Goal: Task Accomplishment & Management: Manage account settings

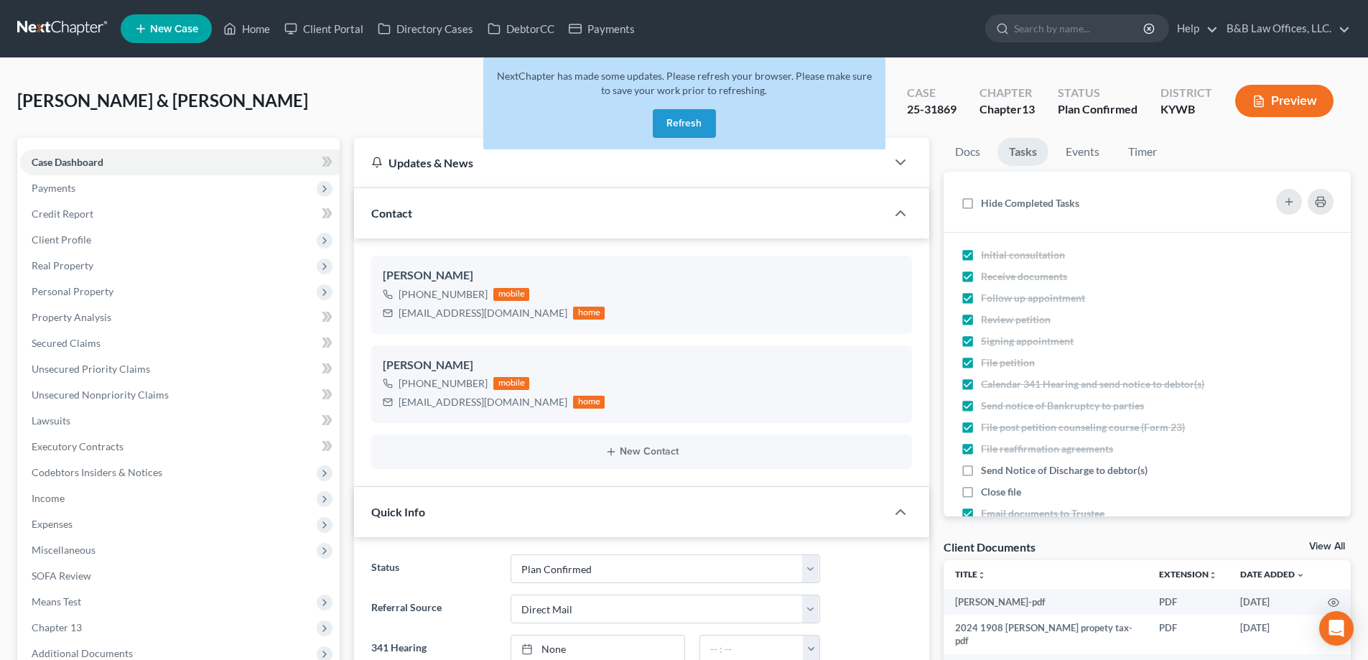
select select "13"
select select "2"
select select "0"
click at [679, 124] on button "Refresh" at bounding box center [684, 123] width 63 height 29
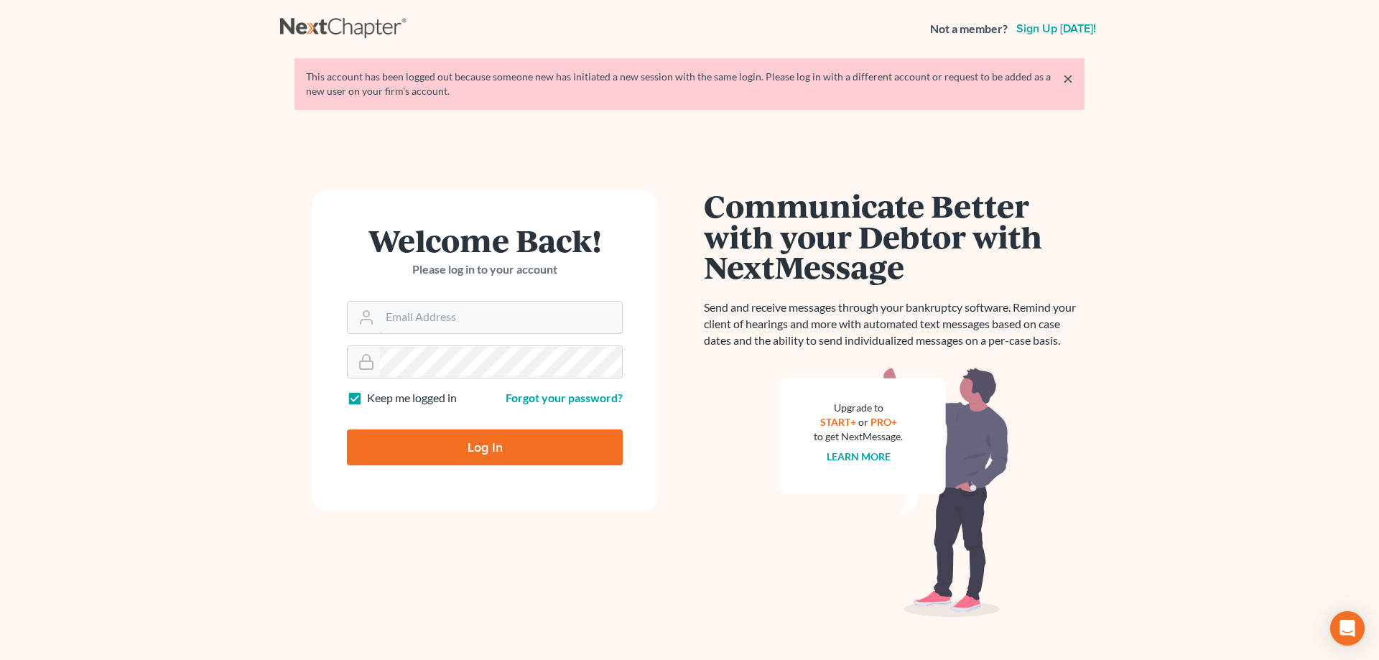
type input "[PERSON_NAME][EMAIL_ADDRESS][DOMAIN_NAME]"
click at [463, 445] on input "Log In" at bounding box center [485, 448] width 276 height 36
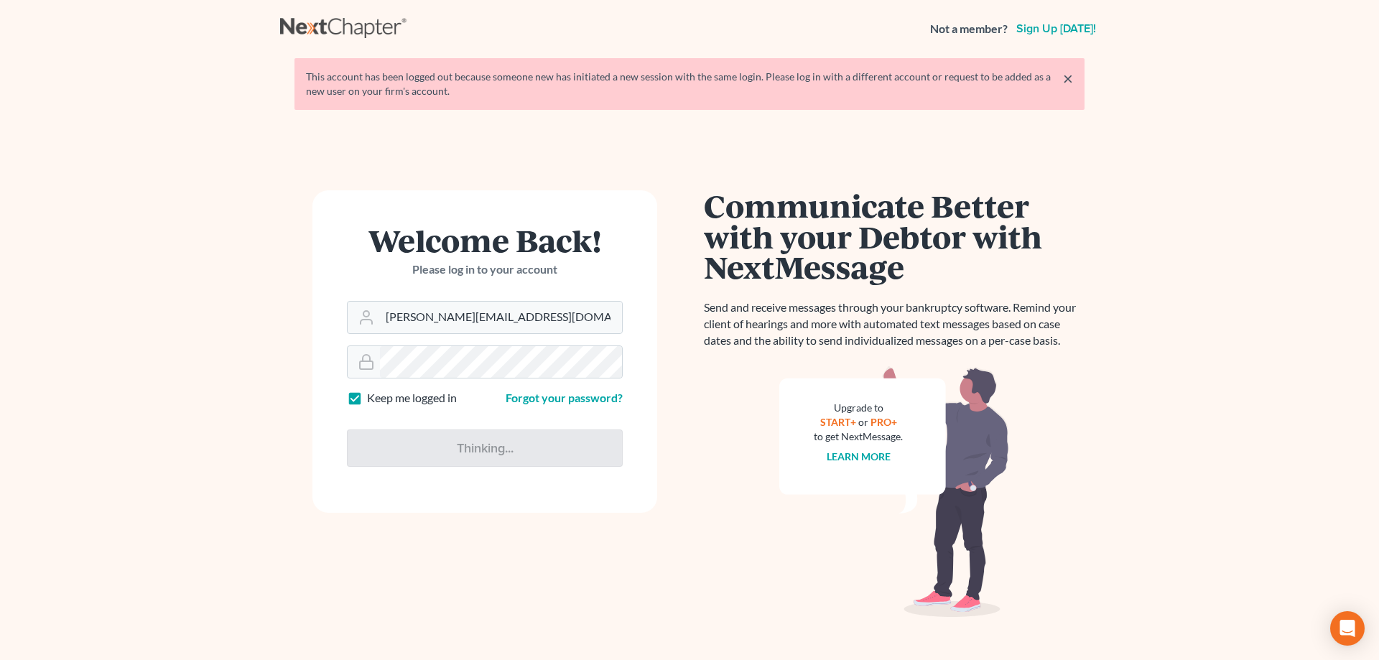
type input "Thinking..."
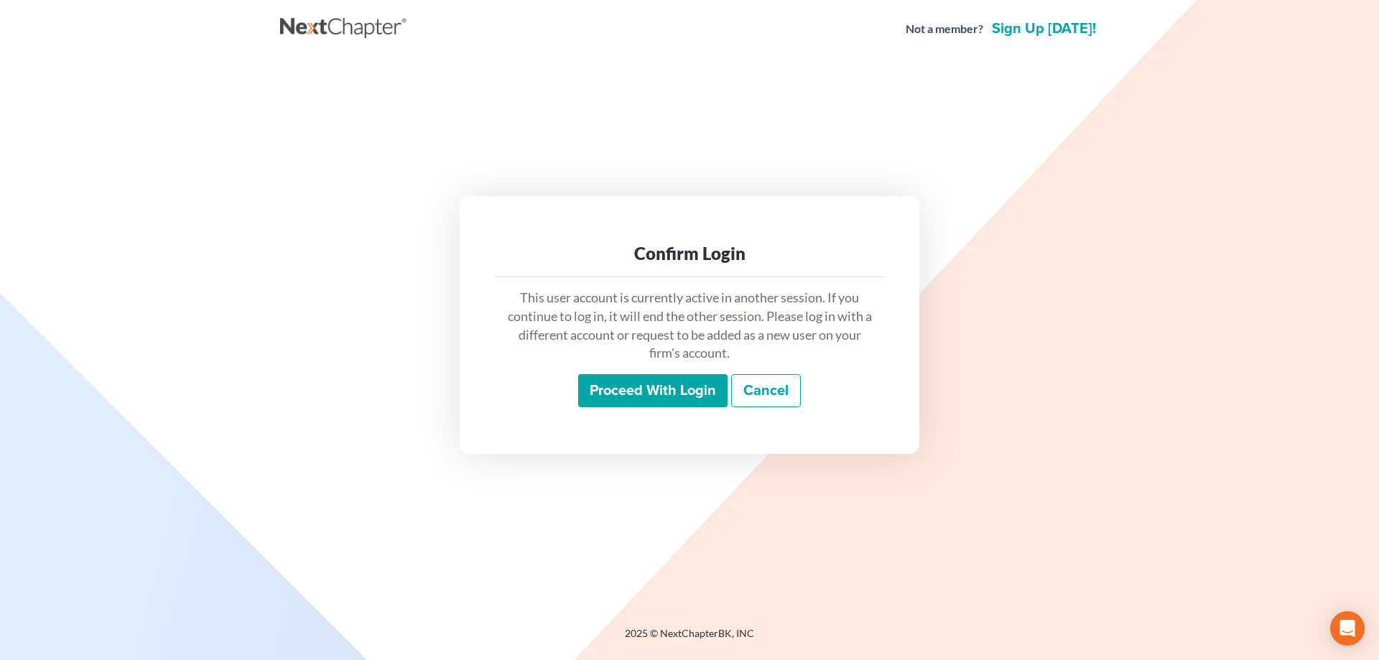
click at [643, 389] on input "Proceed with login" at bounding box center [652, 390] width 149 height 33
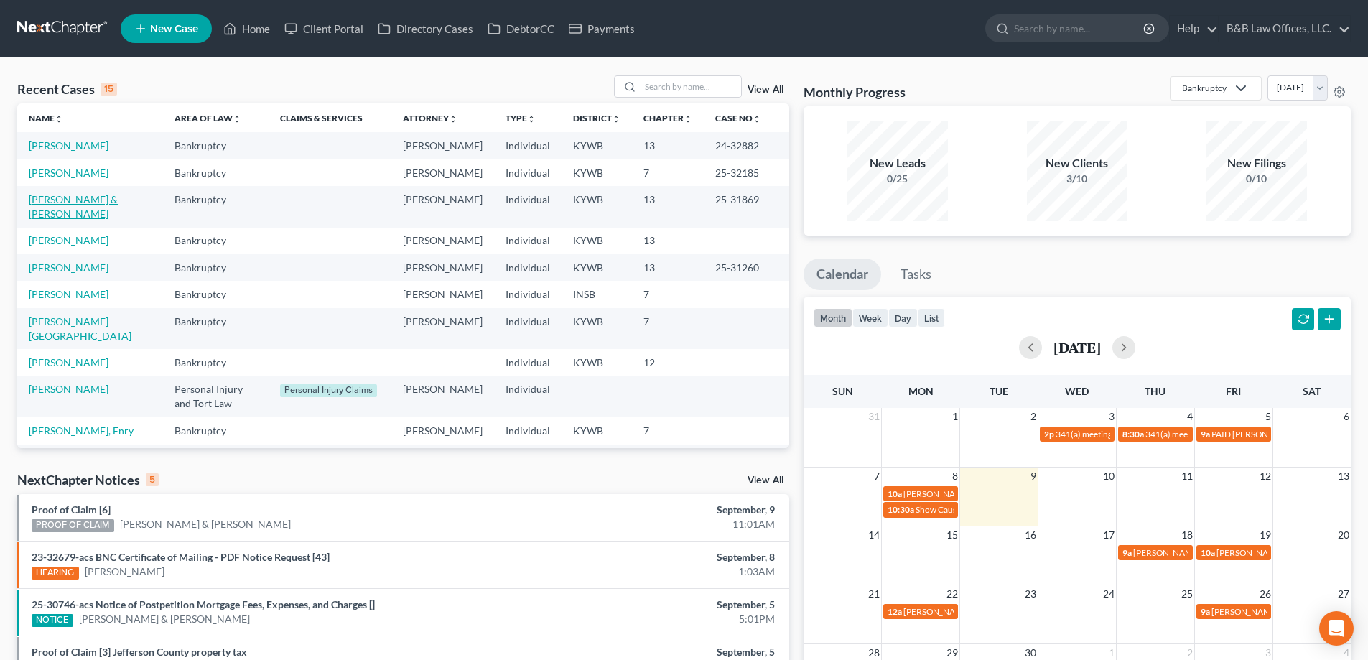
click at [45, 220] on link "Sutton, Benny & Ericka" at bounding box center [73, 206] width 89 height 27
select select "2"
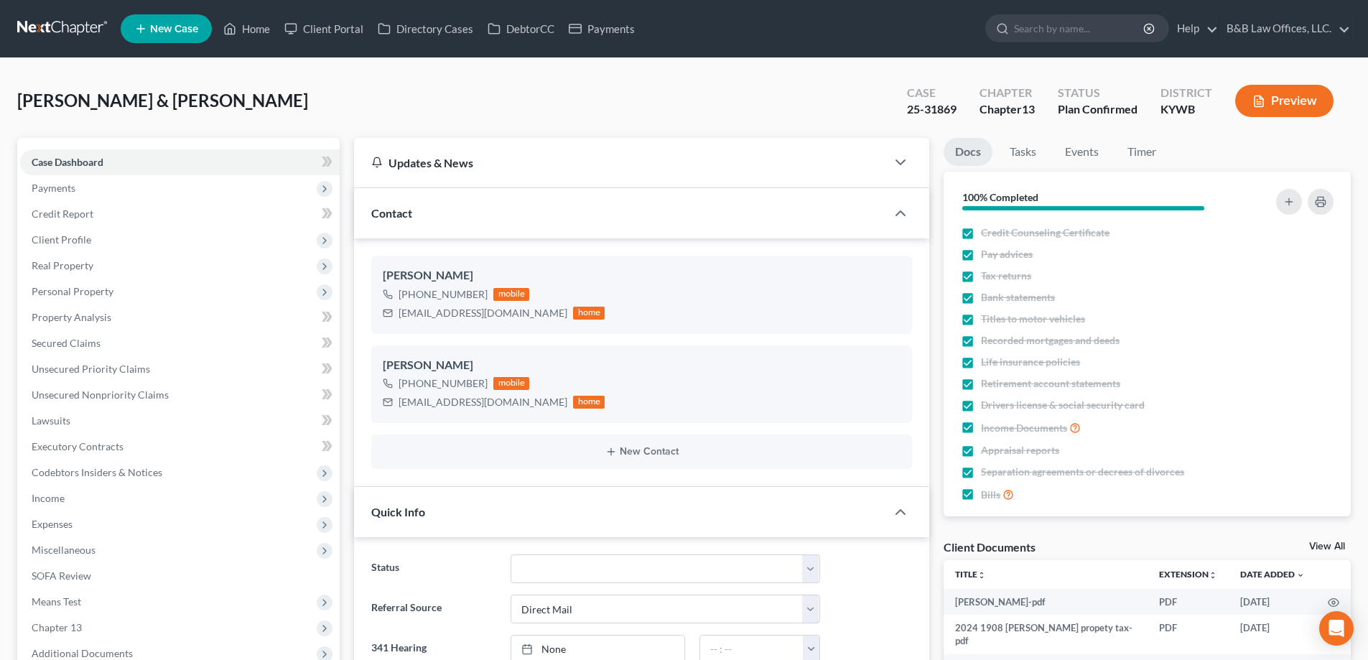
scroll to position [4162, 0]
click at [136, 192] on span "Payments" at bounding box center [180, 188] width 320 height 26
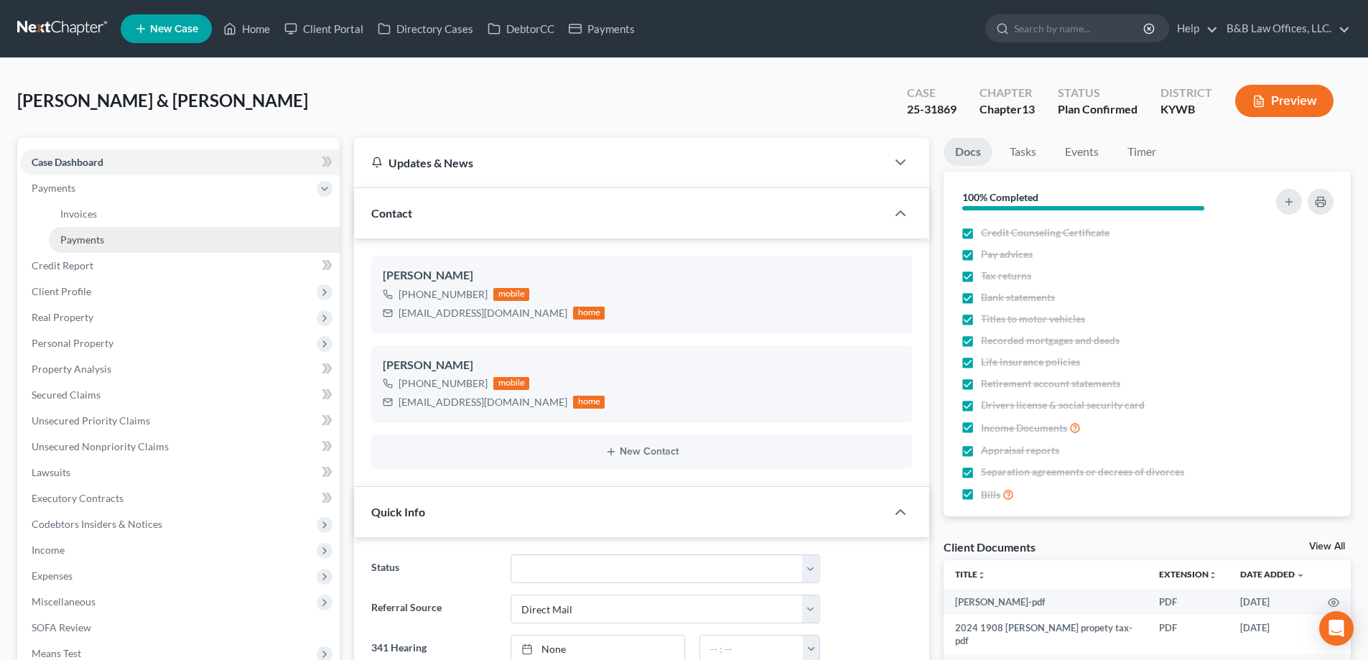
click at [130, 241] on link "Payments" at bounding box center [194, 240] width 291 height 26
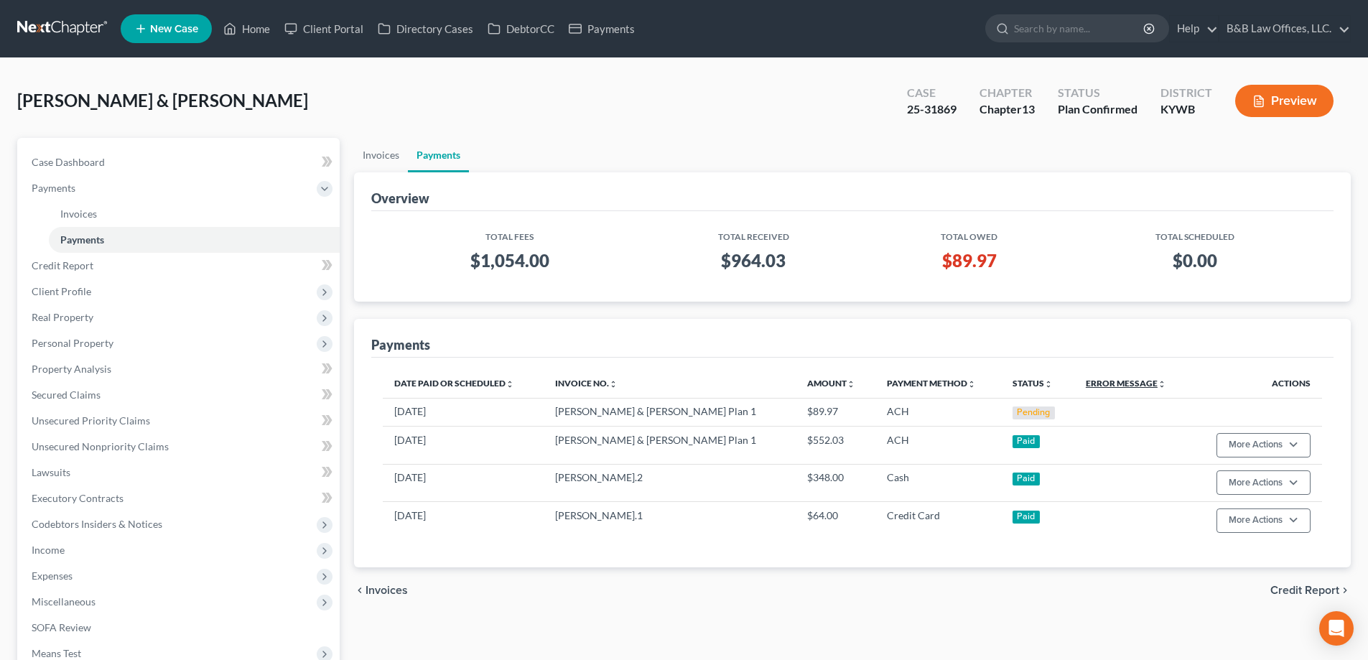
click at [1093, 384] on link "Error Message unfold_more expand_more expand_less" at bounding box center [1126, 383] width 80 height 11
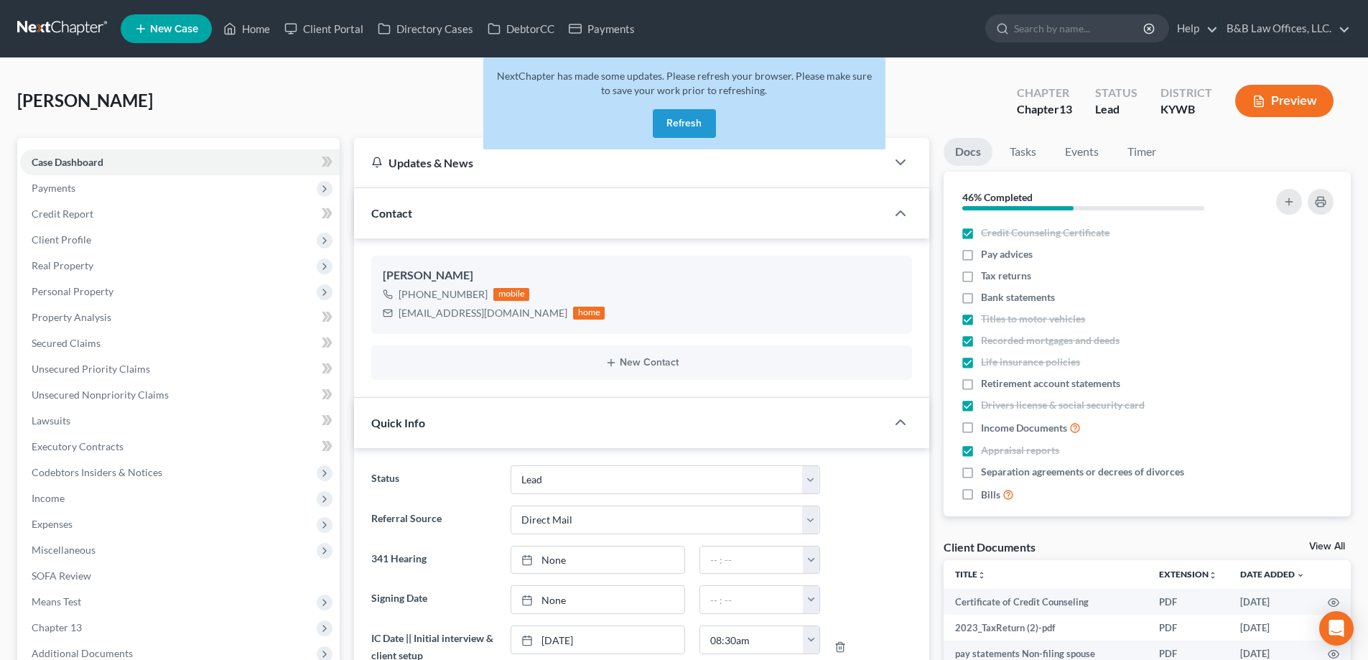
select select "10"
select select "2"
select select "0"
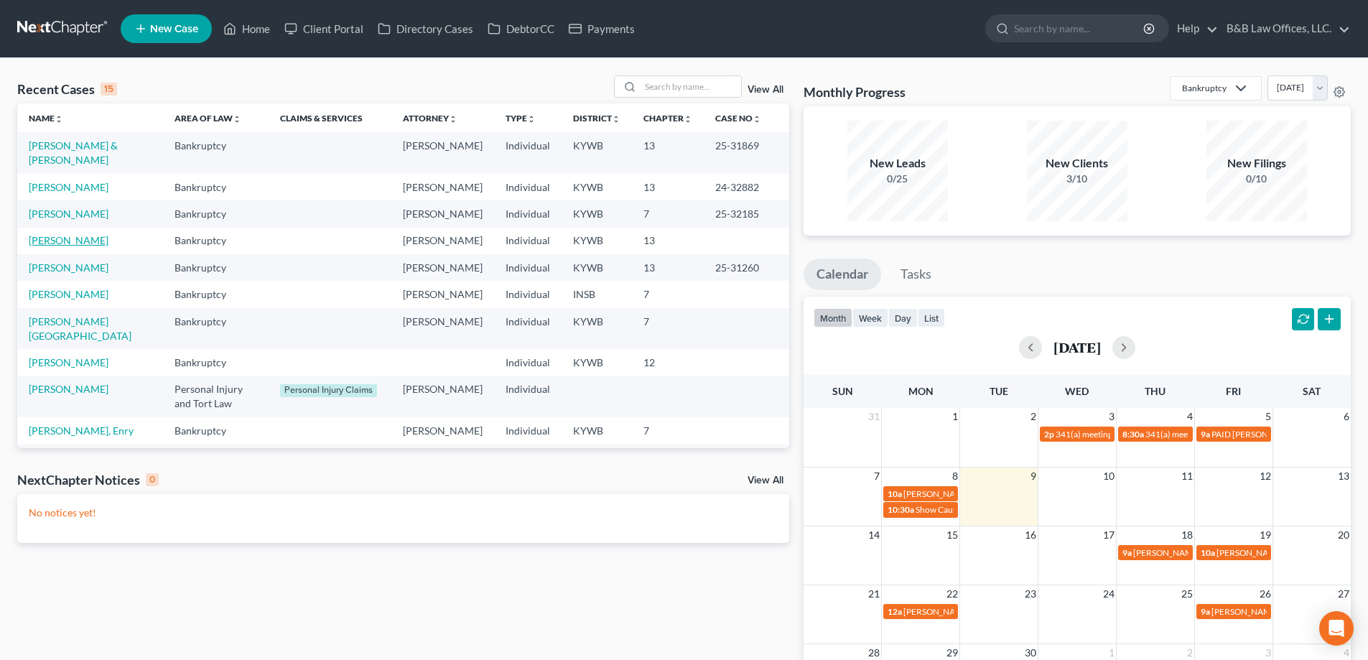
click at [68, 246] on link "King, Cortez" at bounding box center [69, 240] width 80 height 12
select select "2"
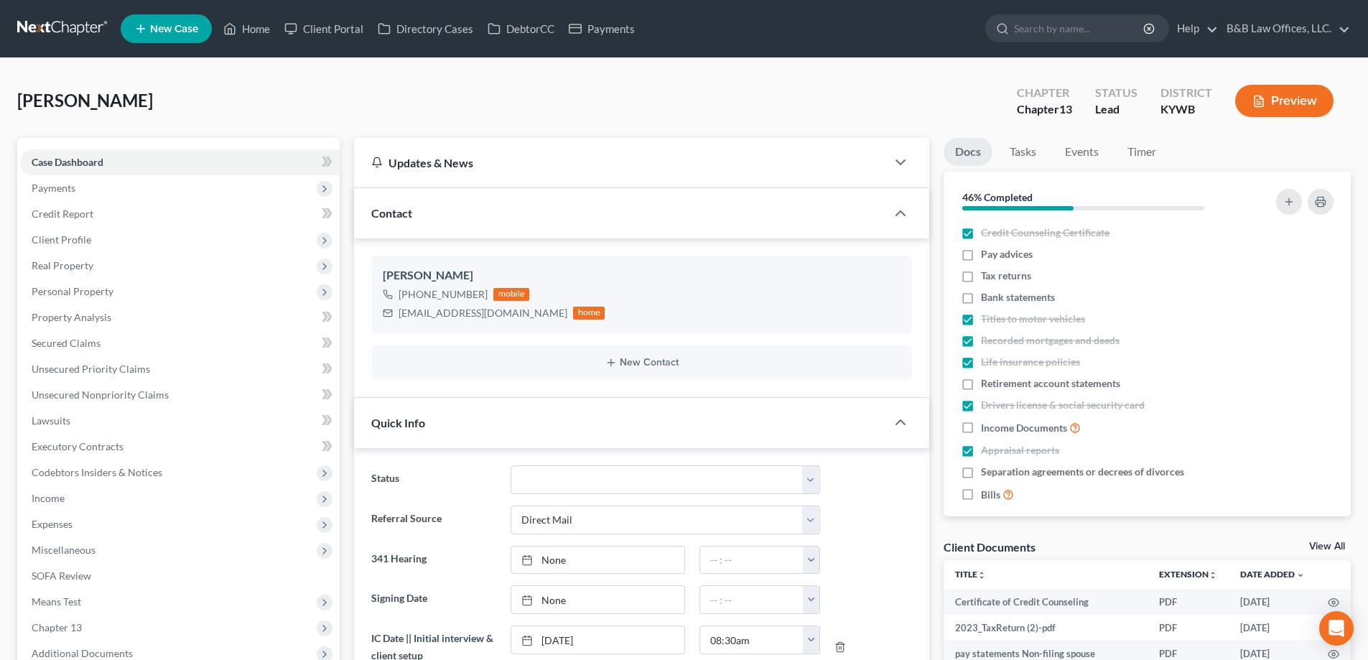
scroll to position [4150, 0]
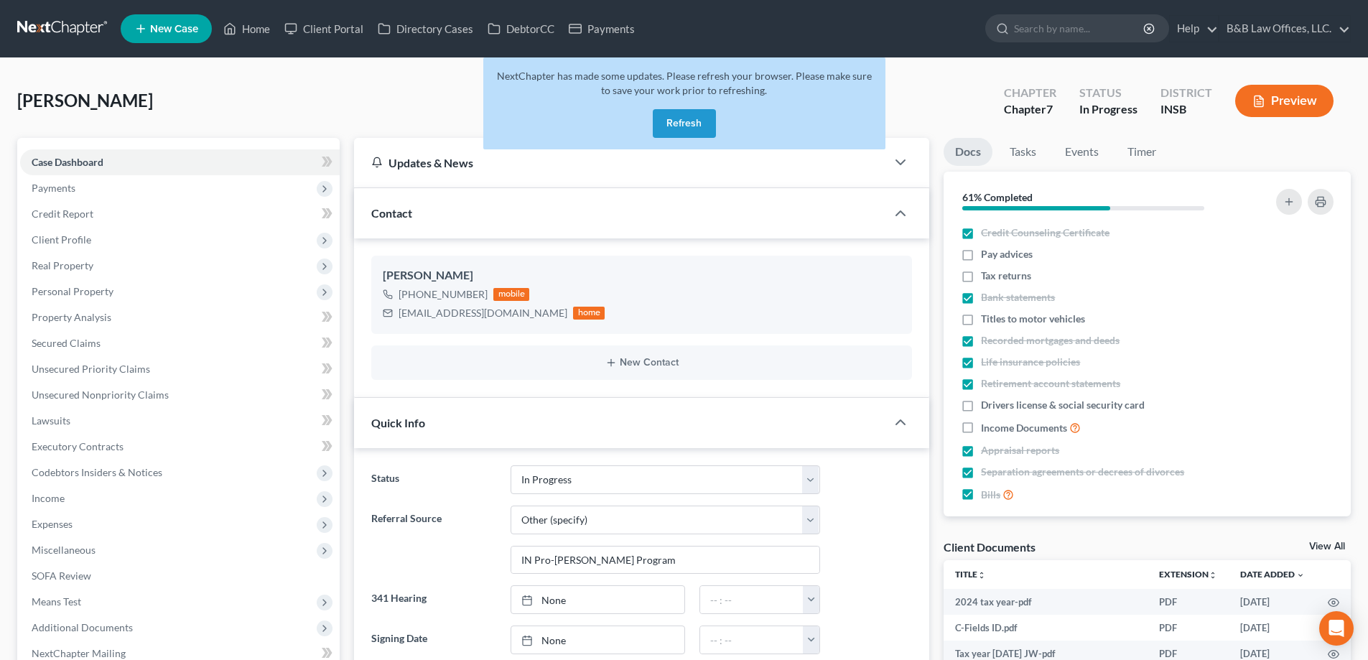
select select "9"
select select "6"
select select "0"
click at [697, 119] on button "Refresh" at bounding box center [684, 123] width 63 height 29
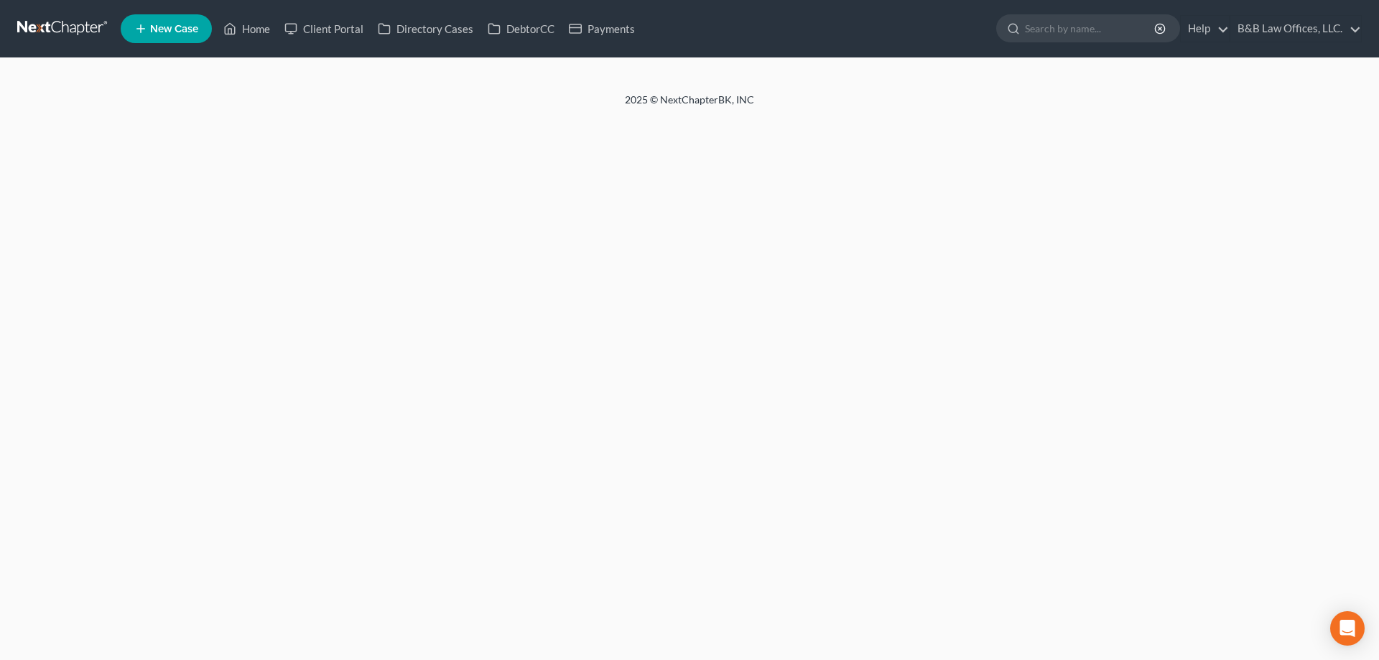
select select "6"
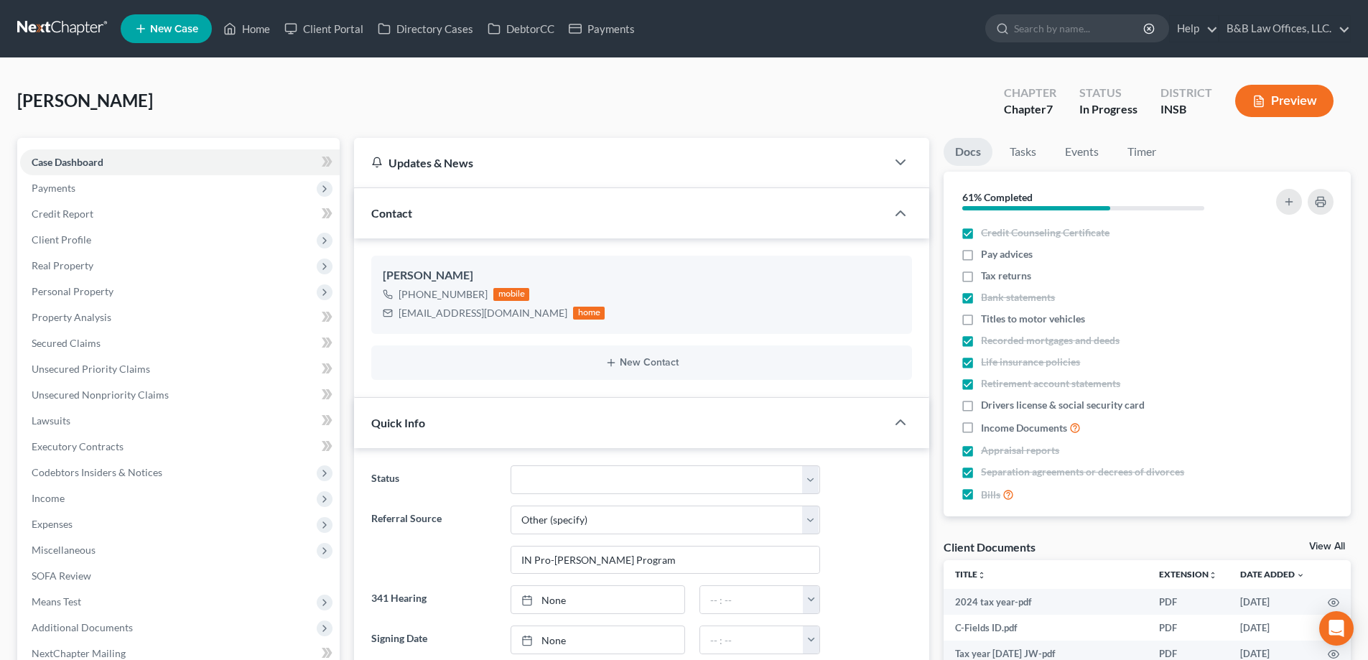
scroll to position [3709, 0]
click at [90, 496] on span "Income" at bounding box center [180, 499] width 320 height 26
click at [108, 527] on span "Employment Income" at bounding box center [106, 524] width 92 height 12
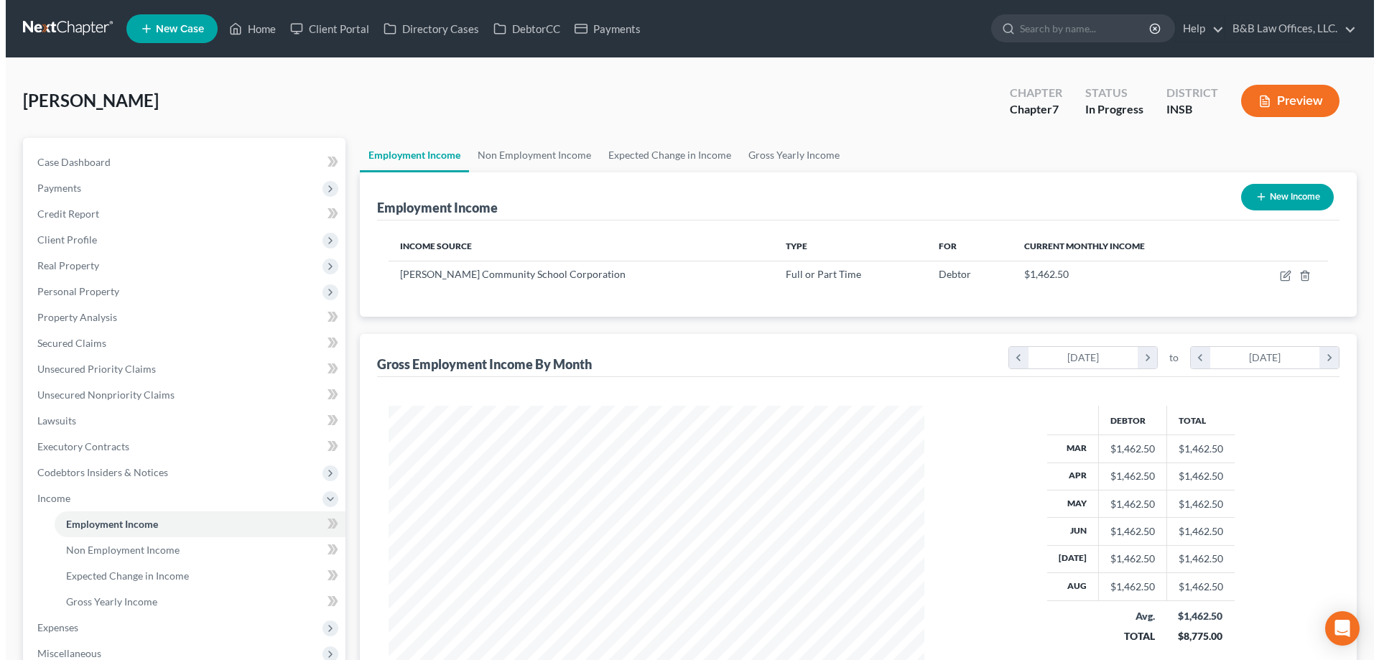
scroll to position [268, 565]
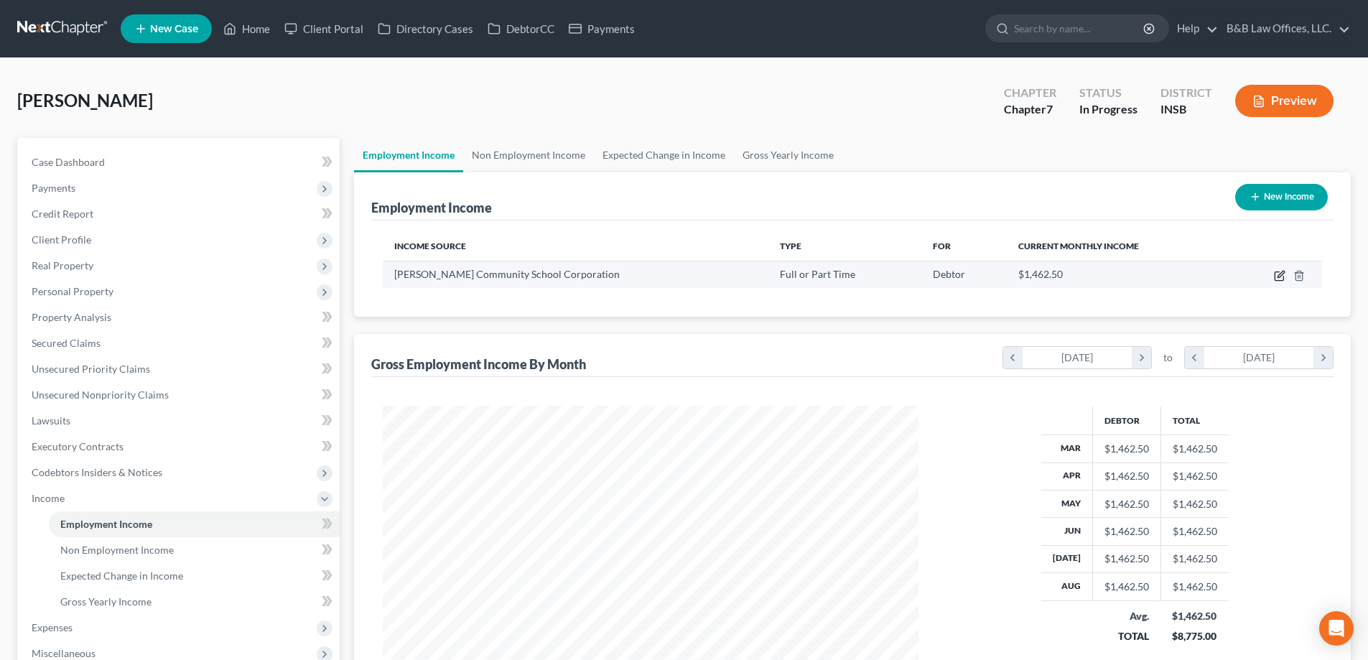
click at [1279, 279] on icon "button" at bounding box center [1279, 275] width 11 height 11
select select "0"
select select "15"
select select "2"
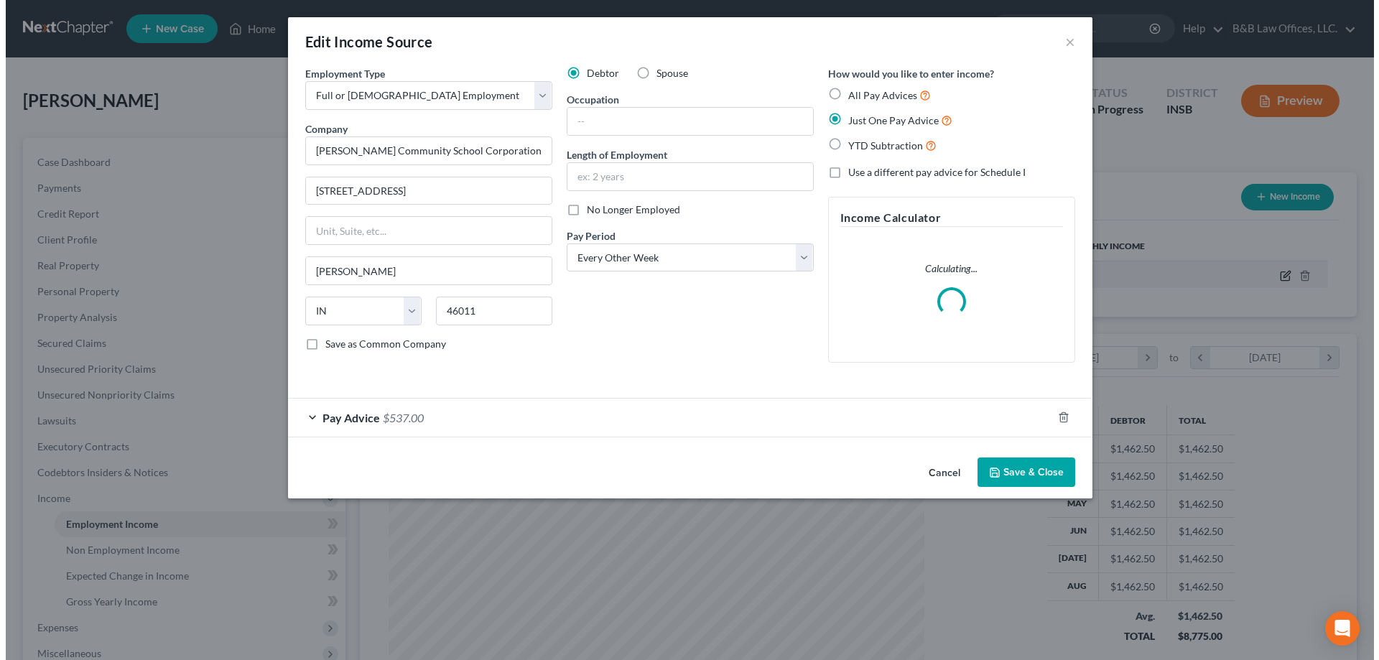
scroll to position [270, 570]
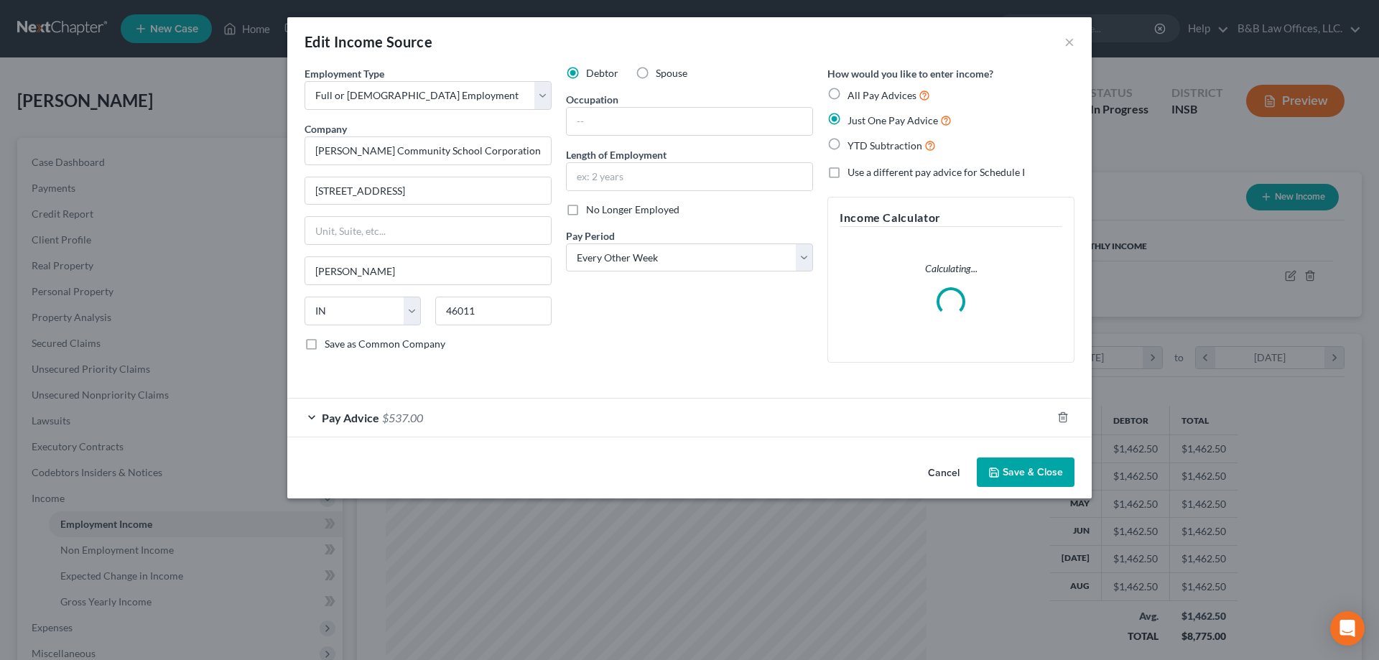
click at [848, 94] on label "All Pay Advices" at bounding box center [889, 95] width 83 height 17
click at [853, 94] on input "All Pay Advices" at bounding box center [857, 91] width 9 height 9
radio input "true"
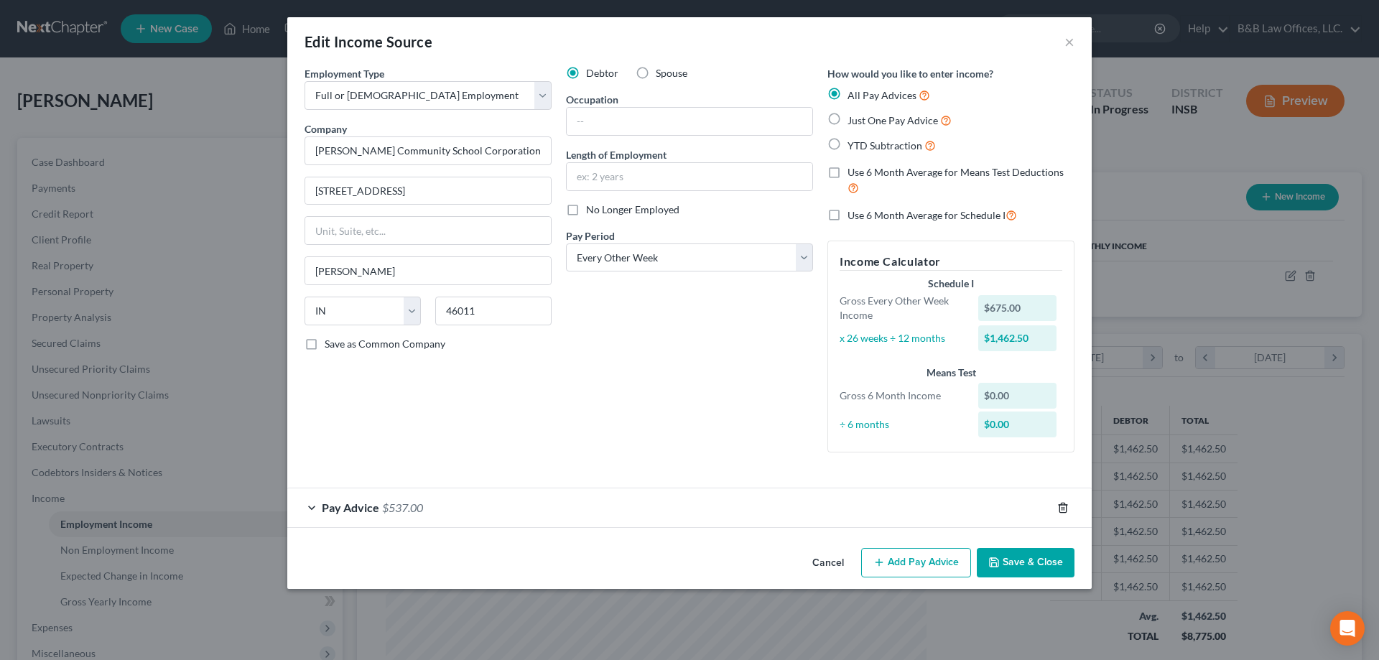
click at [1063, 508] on icon "button" at bounding box center [1062, 507] width 11 height 11
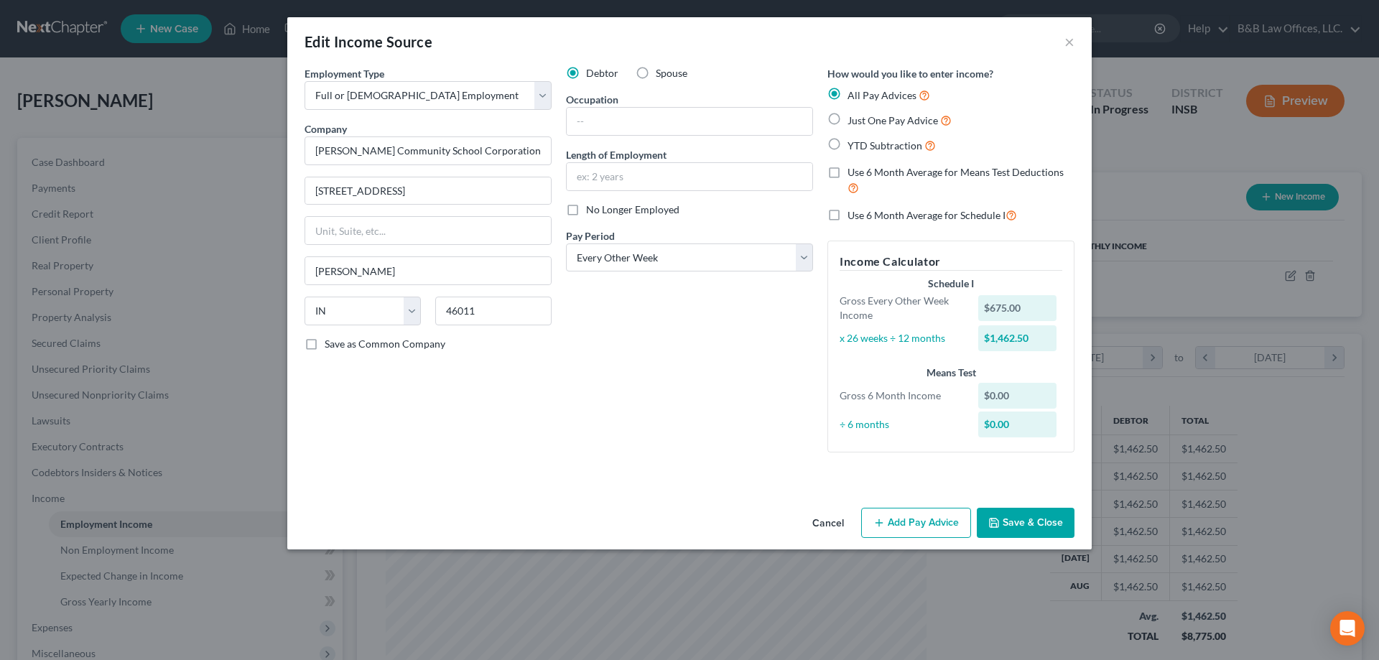
click at [921, 522] on button "Add Pay Advice" at bounding box center [916, 523] width 110 height 30
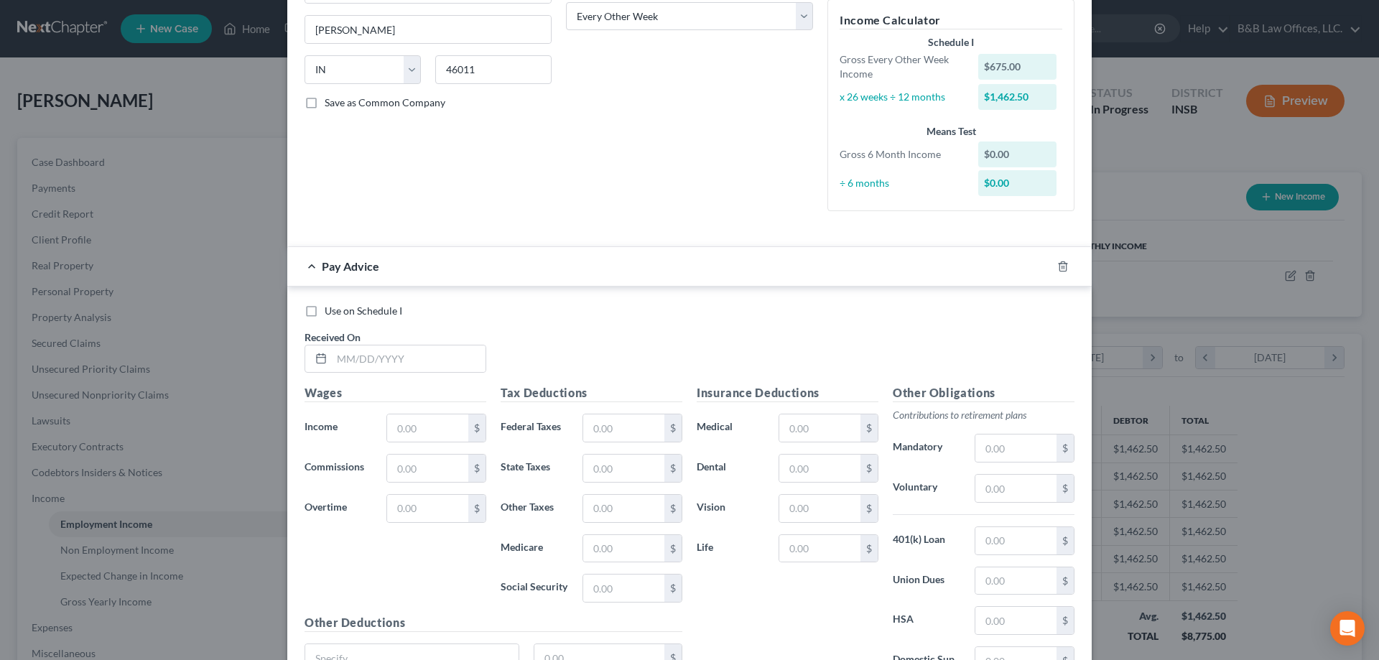
scroll to position [287, 0]
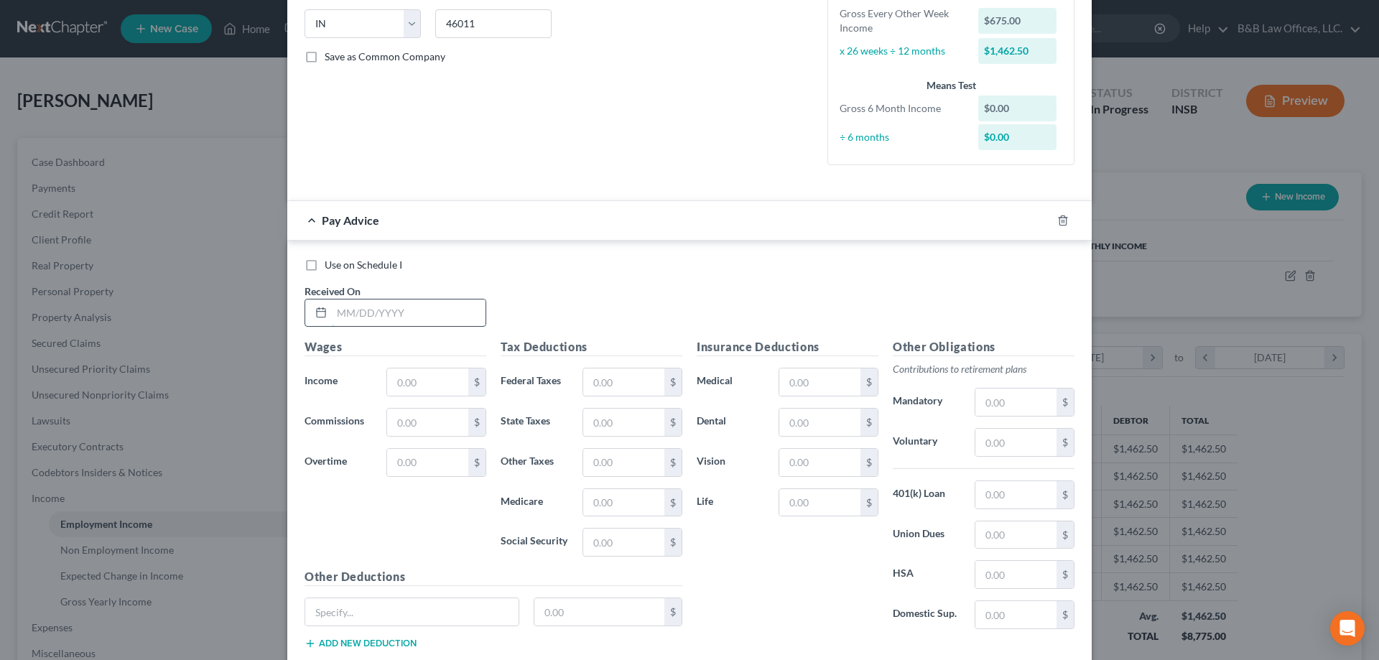
click at [345, 316] on input "text" at bounding box center [409, 313] width 154 height 27
click at [377, 312] on input "text" at bounding box center [409, 313] width 154 height 27
type input "03/14/2025"
click at [391, 380] on input "text" at bounding box center [427, 381] width 81 height 27
type input "540"
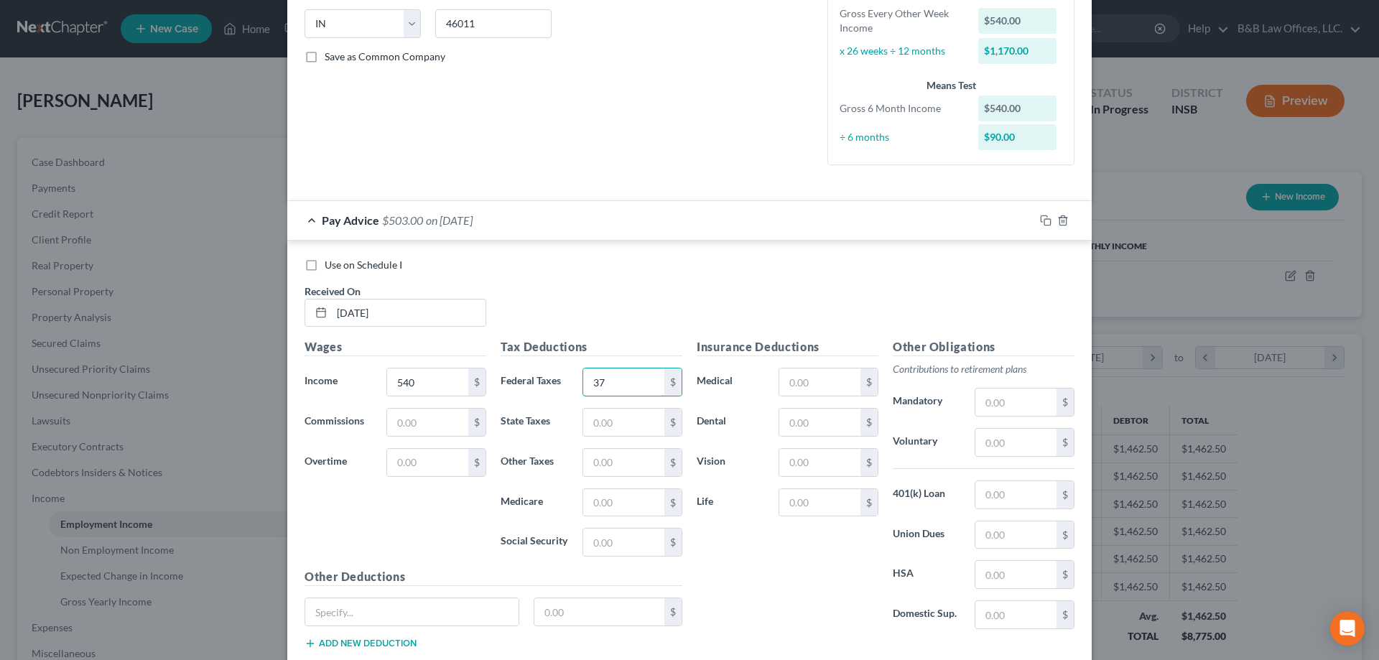
type input "37"
type input "16"
type input "12"
type input "7"
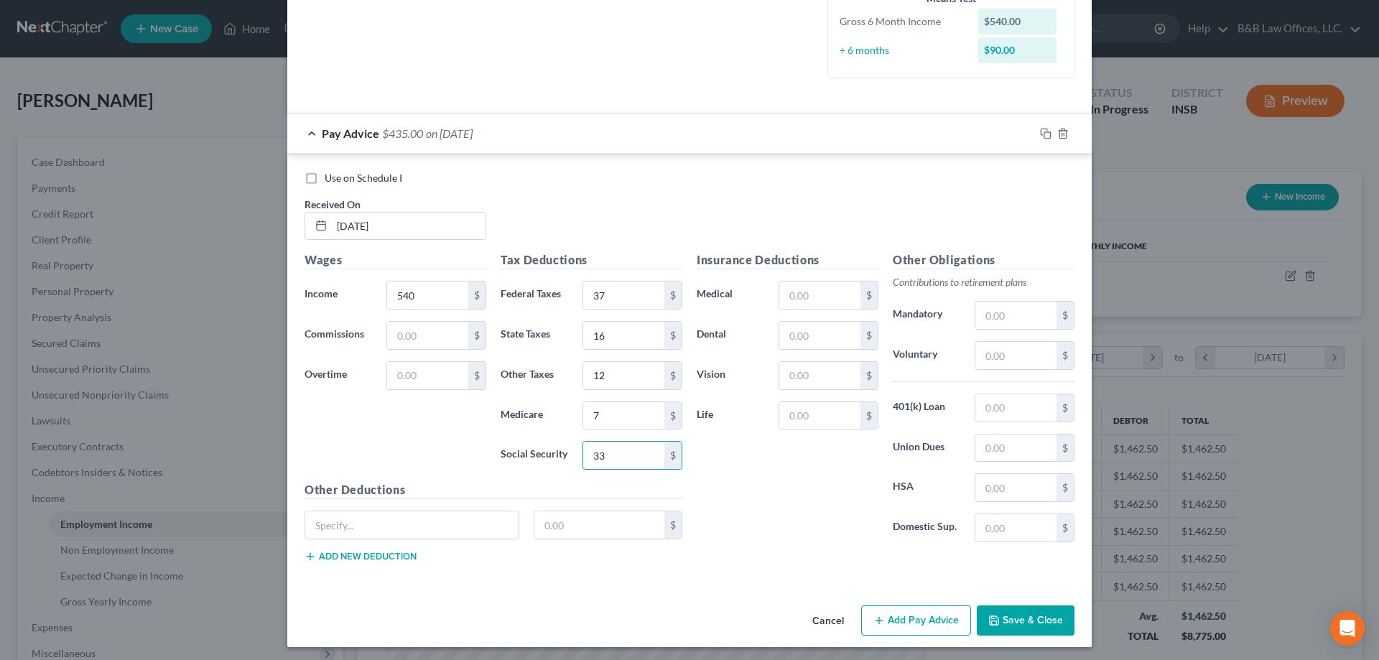
scroll to position [379, 0]
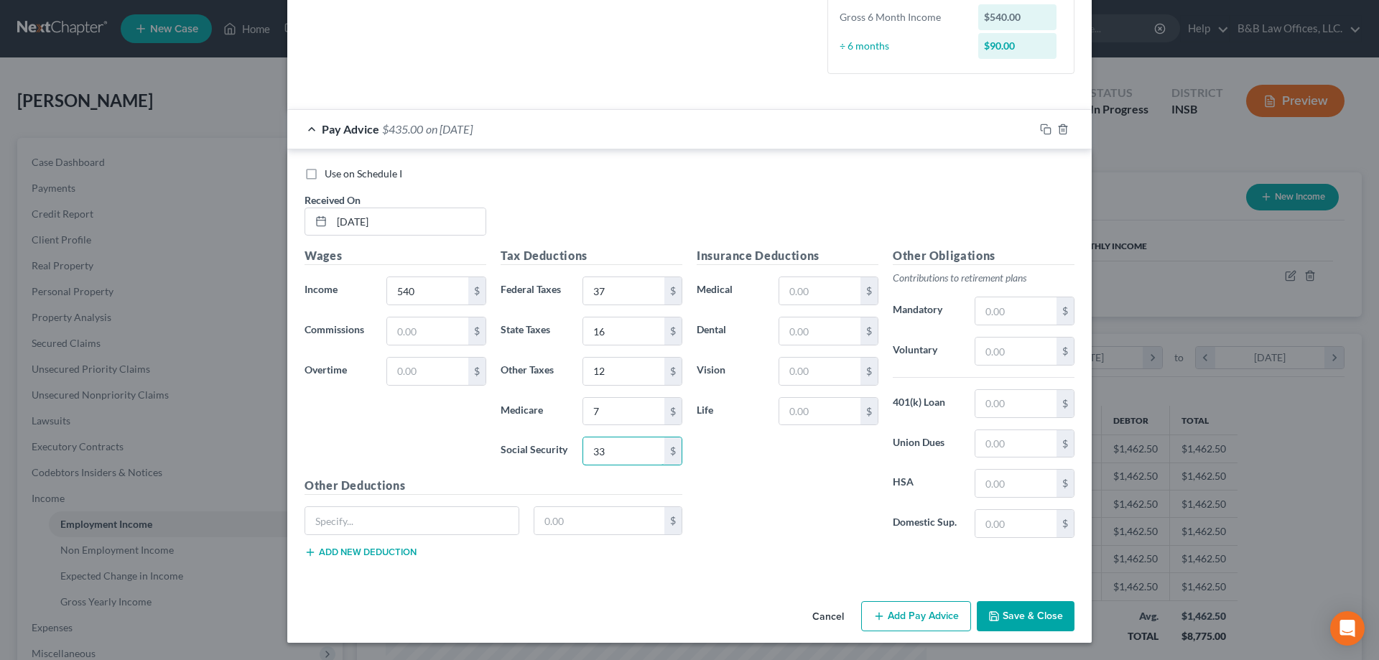
type input "33"
click at [906, 614] on button "Add Pay Advice" at bounding box center [916, 616] width 110 height 30
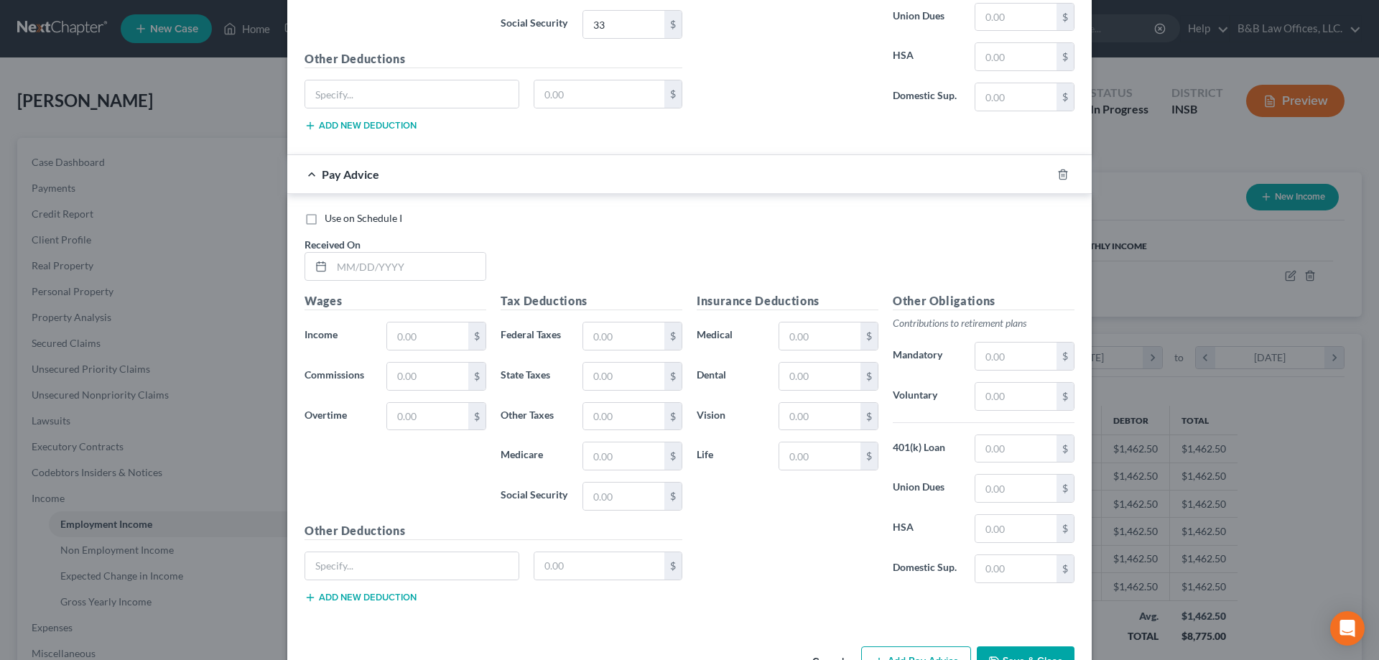
scroll to position [810, 0]
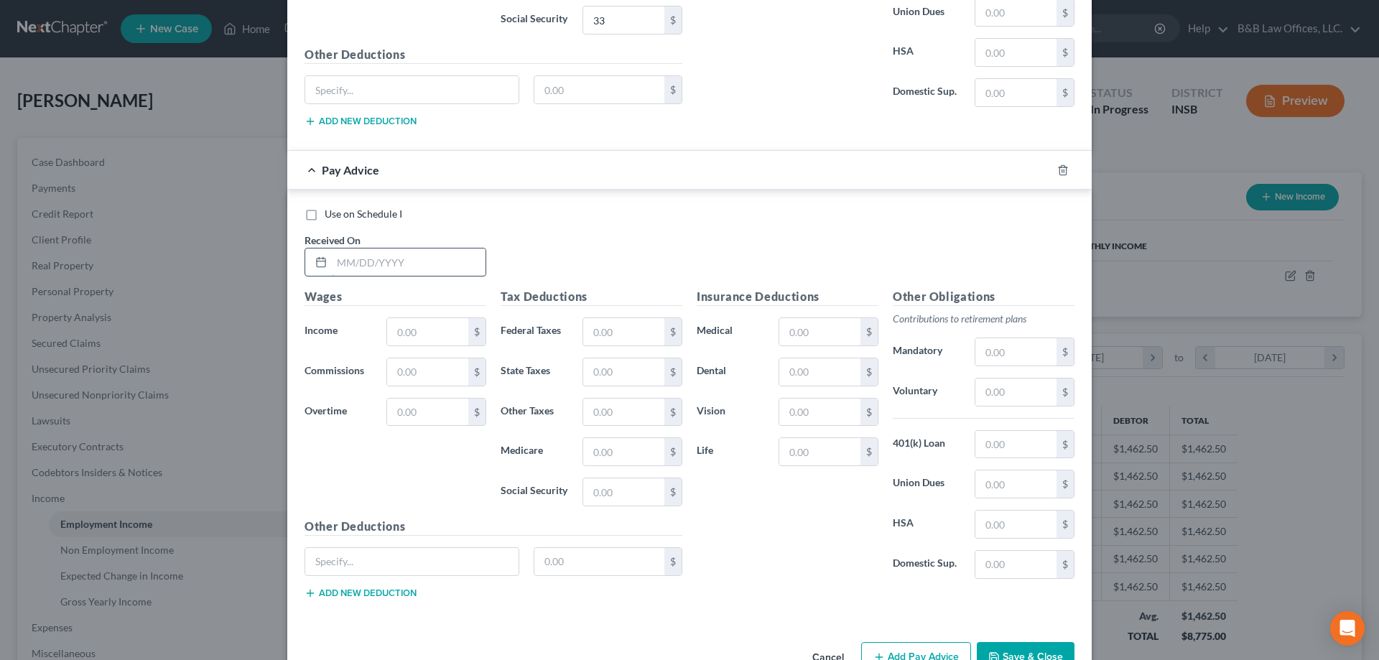
click at [366, 257] on input "text" at bounding box center [409, 262] width 154 height 27
type input "03/28/2025"
type input "270"
type input "10"
type input "8"
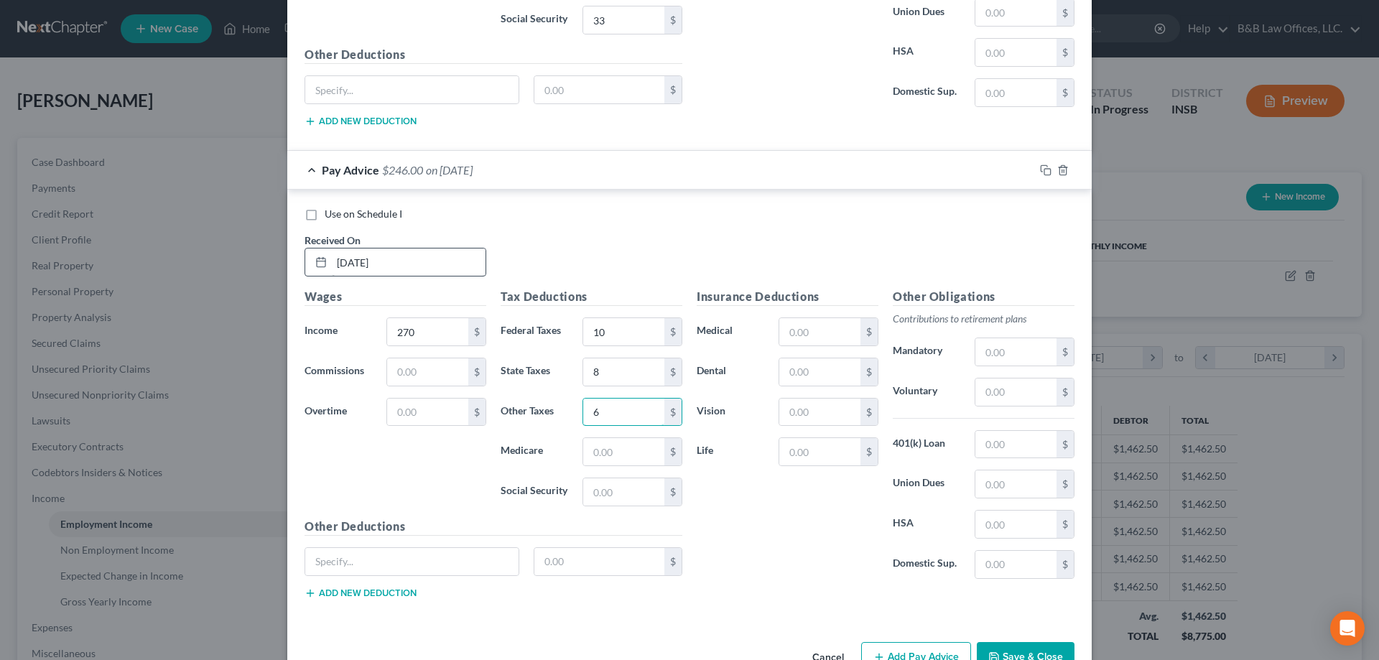
type input "6"
type input "4"
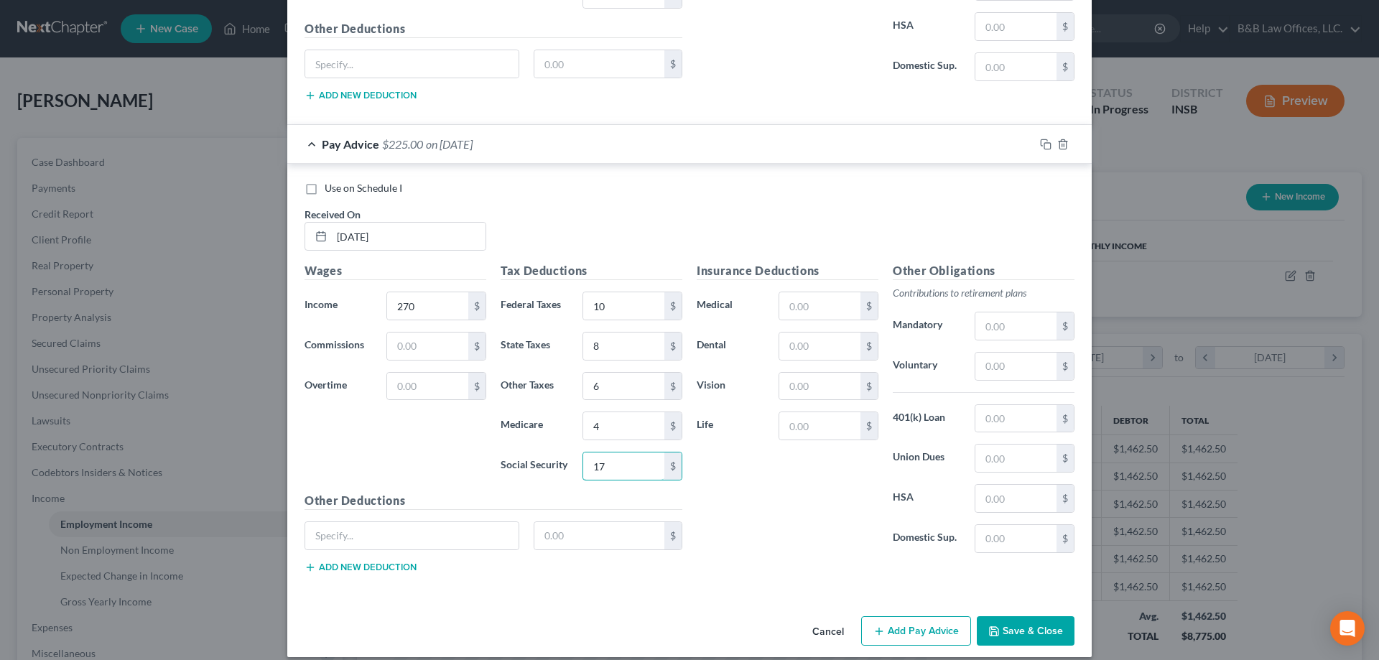
scroll to position [850, 0]
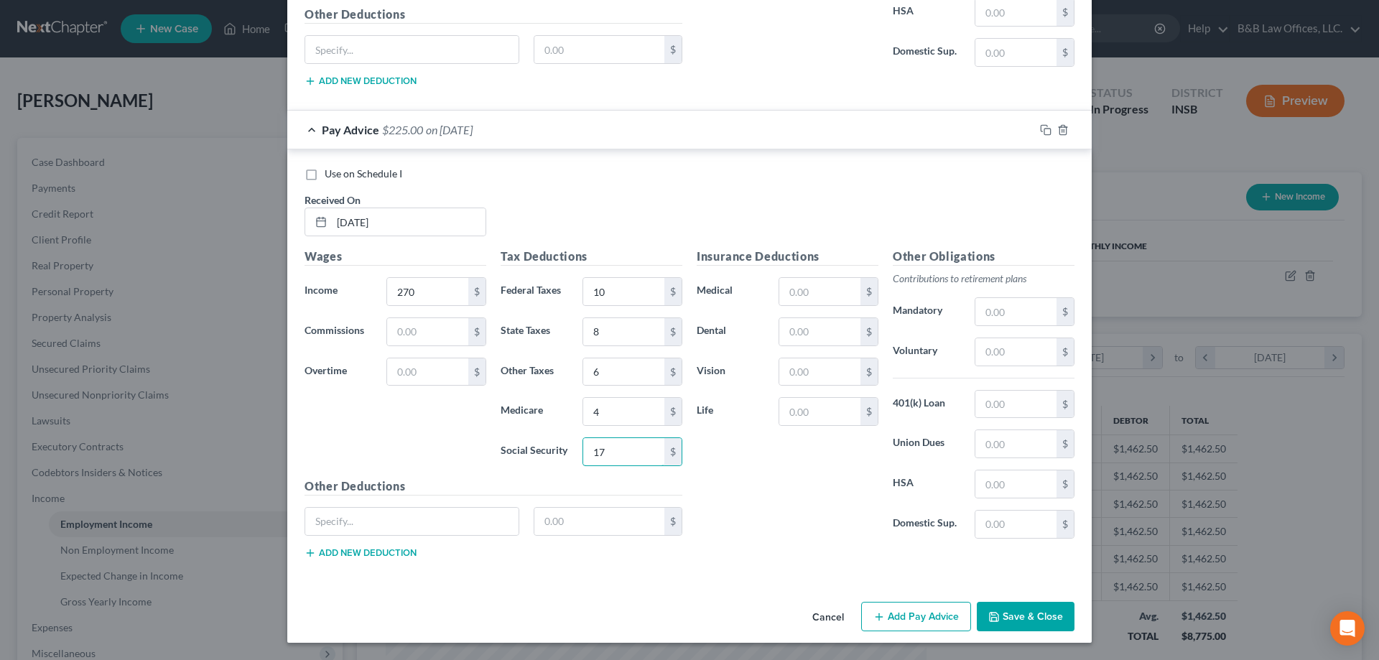
type input "17"
click at [908, 616] on button "Add Pay Advice" at bounding box center [916, 617] width 110 height 30
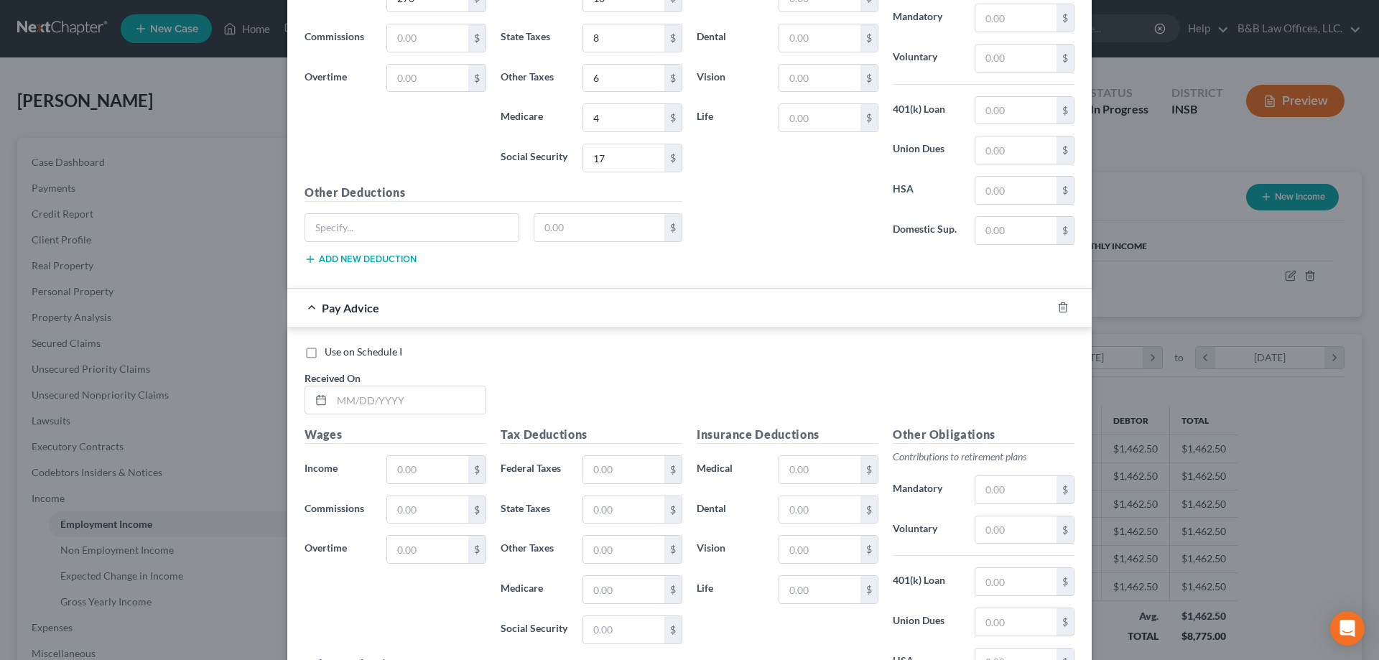
scroll to position [1209, 0]
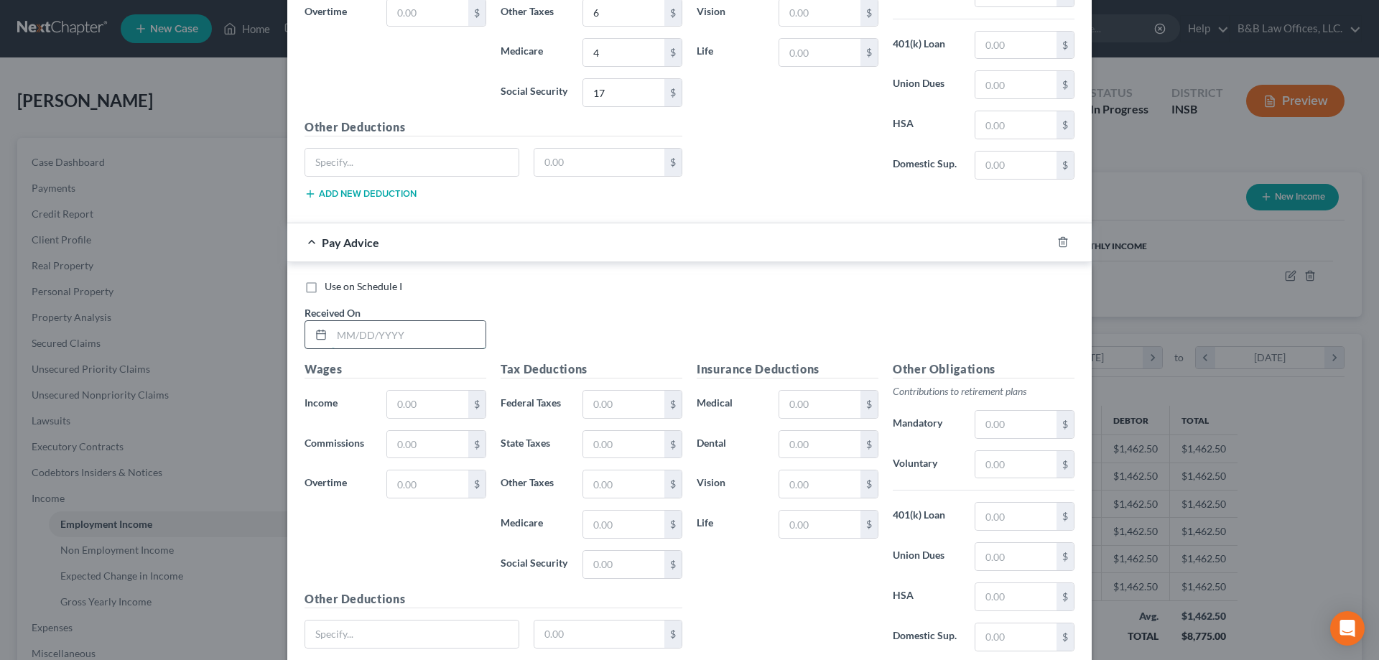
click at [348, 345] on input "text" at bounding box center [409, 334] width 154 height 27
type input "04/11/2025"
type input "260"
click at [590, 401] on input "text" at bounding box center [623, 404] width 81 height 27
type input "10"
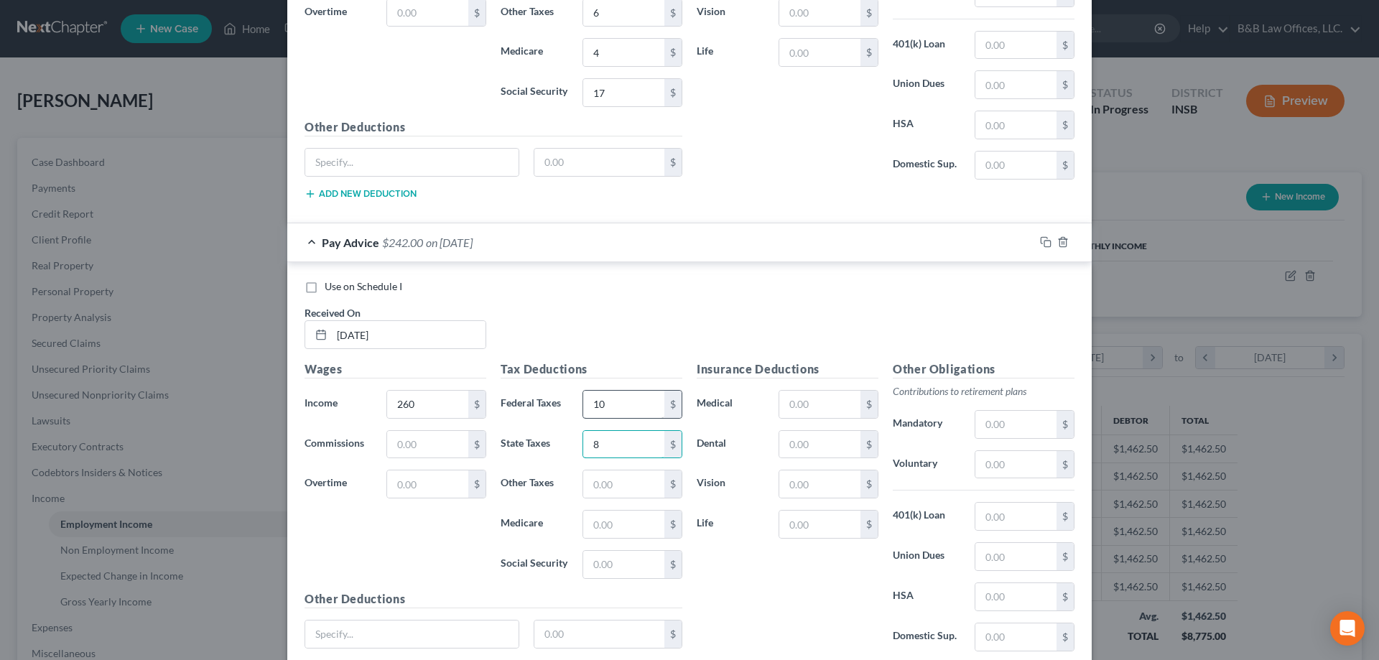
type input "8"
type input "4"
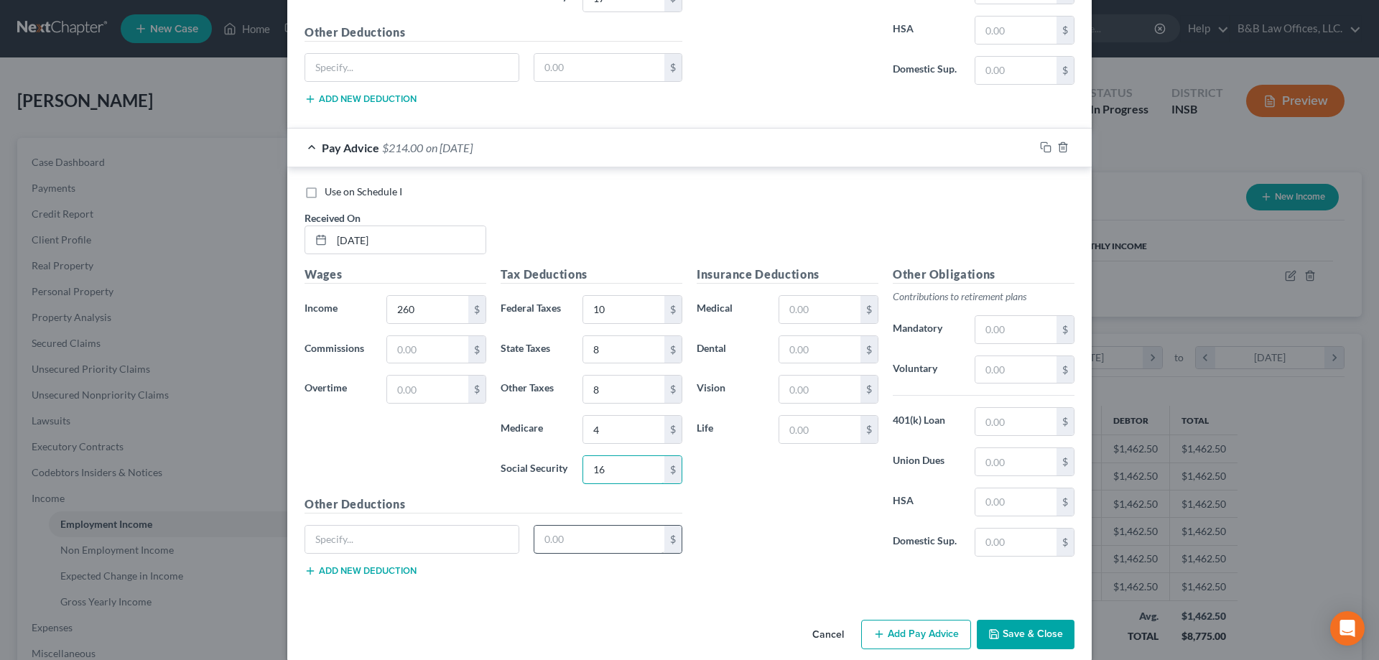
scroll to position [1322, 0]
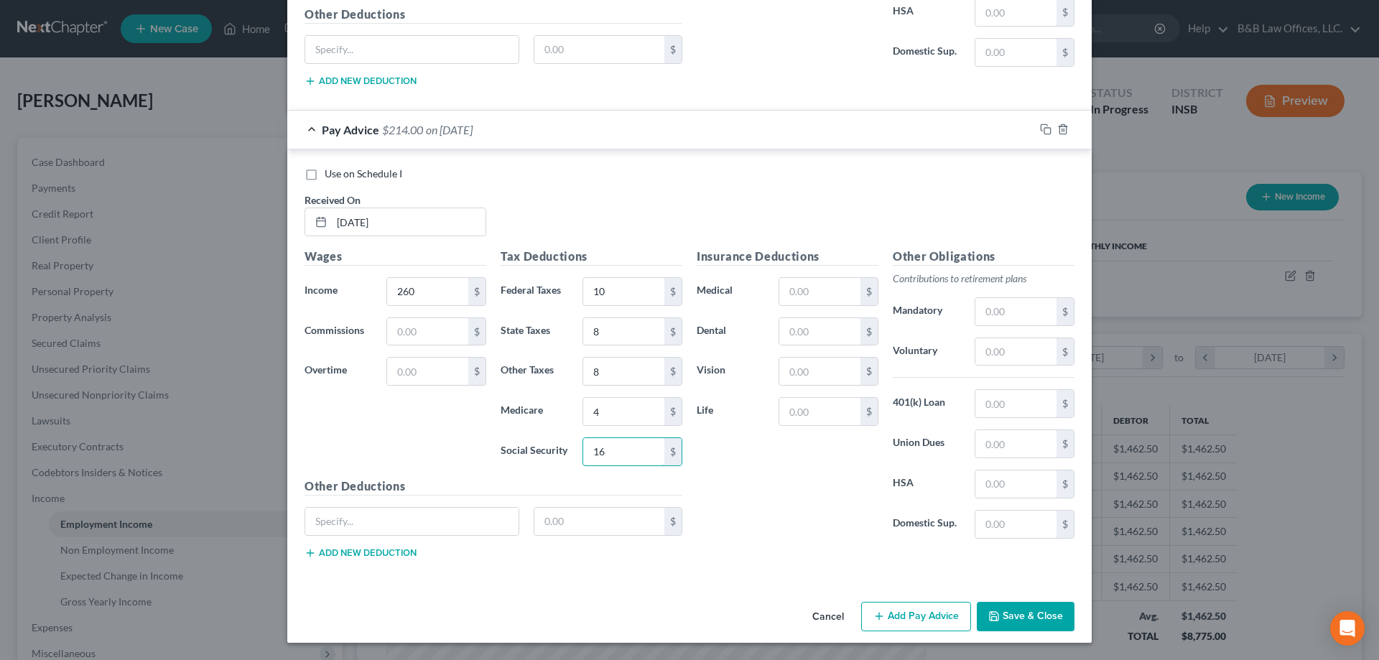
type input "16"
click at [904, 616] on button "Add Pay Advice" at bounding box center [916, 617] width 110 height 30
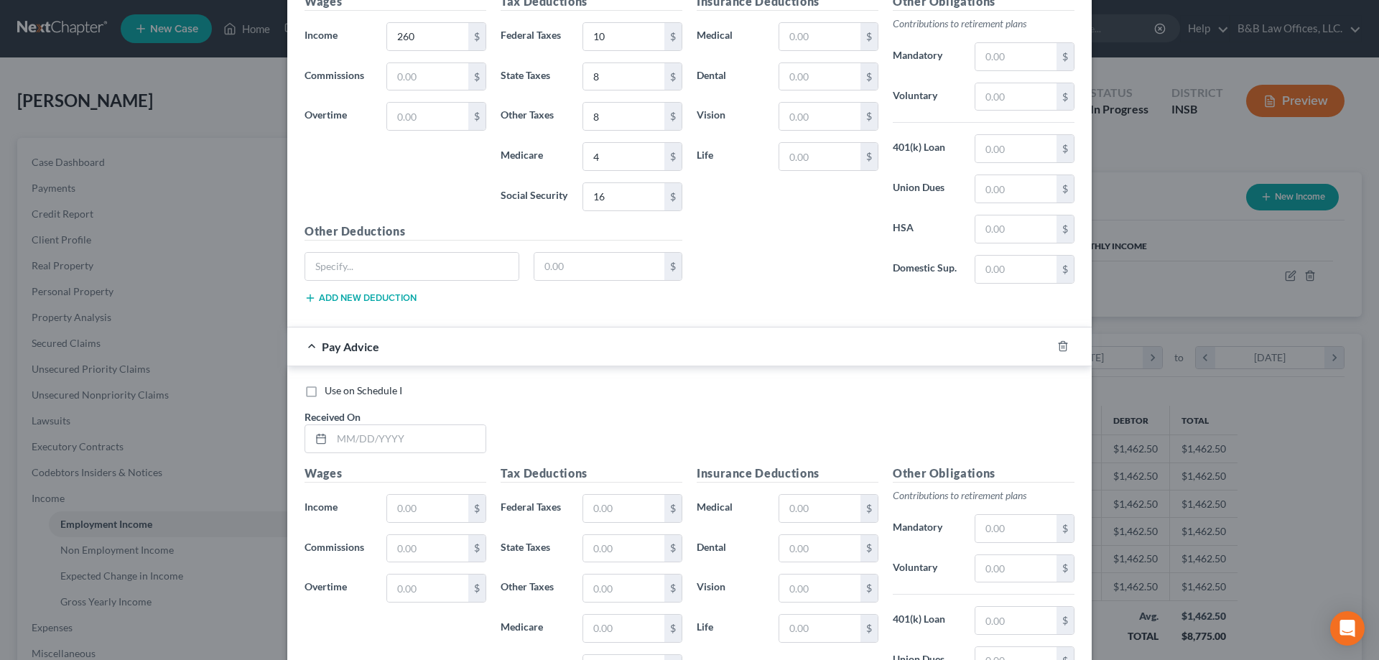
scroll to position [1609, 0]
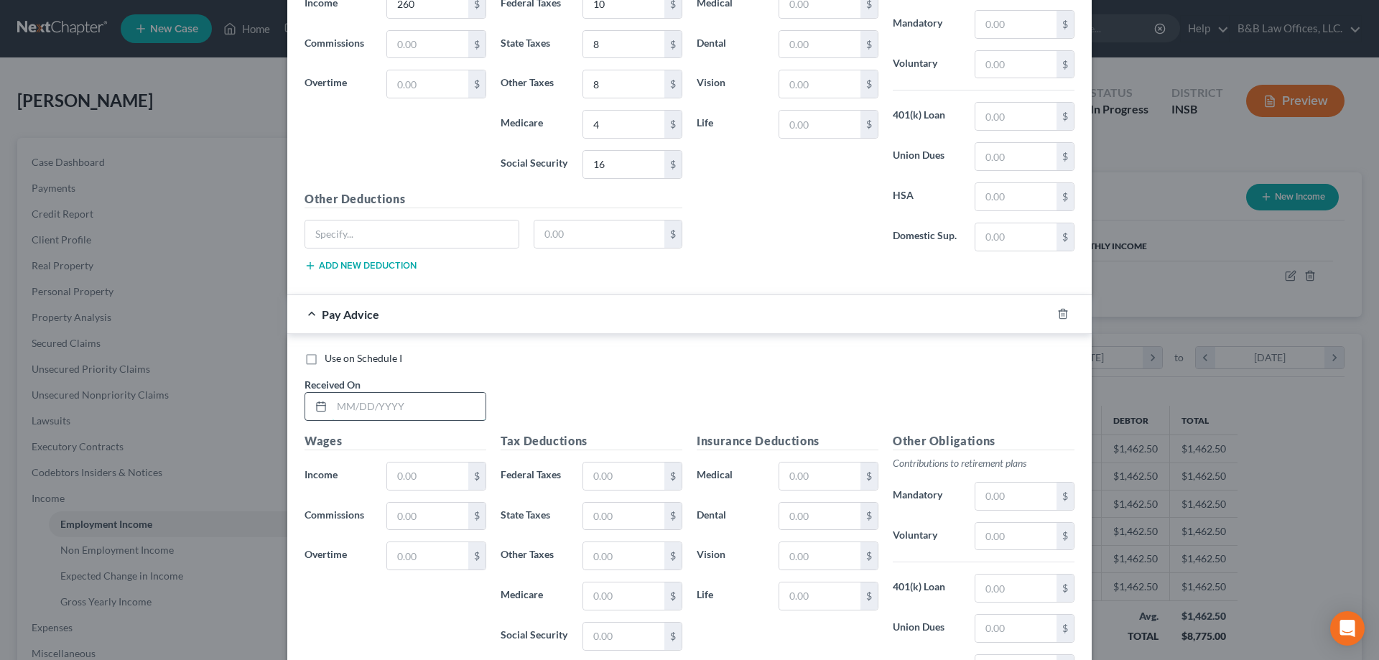
click at [334, 409] on input "text" at bounding box center [409, 406] width 154 height 27
type input "5/9/25"
type input "243"
type input "10"
type input "7"
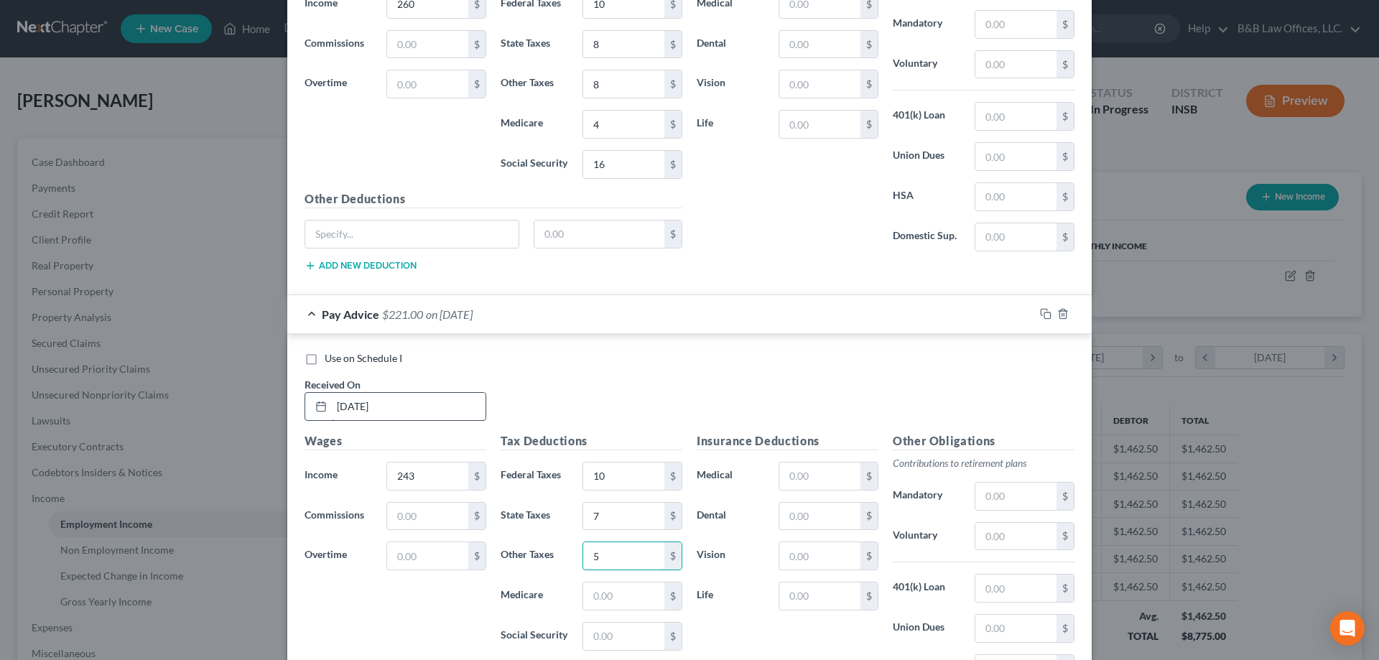
type input "5"
type input "4"
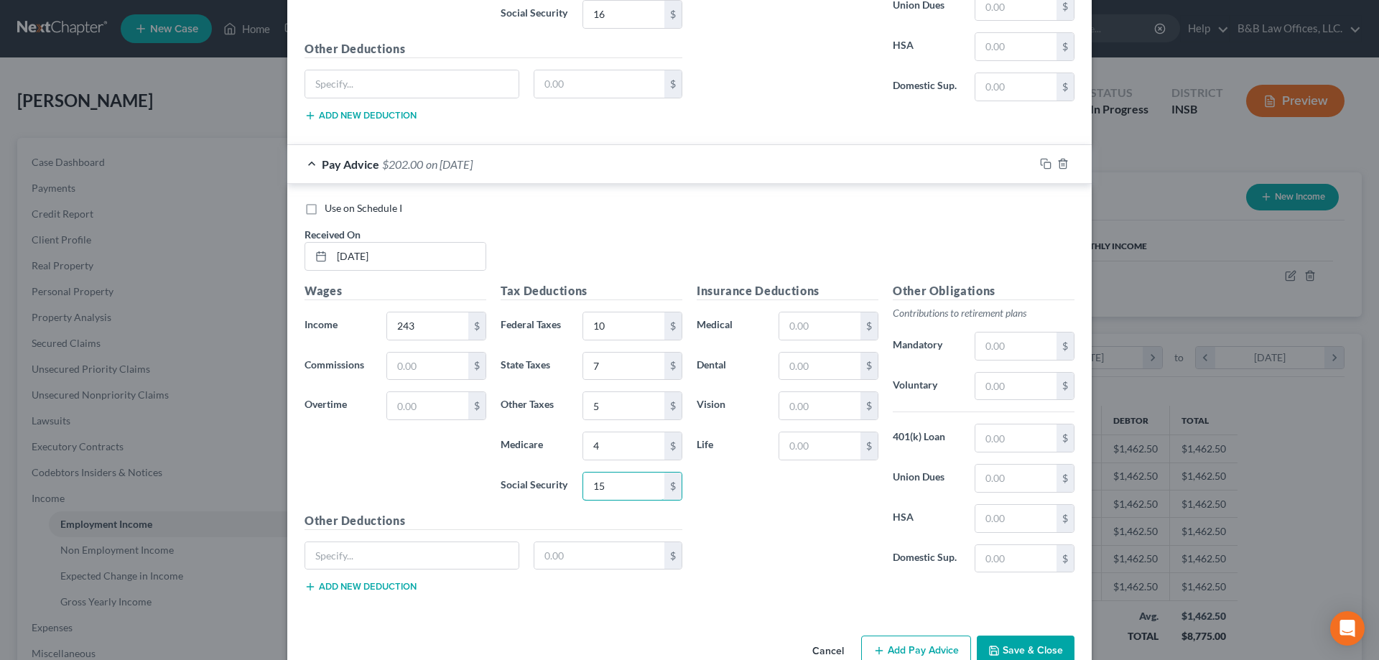
scroll to position [1794, 0]
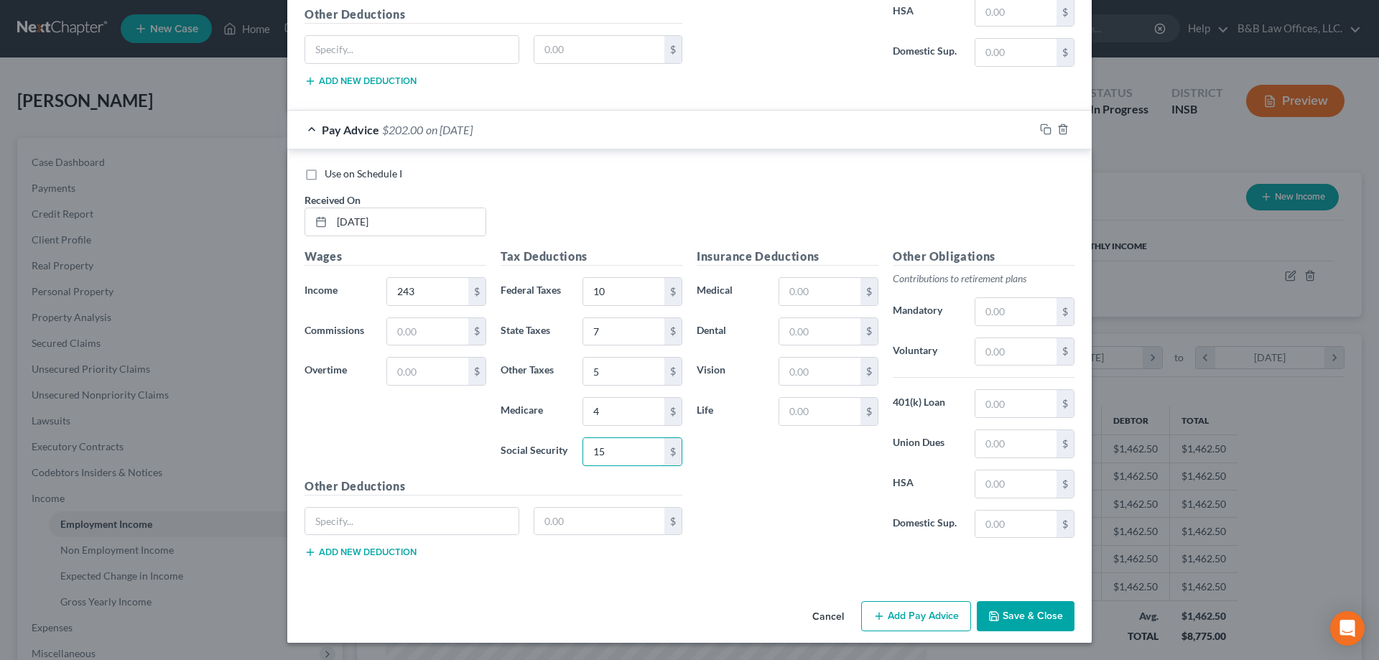
type input "15"
click at [913, 617] on button "Add Pay Advice" at bounding box center [916, 616] width 110 height 30
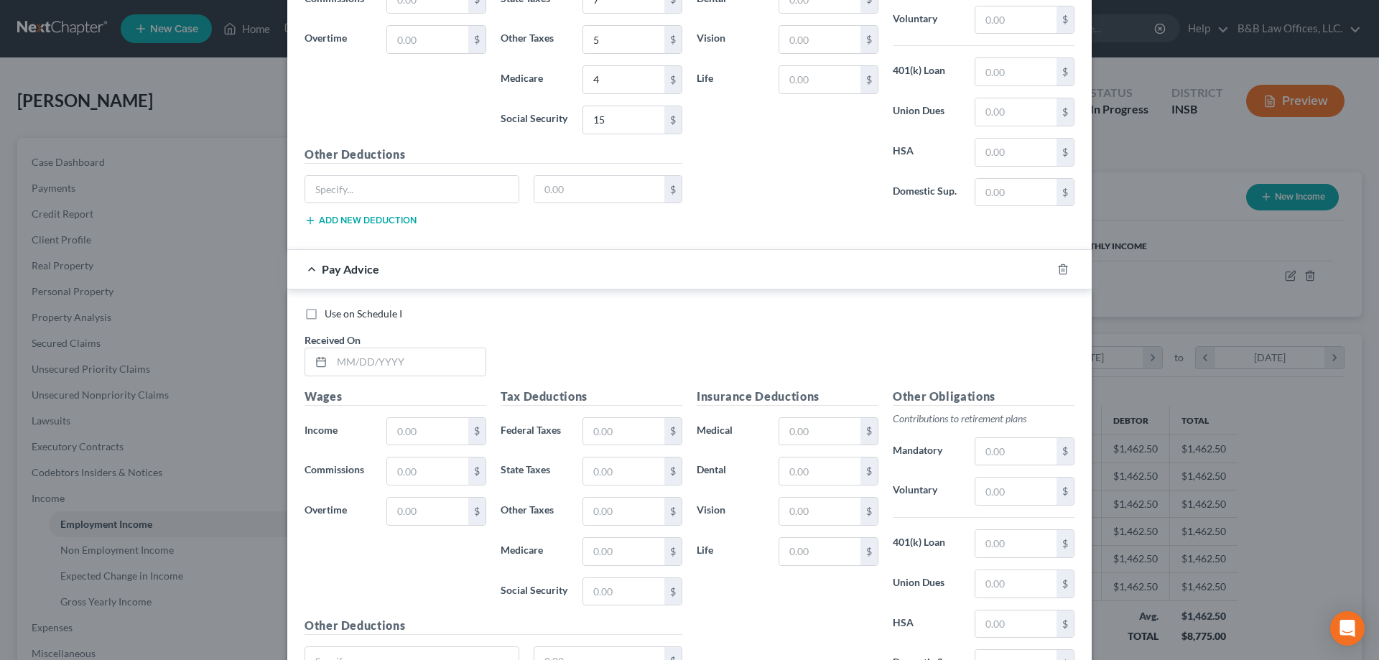
scroll to position [2153, 0]
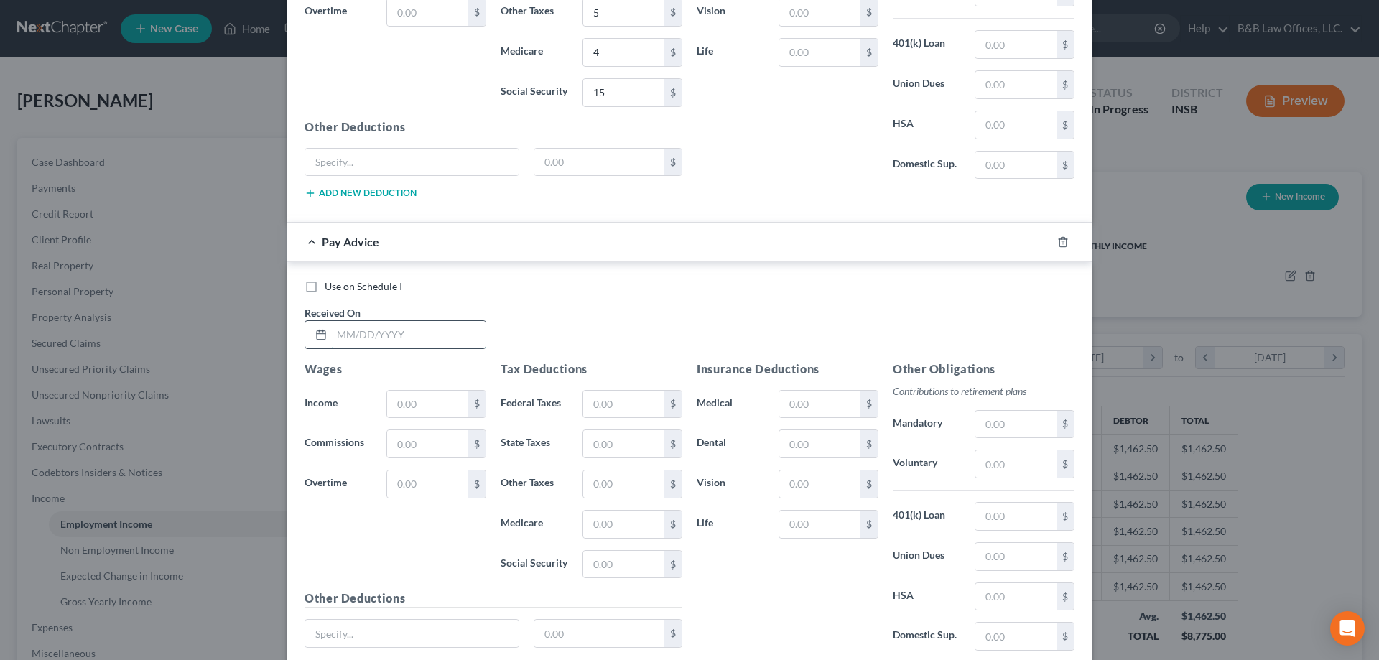
click at [344, 343] on input "text" at bounding box center [409, 334] width 154 height 27
type input "5/23/25"
type input "540"
type input "37"
type input "16"
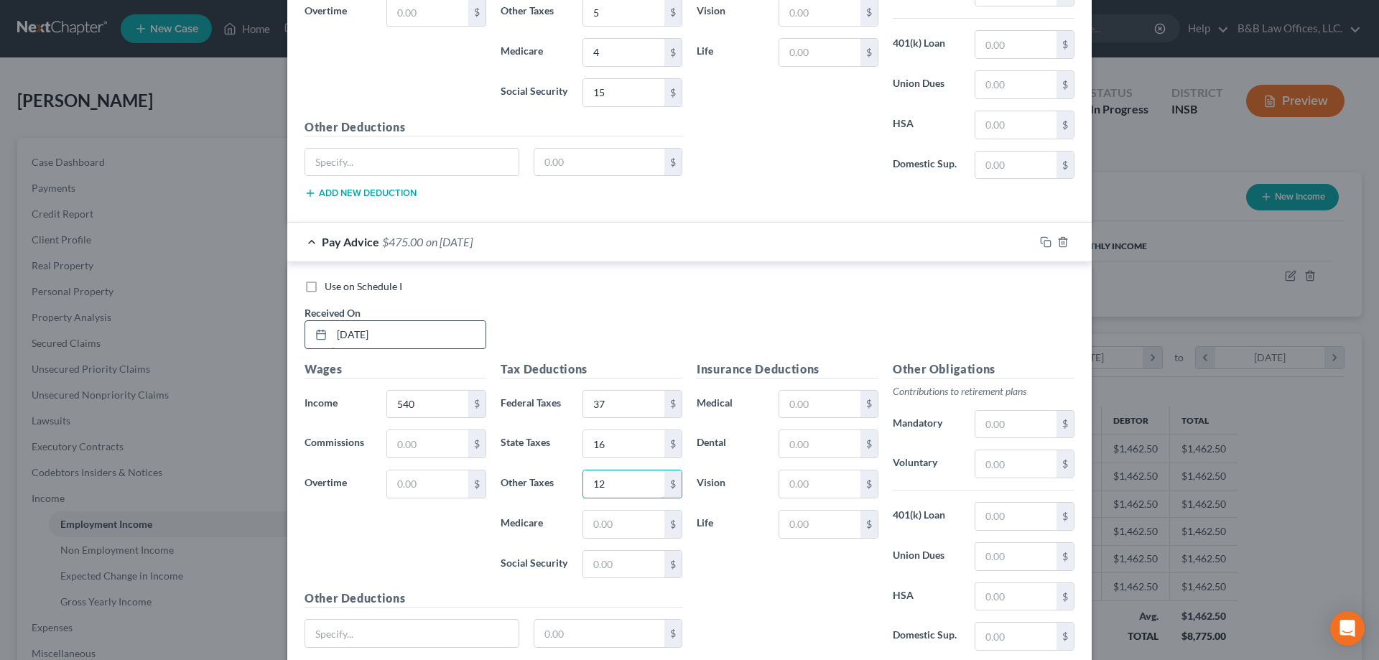
type input "12"
type input "8"
type input "33"
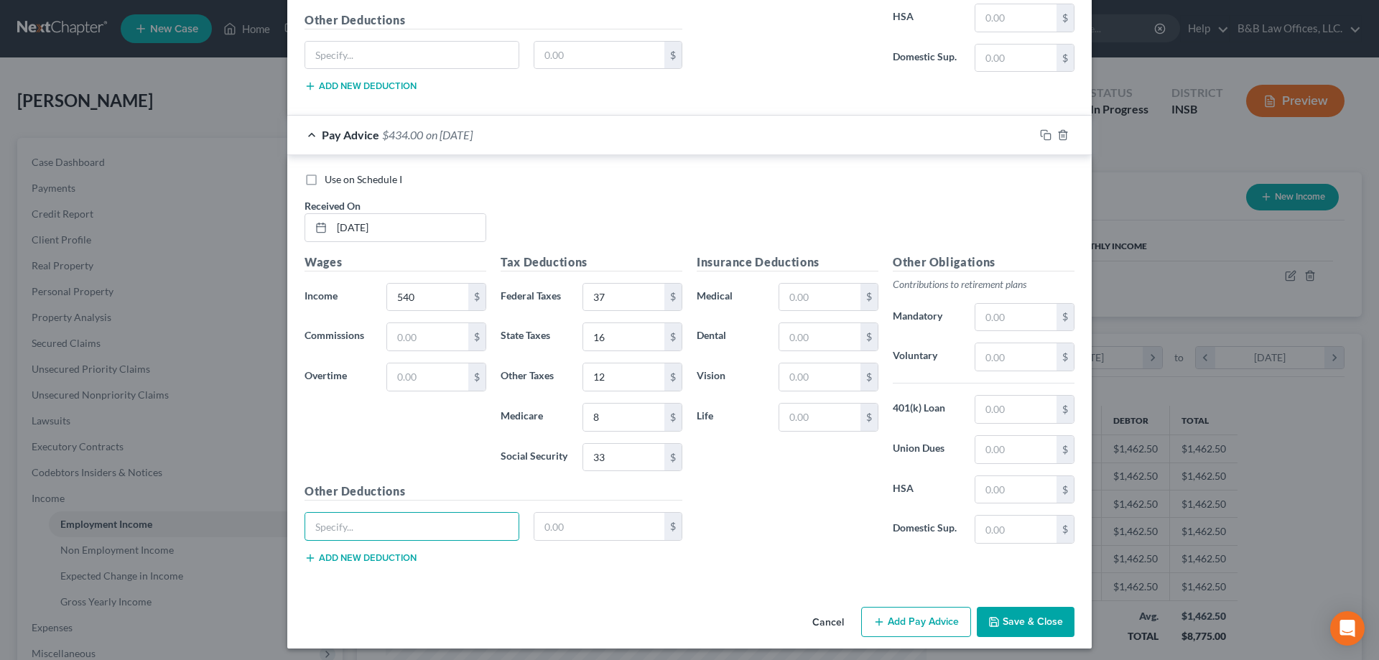
scroll to position [2265, 0]
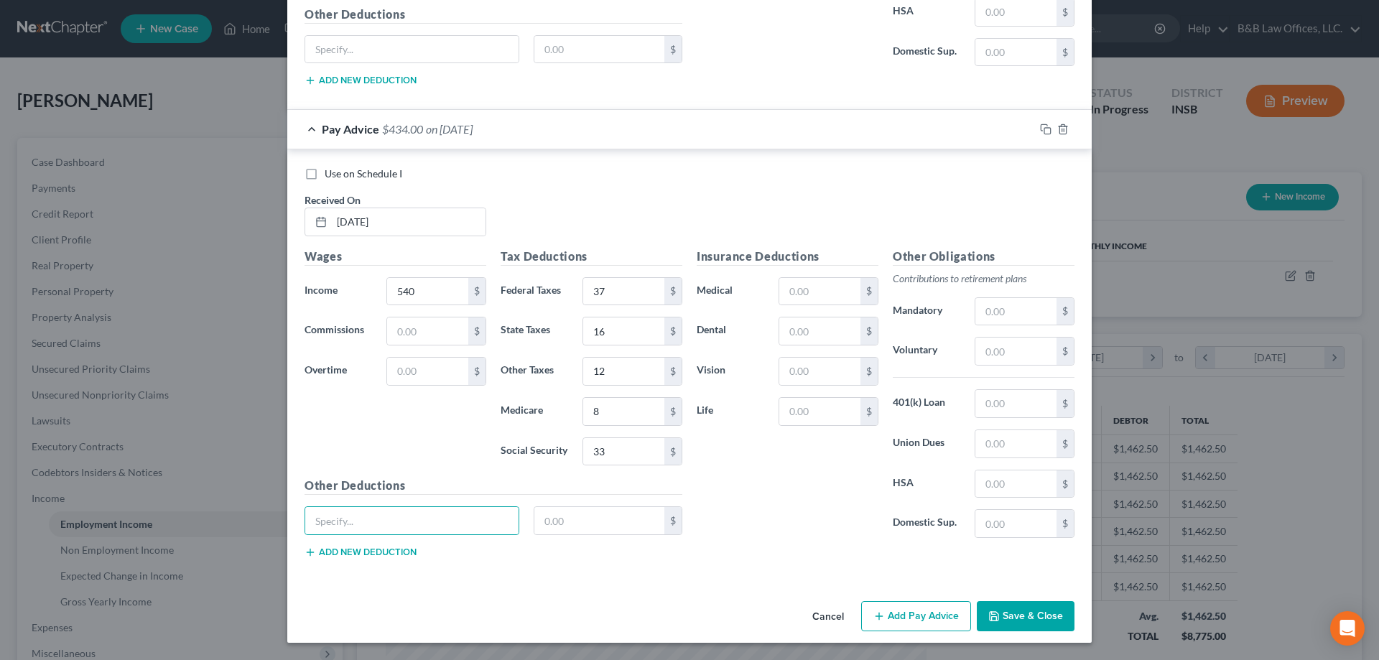
click at [918, 617] on button "Add Pay Advice" at bounding box center [916, 616] width 110 height 30
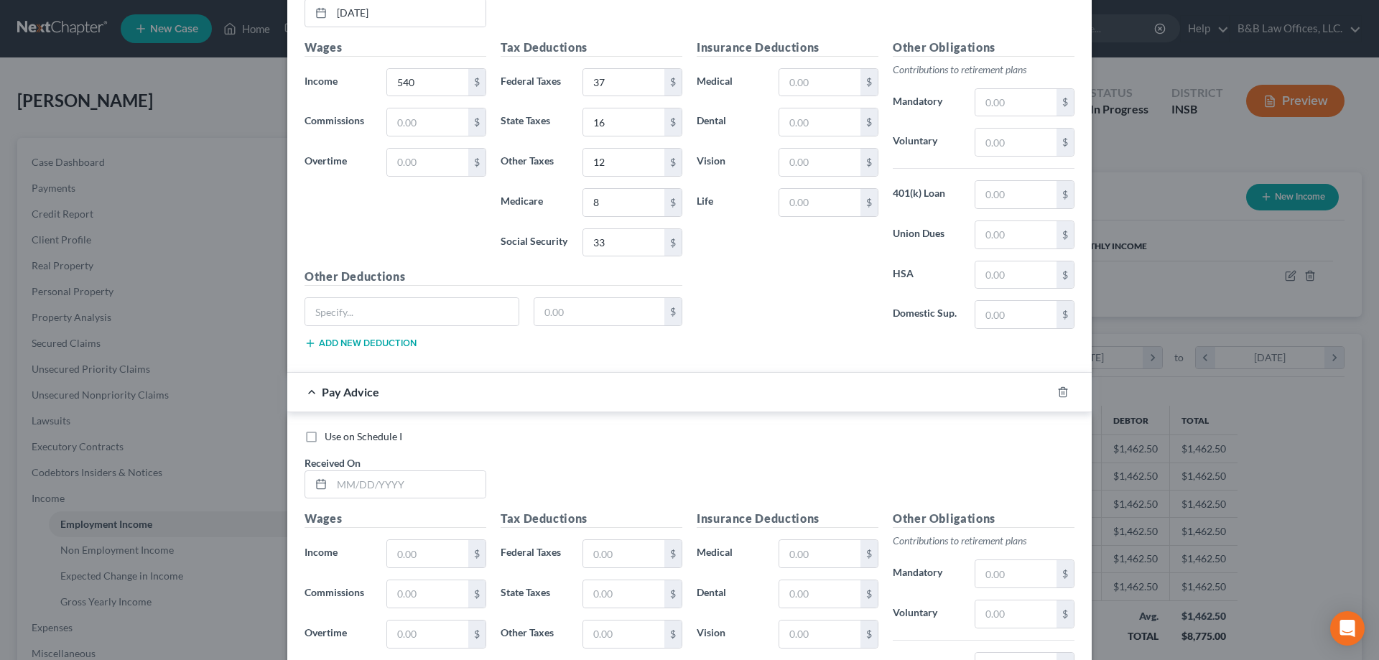
scroll to position [2481, 0]
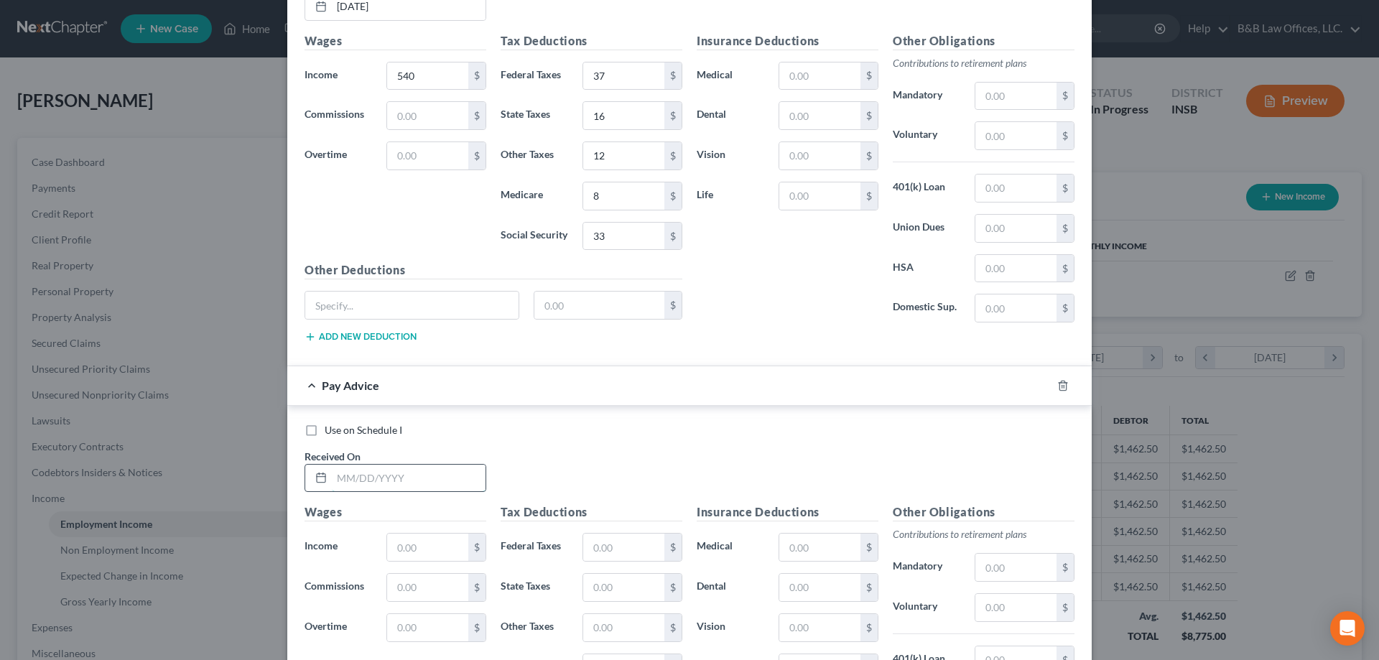
click at [404, 490] on input "text" at bounding box center [409, 478] width 154 height 27
type input "6/6/25"
type input "547"
type input "38"
type input "16"
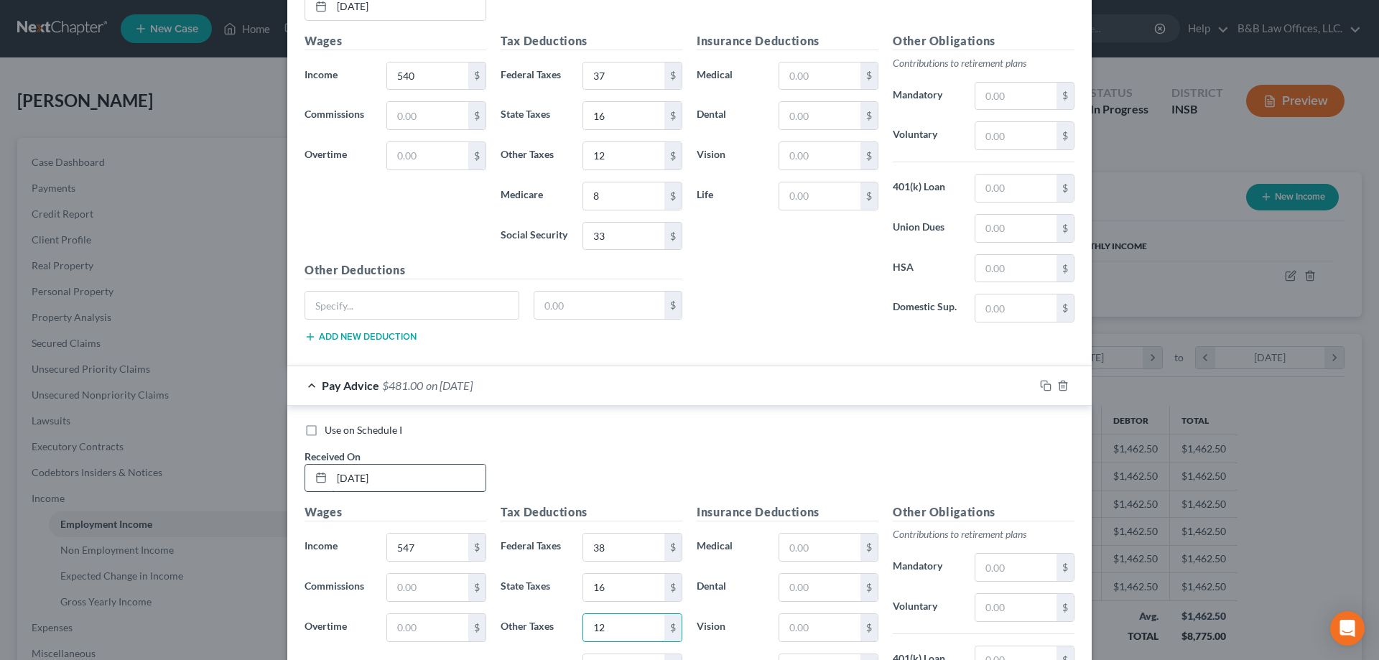
type input "12"
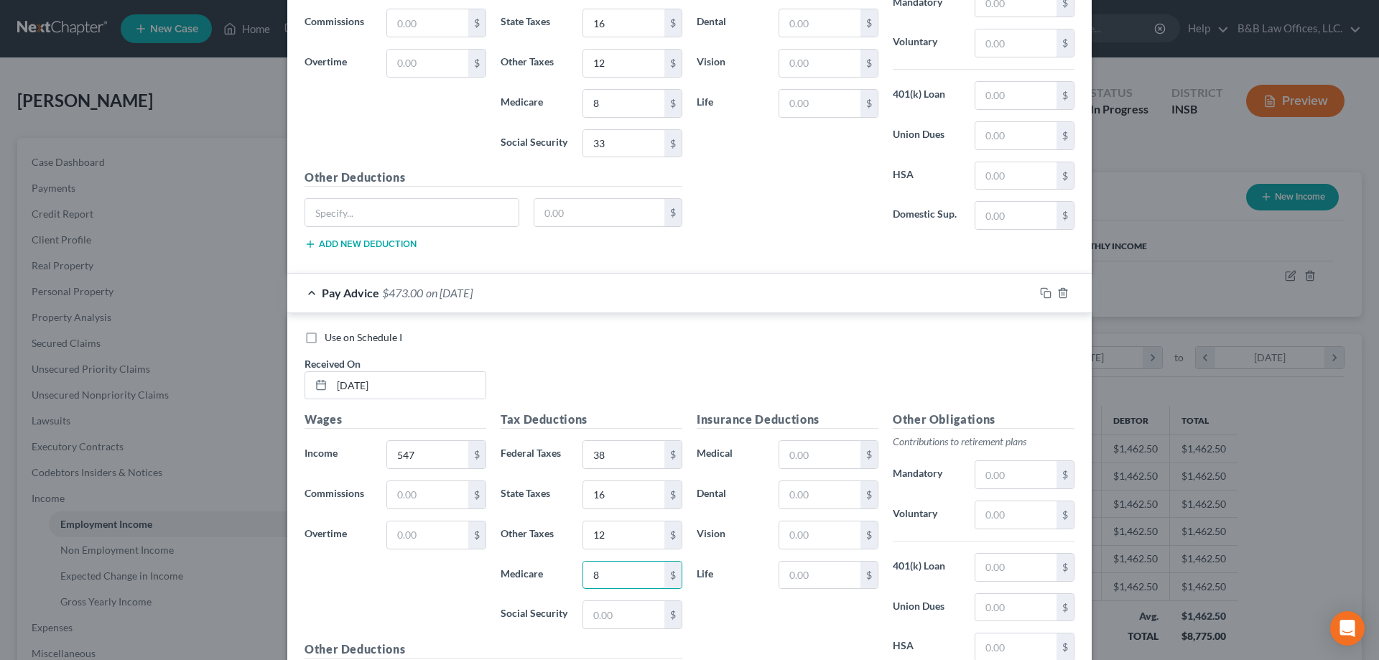
scroll to position [2645, 0]
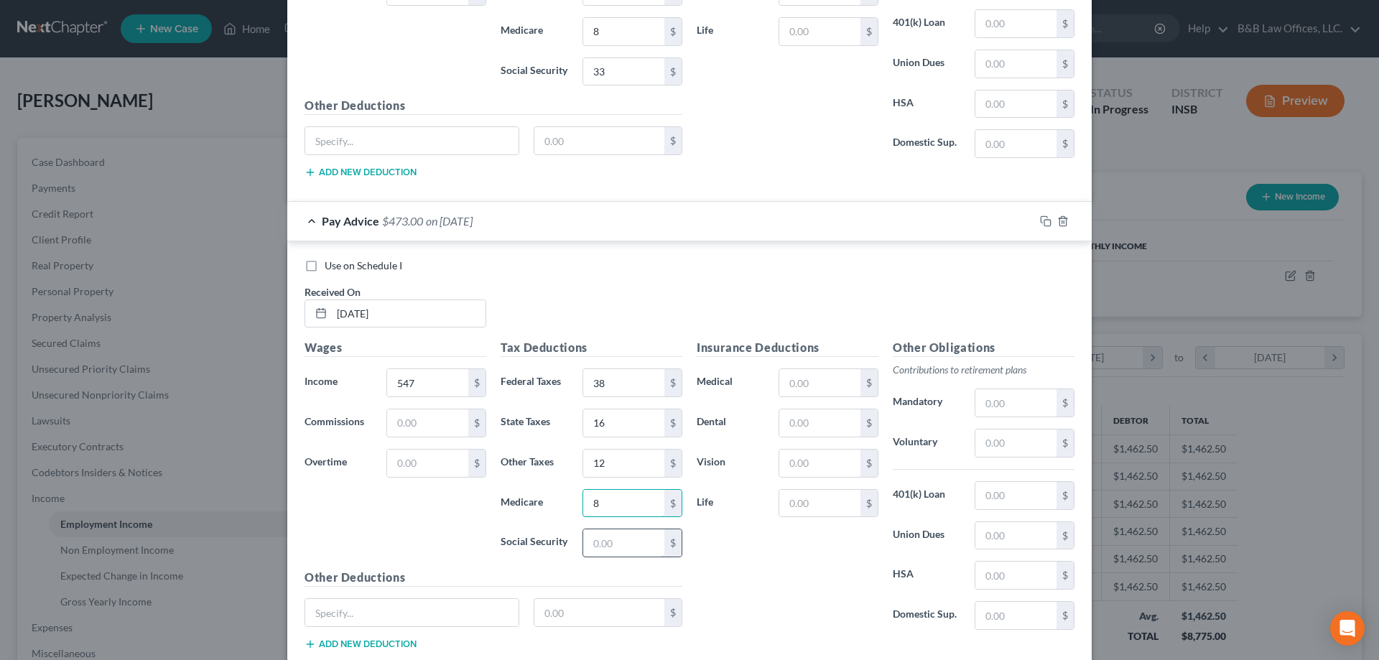
type input "8"
click at [593, 537] on input "text" at bounding box center [623, 542] width 81 height 27
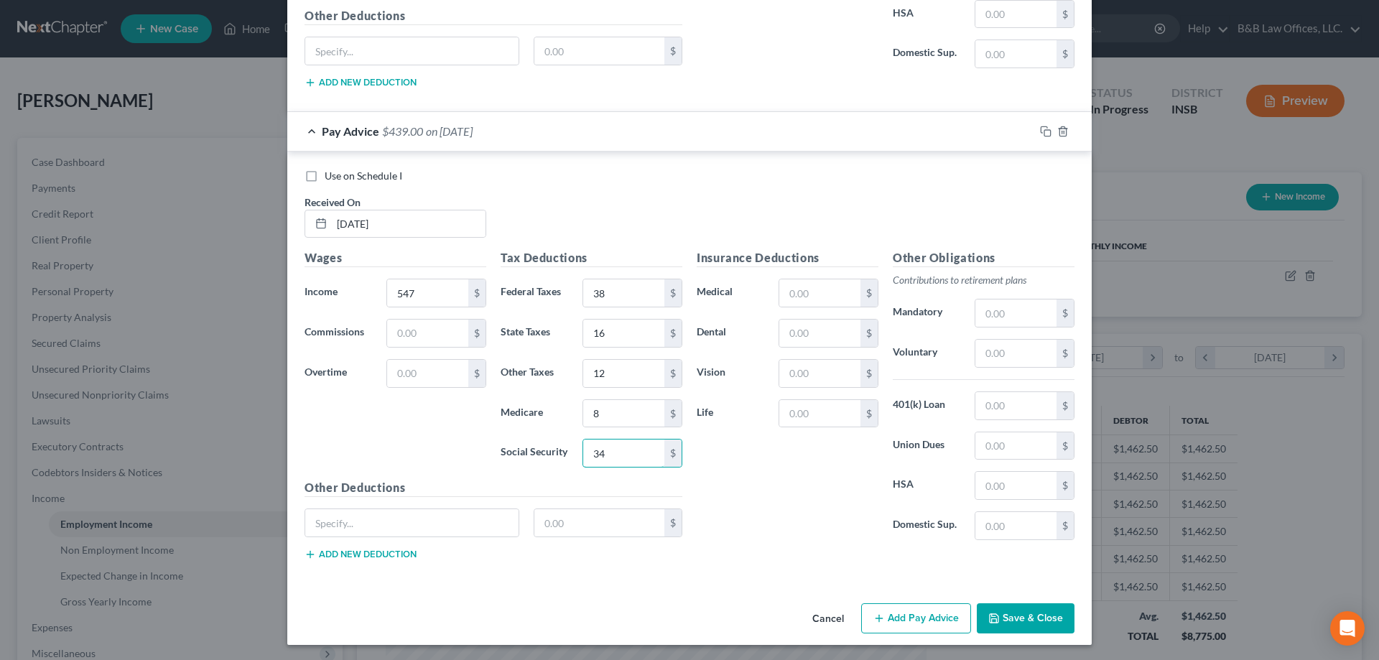
scroll to position [2737, 0]
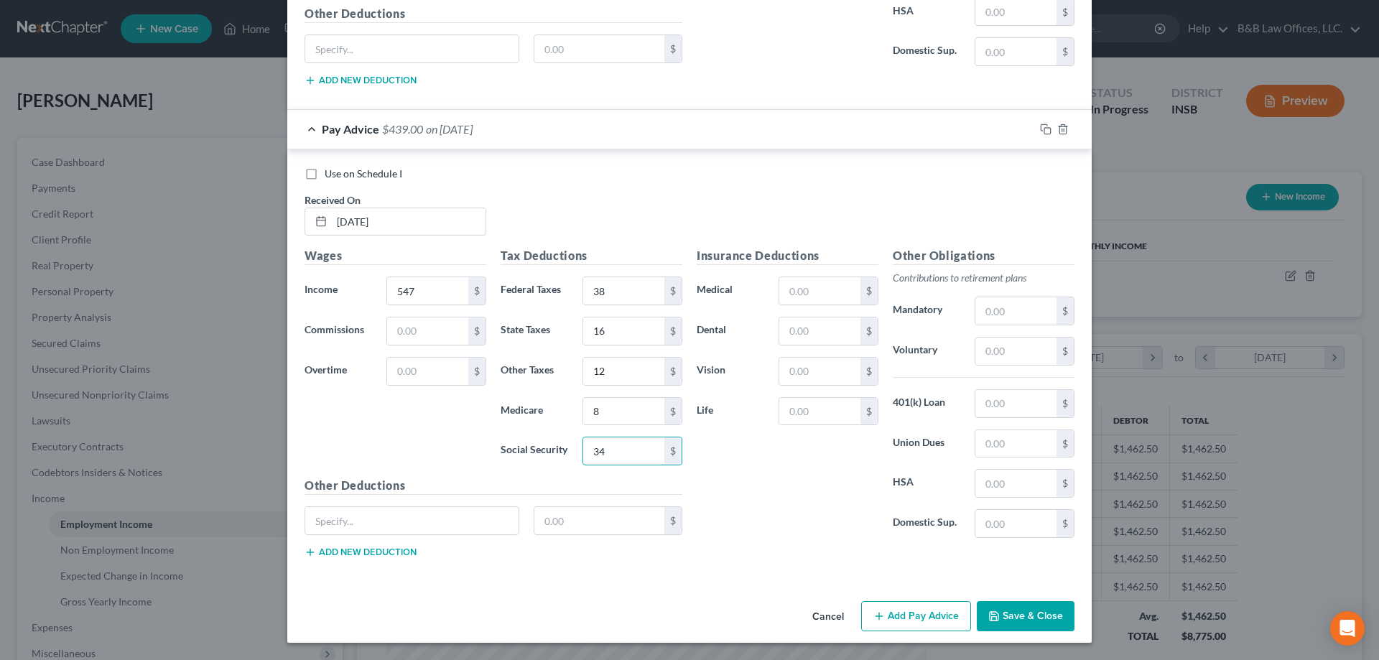
type input "34"
click at [927, 612] on button "Add Pay Advice" at bounding box center [916, 616] width 110 height 30
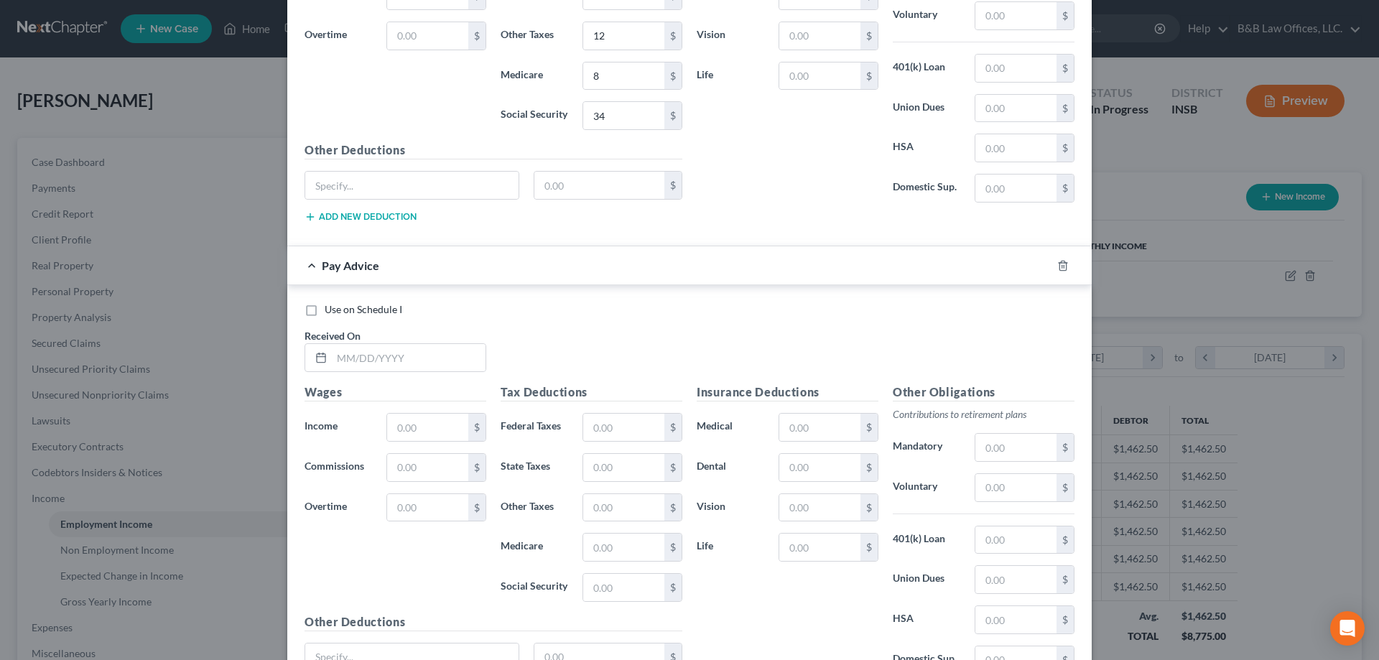
scroll to position [3097, 0]
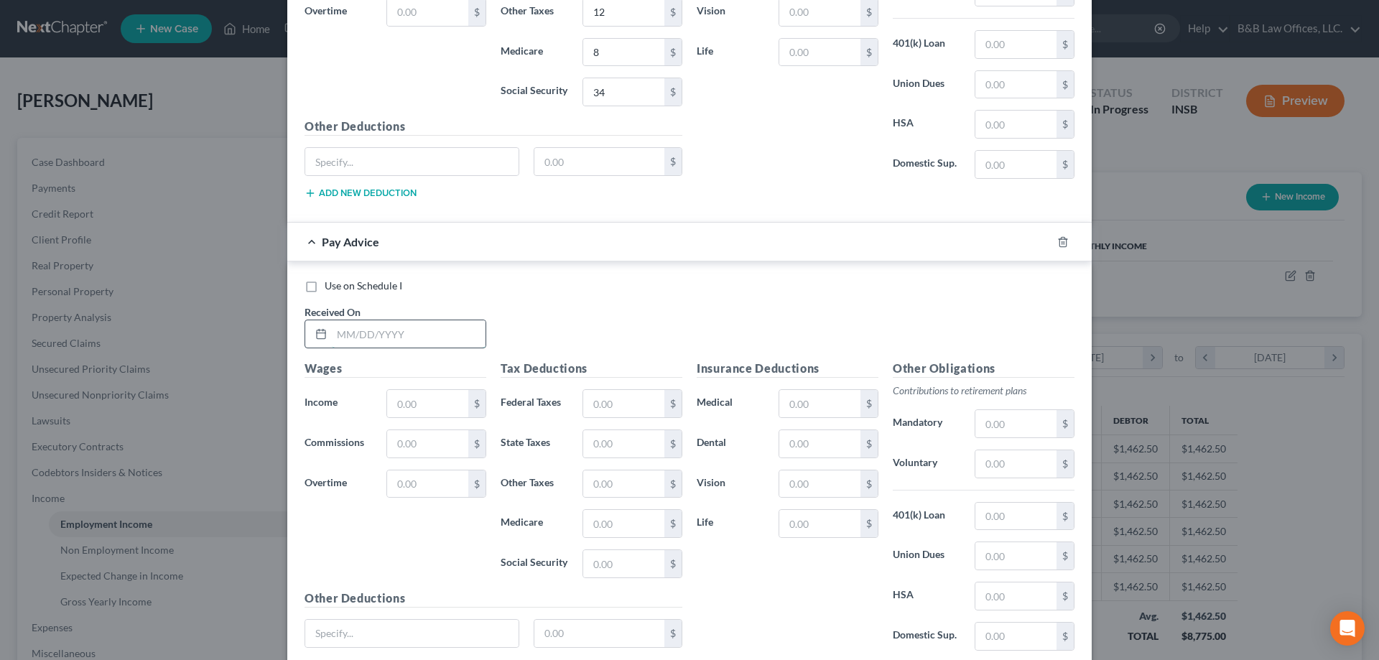
click at [353, 336] on input "text" at bounding box center [409, 333] width 154 height 27
type input "06/20/2025"
type input "608"
type input "49"
type input "20"
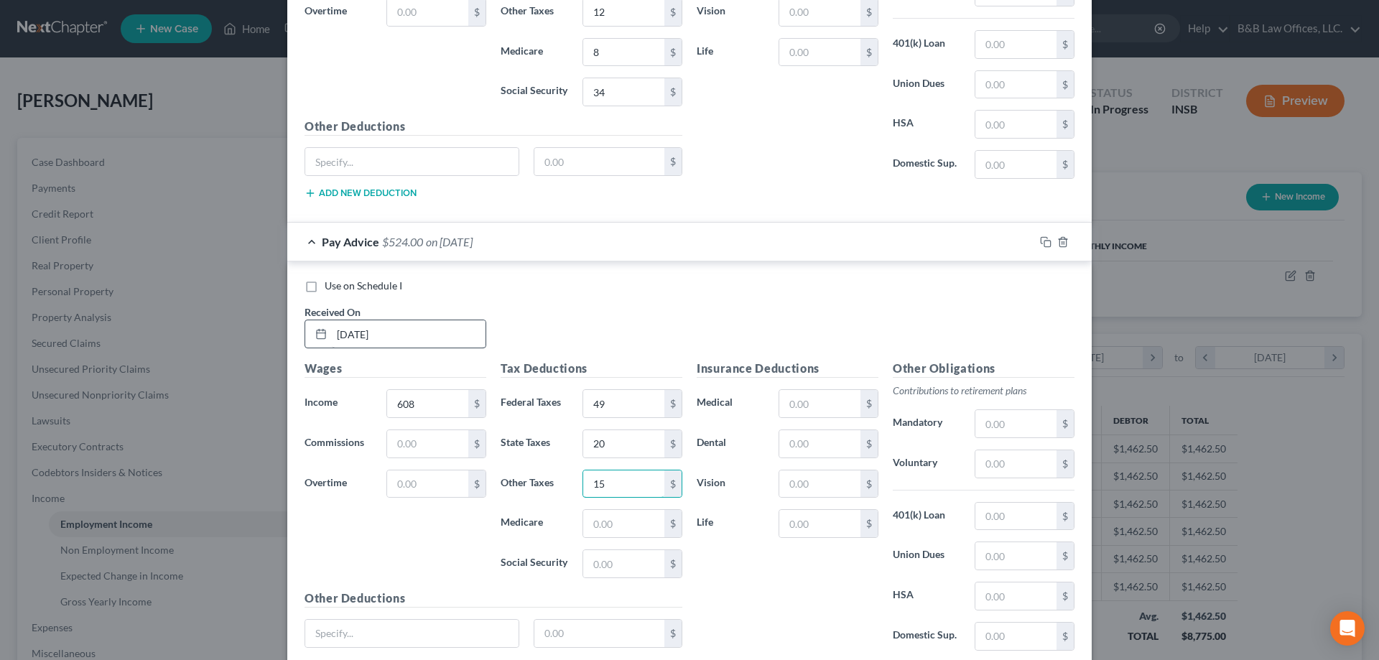
type input "15"
click at [636, 517] on input "text" at bounding box center [623, 523] width 81 height 27
type input "9"
type input "38"
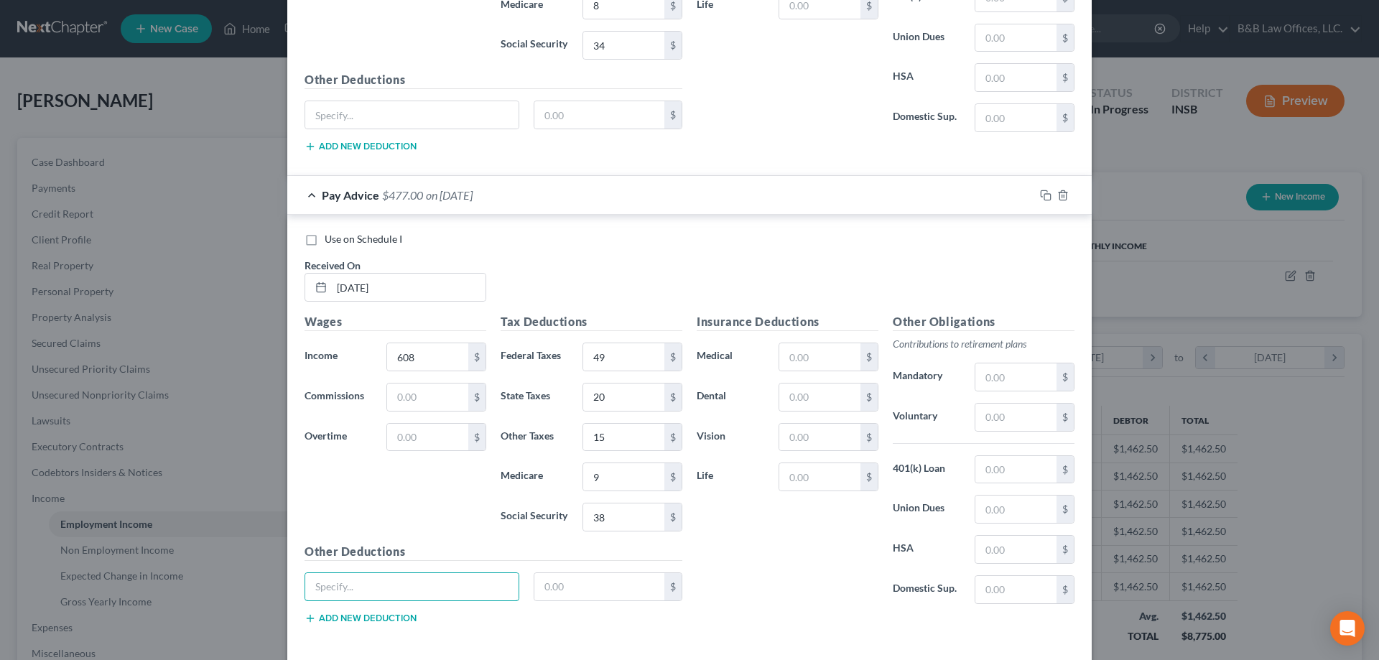
scroll to position [3209, 0]
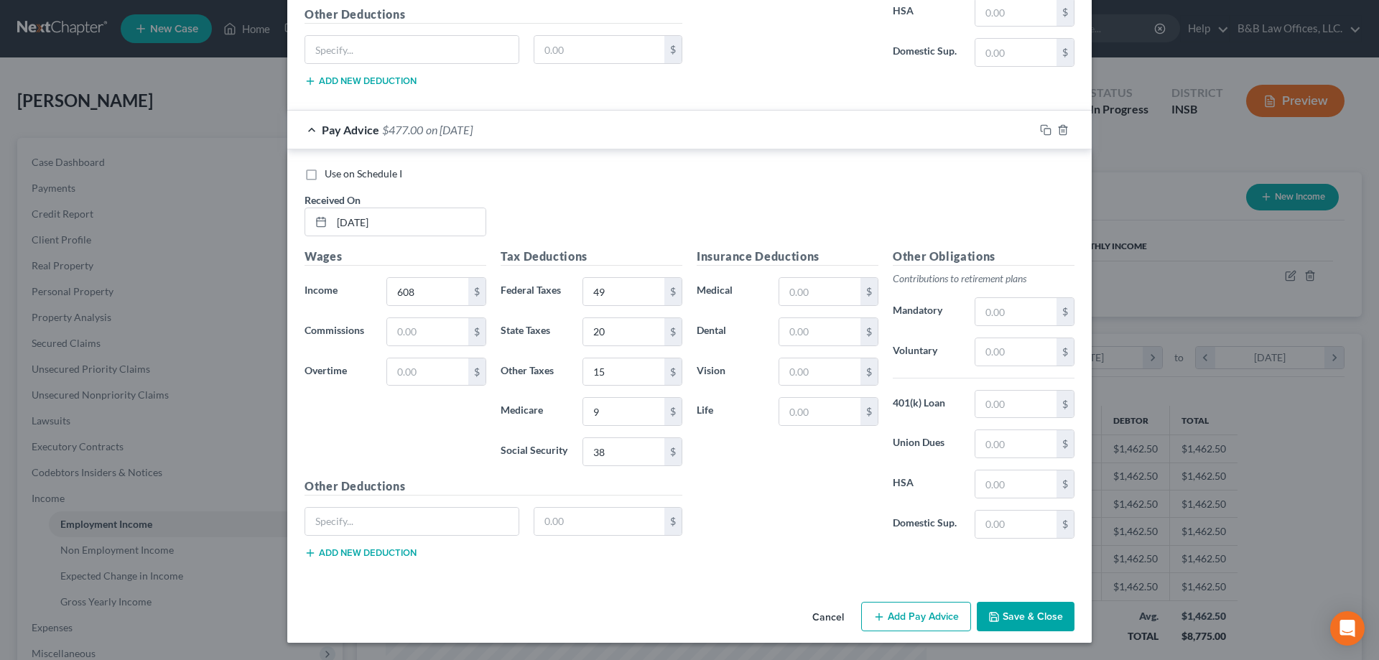
click at [897, 614] on button "Add Pay Advice" at bounding box center [916, 617] width 110 height 30
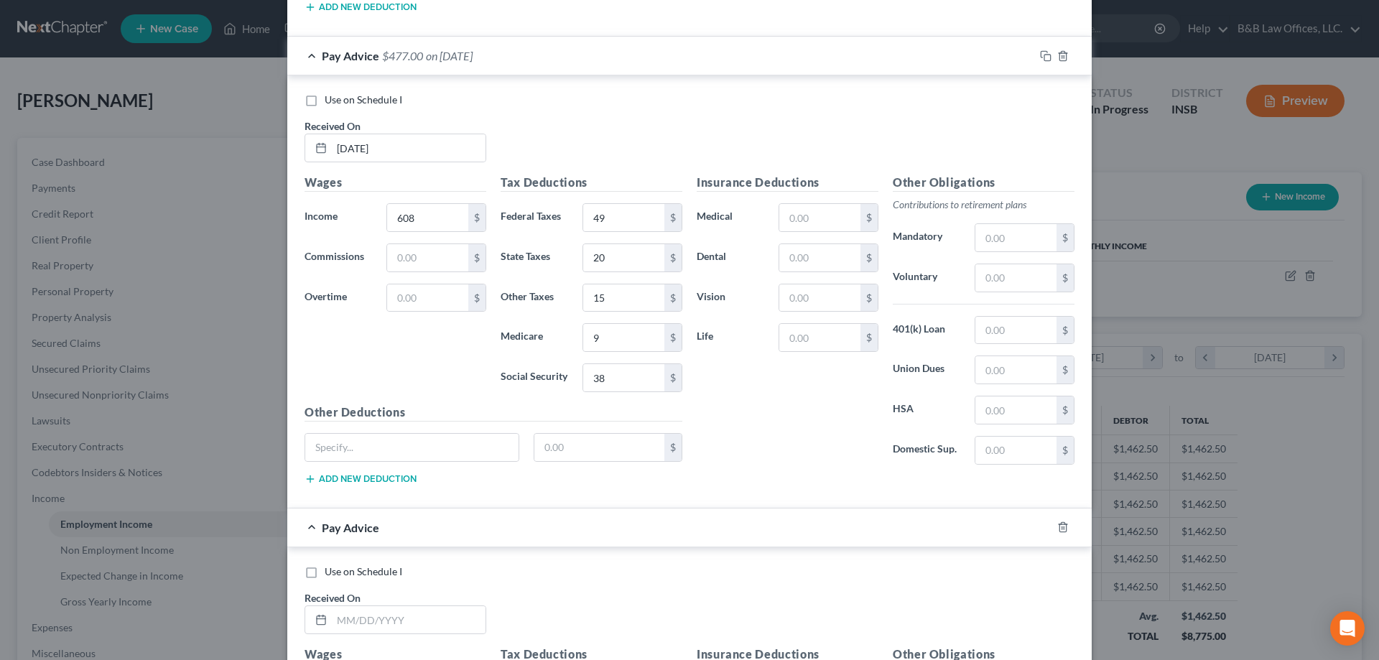
scroll to position [3496, 0]
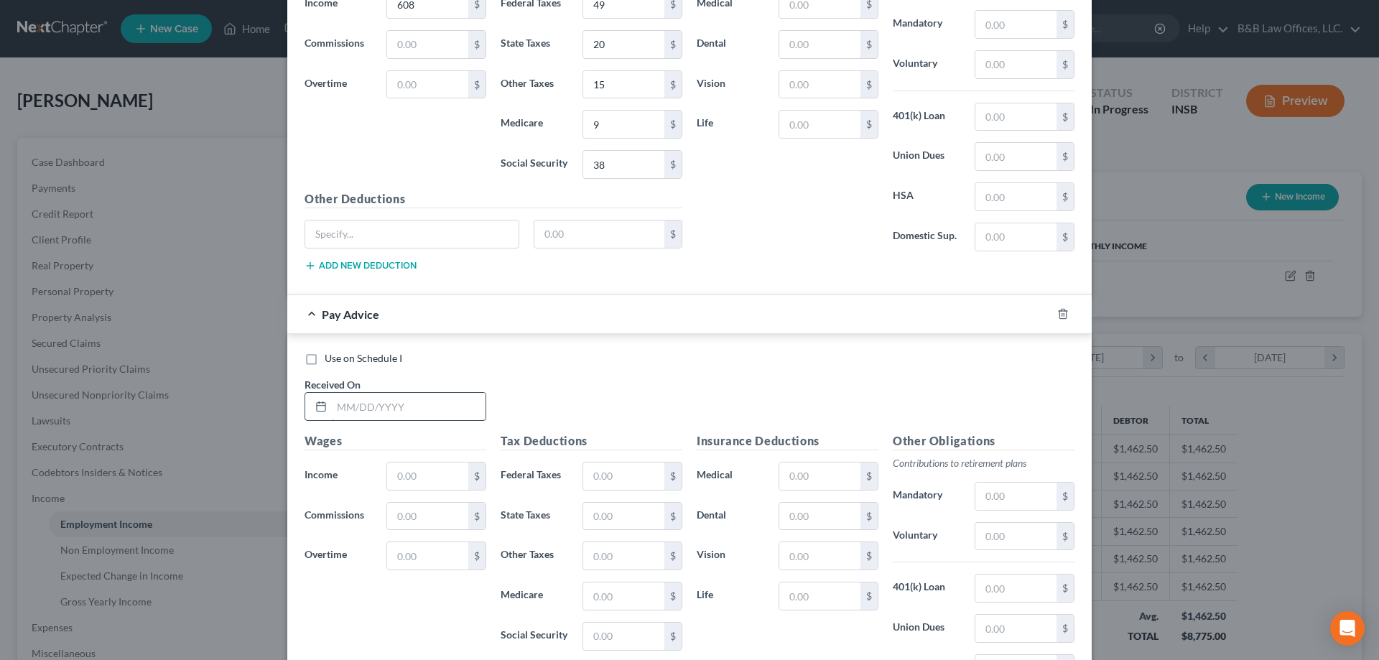
click at [370, 401] on input "text" at bounding box center [409, 406] width 154 height 27
type input "7/4/25"
type input "213"
type input "10"
type input "7"
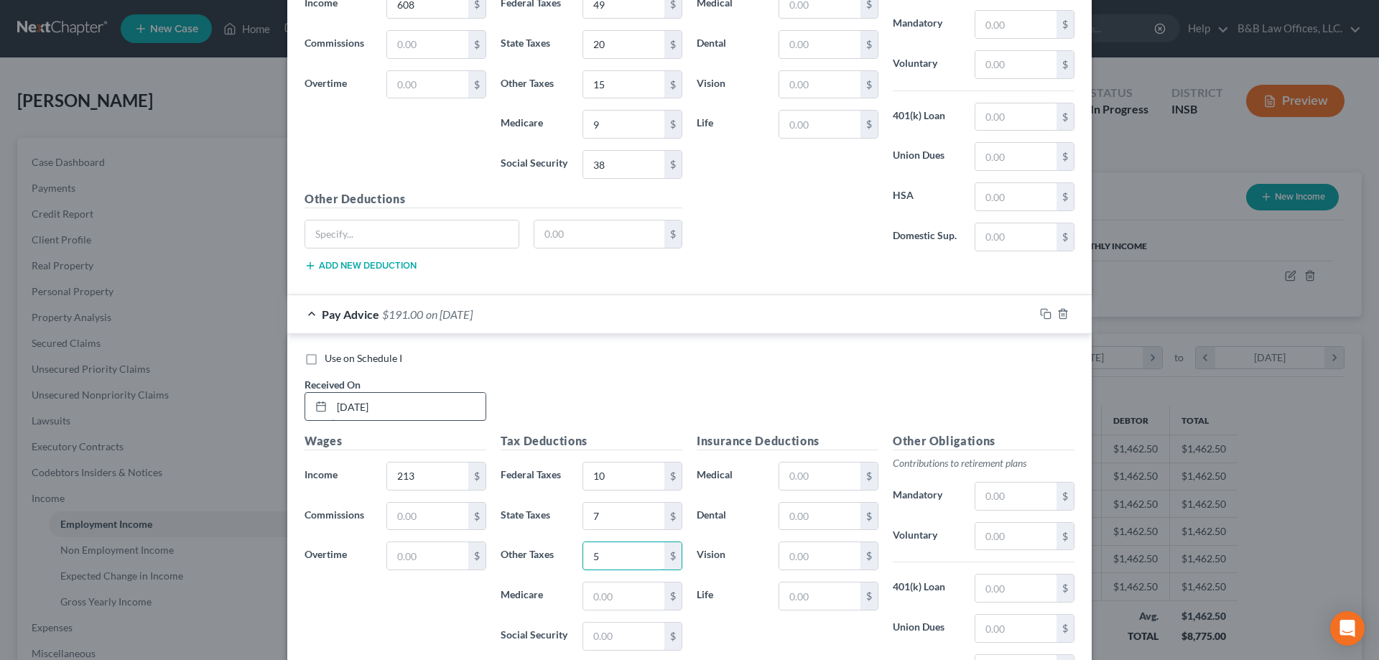
type input "5"
type input "3"
type input "13"
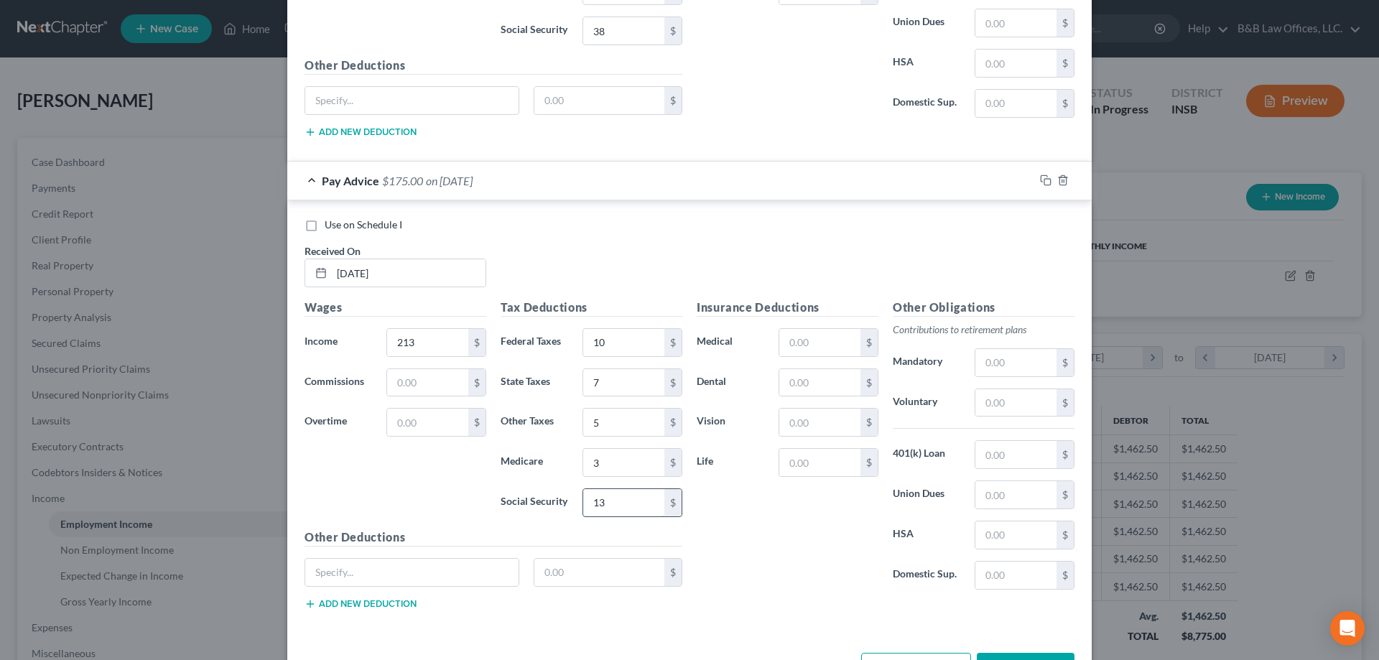
scroll to position [3680, 0]
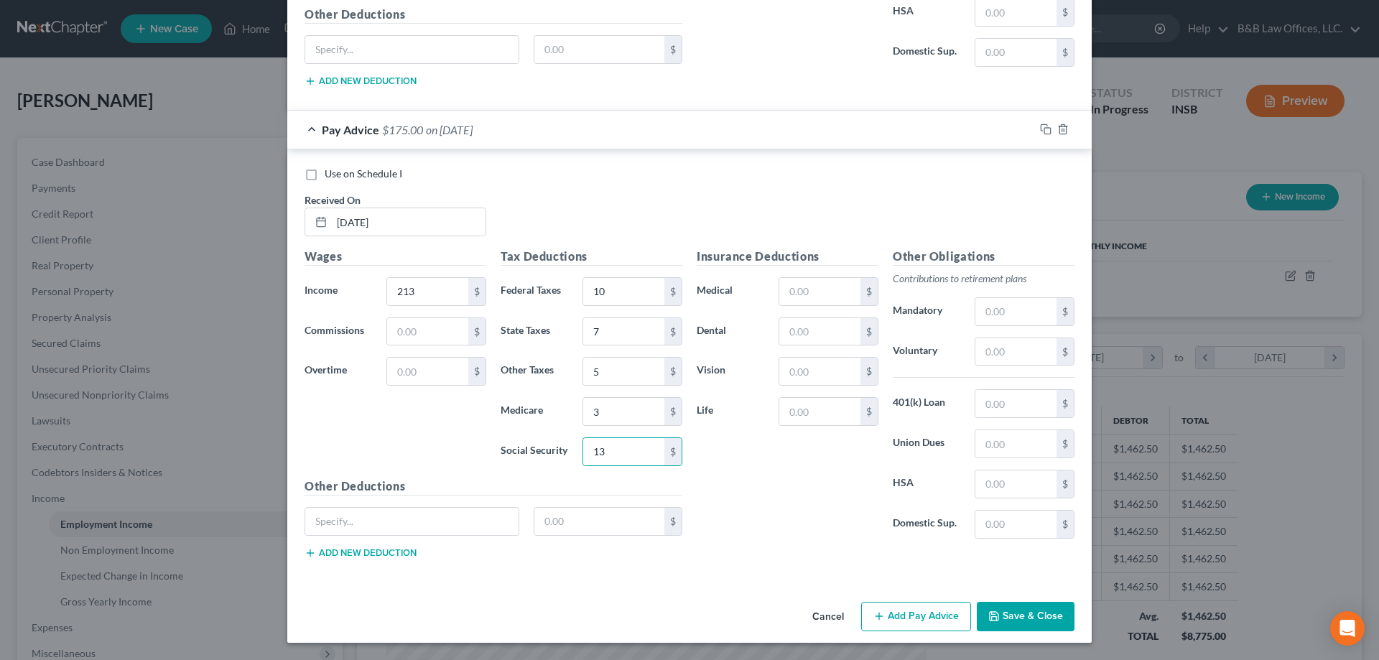
click at [928, 619] on button "Add Pay Advice" at bounding box center [916, 617] width 110 height 30
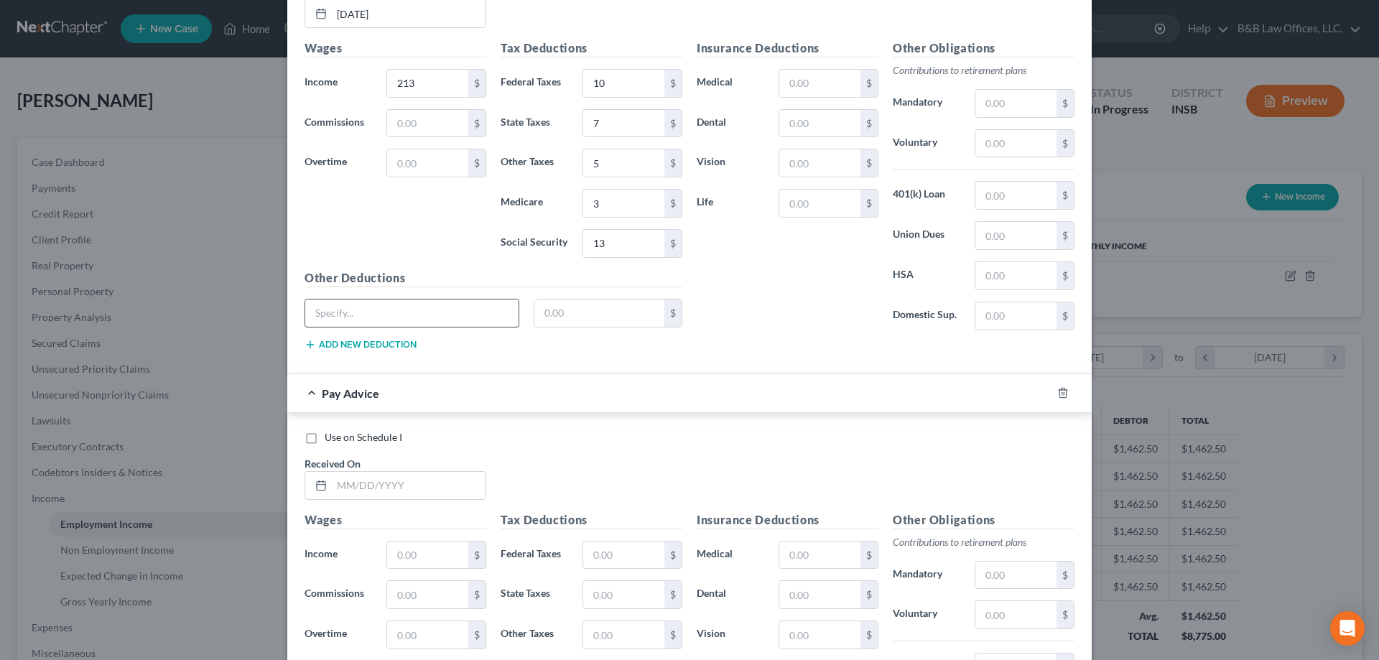
scroll to position [3896, 0]
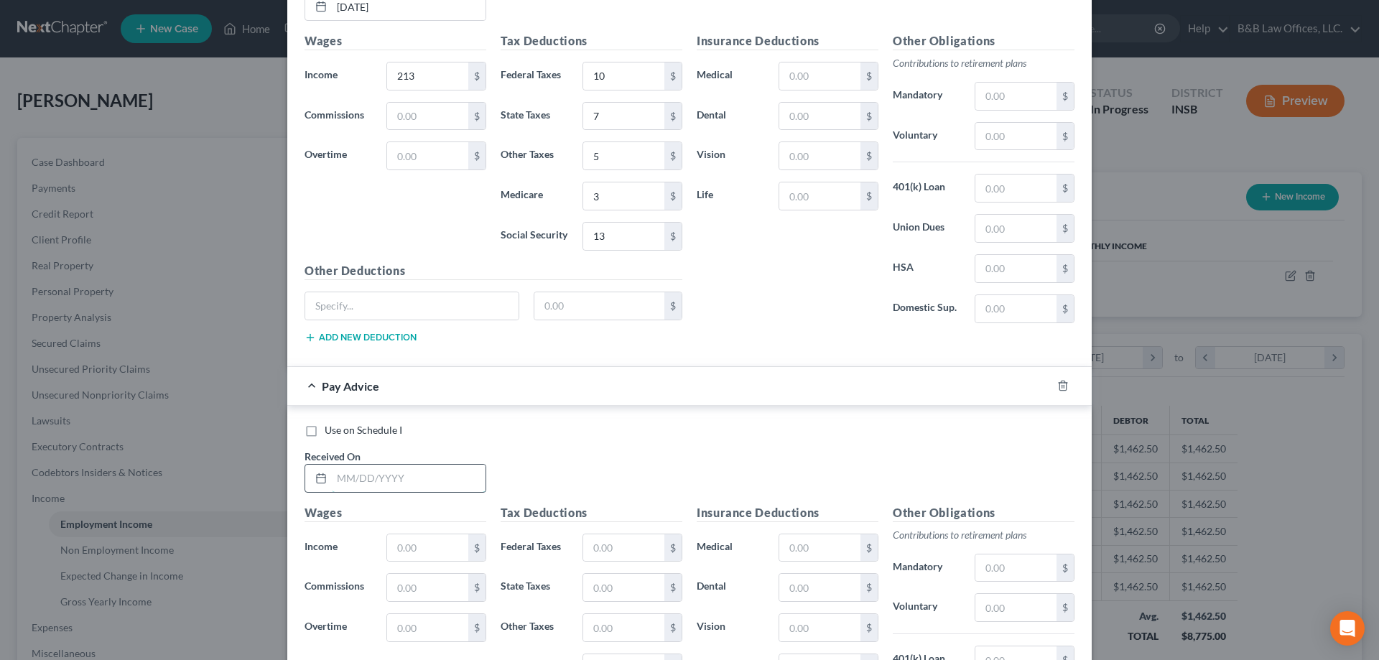
click at [389, 481] on input "text" at bounding box center [409, 478] width 154 height 27
type input "7/18/25"
click at [437, 547] on input "text" at bounding box center [427, 547] width 81 height 27
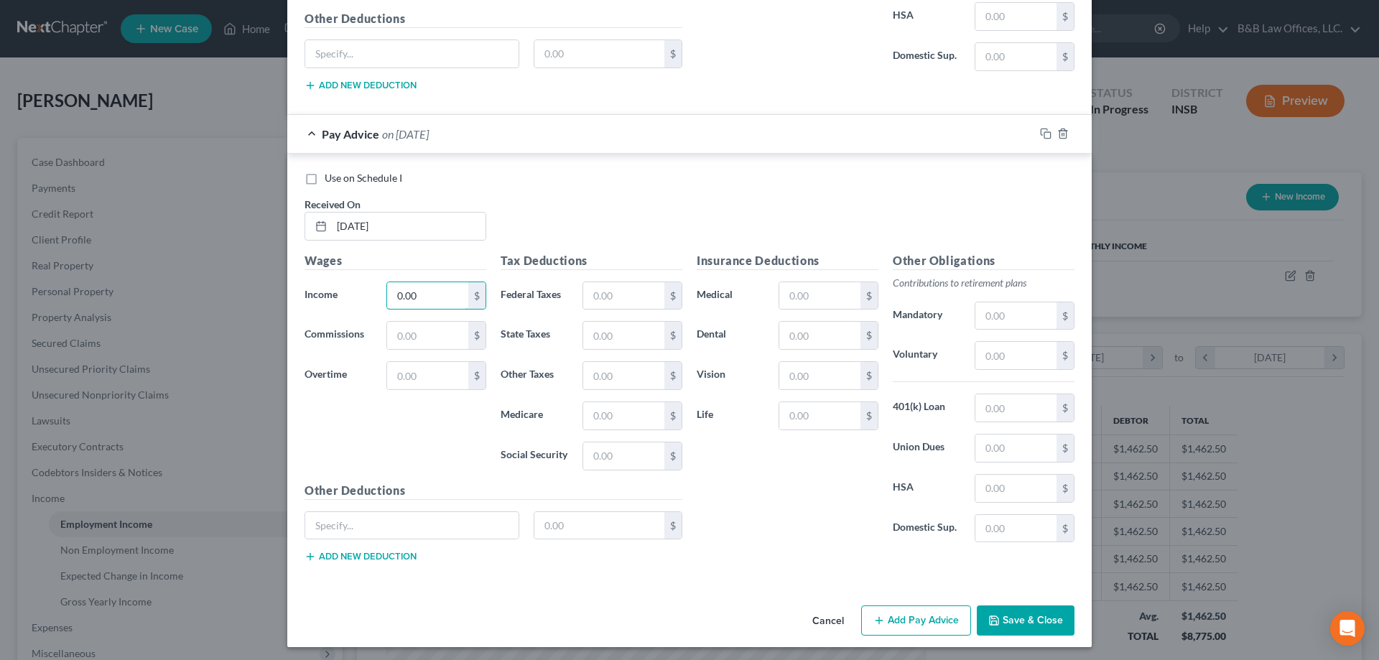
scroll to position [4152, 0]
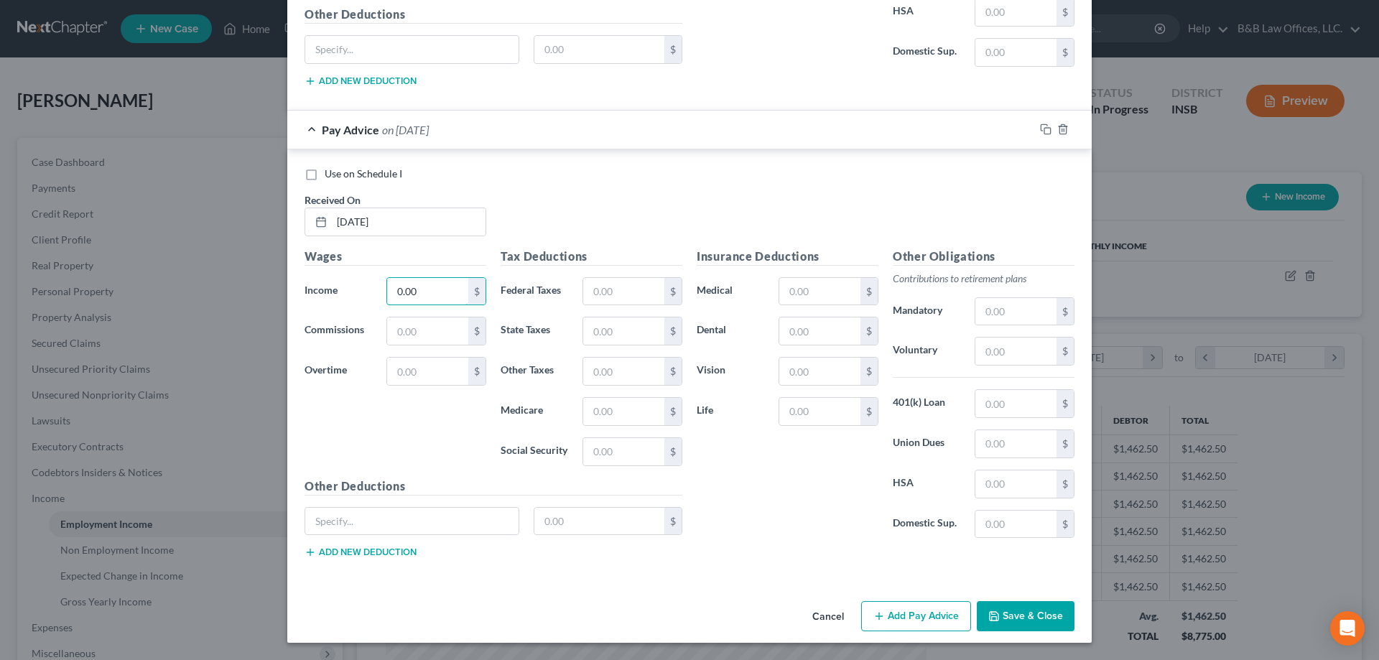
type input "0.00"
click at [927, 620] on button "Add Pay Advice" at bounding box center [916, 616] width 110 height 30
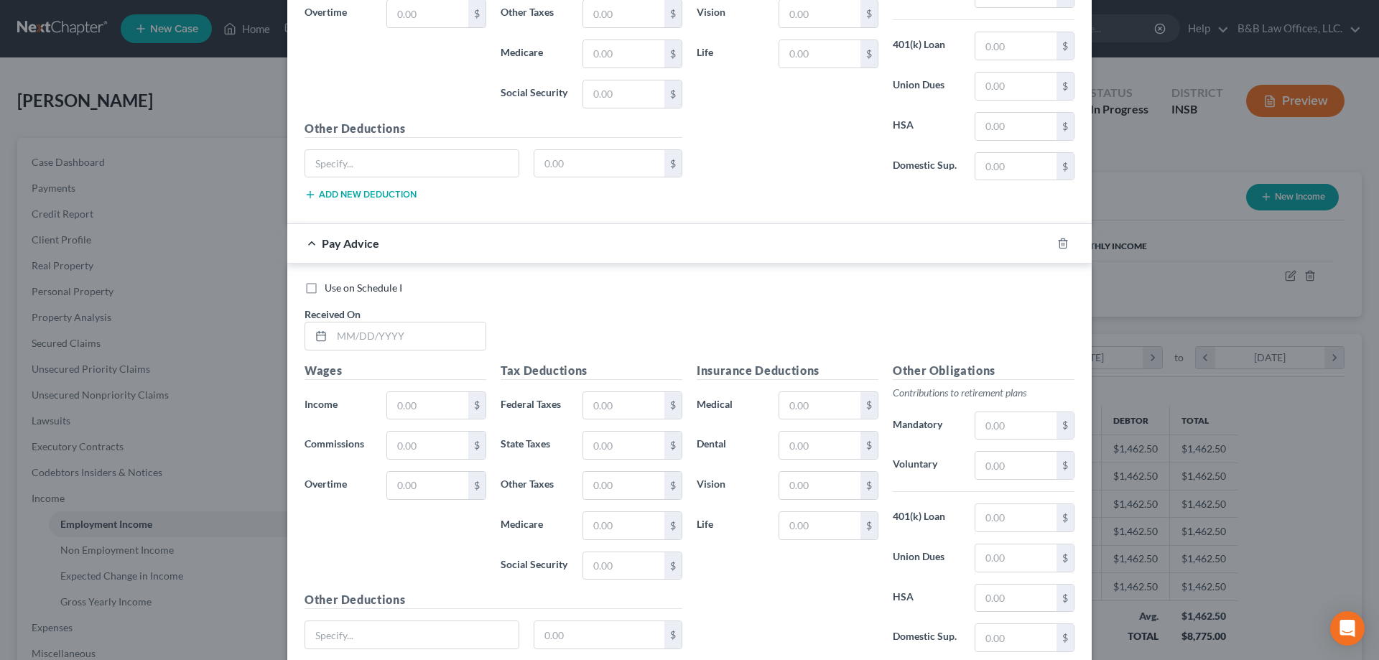
scroll to position [4512, 0]
click at [355, 340] on input "text" at bounding box center [409, 334] width 154 height 27
type input "8/1/25"
drag, startPoint x: 410, startPoint y: 406, endPoint x: 393, endPoint y: 402, distance: 17.8
click at [410, 406] on input "text" at bounding box center [427, 404] width 81 height 27
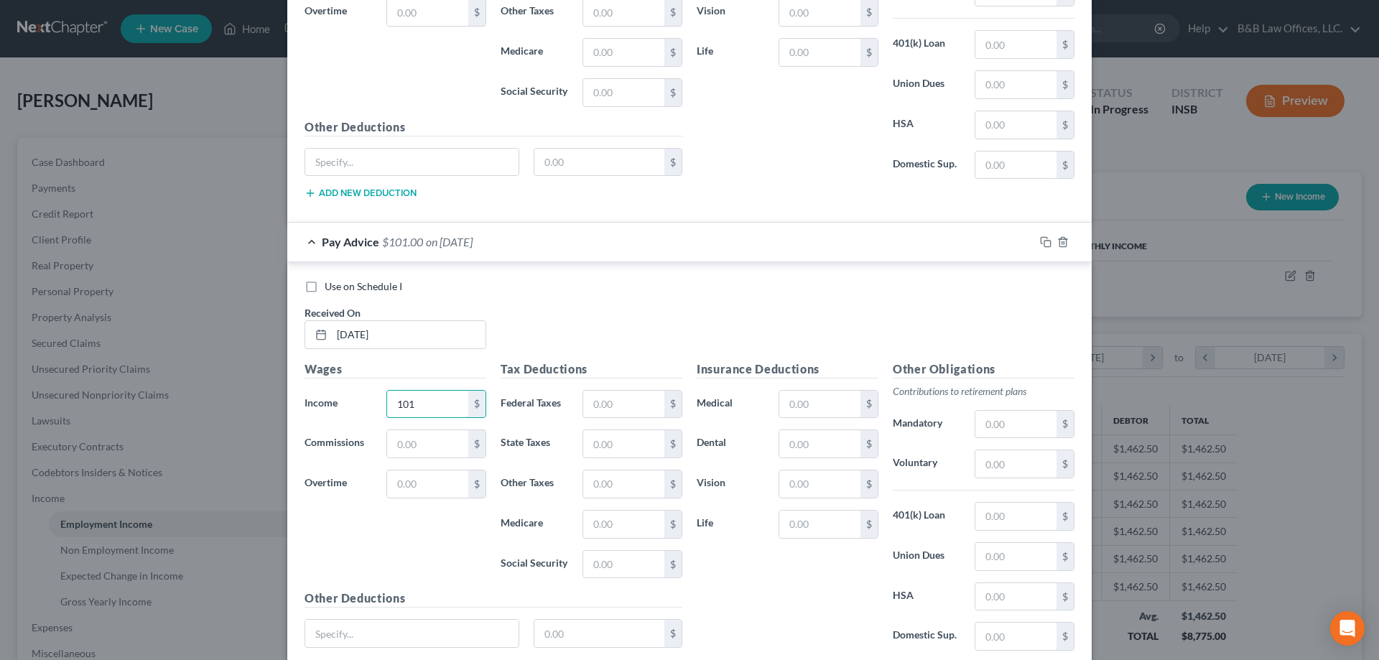
type input "101"
type input "10"
type input "3"
type input "2"
type input "1"
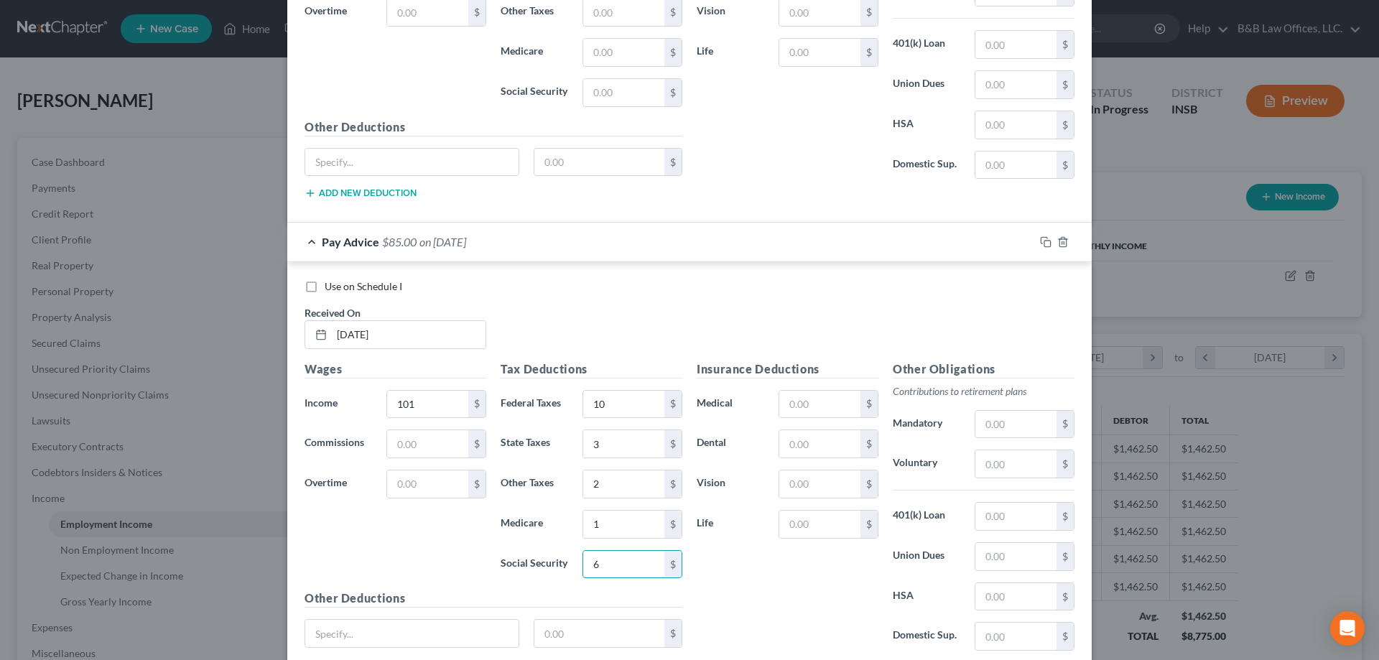
type input "6"
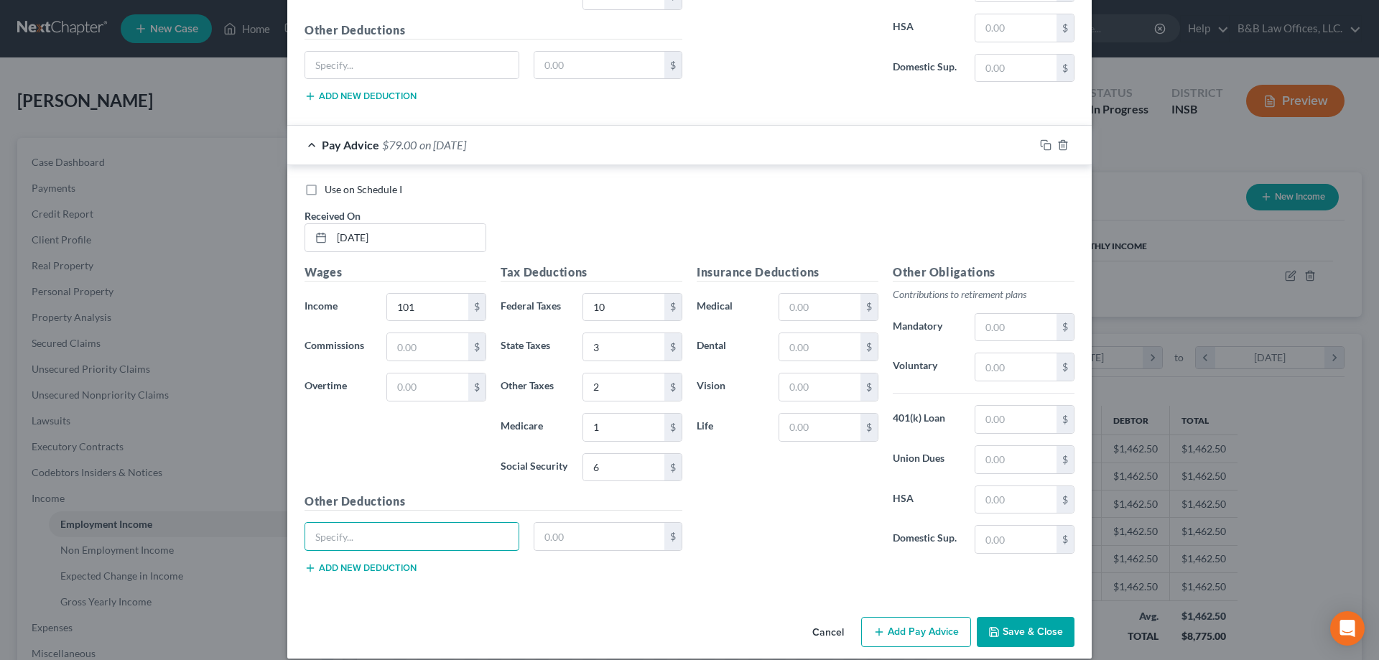
scroll to position [4624, 0]
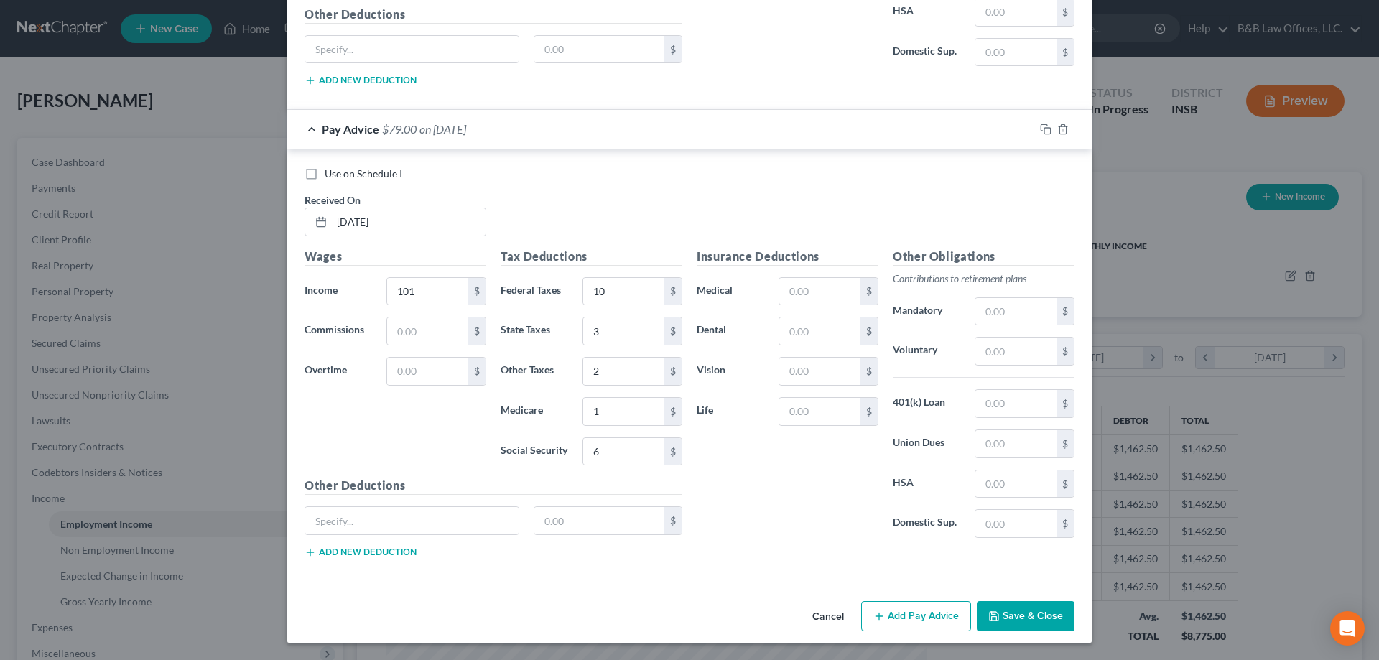
click at [888, 609] on button "Add Pay Advice" at bounding box center [916, 616] width 110 height 30
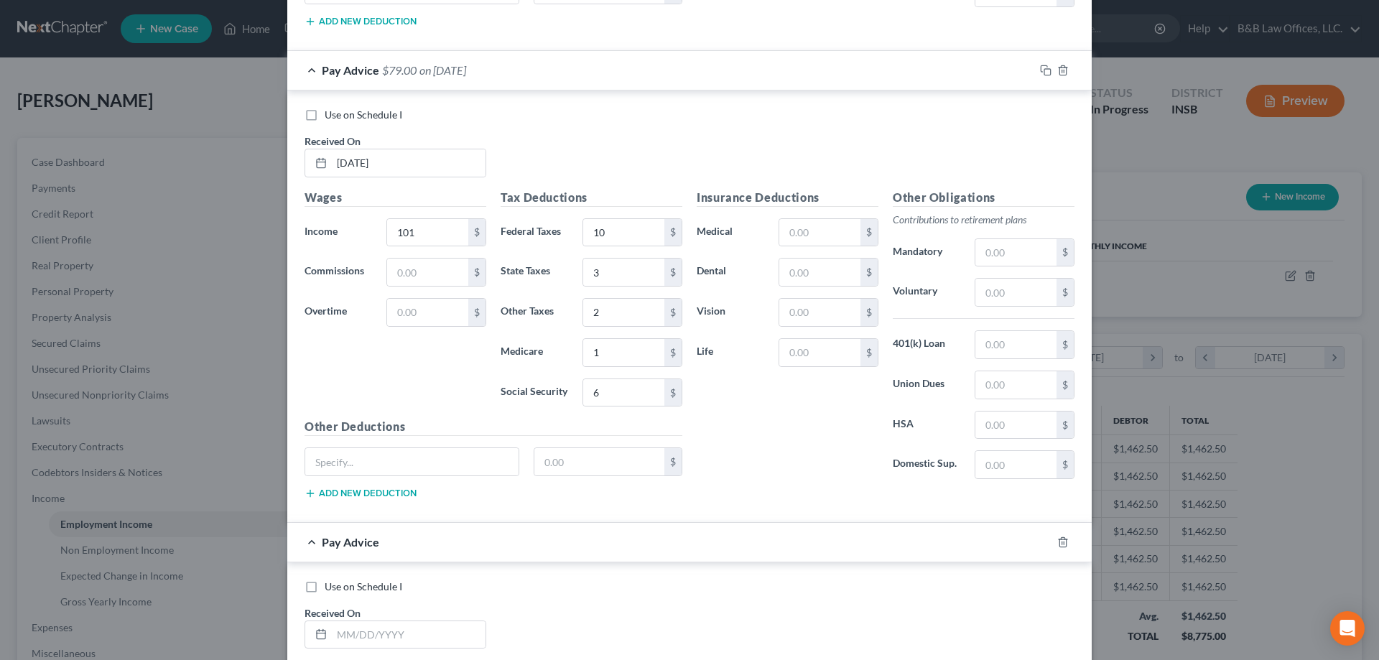
scroll to position [4983, 0]
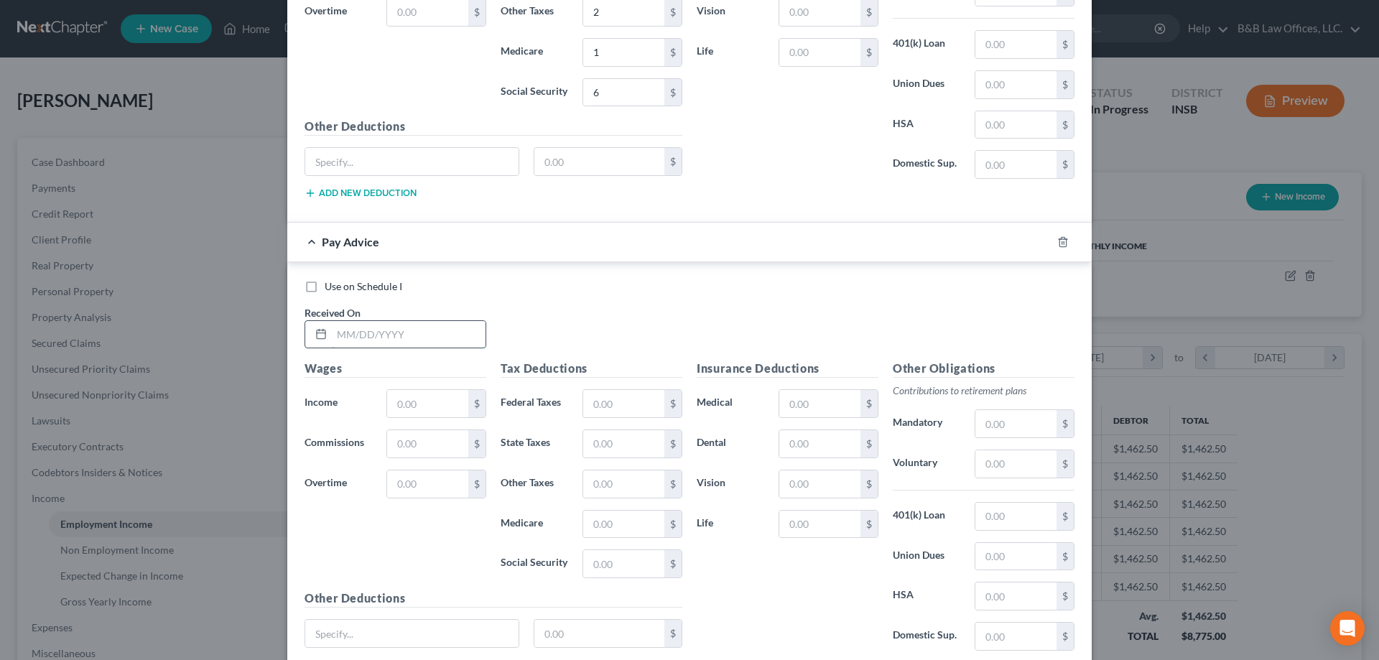
click at [353, 333] on input "text" at bounding box center [409, 334] width 154 height 27
type input "8/15/25"
type input "675"
type input "51"
type input "20"
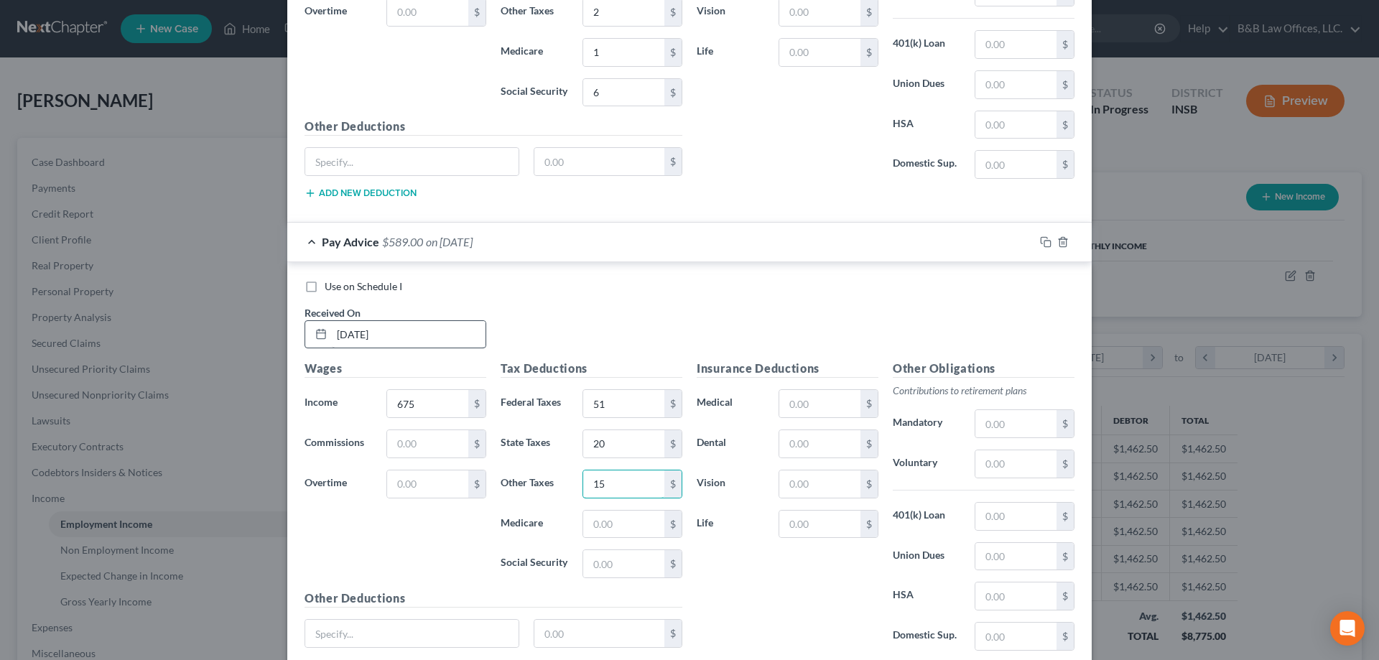
type input "15"
type input "10"
type input "41"
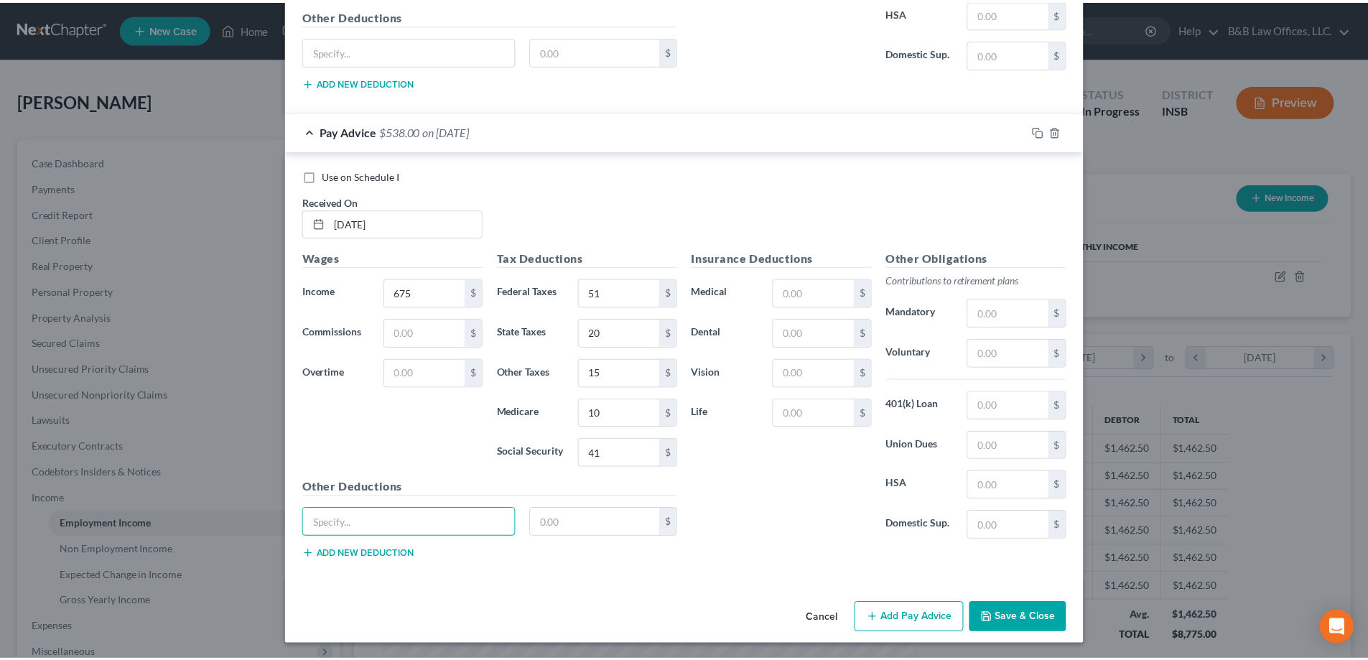
scroll to position [5096, 0]
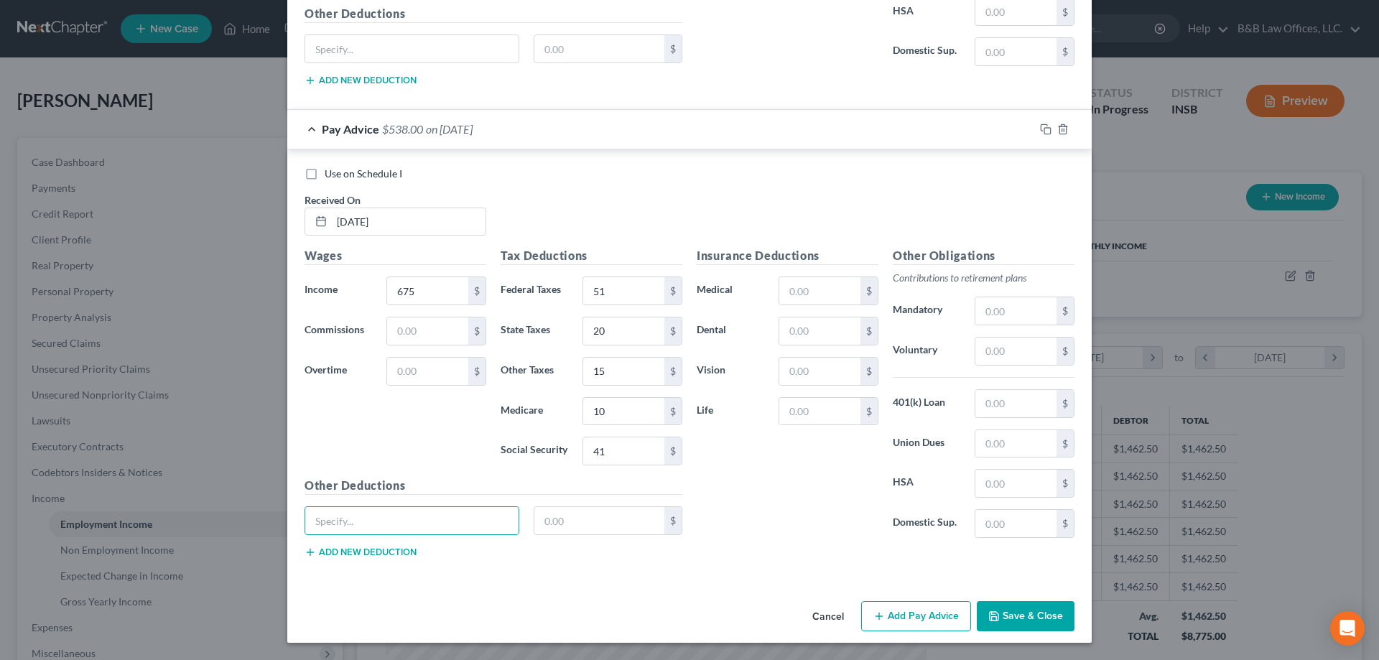
click at [1039, 613] on button "Save & Close" at bounding box center [1026, 616] width 98 height 30
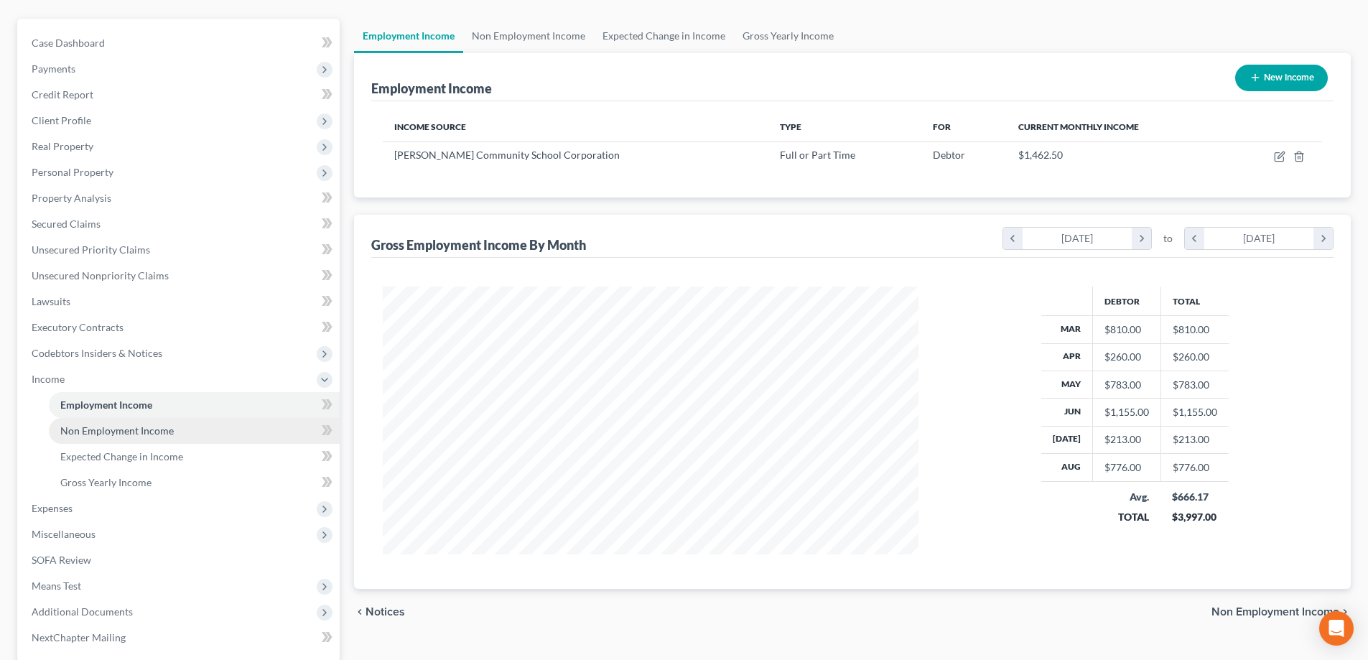
scroll to position [144, 0]
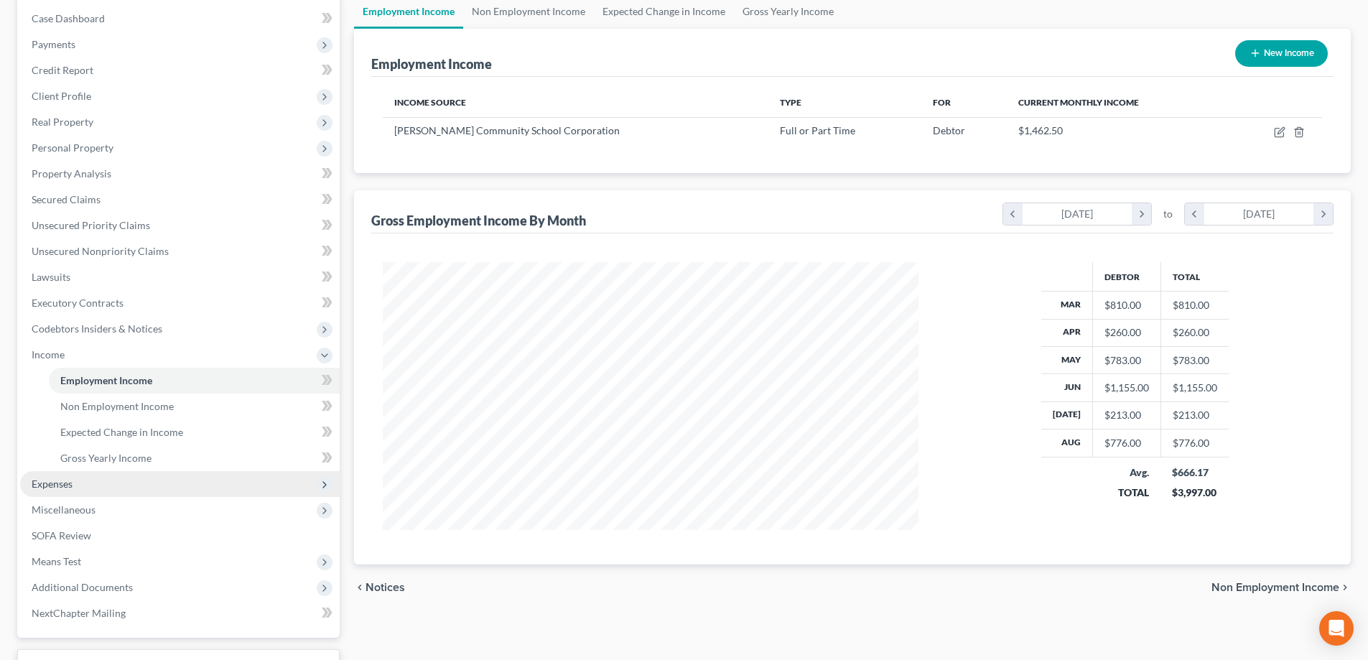
click at [77, 487] on span "Expenses" at bounding box center [180, 484] width 320 height 26
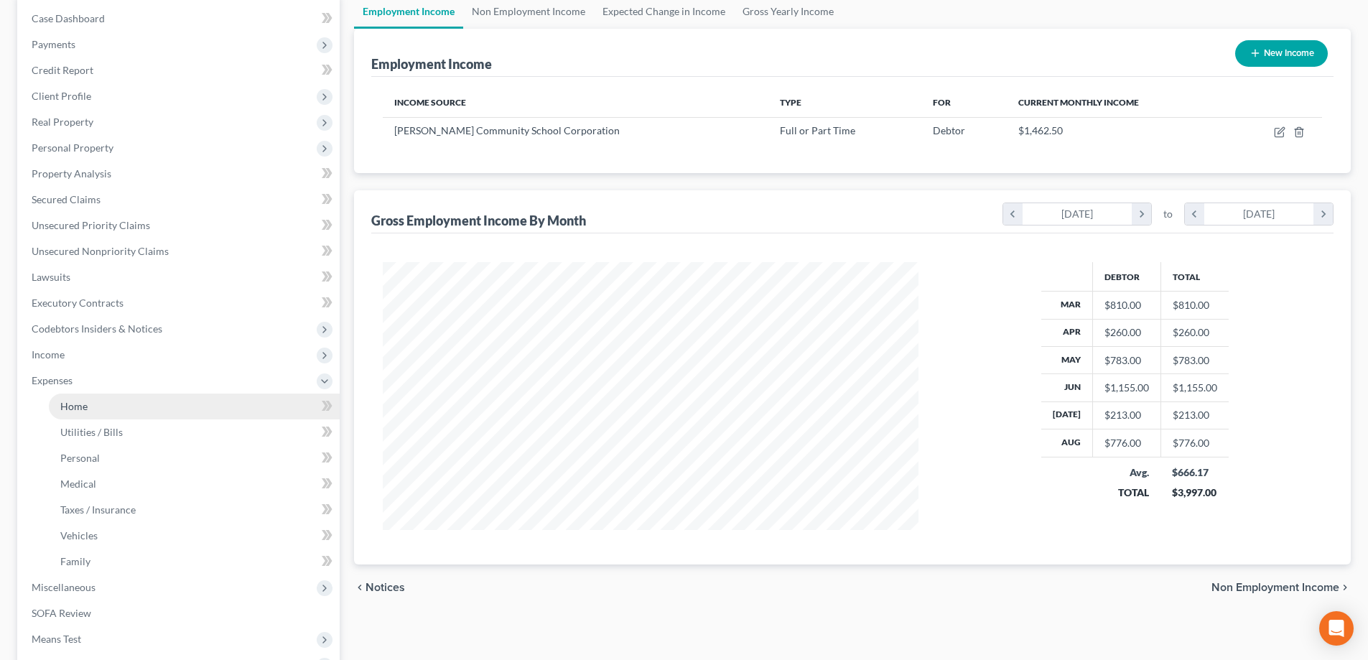
click at [100, 404] on link "Home" at bounding box center [194, 407] width 291 height 26
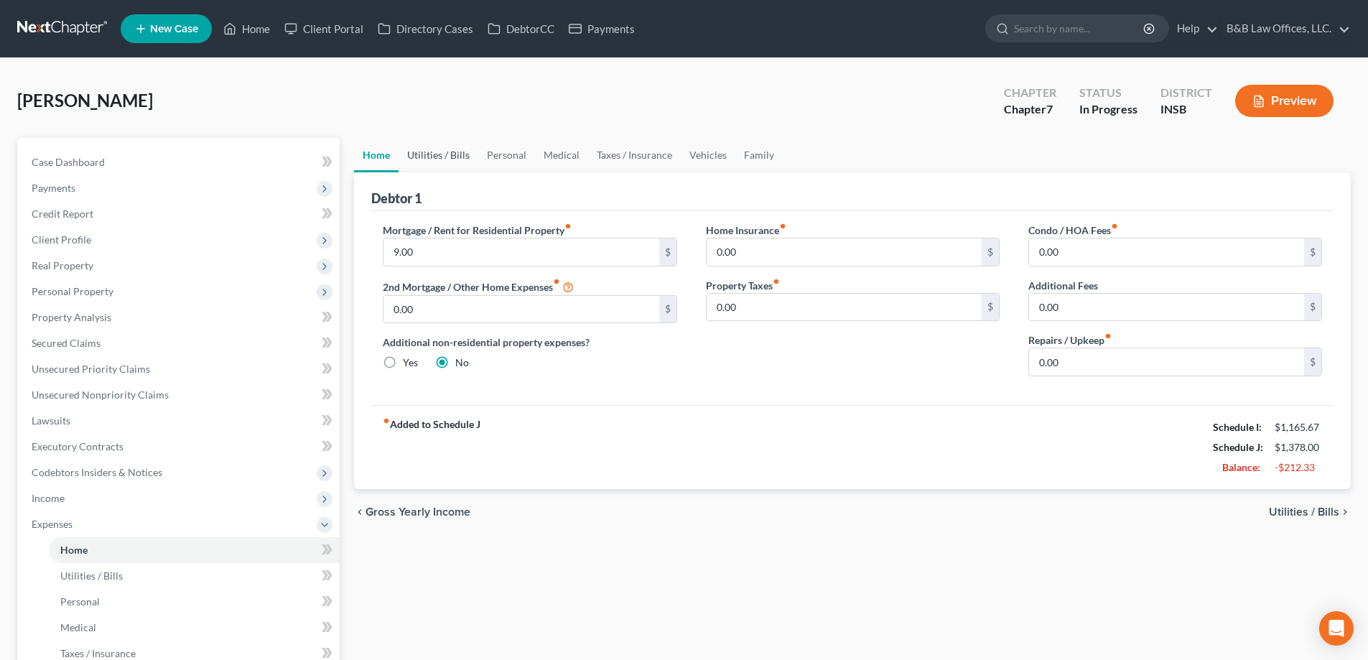
click at [445, 156] on link "Utilities / Bills" at bounding box center [439, 155] width 80 height 34
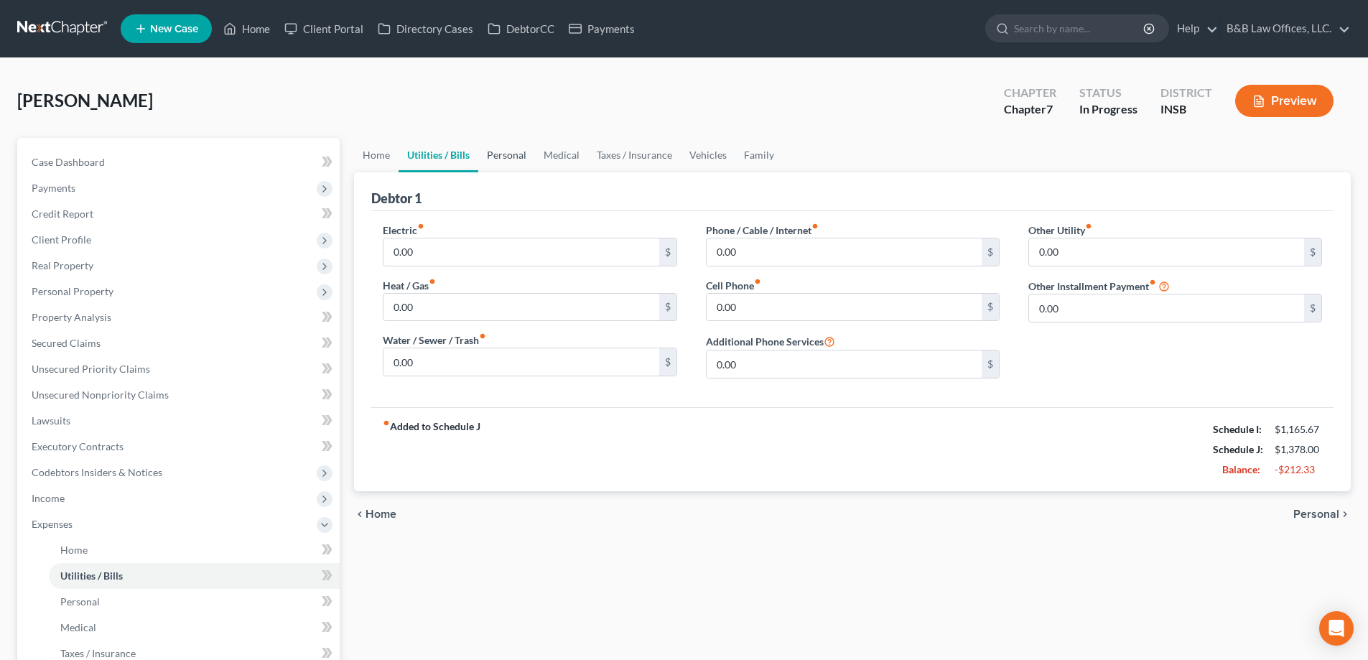
click at [521, 157] on link "Personal" at bounding box center [506, 155] width 57 height 34
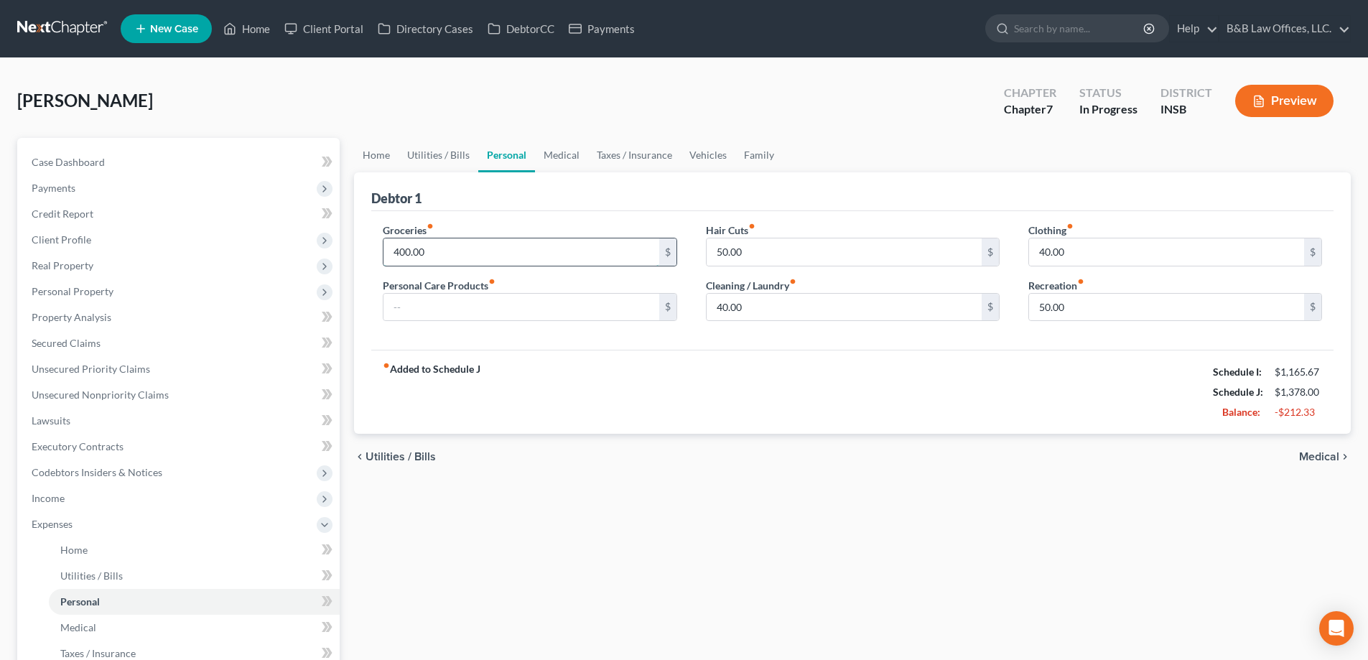
click at [462, 254] on input "400.00" at bounding box center [521, 251] width 275 height 27
type input "350"
type input "25"
type input "30"
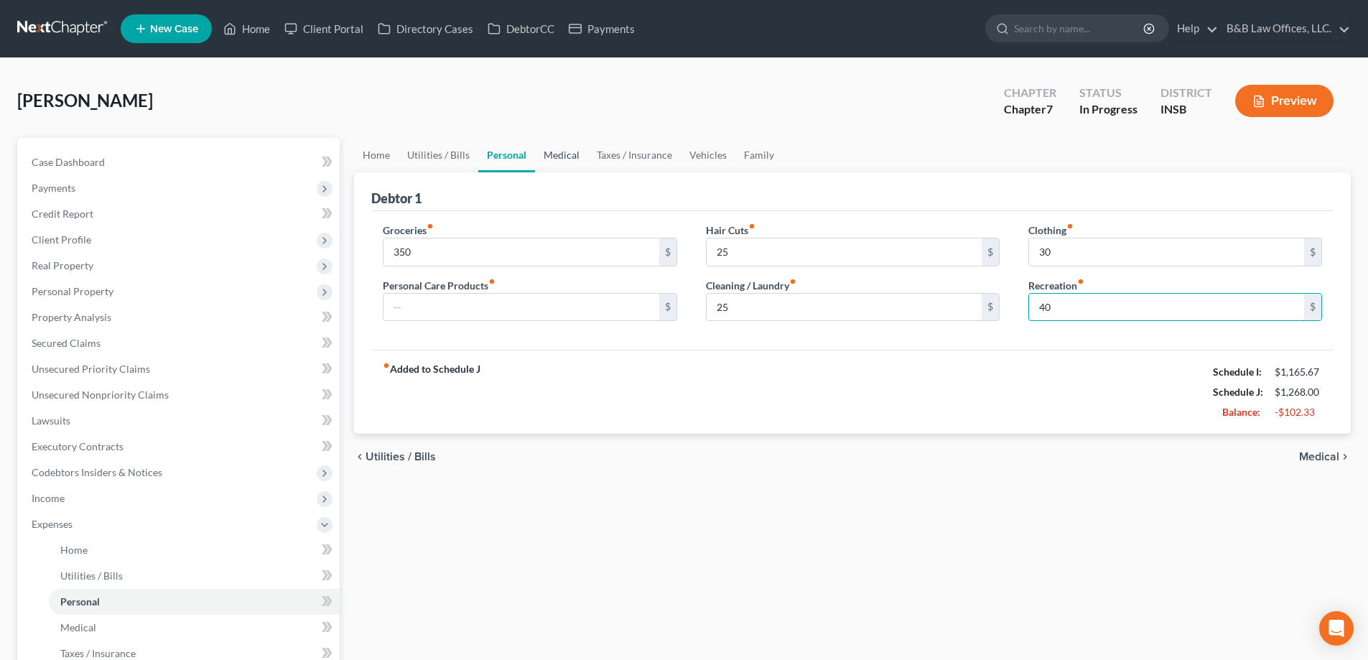
type input "40"
click at [555, 153] on link "Medical" at bounding box center [561, 155] width 53 height 34
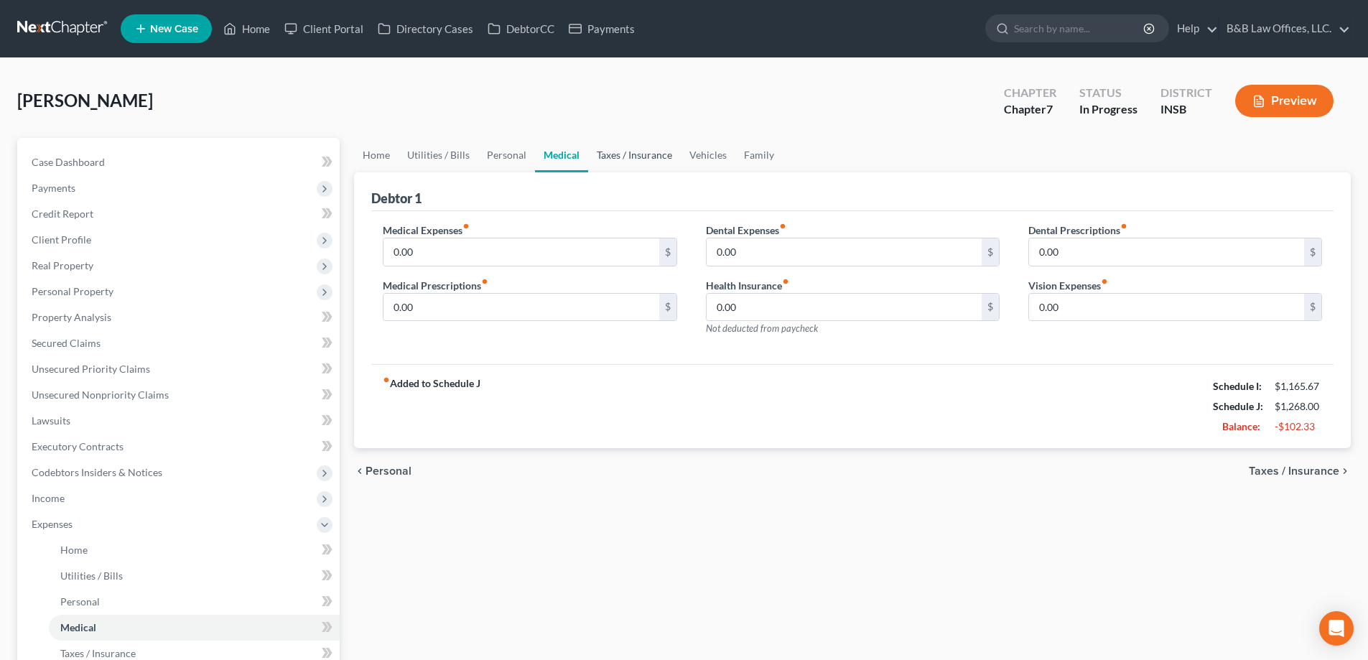
click at [621, 151] on link "Taxes / Insurance" at bounding box center [634, 155] width 93 height 34
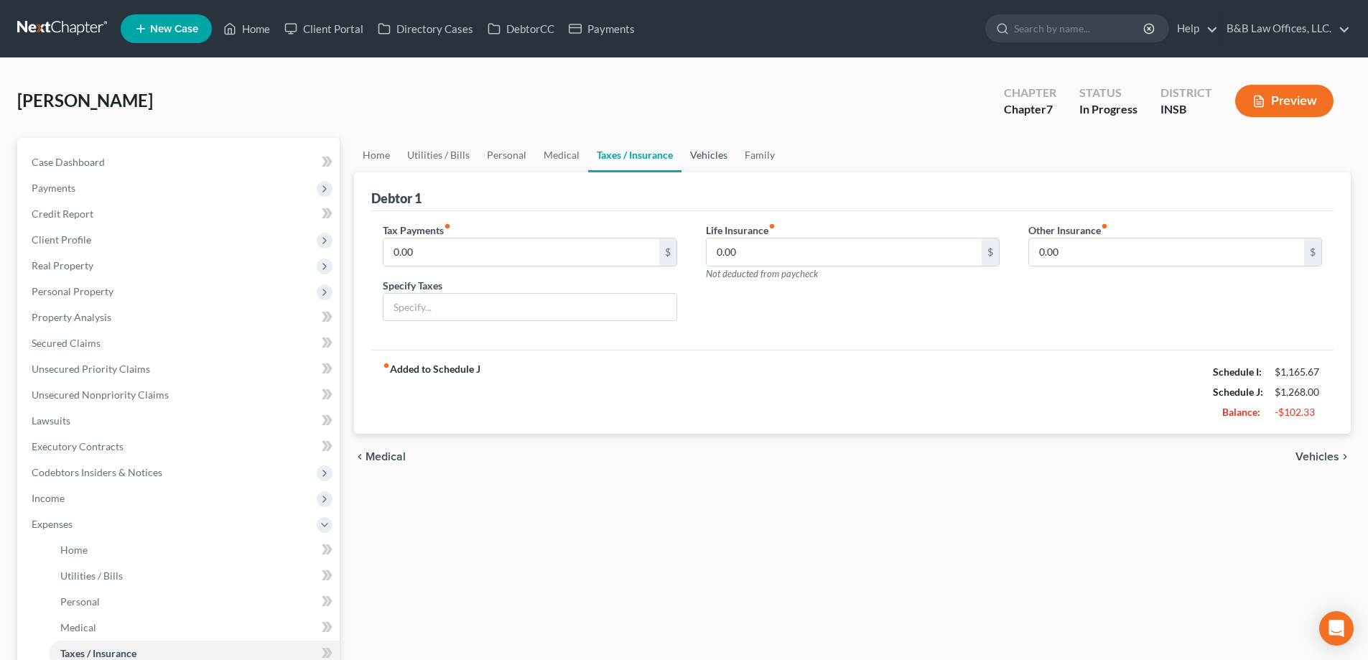
click at [700, 154] on link "Vehicles" at bounding box center [709, 155] width 55 height 34
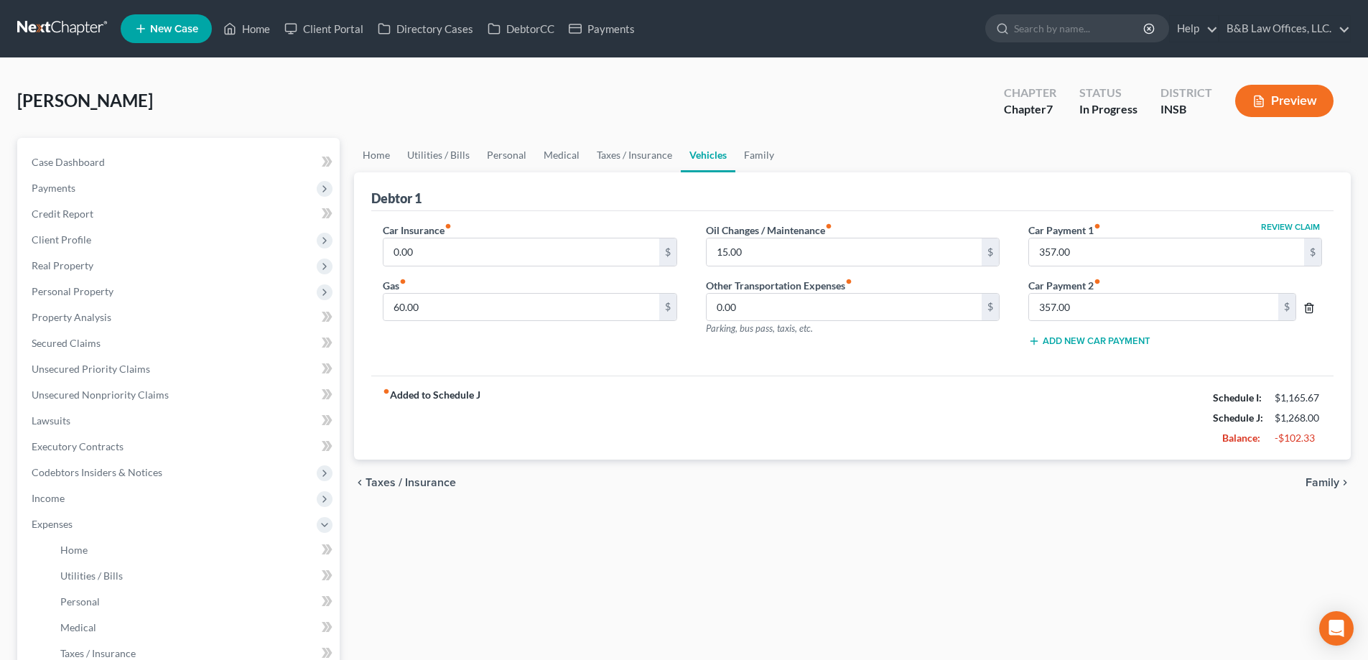
click at [1312, 302] on icon "button" at bounding box center [1309, 307] width 11 height 11
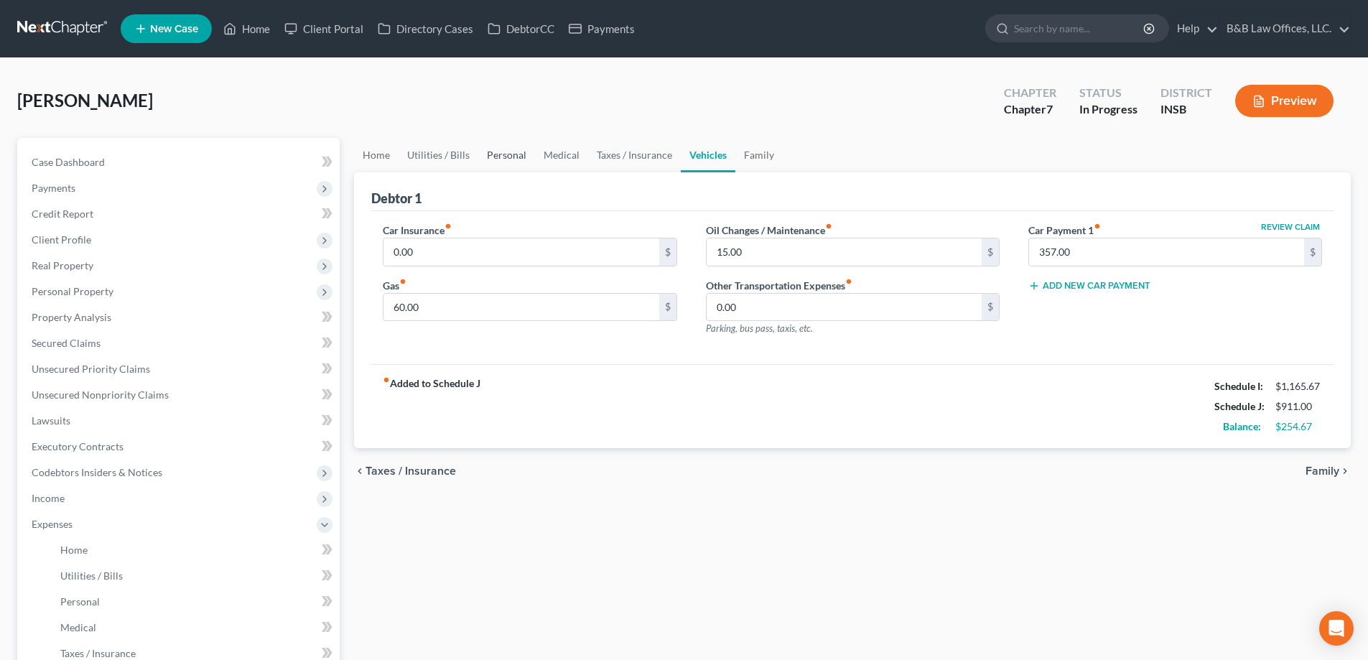
click at [504, 154] on link "Personal" at bounding box center [506, 155] width 57 height 34
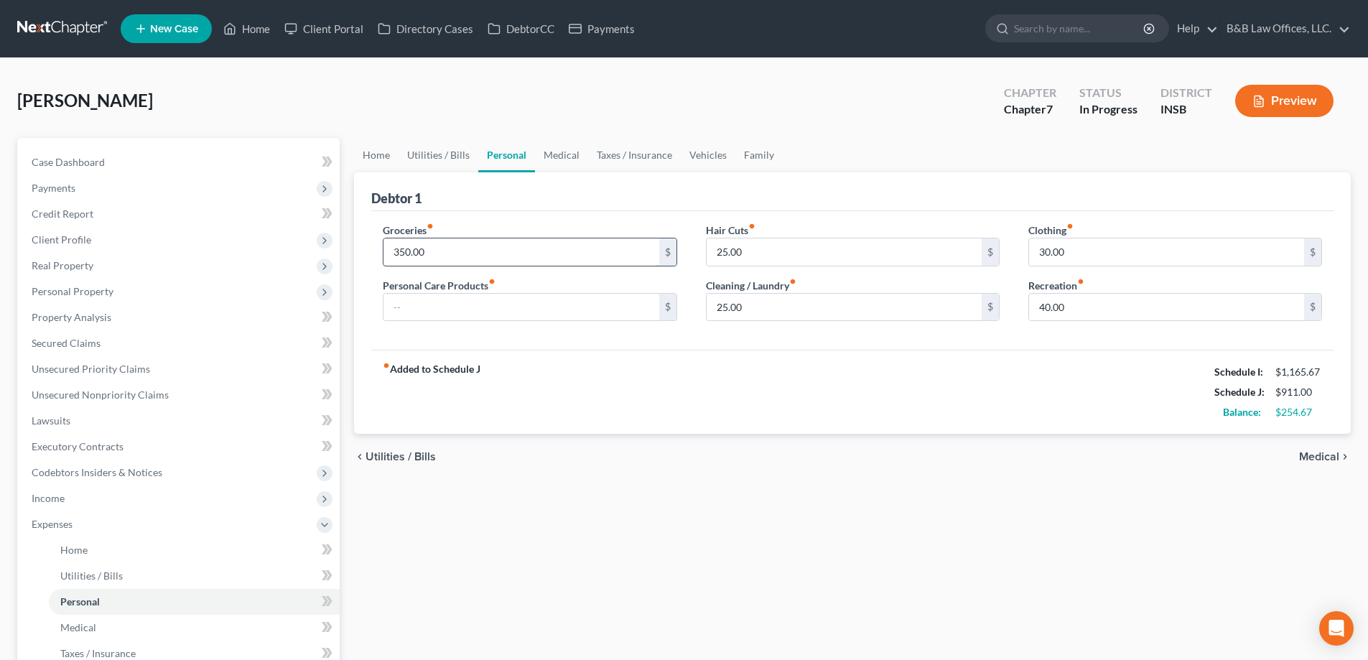
click at [455, 254] on input "350.00" at bounding box center [521, 251] width 275 height 27
type input "400"
type input "40"
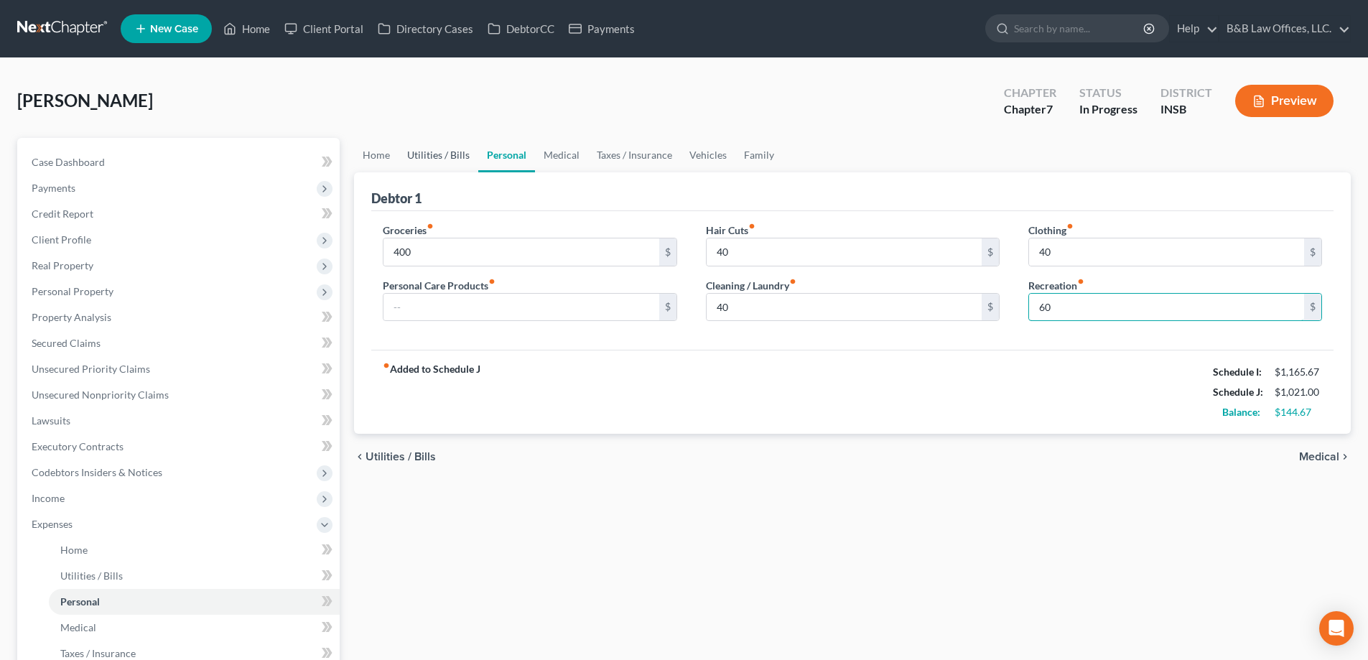
type input "60"
click at [431, 154] on link "Utilities / Bills" at bounding box center [439, 155] width 80 height 34
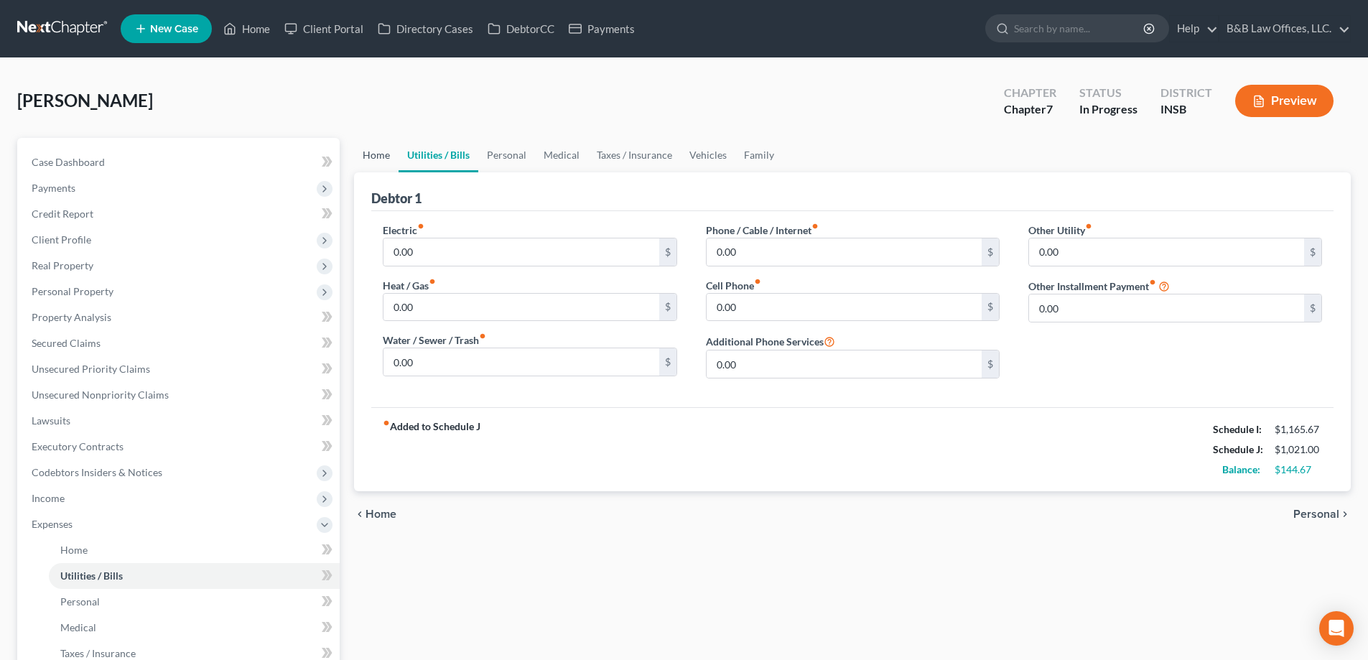
click at [378, 157] on link "Home" at bounding box center [376, 155] width 45 height 34
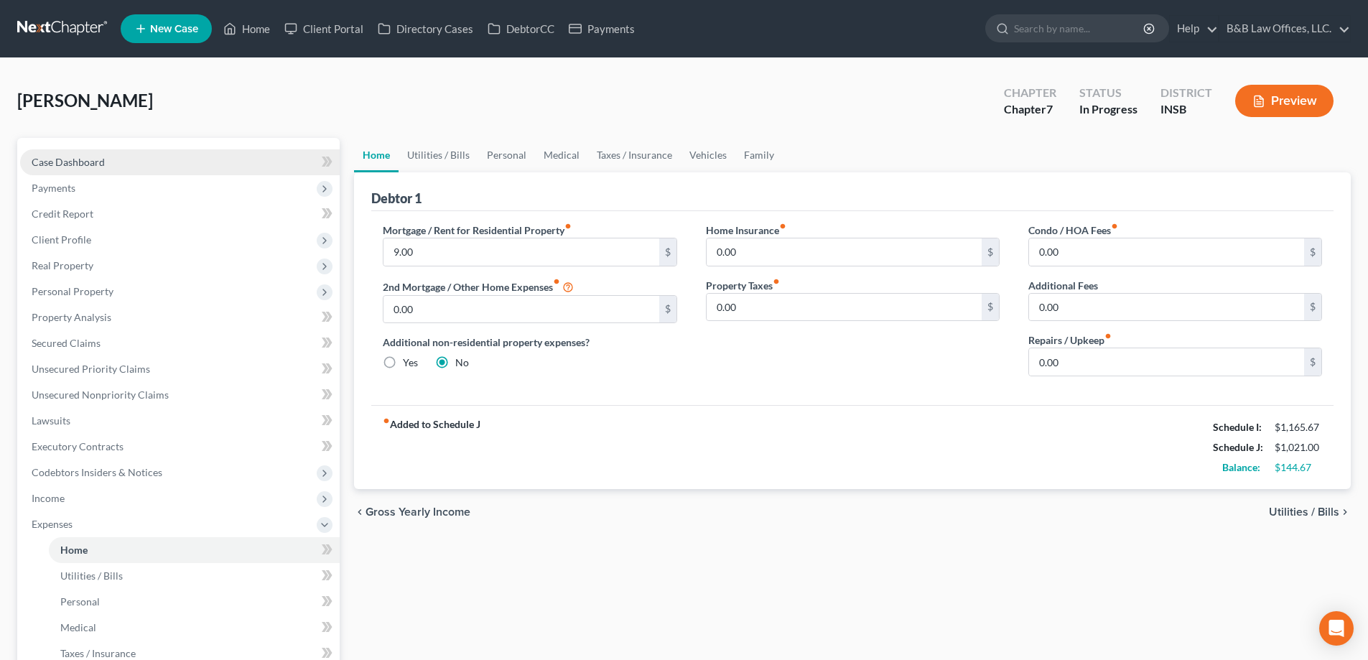
click at [84, 156] on span "Case Dashboard" at bounding box center [68, 162] width 73 height 12
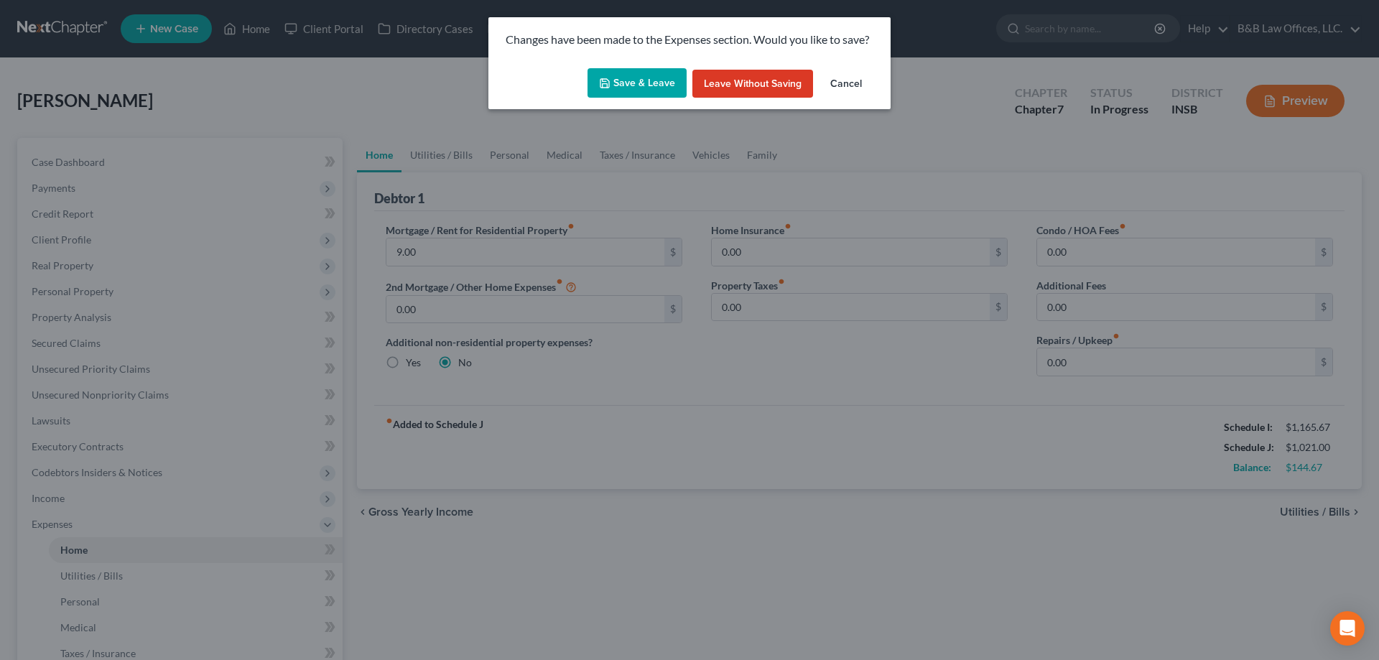
click at [635, 87] on button "Save & Leave" at bounding box center [637, 83] width 99 height 30
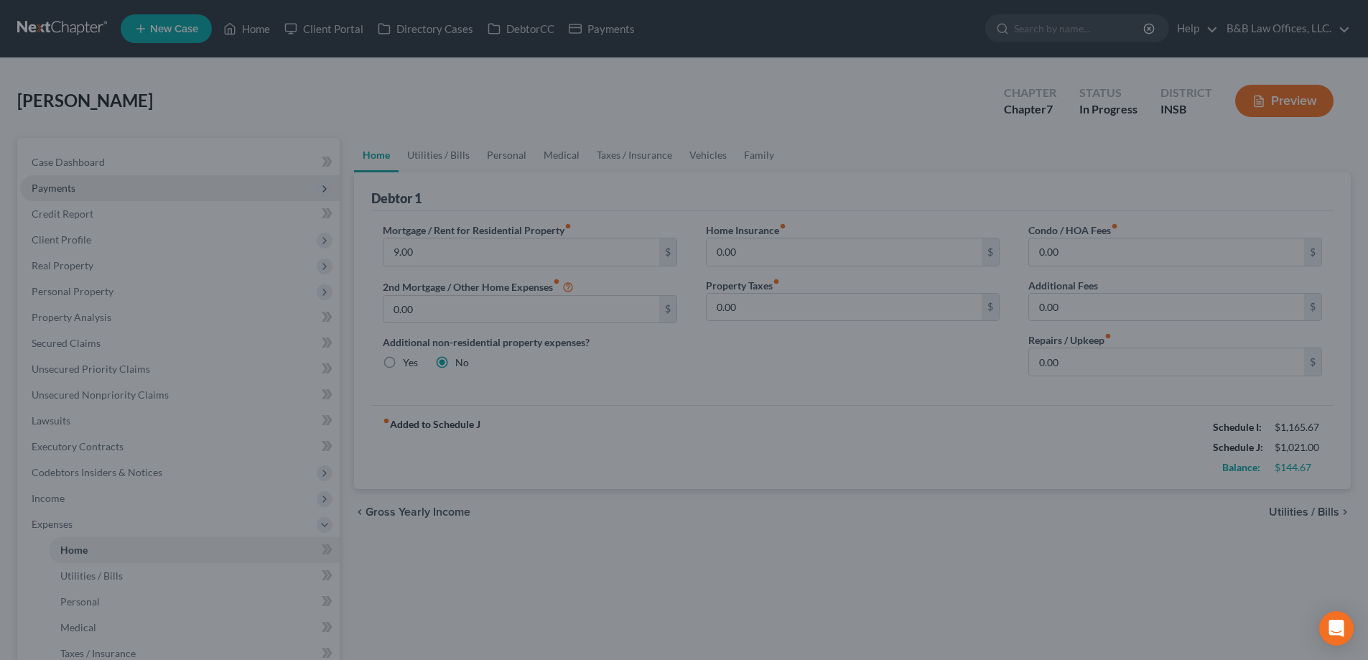
select select "6"
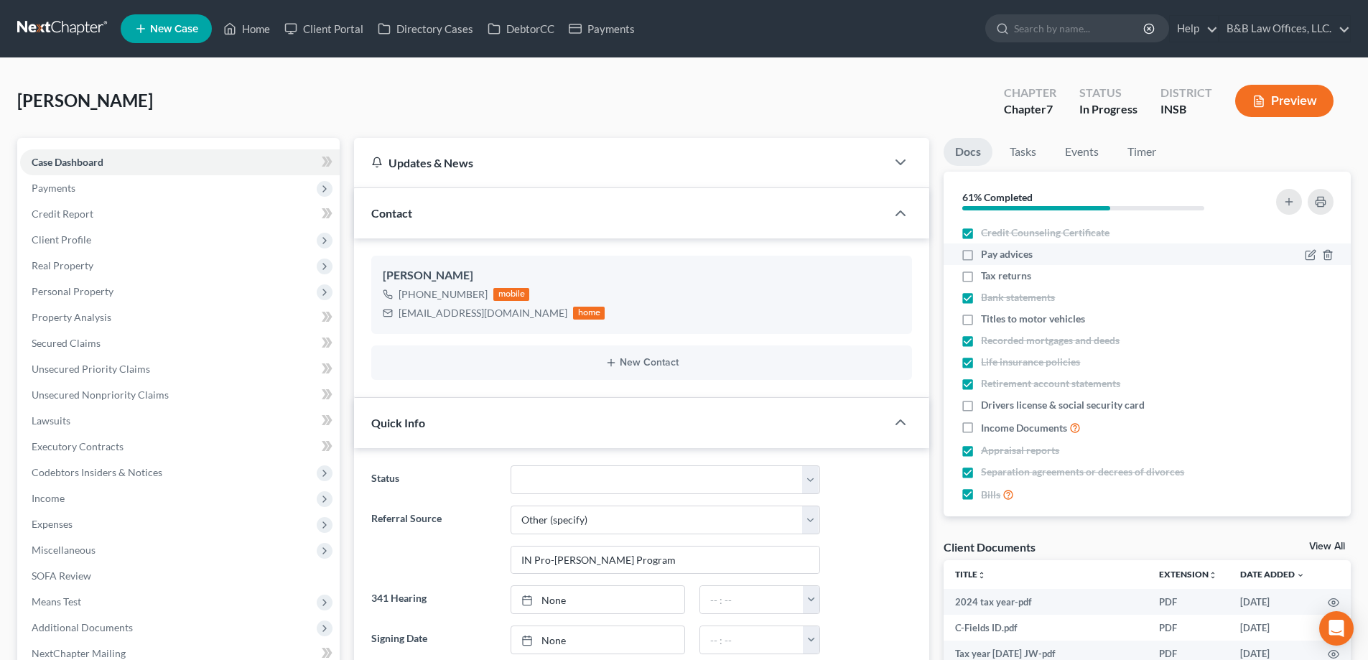
click at [981, 258] on label "Pay advices" at bounding box center [1007, 254] width 52 height 14
click at [987, 256] on input "Pay advices" at bounding box center [991, 251] width 9 height 9
checkbox input "true"
click at [981, 279] on label "Tax returns" at bounding box center [1006, 276] width 50 height 14
click at [987, 278] on input "Tax returns" at bounding box center [991, 273] width 9 height 9
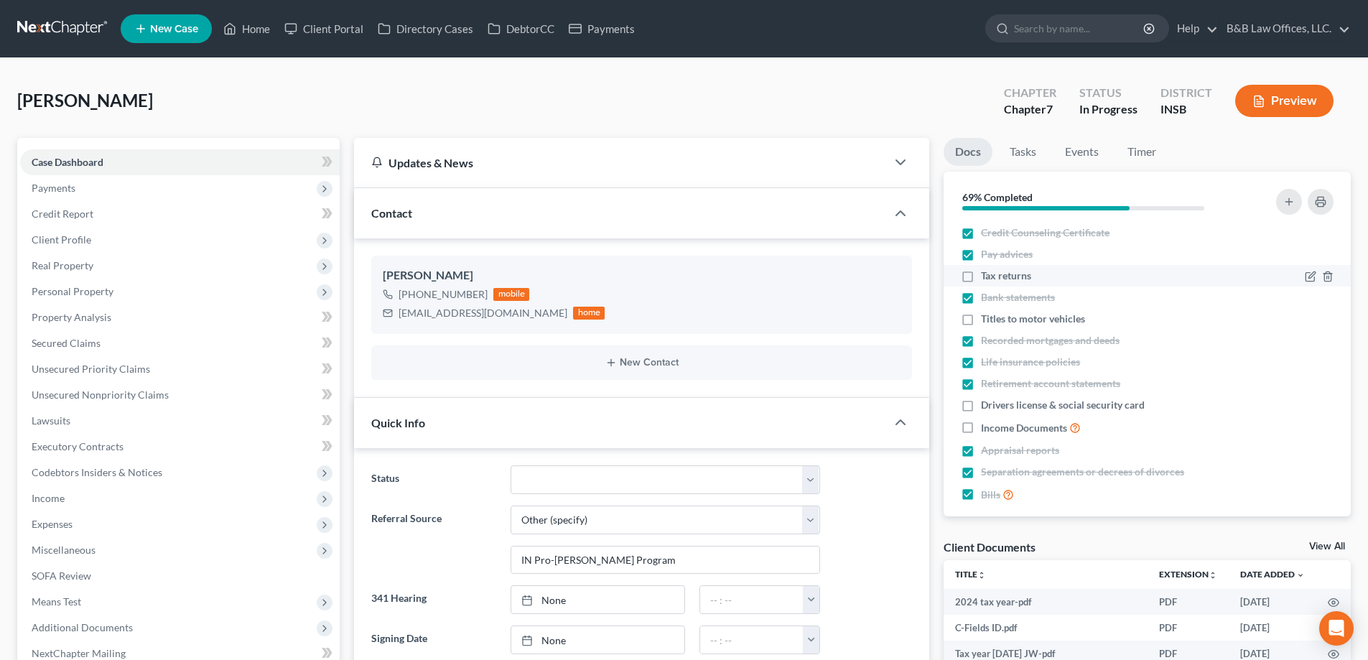
checkbox input "true"
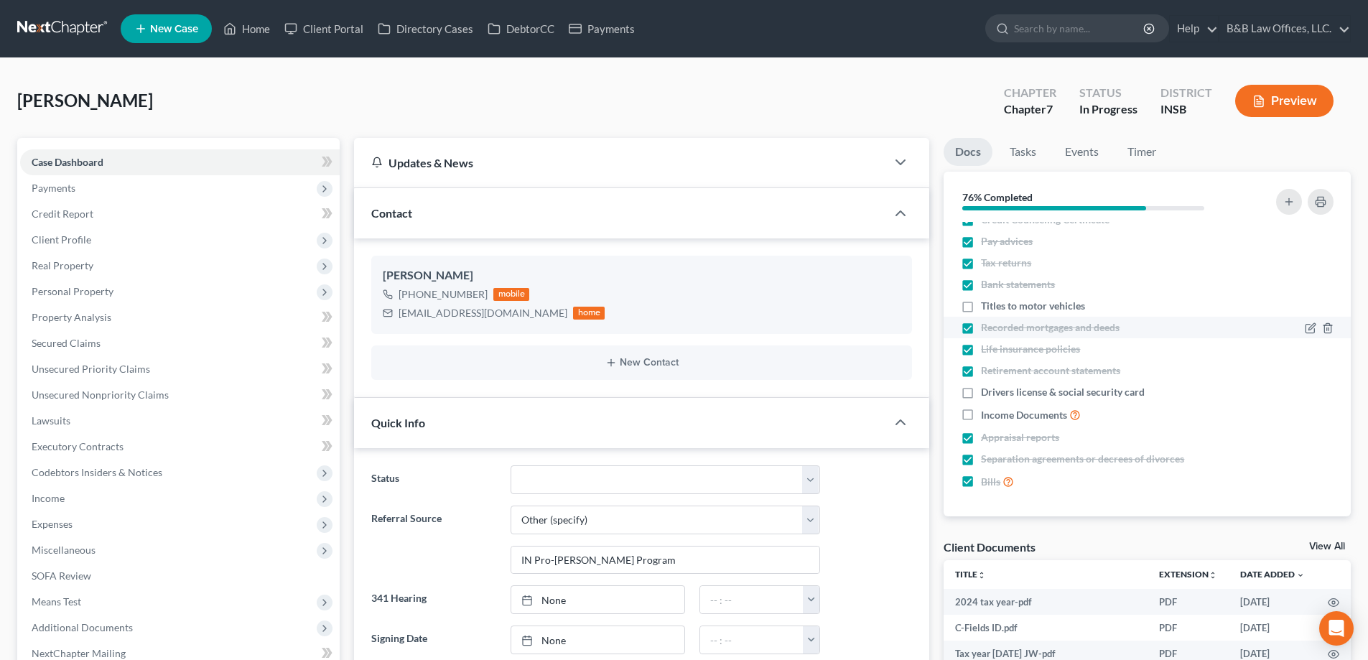
drag, startPoint x: 968, startPoint y: 305, endPoint x: 966, endPoint y: 317, distance: 12.3
click at [981, 304] on label "Titles to motor vehicles" at bounding box center [1033, 306] width 104 height 14
click at [987, 304] on input "Titles to motor vehicles" at bounding box center [991, 303] width 9 height 9
checkbox input "true"
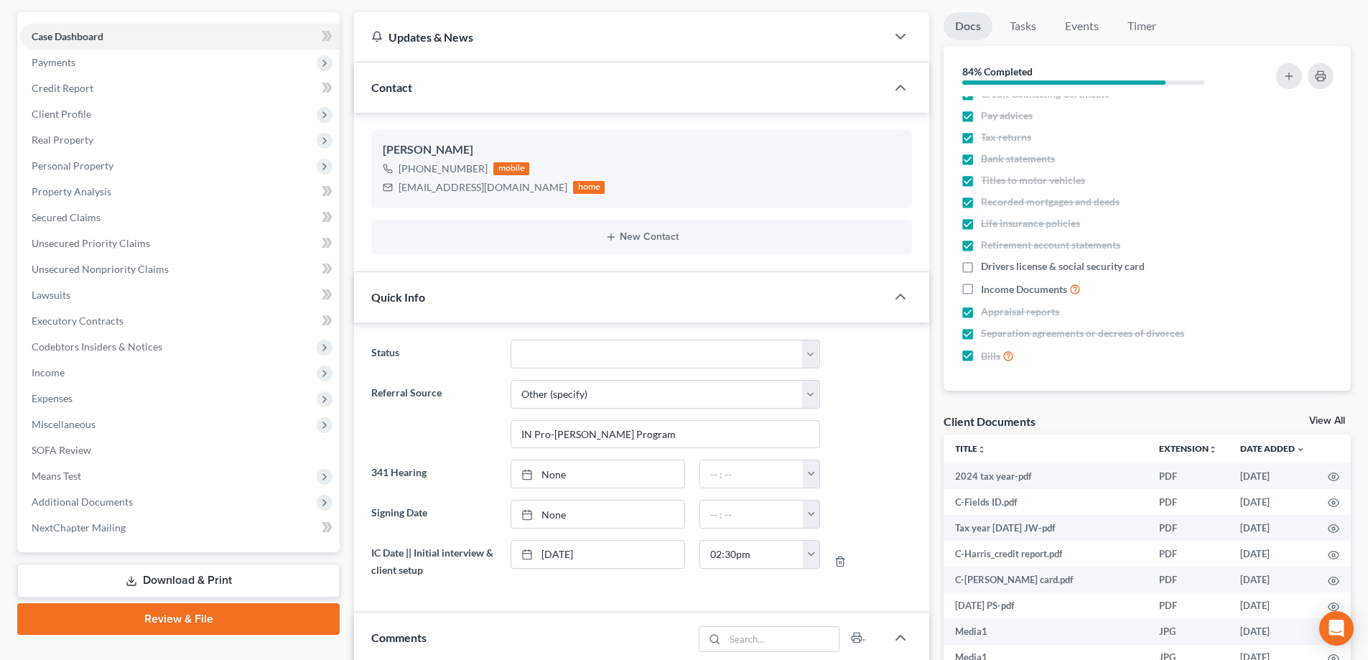
scroll to position [144, 0]
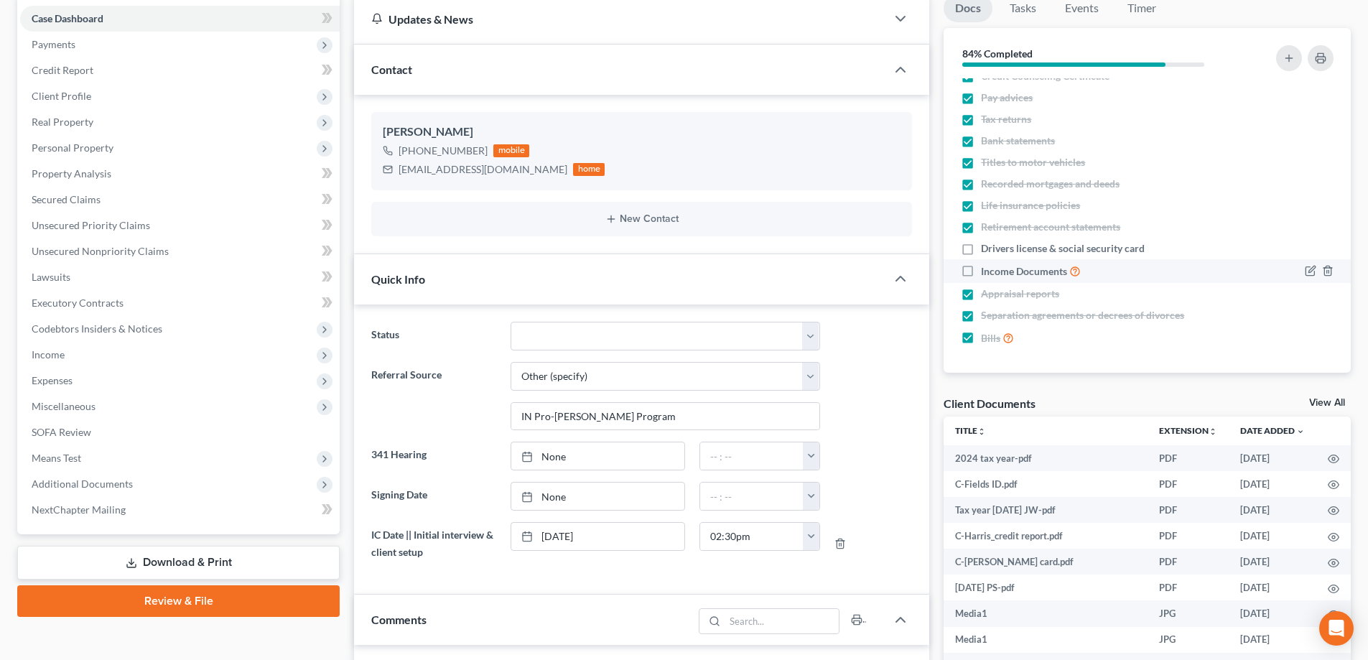
click at [981, 270] on label "Income Documents" at bounding box center [1031, 271] width 100 height 17
click at [987, 270] on input "Income Documents" at bounding box center [991, 267] width 9 height 9
checkbox input "true"
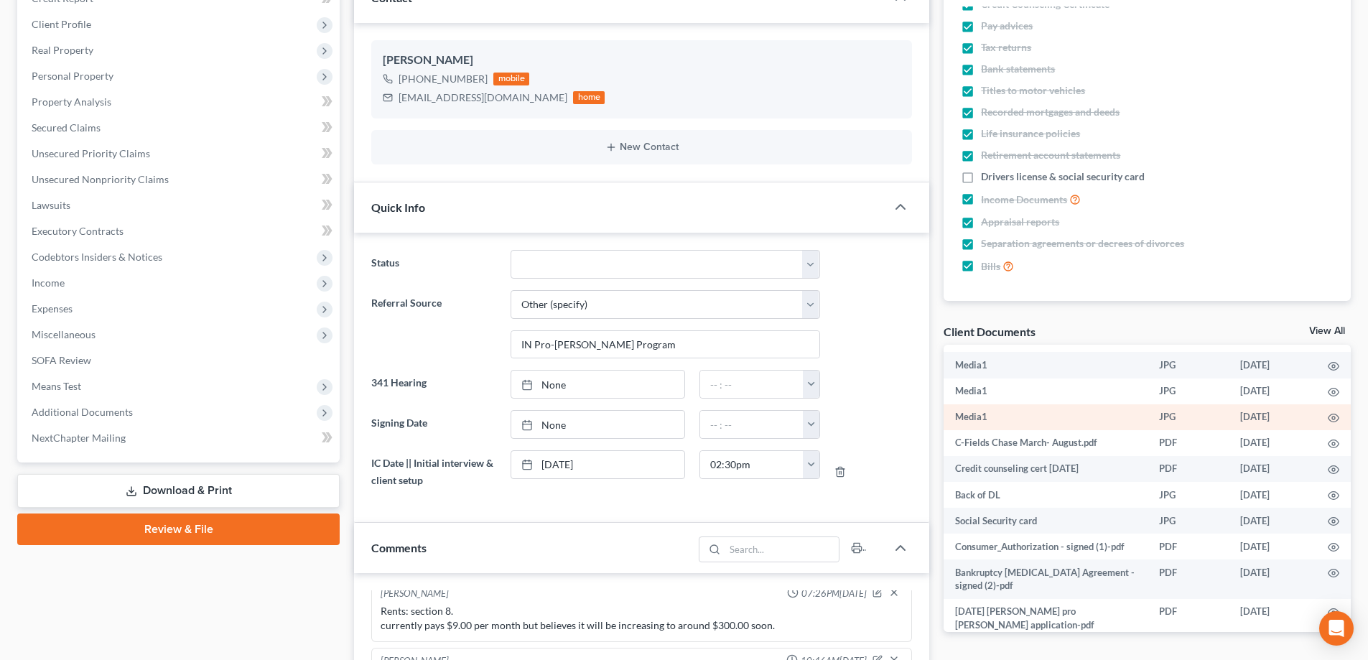
scroll to position [194, 0]
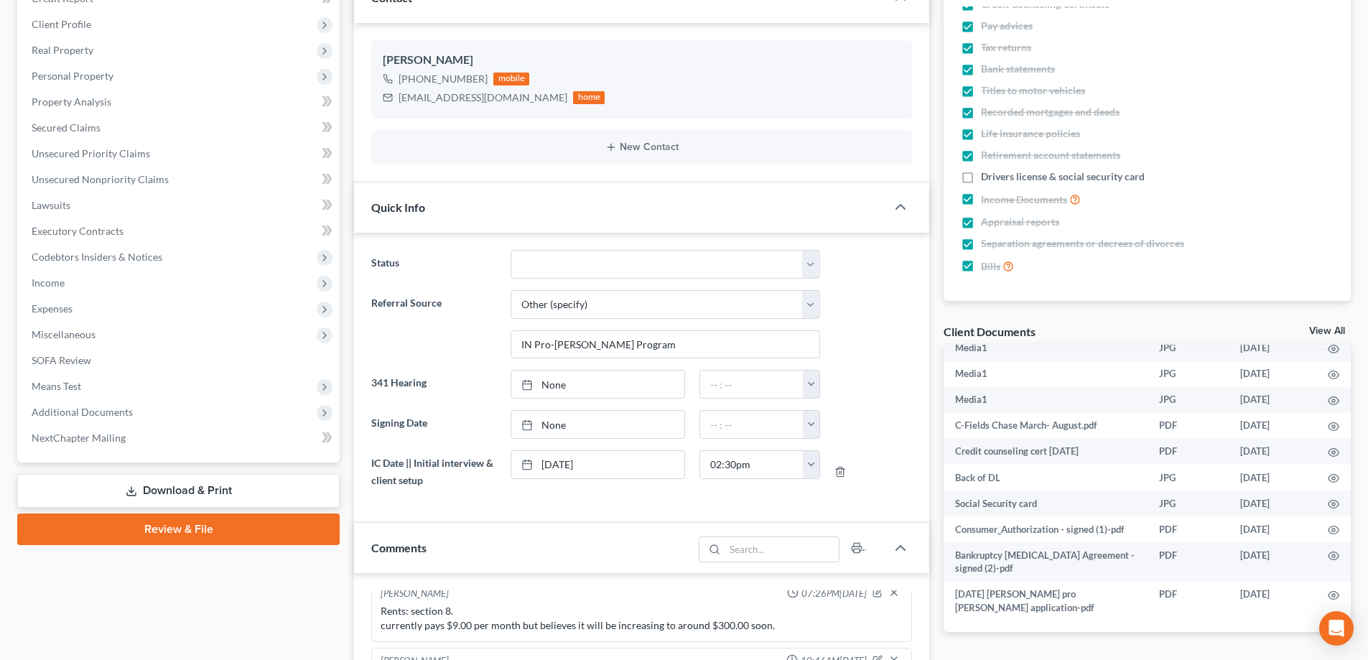
click at [1319, 328] on link "View All" at bounding box center [1327, 331] width 36 height 10
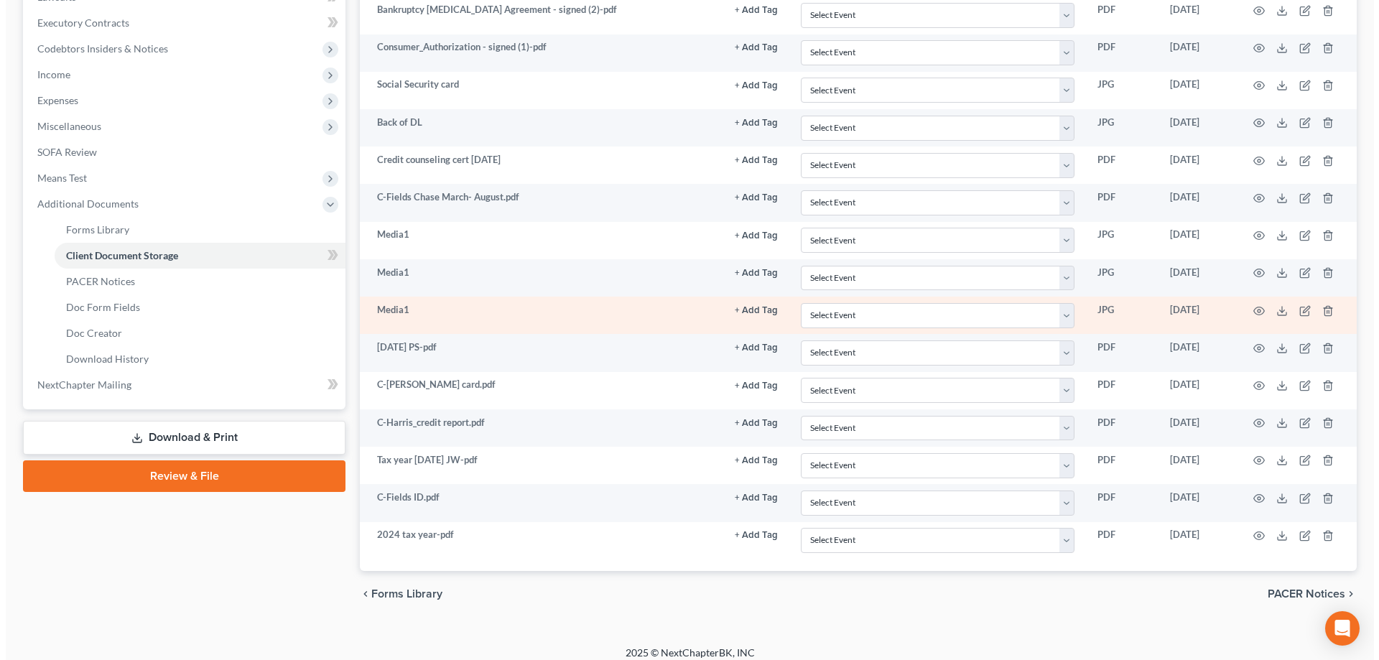
scroll to position [435, 0]
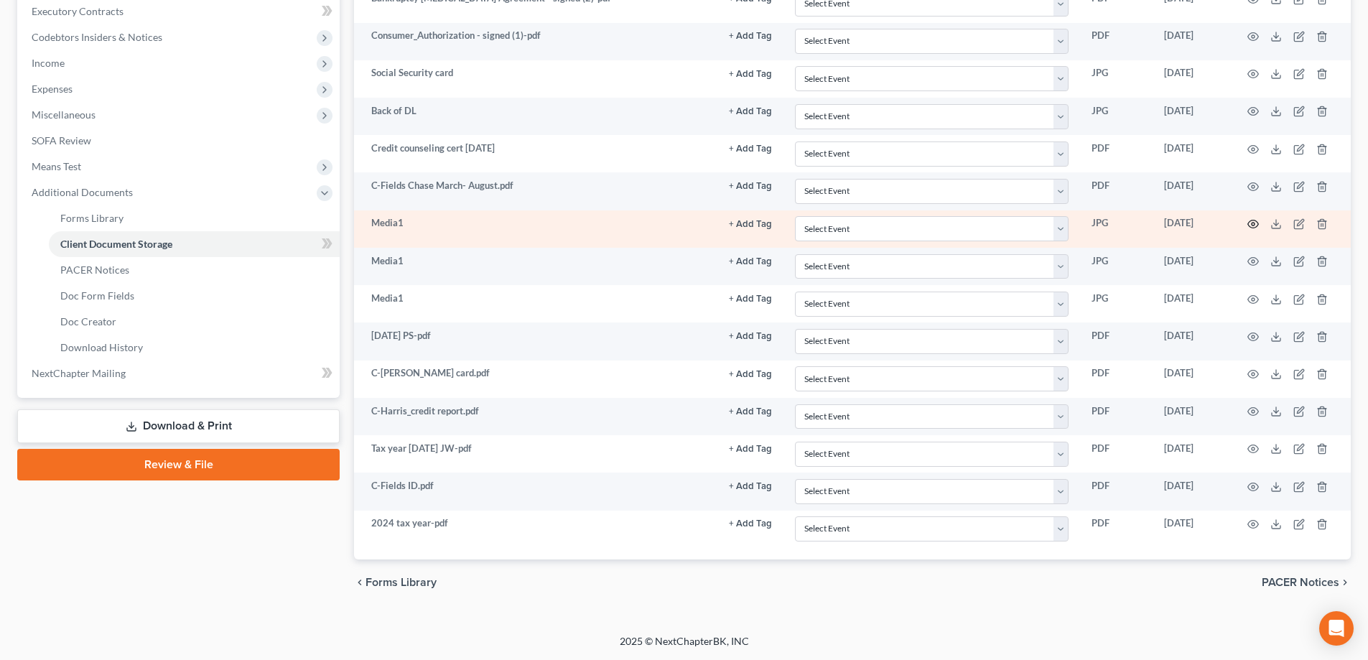
click at [1254, 225] on circle "button" at bounding box center [1253, 224] width 3 height 3
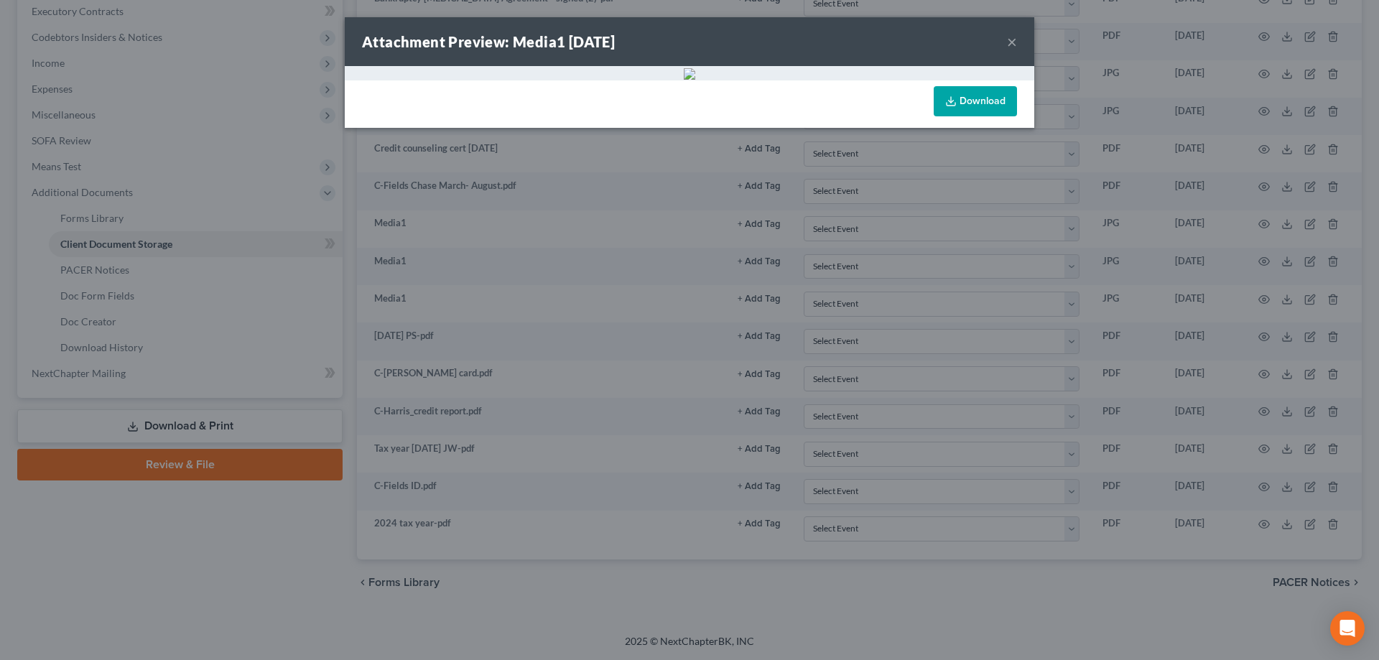
click at [1007, 39] on button "×" at bounding box center [1012, 41] width 10 height 17
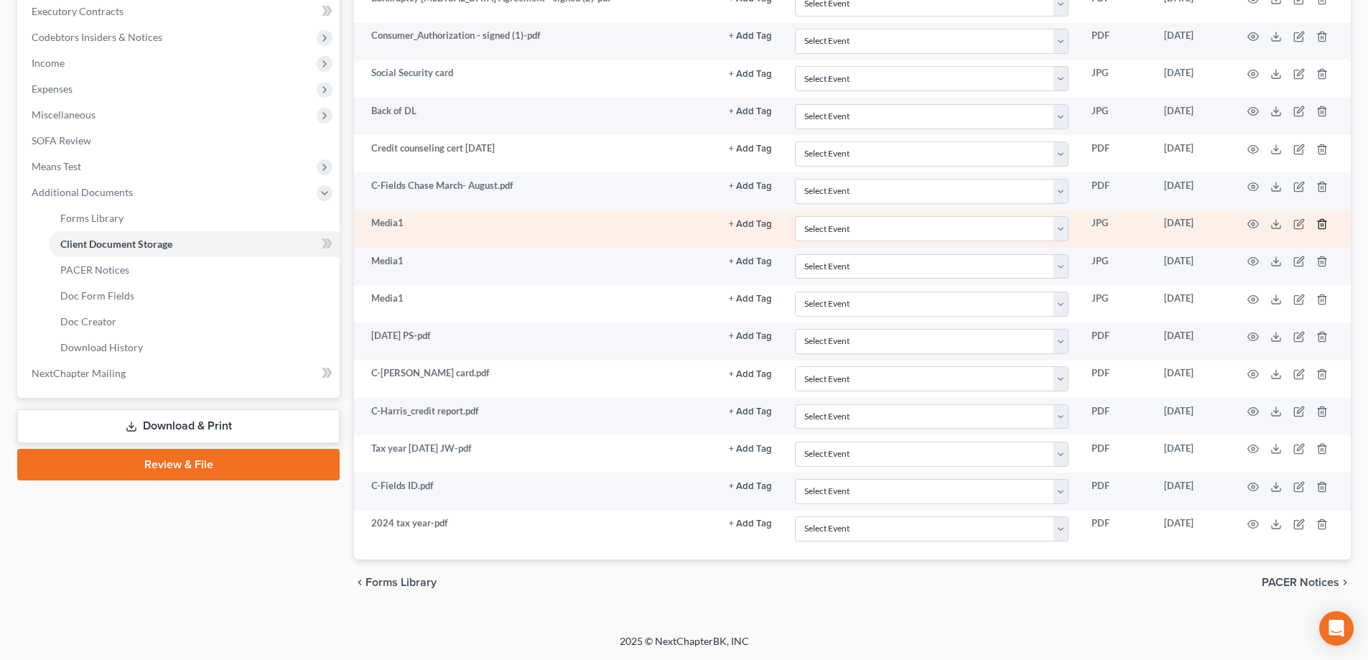
click at [1322, 225] on line "button" at bounding box center [1322, 224] width 0 height 3
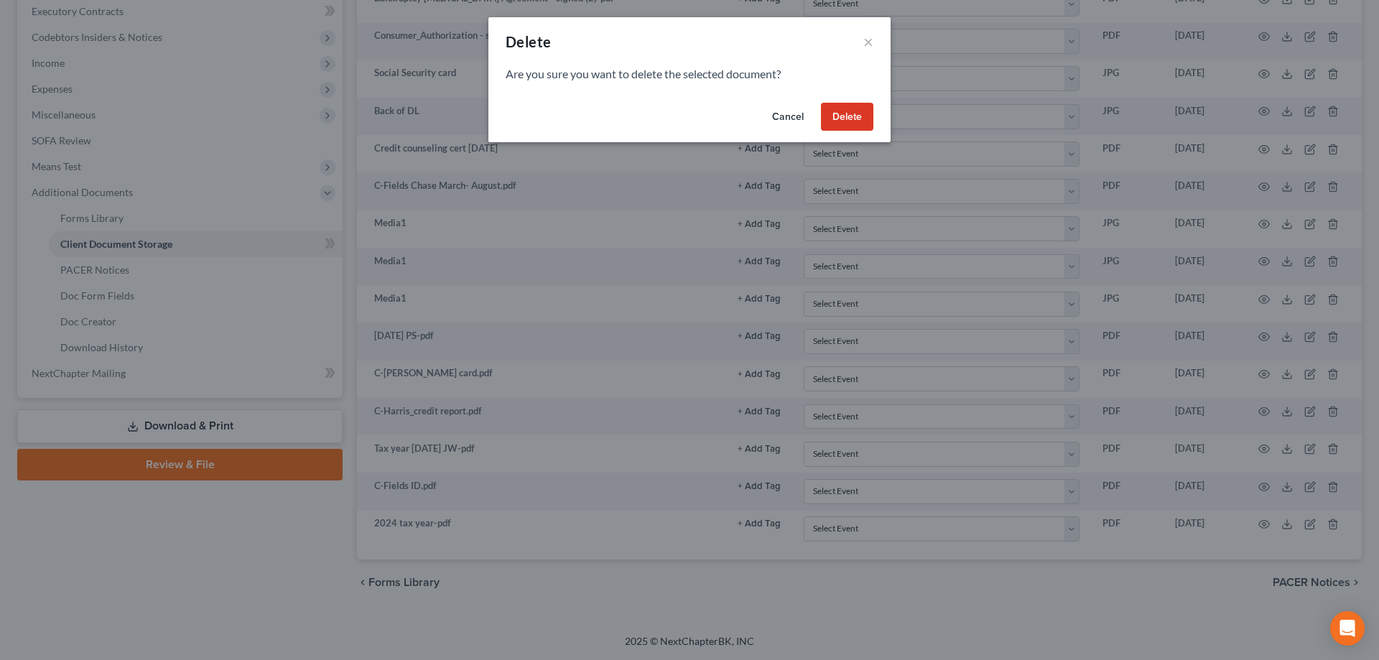
click at [861, 113] on button "Delete" at bounding box center [847, 117] width 52 height 29
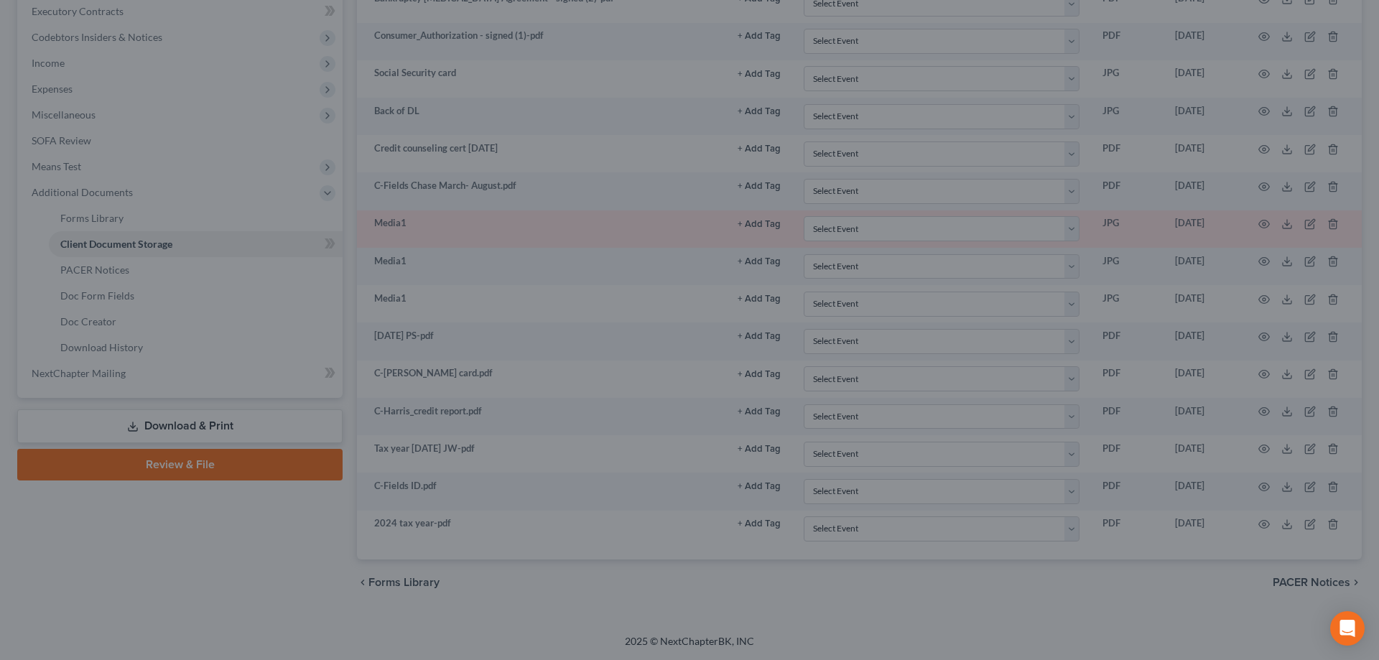
scroll to position [398, 0]
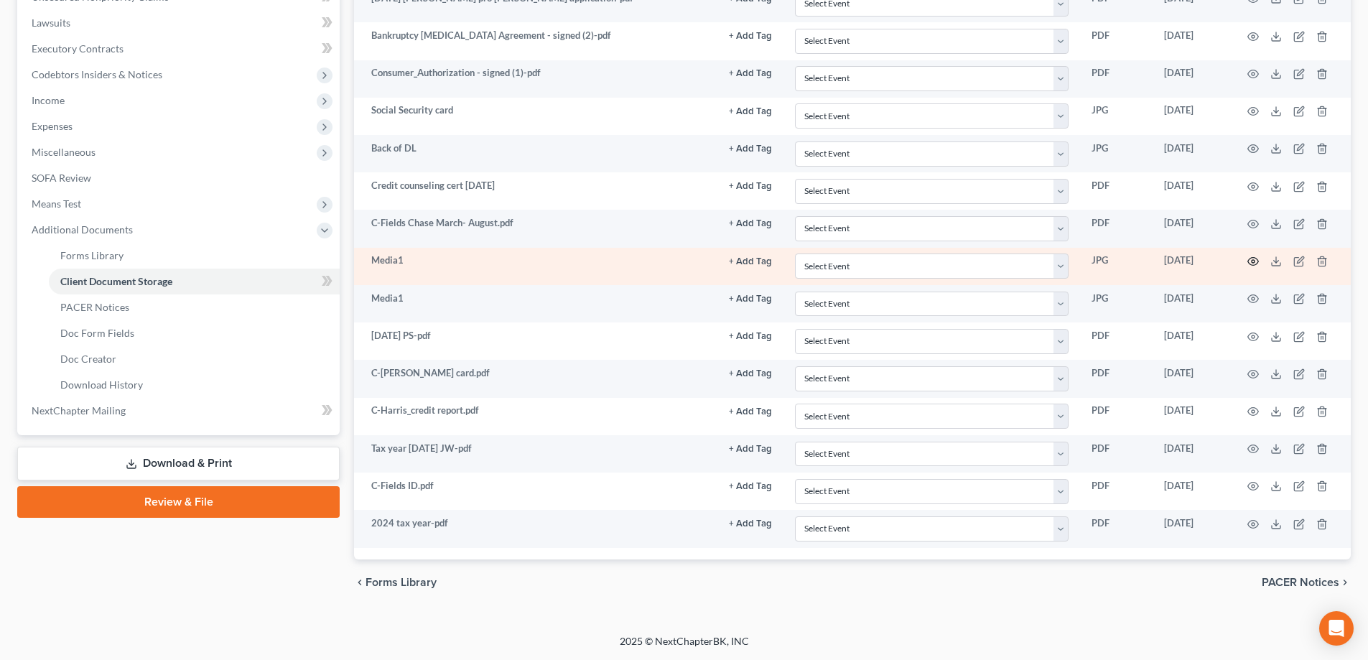
click at [1258, 263] on icon "button" at bounding box center [1253, 262] width 11 height 8
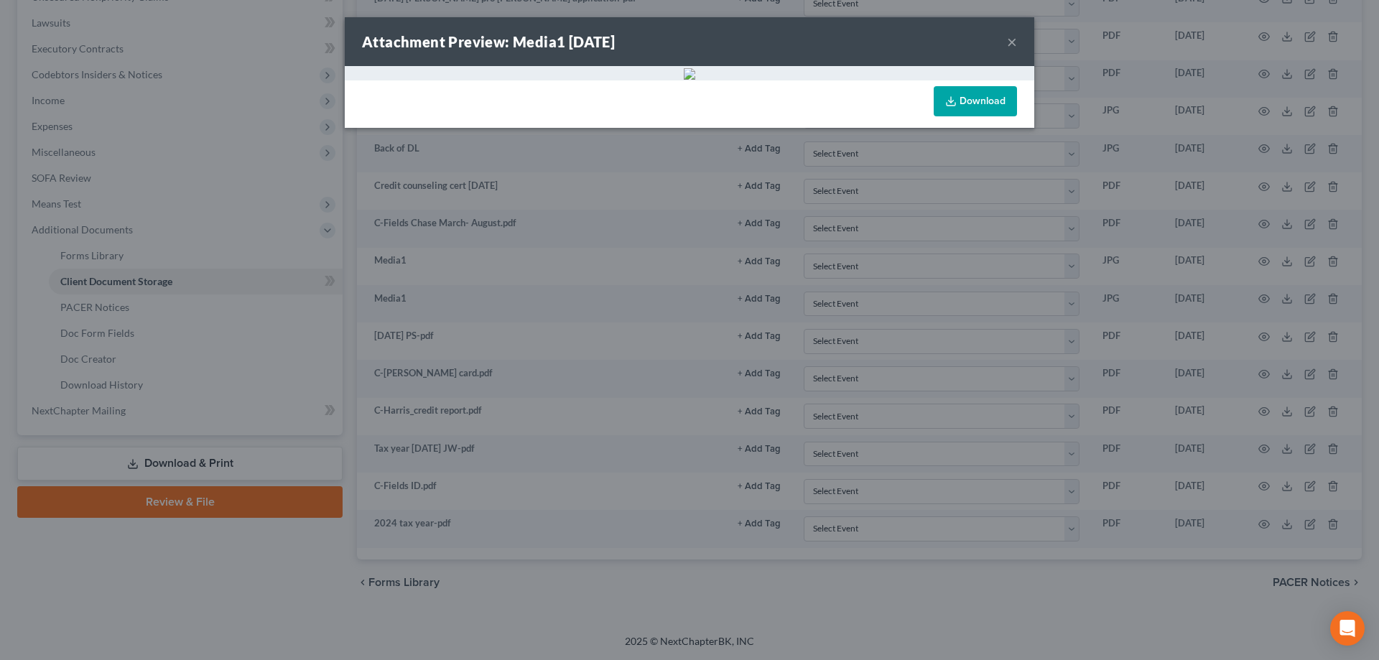
click at [1012, 39] on button "×" at bounding box center [1012, 41] width 10 height 17
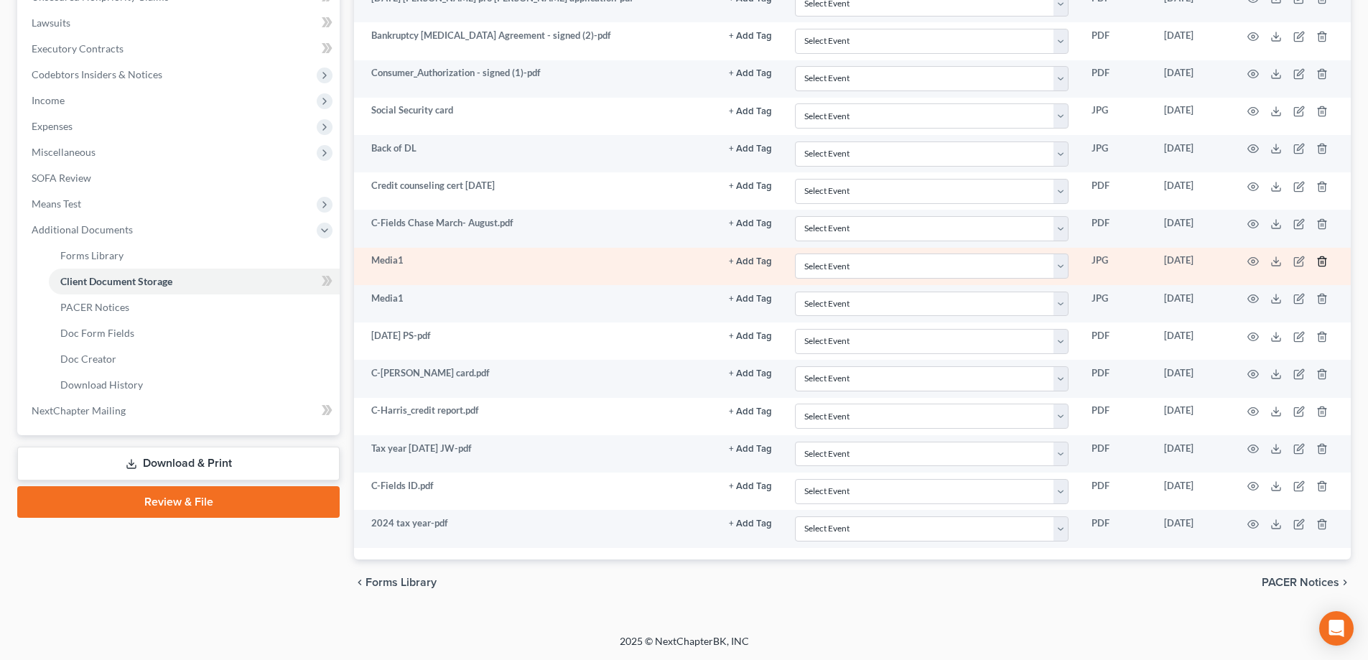
click at [1322, 260] on icon "button" at bounding box center [1322, 261] width 11 height 11
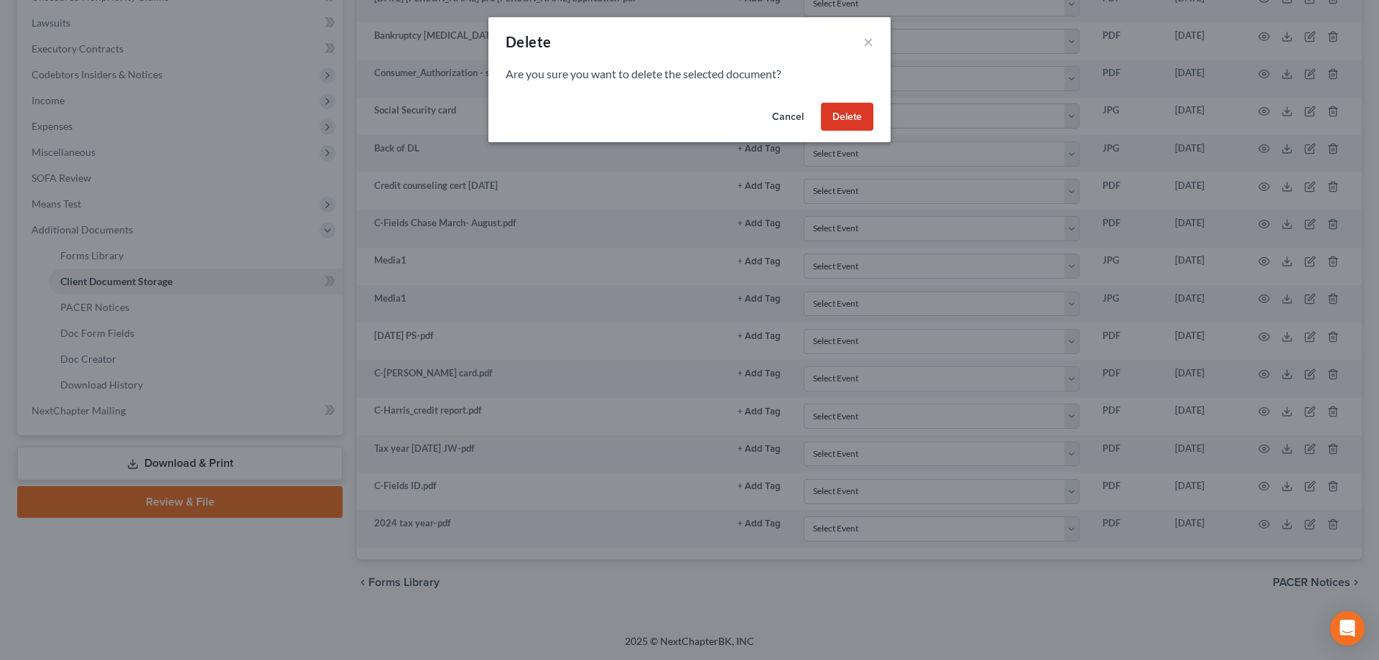
click at [857, 118] on button "Delete" at bounding box center [847, 117] width 52 height 29
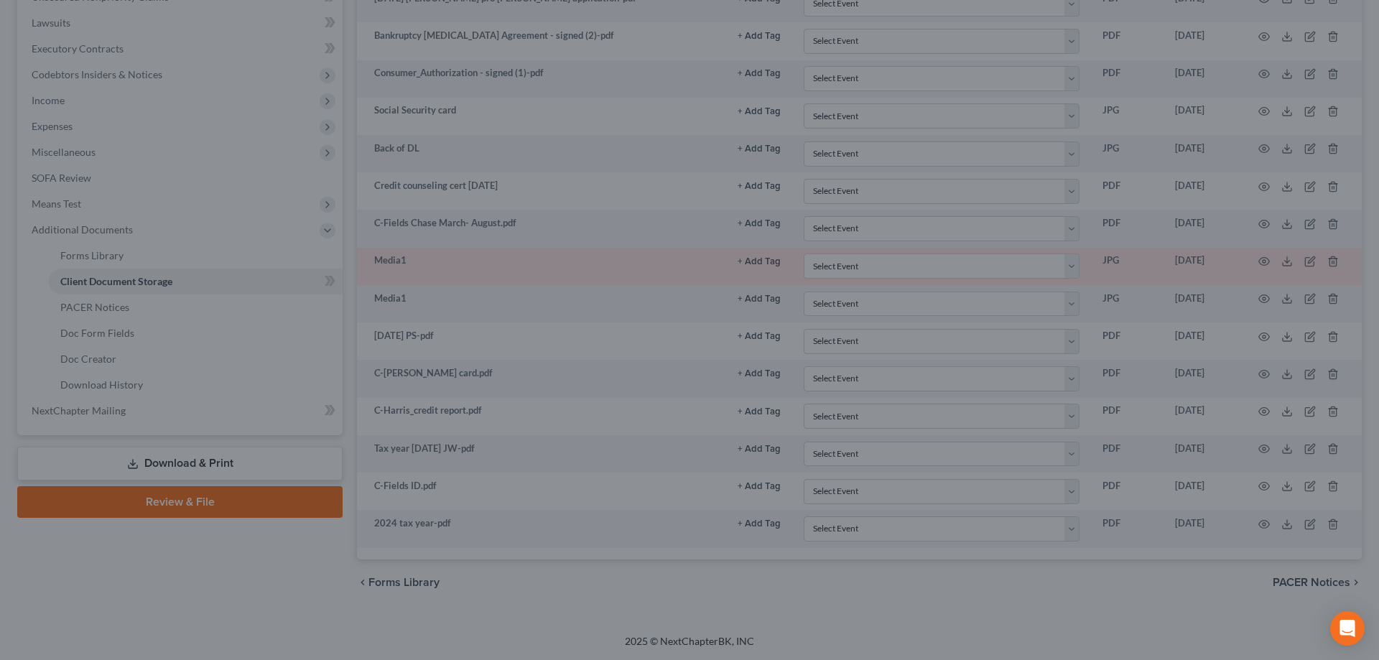
scroll to position [360, 0]
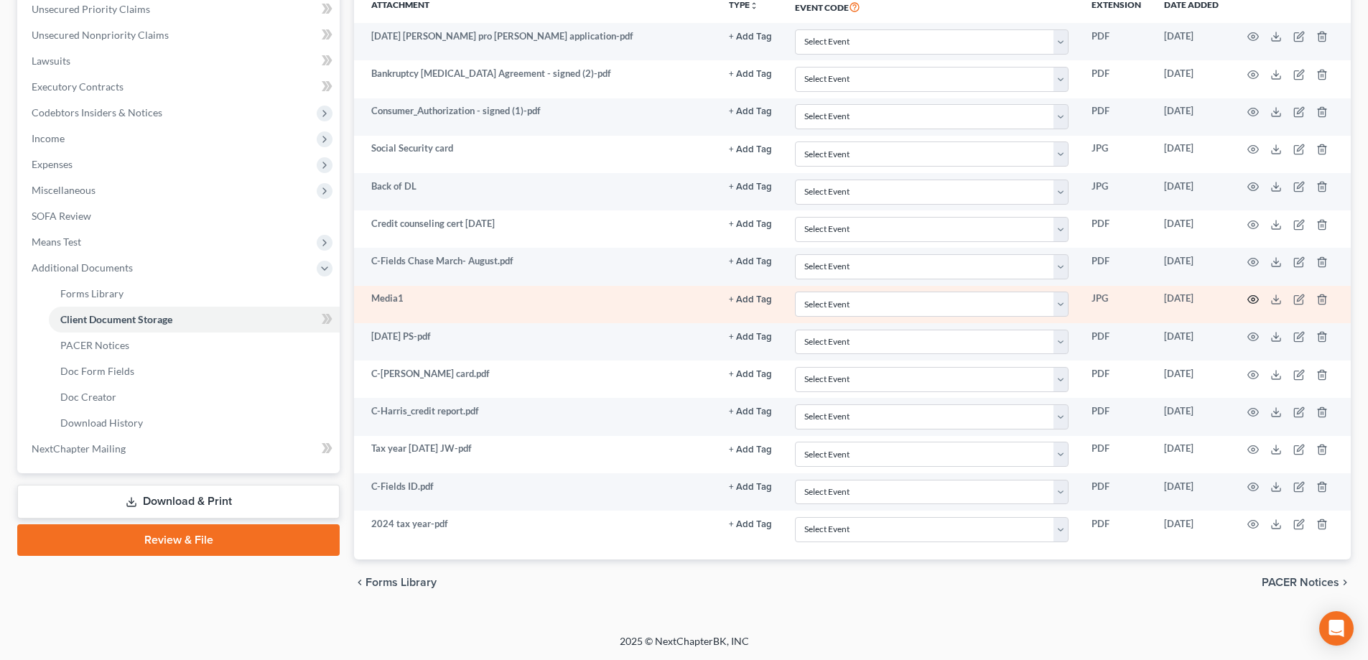
click at [1254, 297] on icon "button" at bounding box center [1253, 299] width 11 height 11
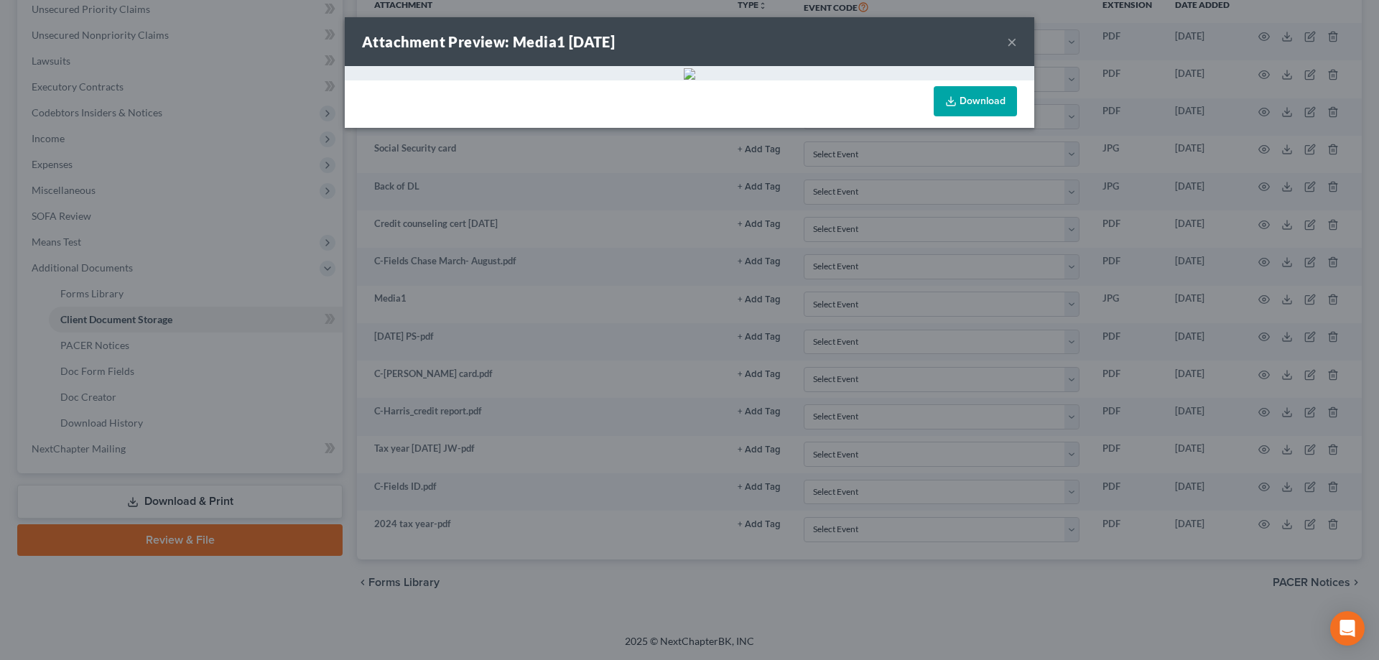
click at [1007, 37] on button "×" at bounding box center [1012, 41] width 10 height 17
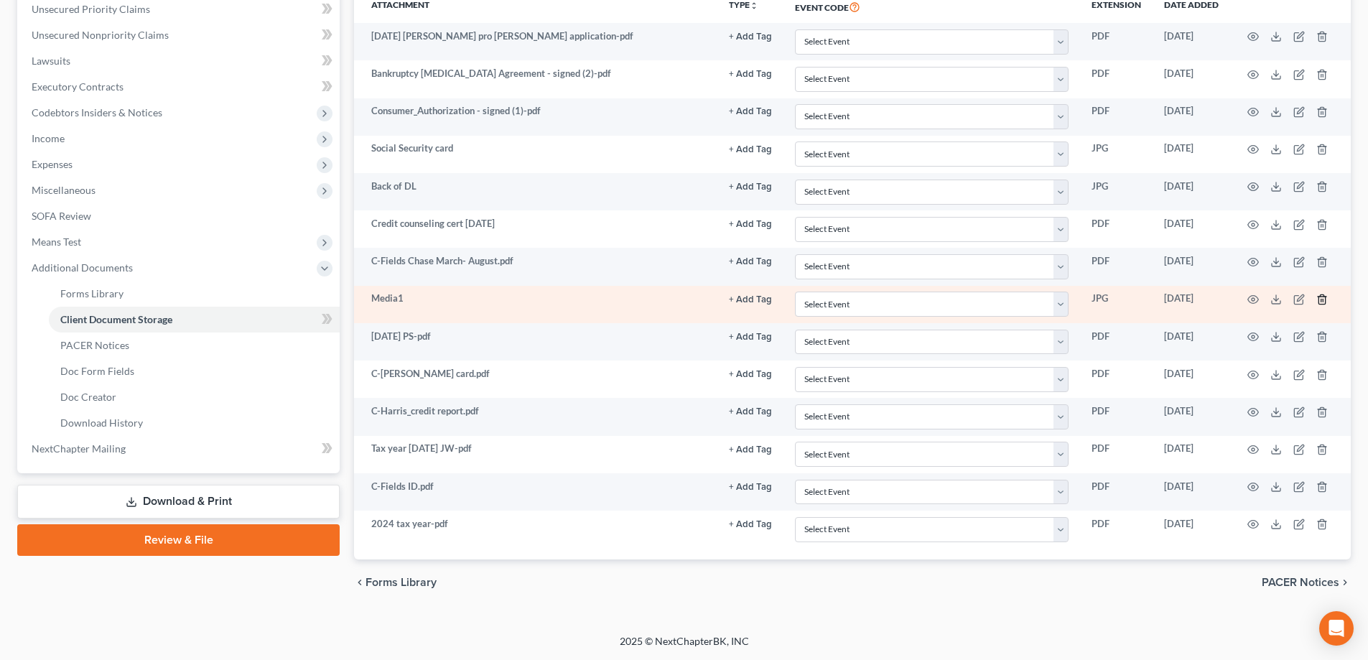
click at [1322, 302] on icon "button" at bounding box center [1322, 299] width 11 height 11
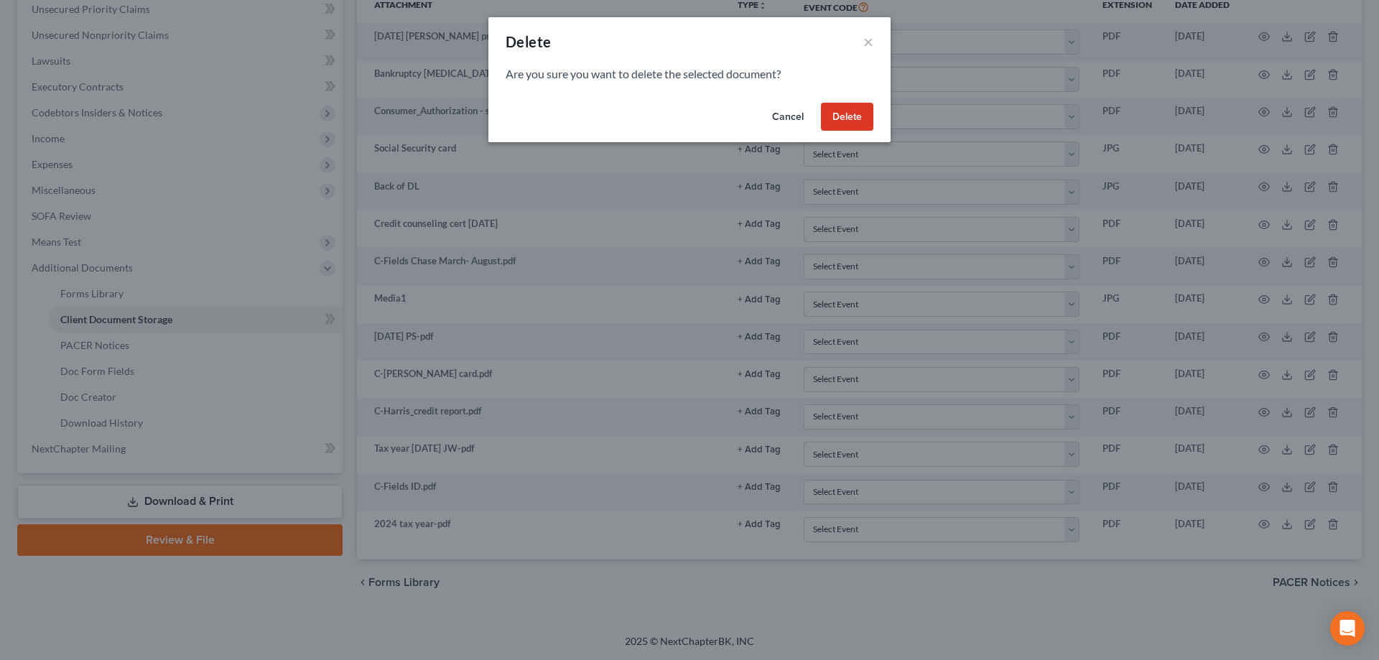
click at [837, 112] on button "Delete" at bounding box center [847, 117] width 52 height 29
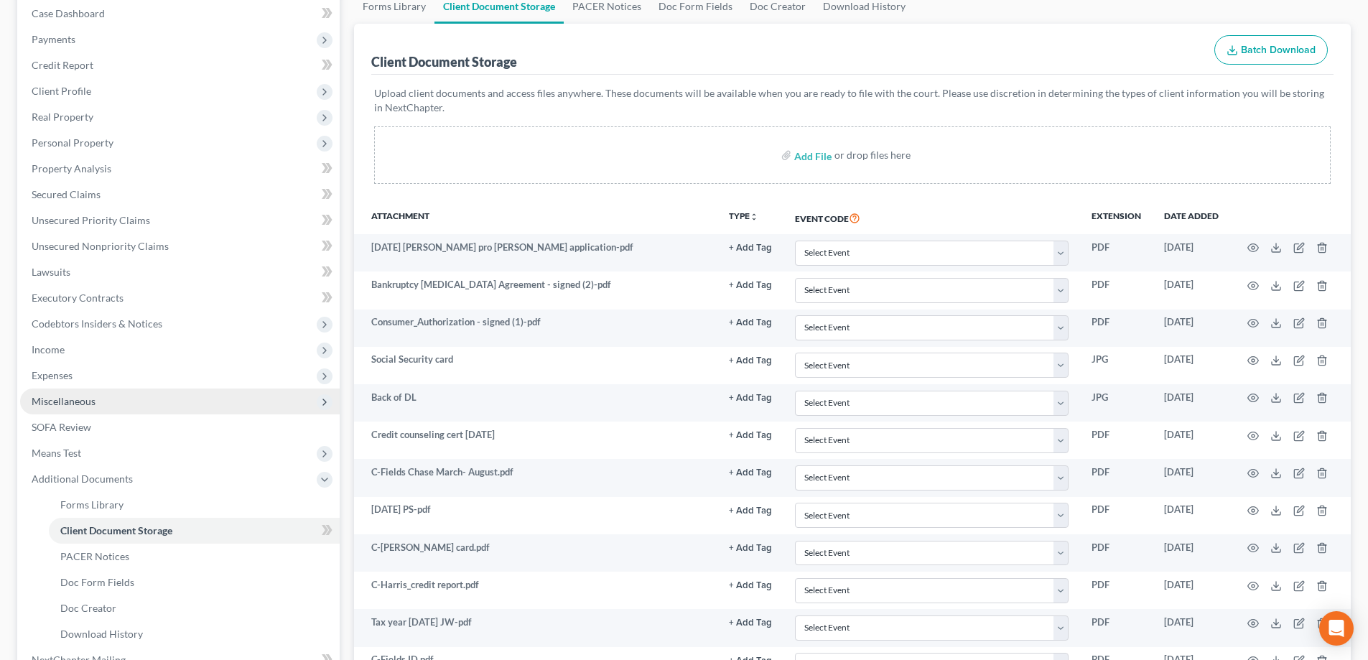
scroll to position [73, 0]
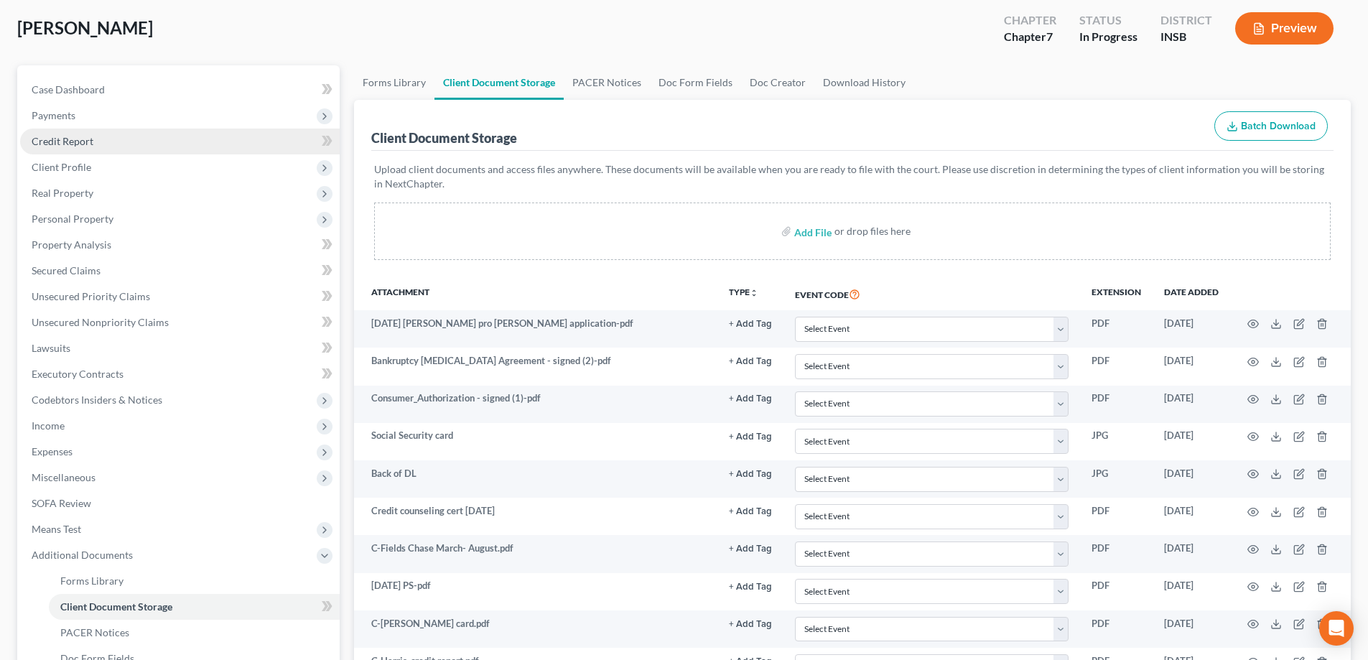
click at [86, 135] on span "Credit Report" at bounding box center [63, 141] width 62 height 12
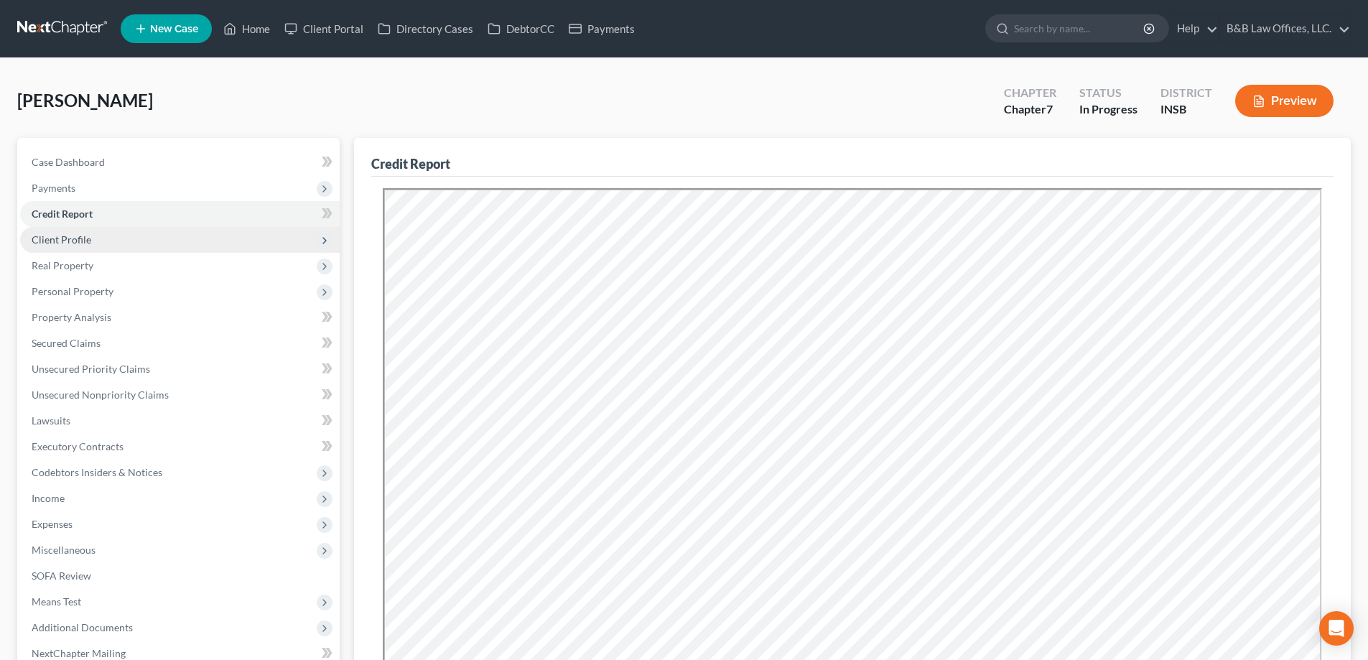
click at [98, 241] on span "Client Profile" at bounding box center [180, 240] width 320 height 26
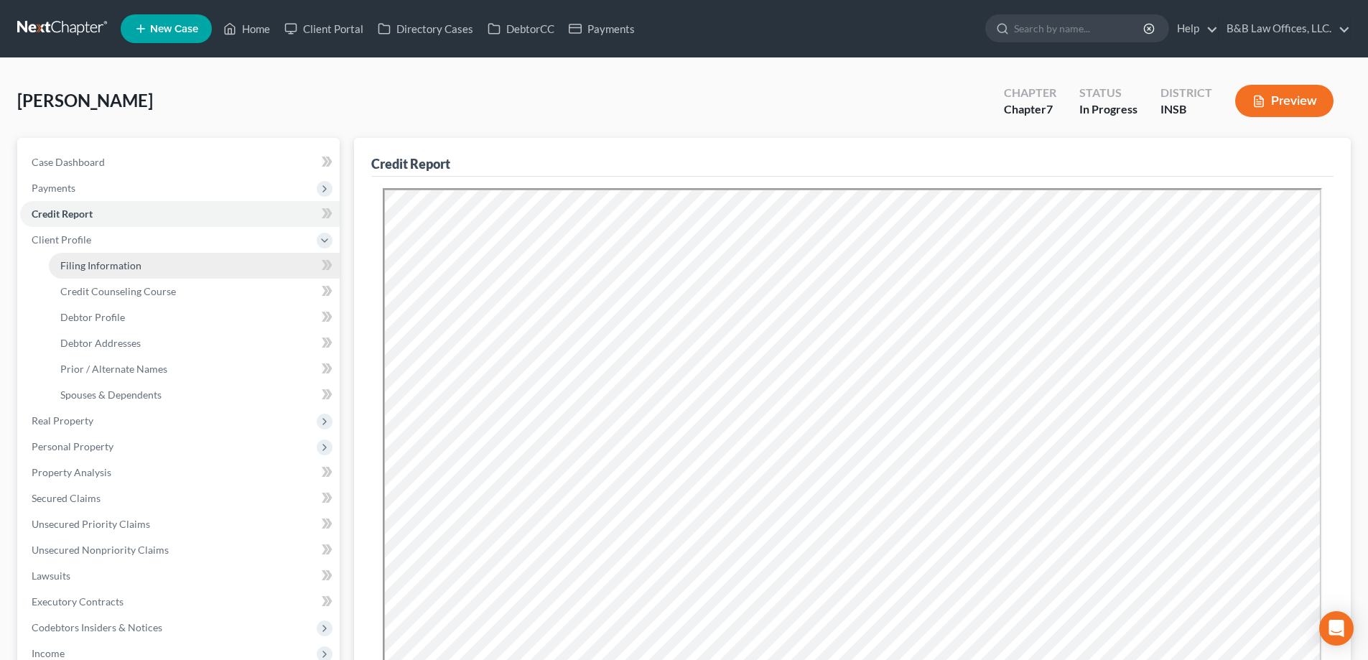
click at [105, 269] on span "Filing Information" at bounding box center [100, 265] width 81 height 12
select select "1"
select select "0"
select select "15"
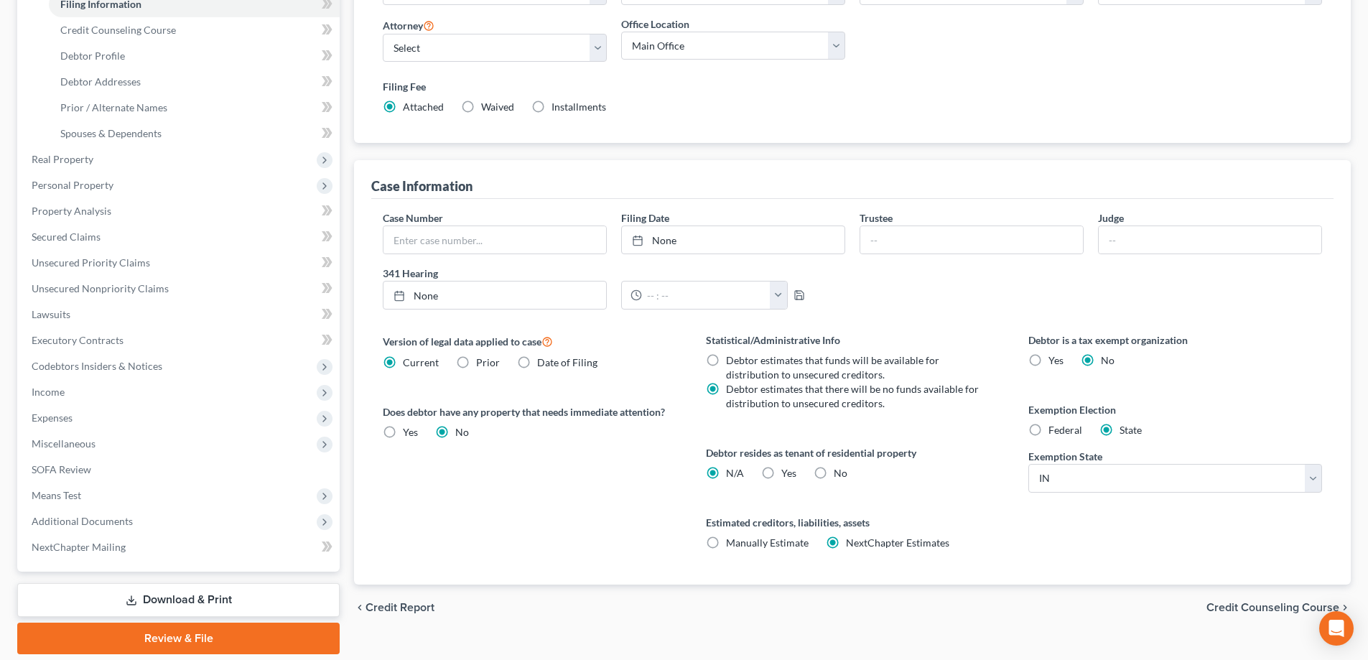
scroll to position [287, 0]
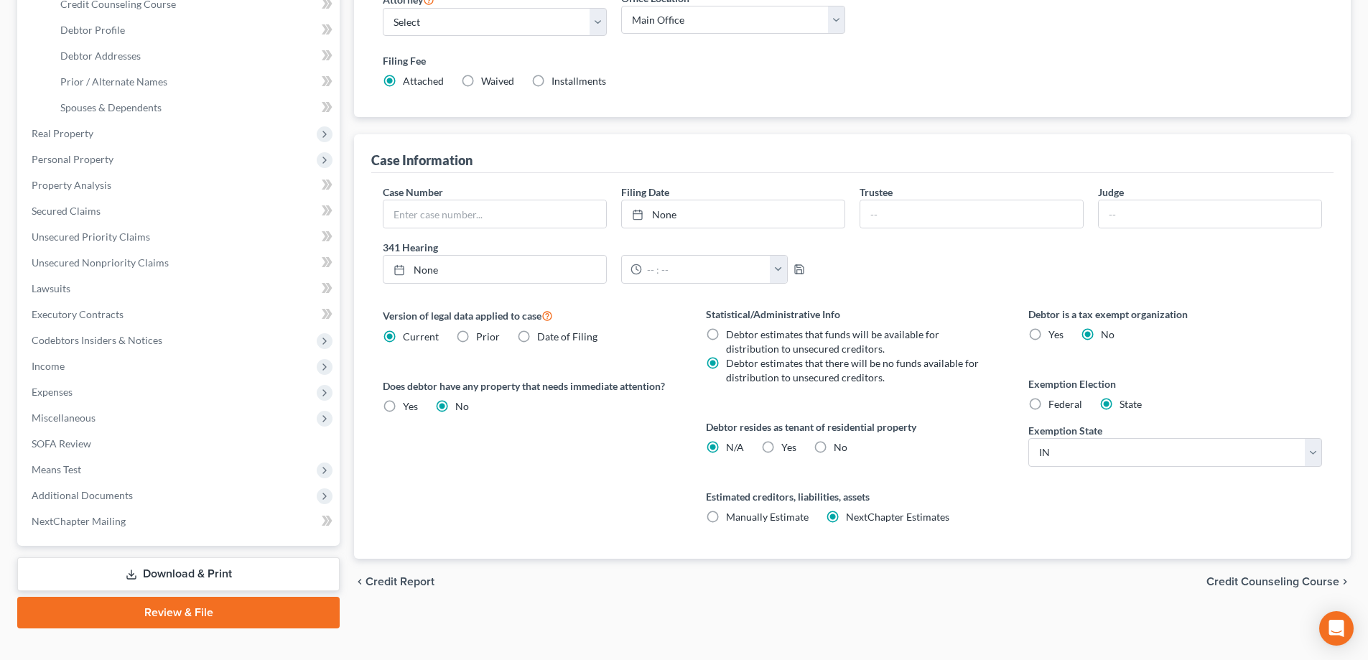
click at [781, 447] on label "Yes Yes" at bounding box center [788, 447] width 15 height 14
click at [787, 447] on input "Yes Yes" at bounding box center [791, 444] width 9 height 9
radio input "true"
radio input "false"
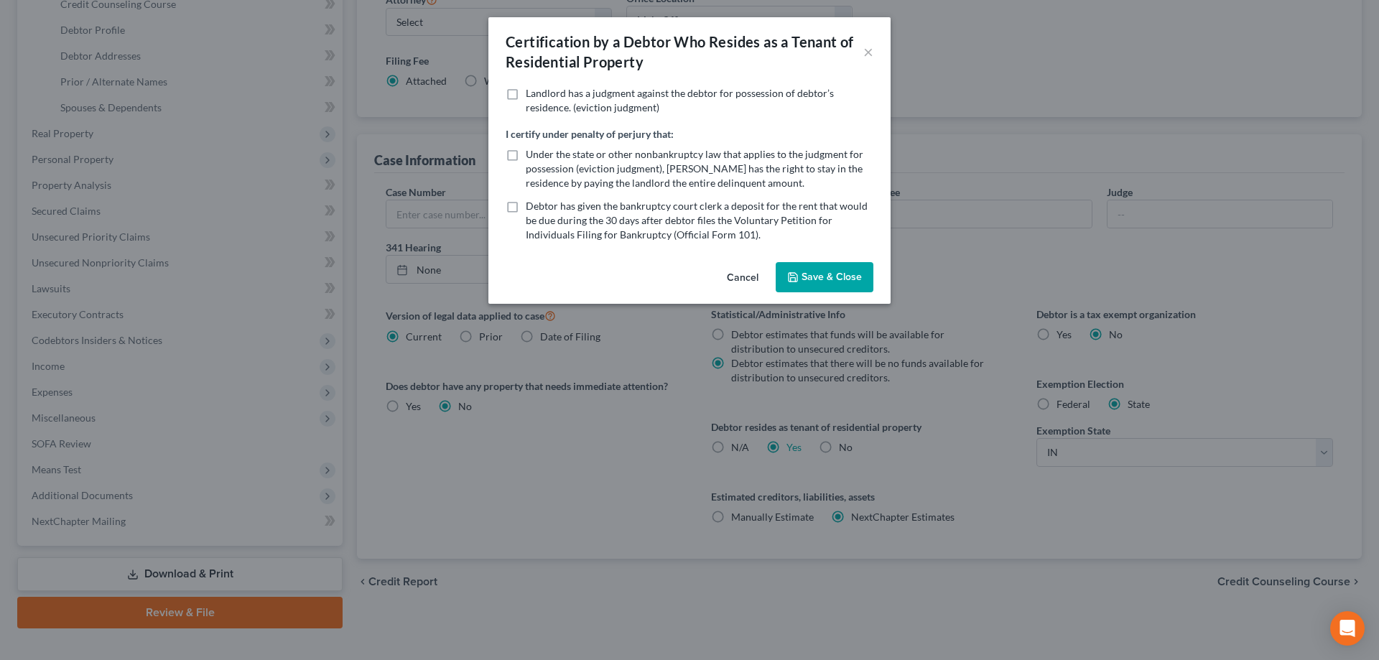
click at [811, 269] on button "Save & Close" at bounding box center [825, 277] width 98 height 30
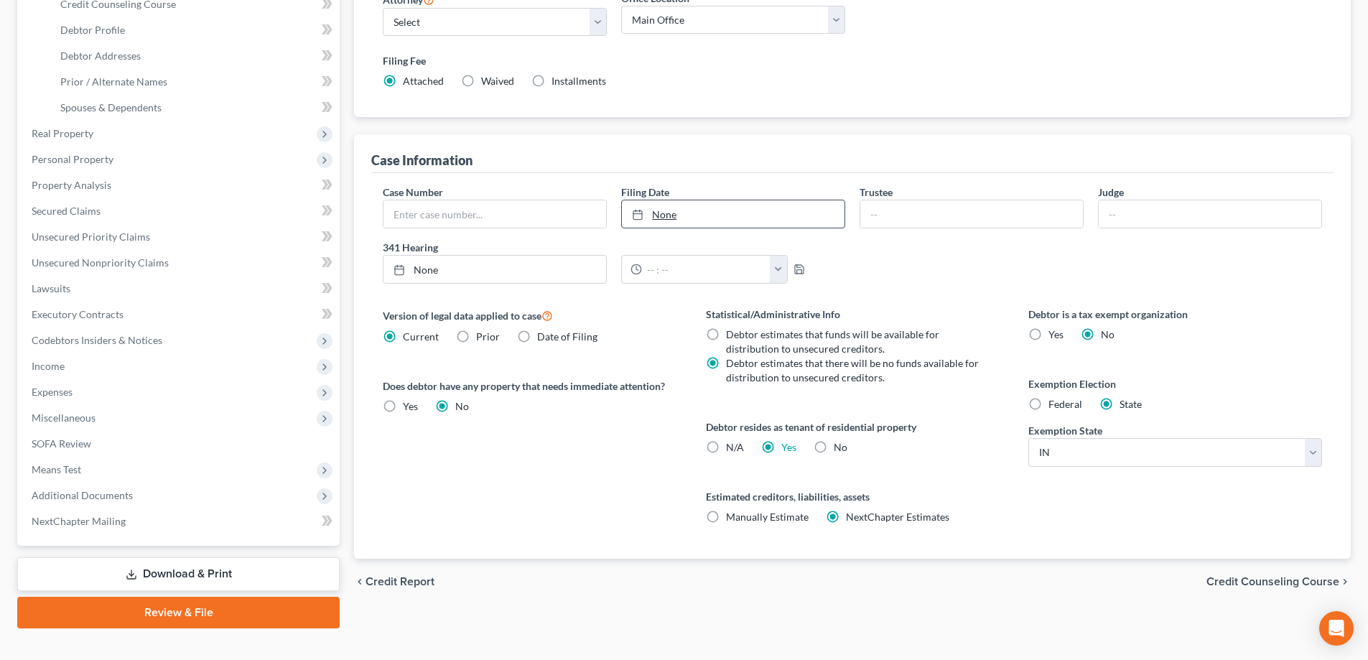
click at [655, 208] on link "None" at bounding box center [733, 213] width 223 height 27
type input "9/9/2025"
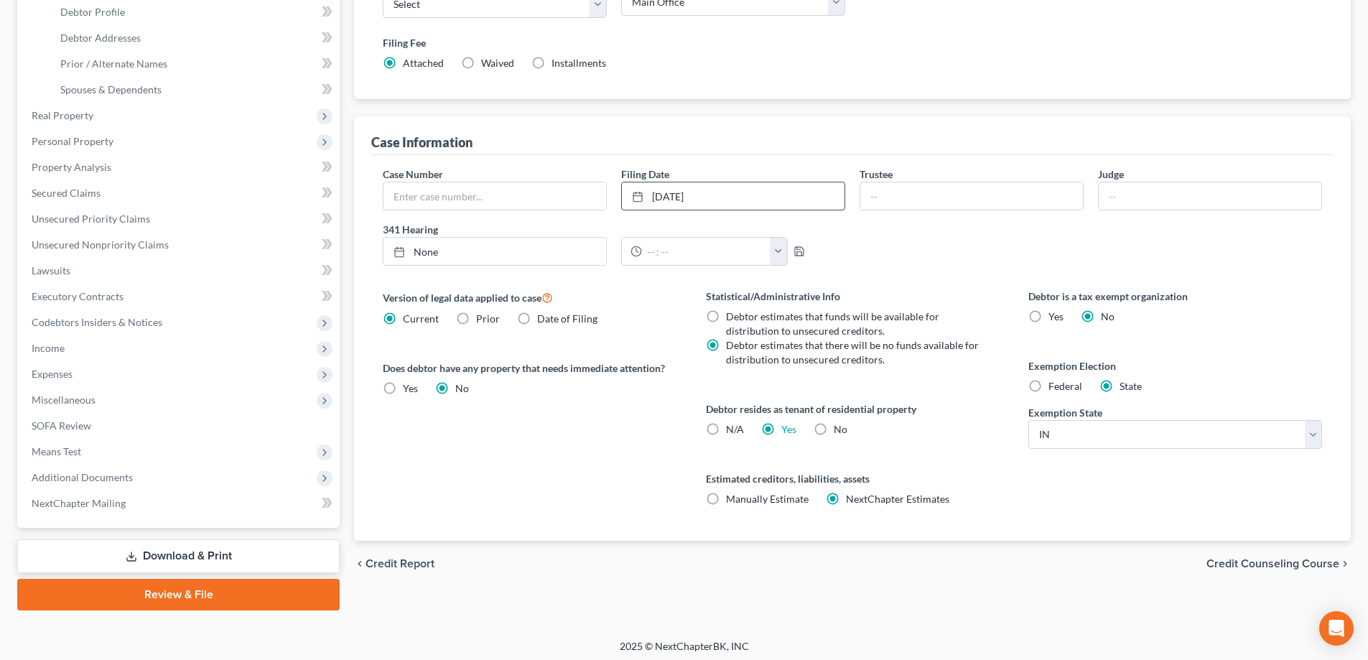
scroll to position [310, 0]
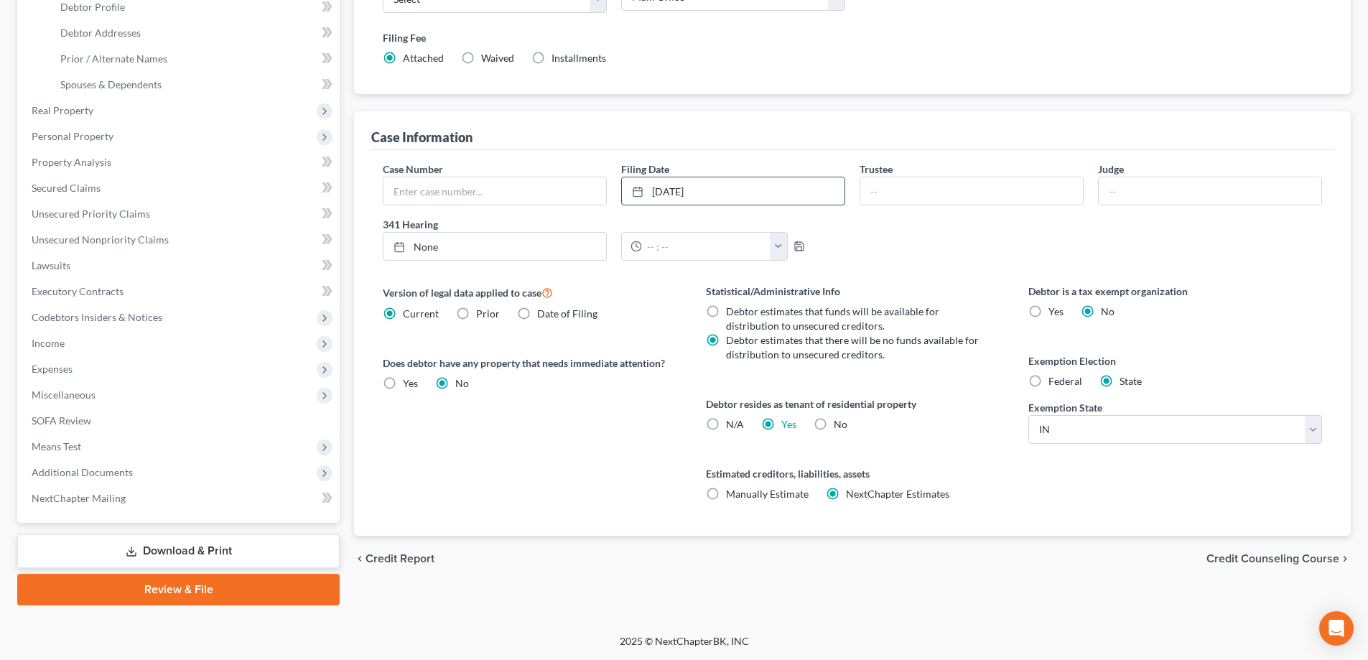
click at [1252, 558] on span "Credit Counseling Course" at bounding box center [1273, 558] width 133 height 11
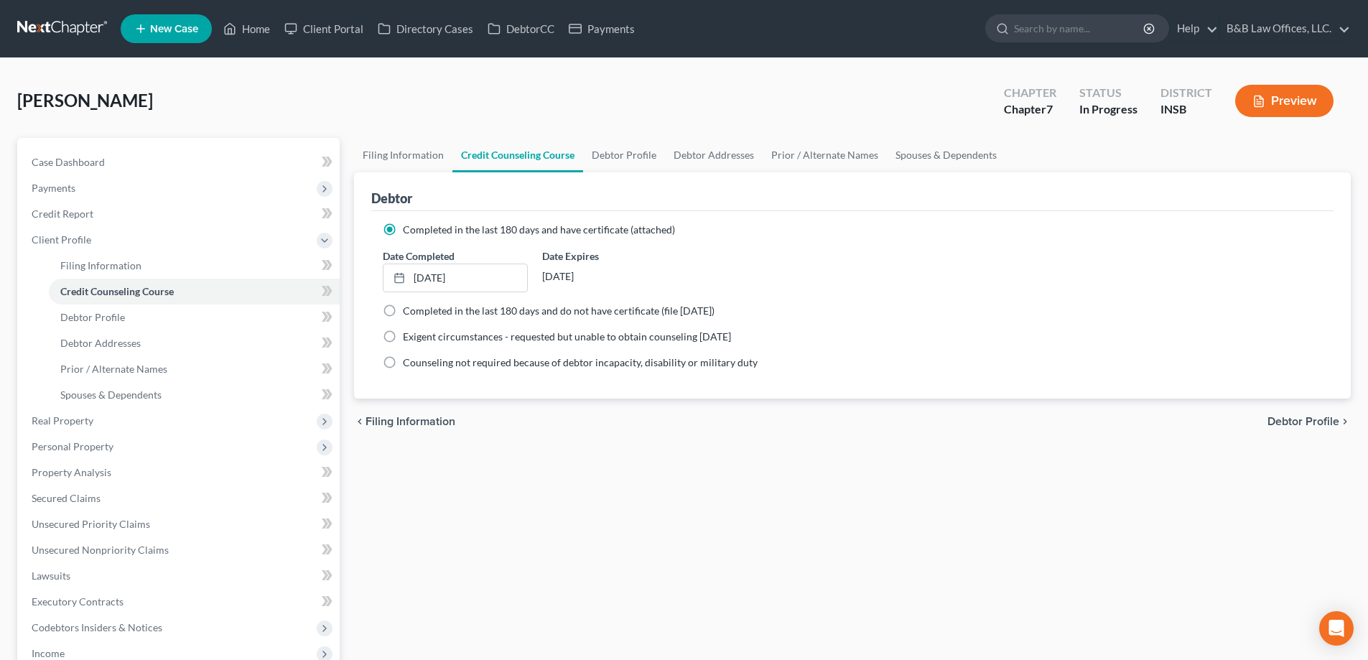
click at [1289, 419] on span "Debtor Profile" at bounding box center [1304, 421] width 72 height 11
select select "4"
select select "0"
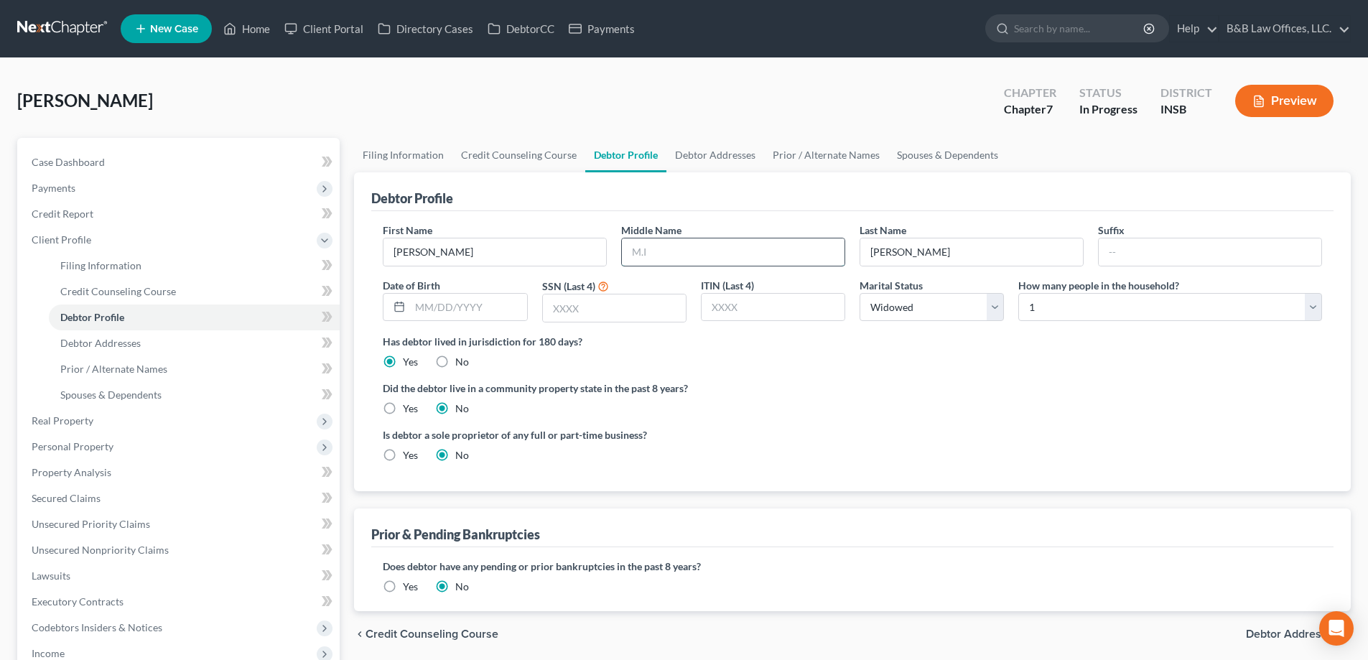
click at [726, 251] on input "text" at bounding box center [733, 251] width 223 height 27
type input "L"
click at [451, 308] on input "text" at bounding box center [468, 307] width 116 height 27
drag, startPoint x: 420, startPoint y: 308, endPoint x: 413, endPoint y: 307, distance: 7.3
click at [420, 308] on input "text" at bounding box center [468, 307] width 116 height 27
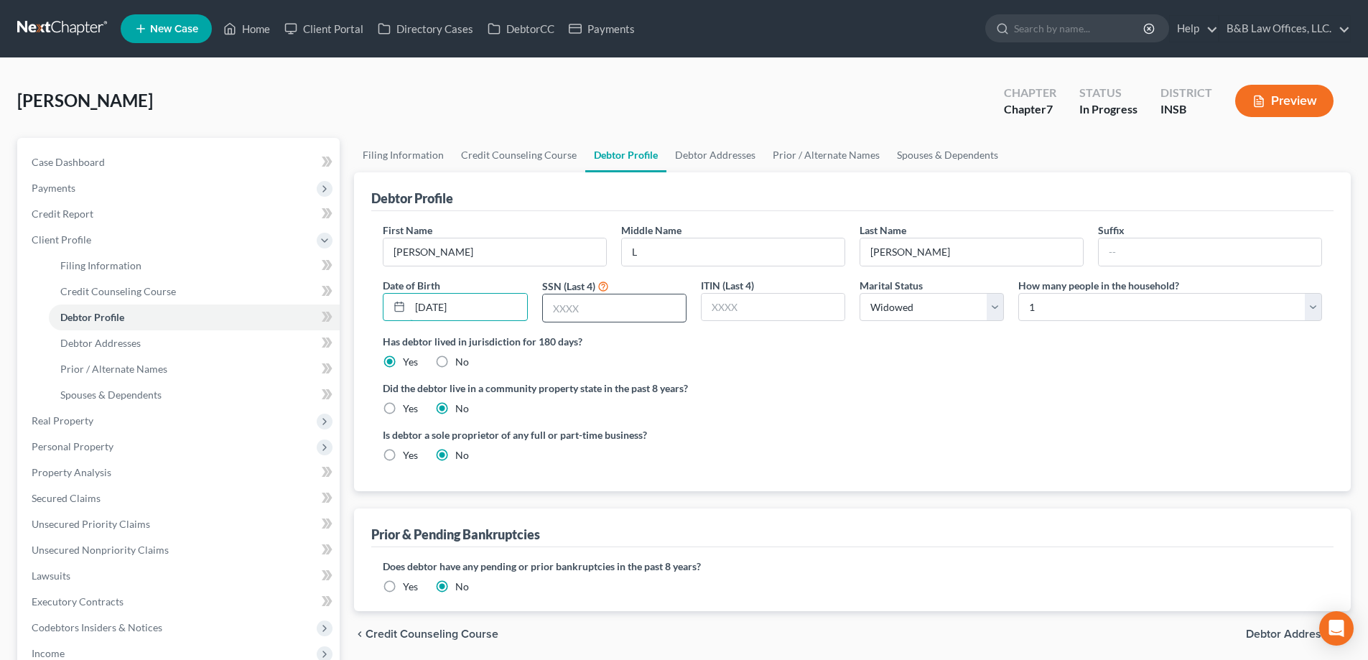
type input "10/27/1974"
click at [580, 302] on input "text" at bounding box center [614, 307] width 143 height 27
click at [598, 300] on input "text" at bounding box center [614, 307] width 143 height 27
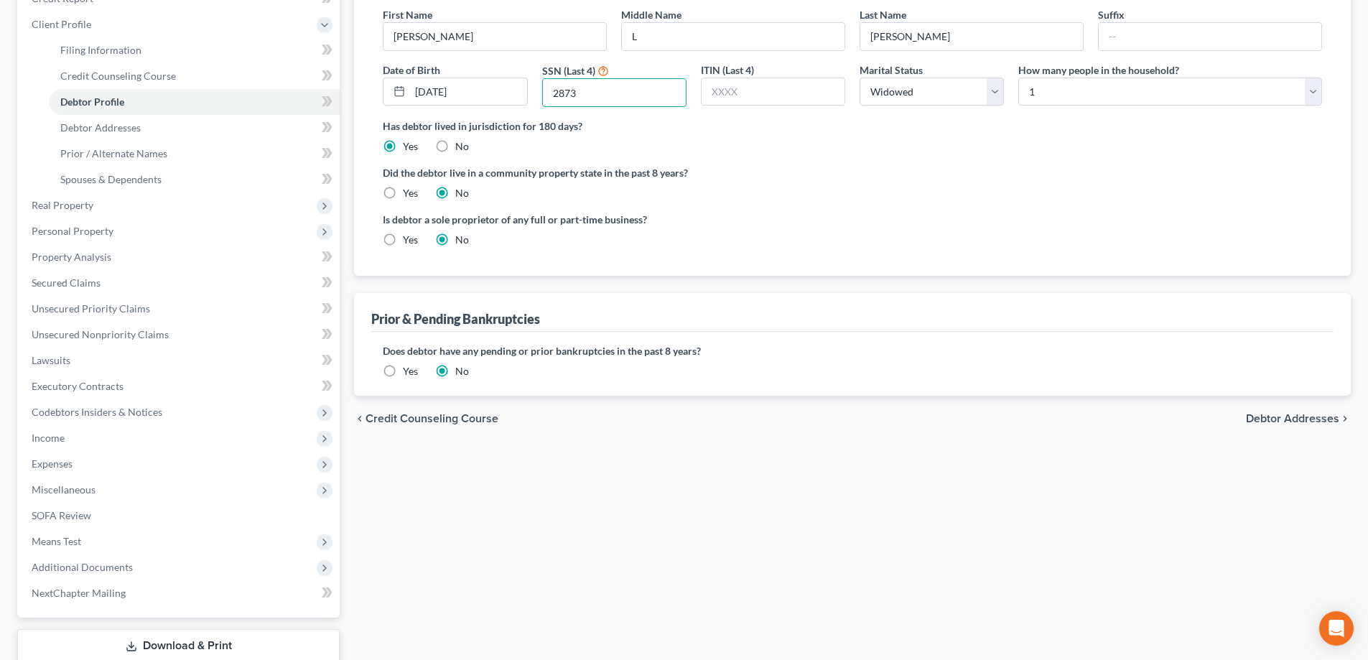
type input "2873"
click at [1297, 419] on span "Debtor Addresses" at bounding box center [1292, 418] width 93 height 11
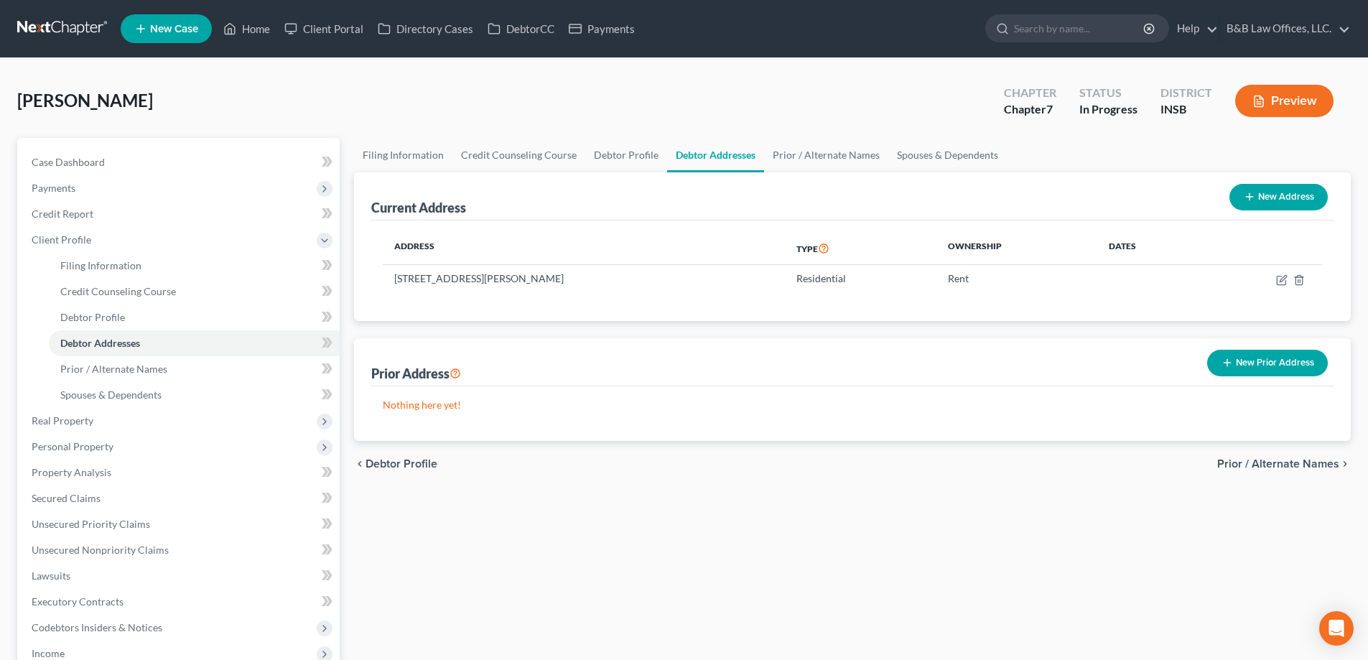
click at [1256, 465] on span "Prior / Alternate Names" at bounding box center [1278, 463] width 122 height 11
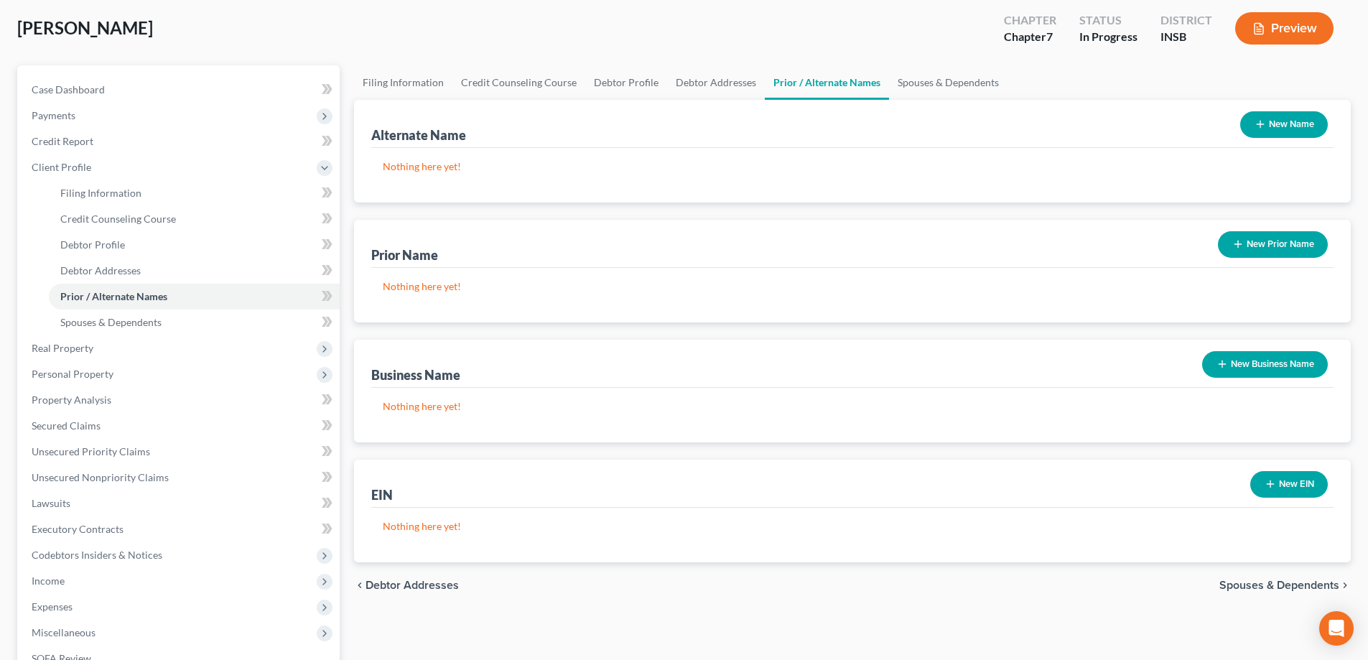
scroll to position [215, 0]
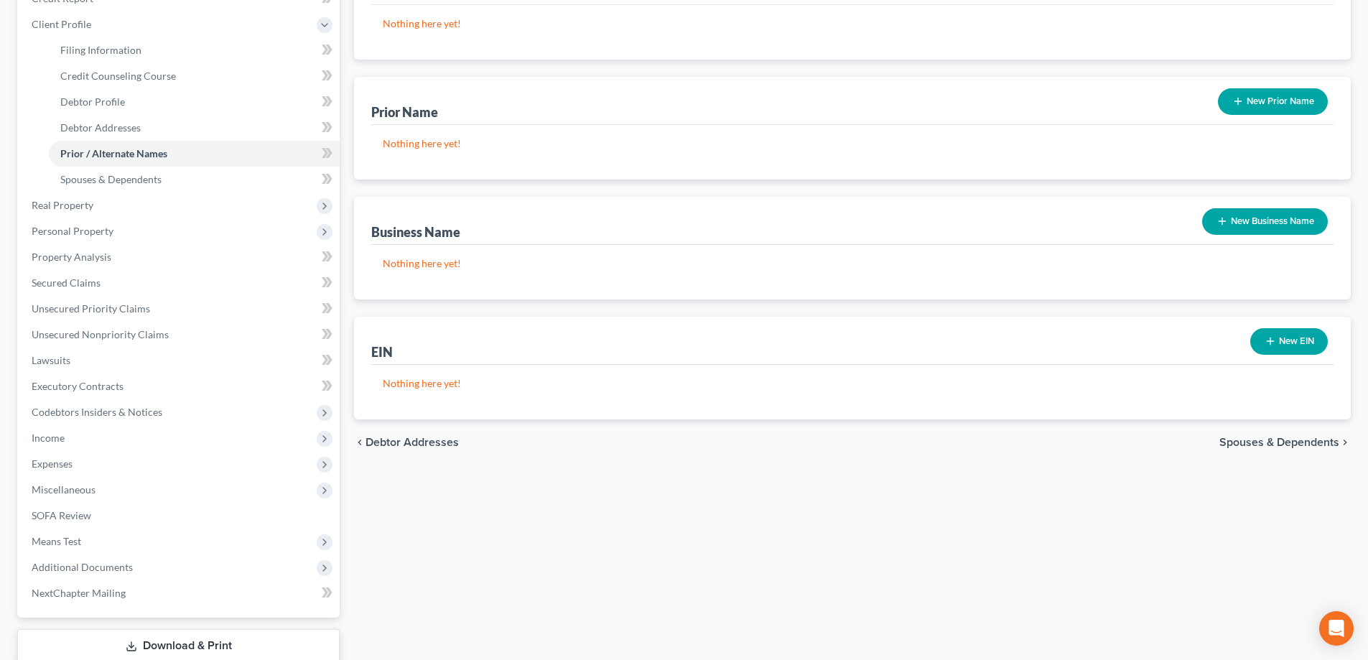
click at [1269, 442] on span "Spouses & Dependents" at bounding box center [1280, 442] width 120 height 11
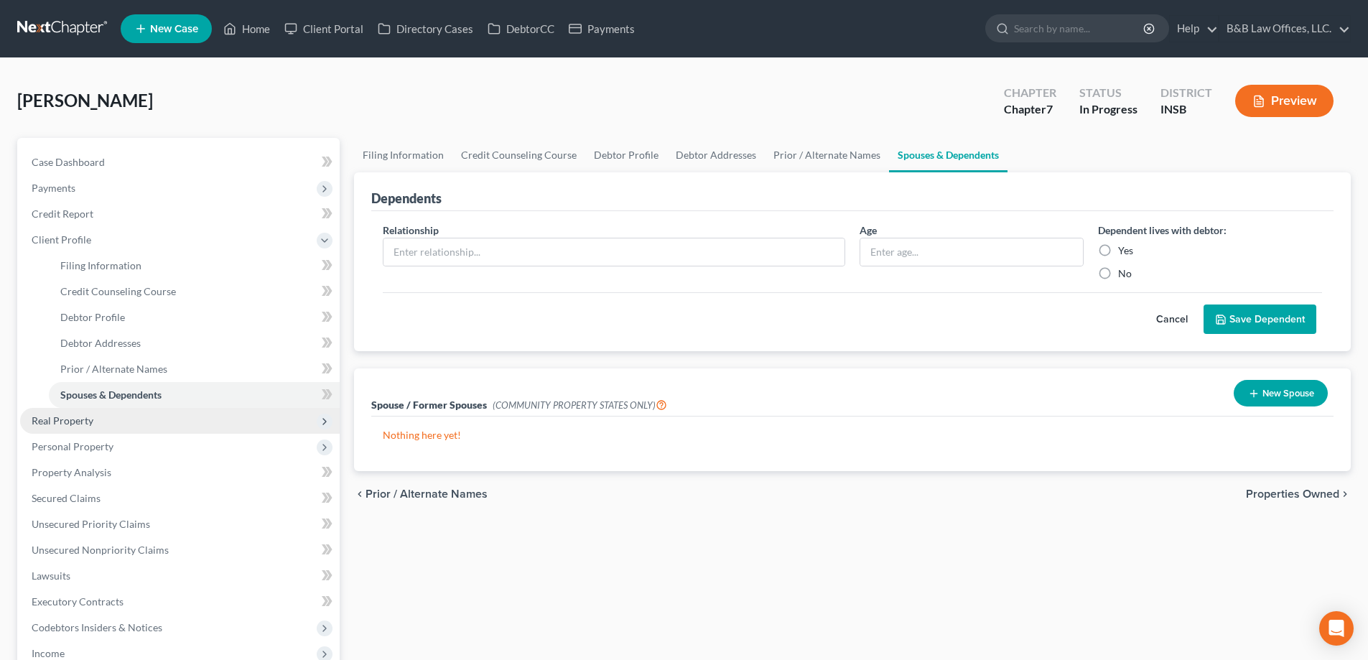
click at [127, 412] on span "Real Property" at bounding box center [180, 421] width 320 height 26
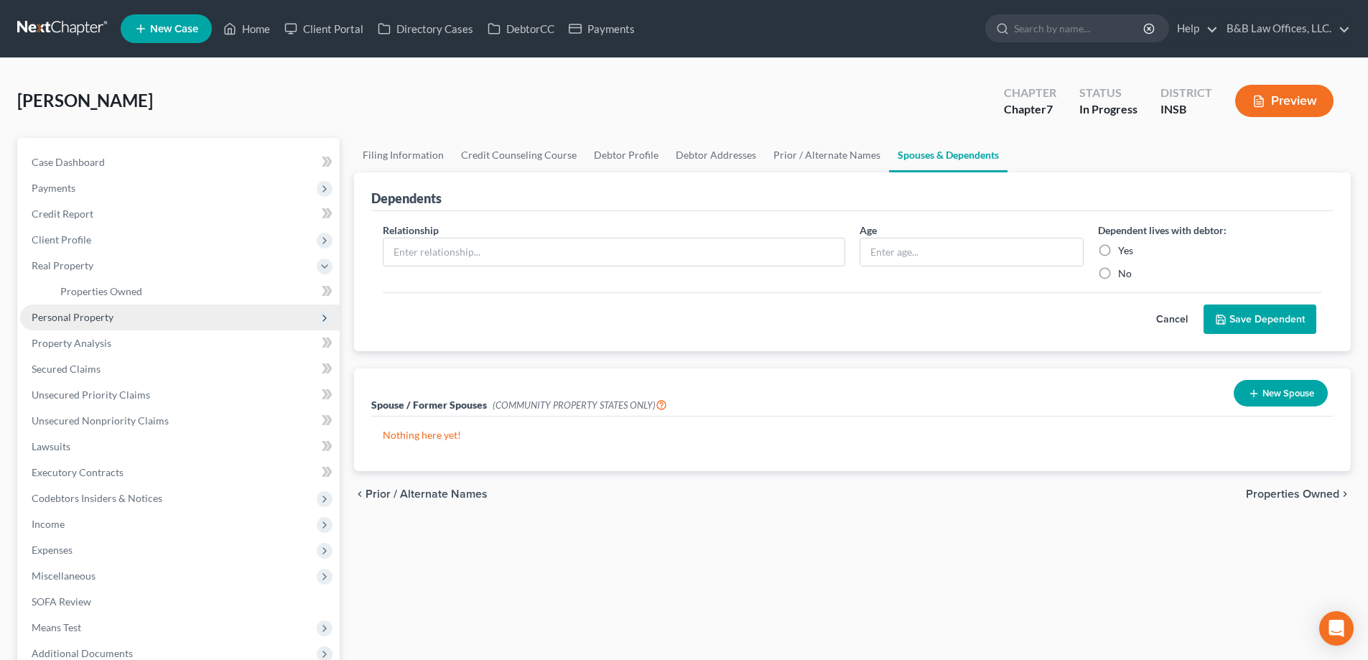
click at [85, 317] on span "Personal Property" at bounding box center [73, 317] width 82 height 12
click at [93, 320] on span "Vehicles Owned" at bounding box center [96, 317] width 72 height 12
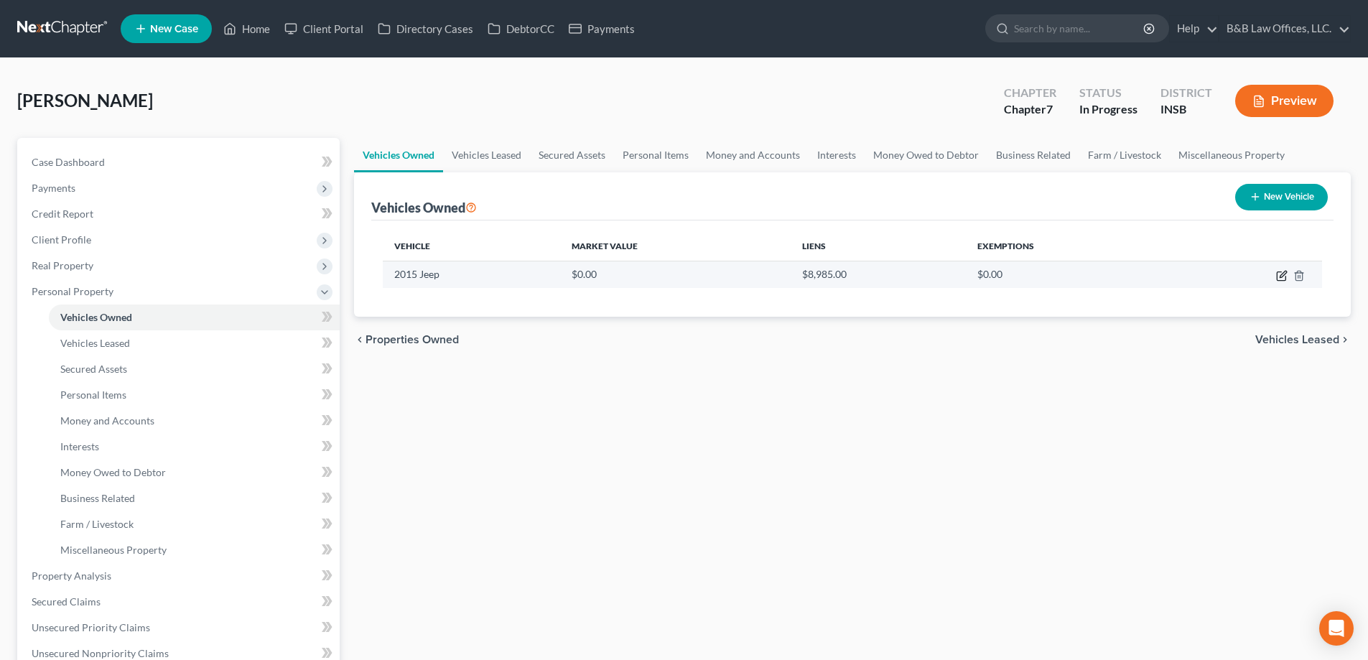
click at [1279, 276] on icon "button" at bounding box center [1281, 275] width 11 height 11
select select "0"
select select "11"
select select "0"
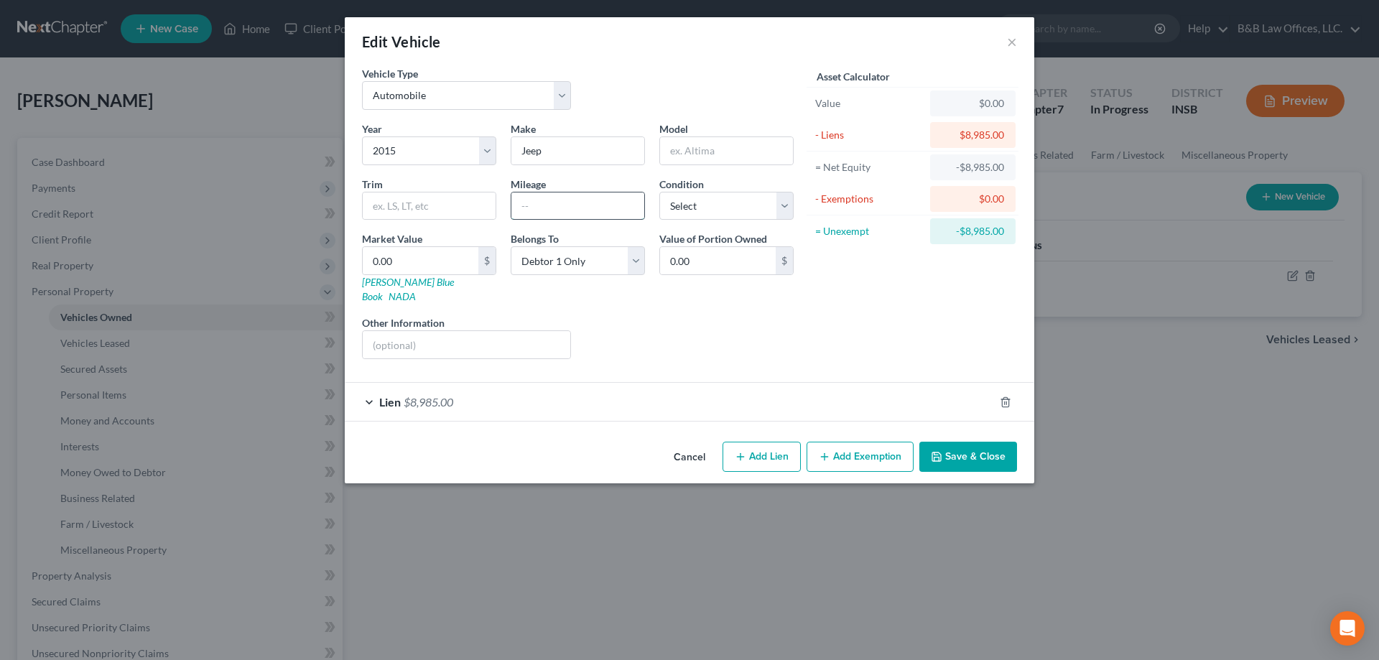
click at [562, 205] on input "text" at bounding box center [577, 206] width 133 height 27
type input "125790"
click at [733, 206] on select "Select Excellent Very Good Good Fair Poor" at bounding box center [726, 206] width 134 height 29
select select "1"
click at [659, 192] on select "Select Excellent Very Good Good Fair Poor" at bounding box center [726, 206] width 134 height 29
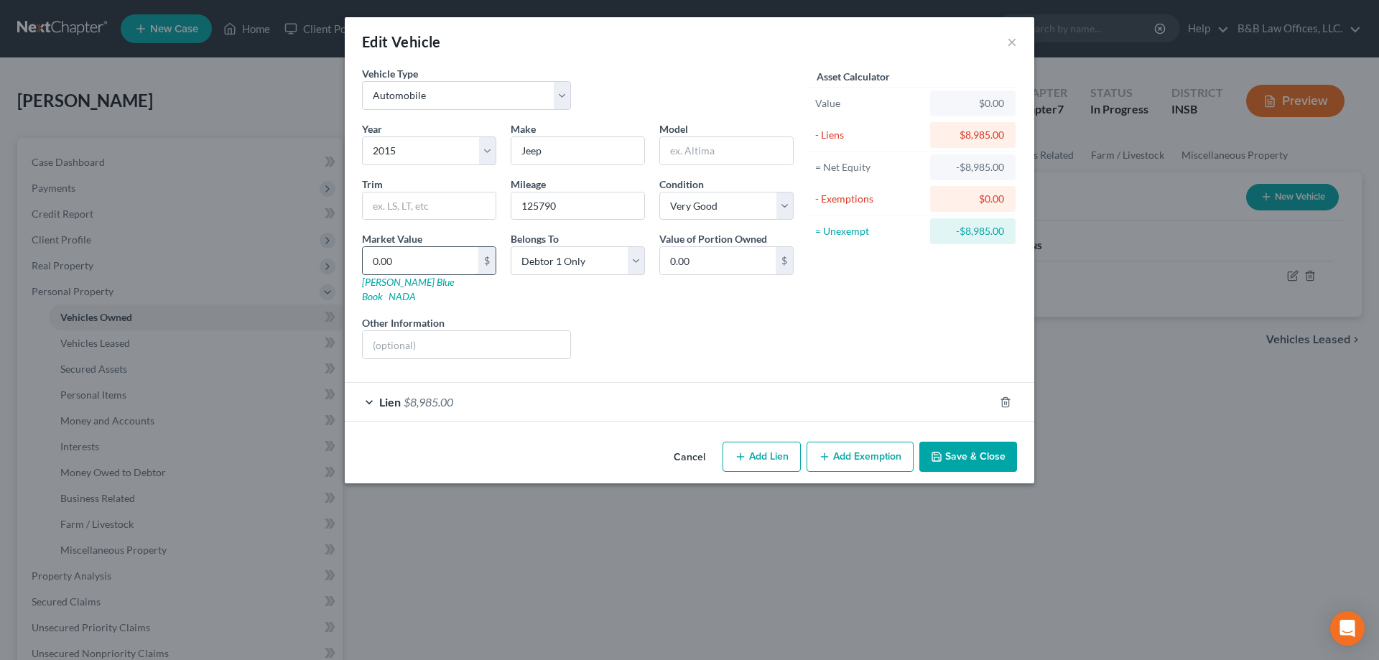
click at [429, 255] on input "0.00" at bounding box center [421, 260] width 116 height 27
type input "5"
type input "5.00"
type input "57"
type input "57.00"
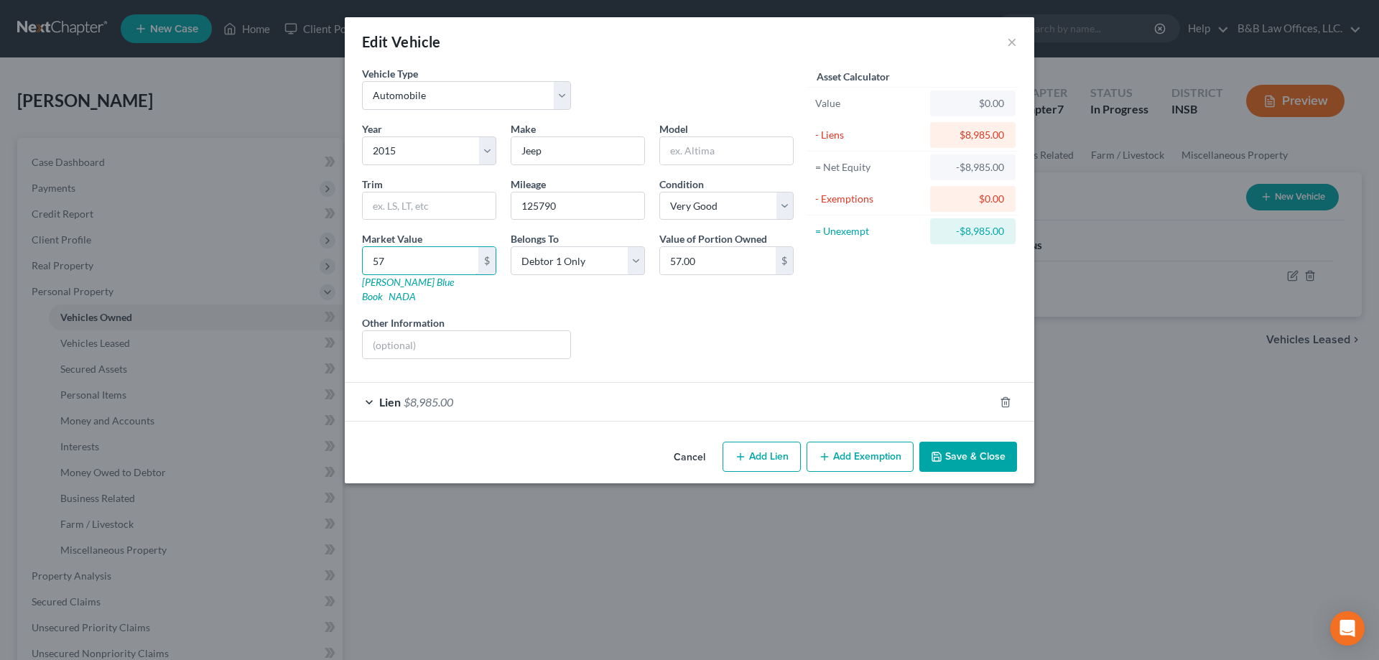
type input "570"
type input "570.00"
type input "5700"
type input "5,700.00"
type input "5,700"
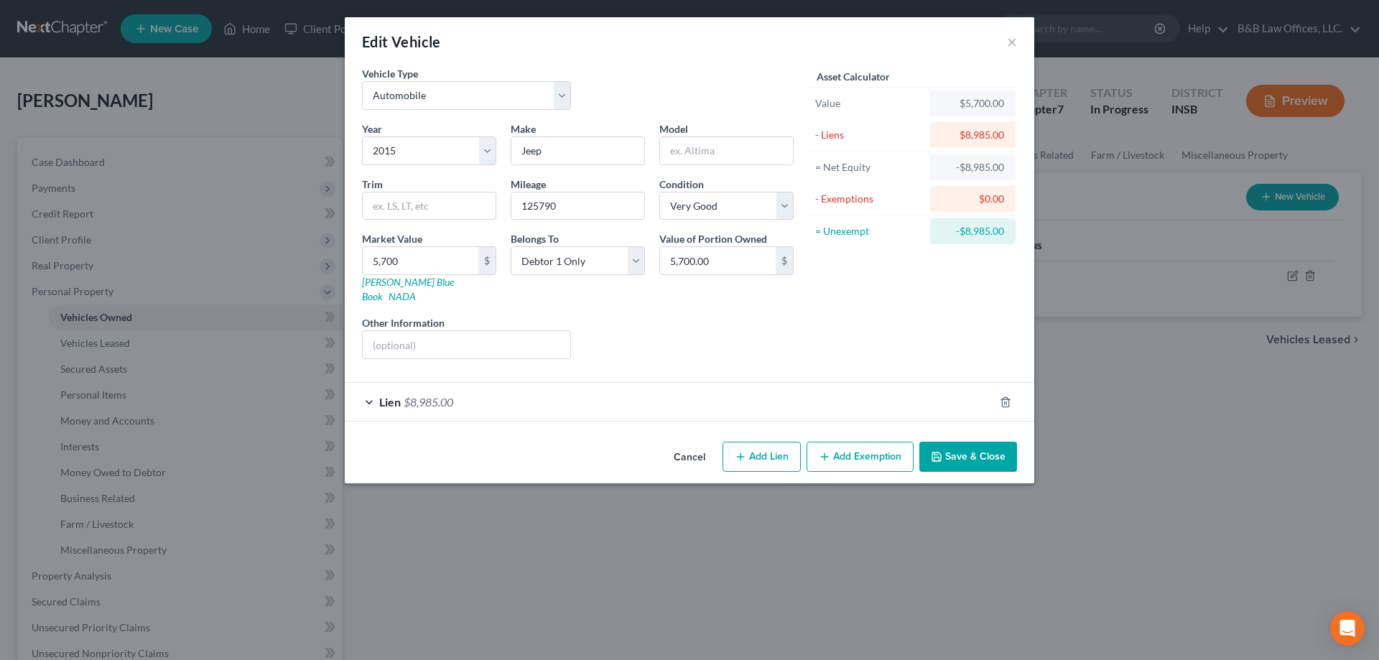
drag, startPoint x: 969, startPoint y: 435, endPoint x: 764, endPoint y: 182, distance: 325.9
click at [773, 188] on div "Edit Vehicle × Vehicle Type Select Automobile Truck Trailer Watercraft Aircraft…" at bounding box center [690, 250] width 690 height 466
click at [723, 147] on input "text" at bounding box center [726, 150] width 133 height 27
type input "Cherokee"
click at [965, 445] on button "Save & Close" at bounding box center [968, 457] width 98 height 30
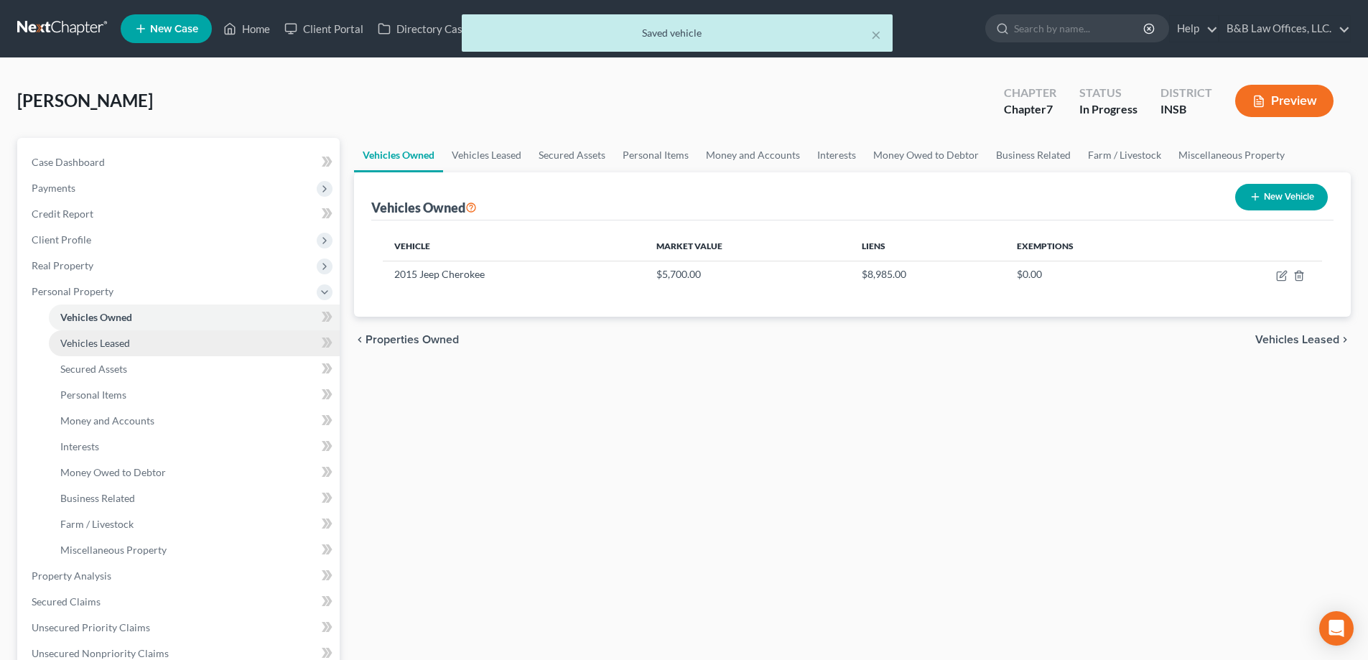
click at [149, 338] on link "Vehicles Leased" at bounding box center [194, 343] width 291 height 26
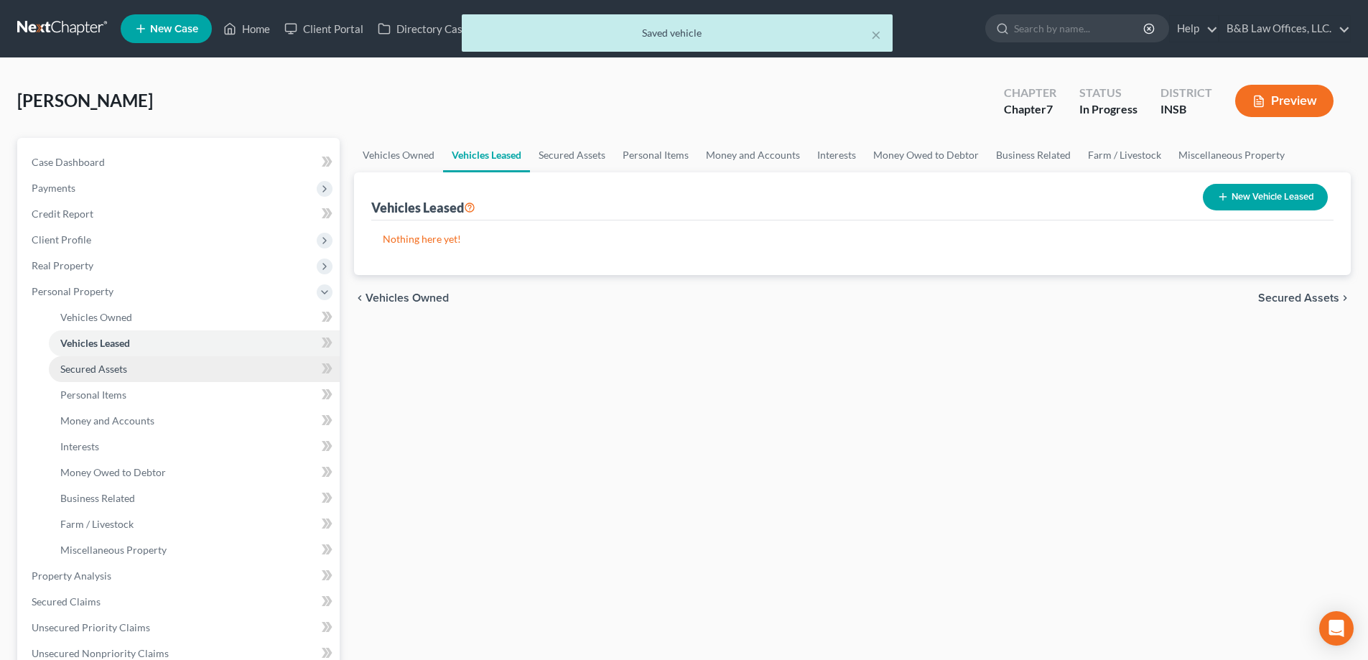
click at [124, 368] on span "Secured Assets" at bounding box center [93, 369] width 67 height 12
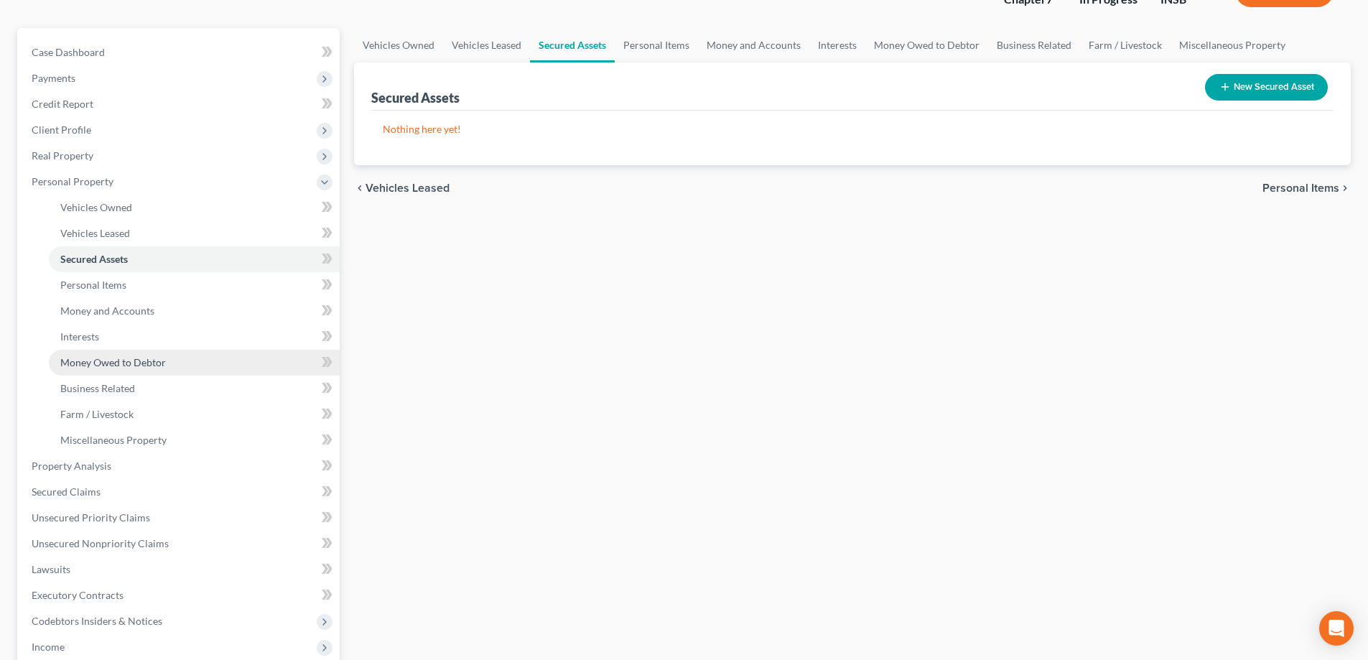
scroll to position [144, 0]
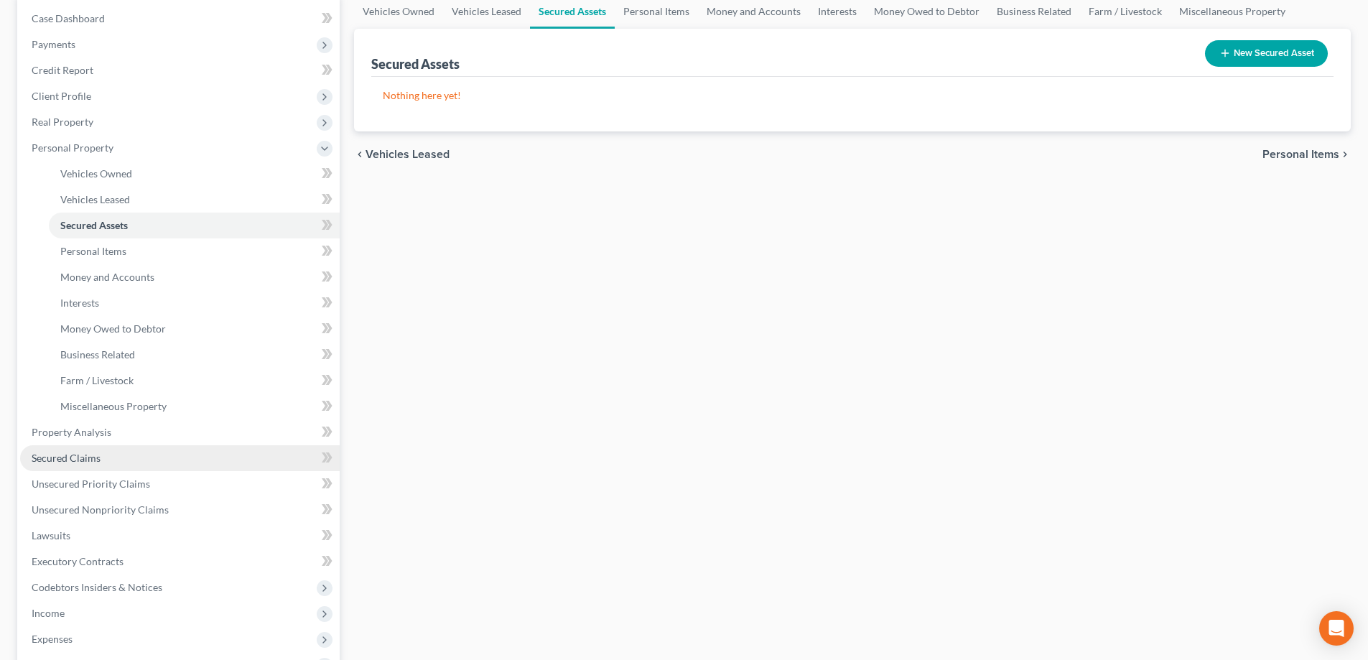
click at [103, 458] on link "Secured Claims" at bounding box center [180, 458] width 320 height 26
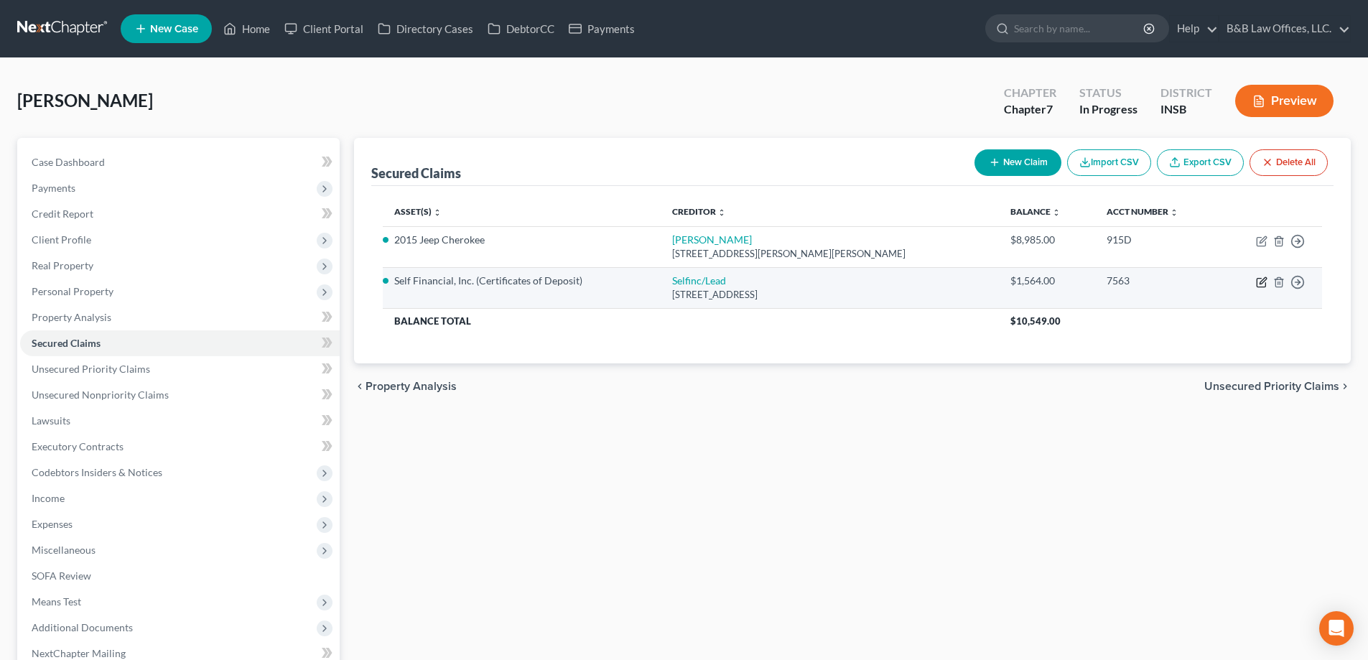
click at [1264, 283] on icon "button" at bounding box center [1261, 282] width 11 height 11
select select "45"
select select "0"
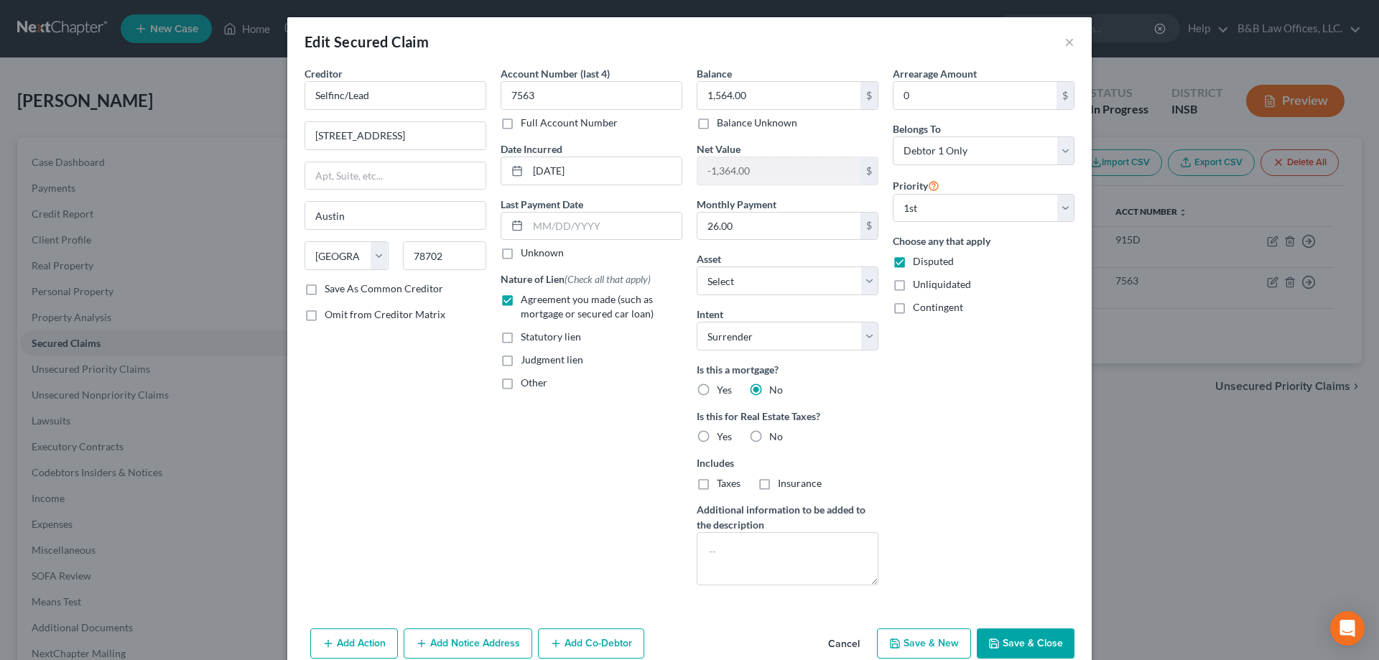
click at [717, 128] on label "Balance Unknown" at bounding box center [757, 123] width 80 height 14
click at [723, 125] on input "Balance Unknown" at bounding box center [727, 120] width 9 height 9
checkbox input "true"
type input "0.00"
drag, startPoint x: 1026, startPoint y: 649, endPoint x: 996, endPoint y: 547, distance: 106.4
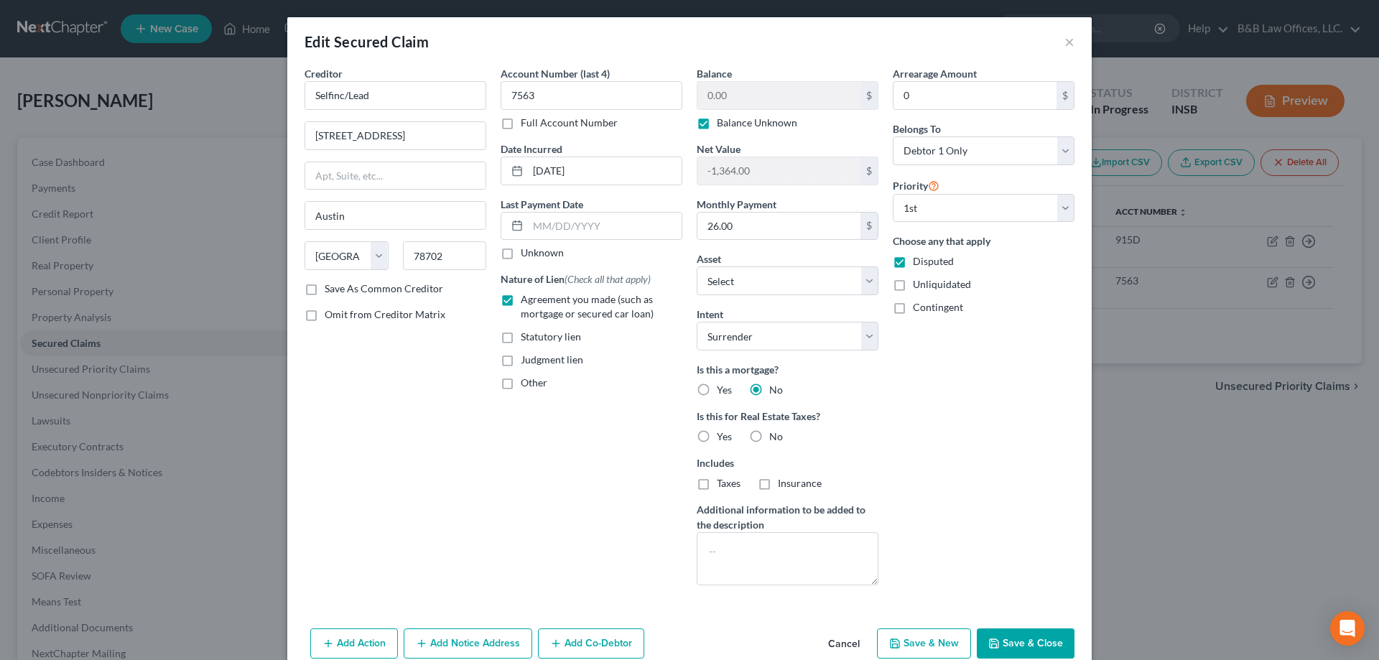
click at [1016, 598] on div "Edit Secured Claim × Creditor * Selfinc/Lead 901 E. 6th Street Austin State AL …" at bounding box center [689, 364] width 804 height 694
click at [769, 436] on label "No" at bounding box center [776, 437] width 14 height 14
click at [775, 436] on input "No" at bounding box center [779, 434] width 9 height 9
radio input "true"
click at [723, 551] on textarea at bounding box center [788, 558] width 182 height 53
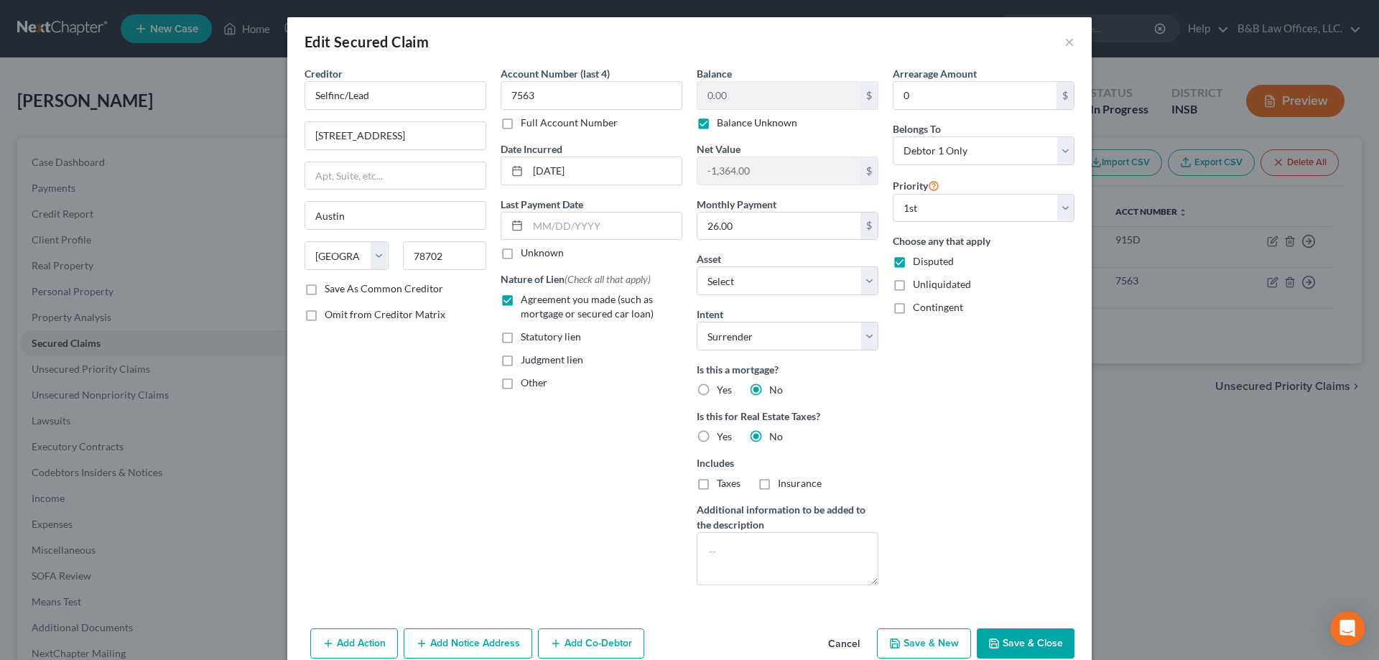
click at [717, 124] on label "Balance Unknown" at bounding box center [757, 123] width 80 height 14
click at [723, 124] on input "Balance Unknown" at bounding box center [727, 120] width 9 height 9
checkbox input "false"
click at [726, 97] on input "0.00" at bounding box center [778, 95] width 163 height 27
type input "200"
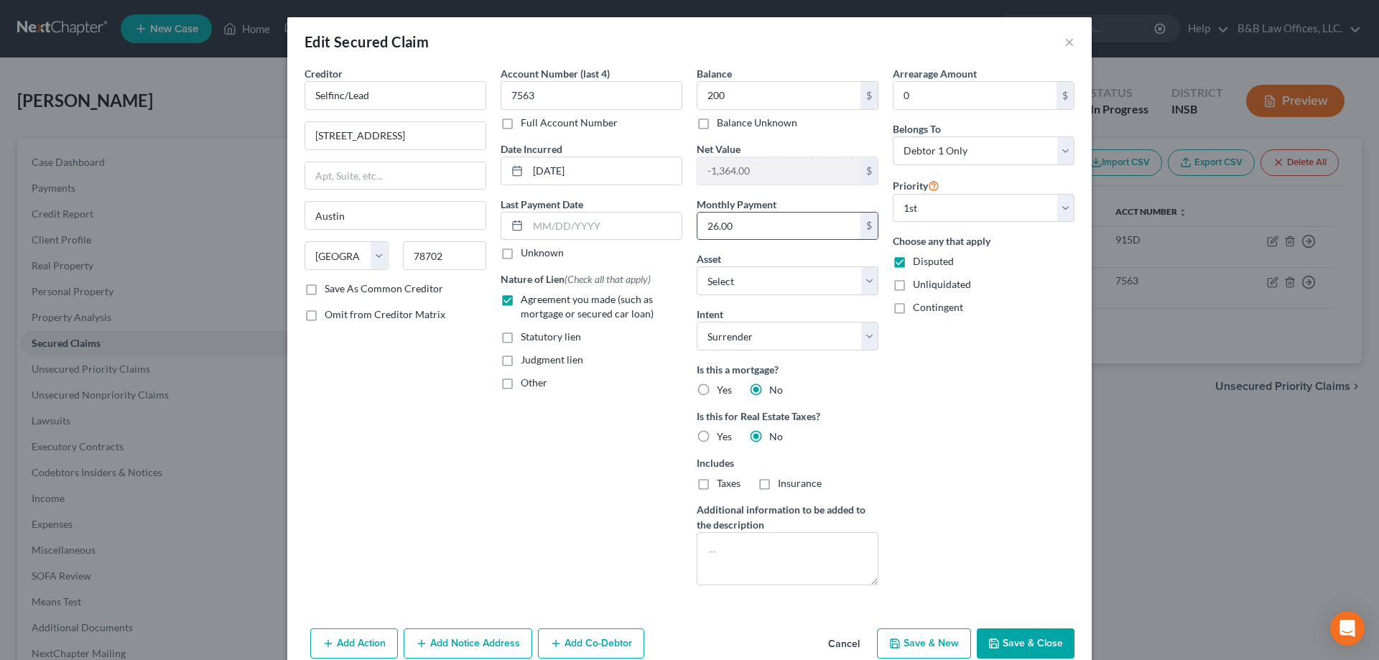
click at [792, 226] on input "26.00" at bounding box center [778, 226] width 163 height 27
click at [752, 551] on textarea at bounding box center [788, 558] width 182 height 53
type textarea "S"
type textarea "$"
type textarea "Debtor believes she put $200.00 as security for a secured credit card."
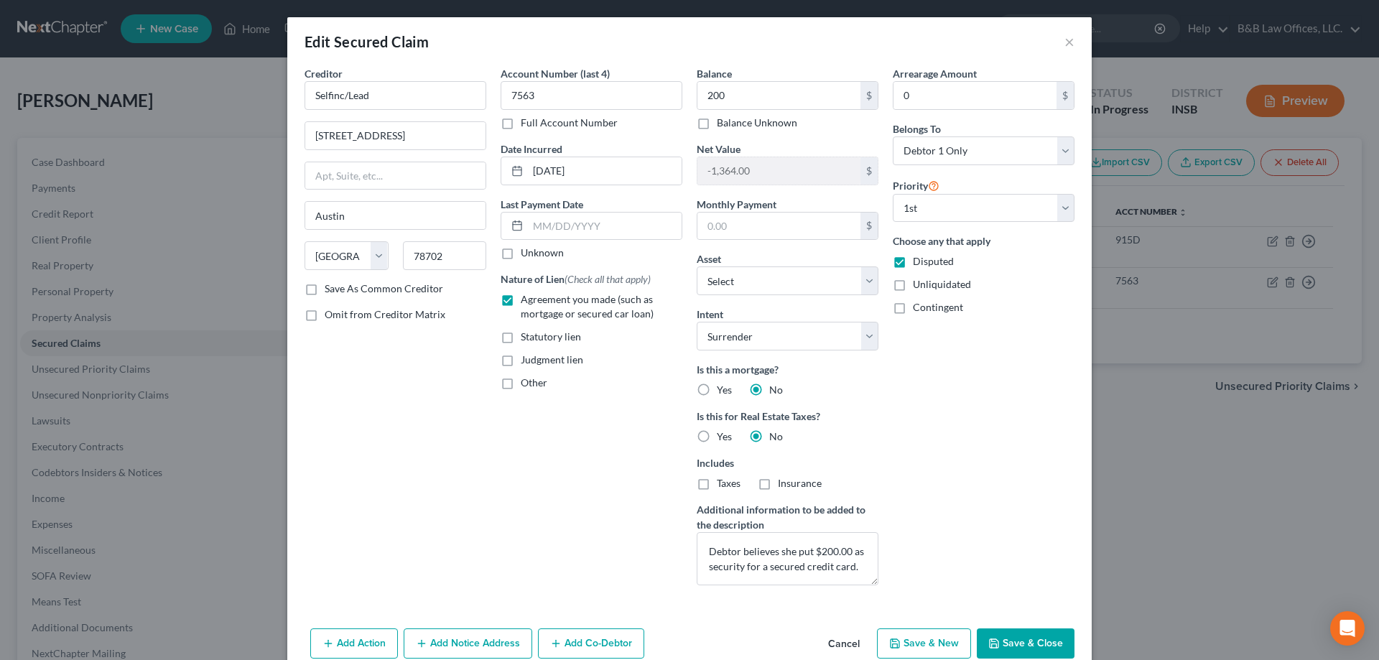
click at [1021, 639] on button "Save & Close" at bounding box center [1026, 643] width 98 height 30
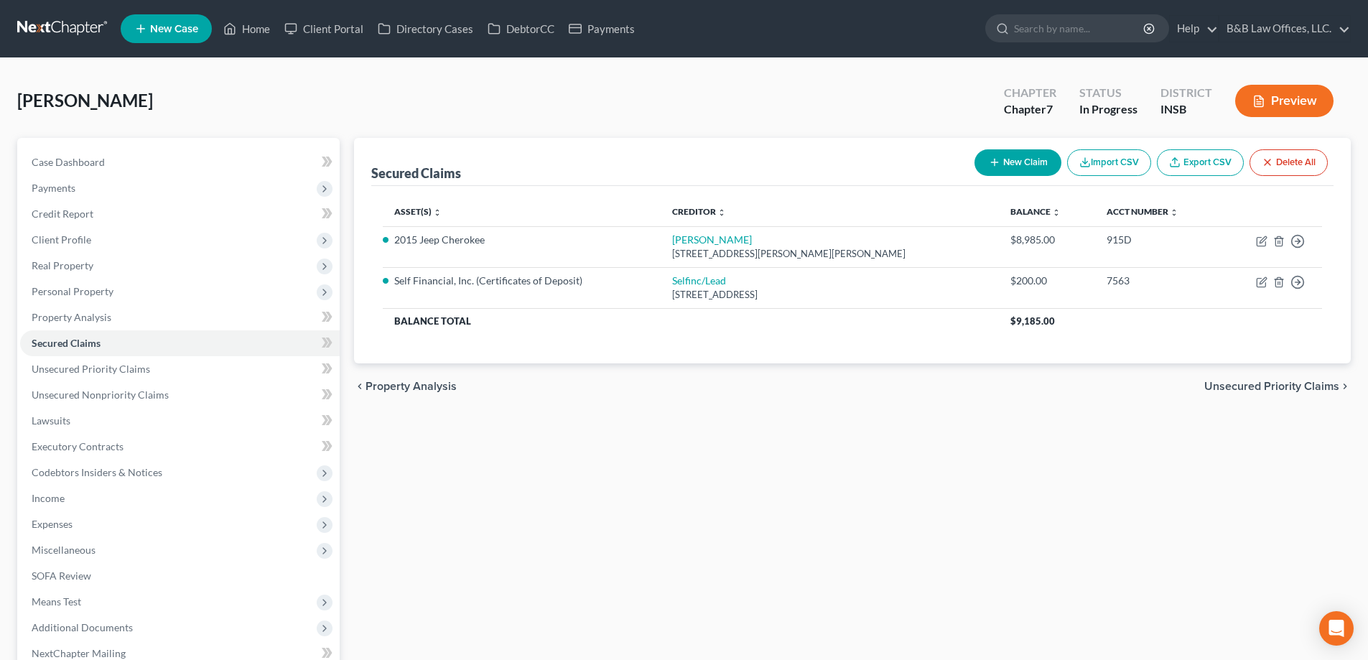
click at [1286, 381] on span "Unsecured Priority Claims" at bounding box center [1272, 386] width 135 height 11
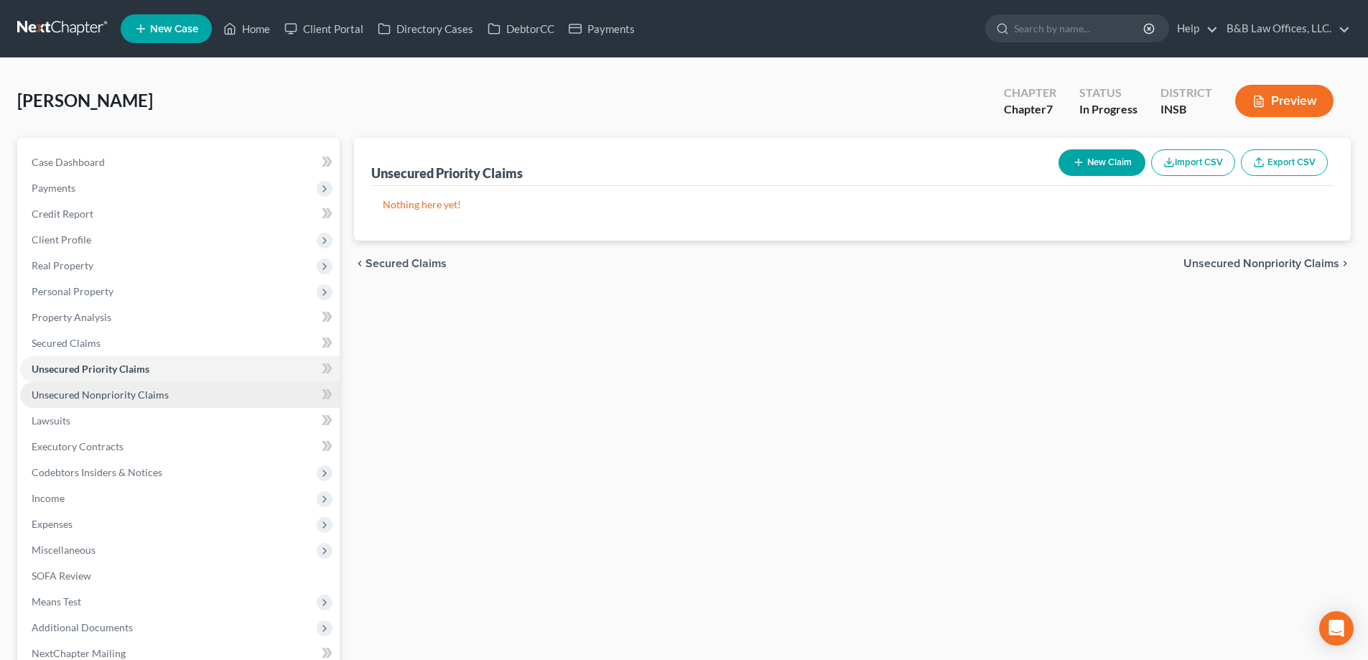
click at [91, 391] on span "Unsecured Nonpriority Claims" at bounding box center [100, 395] width 137 height 12
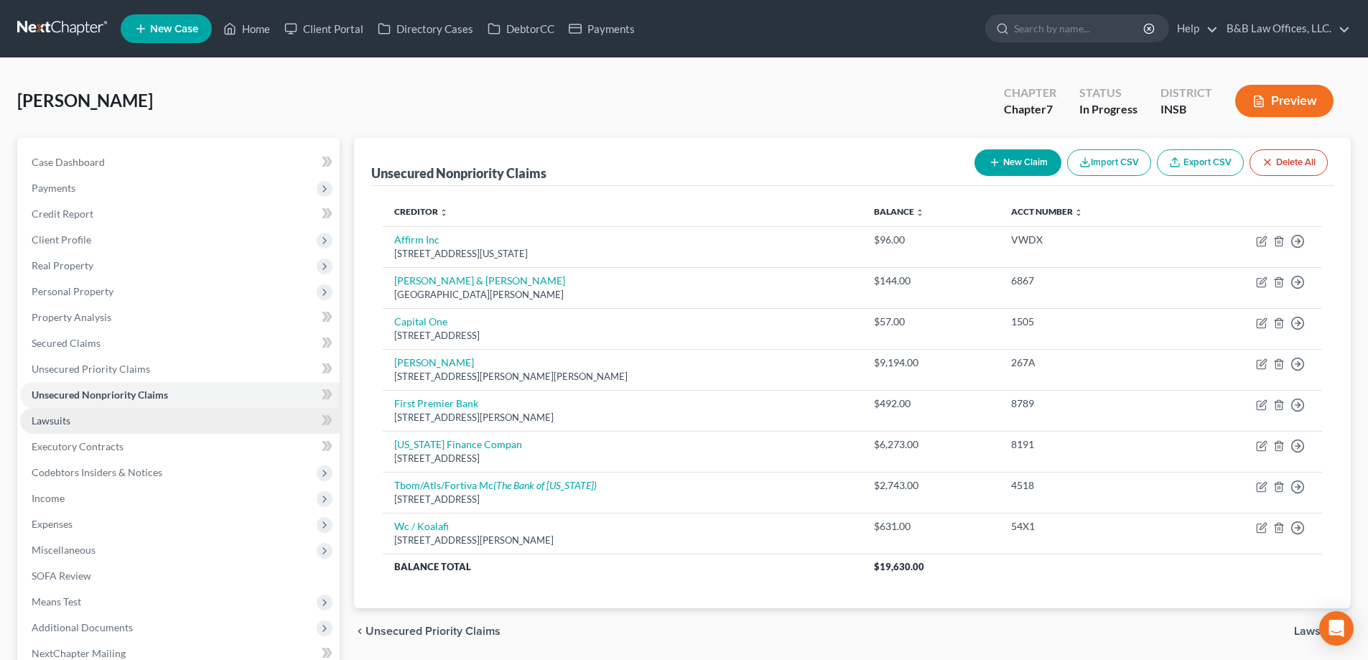
click at [60, 420] on span "Lawsuits" at bounding box center [51, 420] width 39 height 12
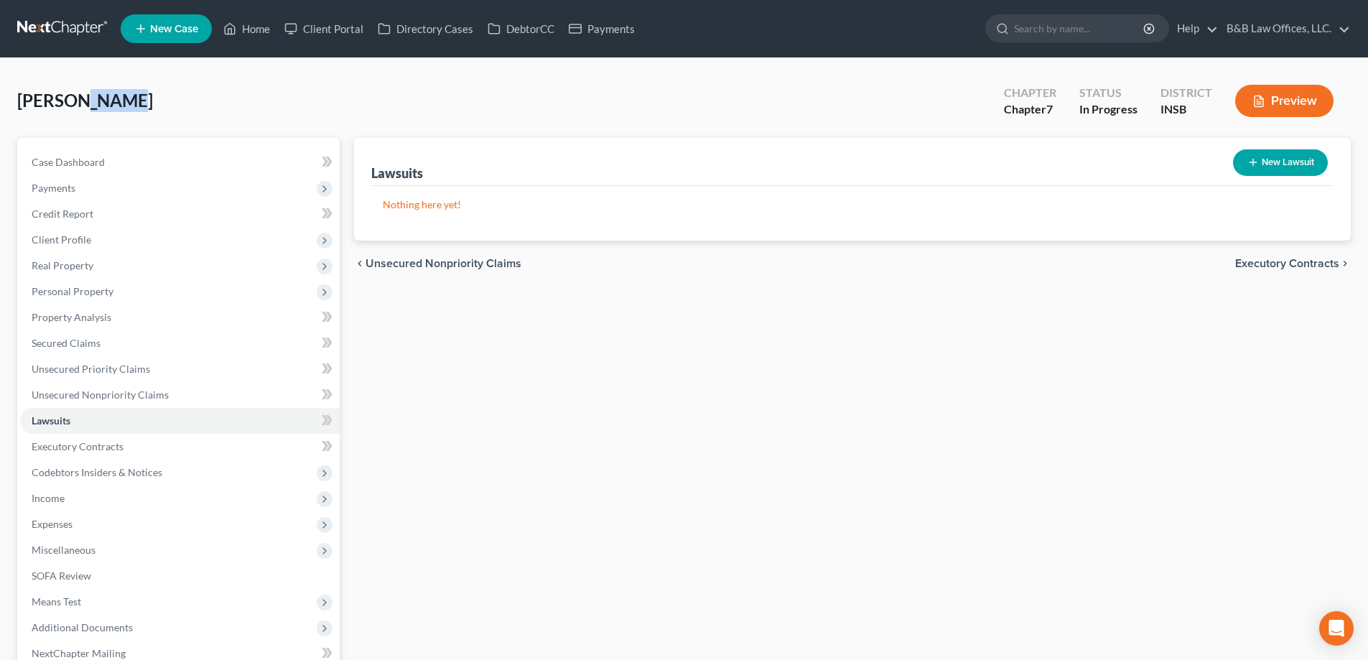
drag, startPoint x: 113, startPoint y: 101, endPoint x: 70, endPoint y: 98, distance: 42.5
click at [70, 98] on span "[PERSON_NAME]" at bounding box center [85, 100] width 136 height 21
drag, startPoint x: 55, startPoint y: 98, endPoint x: 40, endPoint y: 97, distance: 15.1
click at [54, 97] on span "[PERSON_NAME]" at bounding box center [85, 100] width 136 height 21
drag, startPoint x: 21, startPoint y: 100, endPoint x: 109, endPoint y: 96, distance: 88.5
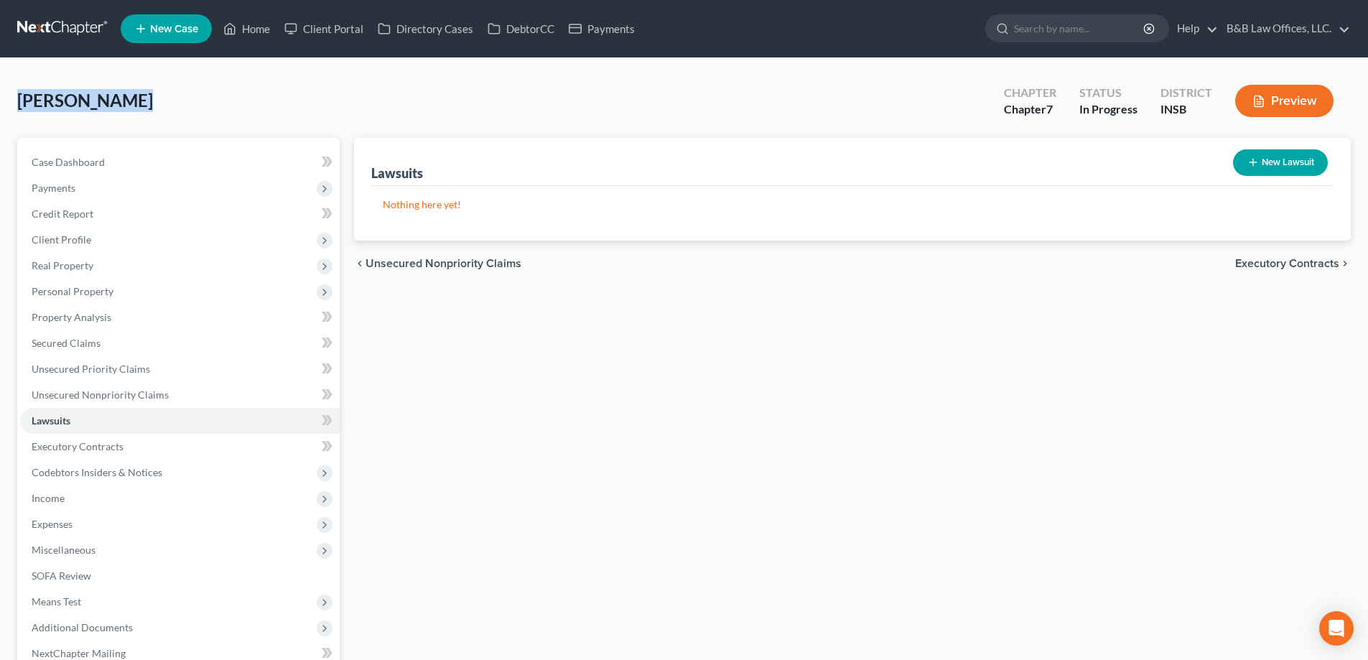
click at [114, 101] on div "Fields-Harris, Christine Upgraded Chapter Chapter 7 Status In Progress District…" at bounding box center [684, 423] width 1368 height 731
copy span "[PERSON_NAME]"
click at [44, 392] on span "Unsecured Nonpriority Claims" at bounding box center [100, 395] width 137 height 12
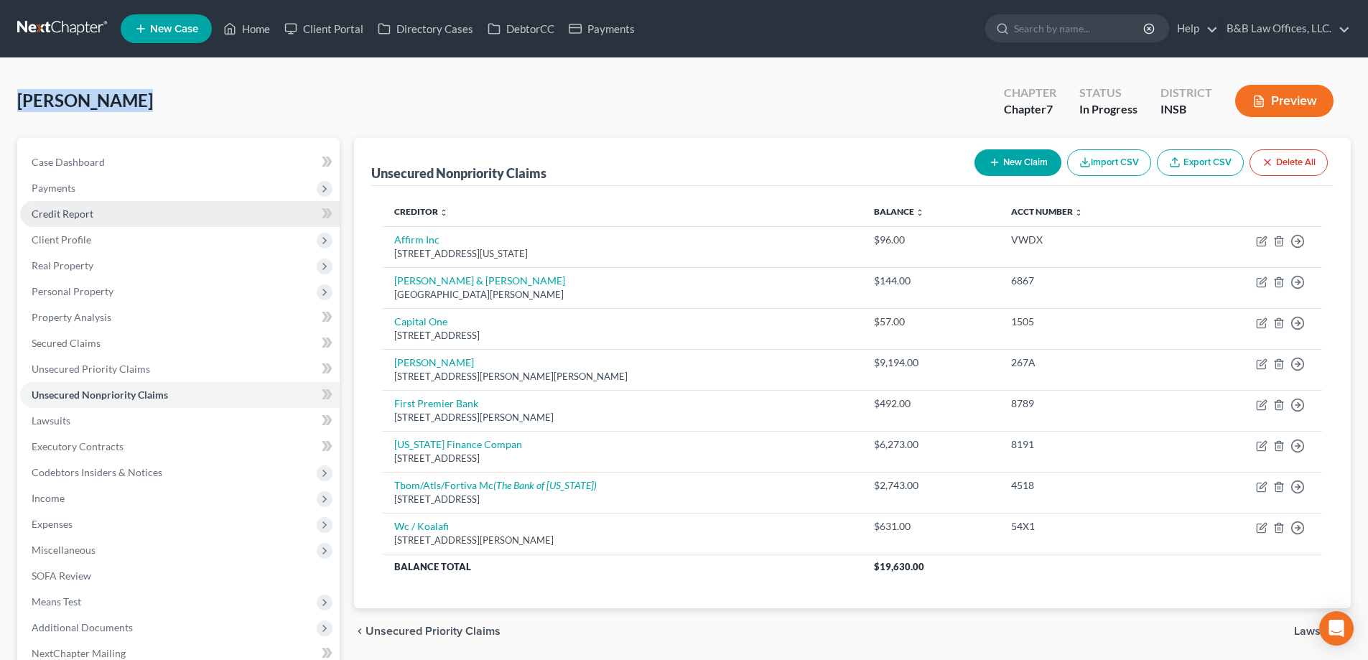
click at [98, 207] on link "Credit Report" at bounding box center [180, 214] width 320 height 26
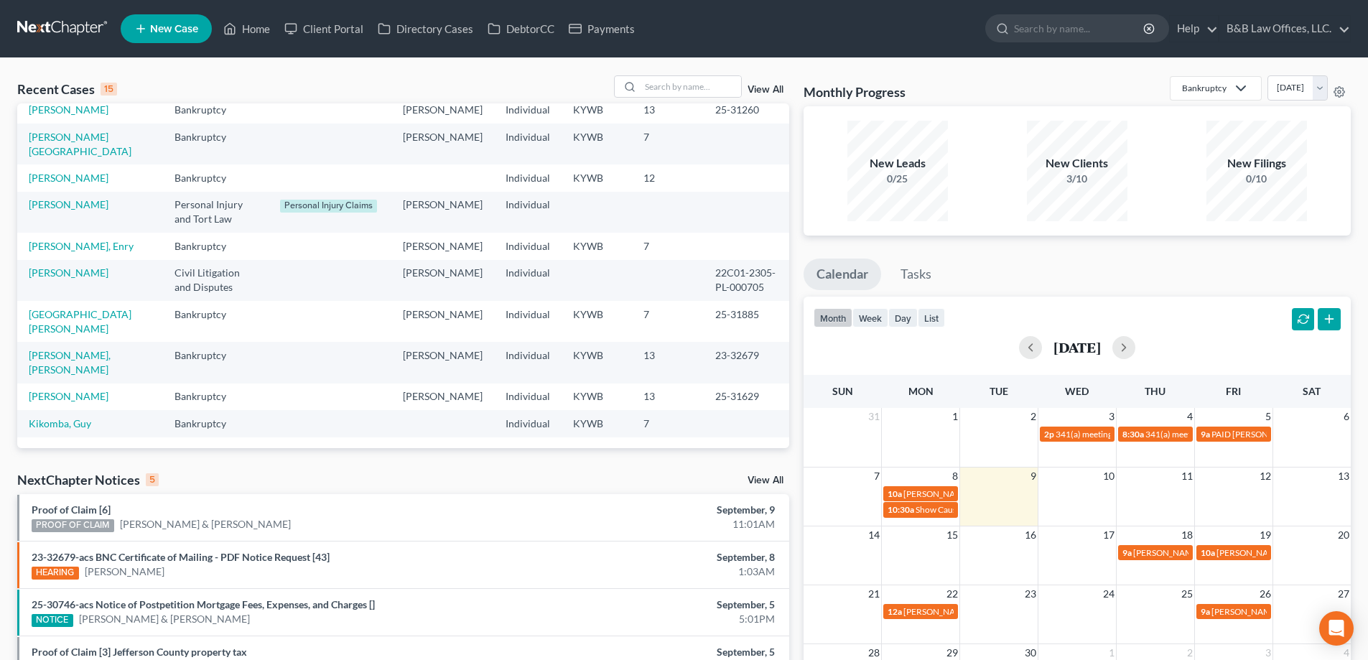
scroll to position [214, 0]
click at [714, 82] on input "search" at bounding box center [691, 86] width 101 height 21
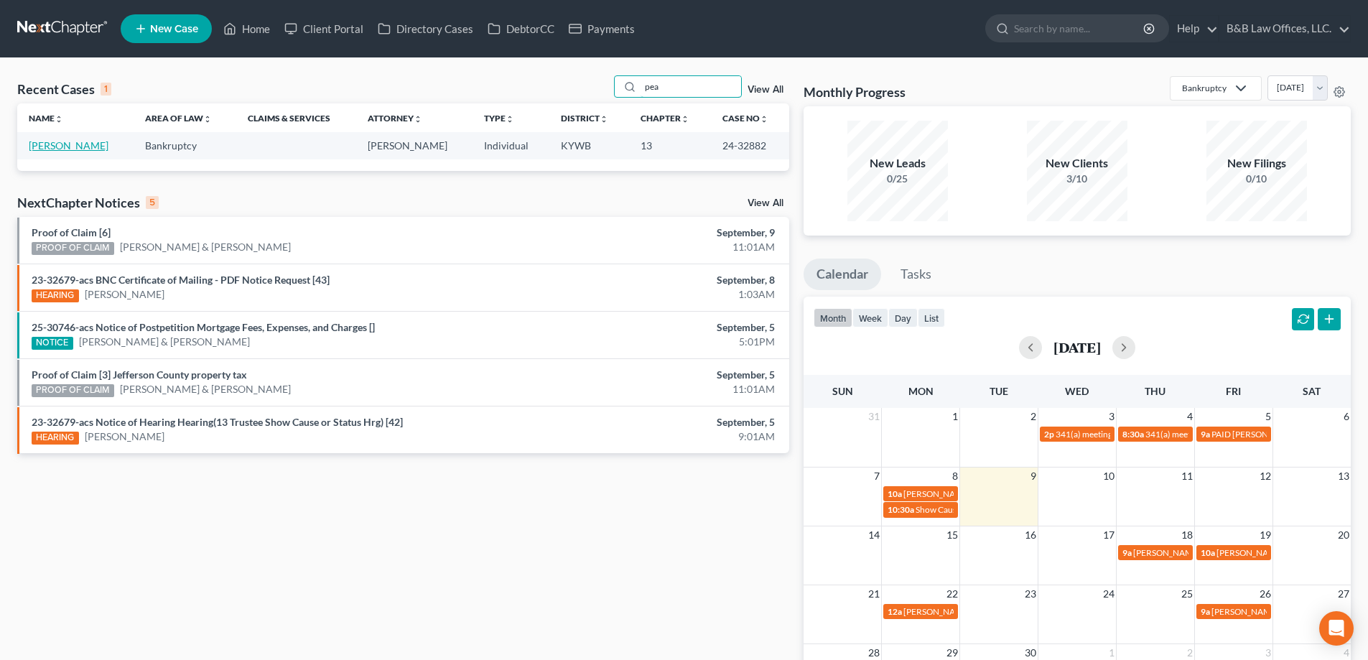
type input "pea"
click at [66, 147] on link "[PERSON_NAME]" at bounding box center [69, 145] width 80 height 12
select select "2"
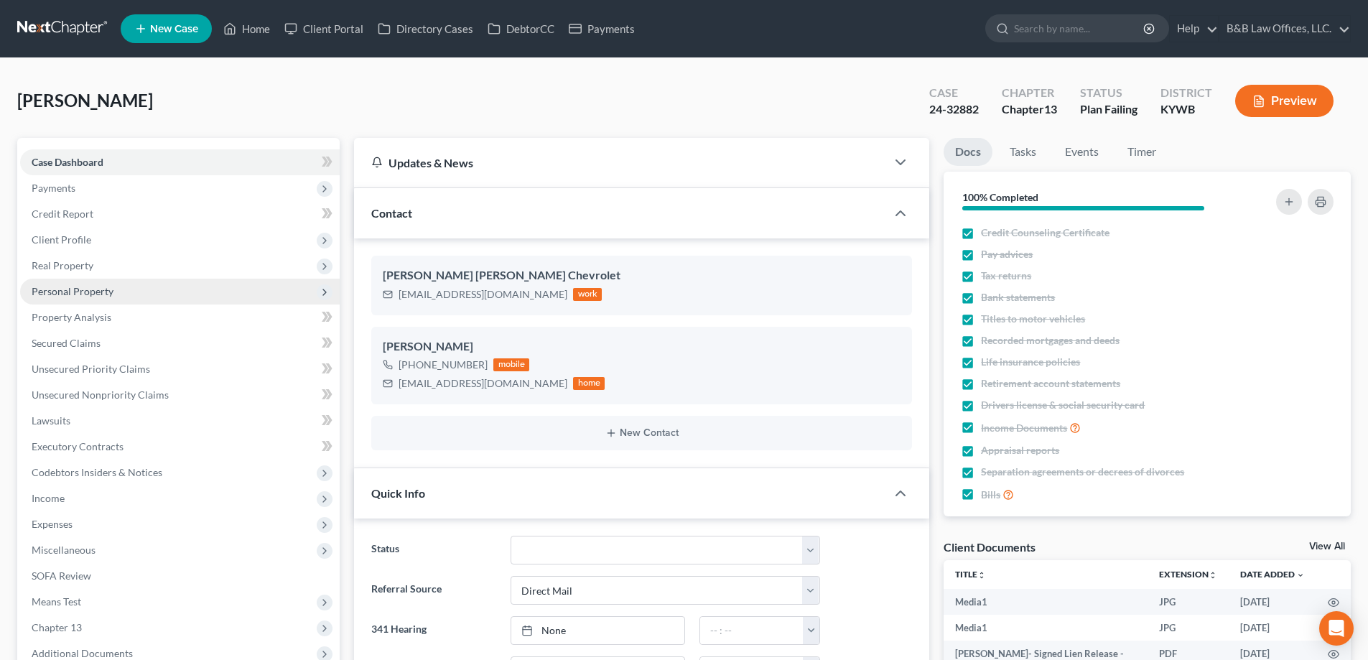
scroll to position [23040, 0]
click at [397, 386] on div "[EMAIL_ADDRESS][DOMAIN_NAME] home" at bounding box center [494, 383] width 222 height 19
click at [398, 386] on div "pmoxlley0001@gmail.com home" at bounding box center [494, 383] width 222 height 19
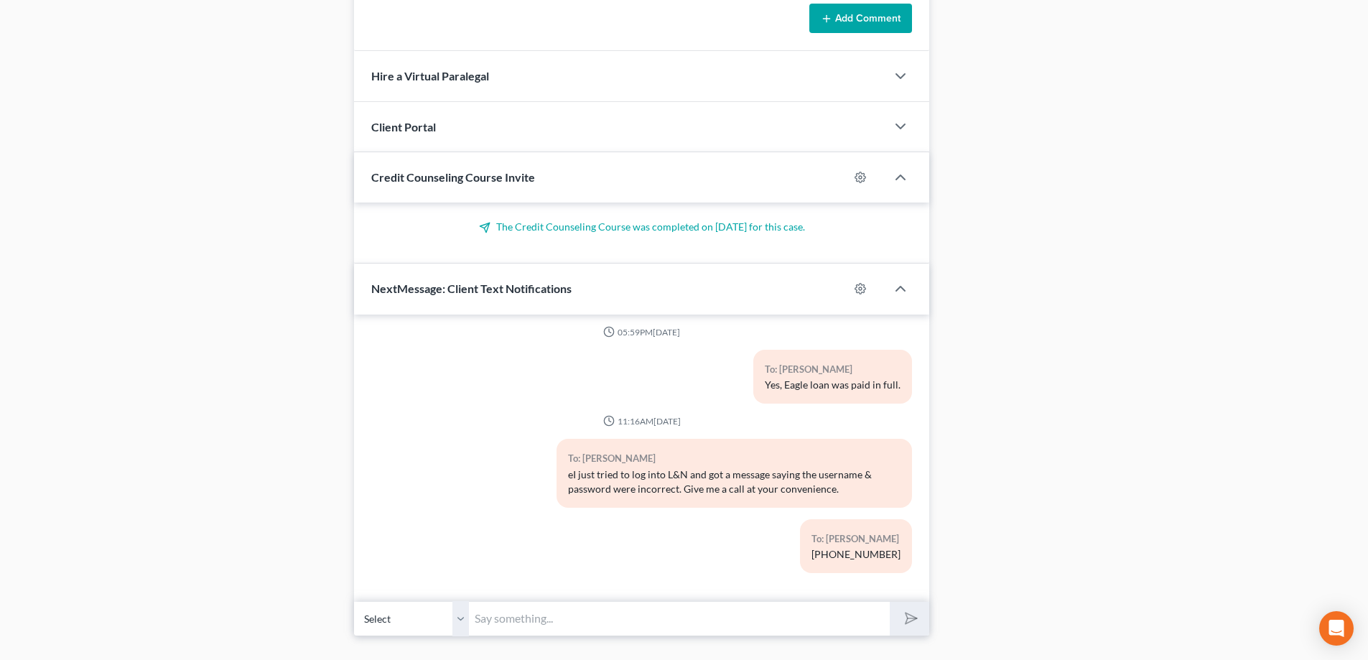
scroll to position [1170, 0]
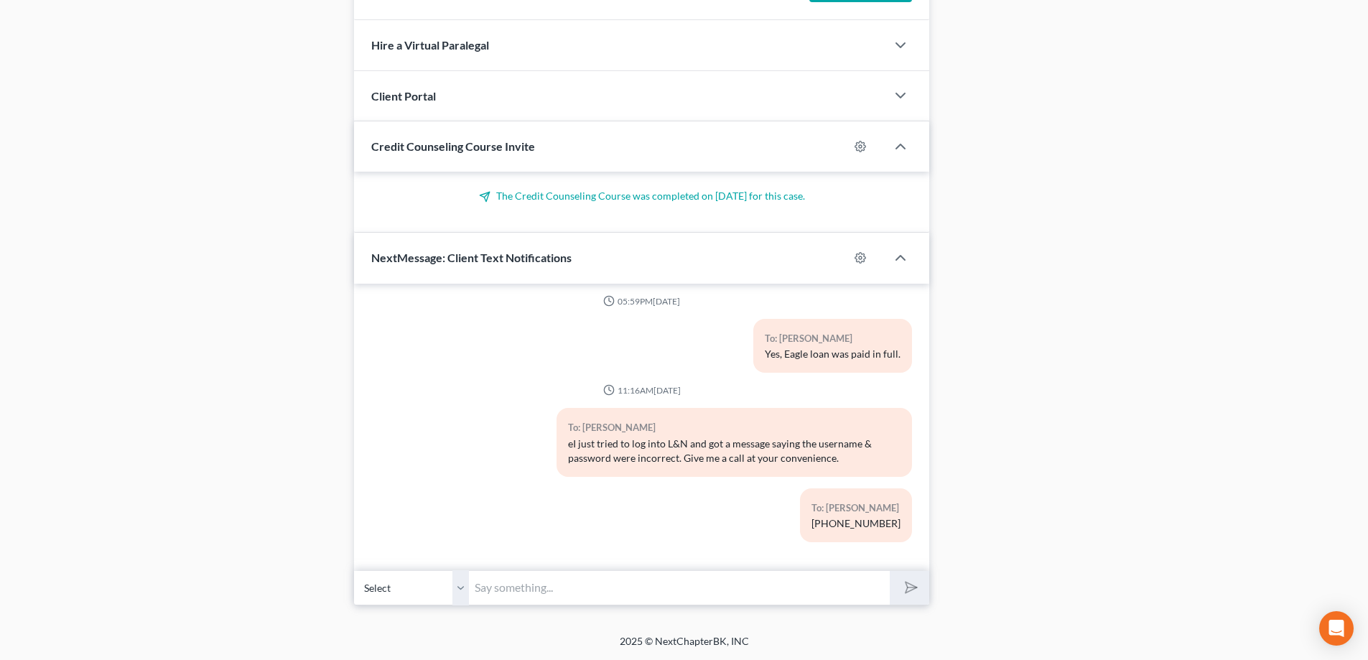
click at [458, 589] on select "Select +1 (502) 377-3075 - Pearl Alexander" at bounding box center [411, 587] width 115 height 35
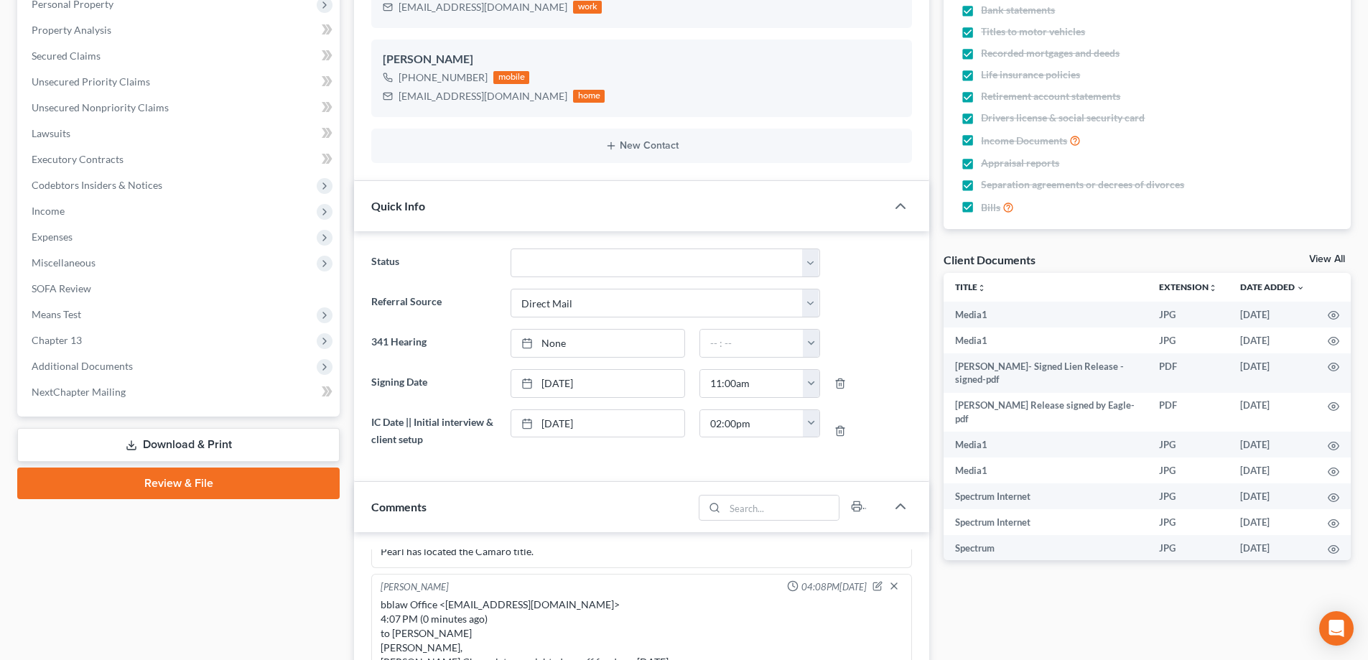
scroll to position [646, 0]
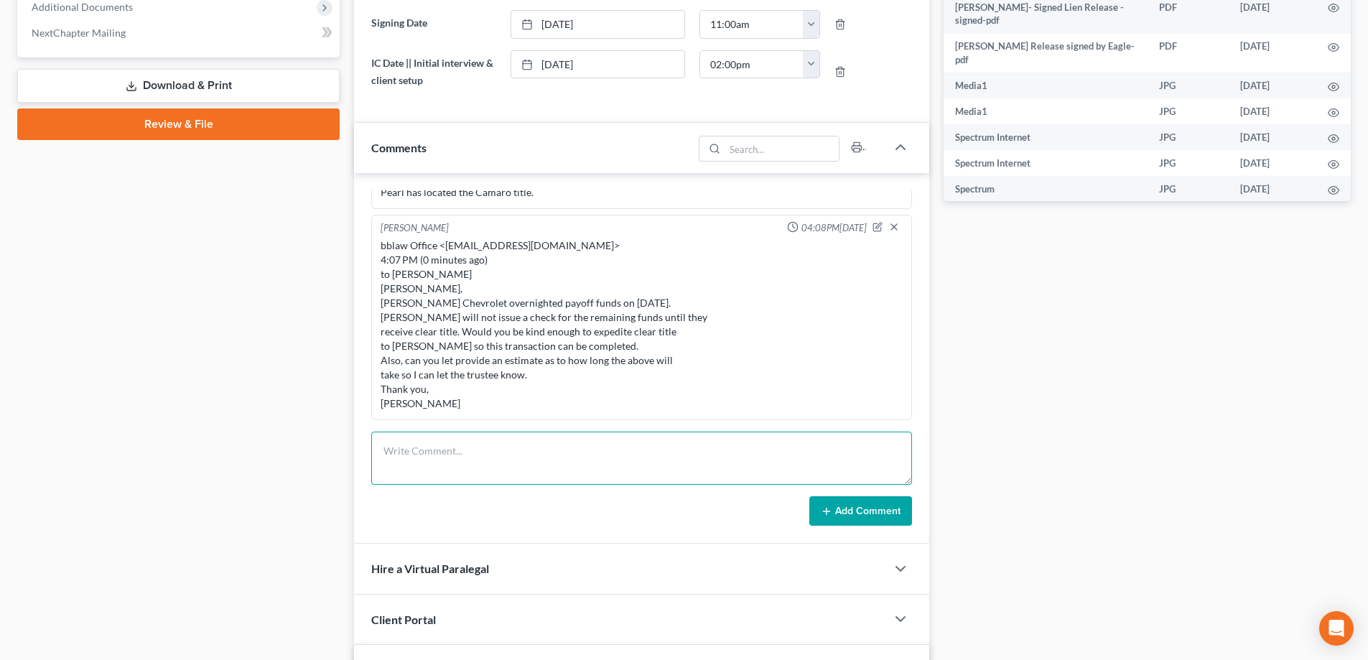
click at [423, 446] on textarea at bounding box center [641, 458] width 541 height 53
drag, startPoint x: 407, startPoint y: 474, endPoint x: 601, endPoint y: 468, distance: 194.0
click at [601, 468] on textarea "Unable to log into L&N to make the trustee payment. Left vm for pearl, also sen…" at bounding box center [641, 458] width 541 height 53
type textarea "Unable to log into L&N to make the trustee payment. Left vm for pearl, also sen…"
click at [860, 517] on button "Add Comment" at bounding box center [861, 511] width 103 height 30
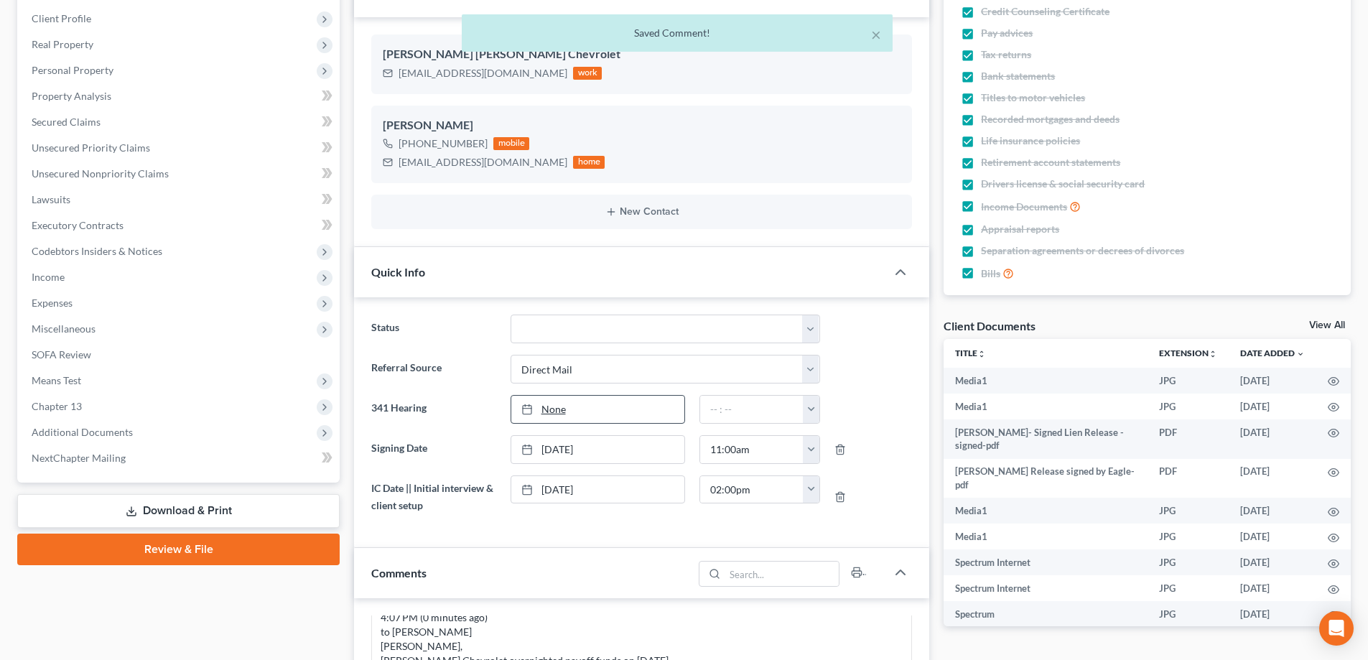
scroll to position [215, 0]
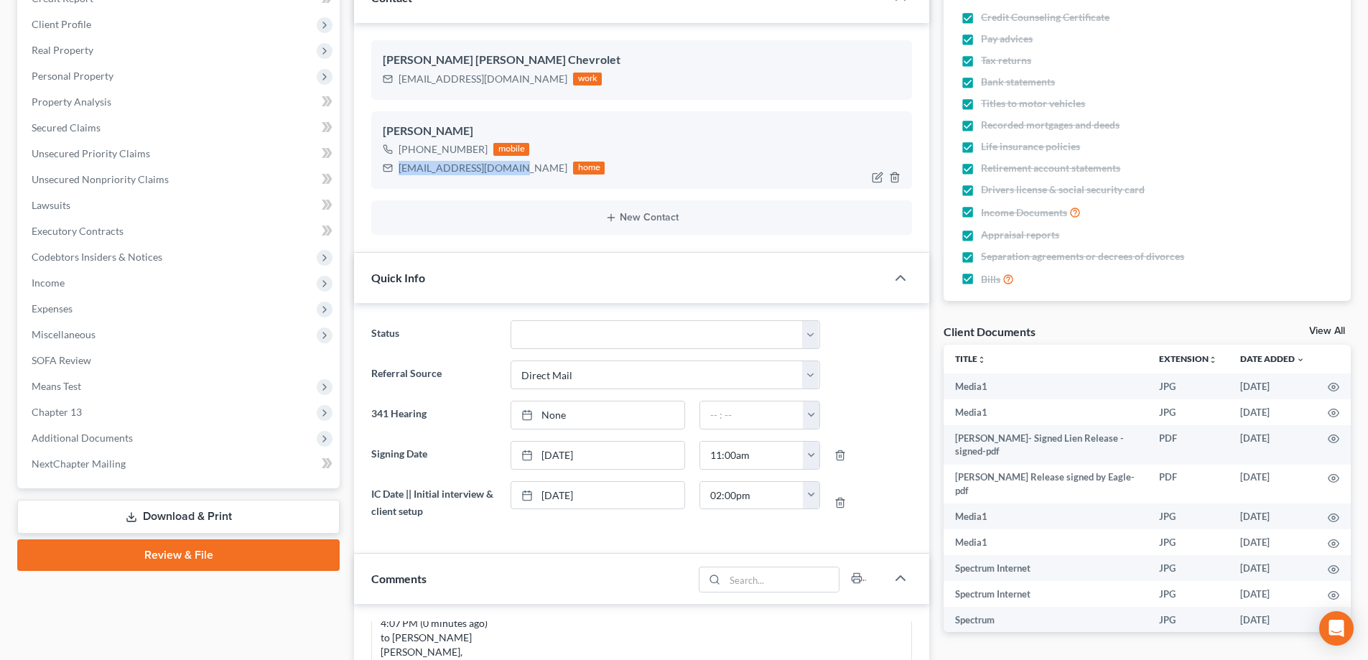
drag, startPoint x: 399, startPoint y: 168, endPoint x: 514, endPoint y: 172, distance: 115.0
click at [514, 172] on div "pmoxlley0001@gmail.com" at bounding box center [483, 168] width 169 height 14
copy div "pmoxlley0001@gmail.com"
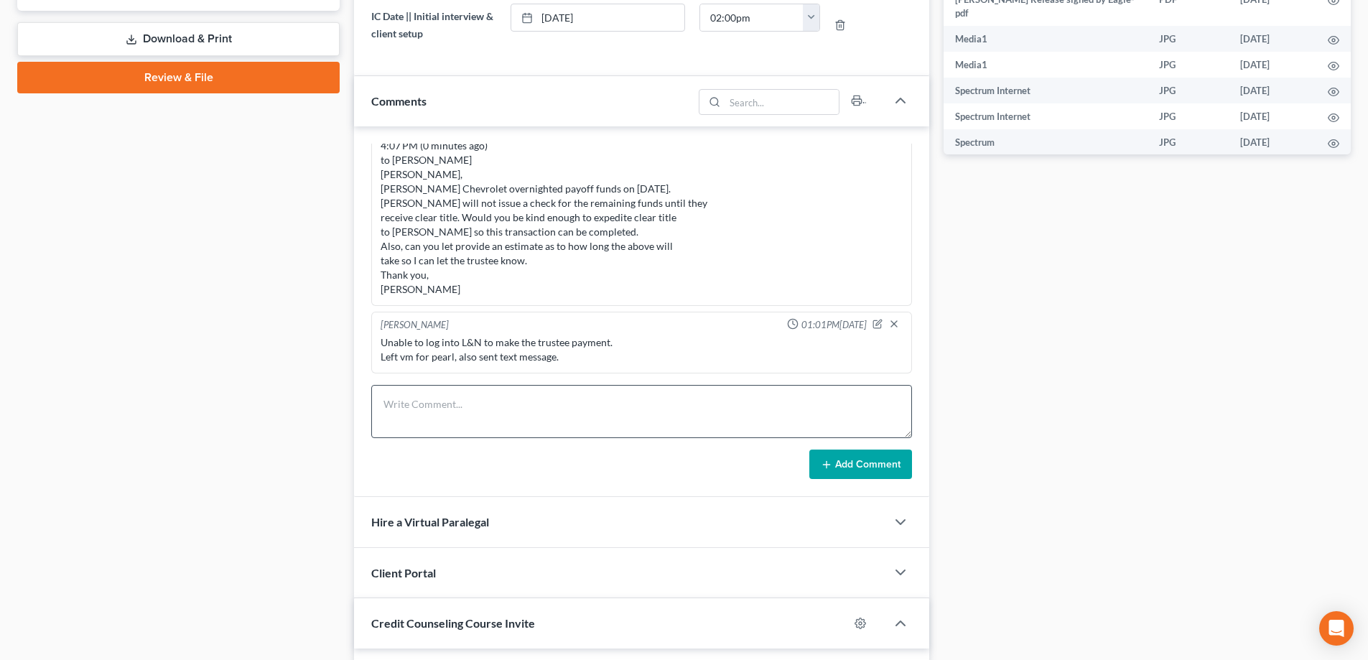
scroll to position [718, 0]
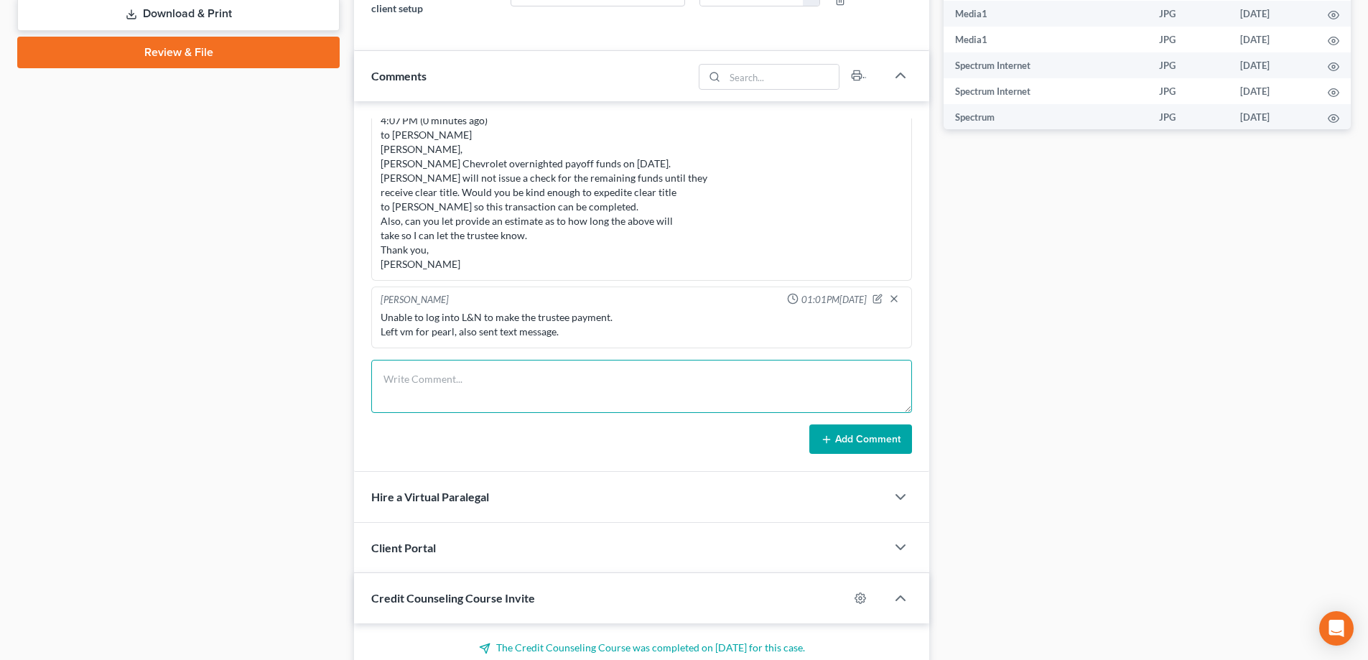
click at [453, 386] on textarea at bounding box center [641, 386] width 541 height 53
paste textarea "L&N account Philip Beaton <philip@bblawoffice.net> 1:02 PM (0 minutes ago) to P…"
click at [402, 390] on textarea "L&N account Philip Beaton <philip@bblawoffice.net> 1:02 PM (0 minutes ago) to P…" at bounding box center [641, 386] width 541 height 53
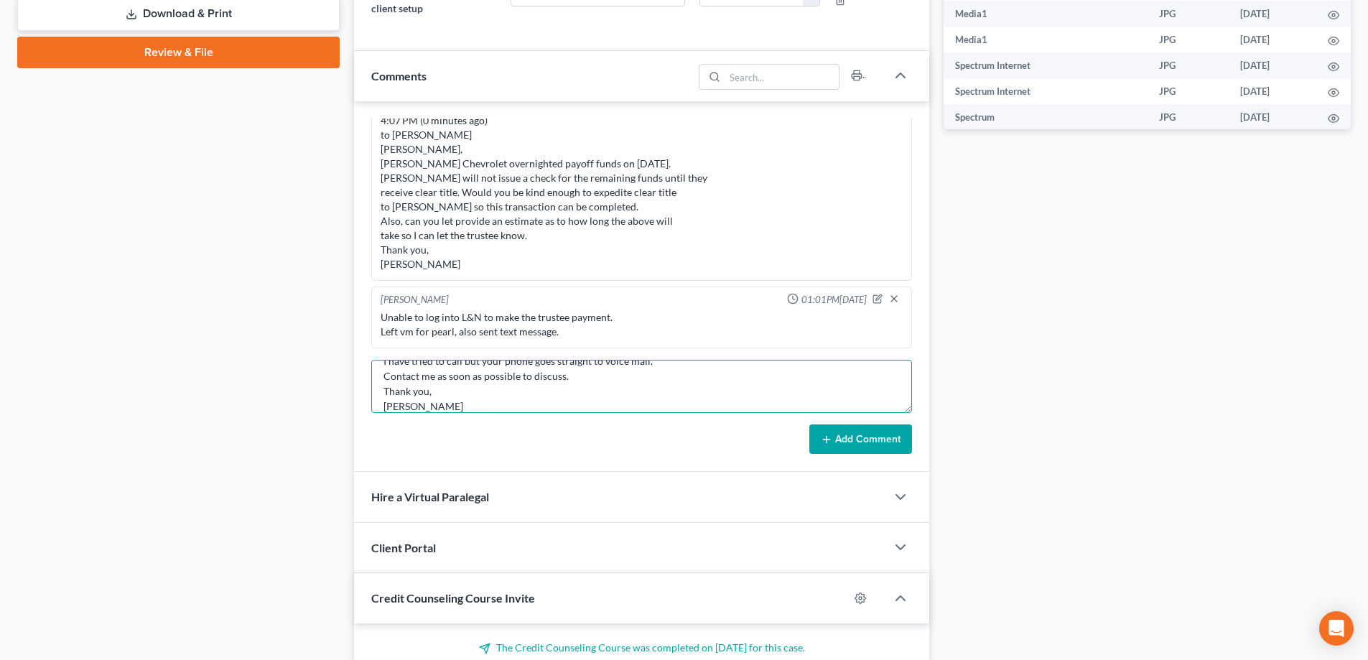
type textarea "L&N account Philip Beaton <philip@bblawoffice.net> 1:02 PM (0 minutes ago) to P…"
click at [861, 442] on button "Add Comment" at bounding box center [861, 440] width 103 height 30
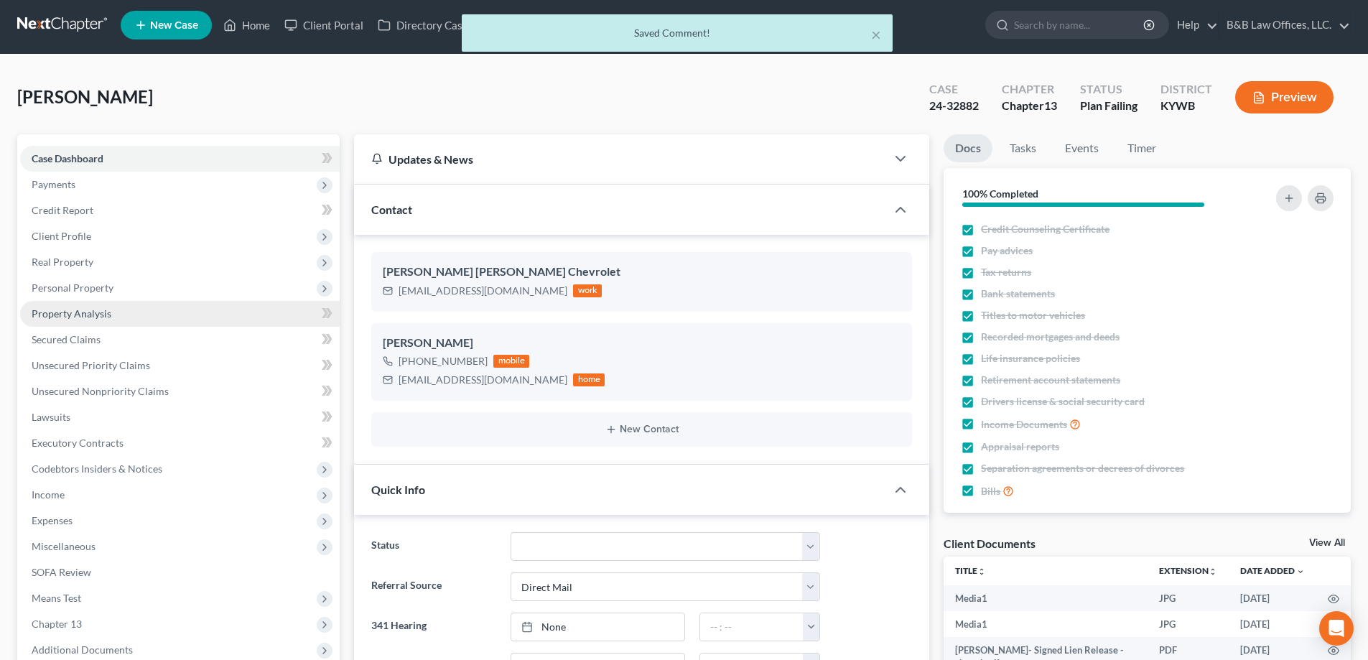
scroll to position [0, 0]
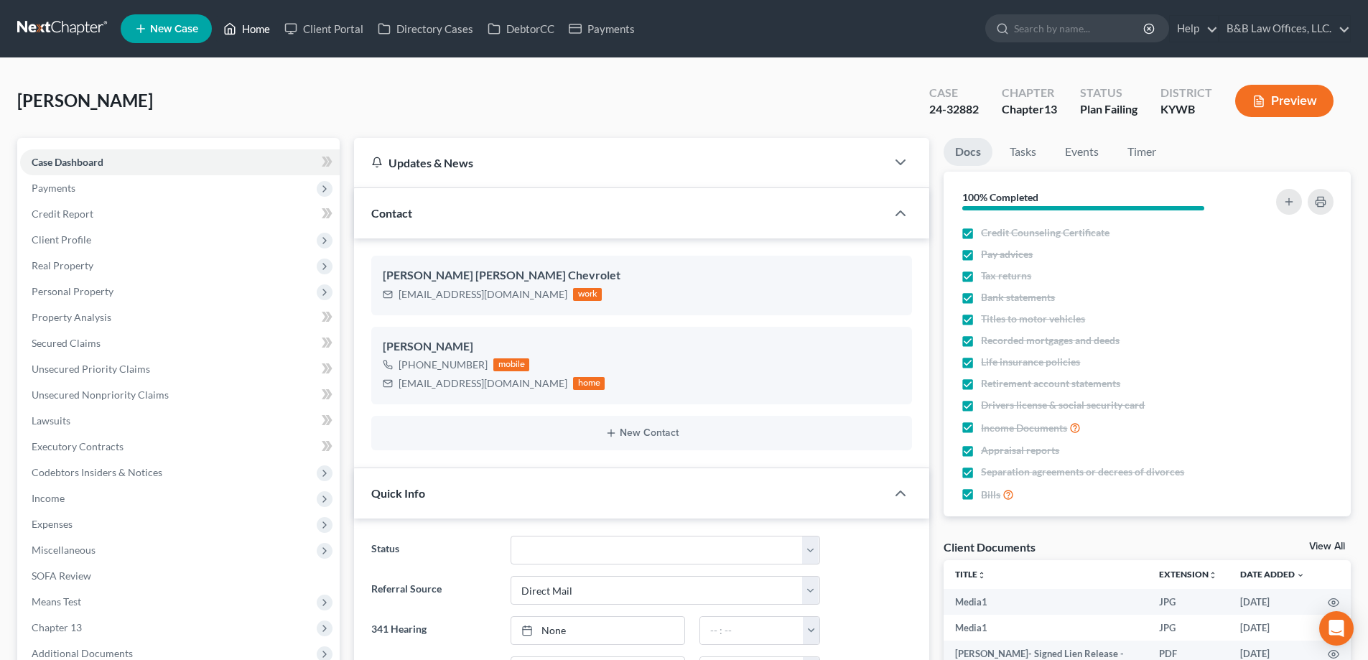
click at [261, 27] on link "Home" at bounding box center [246, 29] width 61 height 26
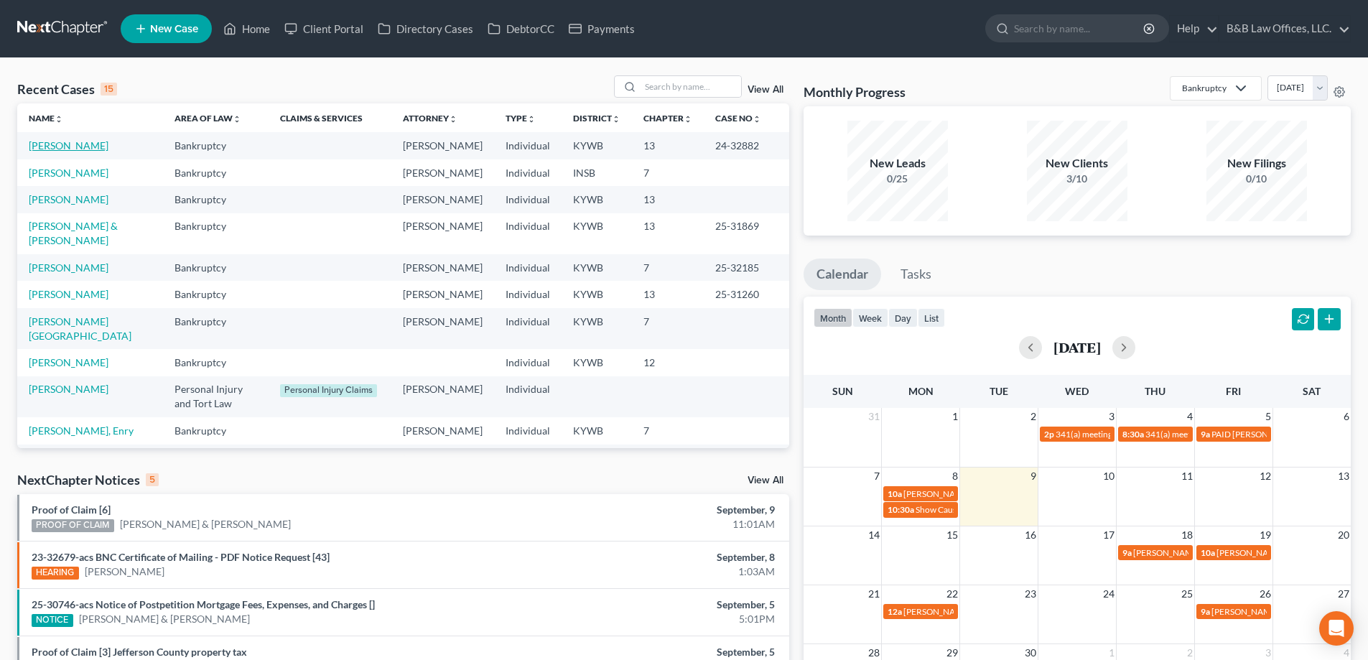
click at [75, 147] on link "[PERSON_NAME]" at bounding box center [69, 145] width 80 height 12
select select "2"
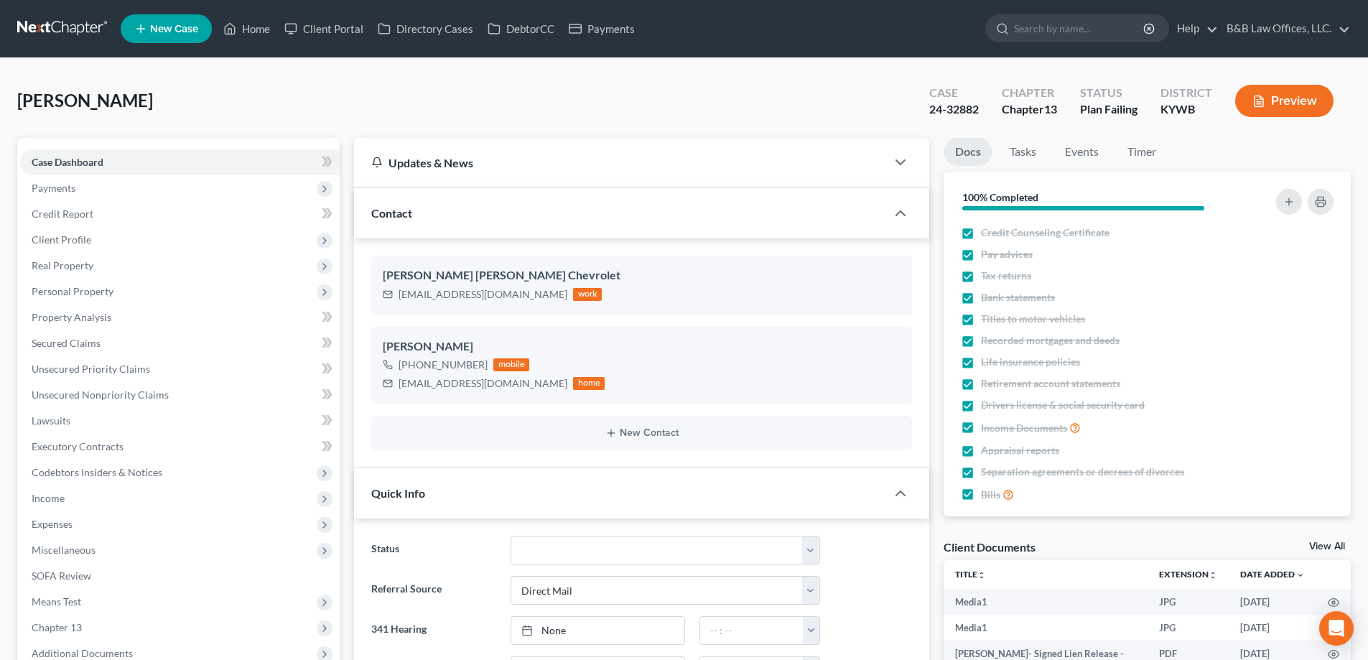
scroll to position [23040, 0]
drag, startPoint x: 924, startPoint y: 108, endPoint x: 978, endPoint y: 113, distance: 54.1
click at [978, 113] on div "Case 24-32882" at bounding box center [954, 102] width 73 height 42
copy div "24-32882"
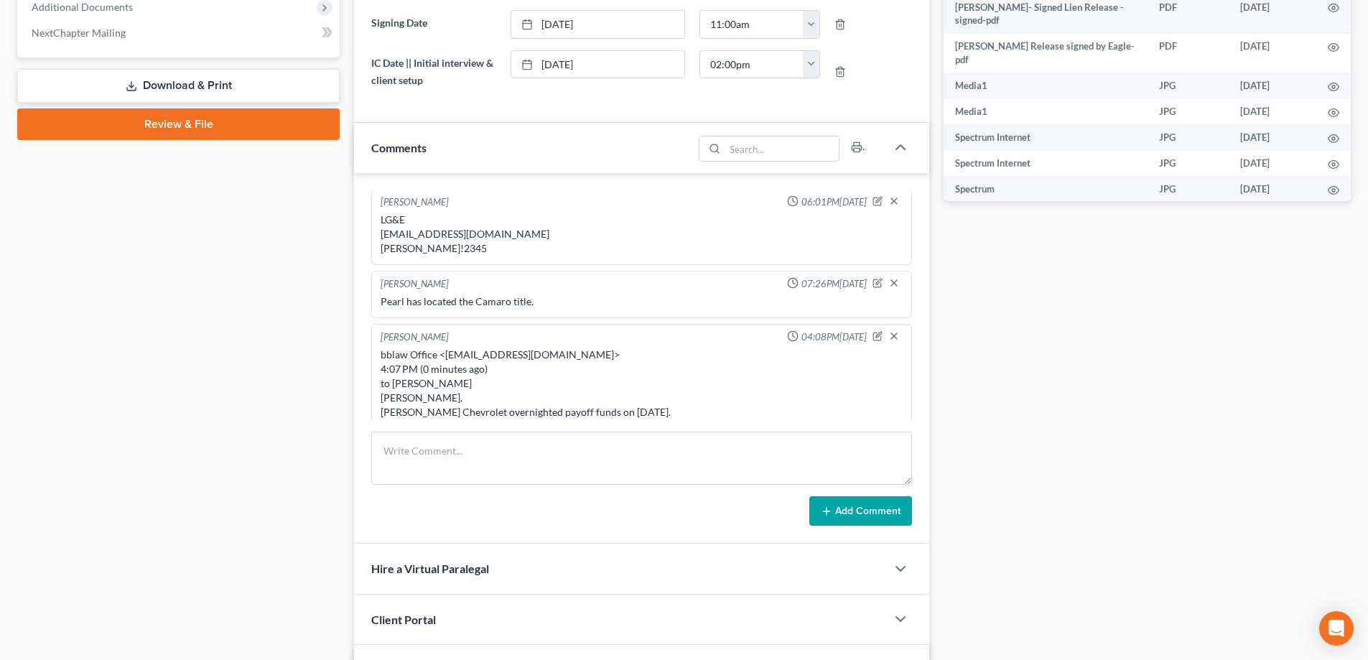
scroll to position [4831, 0]
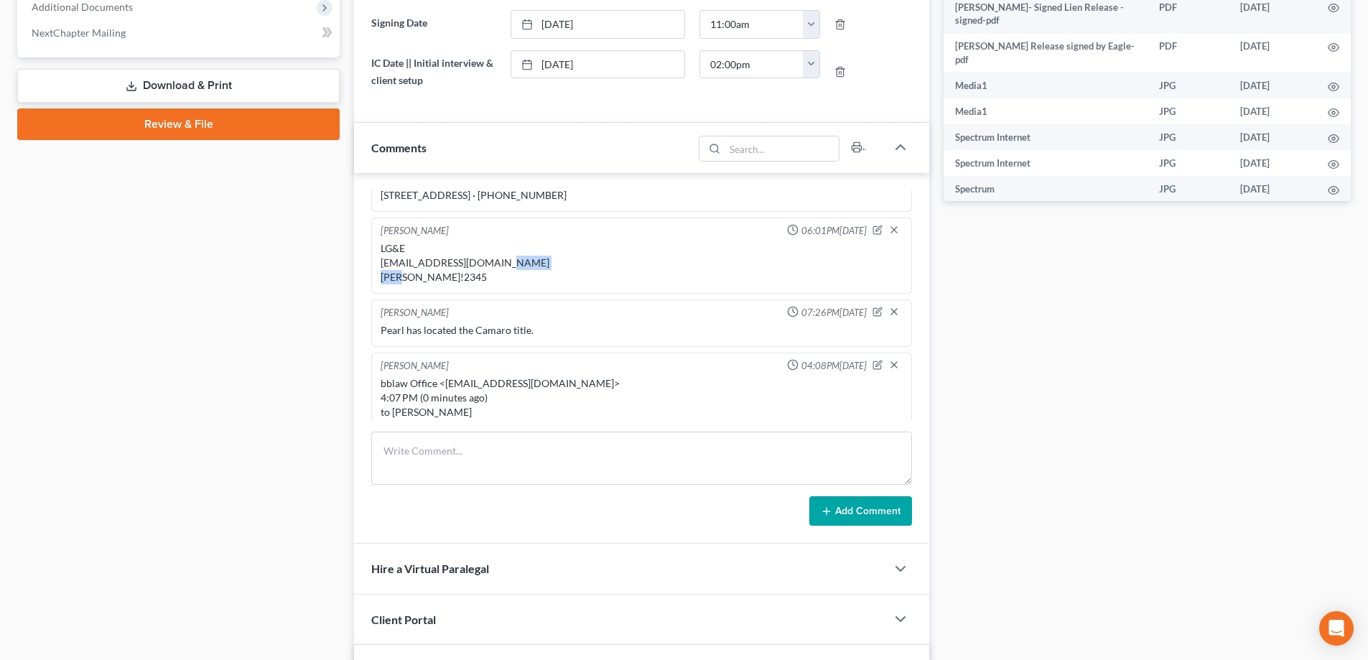
drag, startPoint x: 439, startPoint y: 320, endPoint x: 373, endPoint y: 323, distance: 66.1
click at [373, 294] on div "Philip Beaton 06:01PM, 08/11/2025 LG&E pmoxlley0001@gmail.com Louis!2345" at bounding box center [641, 256] width 541 height 76
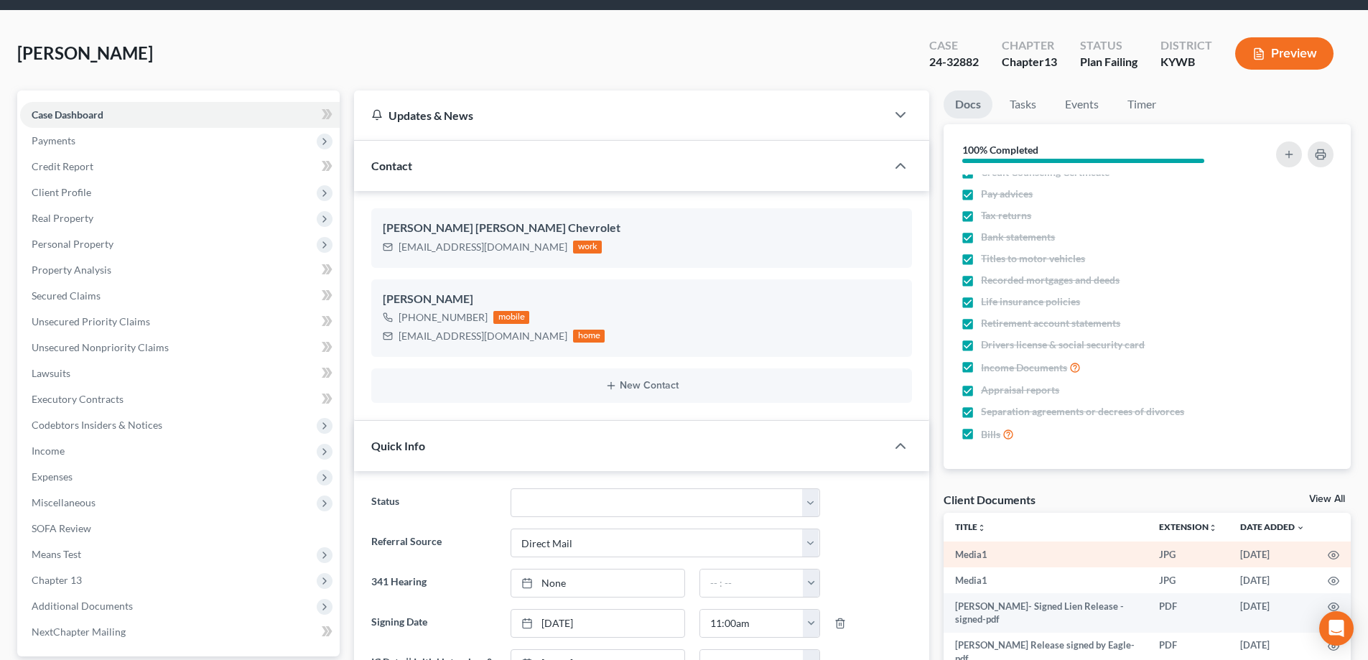
scroll to position [72, 0]
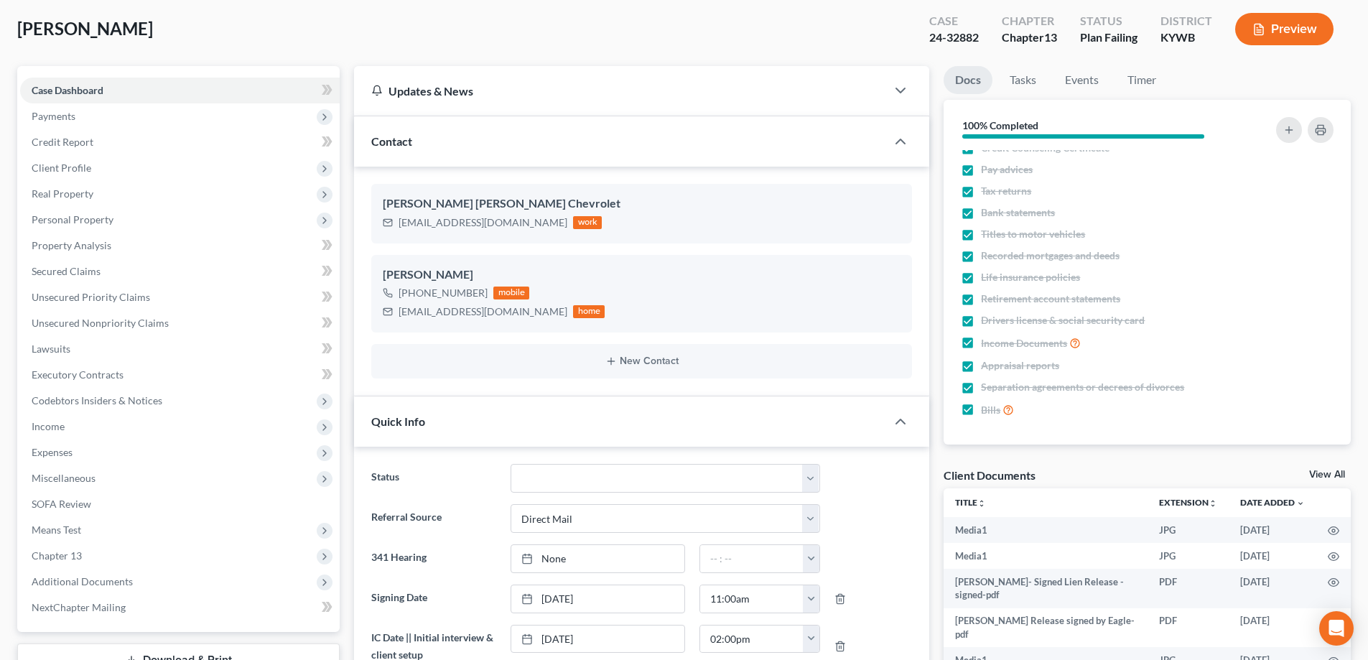
click at [1335, 474] on link "View All" at bounding box center [1327, 475] width 36 height 10
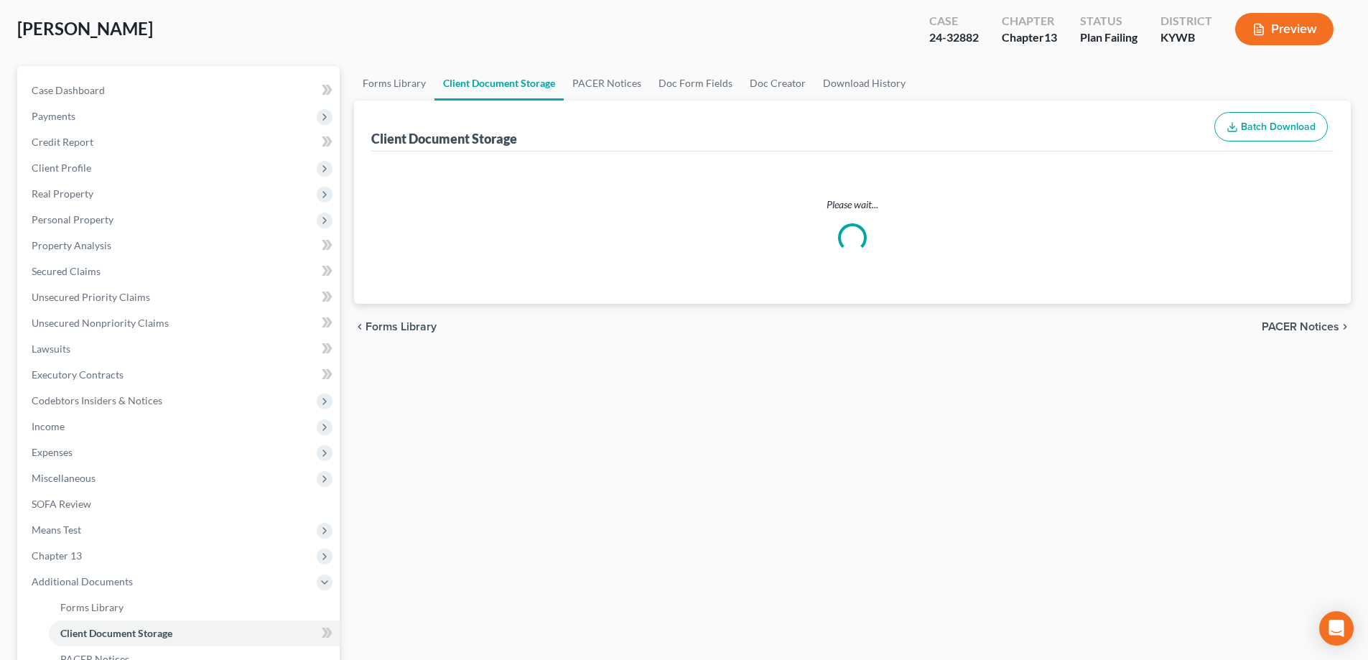
scroll to position [10, 0]
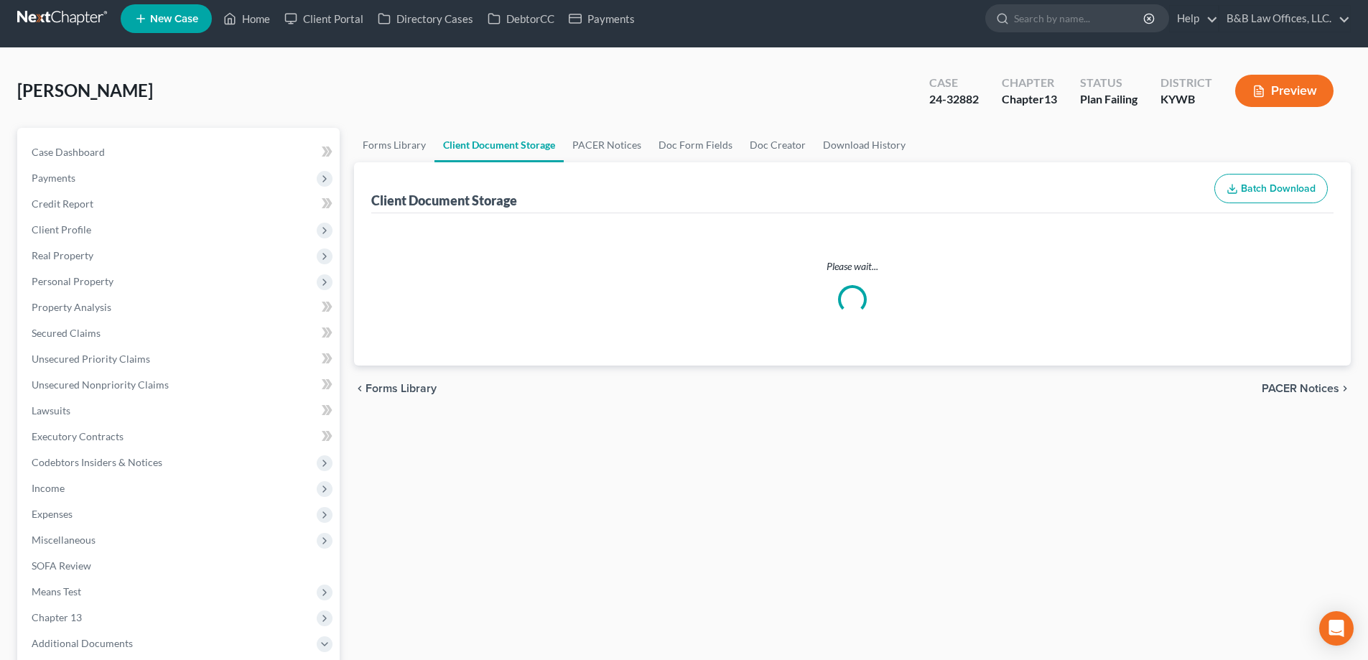
select select "7"
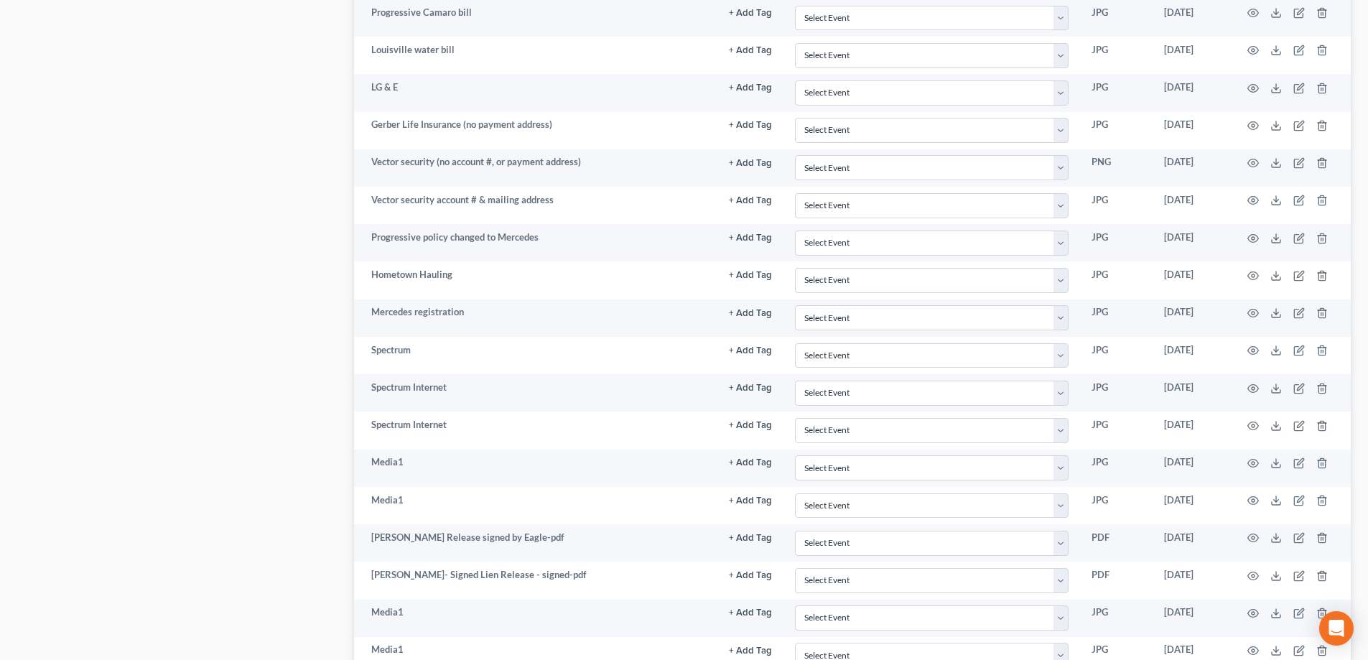
scroll to position [1863, 0]
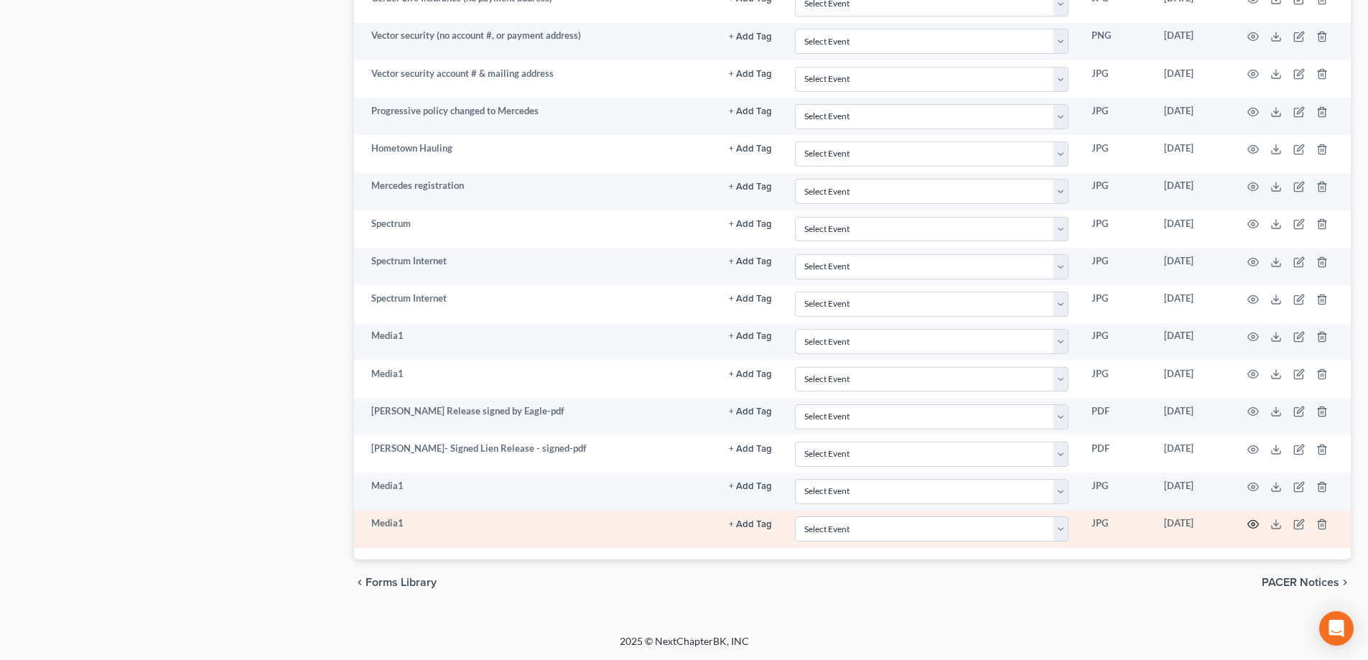
click at [1250, 522] on icon "button" at bounding box center [1253, 525] width 11 height 8
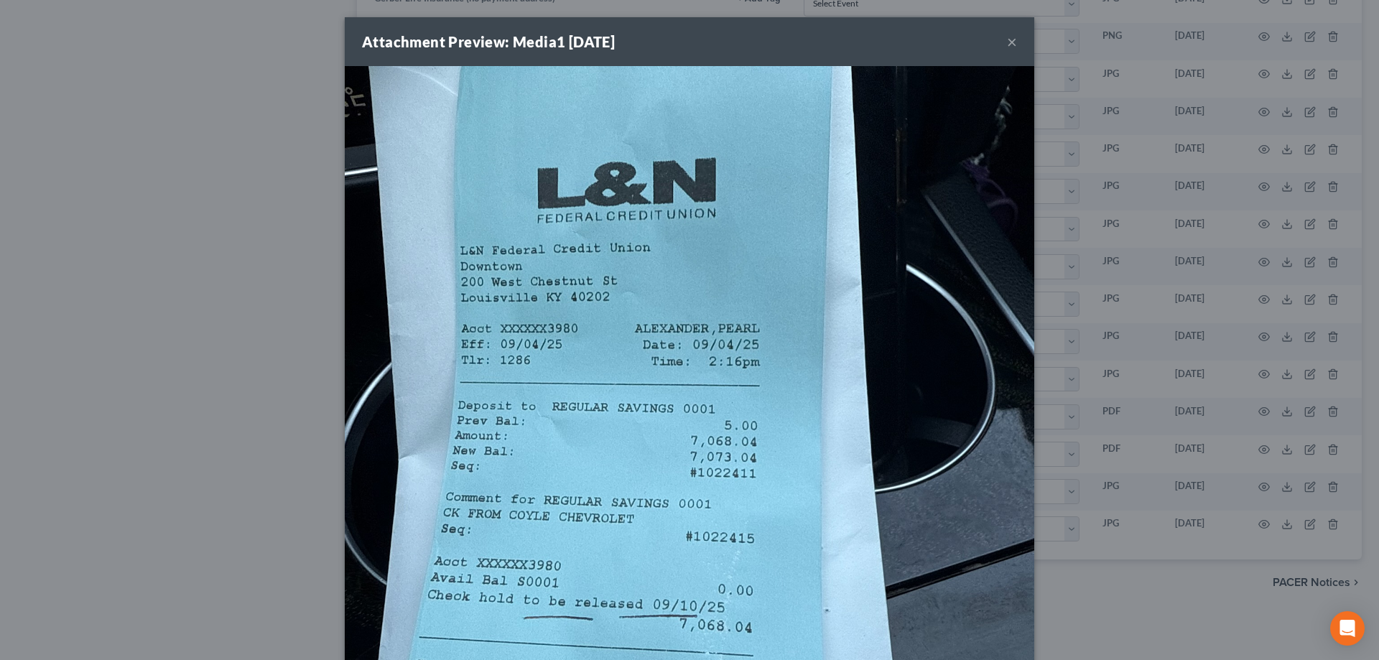
click at [1009, 45] on button "×" at bounding box center [1012, 41] width 10 height 17
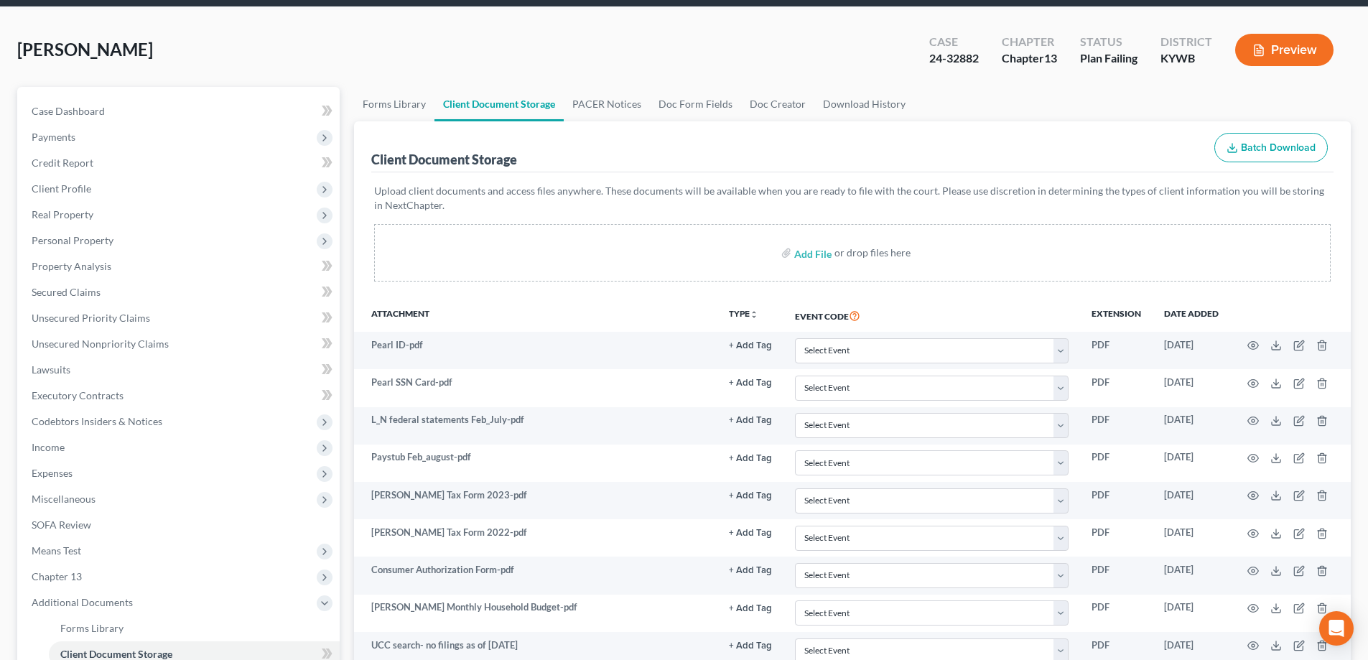
scroll to position [0, 0]
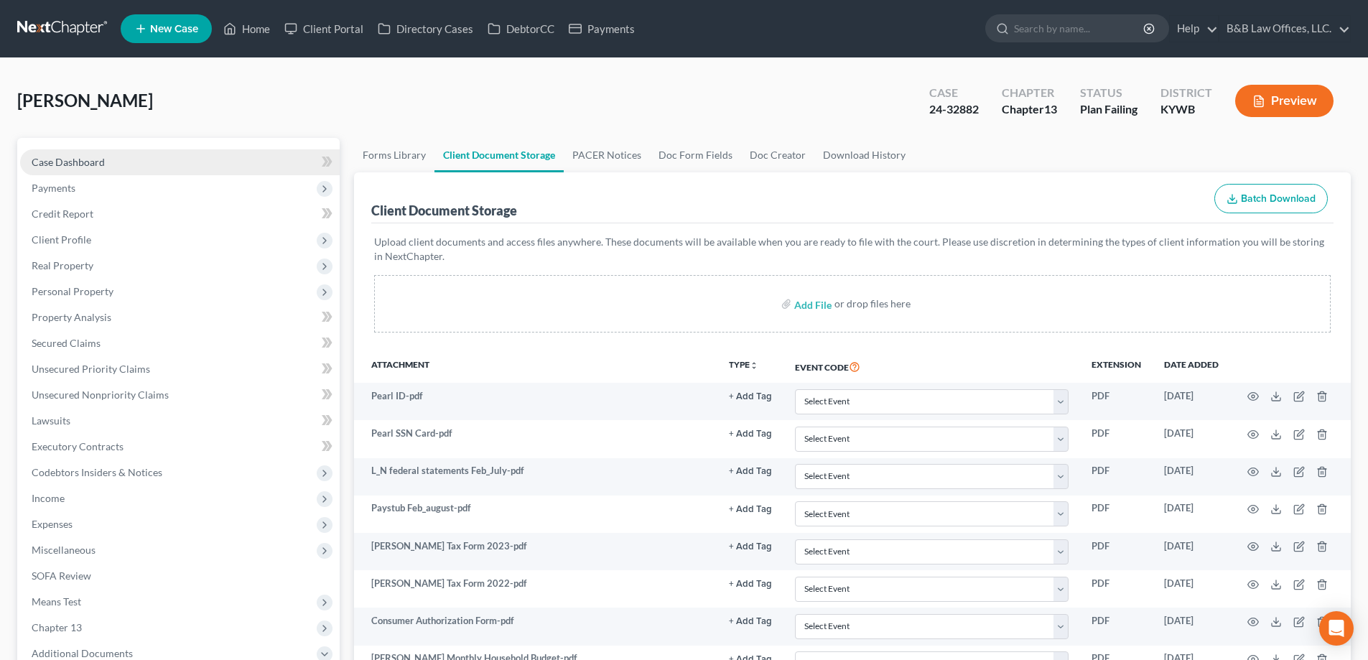
click at [83, 150] on link "Case Dashboard" at bounding box center [180, 162] width 320 height 26
select select "2"
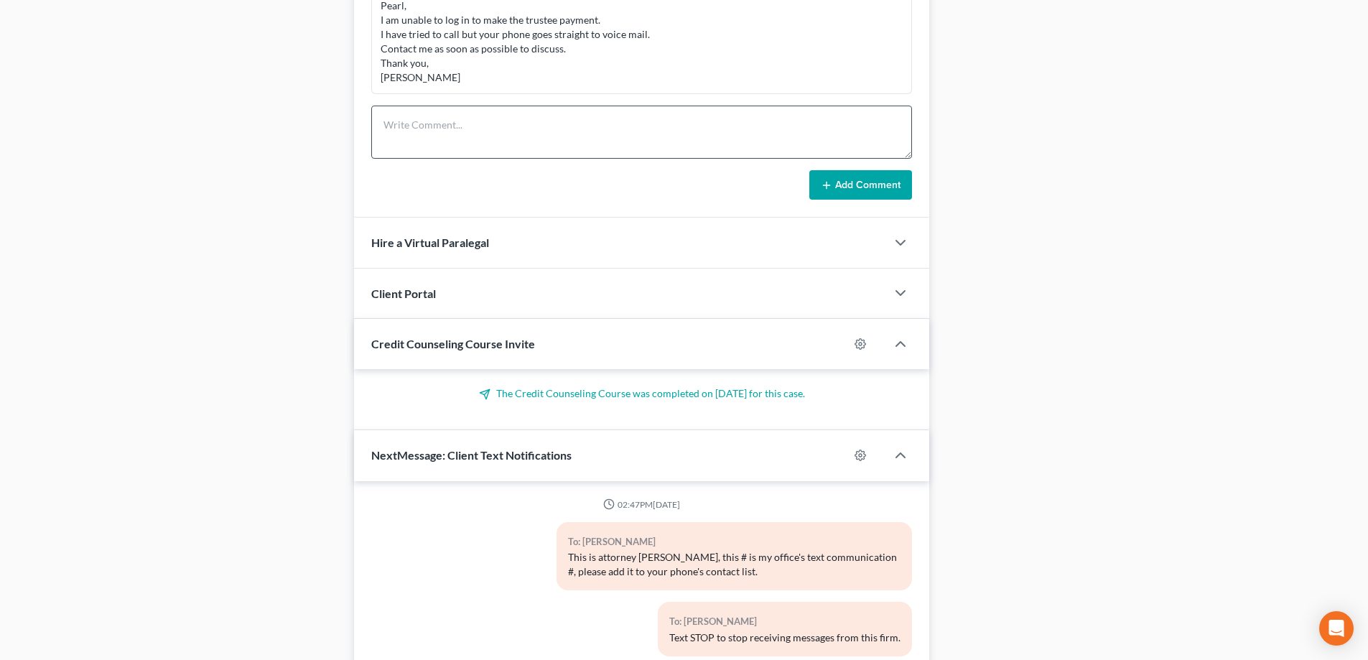
scroll to position [23040, 0]
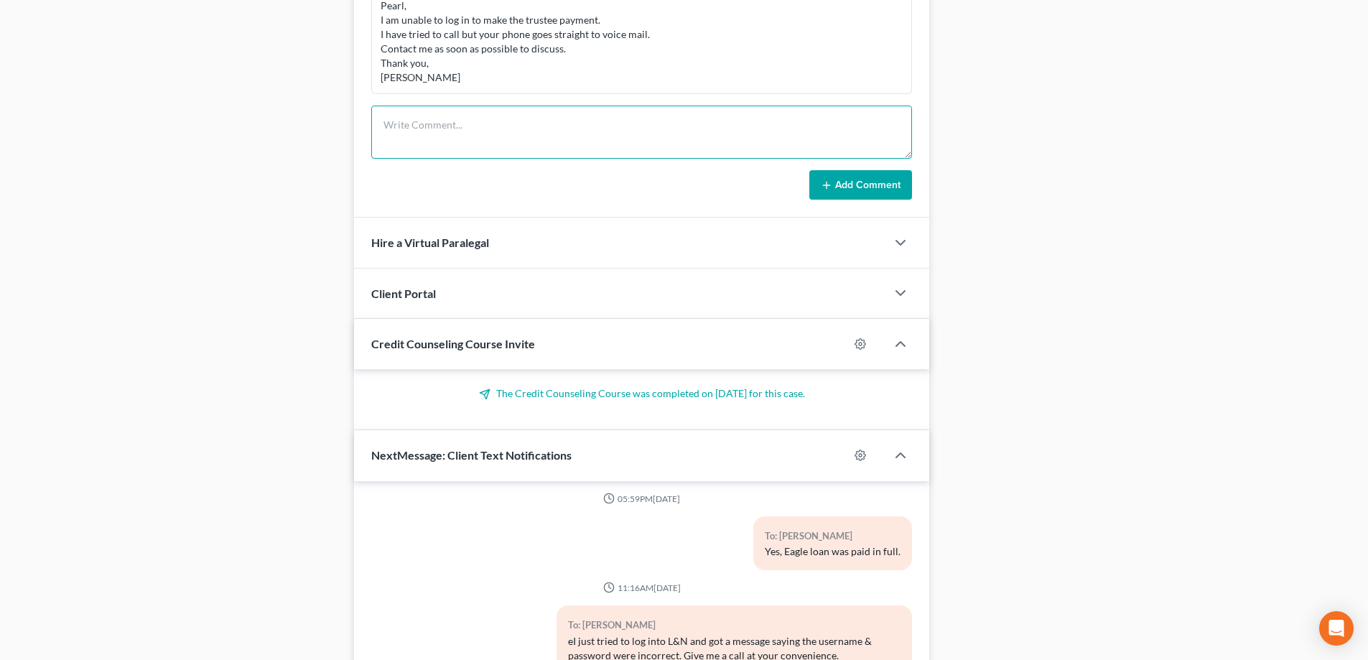
click at [478, 127] on textarea at bounding box center [641, 132] width 541 height 53
type textarea "Net funds after Eagle lien paid is $7,068.00 less $6,472.00 owed = $596.00"
click at [863, 190] on button "Add Comment" at bounding box center [861, 185] width 103 height 30
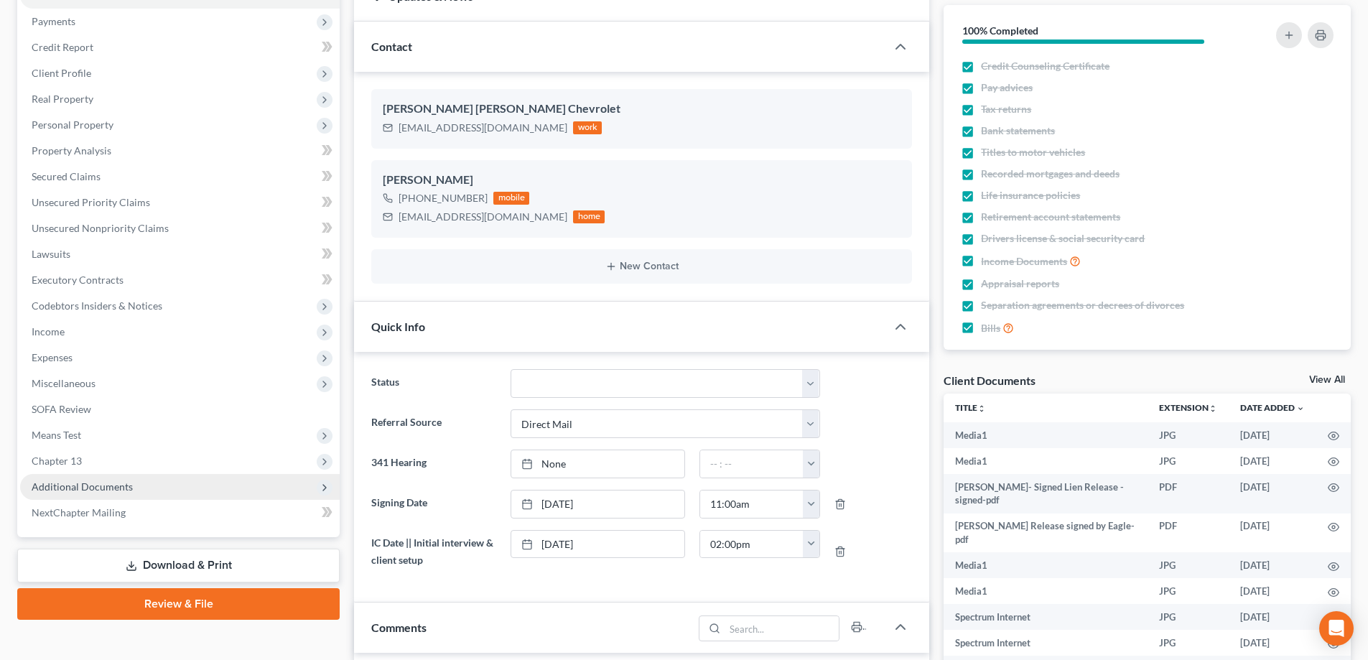
scroll to position [0, 0]
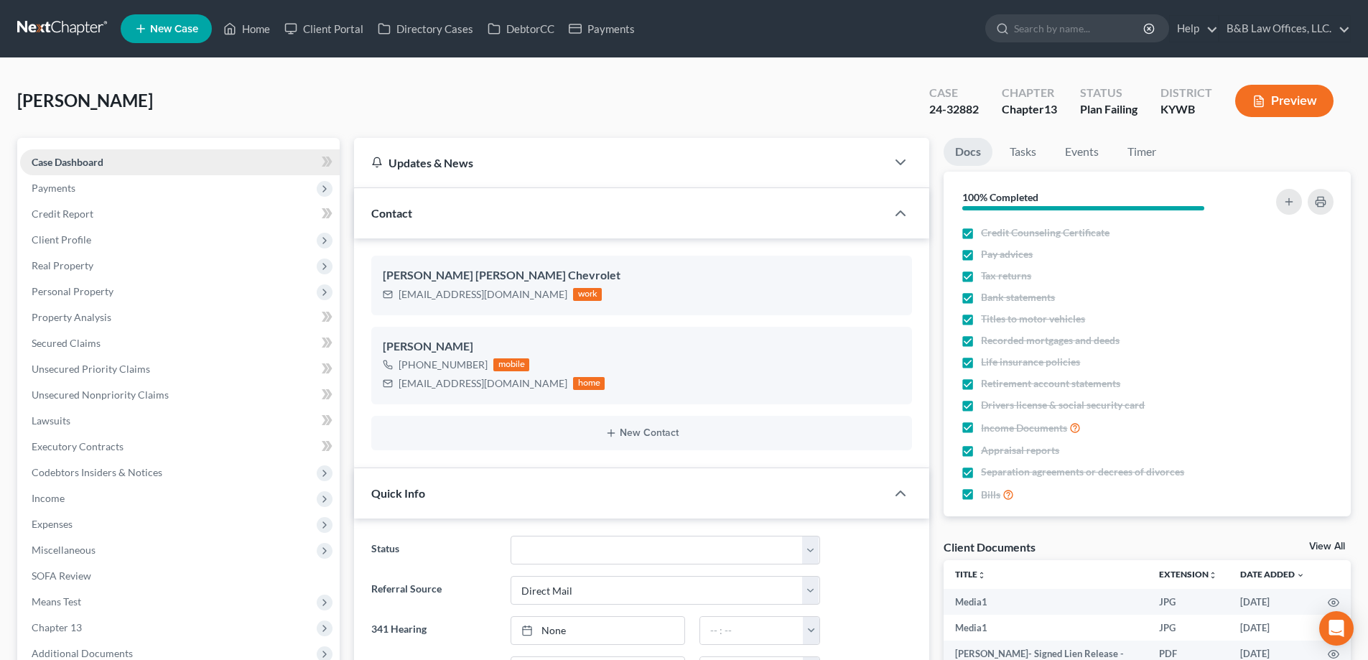
click at [131, 160] on link "Case Dashboard" at bounding box center [180, 162] width 320 height 26
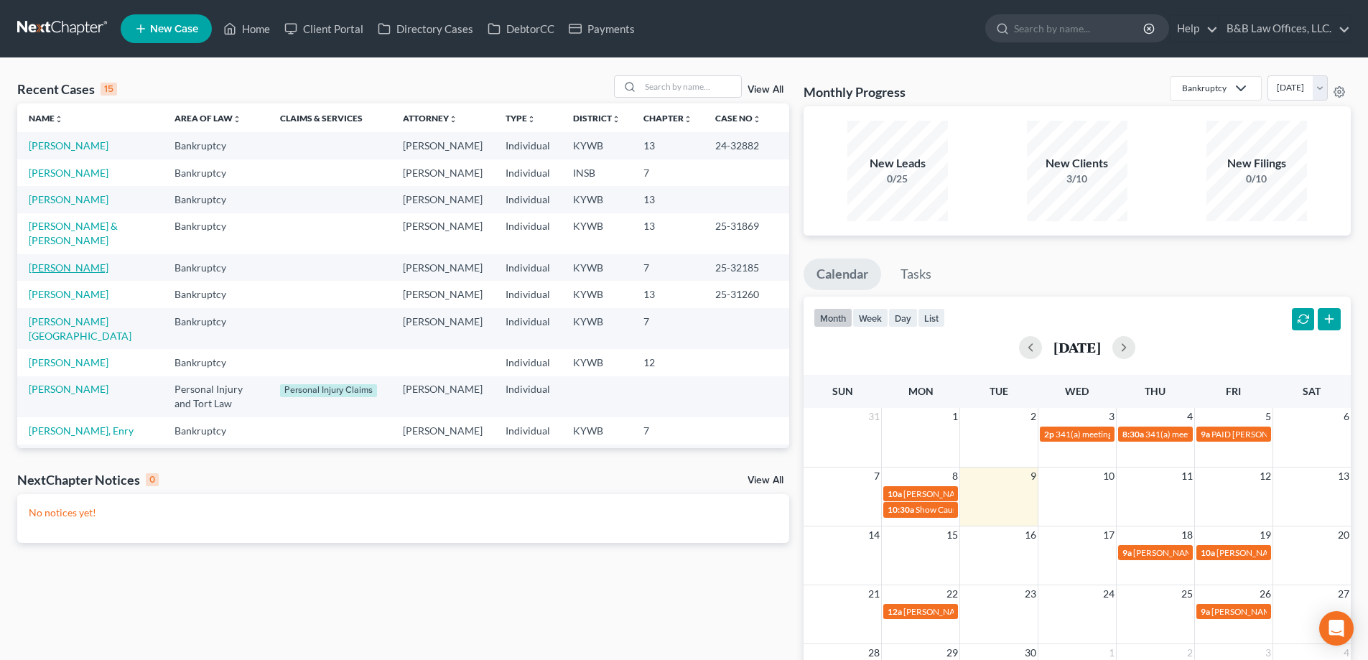
click at [77, 274] on link "[PERSON_NAME]" at bounding box center [69, 267] width 80 height 12
select select "1"
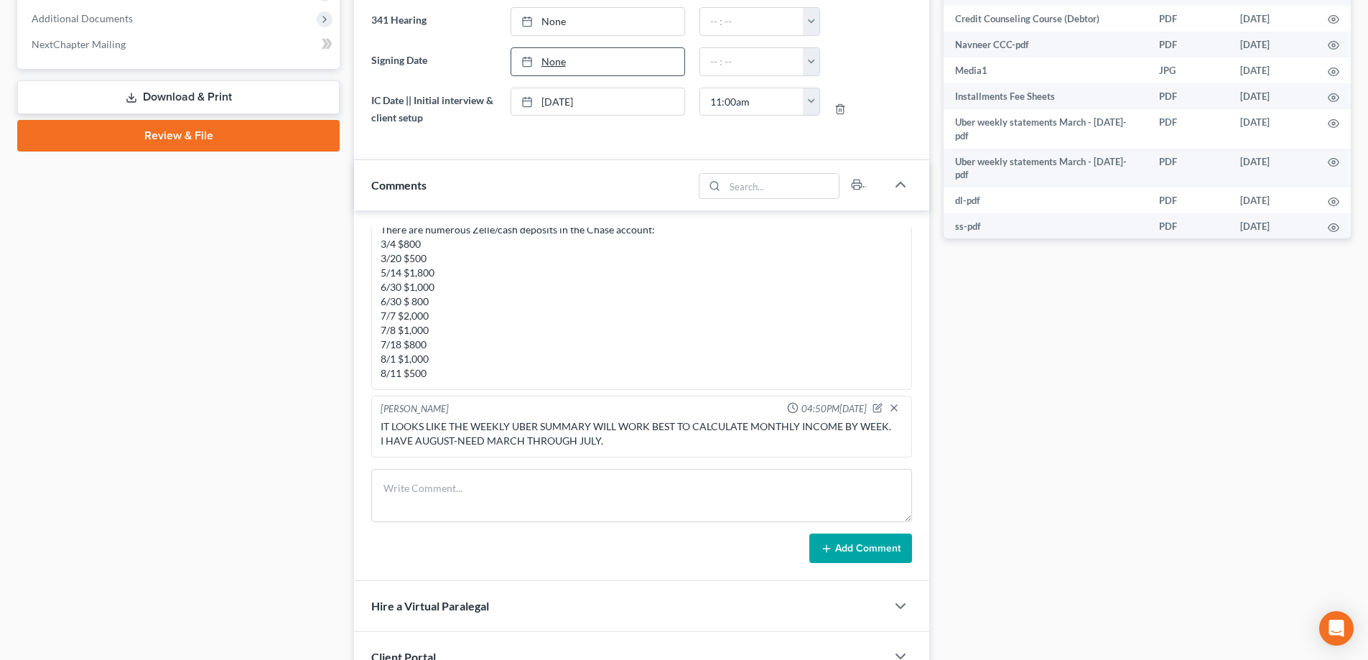
scroll to position [359, 0]
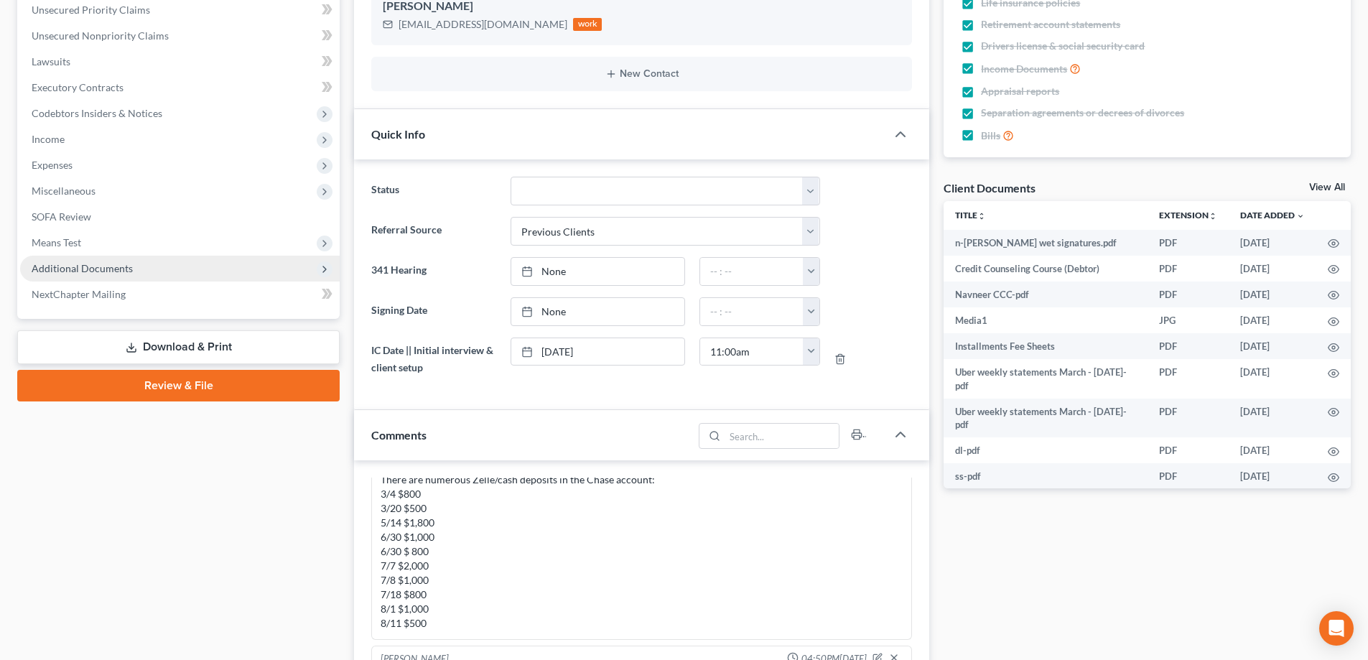
click at [105, 271] on span "Additional Documents" at bounding box center [82, 268] width 101 height 12
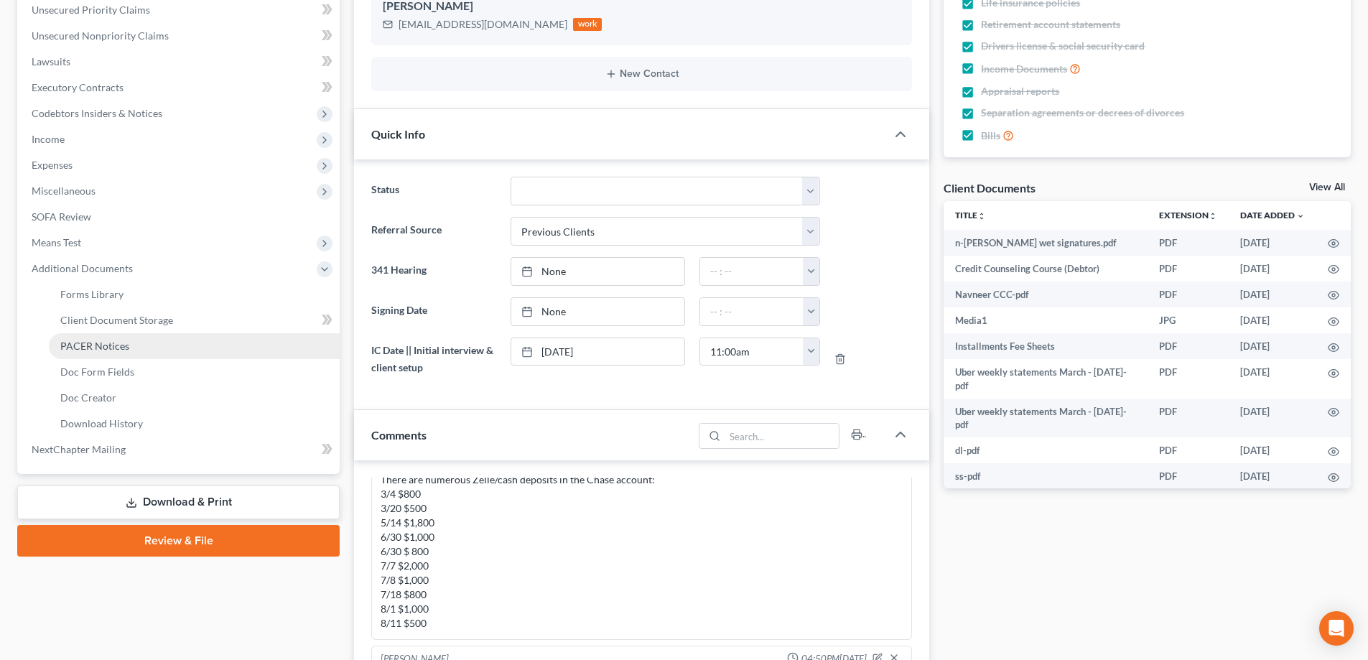
click at [104, 340] on span "PACER Notices" at bounding box center [94, 346] width 69 height 12
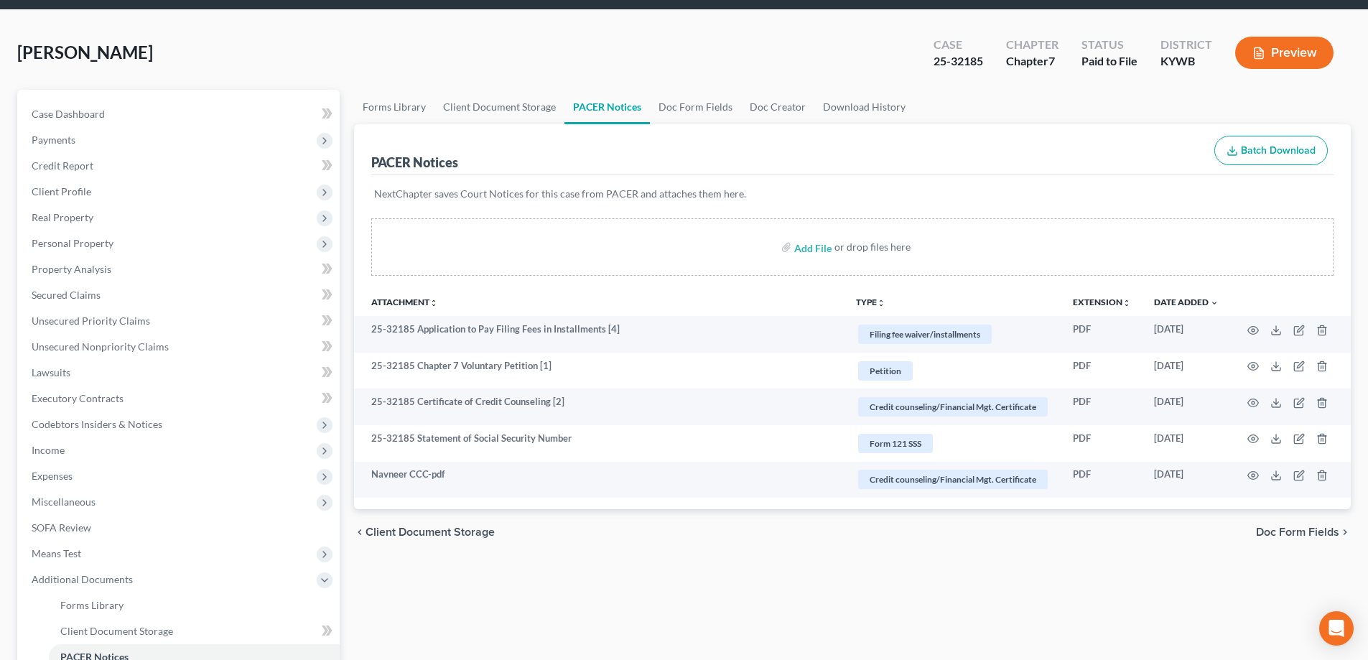
scroll to position [72, 0]
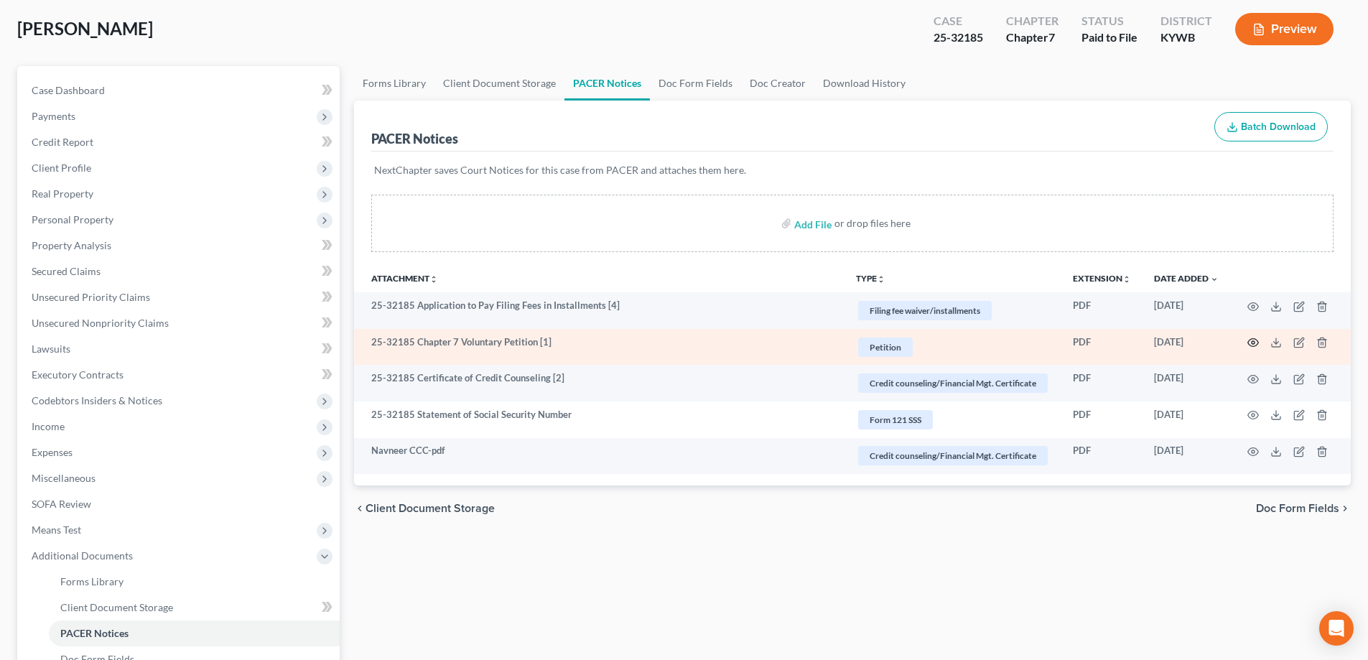
click at [1255, 343] on icon "button" at bounding box center [1253, 342] width 11 height 11
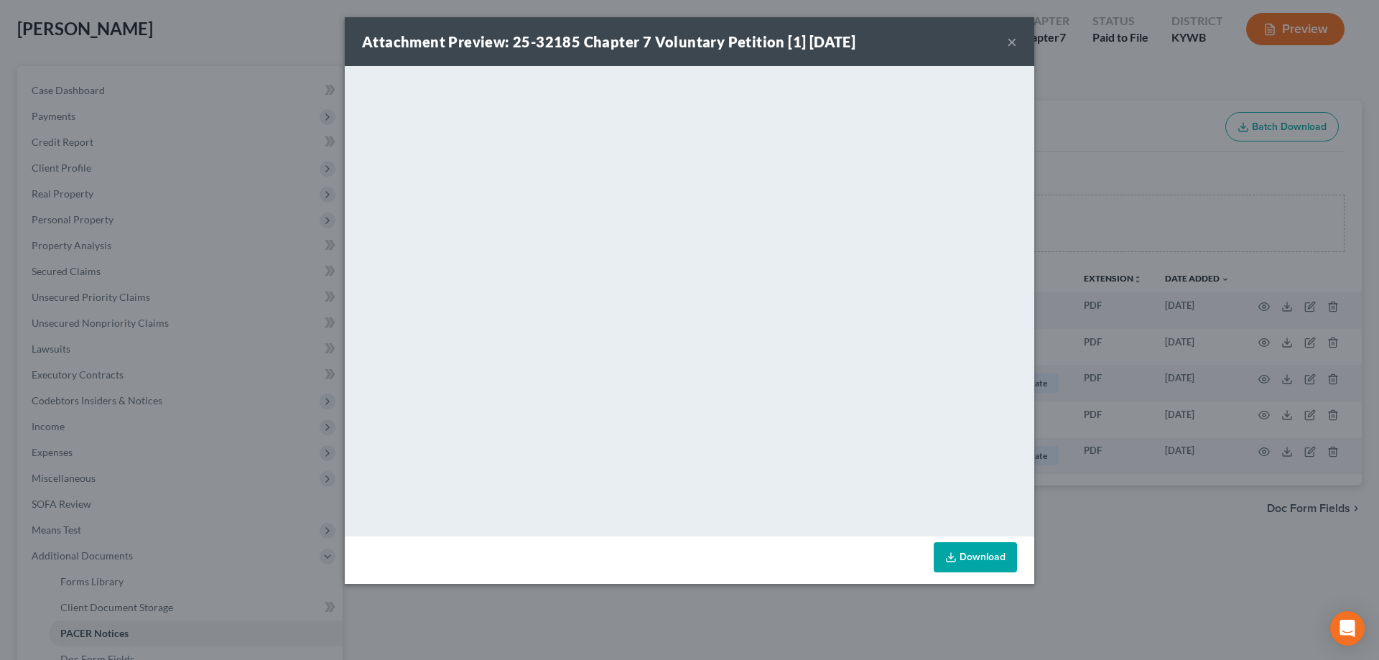
click at [1014, 40] on button "×" at bounding box center [1012, 41] width 10 height 17
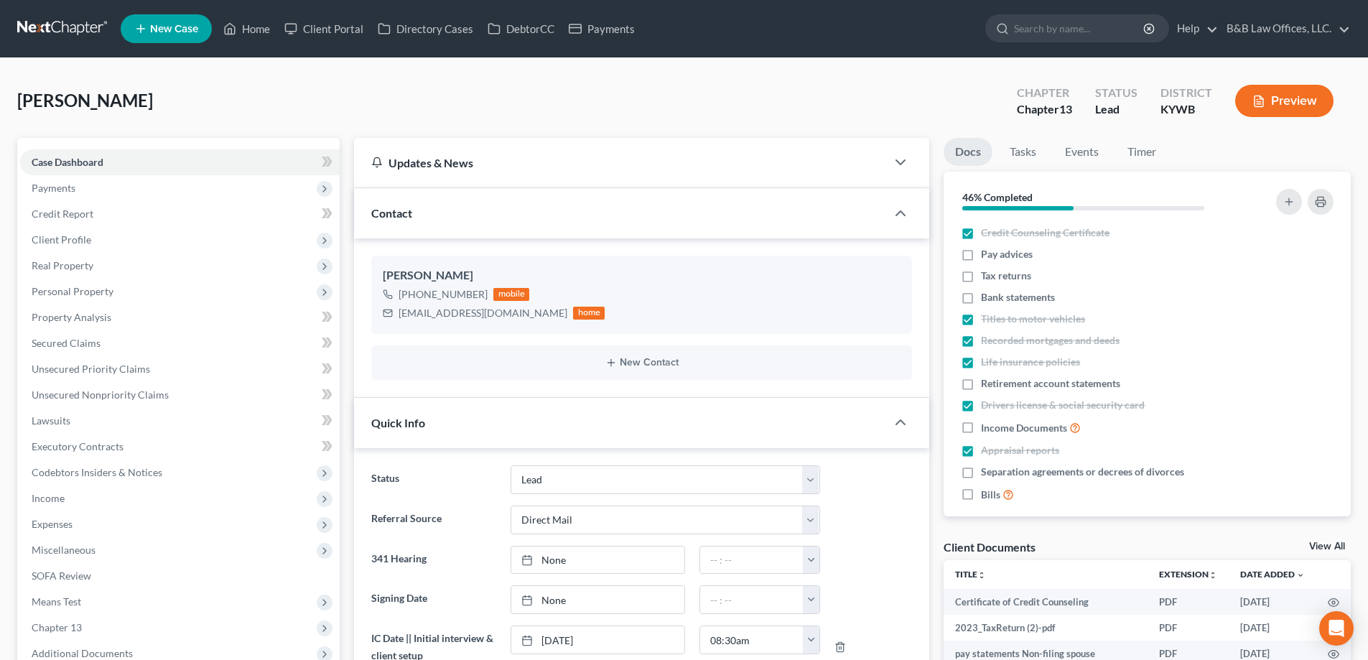
select select "10"
select select "2"
select select "0"
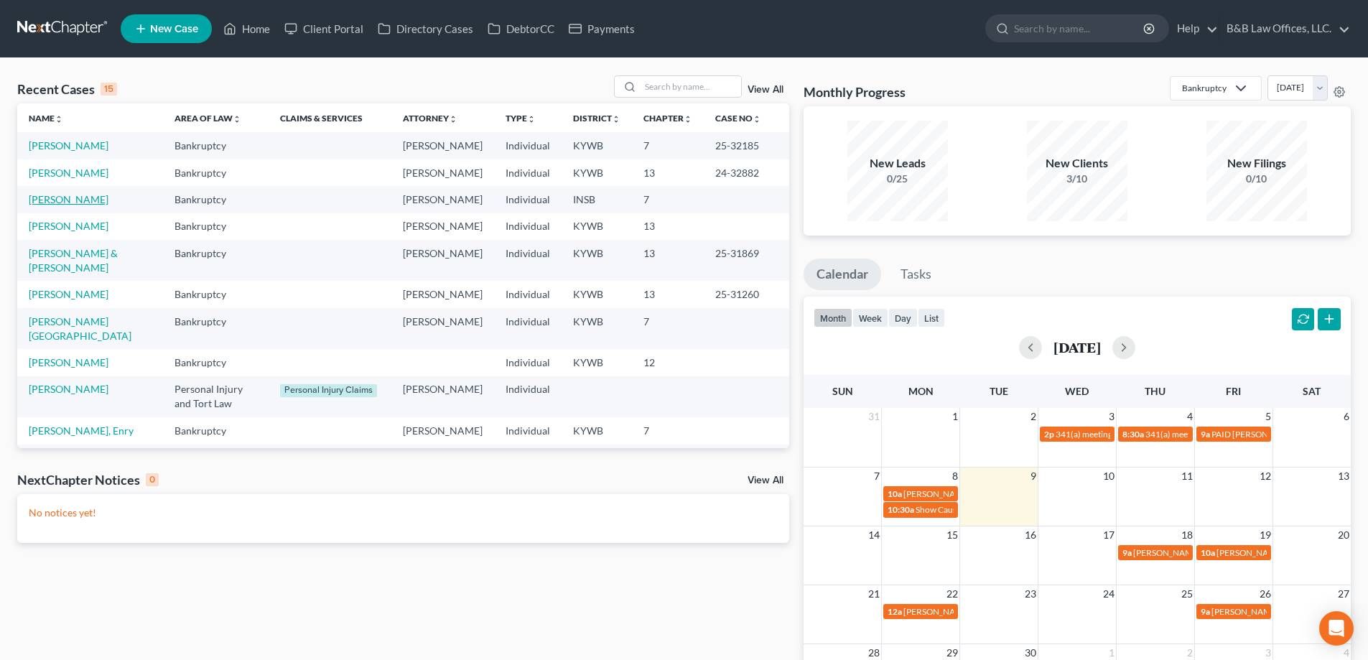
click at [50, 205] on link "[PERSON_NAME]" at bounding box center [69, 199] width 80 height 12
select select "6"
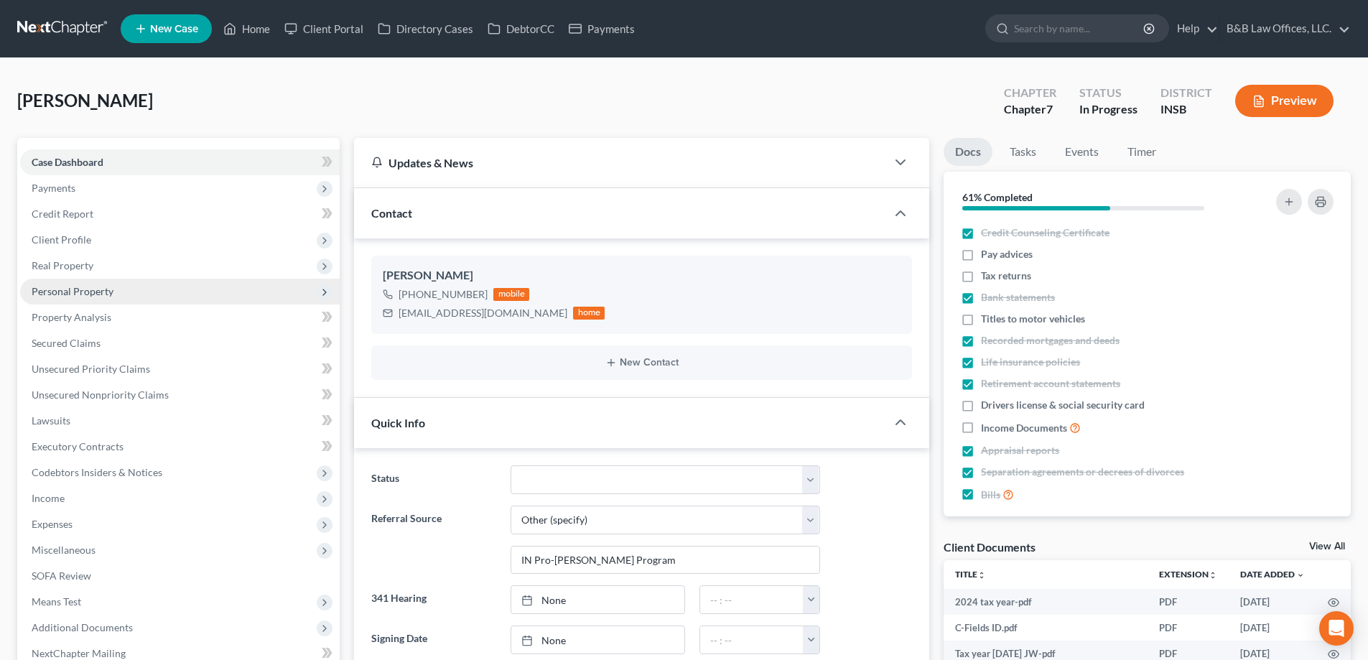
scroll to position [3799, 0]
click at [1330, 544] on link "View All" at bounding box center [1327, 547] width 36 height 10
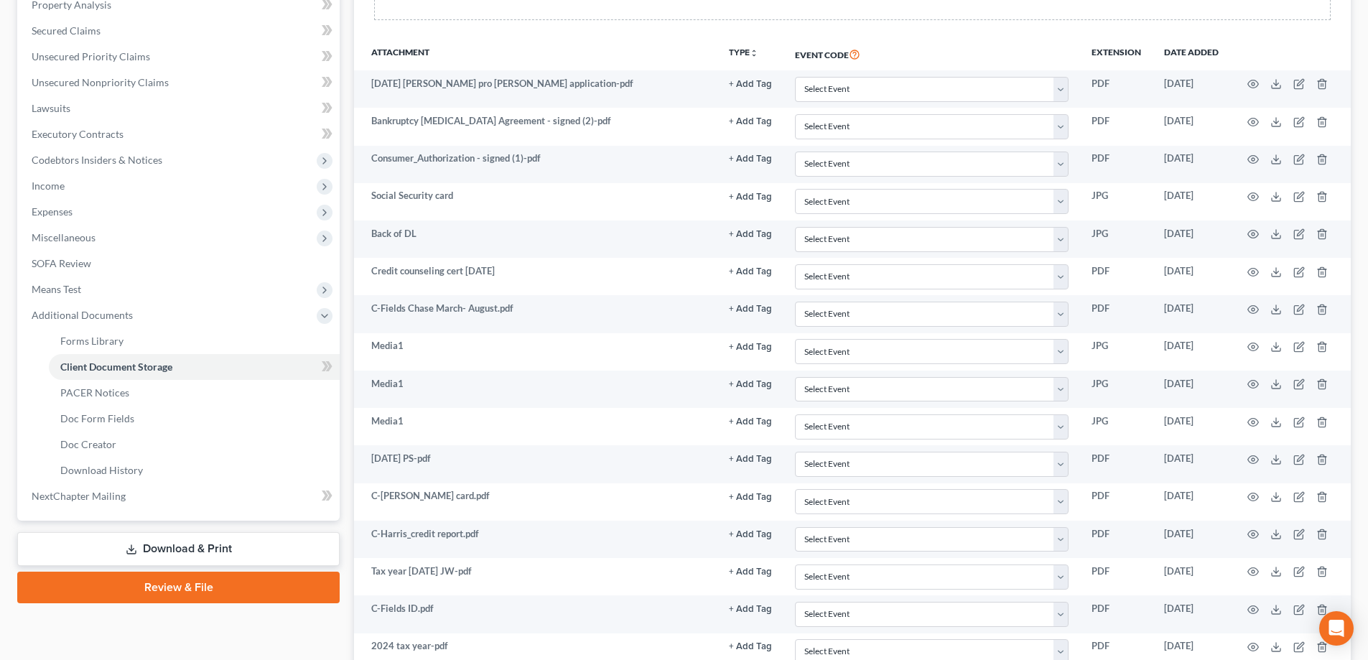
scroll to position [287, 0]
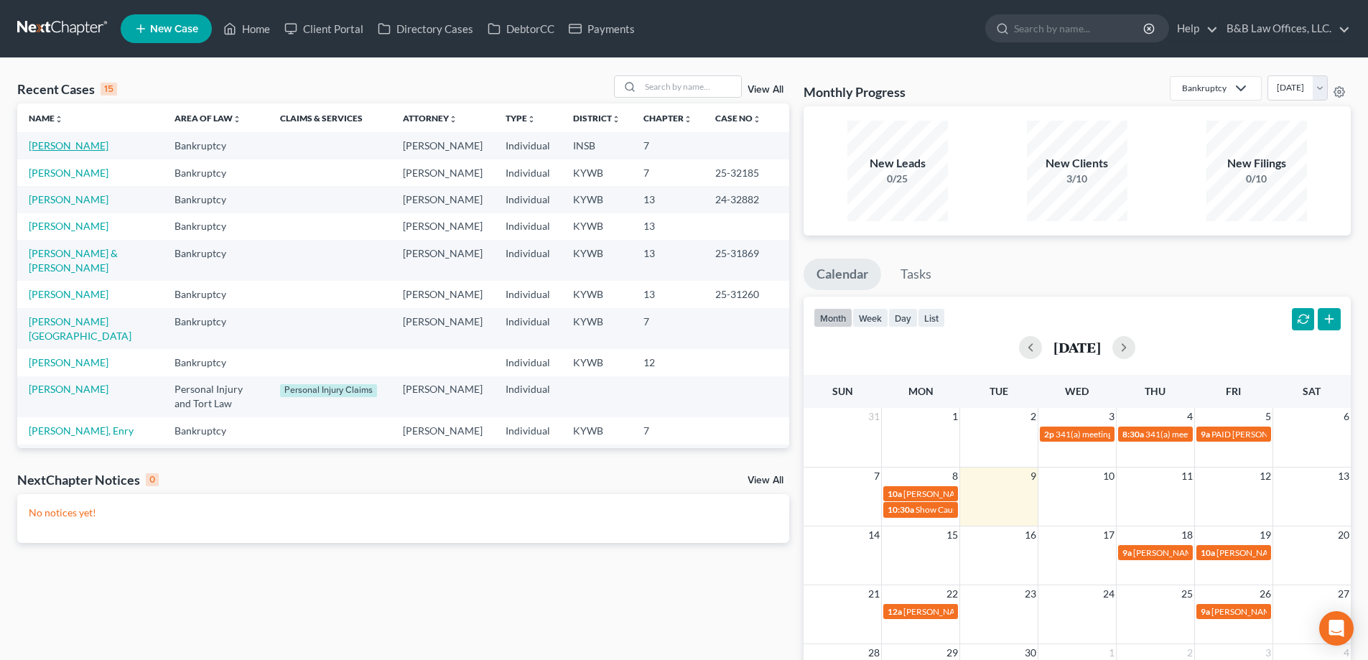
click at [48, 148] on link "[PERSON_NAME]" at bounding box center [69, 145] width 80 height 12
select select "6"
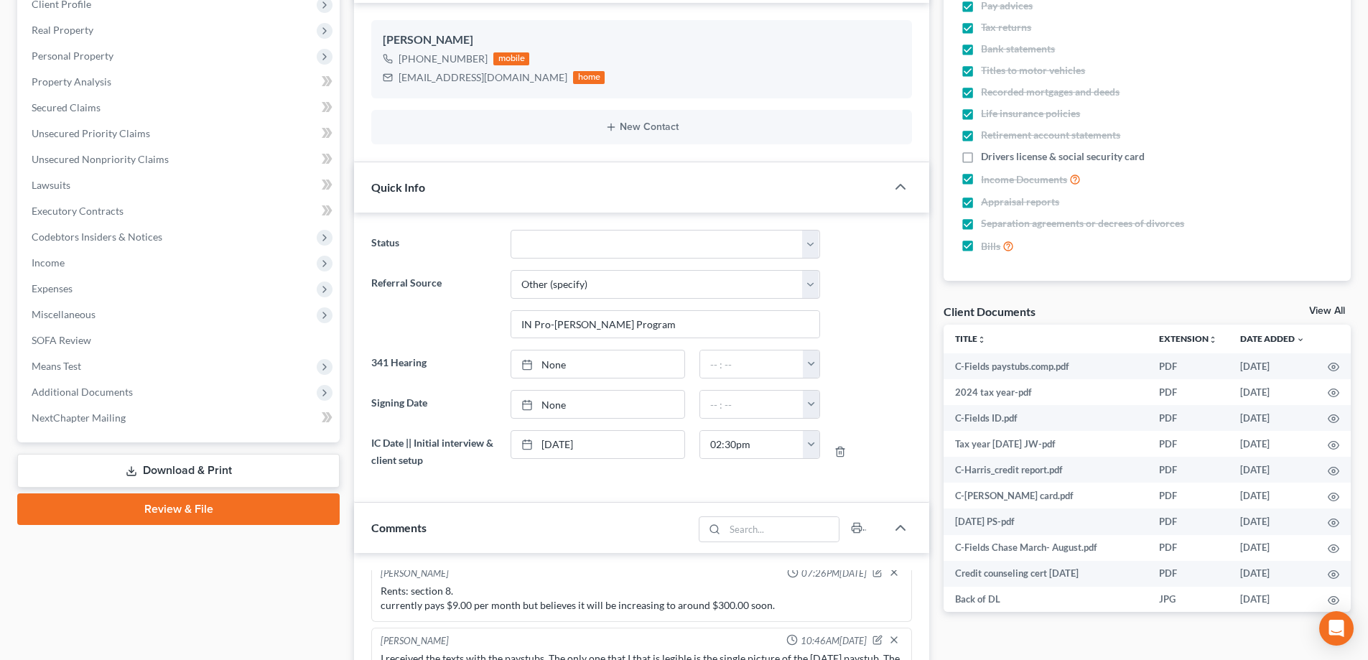
scroll to position [431, 0]
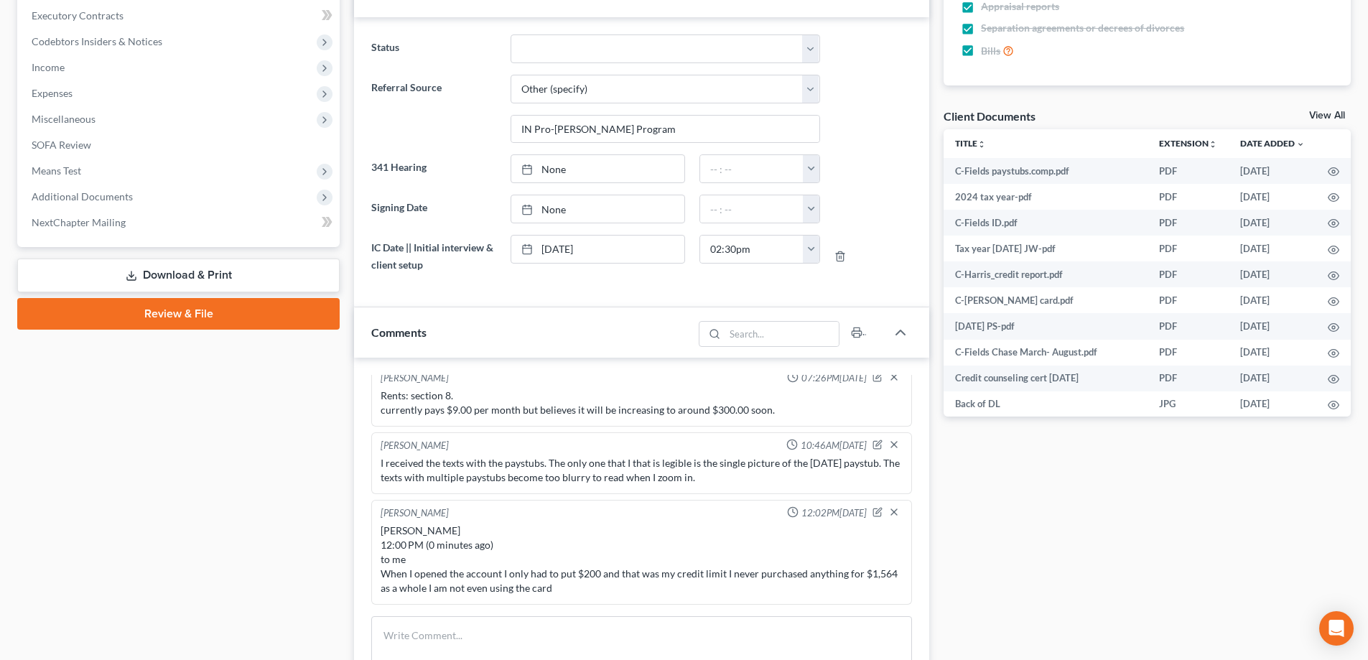
click at [1331, 113] on link "View All" at bounding box center [1327, 116] width 36 height 10
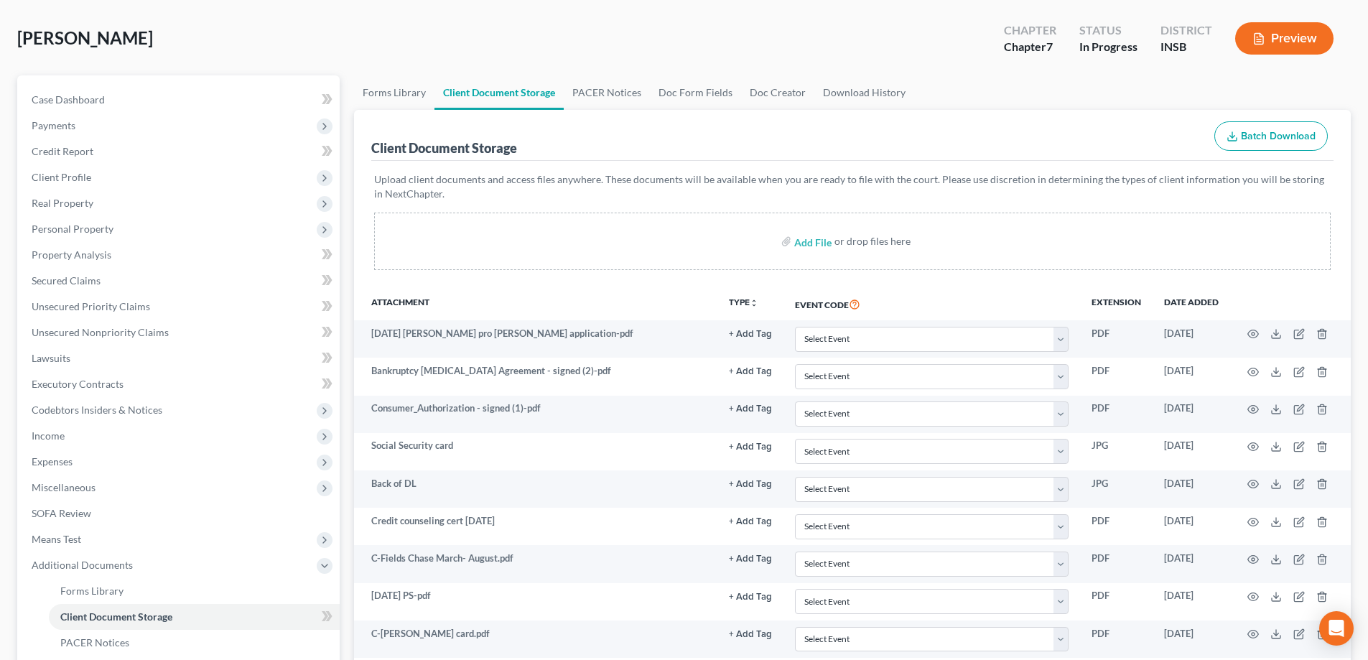
scroll to position [144, 0]
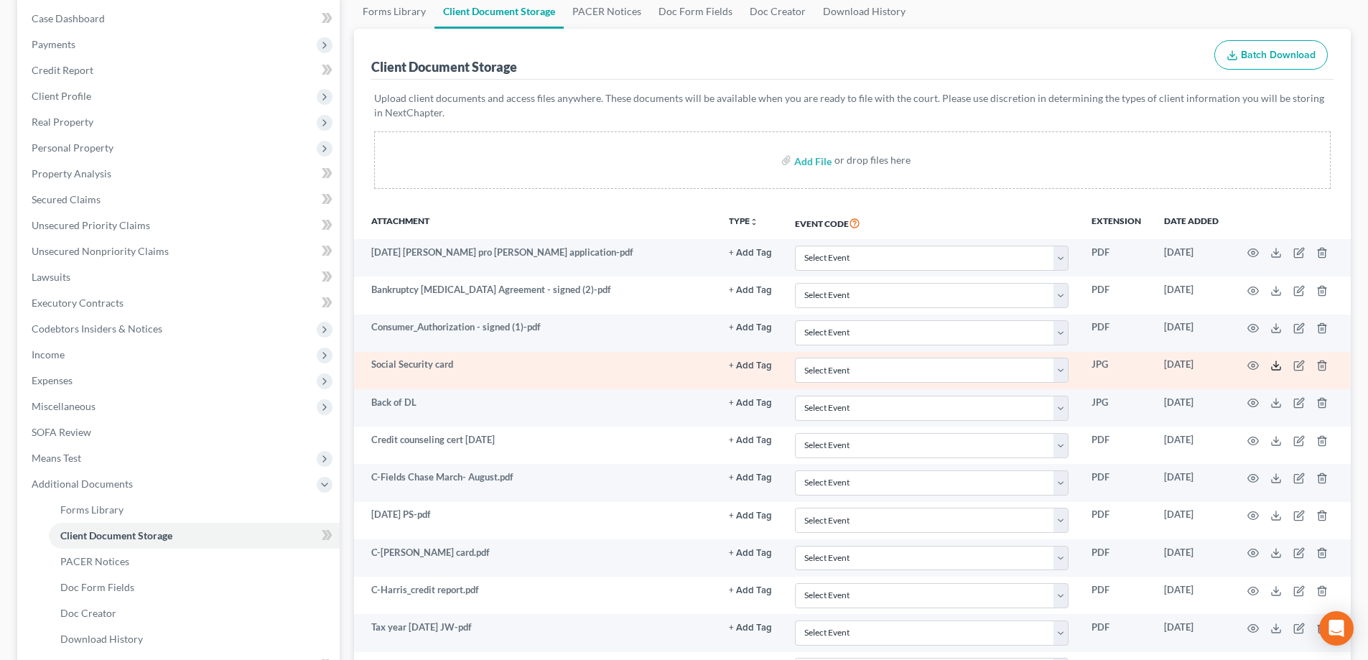
click at [1278, 367] on icon at bounding box center [1276, 365] width 11 height 11
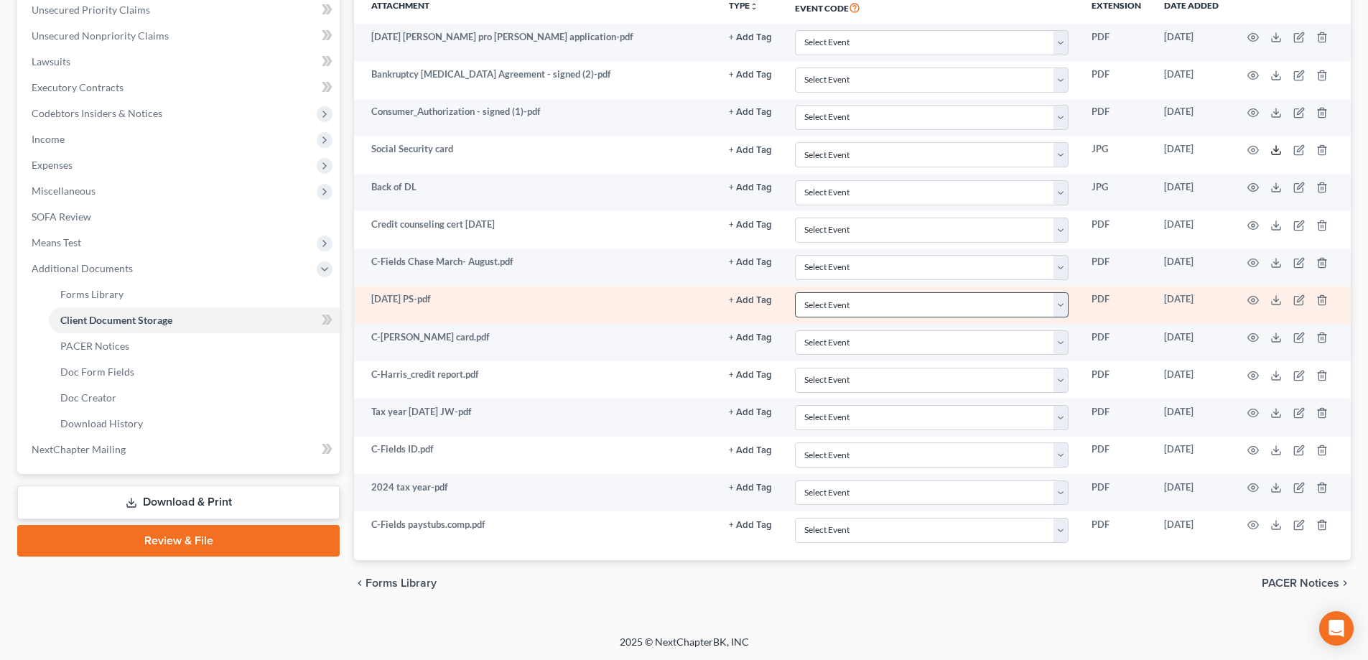
scroll to position [360, 0]
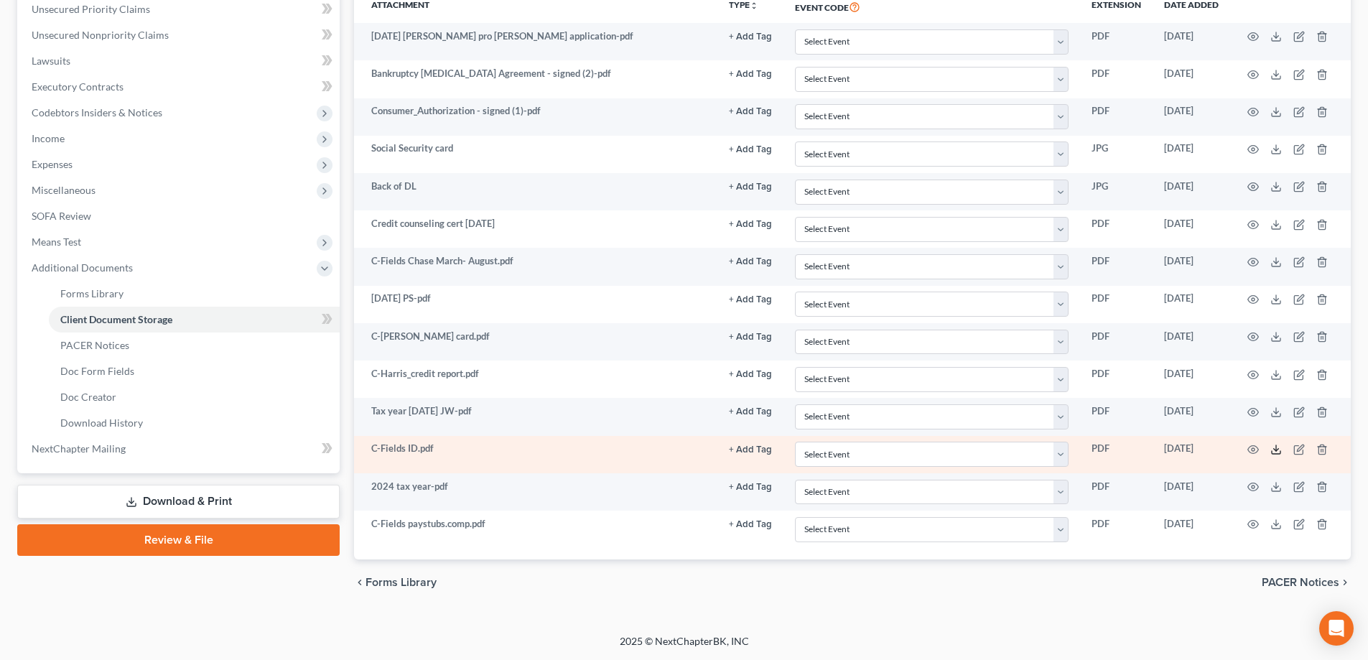
click at [1277, 451] on icon at bounding box center [1276, 449] width 11 height 11
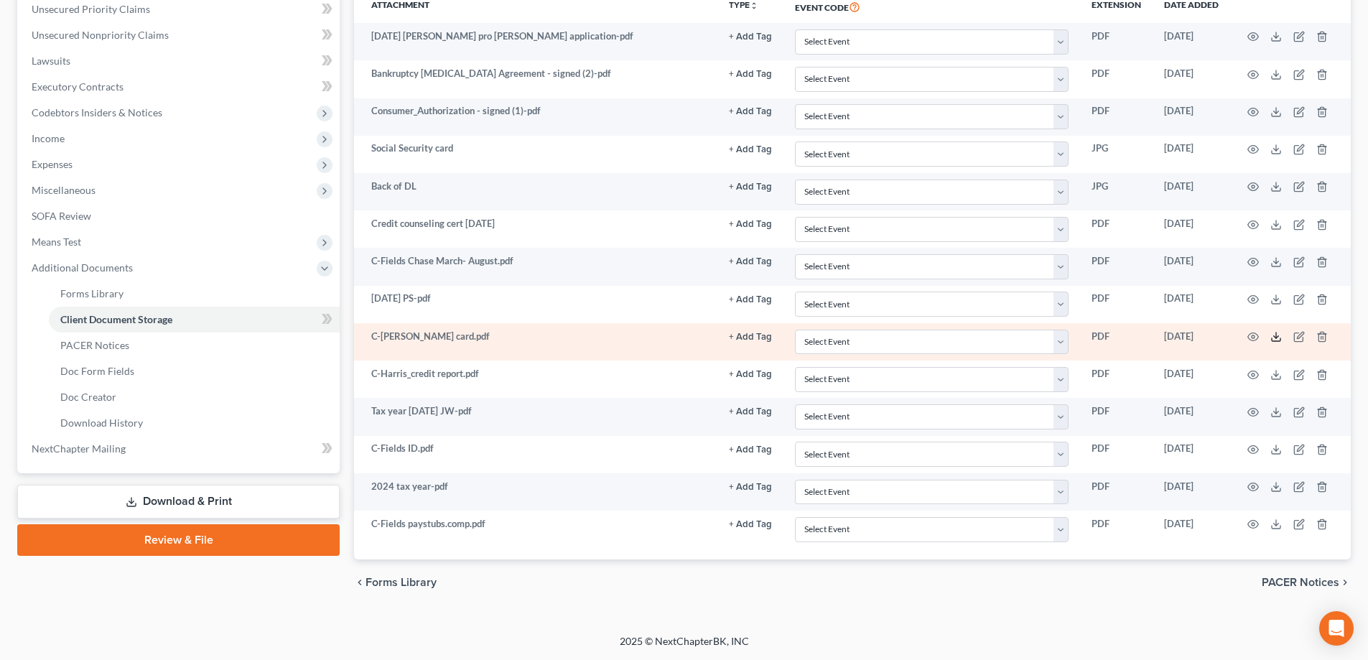
click at [1275, 338] on polyline at bounding box center [1276, 337] width 5 height 2
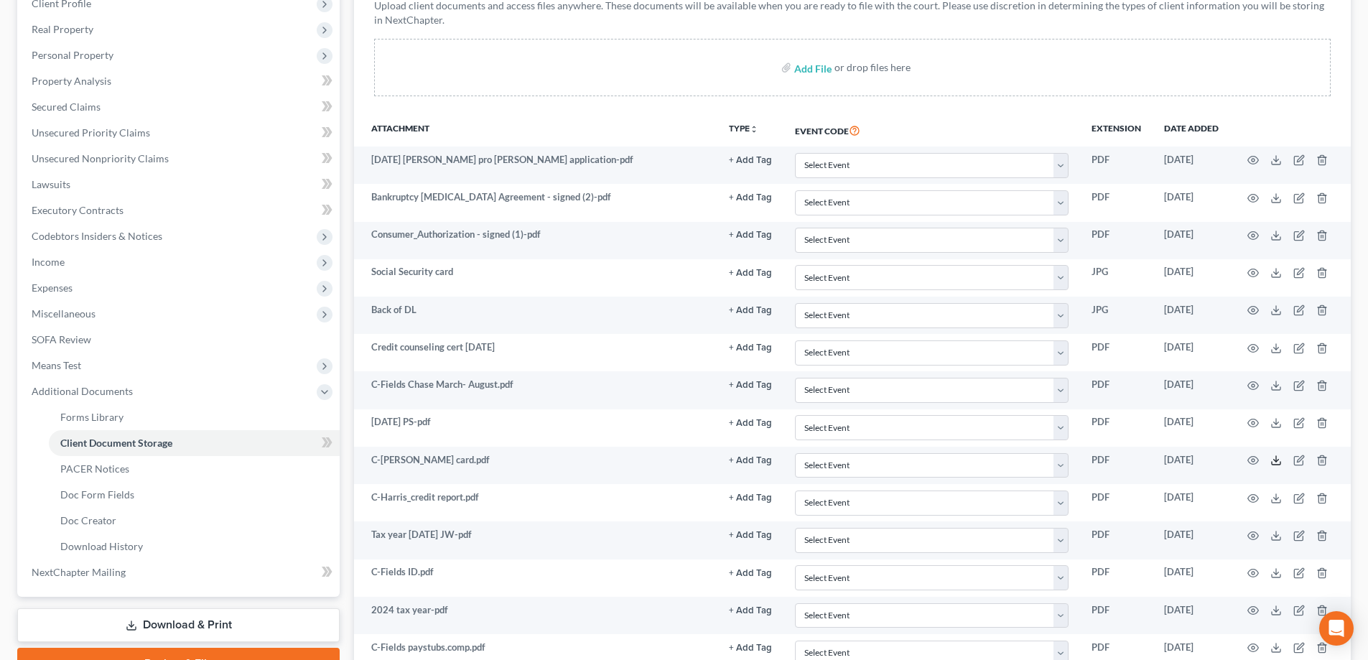
scroll to position [216, 0]
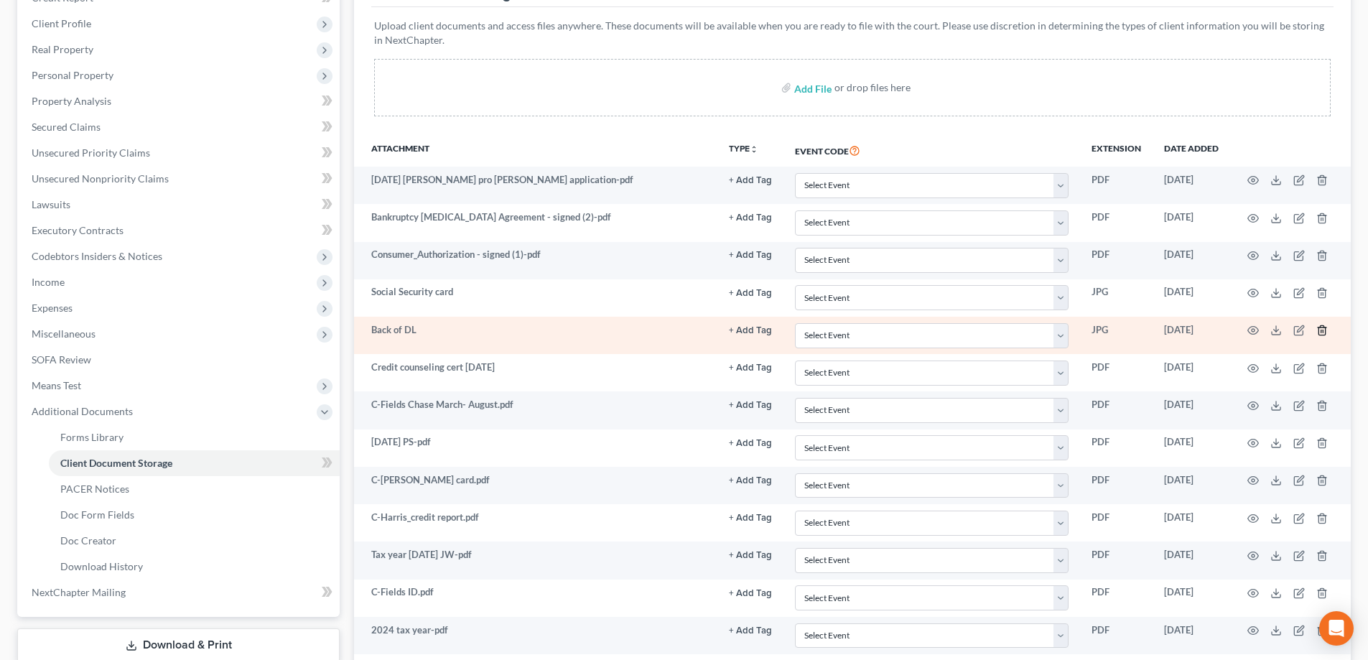
click at [1323, 331] on line "button" at bounding box center [1323, 331] width 0 height 3
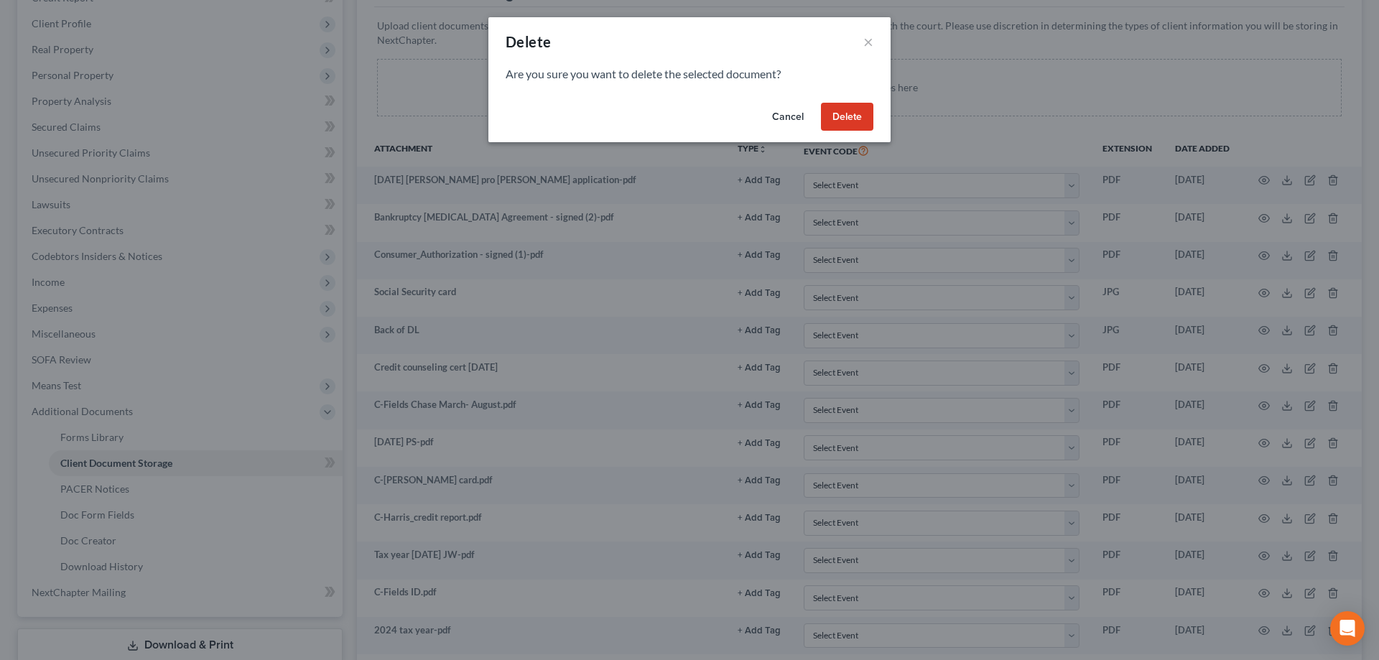
click at [852, 121] on button "Delete" at bounding box center [847, 117] width 52 height 29
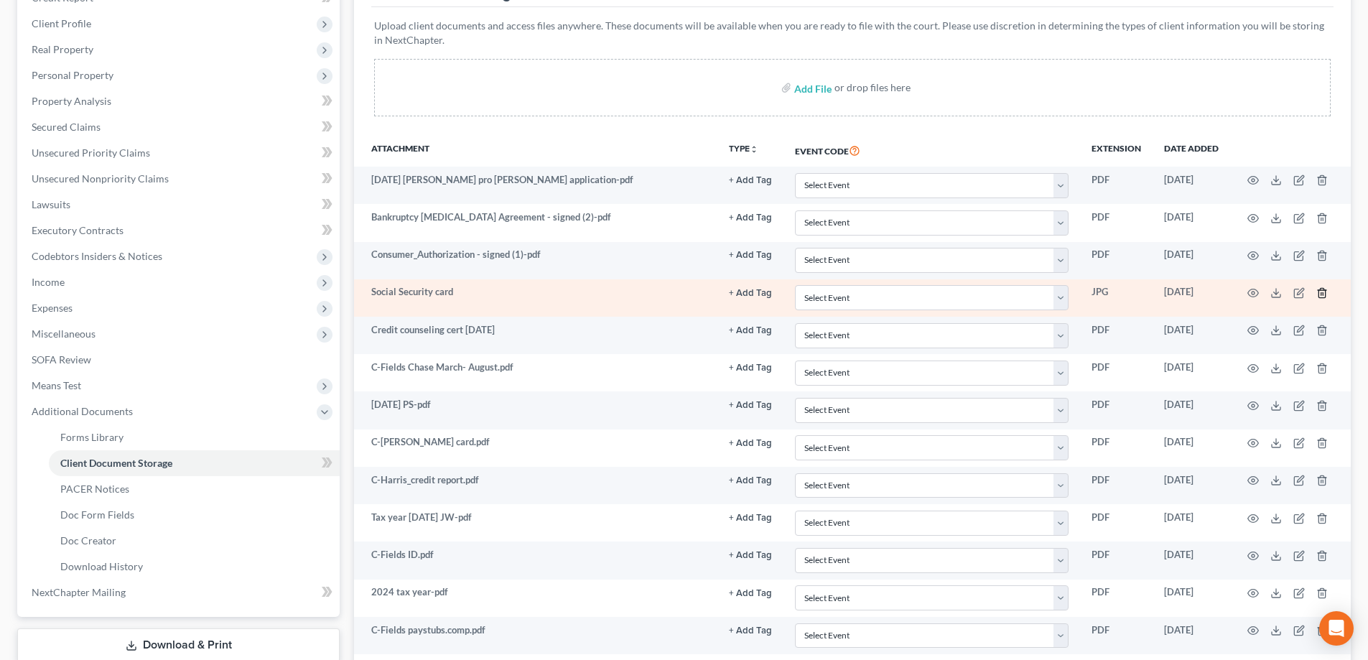
click at [1323, 294] on line "button" at bounding box center [1323, 293] width 0 height 3
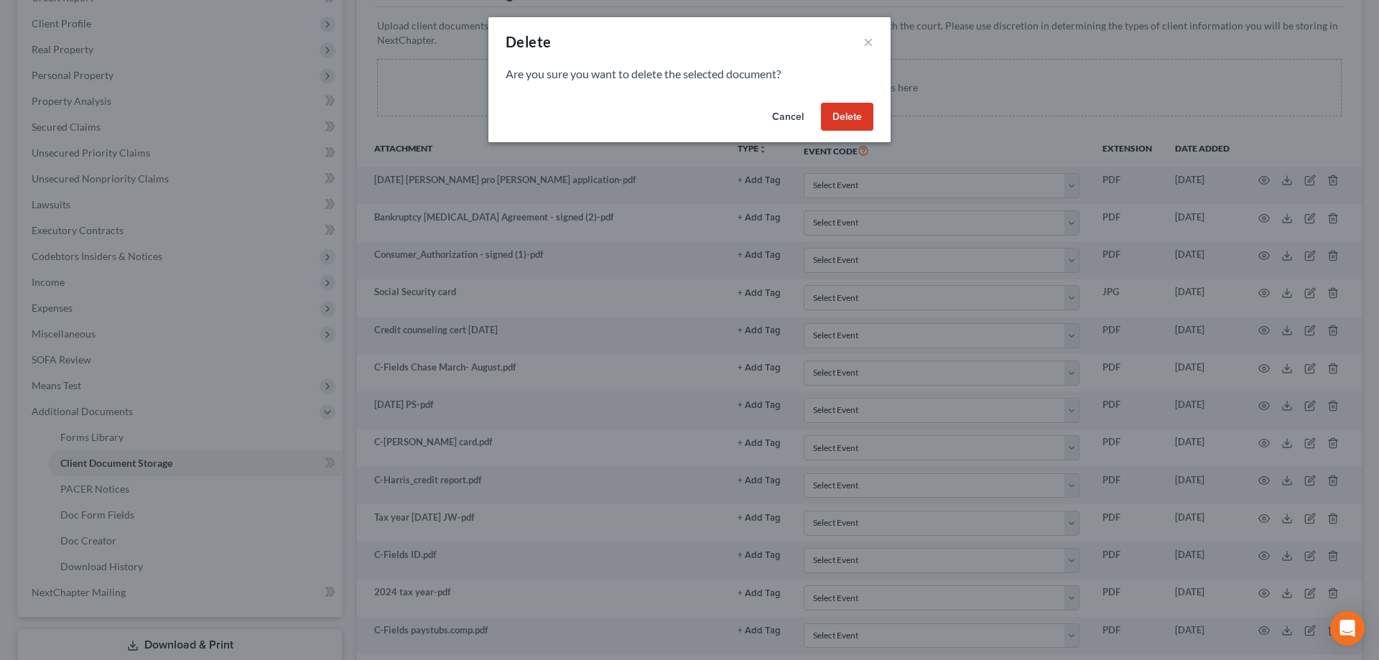
click at [846, 116] on button "Delete" at bounding box center [847, 117] width 52 height 29
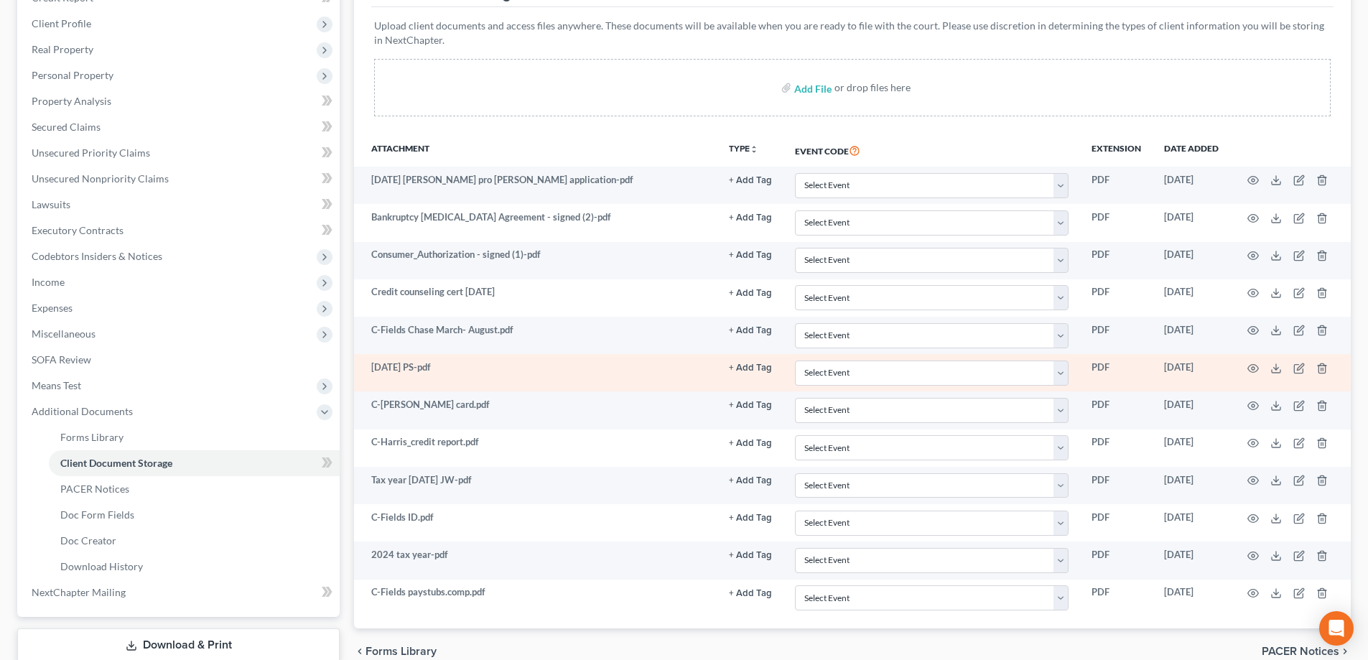
scroll to position [288, 0]
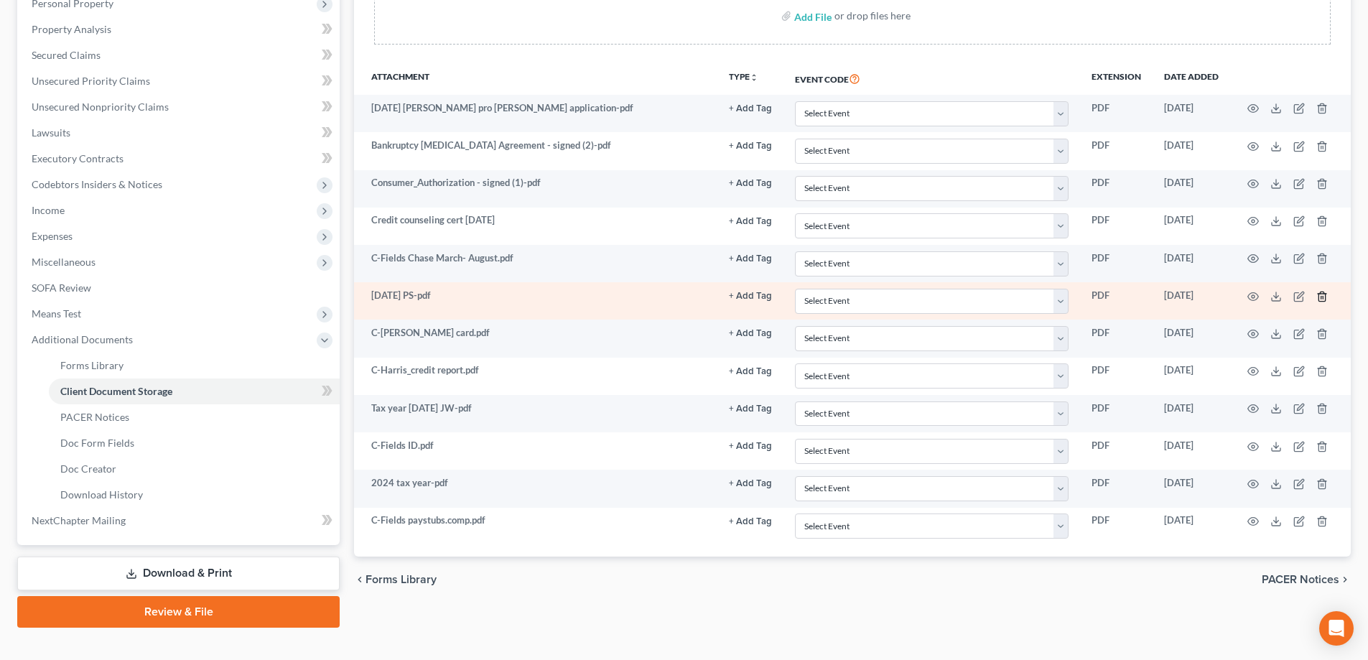
click at [1322, 295] on icon "button" at bounding box center [1322, 296] width 11 height 11
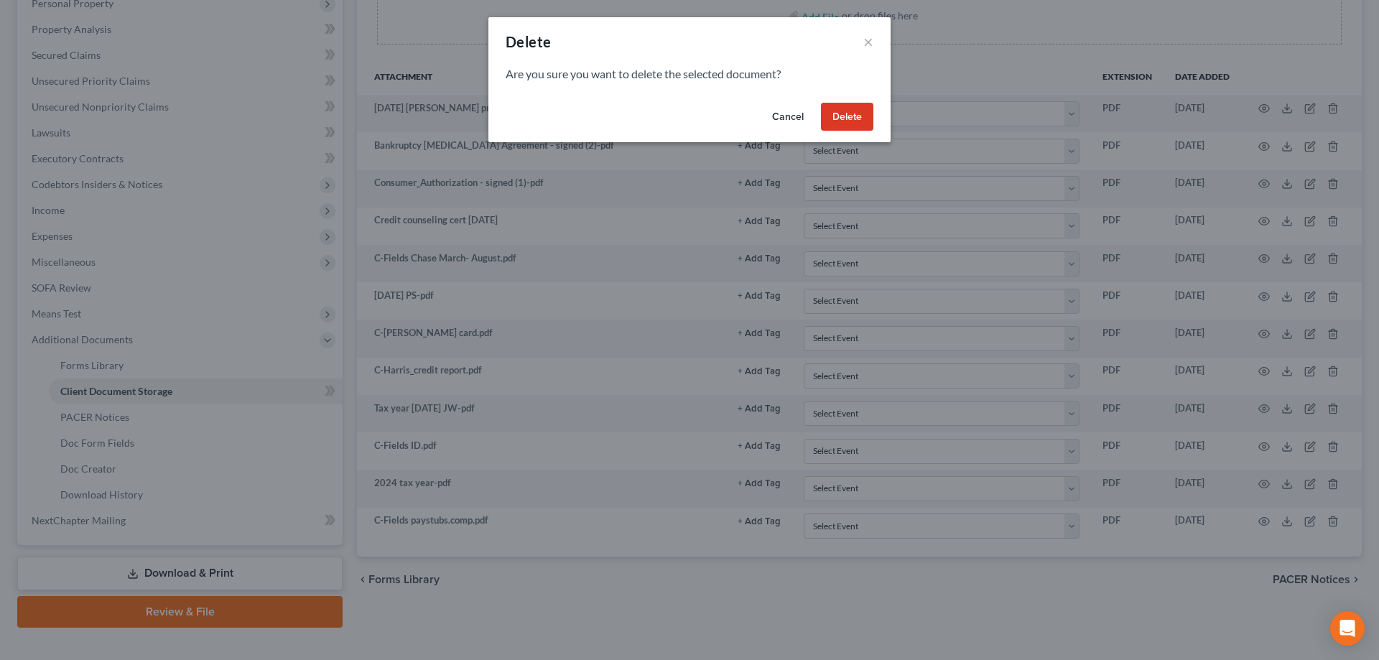
click at [843, 116] on button "Delete" at bounding box center [847, 117] width 52 height 29
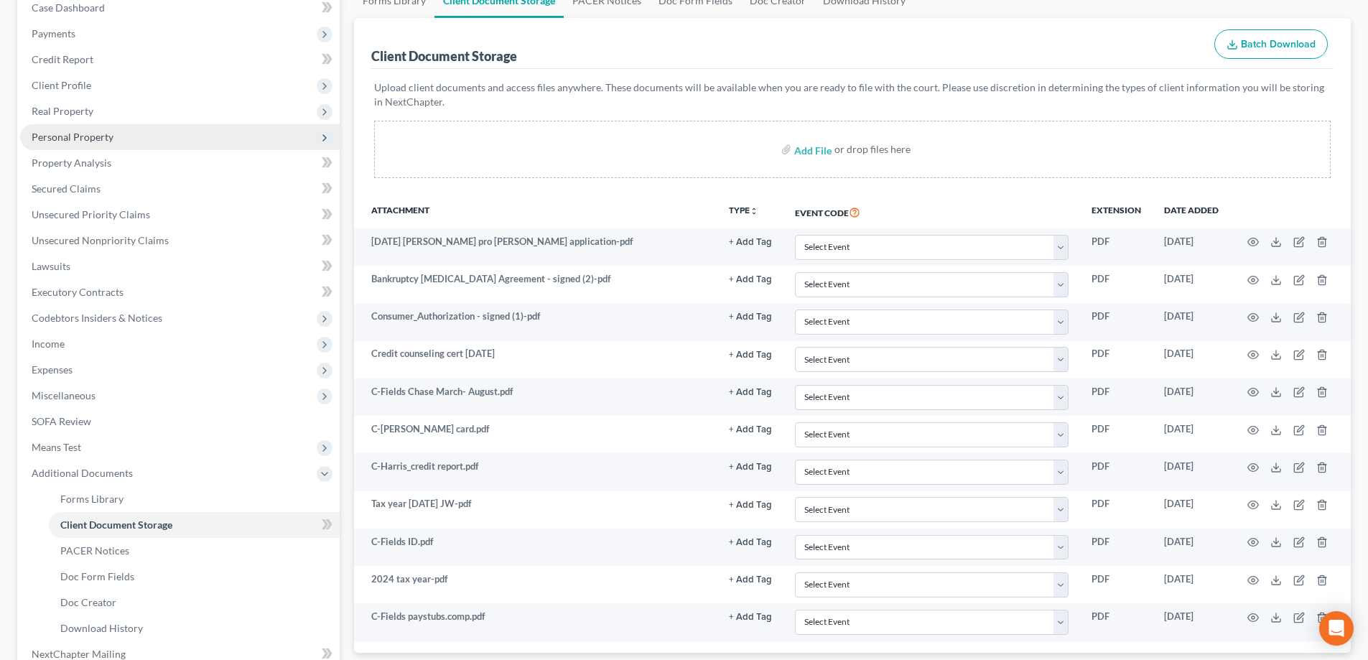
scroll to position [72, 0]
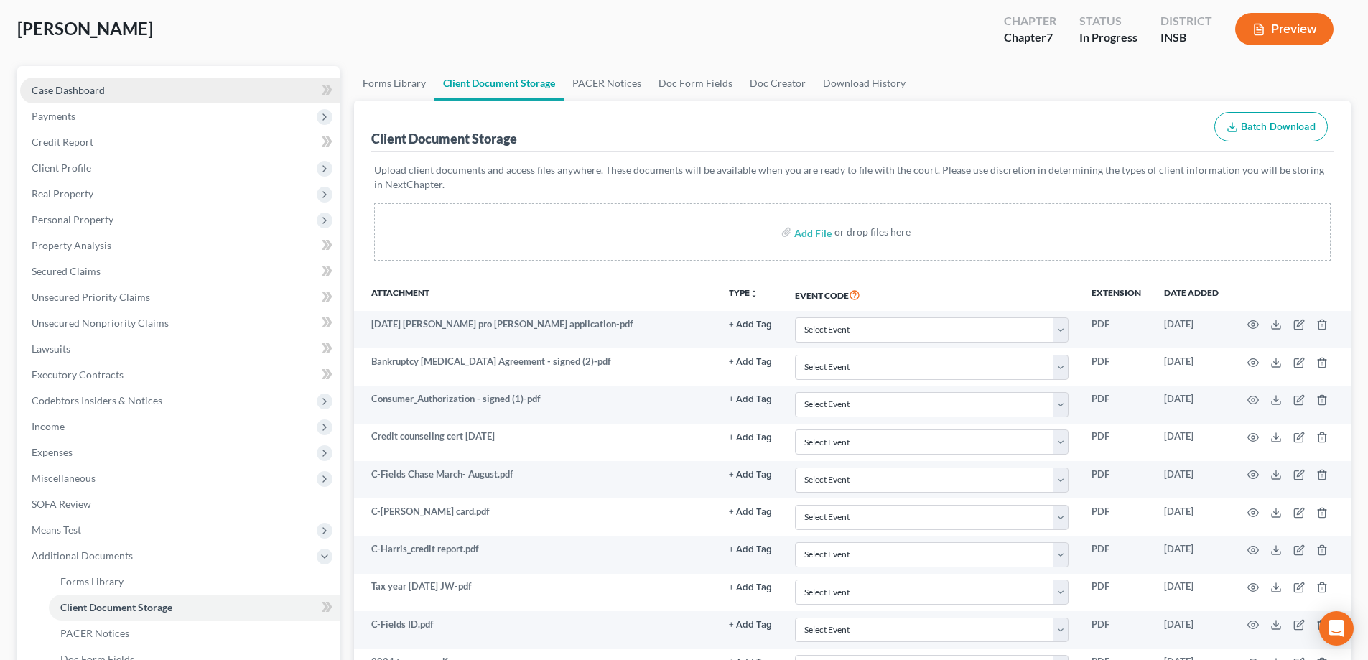
click at [101, 94] on span "Case Dashboard" at bounding box center [68, 90] width 73 height 12
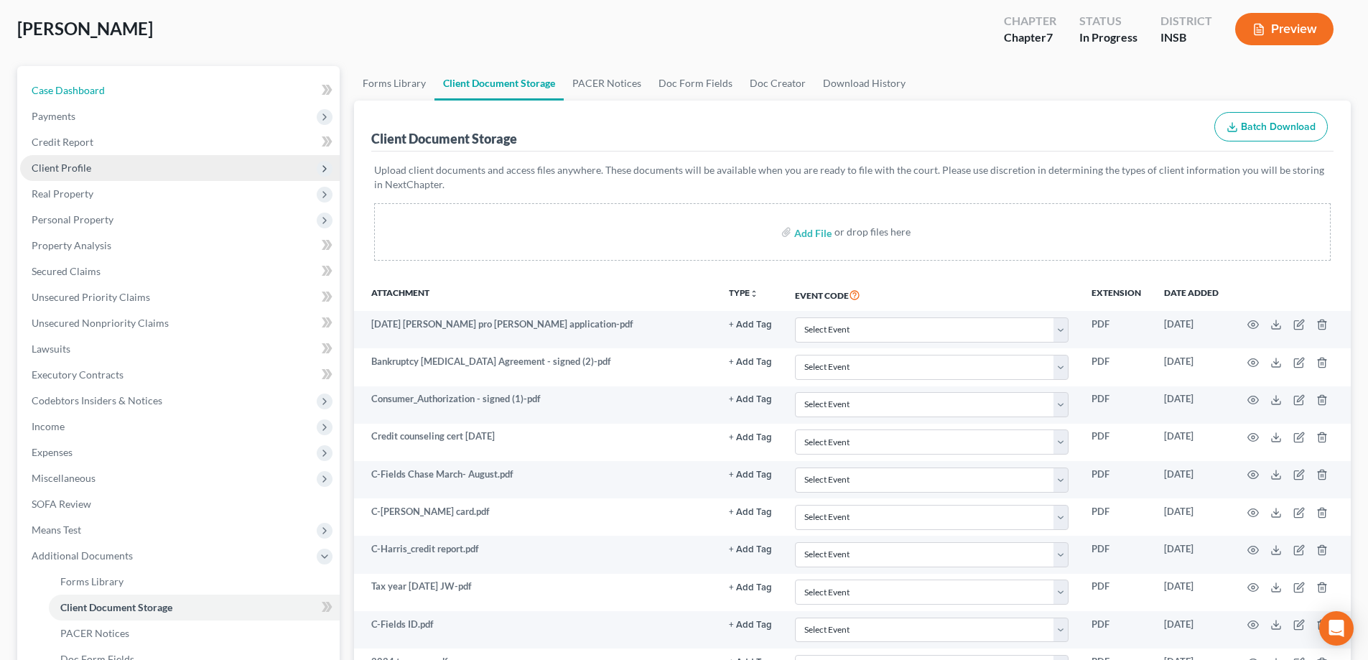
select select "6"
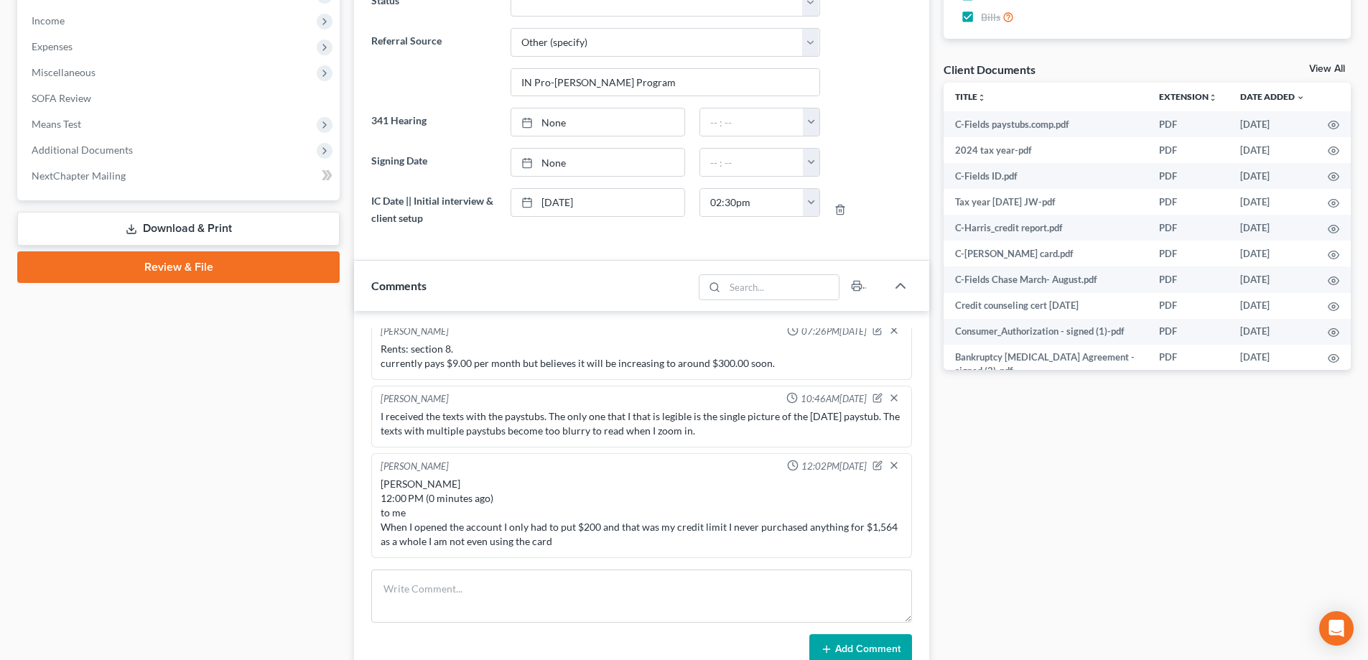
scroll to position [646, 0]
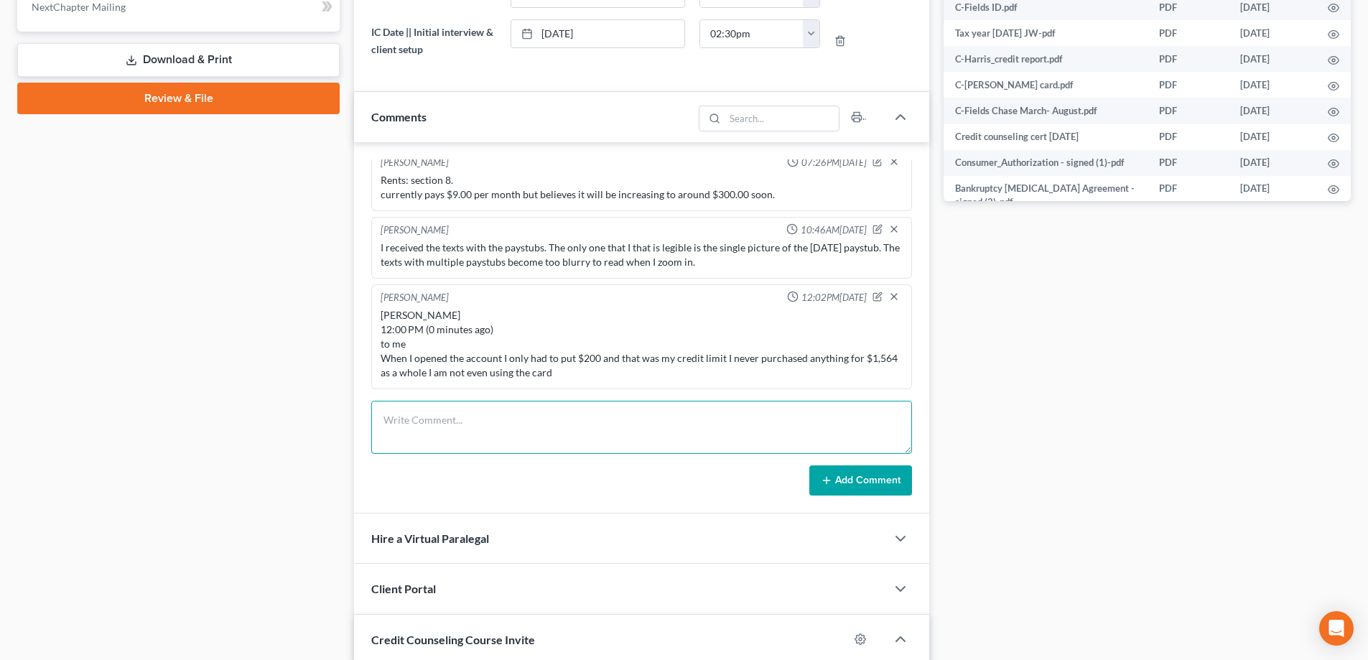
click at [476, 421] on textarea at bounding box center [641, 427] width 541 height 53
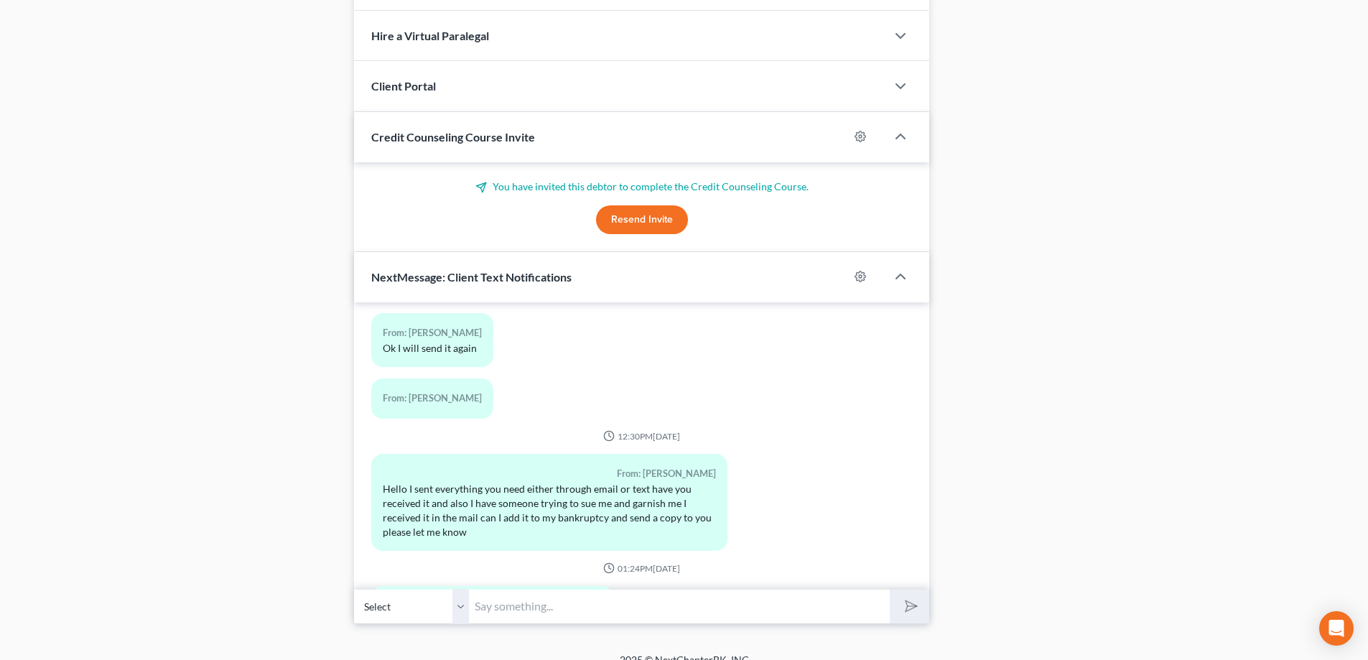
scroll to position [3727, 0]
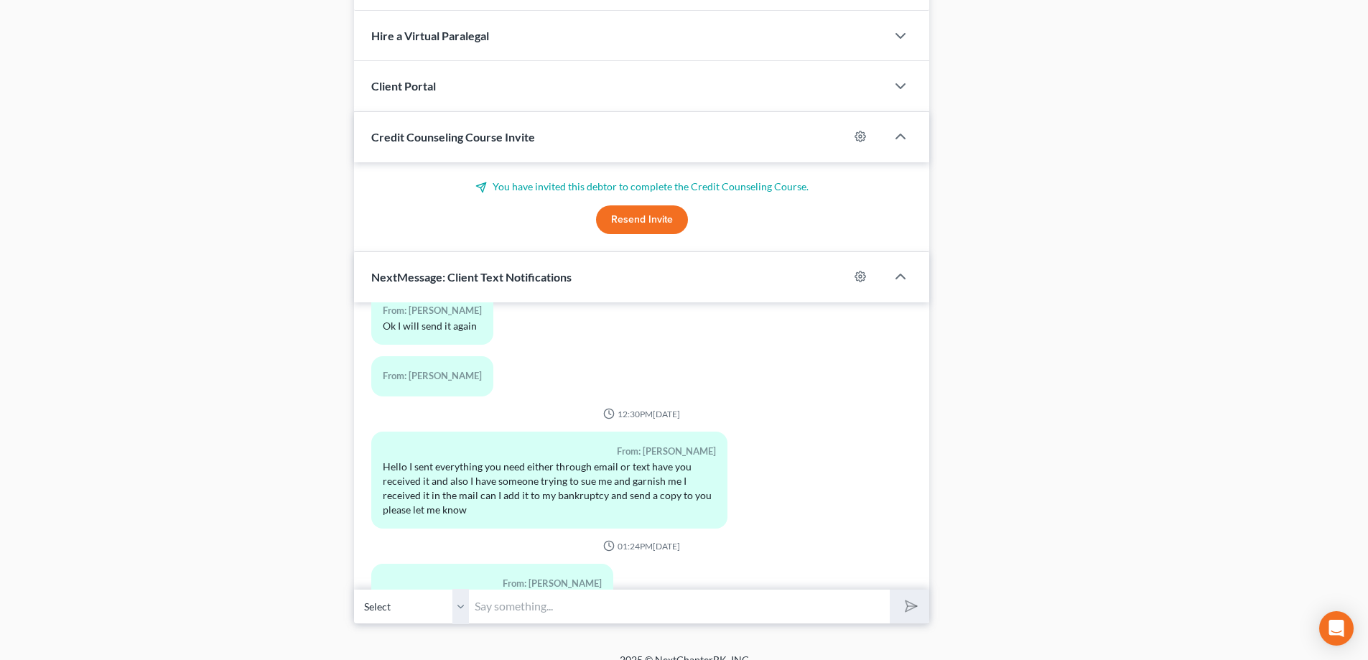
click at [558, 604] on input "text" at bounding box center [679, 606] width 421 height 35
type input "What model Jeep do you have and what is the approximate mileage?"
click at [890, 590] on button "submit" at bounding box center [910, 607] width 40 height 34
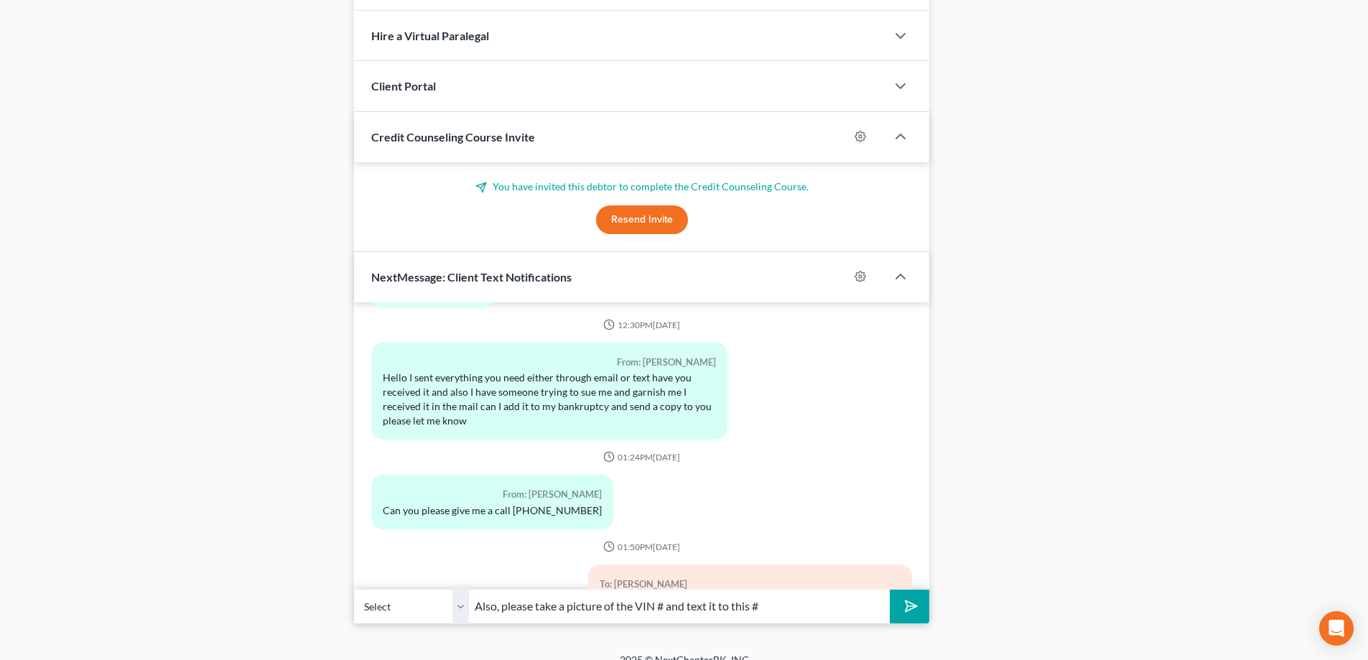
type input "Also, please take a picture of the VIN # and text it to this #"
click at [890, 590] on button "submit" at bounding box center [910, 607] width 40 height 34
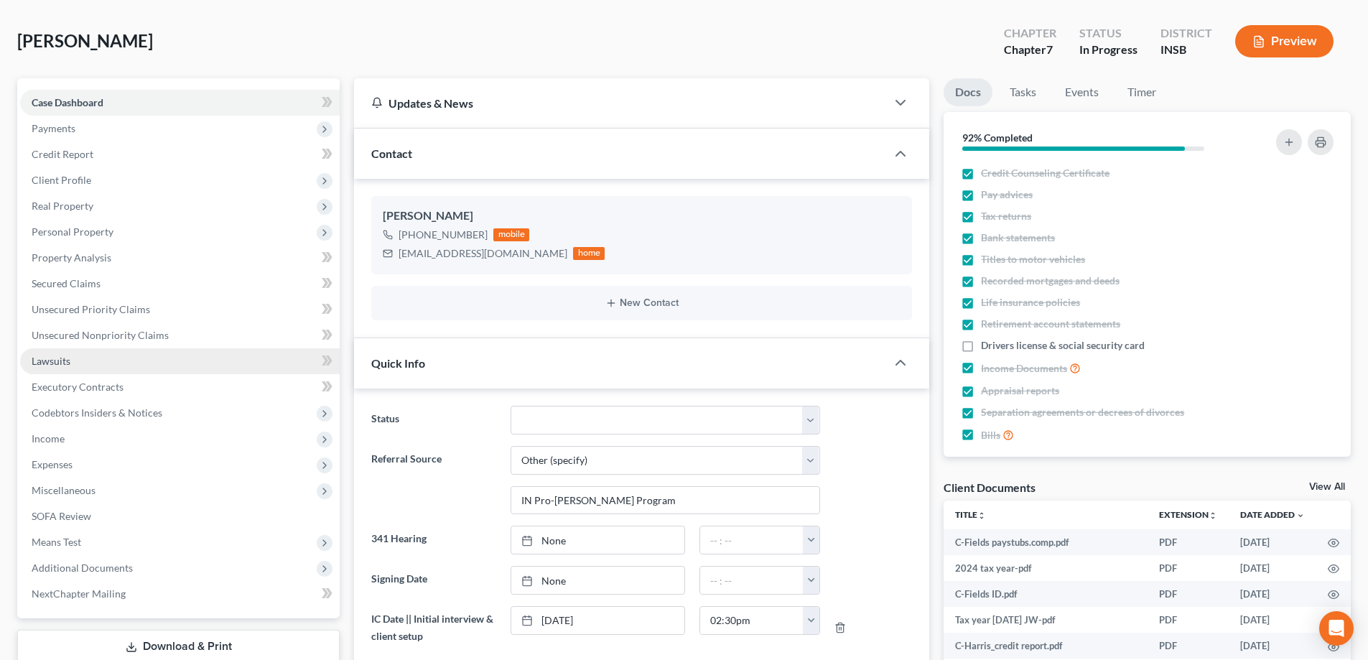
scroll to position [0, 0]
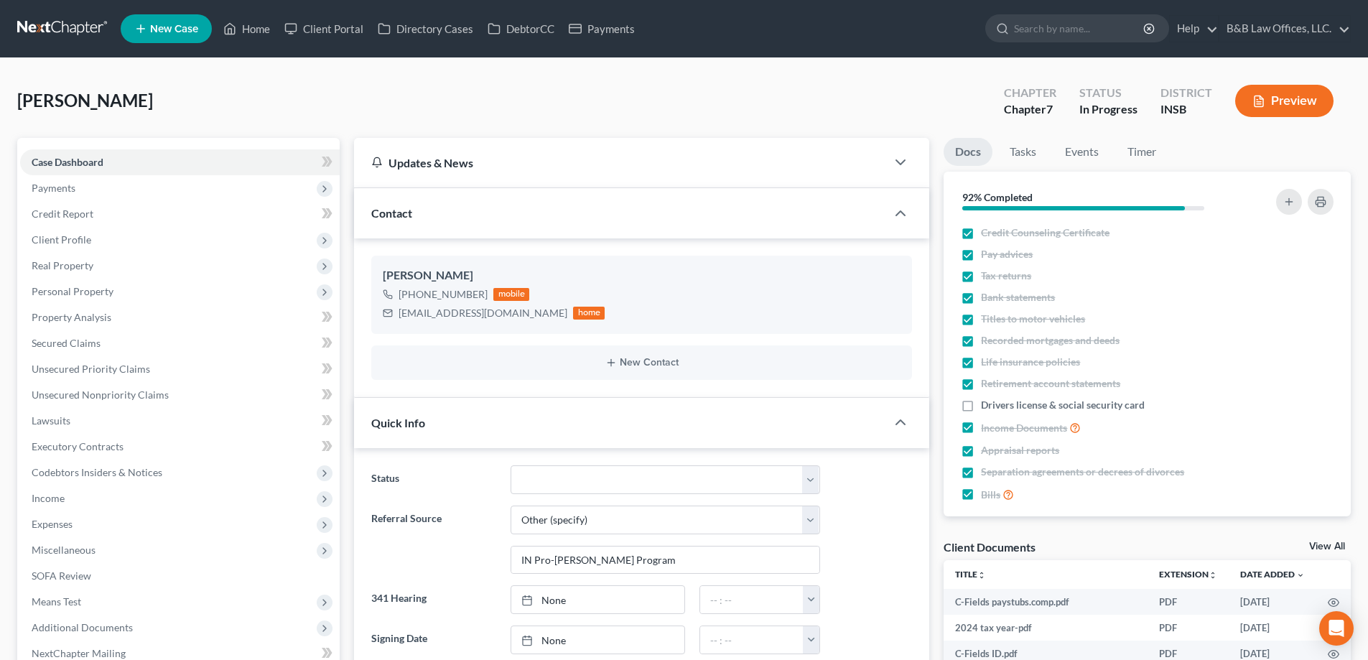
drag, startPoint x: 213, startPoint y: 95, endPoint x: 8, endPoint y: 101, distance: 204.8
copy span "[PERSON_NAME]"
click at [102, 243] on span "Client Profile" at bounding box center [180, 240] width 320 height 26
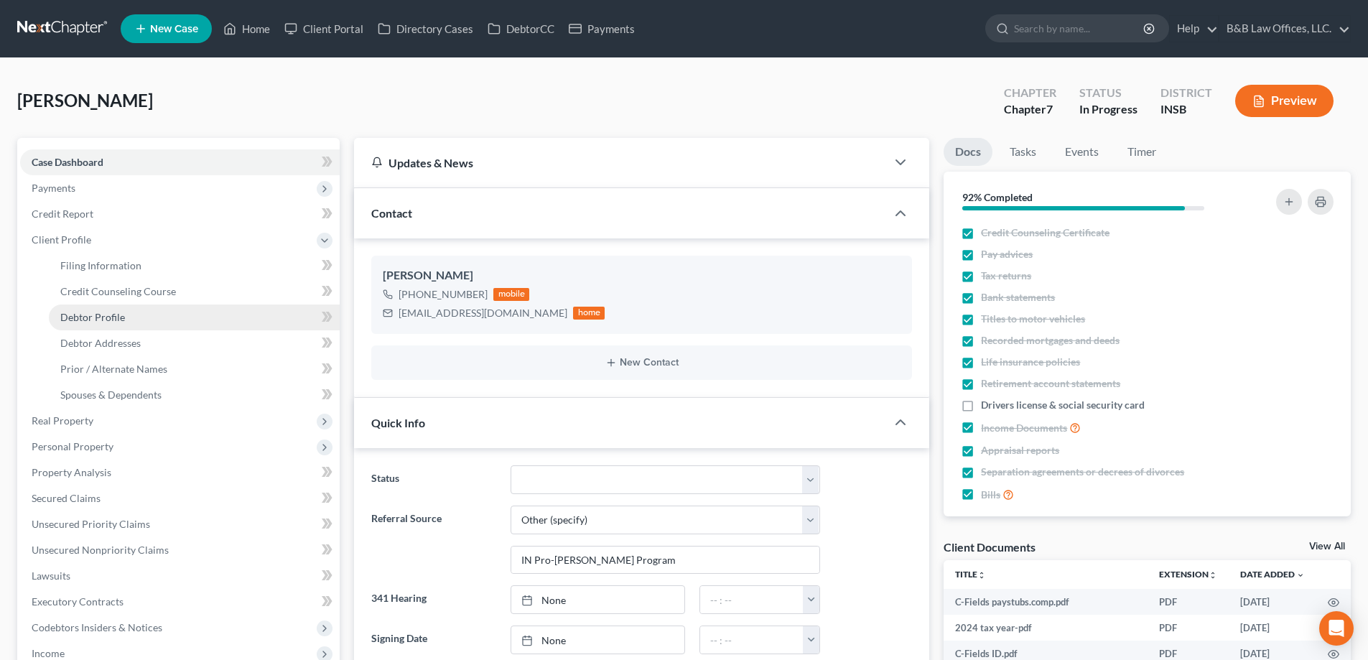
click at [121, 317] on span "Debtor Profile" at bounding box center [92, 317] width 65 height 12
select select "4"
select select "0"
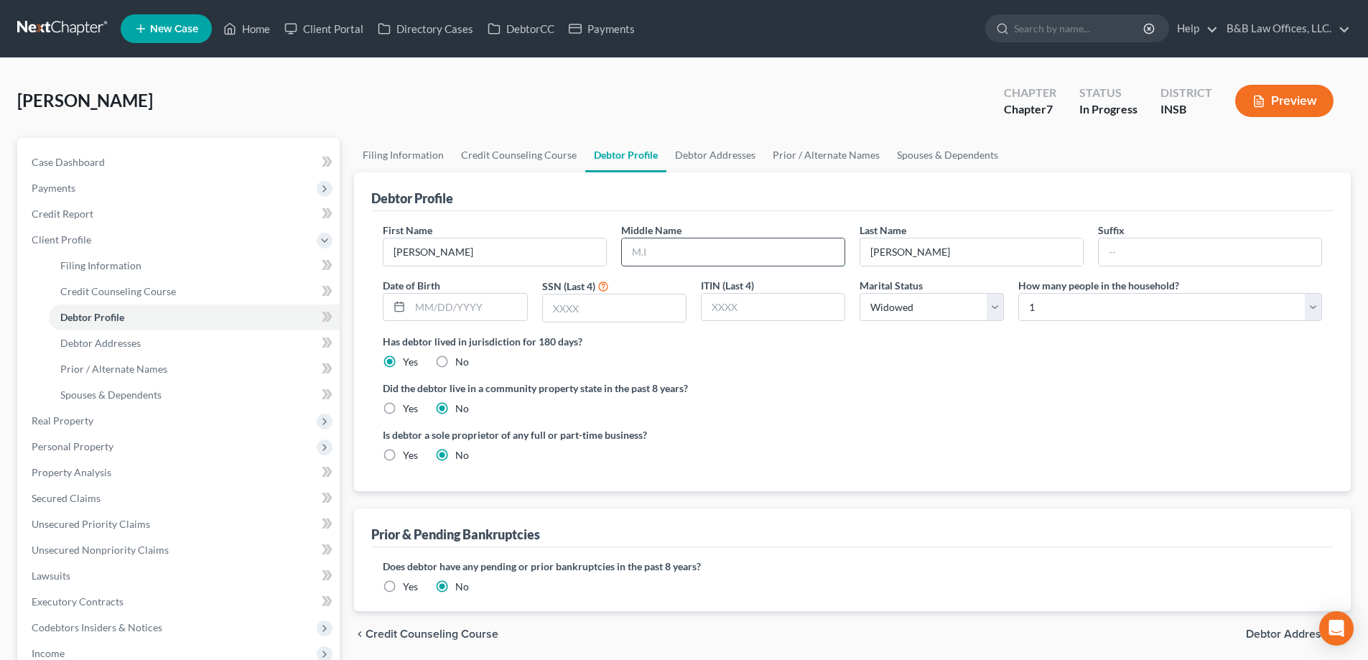
click at [727, 254] on input "text" at bounding box center [733, 251] width 223 height 27
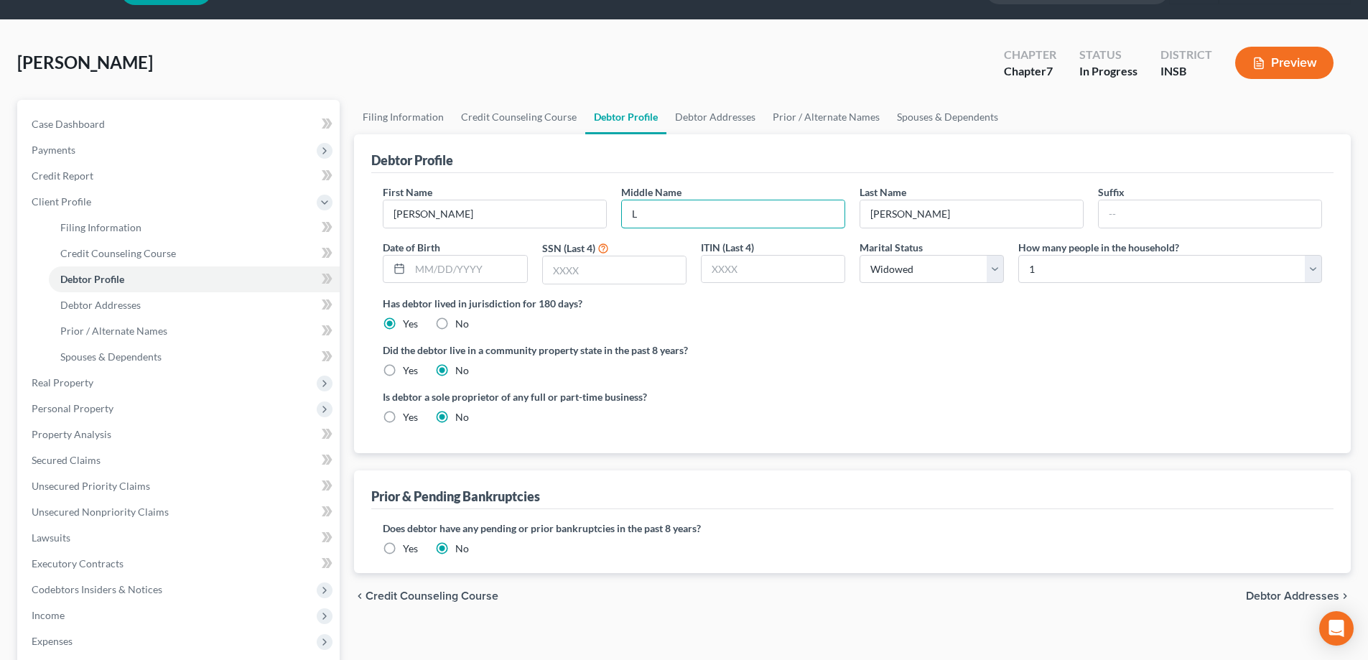
scroll to position [72, 0]
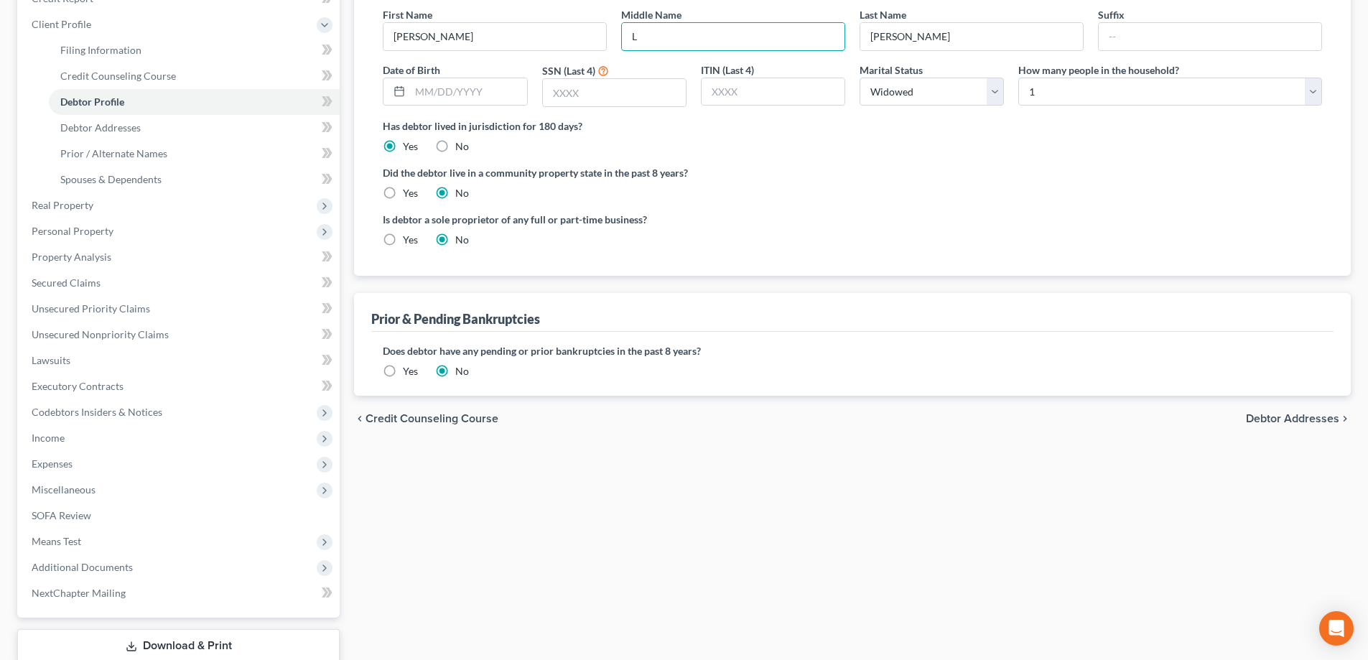
type input "L"
click at [1284, 417] on span "Debtor Addresses" at bounding box center [1292, 418] width 93 height 11
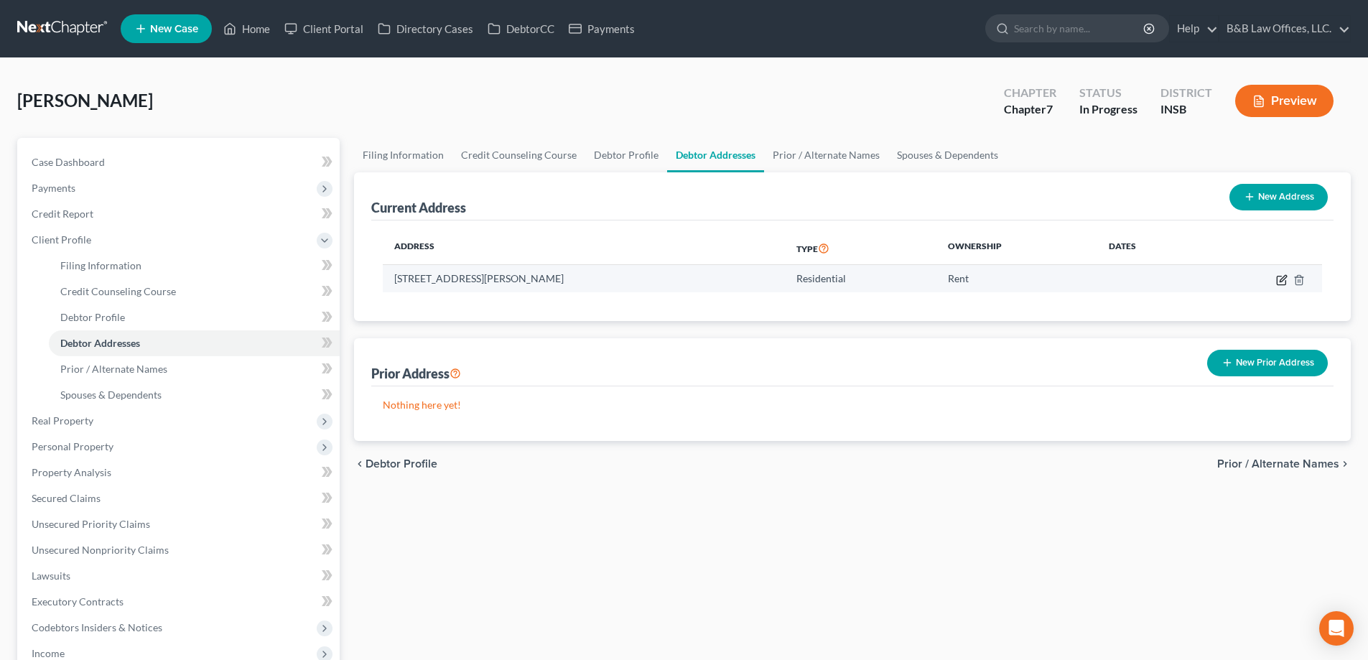
click at [1281, 279] on icon "button" at bounding box center [1283, 278] width 6 height 6
select select "15"
select select "47"
select select "0"
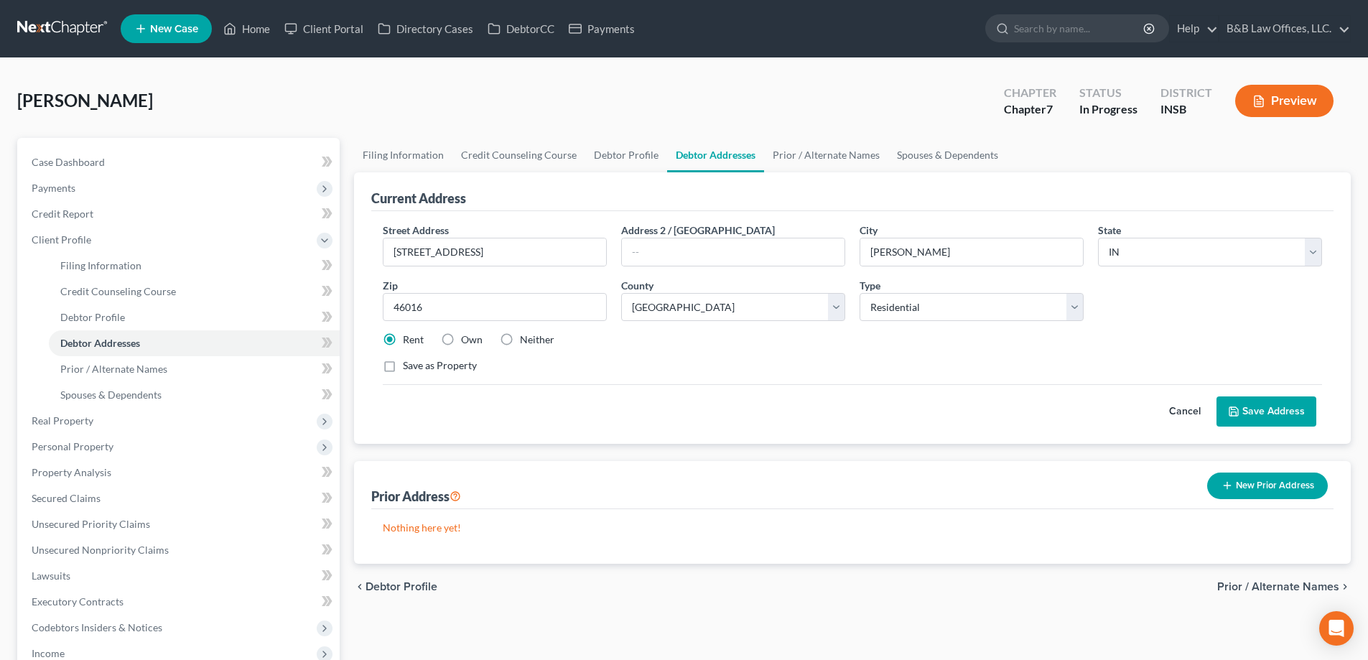
drag, startPoint x: 124, startPoint y: 100, endPoint x: 194, endPoint y: 108, distance: 70.9
click at [153, 108] on span "[PERSON_NAME]" at bounding box center [85, 100] width 136 height 21
copy span "Christine"
drag, startPoint x: 515, startPoint y: 254, endPoint x: 328, endPoint y: 249, distance: 187.5
click at [328, 249] on div "Petition Navigation Case Dashboard Payments Invoices Payments Payments Credit R…" at bounding box center [684, 527] width 1348 height 778
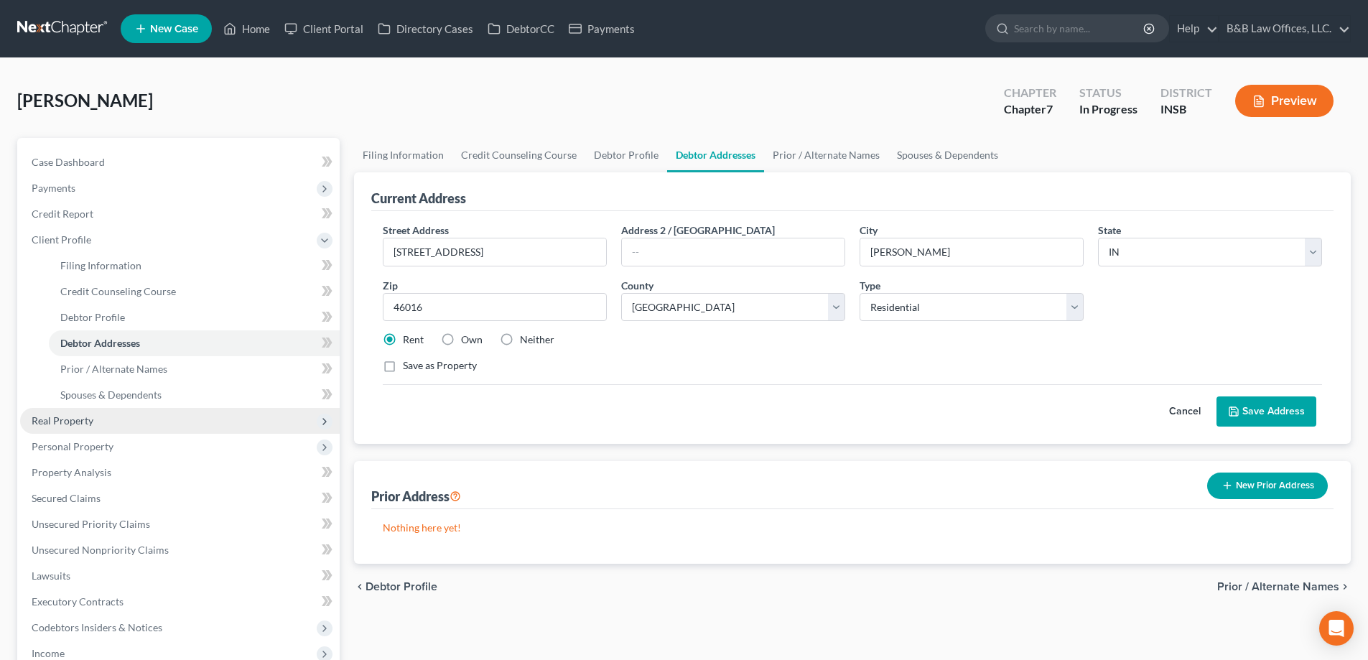
click at [69, 422] on span "Real Property" at bounding box center [63, 420] width 62 height 12
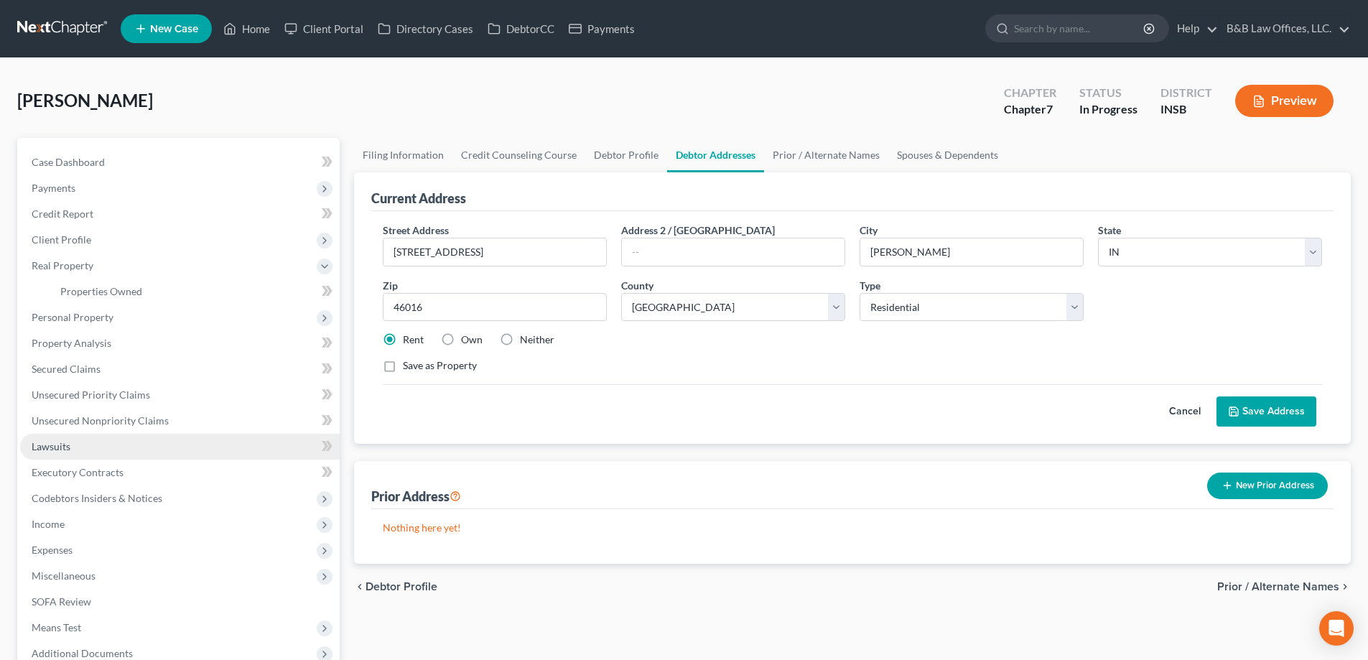
click at [60, 444] on span "Lawsuits" at bounding box center [51, 446] width 39 height 12
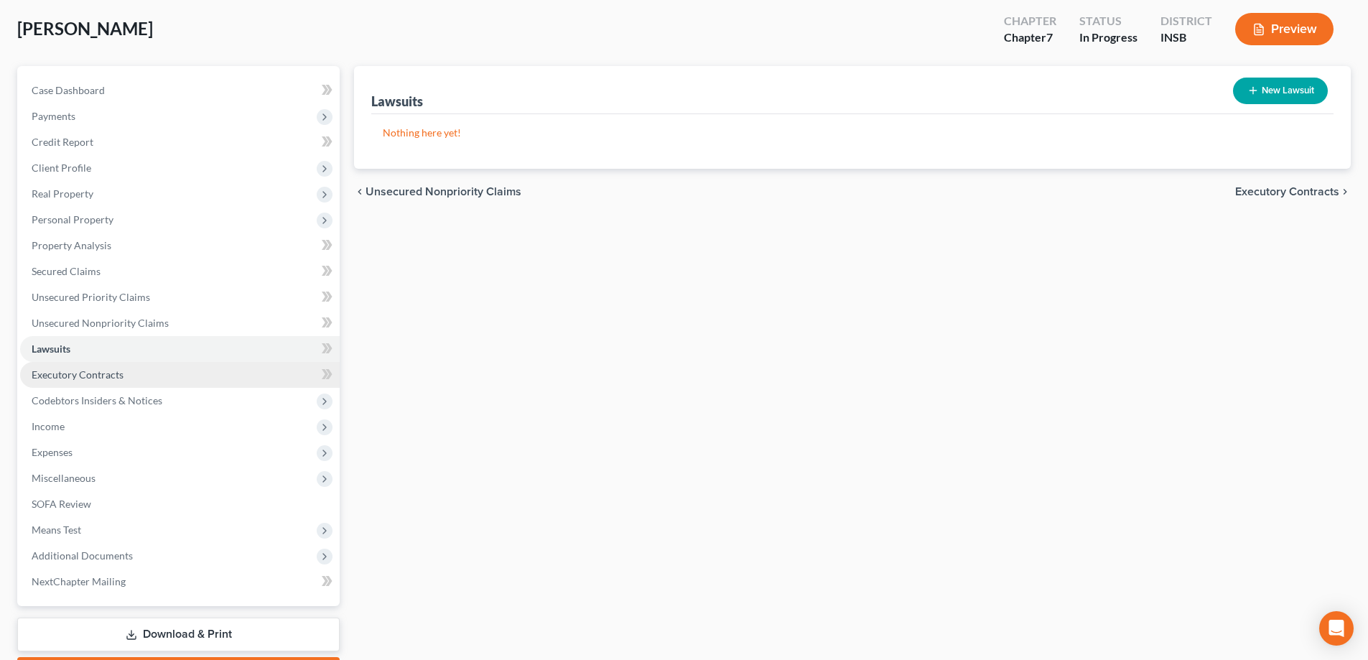
click at [76, 380] on span "Executory Contracts" at bounding box center [78, 374] width 92 height 12
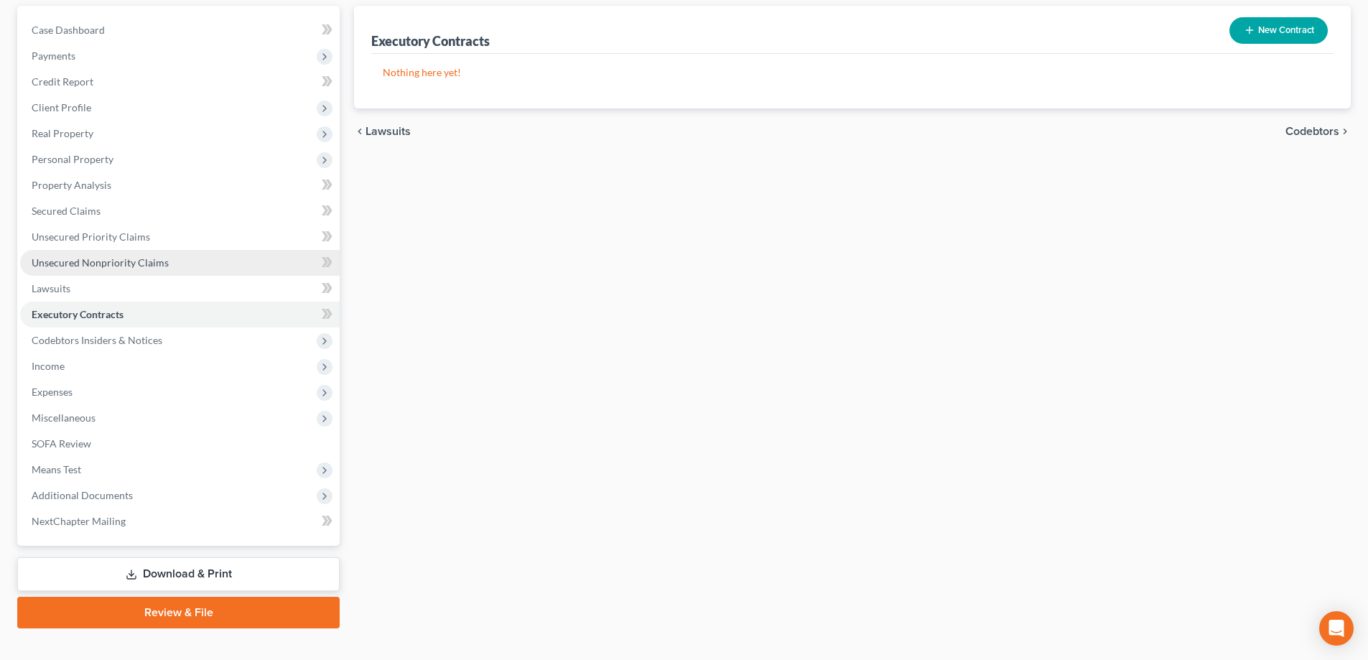
scroll to position [144, 0]
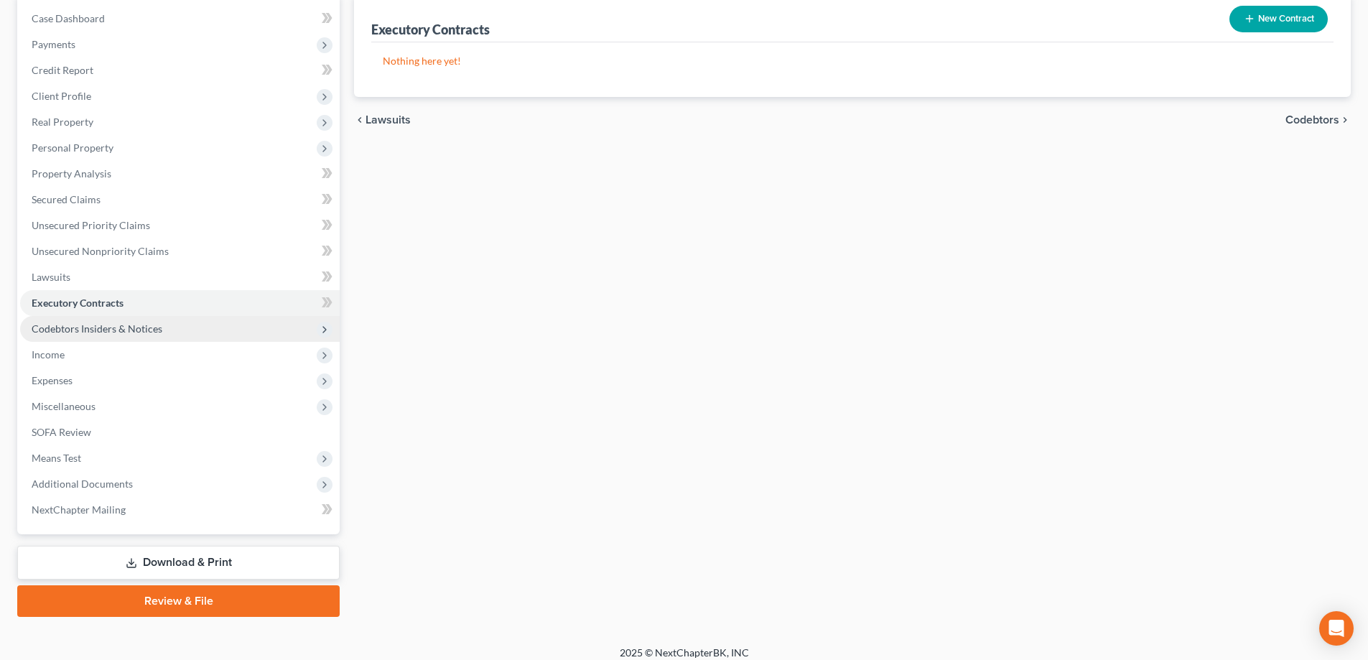
click at [80, 330] on span "Codebtors Insiders & Notices" at bounding box center [97, 329] width 131 height 12
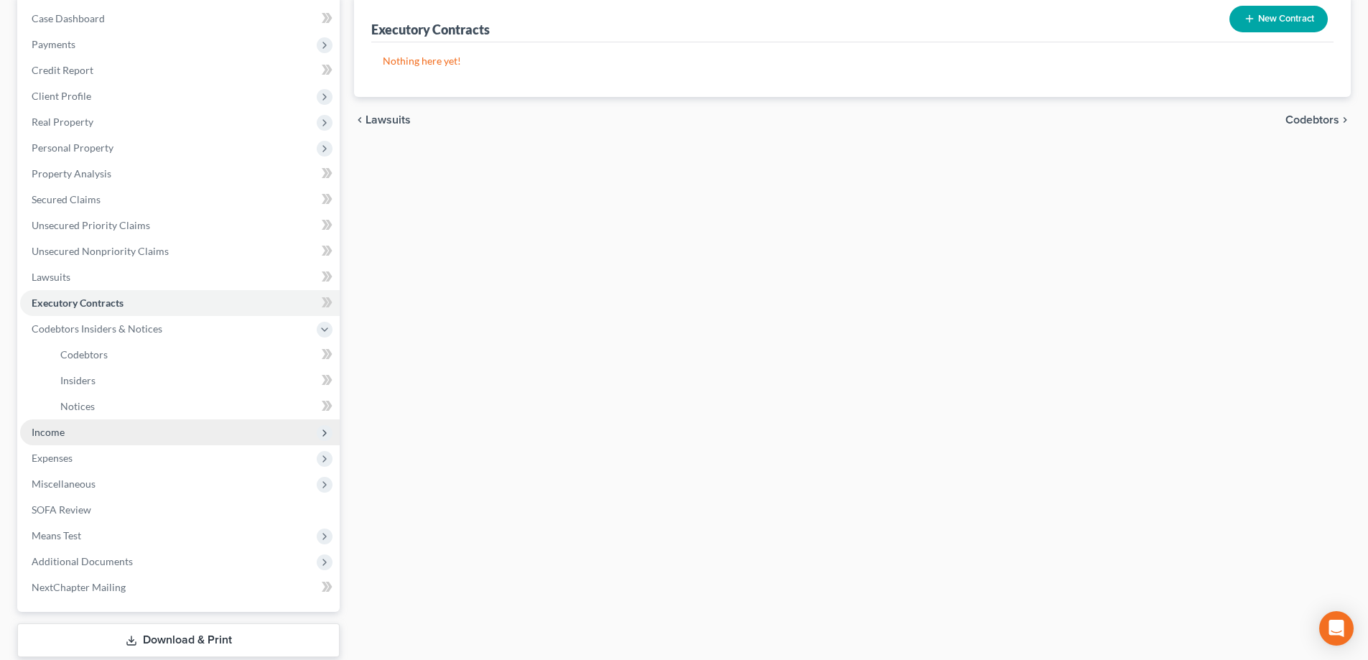
click at [57, 432] on span "Income" at bounding box center [48, 432] width 33 height 12
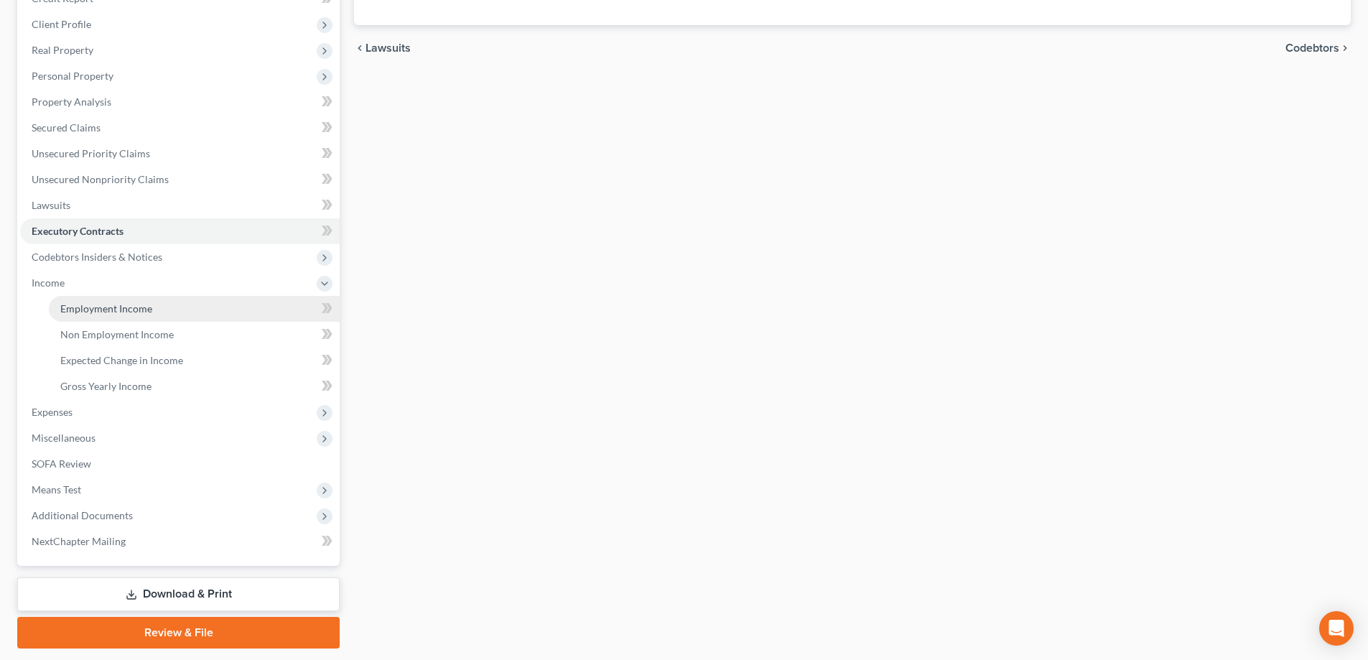
click at [129, 314] on span "Employment Income" at bounding box center [106, 308] width 92 height 12
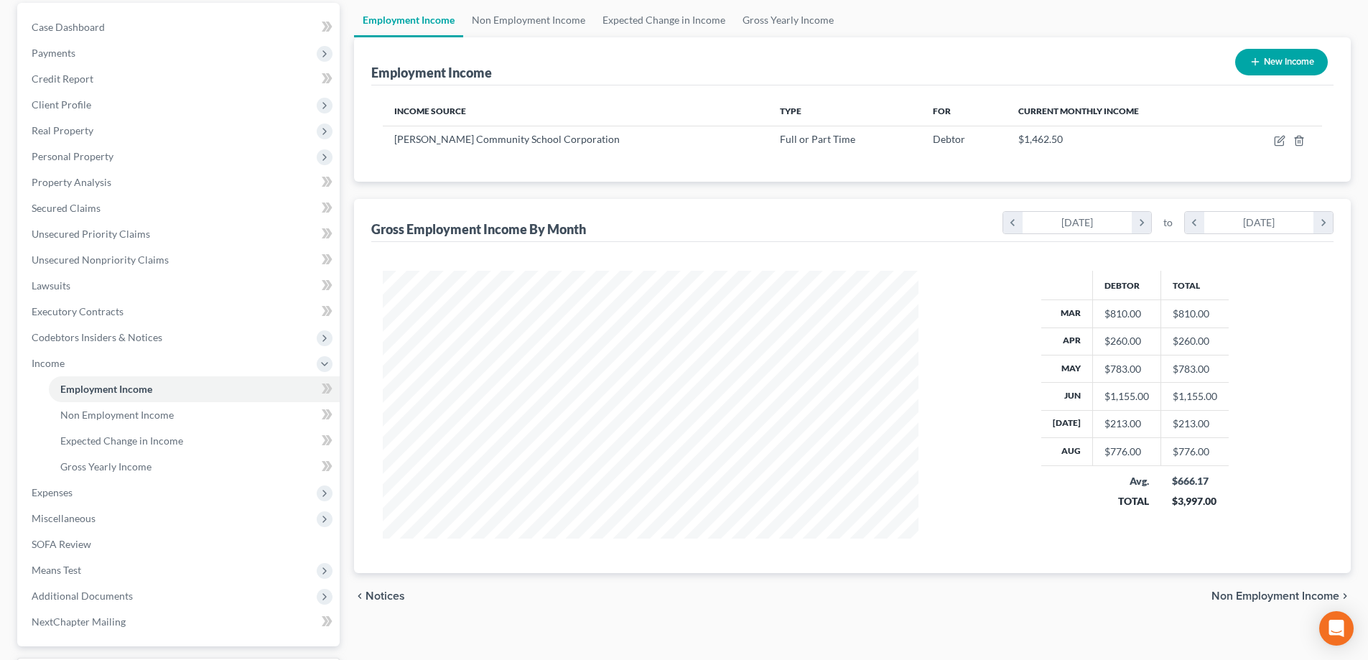
scroll to position [215, 0]
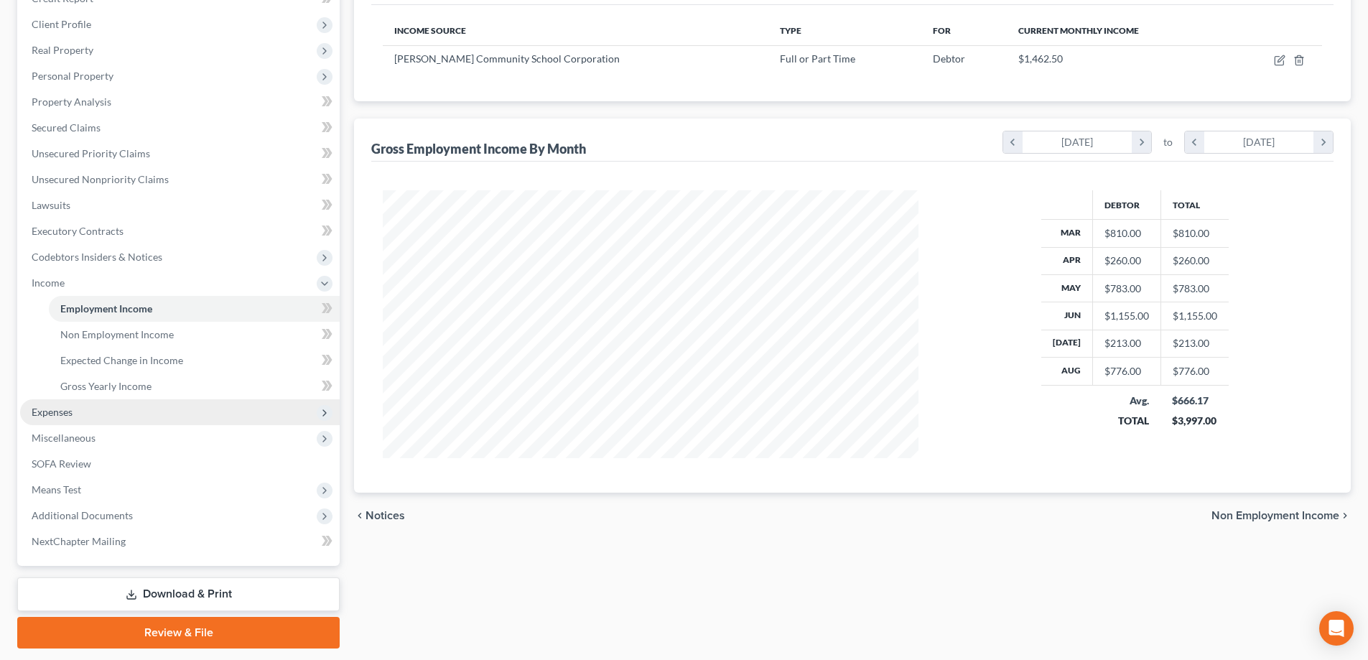
click at [57, 417] on span "Expenses" at bounding box center [52, 412] width 41 height 12
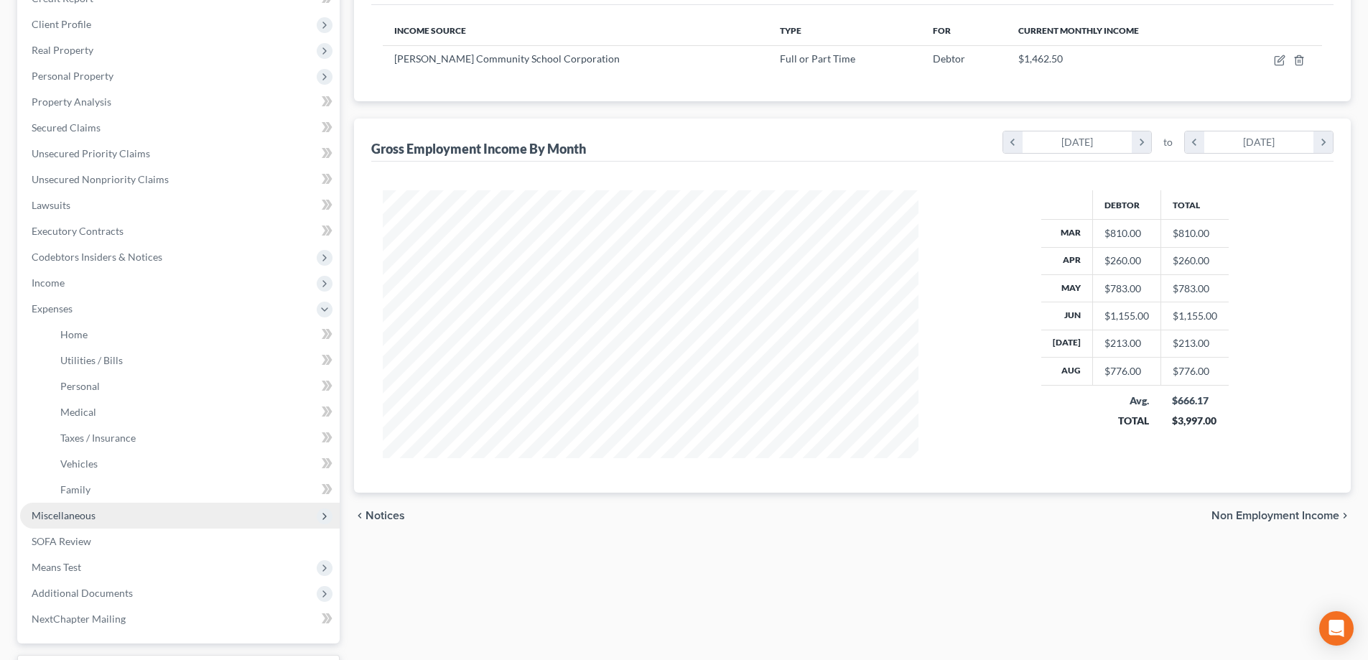
click at [63, 515] on span "Miscellaneous" at bounding box center [64, 515] width 64 height 12
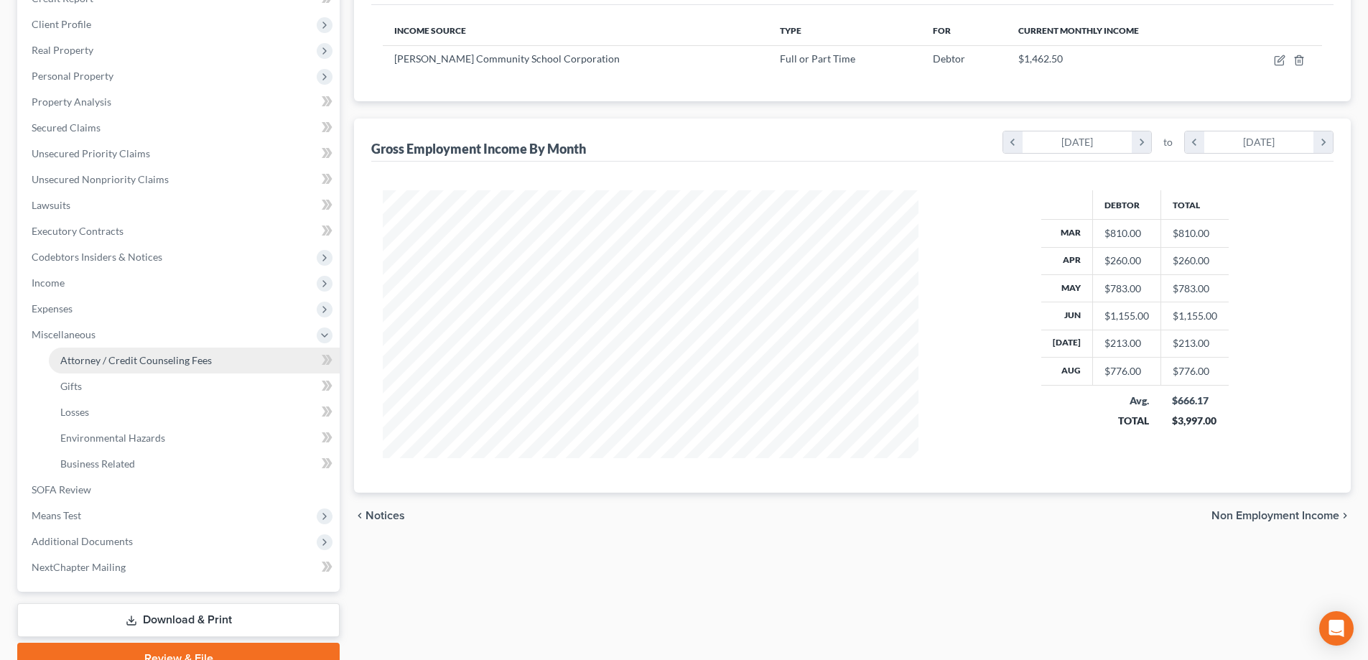
click at [119, 360] on span "Attorney / Credit Counseling Fees" at bounding box center [136, 360] width 152 height 12
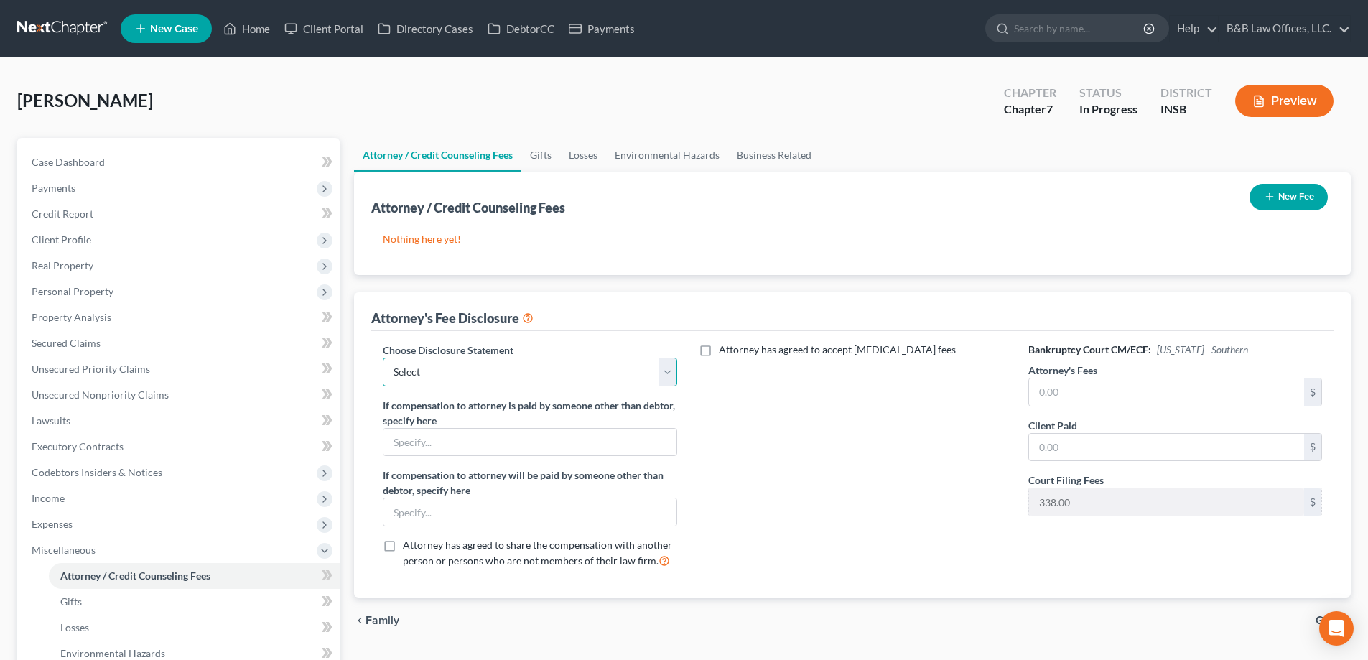
click at [488, 373] on select "Select Chapter 7 Standard CH 13" at bounding box center [530, 372] width 294 height 29
select select "0"
click at [383, 358] on select "Select Chapter 7 Standard CH 13" at bounding box center [530, 372] width 294 height 29
click at [1229, 397] on input "text" at bounding box center [1166, 392] width 275 height 27
type input "0.00"
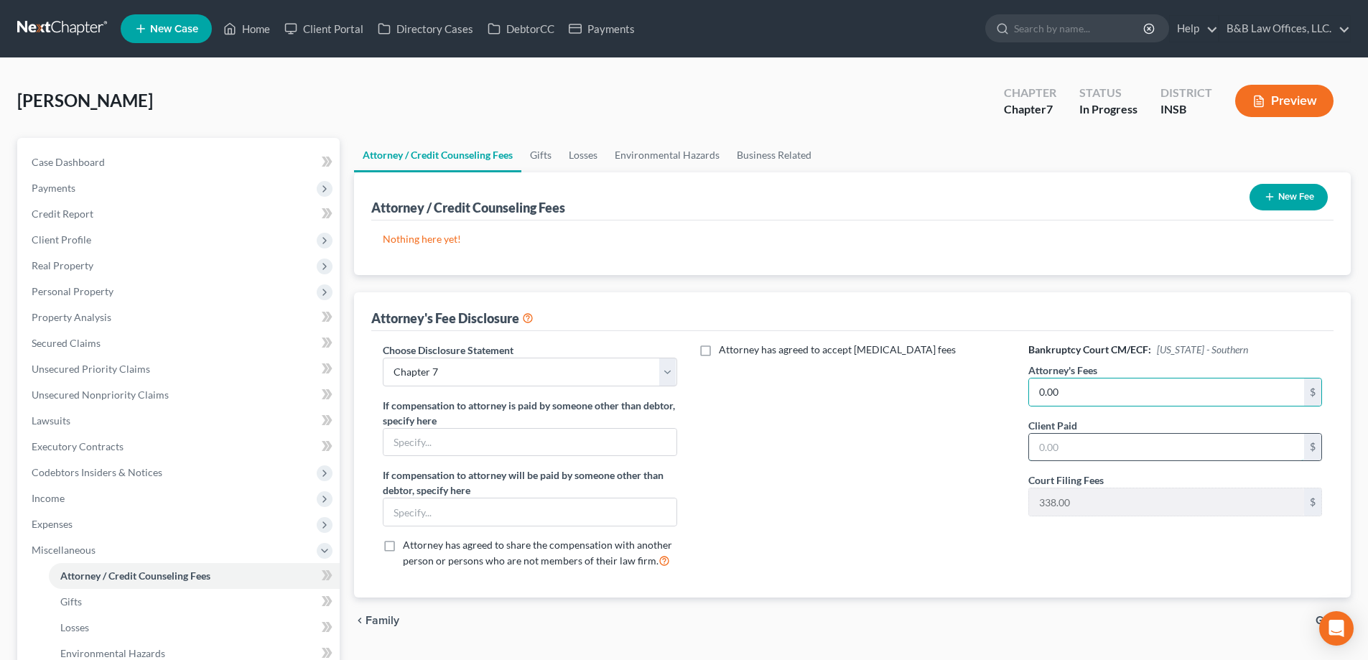
click at [1070, 448] on input "text" at bounding box center [1166, 447] width 275 height 27
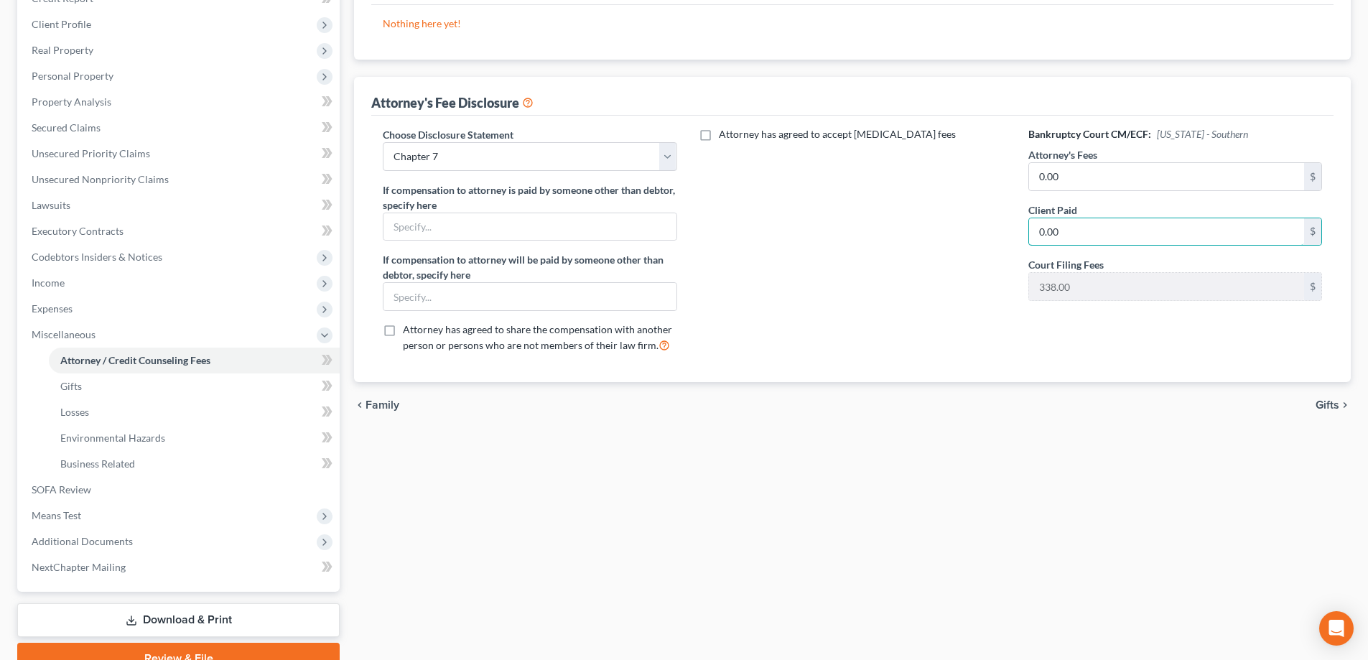
type input "0.00"
click at [1331, 404] on span "Gifts" at bounding box center [1328, 404] width 24 height 11
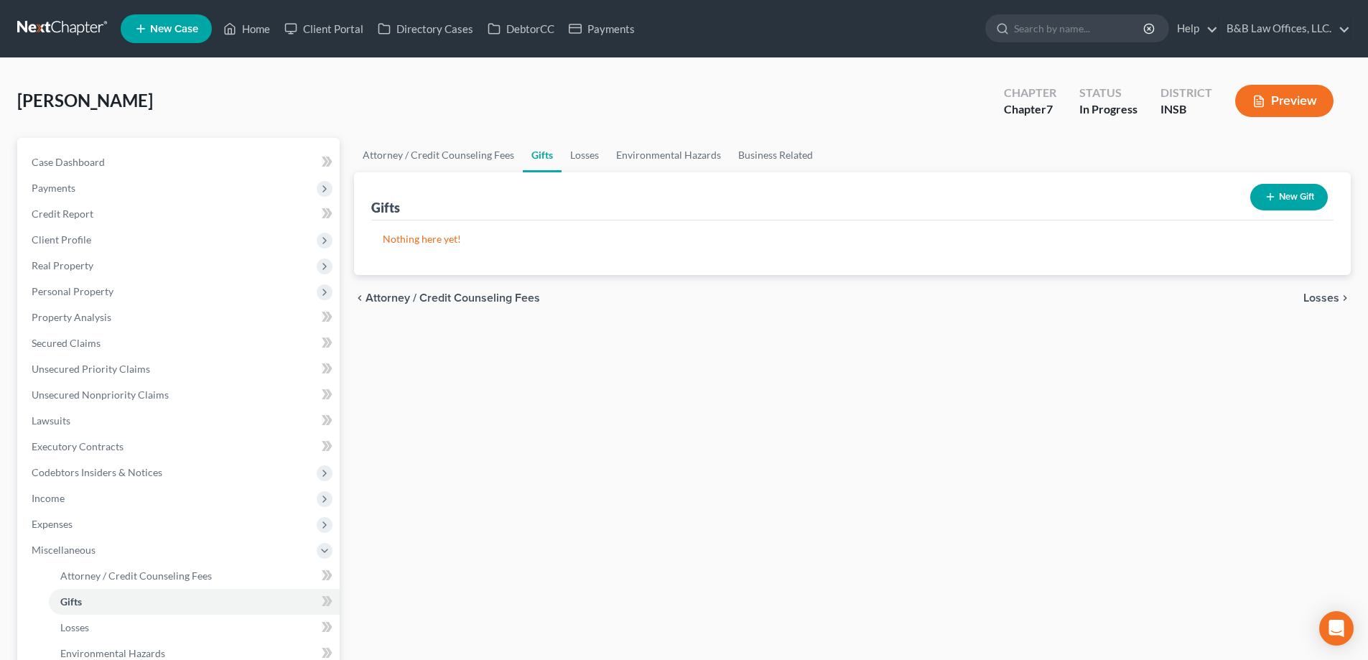
click at [1312, 297] on span "Losses" at bounding box center [1322, 297] width 36 height 11
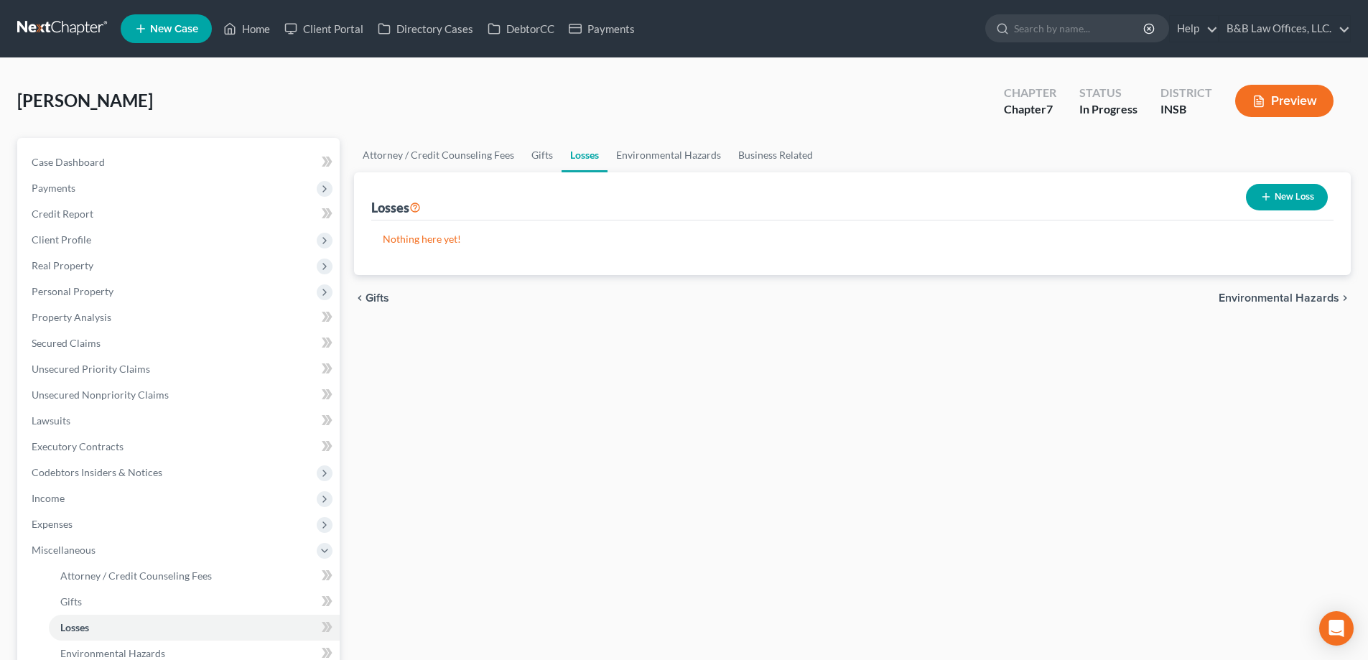
click at [1316, 292] on span "Environmental Hazards" at bounding box center [1279, 297] width 121 height 11
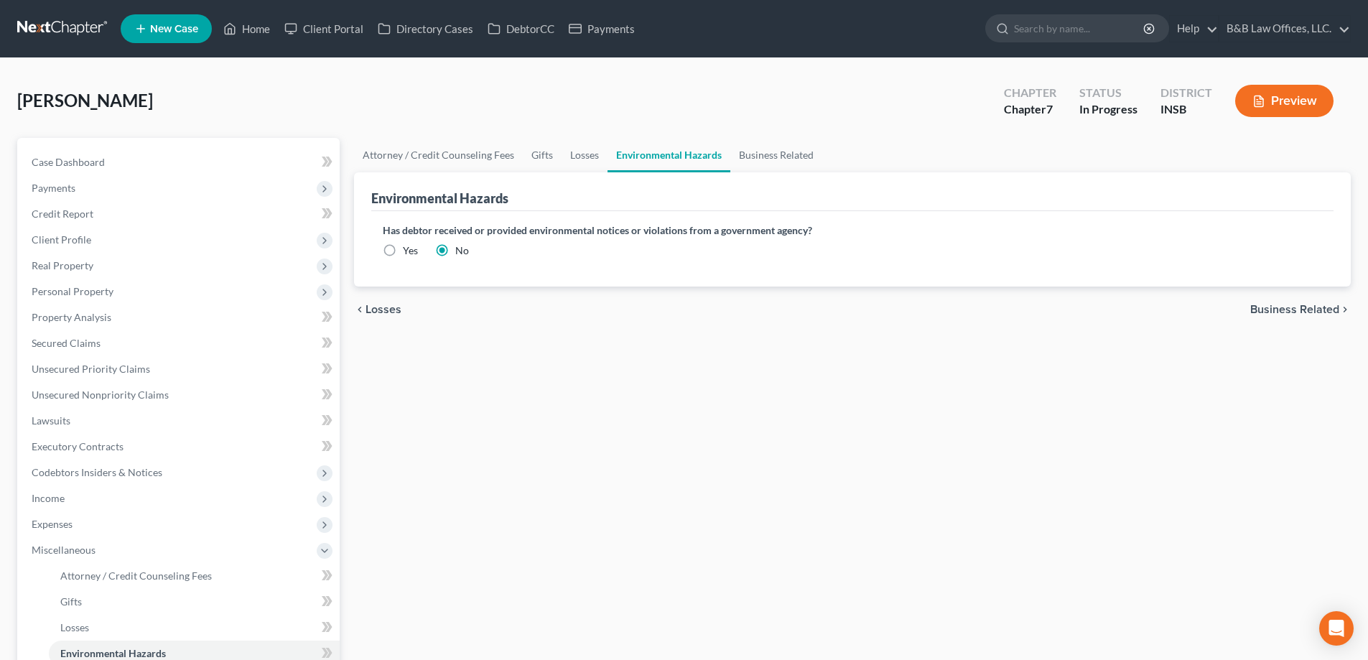
click at [1308, 307] on span "Business Related" at bounding box center [1295, 309] width 89 height 11
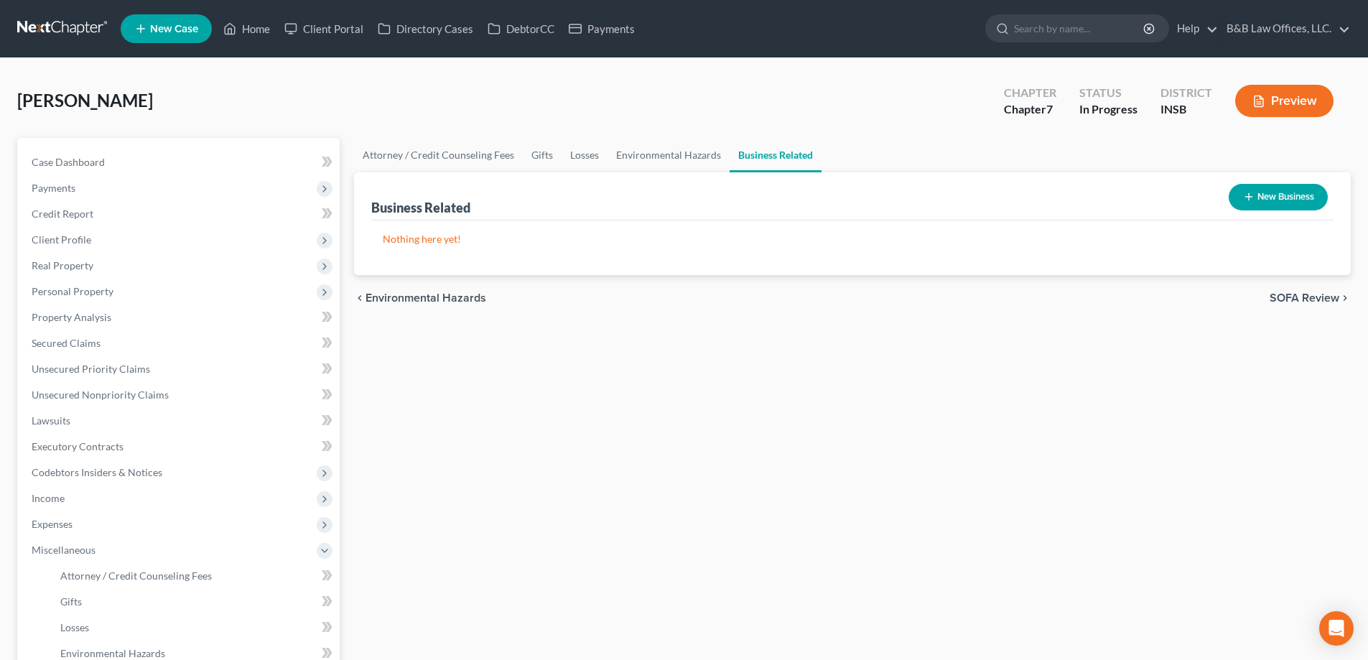
click at [1308, 298] on span "SOFA Review" at bounding box center [1305, 297] width 70 height 11
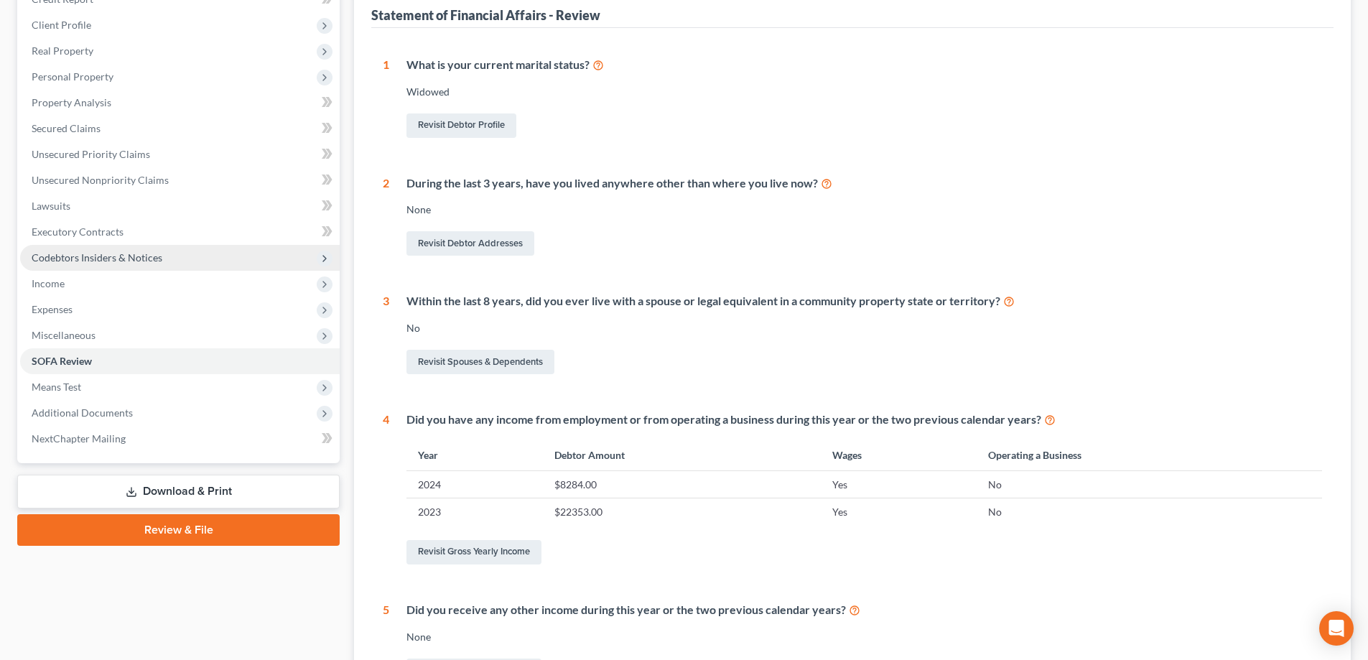
scroll to position [215, 0]
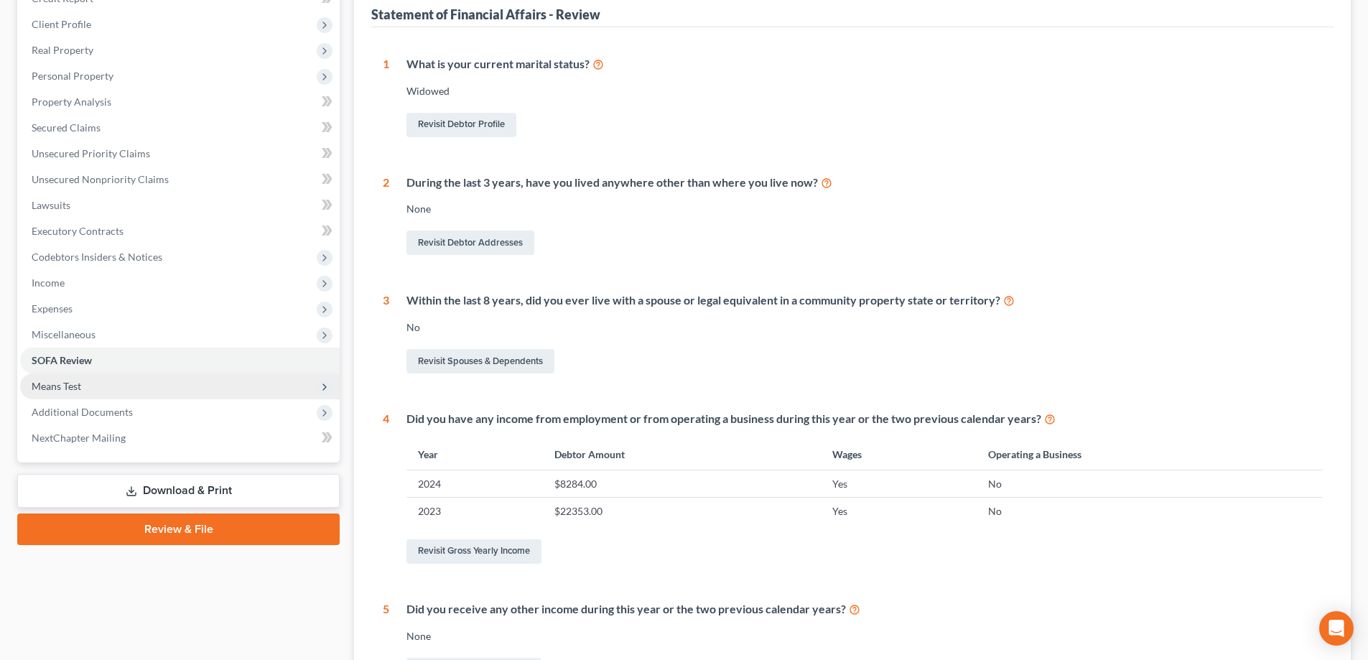
click at [111, 395] on span "Means Test" at bounding box center [180, 387] width 320 height 26
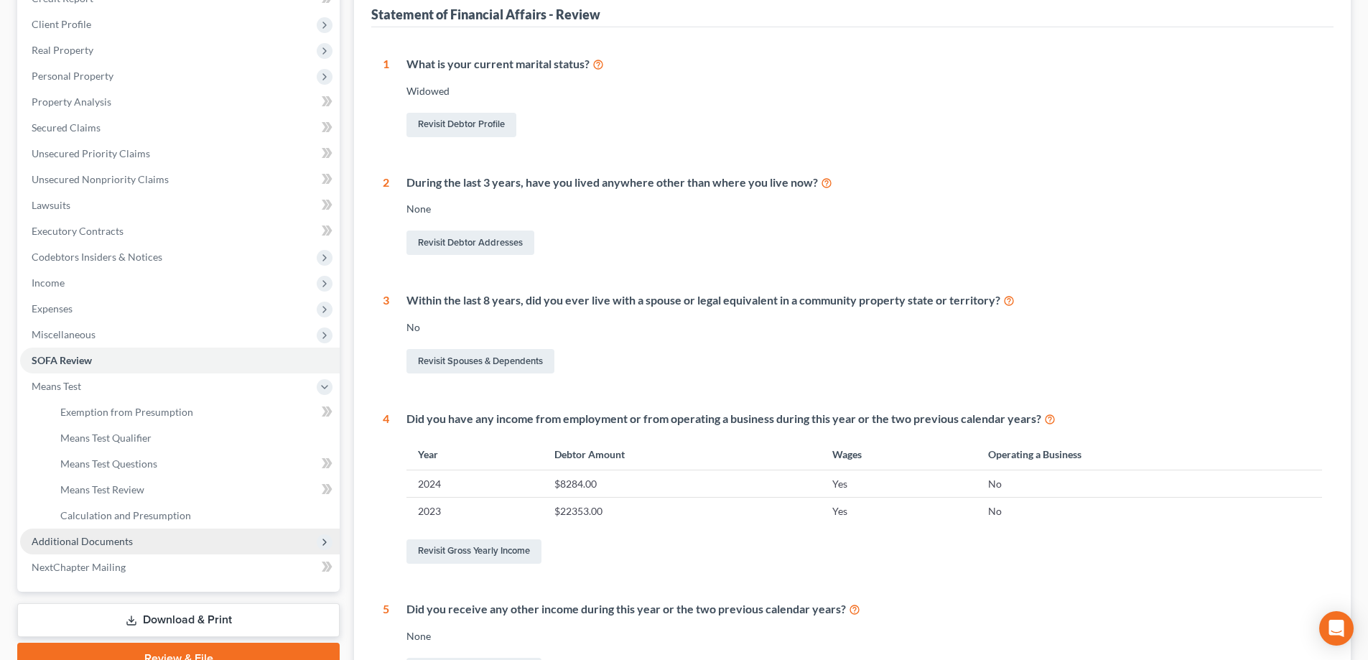
click at [96, 541] on span "Additional Documents" at bounding box center [82, 541] width 101 height 12
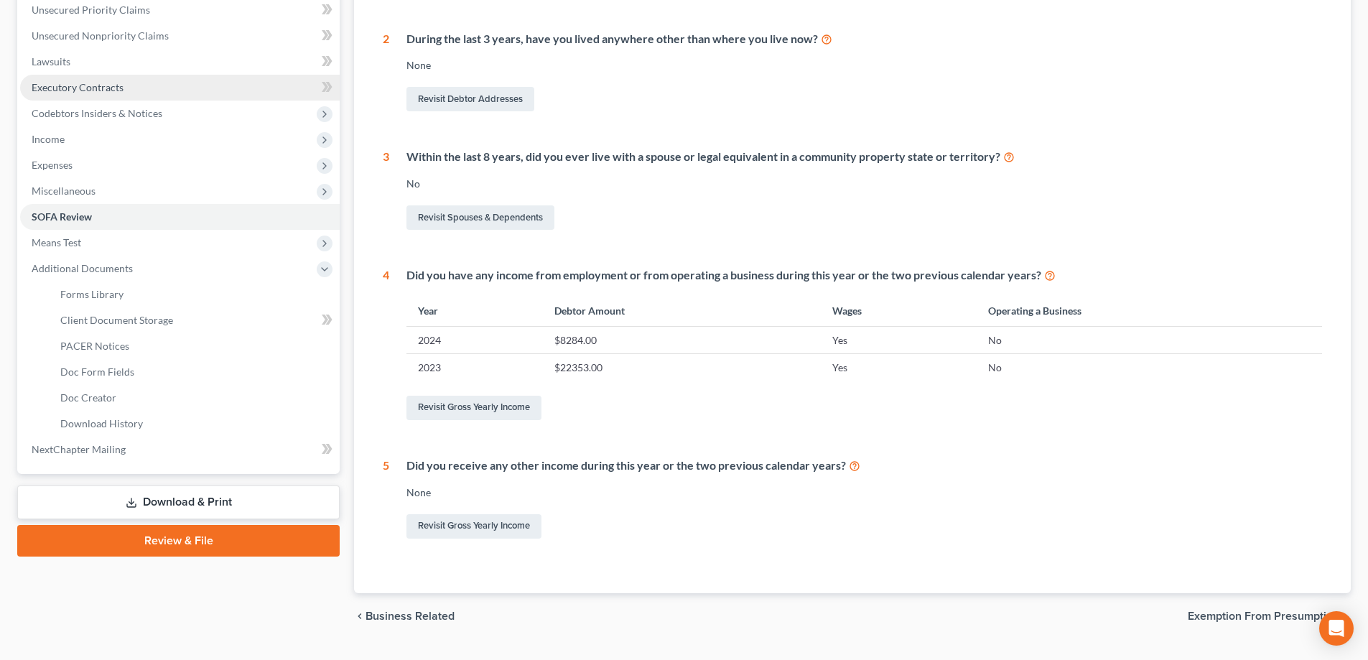
scroll to position [0, 0]
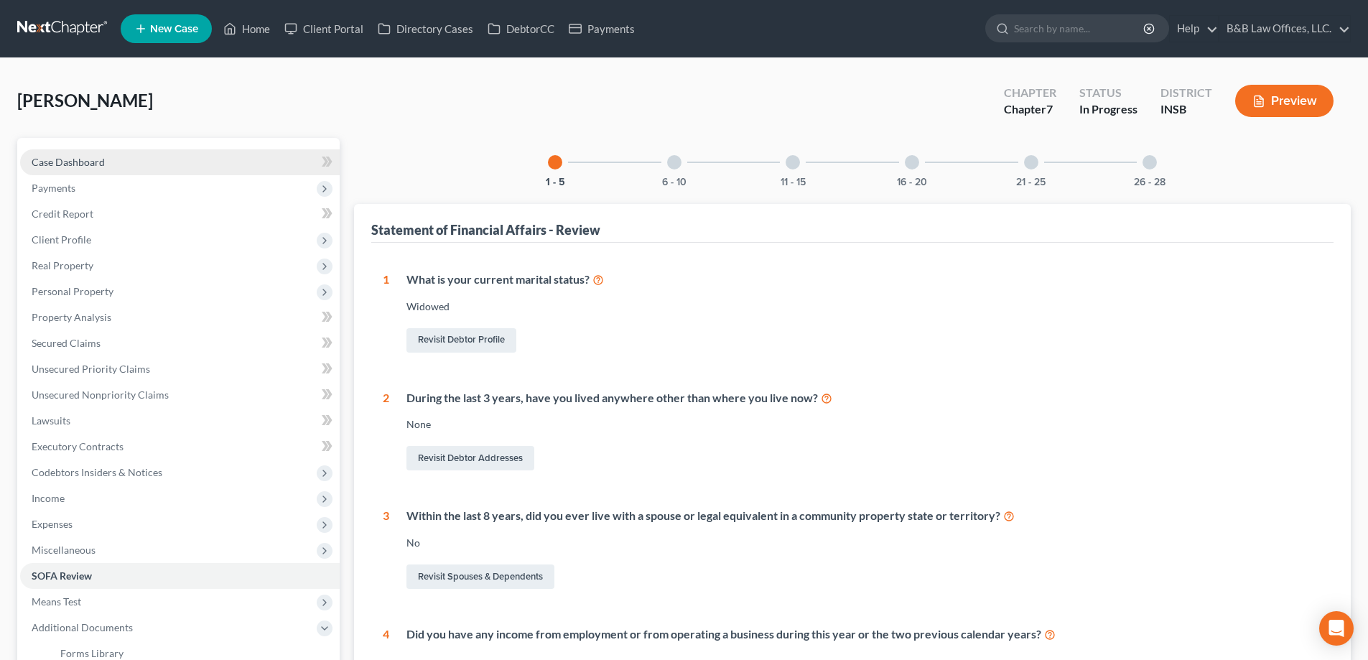
click at [65, 157] on span "Case Dashboard" at bounding box center [68, 162] width 73 height 12
select select "6"
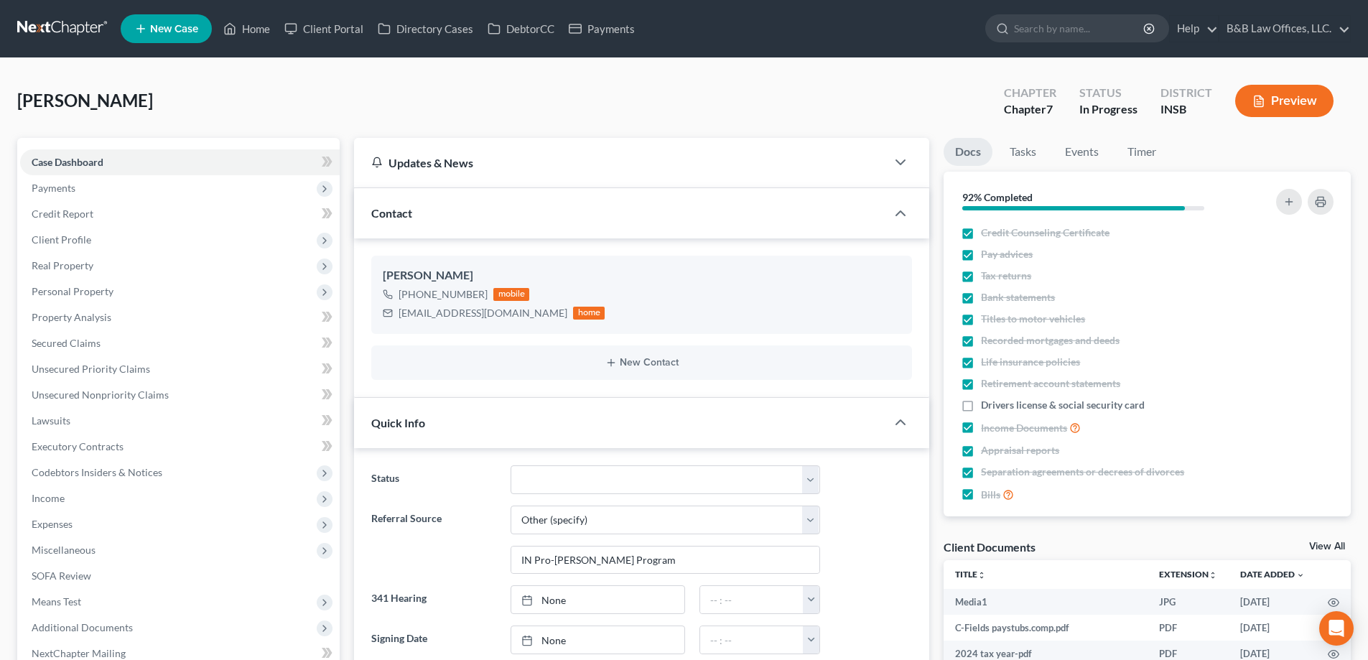
scroll to position [4132, 0]
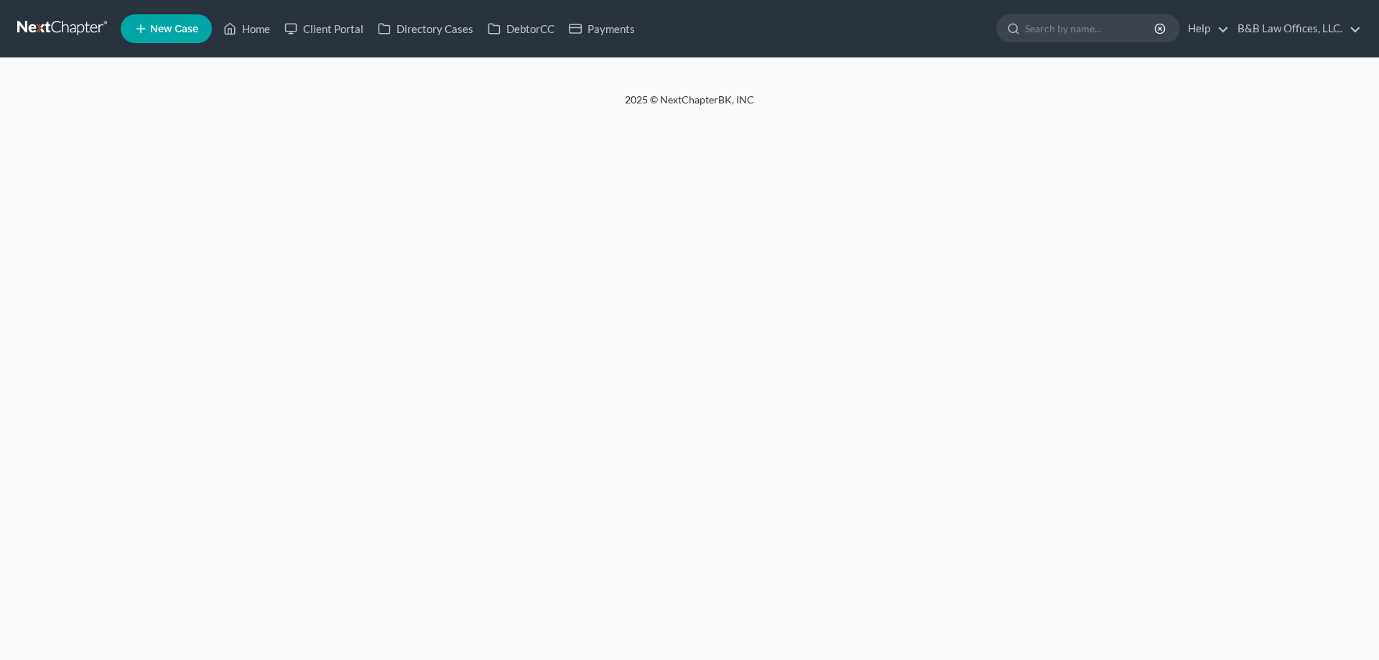
select select "6"
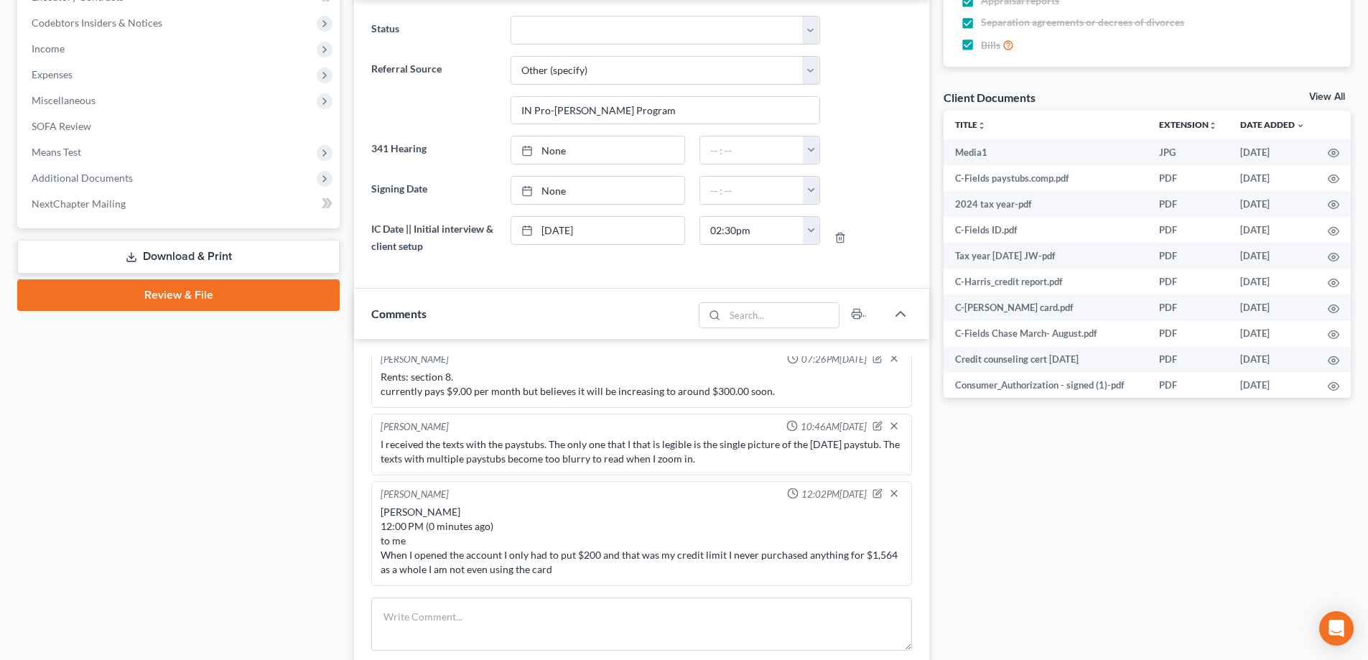
scroll to position [234, 0]
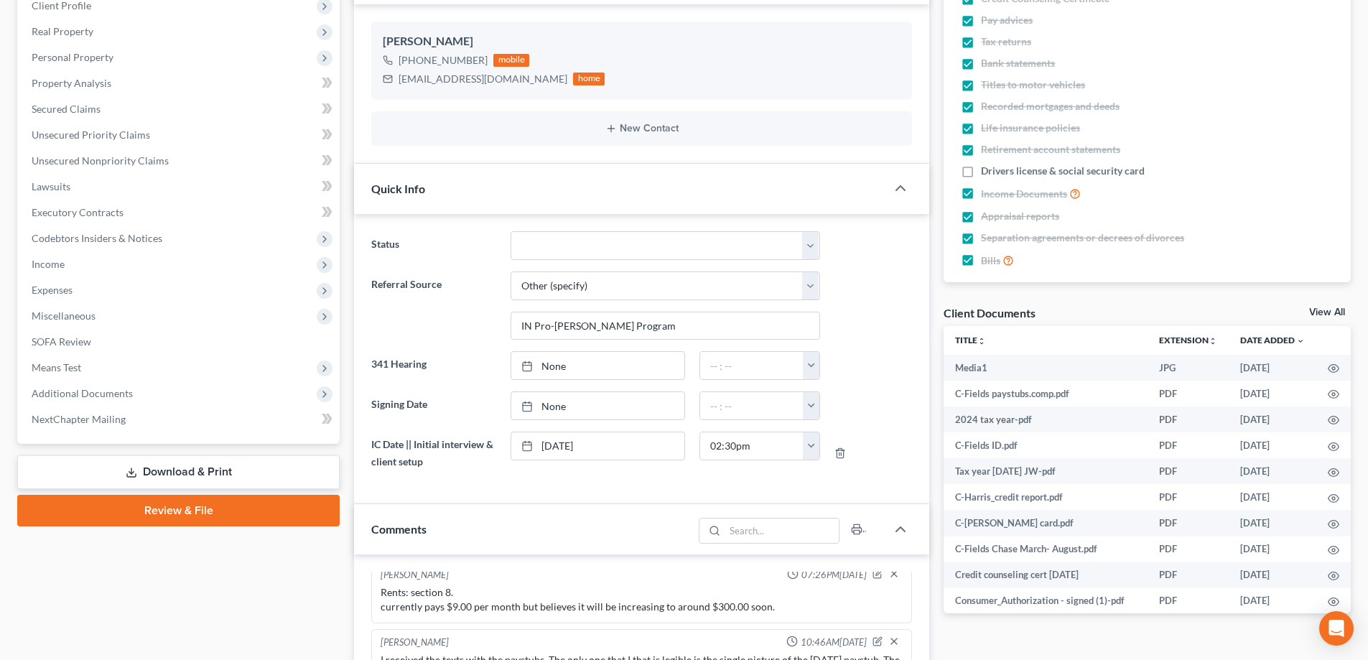
drag, startPoint x: 190, startPoint y: 470, endPoint x: 199, endPoint y: 473, distance: 9.1
click at [191, 470] on link "Download & Print" at bounding box center [178, 472] width 323 height 34
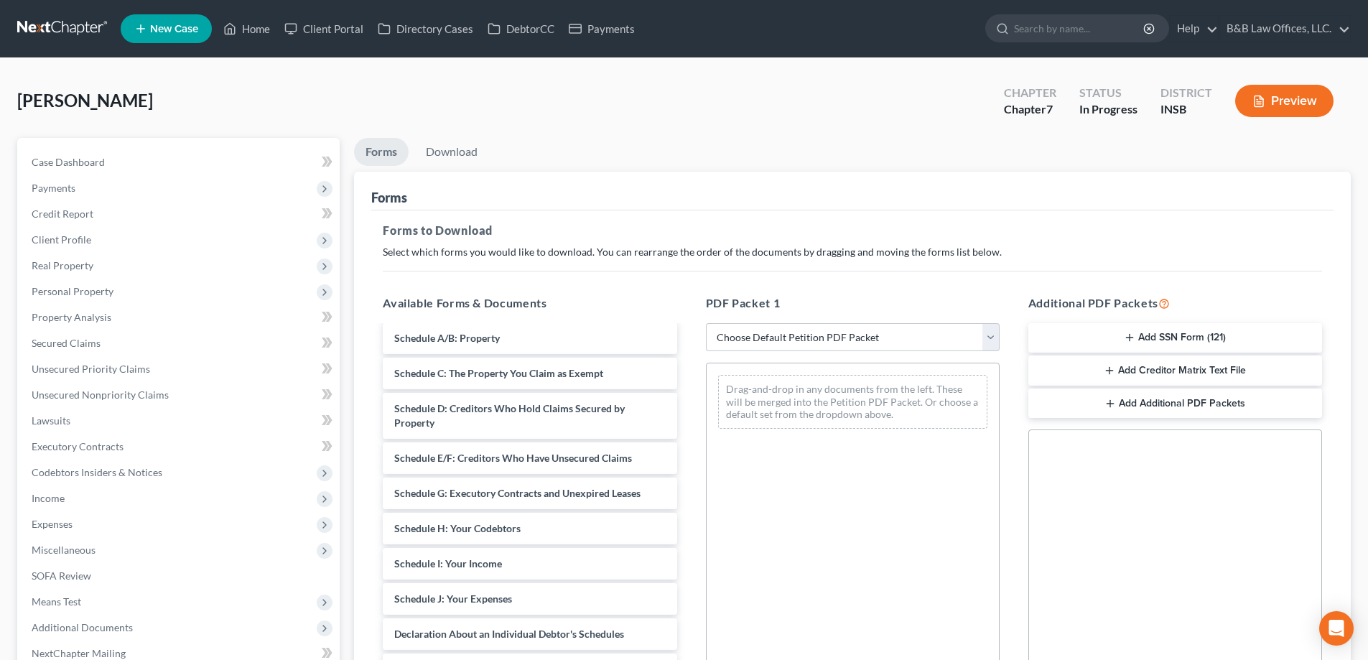
scroll to position [503, 0]
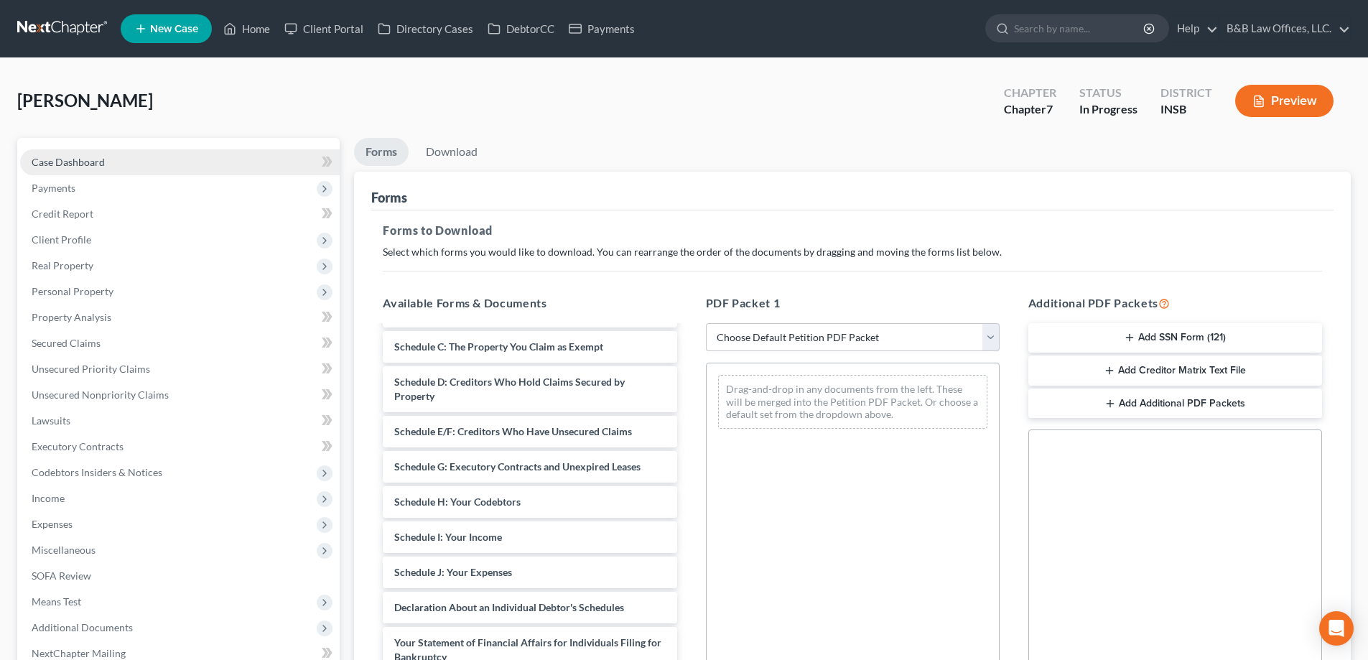
click at [75, 159] on span "Case Dashboard" at bounding box center [68, 162] width 73 height 12
select select "9"
select select "6"
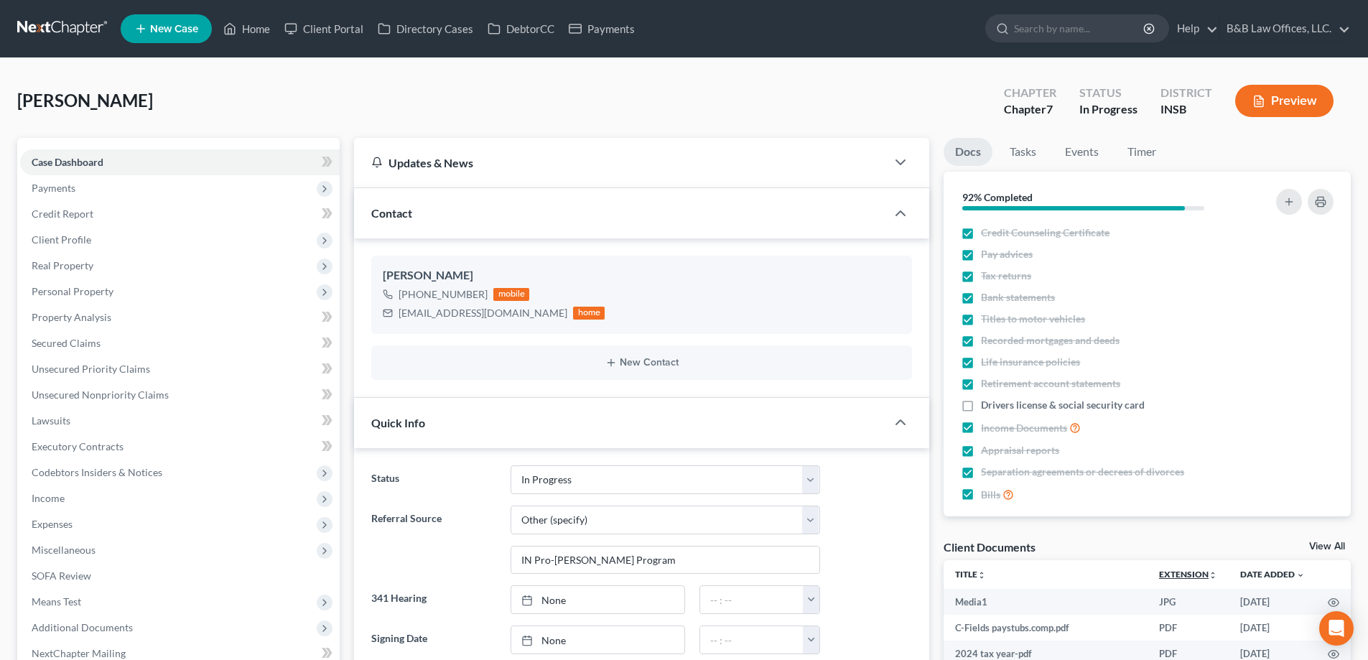
scroll to position [4132, 0]
click at [1336, 542] on link "View All" at bounding box center [1327, 547] width 36 height 10
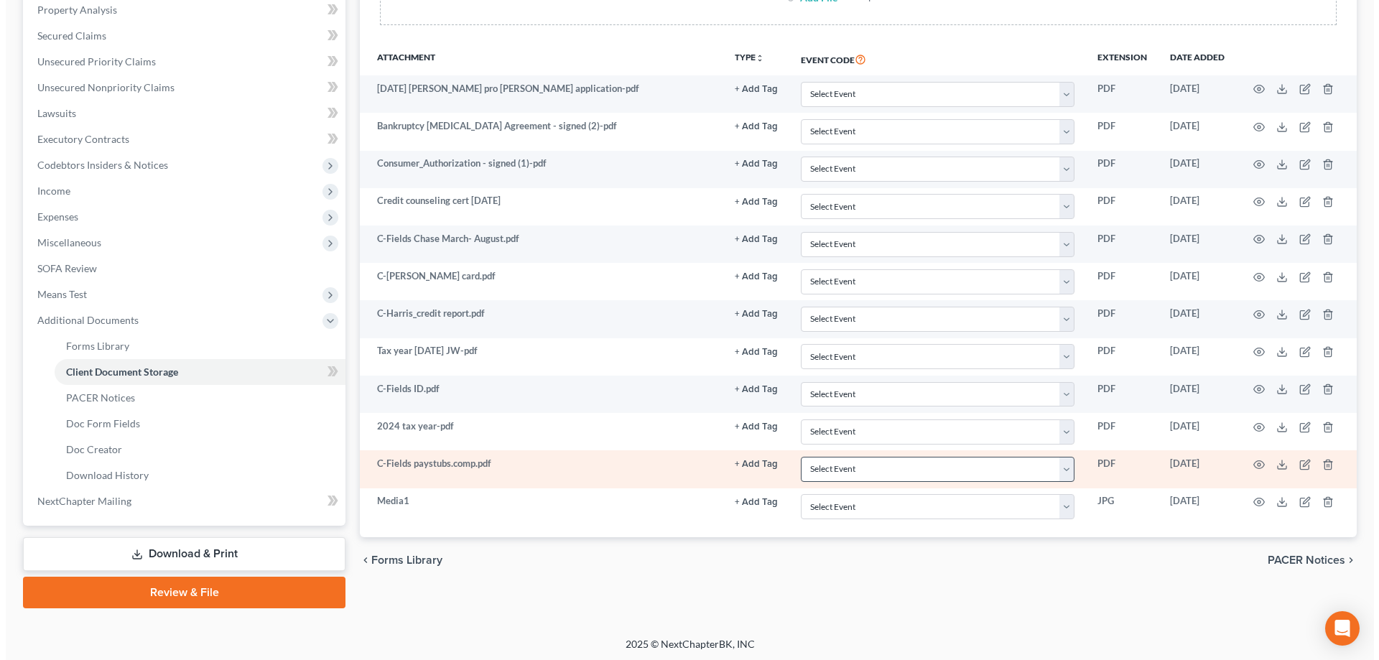
scroll to position [310, 0]
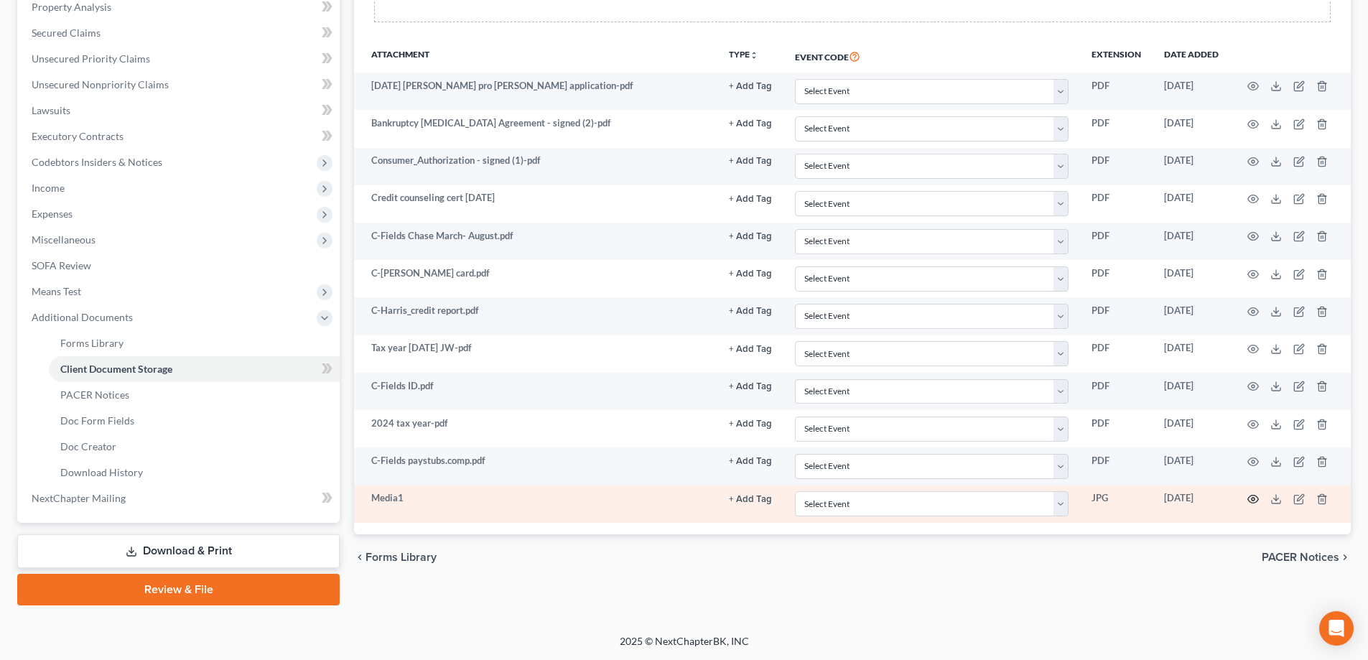
click at [1255, 499] on circle "button" at bounding box center [1253, 499] width 3 height 3
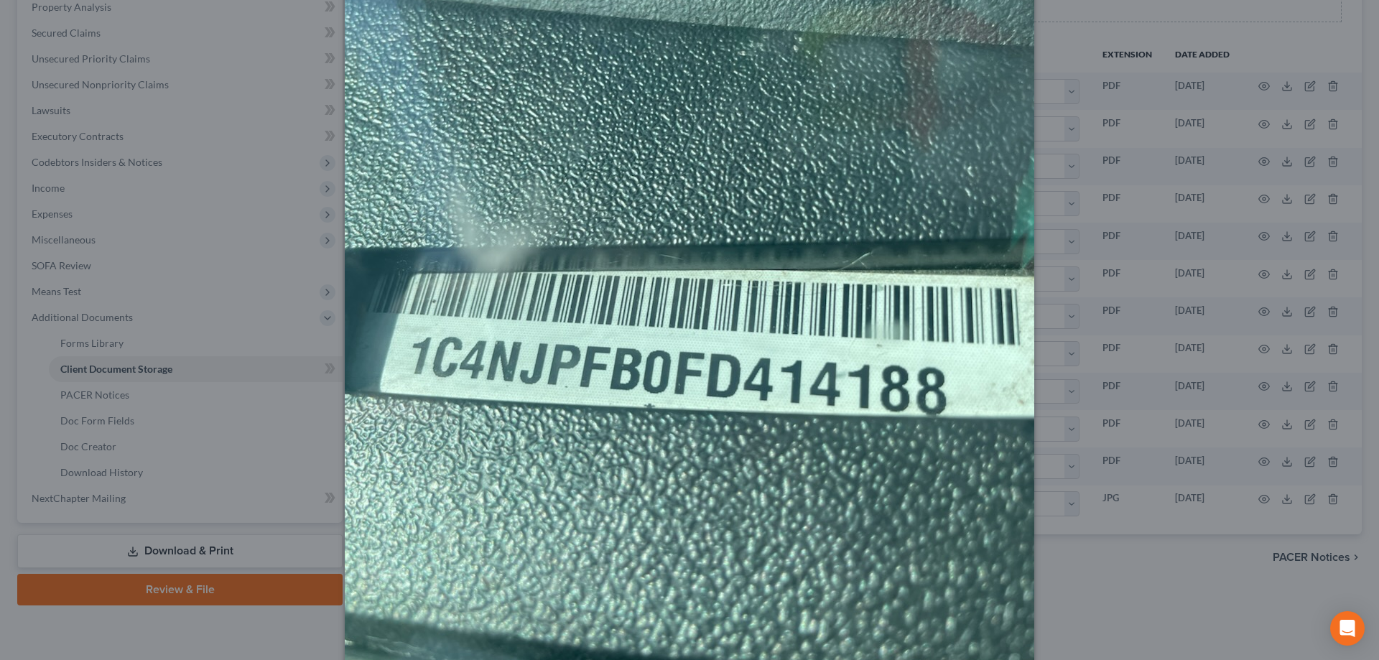
scroll to position [359, 0]
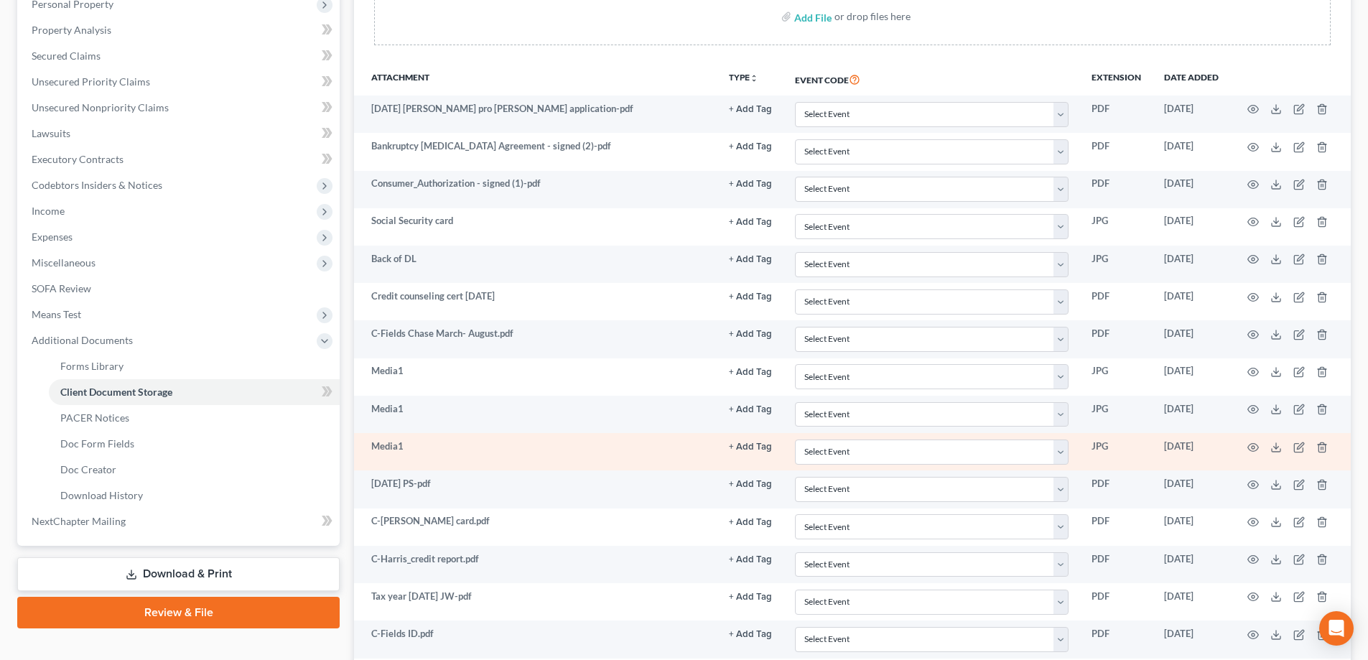
scroll to position [287, 0]
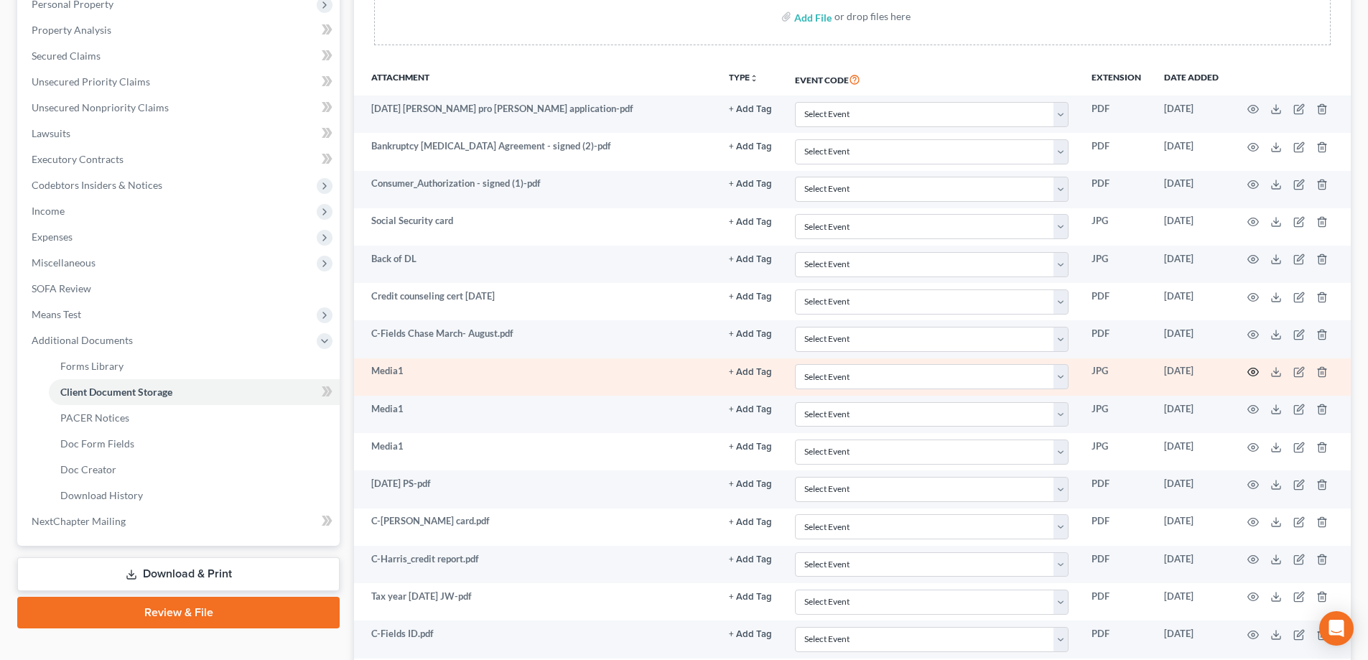
click at [1254, 374] on icon "button" at bounding box center [1253, 371] width 11 height 11
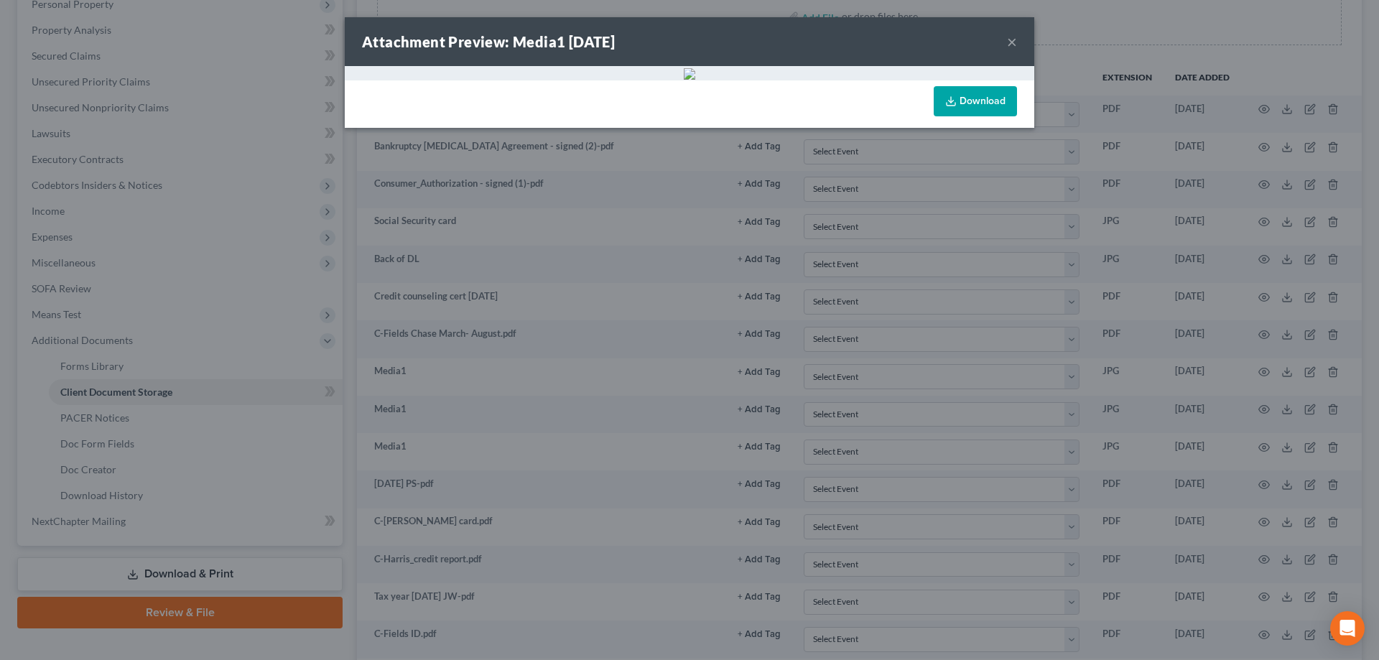
click at [1011, 41] on button "×" at bounding box center [1012, 41] width 10 height 17
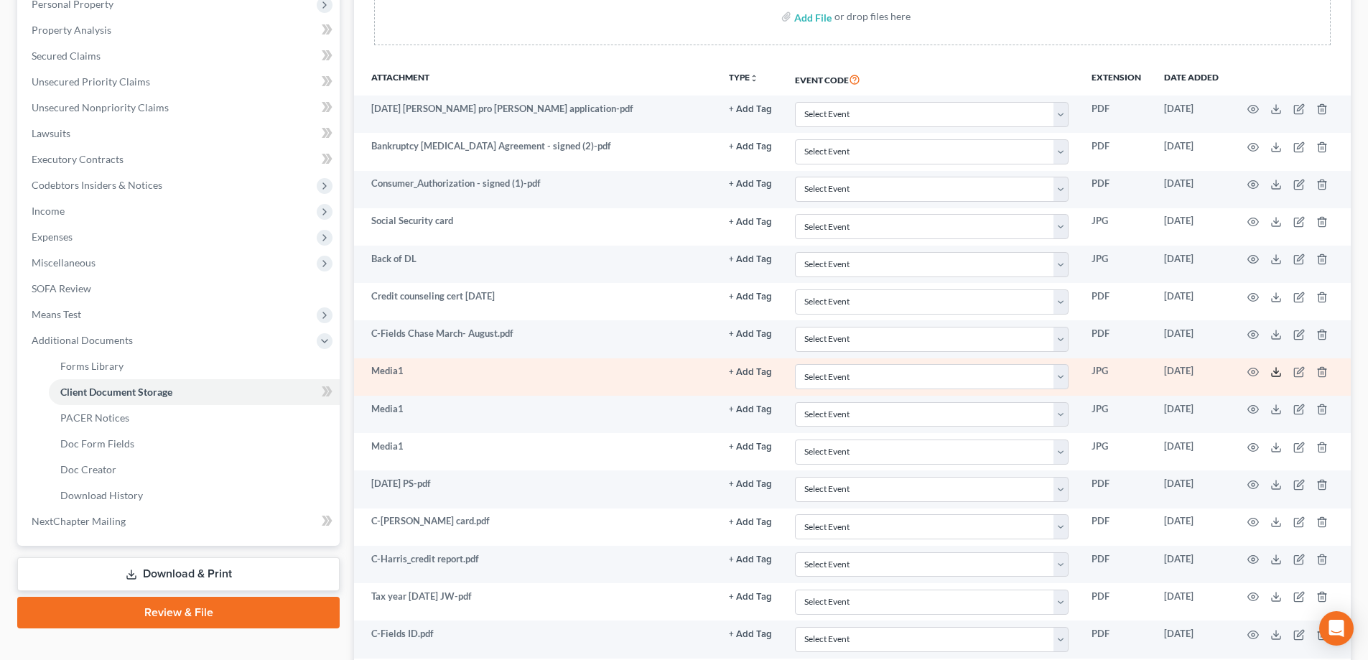
click at [1276, 374] on line at bounding box center [1276, 371] width 0 height 6
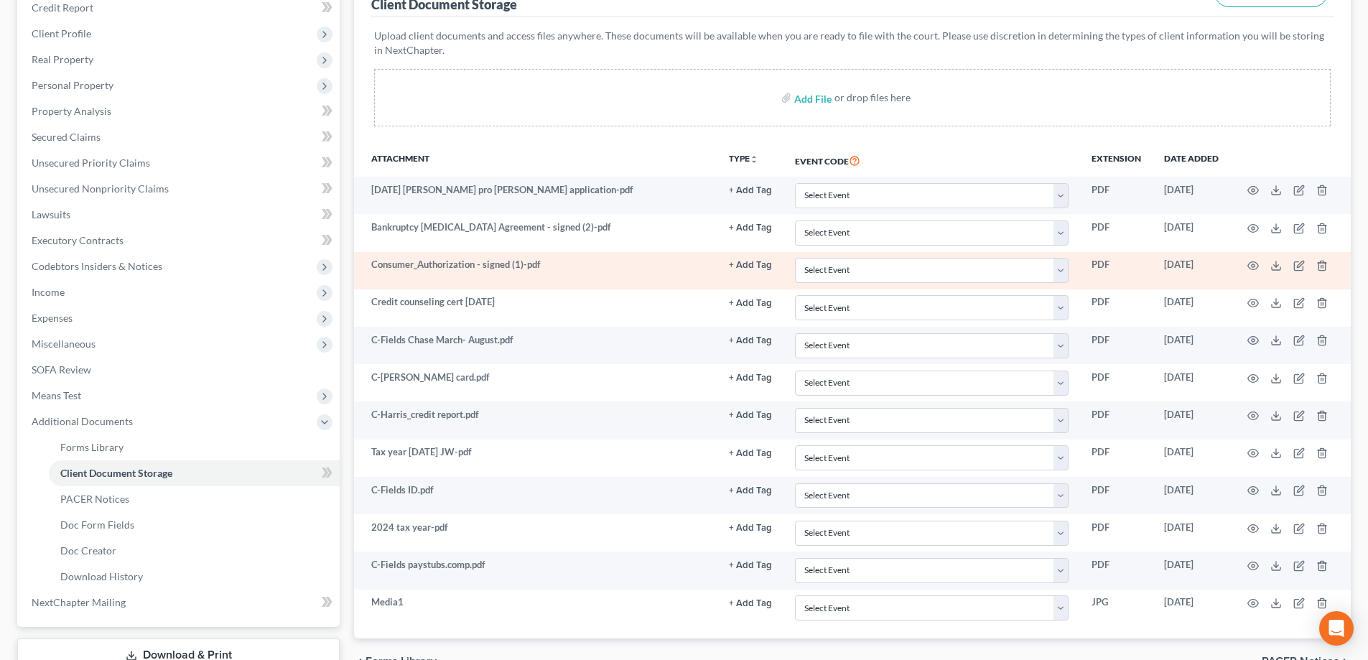
scroll to position [287, 0]
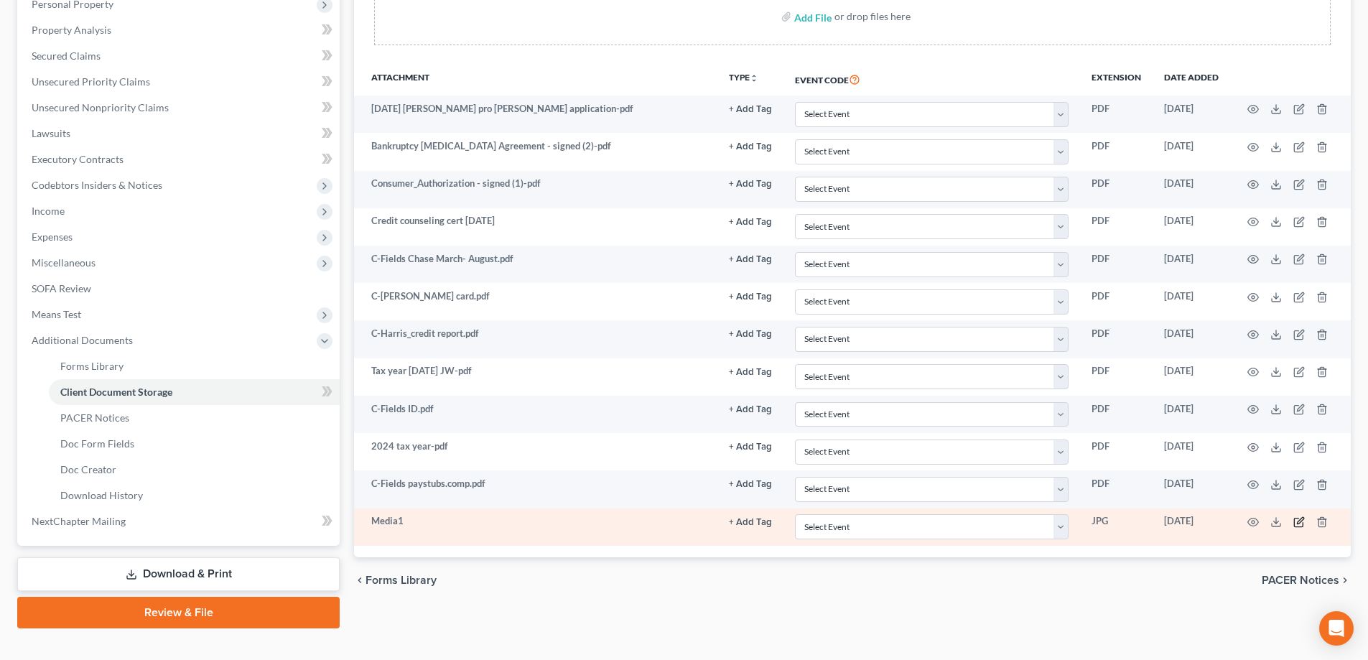
click at [1299, 522] on icon "button" at bounding box center [1299, 521] width 11 height 11
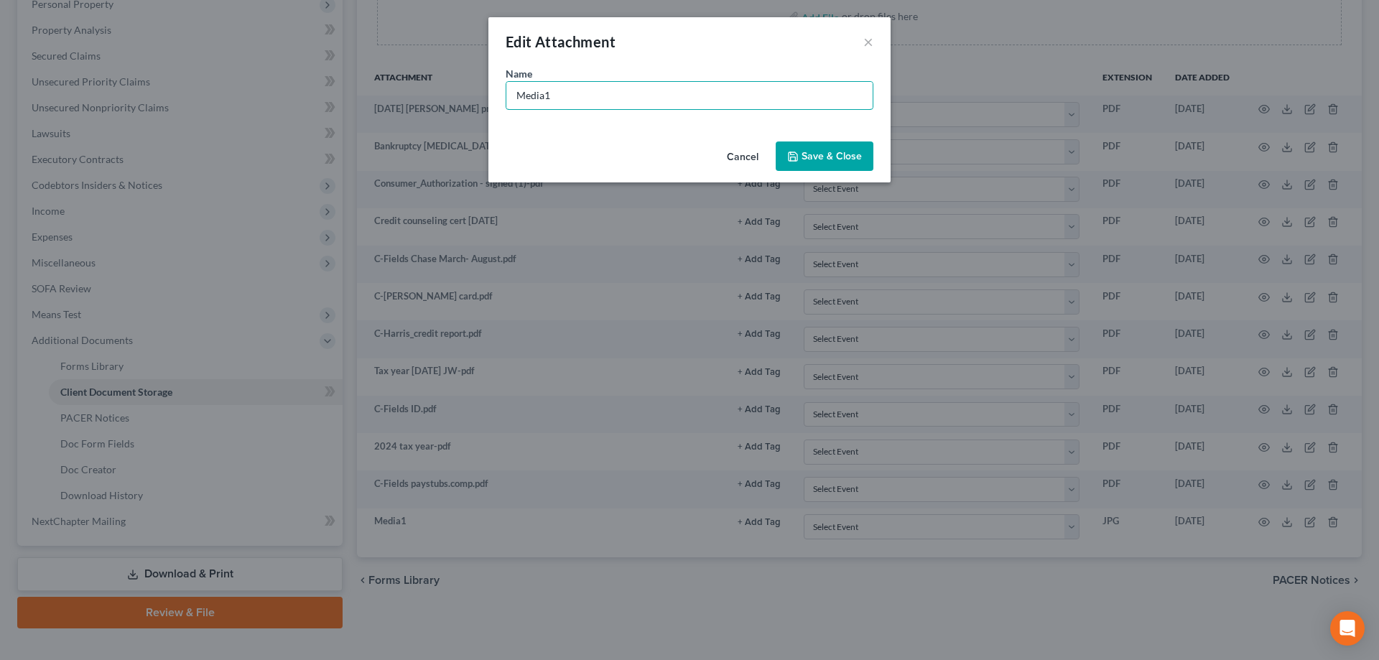
drag, startPoint x: 572, startPoint y: 101, endPoint x: 389, endPoint y: 97, distance: 183.9
click at [391, 106] on div "Edit Attachment × Name * Media1 Cancel Save & Close" at bounding box center [689, 330] width 1379 height 660
type input "VIN"
click at [823, 148] on button "Save & Close" at bounding box center [825, 157] width 98 height 30
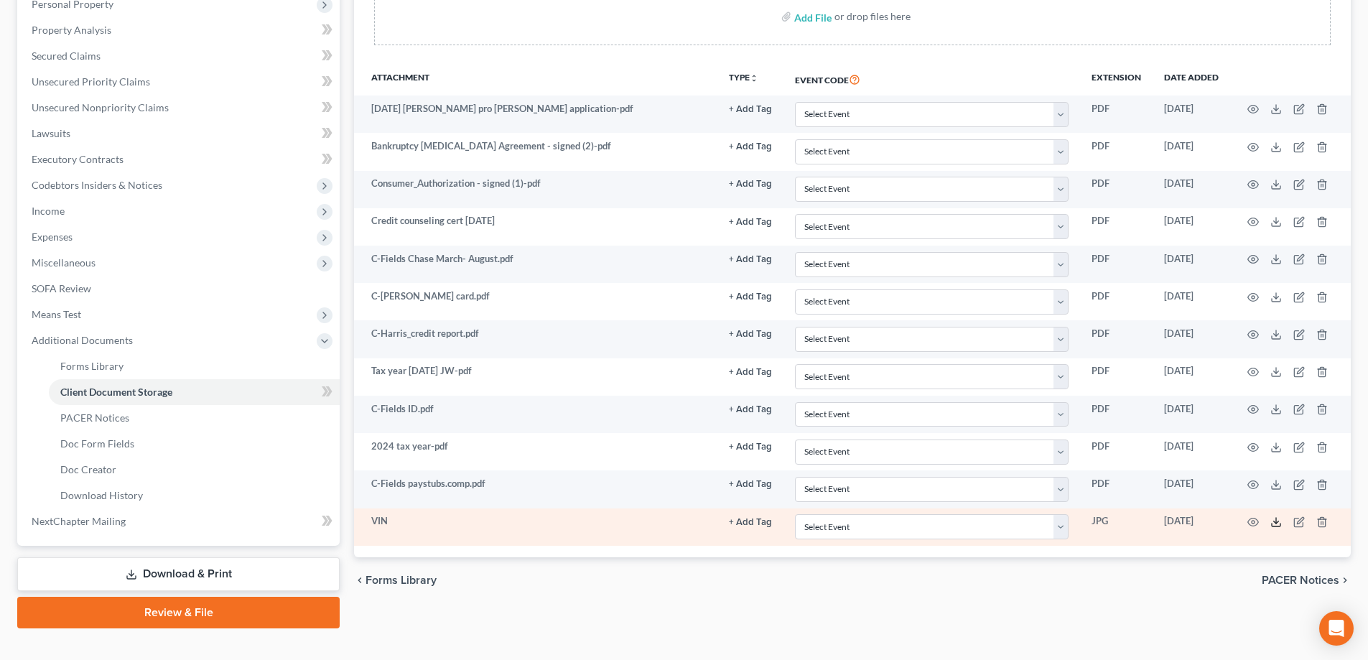
click at [1278, 525] on icon at bounding box center [1276, 521] width 11 height 11
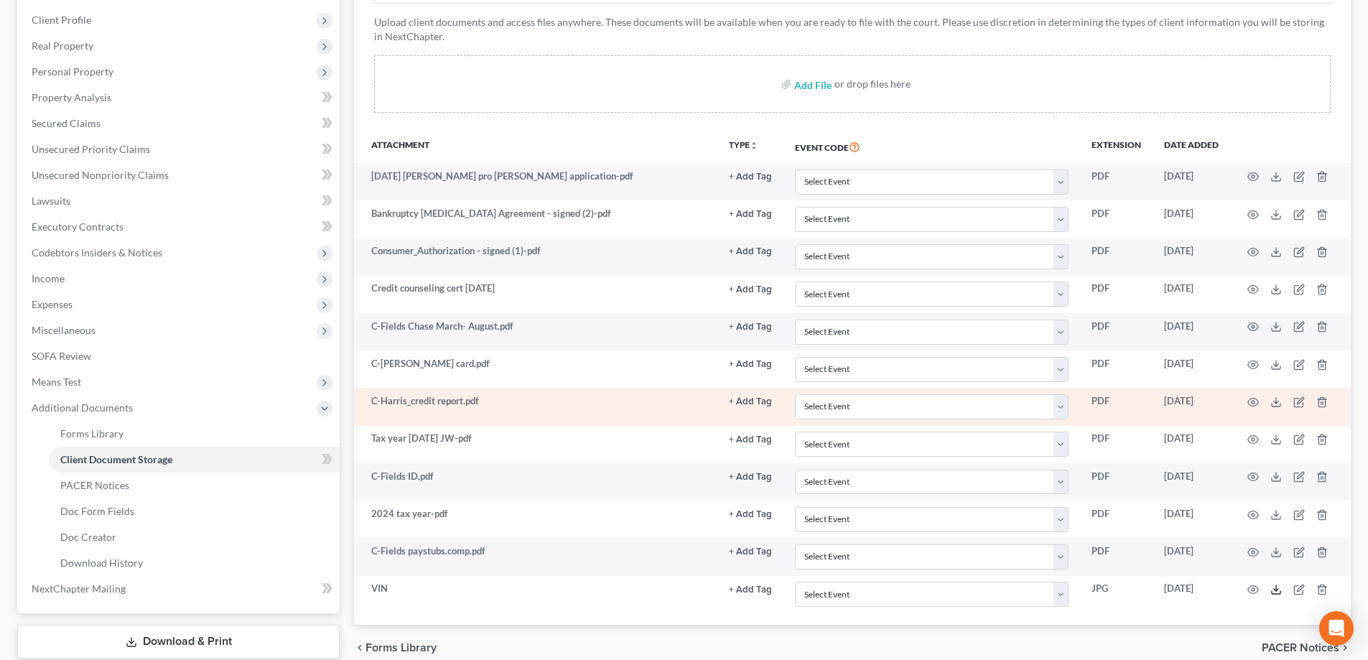
scroll to position [144, 0]
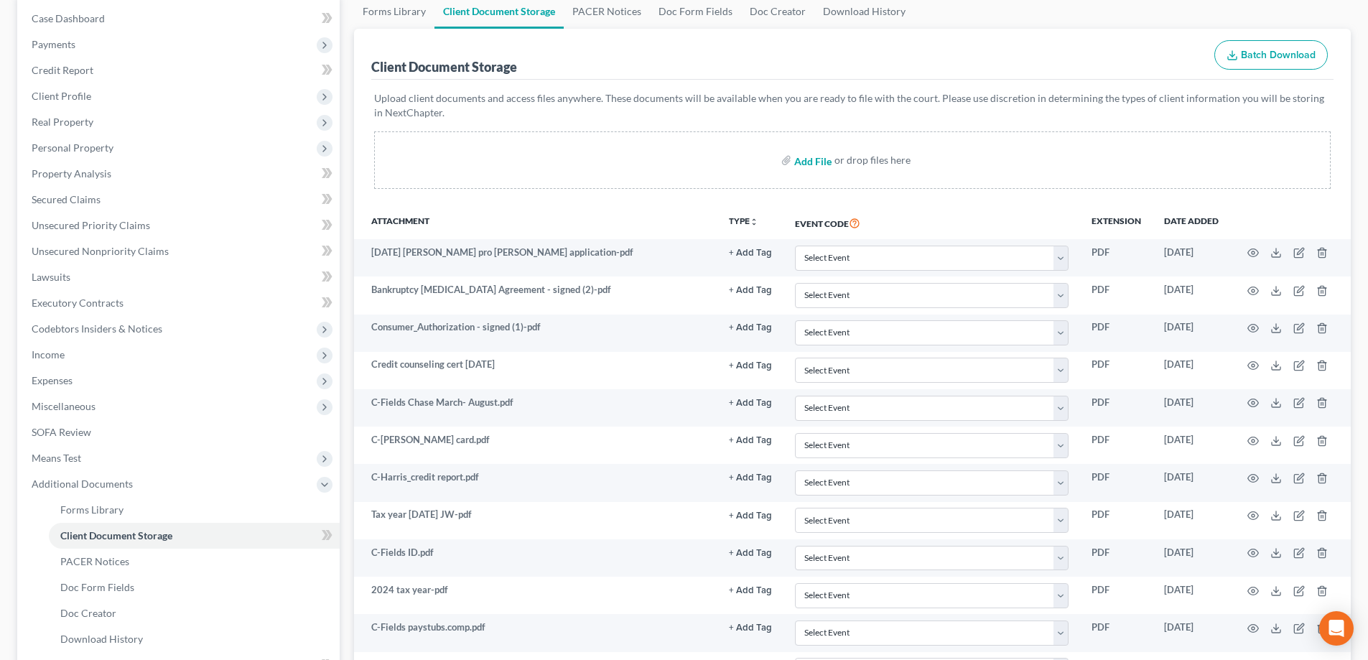
click at [815, 164] on input "file" at bounding box center [811, 160] width 34 height 26
type input "C:\fakepath\VIN.pdf"
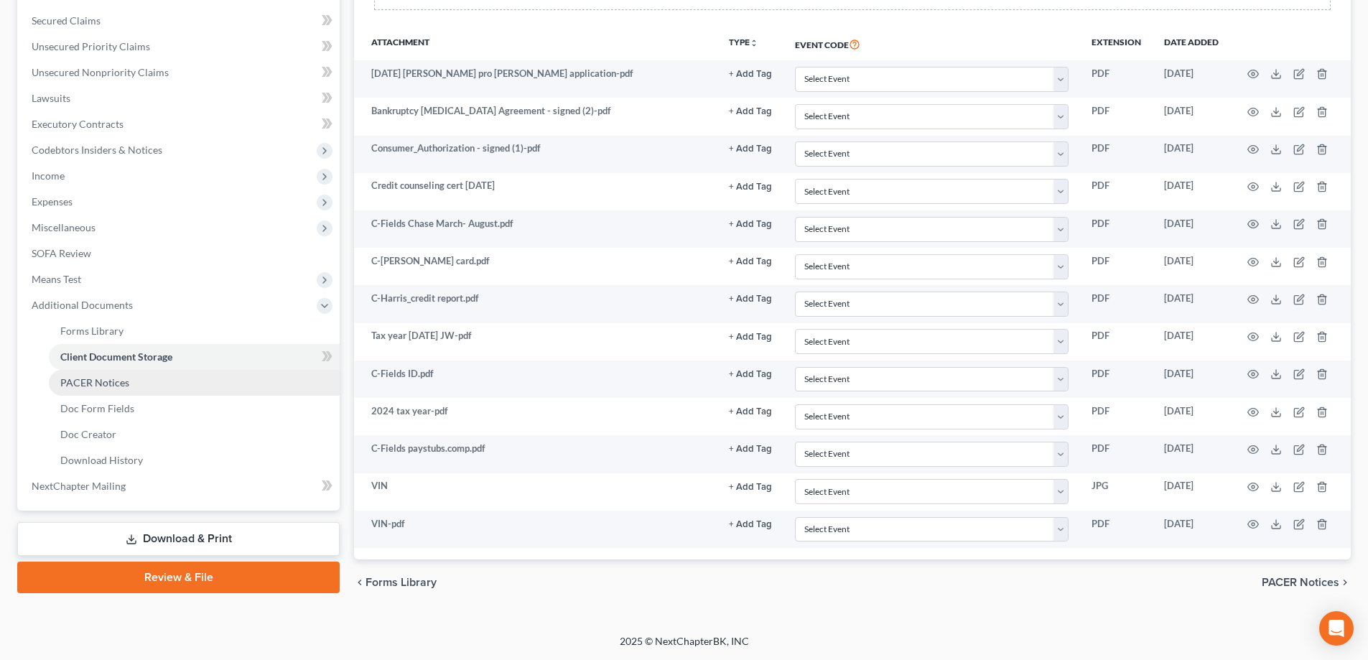
scroll to position [0, 0]
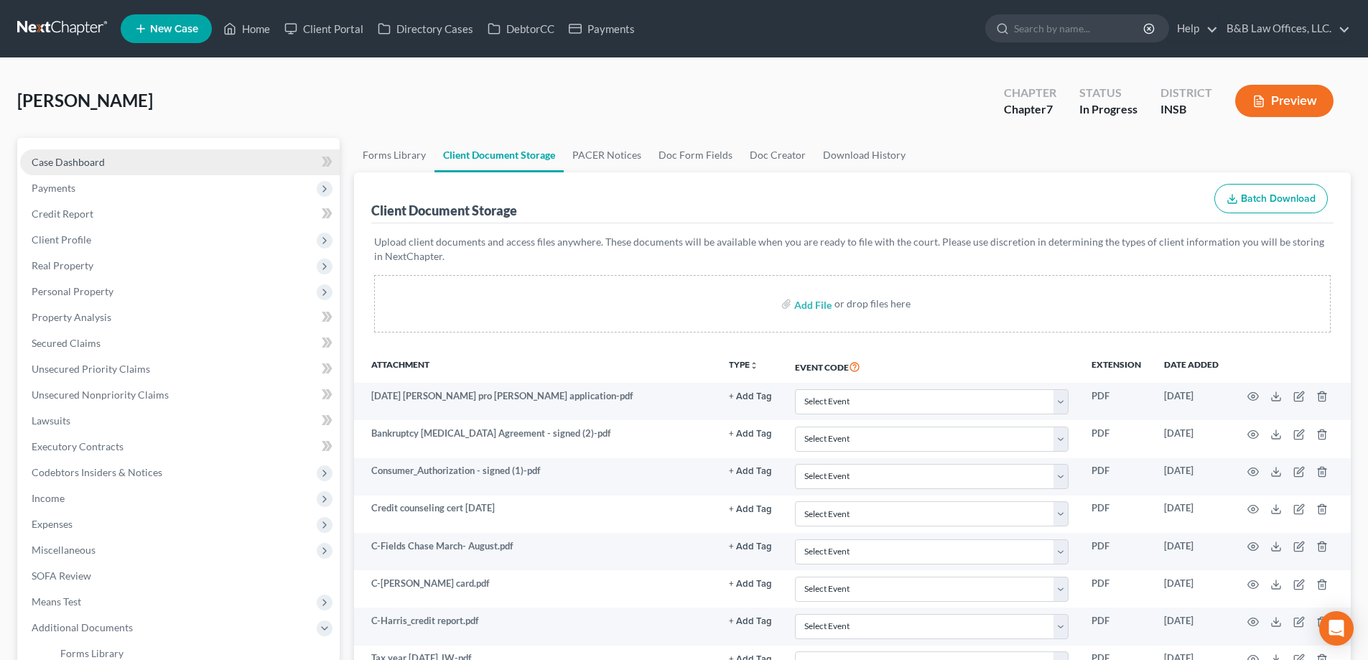
click at [105, 160] on link "Case Dashboard" at bounding box center [180, 162] width 320 height 26
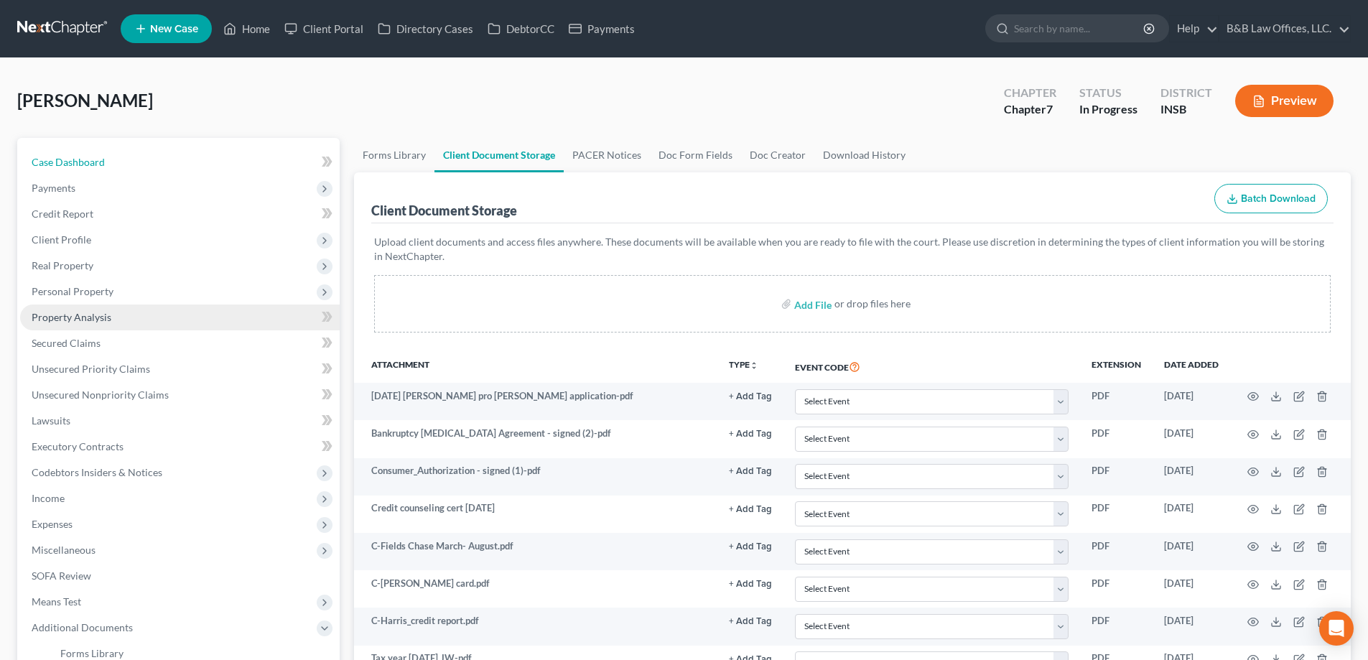
select select "6"
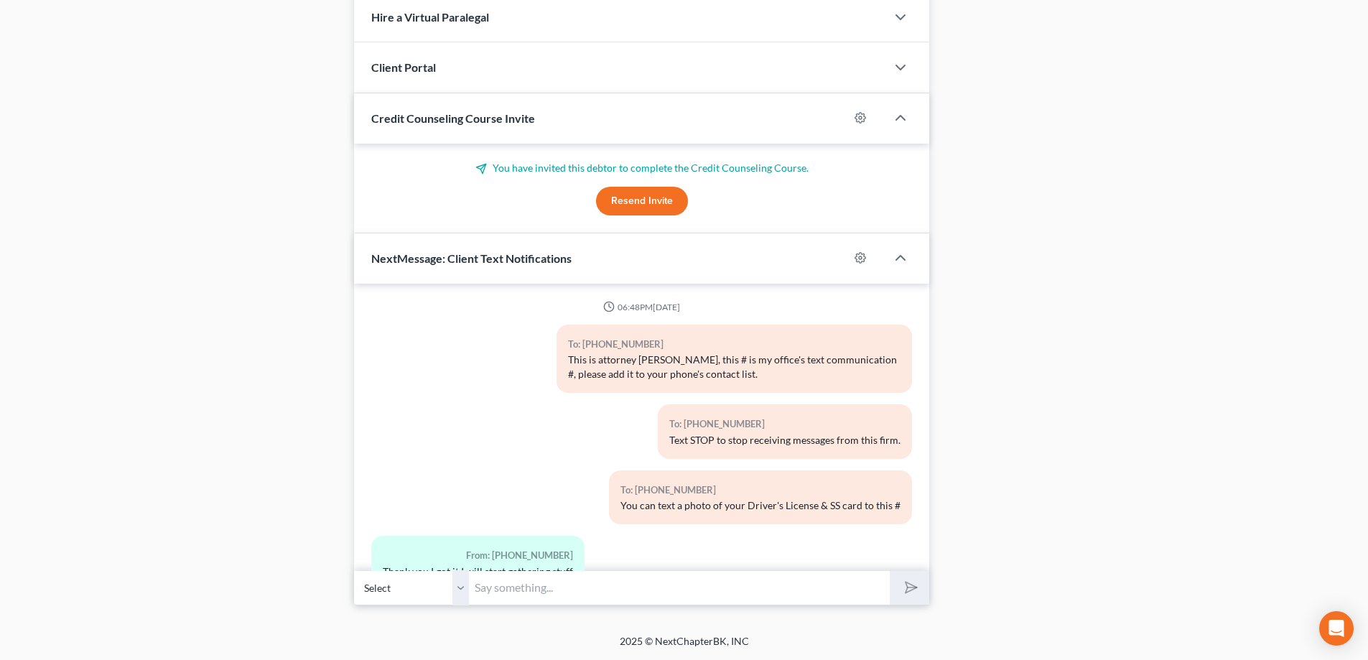
scroll to position [4132, 0]
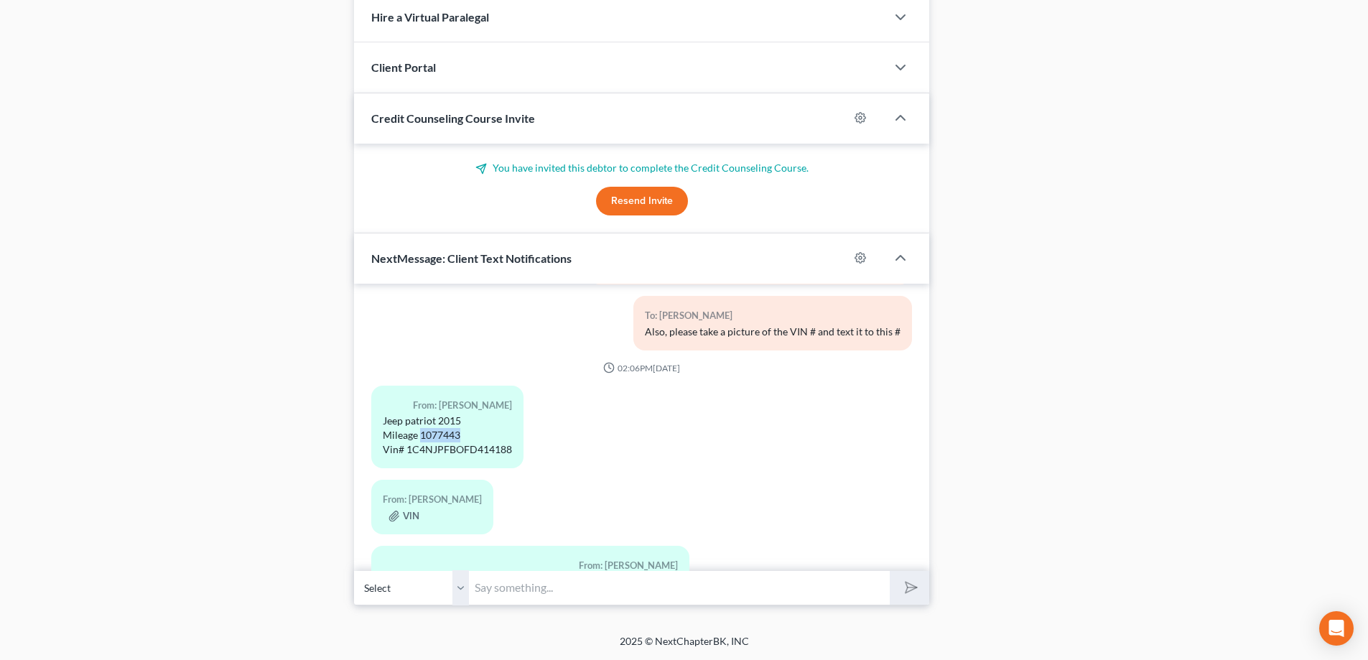
drag, startPoint x: 421, startPoint y: 379, endPoint x: 463, endPoint y: 376, distance: 42.5
click at [463, 414] on div "Jeep patriot 2015 Mileage 1077443 Vin# 1C4NJPFBOFD414188" at bounding box center [447, 435] width 129 height 43
copy div "1077443"
click at [521, 592] on input "text" at bounding box center [679, 587] width 421 height 35
type input "Do you have a copy of the summons?"
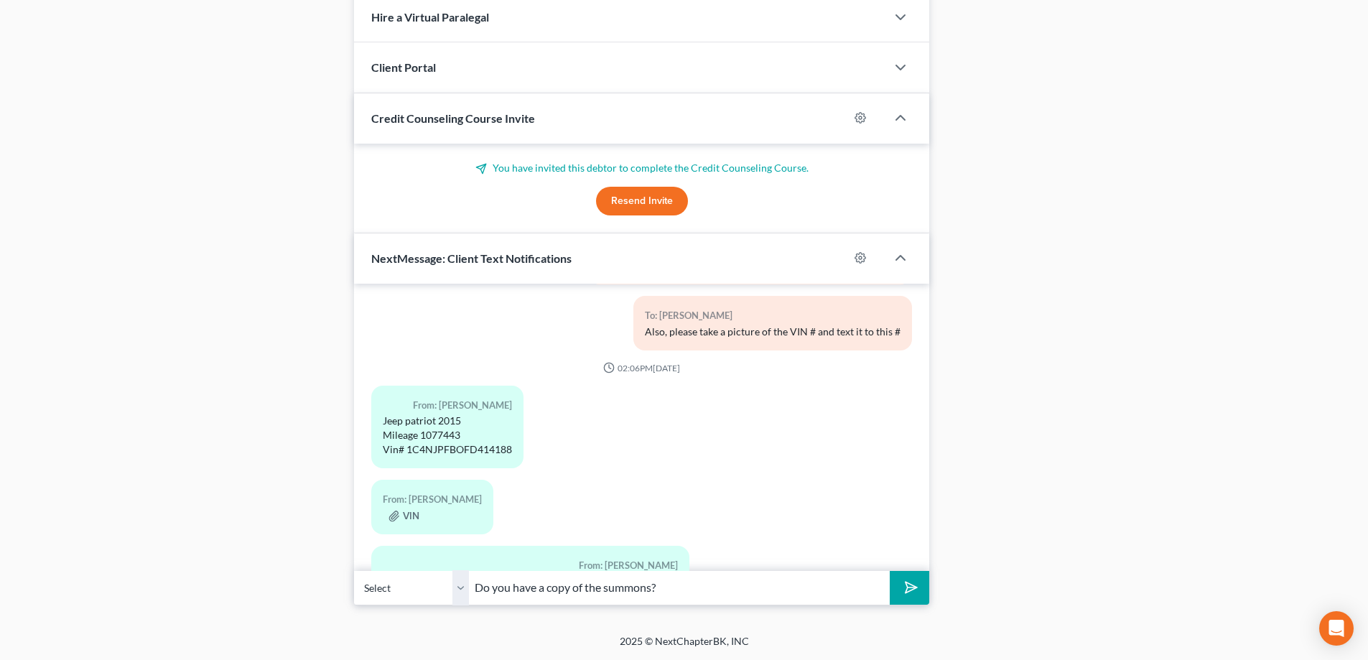
click at [890, 571] on button "submit" at bounding box center [910, 588] width 40 height 34
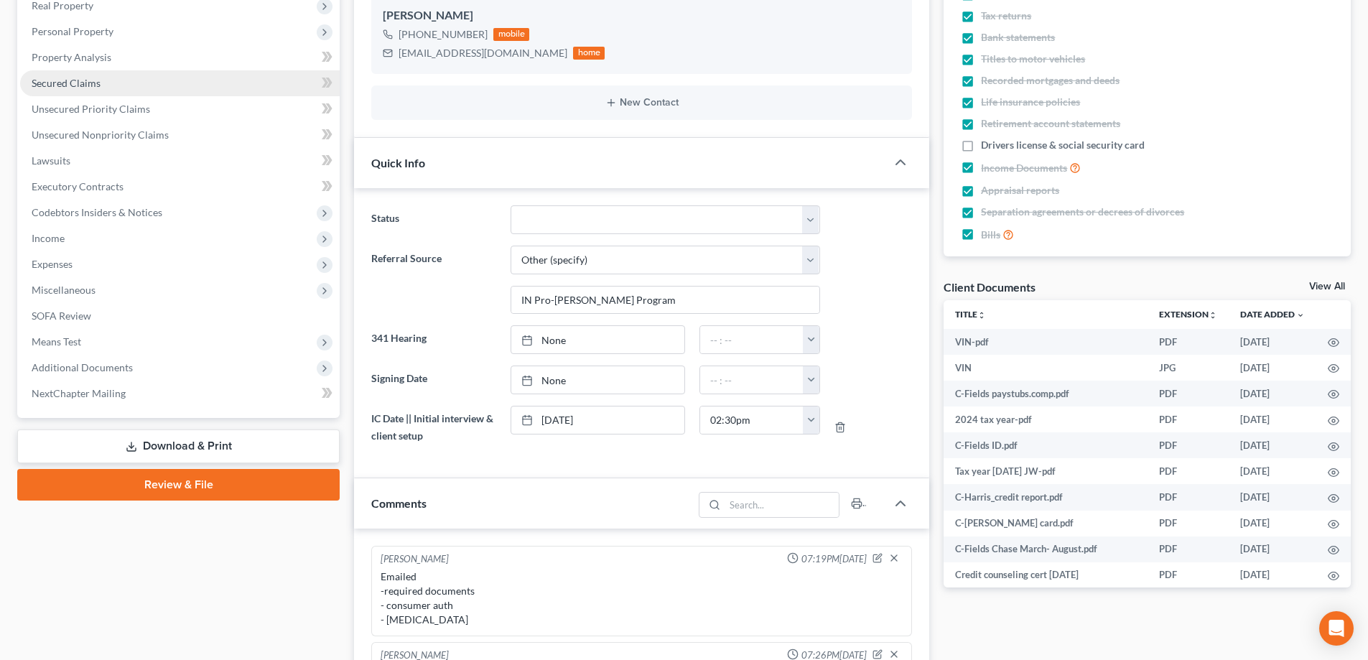
scroll to position [162, 0]
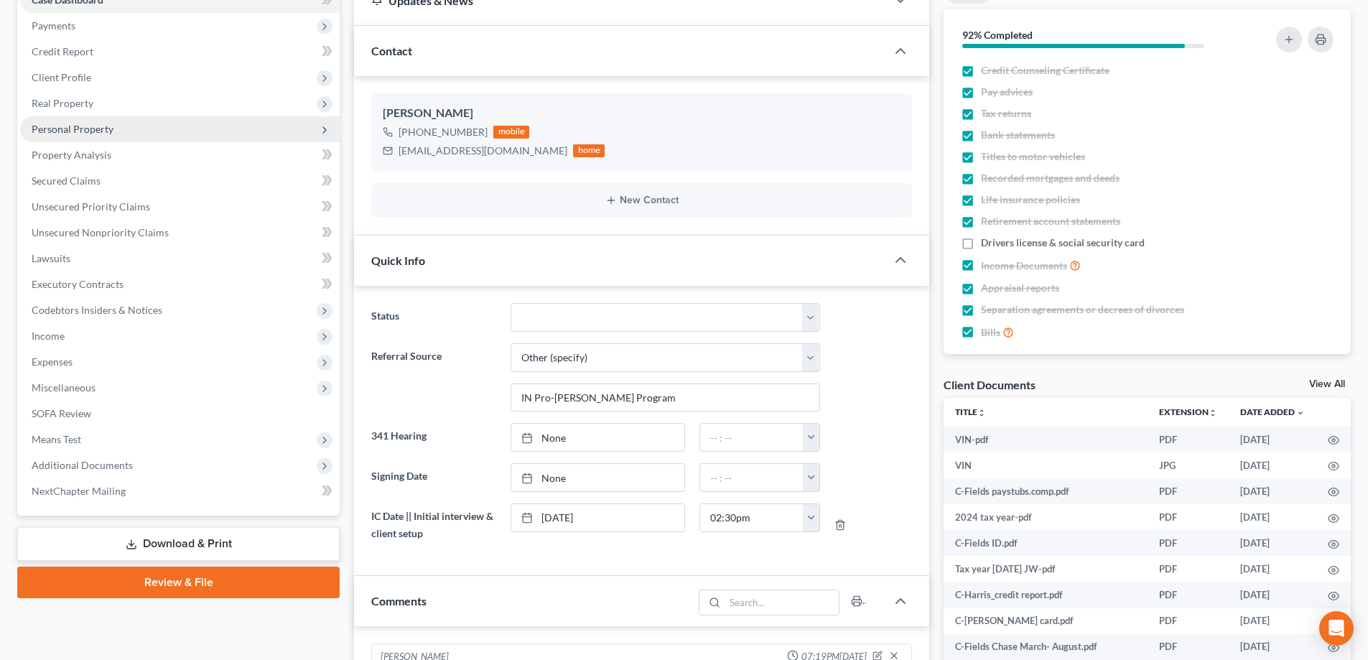
click at [81, 131] on span "Personal Property" at bounding box center [73, 129] width 82 height 12
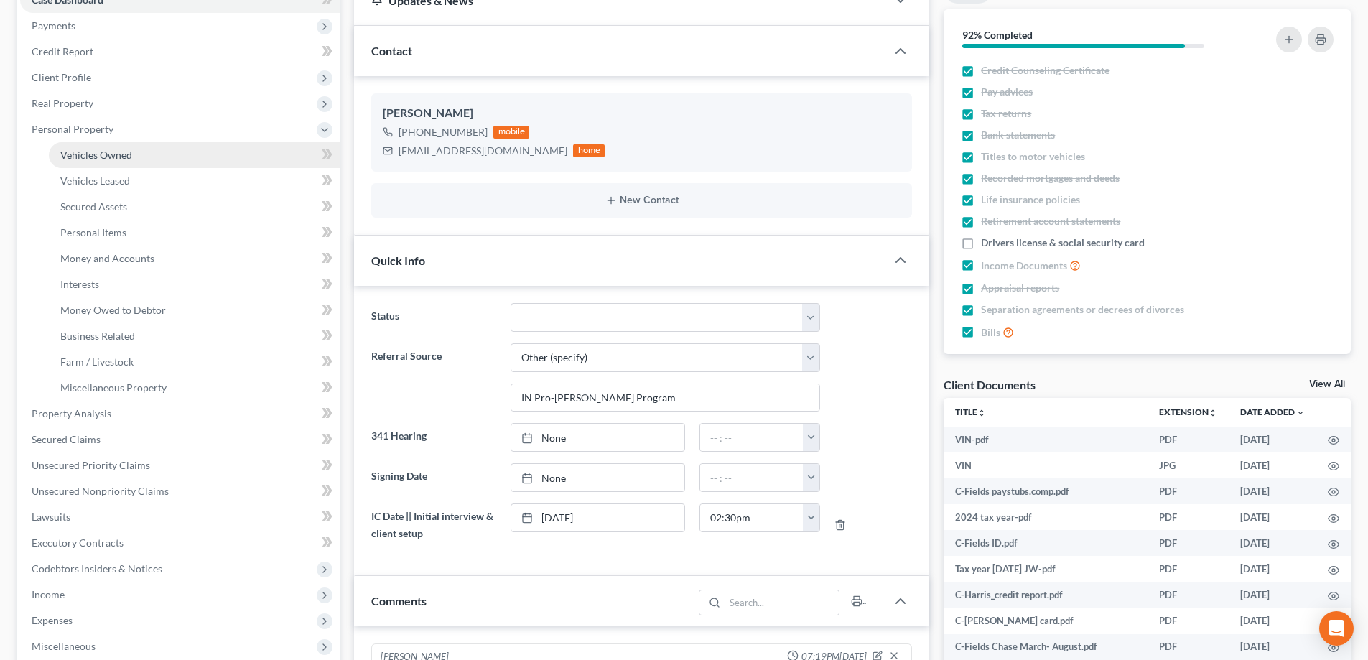
click at [96, 159] on span "Vehicles Owned" at bounding box center [96, 155] width 72 height 12
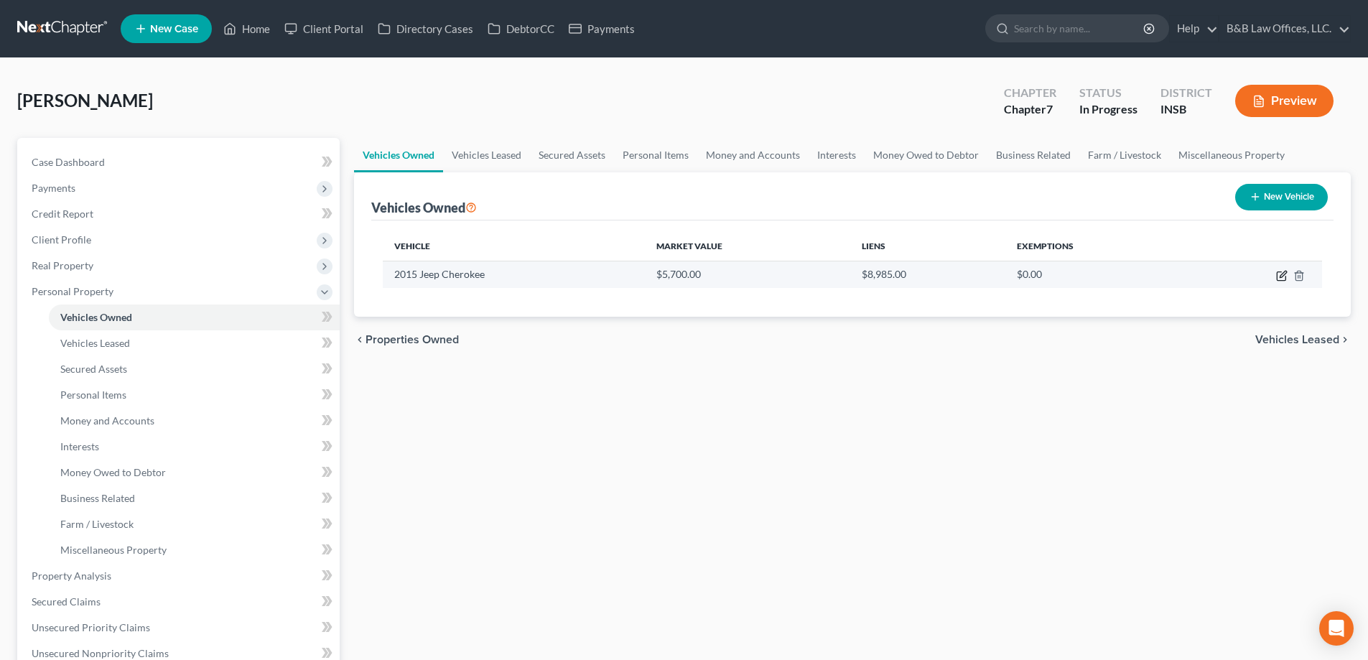
click at [1281, 273] on icon "button" at bounding box center [1281, 275] width 11 height 11
select select "0"
select select "11"
select select "1"
select select "0"
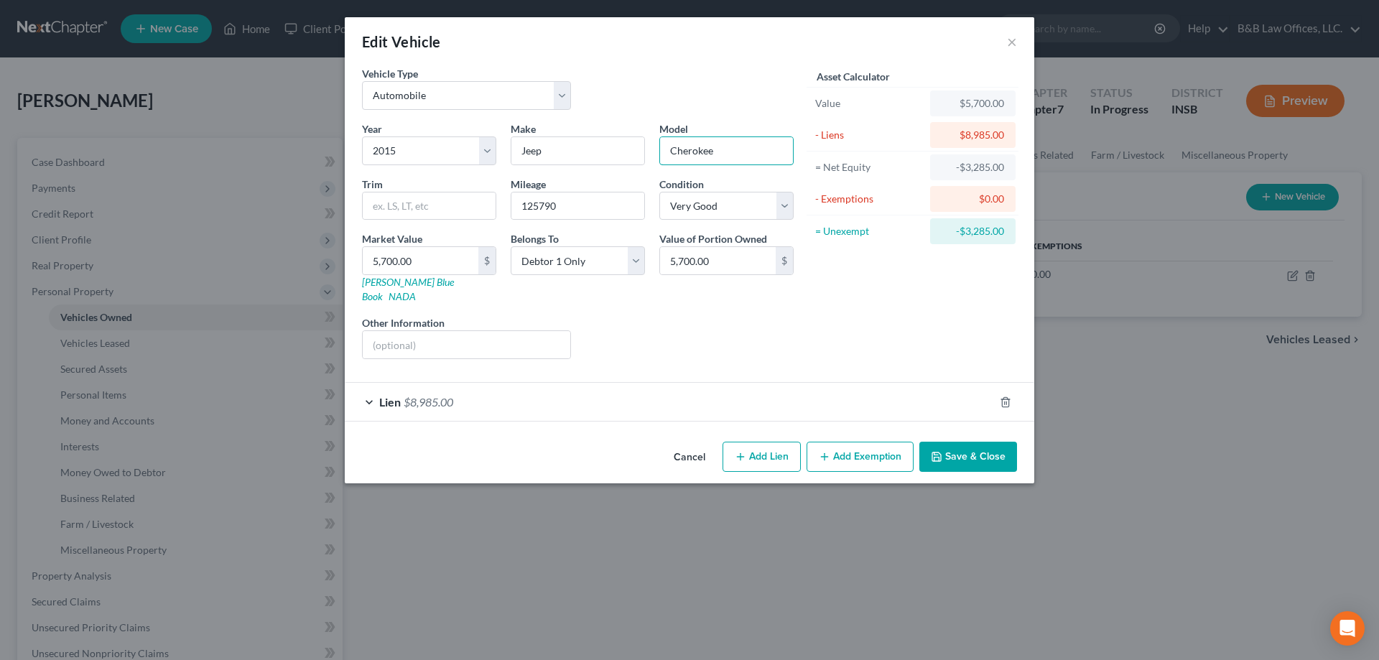
drag, startPoint x: 749, startPoint y: 155, endPoint x: 603, endPoint y: 165, distance: 146.9
click at [600, 167] on div "Year Select 2026 2025 2024 2023 2022 2021 2020 2019 2018 2017 2016 2015 2014 20…" at bounding box center [578, 245] width 446 height 249
type input "Patriot"
click at [973, 443] on button "Save & Close" at bounding box center [968, 457] width 98 height 30
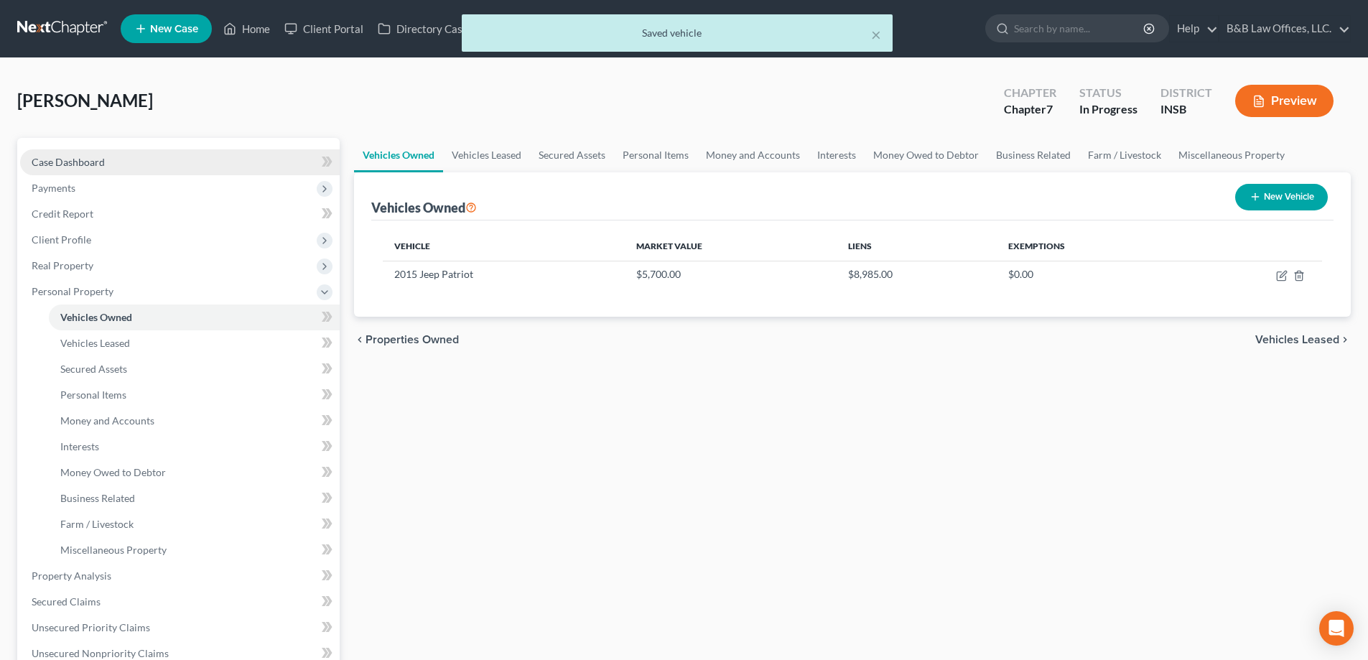
click at [72, 164] on span "Case Dashboard" at bounding box center [68, 162] width 73 height 12
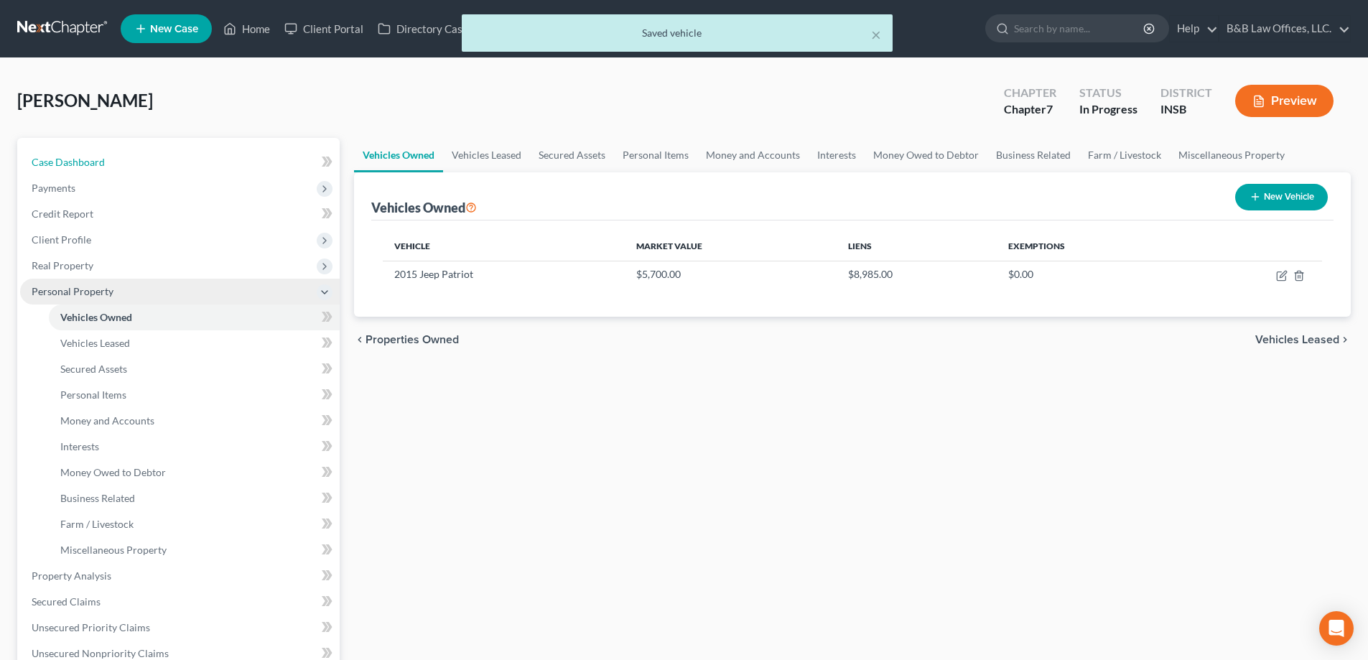
select select "9"
select select "6"
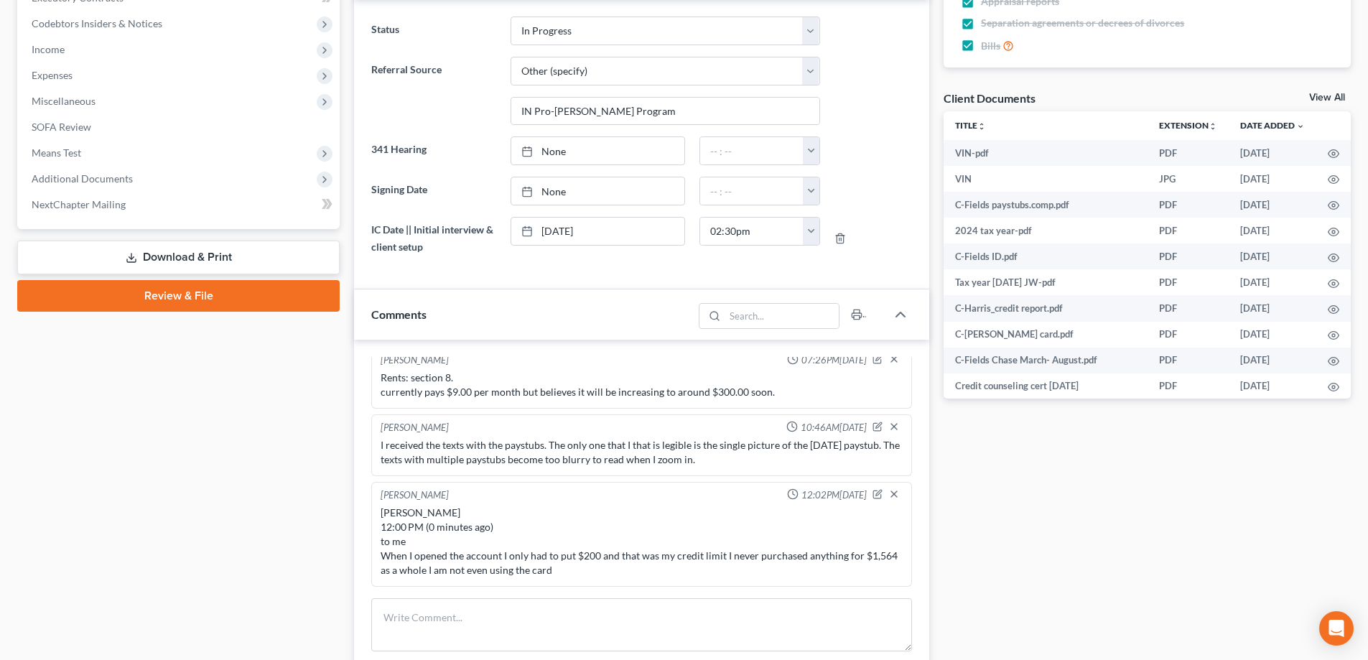
scroll to position [91, 0]
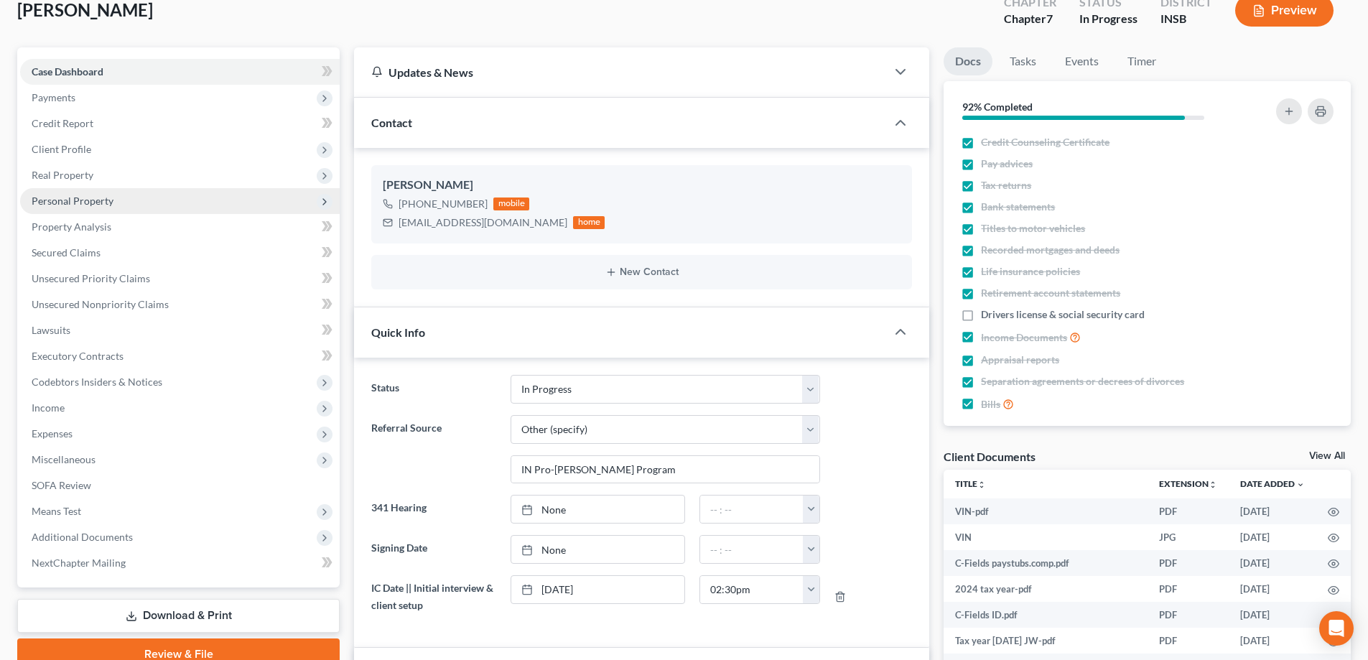
click at [134, 203] on span "Personal Property" at bounding box center [180, 201] width 320 height 26
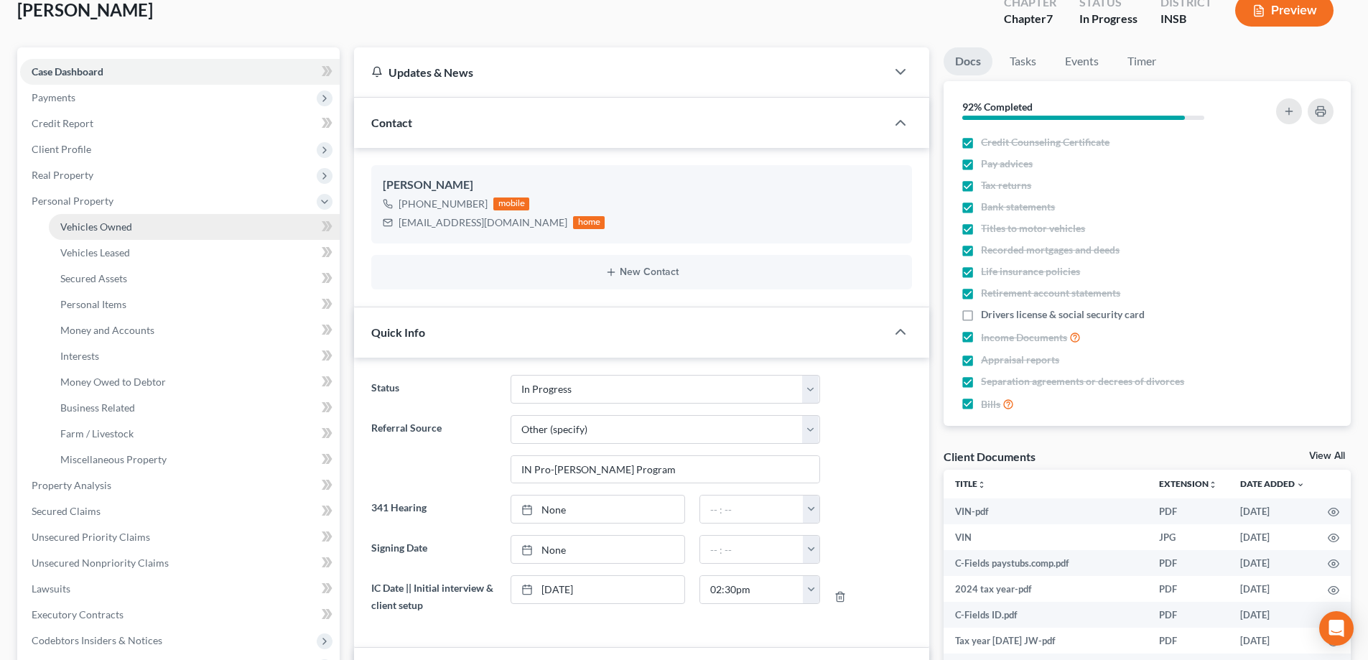
click at [122, 225] on span "Vehicles Owned" at bounding box center [96, 227] width 72 height 12
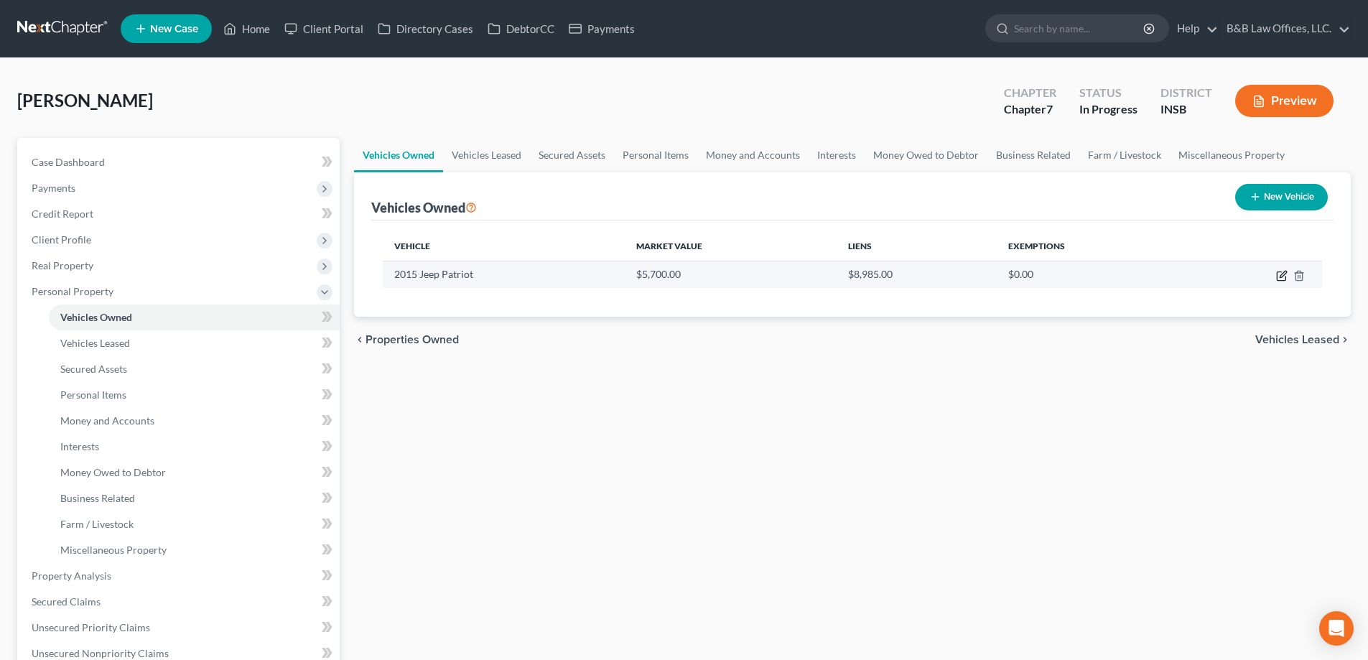
click at [1282, 278] on icon "button" at bounding box center [1281, 275] width 11 height 11
select select "0"
select select "11"
select select "1"
select select "0"
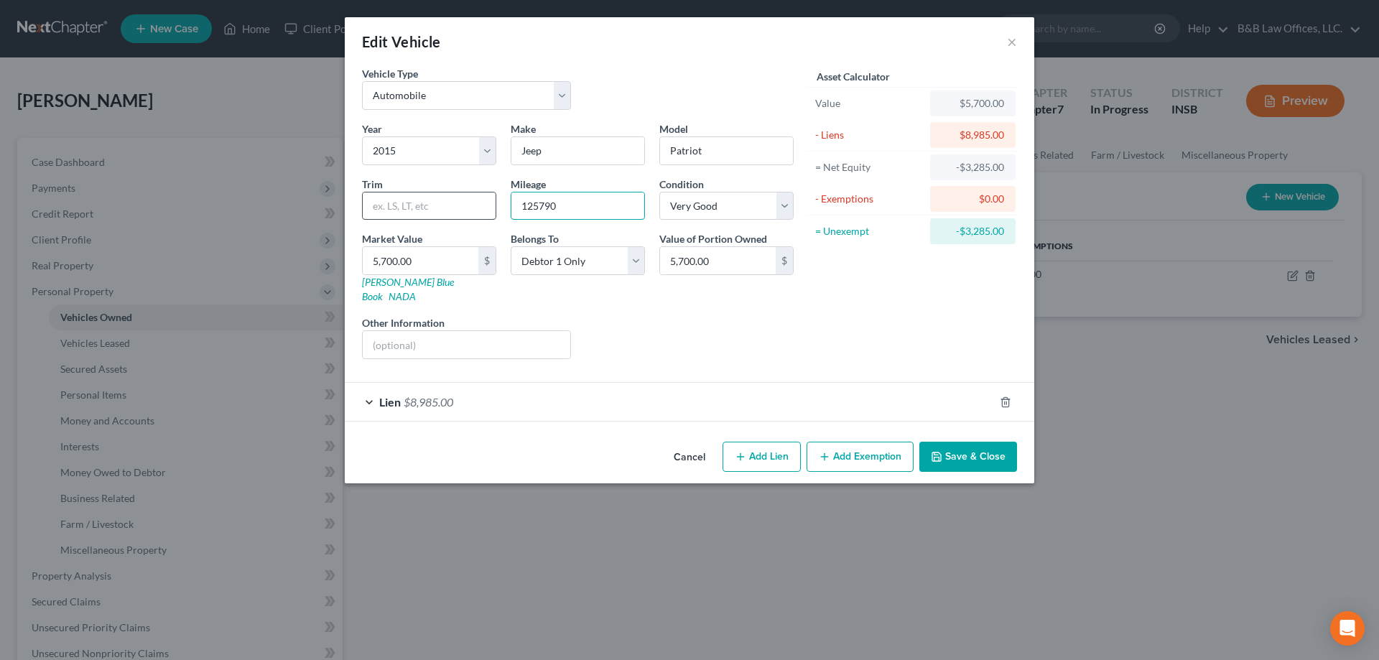
drag, startPoint x: 583, startPoint y: 207, endPoint x: 482, endPoint y: 212, distance: 101.4
click at [482, 212] on div "Year Select 2026 2025 2024 2023 2022 2021 2020 2019 2018 2017 2016 2015 2014 20…" at bounding box center [578, 245] width 446 height 249
type input "107743"
click at [933, 451] on icon "button" at bounding box center [936, 456] width 11 height 11
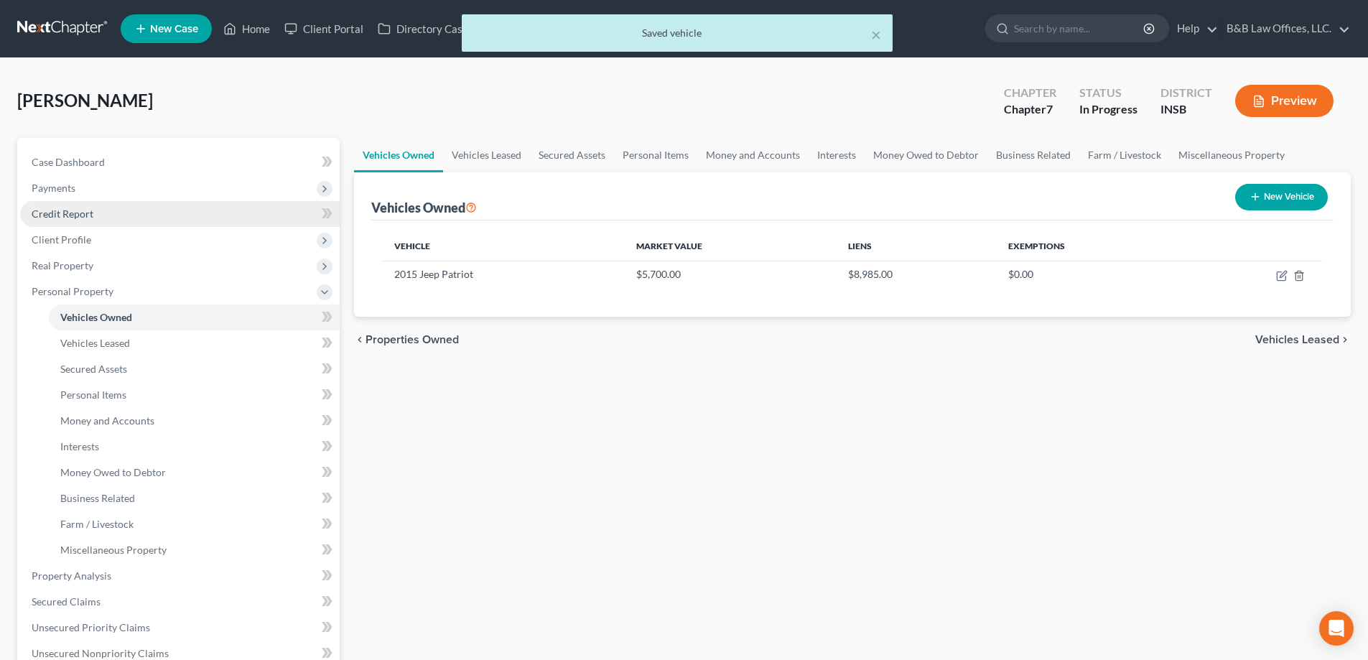
click at [47, 216] on span "Credit Report" at bounding box center [63, 214] width 62 height 12
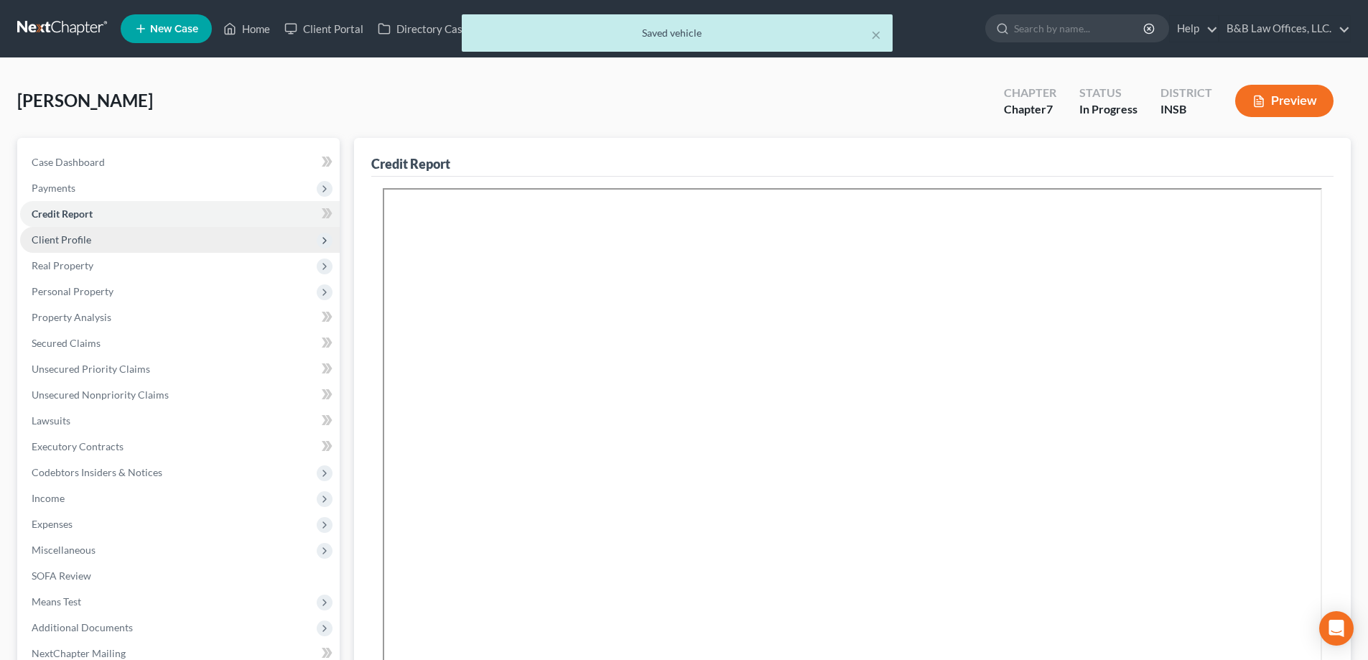
click at [57, 238] on span "Client Profile" at bounding box center [62, 239] width 60 height 12
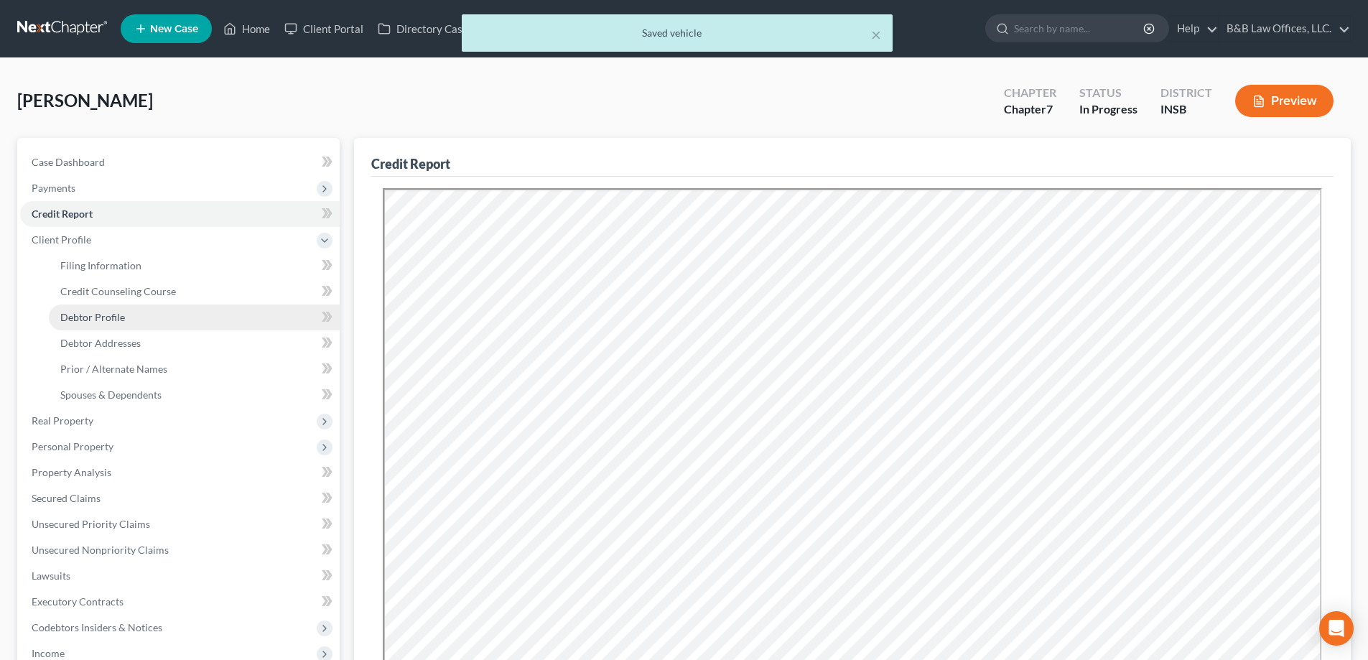
click at [108, 316] on span "Debtor Profile" at bounding box center [92, 317] width 65 height 12
select select "4"
select select "0"
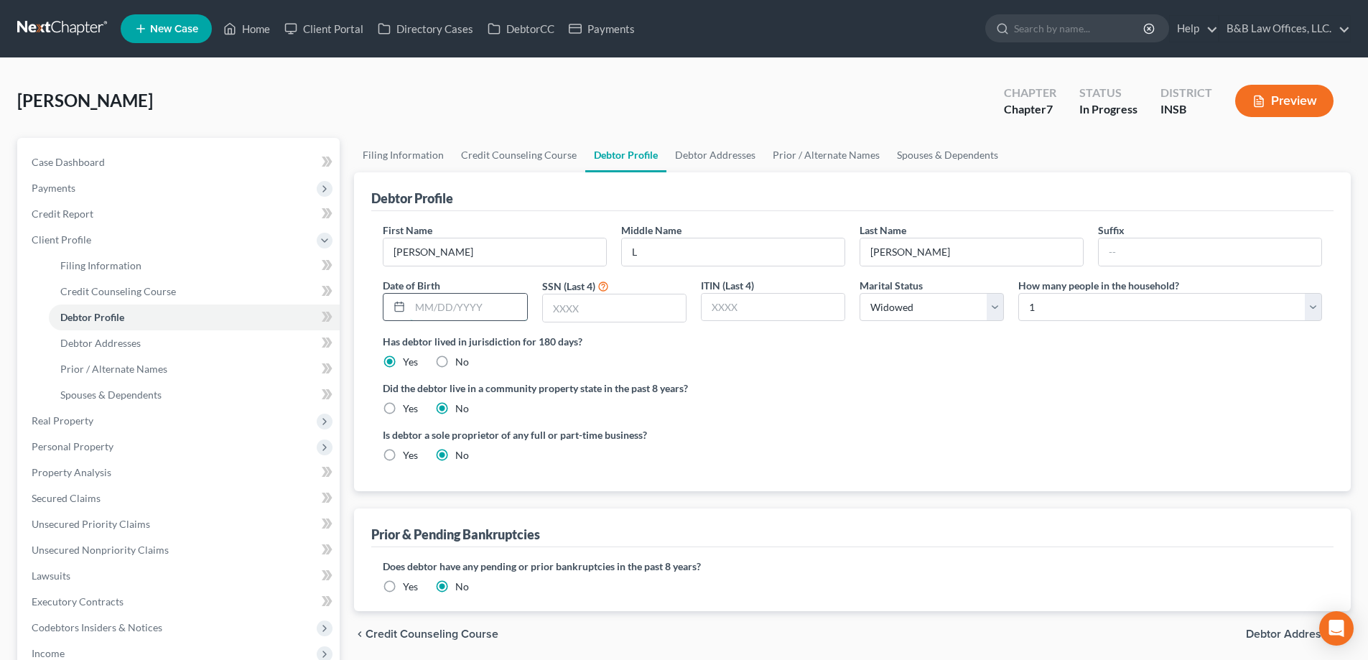
click at [419, 304] on input "text" at bounding box center [468, 307] width 116 height 27
type input "10/27/1974"
click at [622, 317] on input "text" at bounding box center [614, 307] width 143 height 27
type input "2873"
click at [1281, 635] on span "Debtor Addresses" at bounding box center [1292, 633] width 93 height 11
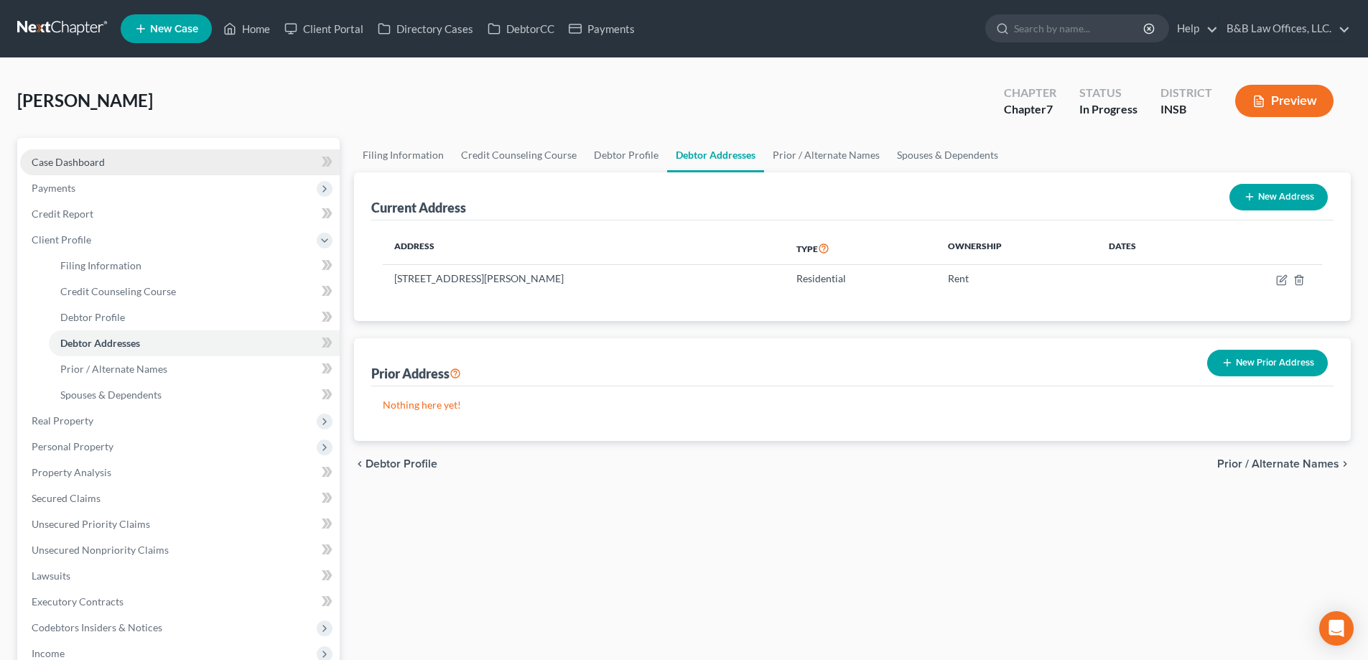
click at [134, 161] on link "Case Dashboard" at bounding box center [180, 162] width 320 height 26
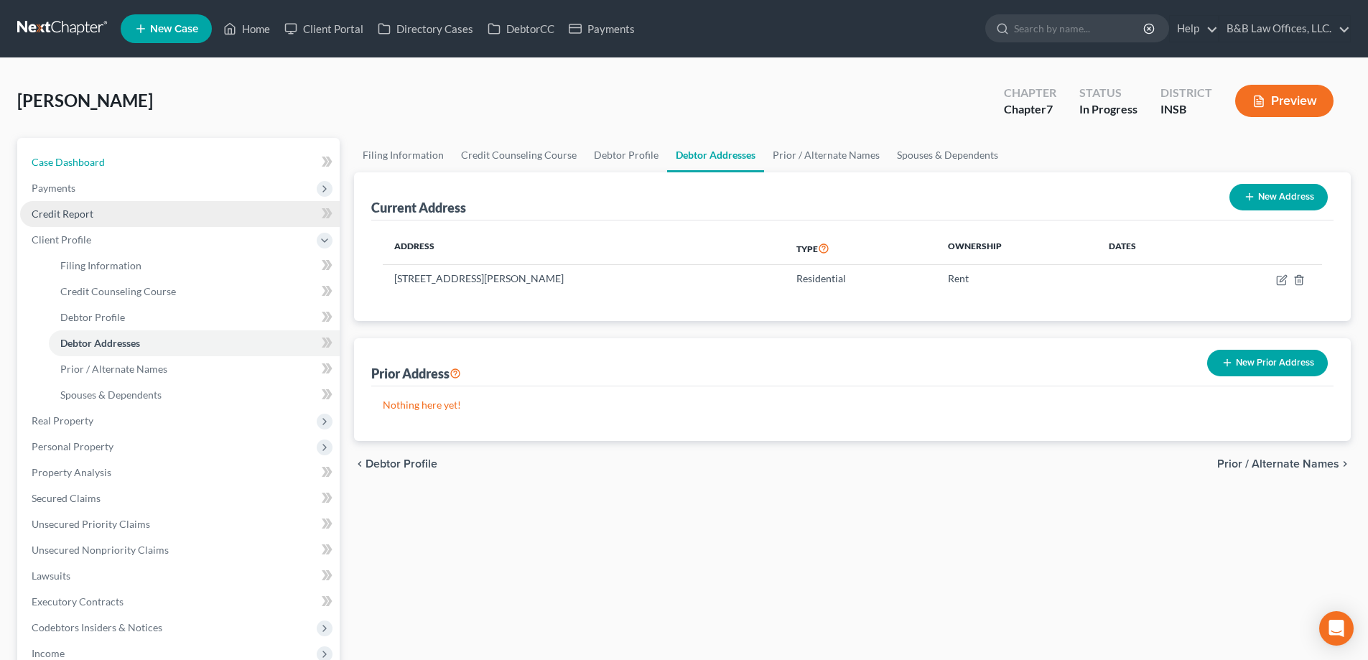
select select "9"
select select "6"
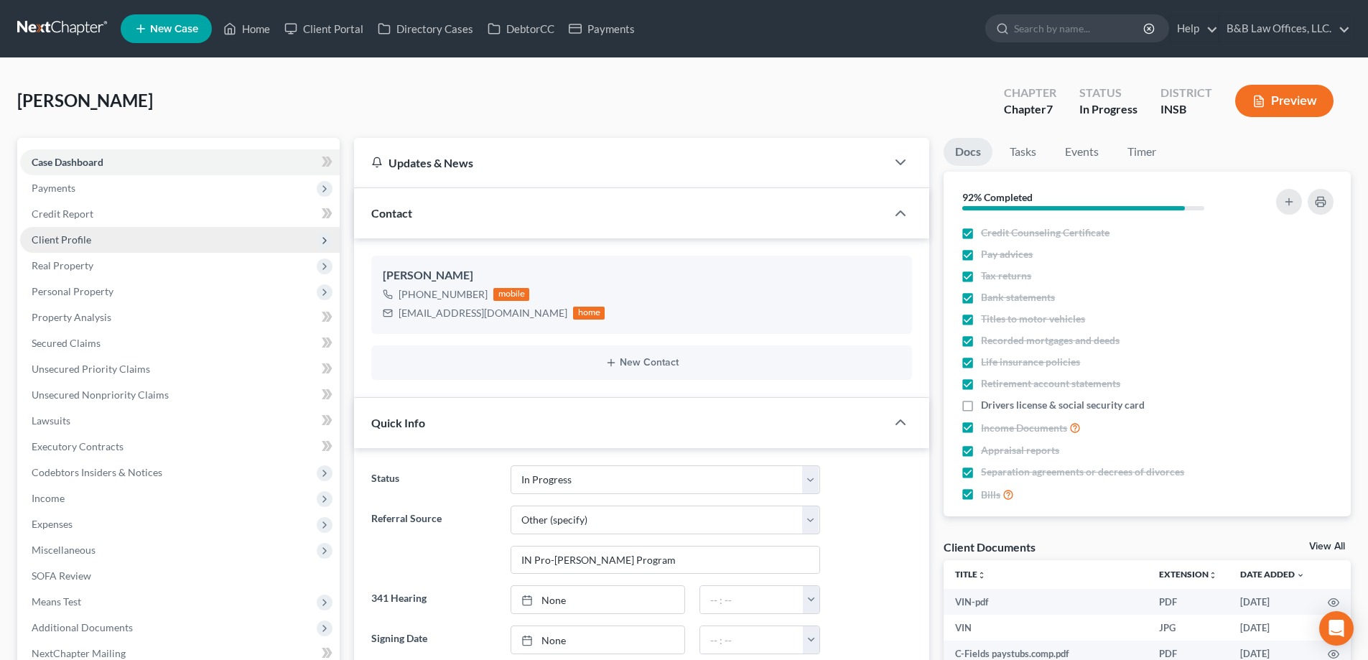
click at [109, 248] on span "Client Profile" at bounding box center [180, 240] width 320 height 26
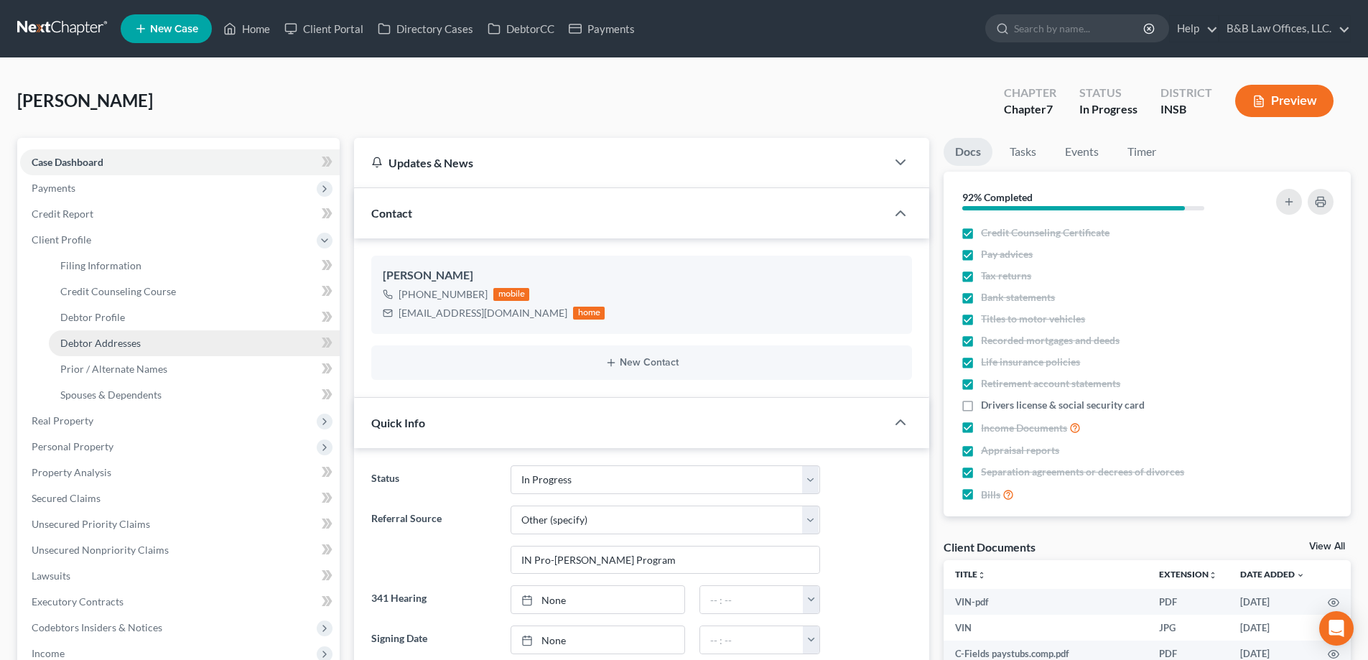
click at [120, 344] on span "Debtor Addresses" at bounding box center [100, 343] width 80 height 12
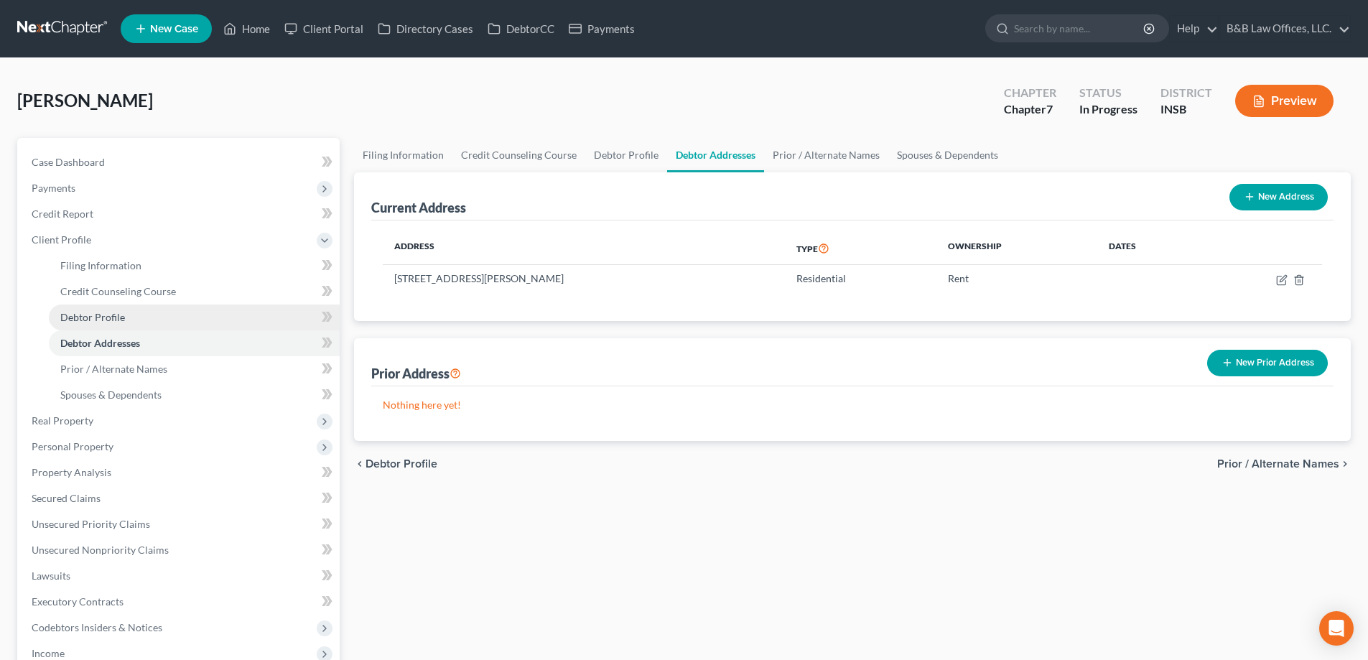
click at [151, 314] on link "Debtor Profile" at bounding box center [194, 318] width 291 height 26
select select "4"
select select "0"
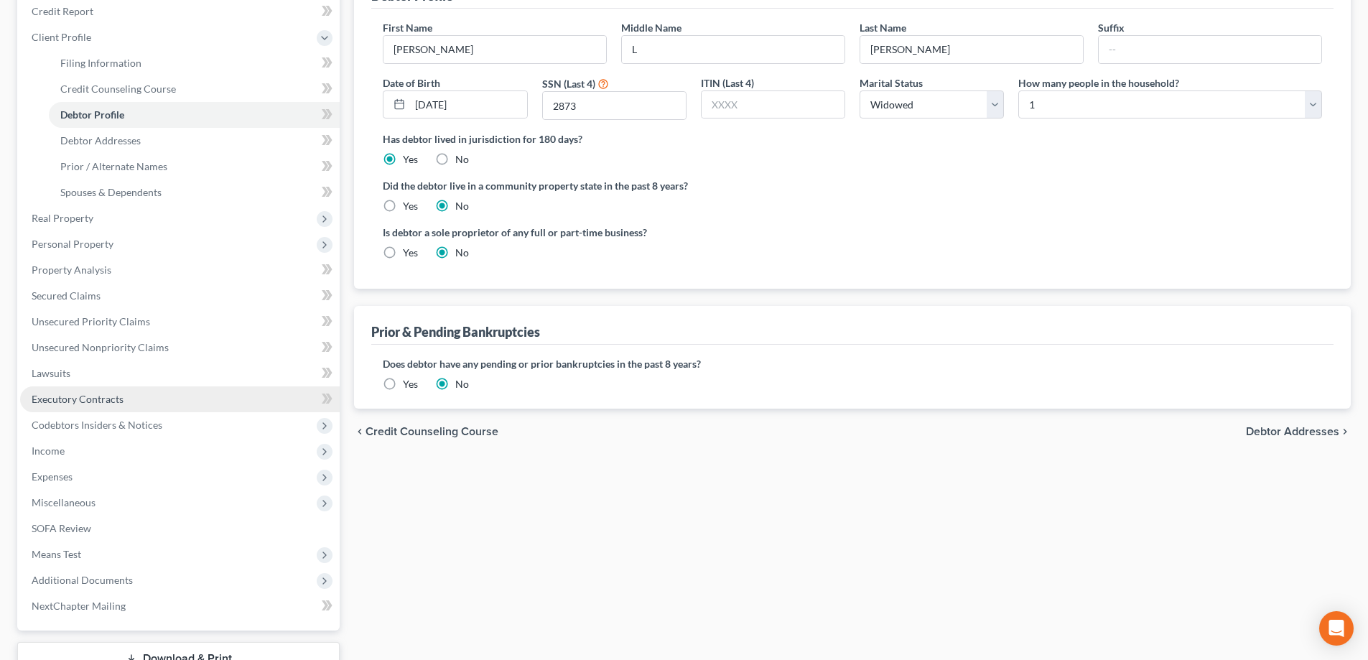
scroll to position [287, 0]
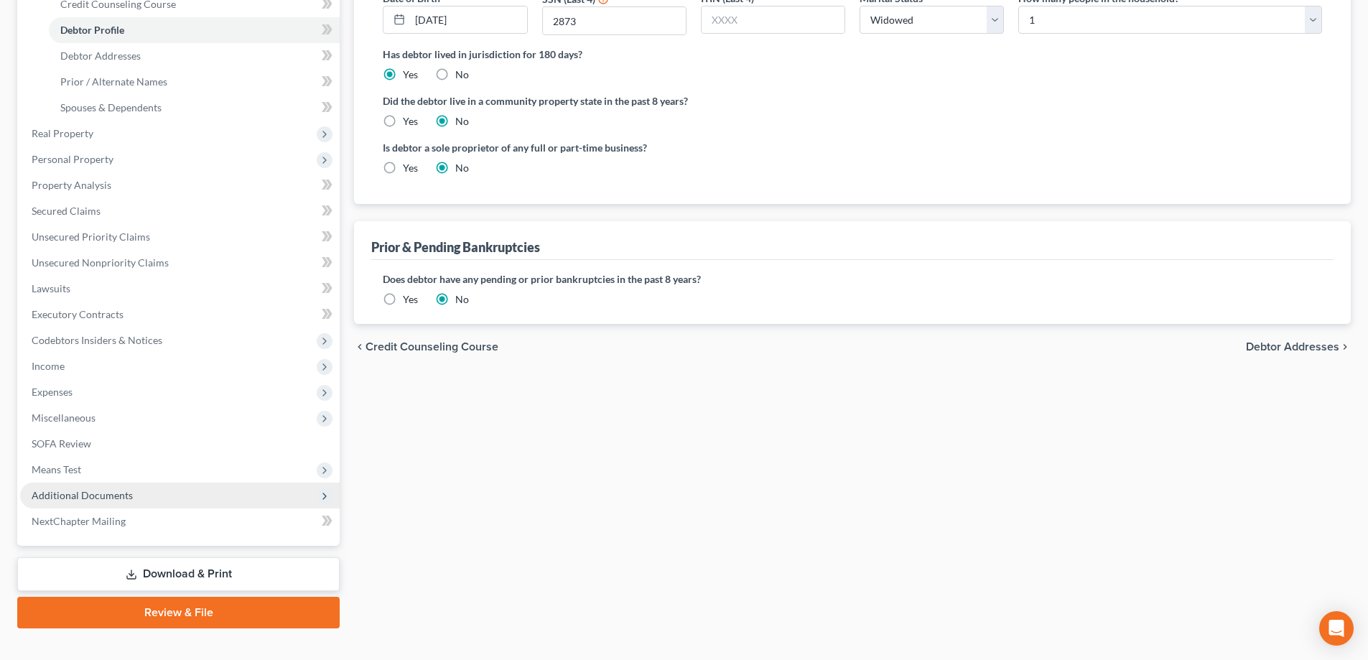
click at [103, 499] on span "Additional Documents" at bounding box center [82, 495] width 101 height 12
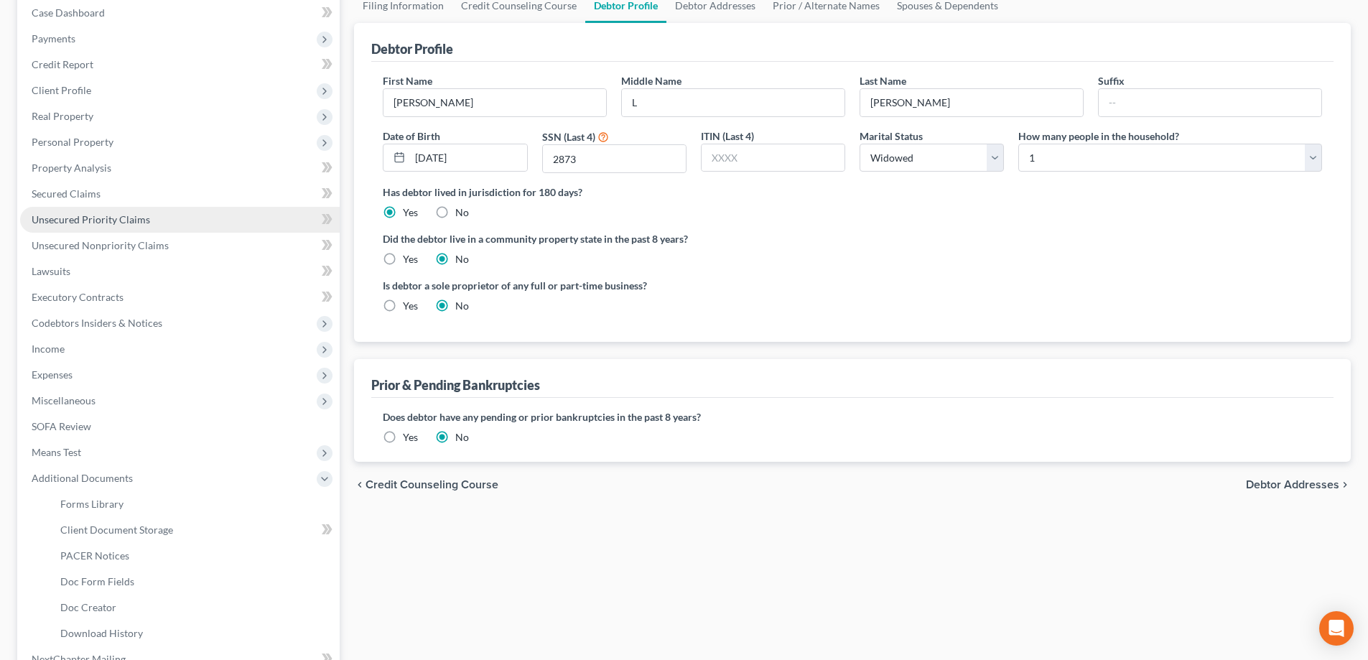
scroll to position [144, 0]
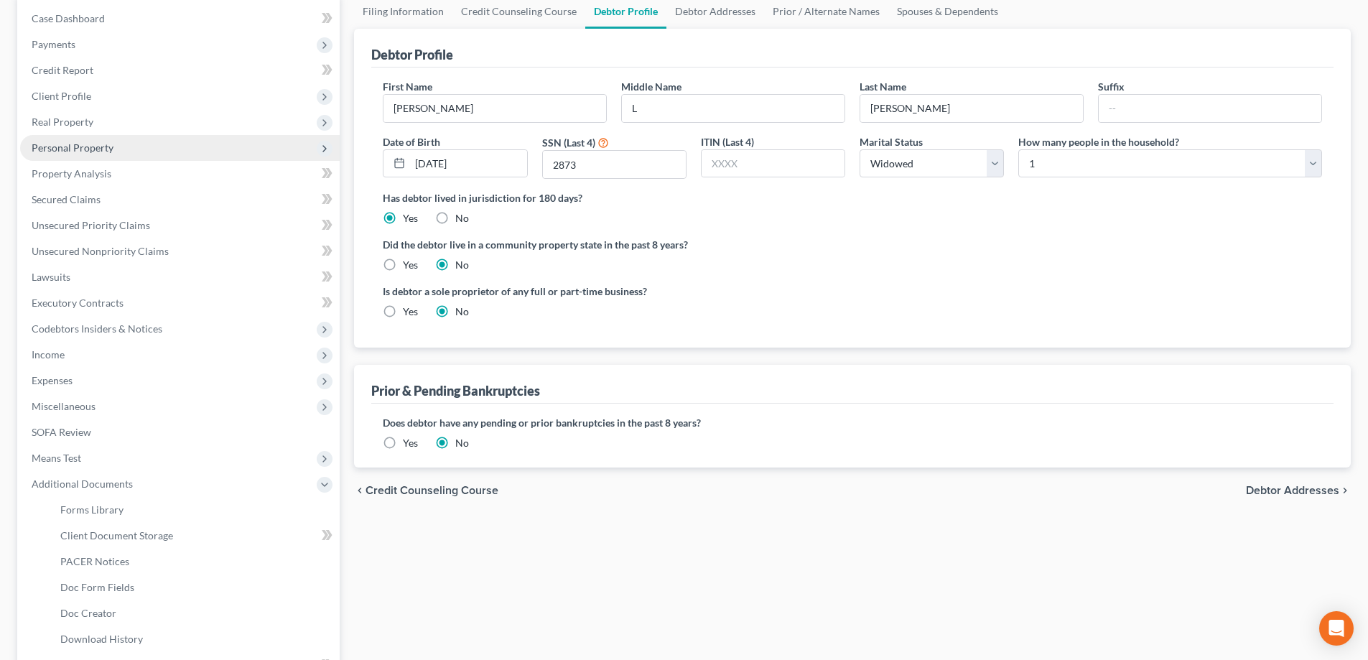
click at [81, 147] on span "Personal Property" at bounding box center [73, 148] width 82 height 12
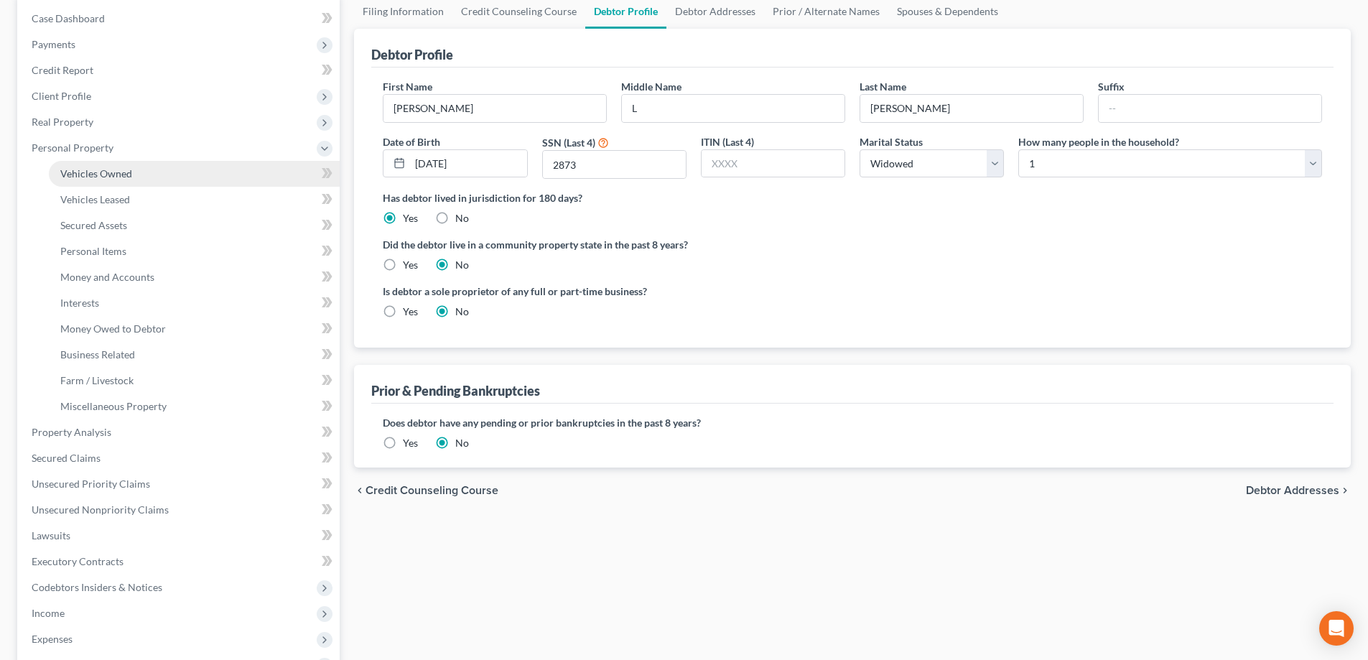
click at [85, 173] on span "Vehicles Owned" at bounding box center [96, 173] width 72 height 12
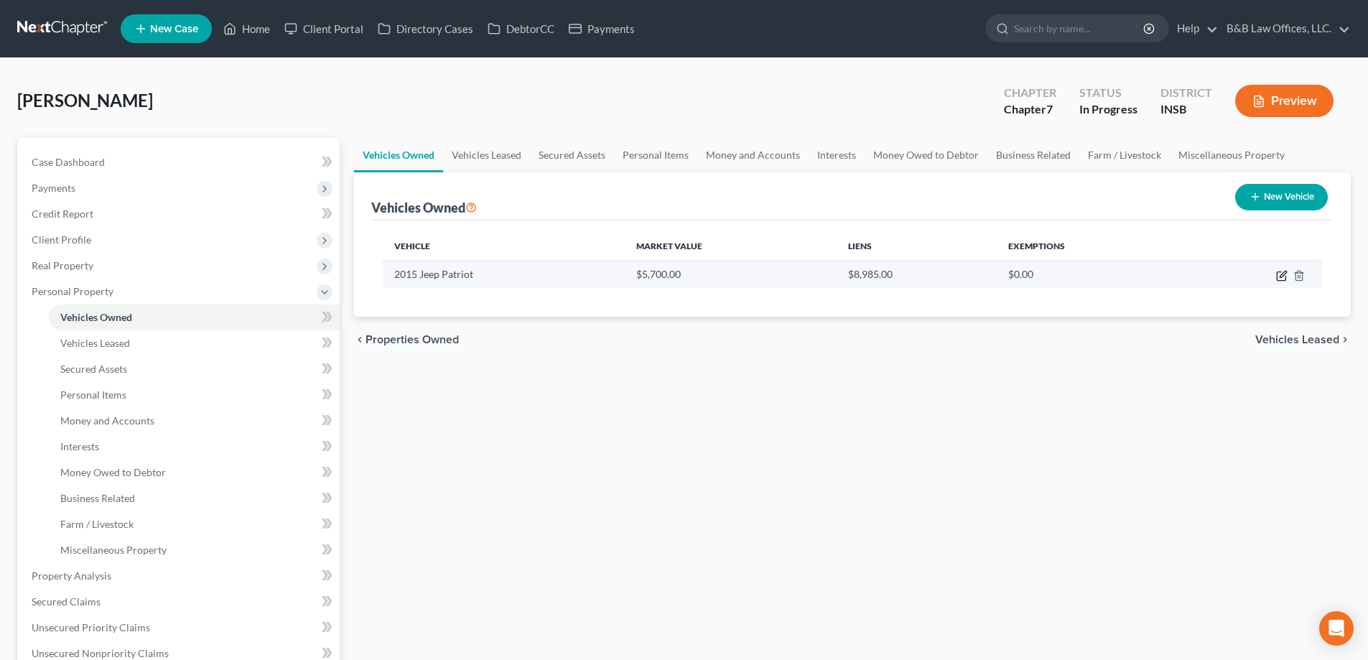
click at [1284, 272] on icon "button" at bounding box center [1283, 274] width 6 height 6
select select "0"
select select "11"
select select "1"
select select "0"
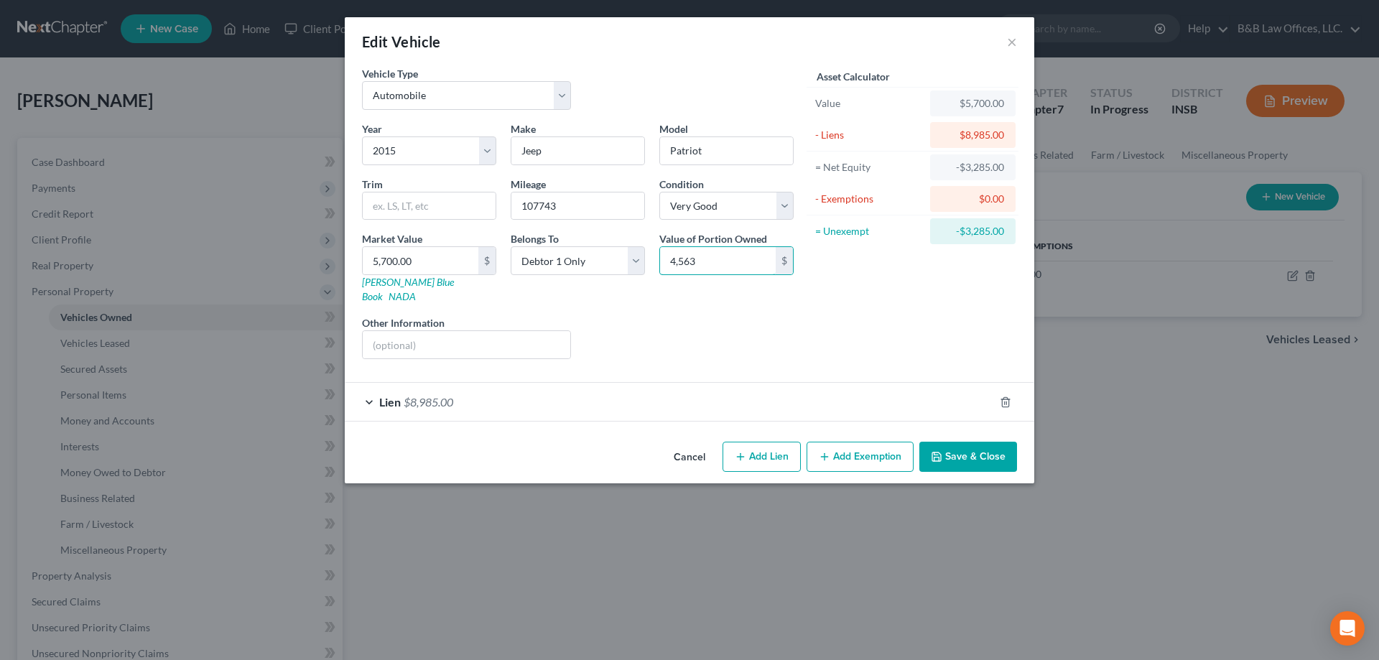
type input "4,563"
click at [949, 444] on button "Save & Close" at bounding box center [968, 457] width 98 height 30
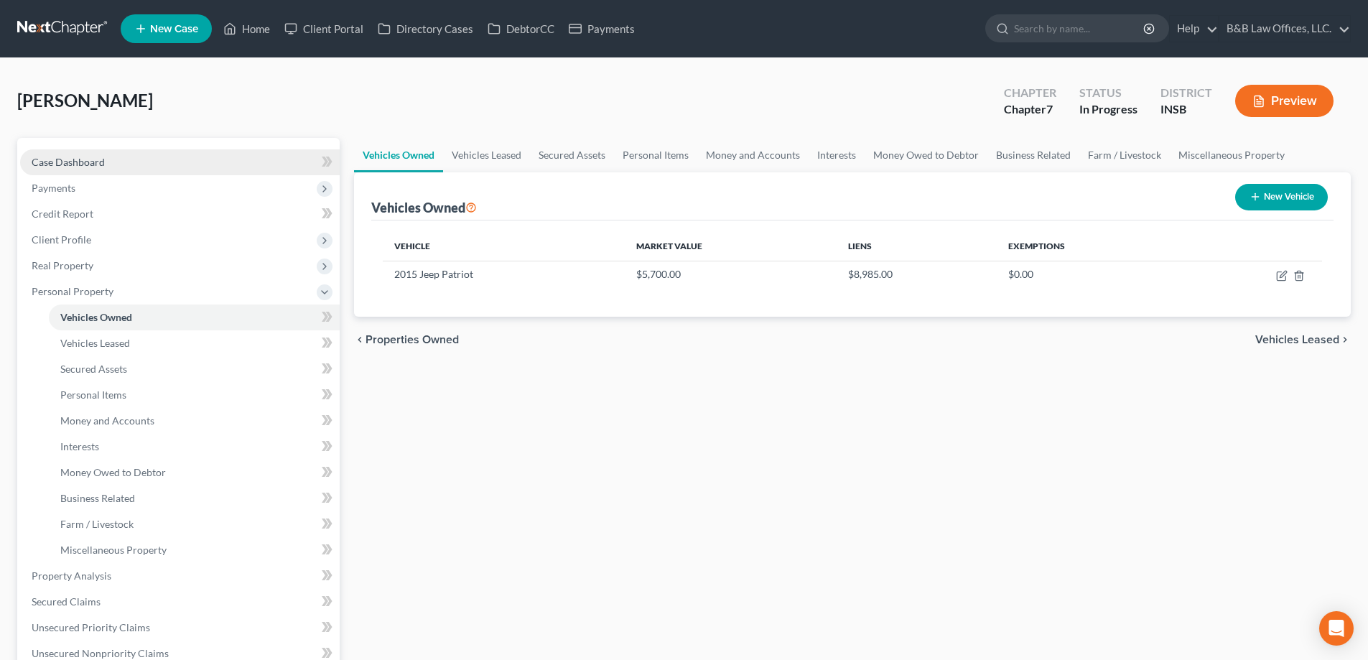
click at [136, 165] on link "Case Dashboard" at bounding box center [180, 162] width 320 height 26
select select "9"
select select "6"
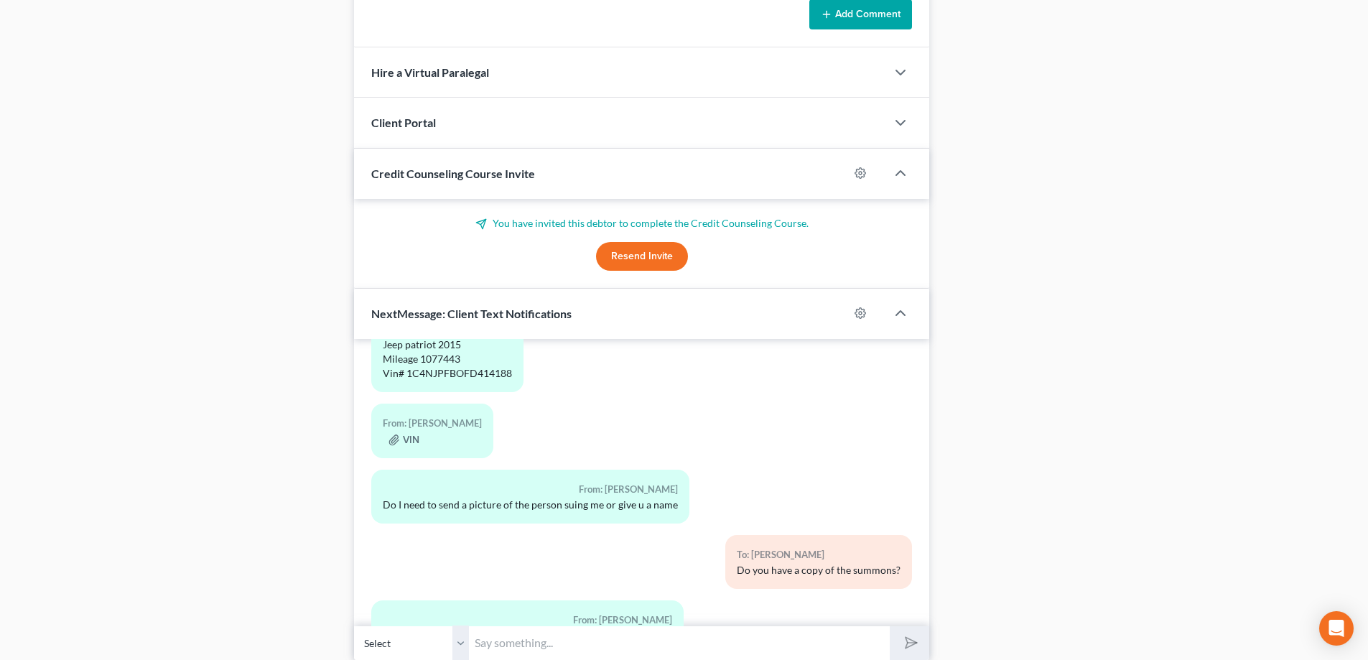
scroll to position [1168, 0]
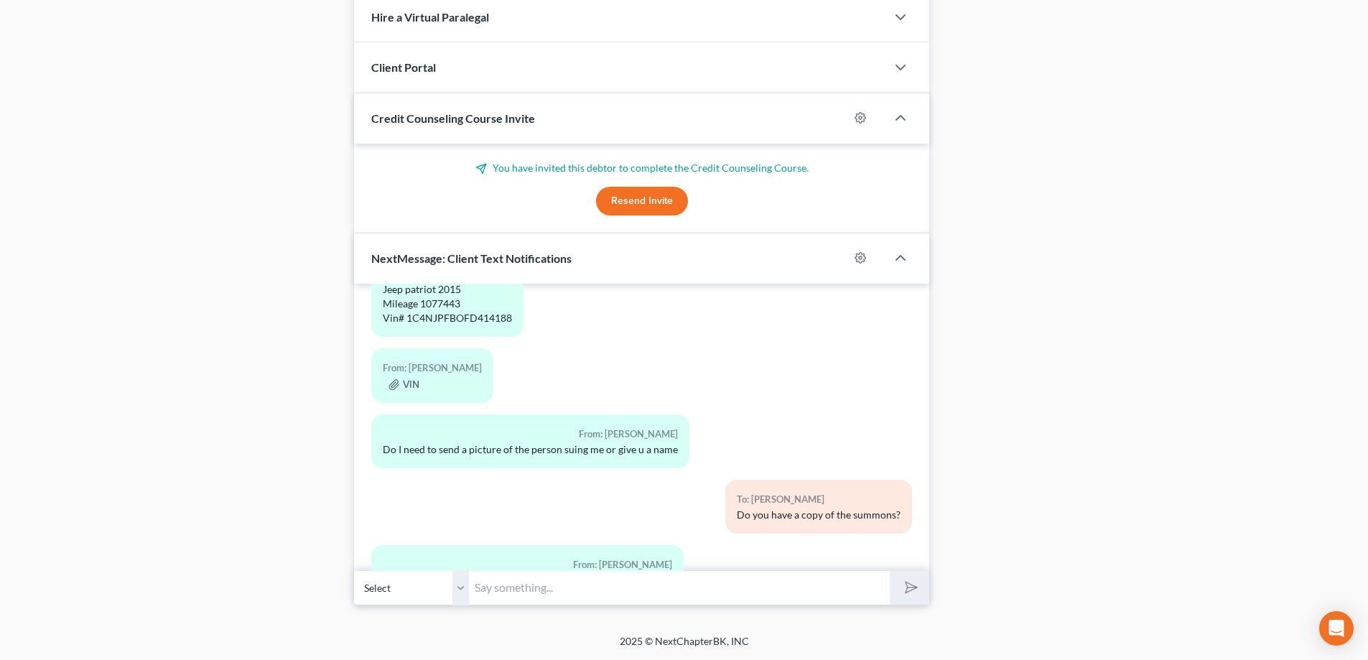
drag, startPoint x: 533, startPoint y: 592, endPoint x: 478, endPoint y: 575, distance: 57.0
click at [533, 592] on input "text" at bounding box center [679, 587] width 421 height 35
drag, startPoint x: 906, startPoint y: 595, endPoint x: 629, endPoint y: 585, distance: 276.7
click at [634, 587] on div "Select +1 (765) 610-1474 - Christine Fields-Harris Yes" at bounding box center [641, 588] width 575 height 34
click at [583, 583] on input "Yes" at bounding box center [679, 587] width 421 height 35
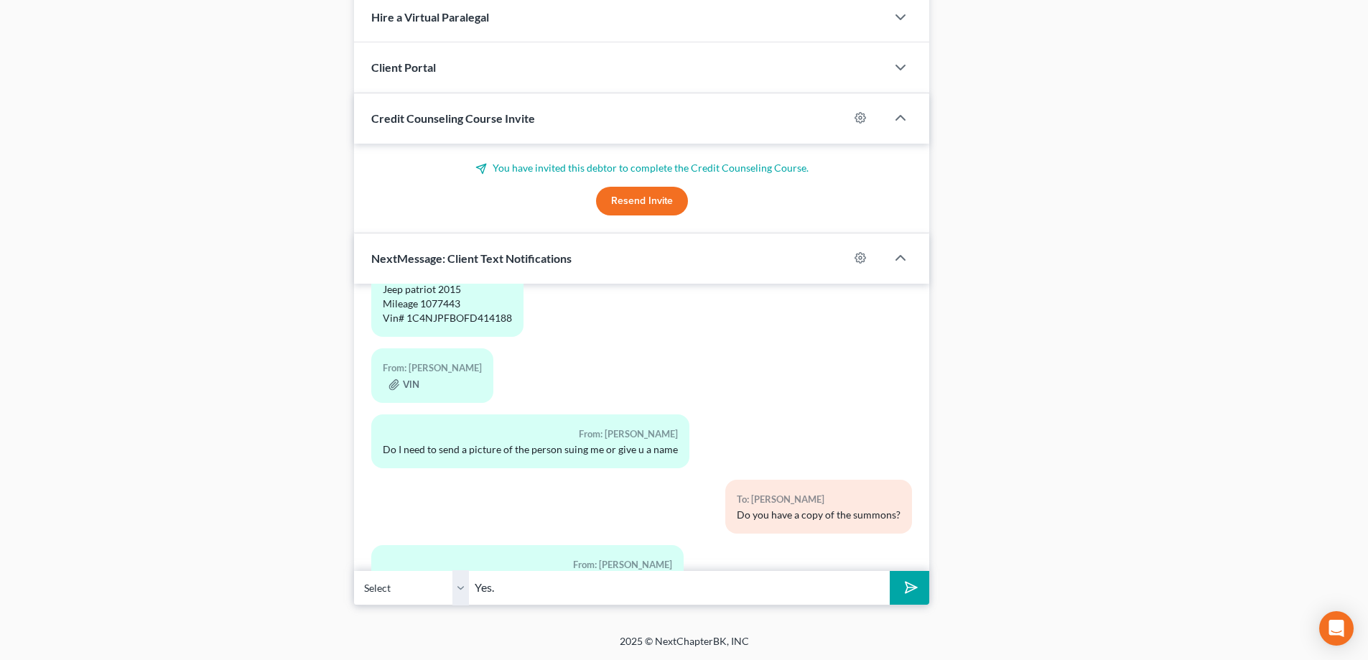
type input "Yes."
click at [890, 571] on button "submit" at bounding box center [910, 588] width 40 height 34
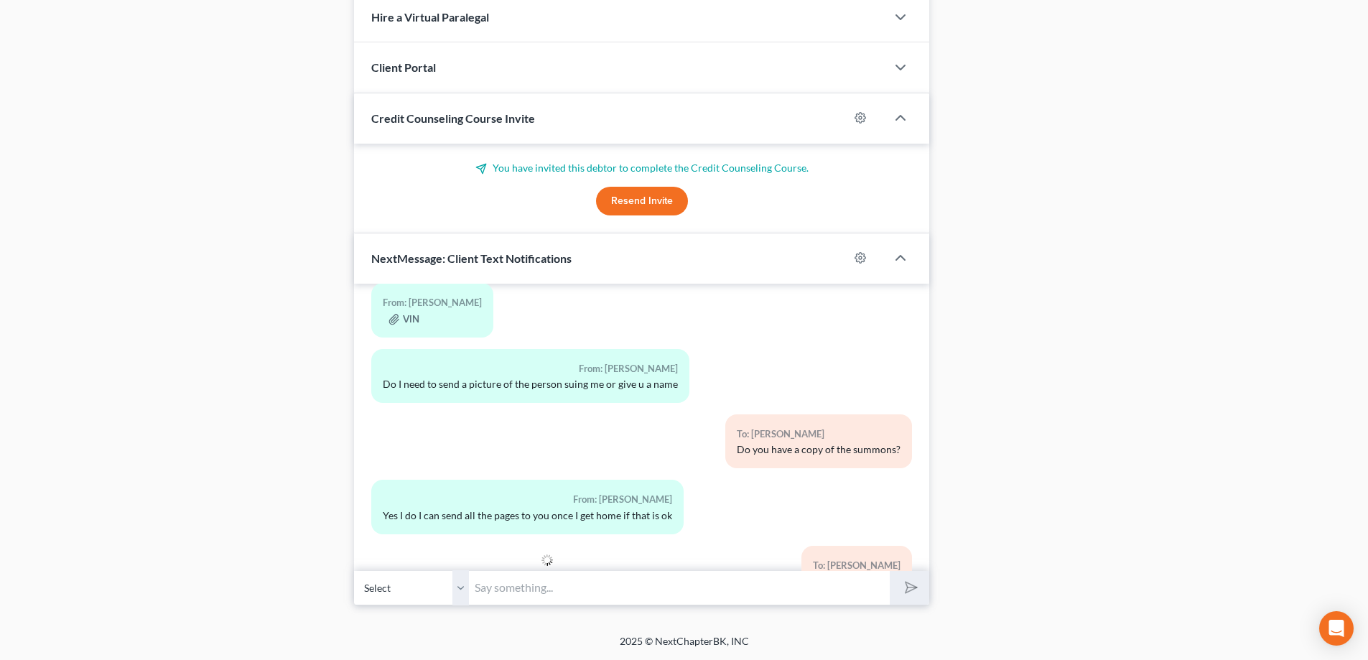
click at [521, 588] on input "text" at bounding box center [679, 587] width 421 height 35
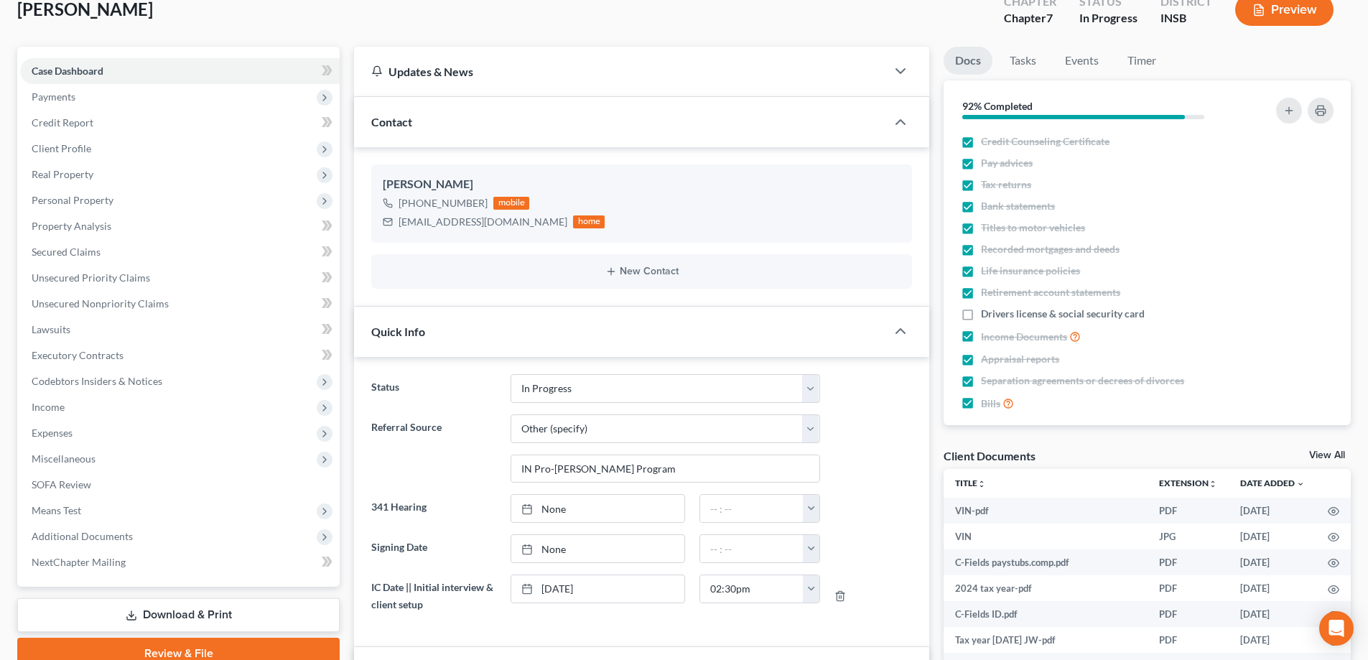
scroll to position [91, 0]
click at [981, 316] on label "Drivers license & social security card" at bounding box center [1063, 314] width 164 height 14
click at [987, 316] on input "Drivers license & social security card" at bounding box center [991, 311] width 9 height 9
checkbox input "true"
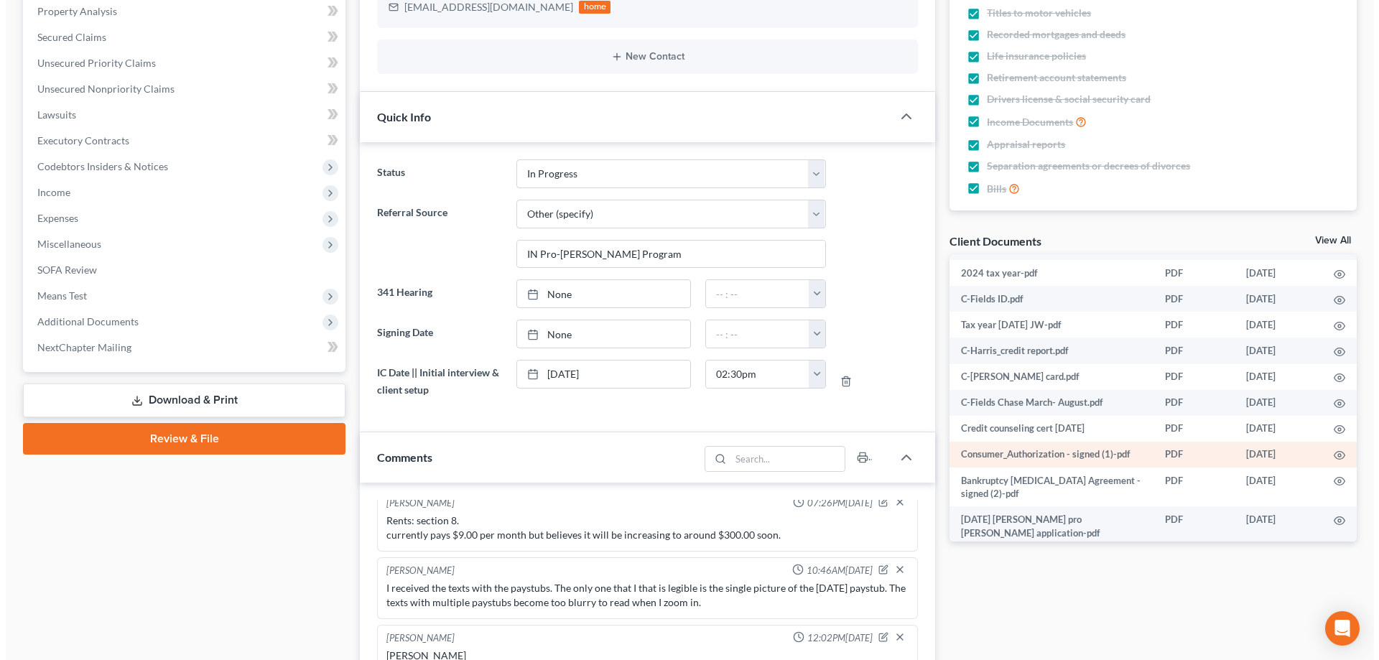
scroll to position [116, 0]
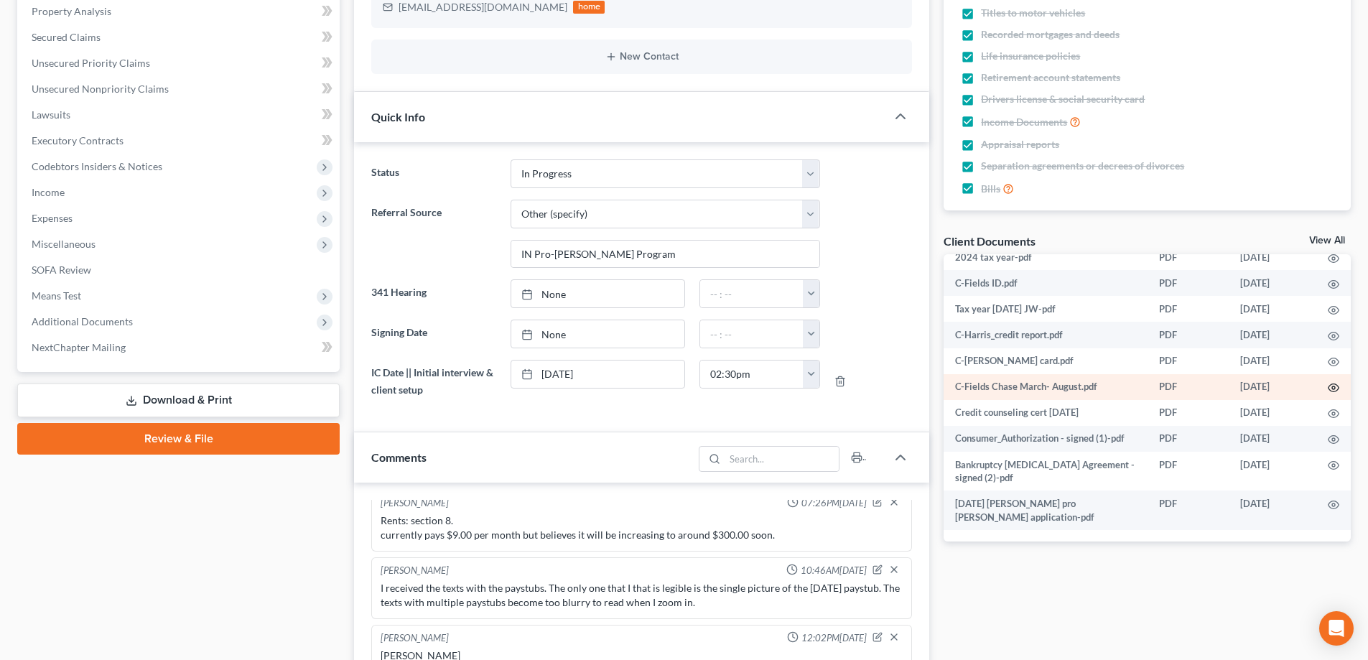
click at [1328, 389] on icon "button" at bounding box center [1333, 387] width 11 height 11
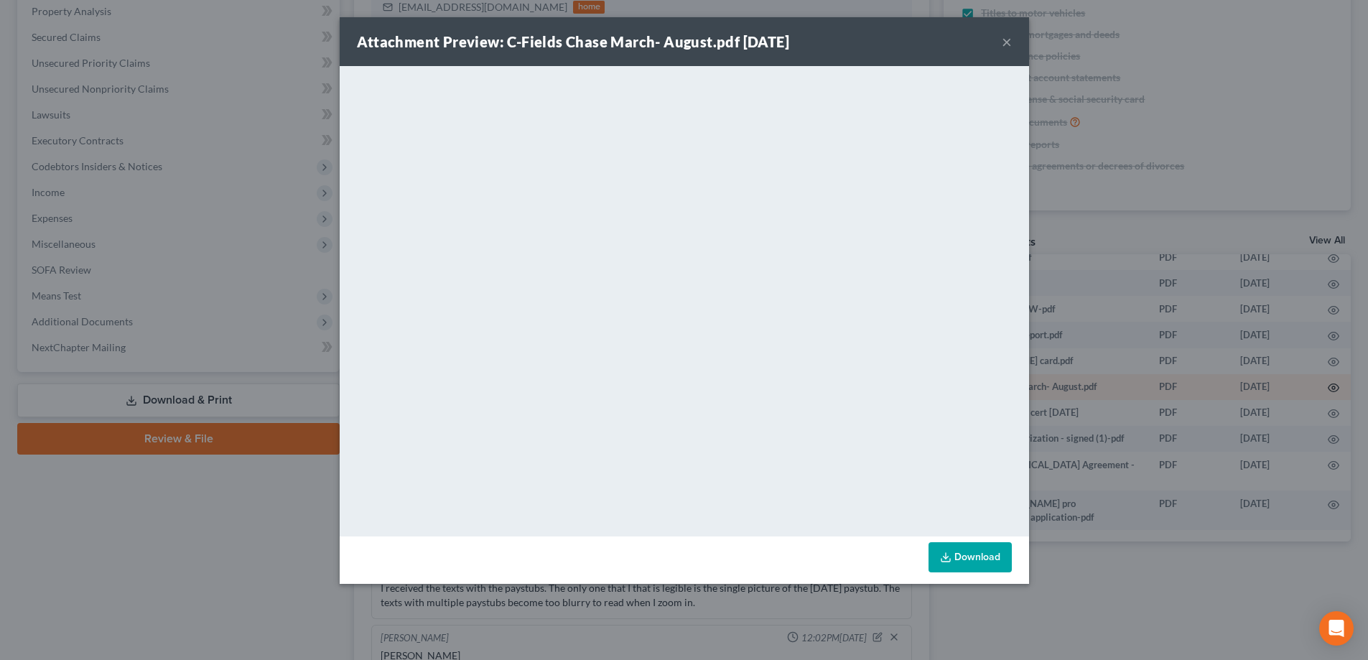
scroll to position [4314, 0]
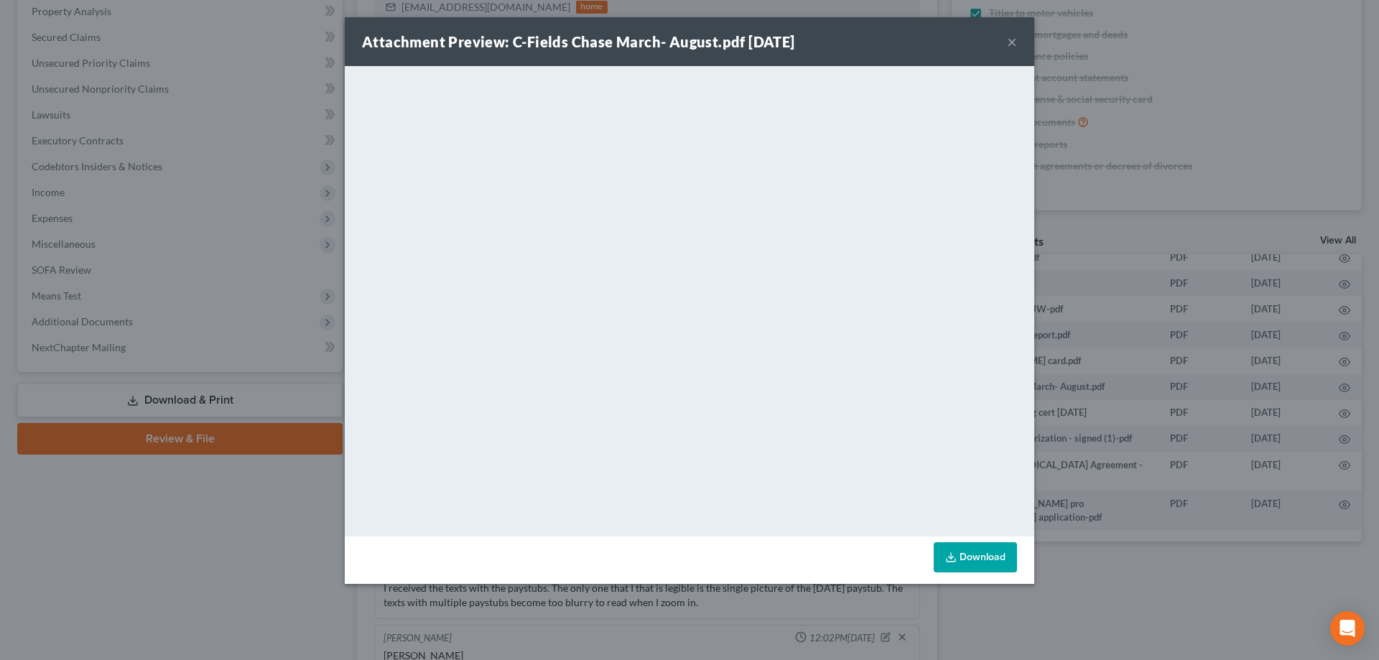
click at [1013, 35] on button "×" at bounding box center [1012, 41] width 10 height 17
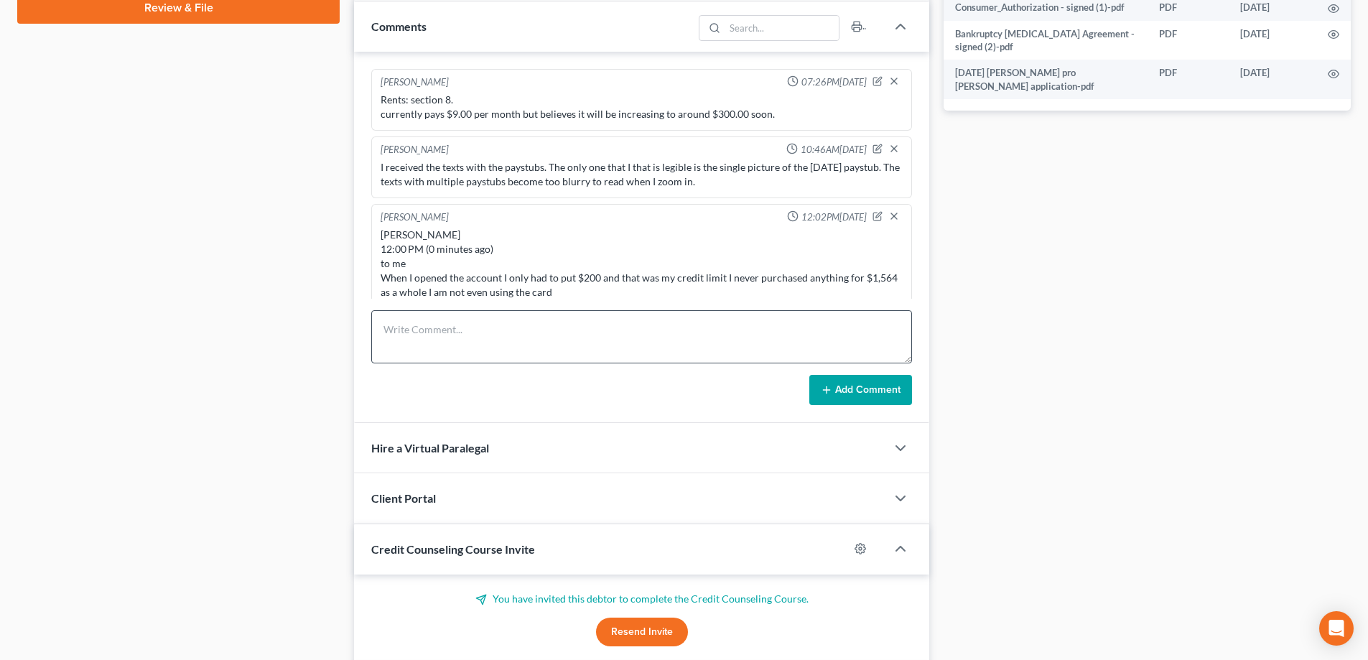
scroll to position [106, 0]
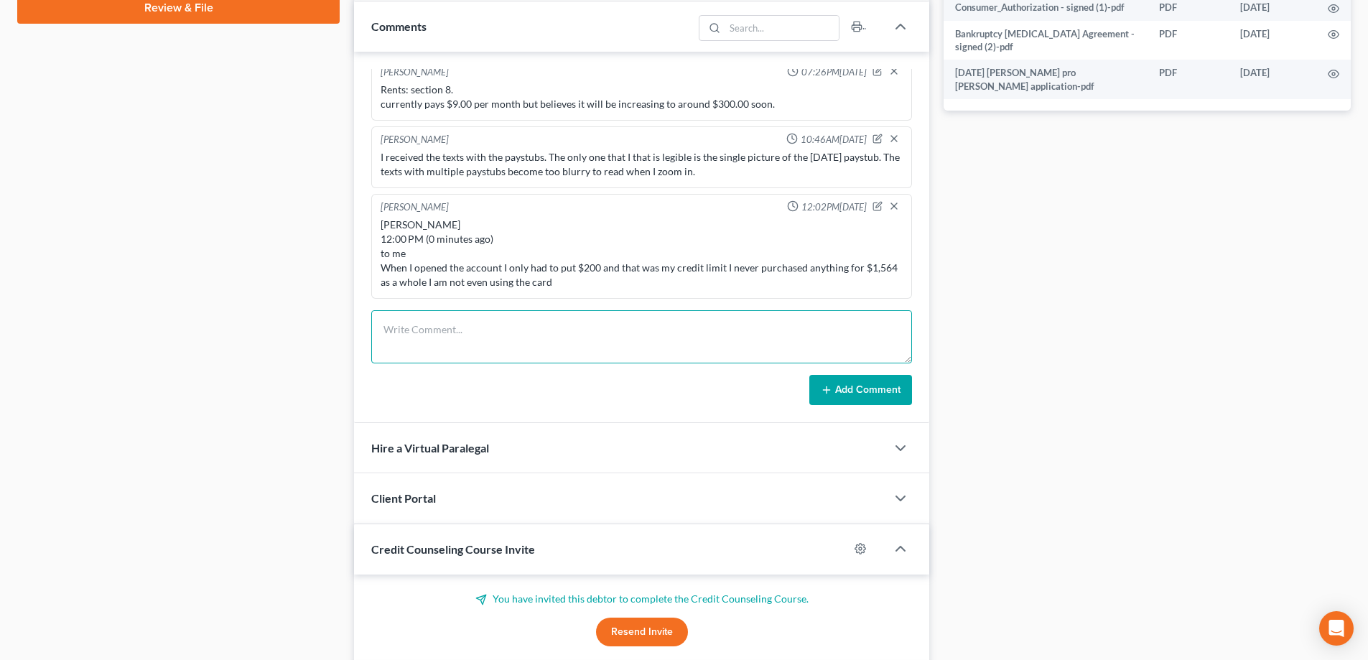
drag, startPoint x: 436, startPoint y: 335, endPoint x: 435, endPoint y: 320, distance: 15.1
click at [436, 335] on textarea at bounding box center [641, 336] width 541 height 53
click at [476, 352] on textarea "Chase statements March $1,587 April $731 May $844 June $970 July $835 August $9…" at bounding box center [641, 336] width 541 height 53
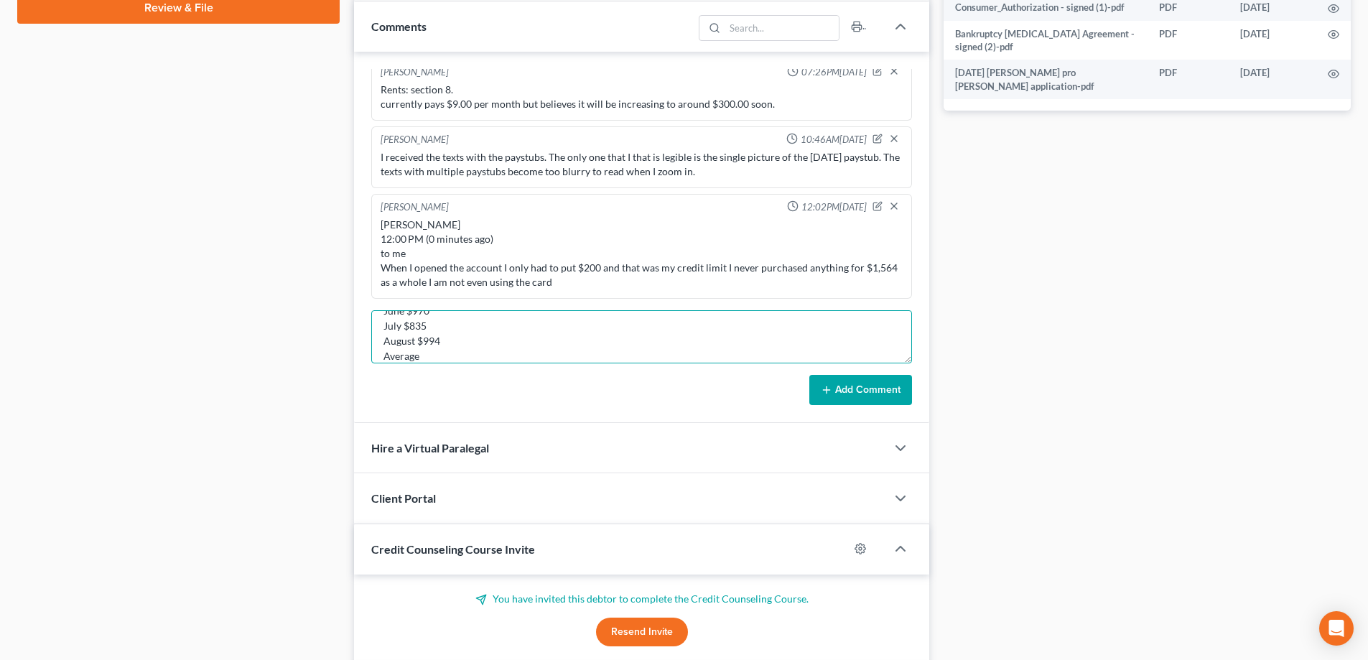
click at [459, 343] on textarea "Chase statements March $1,587 April $731 May $844 June $970 July $835 August $9…" at bounding box center [641, 336] width 541 height 53
click at [450, 358] on textarea "Chase statements March $1,587 April $731 May $844 June $970 July $835 August $9…" at bounding box center [641, 336] width 541 height 53
type textarea "Chase statements March $1,587 April $731 May $844 June $970 July $835 August $9…"
click at [854, 392] on button "Add Comment" at bounding box center [861, 390] width 103 height 30
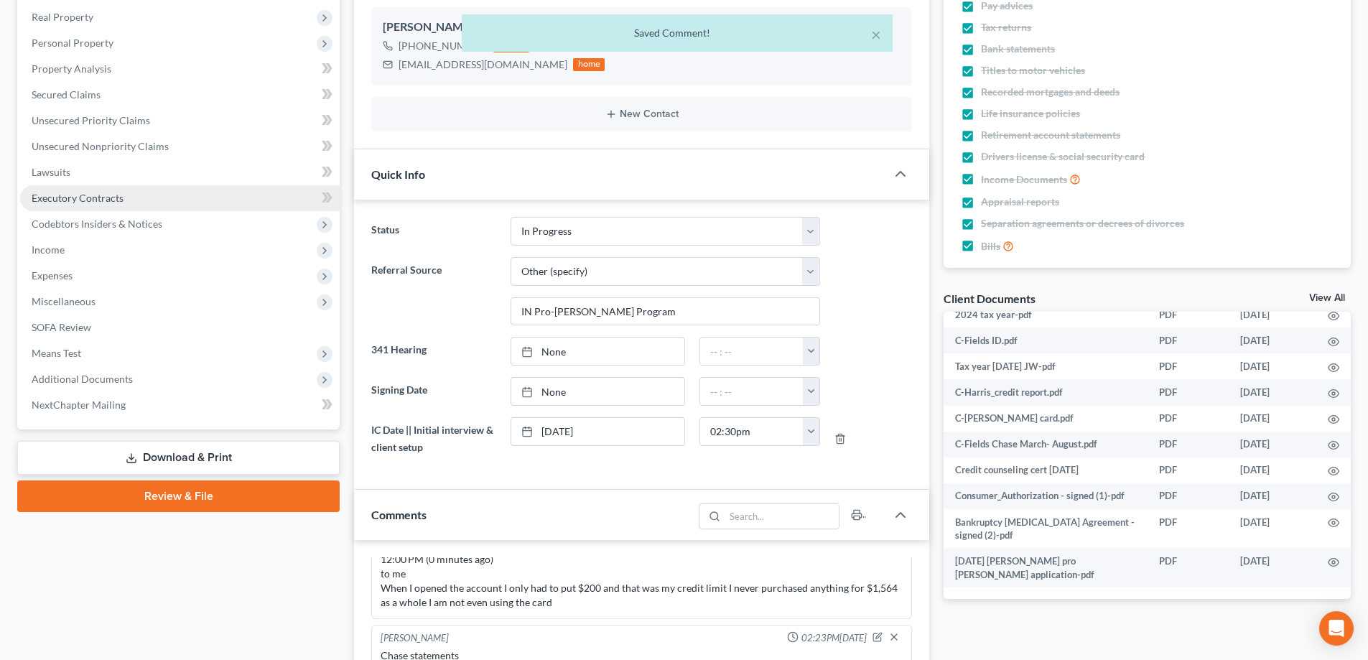
scroll to position [234, 0]
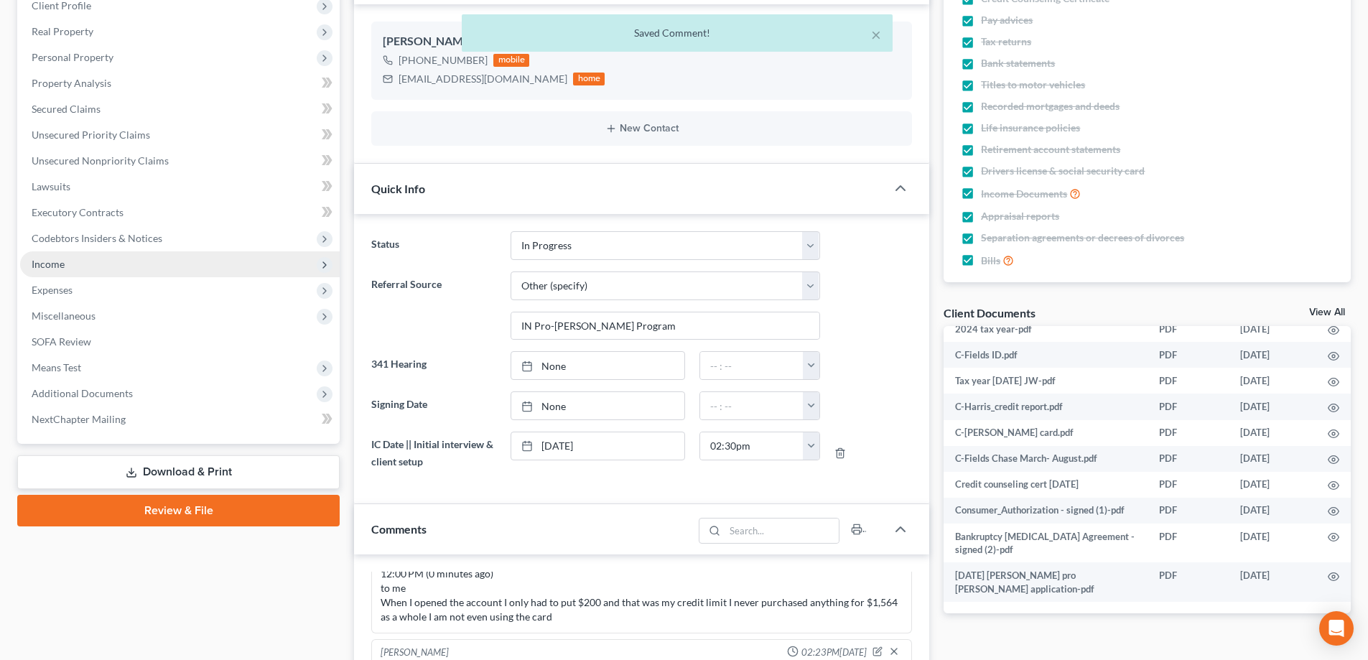
click at [105, 268] on span "Income" at bounding box center [180, 264] width 320 height 26
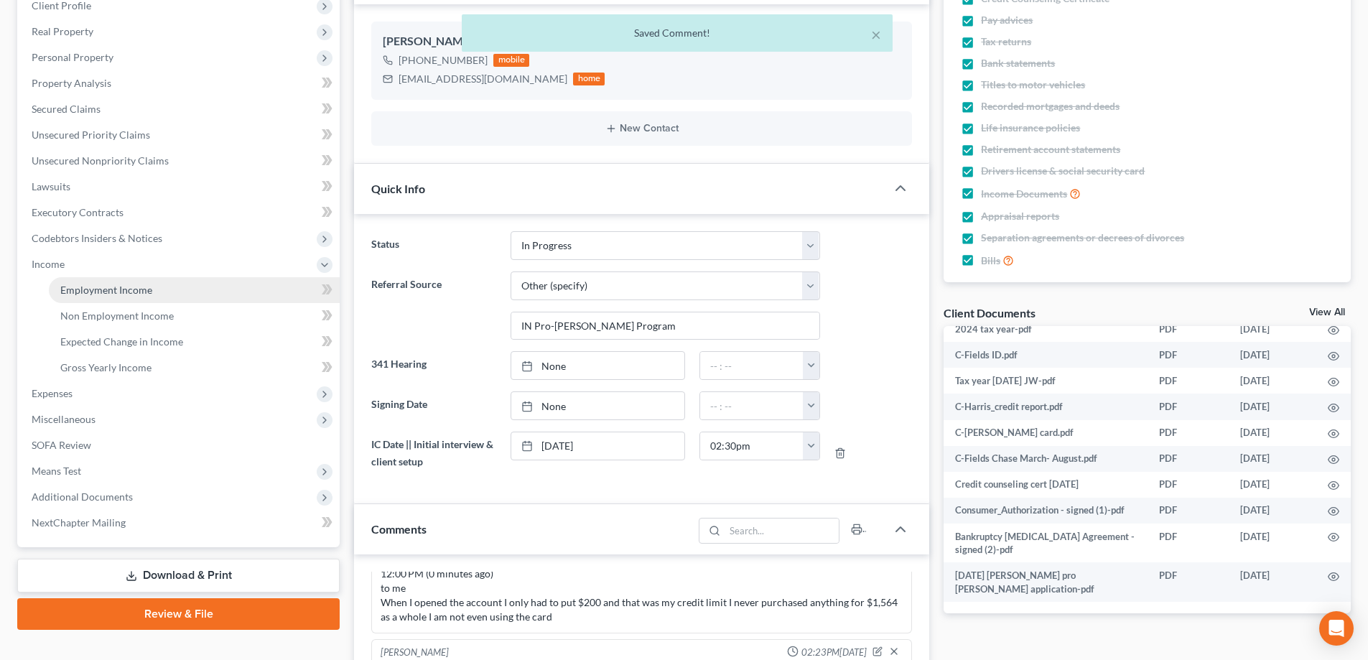
click at [110, 287] on span "Employment Income" at bounding box center [106, 290] width 92 height 12
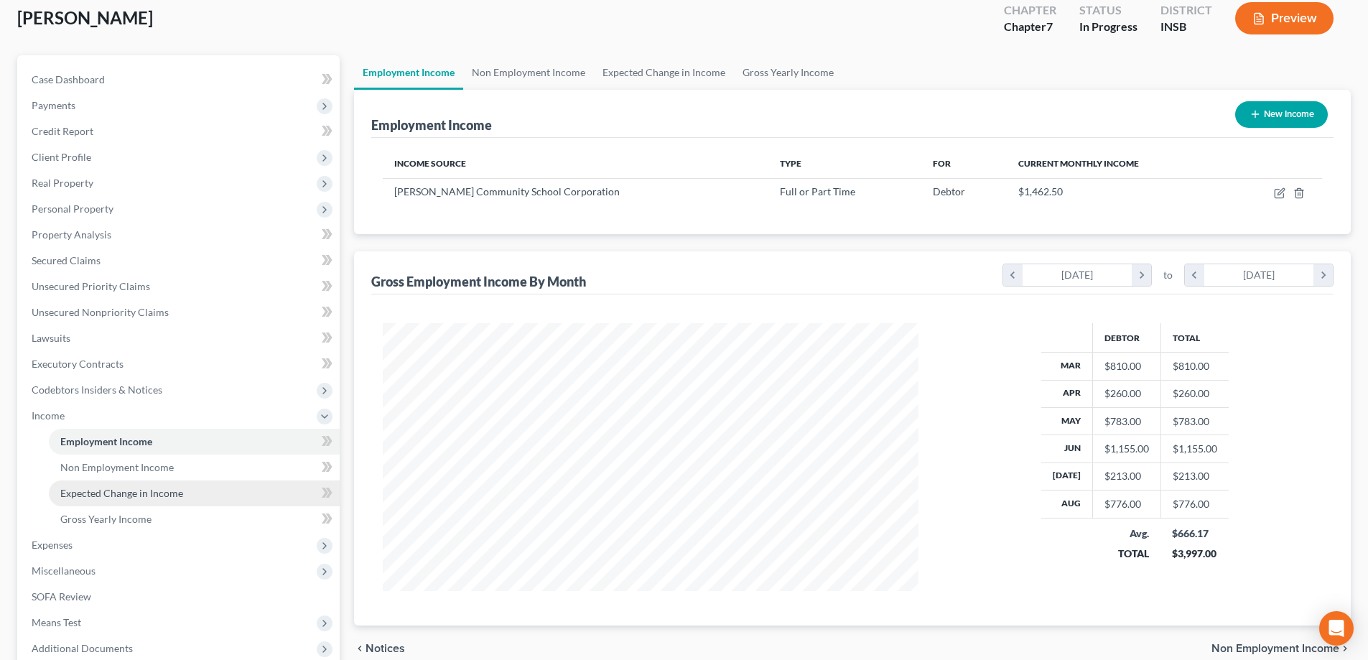
scroll to position [215, 0]
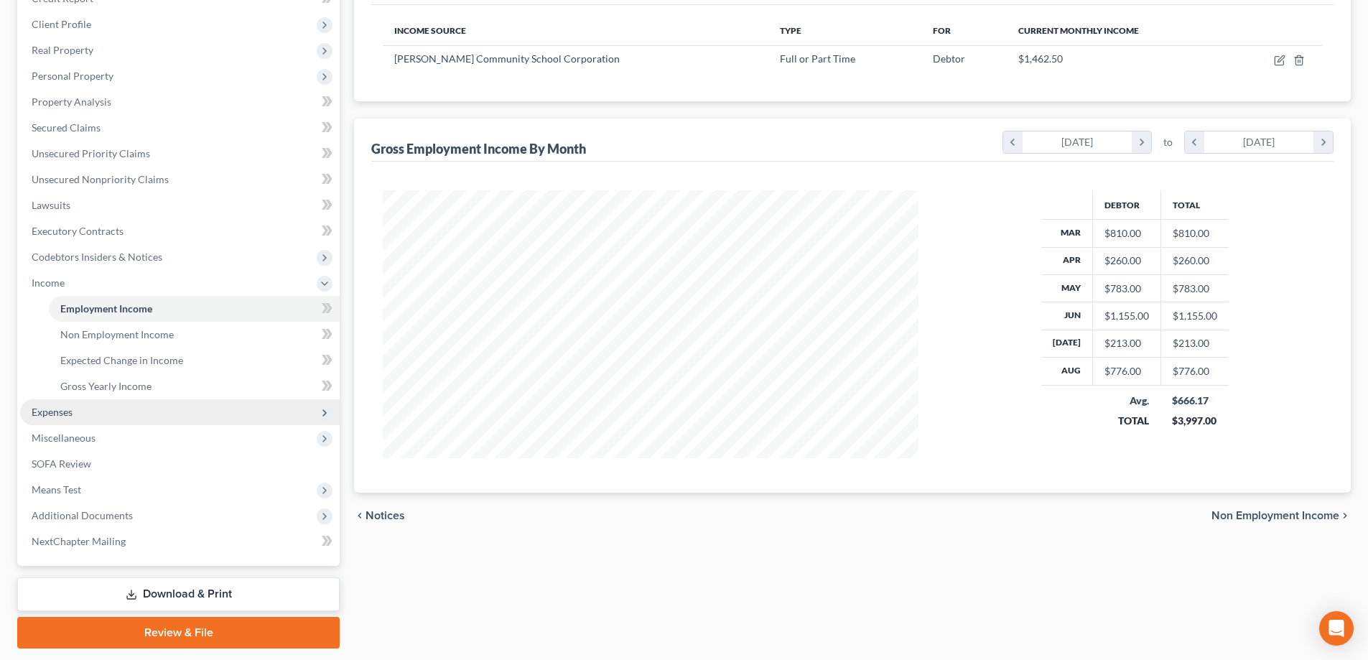
click at [60, 411] on span "Expenses" at bounding box center [52, 412] width 41 height 12
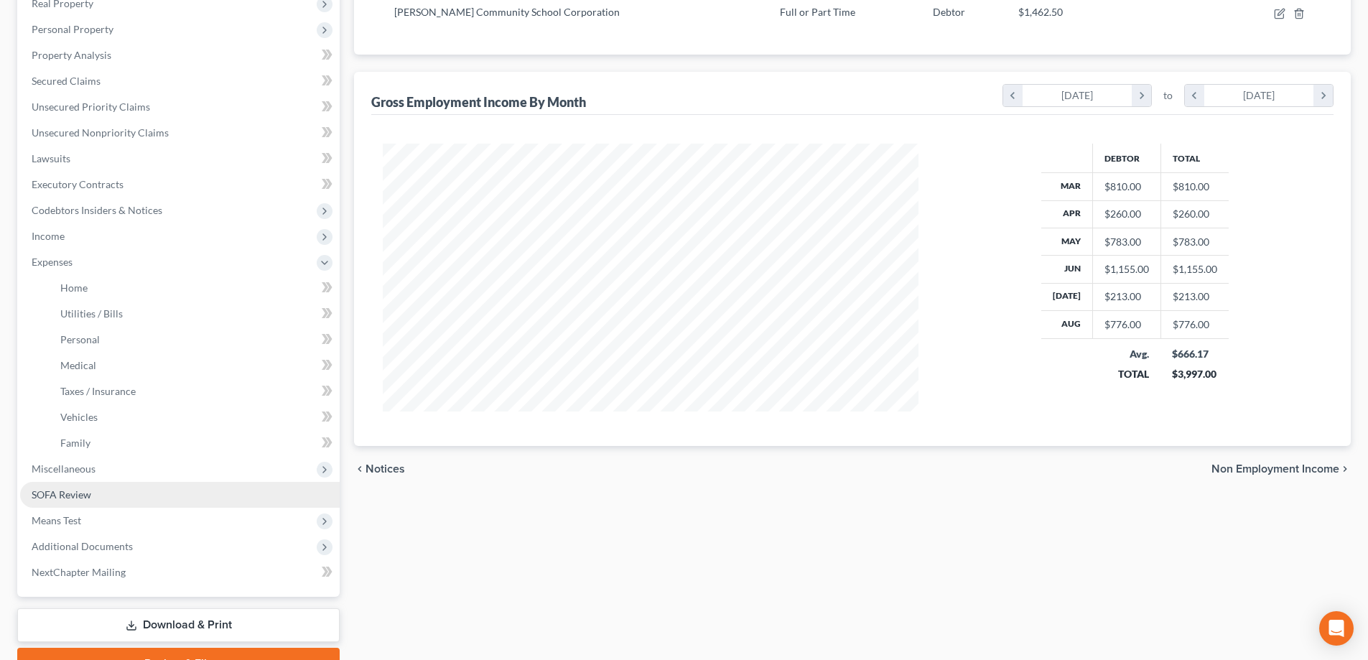
scroll to position [287, 0]
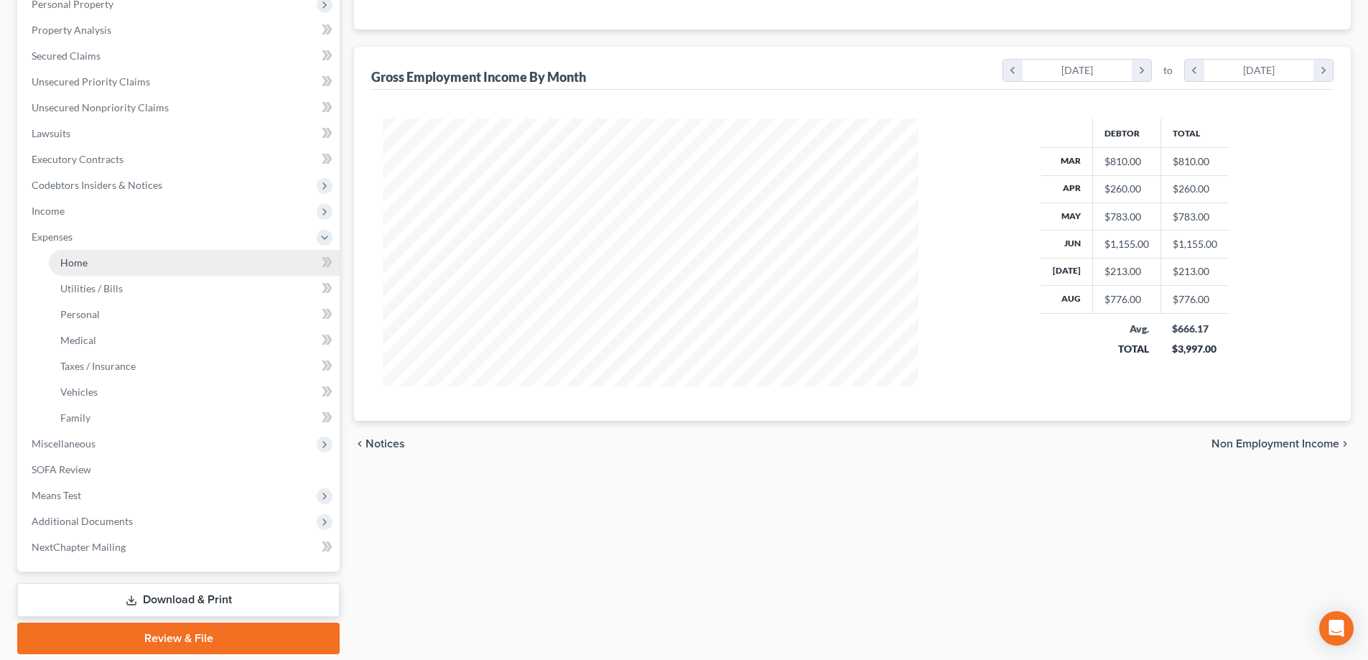
click at [80, 264] on span "Home" at bounding box center [73, 262] width 27 height 12
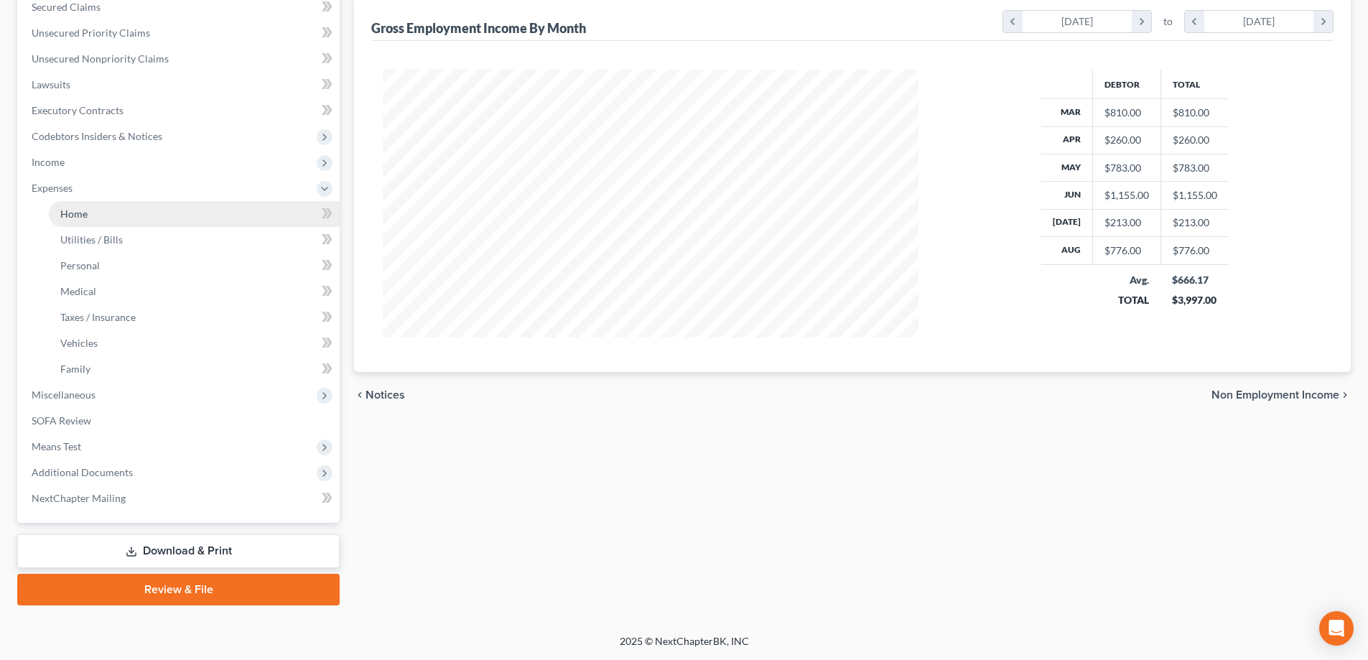
click at [98, 217] on link "Home" at bounding box center [194, 214] width 291 height 26
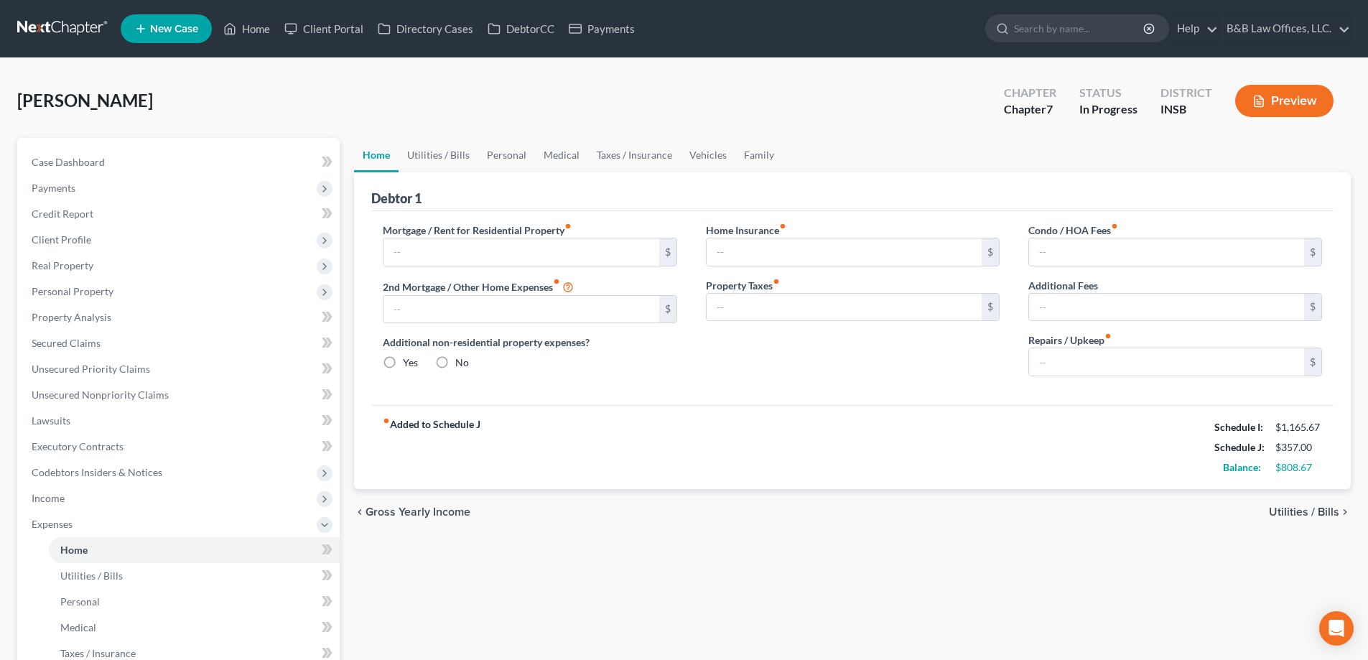
type input "9.00"
type input "0.00"
radio input "true"
type input "0.00"
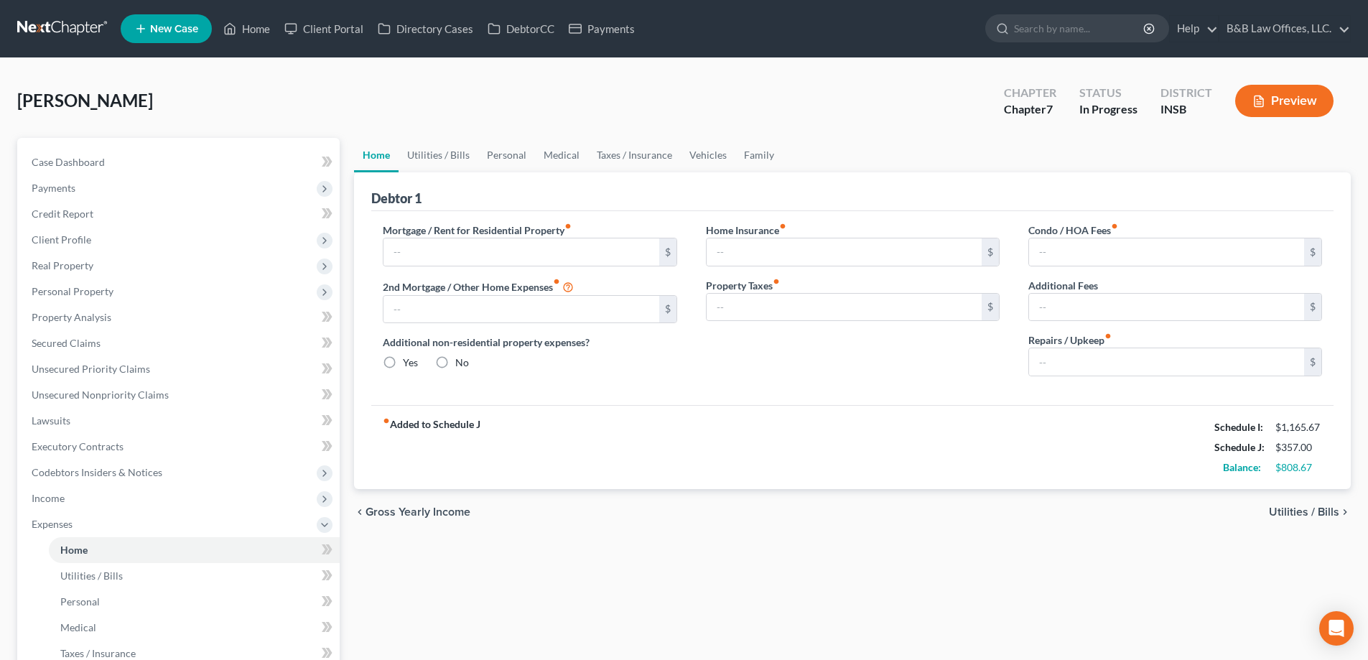
type input "0.00"
click at [111, 158] on link "Case Dashboard" at bounding box center [180, 162] width 320 height 26
select select "6"
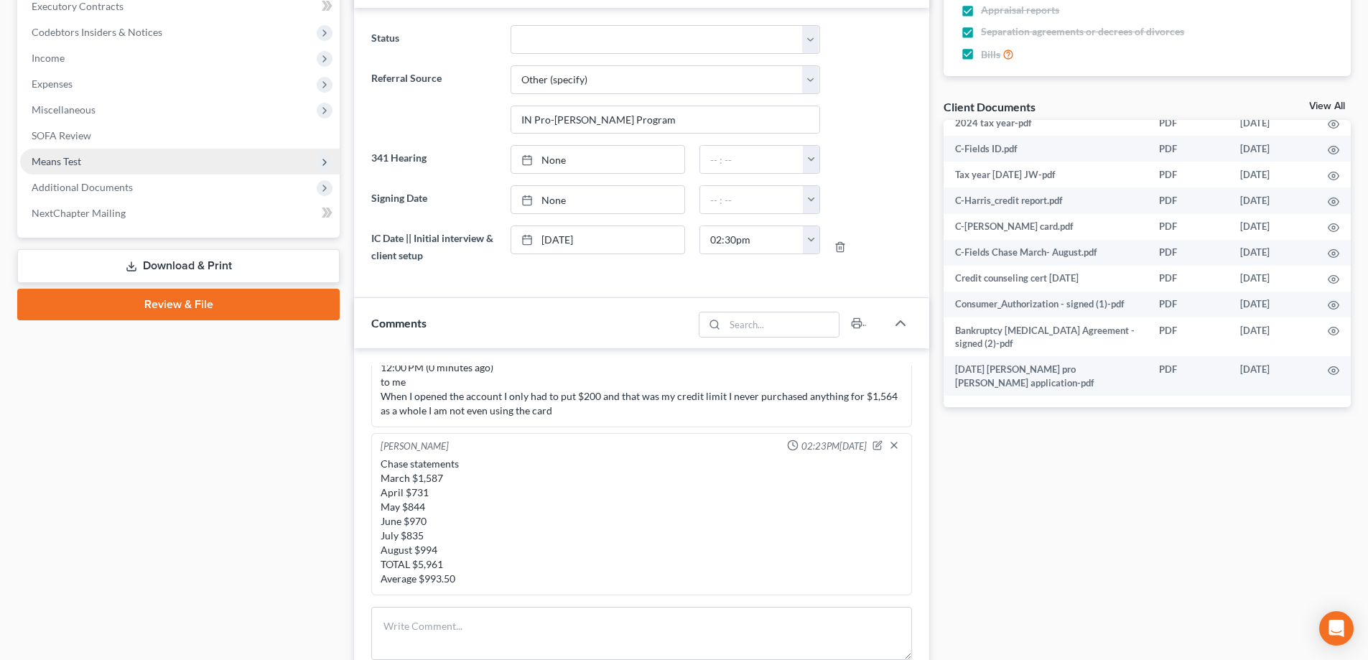
scroll to position [144, 0]
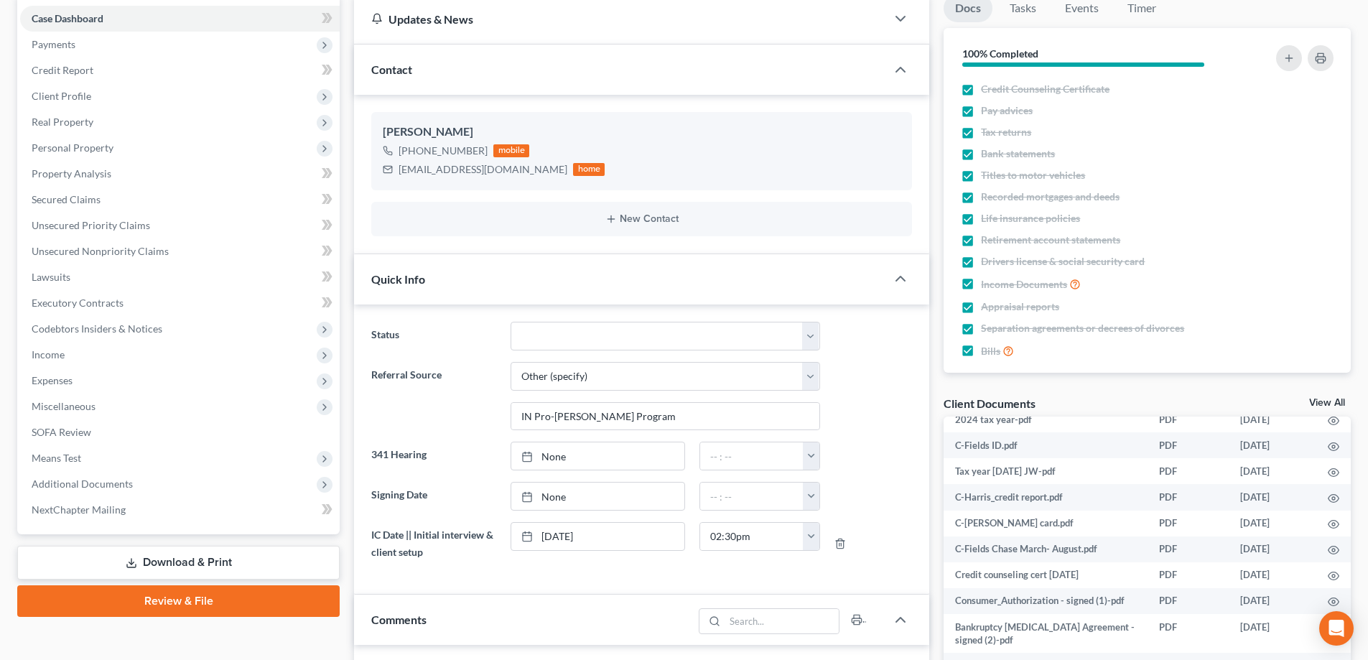
click at [200, 563] on link "Download & Print" at bounding box center [178, 563] width 323 height 34
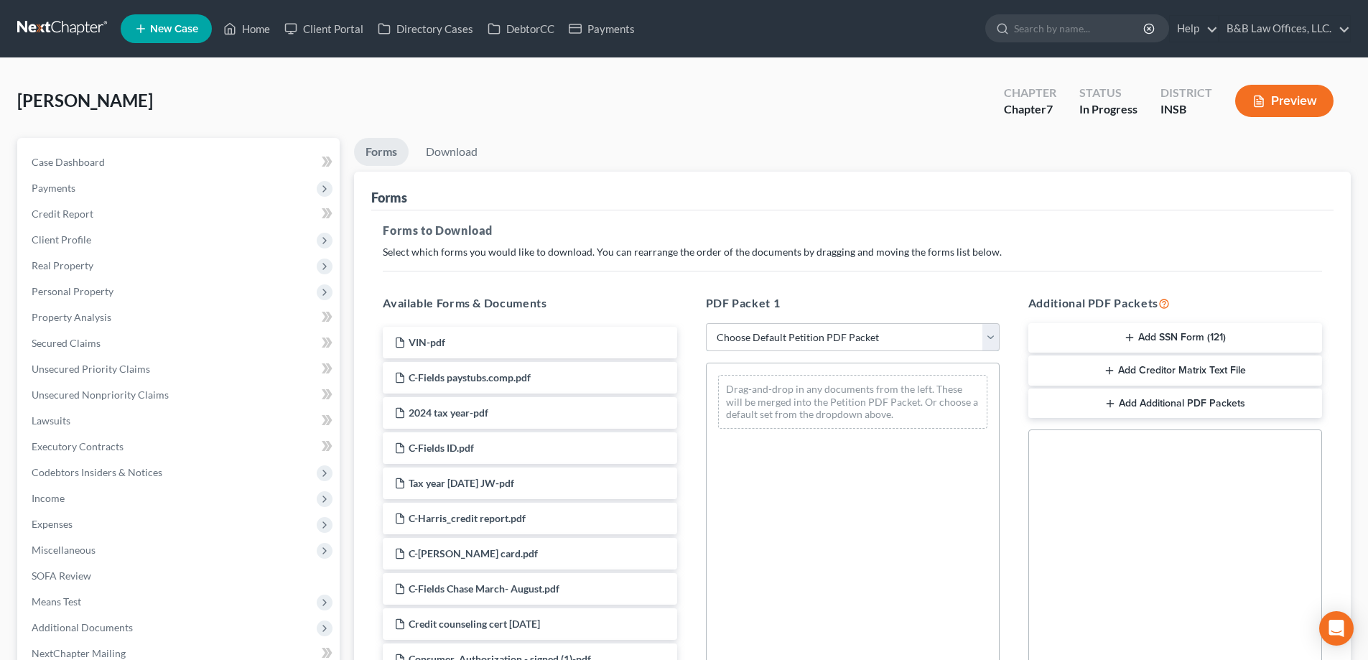
click at [843, 336] on select "Choose Default Petition PDF Packet Complete Bankruptcy Petition (all forms and …" at bounding box center [853, 337] width 294 height 29
select select "0"
click at [706, 323] on select "Choose Default Petition PDF Packet Complete Bankruptcy Petition (all forms and …" at bounding box center [853, 337] width 294 height 29
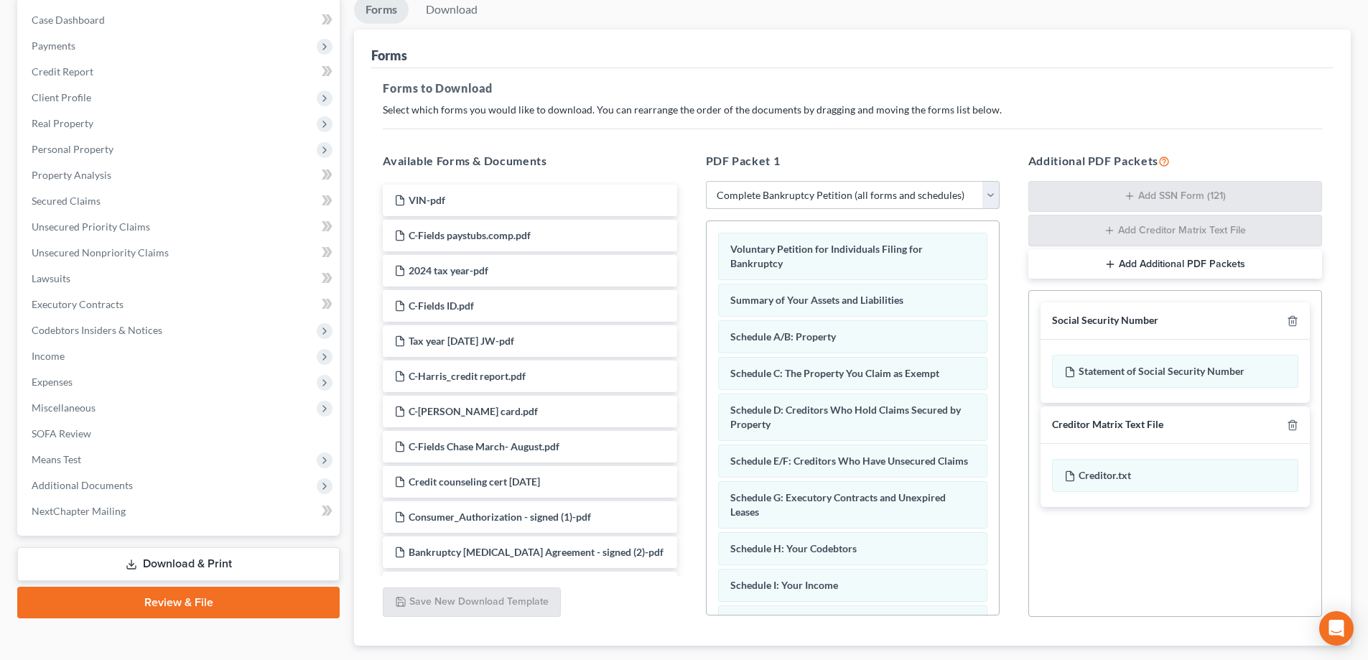
scroll to position [144, 0]
click at [1291, 425] on icon "button" at bounding box center [1292, 423] width 11 height 11
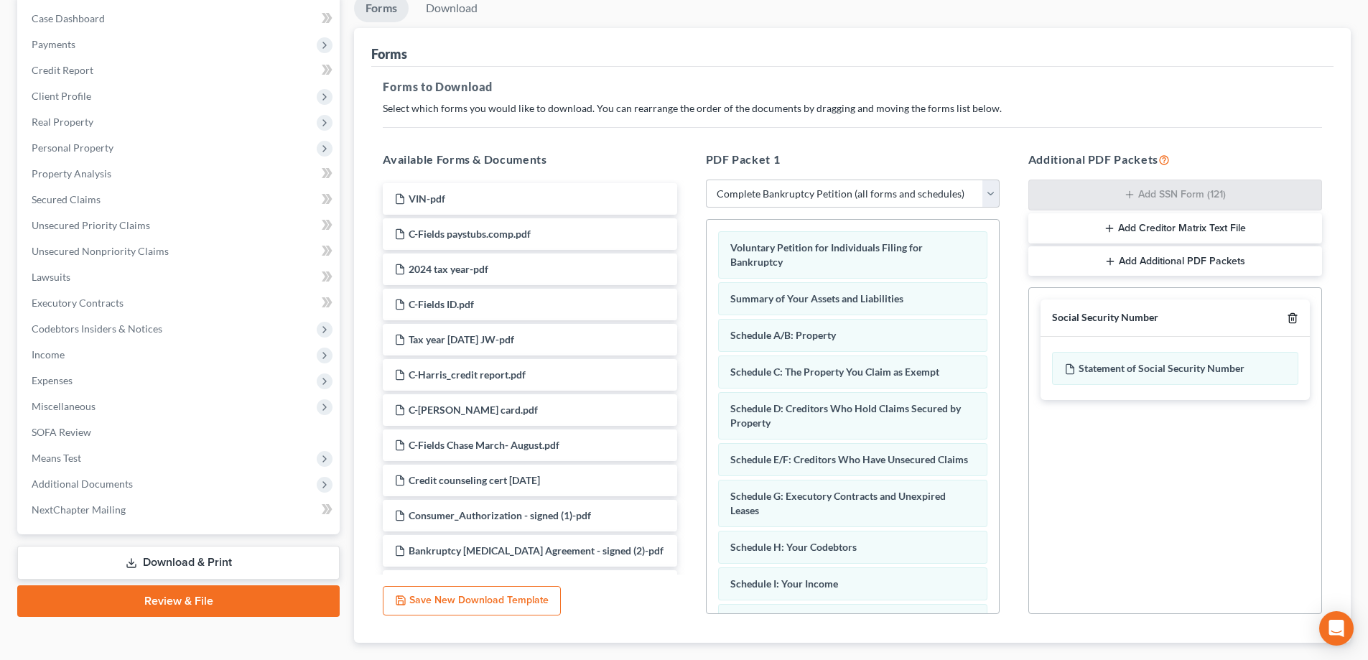
click at [1293, 315] on polyline "button" at bounding box center [1293, 315] width 9 height 0
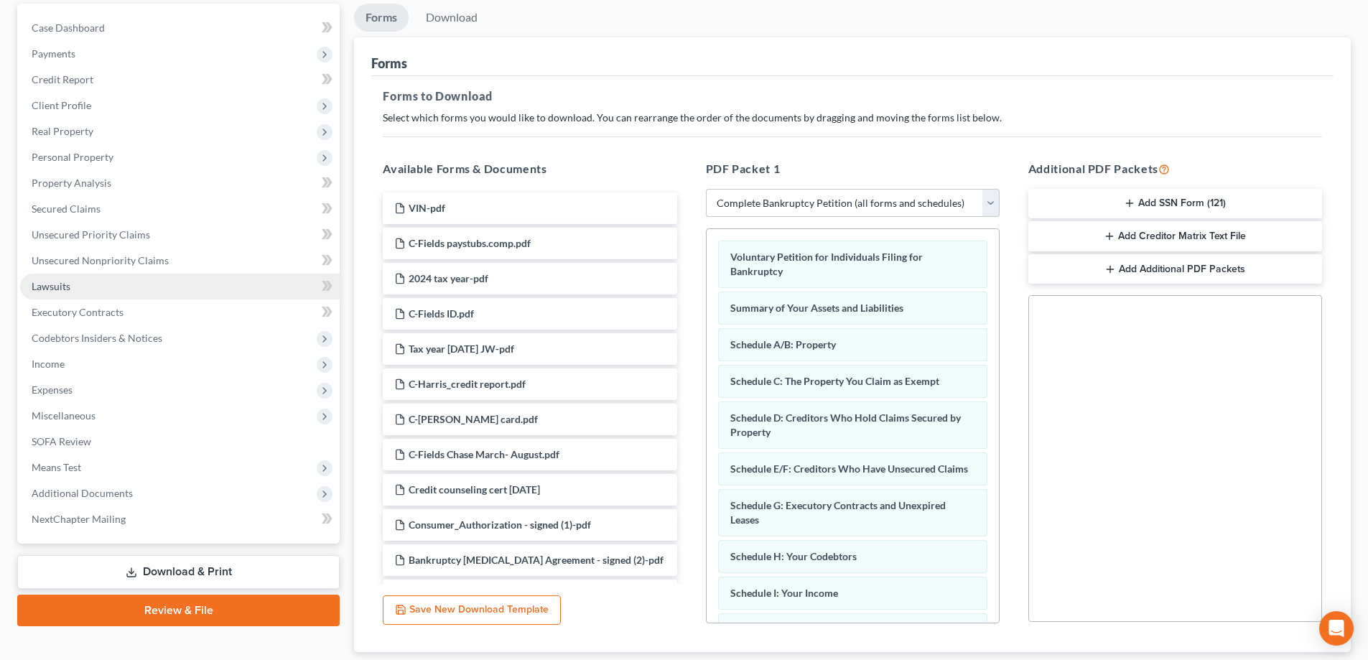
scroll to position [0, 0]
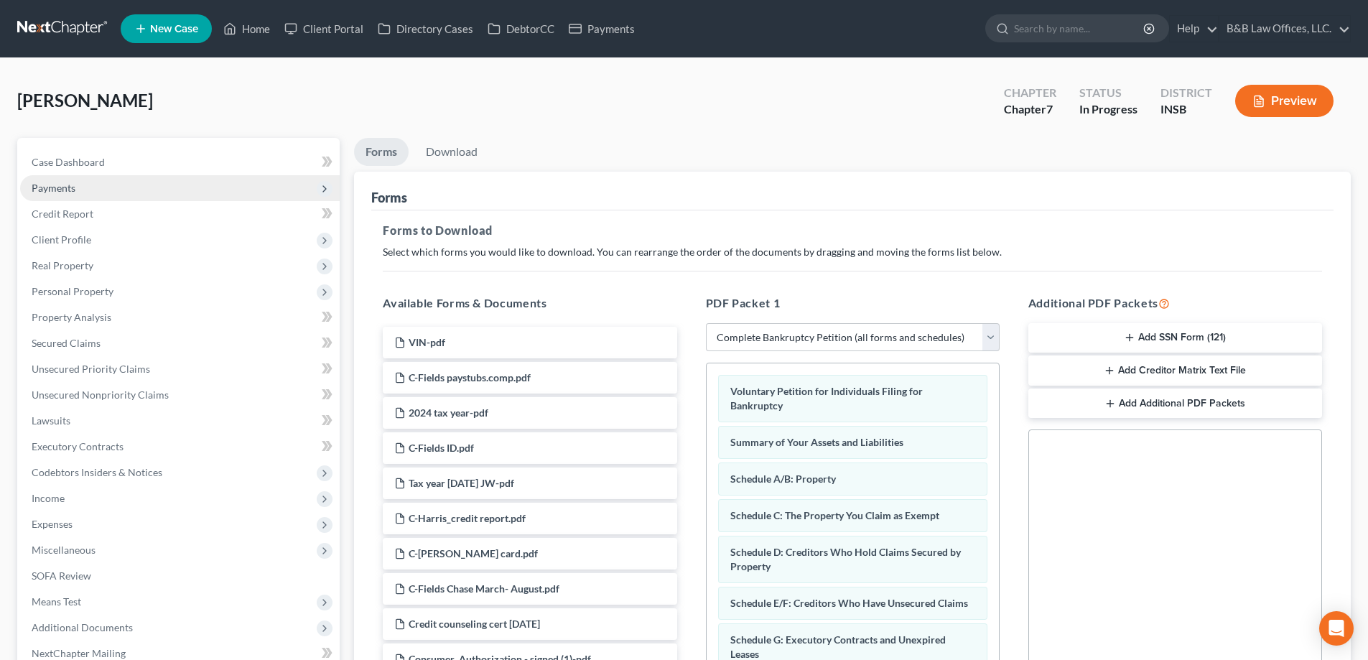
click at [94, 195] on span "Payments" at bounding box center [180, 188] width 320 height 26
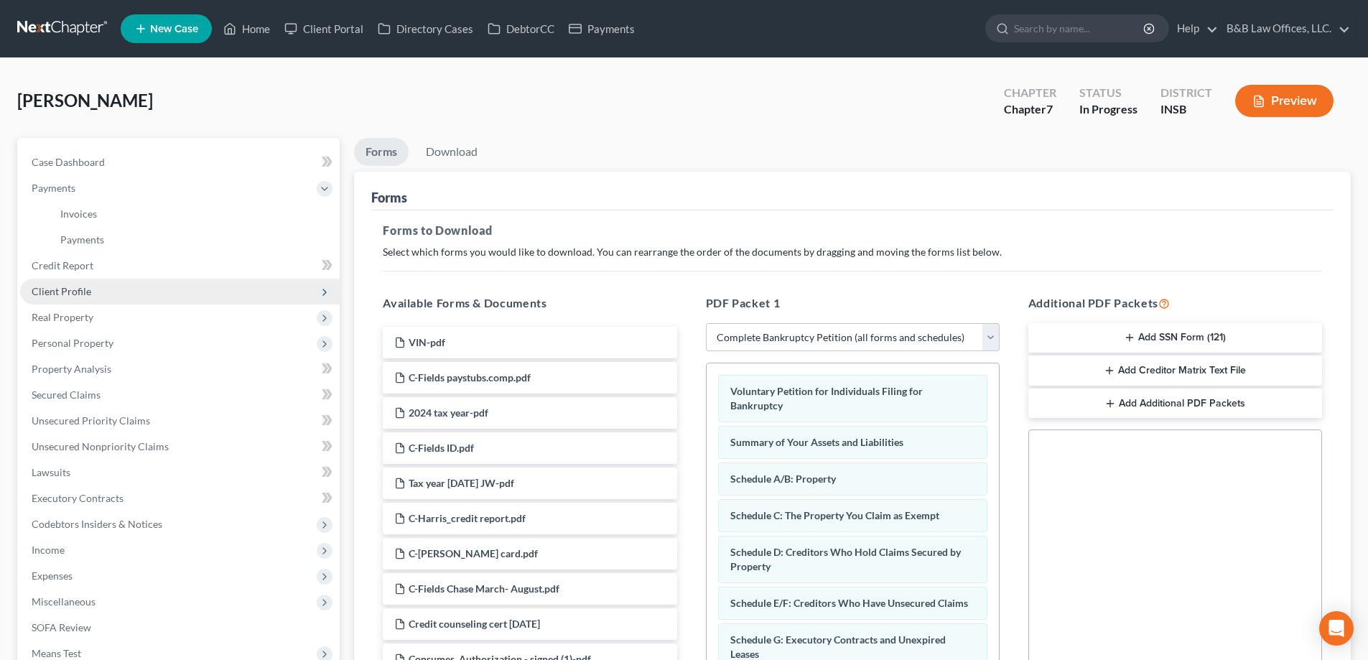
click at [81, 294] on span "Client Profile" at bounding box center [62, 291] width 60 height 12
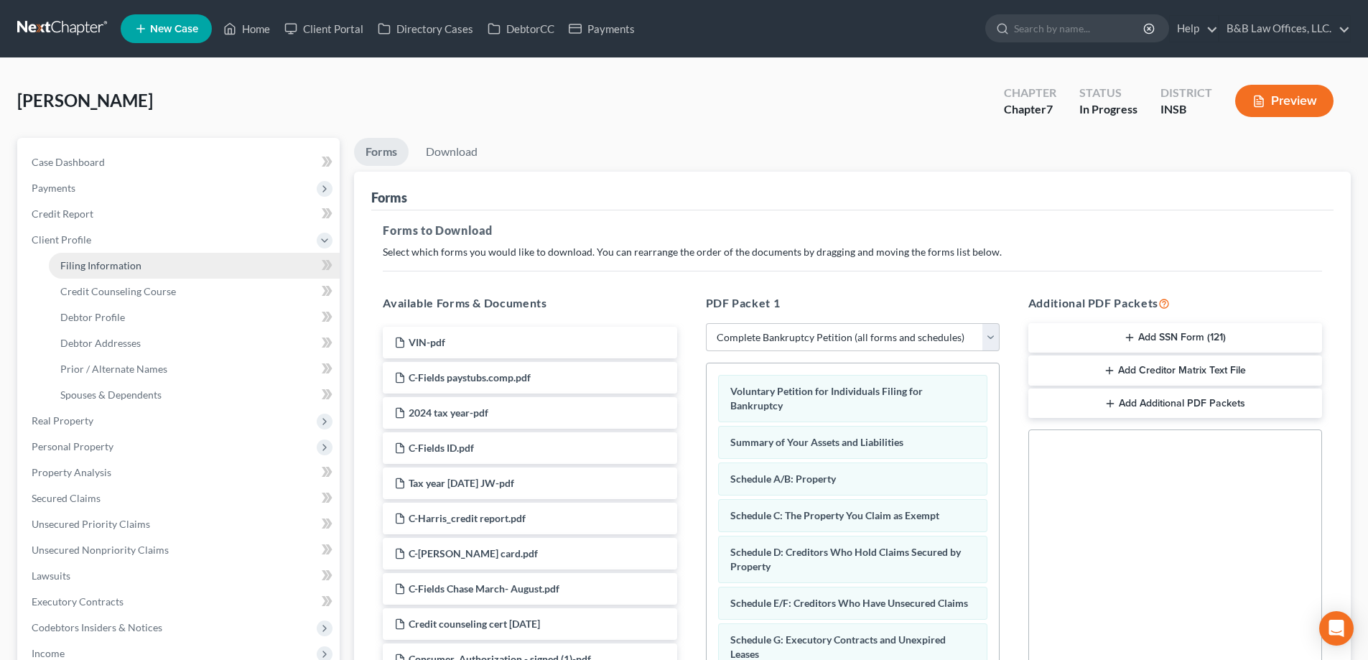
click at [113, 259] on span "Filing Information" at bounding box center [100, 265] width 81 height 12
select select "1"
select select "0"
select select "15"
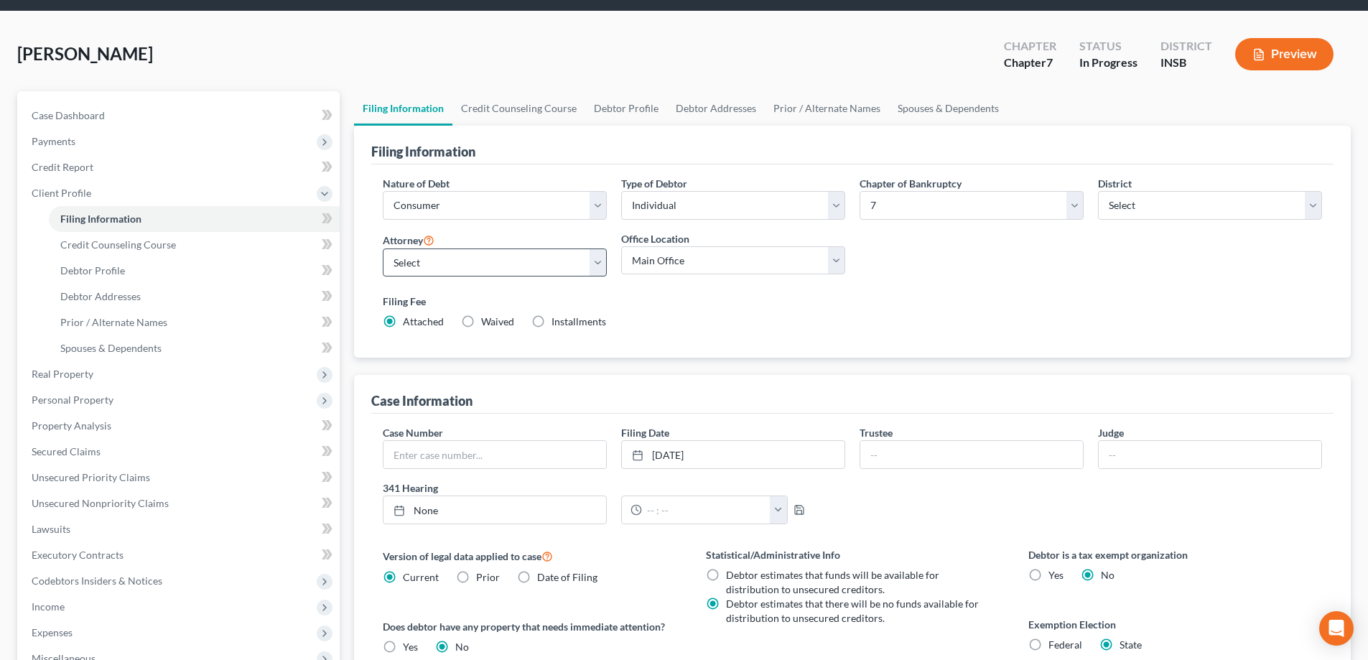
scroll to position [72, 0]
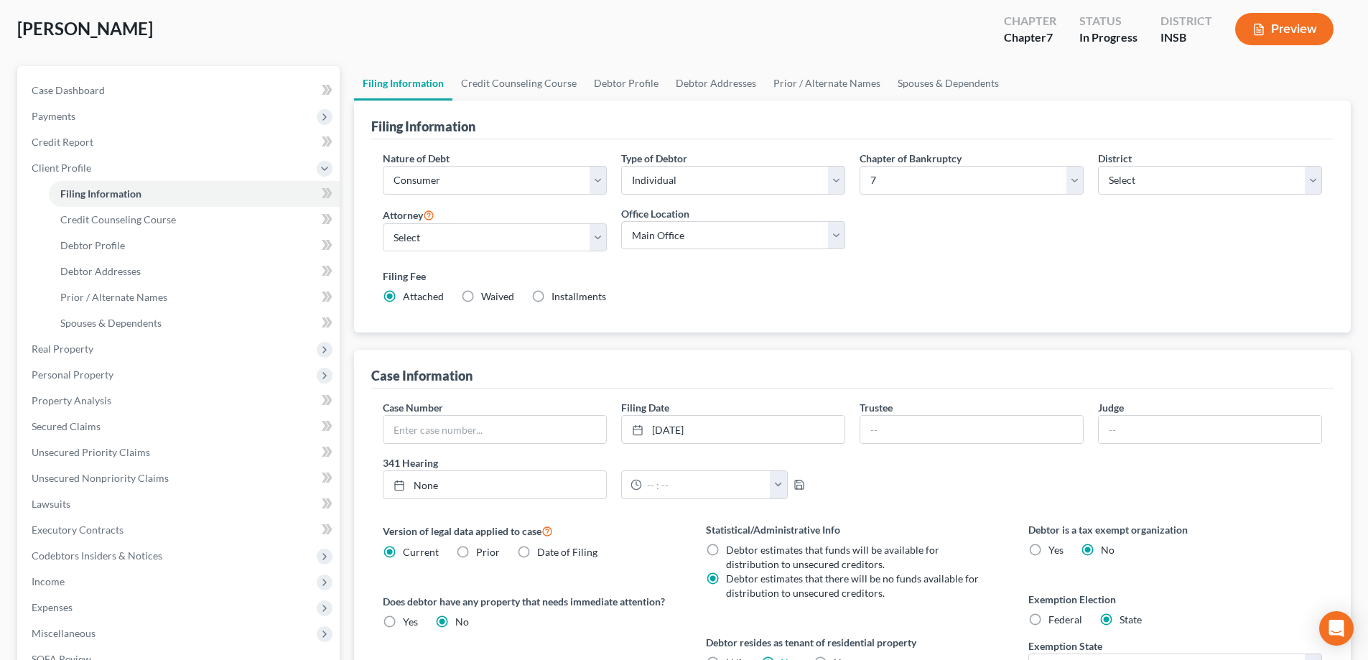
click at [481, 297] on label "Waived Waived" at bounding box center [497, 296] width 33 height 14
click at [487, 297] on input "Waived Waived" at bounding box center [491, 293] width 9 height 9
radio input "true"
radio input "false"
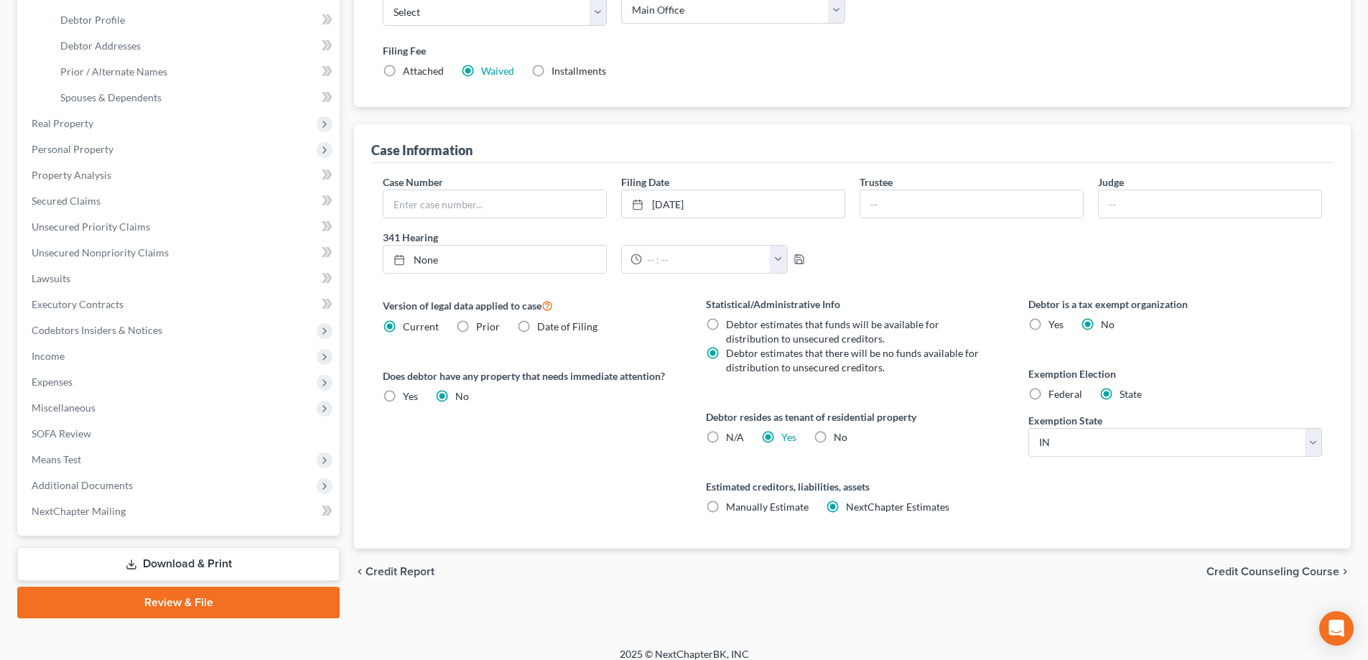
scroll to position [310, 0]
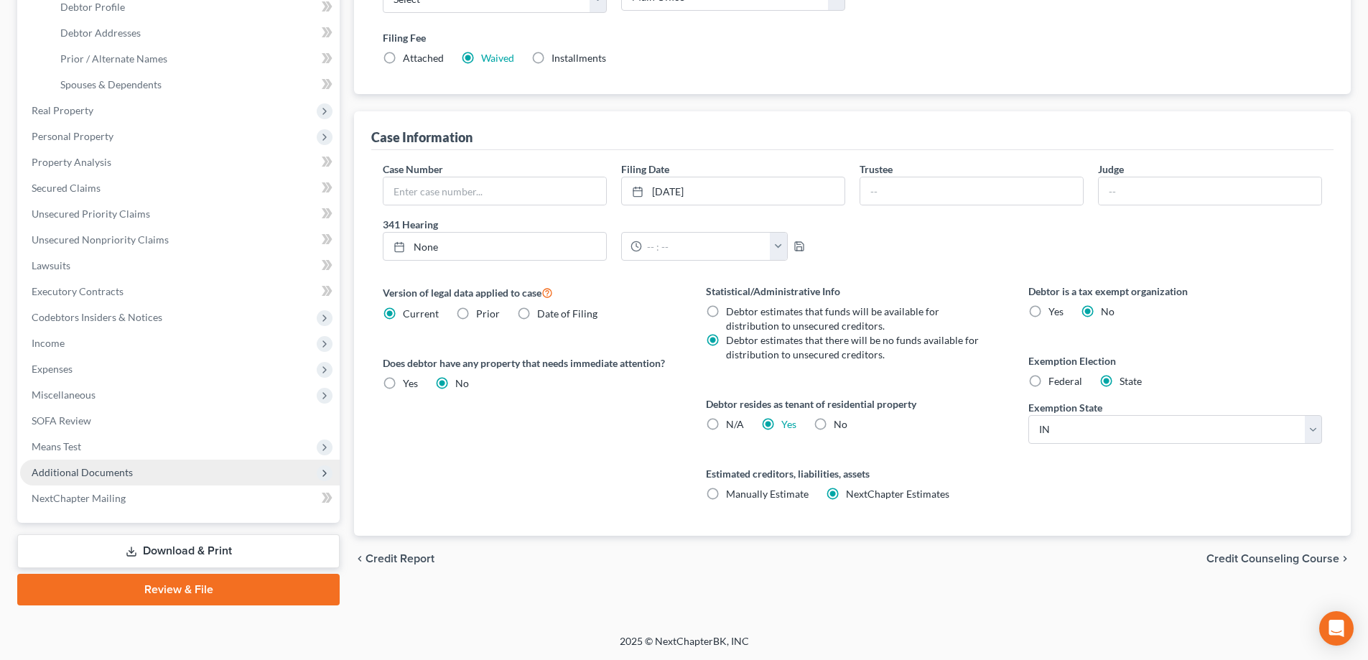
click at [111, 473] on span "Additional Documents" at bounding box center [82, 472] width 101 height 12
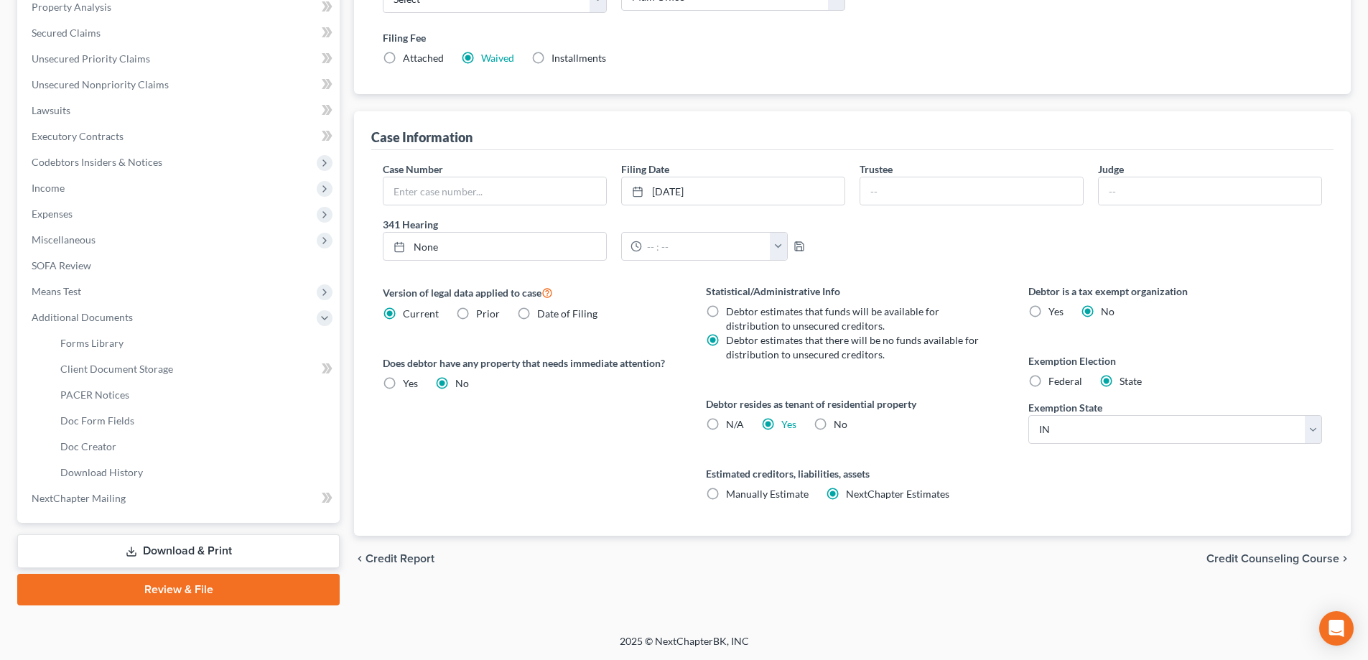
click at [182, 546] on link "Download & Print" at bounding box center [178, 551] width 323 height 34
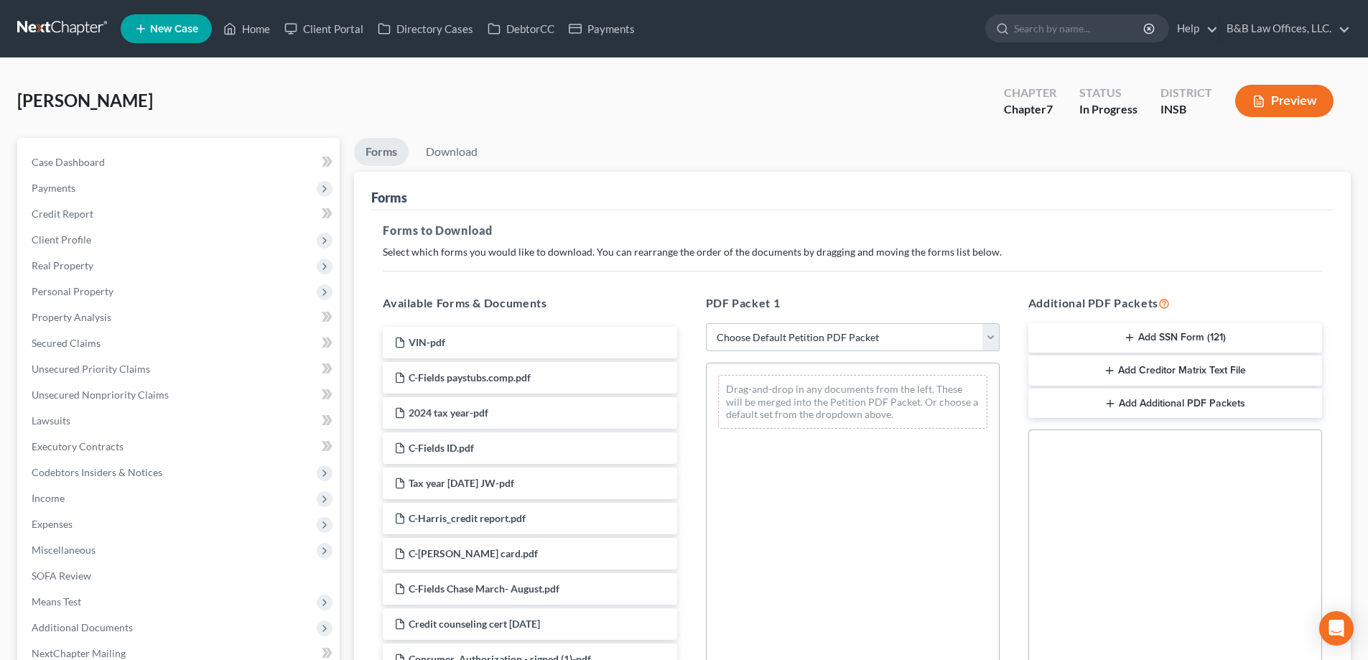
click at [782, 341] on select "Choose Default Petition PDF Packet Complete Bankruptcy Petition (all forms and …" at bounding box center [853, 337] width 294 height 29
select select "0"
click at [706, 323] on select "Choose Default Petition PDF Packet Complete Bankruptcy Petition (all forms and …" at bounding box center [853, 337] width 294 height 29
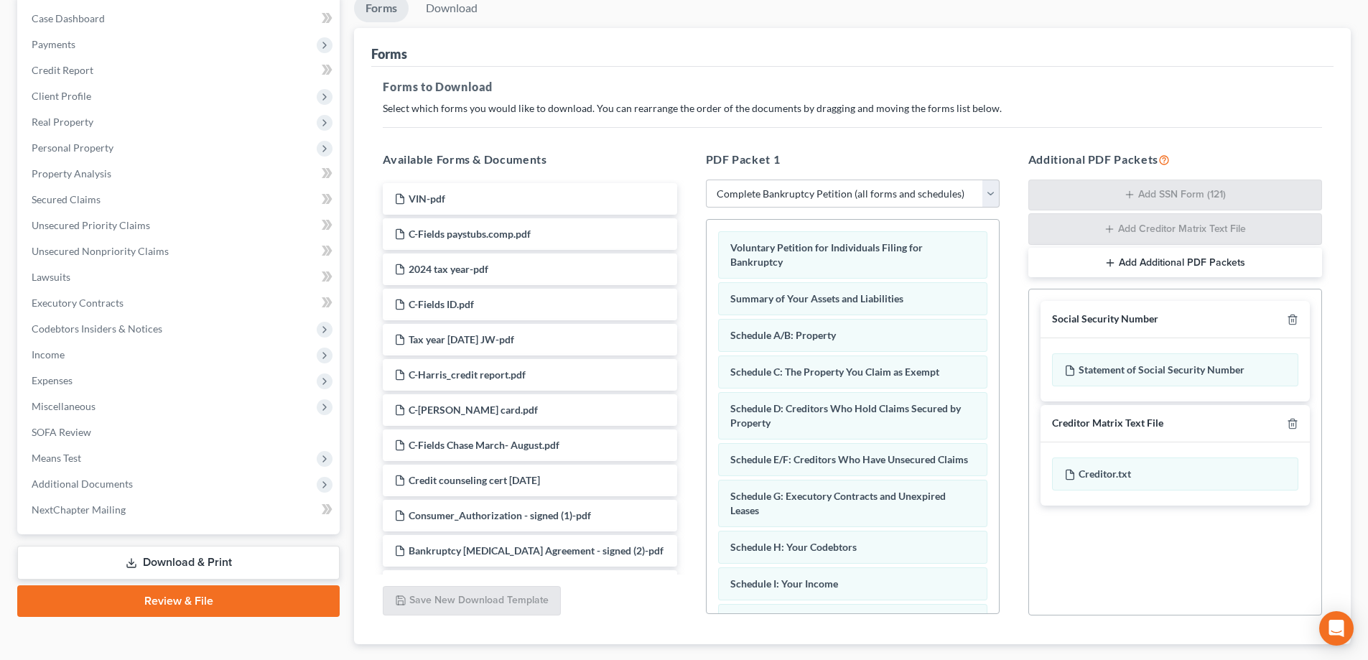
click at [1187, 266] on button "Add Additional PDF Packets" at bounding box center [1176, 263] width 294 height 30
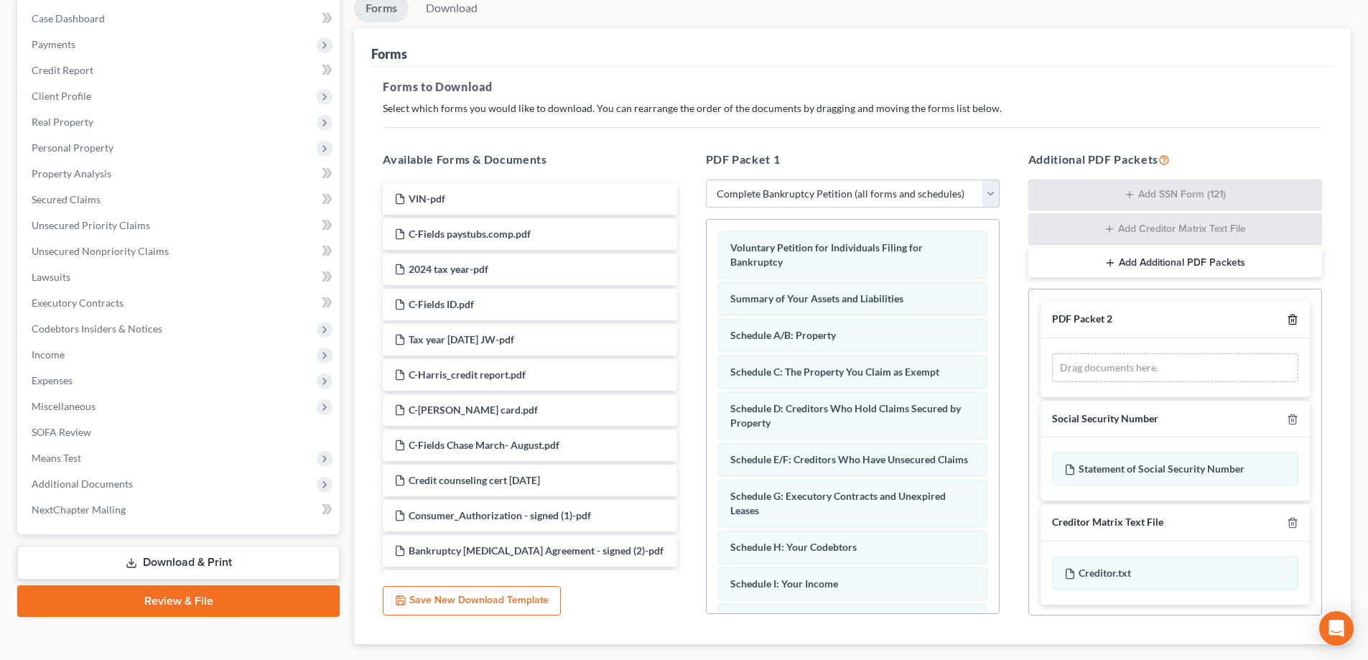
click at [1294, 320] on line "button" at bounding box center [1294, 321] width 0 height 3
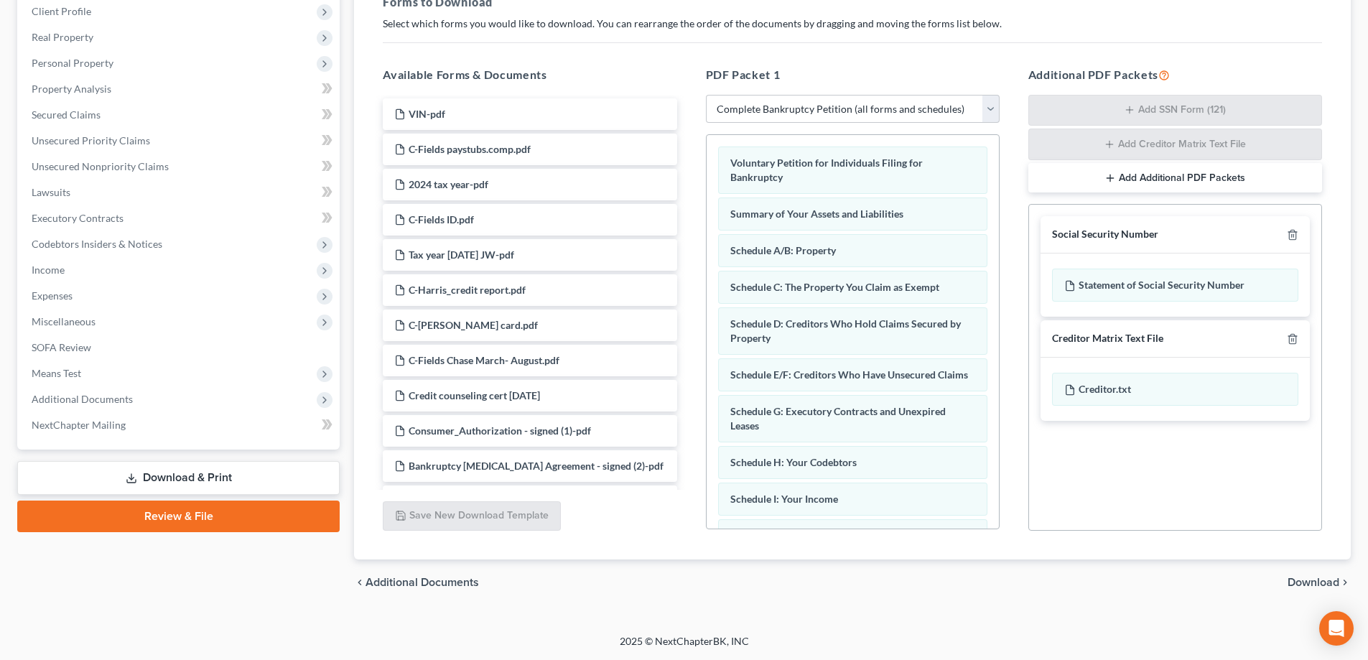
click at [1192, 169] on button "Add Additional PDF Packets" at bounding box center [1176, 178] width 294 height 30
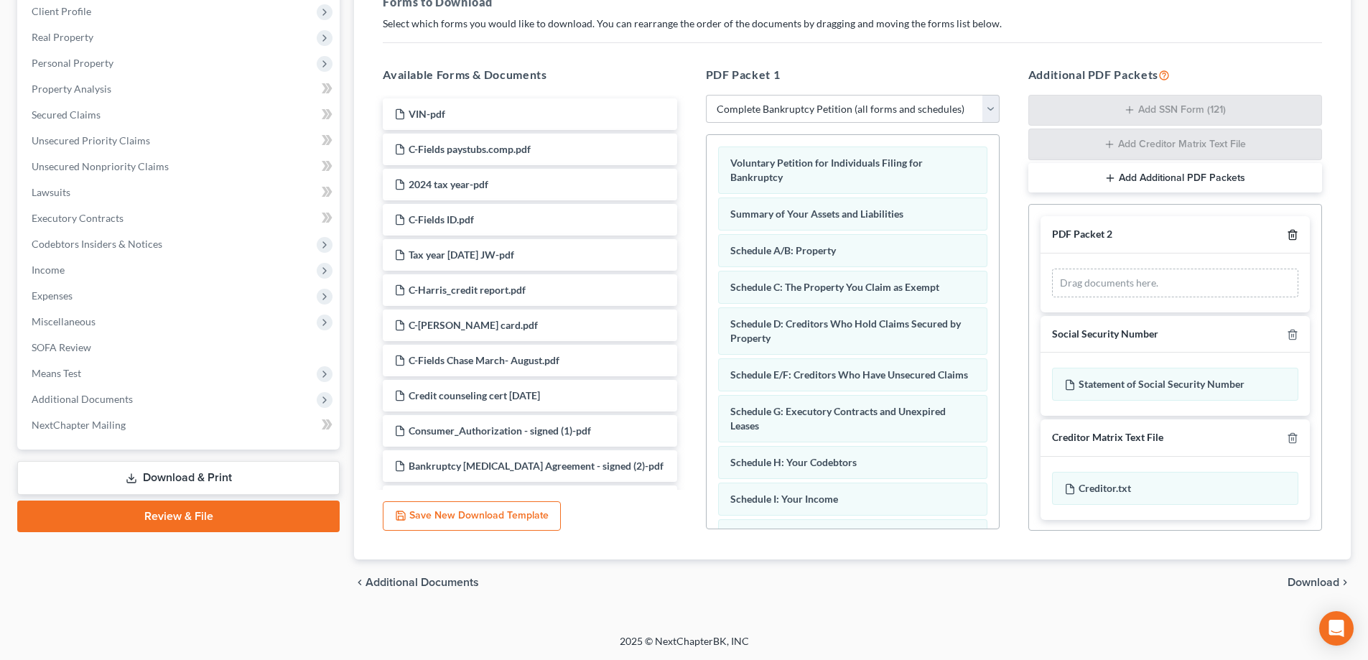
click at [1289, 233] on icon "button" at bounding box center [1292, 235] width 6 height 9
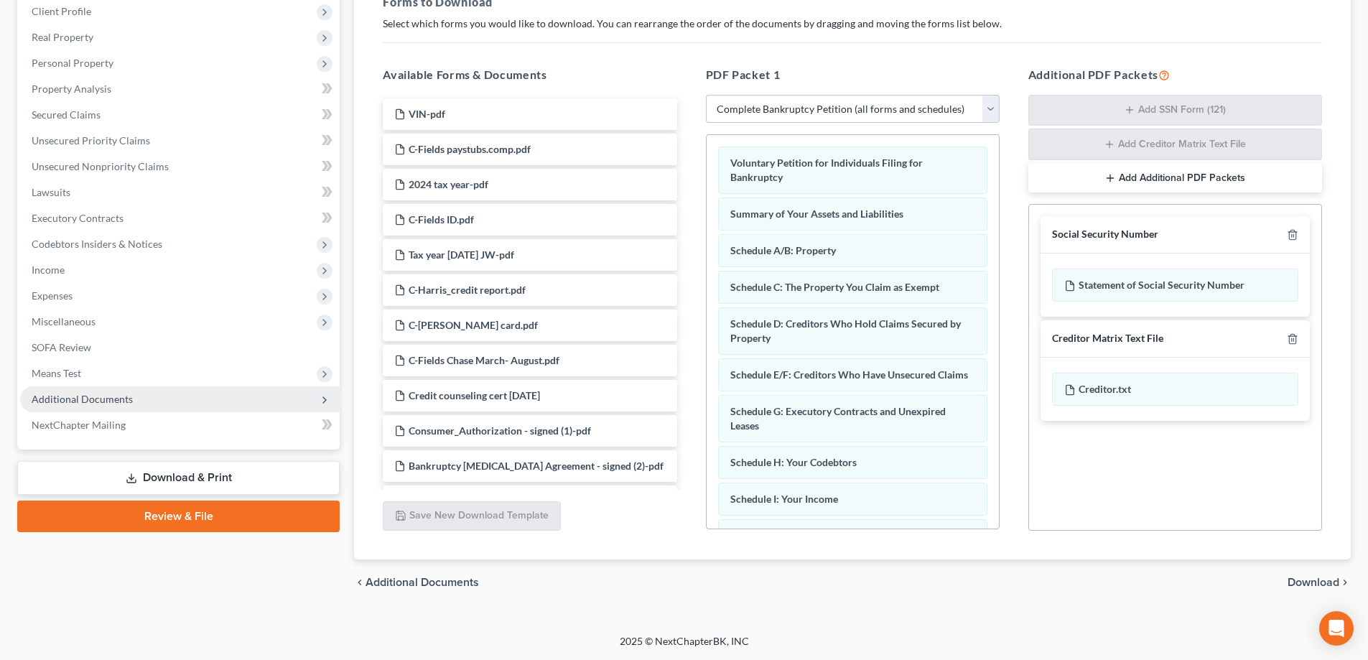
click at [80, 395] on span "Additional Documents" at bounding box center [82, 399] width 101 height 12
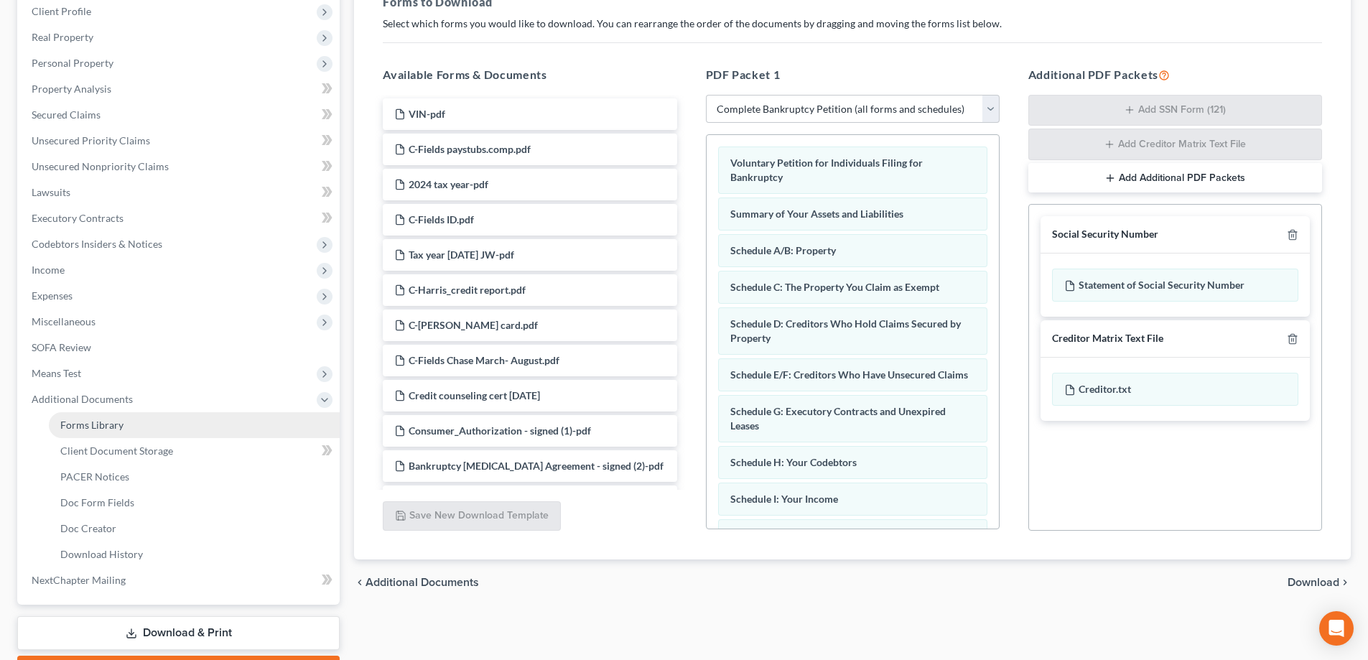
click at [101, 427] on span "Forms Library" at bounding box center [91, 425] width 63 height 12
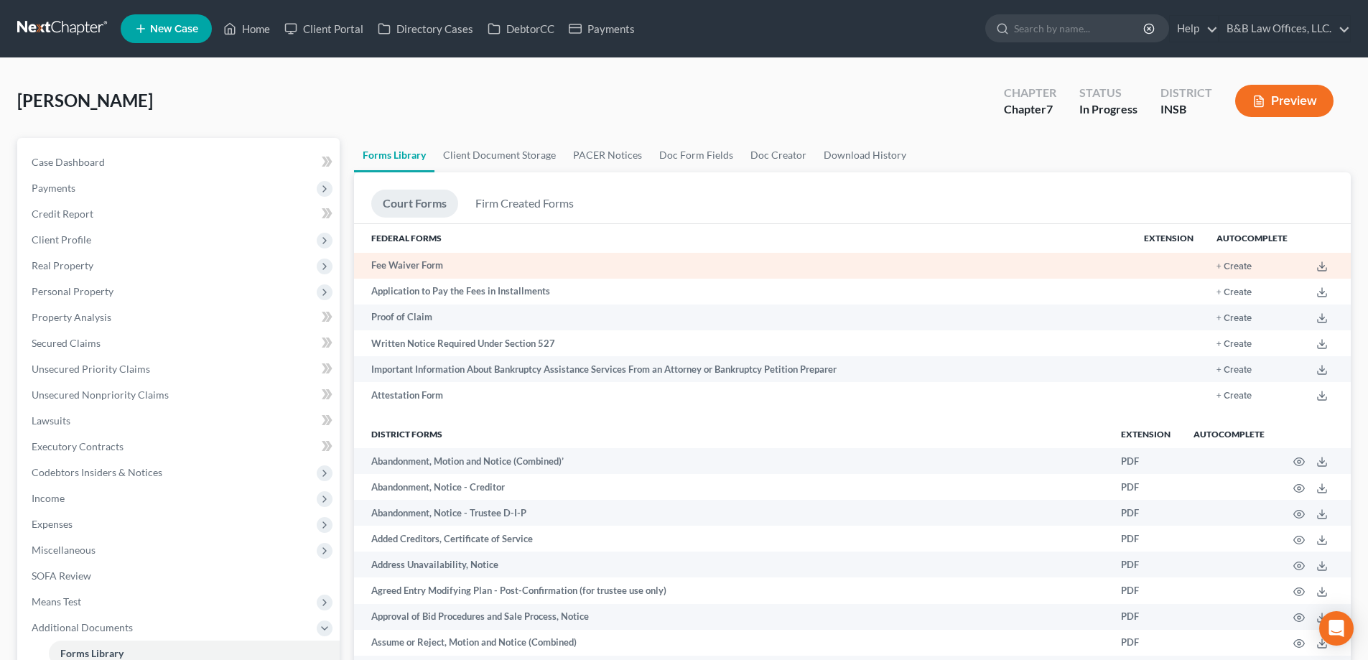
click at [427, 266] on td "Fee Waiver Form" at bounding box center [743, 266] width 779 height 26
click at [1322, 269] on icon at bounding box center [1322, 266] width 11 height 11
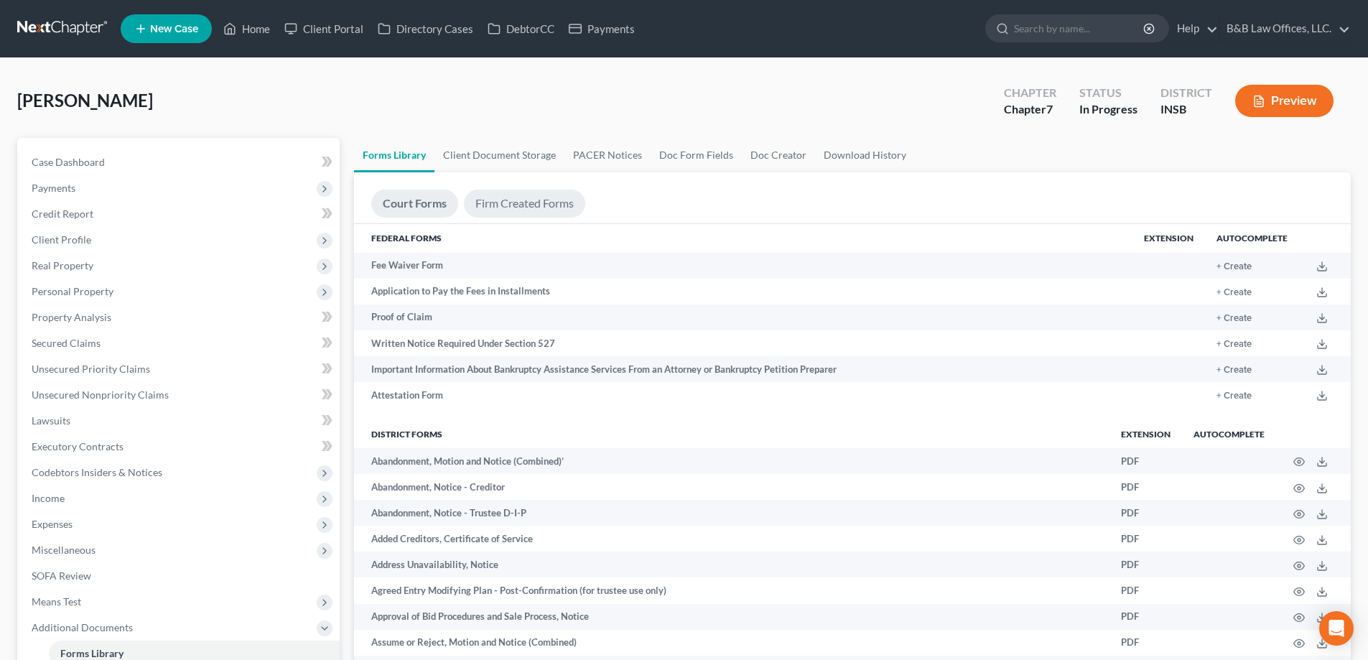
click at [522, 200] on link "Firm Created Forms" at bounding box center [524, 204] width 121 height 28
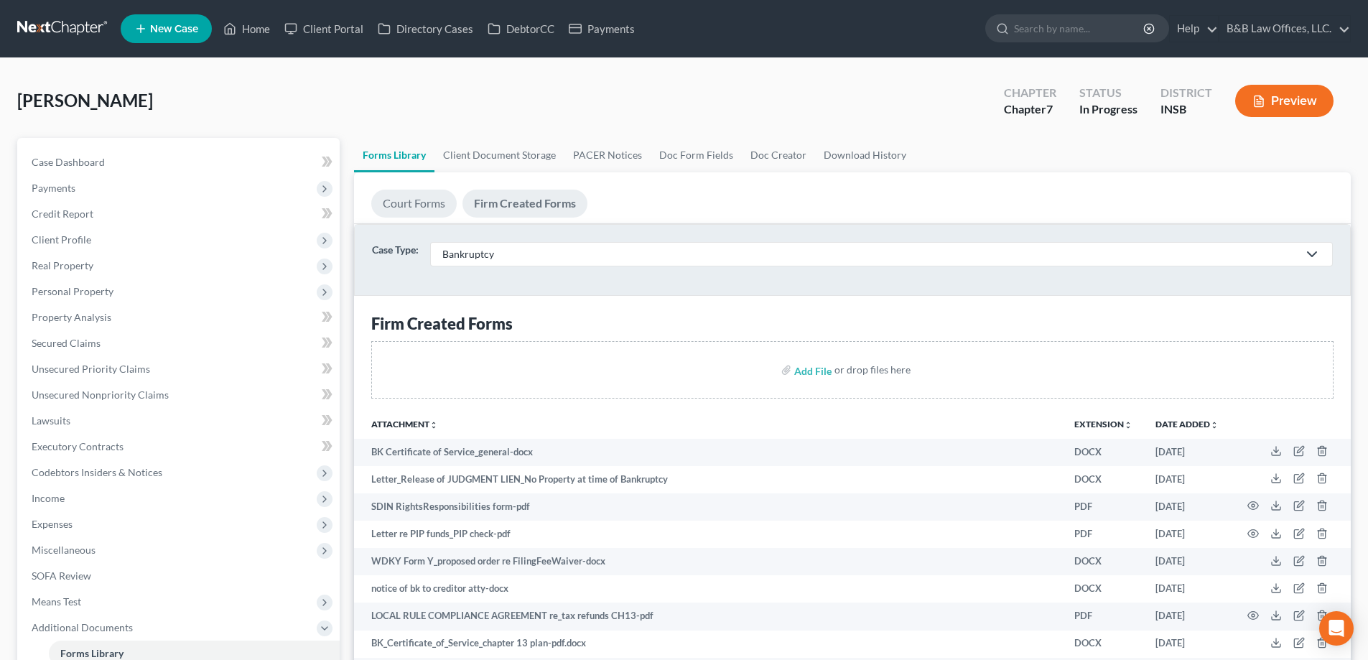
click at [408, 198] on link "Court Forms" at bounding box center [413, 204] width 85 height 28
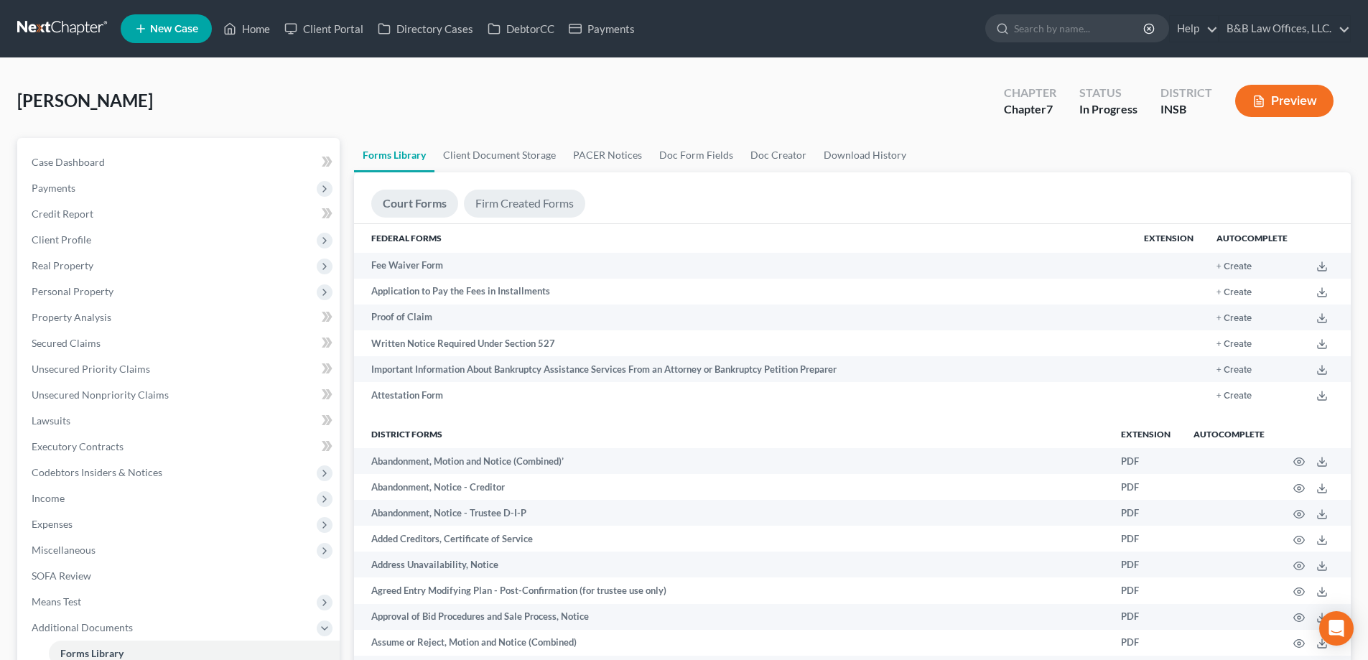
click at [520, 200] on link "Firm Created Forms" at bounding box center [524, 204] width 121 height 28
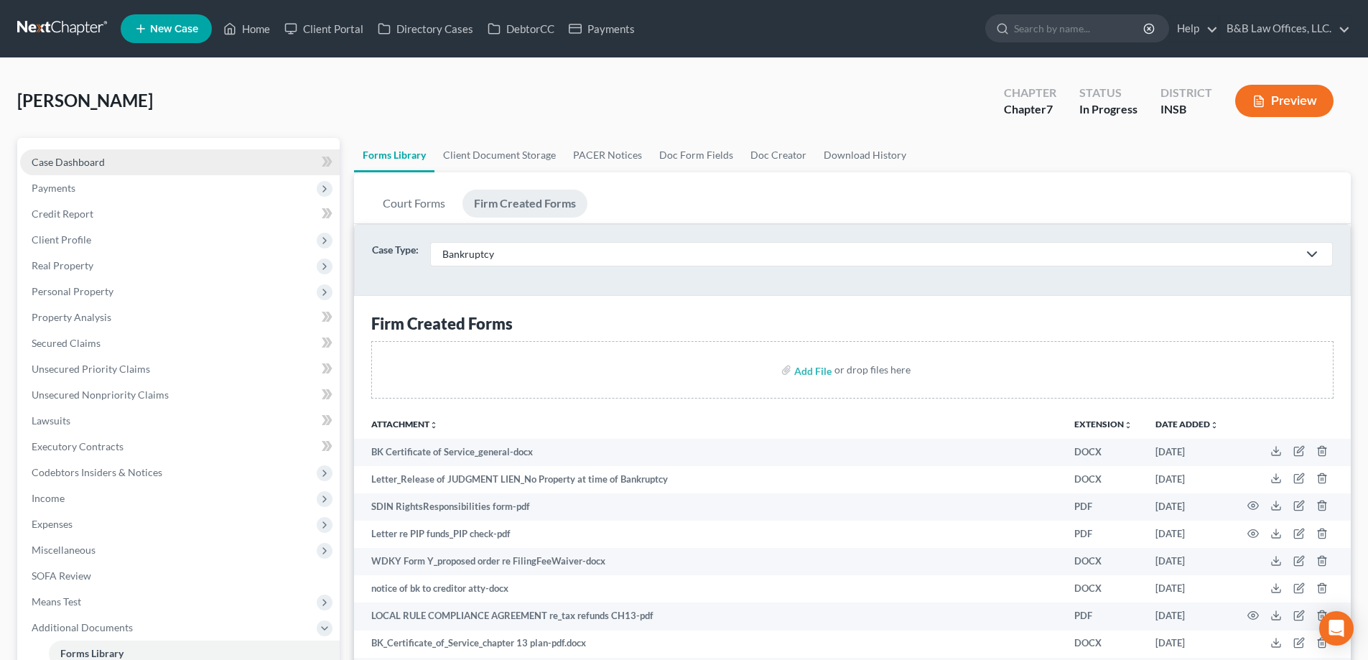
click at [98, 159] on span "Case Dashboard" at bounding box center [68, 162] width 73 height 12
select select "6"
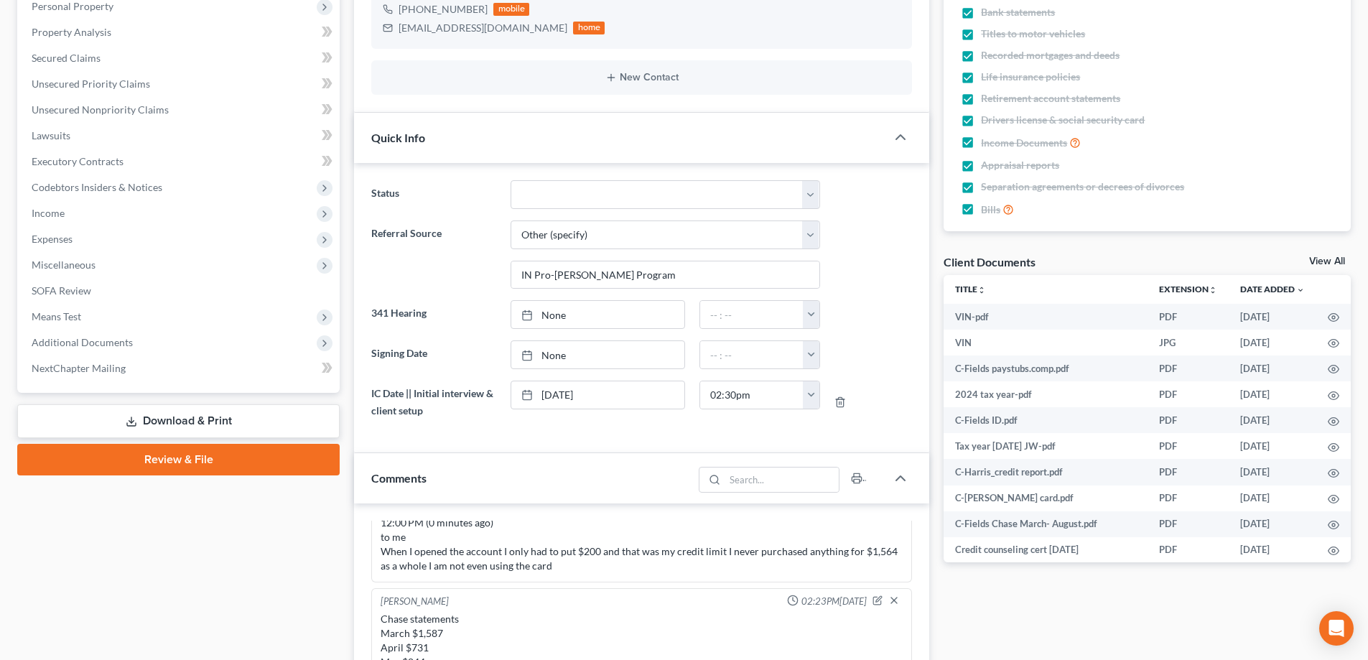
scroll to position [287, 0]
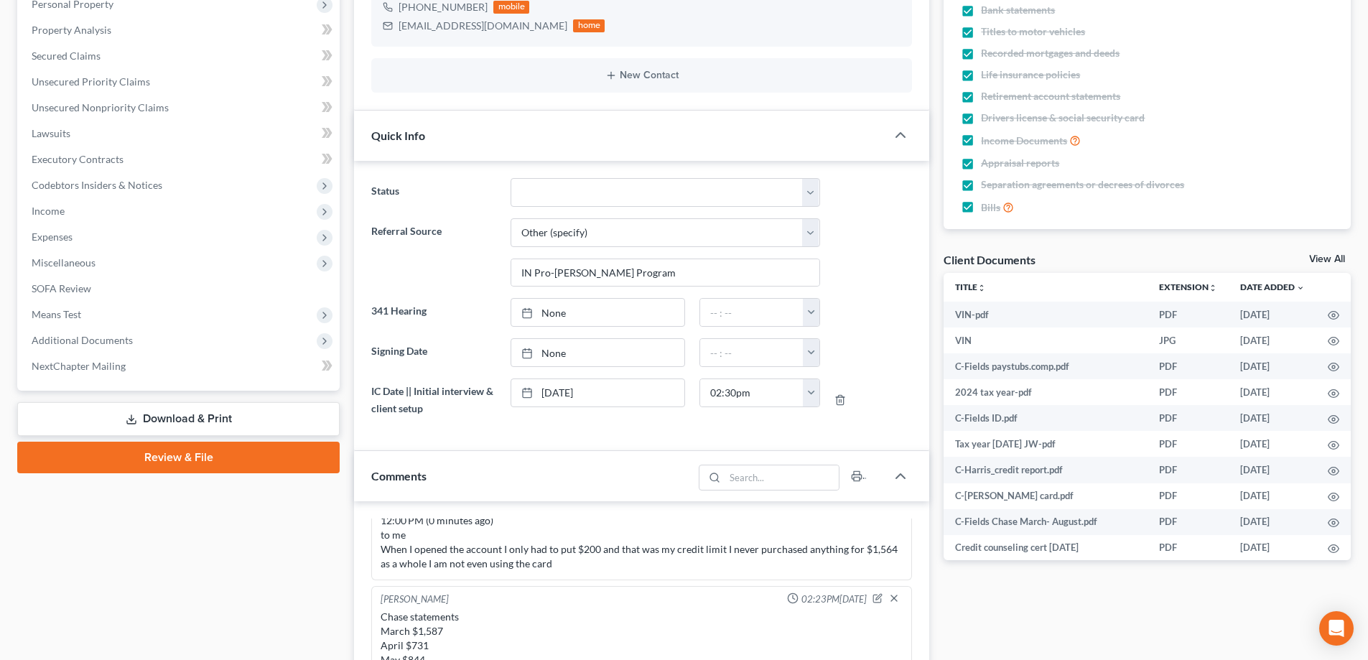
click at [162, 412] on link "Download & Print" at bounding box center [178, 419] width 323 height 34
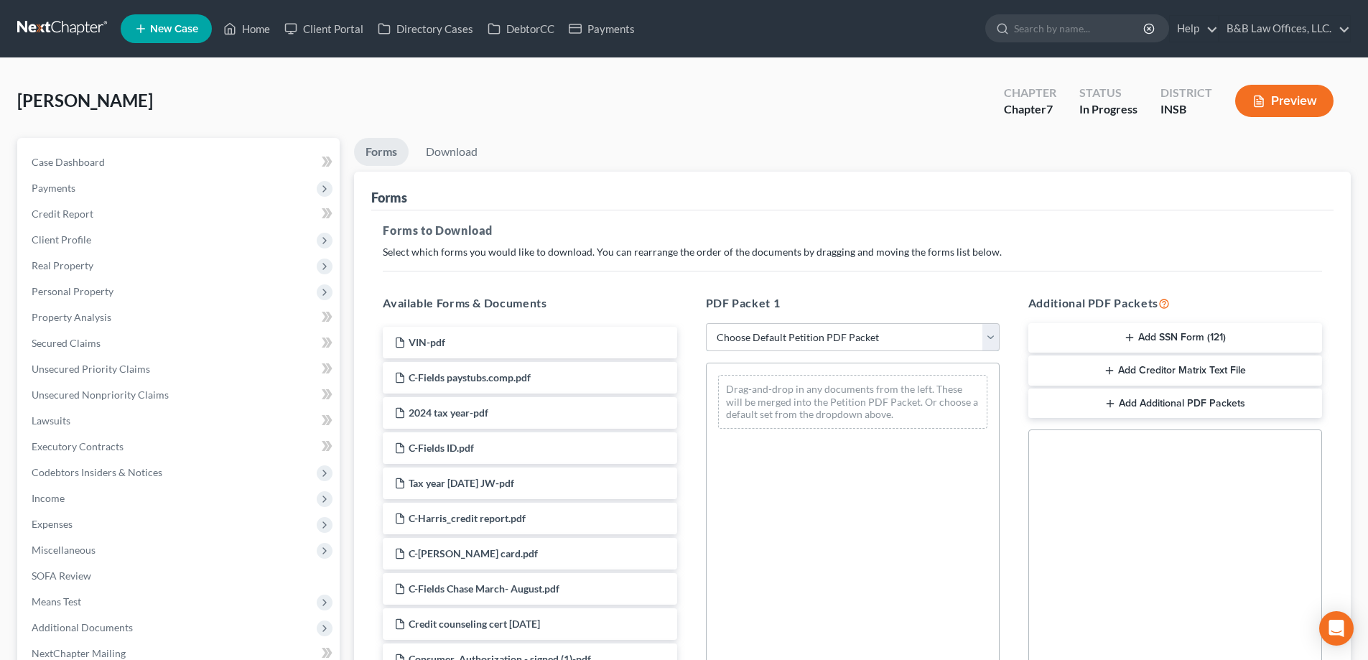
click at [991, 334] on select "Choose Default Petition PDF Packet Complete Bankruptcy Petition (all forms and …" at bounding box center [853, 337] width 294 height 29
select select "0"
click at [706, 323] on select "Choose Default Petition PDF Packet Complete Bankruptcy Petition (all forms and …" at bounding box center [853, 337] width 294 height 29
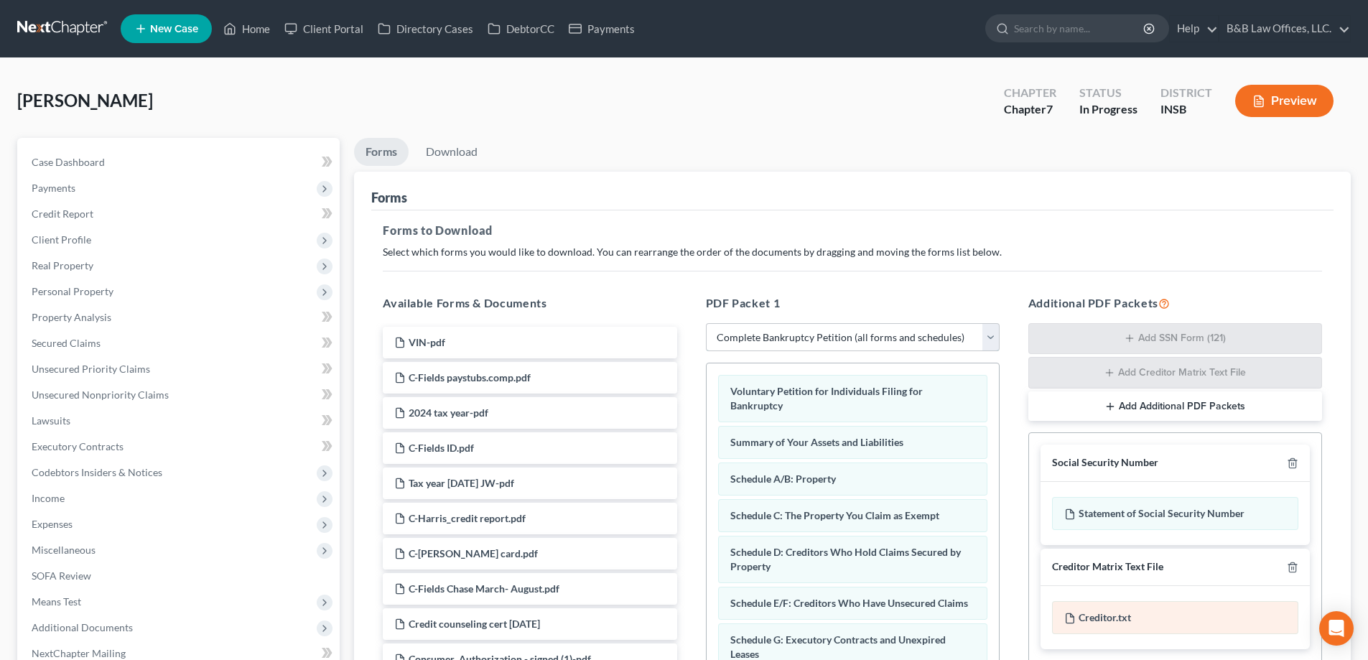
scroll to position [72, 0]
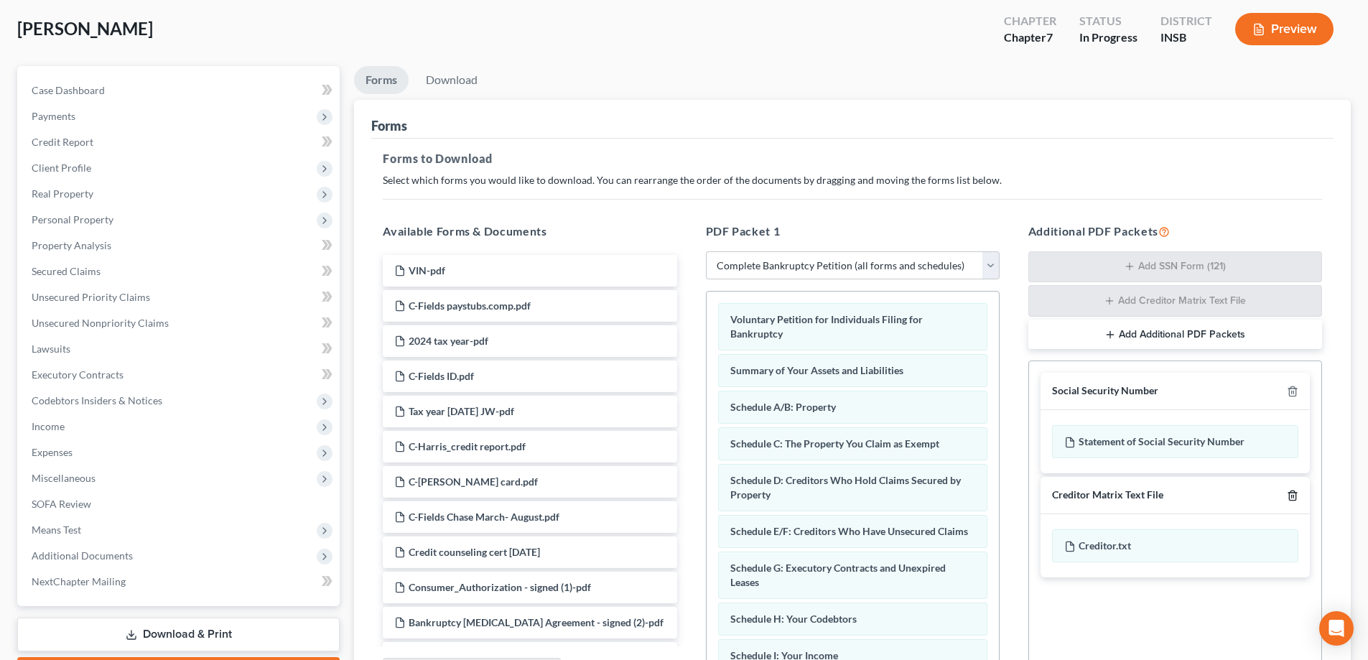
click at [1291, 493] on icon "button" at bounding box center [1292, 495] width 11 height 11
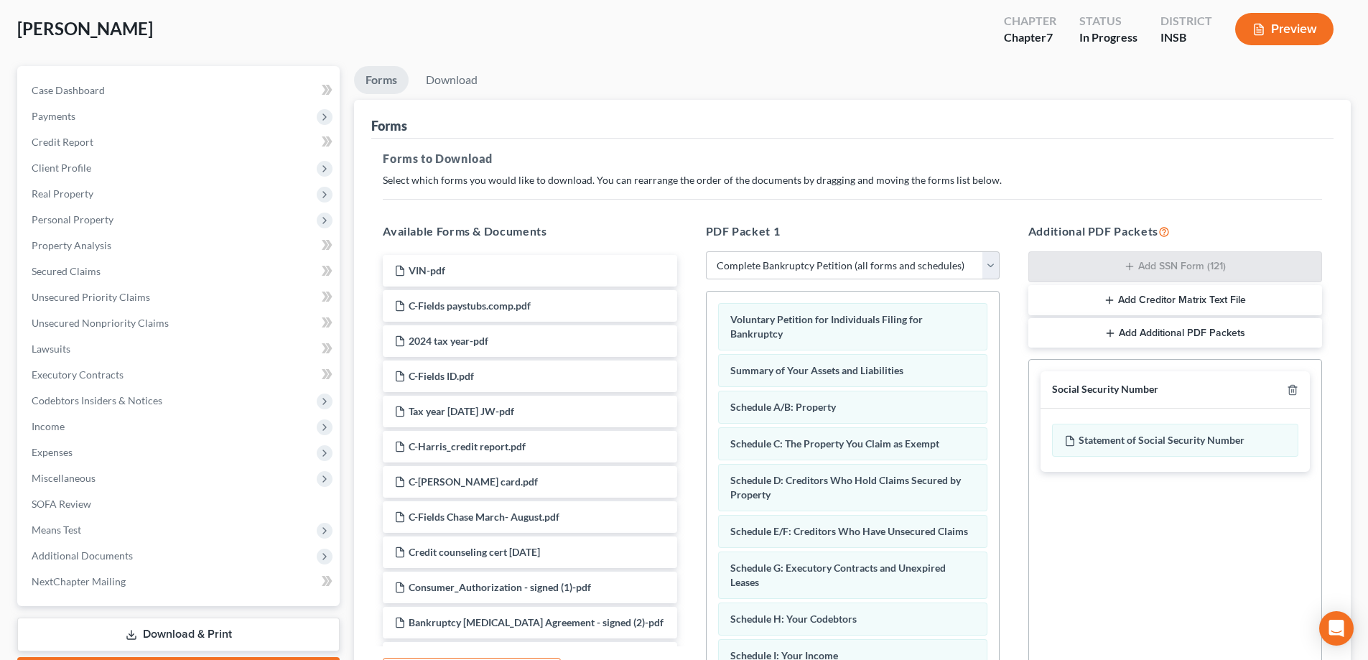
click at [1151, 331] on button "Add Additional PDF Packets" at bounding box center [1176, 333] width 294 height 30
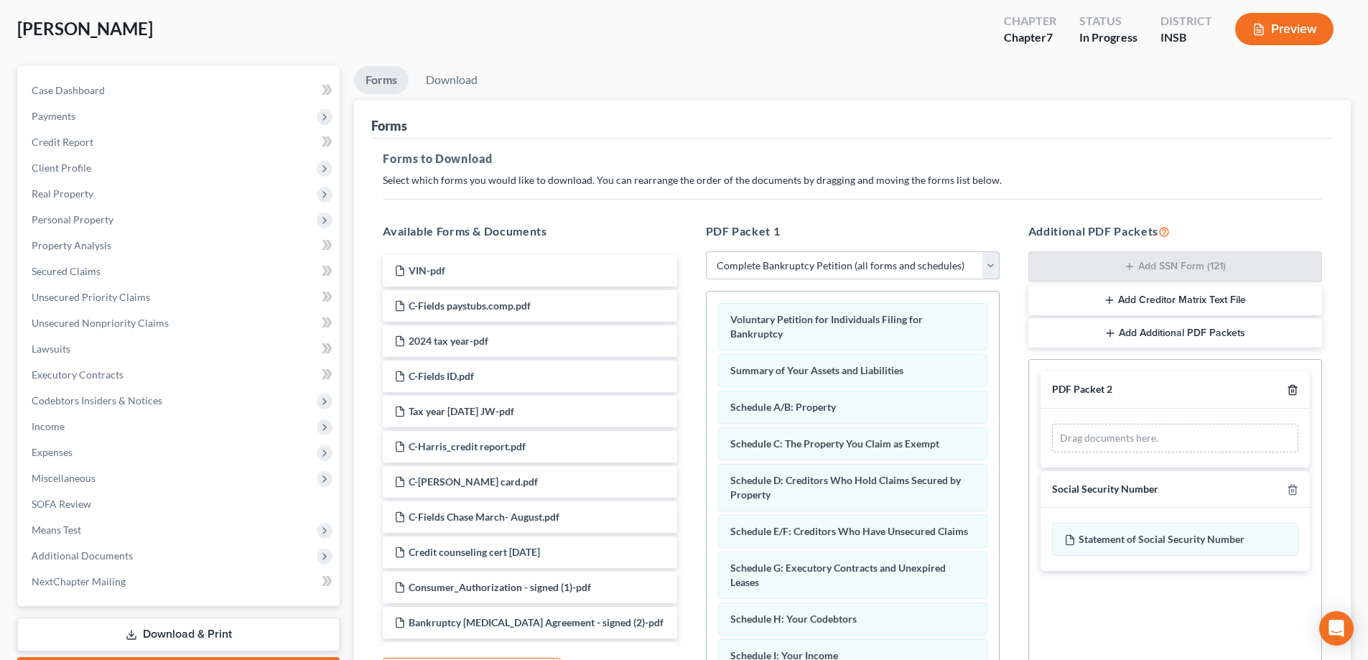
click at [1294, 386] on icon "button" at bounding box center [1292, 389] width 11 height 11
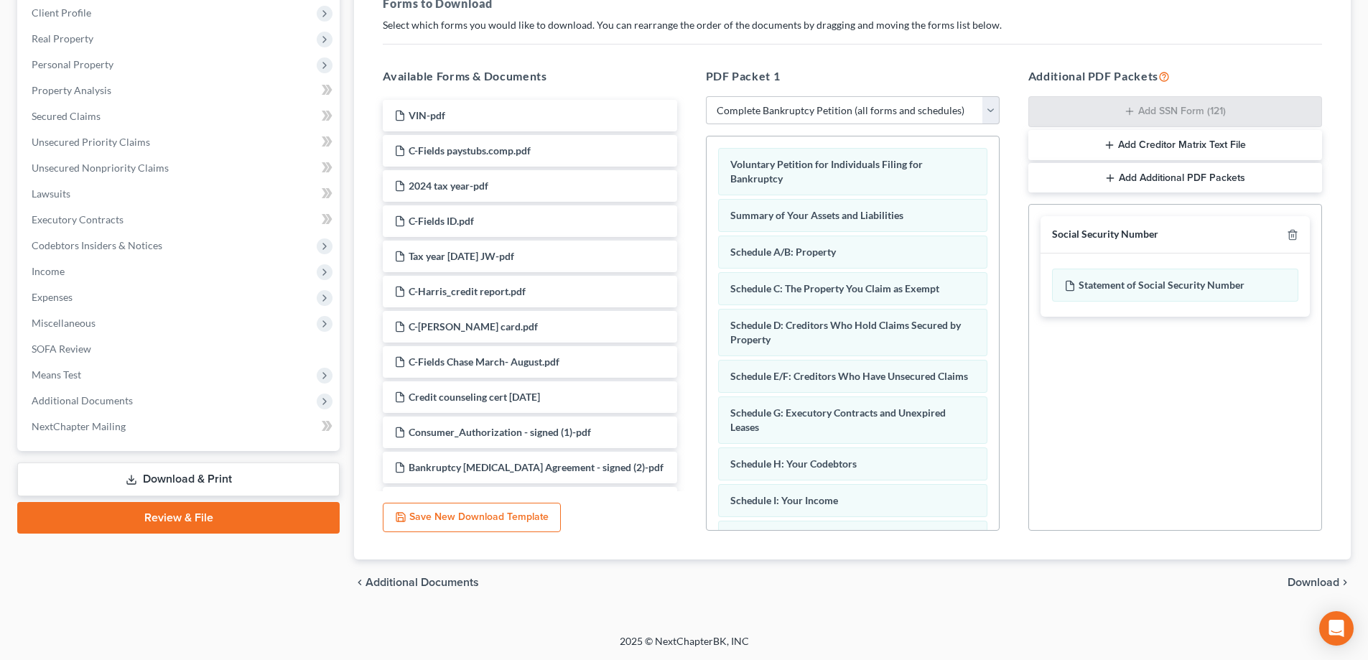
click at [1307, 588] on span "Download" at bounding box center [1314, 582] width 52 height 11
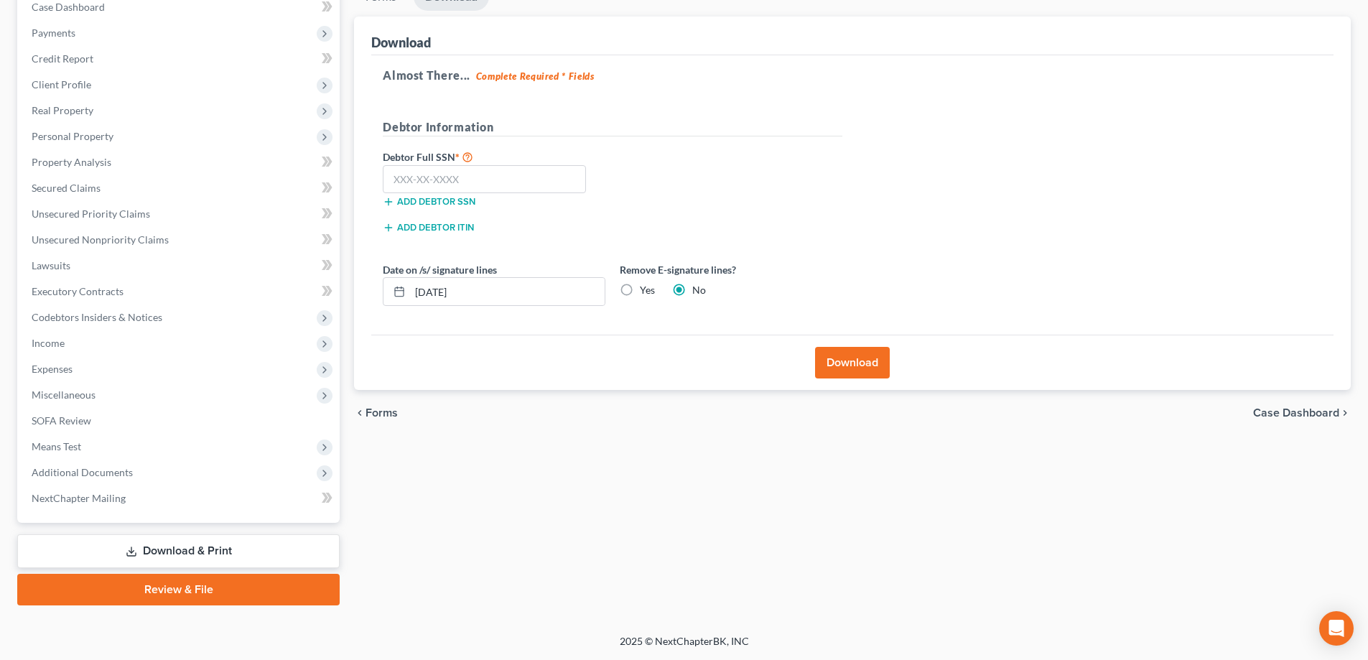
scroll to position [155, 0]
click at [431, 176] on input "text" at bounding box center [484, 179] width 203 height 29
click at [443, 185] on input "text" at bounding box center [484, 179] width 203 height 29
type input "336-66-2873"
click at [640, 289] on label "Yes" at bounding box center [647, 290] width 15 height 14
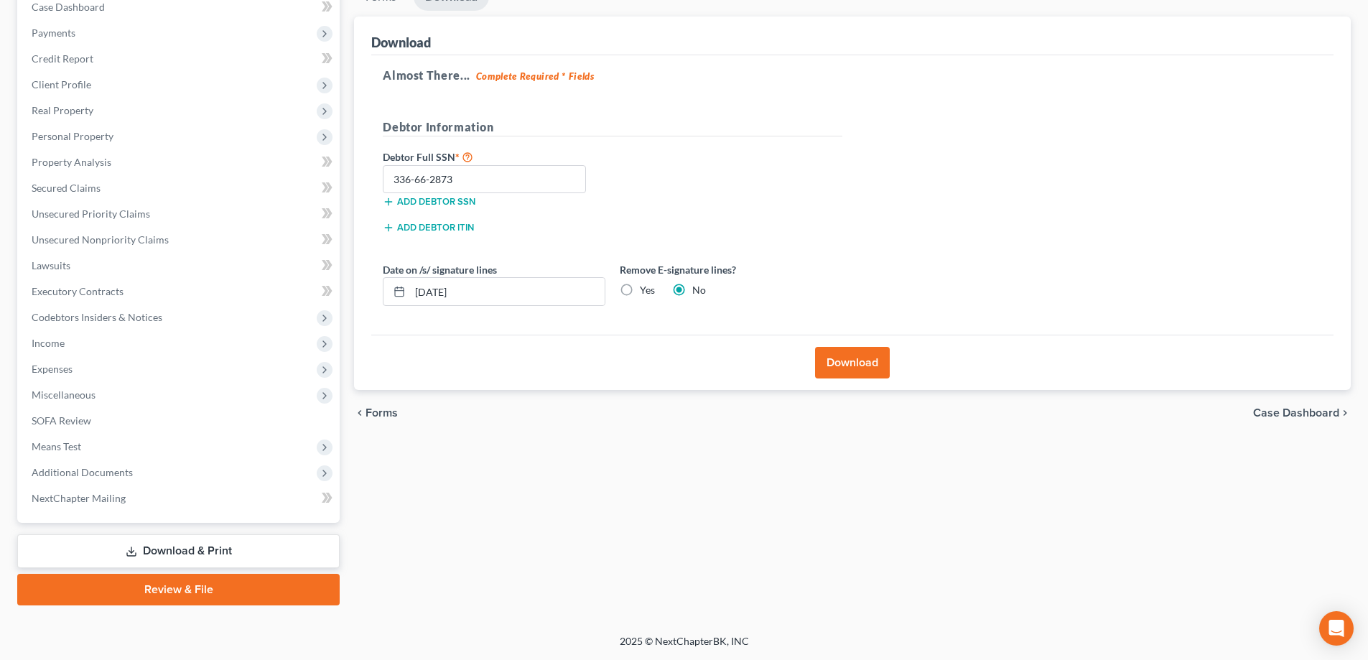
click at [646, 289] on input "Yes" at bounding box center [650, 287] width 9 height 9
radio input "true"
radio input "false"
click at [850, 357] on button "Download" at bounding box center [852, 363] width 75 height 32
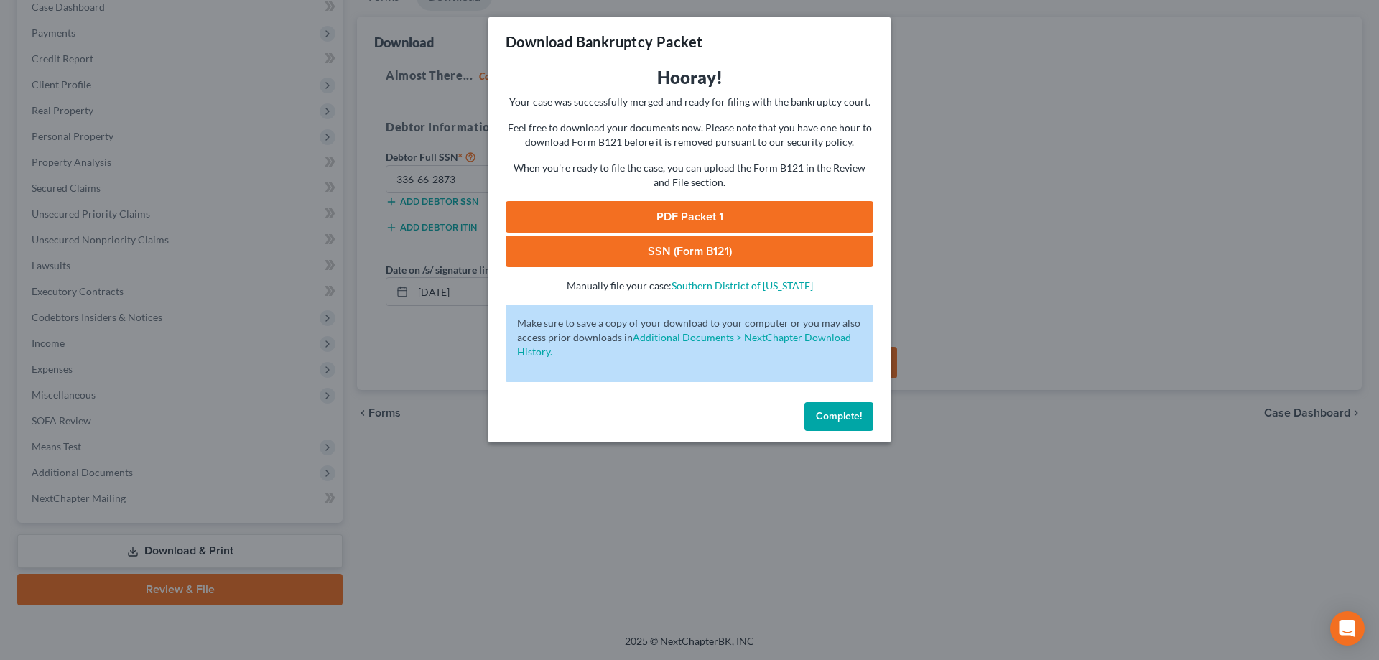
click at [671, 209] on link "PDF Packet 1" at bounding box center [690, 217] width 368 height 32
click at [677, 249] on link "SSN (Form B121)" at bounding box center [690, 252] width 368 height 32
click at [840, 417] on span "Complete!" at bounding box center [839, 416] width 46 height 12
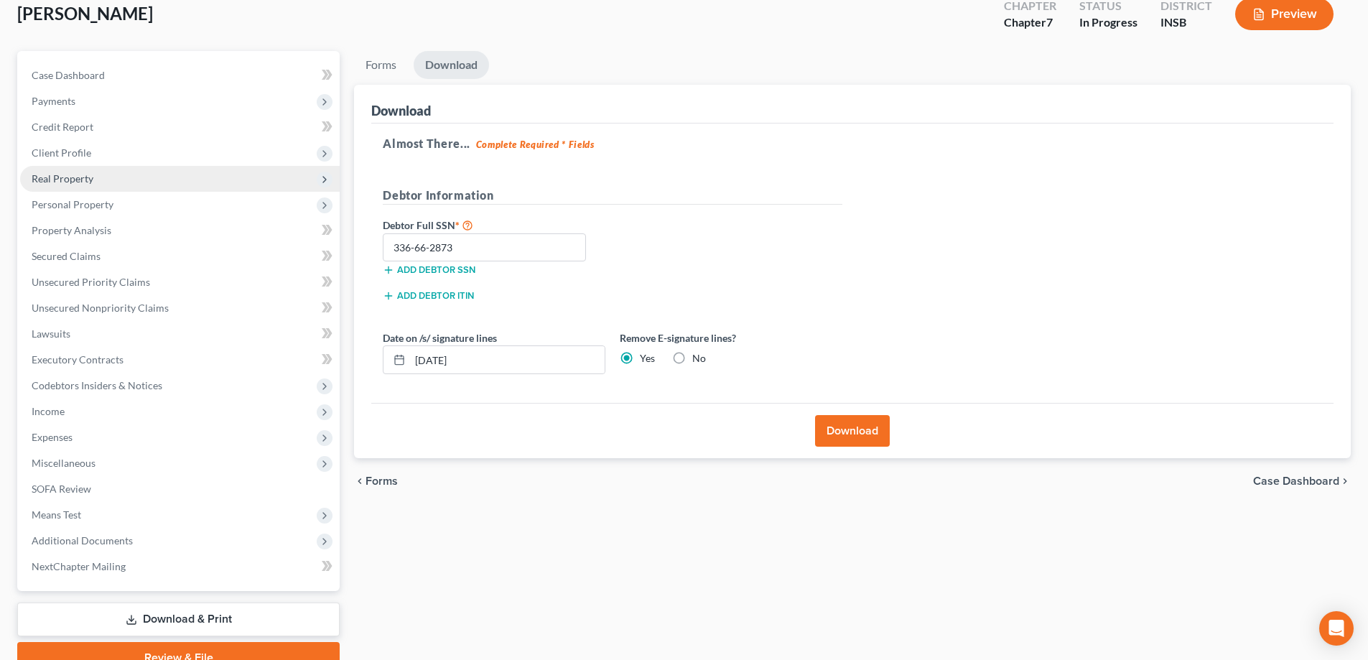
scroll to position [0, 0]
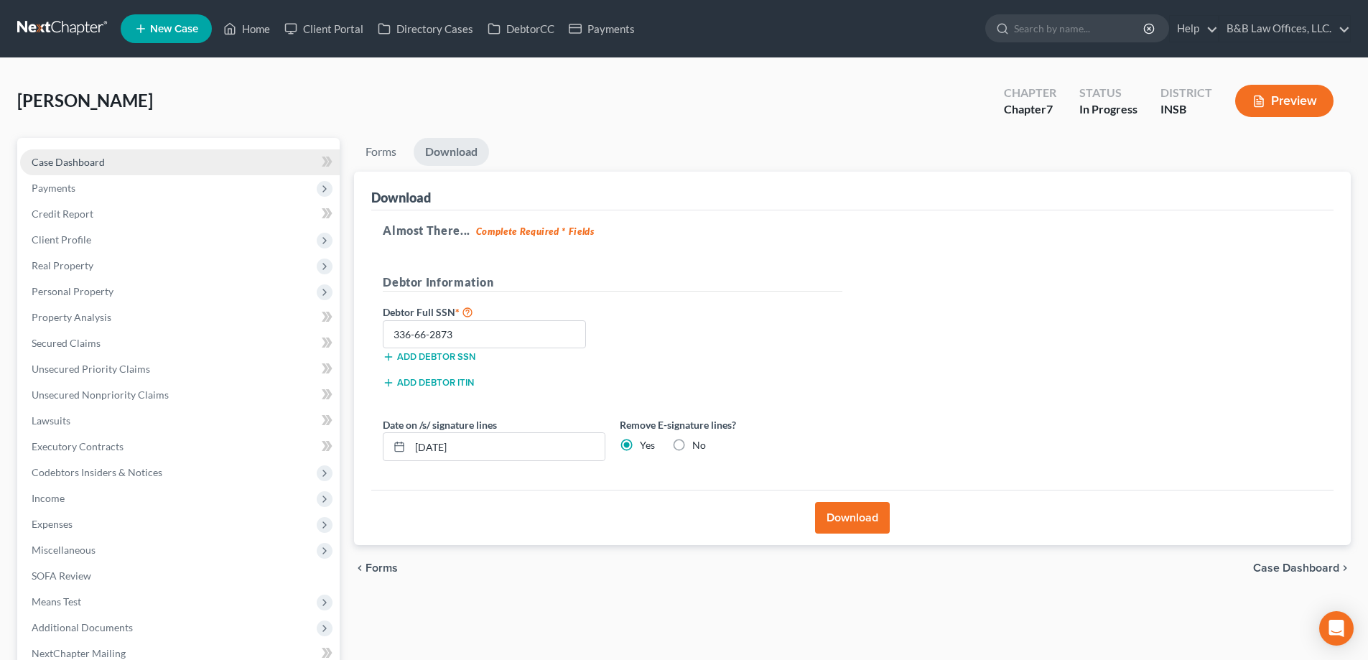
click at [127, 164] on link "Case Dashboard" at bounding box center [180, 162] width 320 height 26
select select "6"
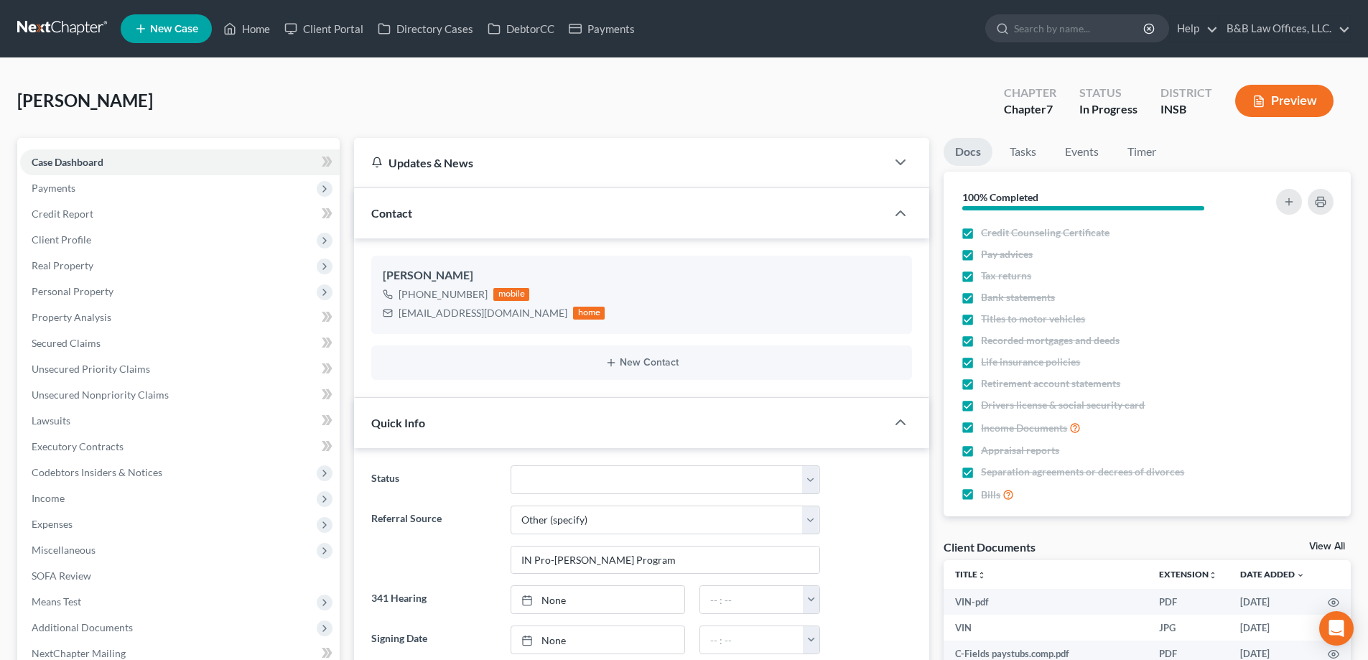
scroll to position [4328, 0]
click at [1319, 548] on link "View All" at bounding box center [1327, 547] width 36 height 10
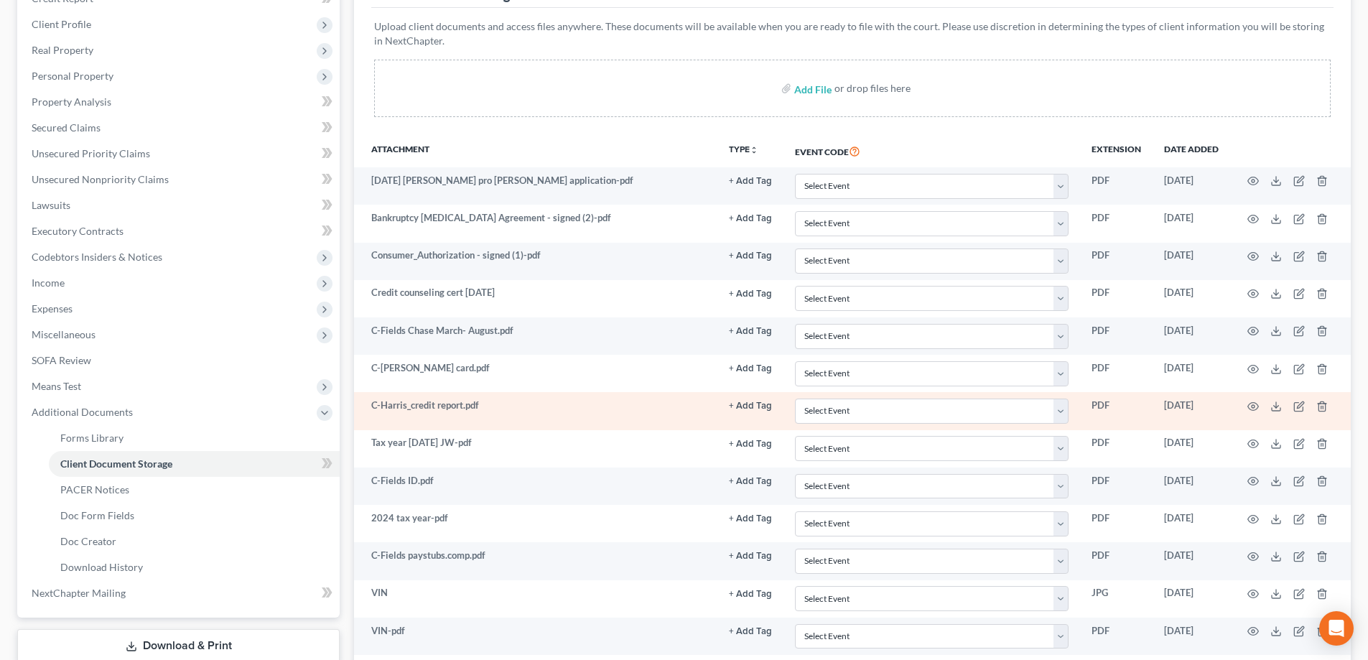
scroll to position [287, 0]
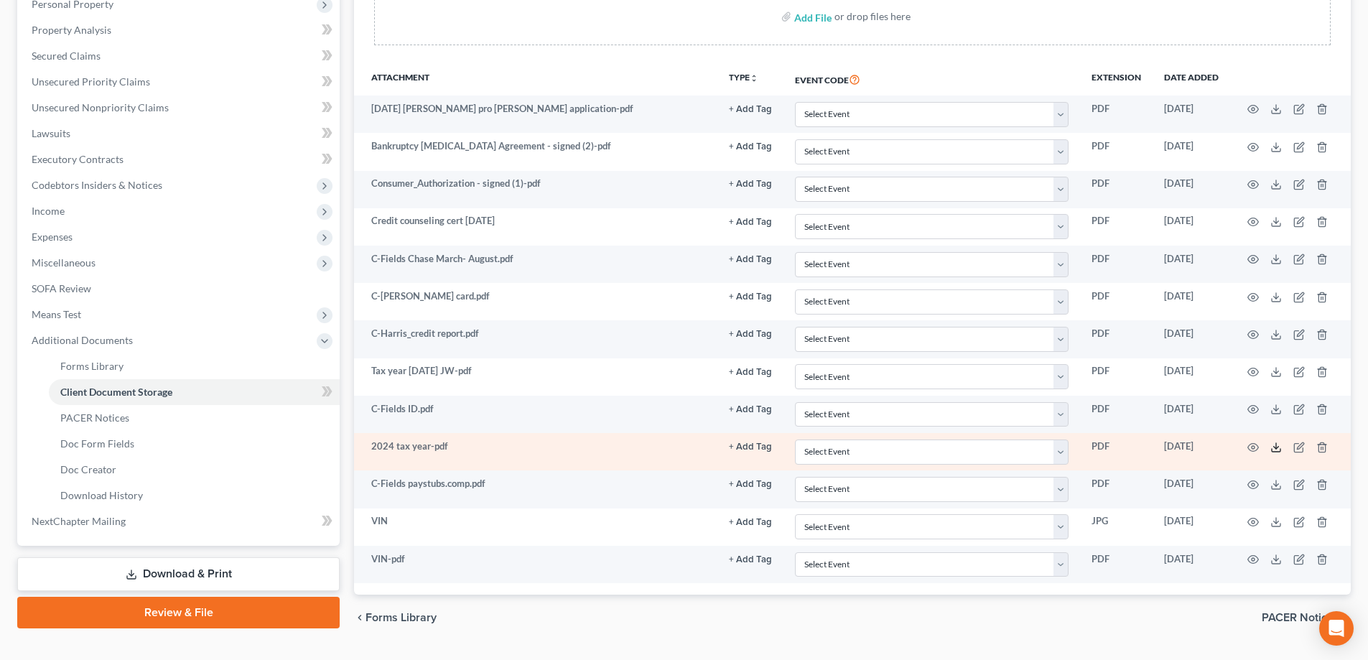
click at [1276, 447] on line at bounding box center [1276, 446] width 0 height 6
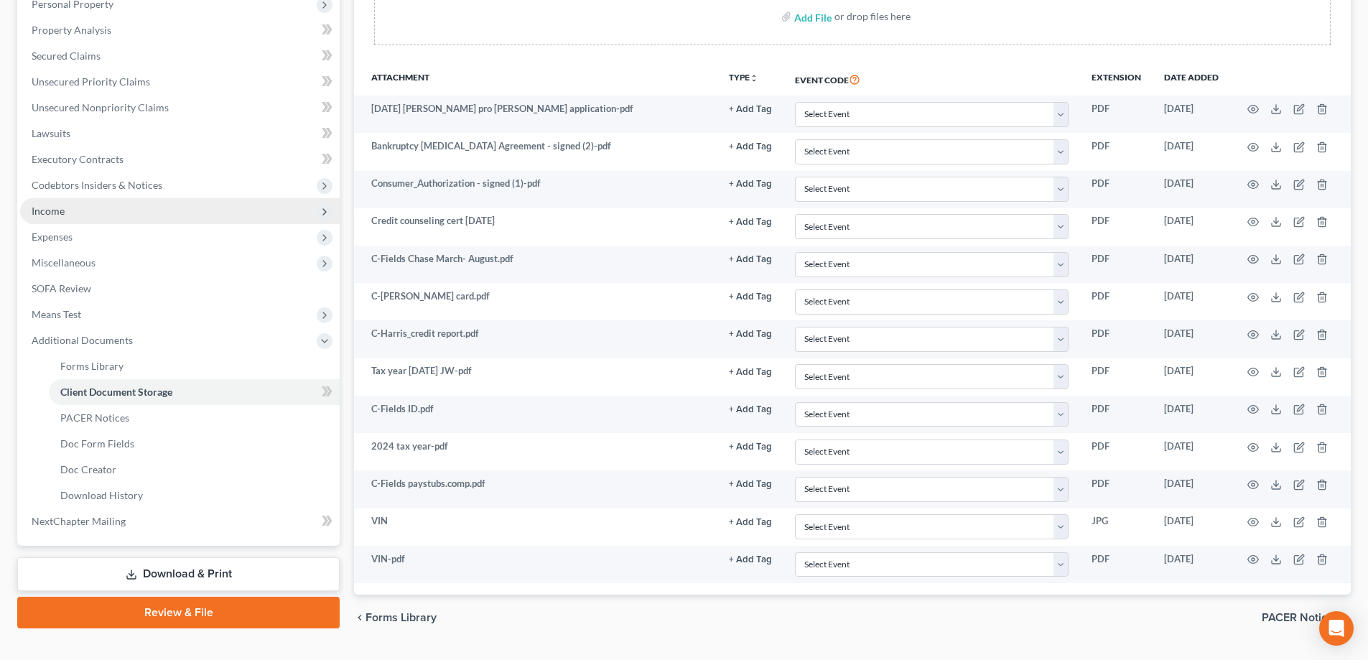
click at [111, 210] on span "Income" at bounding box center [180, 211] width 320 height 26
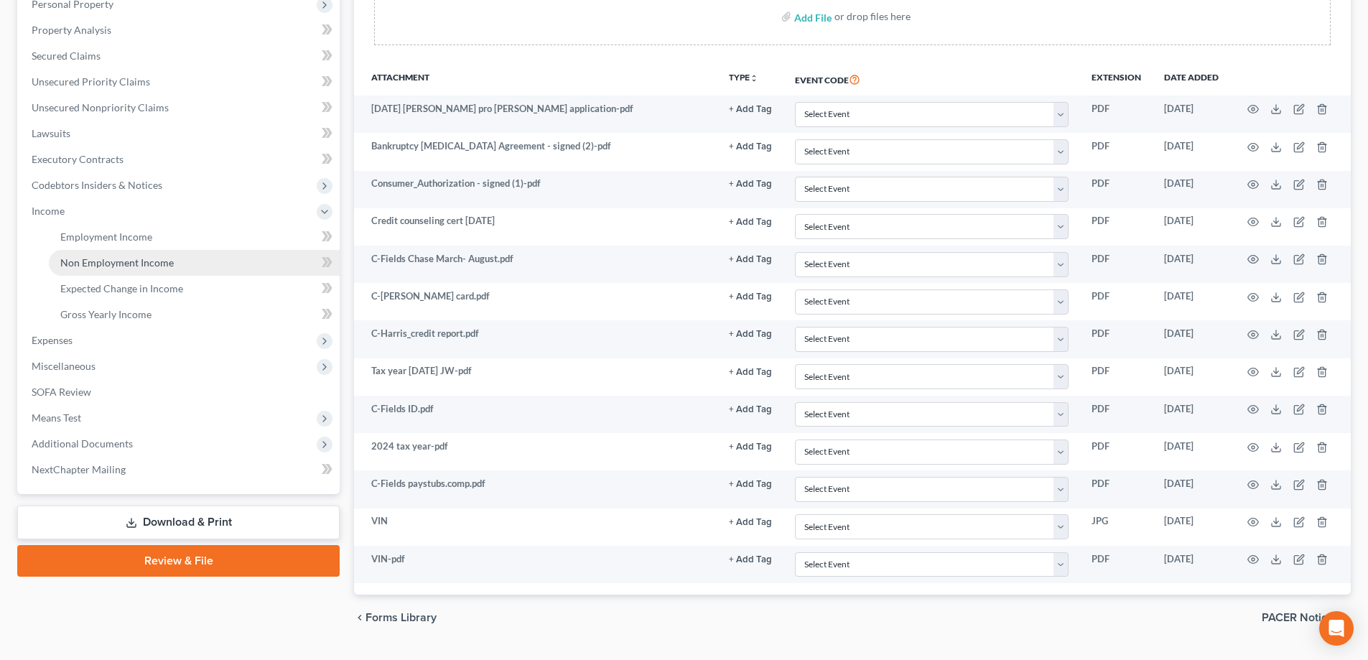
click at [101, 261] on span "Non Employment Income" at bounding box center [116, 262] width 113 height 12
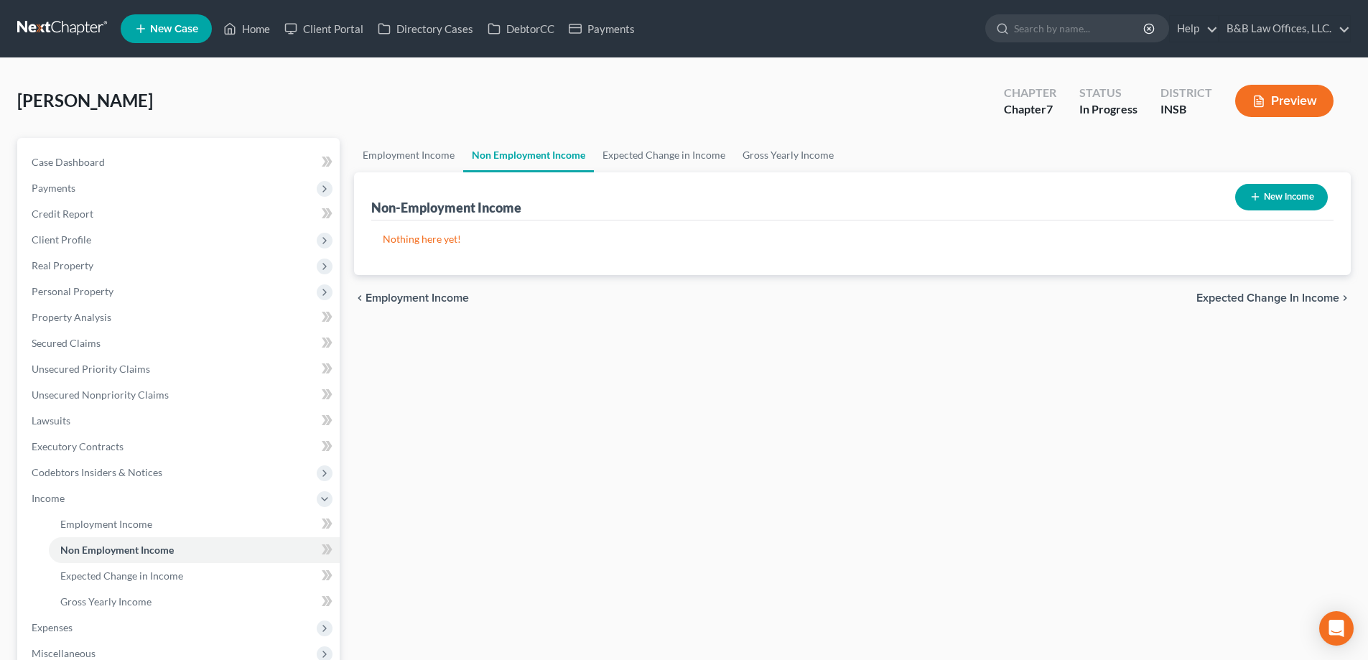
click at [1290, 187] on button "New Income" at bounding box center [1281, 197] width 93 height 27
select select "0"
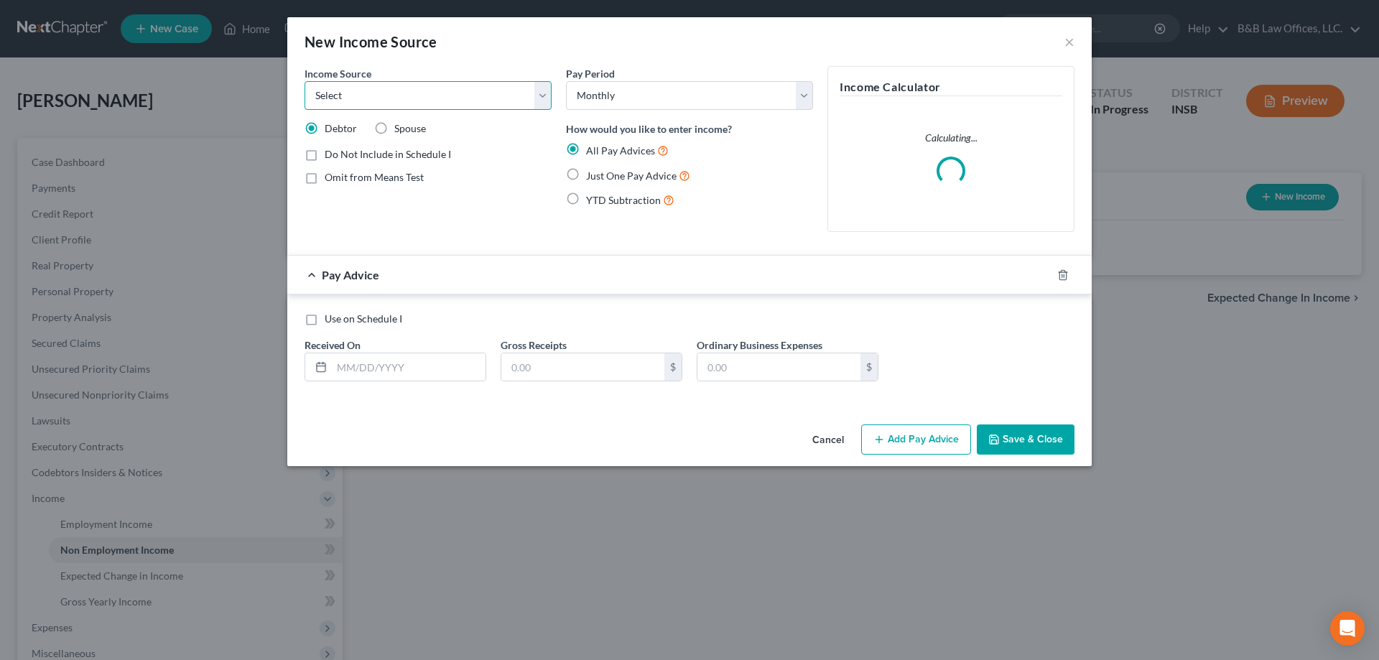
click at [450, 83] on select "Select Unemployment Disability (from employer) Pension Retirement Social Securi…" at bounding box center [428, 95] width 247 height 29
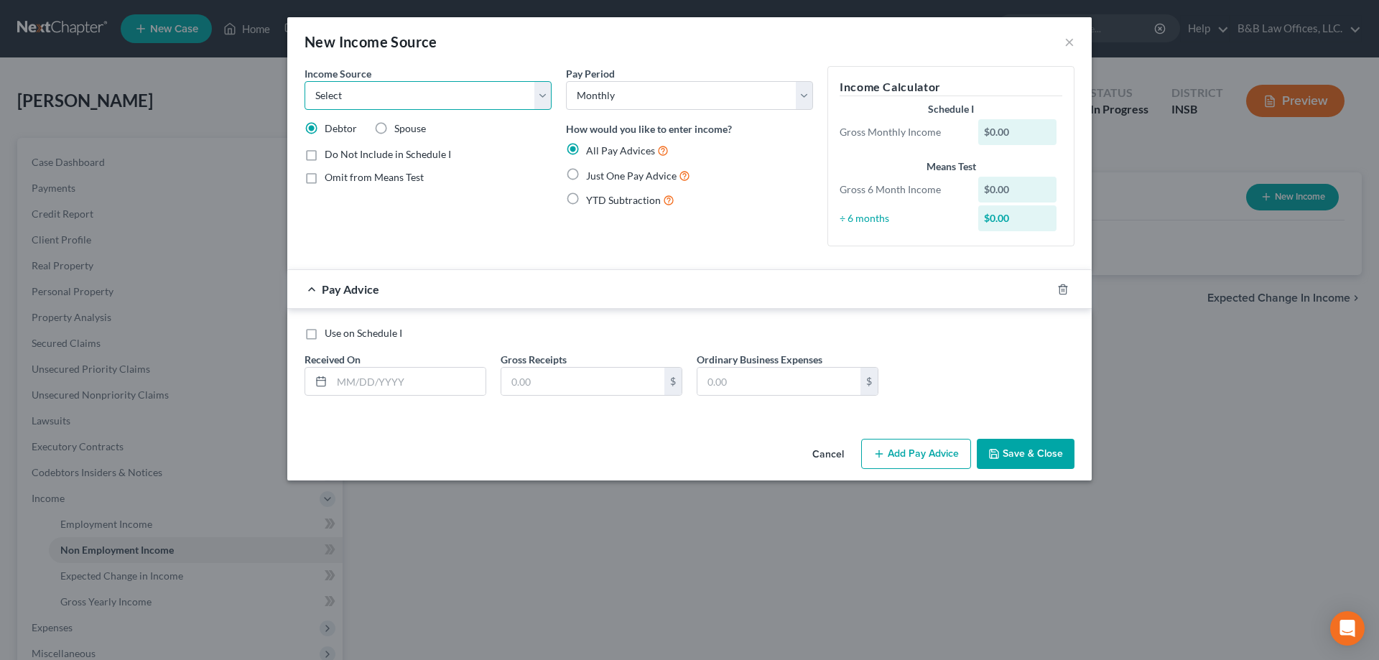
select select "13"
click at [305, 81] on select "Select Unemployment Disability (from employer) Pension Retirement Social Securi…" at bounding box center [428, 95] width 247 height 29
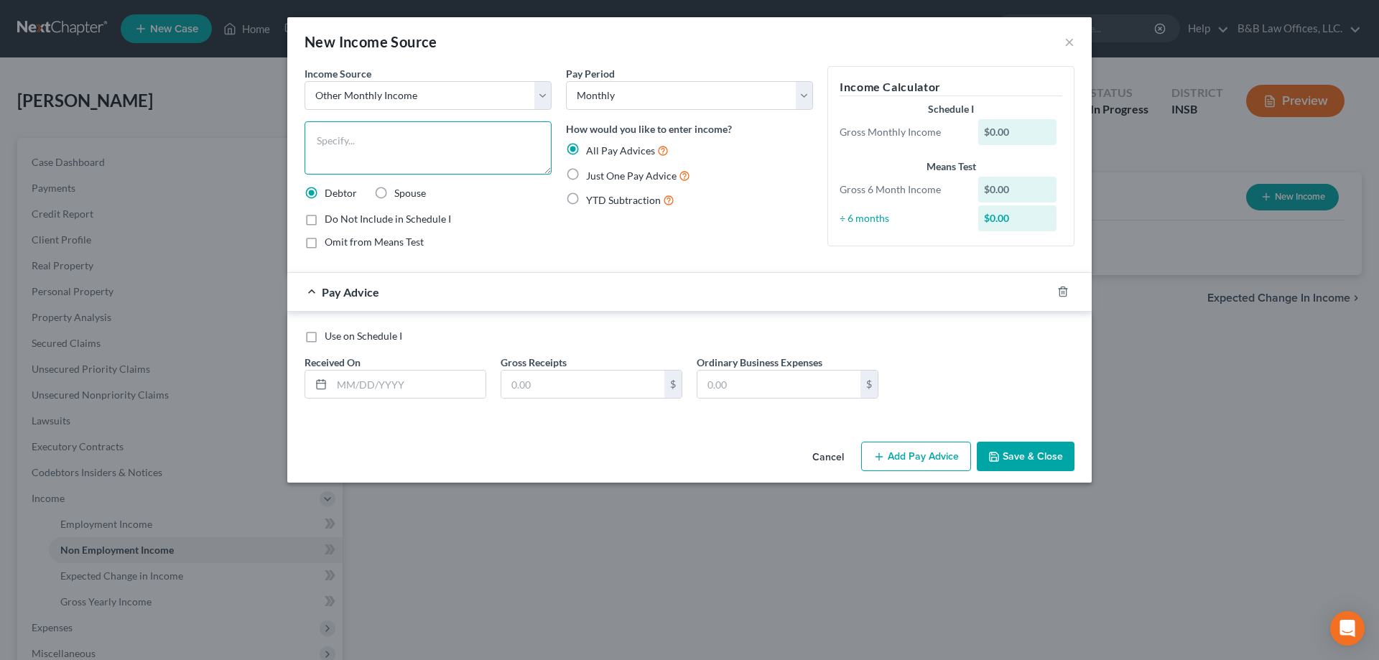
click at [355, 146] on textarea at bounding box center [428, 147] width 247 height 53
type textarea "monthly average of 2024, tax refund received in 2025."
click at [349, 393] on input "text" at bounding box center [409, 384] width 154 height 27
type input "01/01/2025"
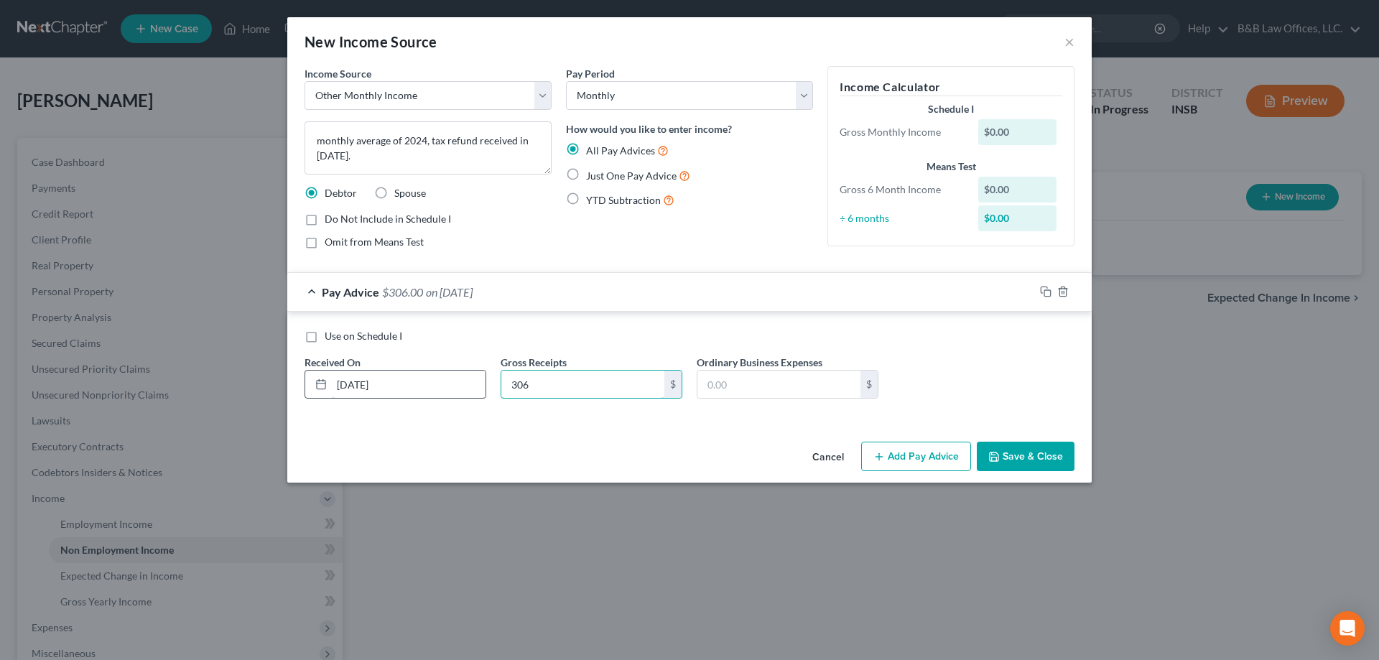
type input "306"
click at [1011, 447] on button "Save & Close" at bounding box center [1026, 457] width 98 height 30
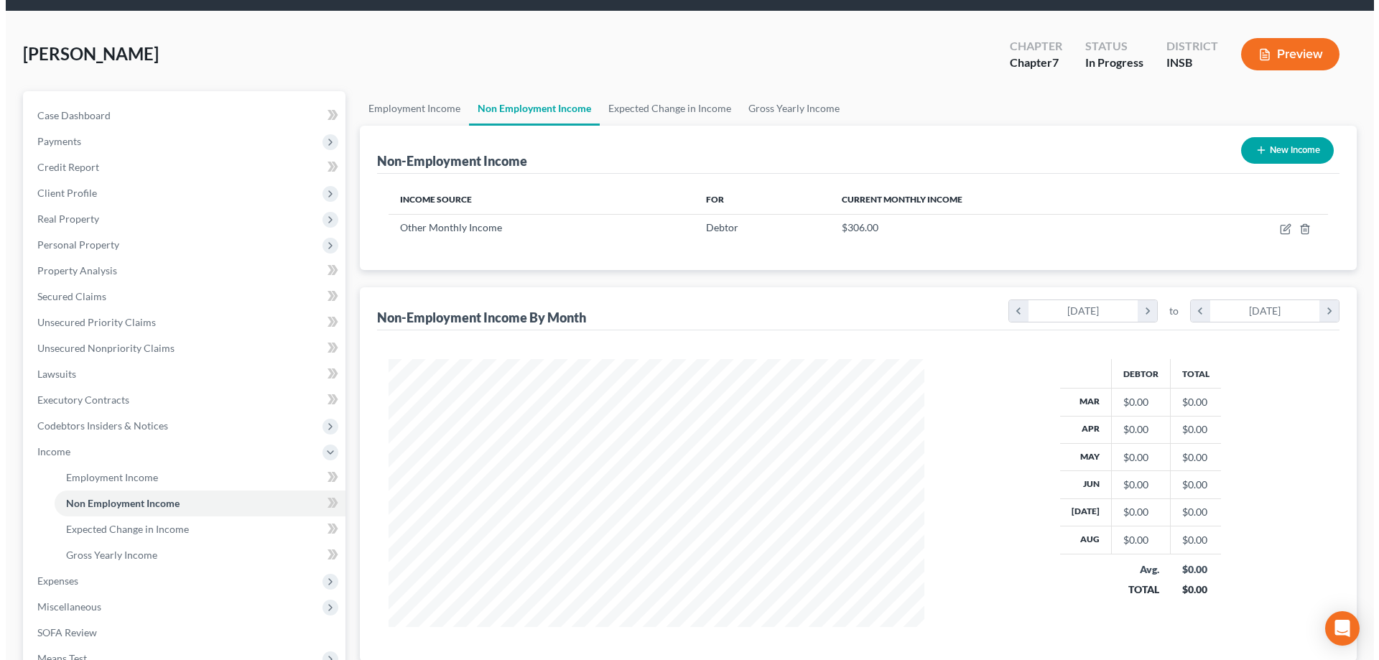
scroll to position [72, 0]
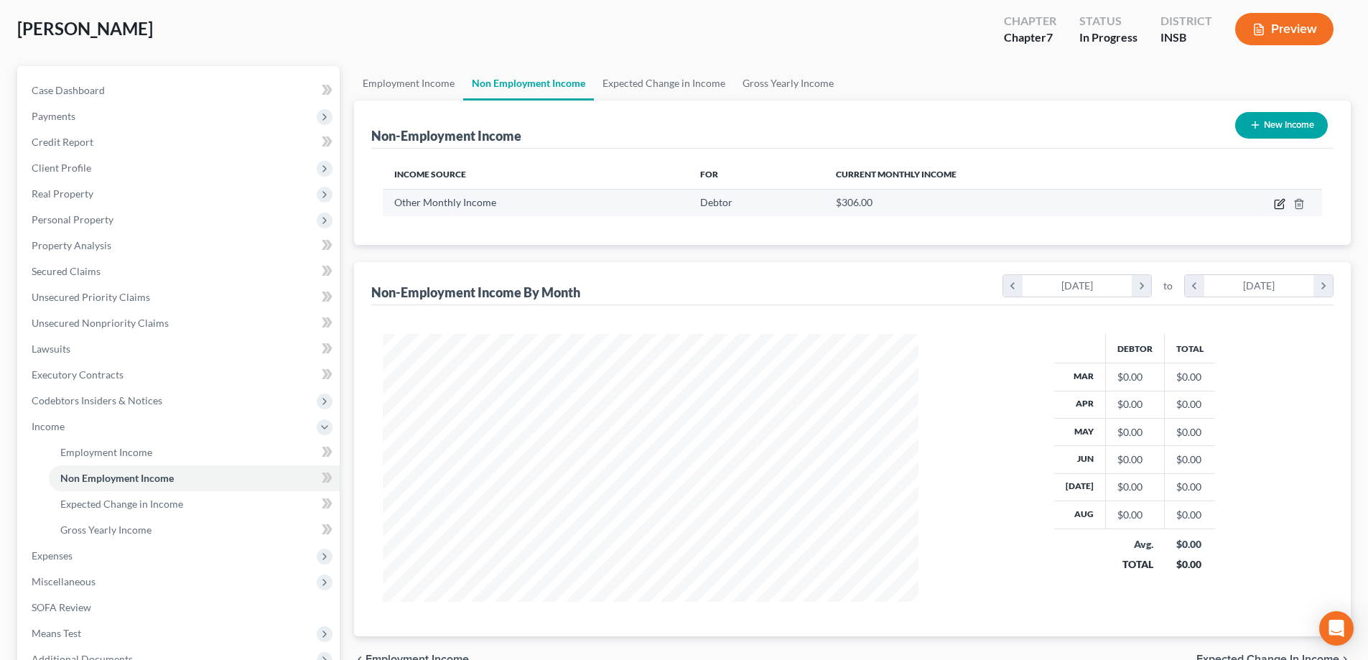
click at [1275, 203] on icon "button" at bounding box center [1279, 204] width 9 height 9
select select "13"
select select "0"
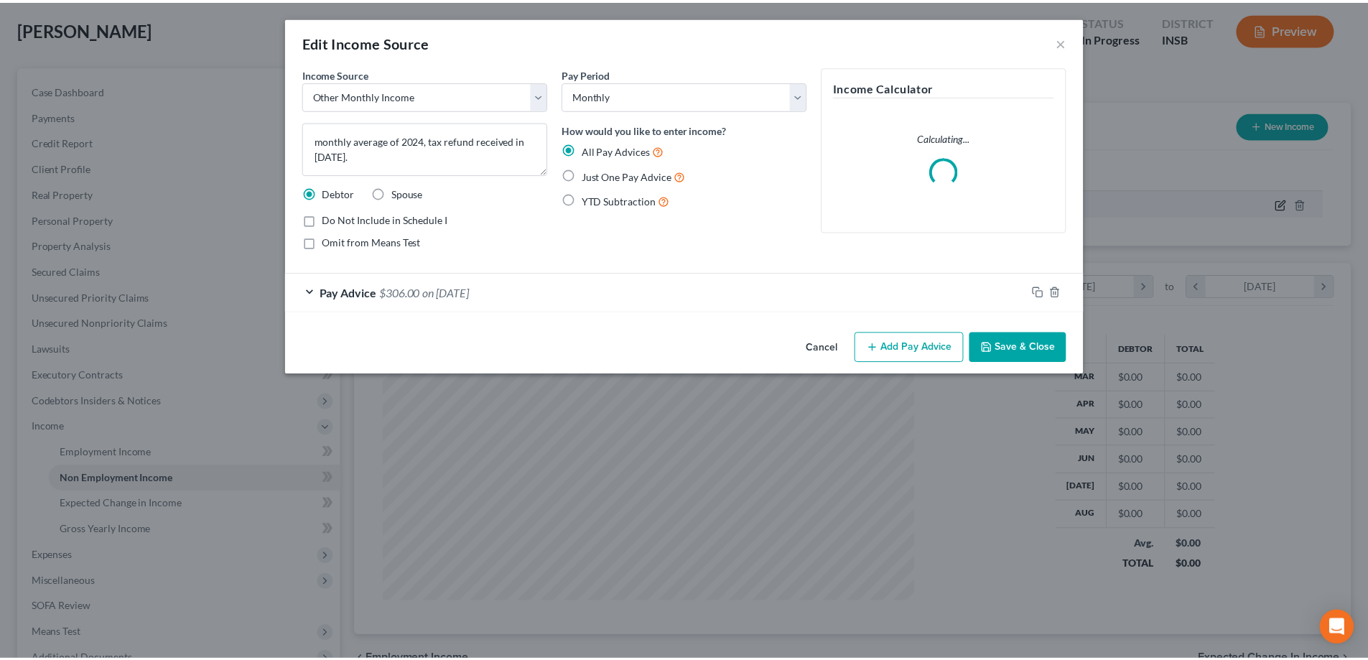
scroll to position [270, 570]
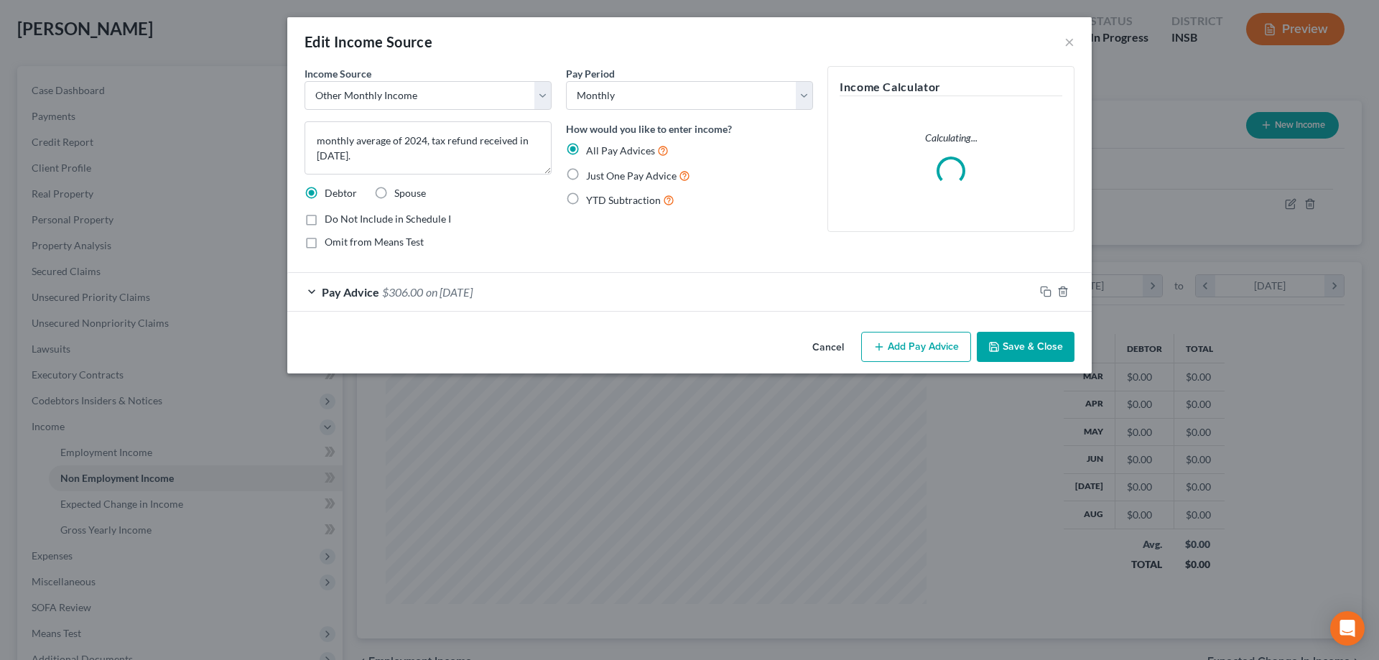
click at [586, 174] on label "Just One Pay Advice" at bounding box center [638, 175] width 104 height 17
click at [592, 174] on input "Just One Pay Advice" at bounding box center [596, 171] width 9 height 9
radio input "true"
click at [1041, 353] on button "Save & Close" at bounding box center [1026, 347] width 98 height 30
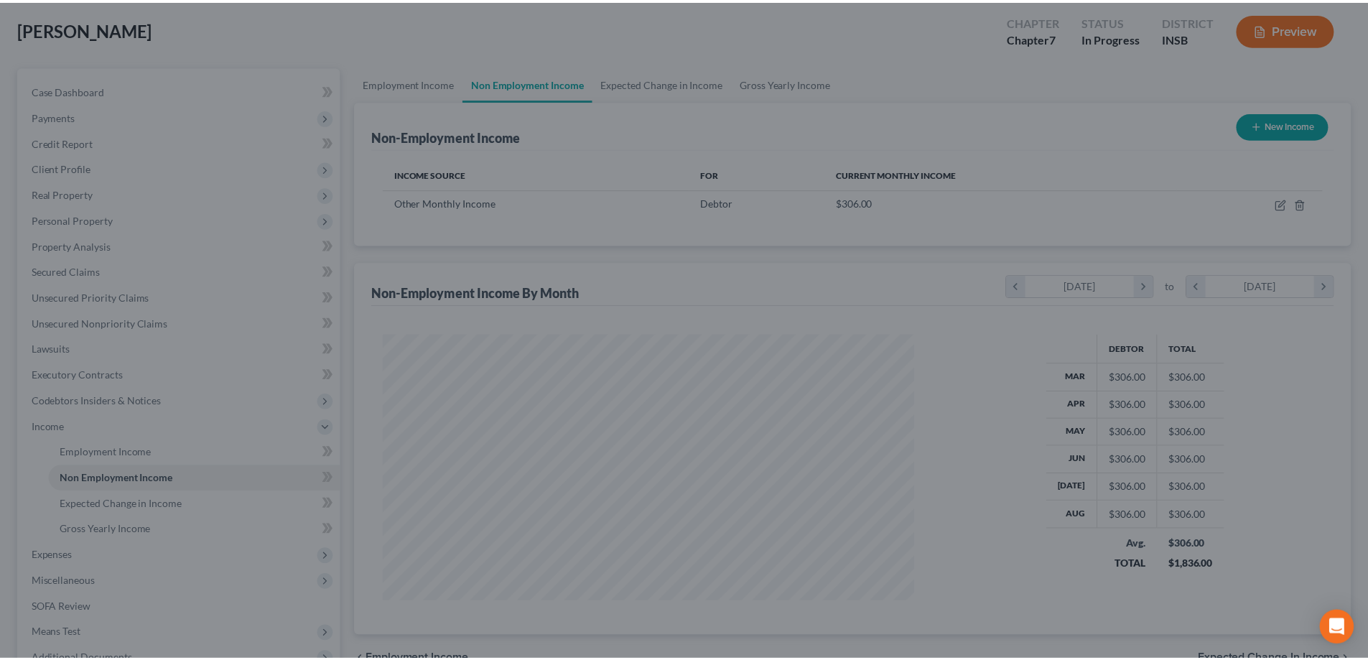
scroll to position [718016, 717719]
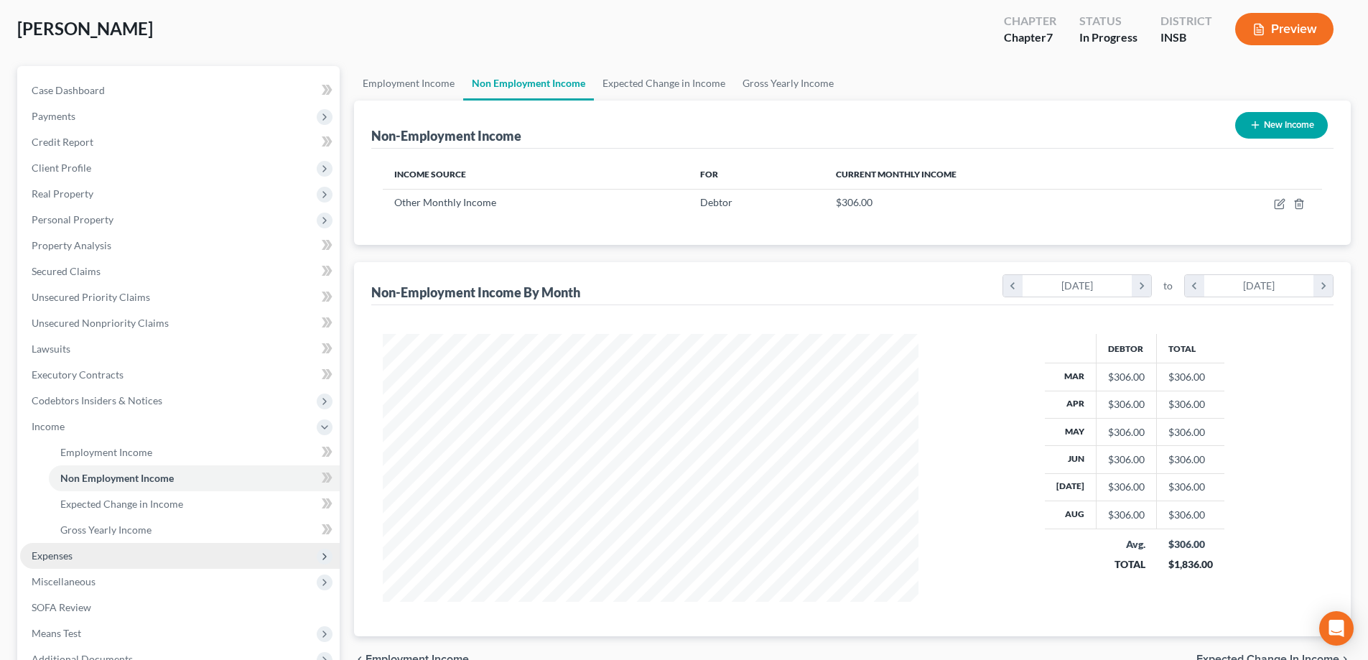
click at [86, 547] on span "Expenses" at bounding box center [180, 556] width 320 height 26
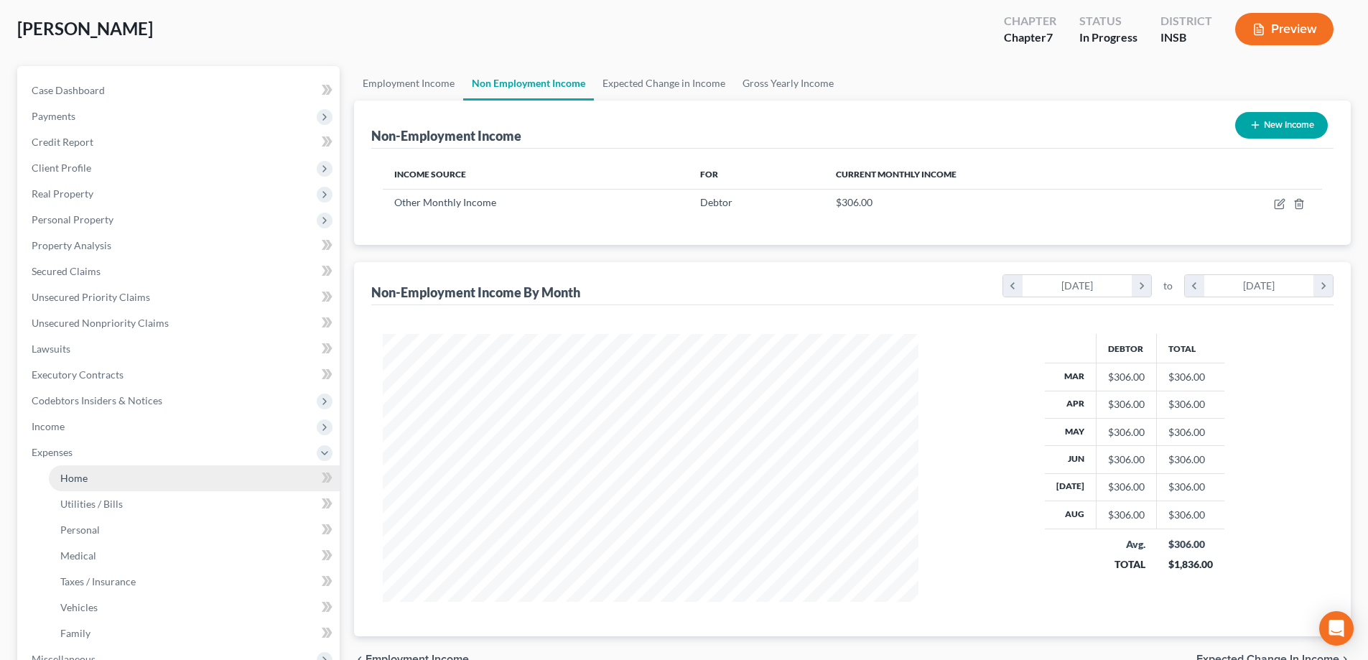
click at [106, 481] on link "Home" at bounding box center [194, 478] width 291 height 26
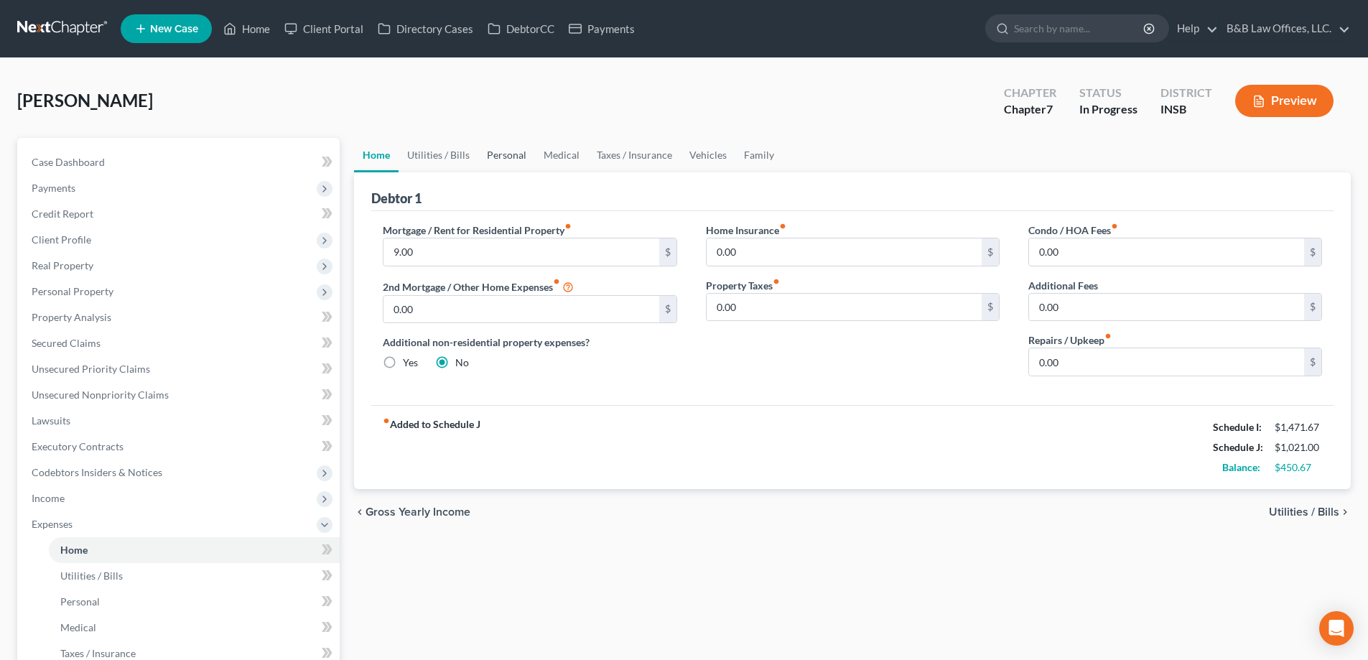
click at [519, 154] on link "Personal" at bounding box center [506, 155] width 57 height 34
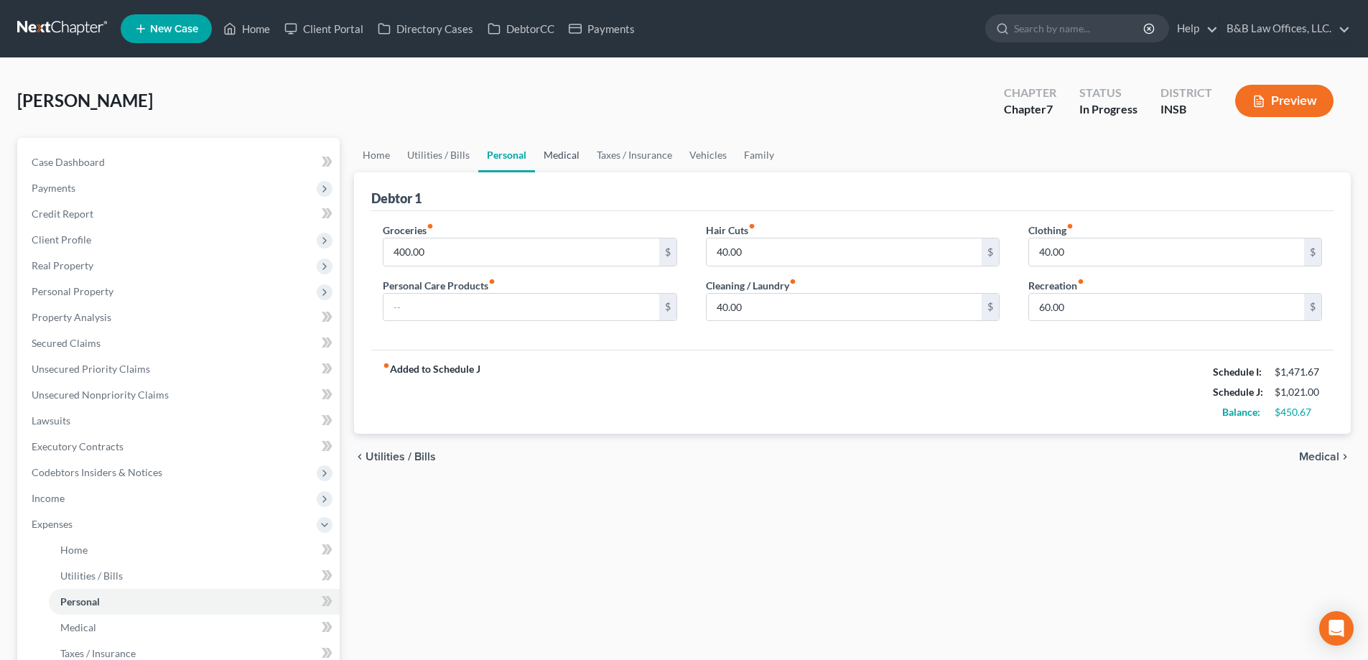
click at [565, 154] on link "Medical" at bounding box center [561, 155] width 53 height 34
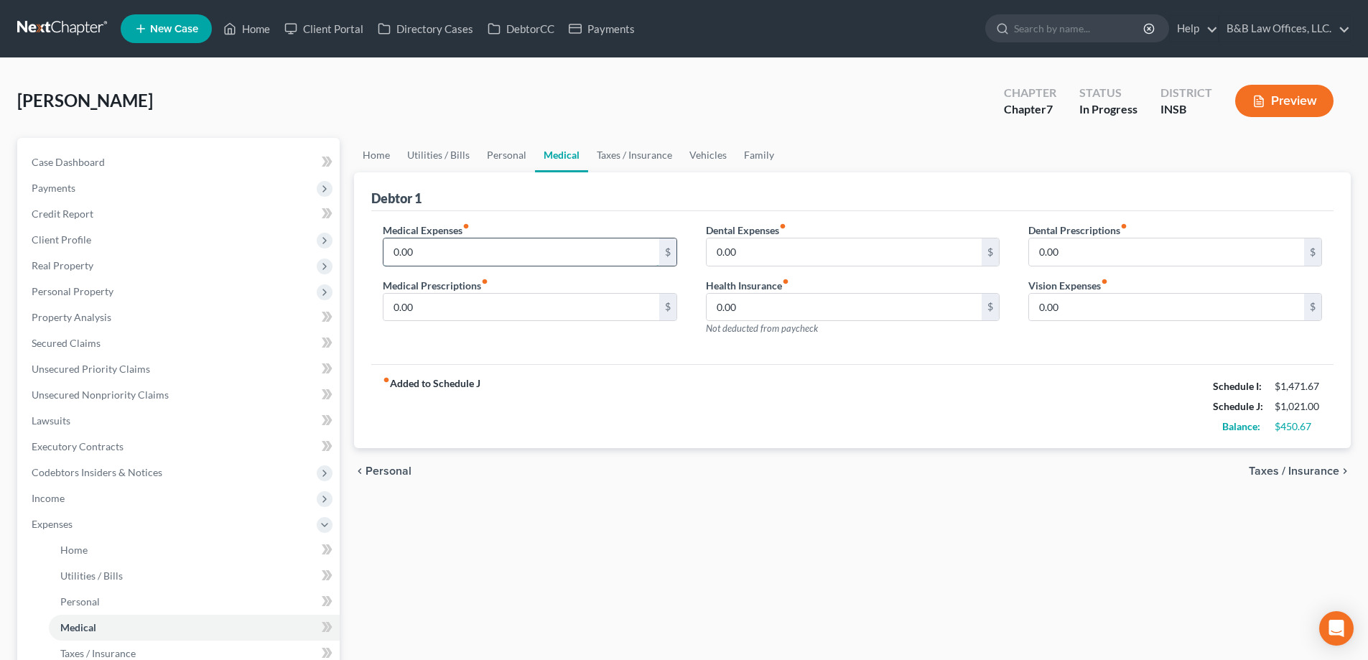
click at [448, 244] on input "0.00" at bounding box center [521, 251] width 275 height 27
type input "84"
click at [506, 156] on link "Personal" at bounding box center [506, 155] width 57 height 34
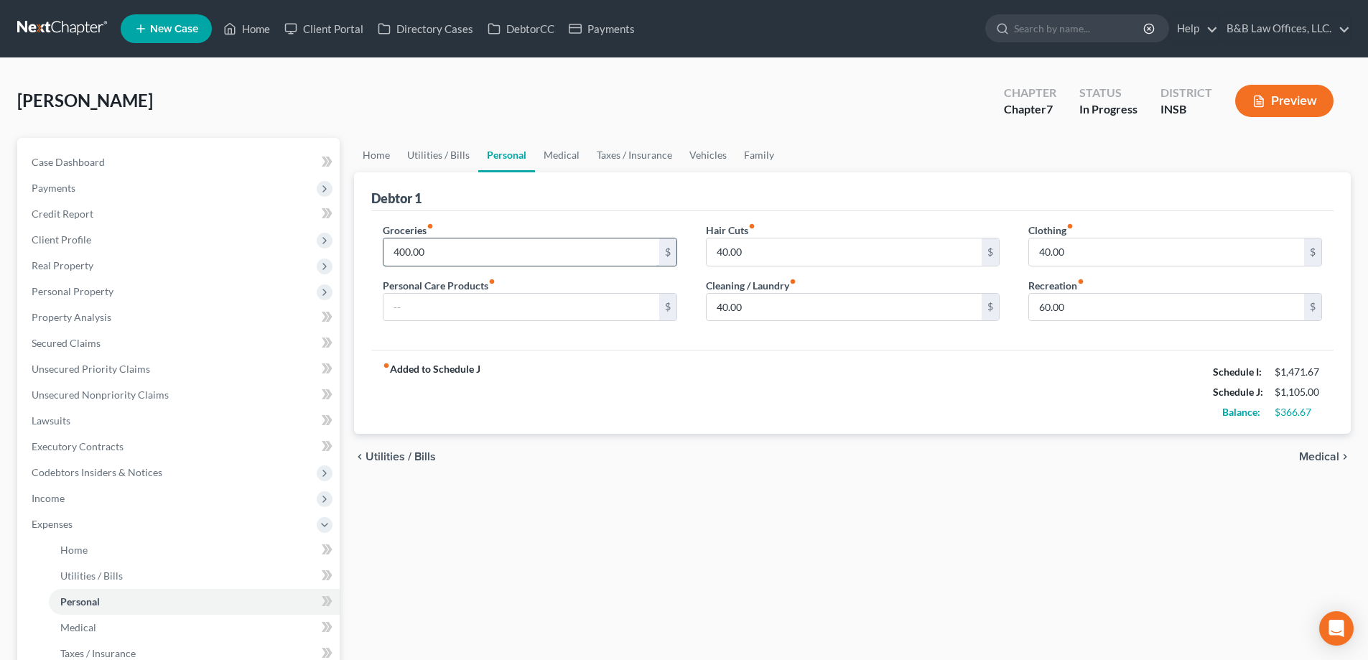
click at [435, 255] on input "400.00" at bounding box center [521, 251] width 275 height 27
type input "497"
type input "53"
type input "100"
type input "43"
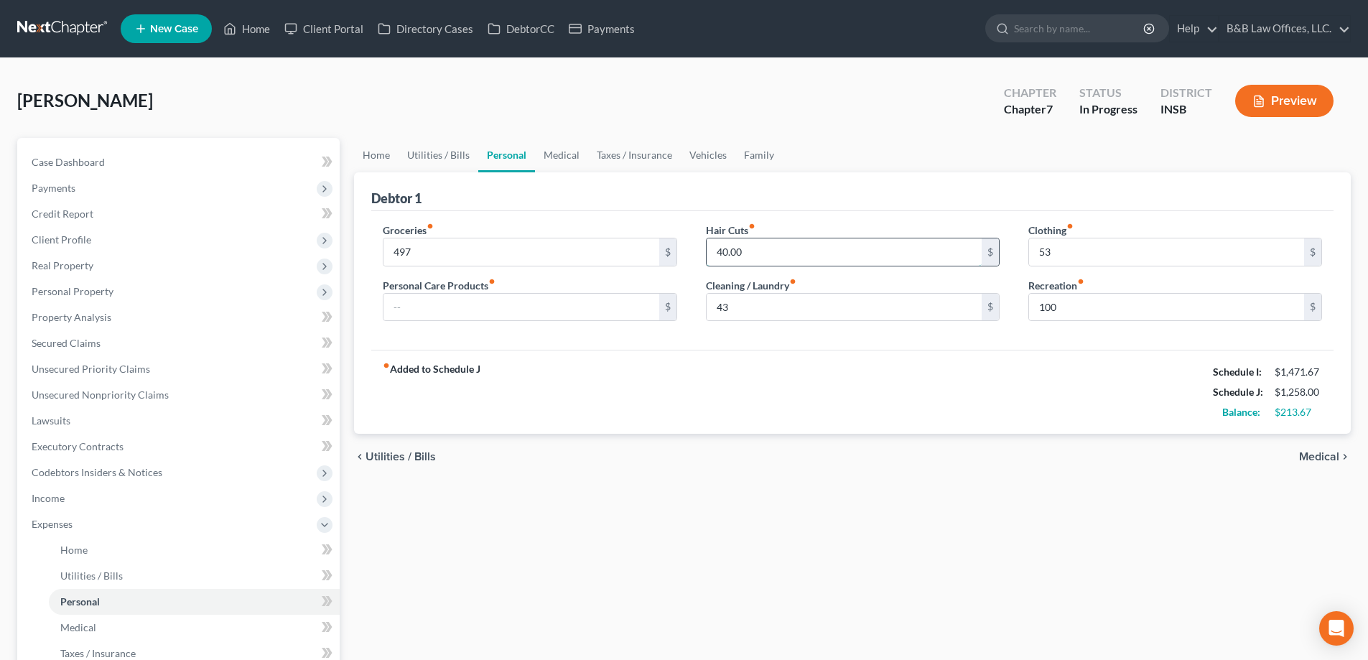
click at [845, 243] on input "40.00" at bounding box center [844, 251] width 275 height 27
click at [1114, 261] on input "53" at bounding box center [1166, 251] width 275 height 27
type input "93"
drag, startPoint x: 424, startPoint y: 304, endPoint x: 434, endPoint y: 295, distance: 13.2
click at [424, 304] on input "text" at bounding box center [521, 307] width 275 height 27
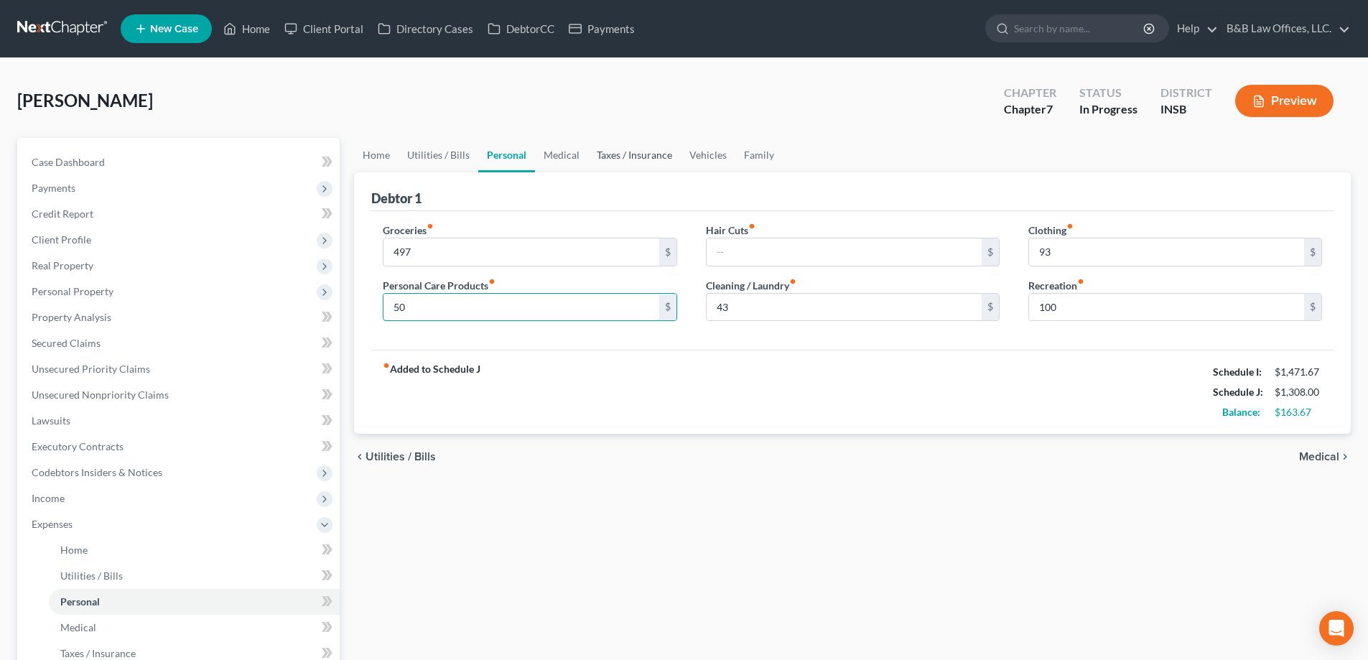
type input "50"
click at [616, 154] on link "Taxes / Insurance" at bounding box center [634, 155] width 93 height 34
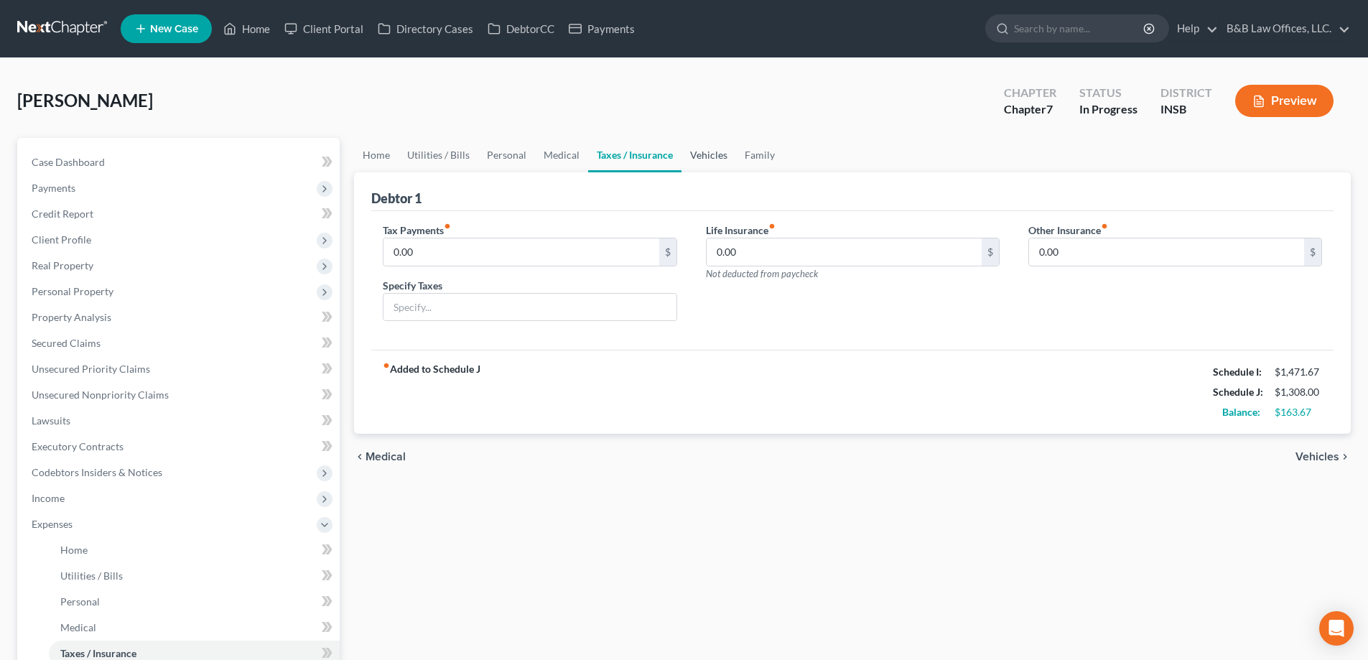
click at [707, 158] on link "Vehicles" at bounding box center [709, 155] width 55 height 34
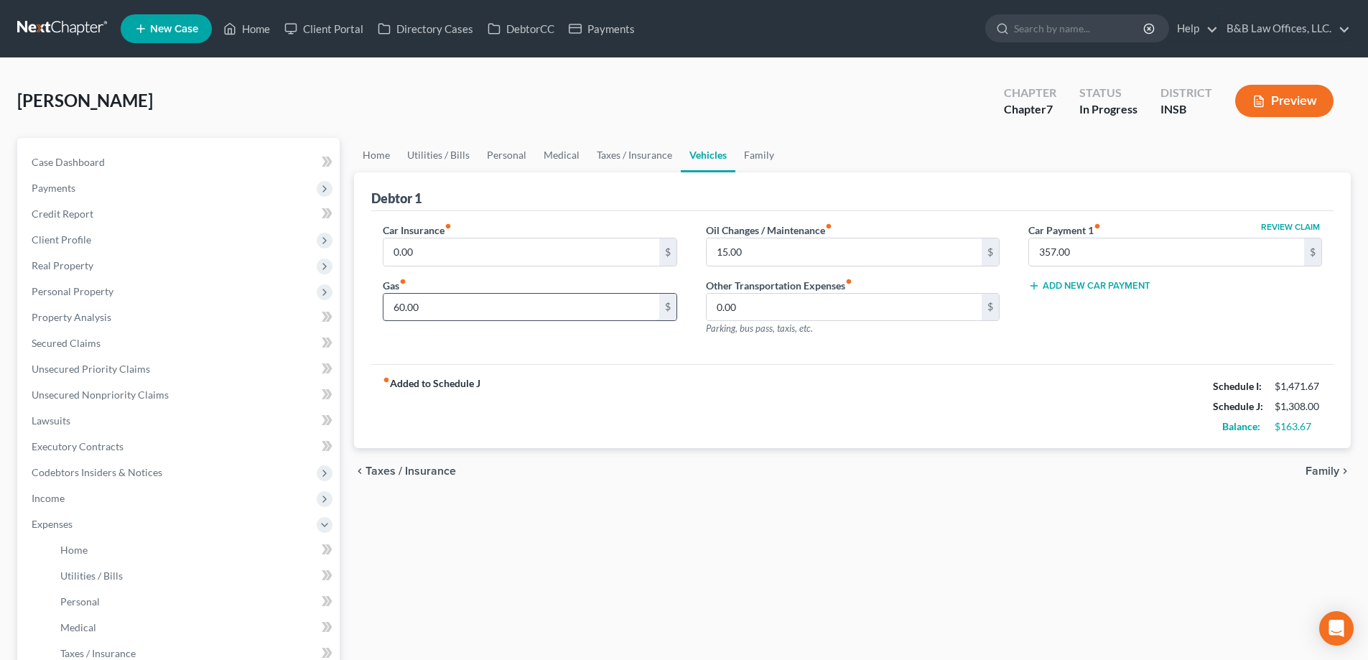
click at [496, 310] on input "60.00" at bounding box center [521, 307] width 275 height 27
click at [786, 256] on input "15.00" at bounding box center [844, 251] width 275 height 27
type input "25"
click at [515, 313] on input "60.00" at bounding box center [521, 307] width 275 height 27
click at [99, 291] on span "Personal Property" at bounding box center [73, 291] width 82 height 12
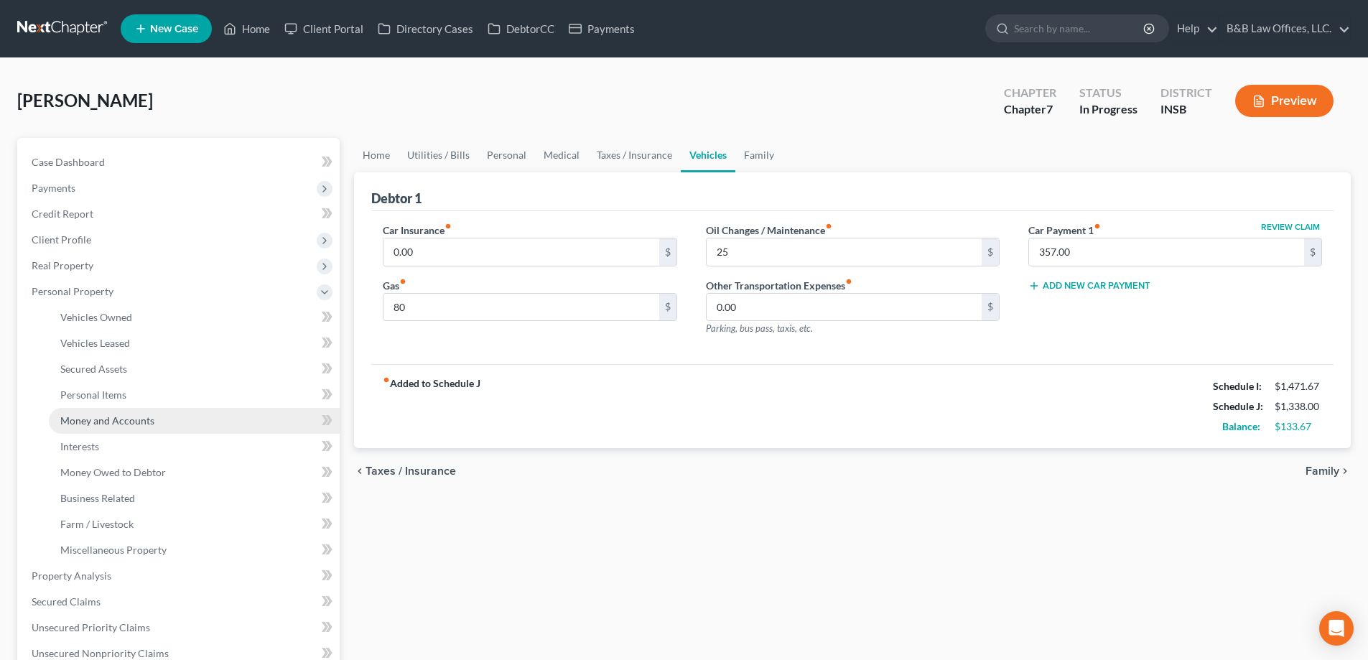
click at [117, 410] on link "Money and Accounts" at bounding box center [194, 421] width 291 height 26
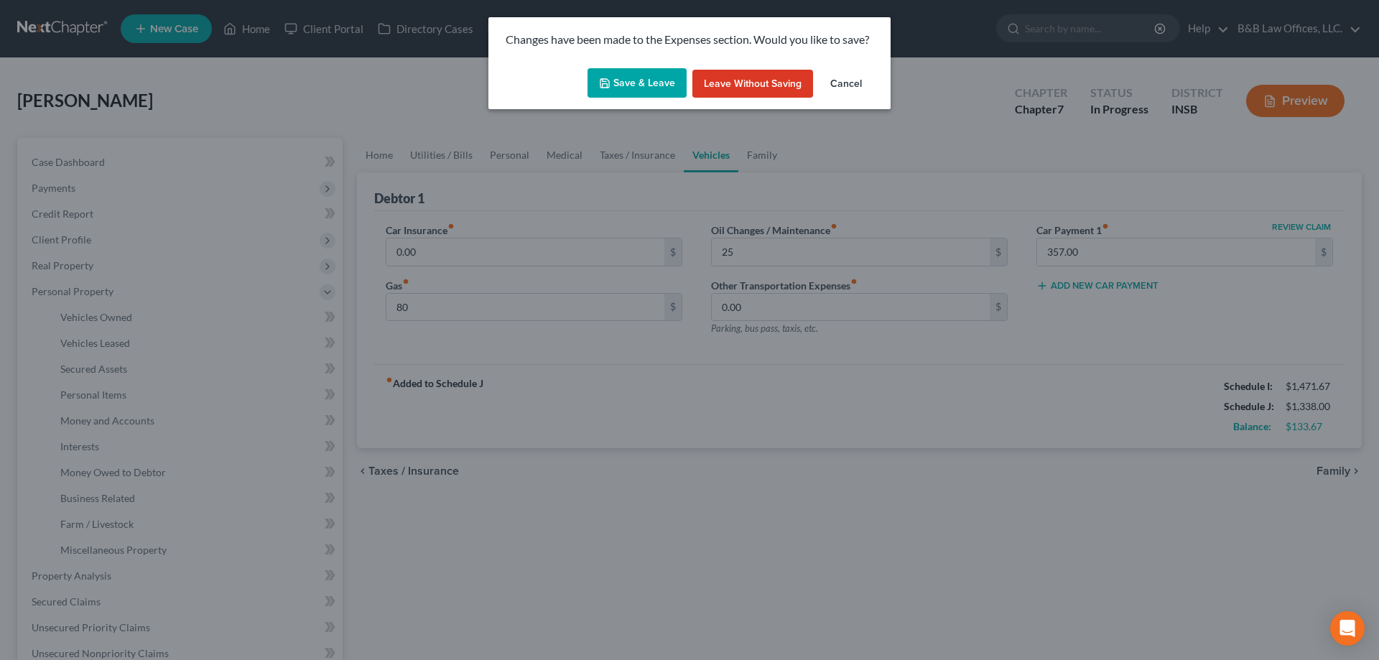
click at [648, 82] on button "Save & Leave" at bounding box center [637, 83] width 99 height 30
type input "80.00"
type input "25.00"
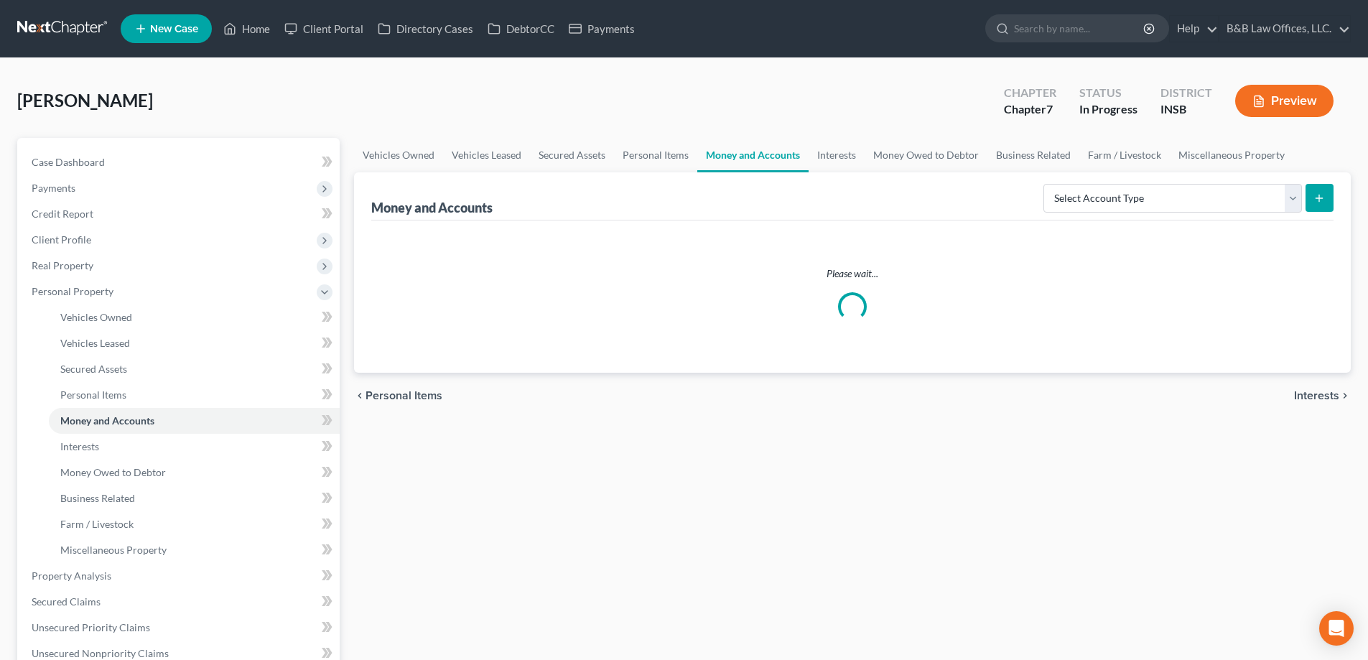
click at [108, 445] on link "Interests" at bounding box center [194, 447] width 291 height 26
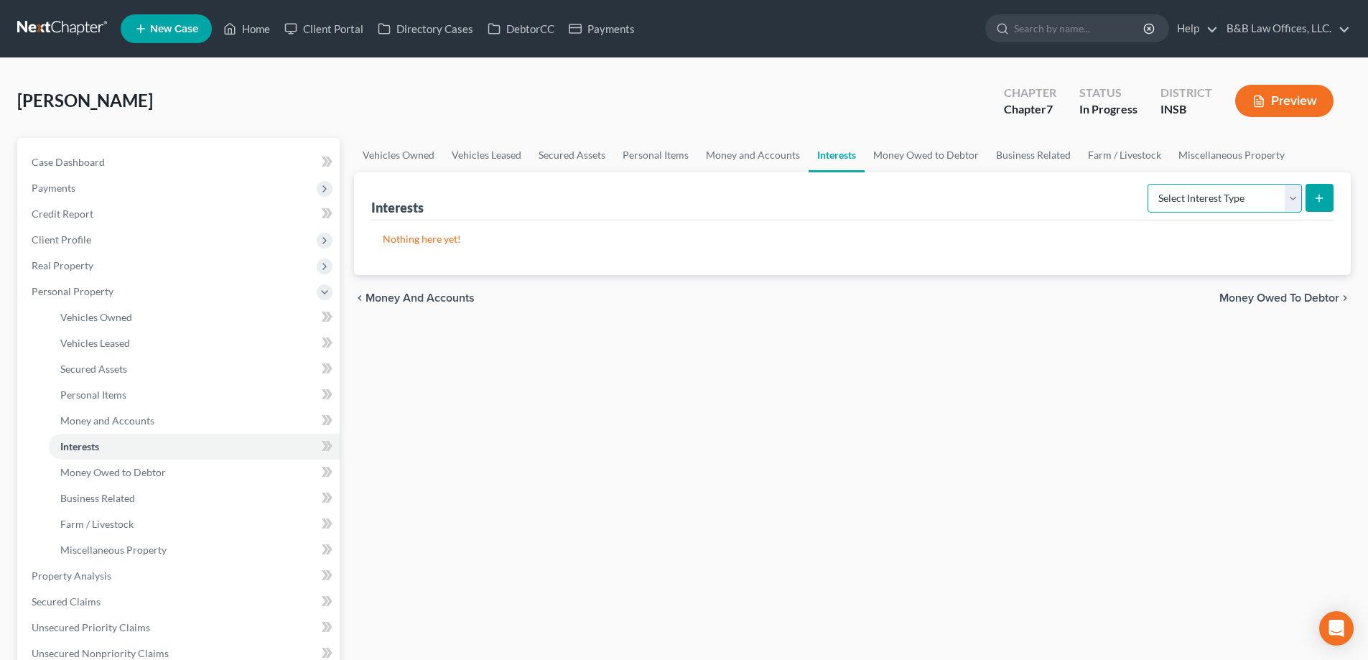
click at [1235, 199] on select "Select Interest Type 401K Annuity Bond Education IRA Government Bond Government…" at bounding box center [1225, 198] width 154 height 29
click at [917, 158] on link "Money Owed to Debtor" at bounding box center [926, 155] width 123 height 34
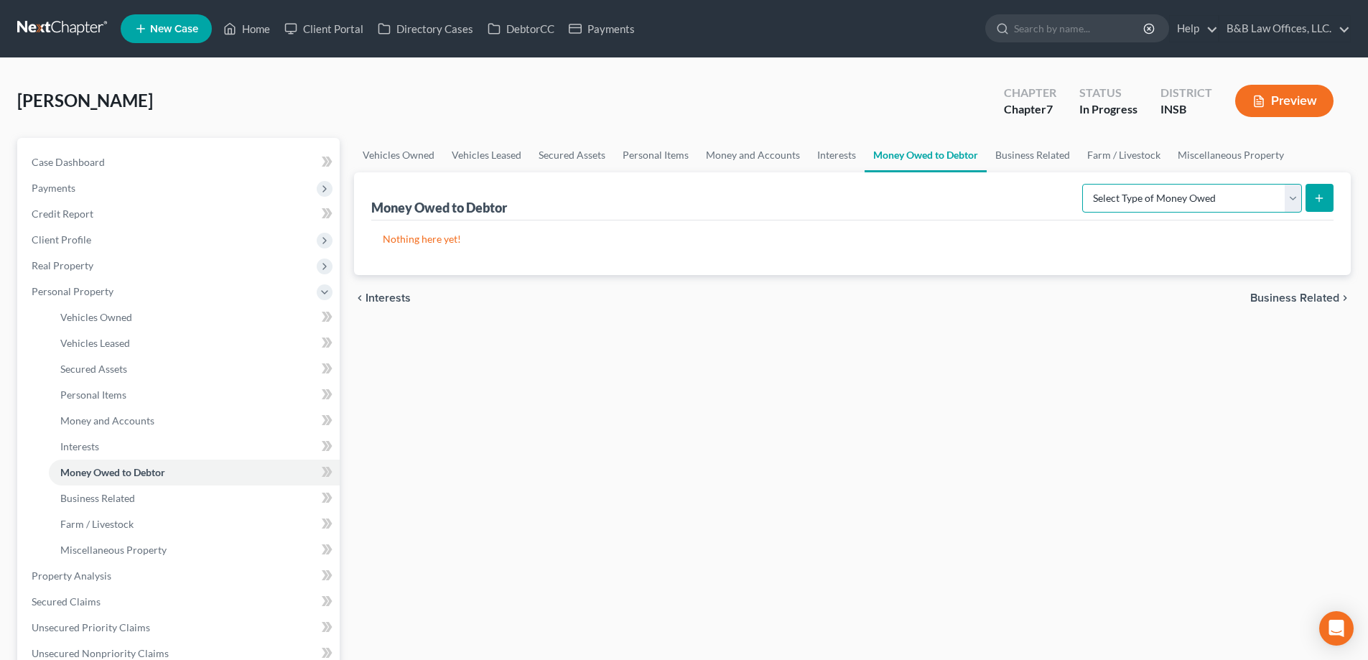
click at [1135, 193] on select "Select Type of Money Owed Accounts Receivable Alimony Child Support Claims Agai…" at bounding box center [1192, 198] width 220 height 29
click at [755, 157] on link "Money and Accounts" at bounding box center [752, 155] width 111 height 34
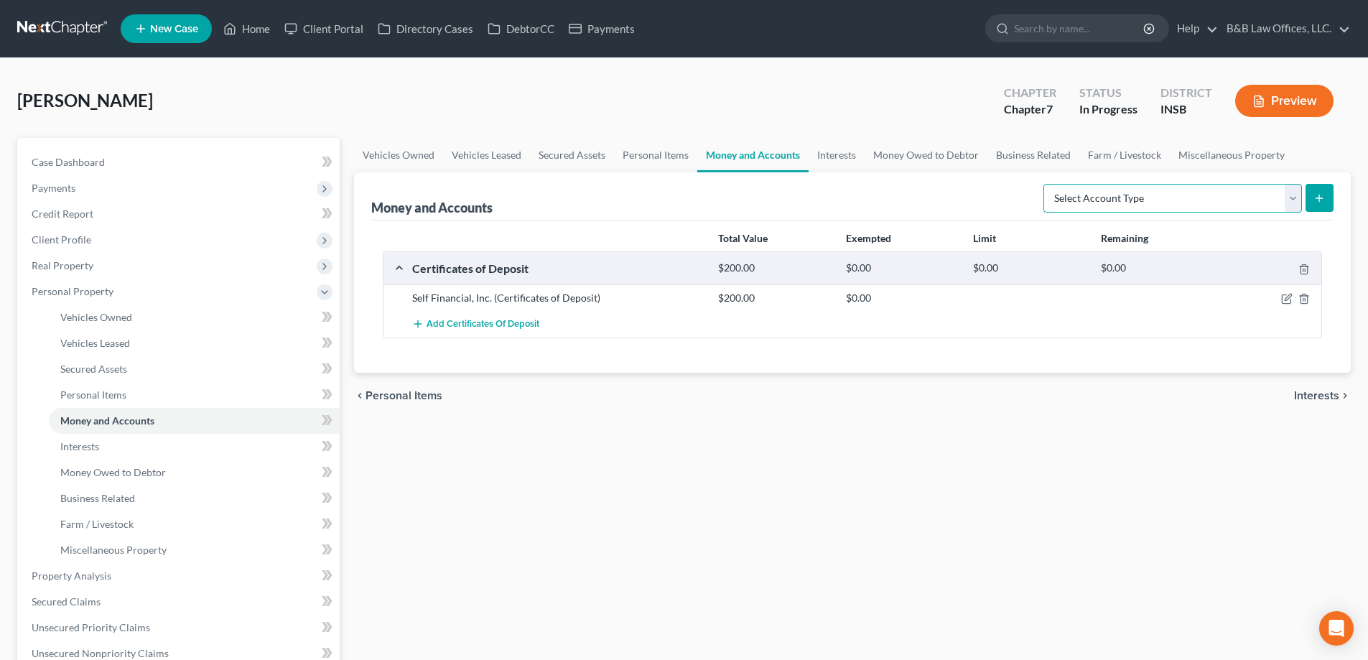
click at [1056, 200] on select "Select Account Type Brokerage Cash on Hand Certificates of Deposit Checking Acc…" at bounding box center [1173, 198] width 259 height 29
click at [800, 449] on div "Vehicles Owned Vehicles Leased Secured Assets Personal Items Money and Accounts…" at bounding box center [852, 578] width 1011 height 881
click at [94, 164] on span "Case Dashboard" at bounding box center [68, 162] width 73 height 12
select select "6"
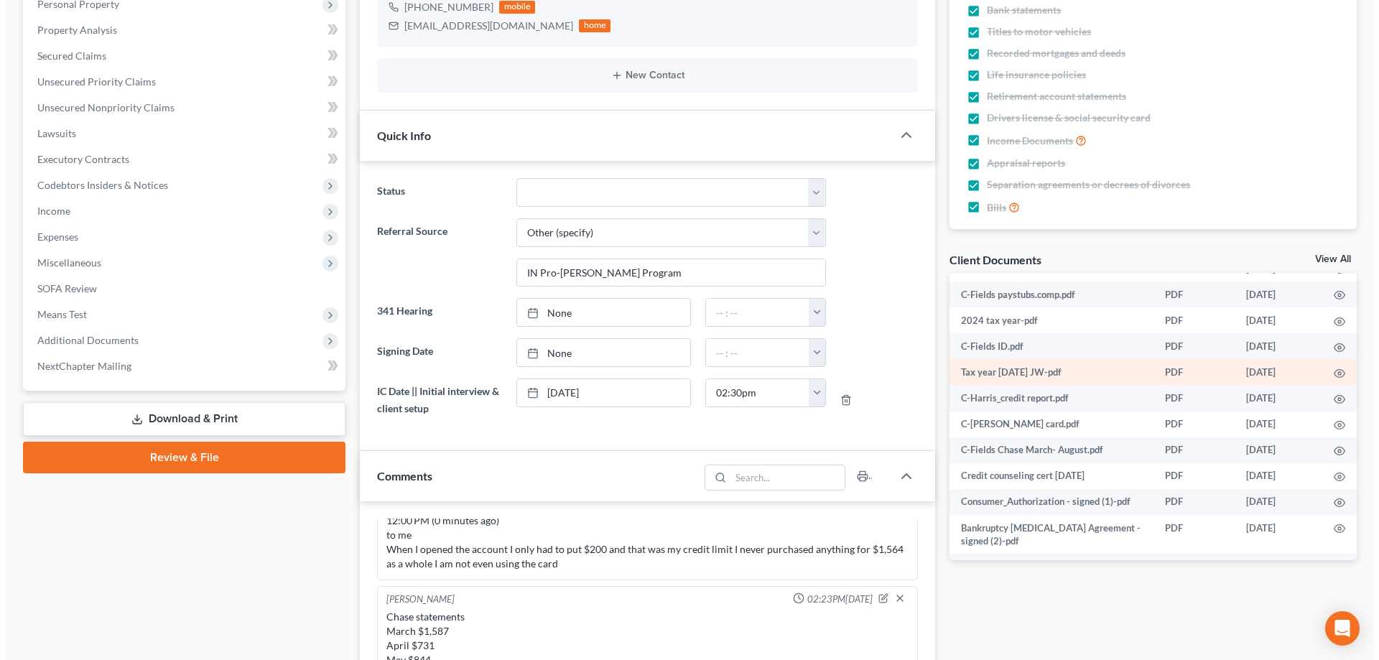
scroll to position [116, 0]
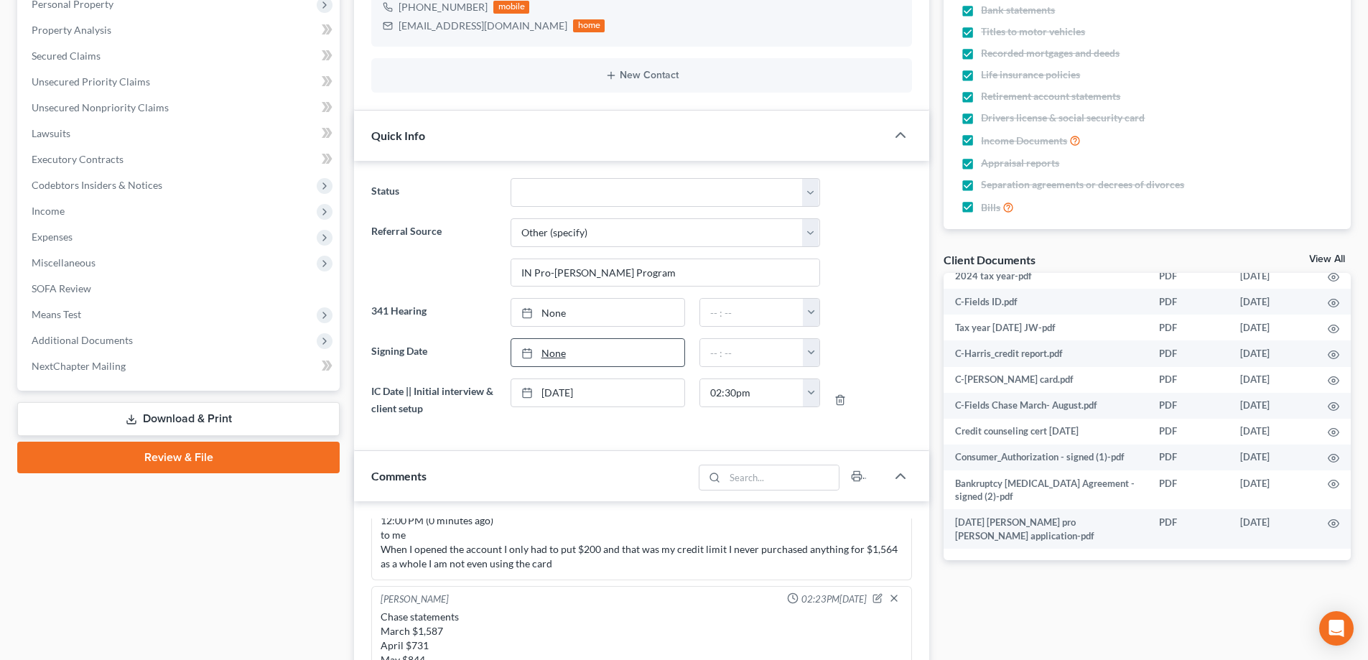
click at [561, 350] on link "None" at bounding box center [597, 352] width 173 height 27
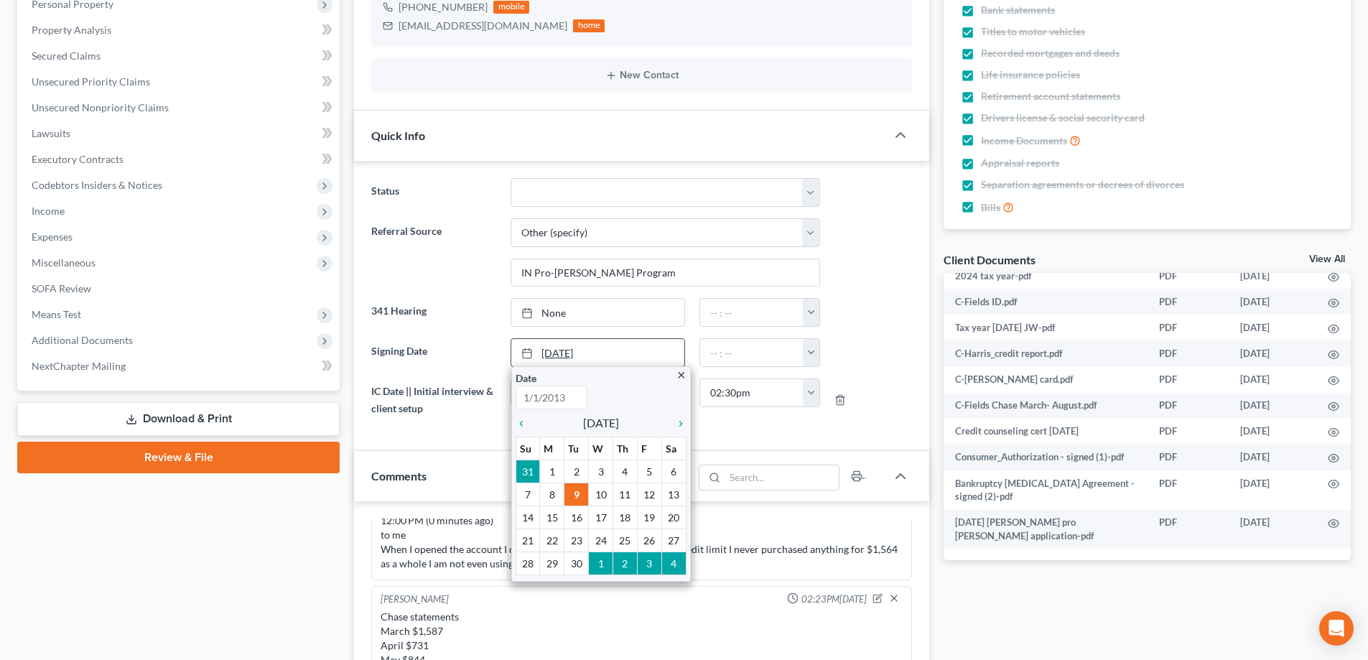
type input "9/9/2025"
click at [521, 421] on icon "chevron_left" at bounding box center [525, 423] width 19 height 11
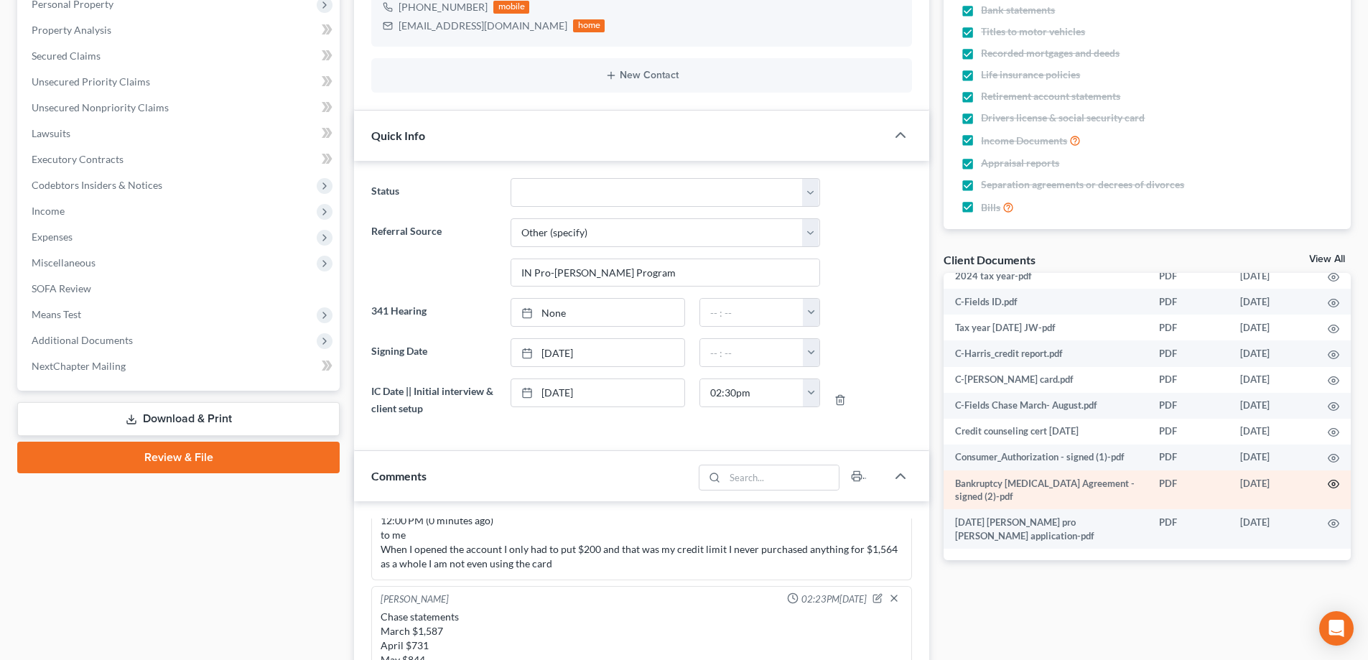
click at [1328, 486] on icon "button" at bounding box center [1333, 483] width 11 height 11
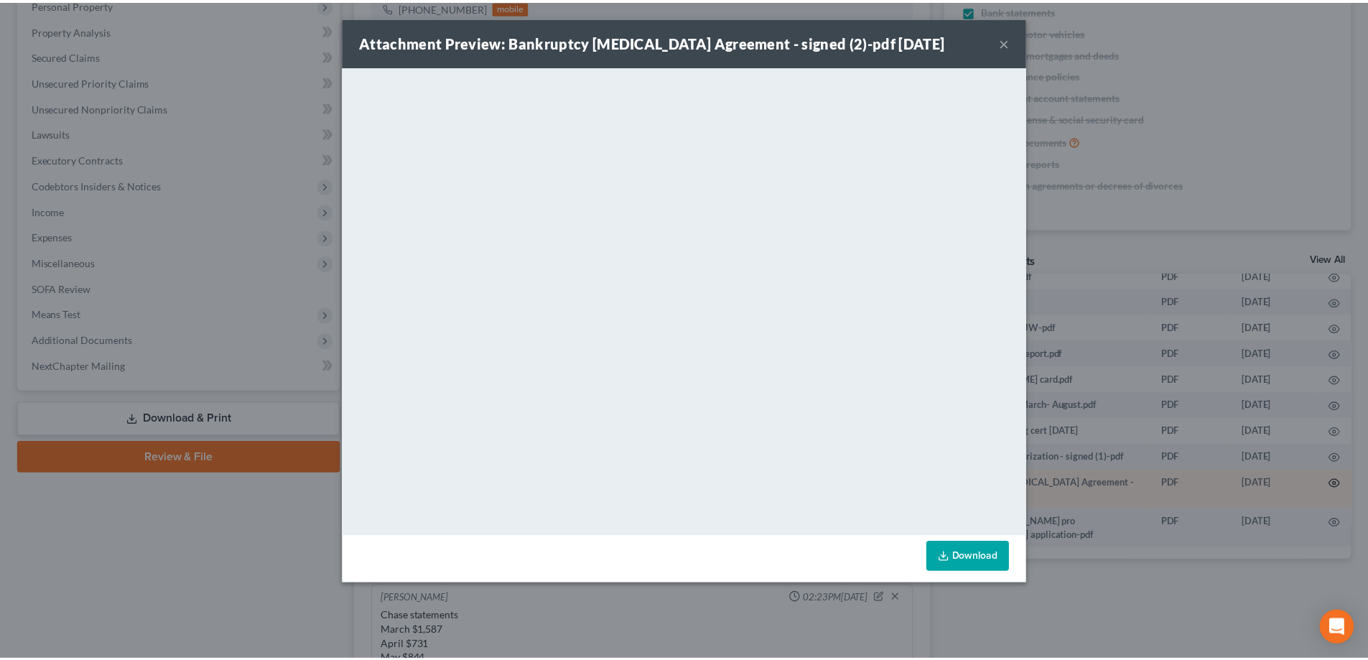
scroll to position [4314, 0]
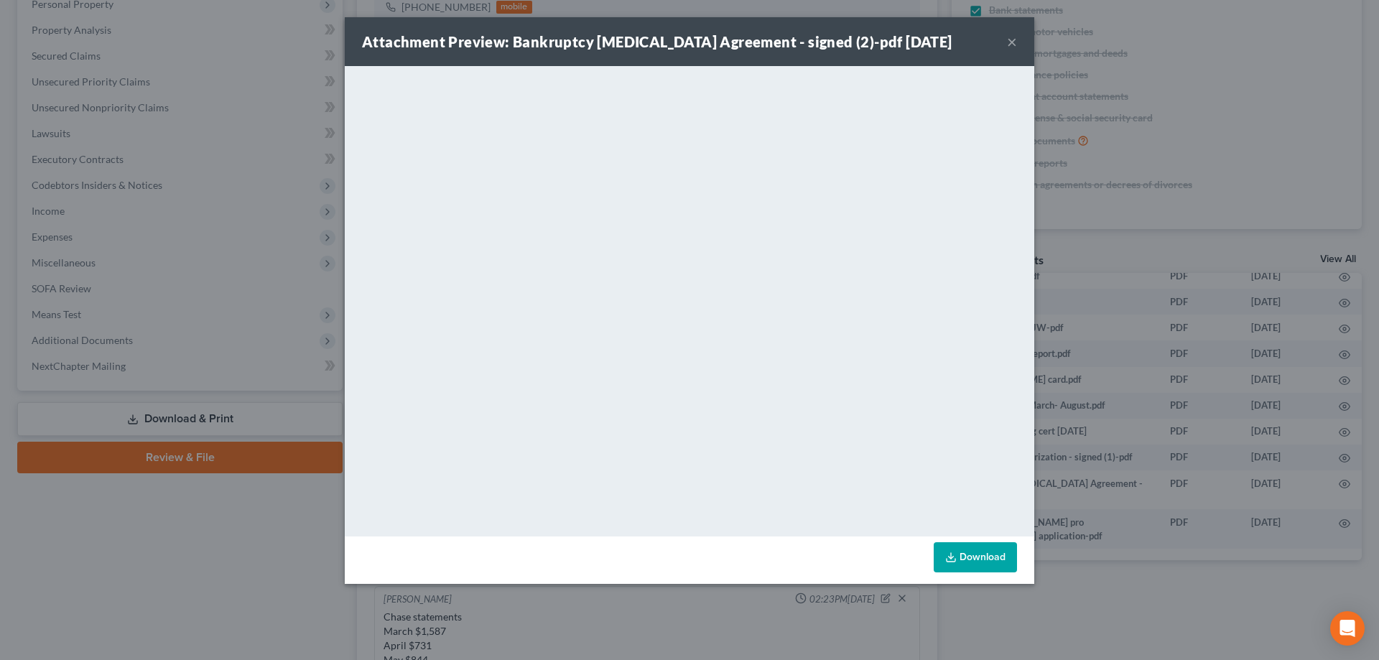
click at [1011, 40] on button "×" at bounding box center [1012, 41] width 10 height 17
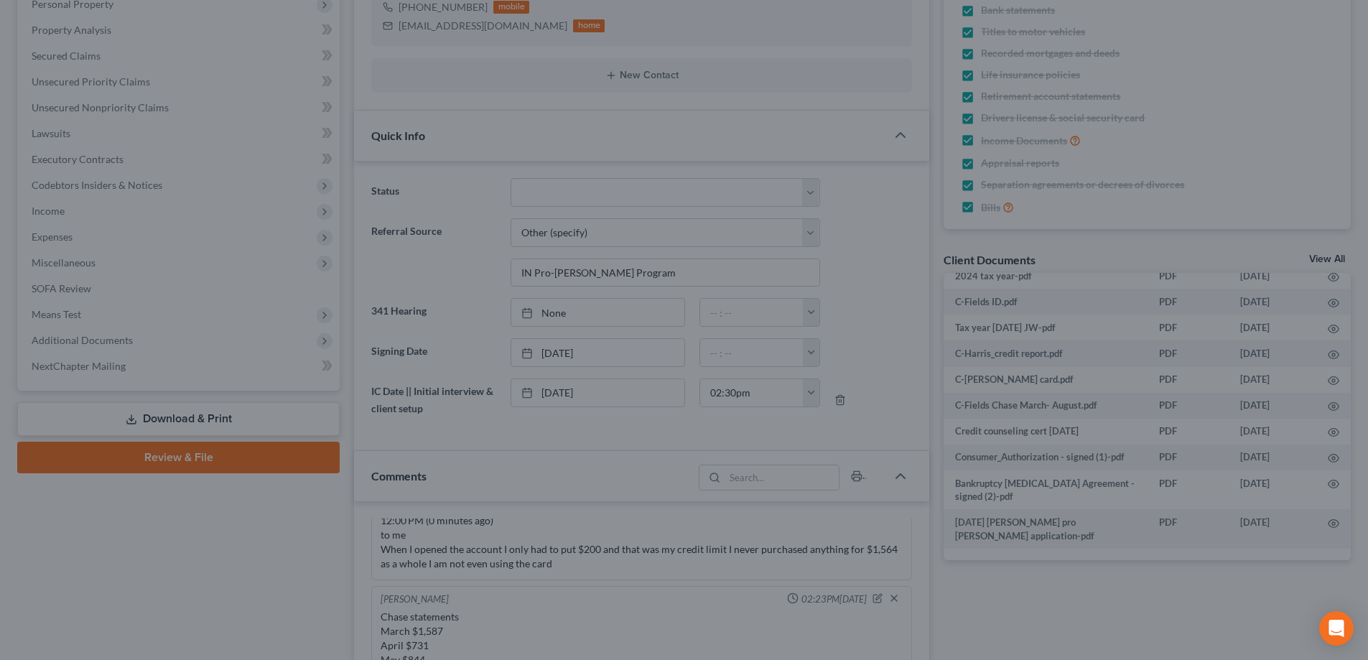
scroll to position [4328, 0]
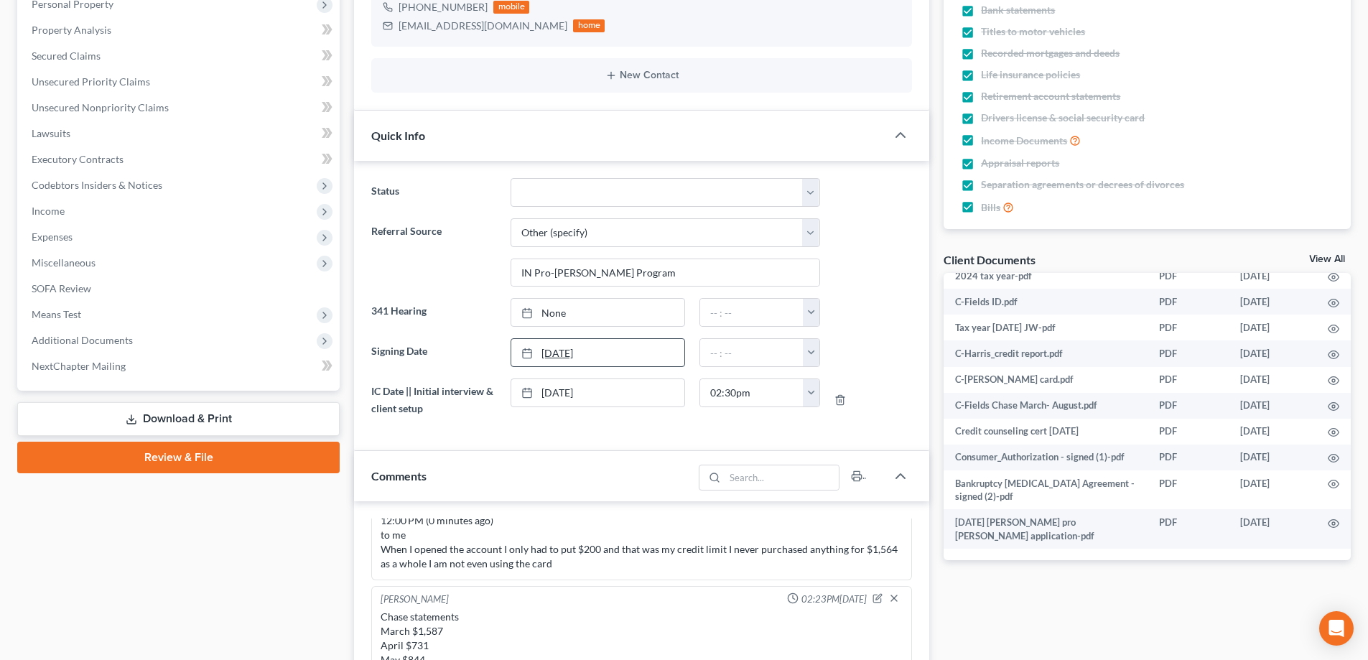
click at [606, 356] on link "8/18/2025" at bounding box center [597, 352] width 173 height 27
click at [807, 351] on button "button" at bounding box center [811, 352] width 17 height 27
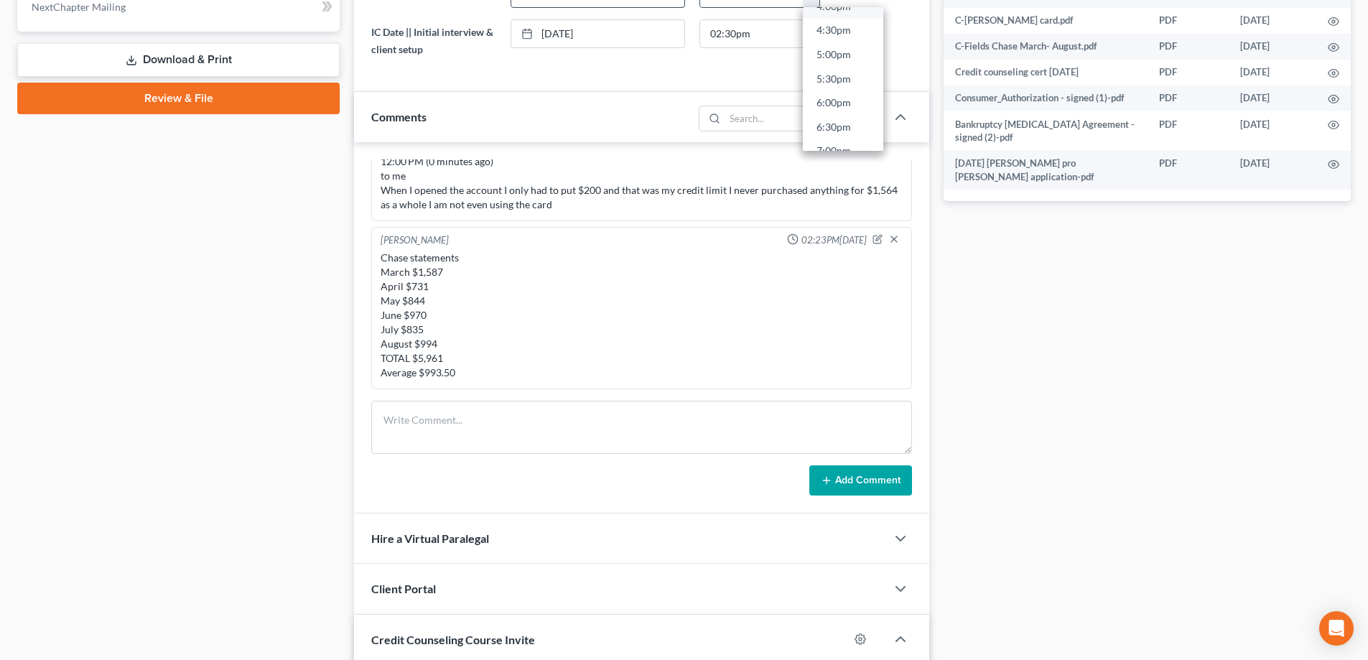
scroll to position [934, 0]
click at [842, 55] on link "8:00pm" at bounding box center [843, 57] width 80 height 24
type input "8:00pm"
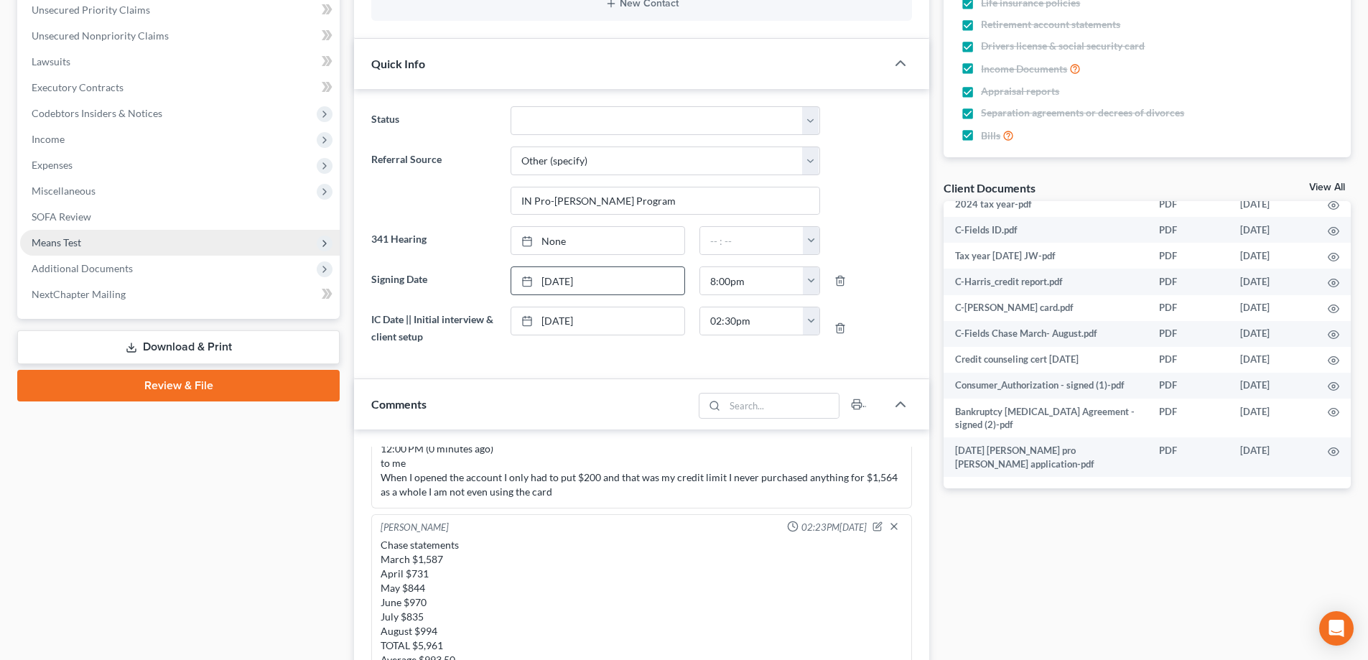
scroll to position [287, 0]
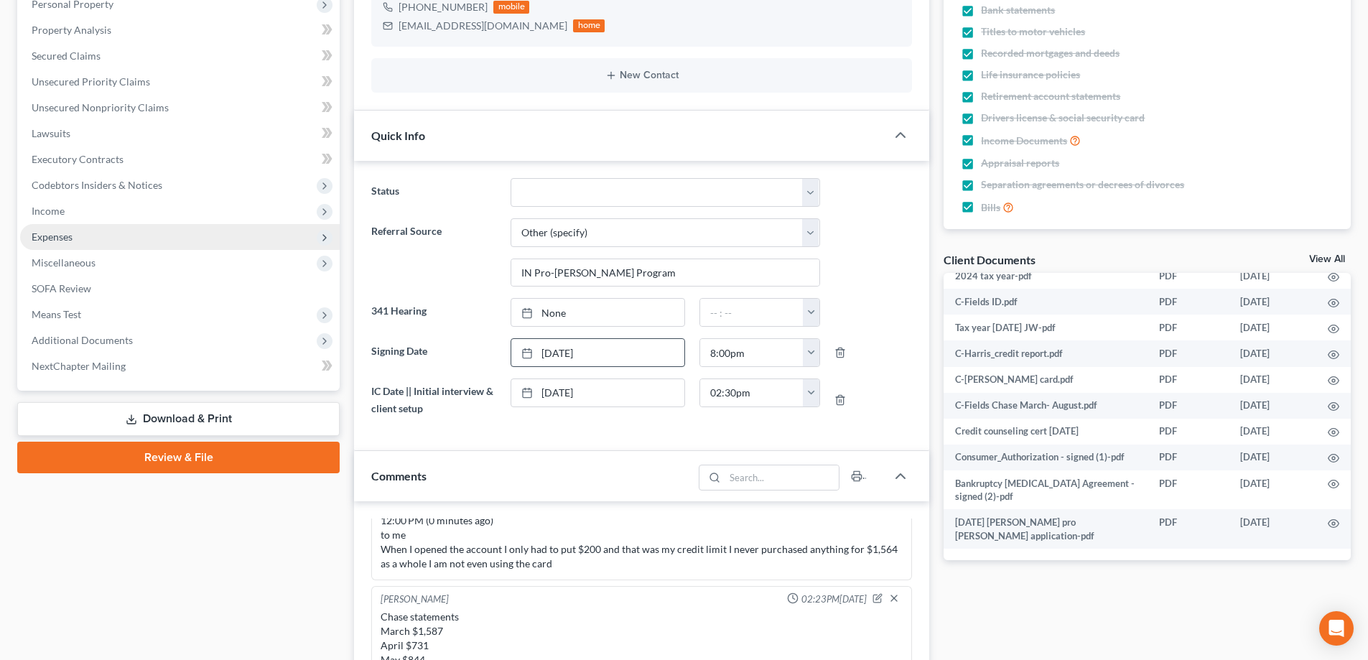
click at [69, 231] on span "Expenses" at bounding box center [52, 237] width 41 height 12
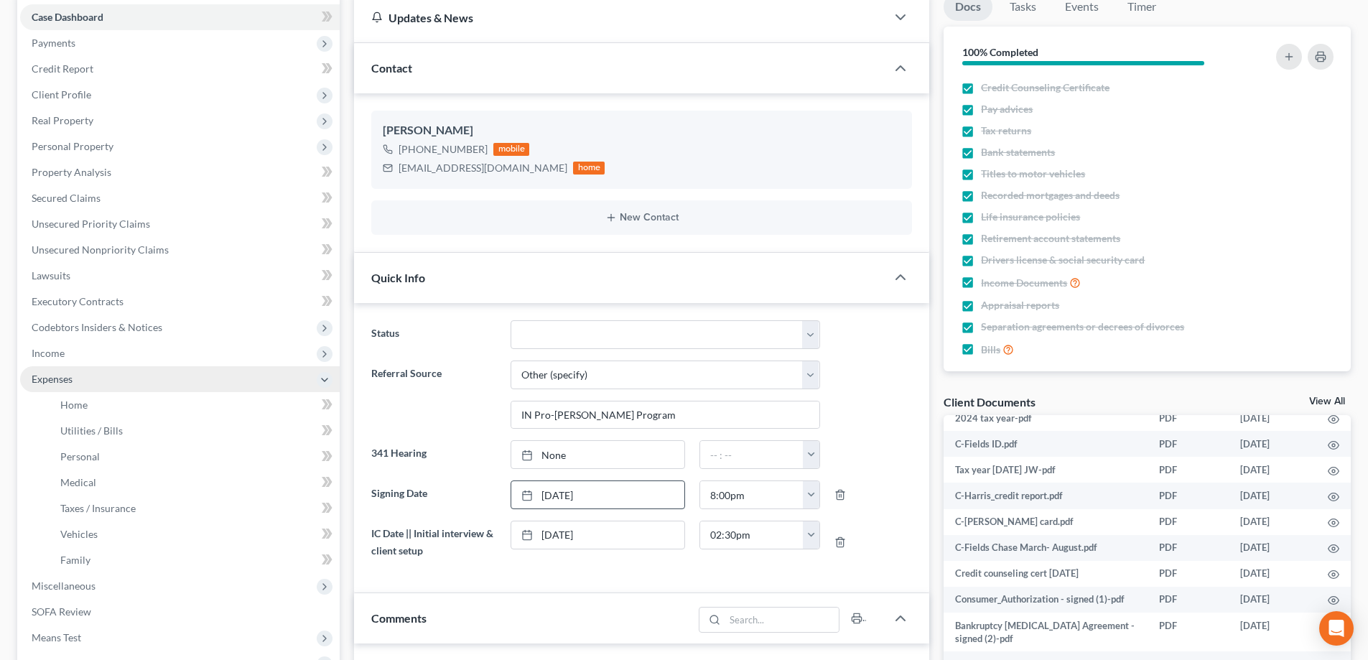
scroll to position [144, 0]
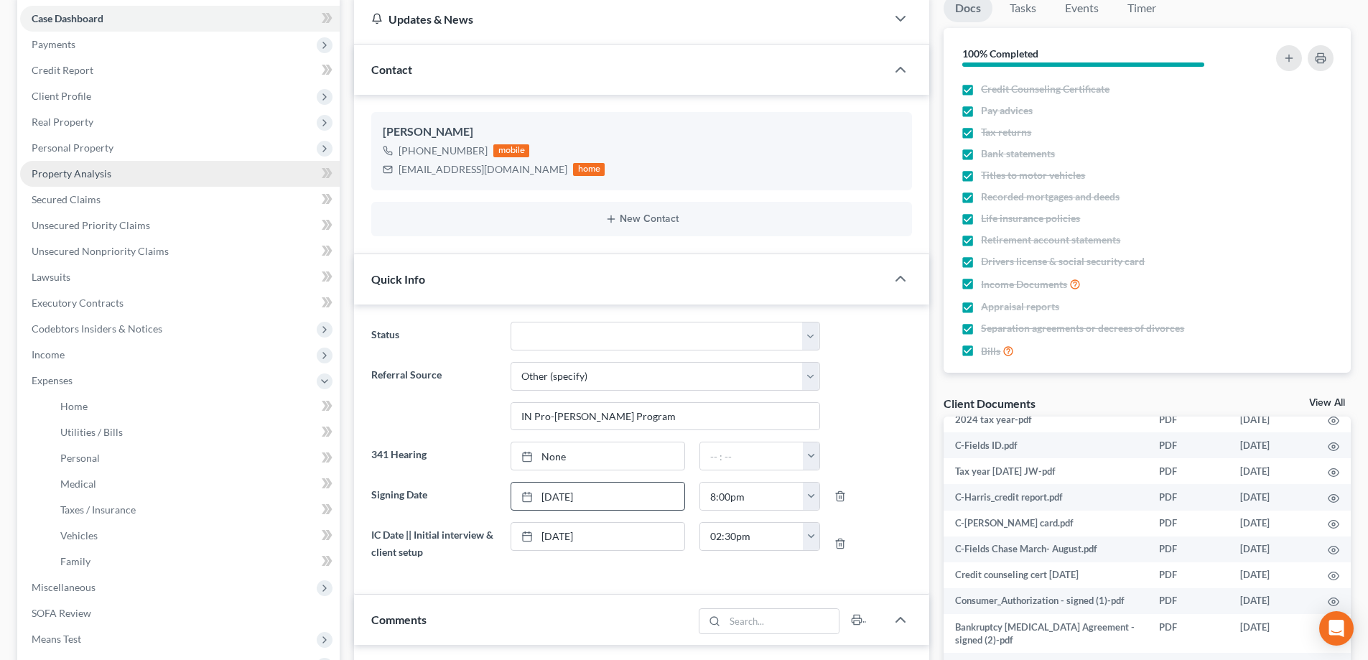
click at [92, 173] on span "Property Analysis" at bounding box center [72, 173] width 80 height 12
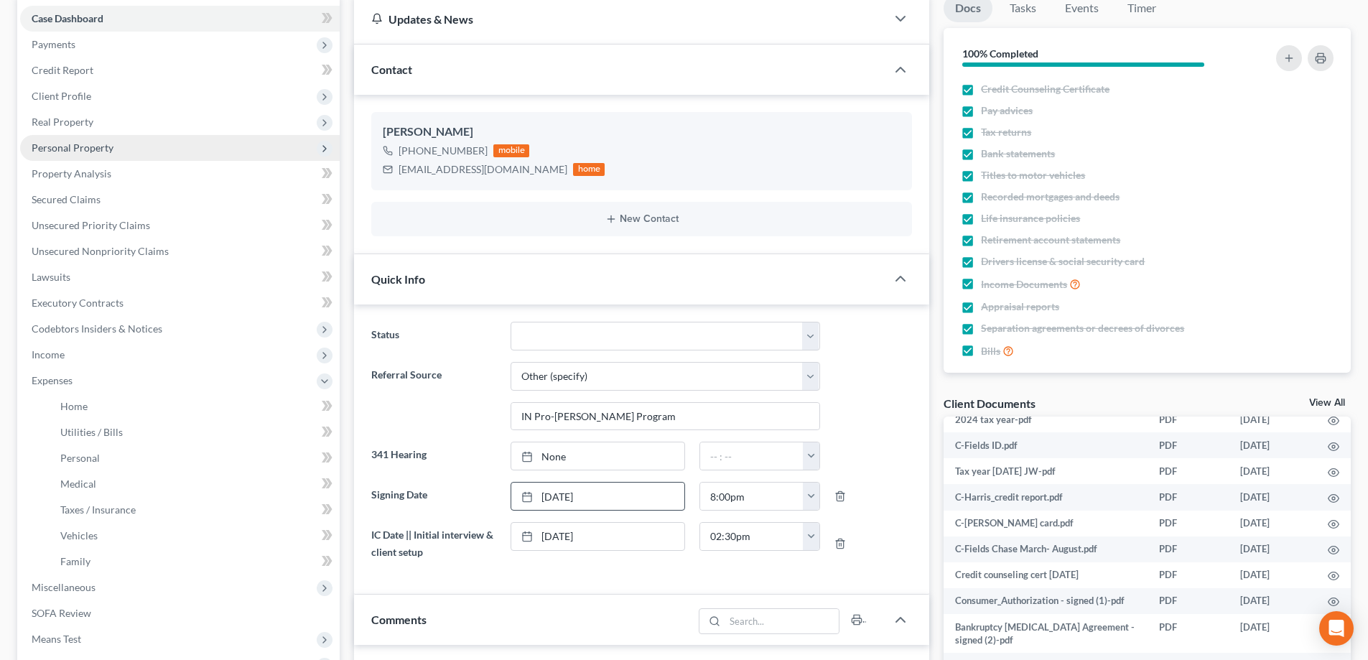
click at [97, 158] on span "Personal Property" at bounding box center [180, 148] width 320 height 26
click at [101, 144] on span "Personal Property" at bounding box center [73, 148] width 82 height 12
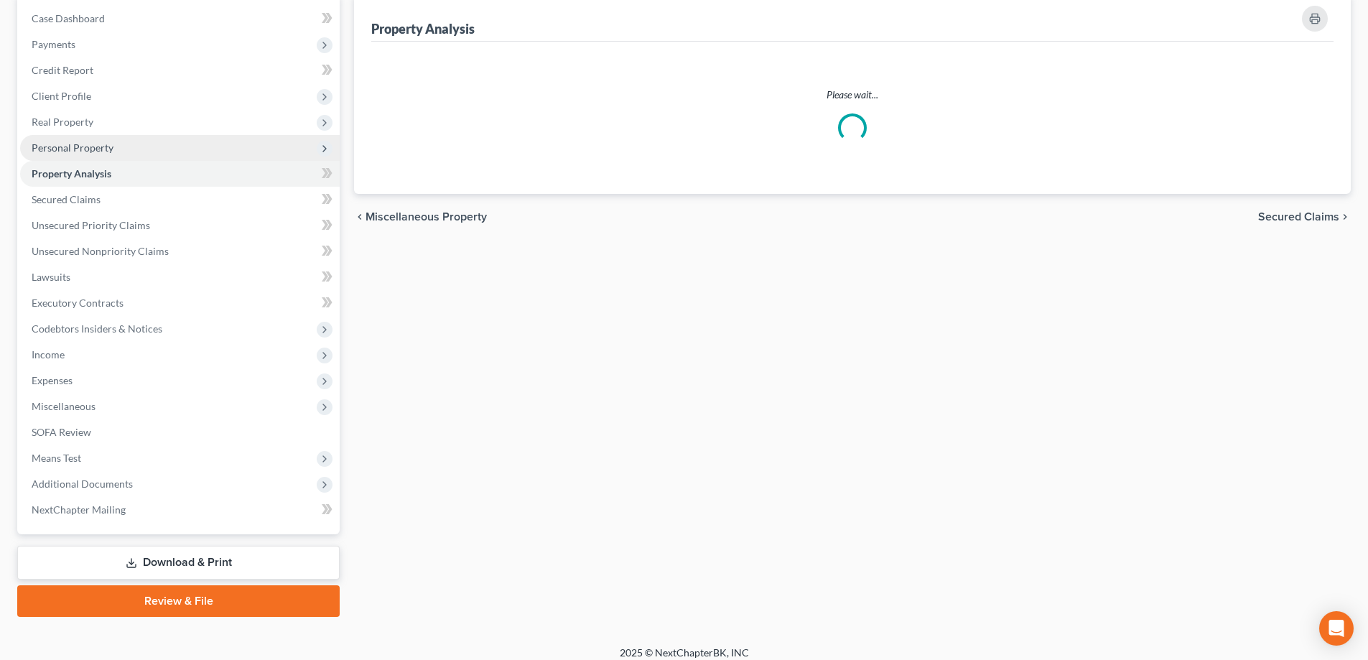
scroll to position [5, 0]
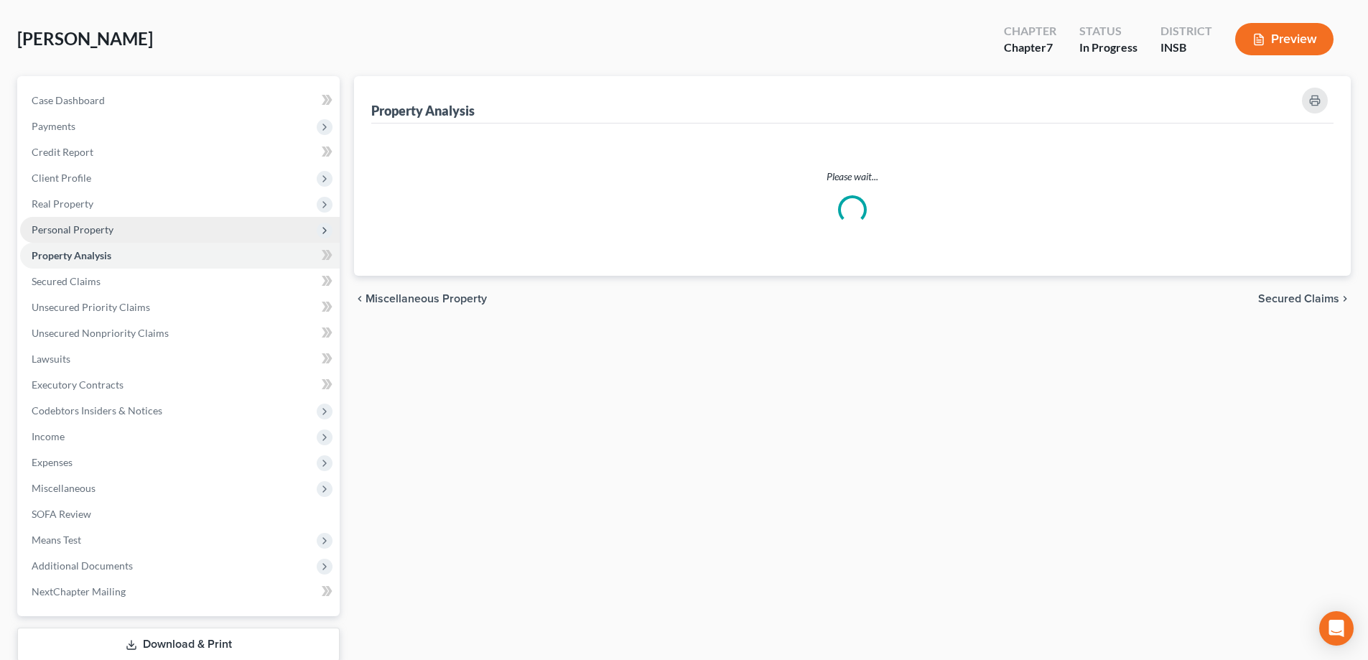
click at [101, 144] on ul "Case Dashboard Payments Invoices Payments Payments Credit Report Client Profile" at bounding box center [180, 346] width 320 height 517
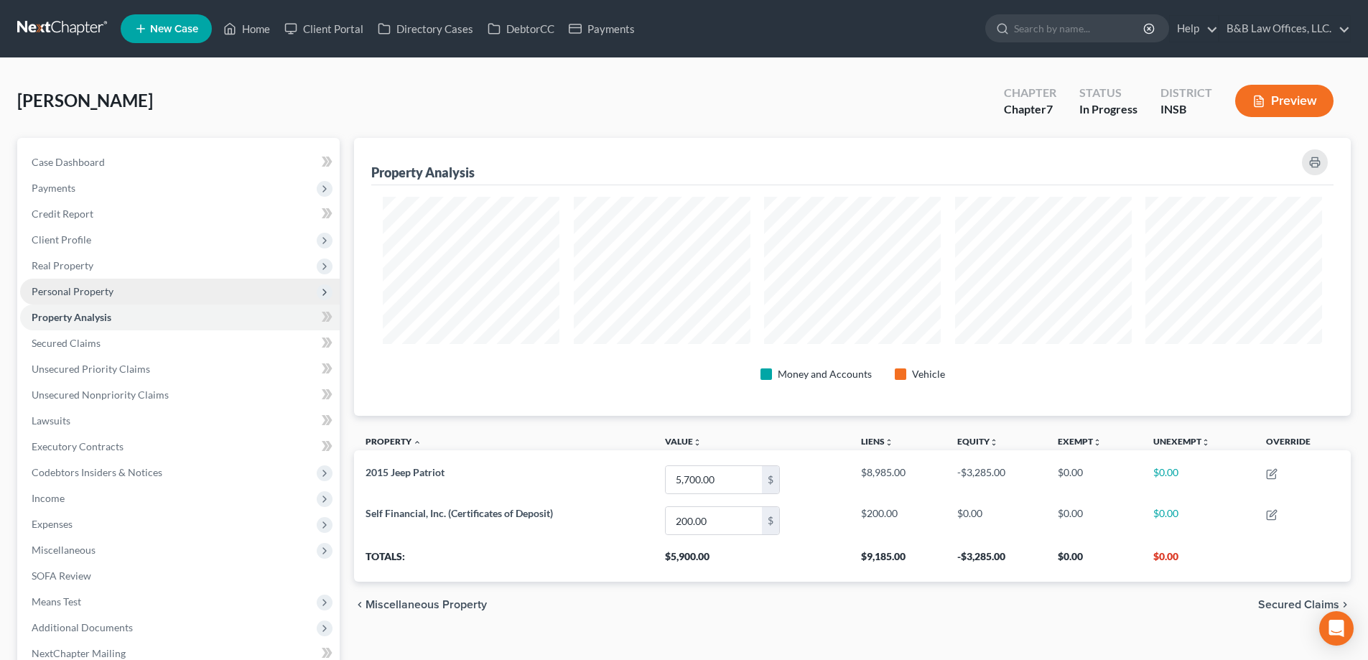
scroll to position [0, 0]
click at [57, 291] on span "Personal Property" at bounding box center [73, 291] width 82 height 12
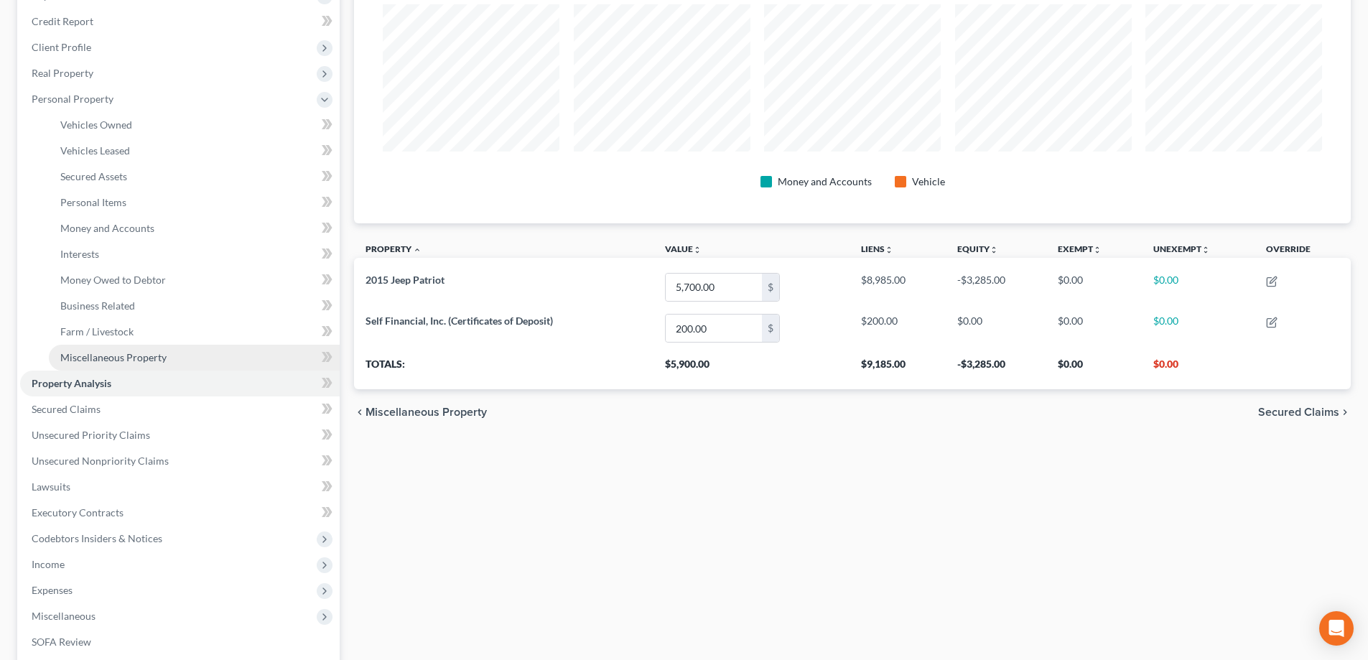
scroll to position [215, 0]
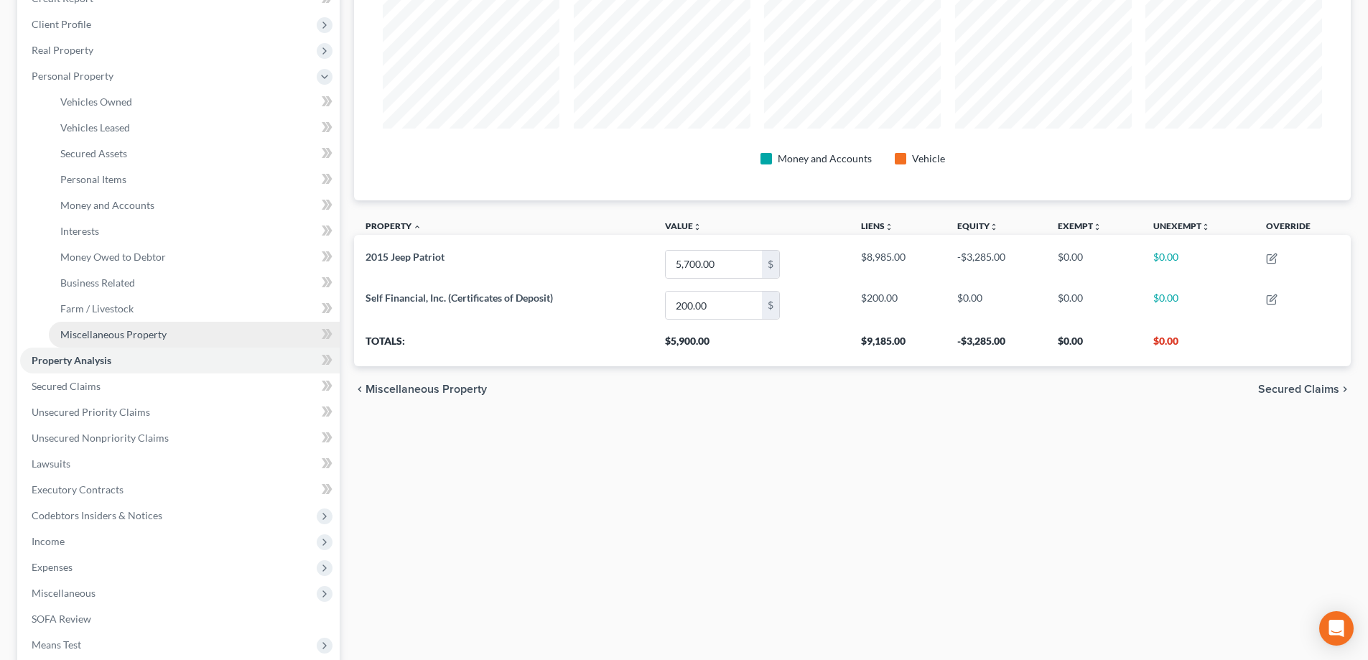
click at [142, 340] on span "Miscellaneous Property" at bounding box center [113, 334] width 106 height 12
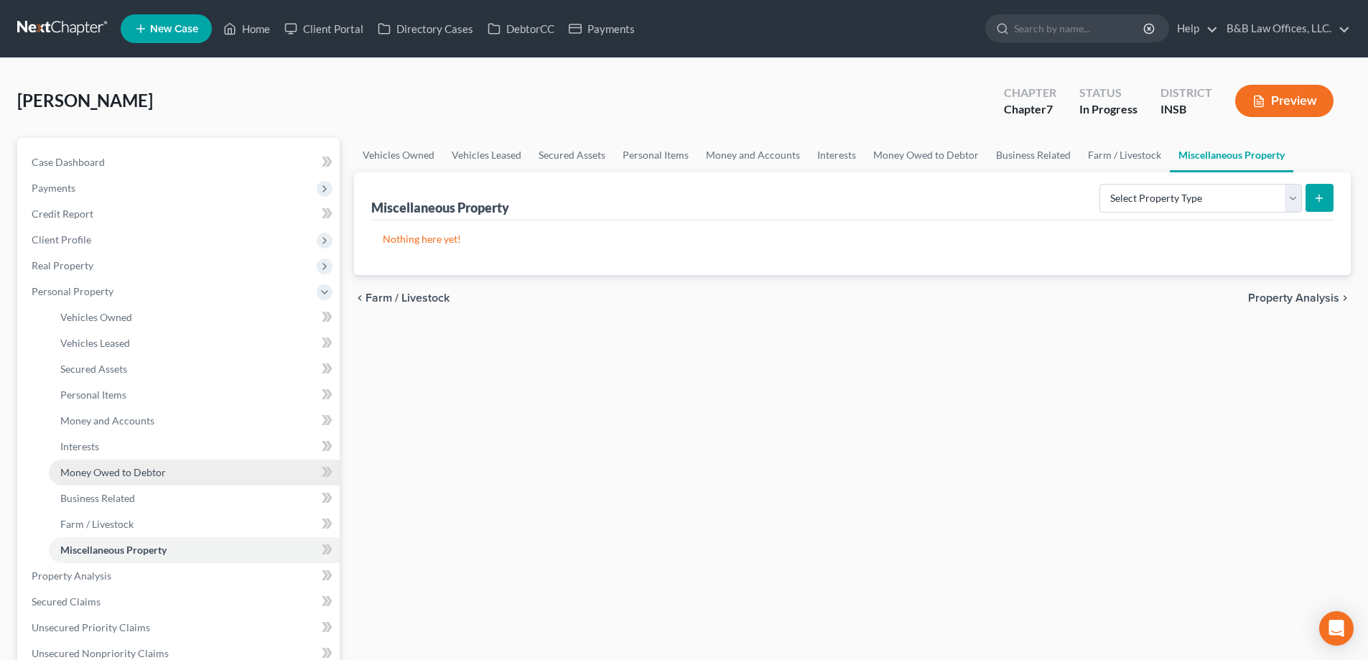
click at [139, 470] on span "Money Owed to Debtor" at bounding box center [113, 472] width 106 height 12
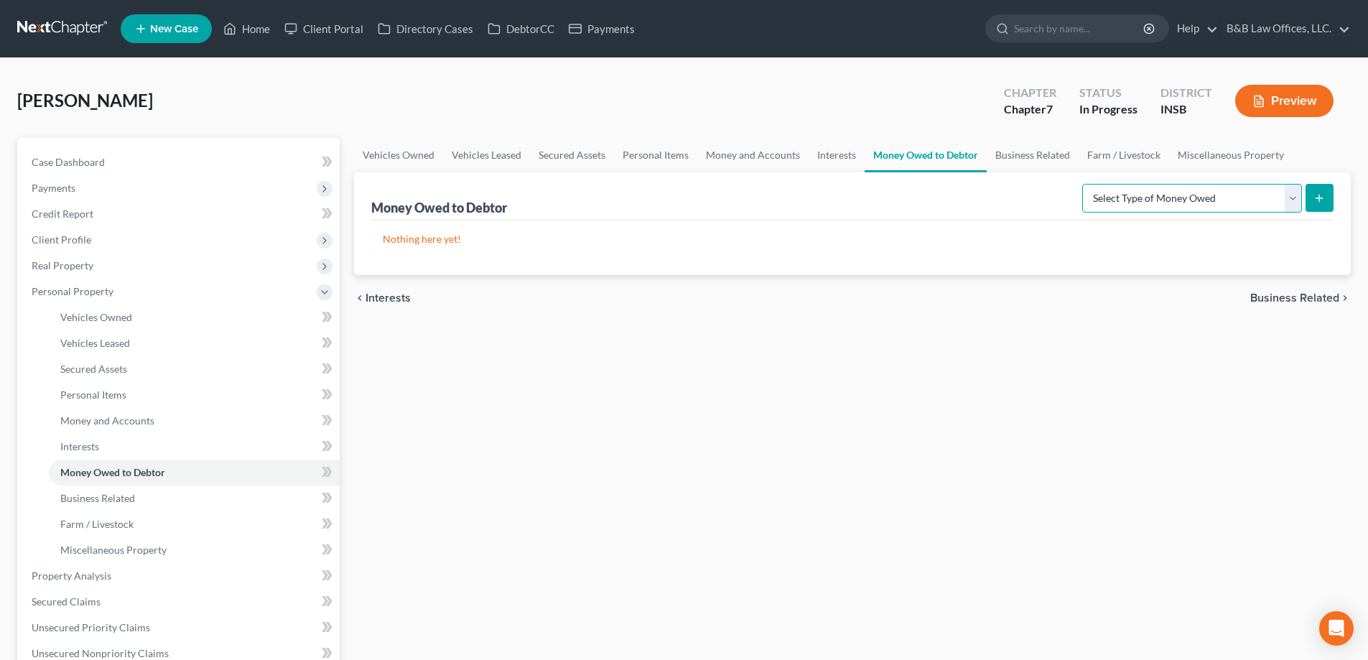
click at [1295, 198] on select "Select Type of Money Owed Accounts Receivable Alimony Child Support Claims Agai…" at bounding box center [1192, 198] width 220 height 29
select select "expected_tax_refund"
click at [1085, 184] on select "Select Type of Money Owed Accounts Receivable Alimony Child Support Claims Agai…" at bounding box center [1192, 198] width 220 height 29
click at [1314, 194] on icon "submit" at bounding box center [1319, 198] width 11 height 11
select select "0"
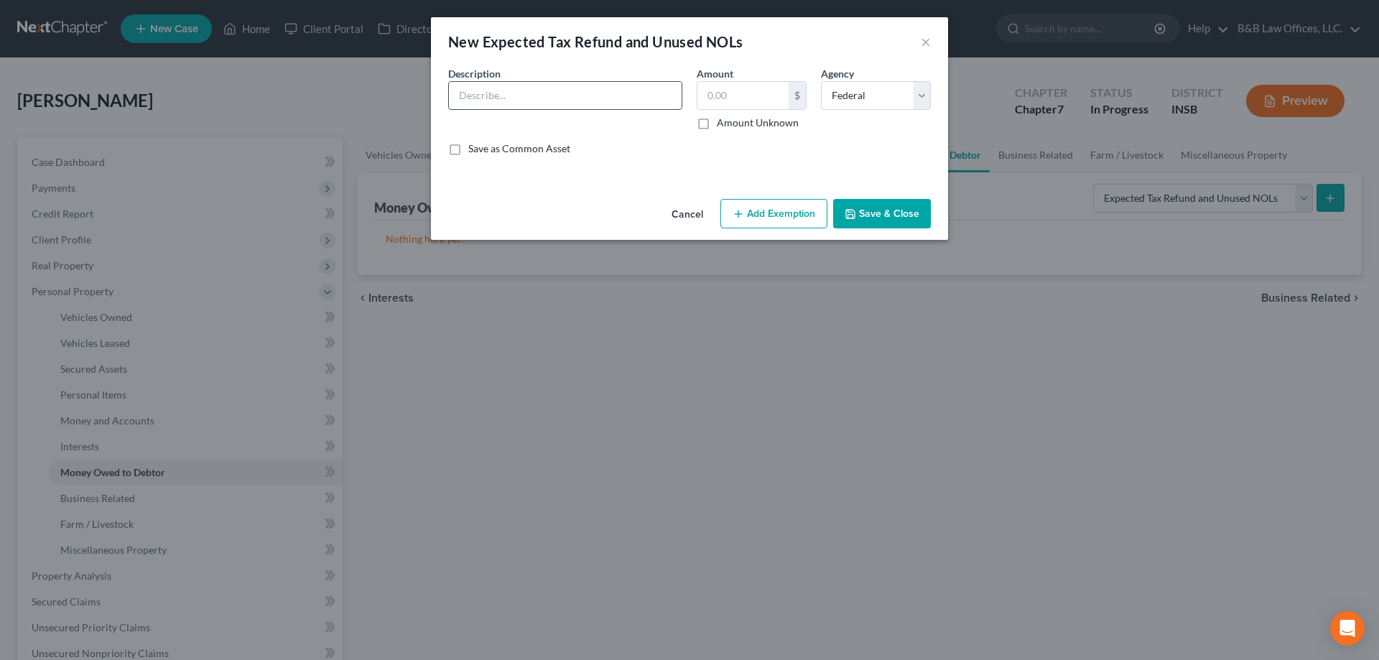
click at [547, 96] on input "text" at bounding box center [565, 95] width 233 height 27
click at [578, 97] on input "Estimated" at bounding box center [565, 95] width 233 height 27
type input "Estimated 2025 non-EITC refund-pro-rated"
type input "599q"
click at [762, 94] on input "599q" at bounding box center [742, 95] width 91 height 27
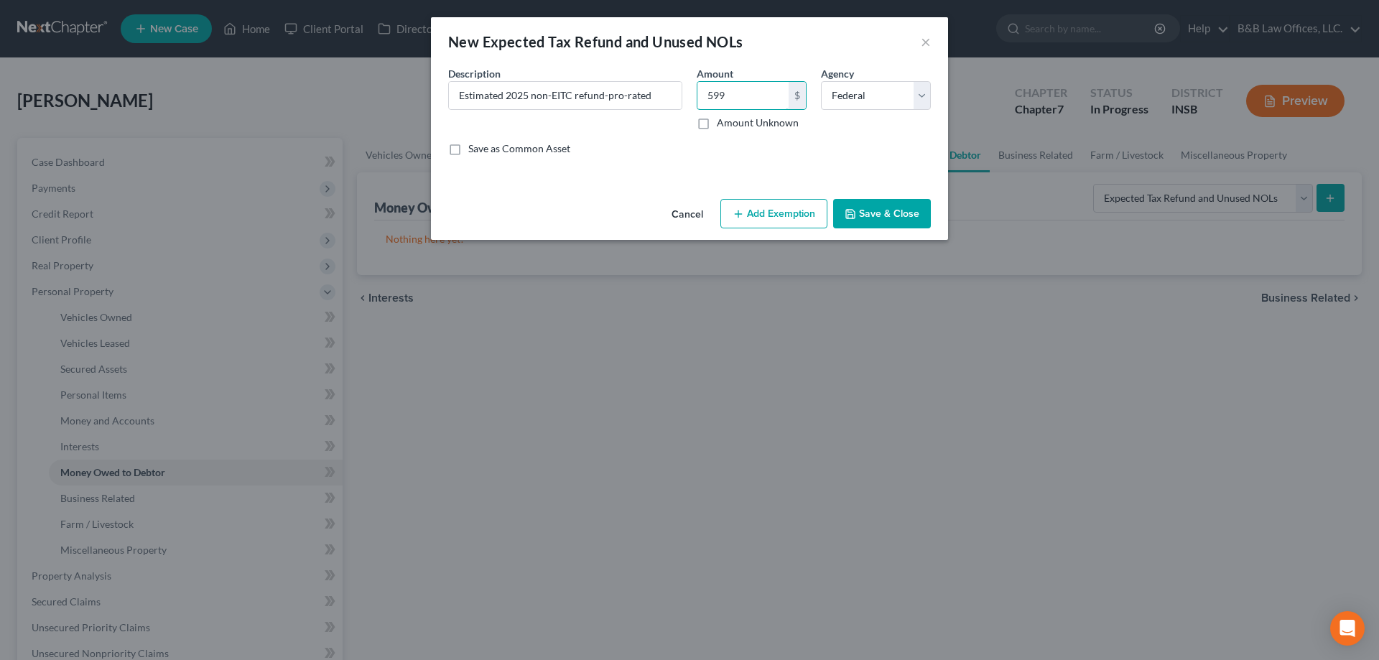
type input "599"
click at [893, 218] on button "Save & Close" at bounding box center [882, 214] width 98 height 30
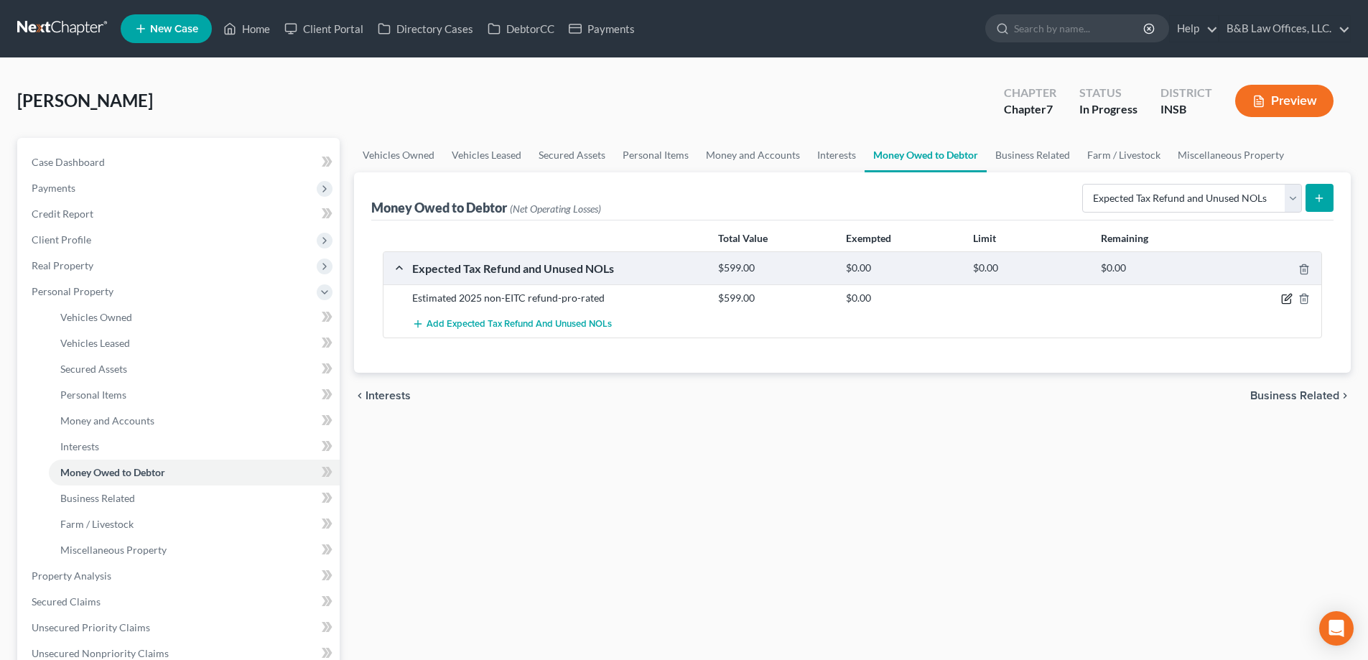
click at [1286, 295] on icon "button" at bounding box center [1286, 298] width 11 height 11
select select "0"
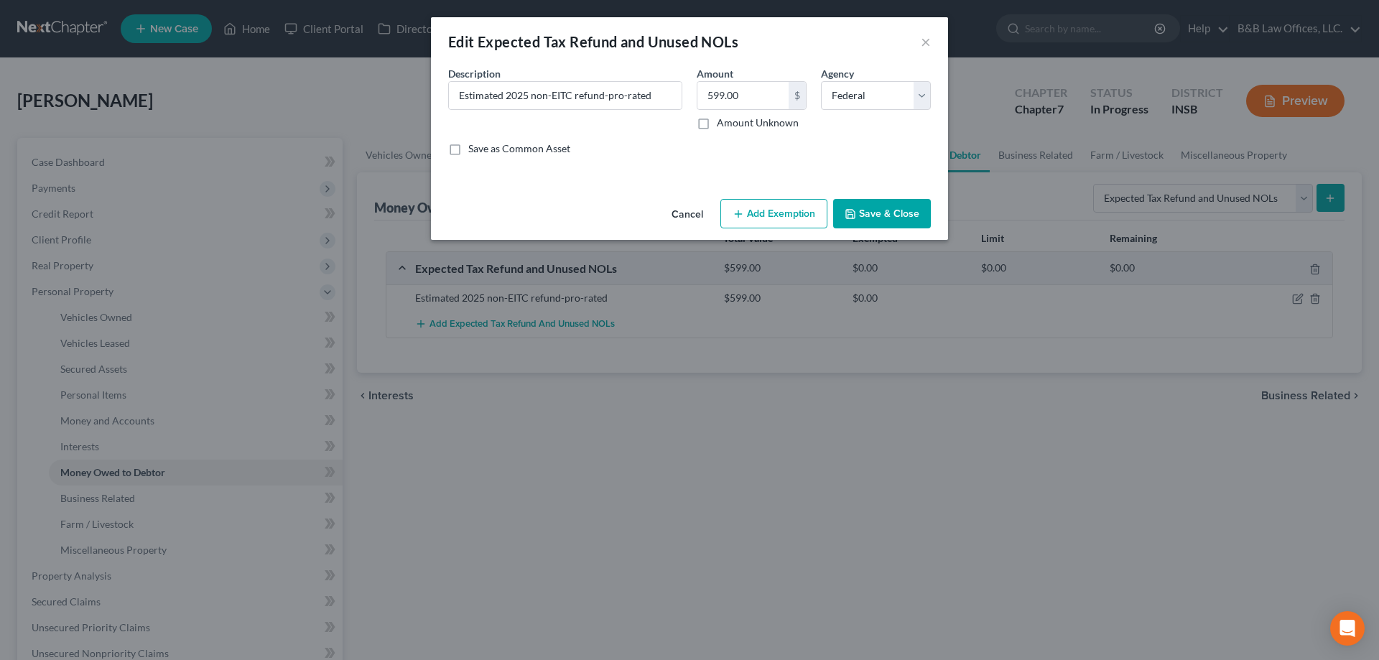
click at [768, 217] on button "Add Exemption" at bounding box center [773, 214] width 107 height 30
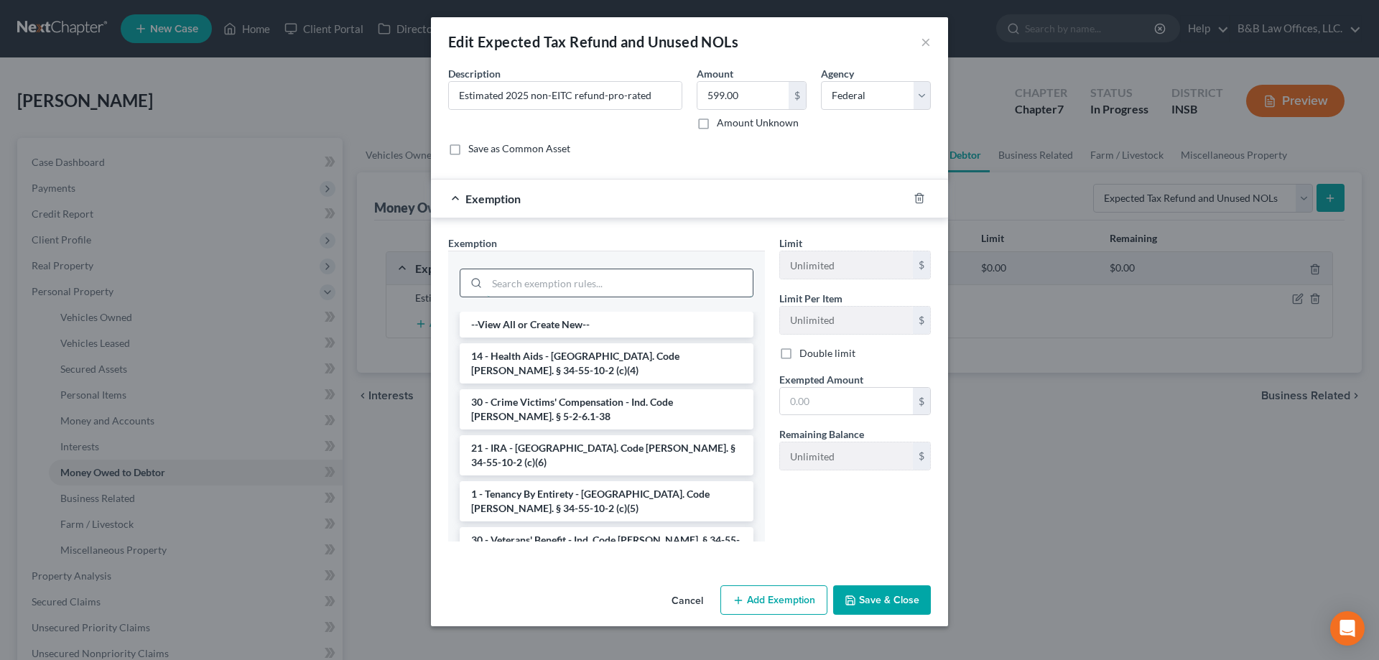
click at [571, 284] on input "search" at bounding box center [620, 282] width 266 height 27
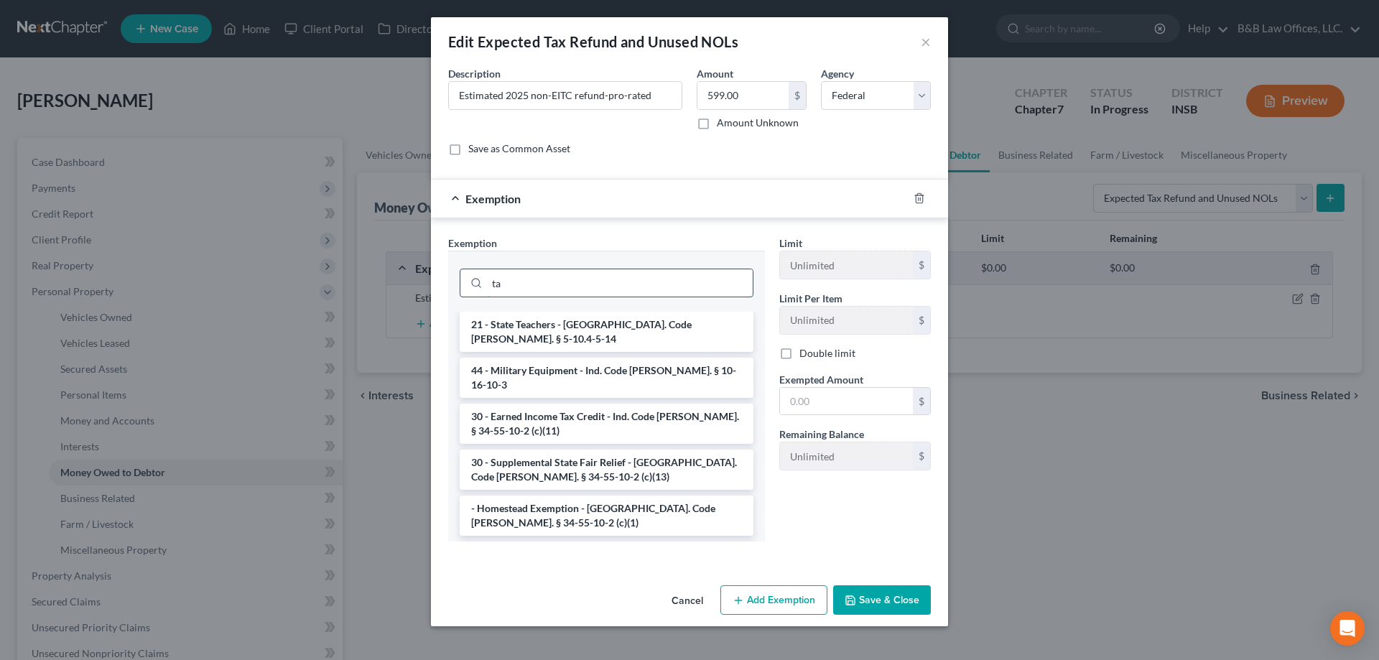
type input "t"
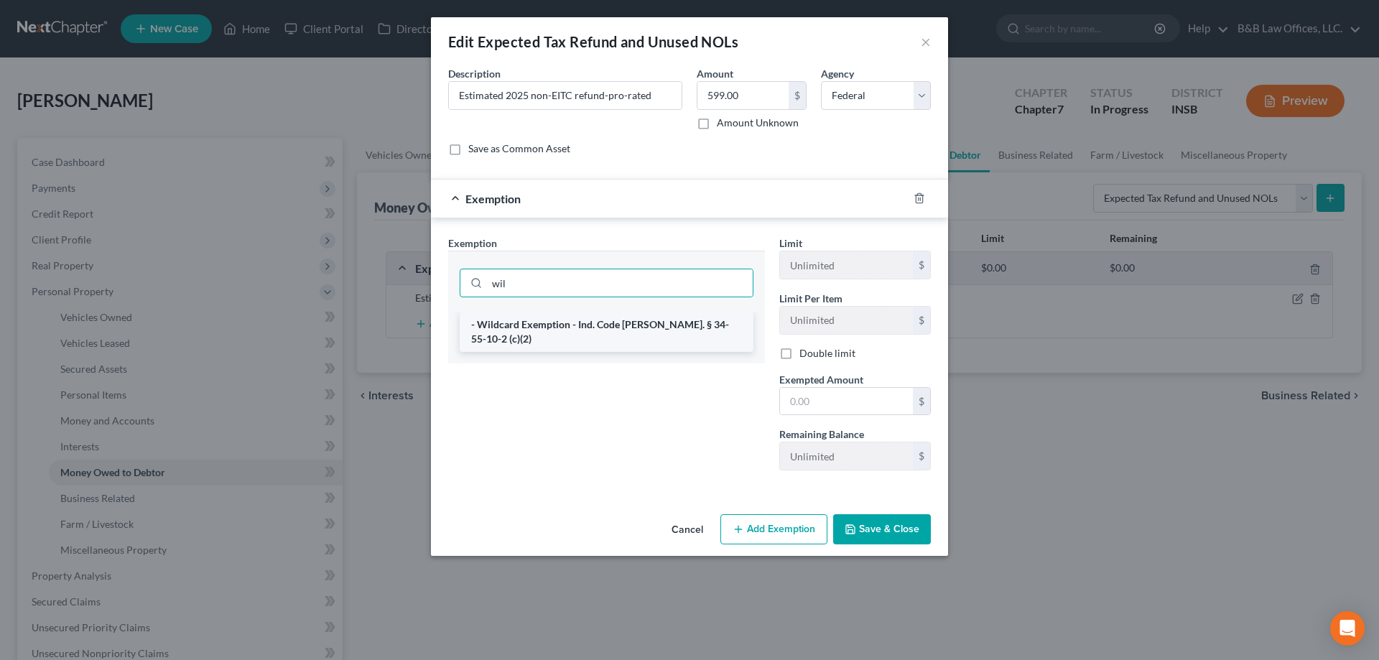
click at [567, 330] on li "- Wildcard Exemption - Ind. Code Ann. § 34-55-10-2 (c)(2)" at bounding box center [607, 332] width 294 height 40
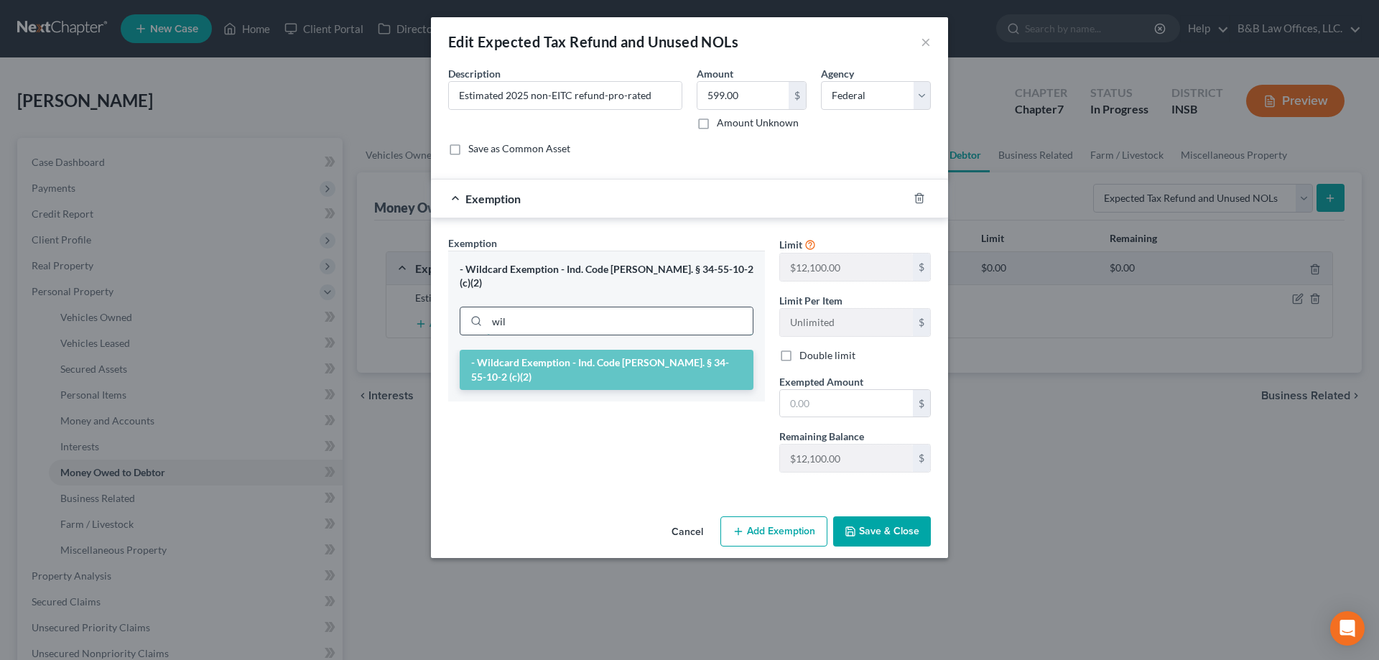
click at [552, 312] on input "wil" at bounding box center [620, 320] width 266 height 27
type input "w"
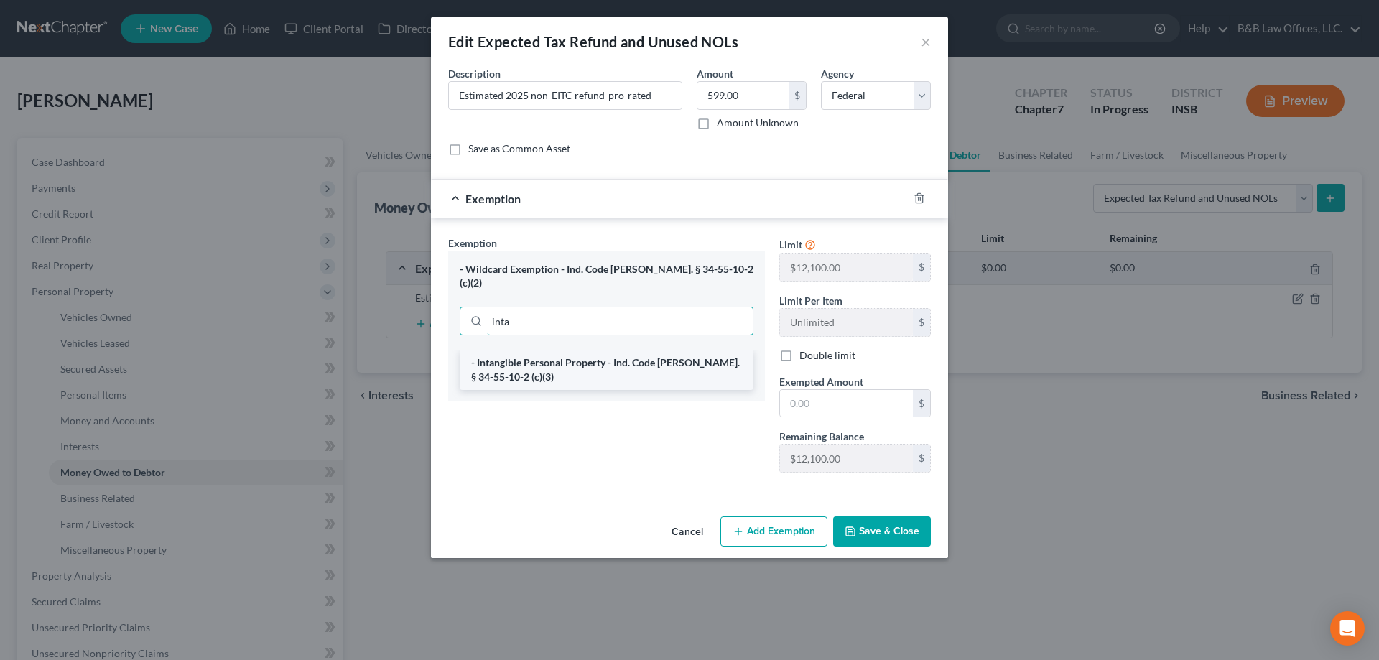
type input "inta"
click at [577, 360] on li "- Intangible Personal Property - Ind. Code Ann. § 34-55-10-2 (c)(3)" at bounding box center [607, 370] width 294 height 40
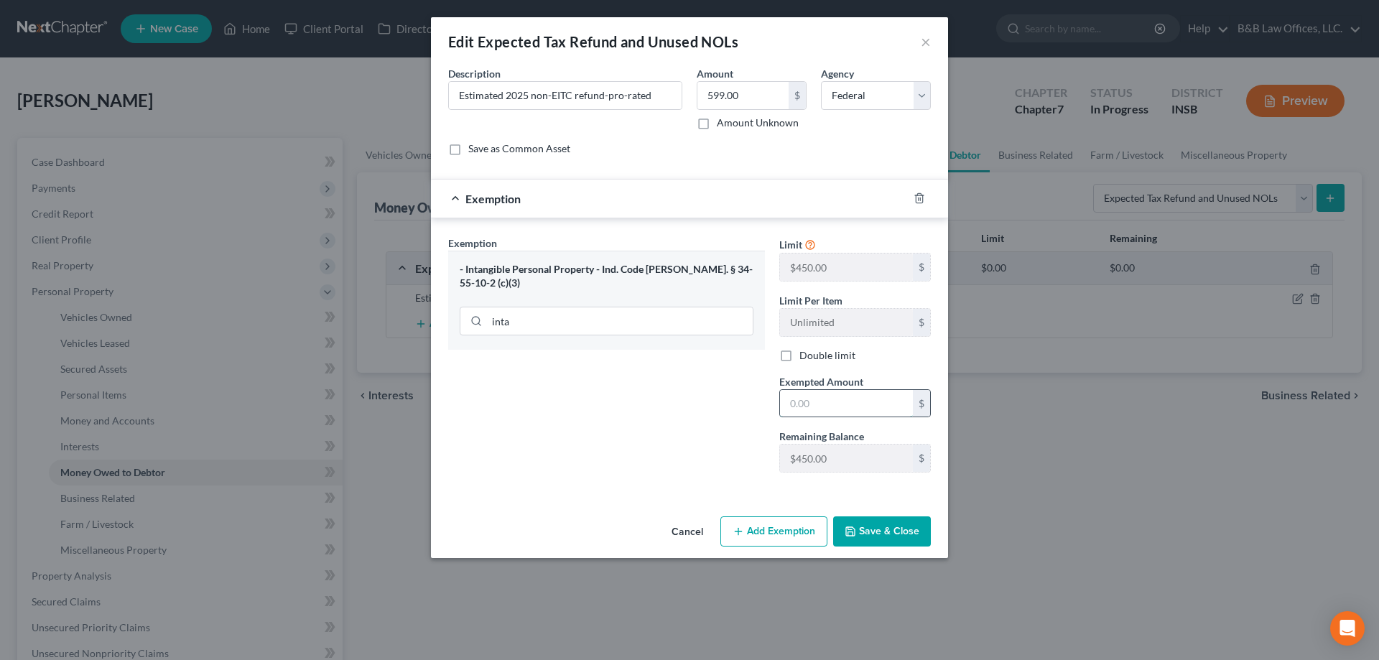
click at [802, 414] on input "text" at bounding box center [846, 403] width 133 height 27
type input "450.00"
click at [868, 527] on button "Save & Close" at bounding box center [882, 531] width 98 height 30
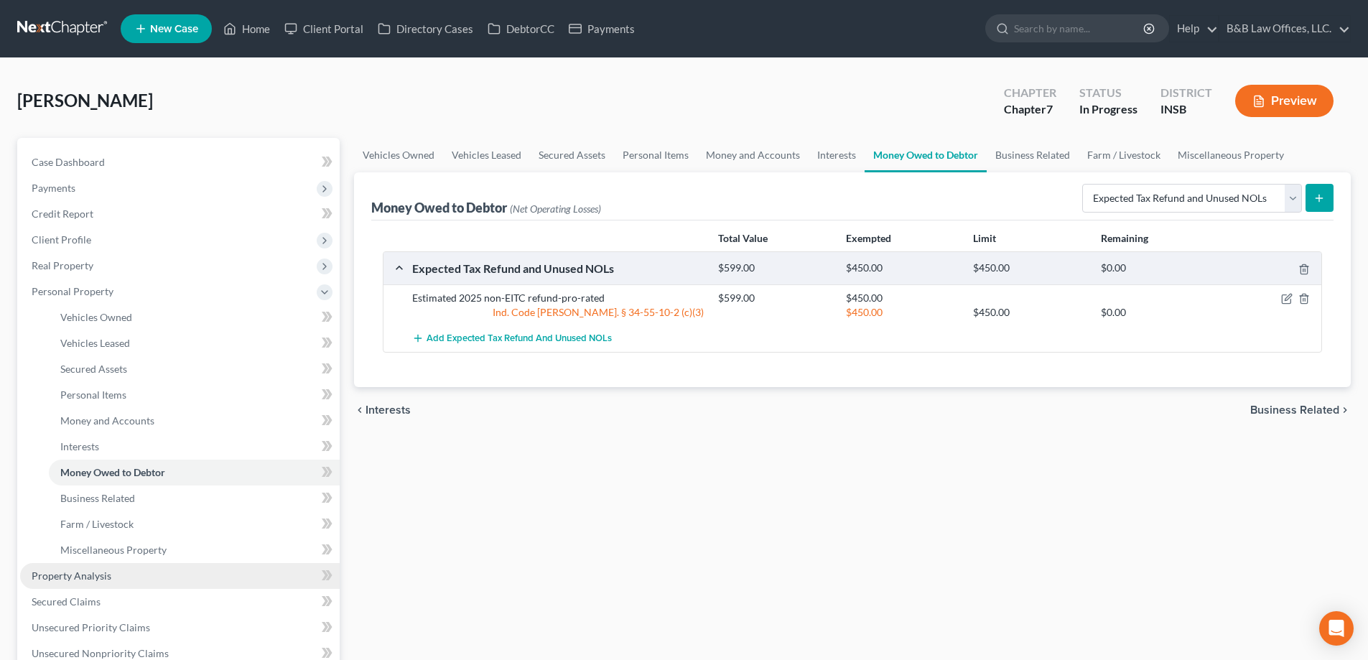
click at [85, 573] on span "Property Analysis" at bounding box center [72, 576] width 80 height 12
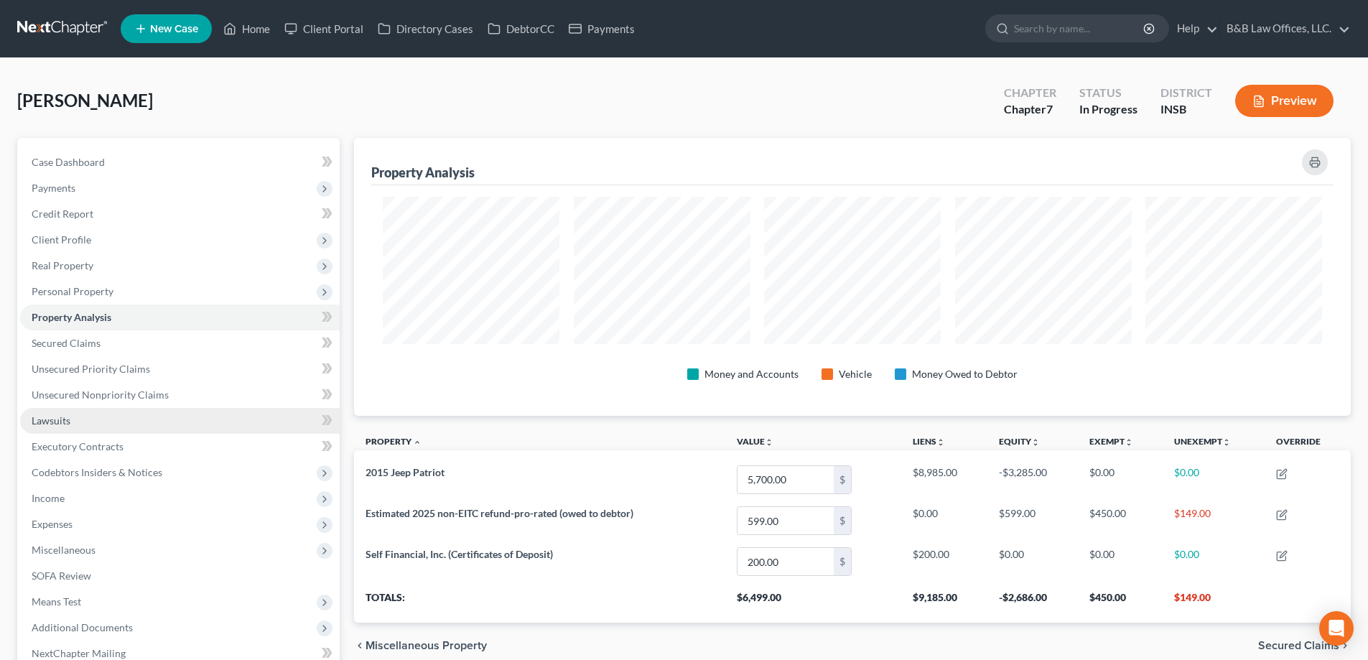
scroll to position [72, 0]
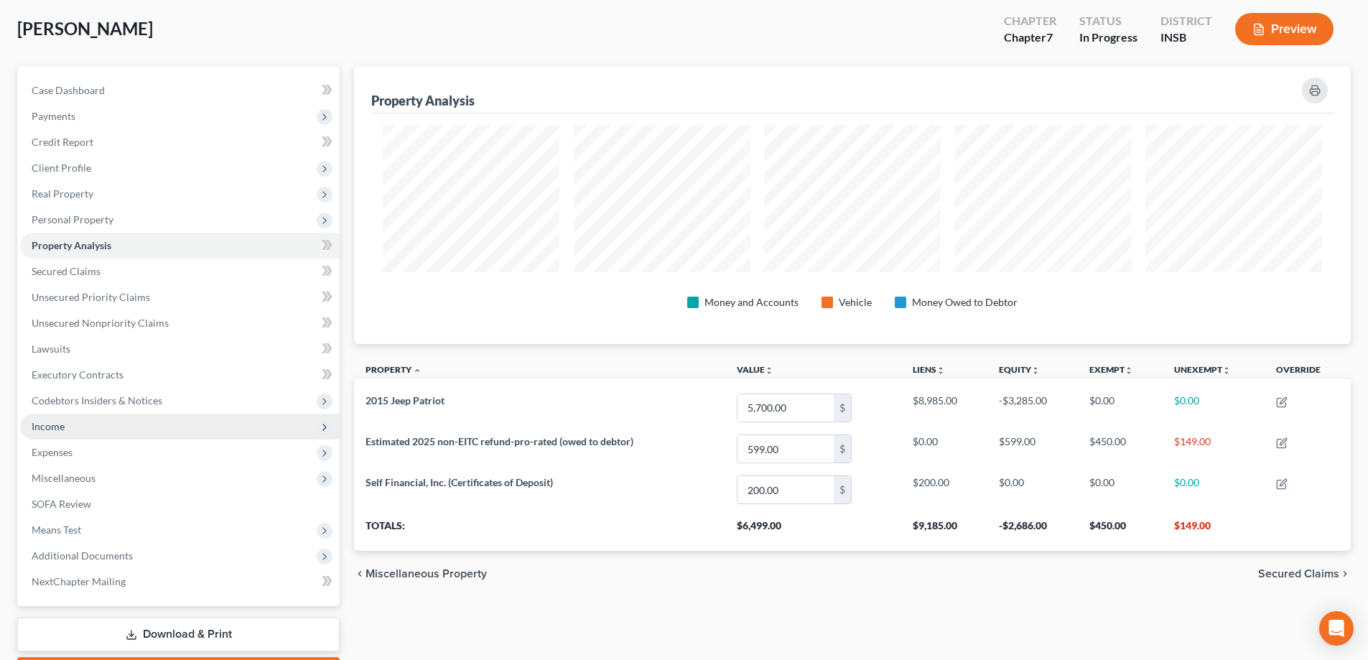
click at [82, 425] on span "Income" at bounding box center [180, 427] width 320 height 26
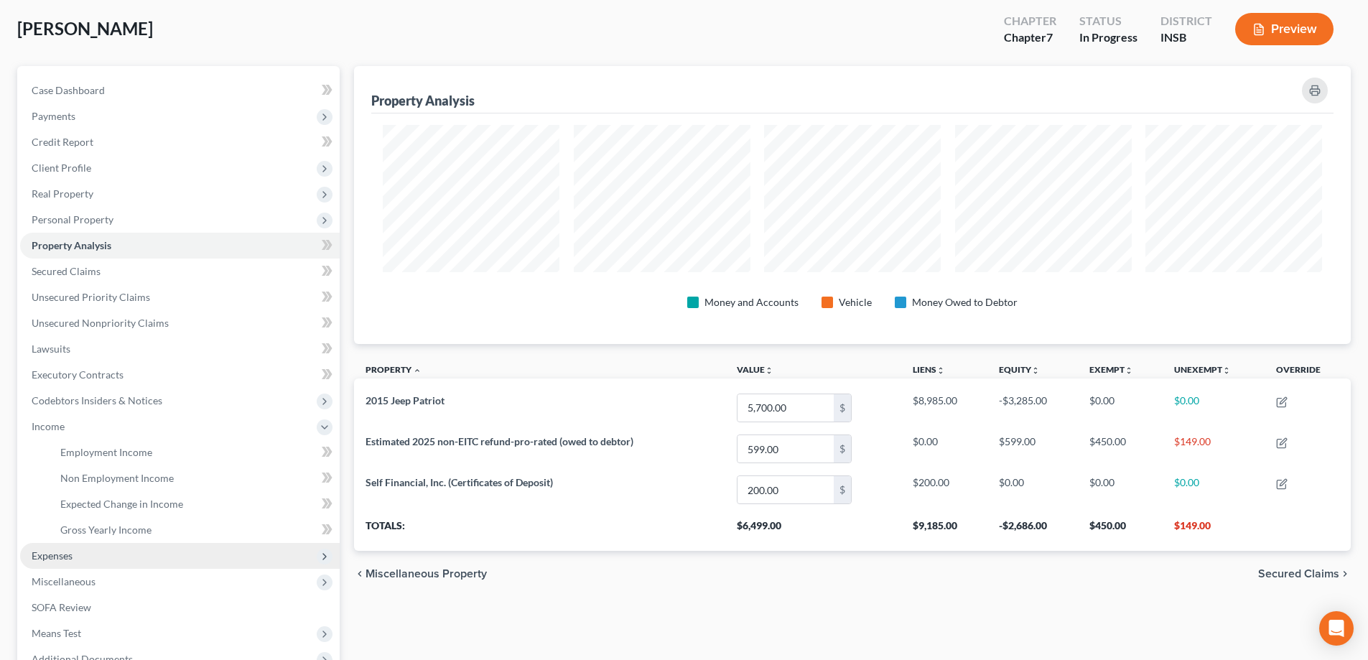
click at [78, 555] on span "Expenses" at bounding box center [180, 556] width 320 height 26
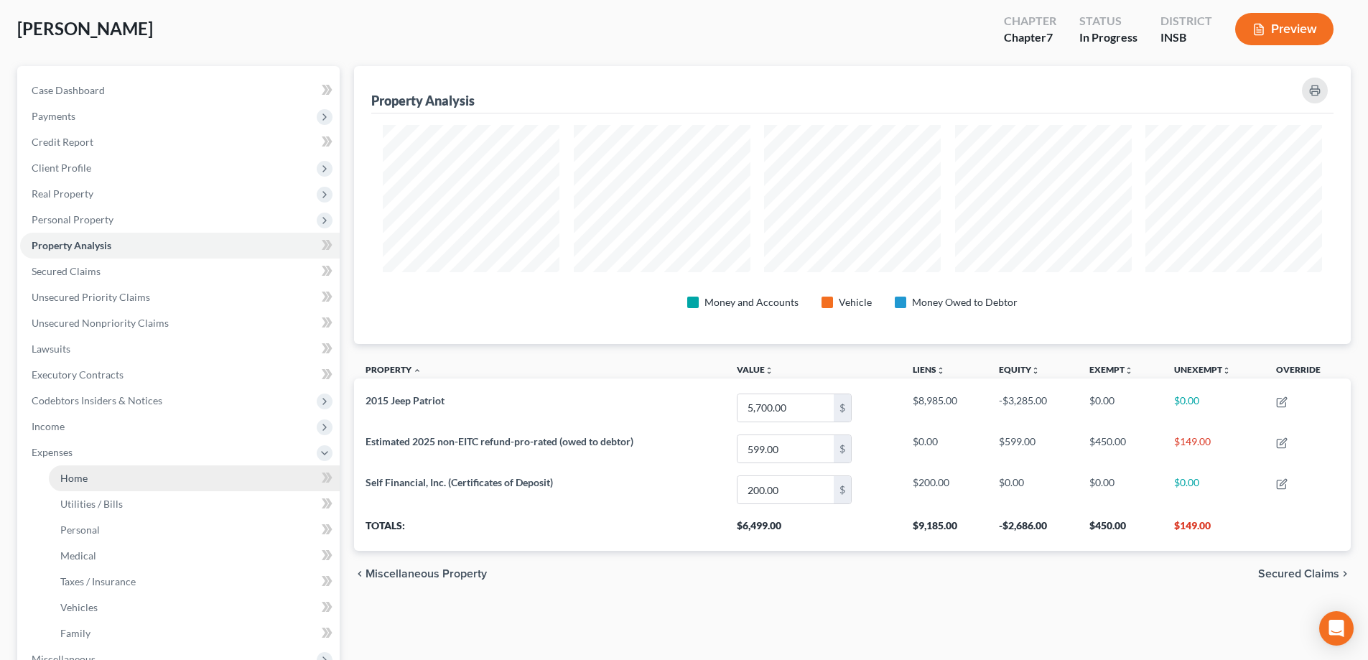
click at [120, 481] on link "Home" at bounding box center [194, 478] width 291 height 26
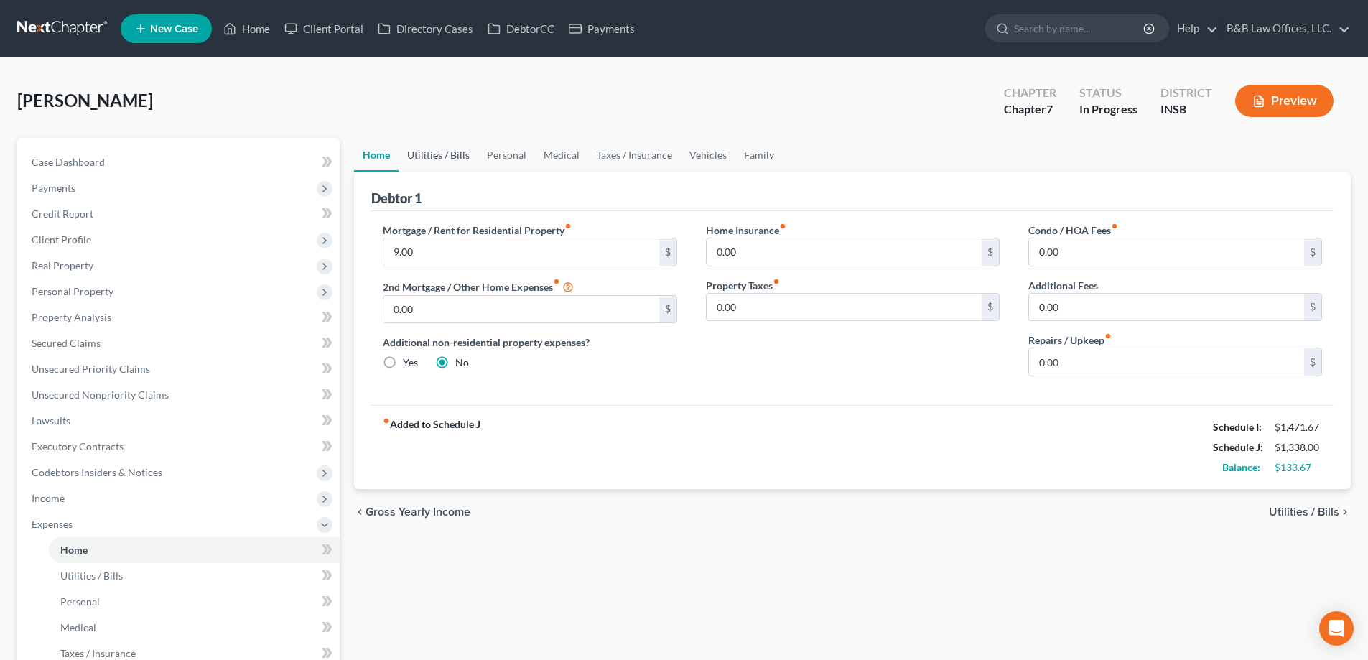
click at [430, 152] on link "Utilities / Bills" at bounding box center [439, 155] width 80 height 34
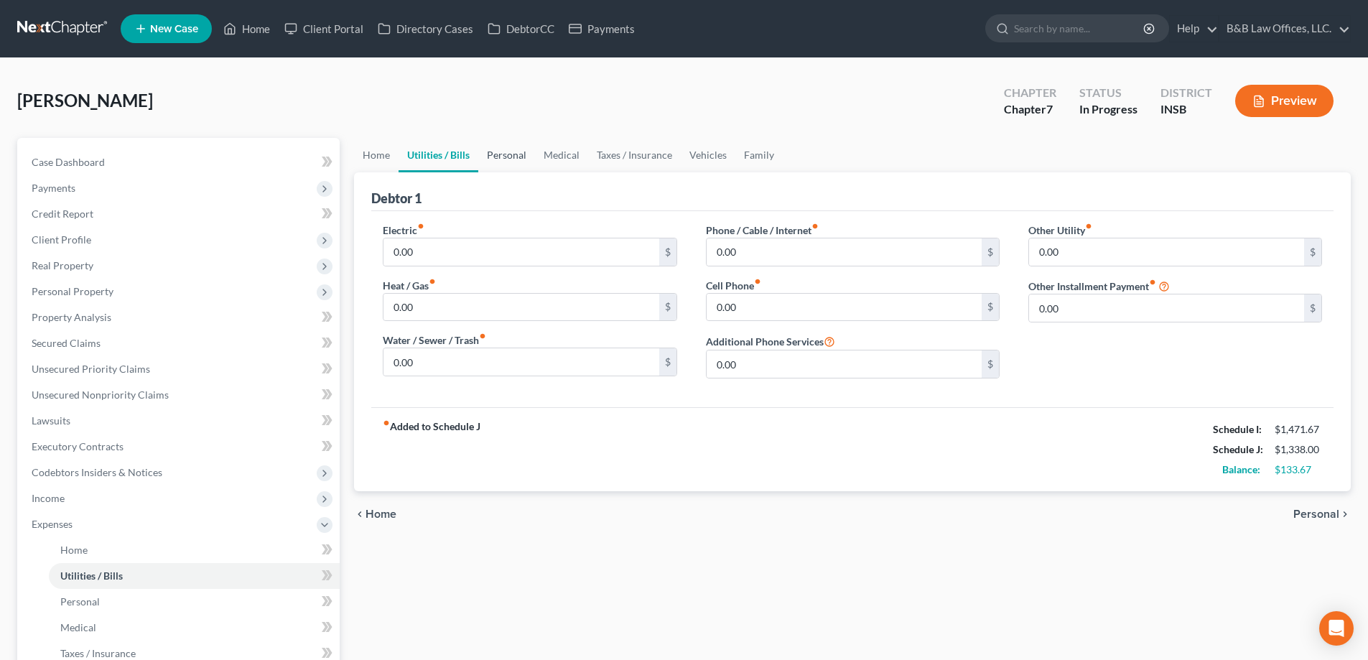
click at [504, 159] on link "Personal" at bounding box center [506, 155] width 57 height 34
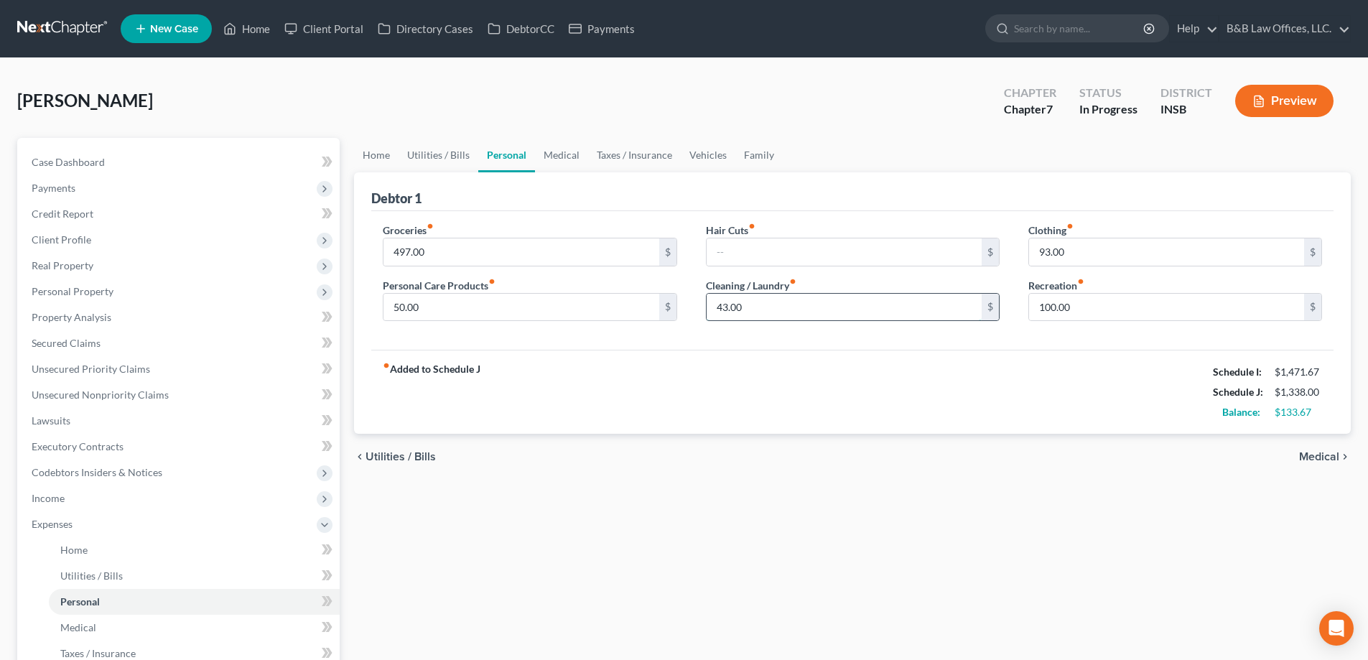
click at [761, 306] on input "43.00" at bounding box center [844, 307] width 275 height 27
type input "45"
click at [1123, 308] on input "100.00" at bounding box center [1166, 307] width 275 height 27
type input "150"
click at [564, 157] on link "Medical" at bounding box center [561, 155] width 53 height 34
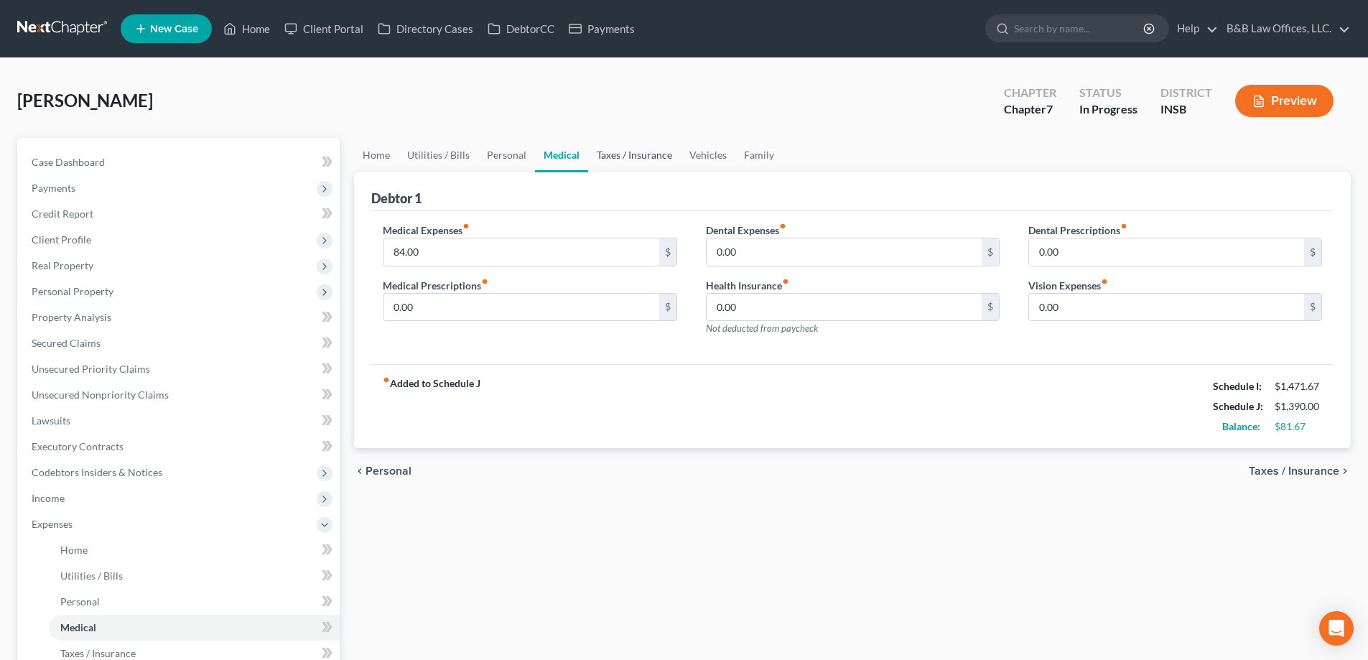
click at [628, 154] on link "Taxes / Insurance" at bounding box center [634, 155] width 93 height 34
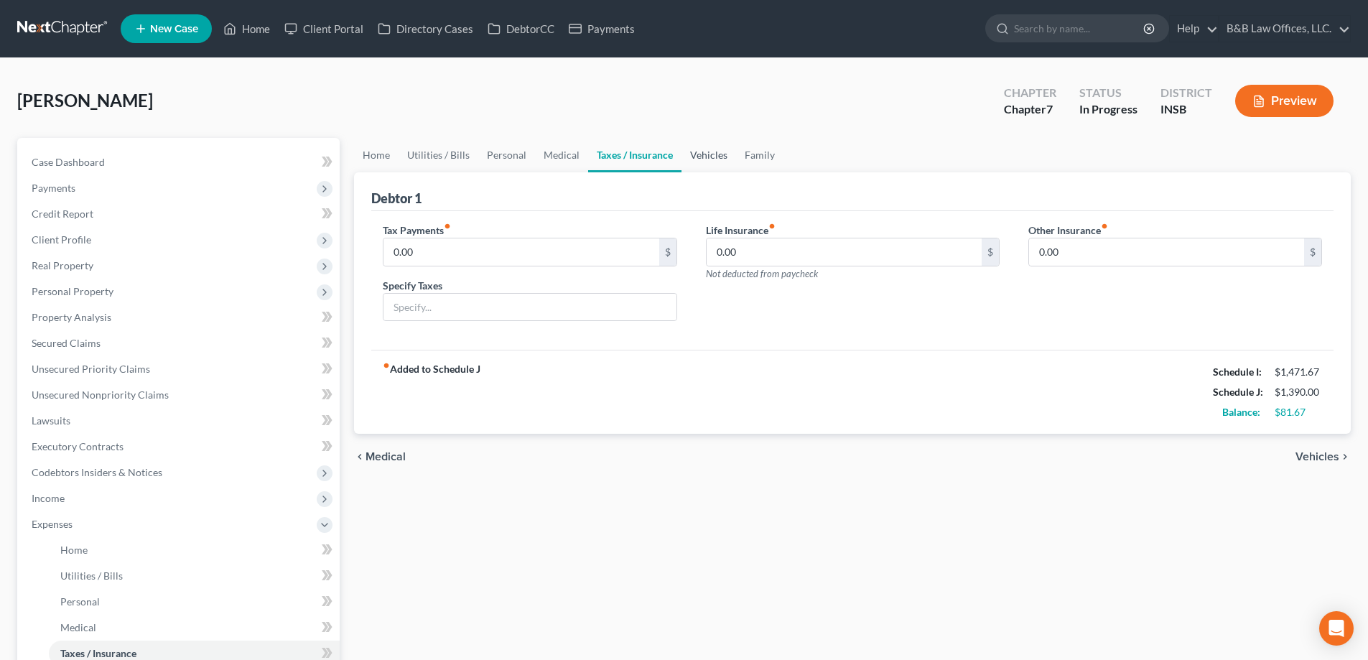
click at [704, 158] on link "Vehicles" at bounding box center [709, 155] width 55 height 34
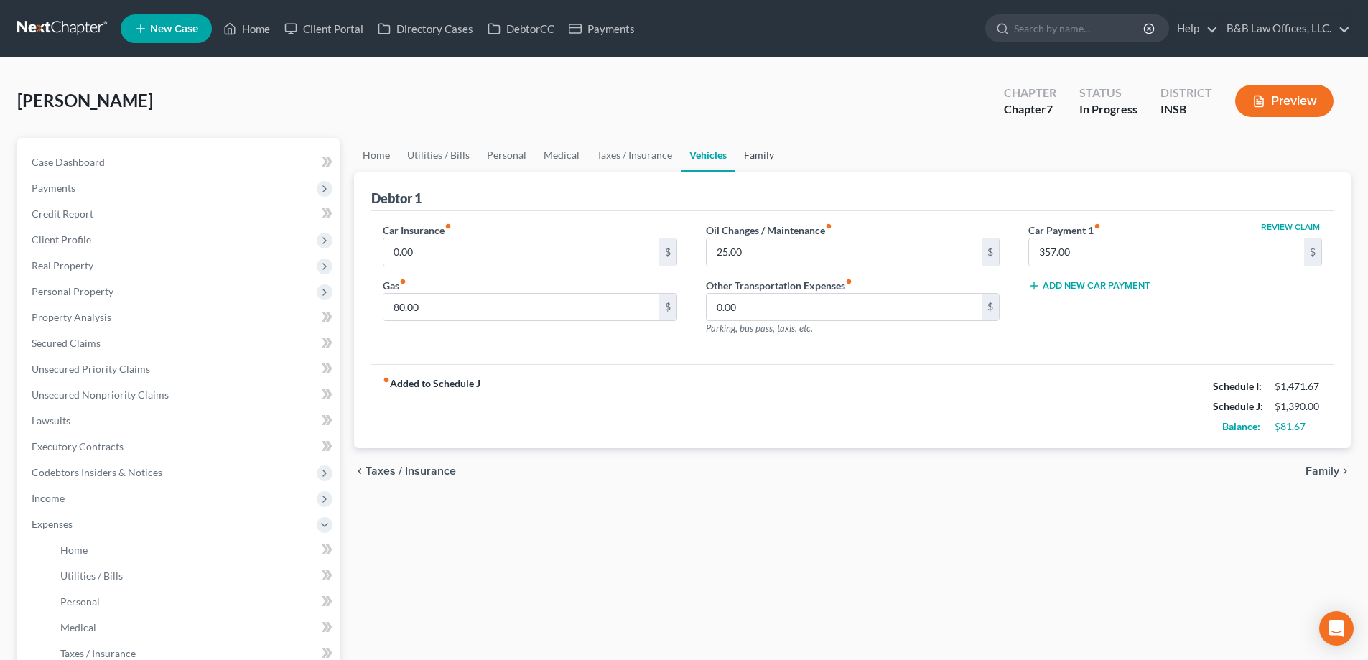
click at [753, 155] on link "Family" at bounding box center [759, 155] width 47 height 34
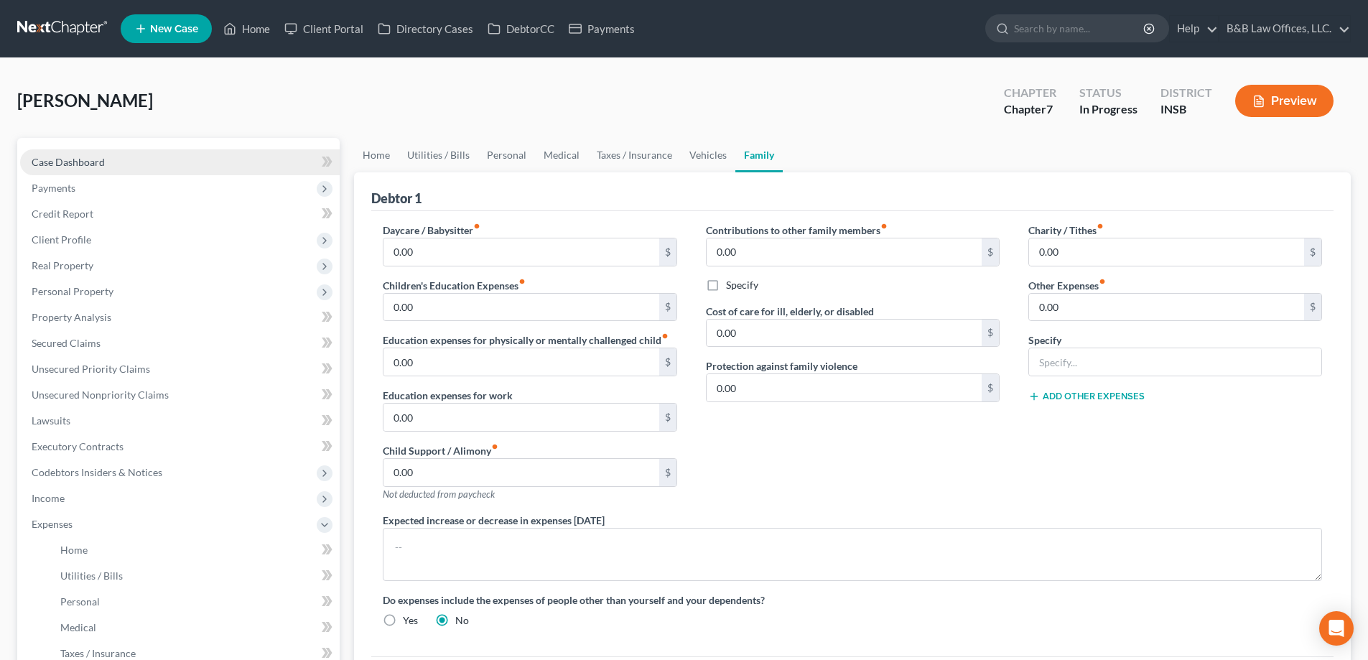
click at [70, 164] on span "Case Dashboard" at bounding box center [68, 162] width 73 height 12
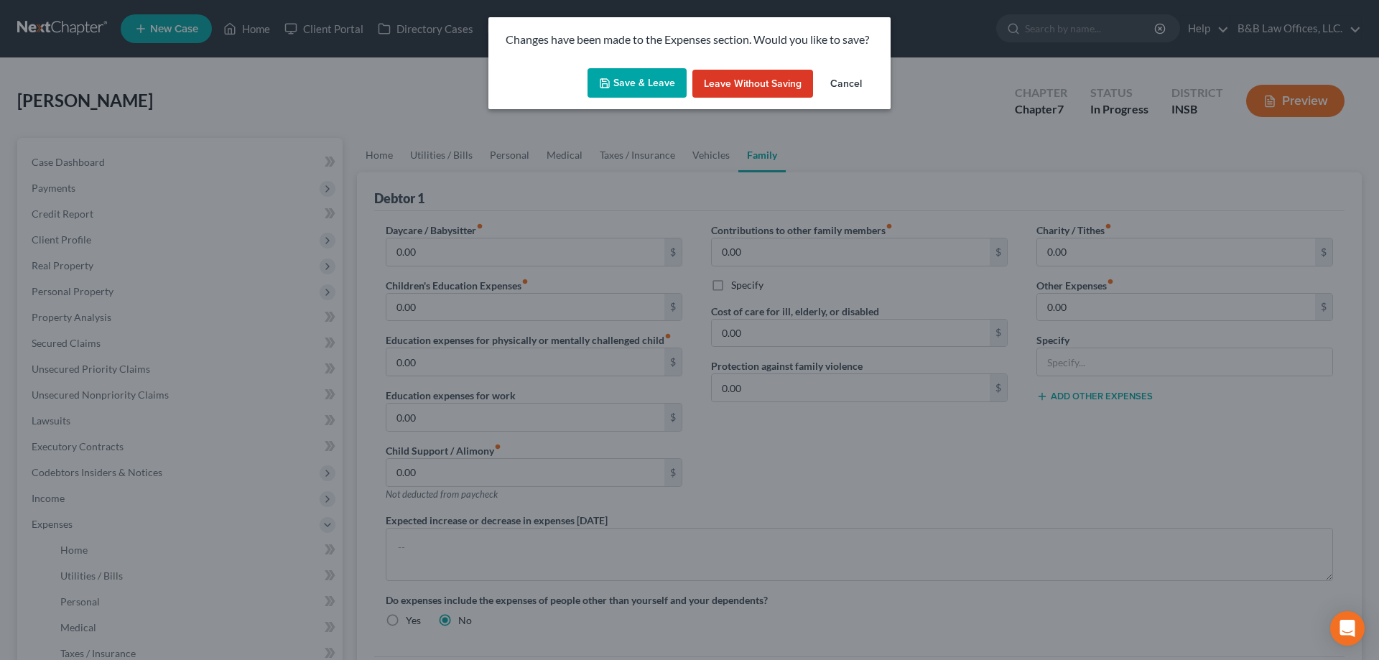
click at [638, 85] on button "Save & Leave" at bounding box center [637, 83] width 99 height 30
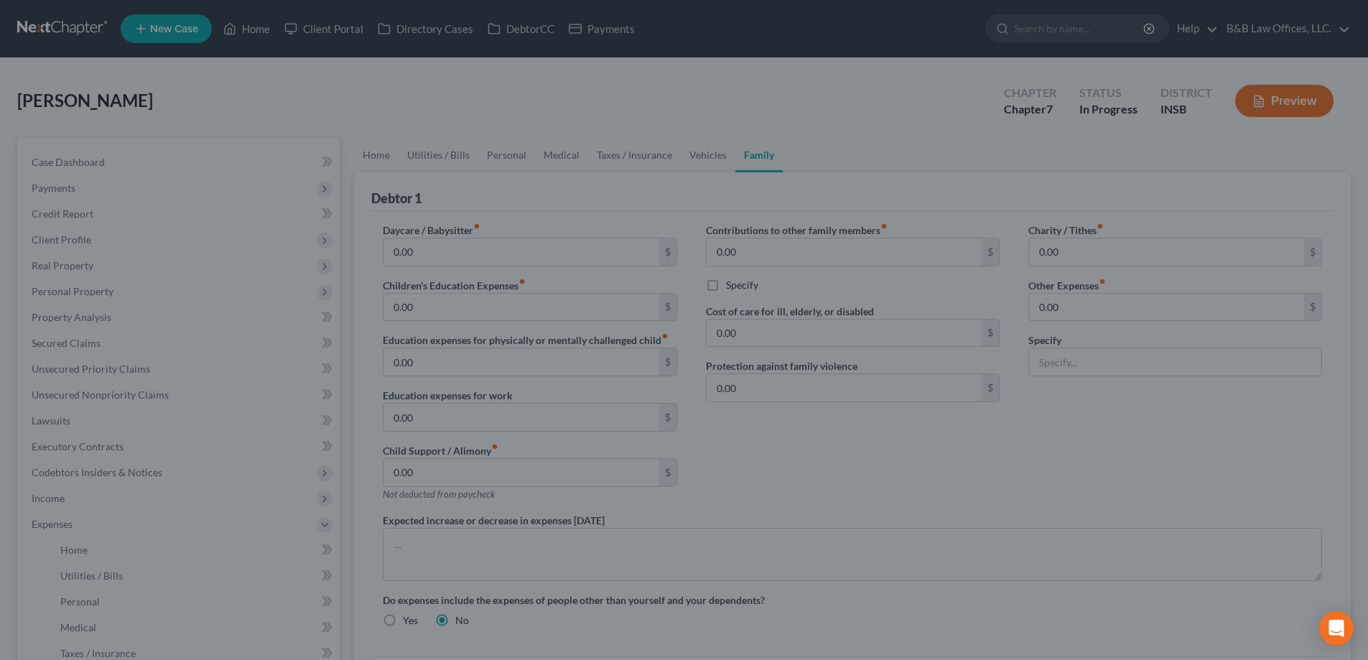
select select "9"
select select "6"
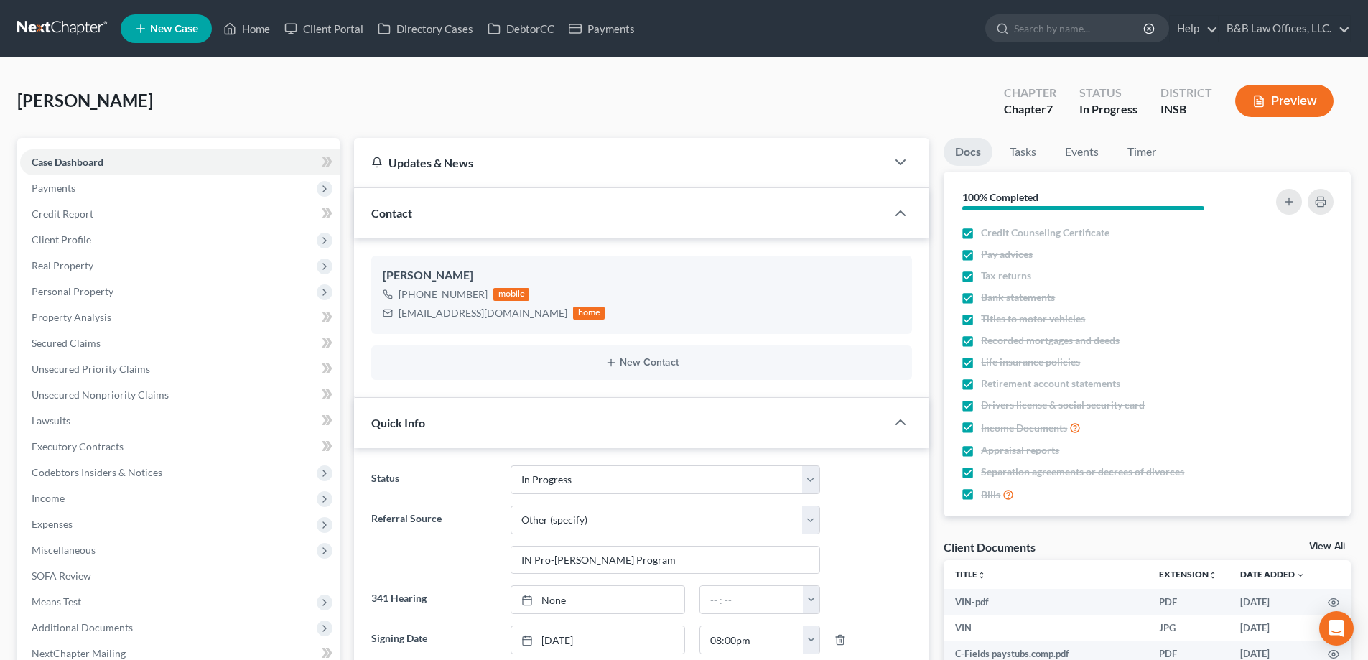
scroll to position [4328, 0]
click at [1329, 543] on link "View All" at bounding box center [1327, 547] width 36 height 10
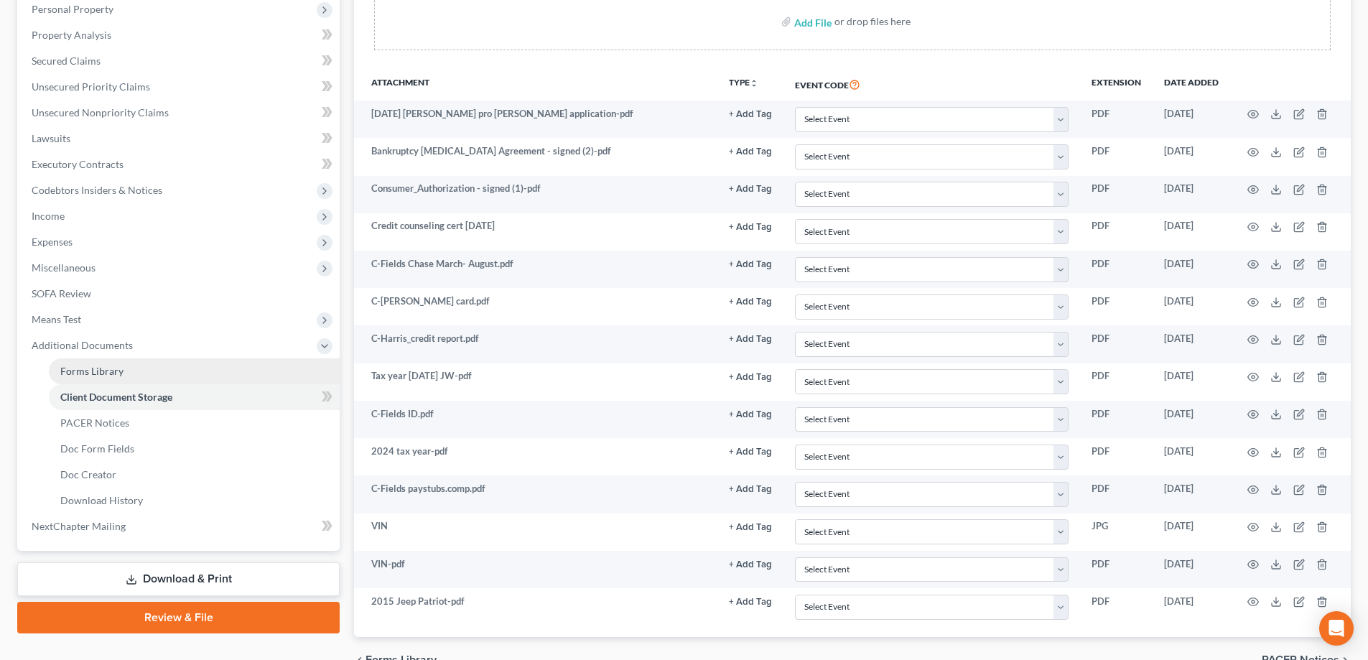
scroll to position [359, 0]
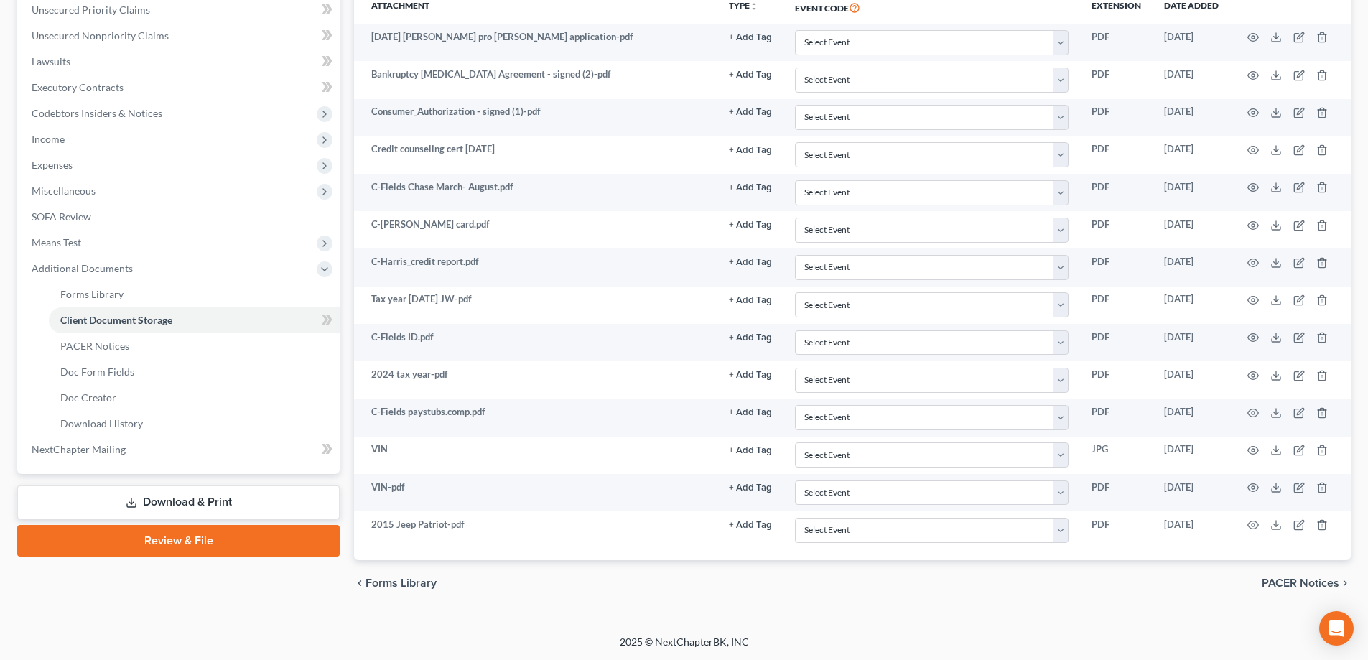
click at [213, 495] on link "Download & Print" at bounding box center [178, 503] width 323 height 34
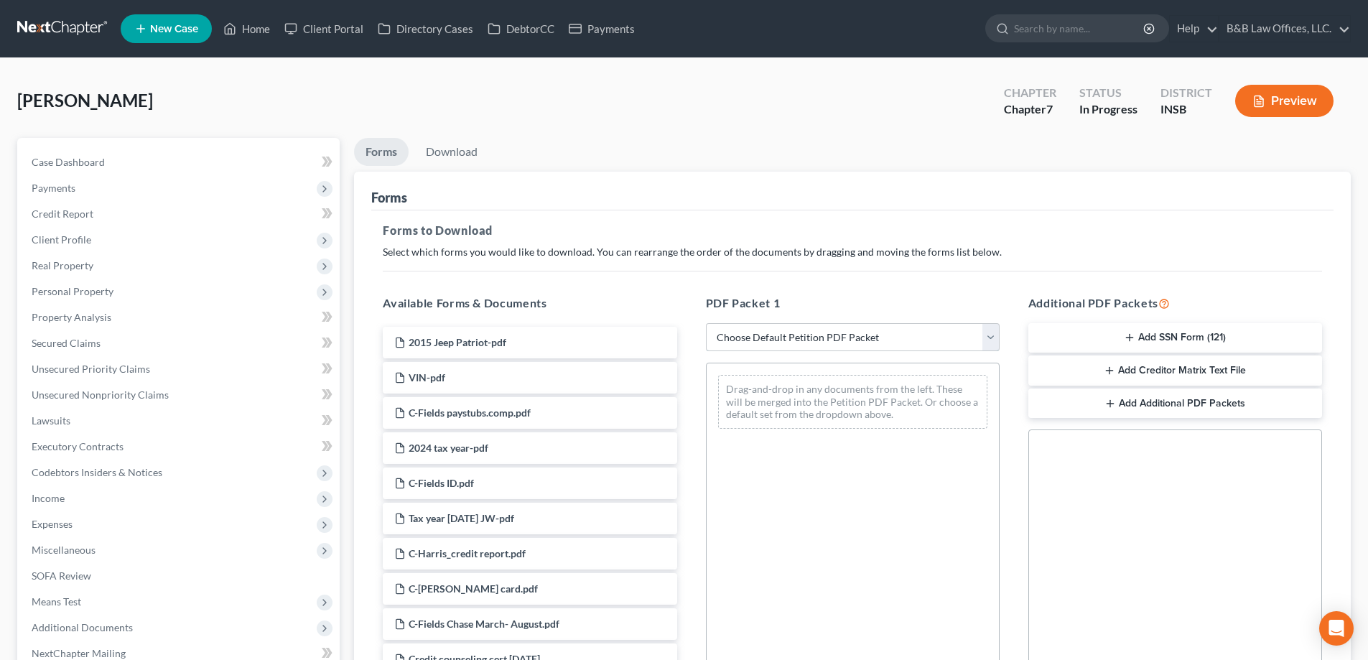
click at [913, 340] on select "Choose Default Petition PDF Packet Complete Bankruptcy Petition (all forms and …" at bounding box center [853, 337] width 294 height 29
select select "0"
click at [706, 323] on select "Choose Default Petition PDF Packet Complete Bankruptcy Petition (all forms and …" at bounding box center [853, 337] width 294 height 29
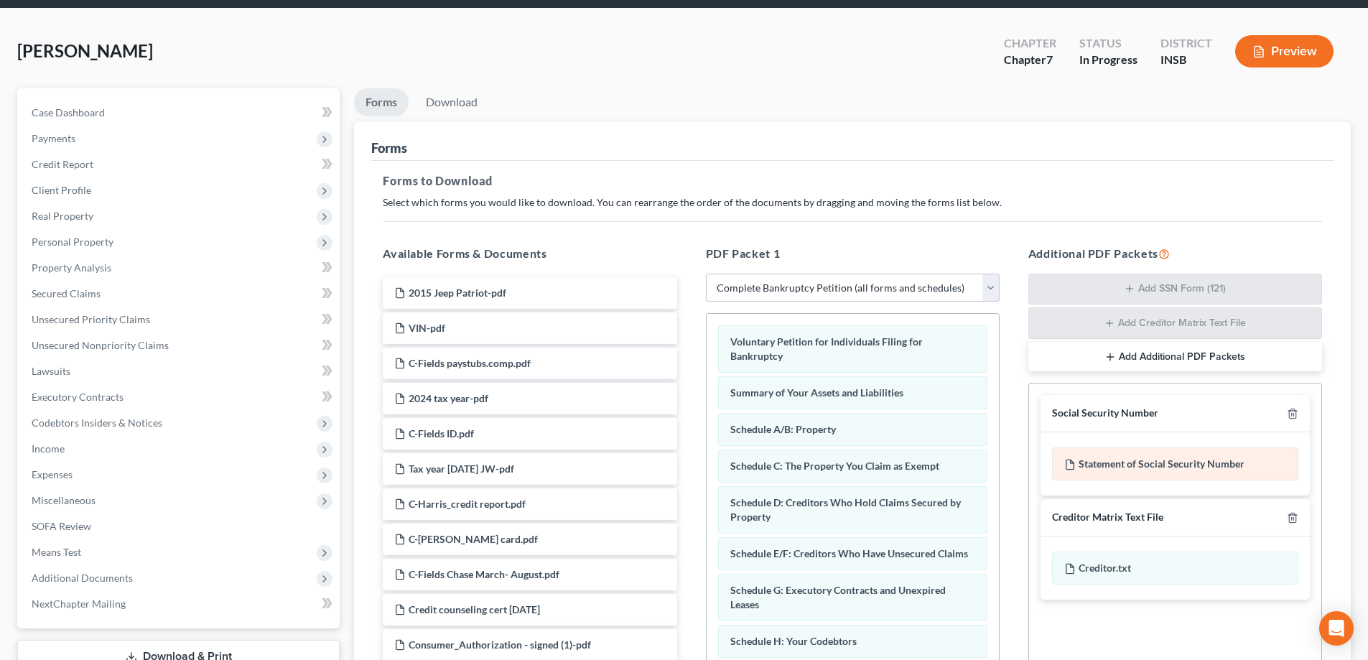
scroll to position [72, 0]
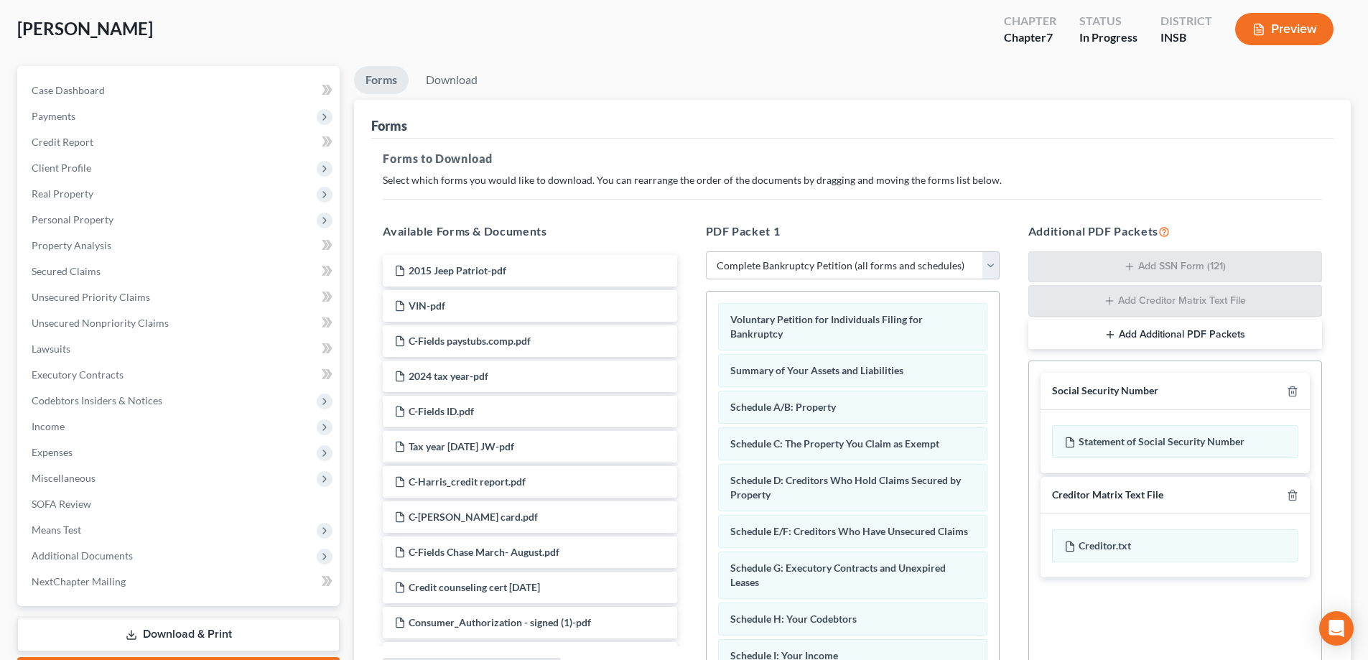
click at [1299, 394] on div "Social Security Number" at bounding box center [1175, 391] width 269 height 37
click at [1295, 393] on icon "button" at bounding box center [1292, 391] width 11 height 11
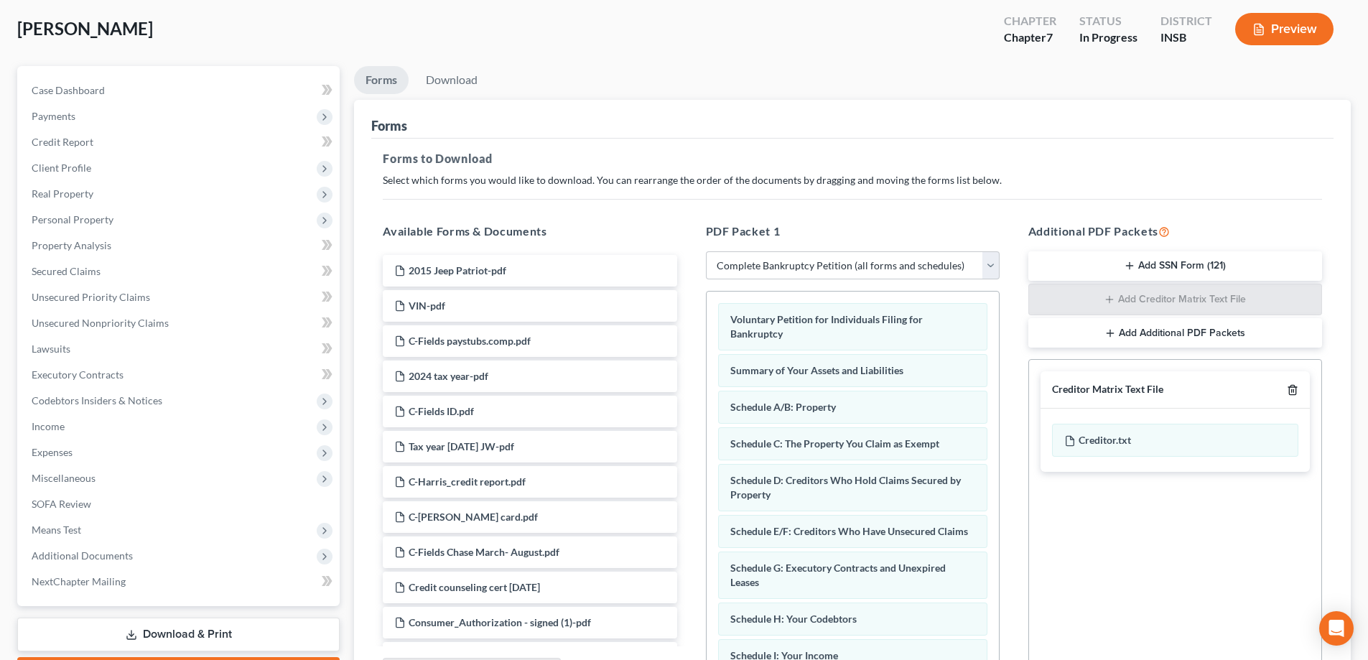
click at [1295, 393] on icon "button" at bounding box center [1292, 389] width 11 height 11
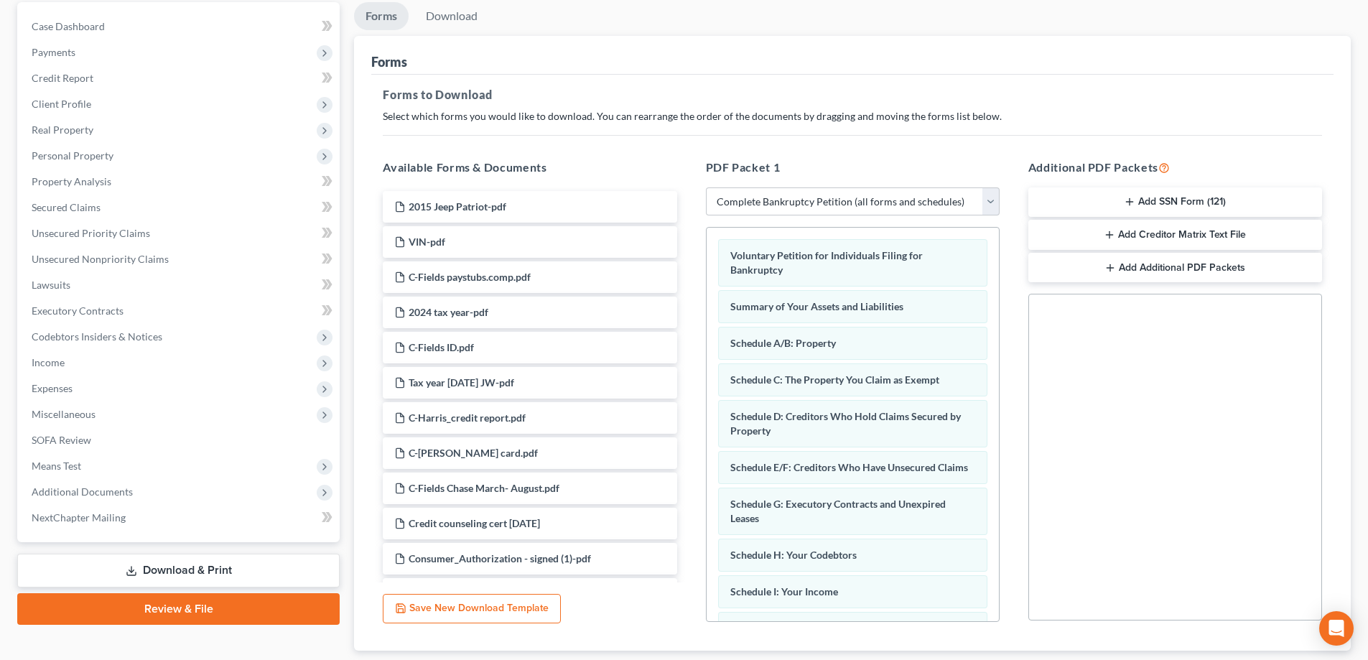
scroll to position [227, 0]
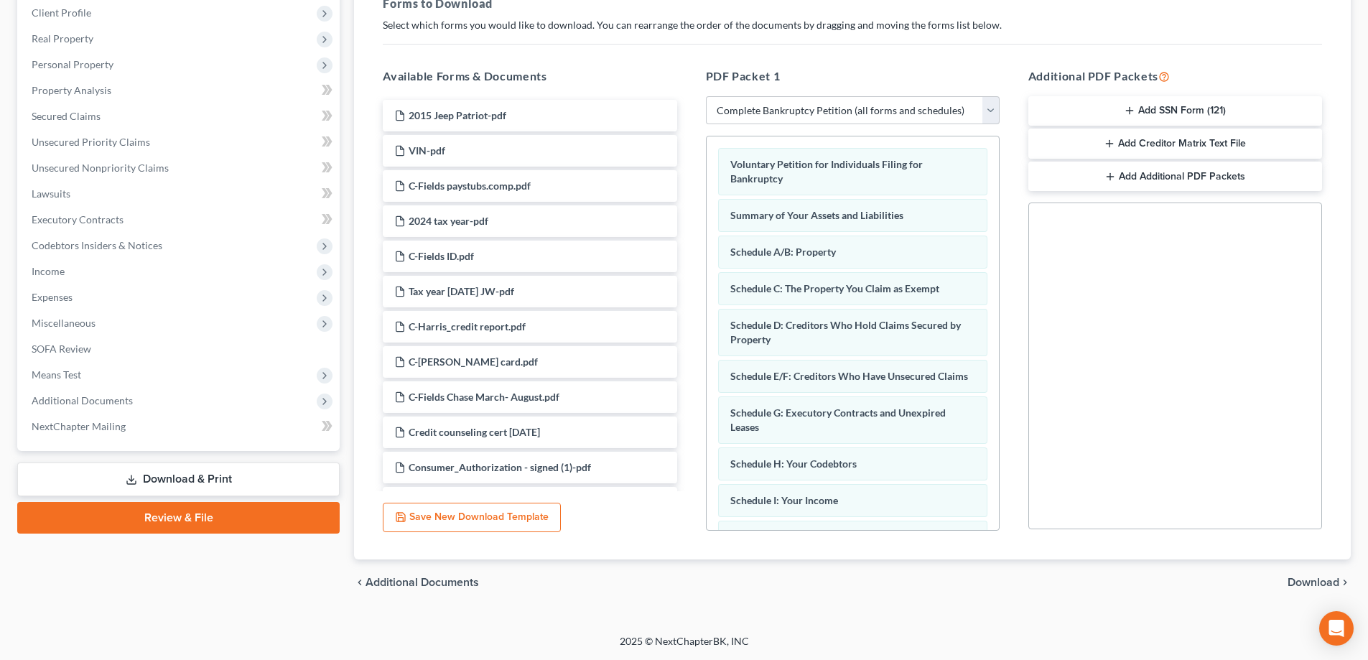
click at [1302, 585] on span "Download" at bounding box center [1314, 582] width 52 height 11
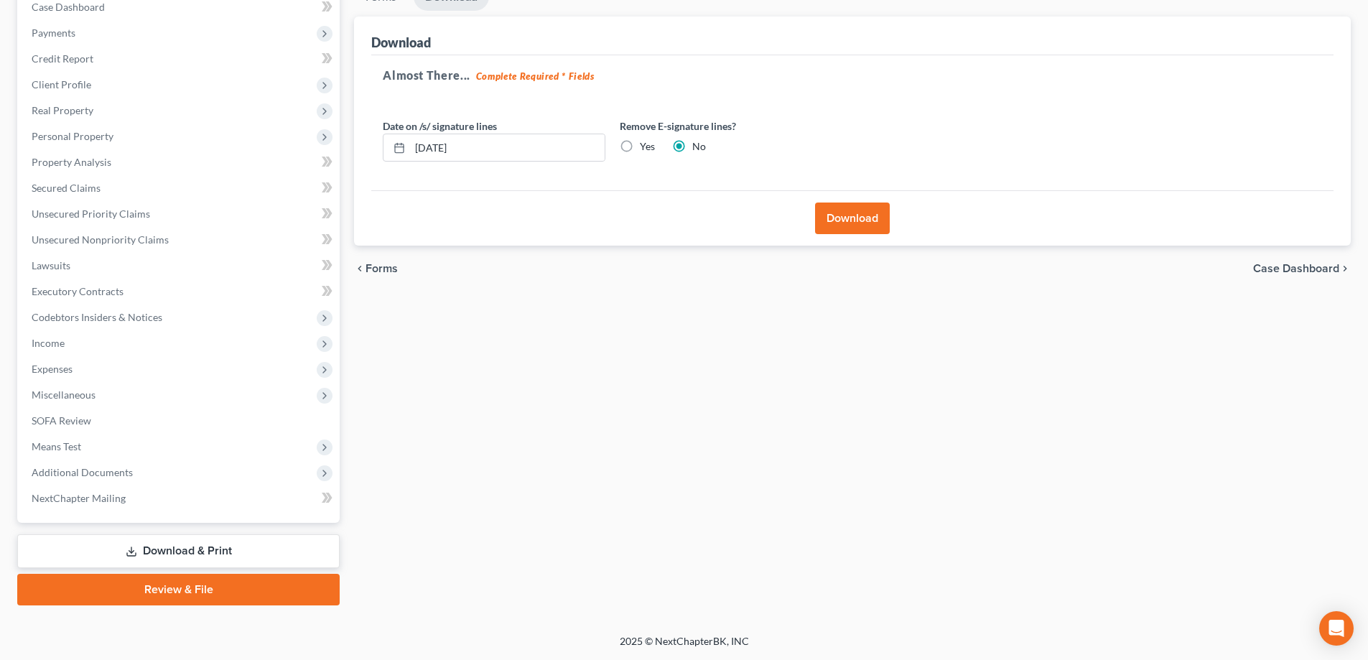
click at [640, 147] on label "Yes" at bounding box center [647, 146] width 15 height 14
click at [646, 147] on input "Yes" at bounding box center [650, 143] width 9 height 9
radio input "true"
radio input "false"
click at [849, 220] on button "Download" at bounding box center [852, 219] width 75 height 32
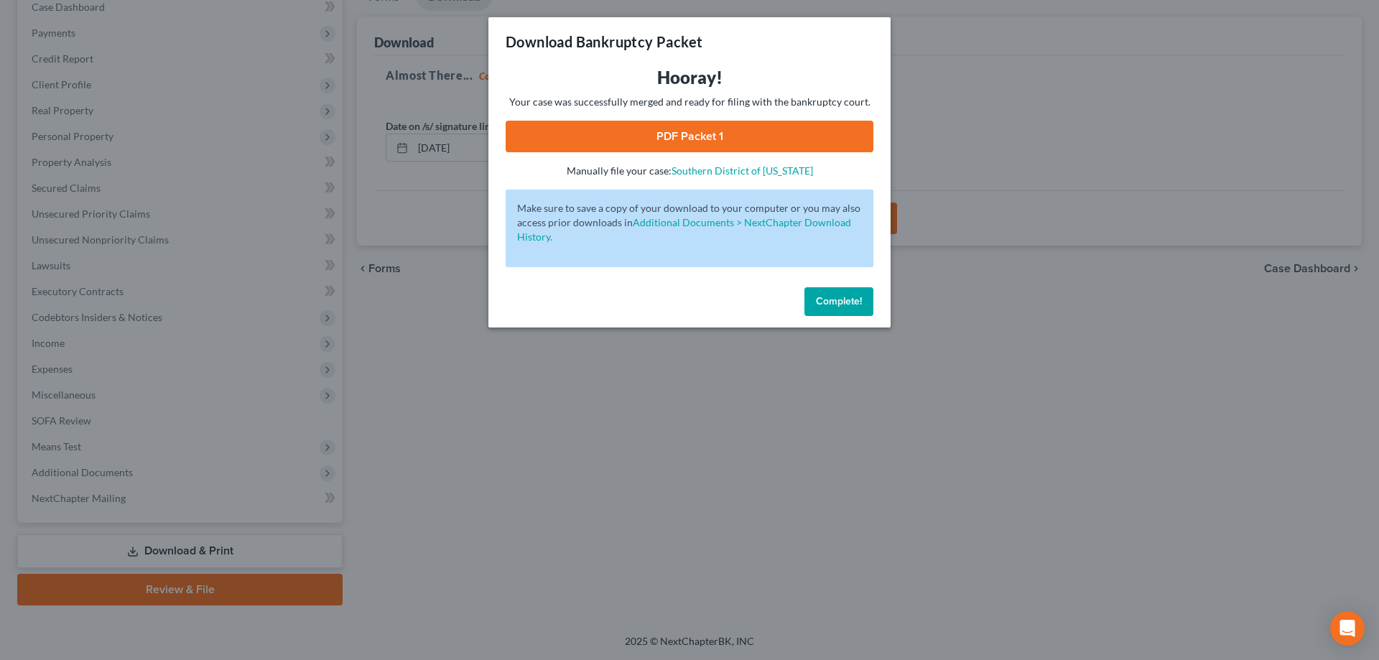
click at [640, 146] on link "PDF Packet 1" at bounding box center [690, 137] width 368 height 32
click at [836, 310] on button "Complete!" at bounding box center [838, 301] width 69 height 29
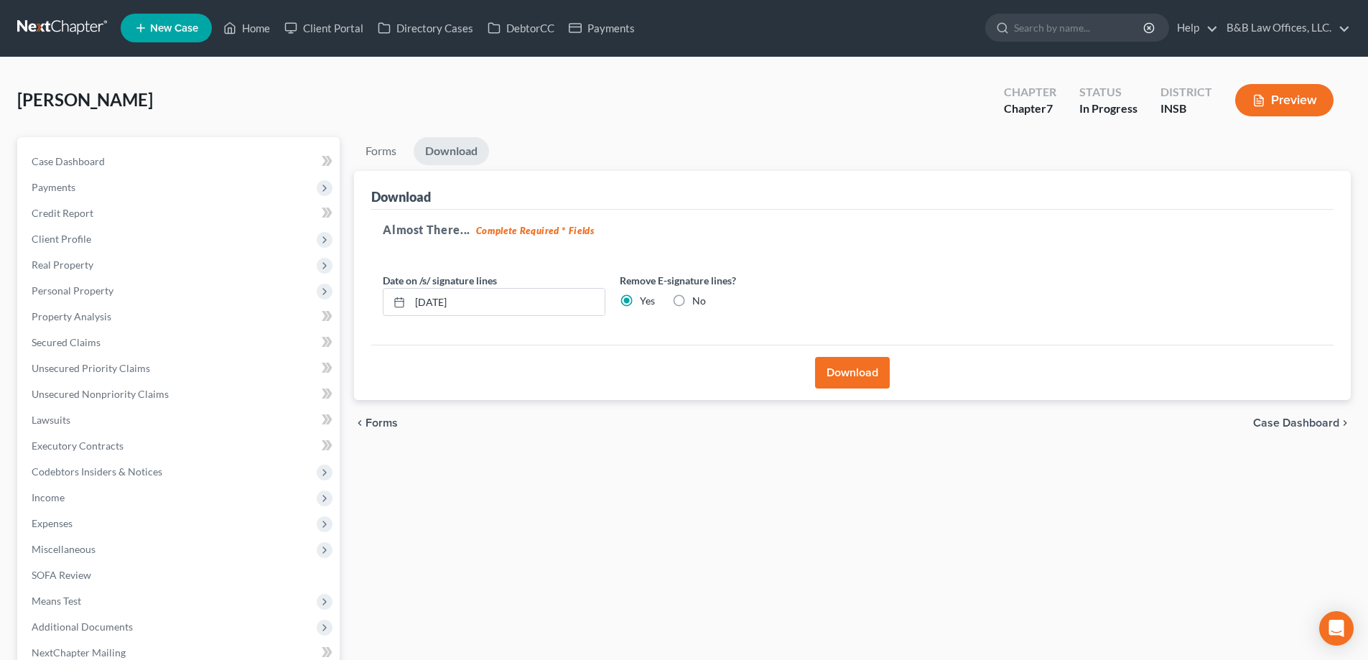
scroll to position [0, 0]
click at [78, 165] on span "Case Dashboard" at bounding box center [68, 162] width 73 height 12
select select "6"
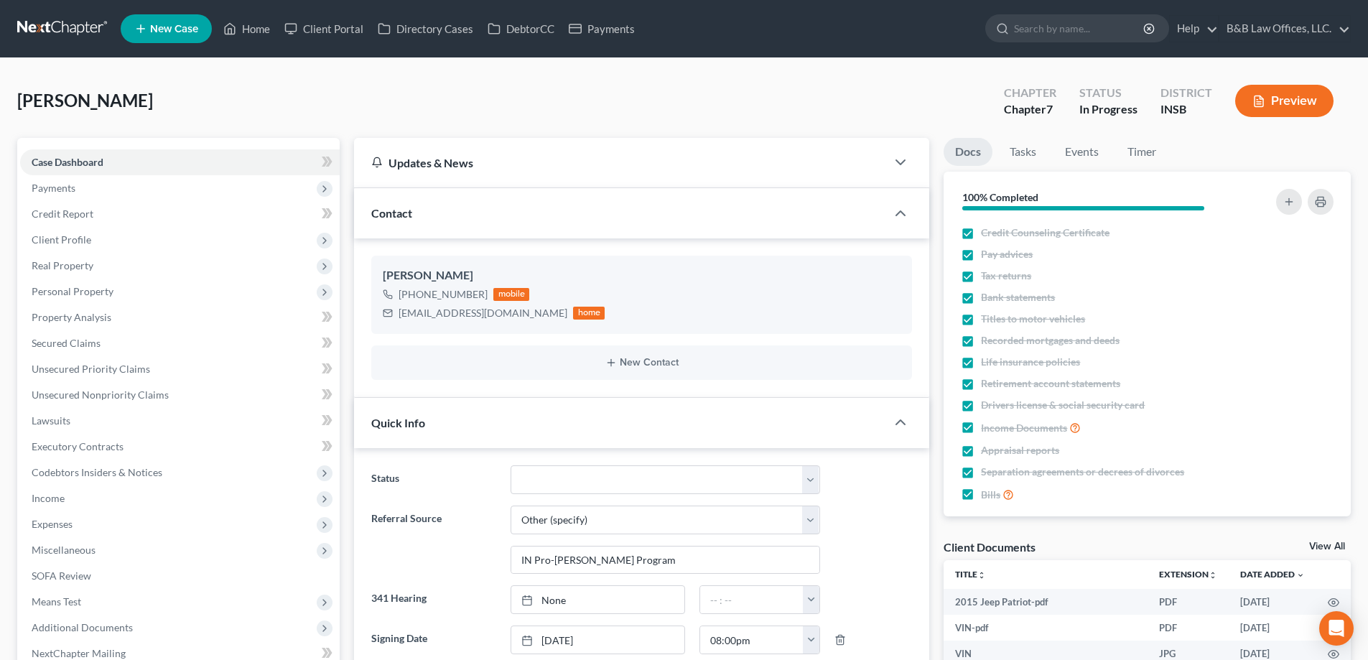
scroll to position [4328, 0]
click at [82, 153] on link "Case Dashboard" at bounding box center [180, 162] width 320 height 26
drag, startPoint x: 399, startPoint y: 315, endPoint x: 537, endPoint y: 320, distance: 138.7
click at [537, 320] on div "christinefields1027@gmail.com home" at bounding box center [494, 313] width 222 height 19
copy div "christinefields1027@gmail.com"
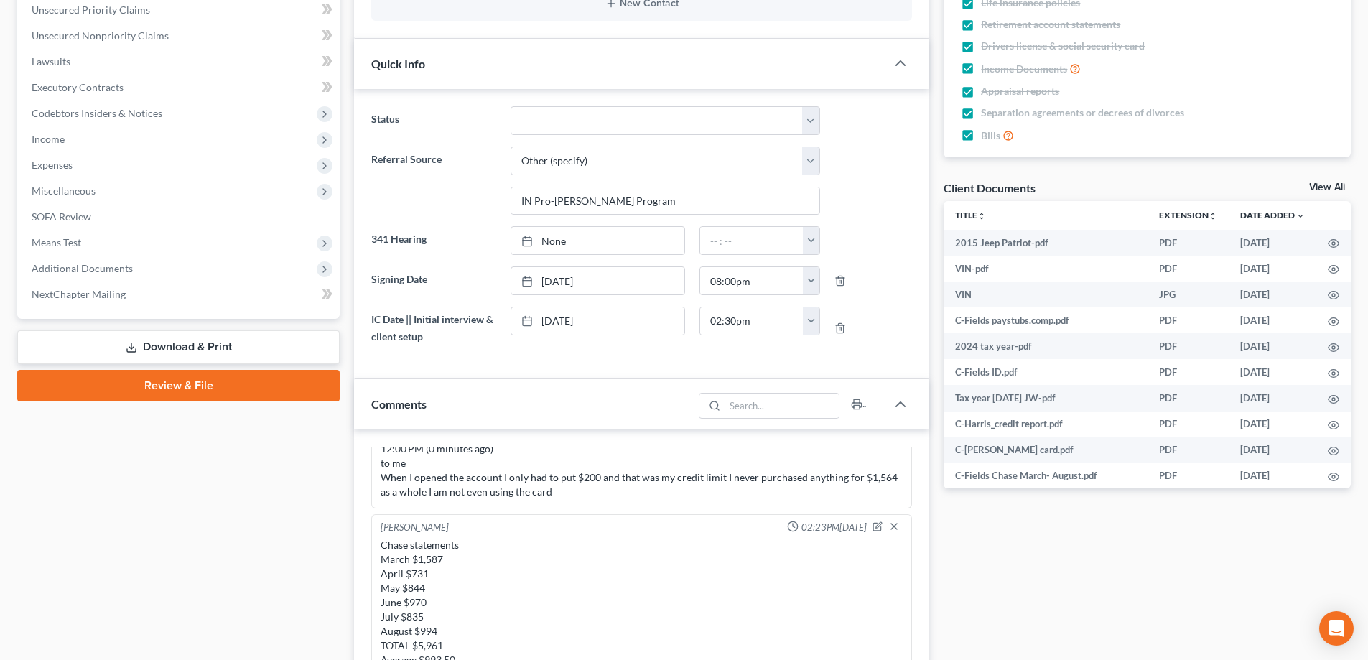
scroll to position [575, 0]
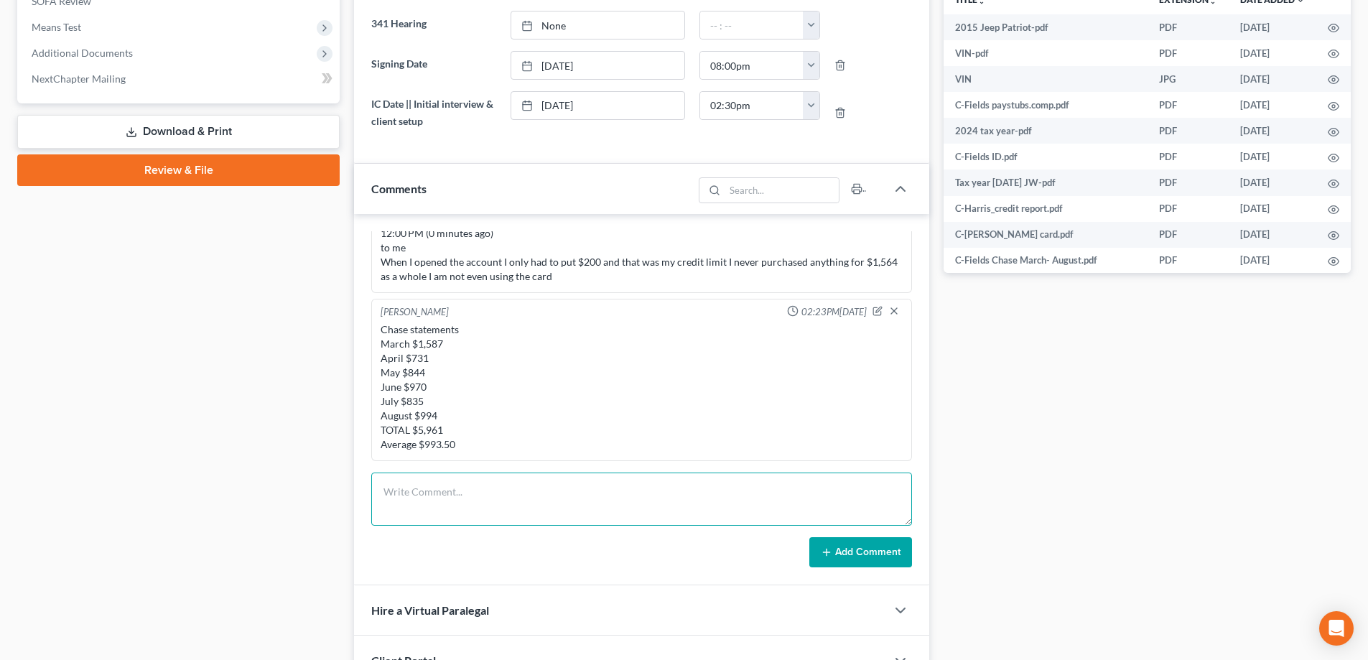
click at [448, 485] on textarea at bounding box center [641, 499] width 541 height 53
paste textarea "Draft documents Philip Beaton <philip@bblawoffice.net> Attachments 3:11 PM (0 m…"
click at [423, 509] on textarea "Draft documents Philip Beaton <philip@bblawoffice.net> Attachments 3:11 PM (0 m…" at bounding box center [641, 499] width 541 height 53
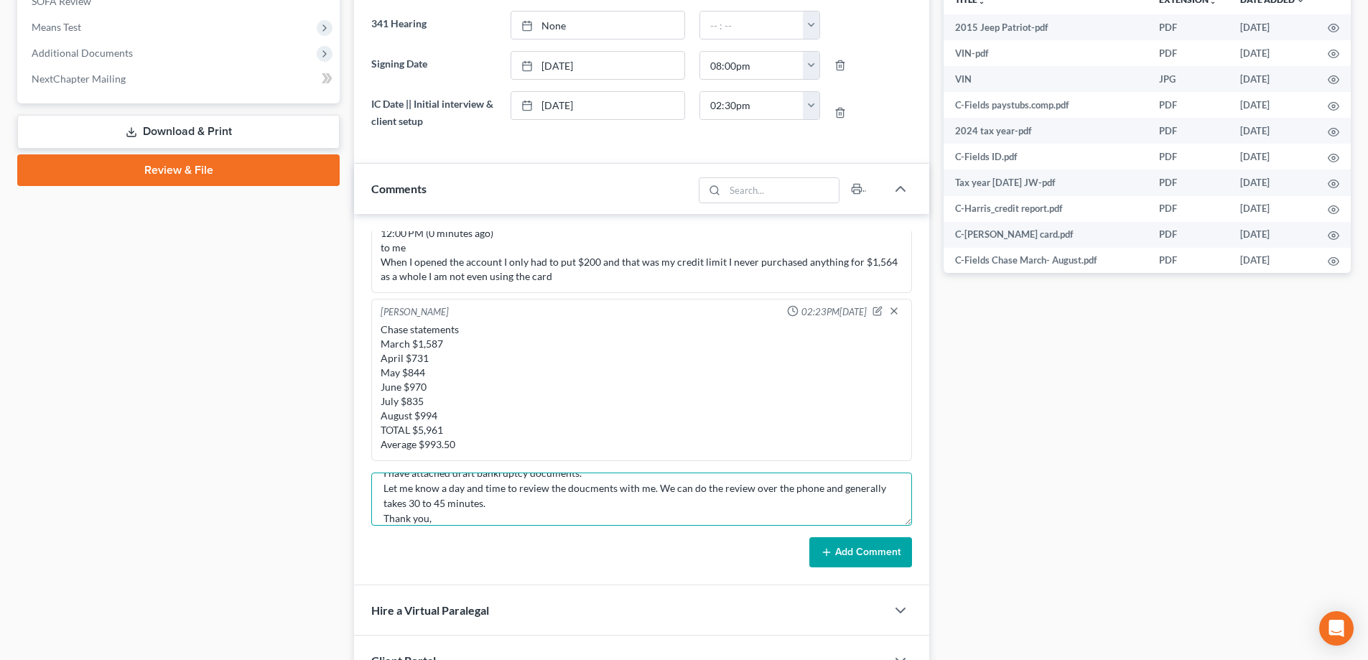
scroll to position [139, 0]
type textarea "Draft documents Philip Beaton <philip@bblawoffice.net> Attachments 3:11 PM (0 m…"
click at [843, 559] on button "Add Comment" at bounding box center [861, 552] width 103 height 30
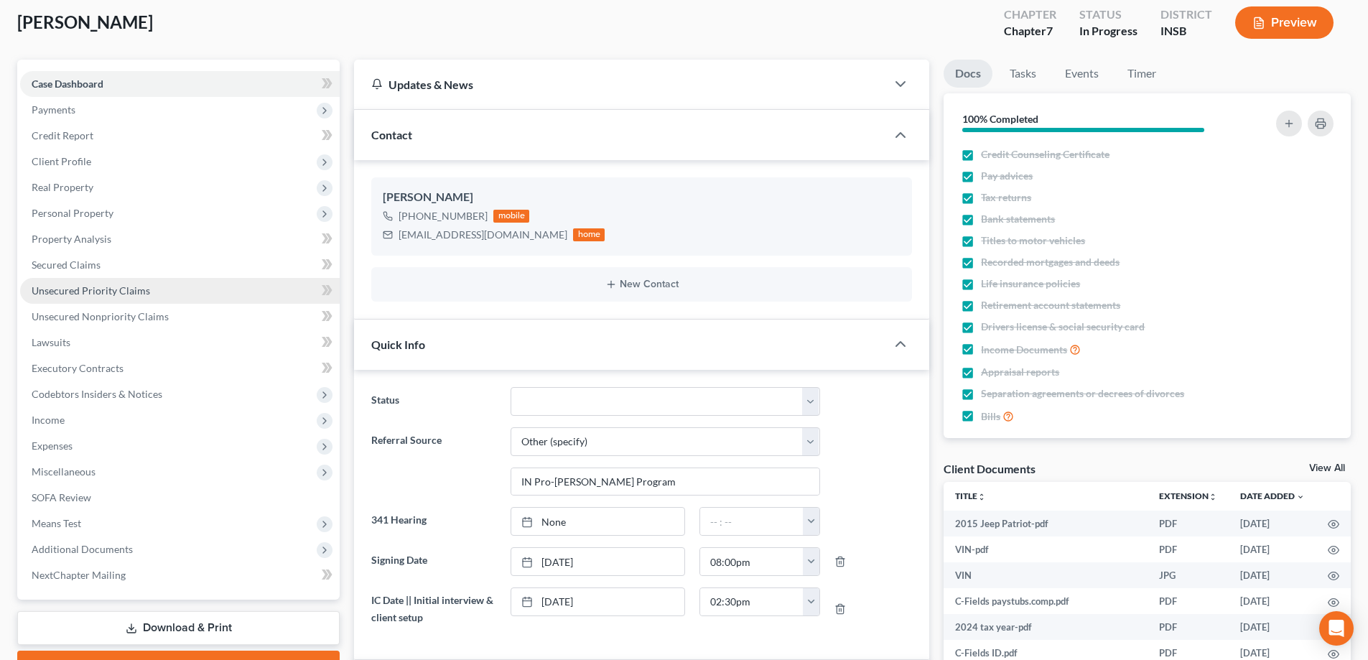
scroll to position [0, 0]
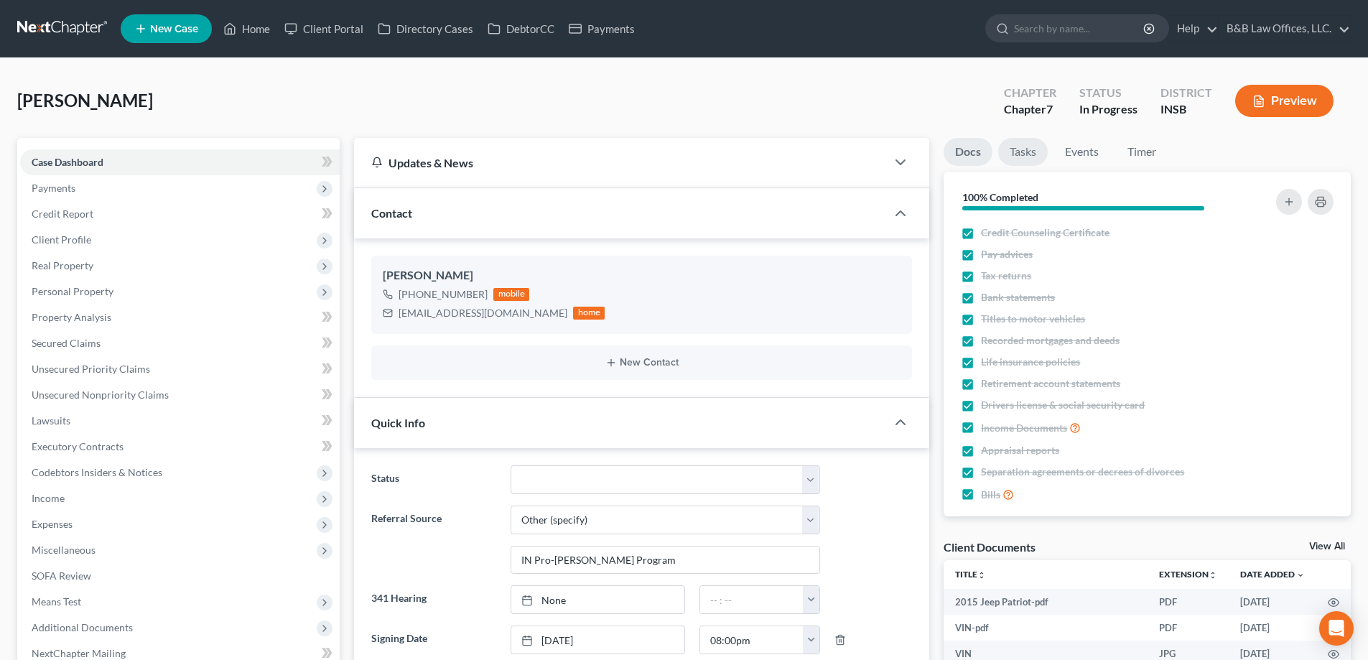
click at [1021, 152] on link "Tasks" at bounding box center [1023, 152] width 50 height 28
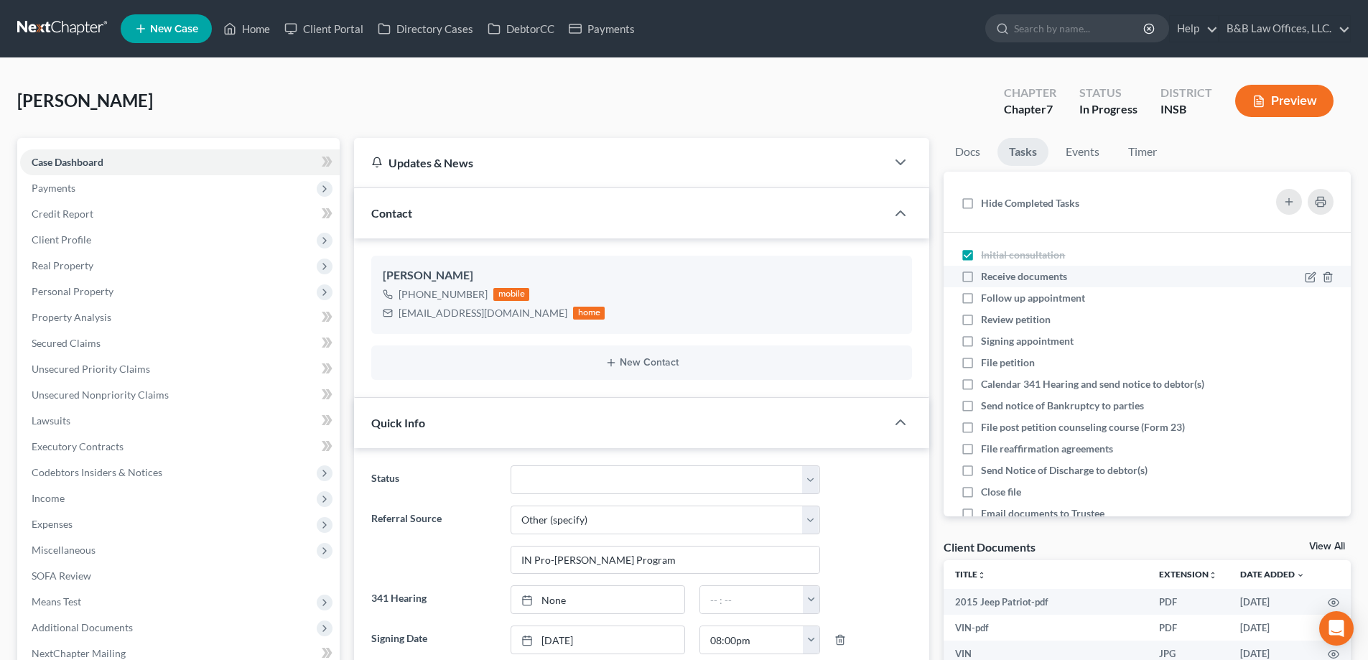
click at [981, 280] on label "Receive documents" at bounding box center [1030, 276] width 98 height 14
click at [987, 279] on input "Receive documents" at bounding box center [991, 273] width 9 height 9
checkbox input "true"
click at [981, 303] on label "Follow up appointment" at bounding box center [1039, 298] width 116 height 14
click at [987, 300] on input "Follow up appointment" at bounding box center [991, 295] width 9 height 9
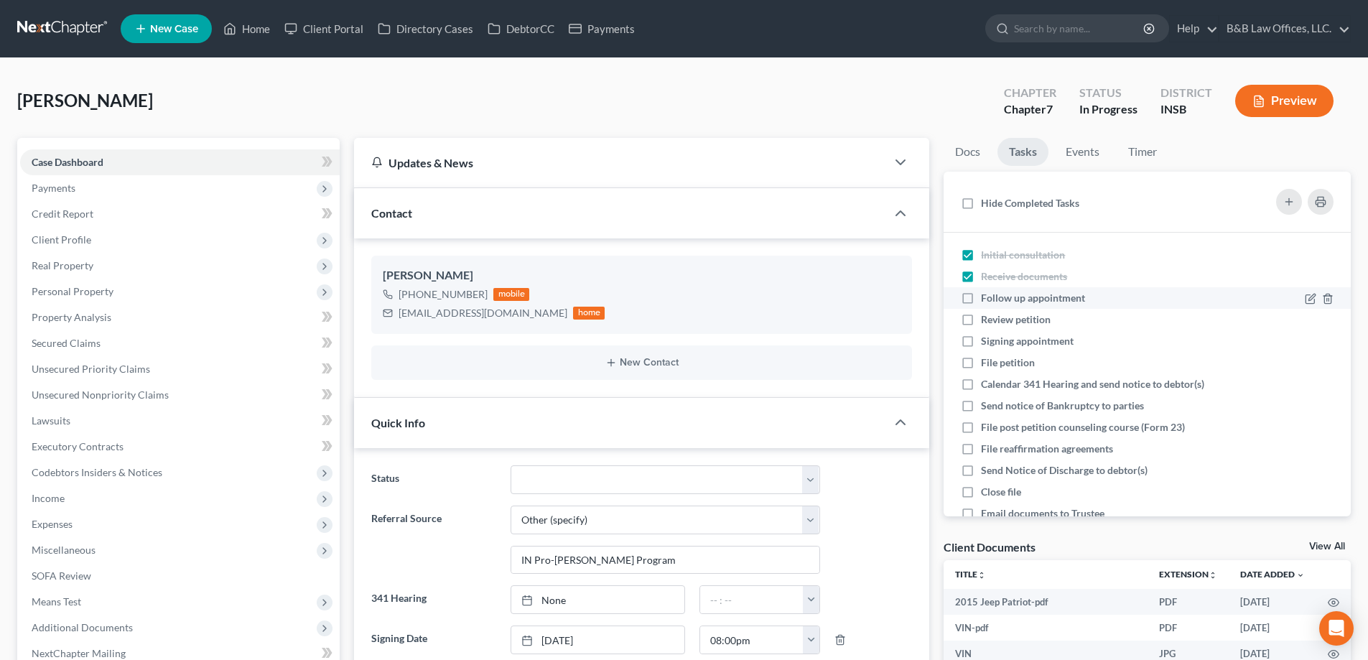
checkbox input "true"
click at [950, 143] on link "Docs" at bounding box center [968, 152] width 48 height 28
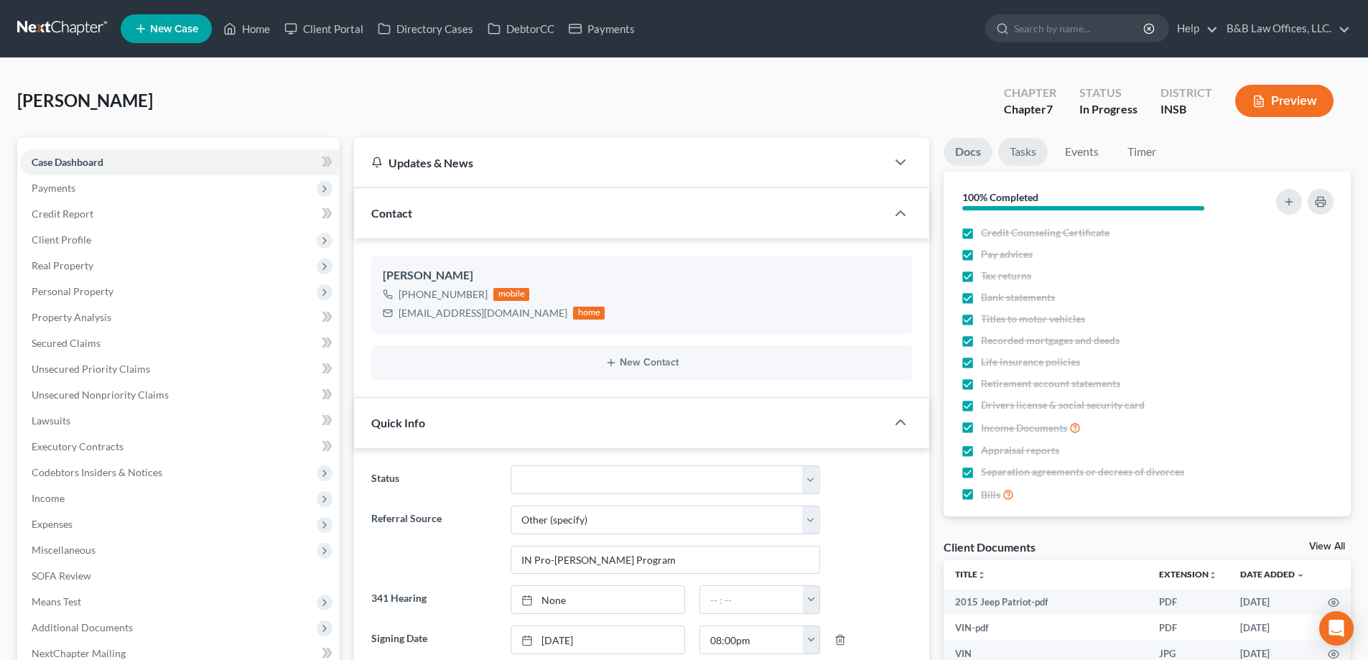
click at [1024, 144] on link "Tasks" at bounding box center [1023, 152] width 50 height 28
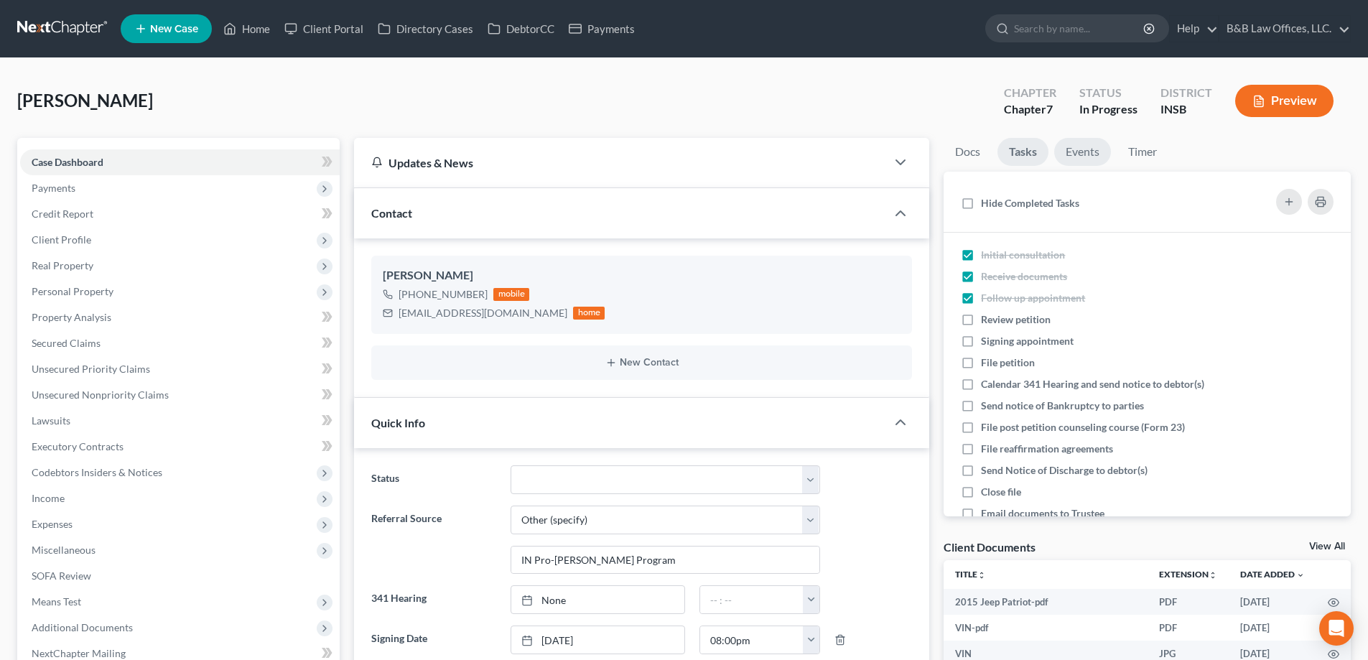
click at [1094, 152] on link "Events" at bounding box center [1082, 152] width 57 height 28
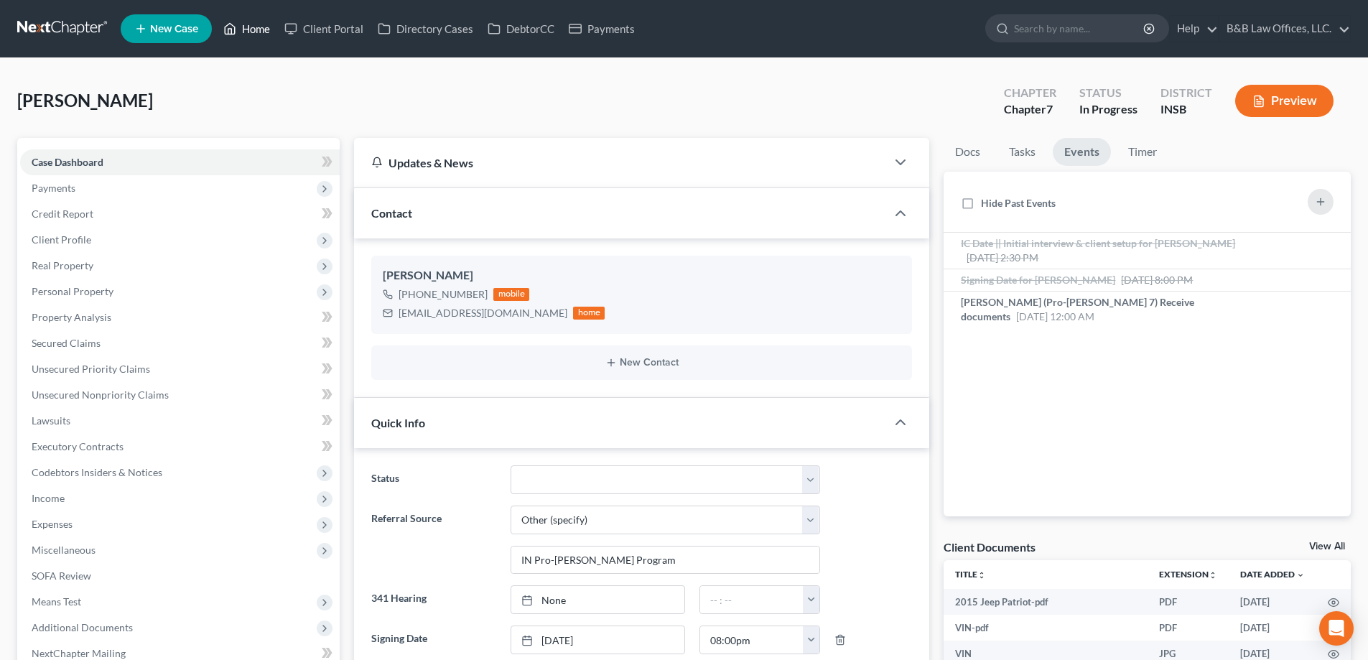
click at [254, 27] on link "Home" at bounding box center [246, 29] width 61 height 26
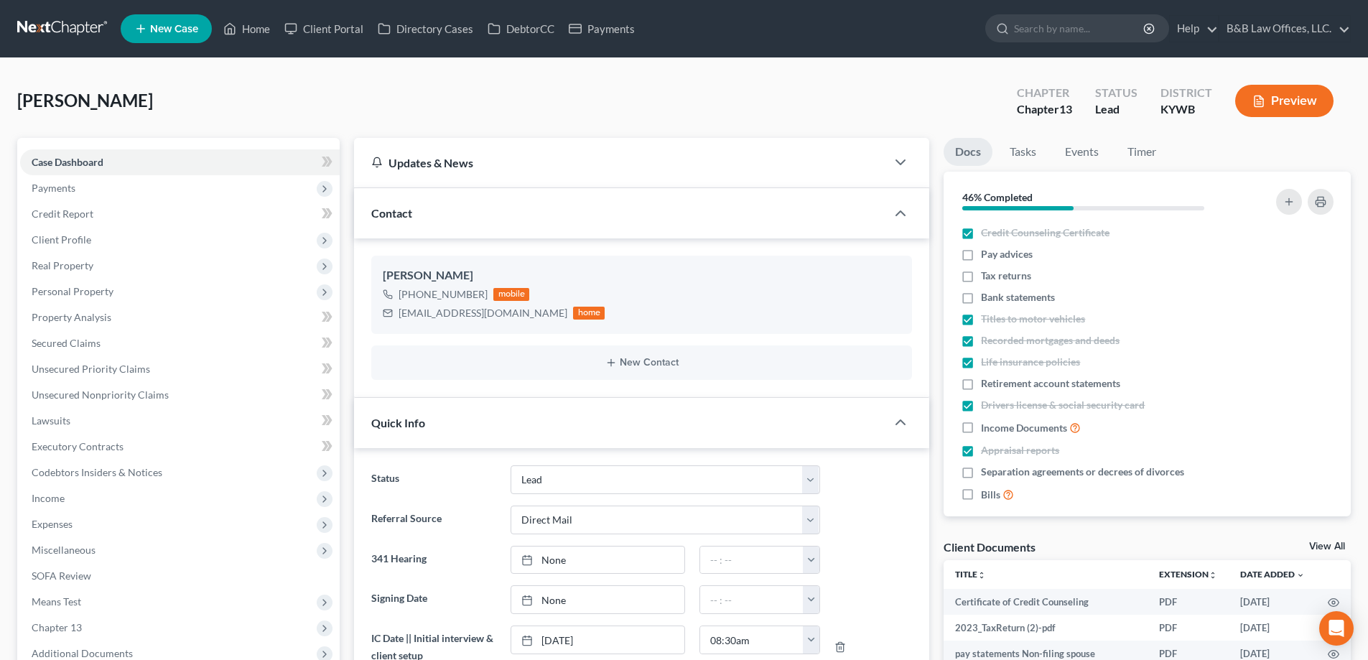
select select "10"
select select "2"
select select "0"
click at [85, 504] on span "Income" at bounding box center [180, 499] width 320 height 26
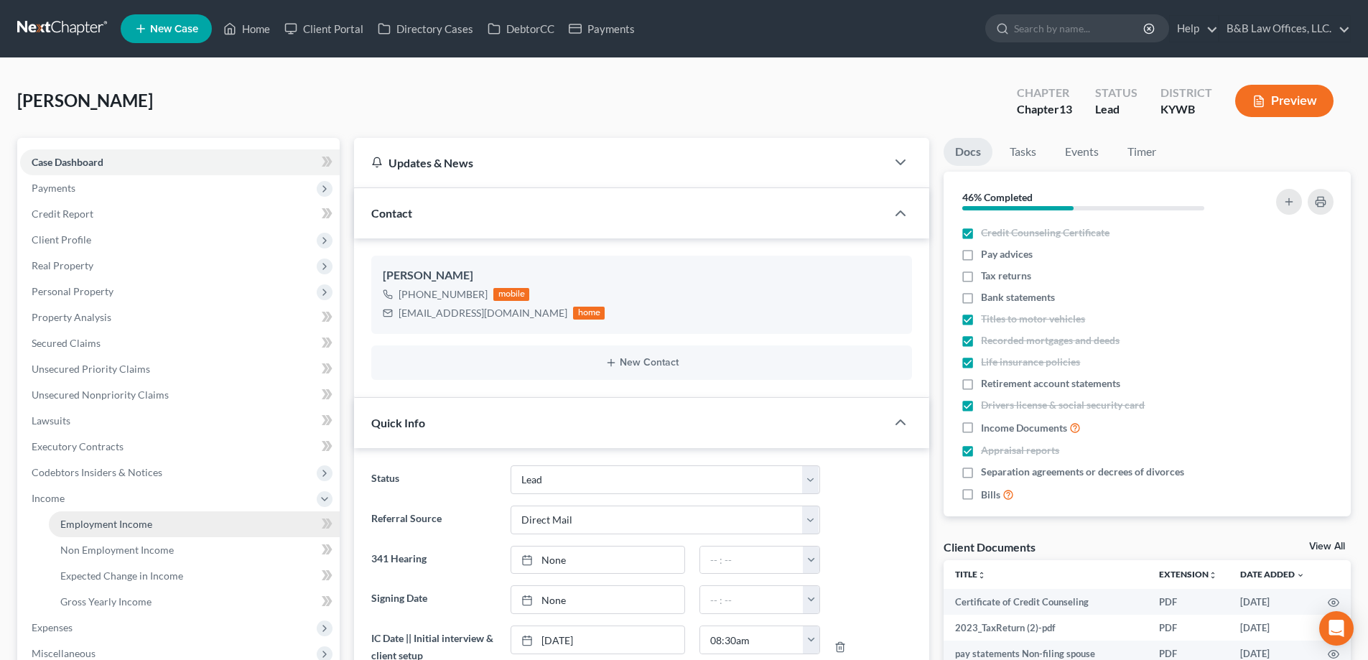
click at [107, 529] on span "Employment Income" at bounding box center [106, 524] width 92 height 12
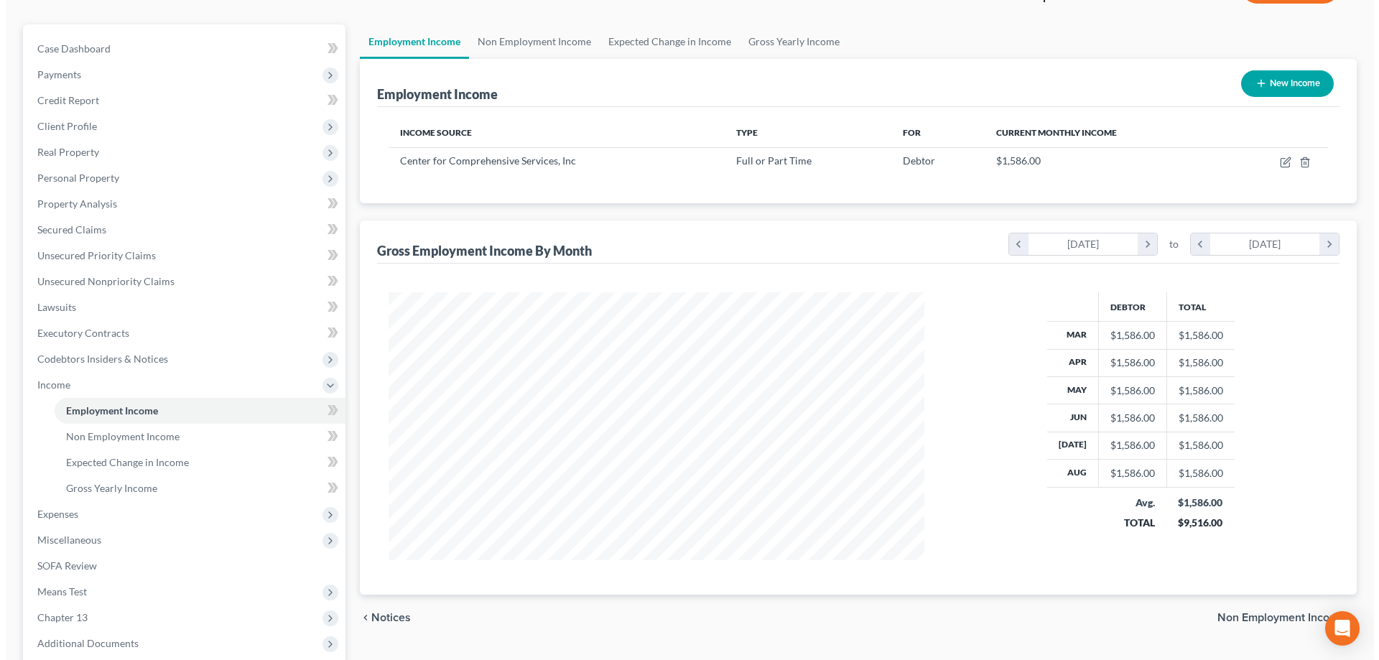
scroll to position [144, 0]
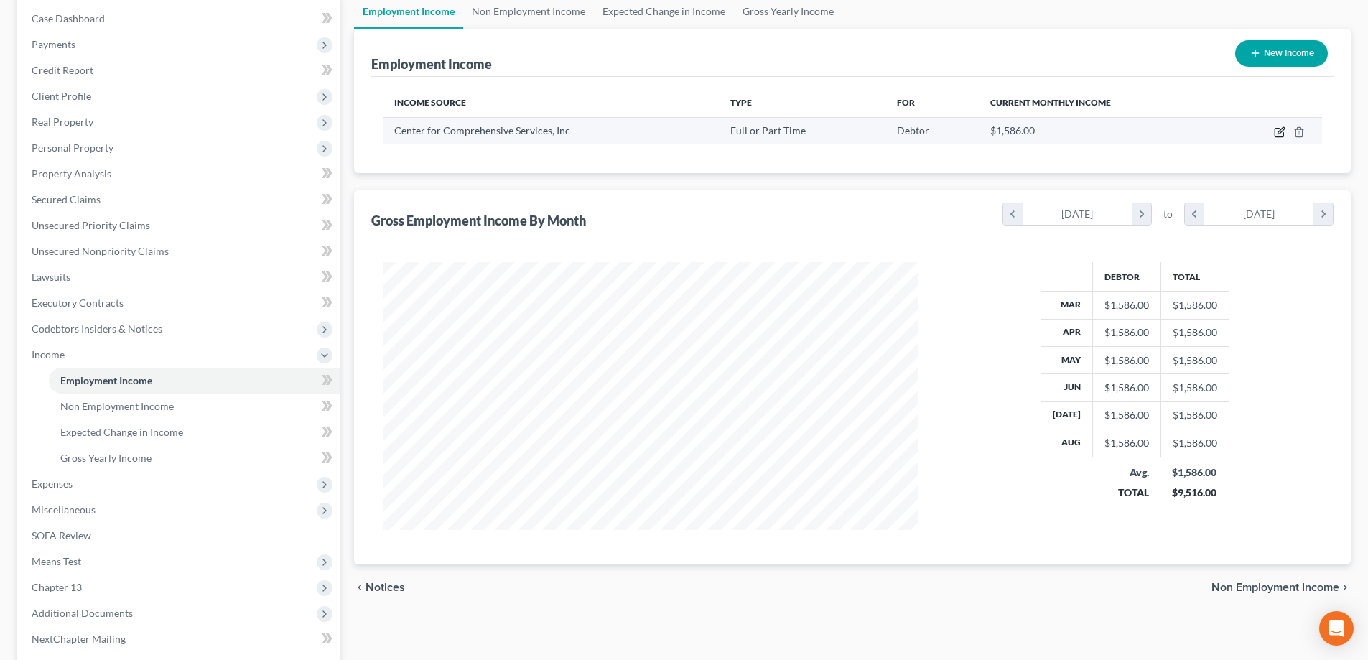
click at [1279, 132] on icon "button" at bounding box center [1281, 130] width 6 height 6
select select "0"
select select "24"
select select "2"
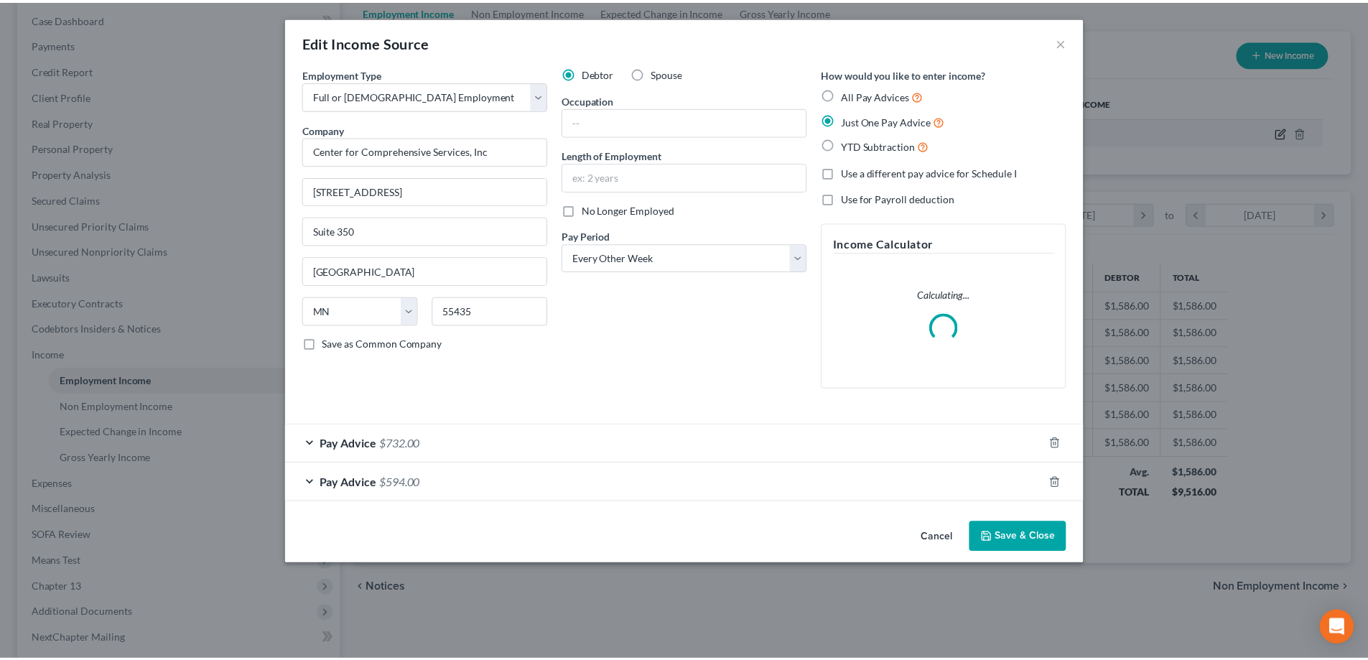
scroll to position [270, 570]
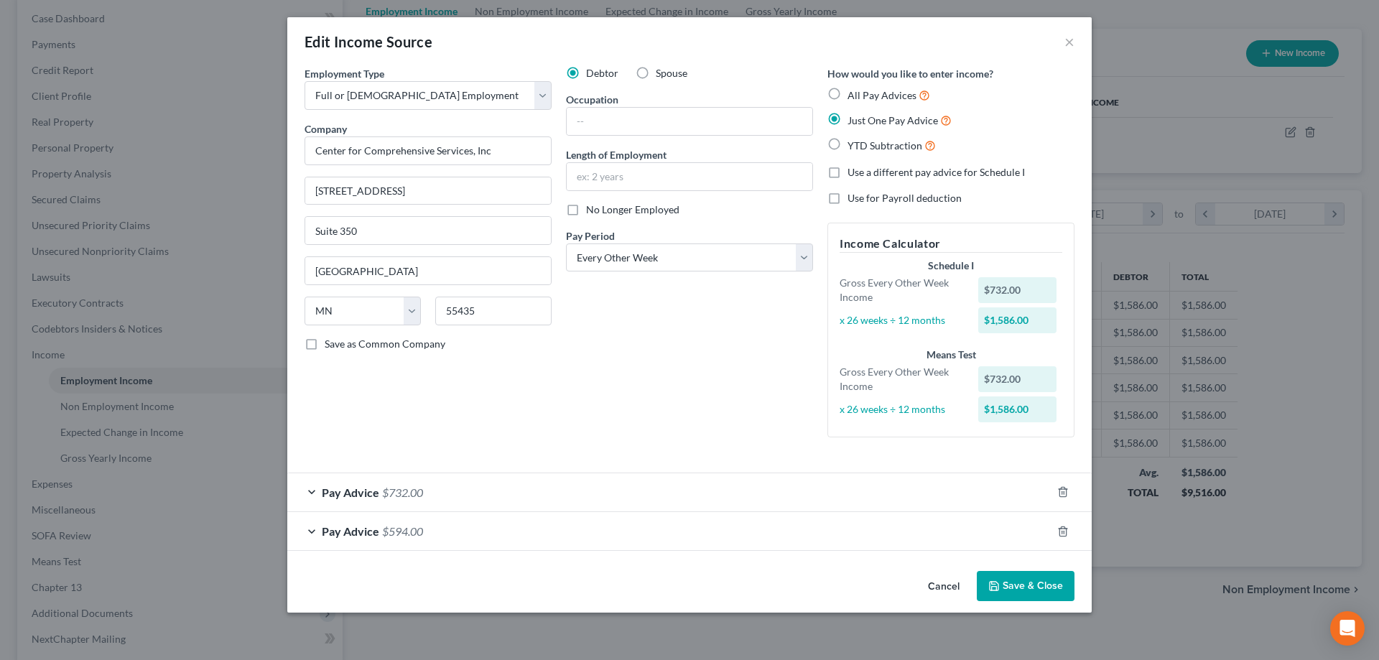
drag, startPoint x: 940, startPoint y: 588, endPoint x: 904, endPoint y: 564, distance: 42.4
click at [940, 587] on button "Cancel" at bounding box center [944, 586] width 55 height 29
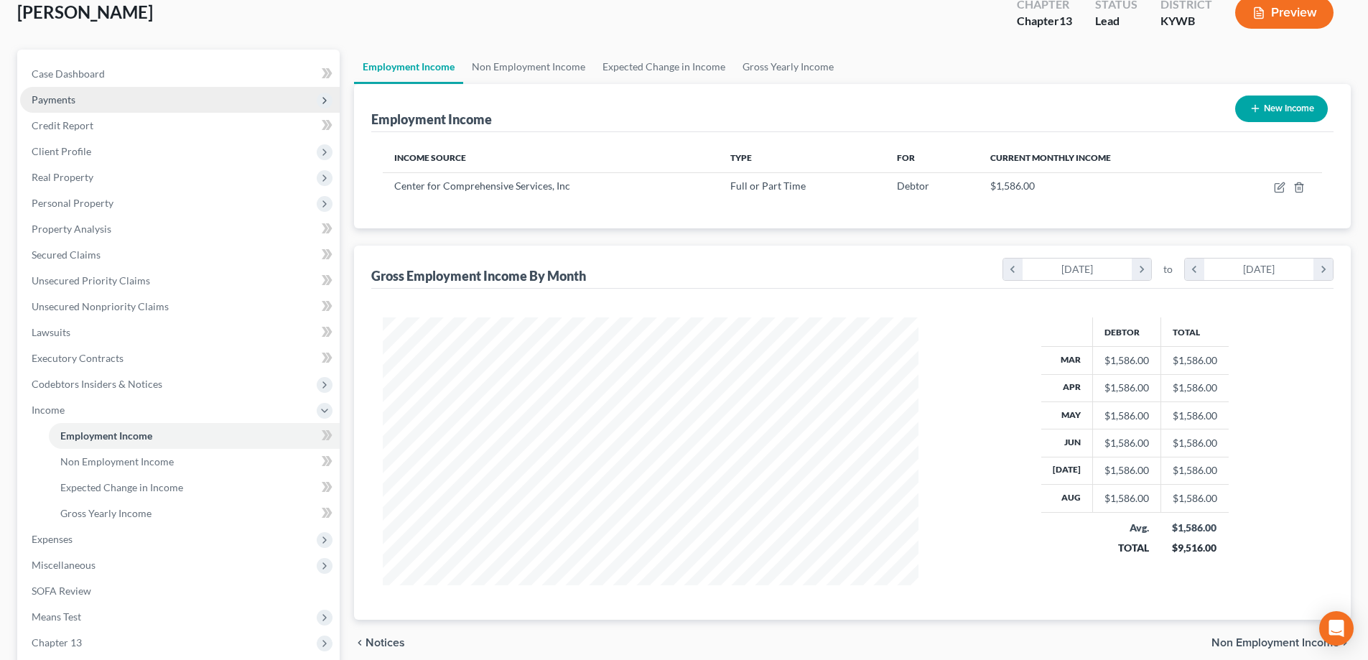
scroll to position [72, 0]
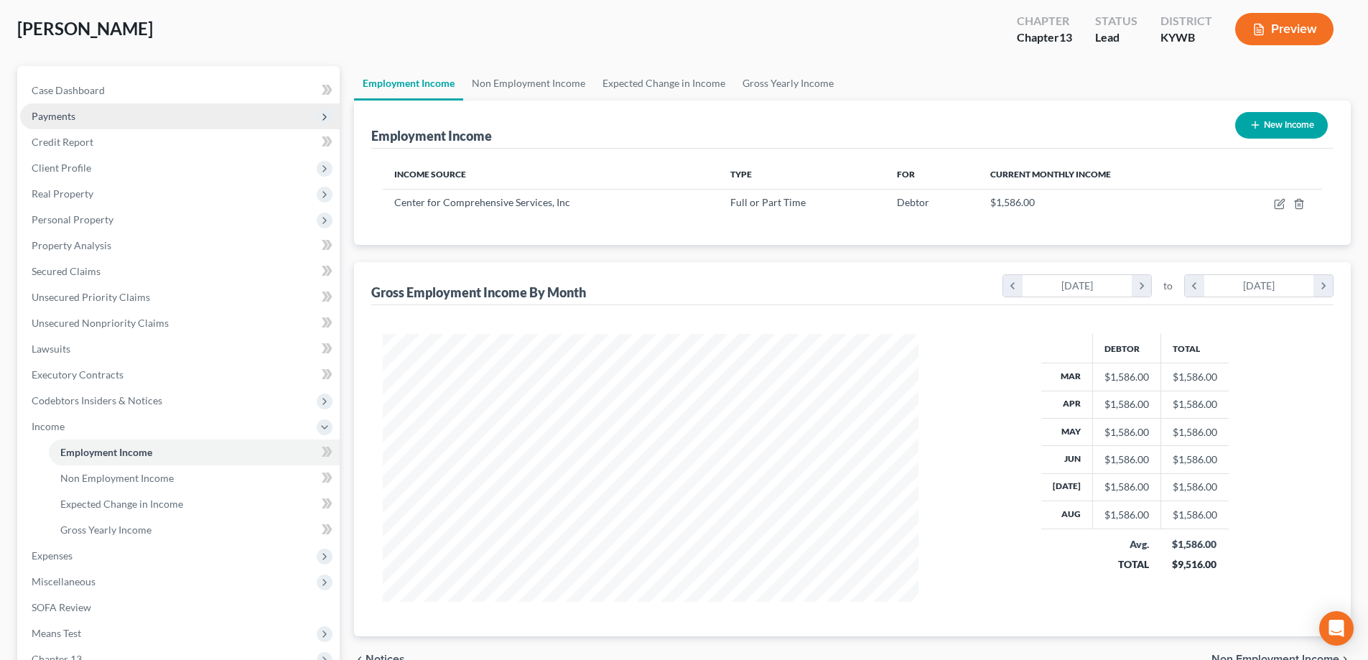
click at [80, 123] on span "Payments" at bounding box center [180, 116] width 320 height 26
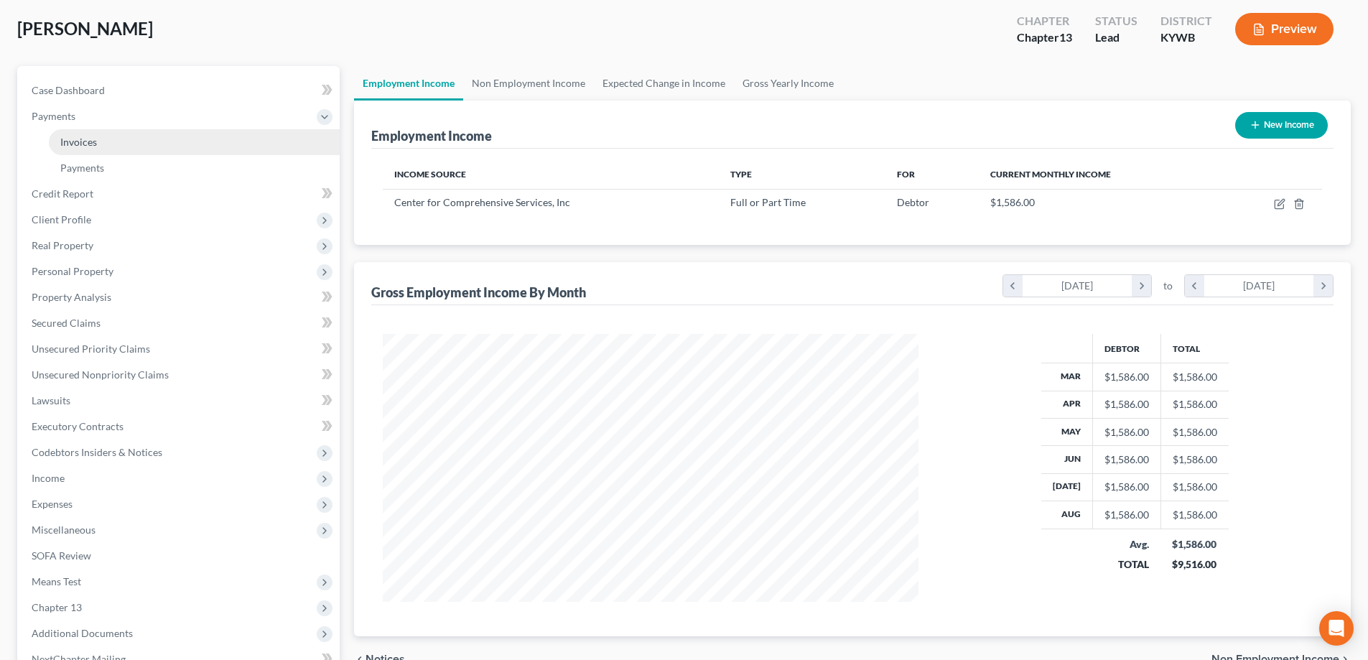
click at [93, 143] on span "Invoices" at bounding box center [78, 142] width 37 height 12
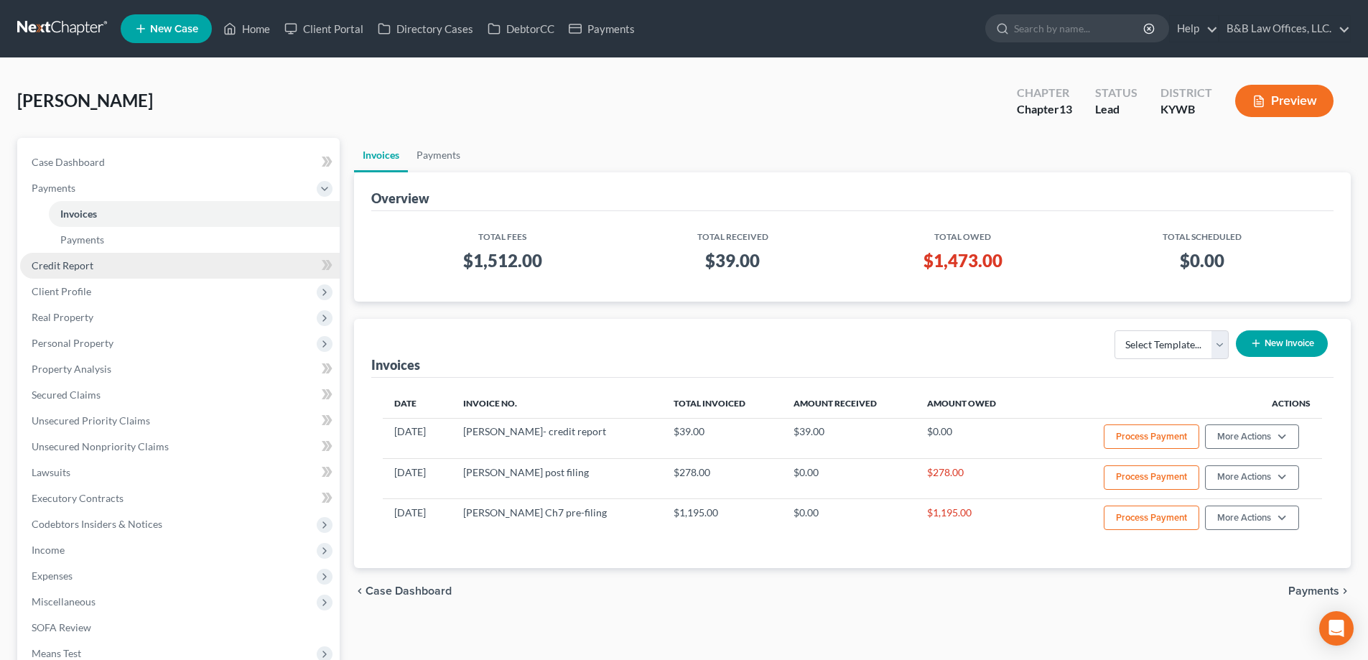
click at [97, 273] on link "Credit Report" at bounding box center [180, 266] width 320 height 26
click at [108, 267] on link "Credit Report" at bounding box center [180, 266] width 320 height 26
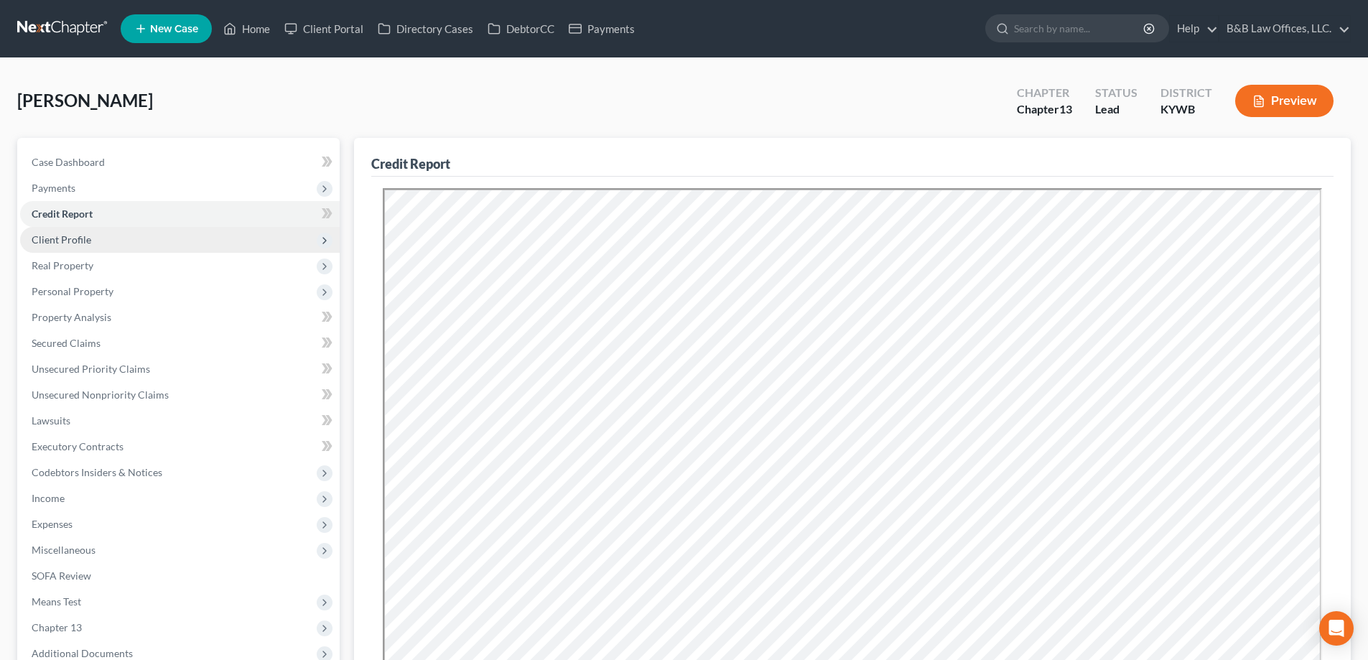
click at [102, 246] on span "Client Profile" at bounding box center [180, 240] width 320 height 26
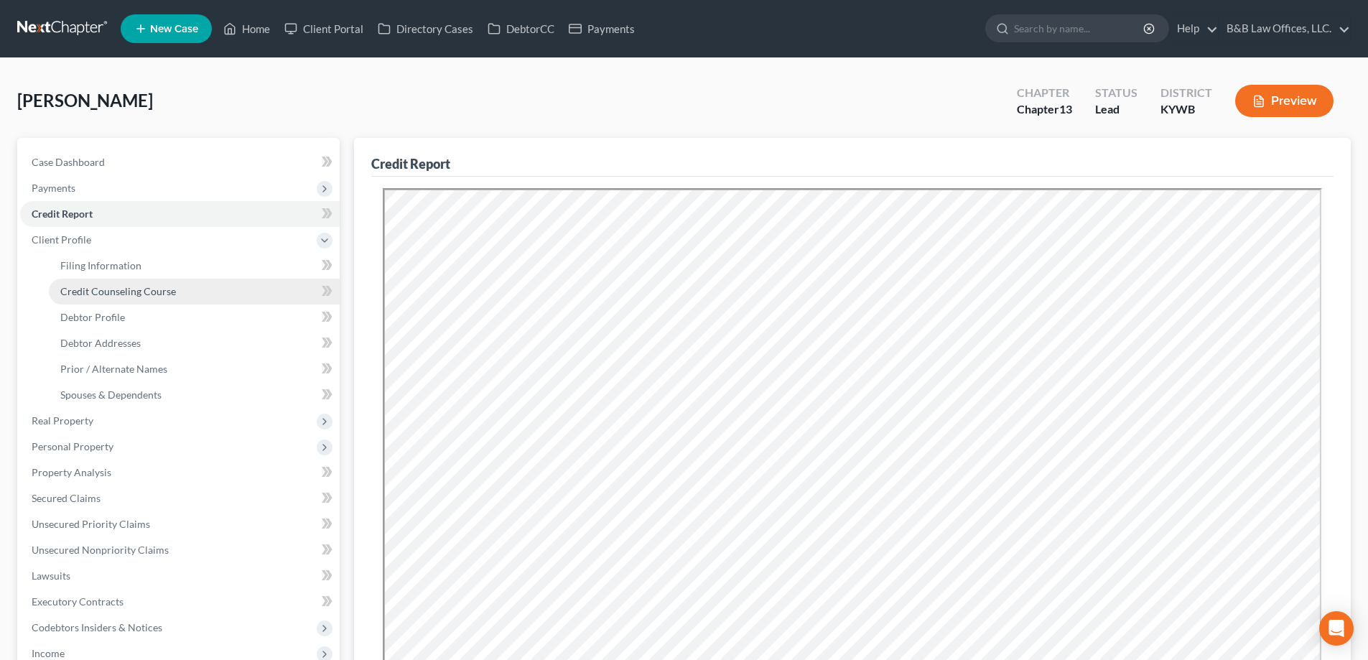
click at [116, 294] on span "Credit Counseling Course" at bounding box center [118, 291] width 116 height 12
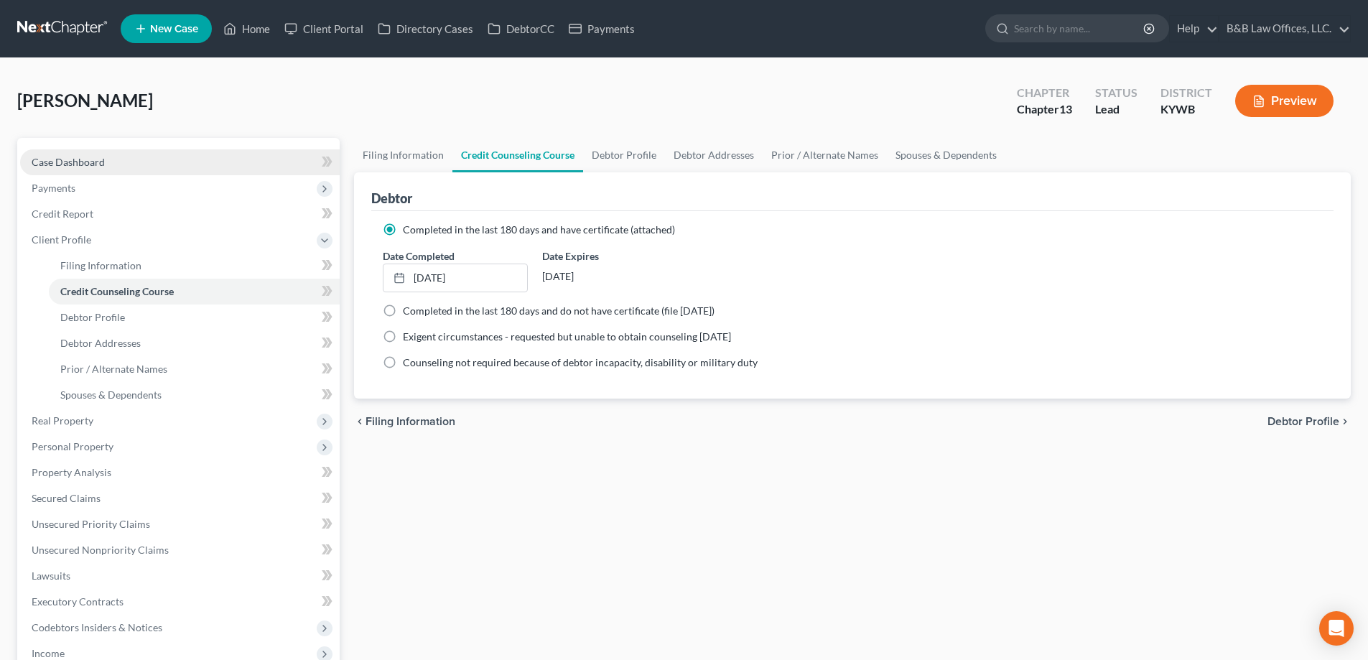
click at [106, 164] on link "Case Dashboard" at bounding box center [180, 162] width 320 height 26
select select "2"
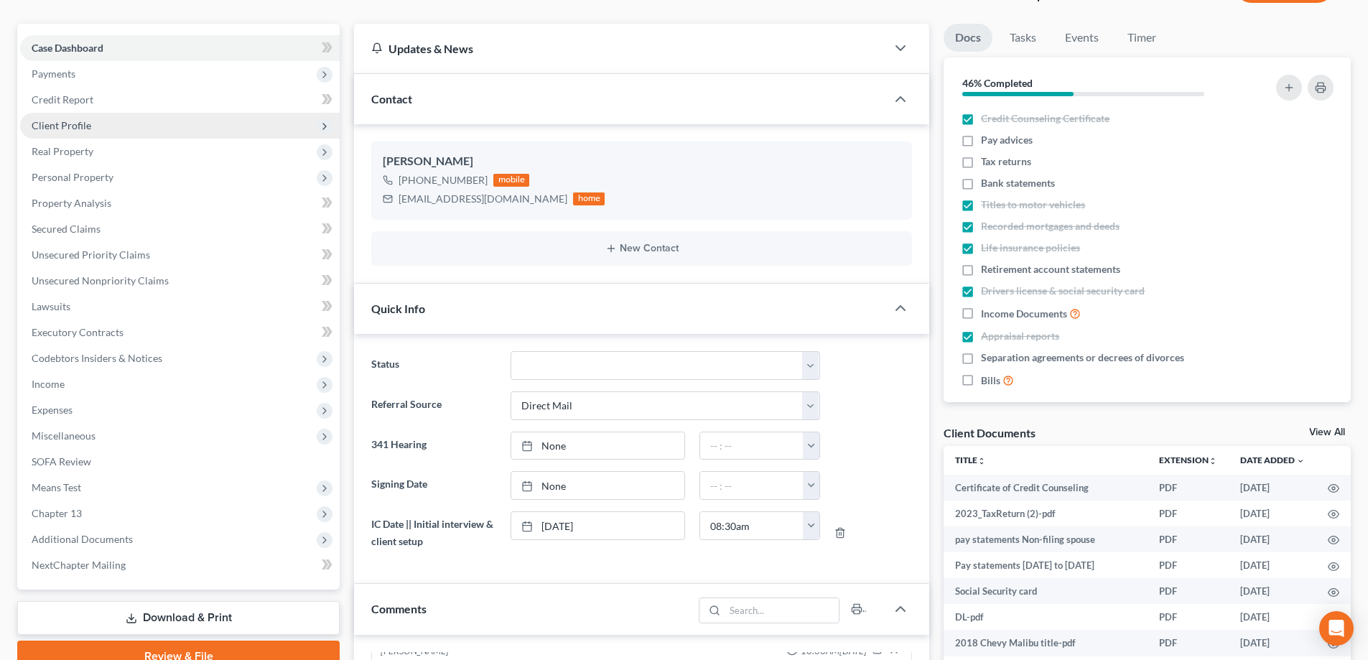
scroll to position [144, 0]
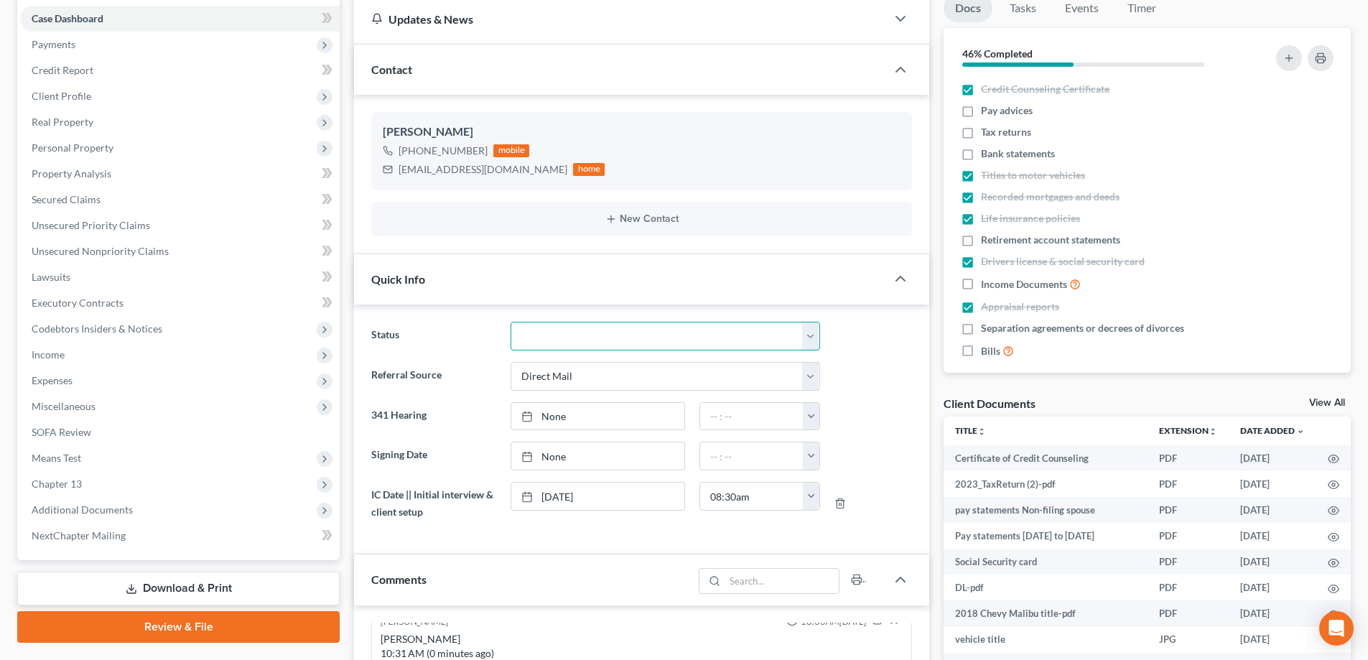
click at [572, 345] on select "Discharged Discharged & Reported Discharge Litigation Dismissal Notice Dismisse…" at bounding box center [666, 336] width 310 height 29
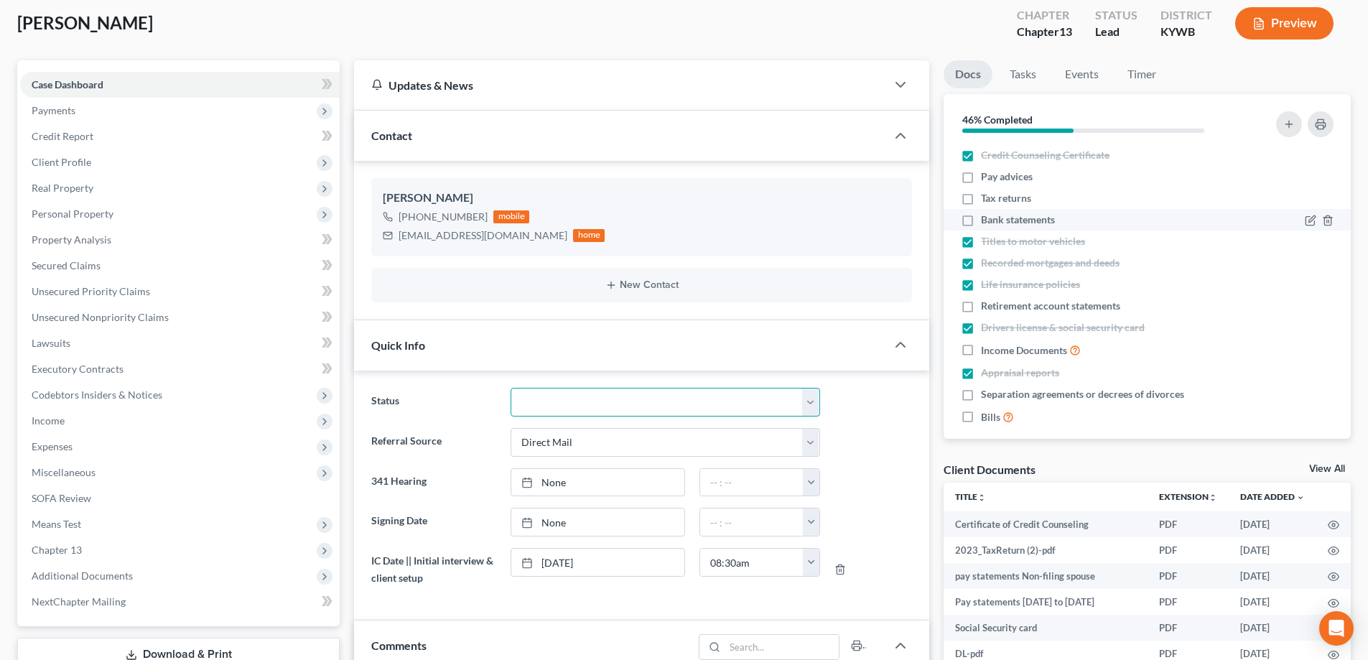
scroll to position [0, 0]
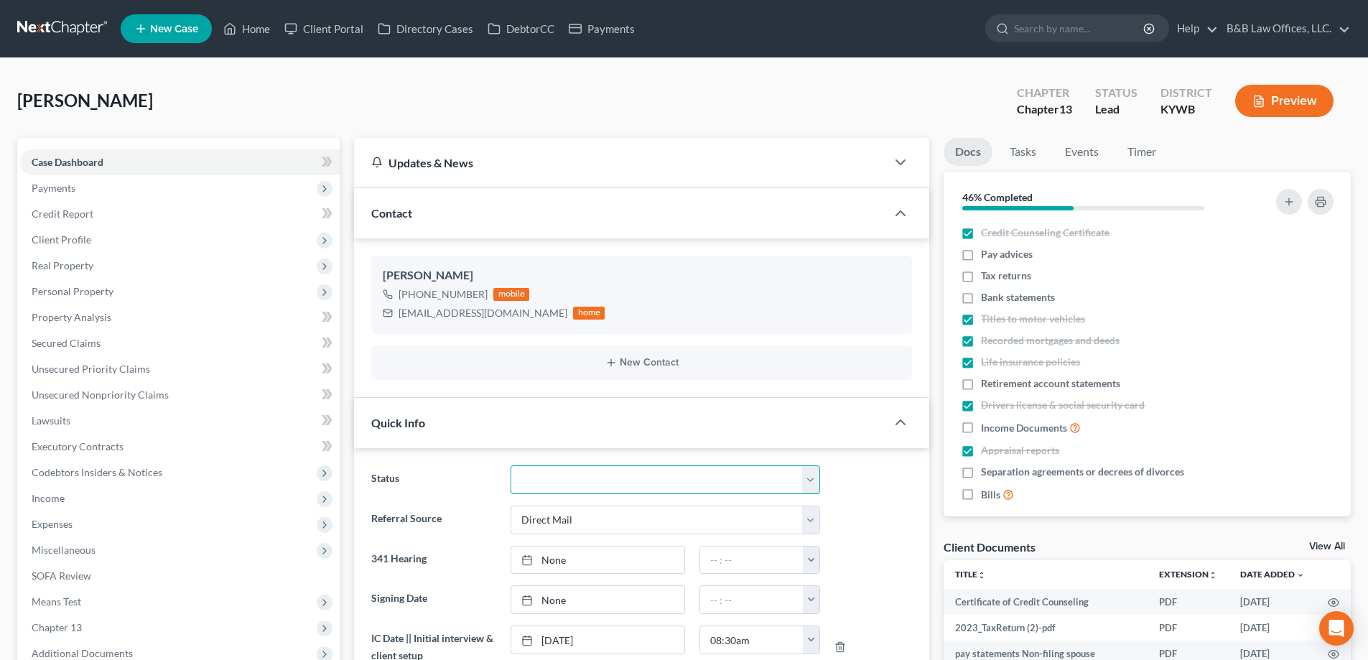
click at [582, 476] on select "Discharged Discharged & Reported Discharge Litigation Dismissal Notice Dismisse…" at bounding box center [666, 479] width 310 height 29
select select "9"
click at [511, 465] on select "Discharged Discharged & Reported Discharge Litigation Dismissal Notice Dismisse…" at bounding box center [666, 479] width 310 height 29
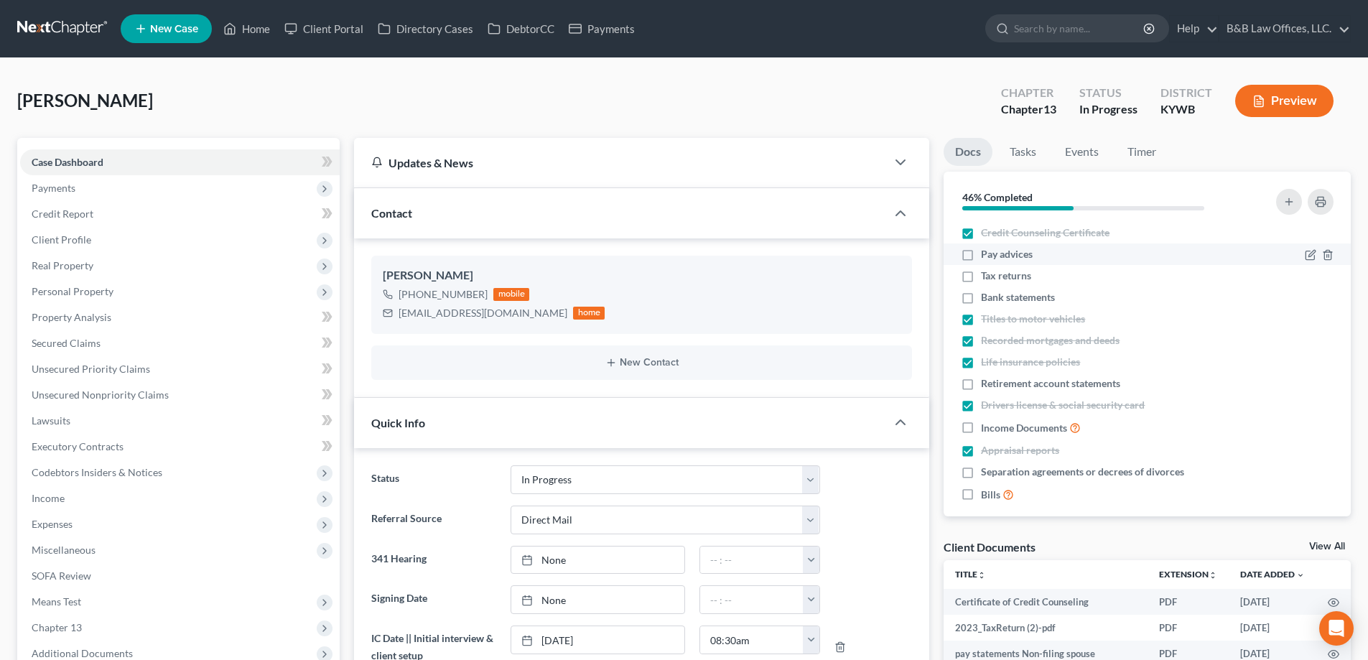
click at [981, 254] on label "Pay advices" at bounding box center [1007, 254] width 52 height 14
click at [987, 254] on input "Pay advices" at bounding box center [991, 251] width 9 height 9
checkbox input "true"
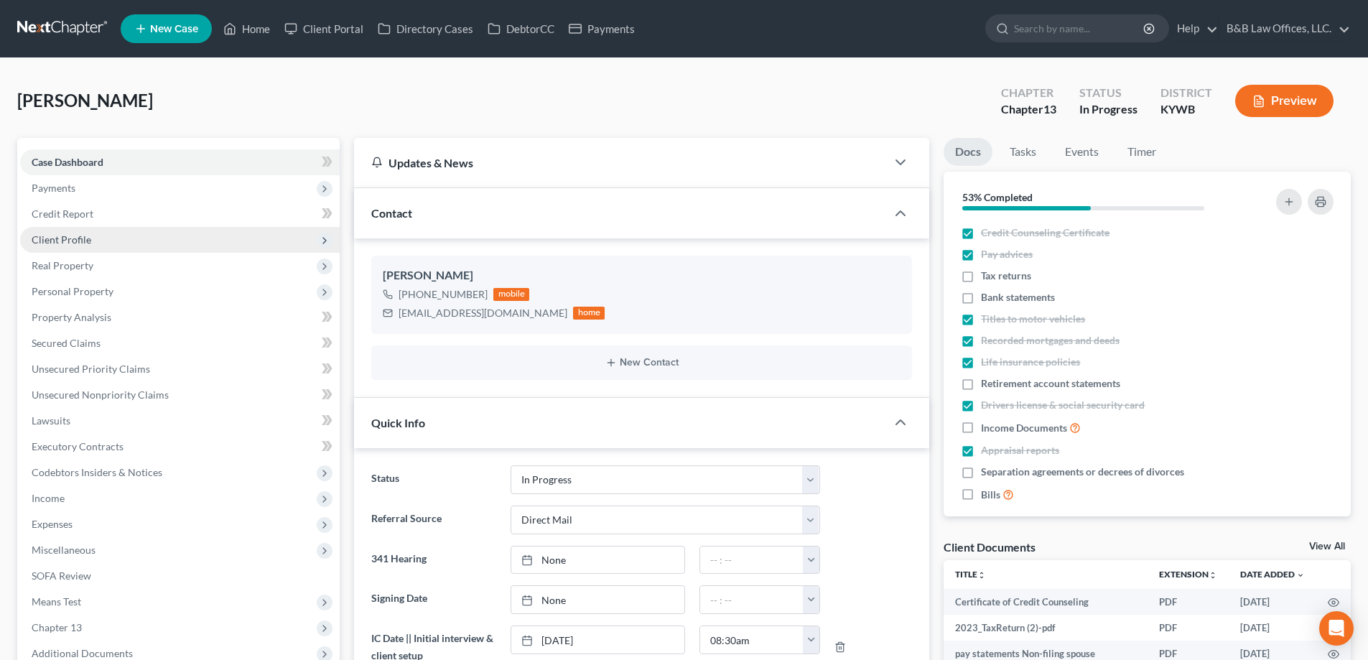
click at [93, 238] on span "Client Profile" at bounding box center [180, 240] width 320 height 26
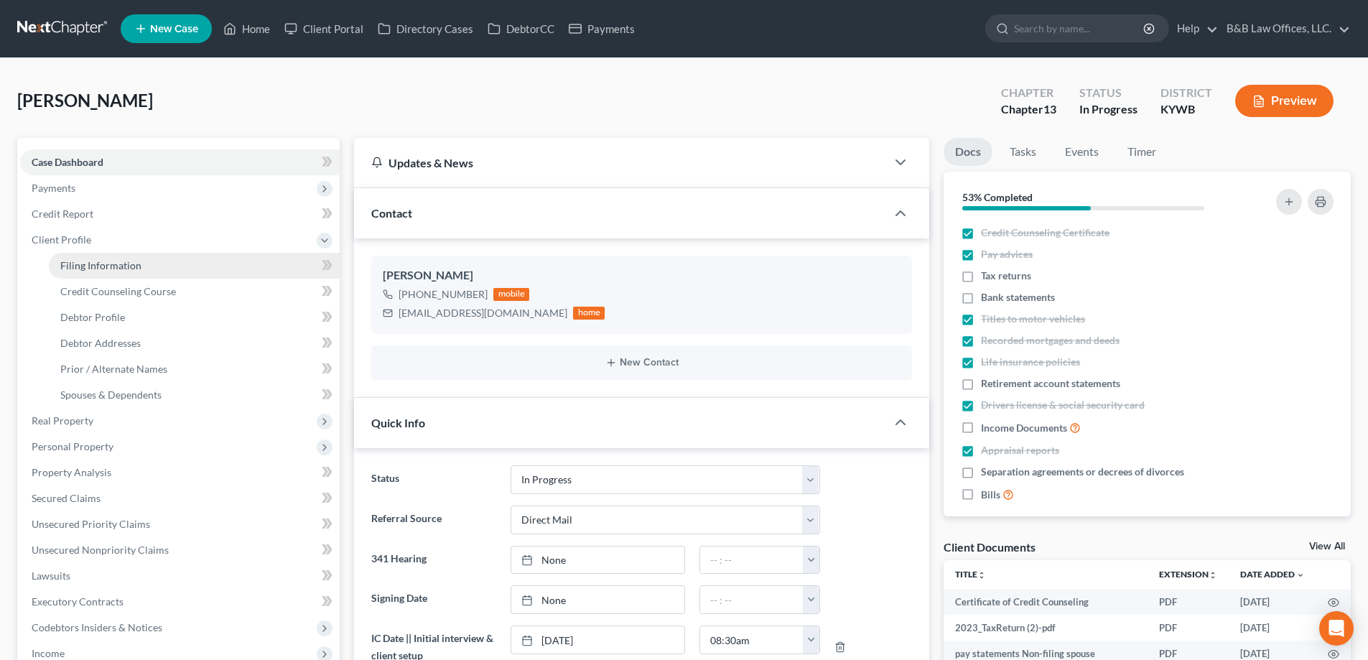
click at [100, 264] on span "Filing Information" at bounding box center [100, 265] width 81 height 12
select select "1"
select select "0"
select select "3"
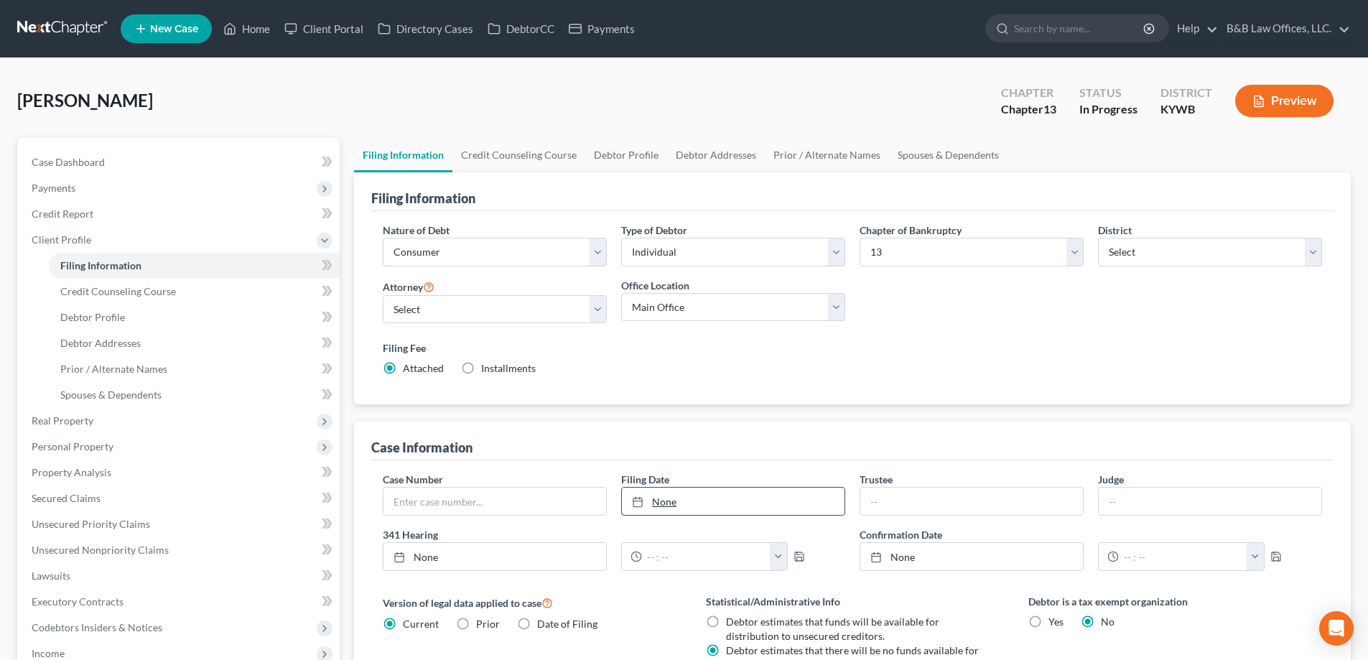
click at [689, 507] on link "None" at bounding box center [733, 501] width 223 height 27
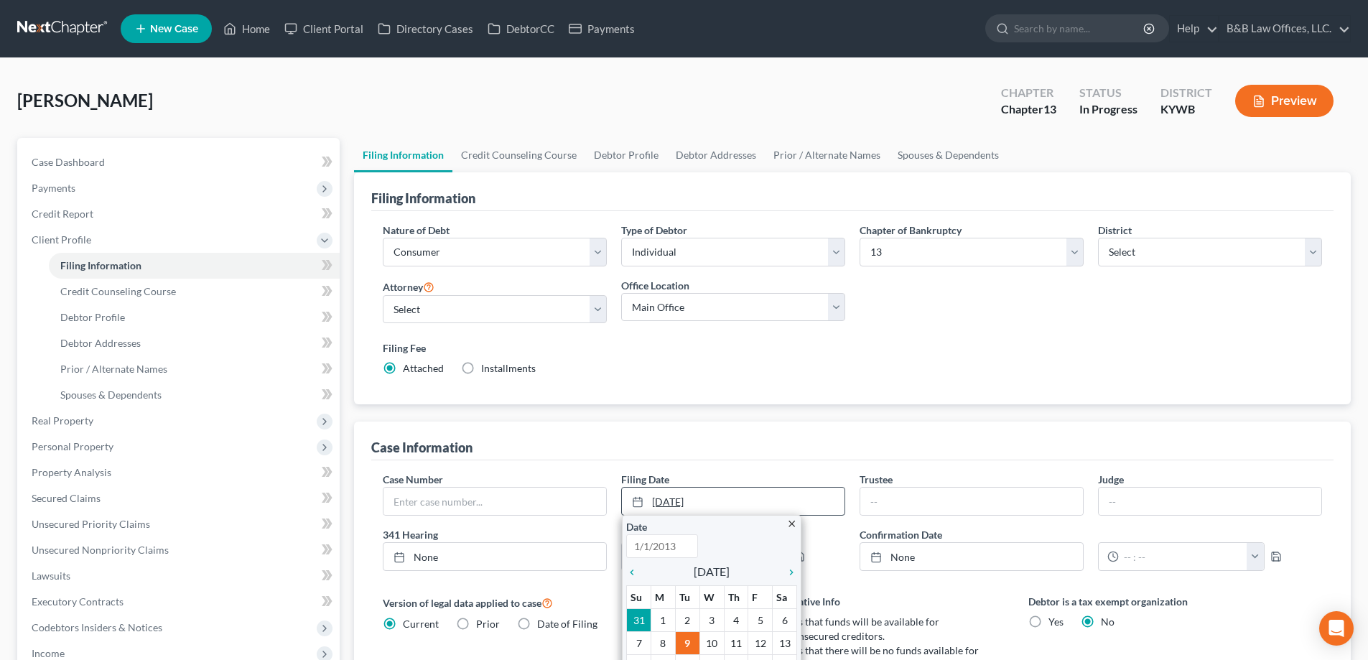
type input "9/9/2025"
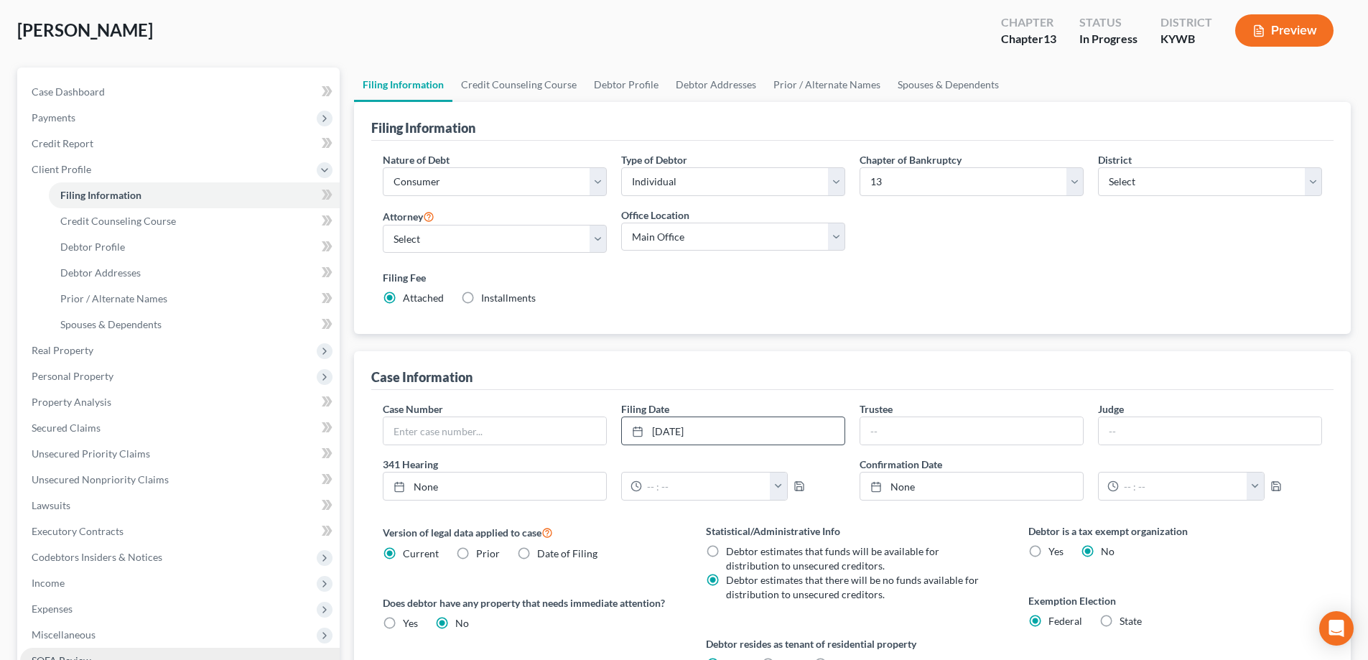
scroll to position [215, 0]
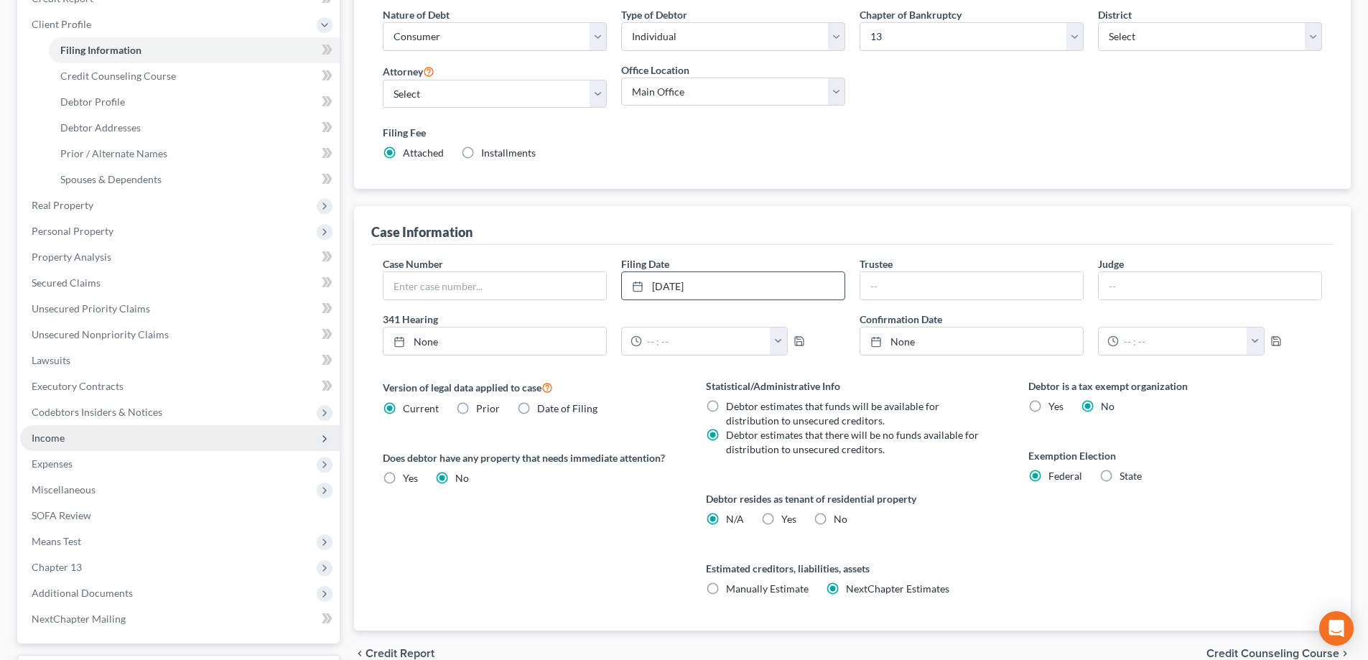
click at [87, 436] on span "Income" at bounding box center [180, 438] width 320 height 26
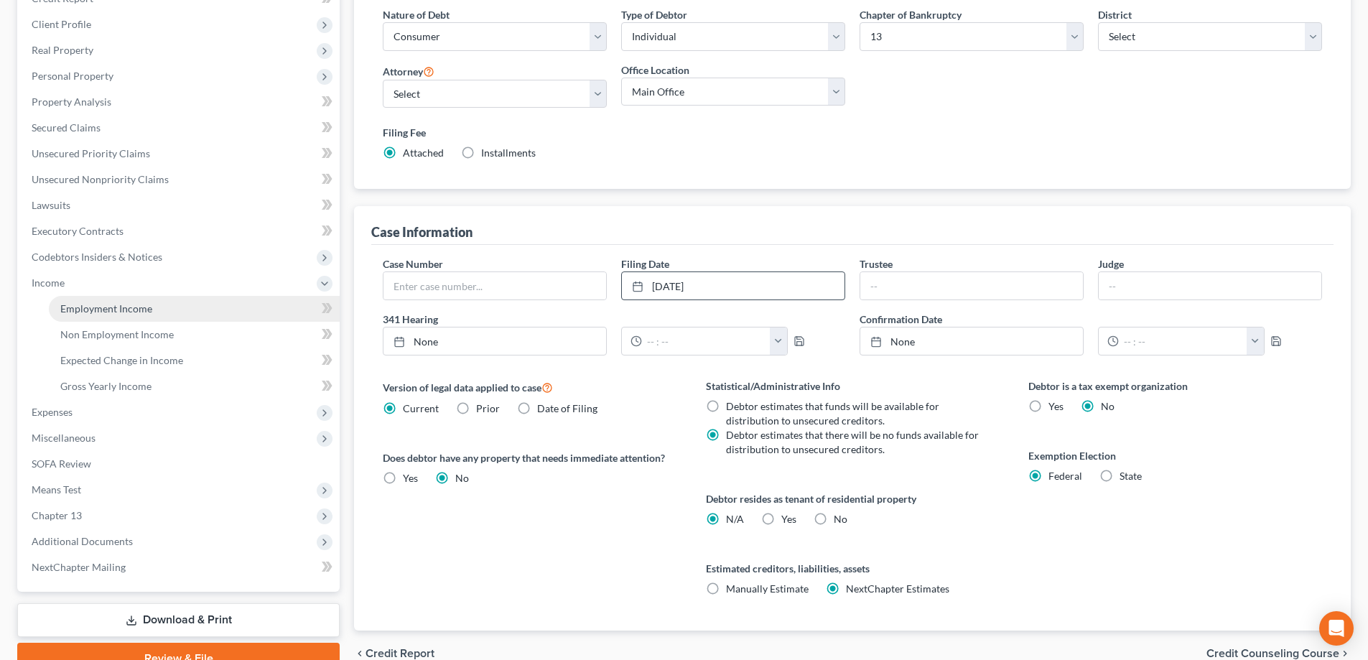
click at [140, 316] on link "Employment Income" at bounding box center [194, 309] width 291 height 26
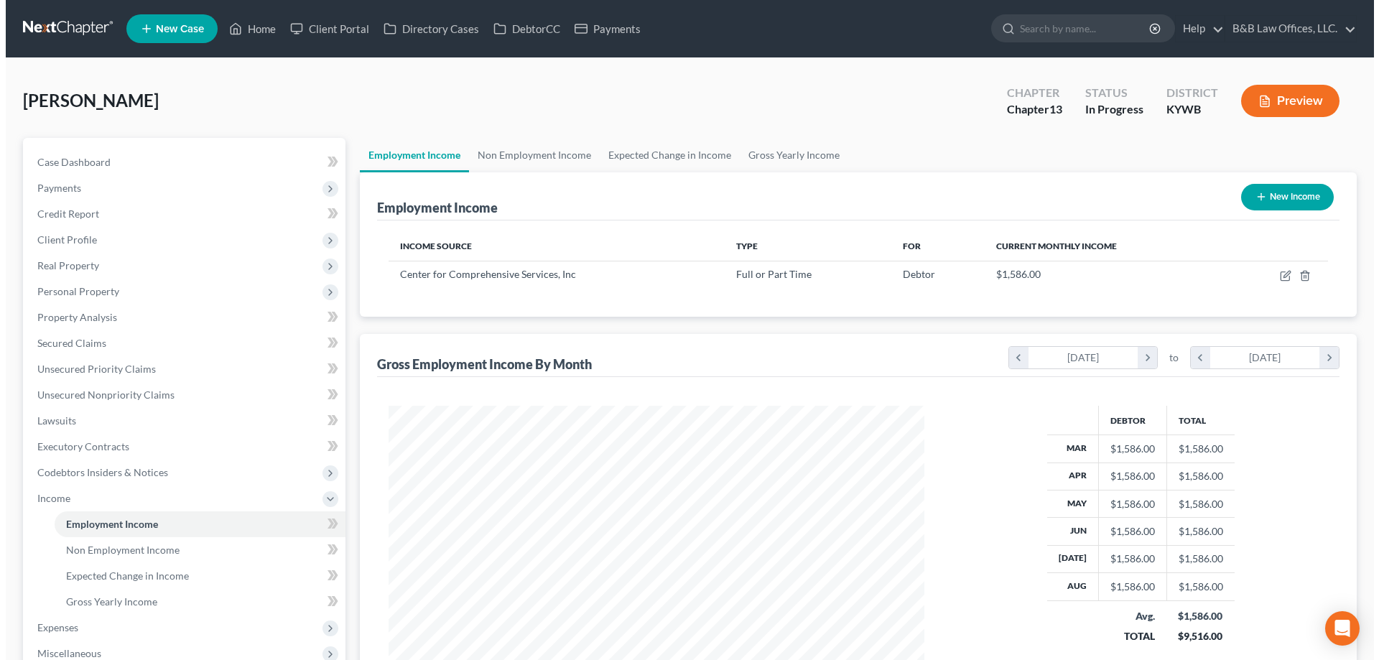
scroll to position [268, 565]
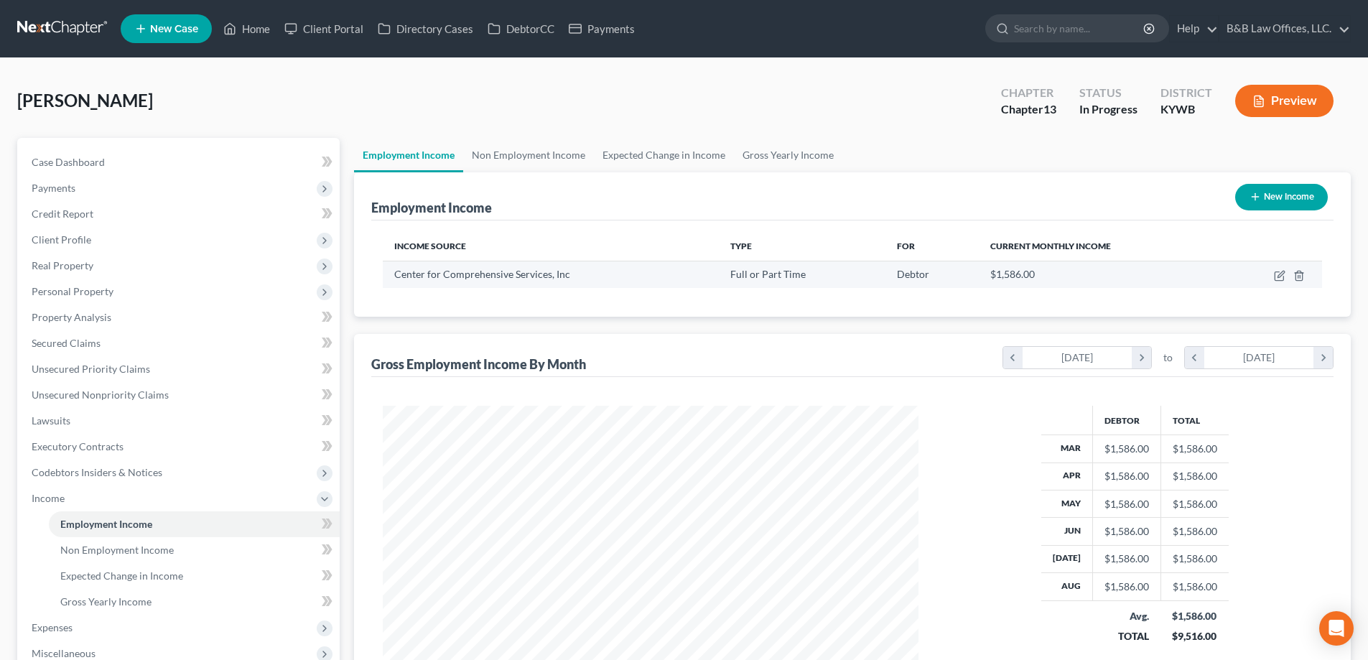
click at [1283, 268] on td at bounding box center [1272, 274] width 101 height 27
click at [1281, 270] on icon "button" at bounding box center [1279, 275] width 11 height 11
select select "0"
select select "24"
select select "2"
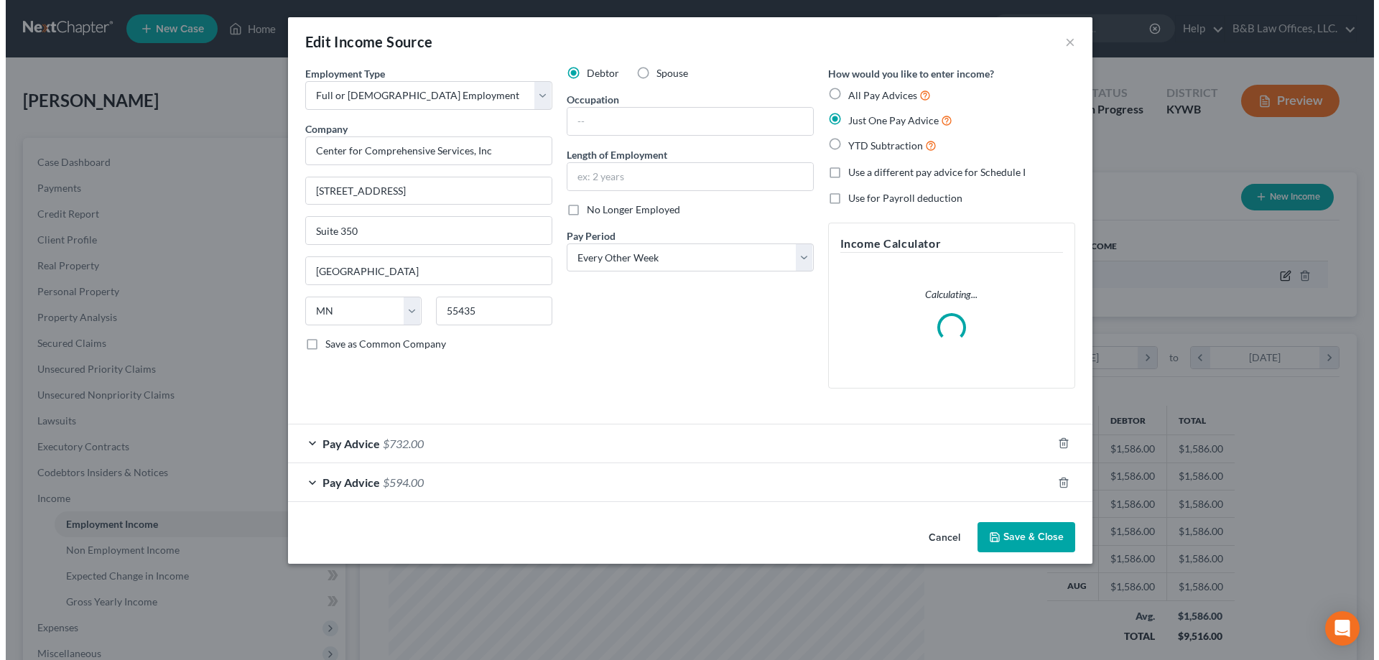
scroll to position [270, 570]
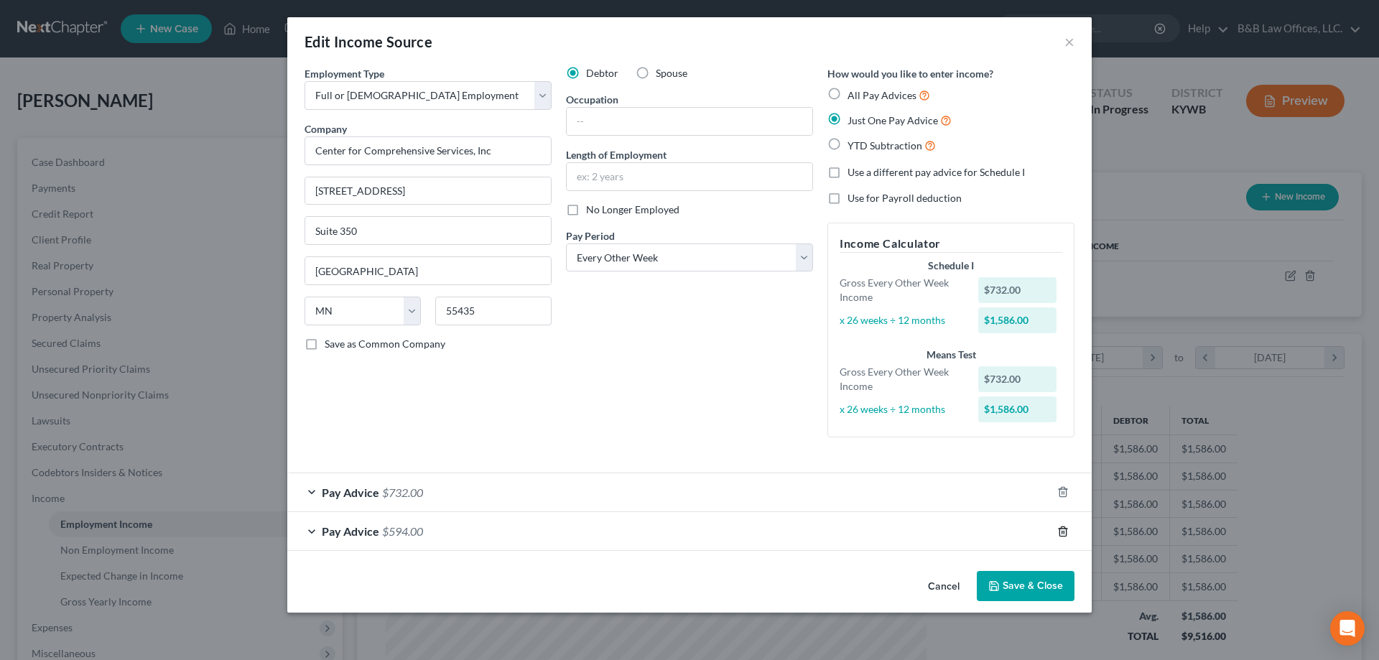
click at [1062, 534] on icon "button" at bounding box center [1062, 531] width 11 height 11
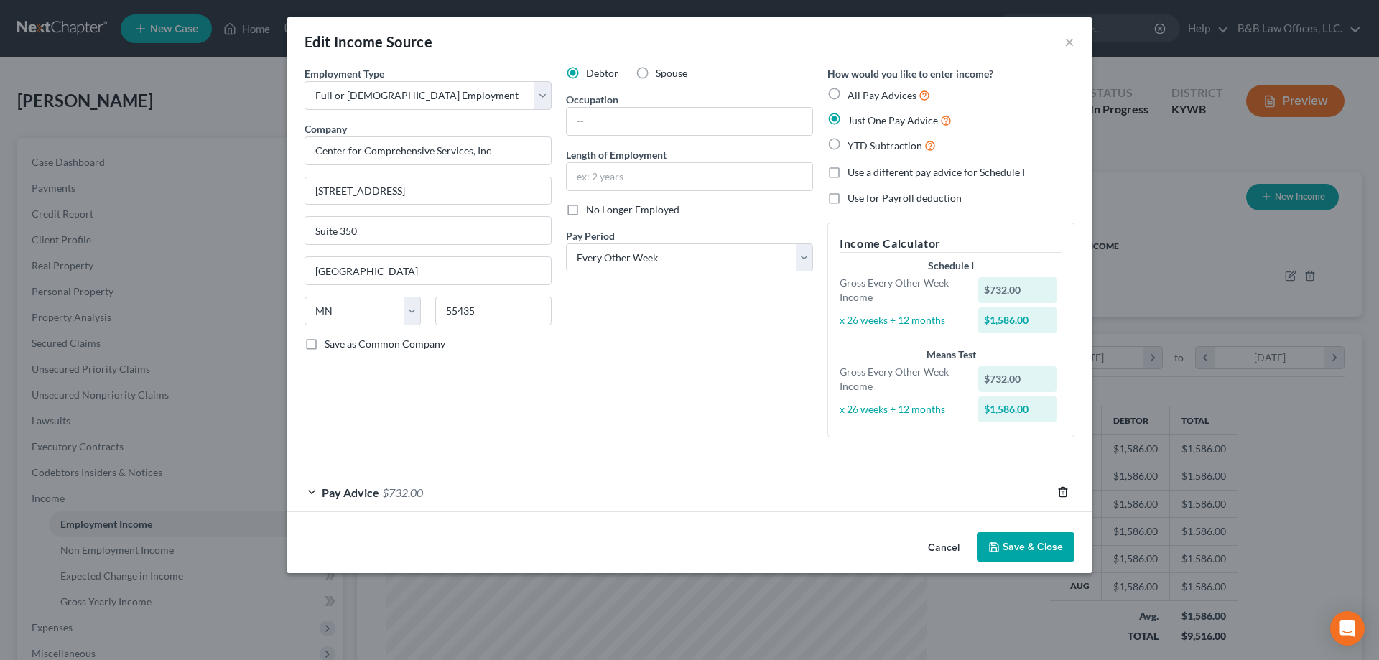
click at [1062, 491] on icon "button" at bounding box center [1062, 491] width 11 height 11
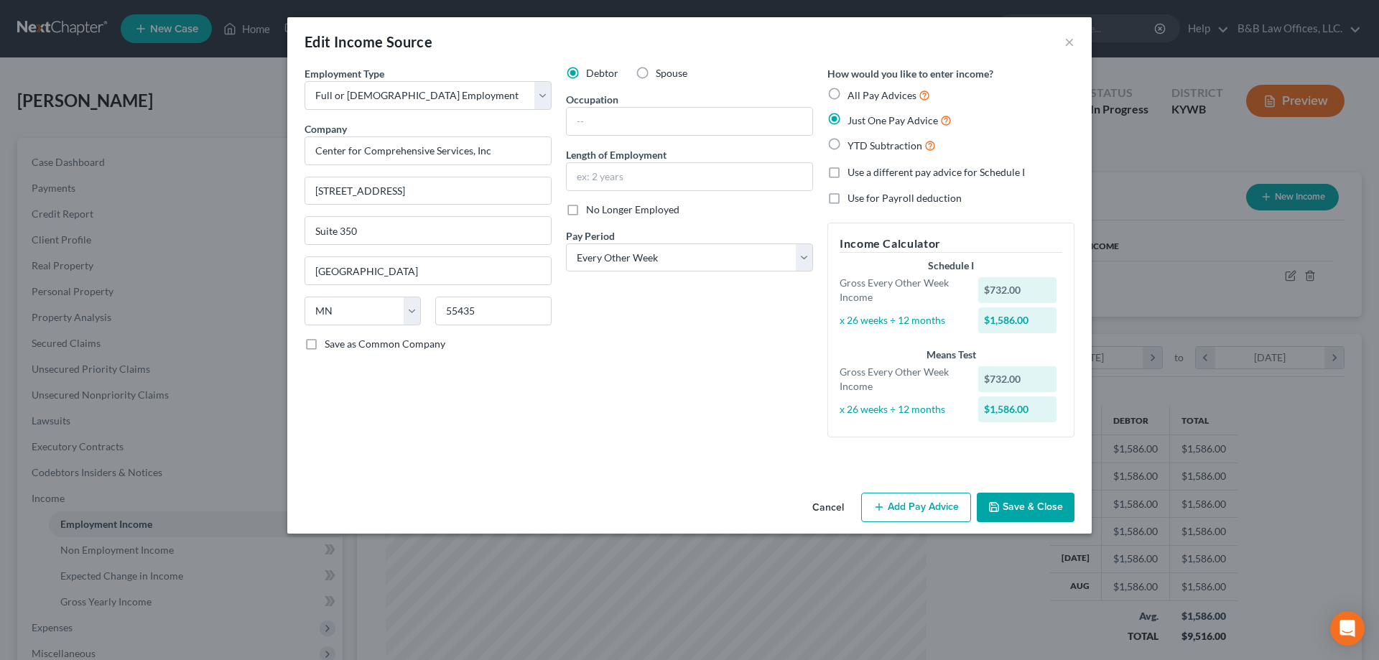
click at [848, 147] on label "YTD Subtraction" at bounding box center [892, 145] width 88 height 17
click at [853, 147] on input "YTD Subtraction" at bounding box center [857, 141] width 9 height 9
radio input "true"
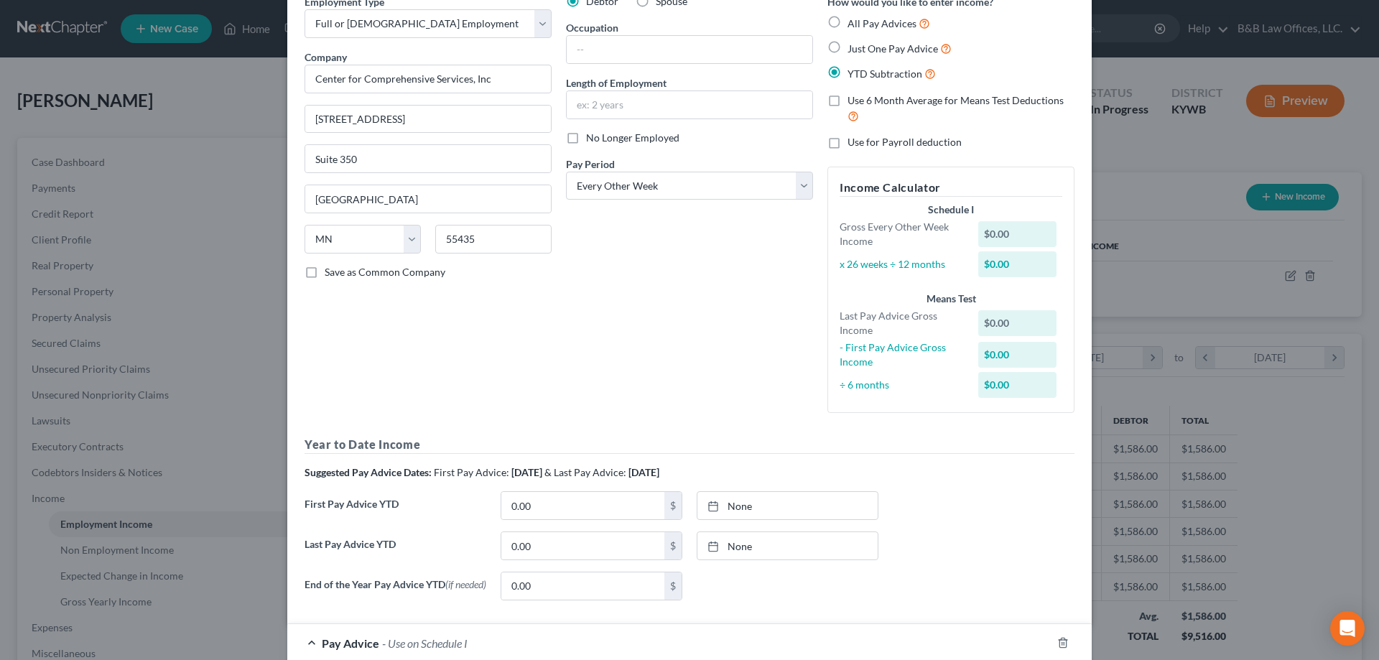
scroll to position [144, 0]
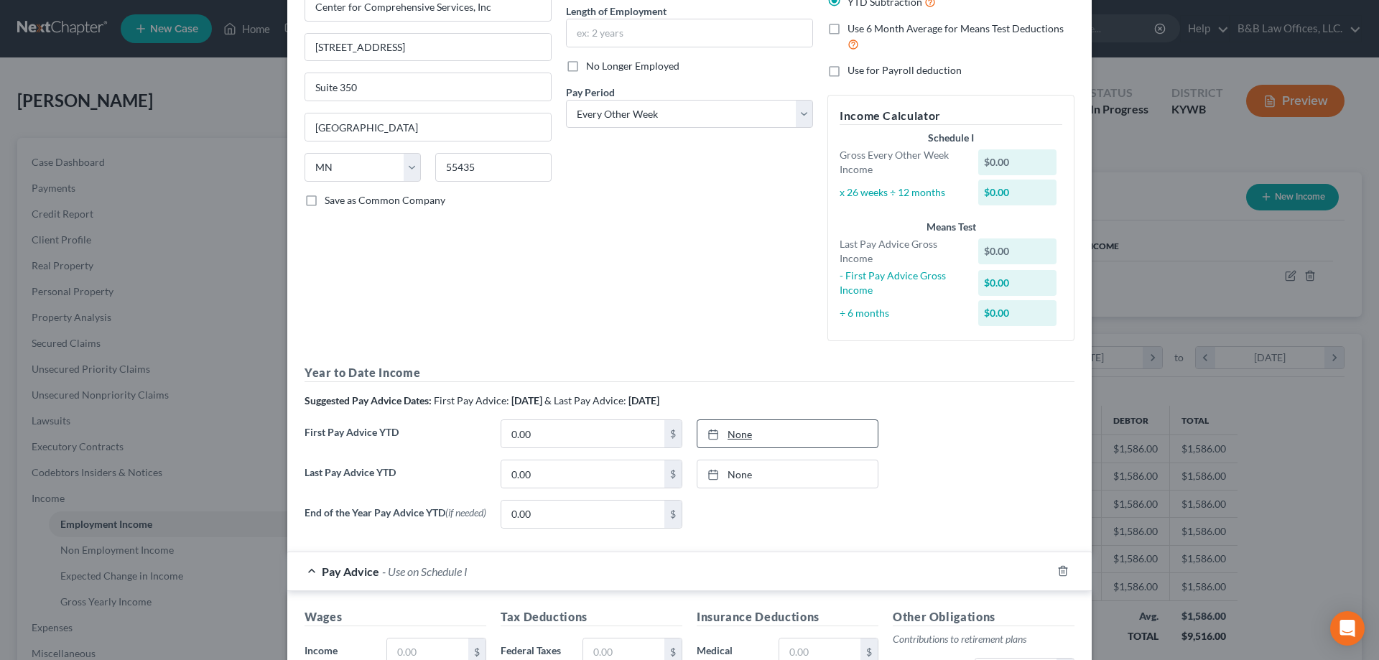
click at [743, 434] on link "None" at bounding box center [787, 433] width 180 height 27
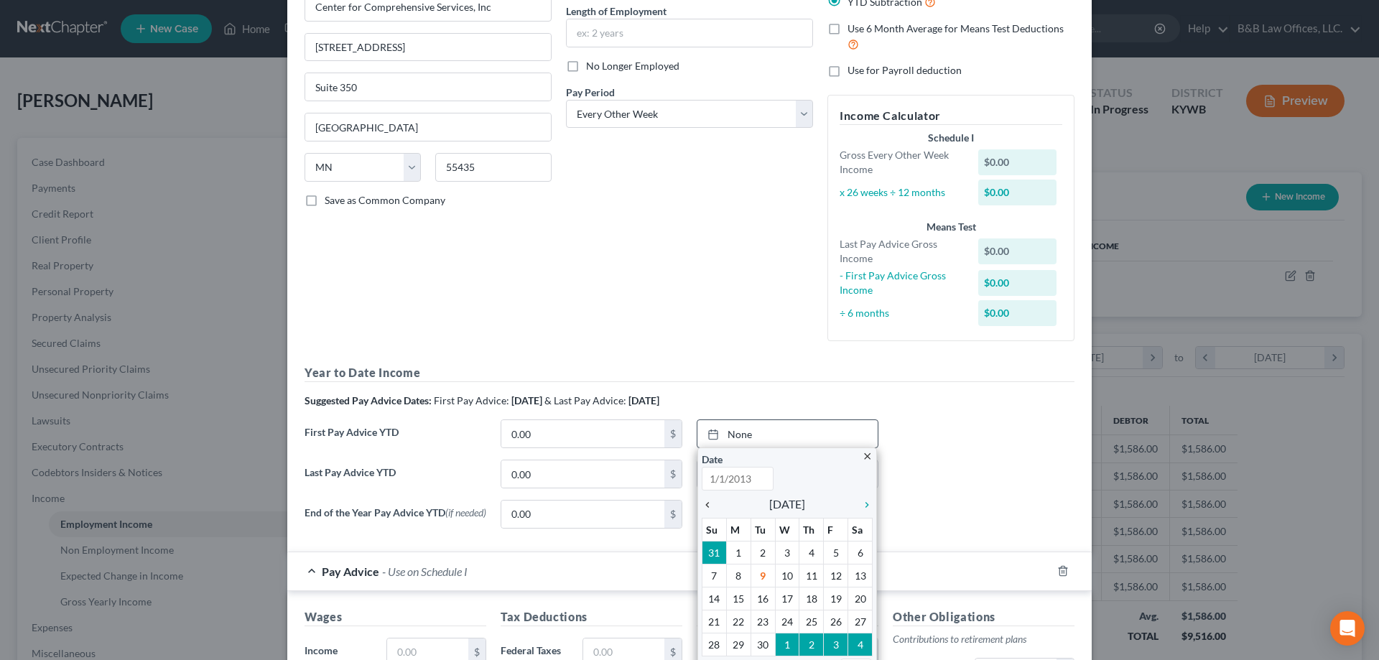
type input "9/9/2025"
click at [706, 506] on icon "chevron_left" at bounding box center [711, 504] width 19 height 11
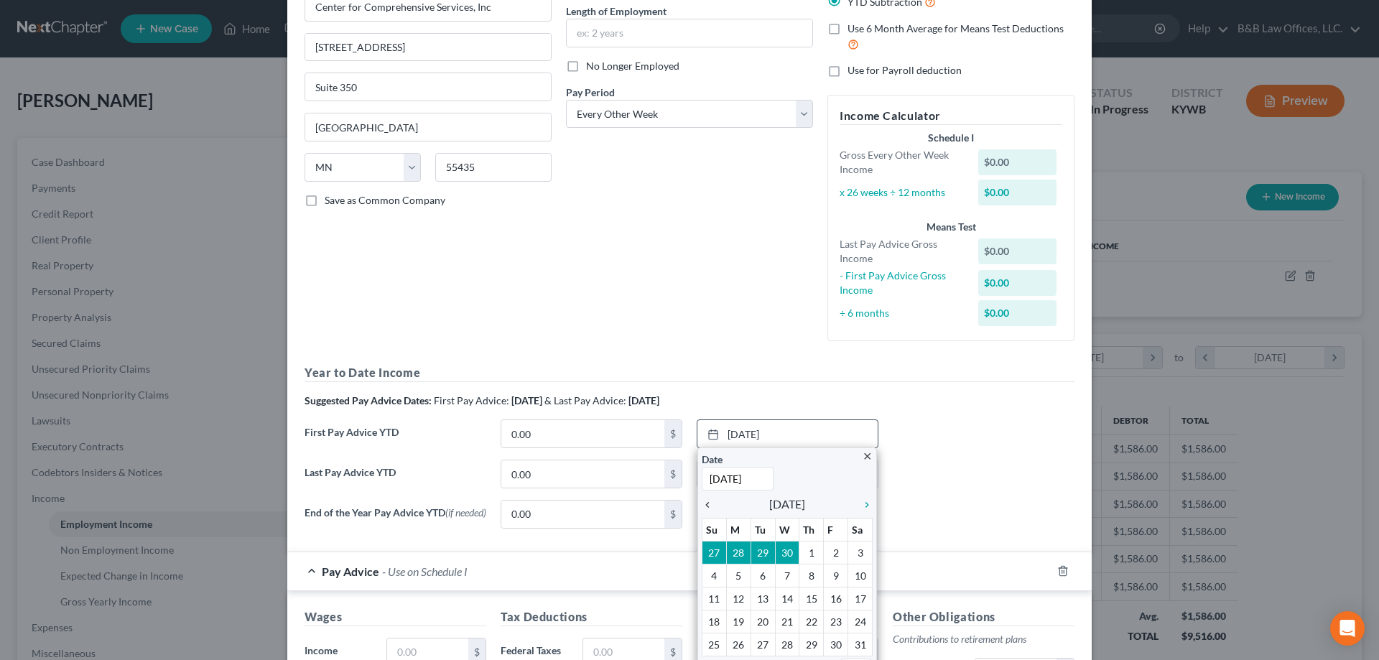
click at [706, 506] on icon "chevron_left" at bounding box center [711, 504] width 19 height 11
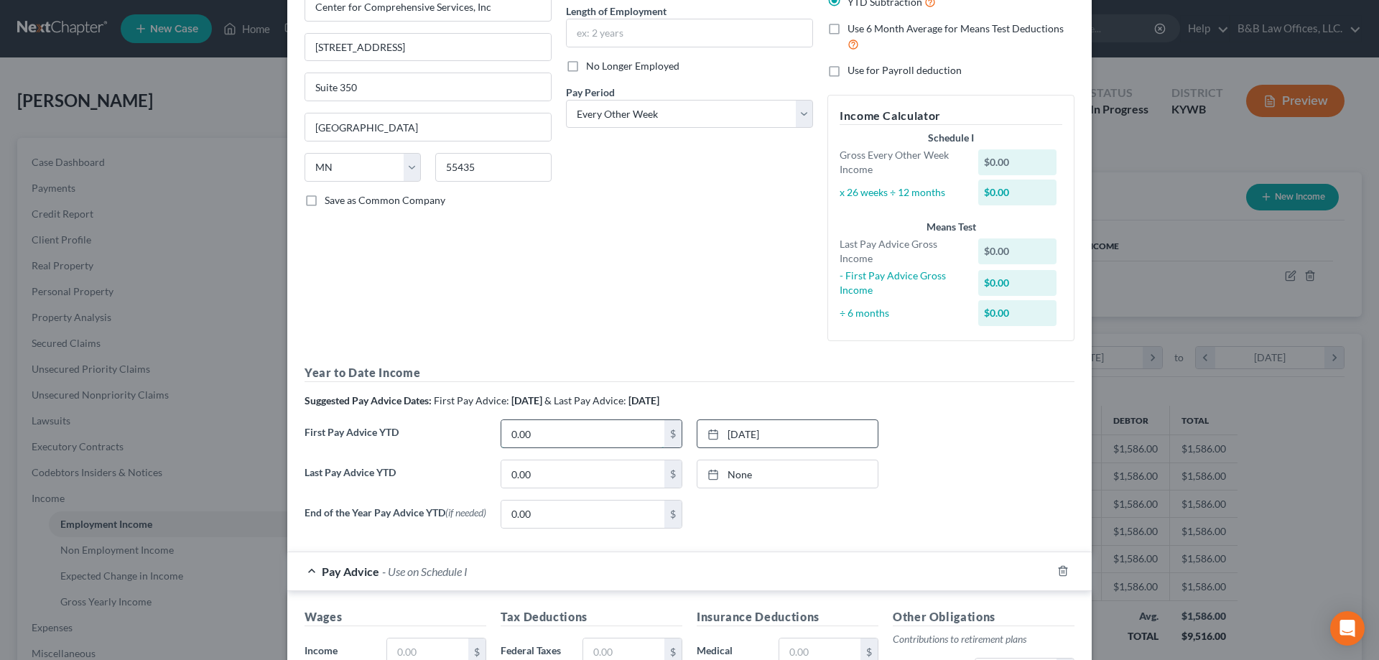
click at [560, 433] on input "0.00" at bounding box center [582, 433] width 163 height 27
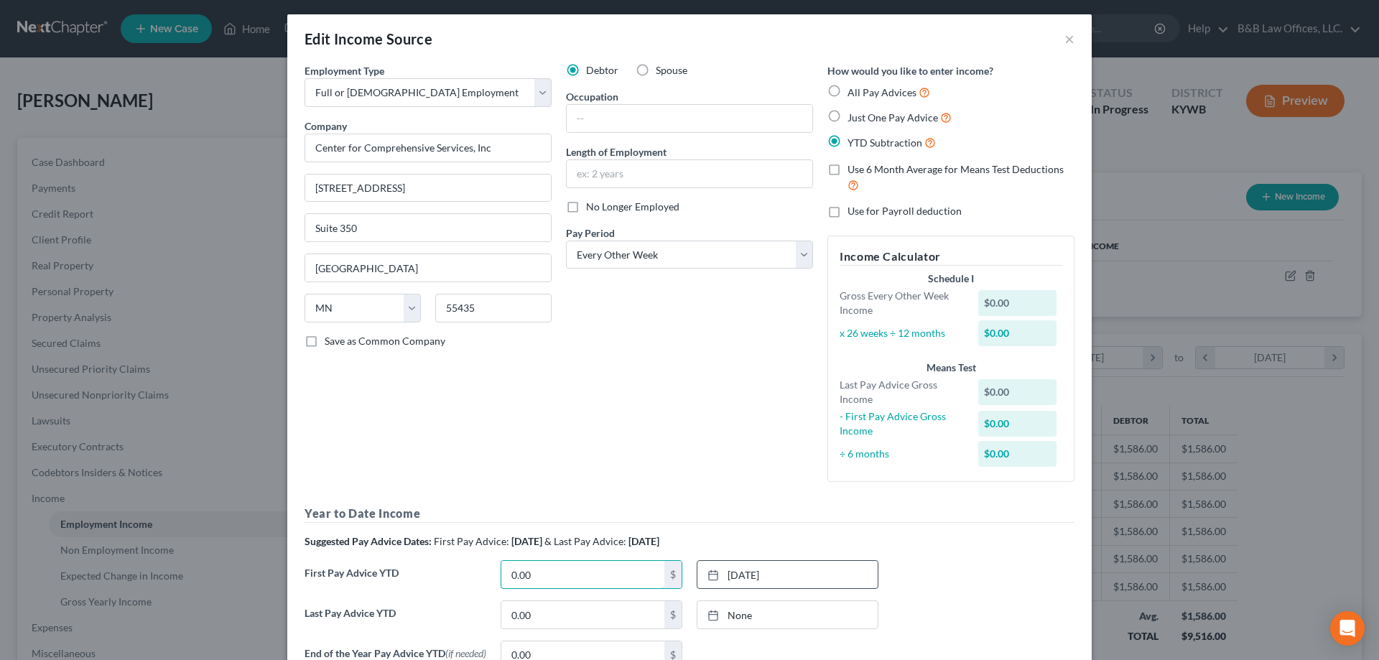
scroll to position [0, 0]
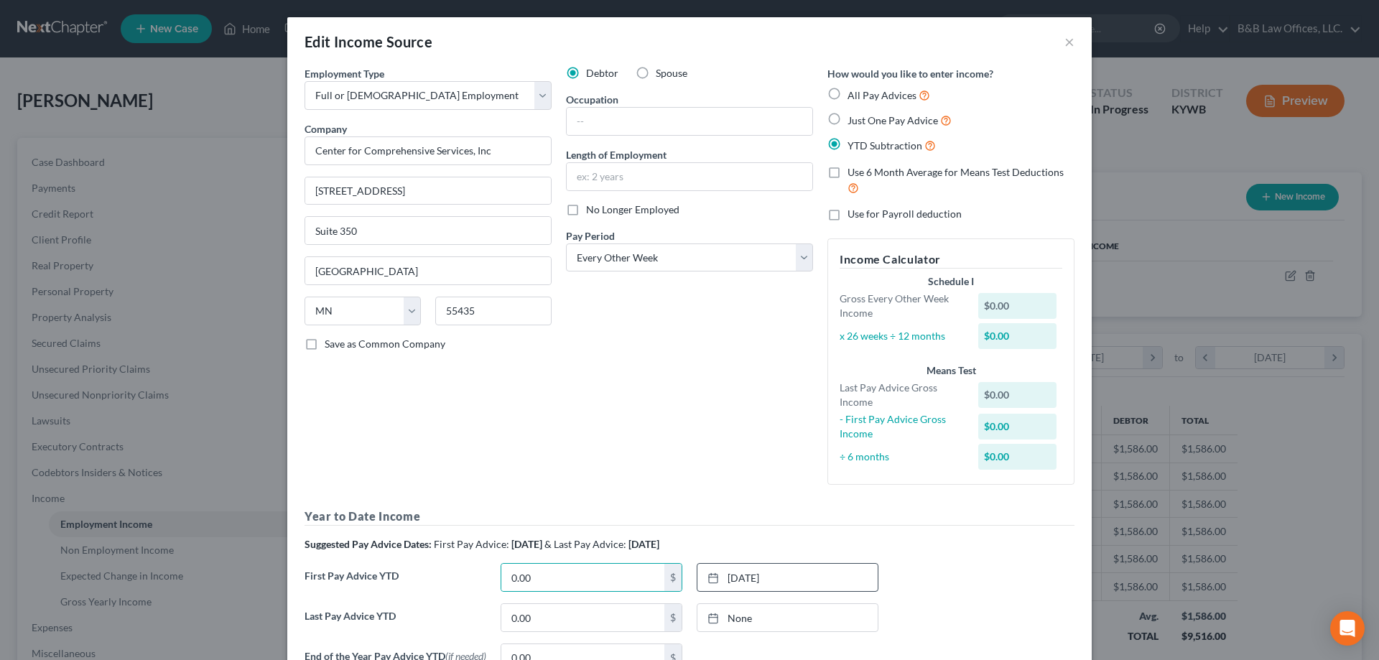
click at [848, 173] on label "Use 6 Month Average for Means Test Deductions" at bounding box center [961, 180] width 227 height 31
click at [853, 173] on input "Use 6 Month Average for Means Test Deductions" at bounding box center [857, 169] width 9 height 9
checkbox input "true"
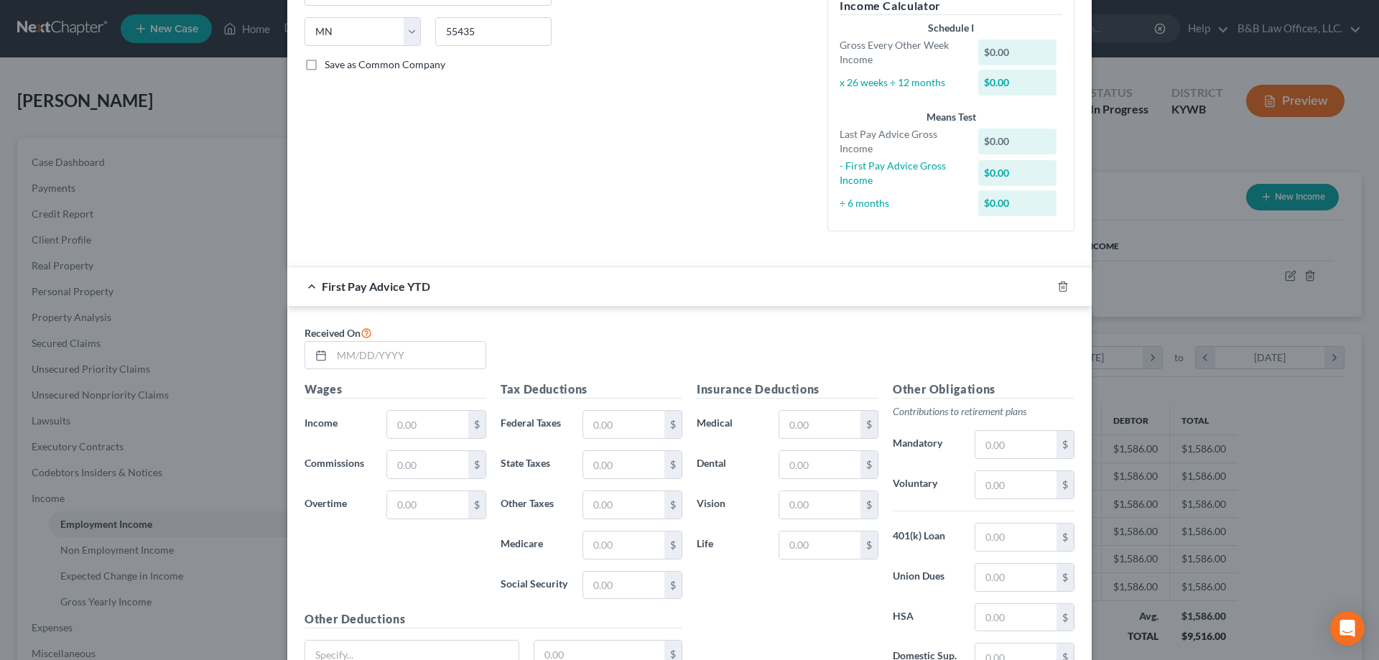
scroll to position [287, 0]
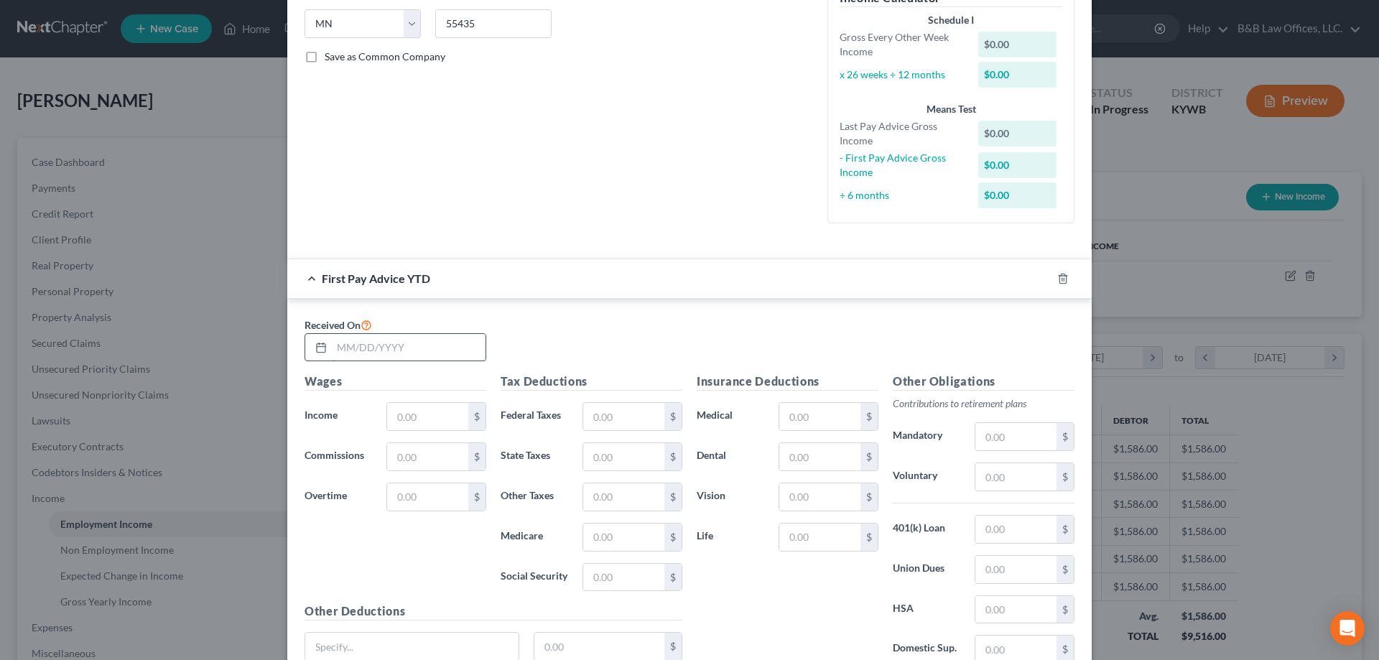
click at [338, 353] on input "text" at bounding box center [409, 347] width 154 height 27
type input "03/07/2025"
click at [425, 423] on input "text" at bounding box center [427, 416] width 81 height 27
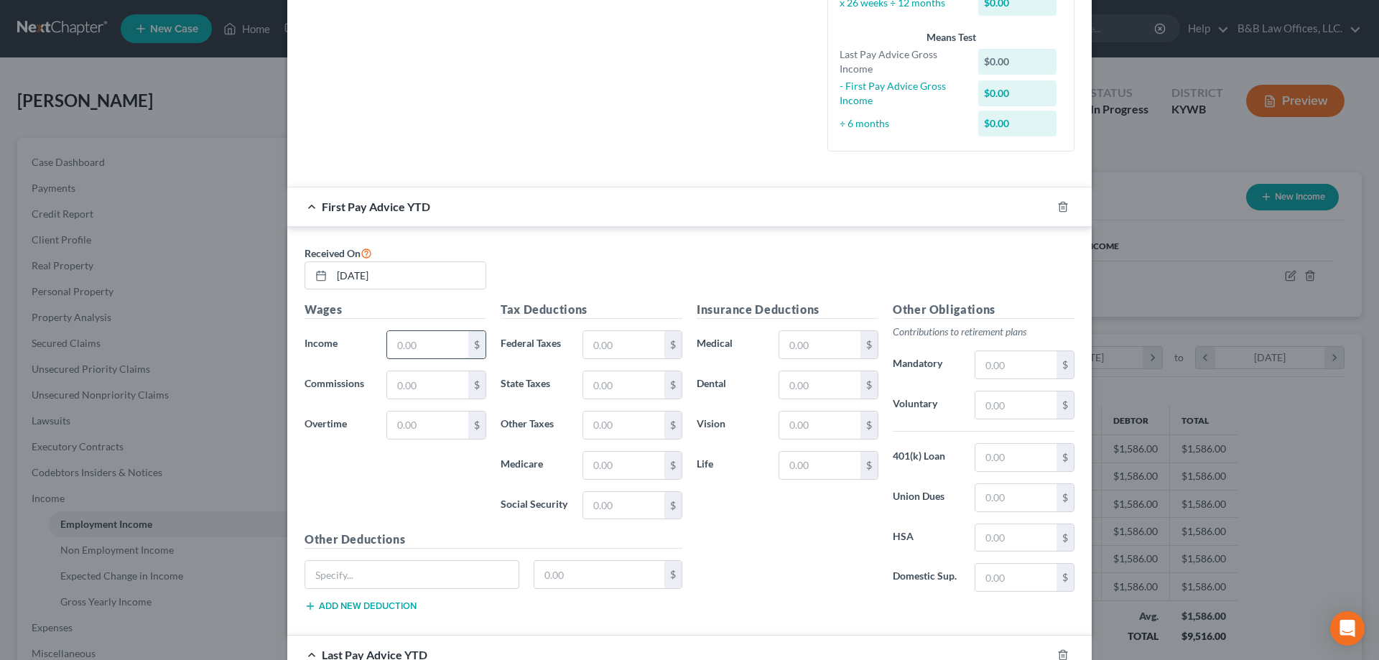
click at [404, 345] on input "text" at bounding box center [427, 344] width 81 height 27
click at [368, 252] on icon at bounding box center [366, 253] width 11 height 14
click at [363, 250] on icon at bounding box center [366, 253] width 11 height 14
click at [364, 253] on icon at bounding box center [366, 253] width 11 height 14
click at [363, 255] on icon at bounding box center [366, 253] width 11 height 14
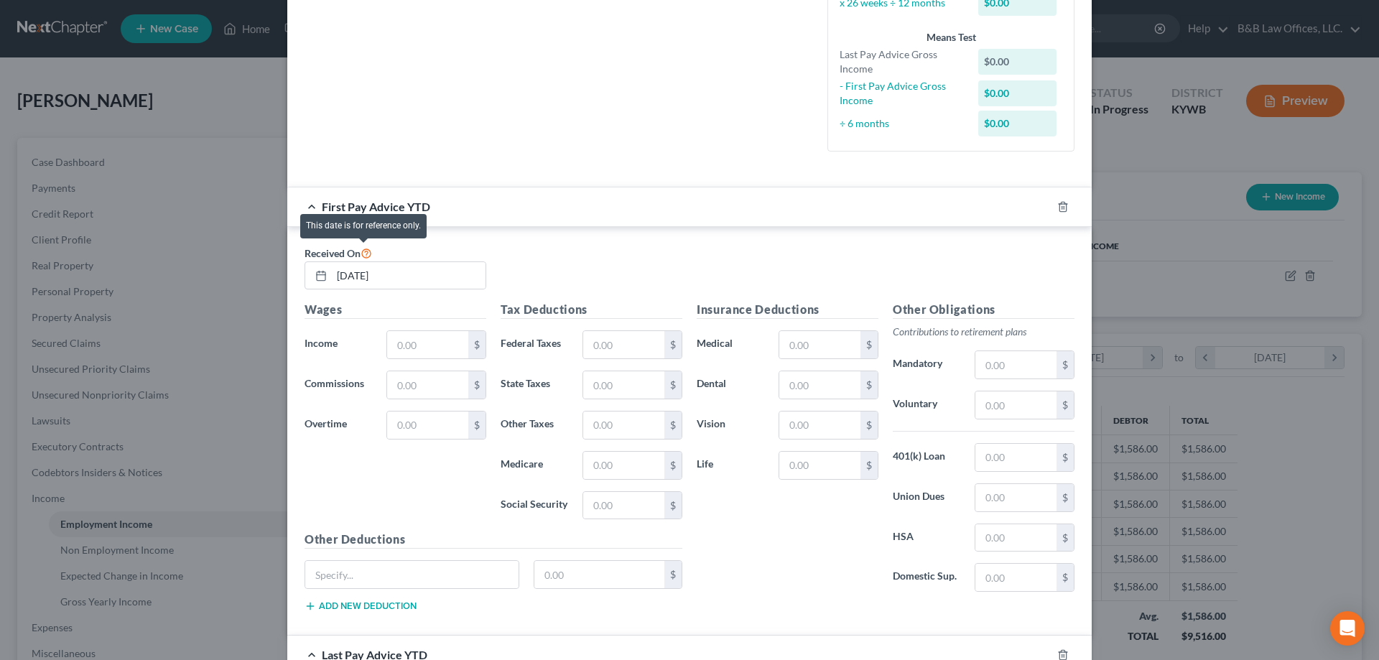
click icon
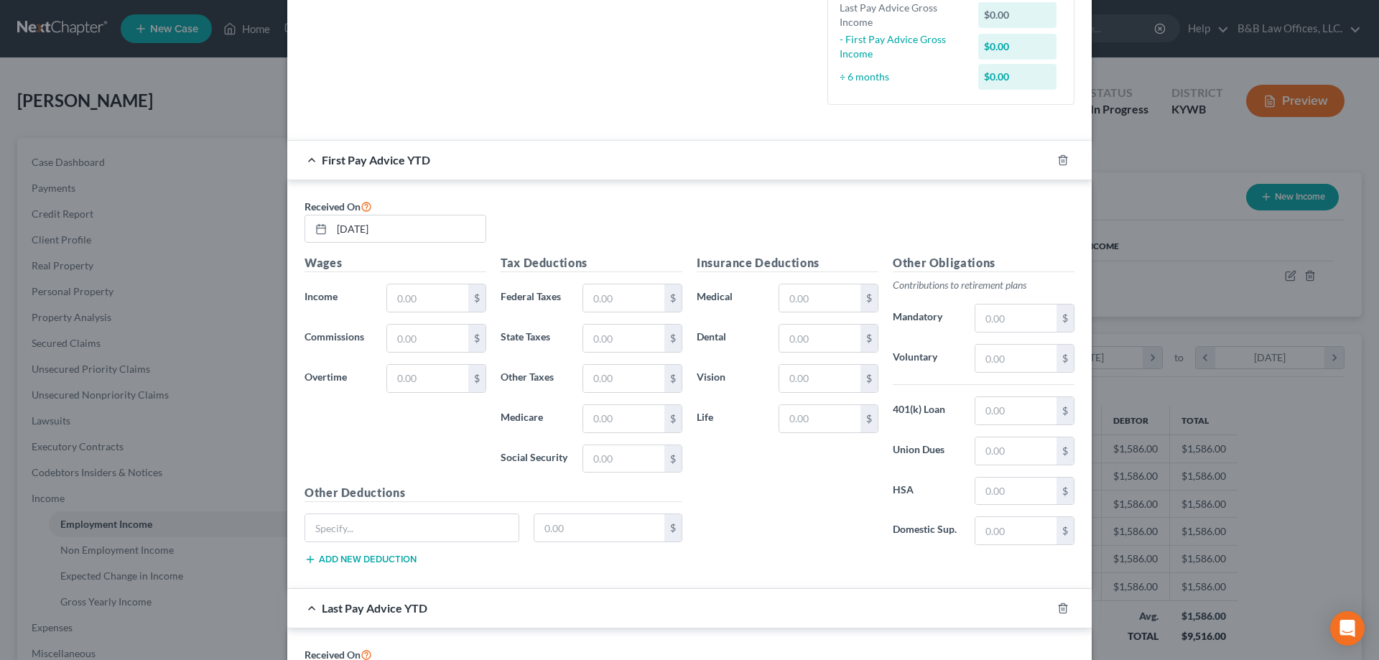
scroll to position [431, 0]
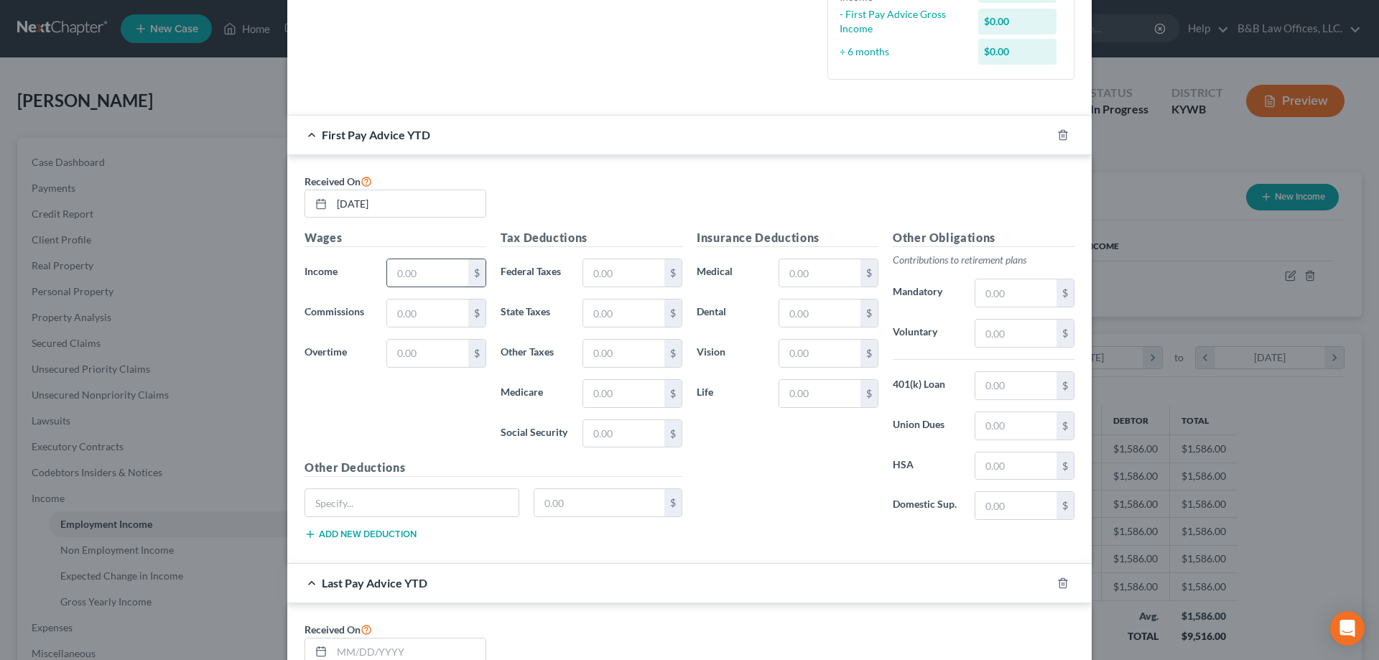
click input "text"
type input "6,955.45"
click input "text"
type input "1,263.92"
click input "text"
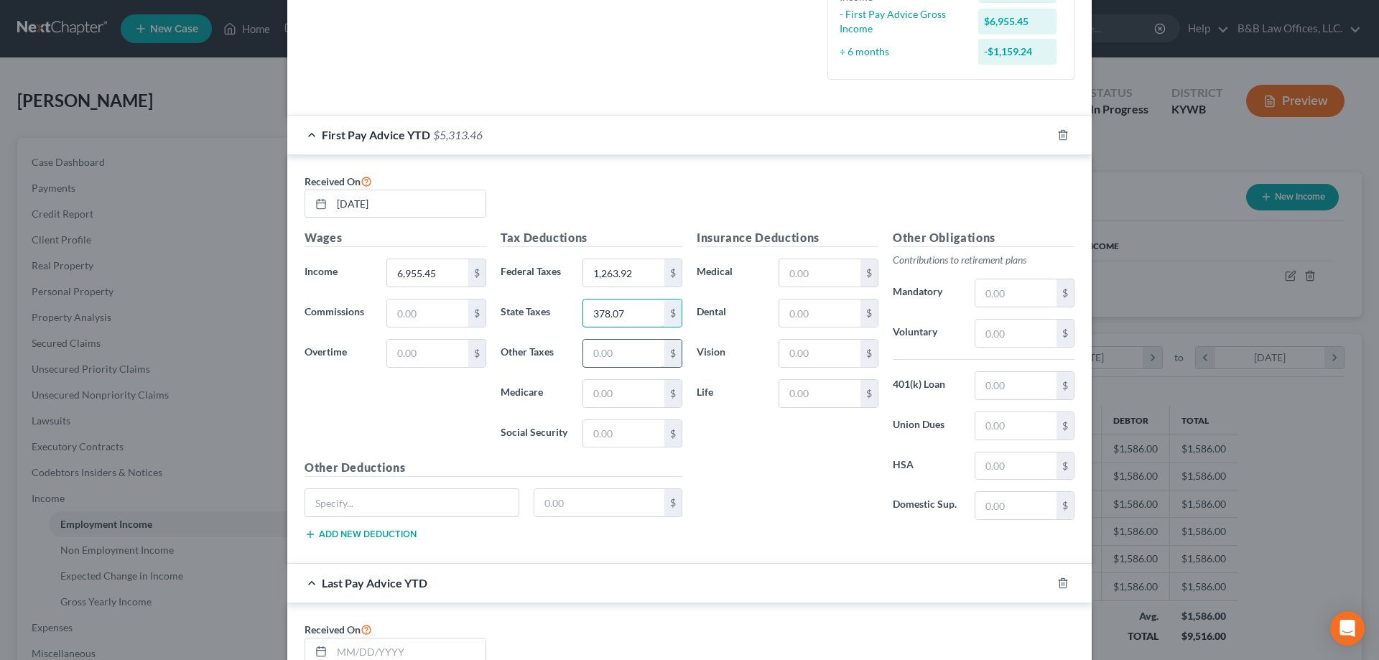
type input "378.07"
click input "text"
type input "222.60"
click input "text"
type input "1"
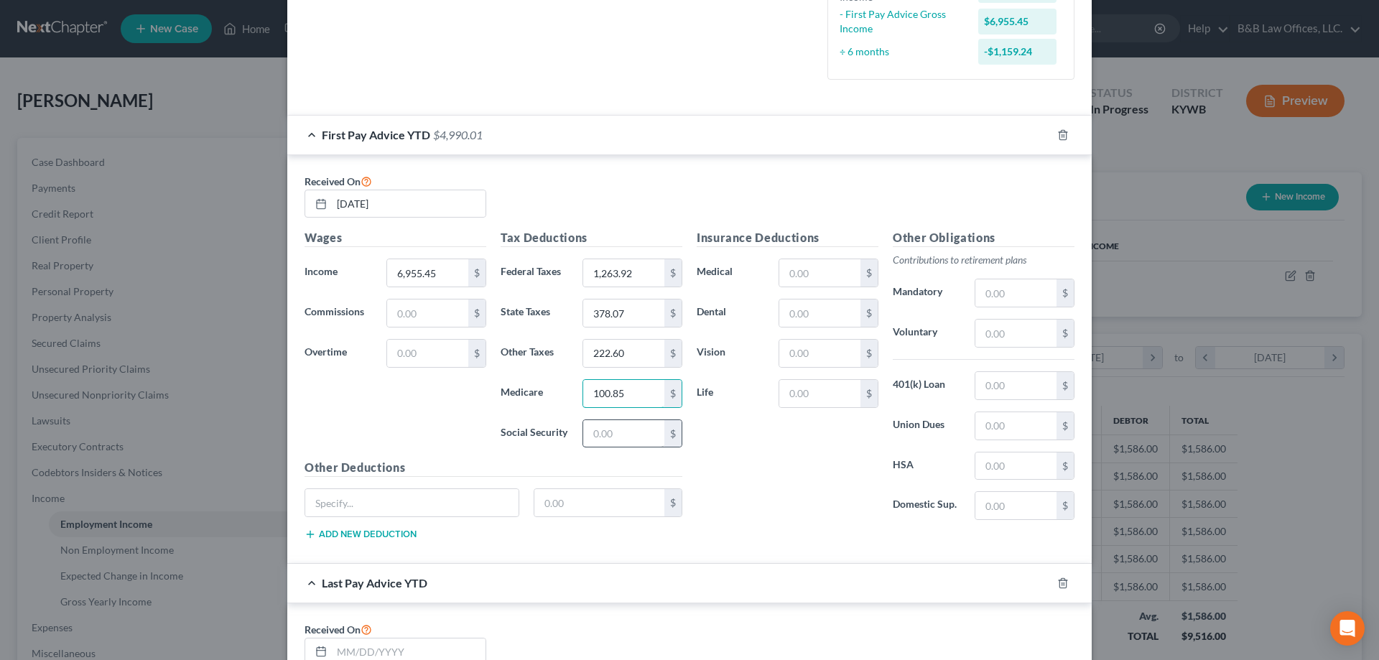
type input "100.85"
click input "text"
type input "431.2"
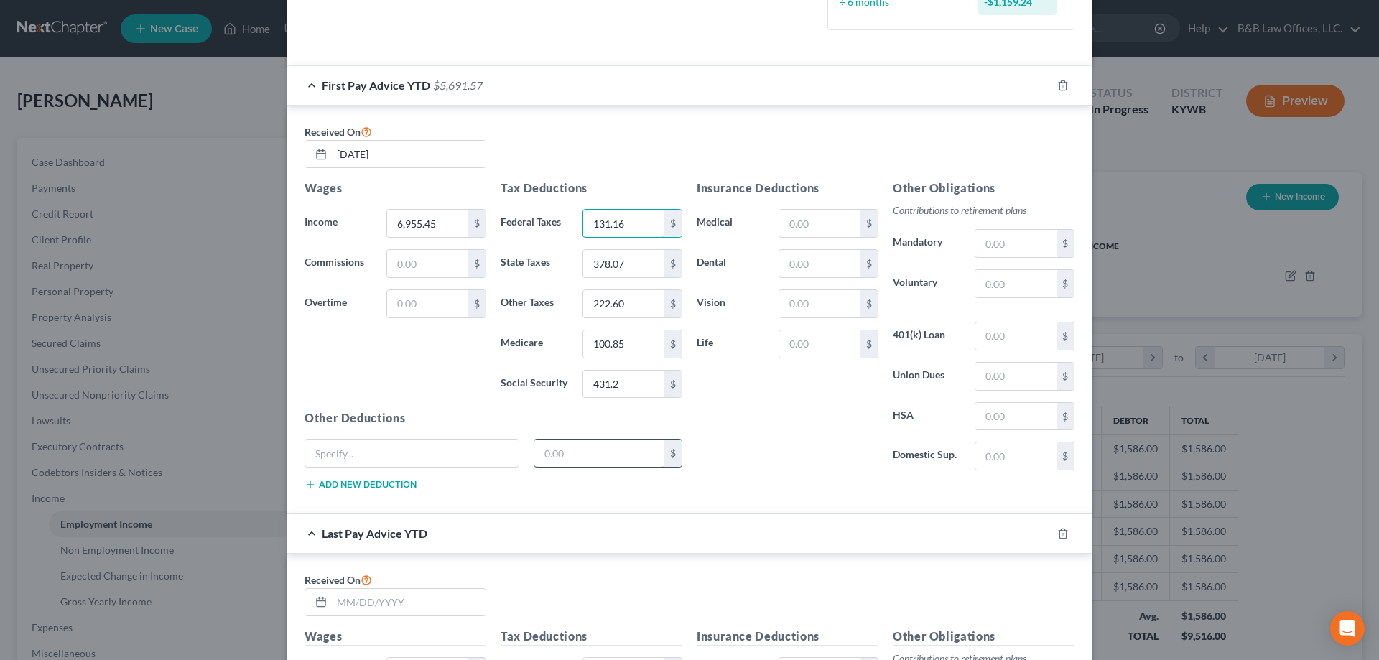
scroll to position [575, 0]
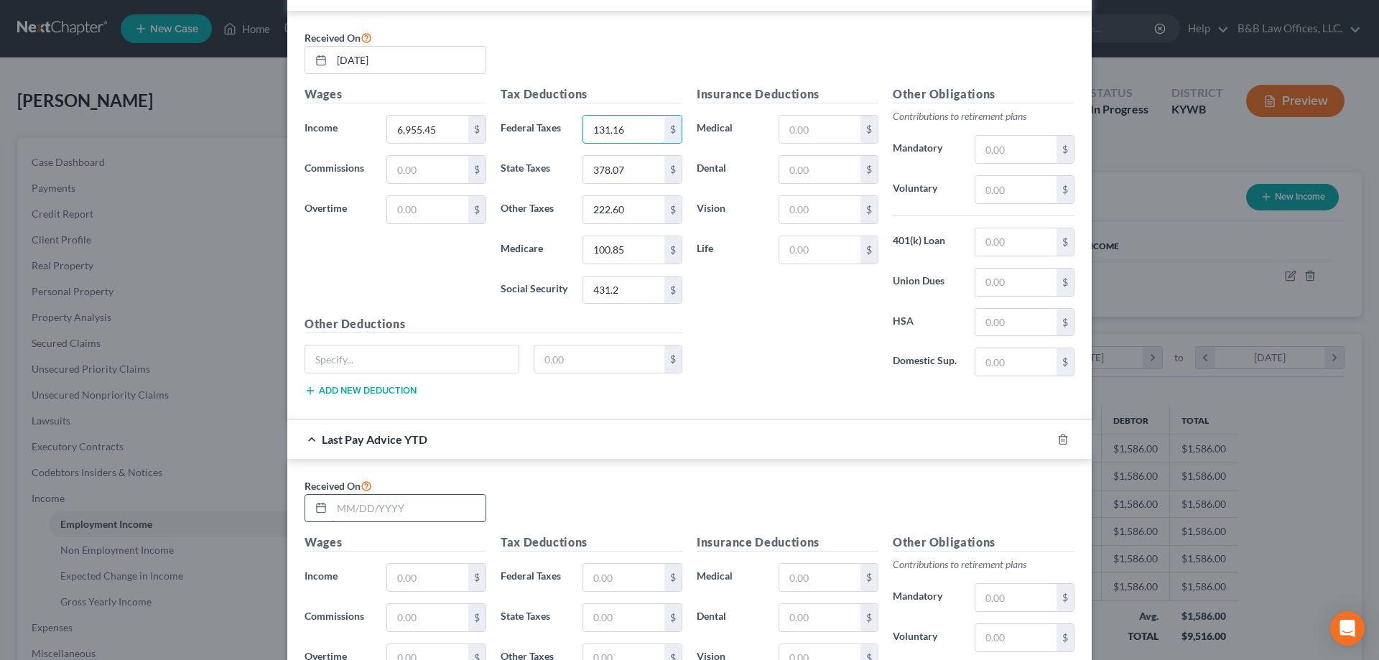
type input "131.16"
click input "text"
click input "08/27/2025"
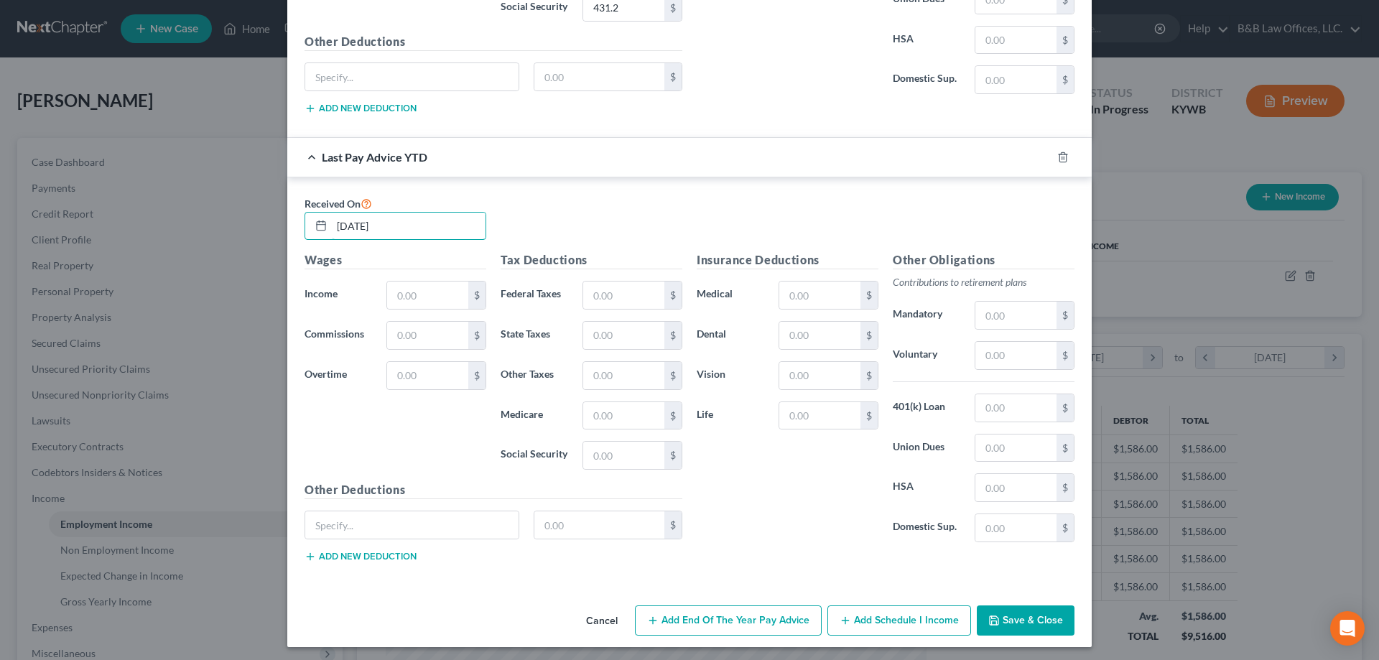
scroll to position [861, 0]
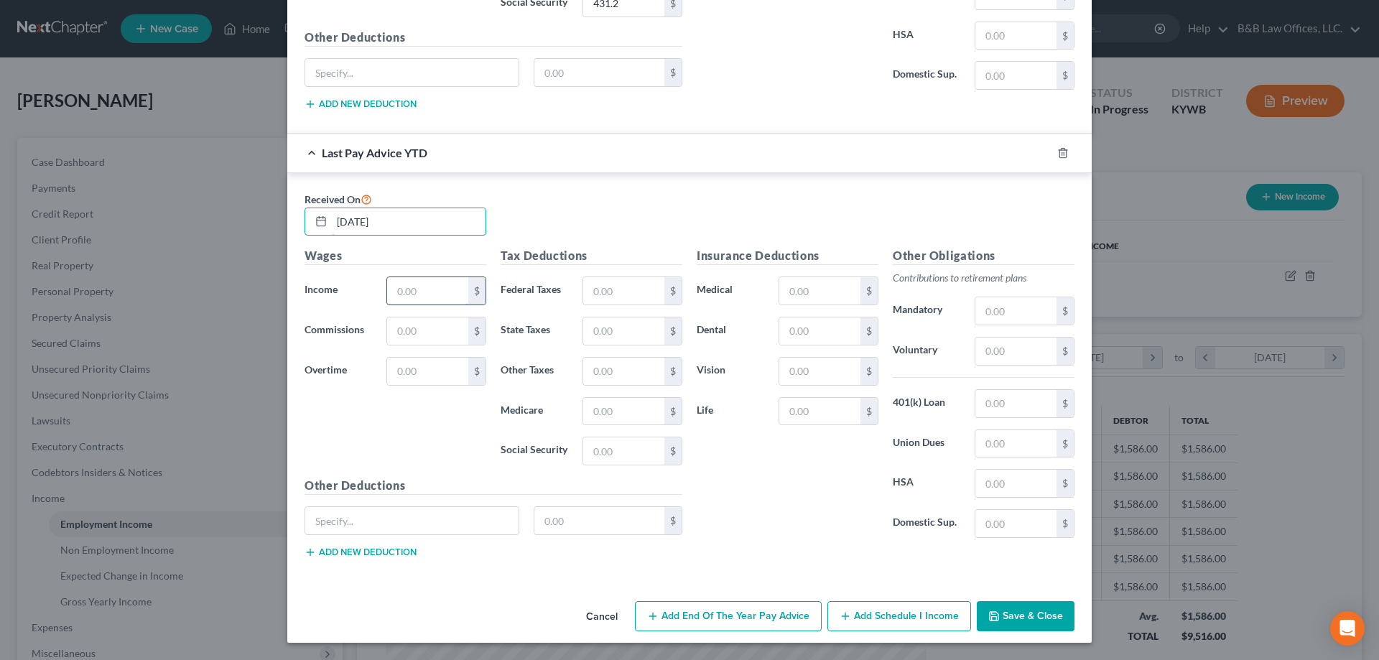
type input "[DATE]"
click input "text"
type input "21,297.25"
type input "334.71"
type input "1,190.89"
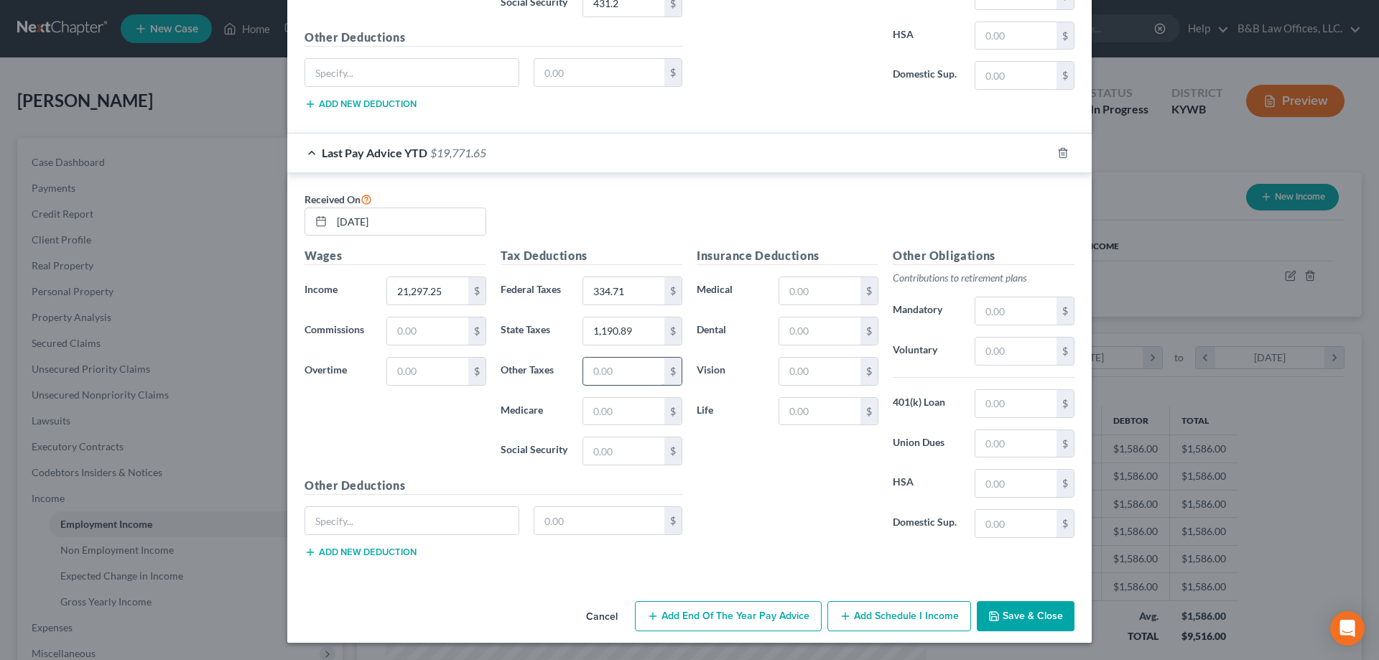
click input "text"
type input "682.30"
click input "text"
type input "309.17"
drag, startPoint x: 599, startPoint y: 450, endPoint x: 595, endPoint y: 442, distance: 8.7
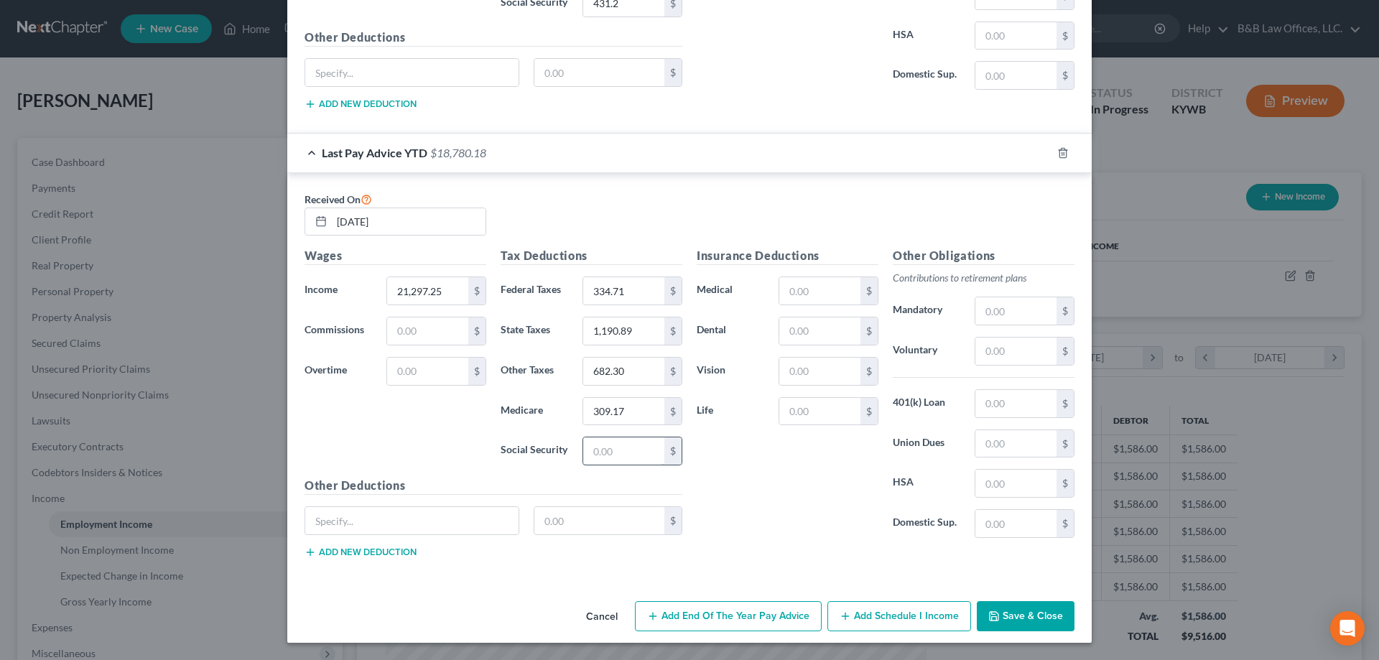
click input "text"
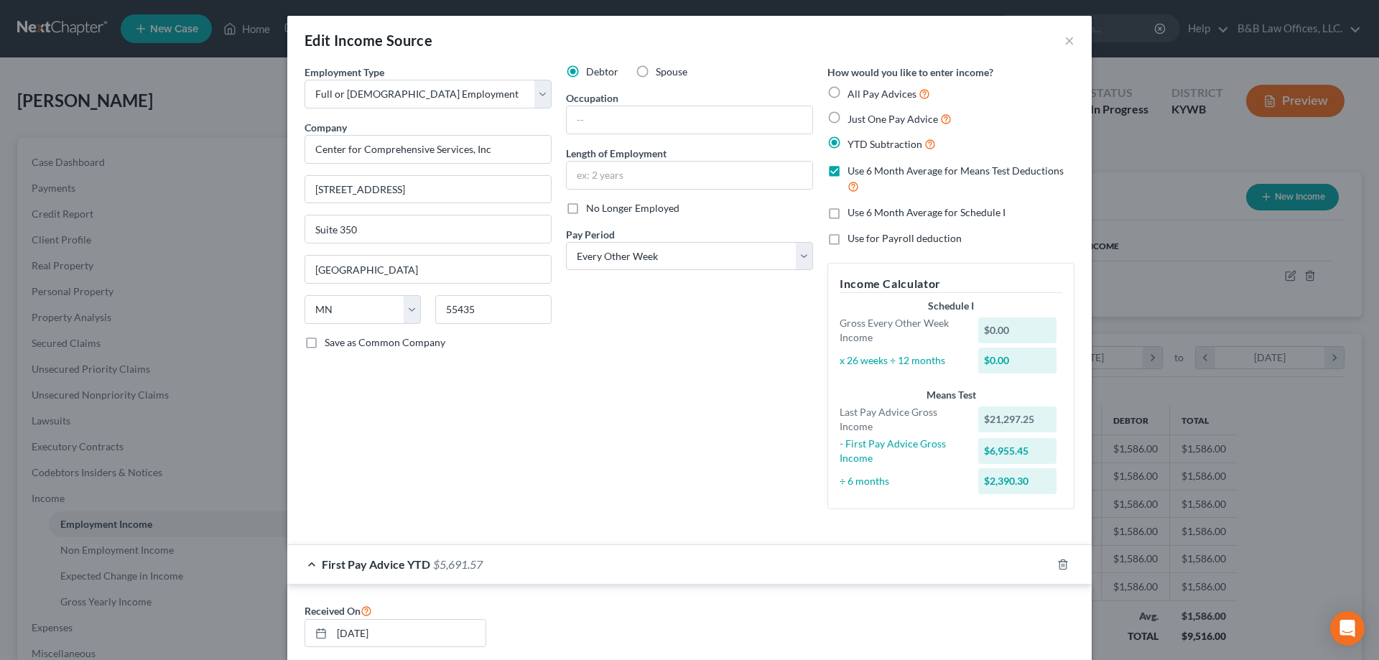
scroll to position [0, 0]
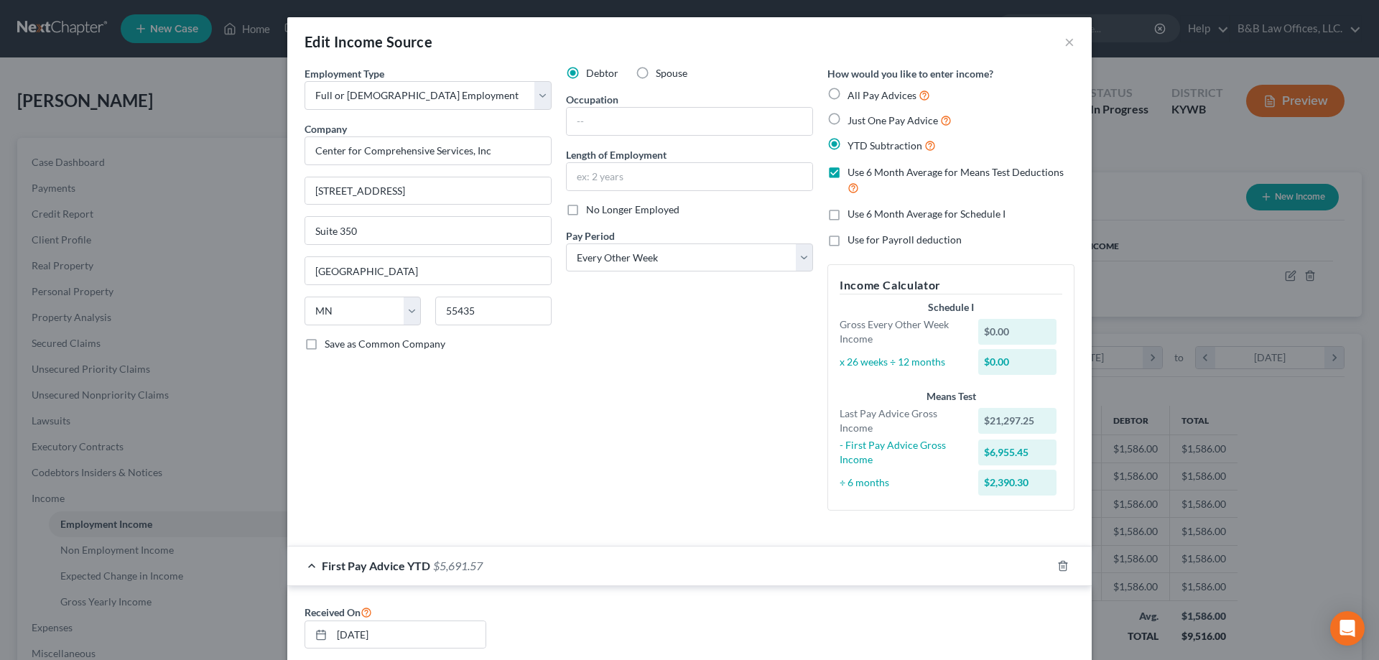
type input "1,321.98"
click label "Use 6 Month Average for Schedule I"
click input "Use 6 Month Average for Schedule I"
checkbox input "true"
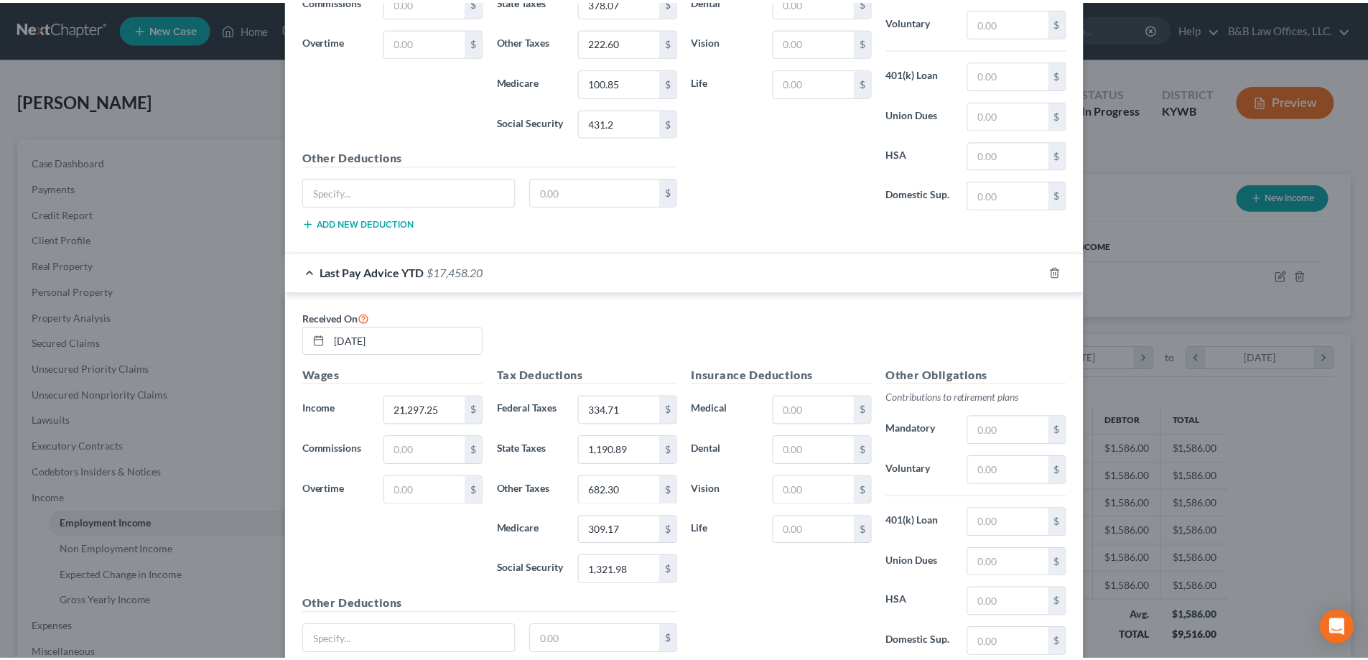
scroll to position [858, 0]
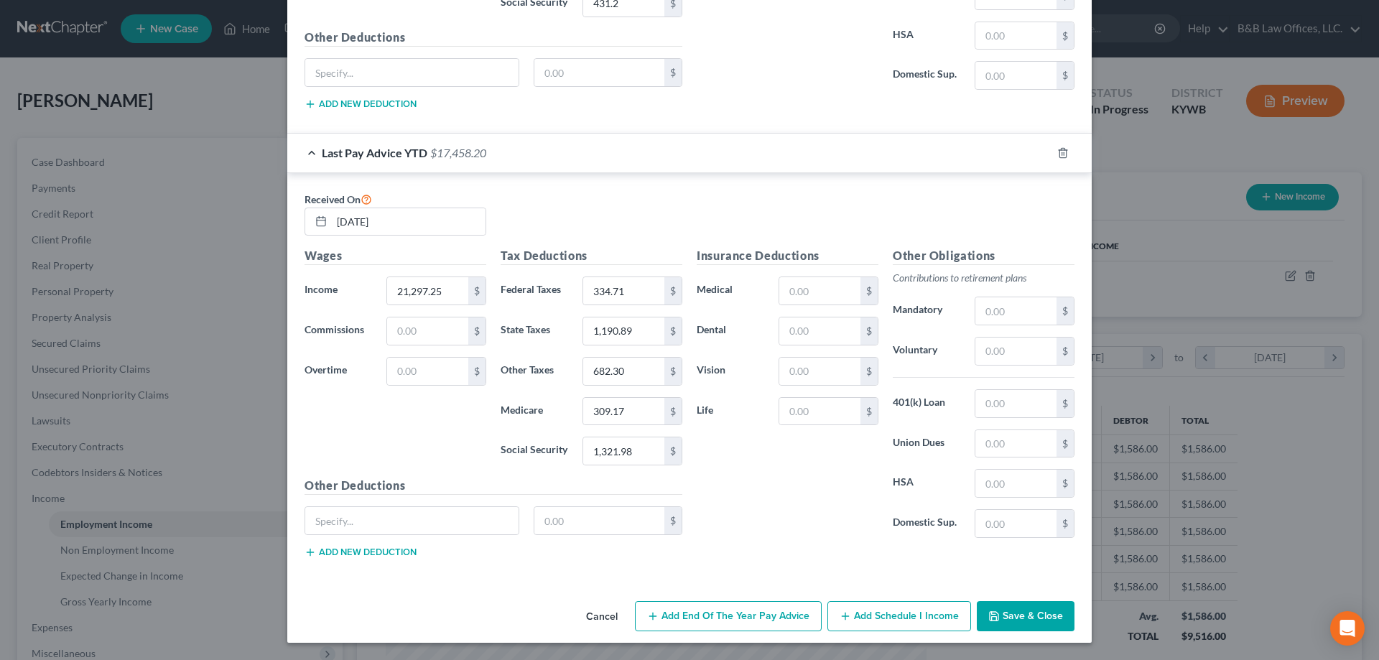
click button "Save & Close"
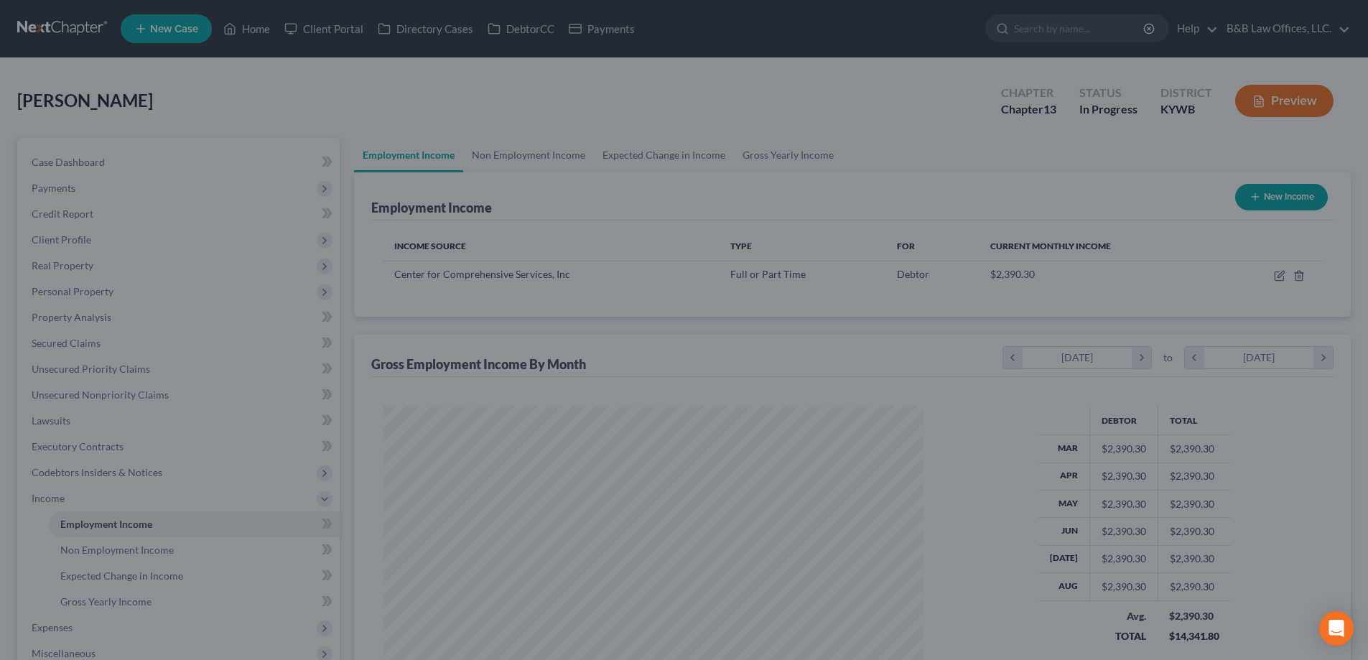
scroll to position [718016, 717719]
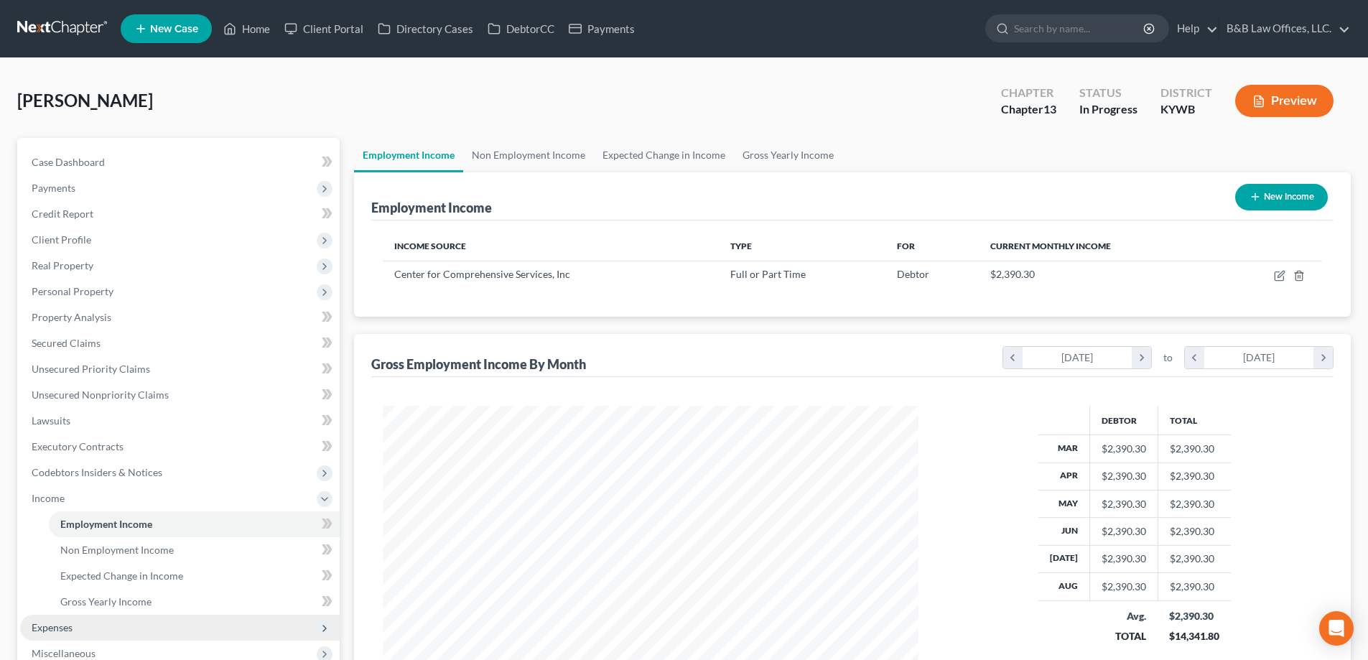
click span "Expenses"
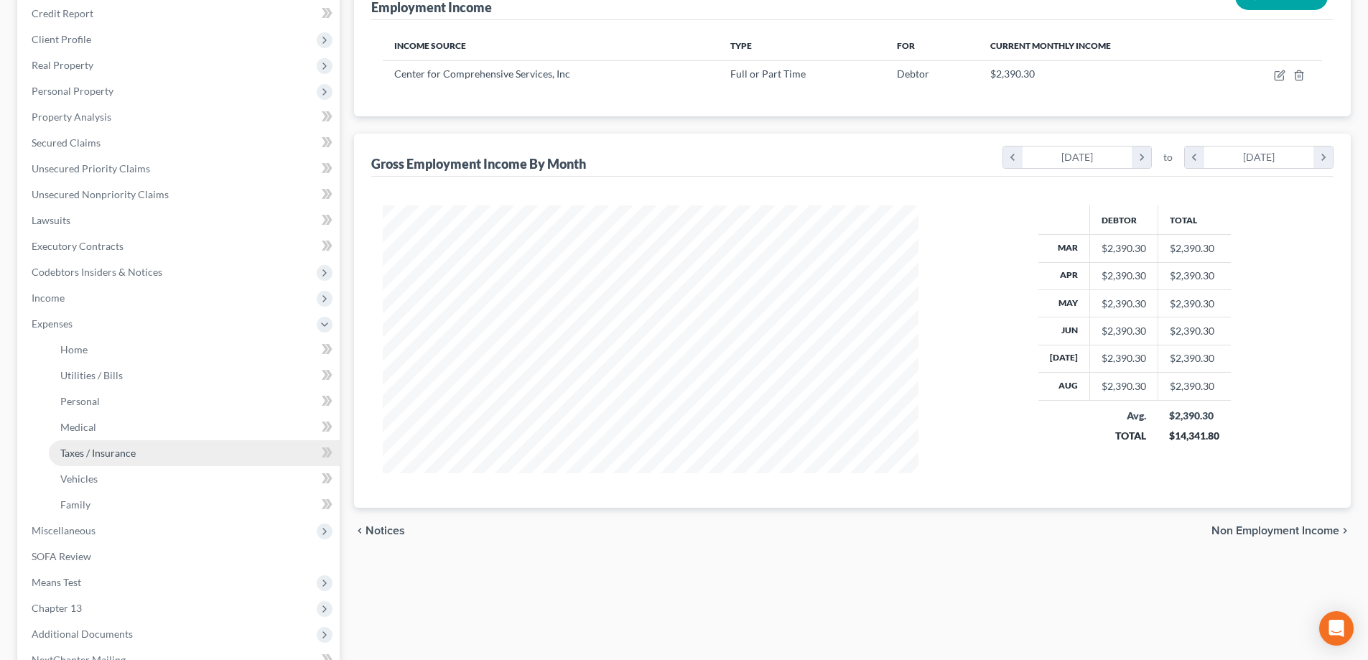
scroll to position [215, 0]
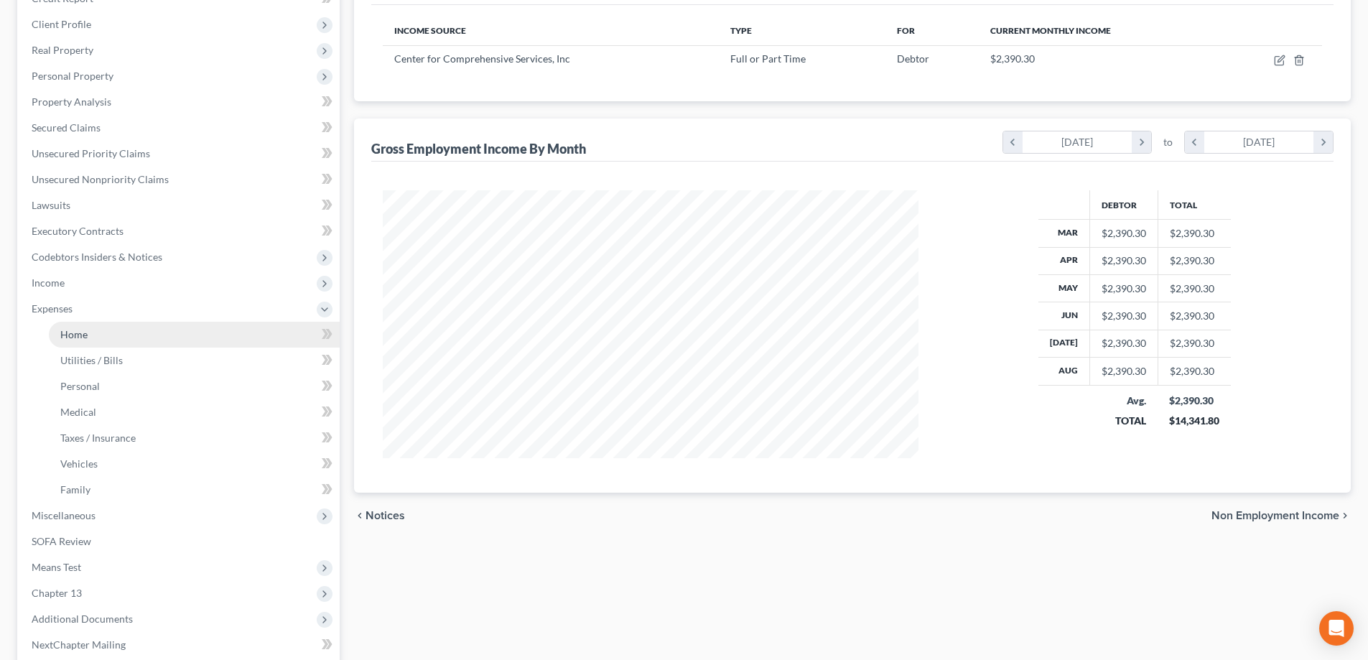
click link "Home"
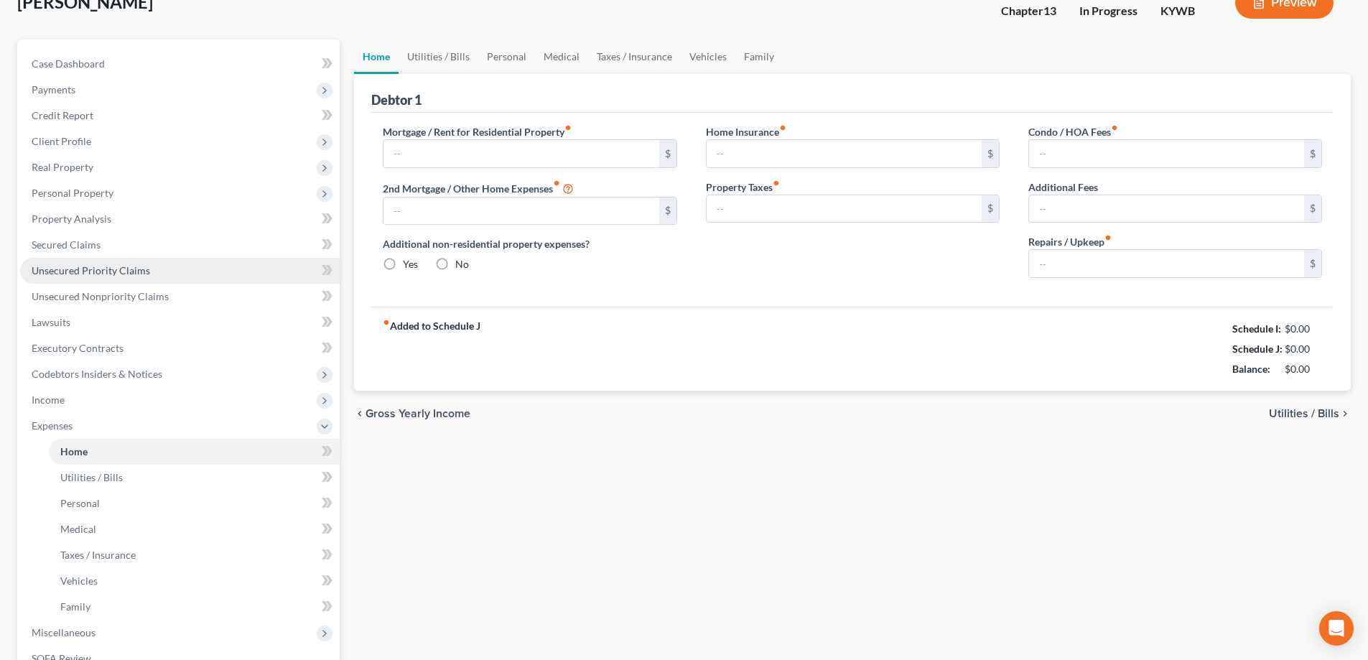
type input "0.00"
radio input "true"
type input "0.00"
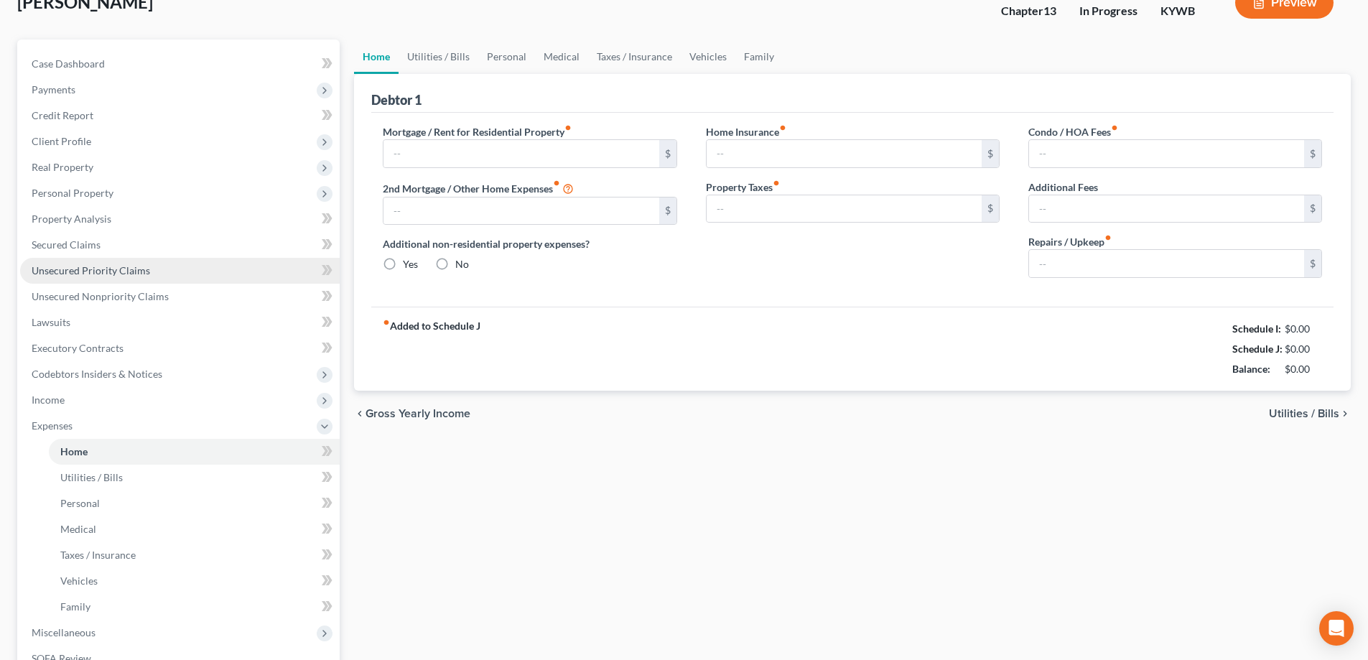
type input "0.00"
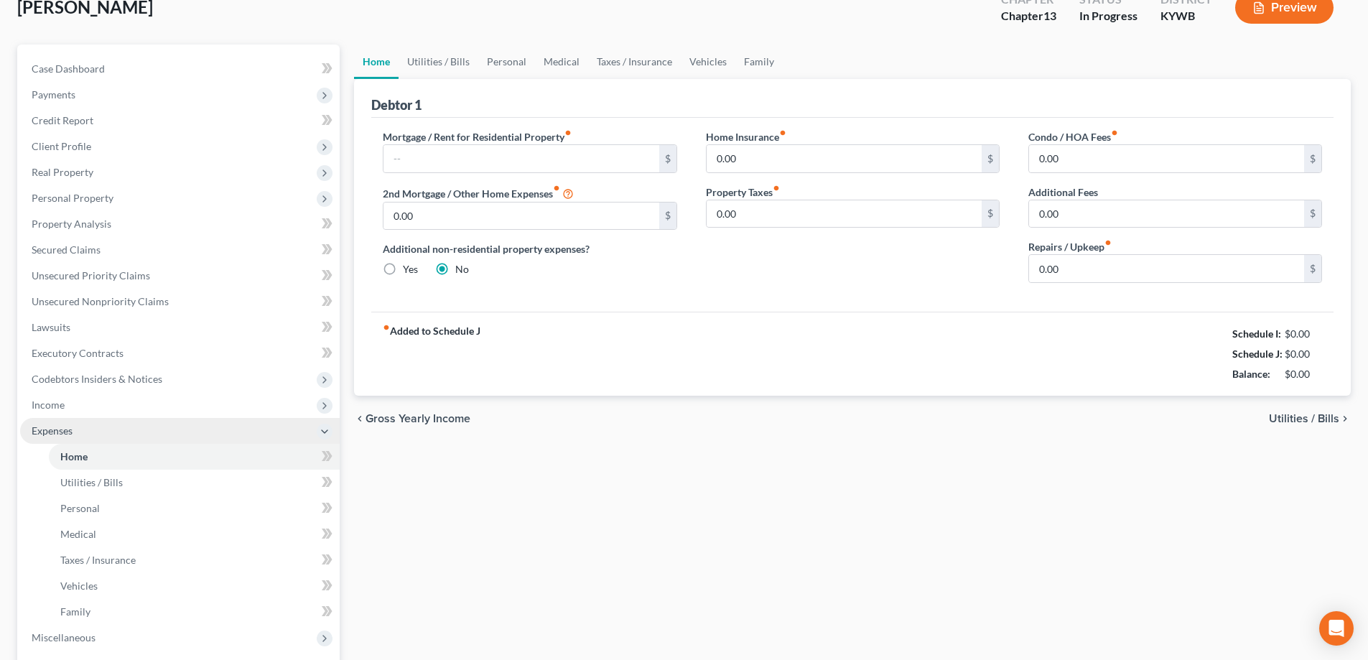
scroll to position [144, 0]
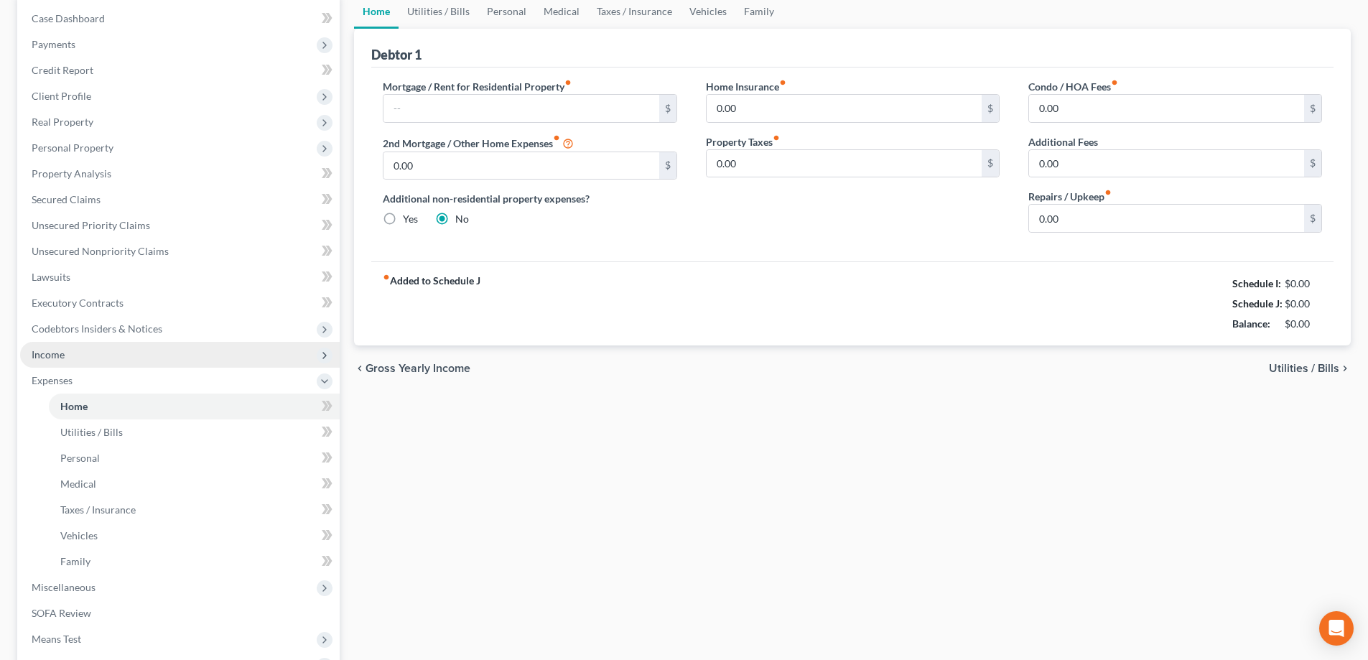
click span "Income"
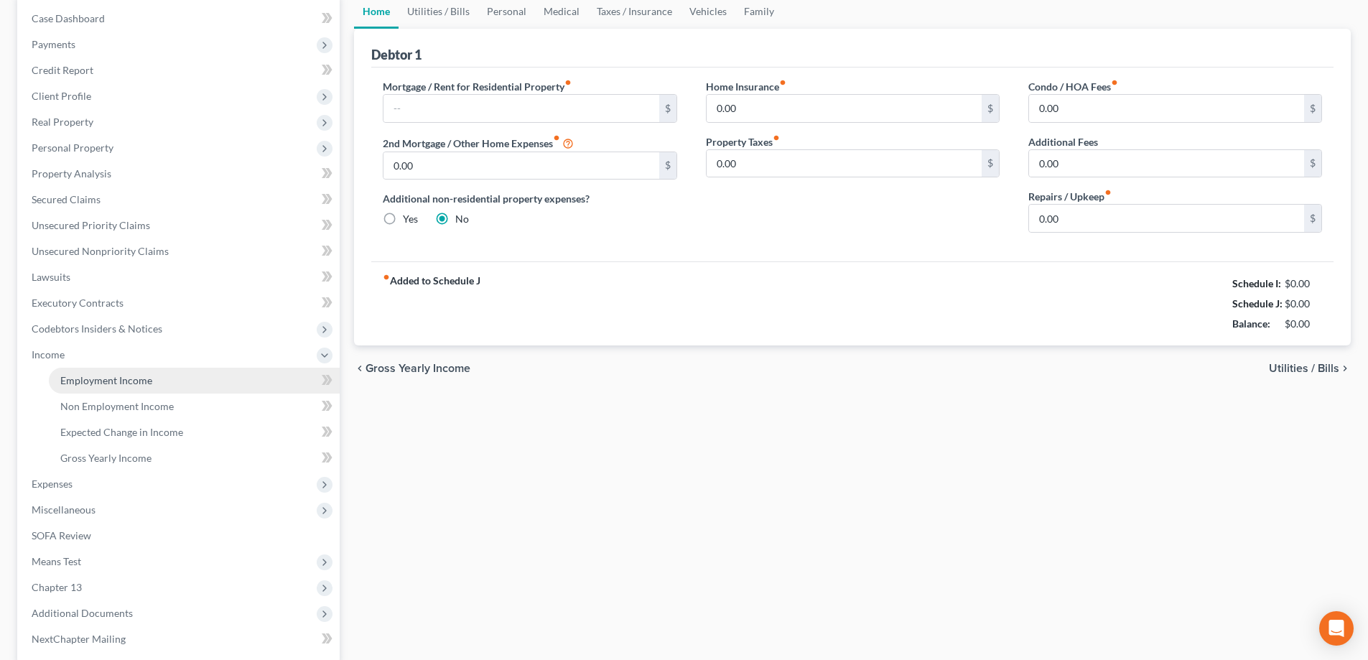
click link "Employment Income"
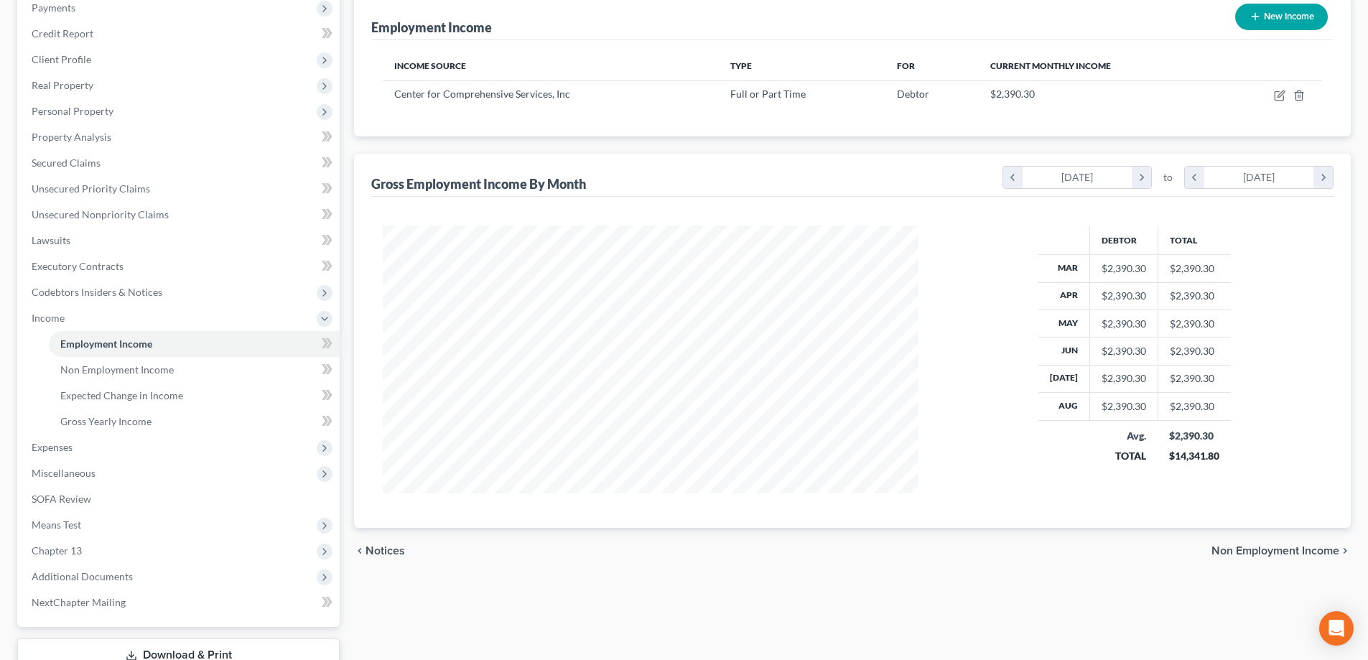
scroll to position [284, 0]
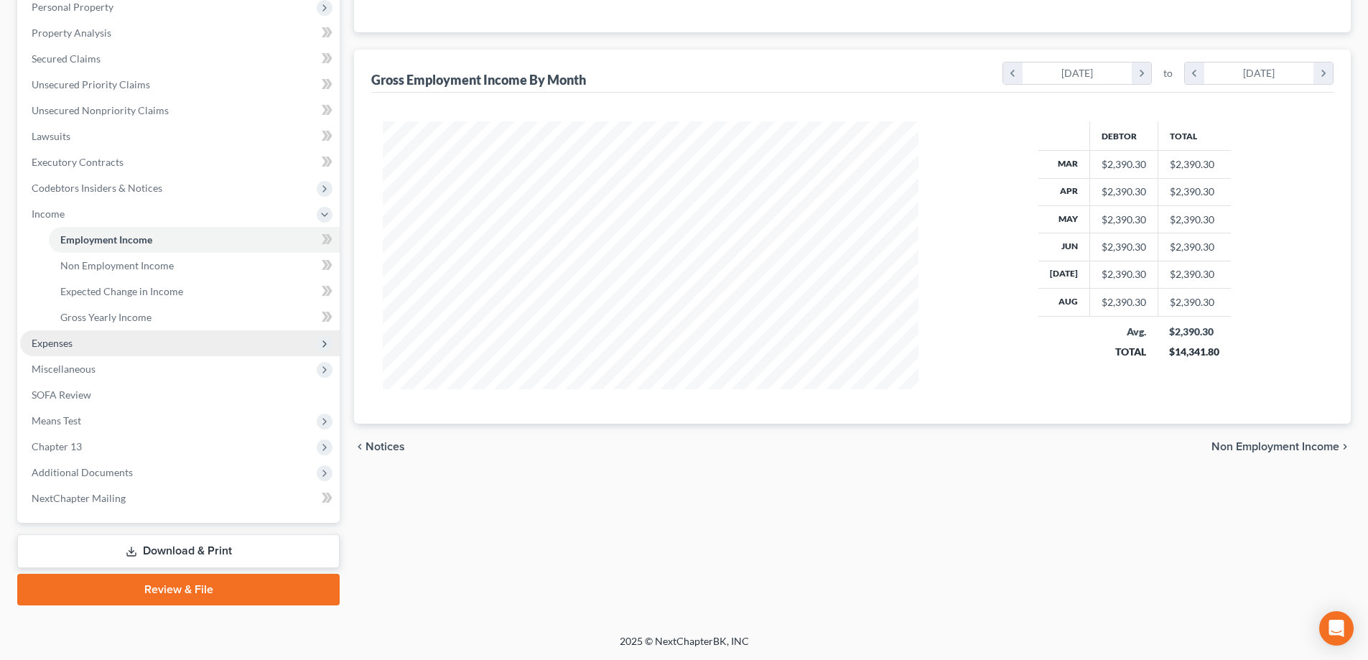
click span "Expenses"
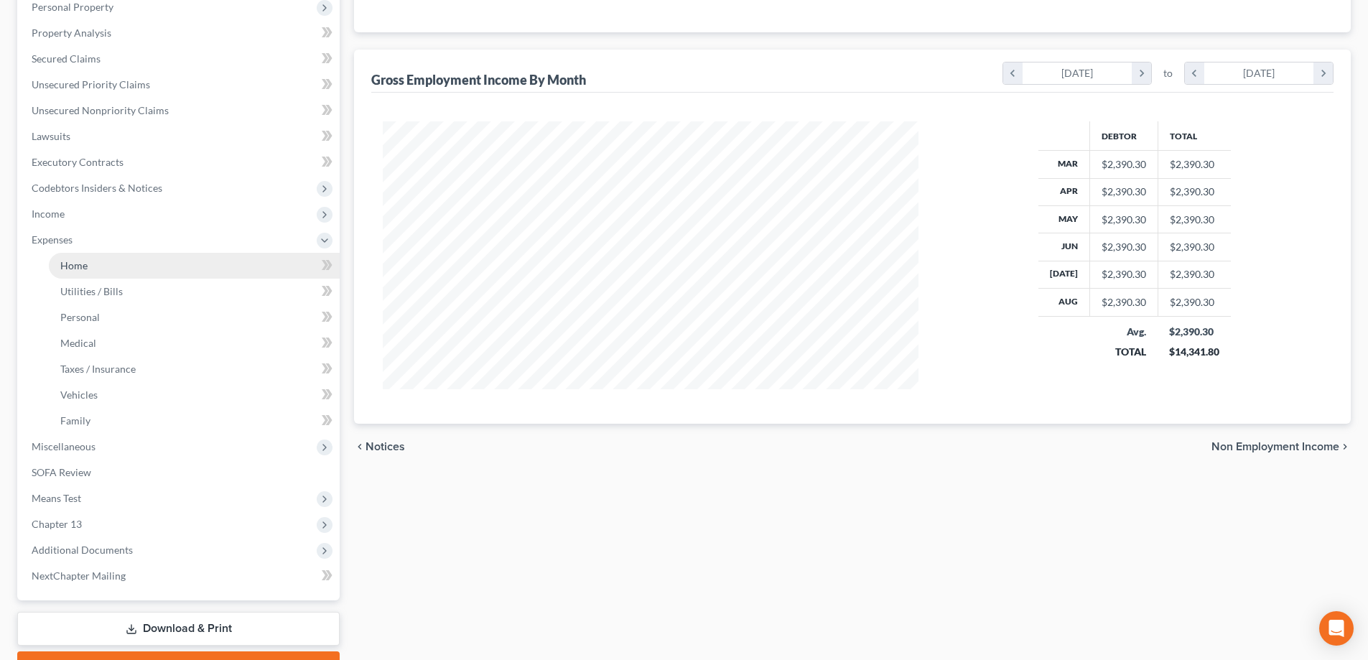
click link "Home"
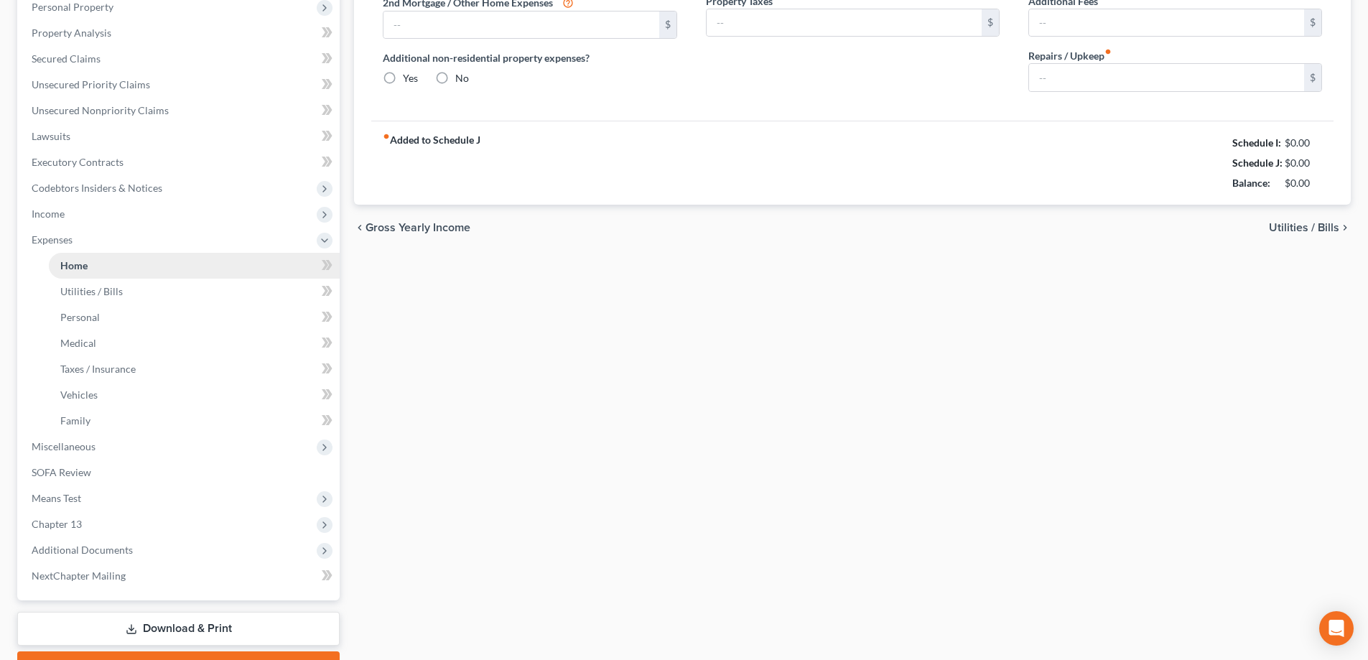
scroll to position [51, 0]
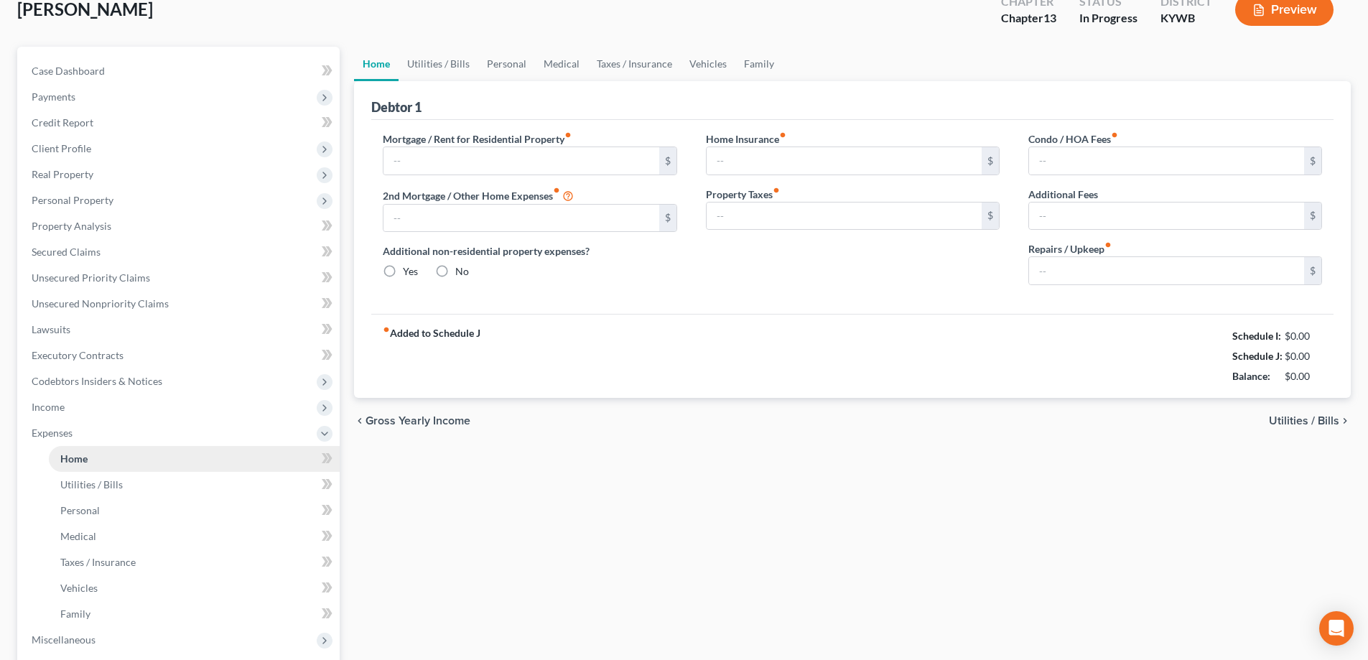
type input "0.00"
radio input "true"
type input "0.00"
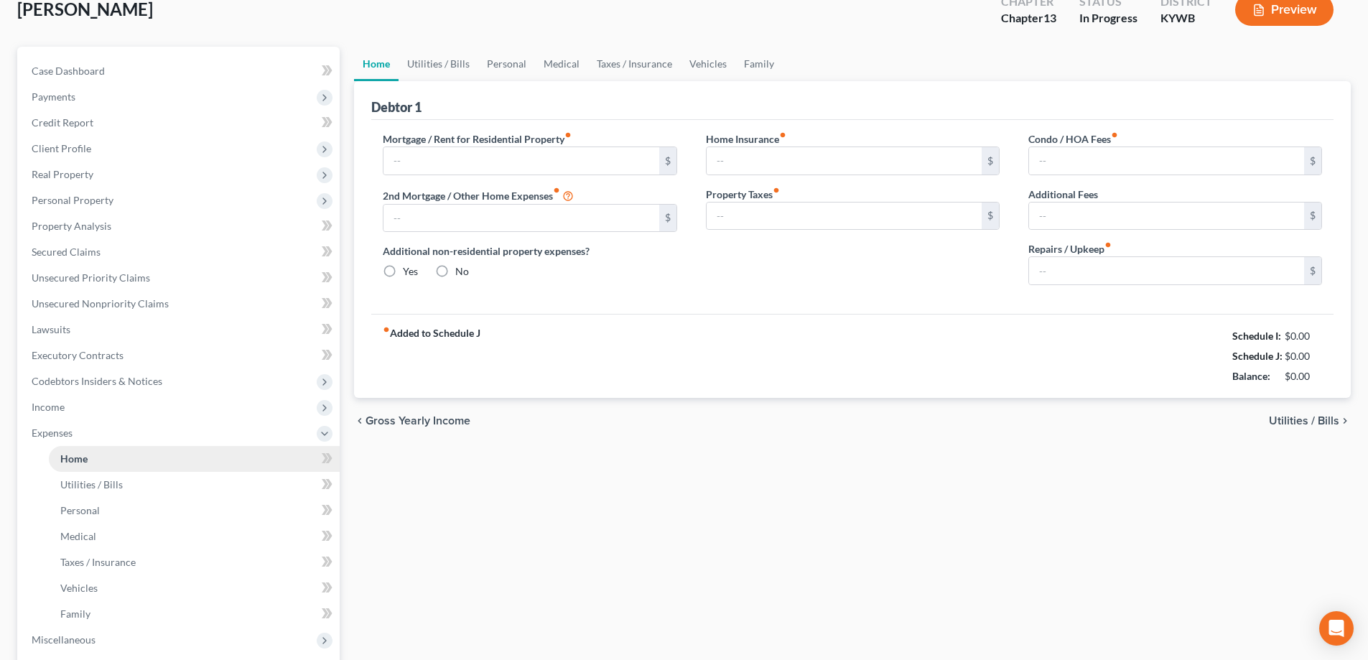
type input "0.00"
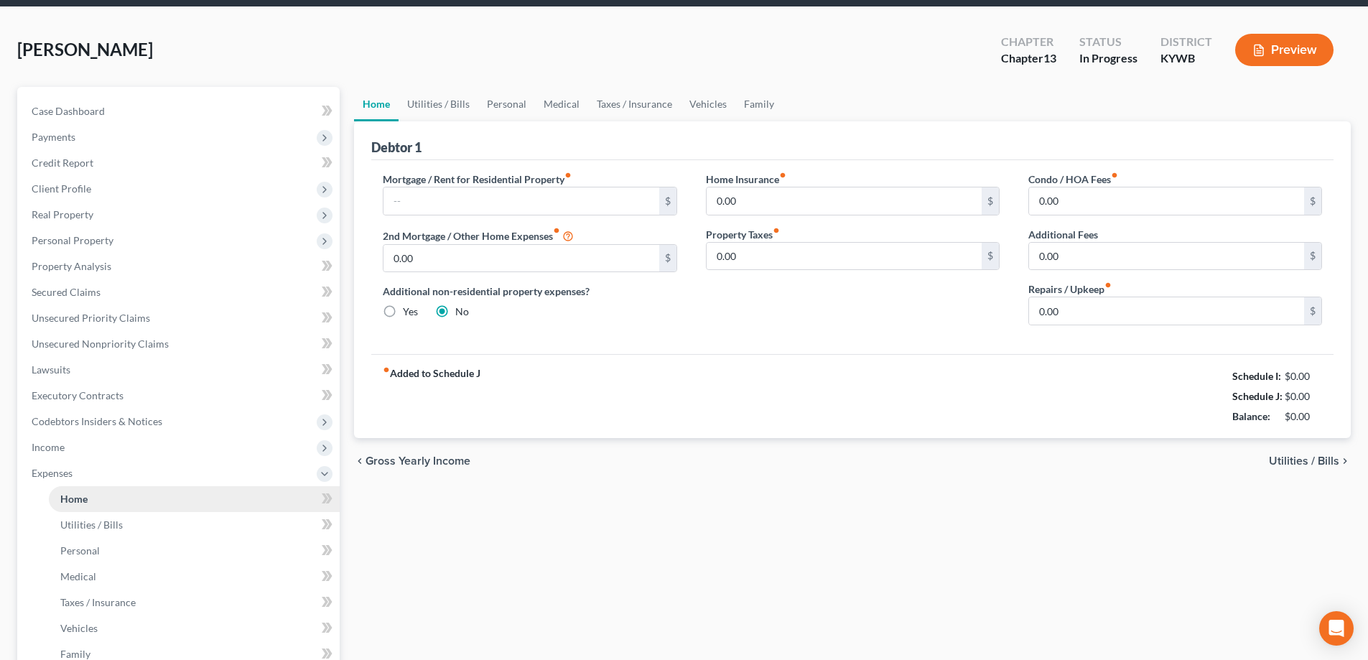
scroll to position [0, 0]
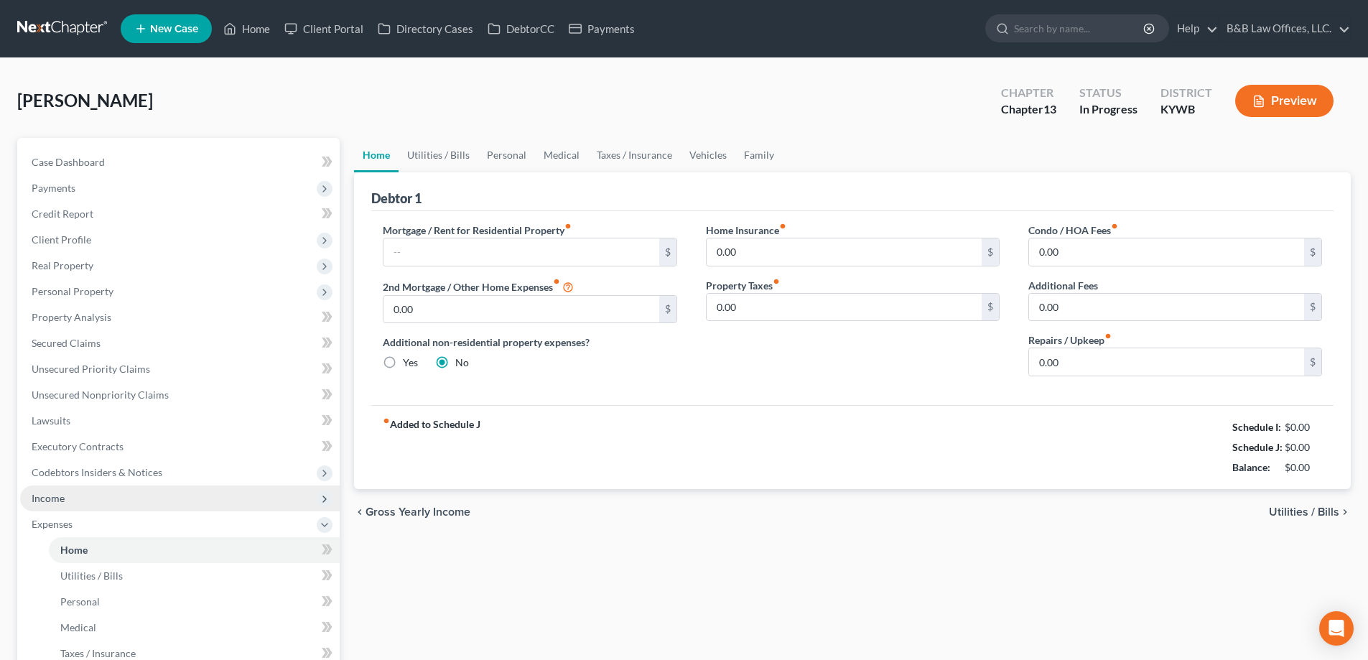
click at [89, 502] on span "Income" at bounding box center [180, 499] width 320 height 26
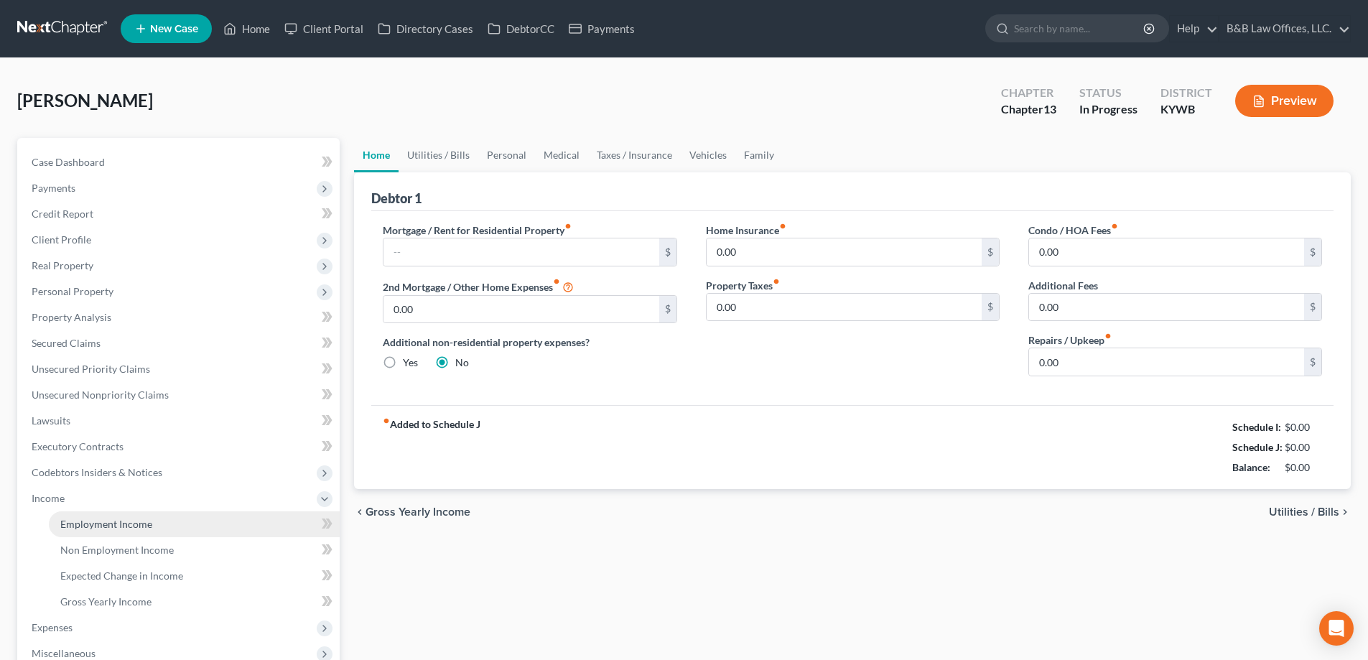
click at [96, 520] on span "Employment Income" at bounding box center [106, 524] width 92 height 12
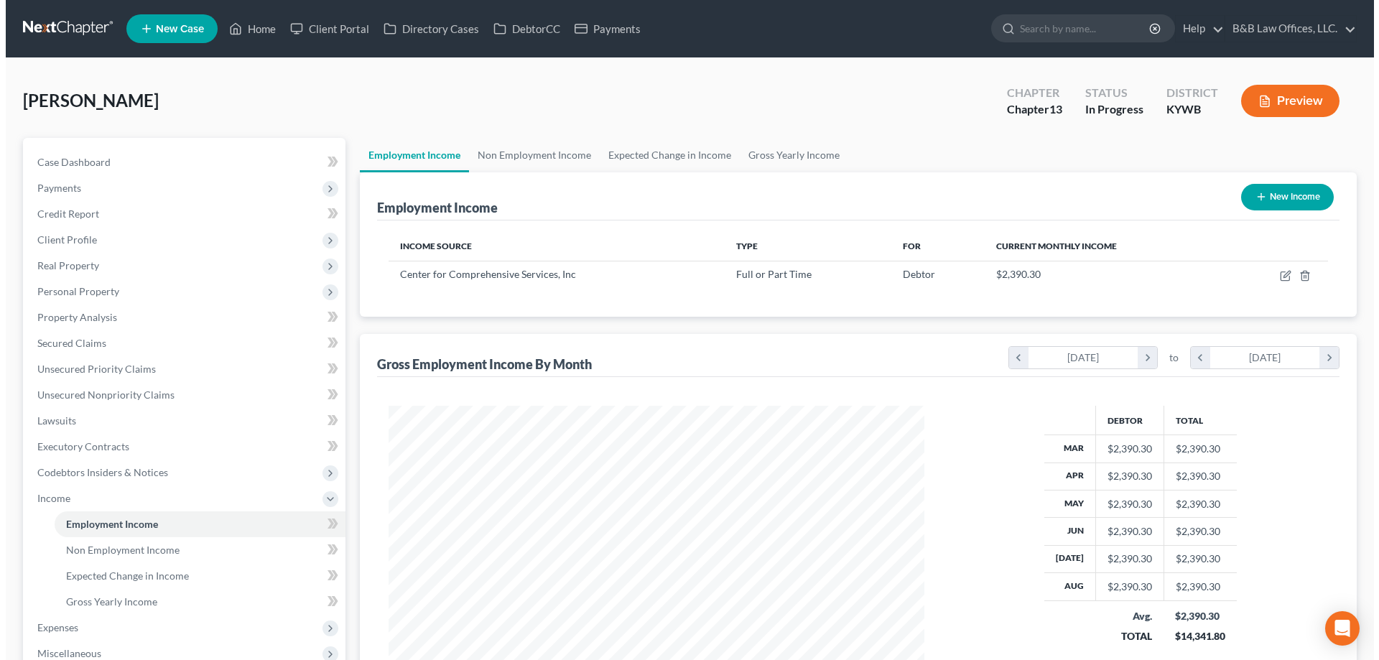
scroll to position [268, 565]
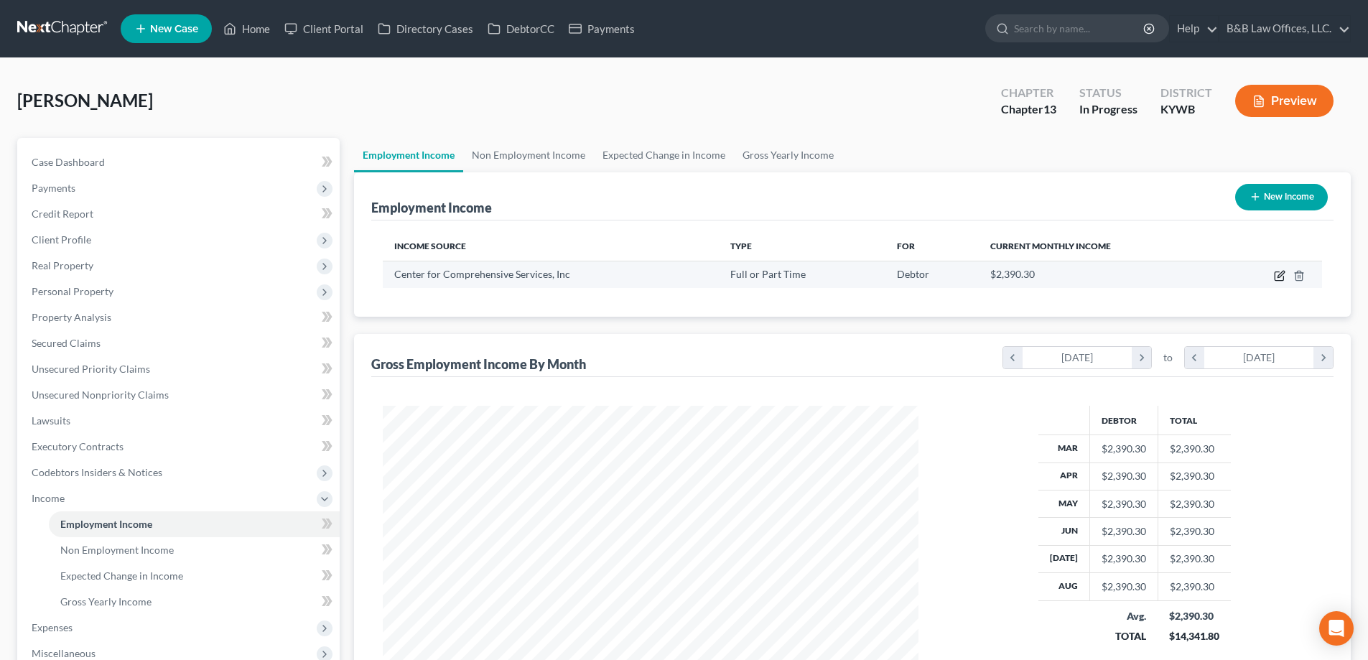
click at [1281, 278] on icon "button" at bounding box center [1279, 275] width 11 height 11
select select "0"
select select "24"
select select "2"
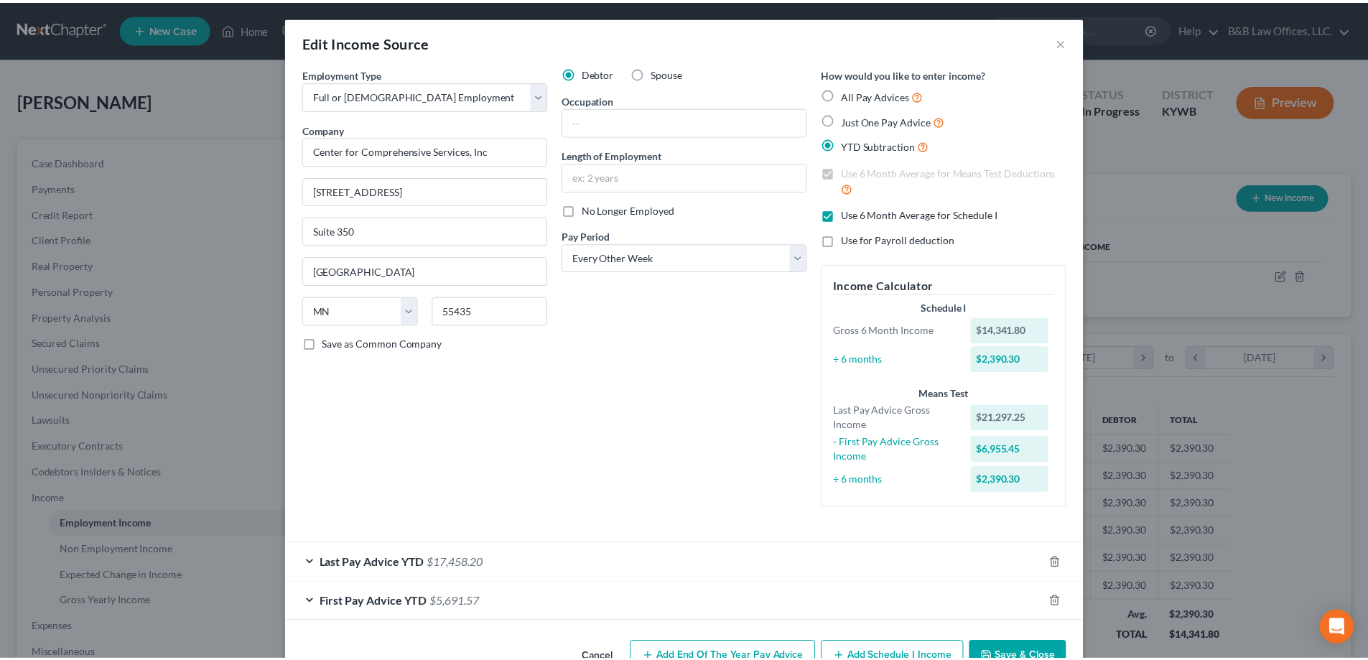
scroll to position [41, 0]
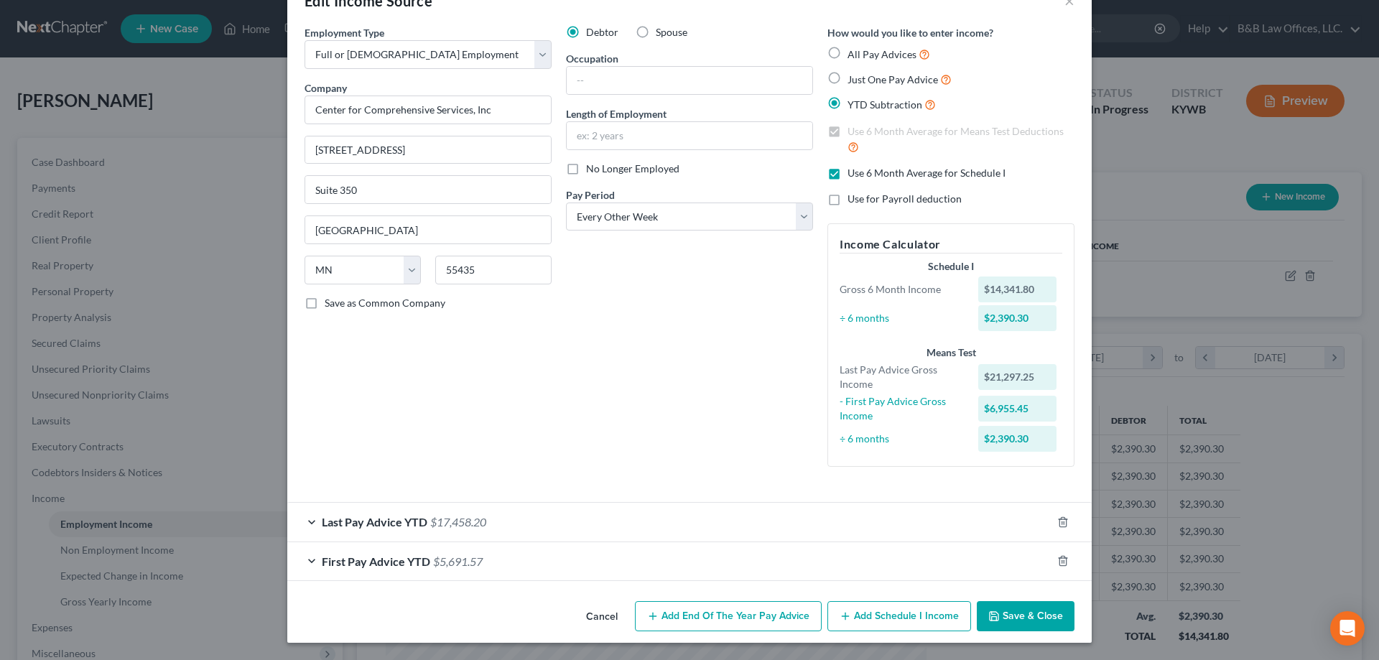
click at [1034, 630] on button "Save & Close" at bounding box center [1026, 616] width 98 height 30
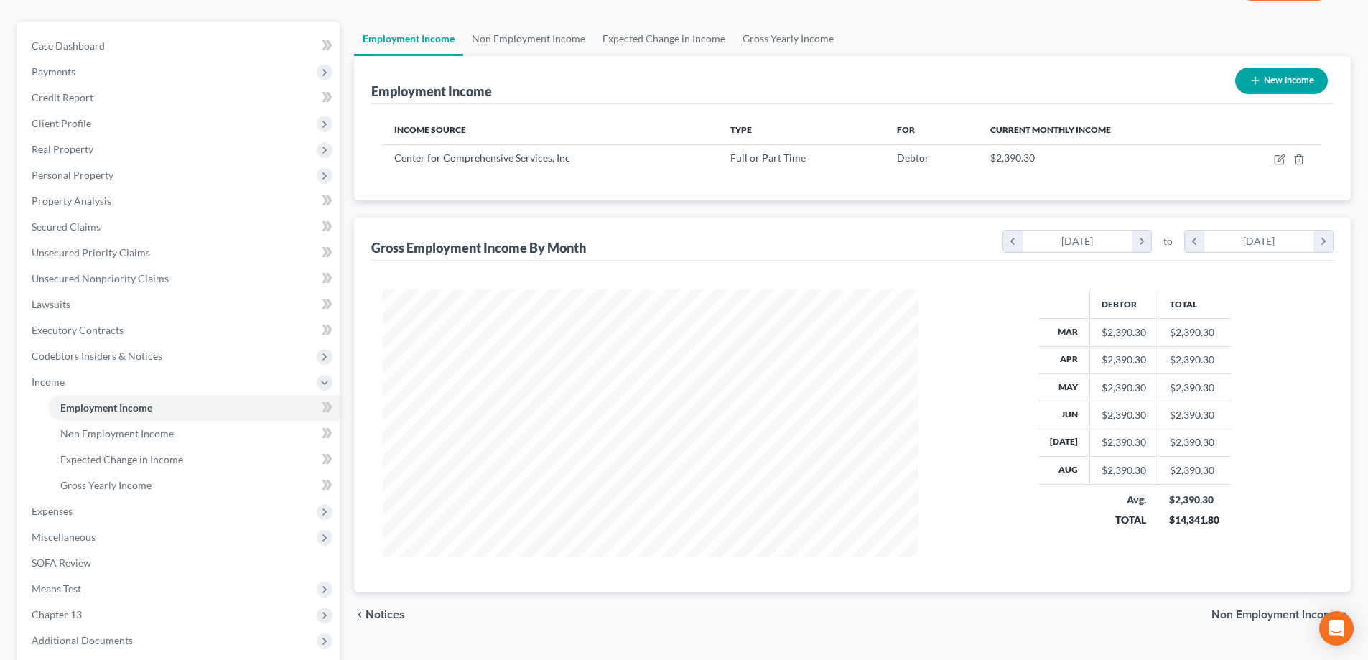
scroll to position [144, 0]
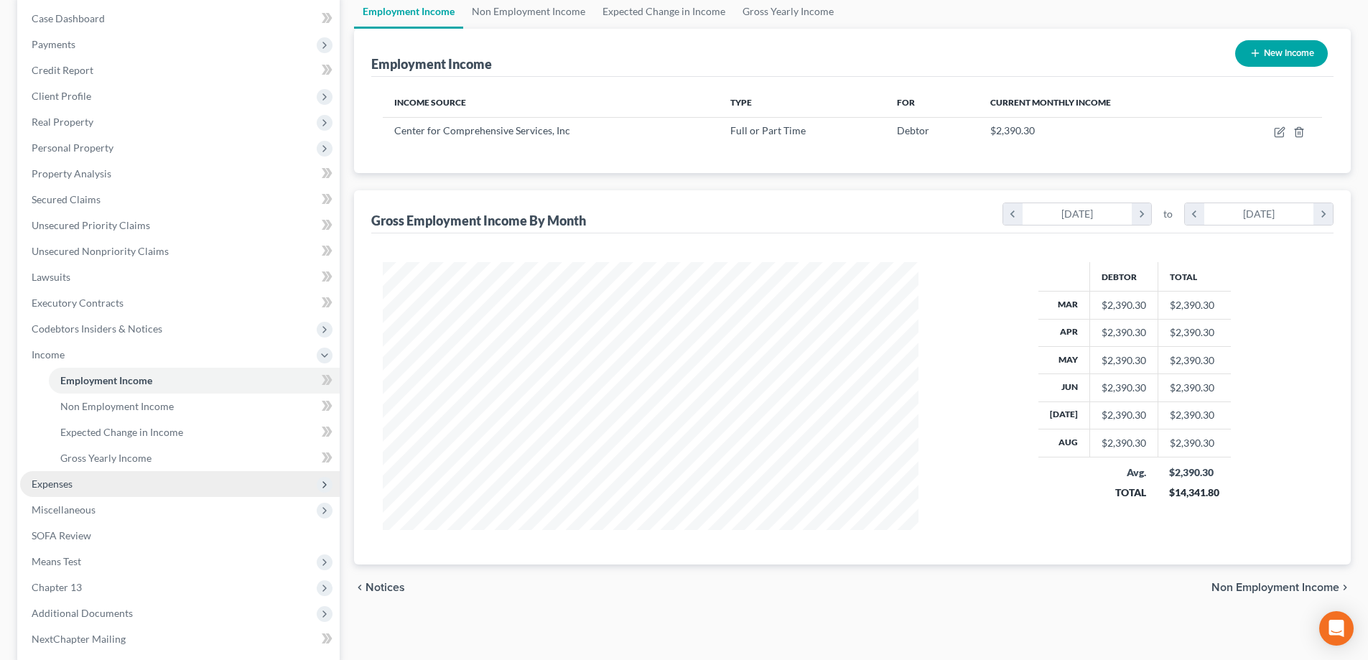
click at [57, 489] on span "Expenses" at bounding box center [52, 484] width 41 height 12
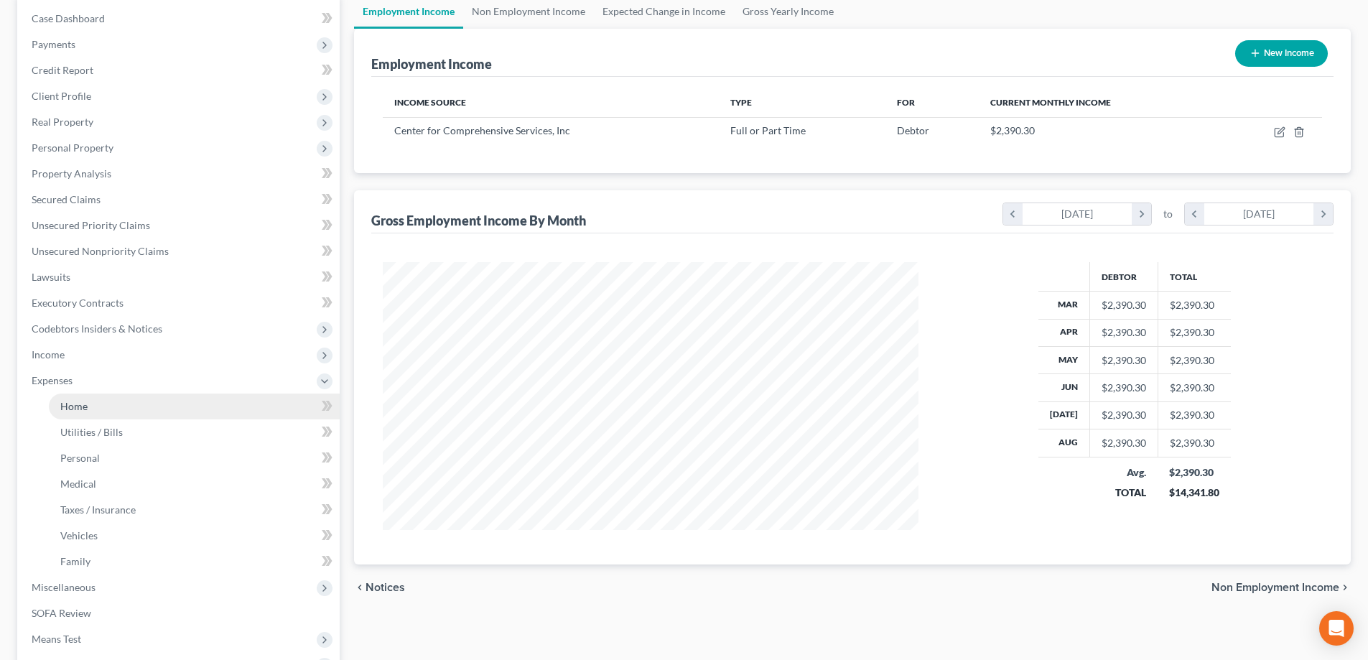
click at [98, 412] on link "Home" at bounding box center [194, 407] width 291 height 26
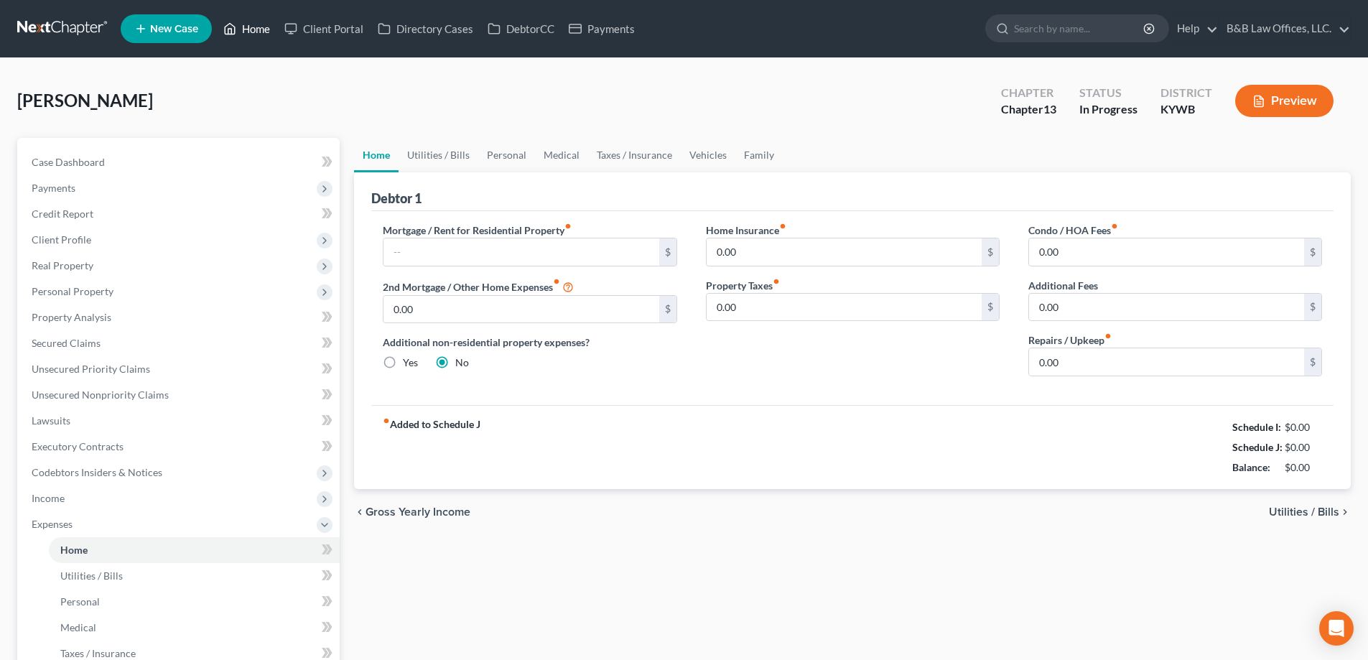
click at [262, 28] on link "Home" at bounding box center [246, 29] width 61 height 26
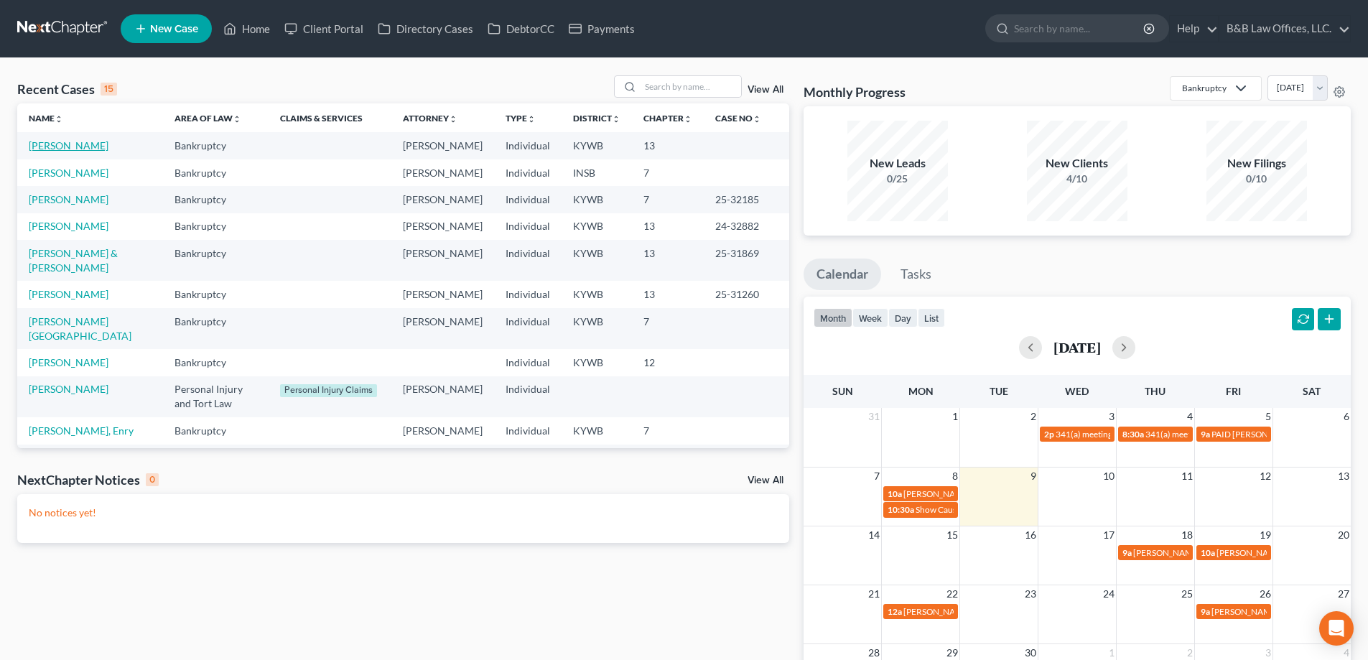
click at [57, 143] on link "[PERSON_NAME]" at bounding box center [69, 145] width 80 height 12
select select "2"
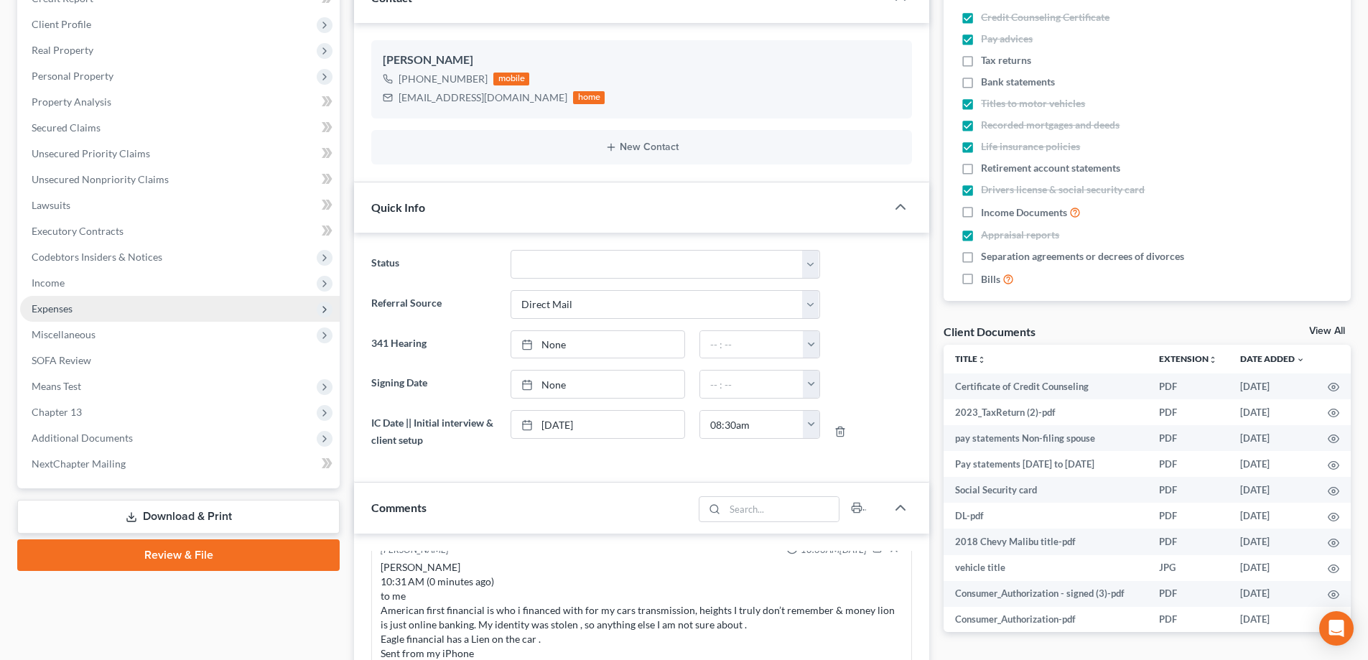
scroll to position [4150, 0]
click at [93, 302] on span "Expenses" at bounding box center [180, 309] width 320 height 26
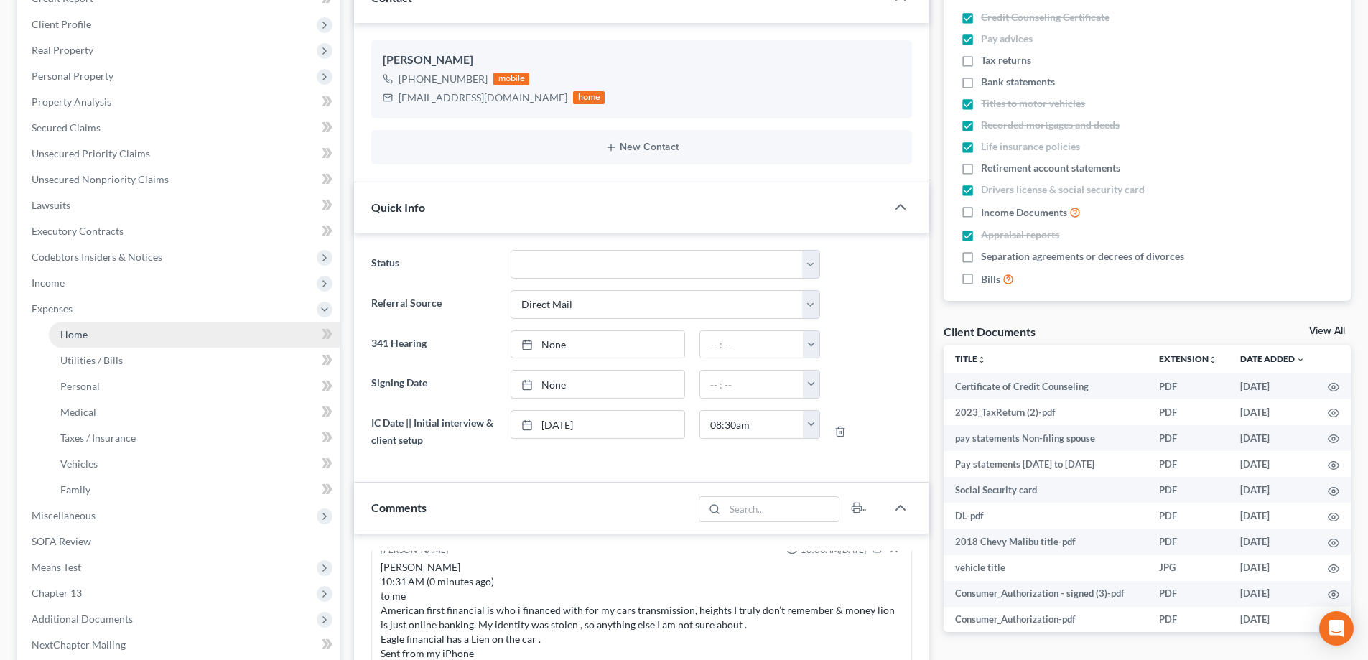
click at [98, 329] on link "Home" at bounding box center [194, 335] width 291 height 26
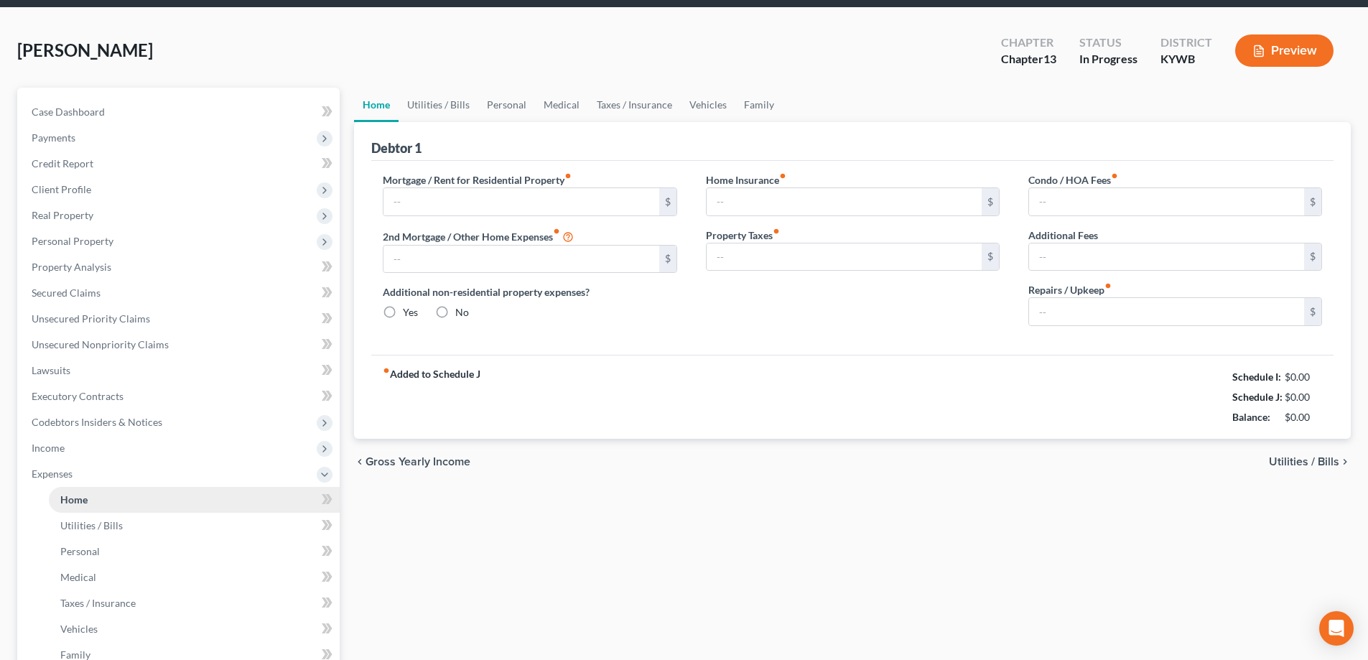
type input "0.00"
radio input "true"
type input "0.00"
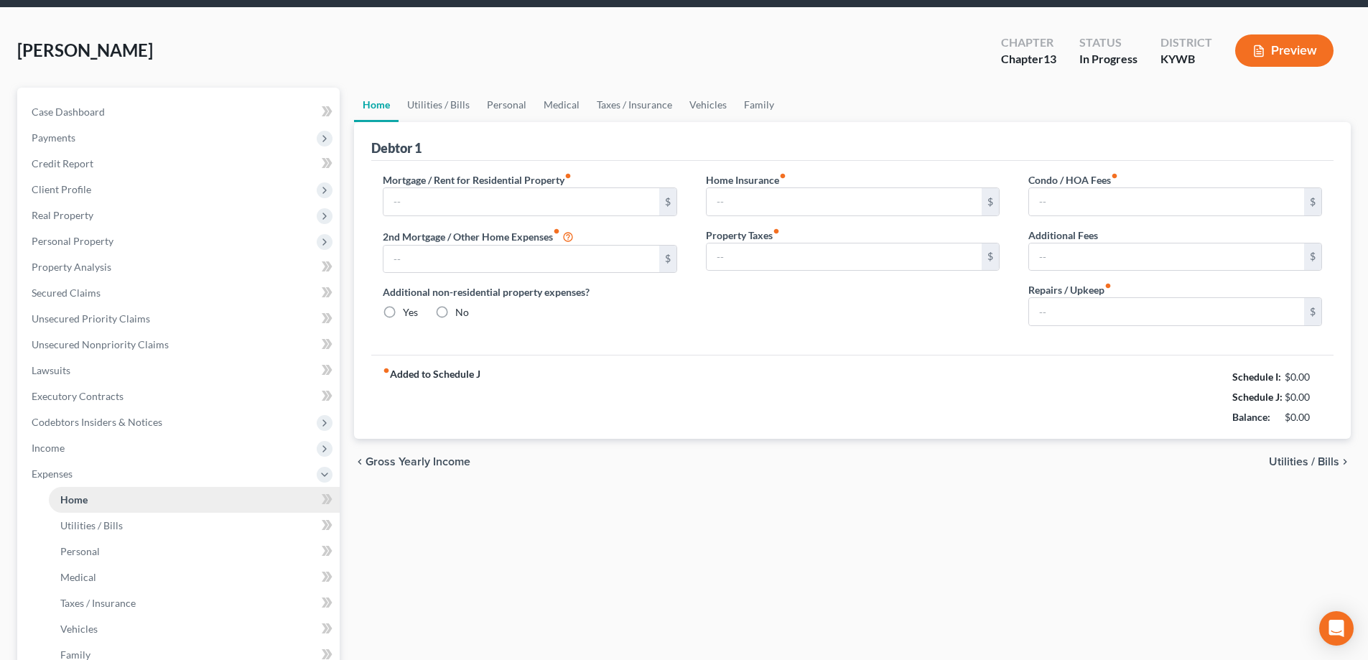
type input "0.00"
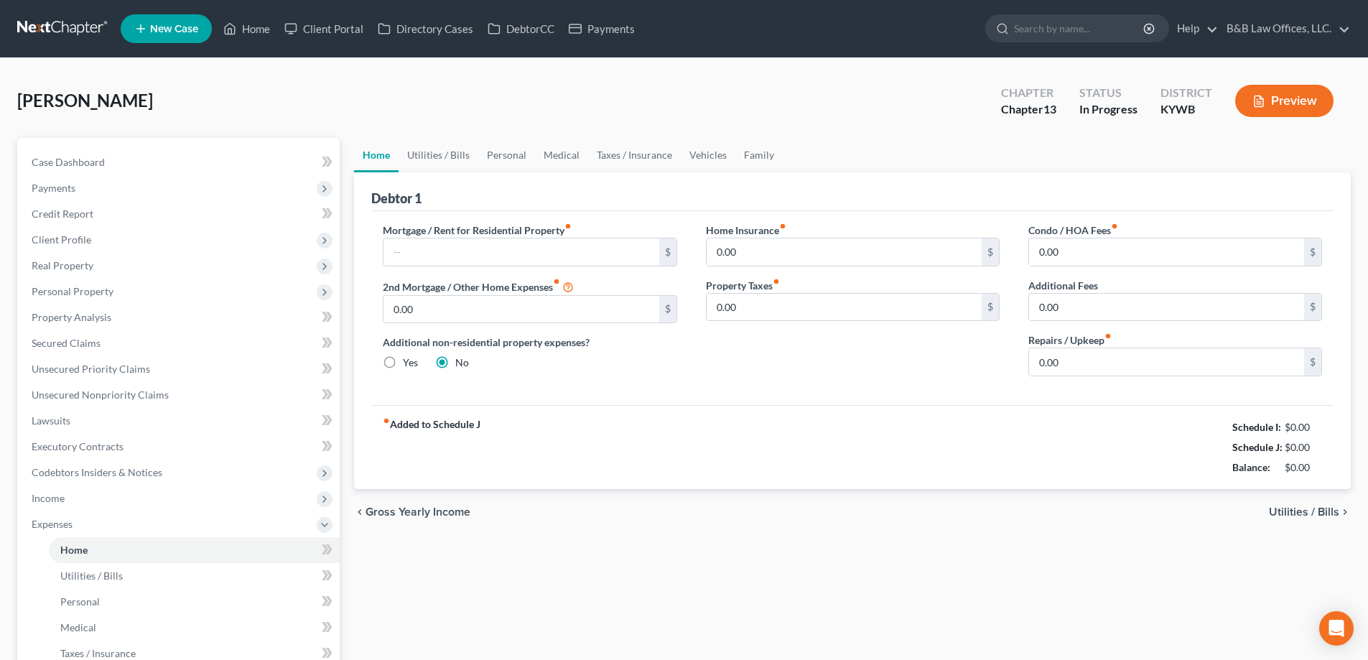
click at [1276, 87] on button "Preview" at bounding box center [1284, 101] width 98 height 32
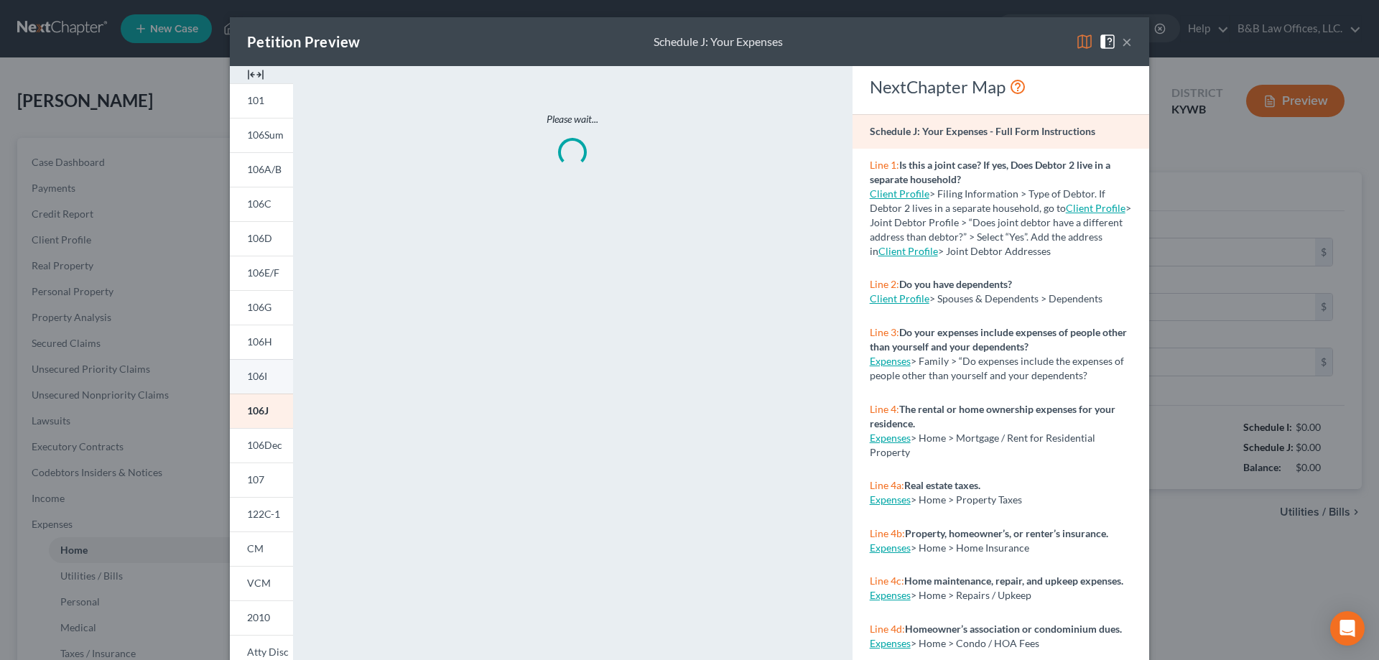
click at [255, 385] on link "106I" at bounding box center [261, 376] width 63 height 34
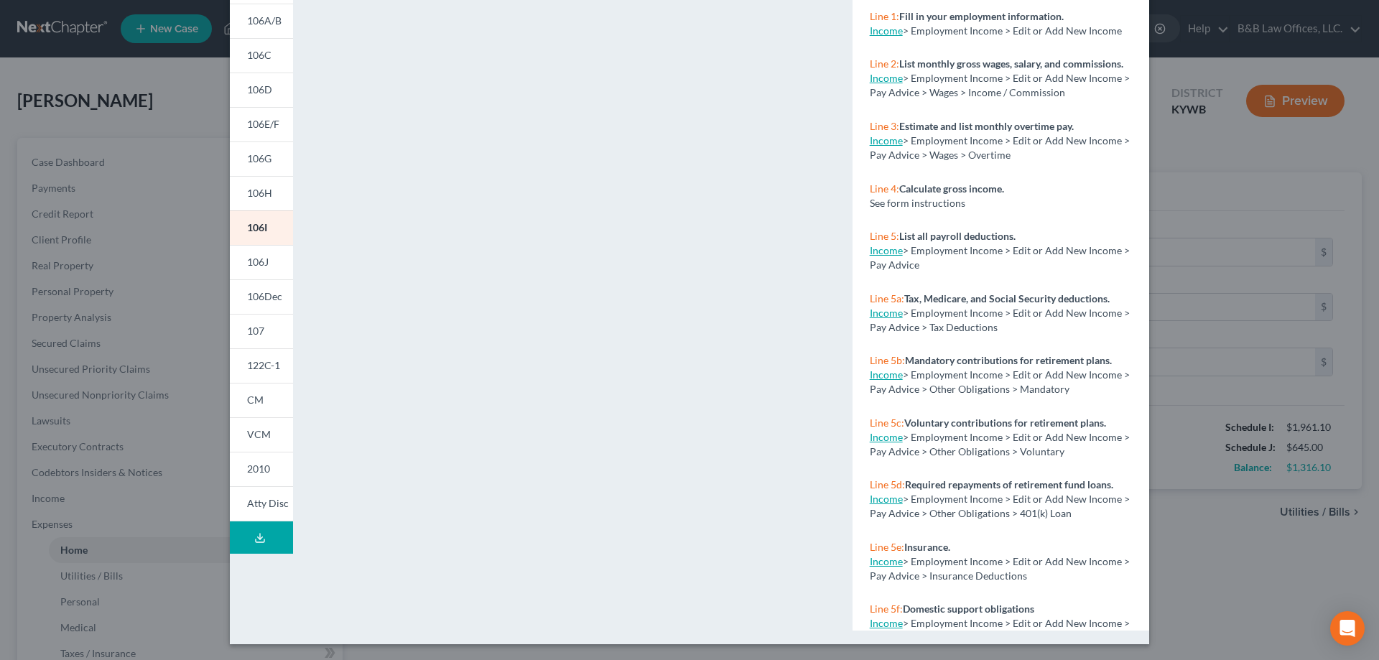
scroll to position [150, 0]
click at [243, 252] on link "106J" at bounding box center [261, 260] width 63 height 34
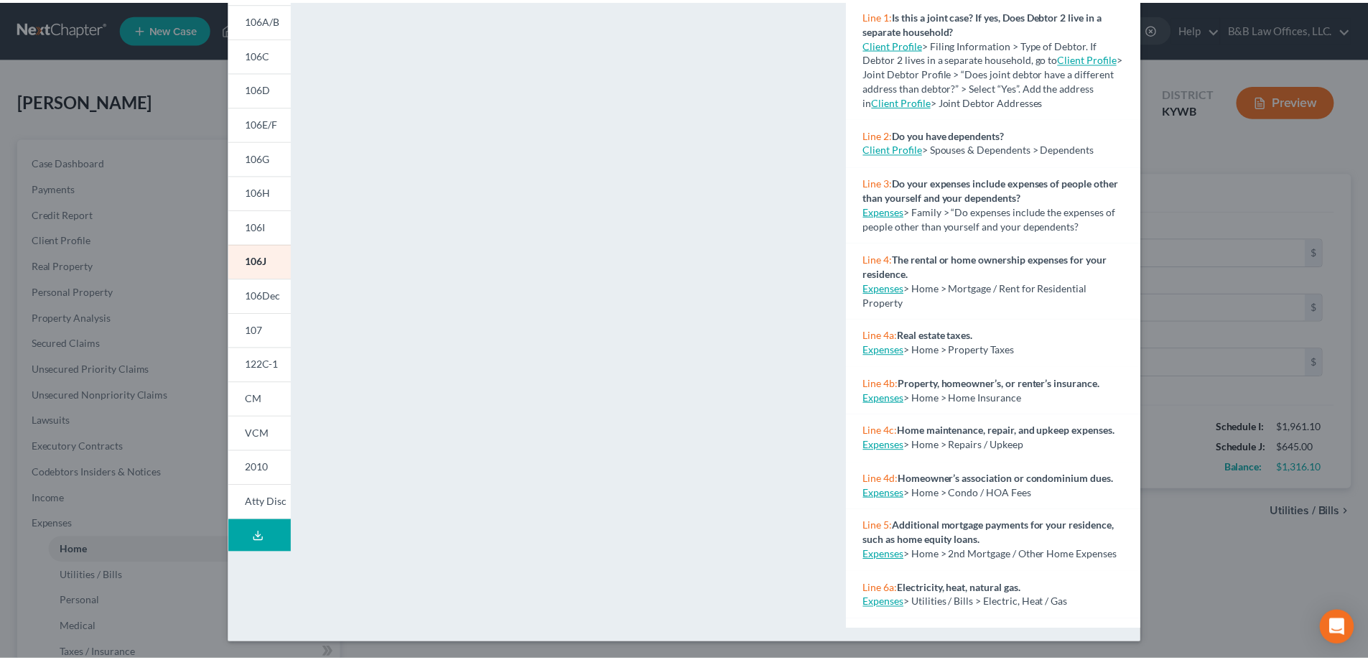
scroll to position [0, 0]
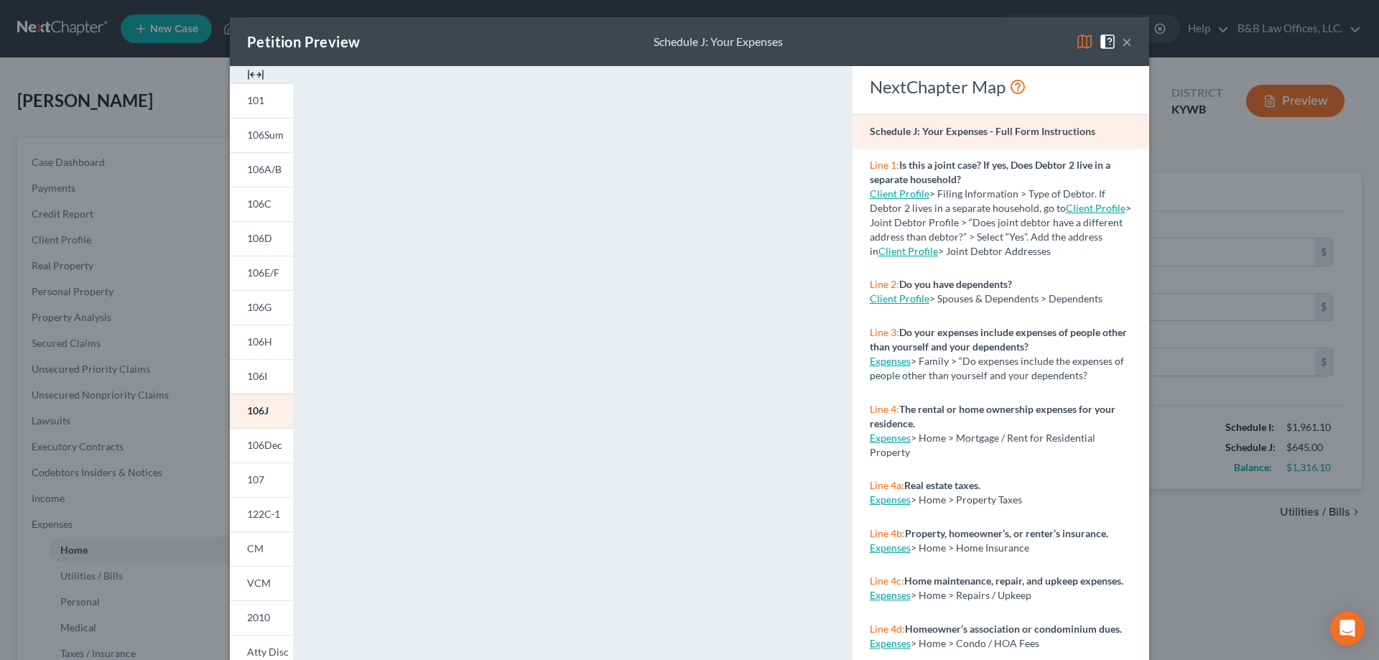
click at [1122, 37] on button "×" at bounding box center [1127, 41] width 10 height 17
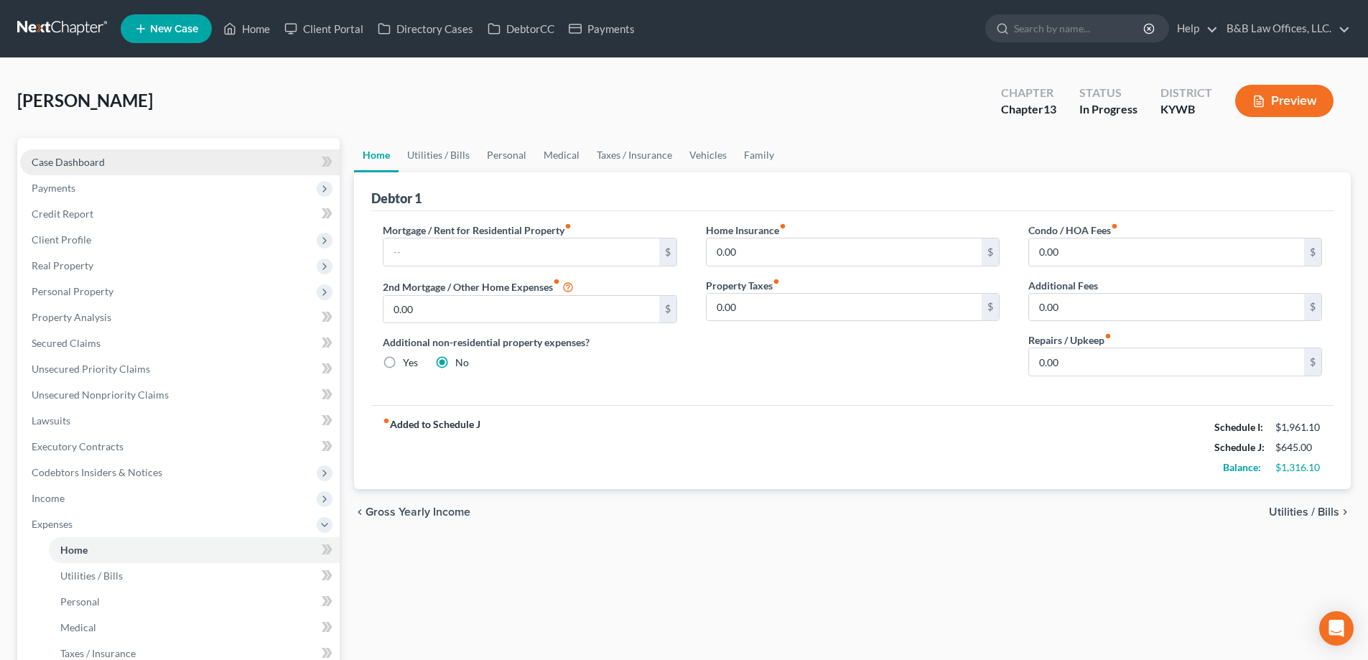
click at [124, 159] on link "Case Dashboard" at bounding box center [180, 162] width 320 height 26
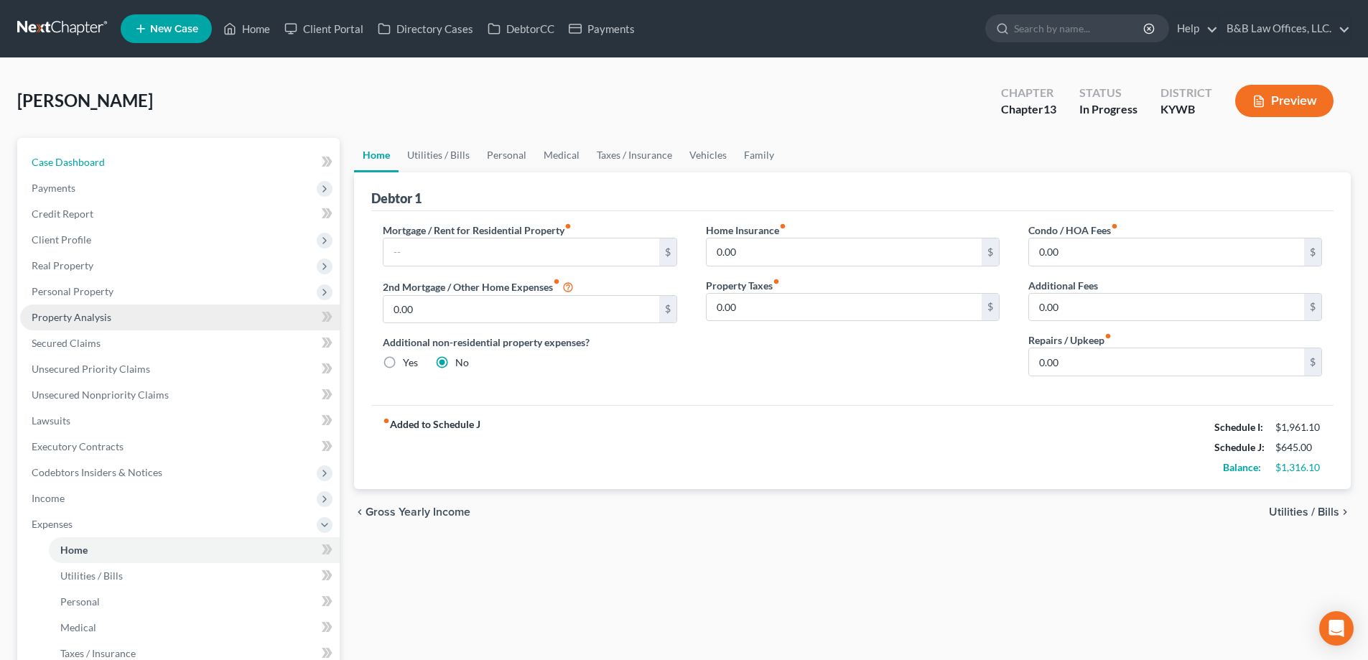
select select "9"
select select "2"
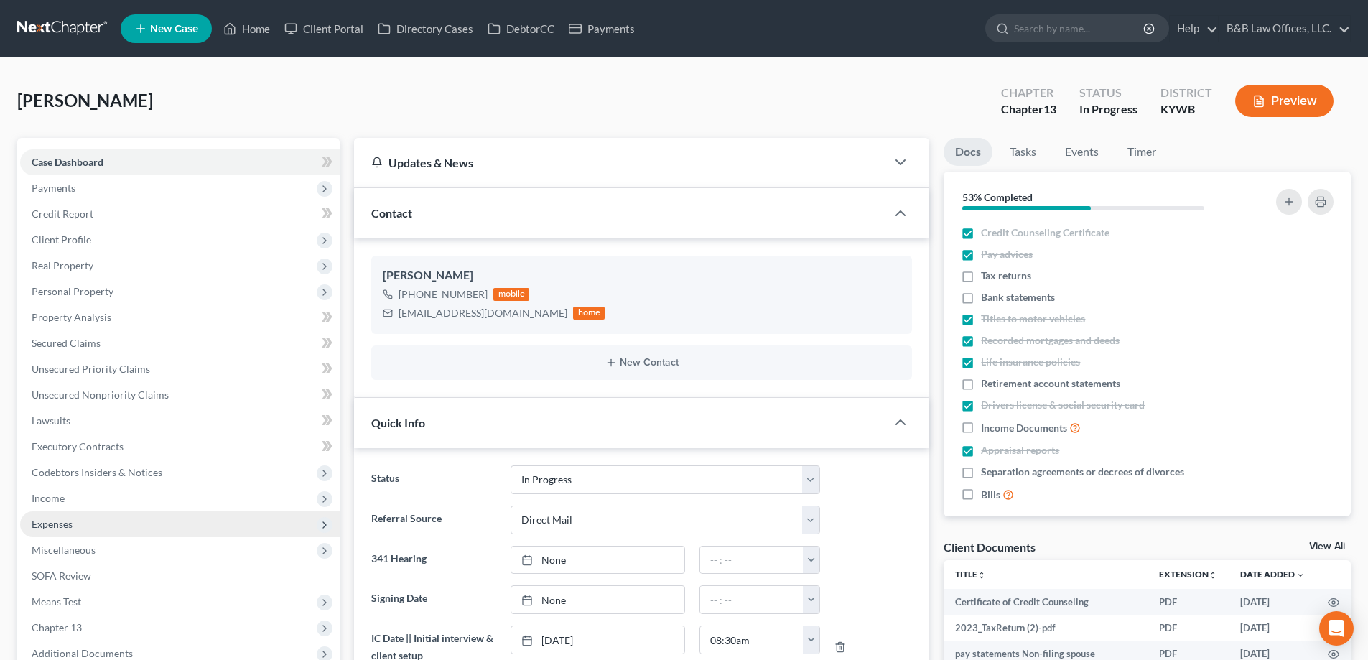
scroll to position [4150, 0]
click at [65, 518] on span "Expenses" at bounding box center [52, 524] width 41 height 12
click at [75, 549] on span "Home" at bounding box center [73, 550] width 27 height 12
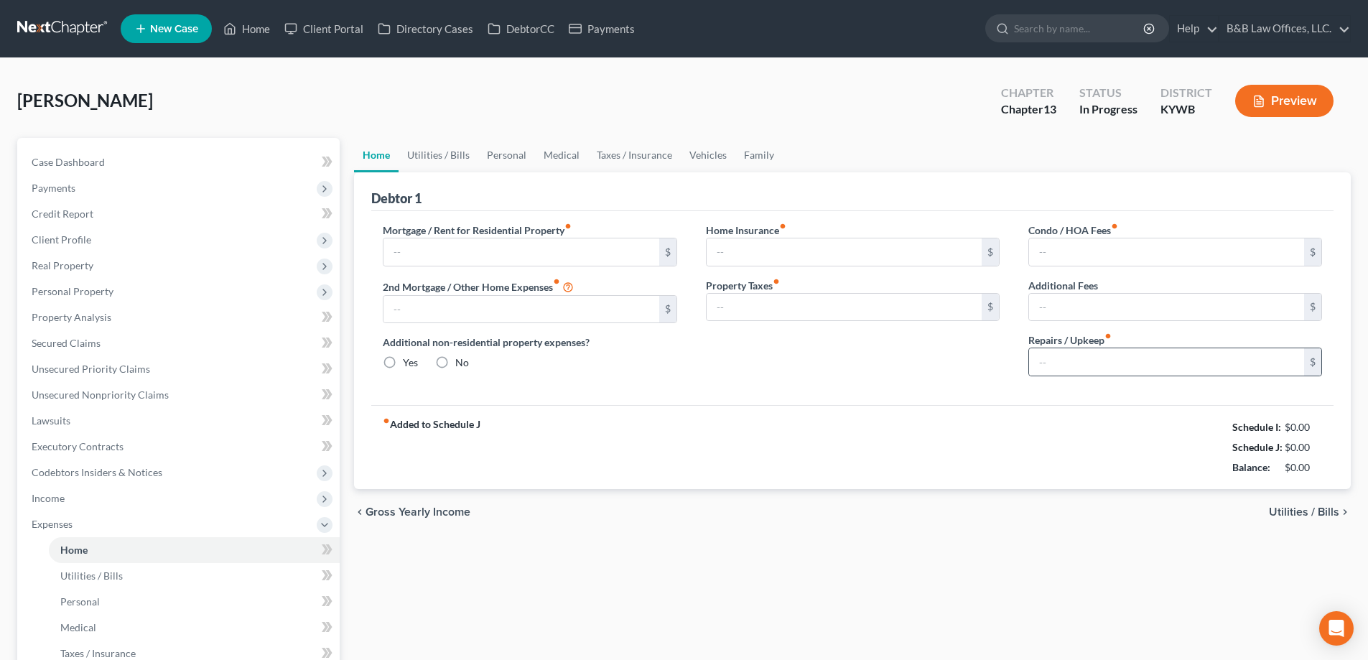
type input "0.00"
radio input "true"
type input "0.00"
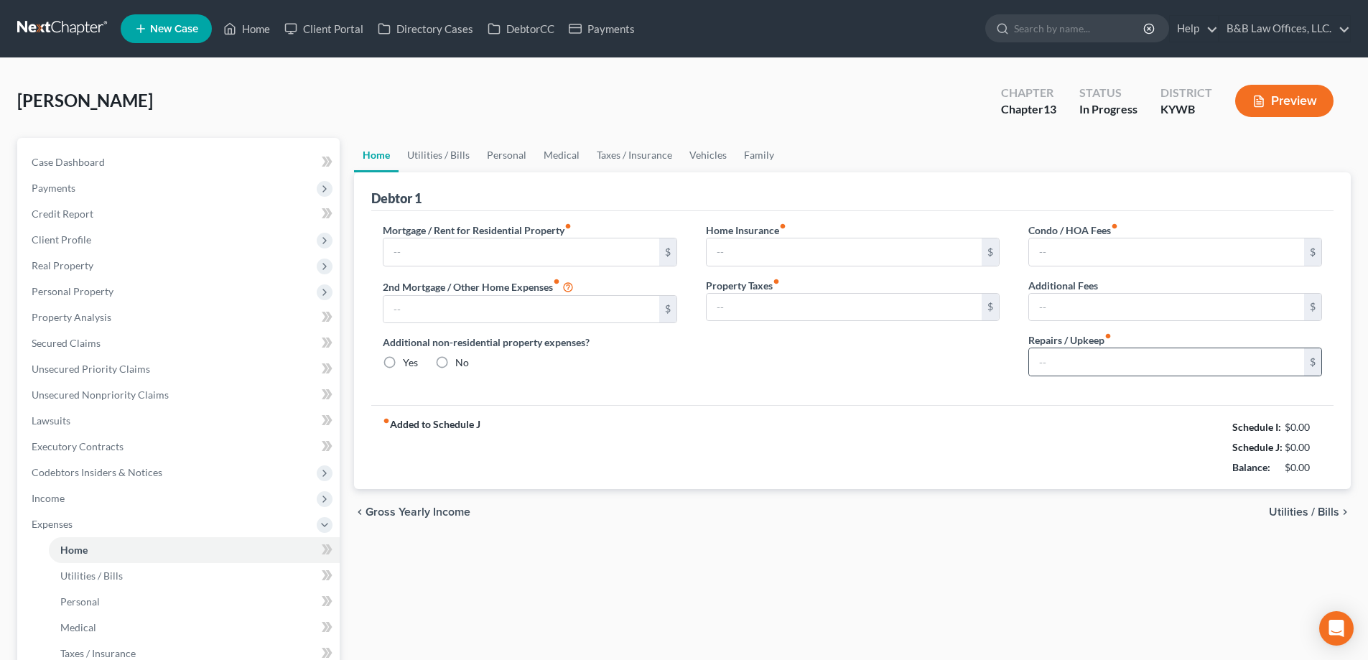
type input "0.00"
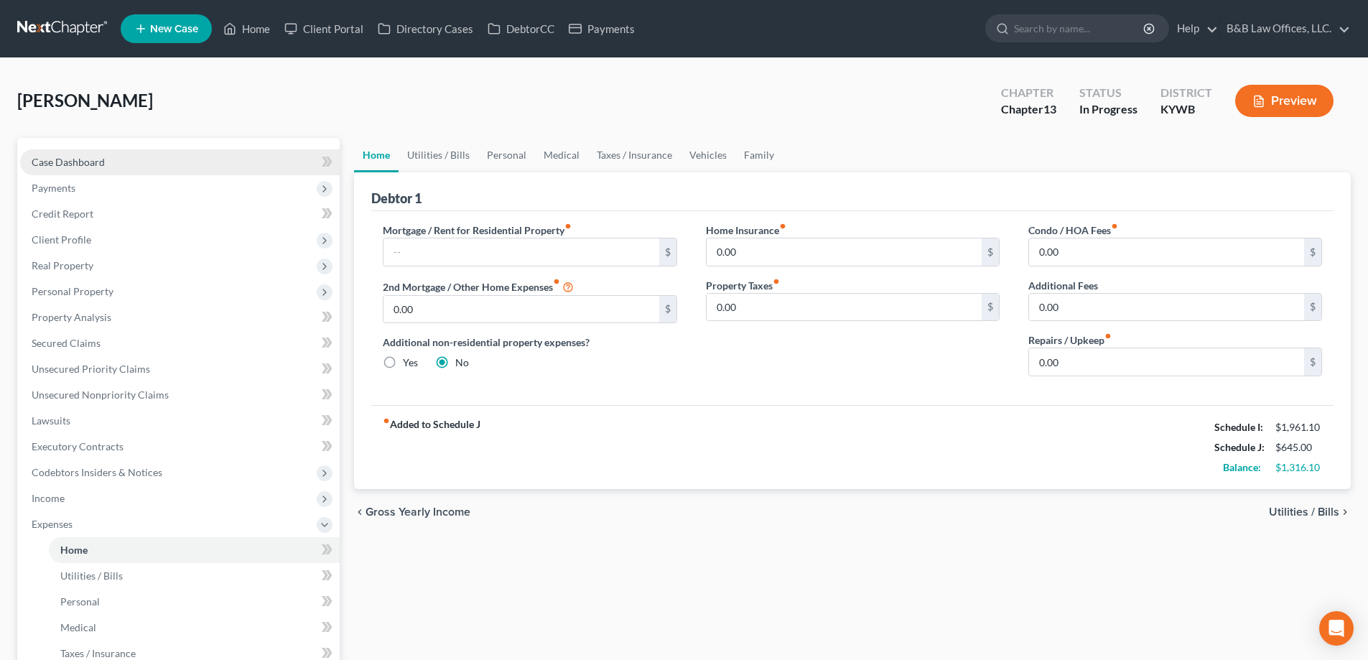
click at [112, 165] on link "Case Dashboard" at bounding box center [180, 162] width 320 height 26
select select "2"
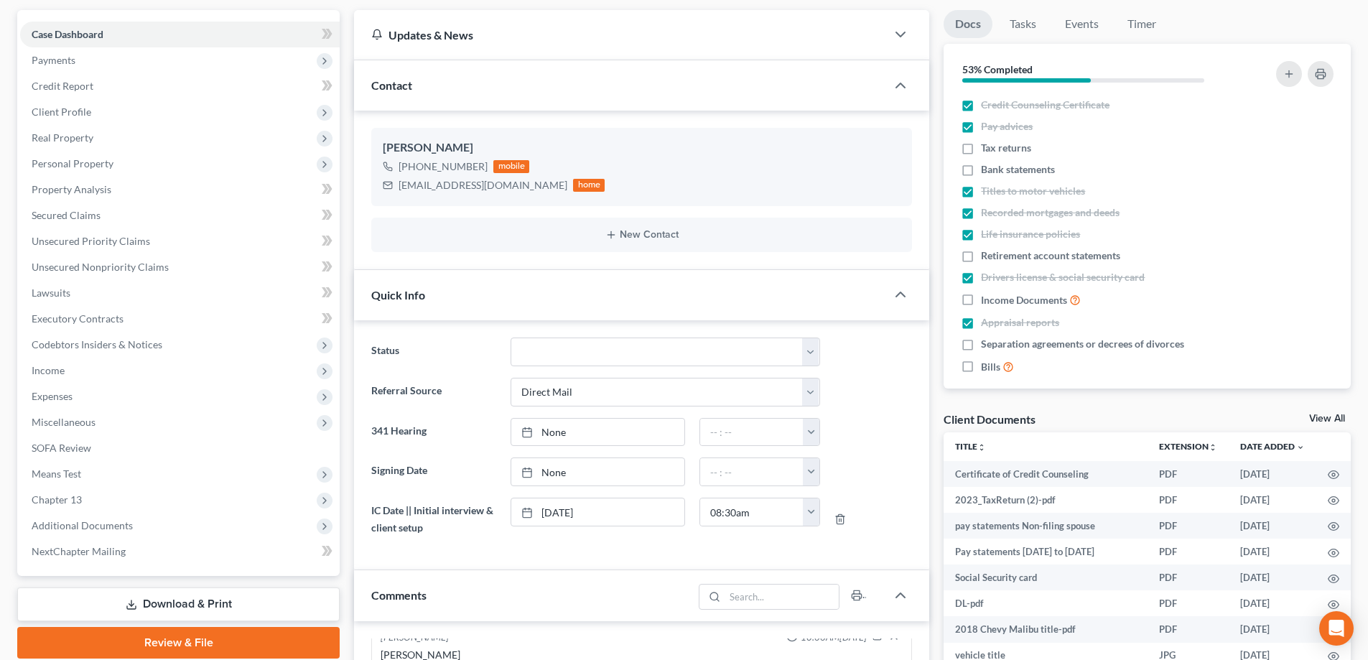
scroll to position [72, 0]
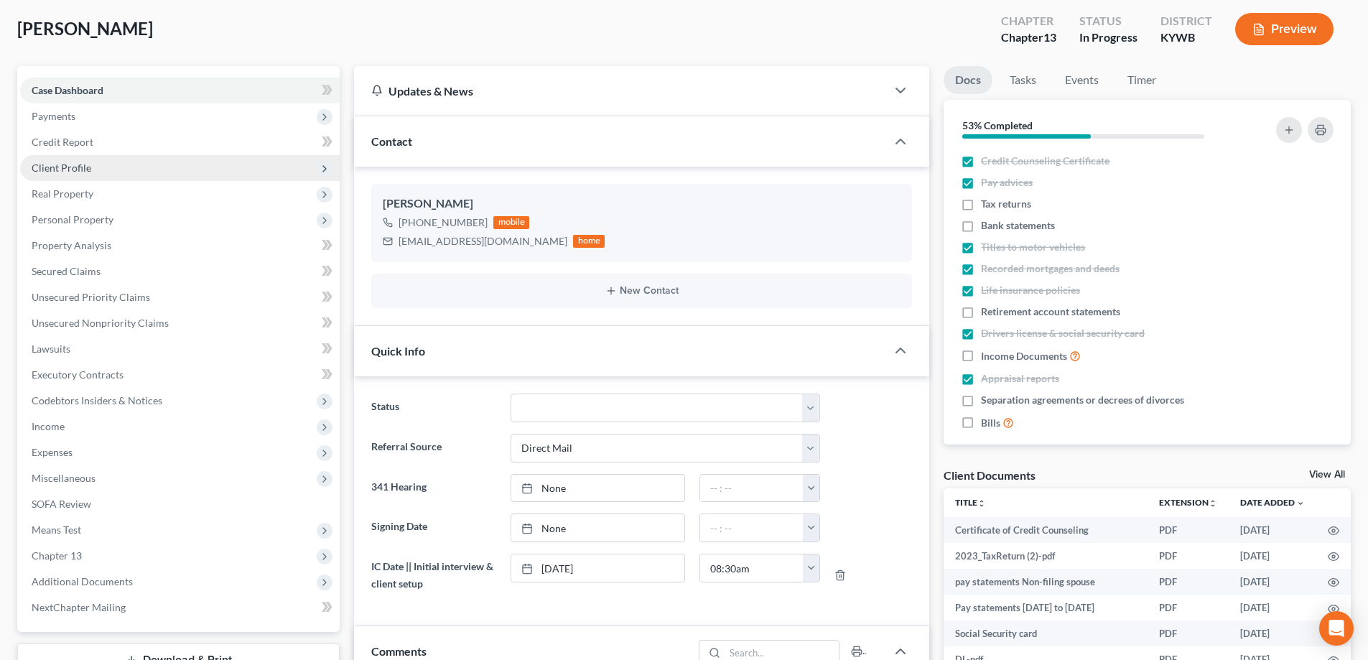
click at [111, 155] on span "Client Profile" at bounding box center [180, 168] width 320 height 26
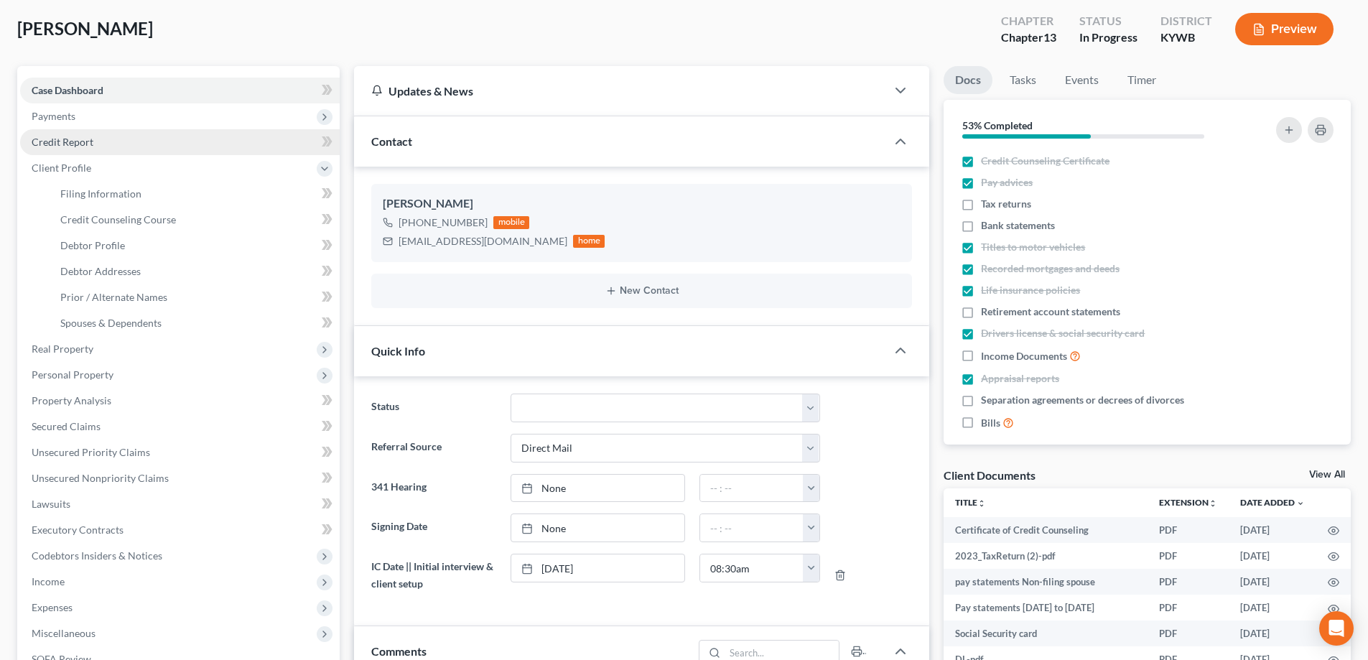
click at [115, 148] on link "Credit Report" at bounding box center [180, 142] width 320 height 26
click at [115, 149] on link "Credit Report" at bounding box center [180, 142] width 320 height 26
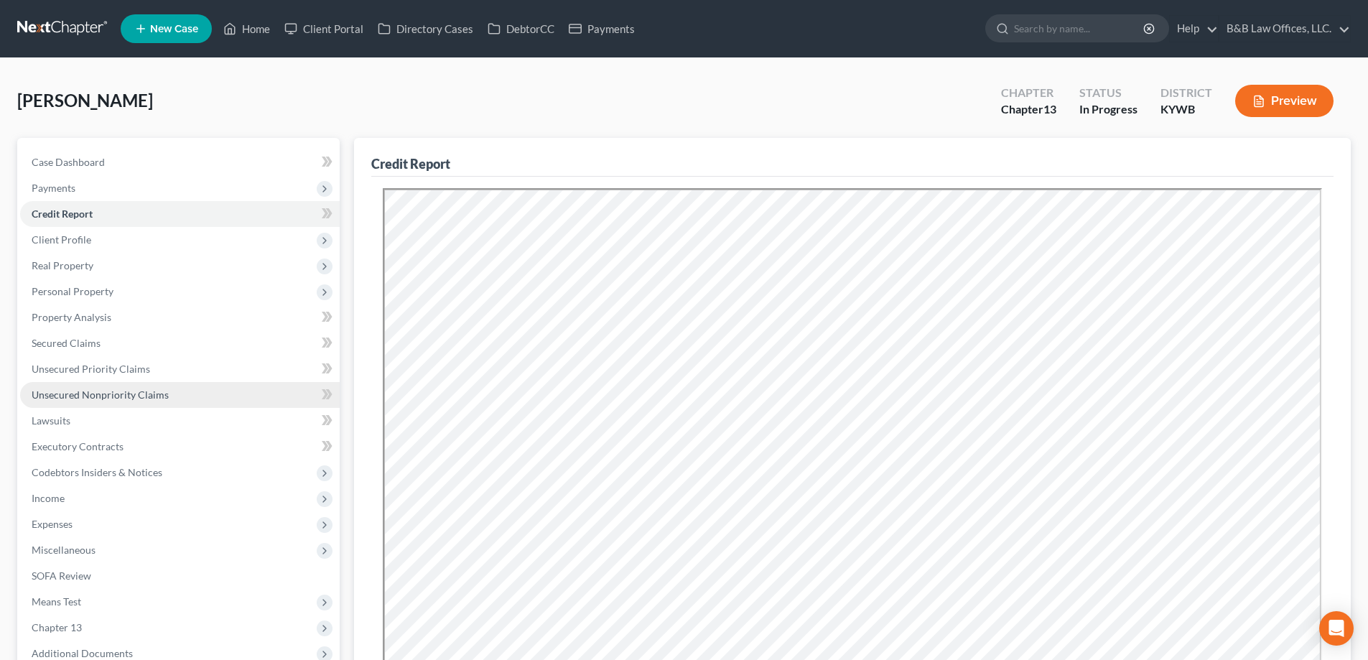
click at [121, 396] on span "Unsecured Nonpriority Claims" at bounding box center [100, 395] width 137 height 12
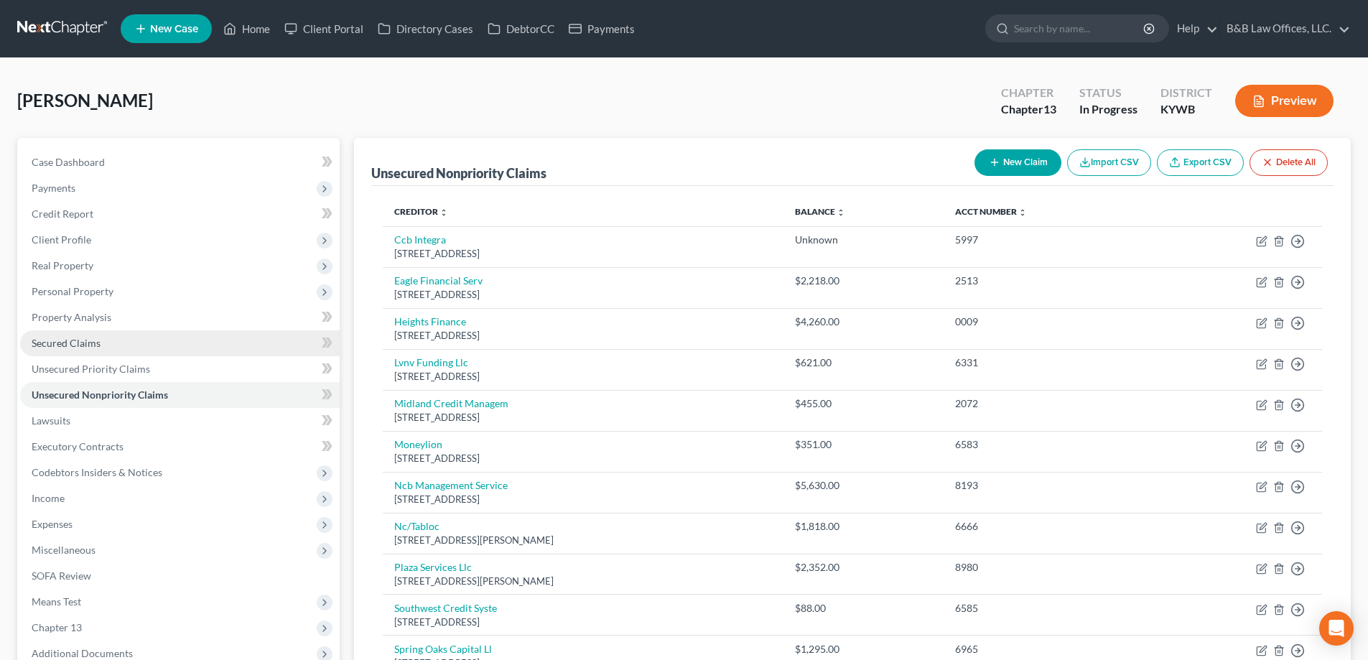
click at [159, 353] on link "Secured Claims" at bounding box center [180, 343] width 320 height 26
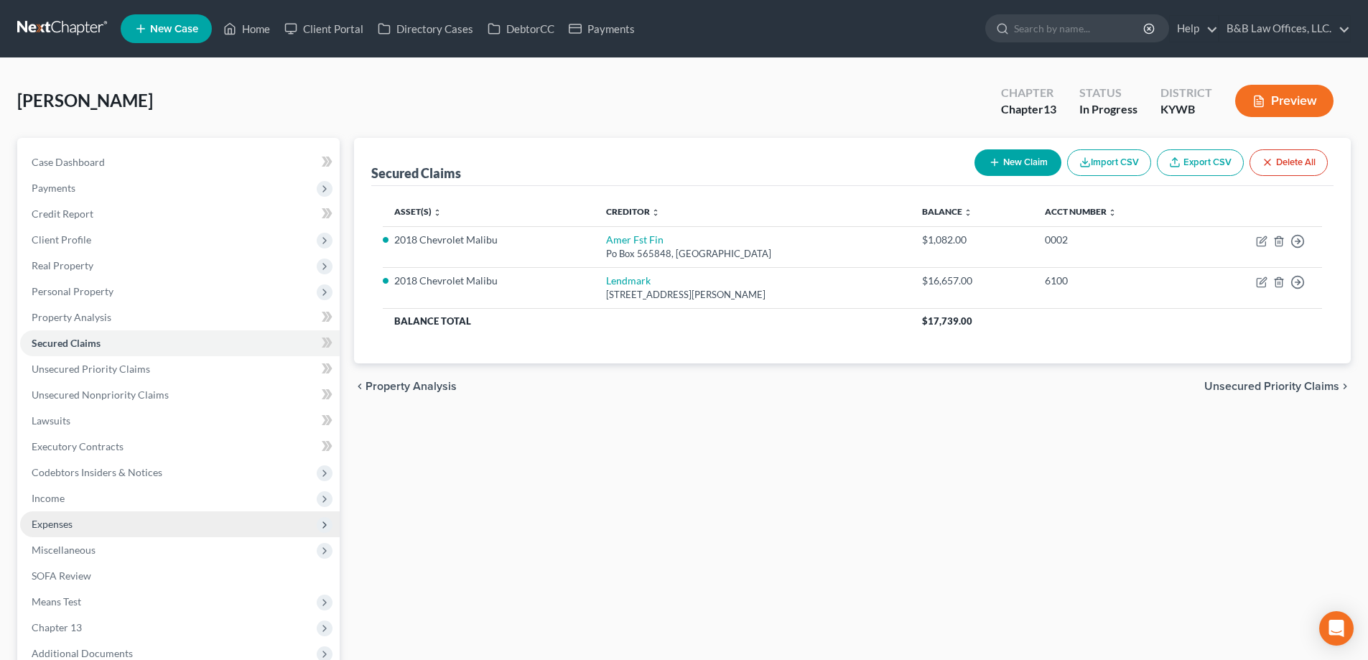
click at [76, 522] on span "Expenses" at bounding box center [180, 524] width 320 height 26
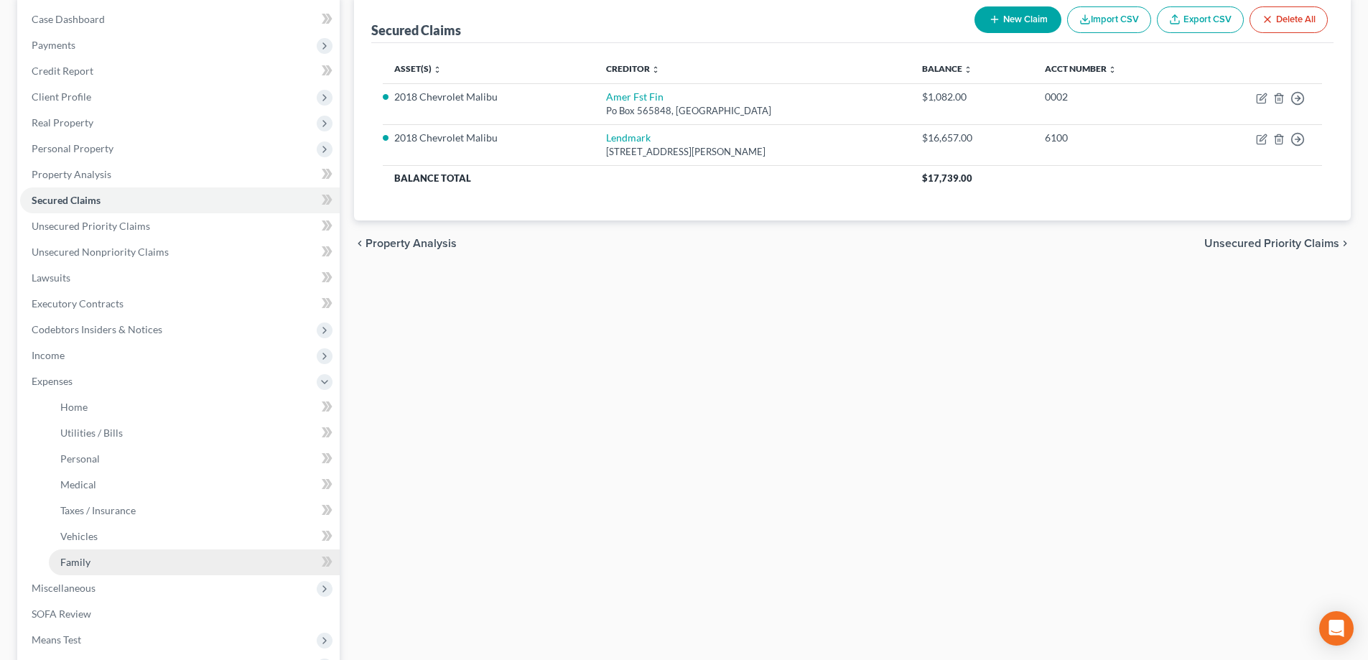
scroll to position [144, 0]
click at [85, 540] on span "Vehicles" at bounding box center [78, 535] width 37 height 12
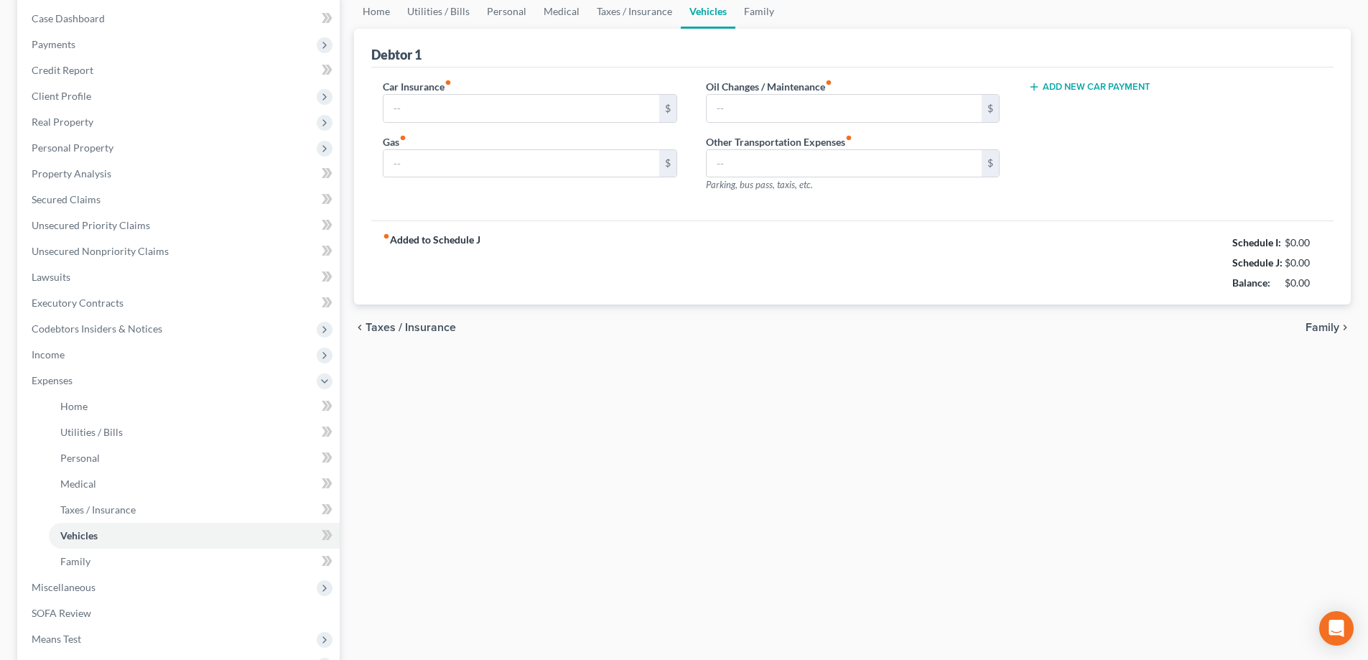
scroll to position [30, 0]
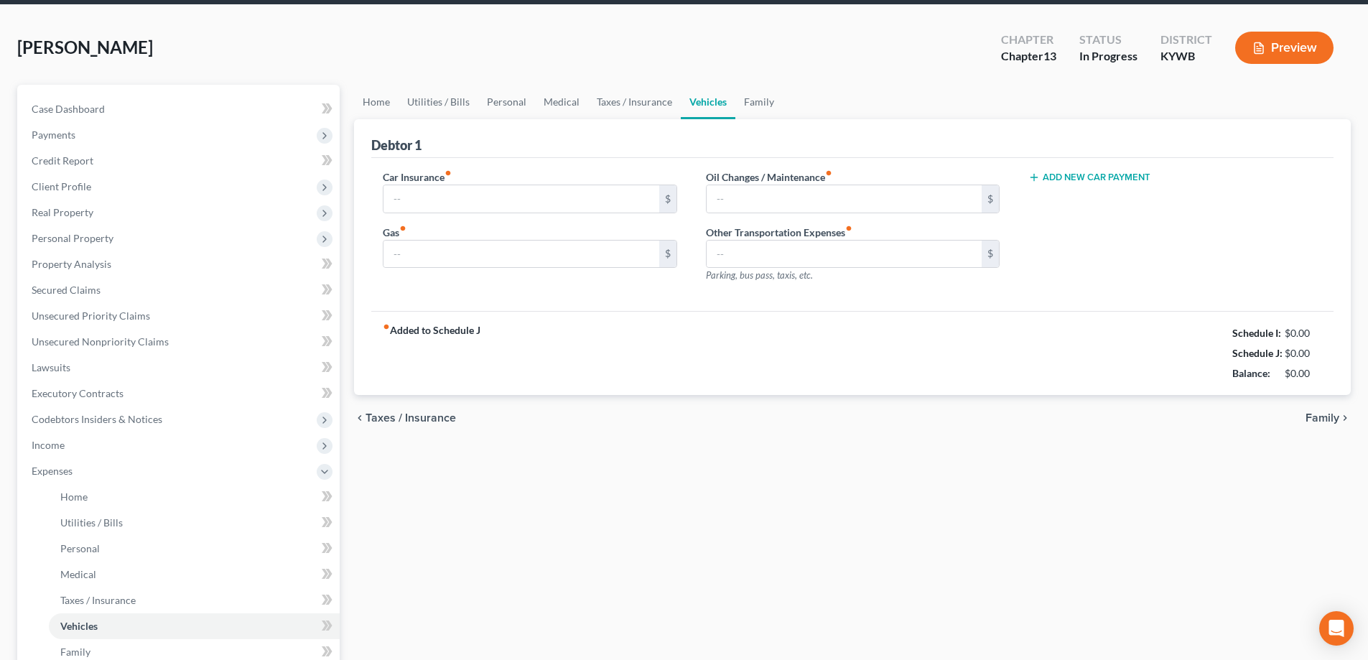
type input "0.00"
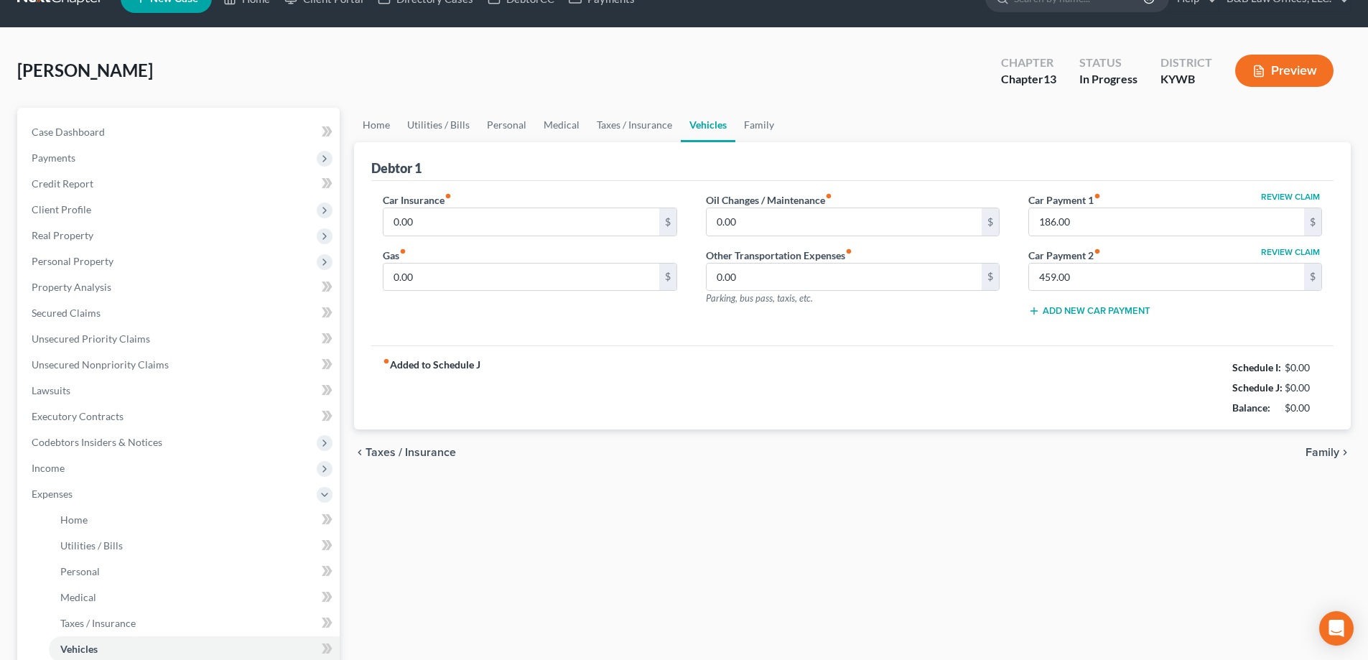
scroll to position [0, 0]
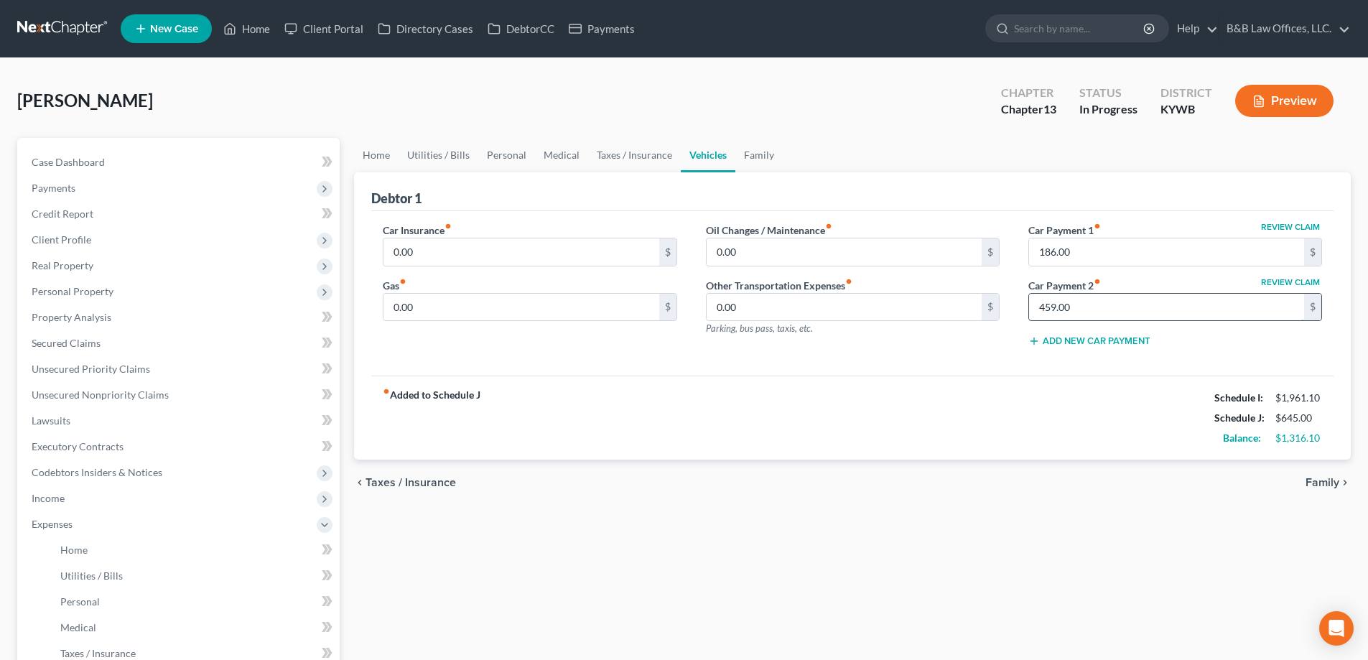
click at [1105, 312] on input "459.00" at bounding box center [1166, 307] width 275 height 27
type input "459"
click at [1136, 302] on input "459.00" at bounding box center [1166, 307] width 275 height 27
click at [1321, 481] on span "Family" at bounding box center [1323, 482] width 34 height 11
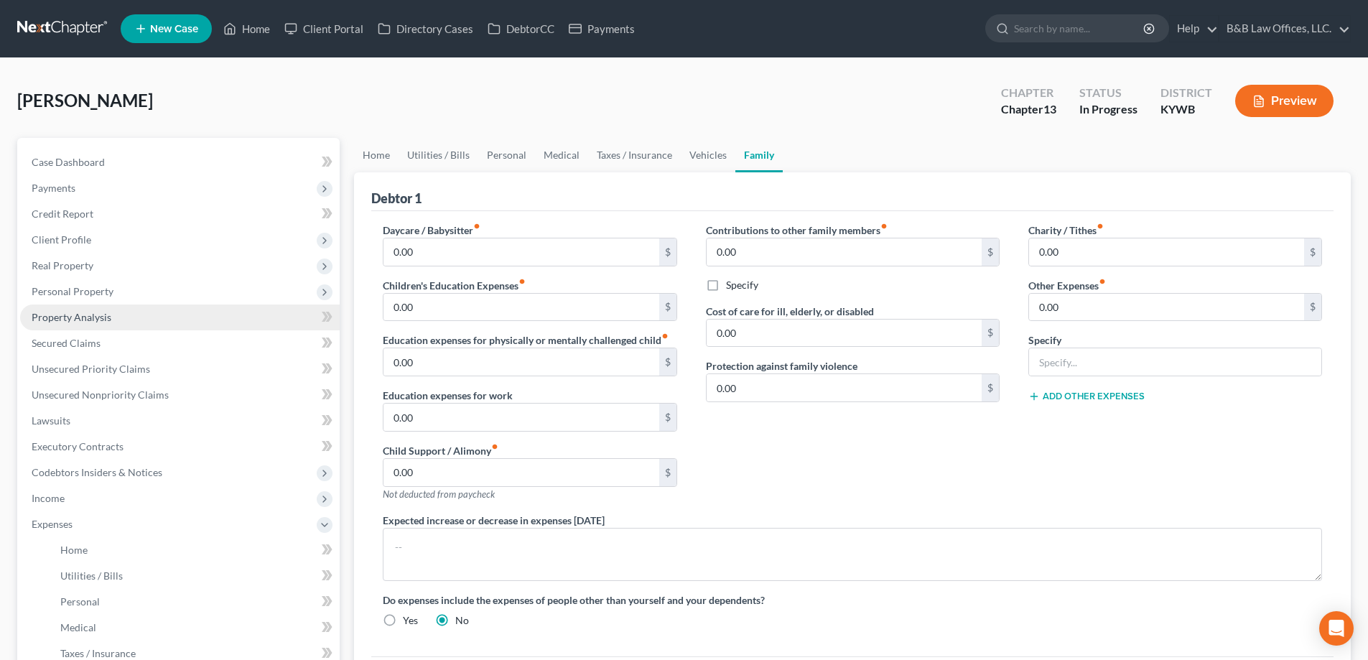
click at [85, 308] on link "Property Analysis" at bounding box center [180, 318] width 320 height 26
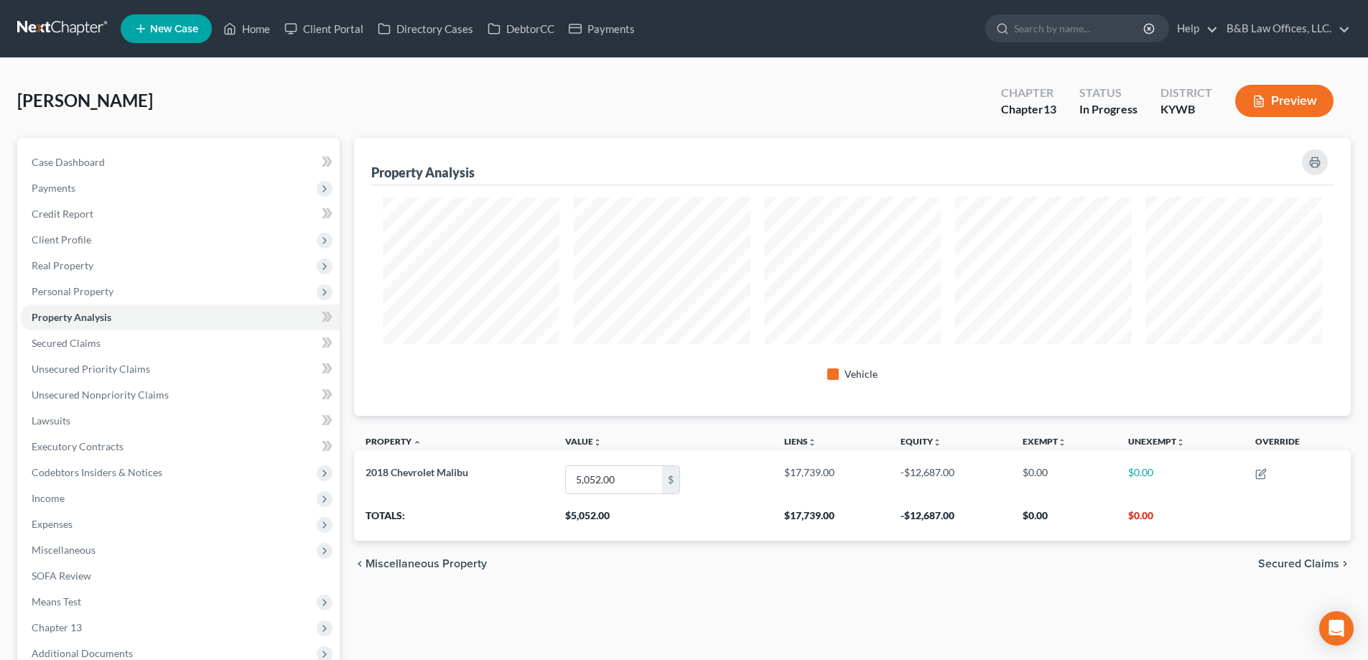
scroll to position [278, 997]
click at [98, 167] on span "Case Dashboard" at bounding box center [68, 162] width 73 height 12
select select "9"
select select "2"
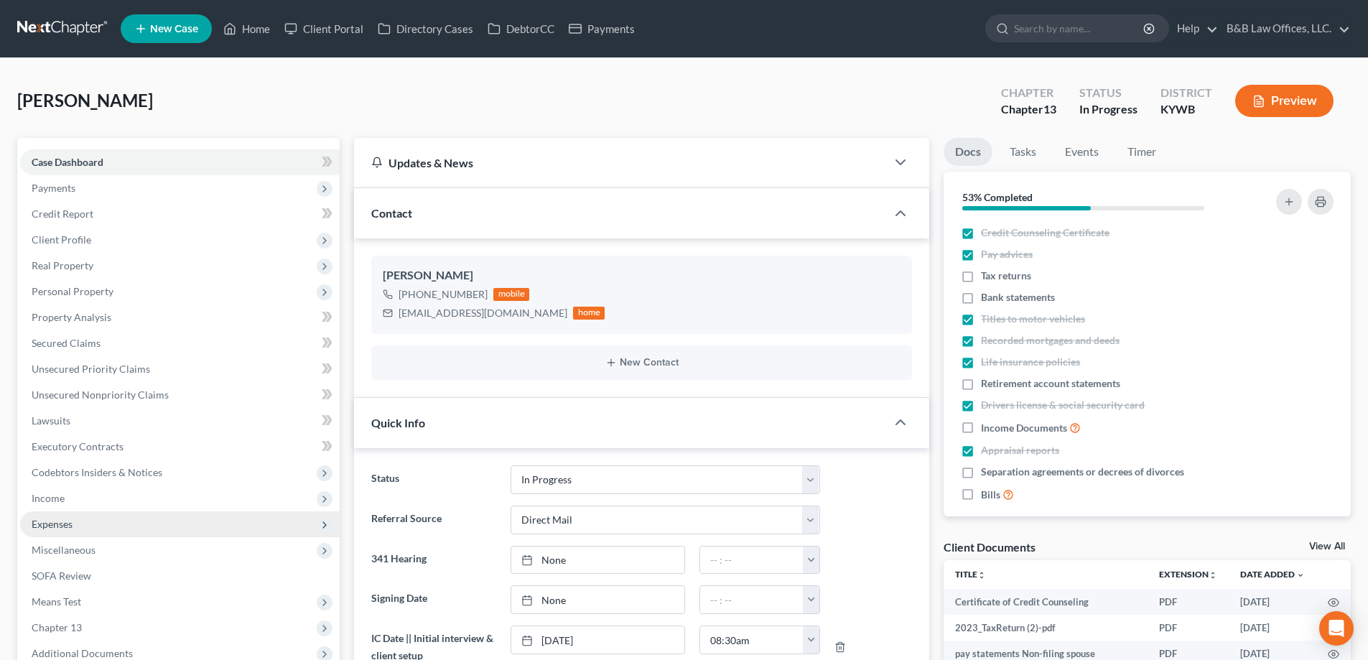
scroll to position [4150, 0]
click at [68, 514] on span "Expenses" at bounding box center [180, 524] width 320 height 26
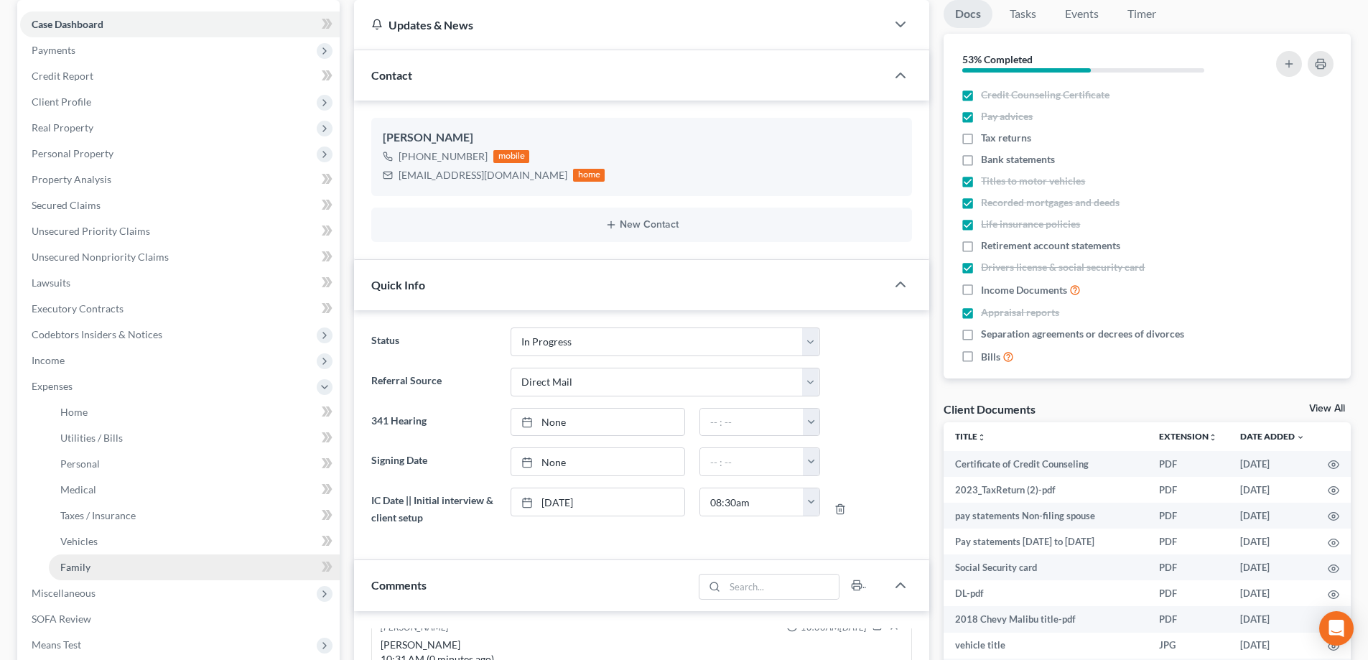
scroll to position [144, 0]
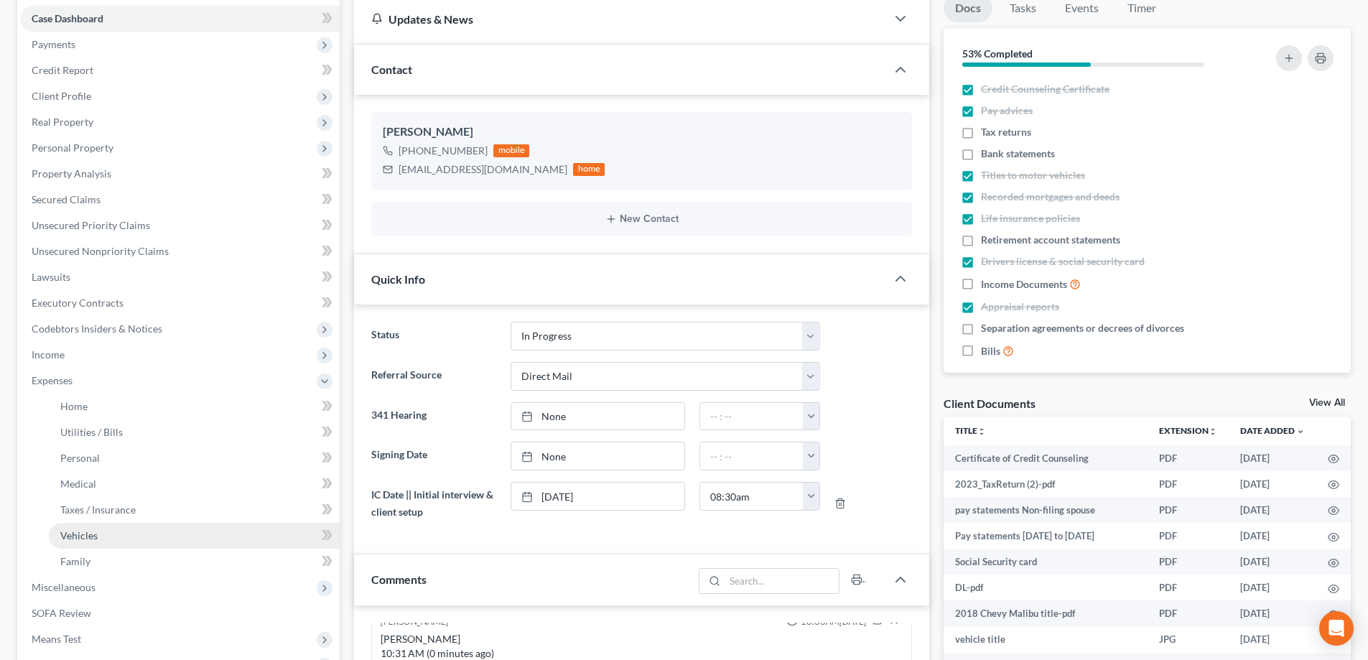
click at [102, 537] on link "Vehicles" at bounding box center [194, 536] width 291 height 26
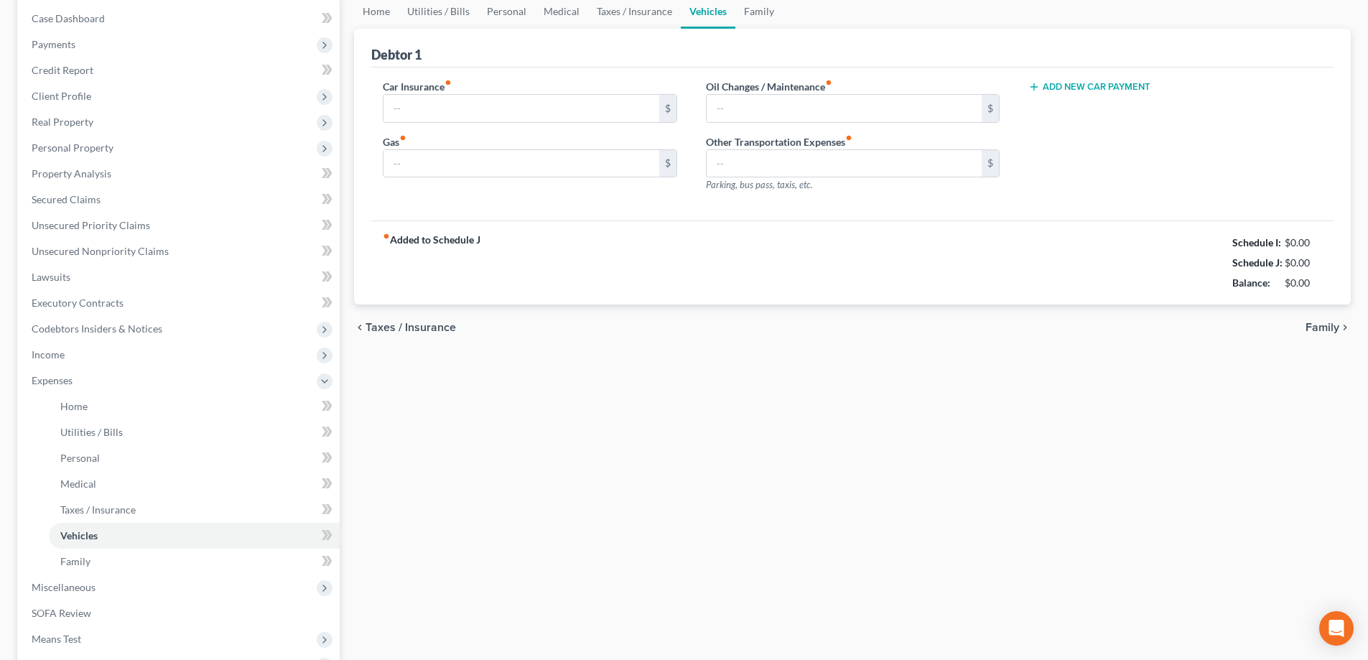
type input "0.00"
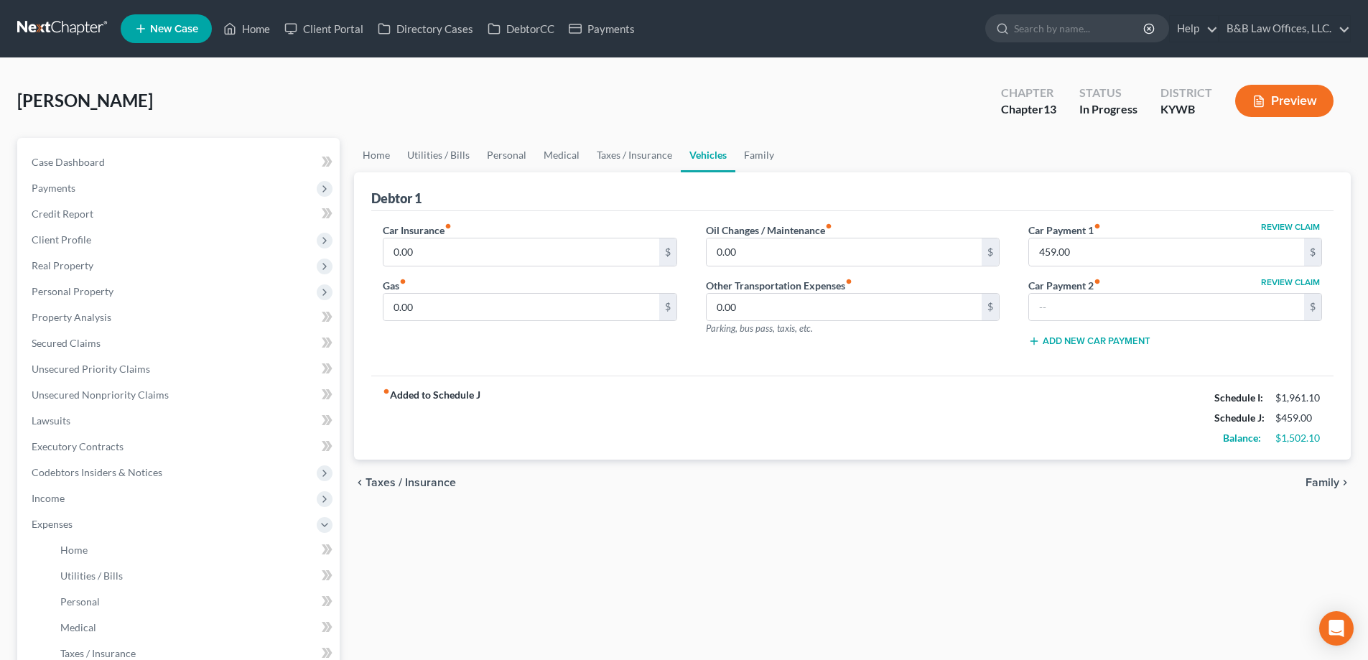
click at [1316, 483] on span "Family" at bounding box center [1323, 482] width 34 height 11
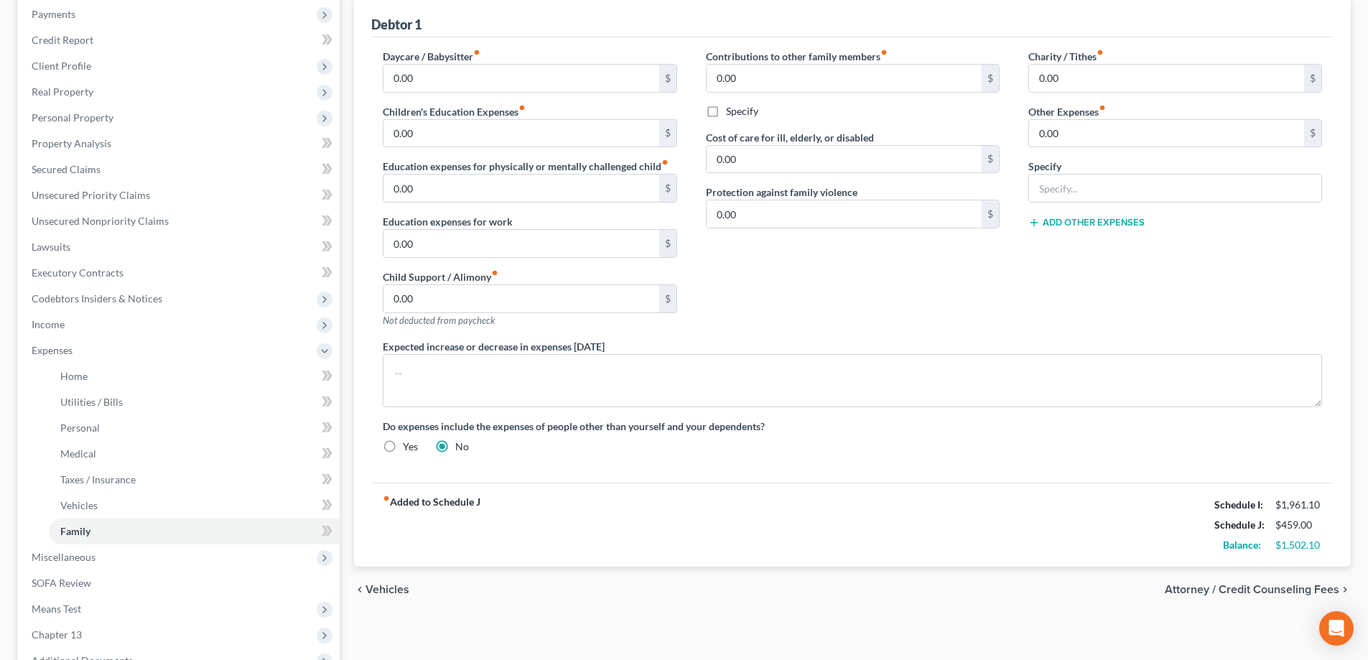
scroll to position [359, 0]
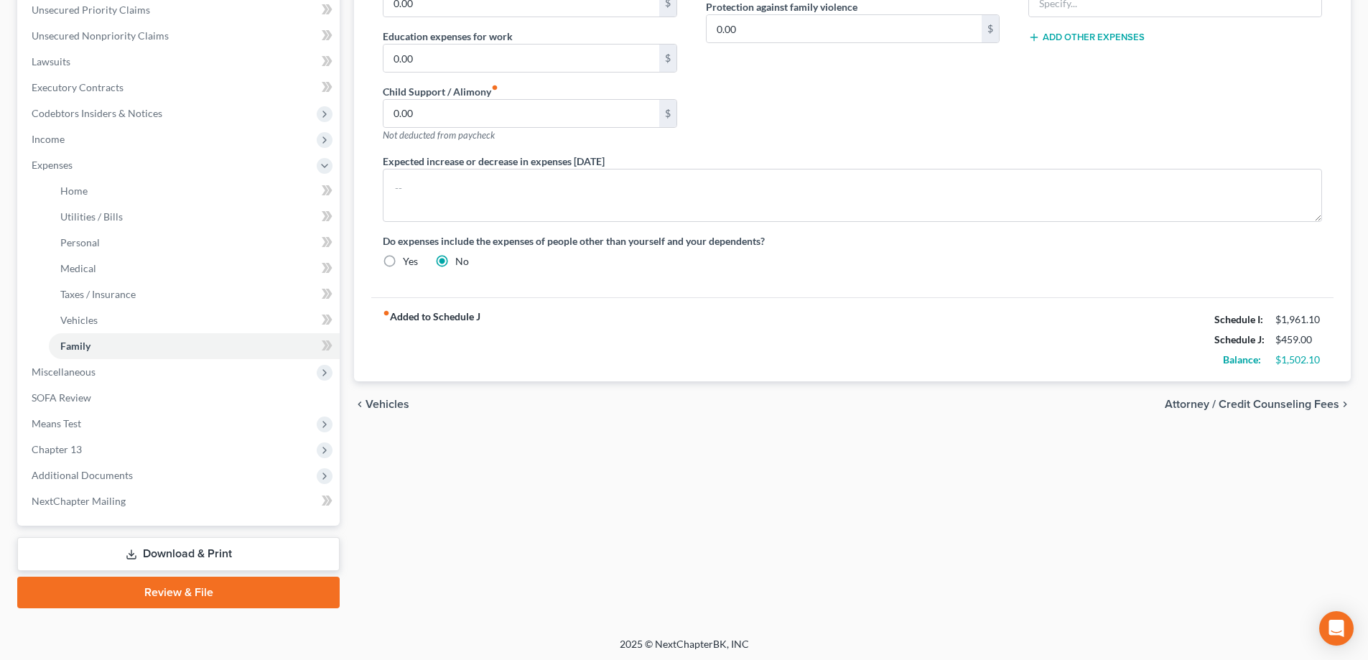
click at [1281, 403] on span "Attorney / Credit Counseling Fees" at bounding box center [1252, 404] width 175 height 11
select select "1"
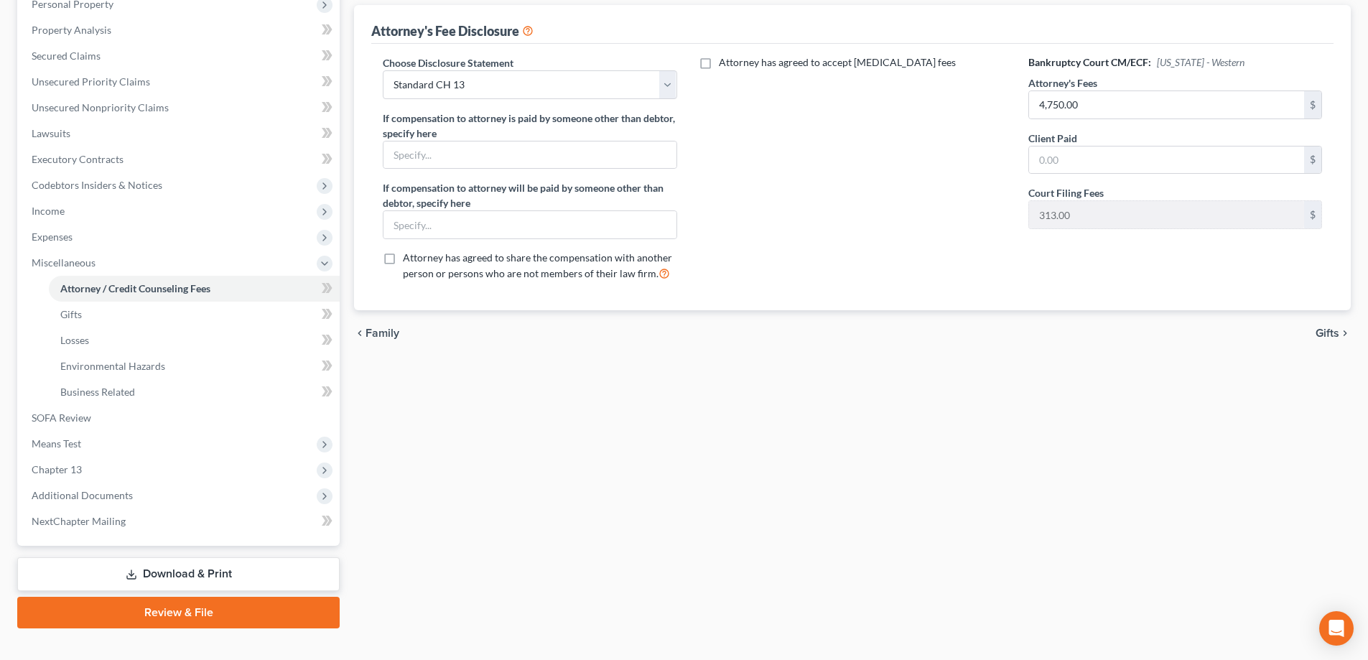
click at [1328, 329] on span "Gifts" at bounding box center [1328, 333] width 24 height 11
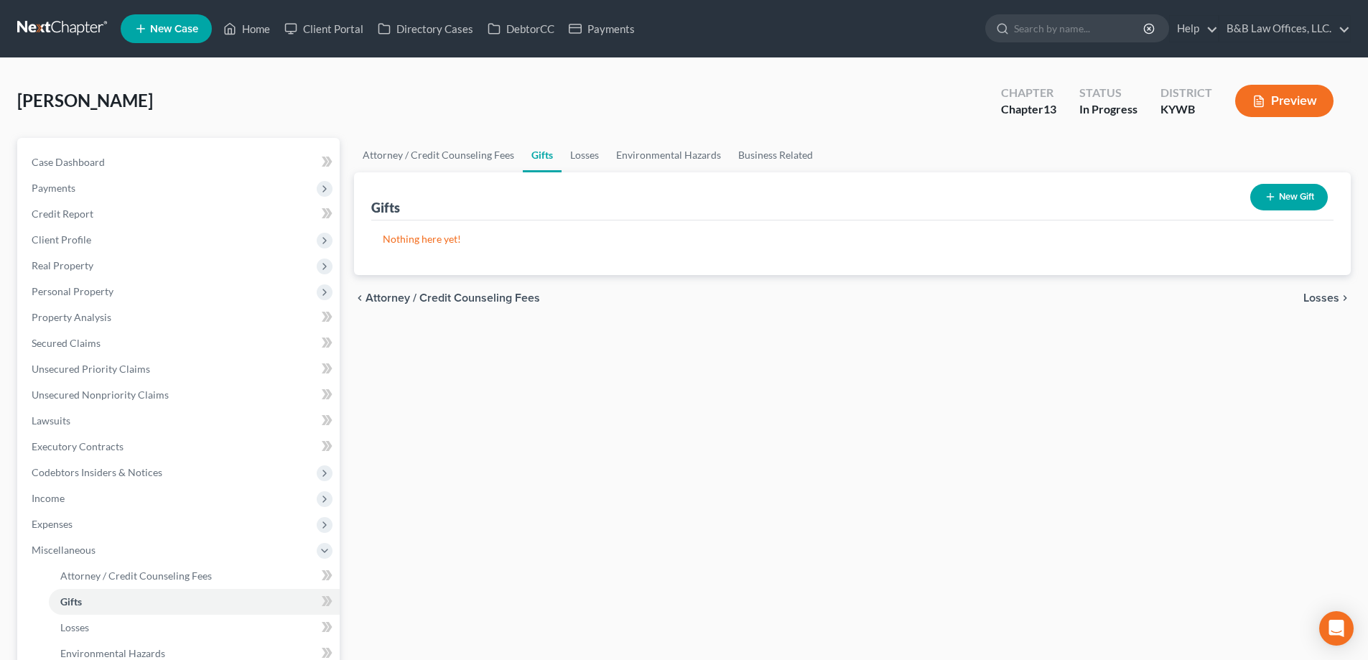
click at [1324, 300] on span "Losses" at bounding box center [1322, 297] width 36 height 11
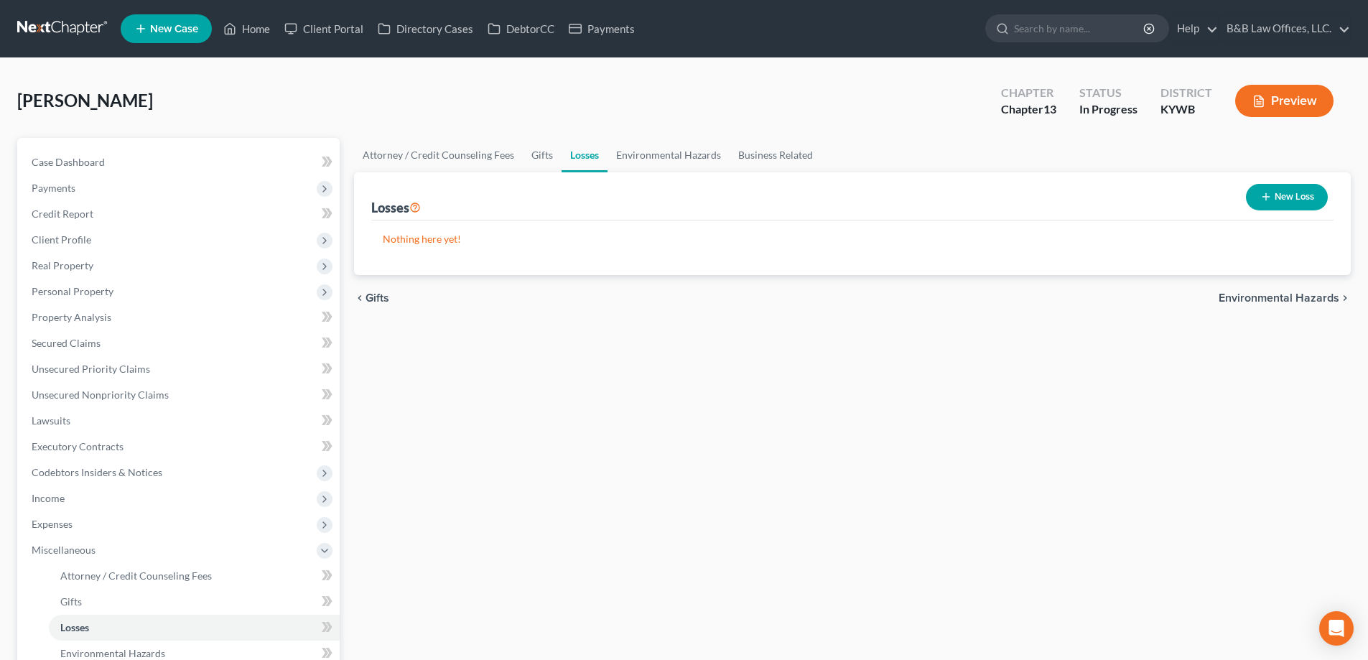
click at [1324, 300] on span "Environmental Hazards" at bounding box center [1279, 297] width 121 height 11
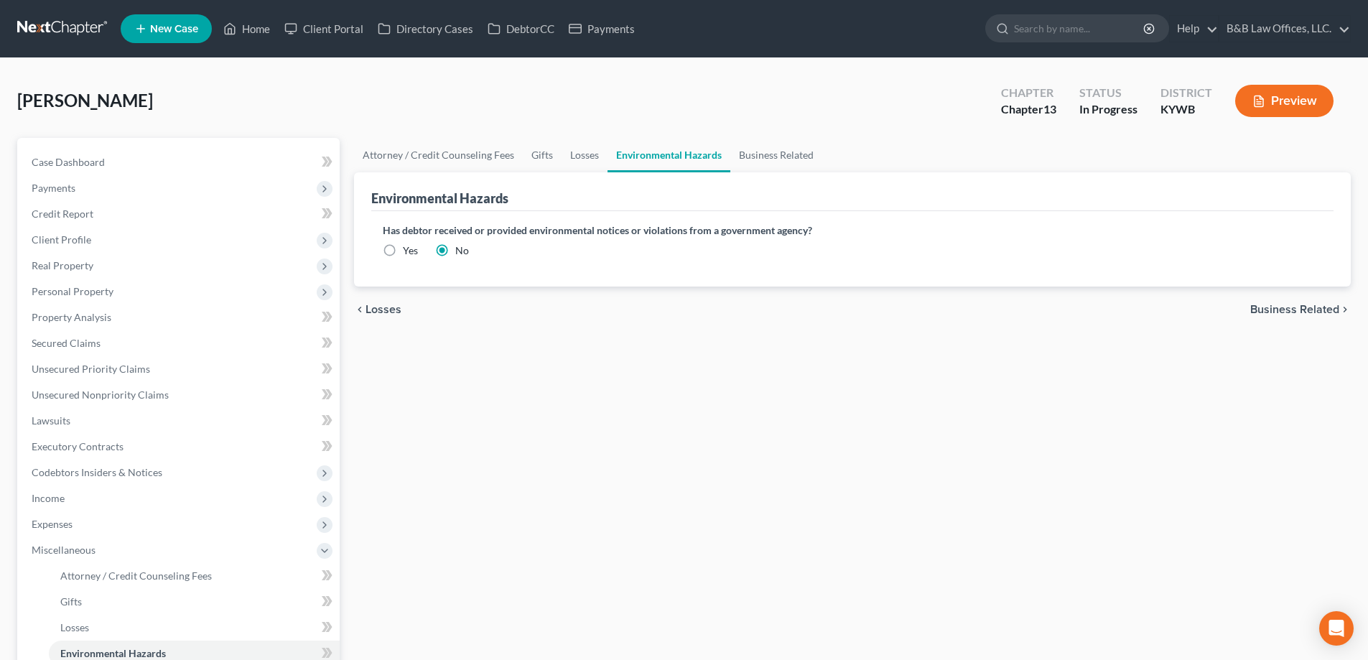
click at [1320, 311] on span "Business Related" at bounding box center [1295, 309] width 89 height 11
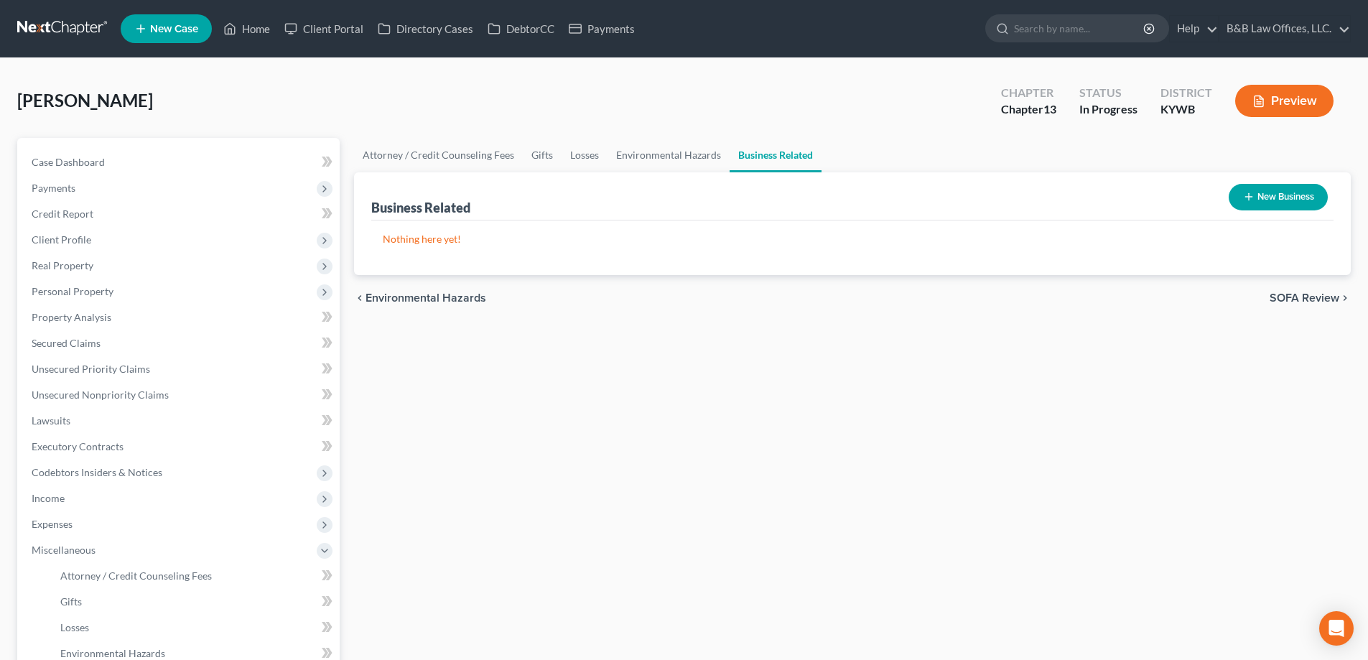
click at [1322, 307] on div "chevron_left Environmental Hazards SOFA Review chevron_right" at bounding box center [852, 298] width 997 height 46
click at [102, 167] on span "Case Dashboard" at bounding box center [68, 162] width 73 height 12
select select "9"
select select "2"
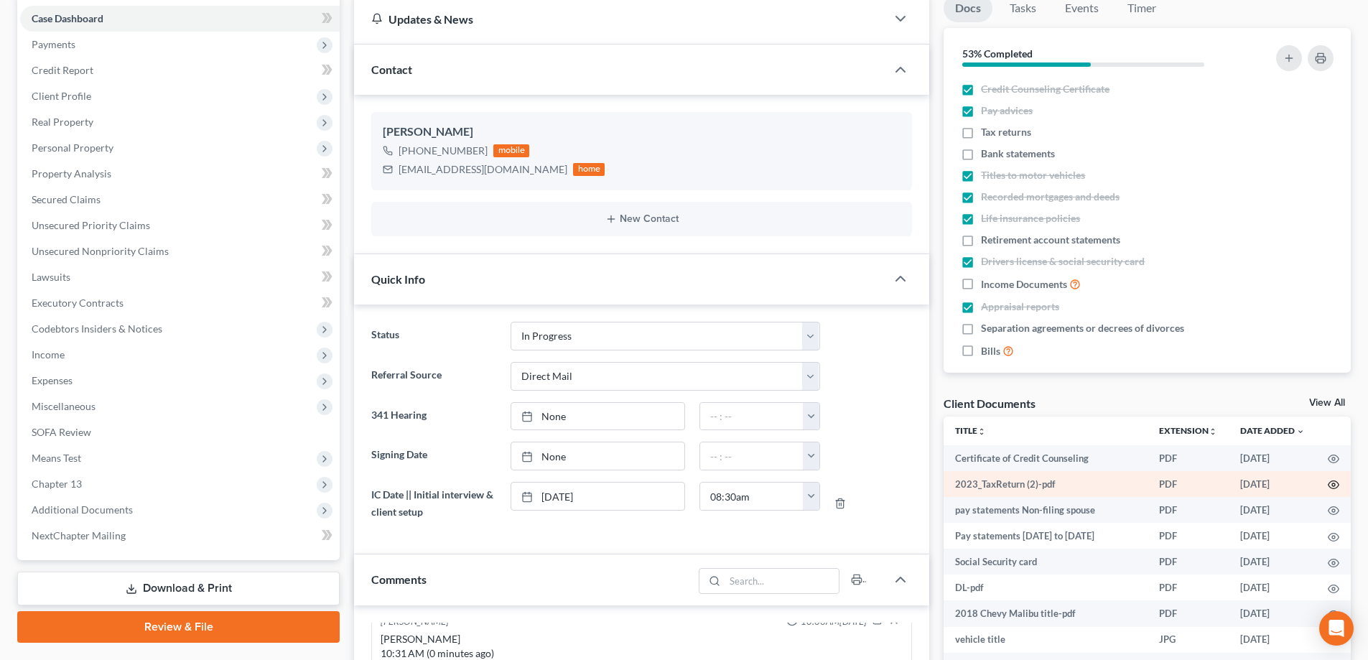
click at [1332, 484] on circle "button" at bounding box center [1333, 484] width 3 height 3
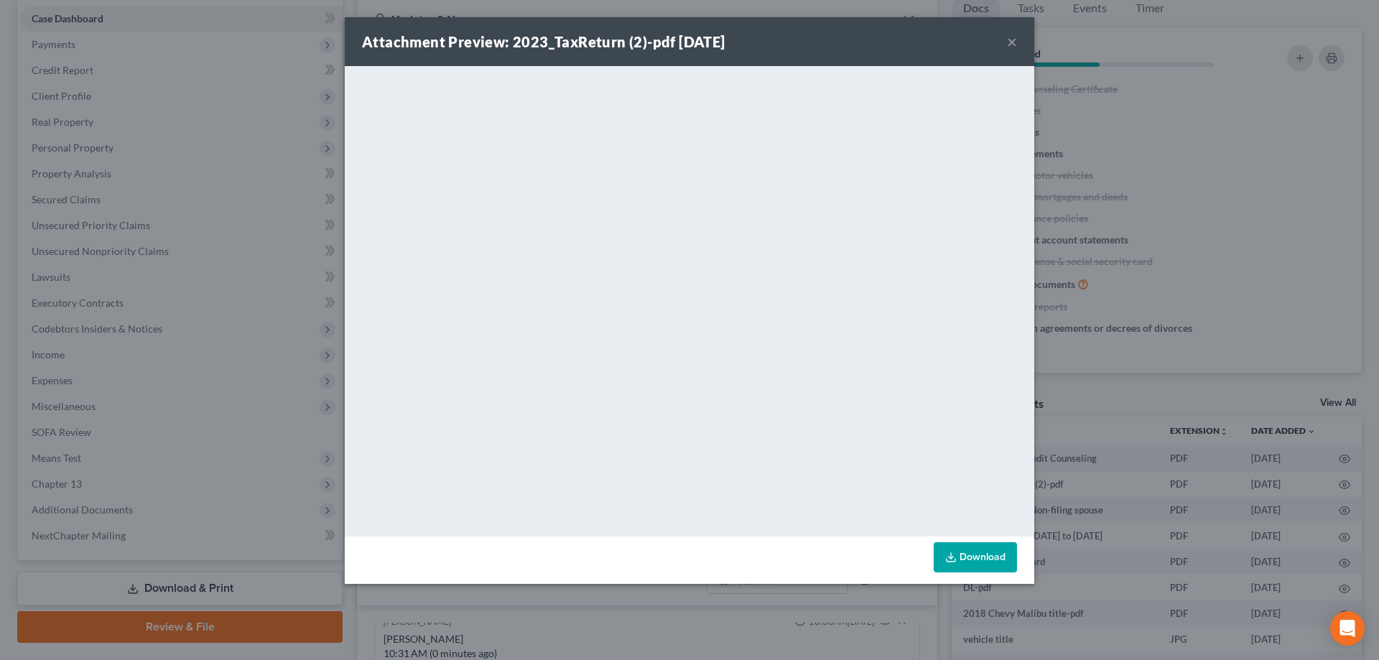
click at [1012, 41] on button "×" at bounding box center [1012, 41] width 10 height 17
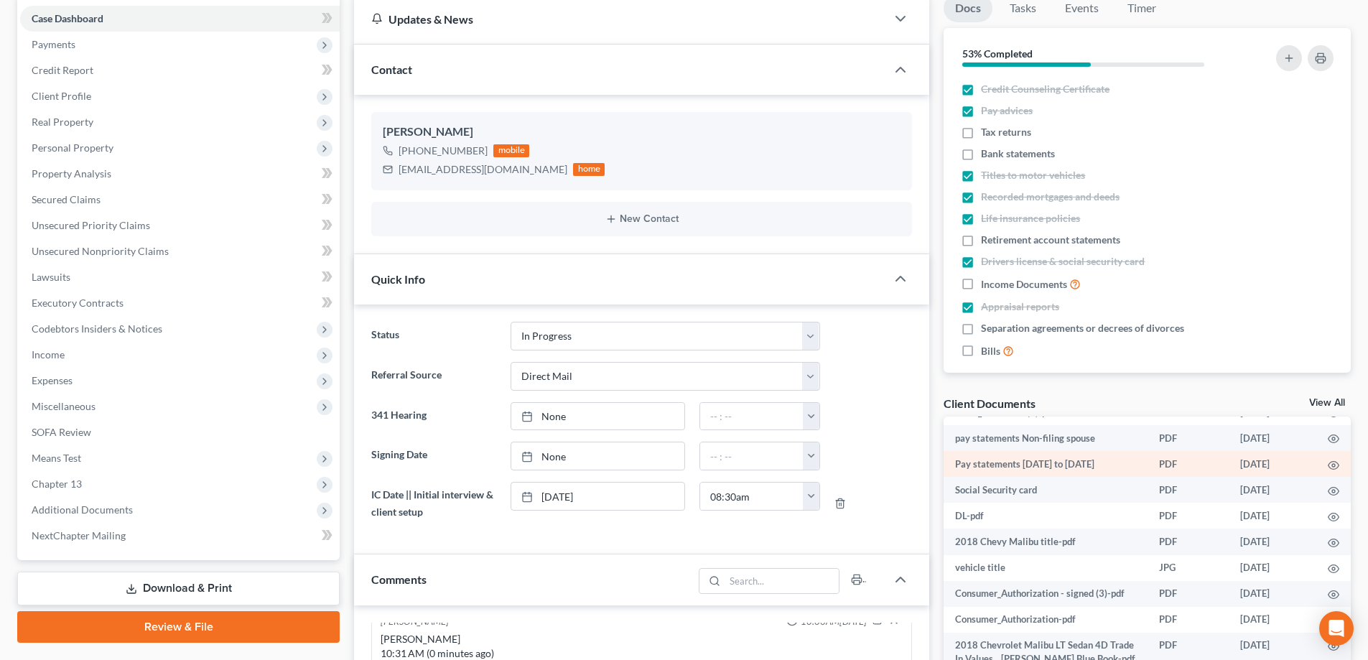
scroll to position [194, 0]
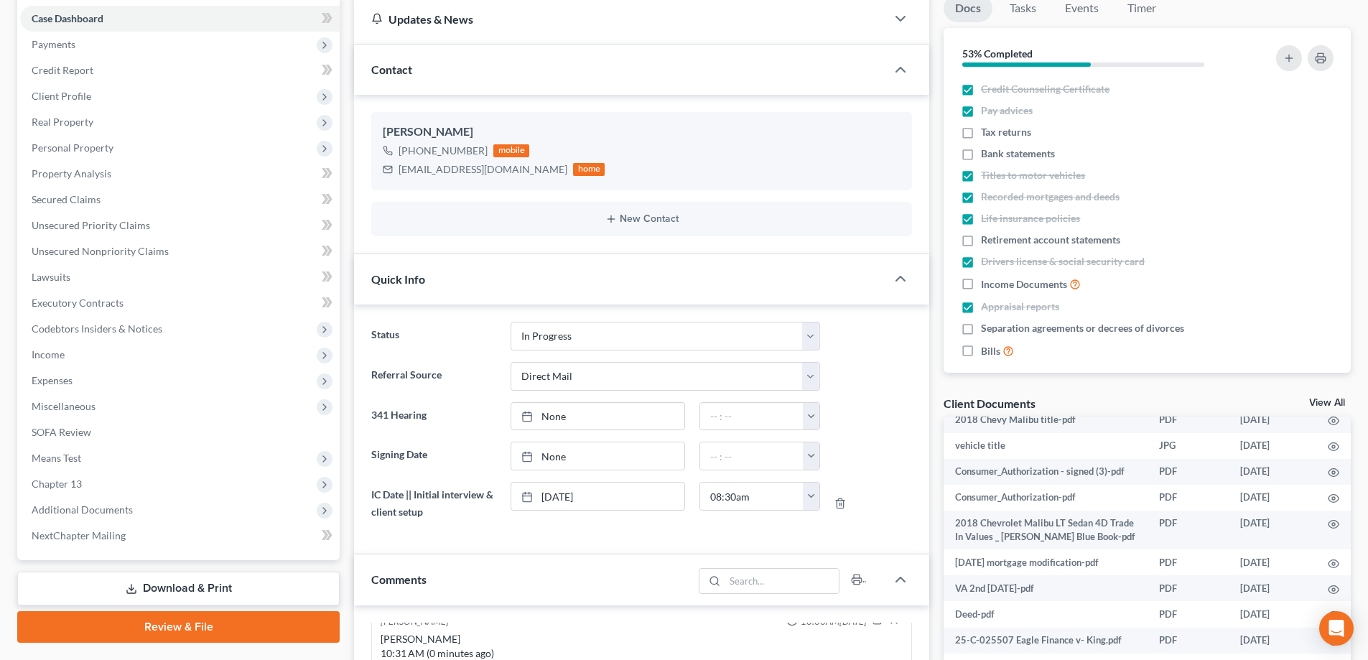
click at [1327, 398] on link "View All" at bounding box center [1327, 403] width 36 height 10
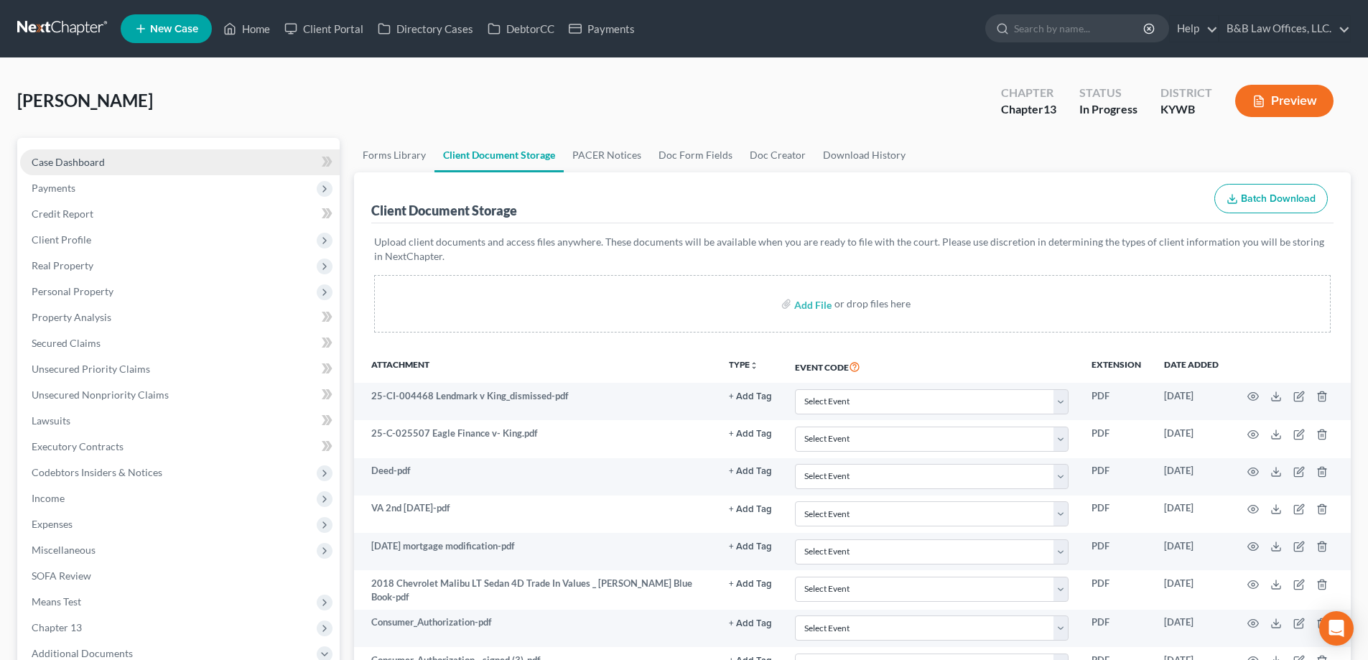
click at [91, 154] on link "Case Dashboard" at bounding box center [180, 162] width 320 height 26
select select "2"
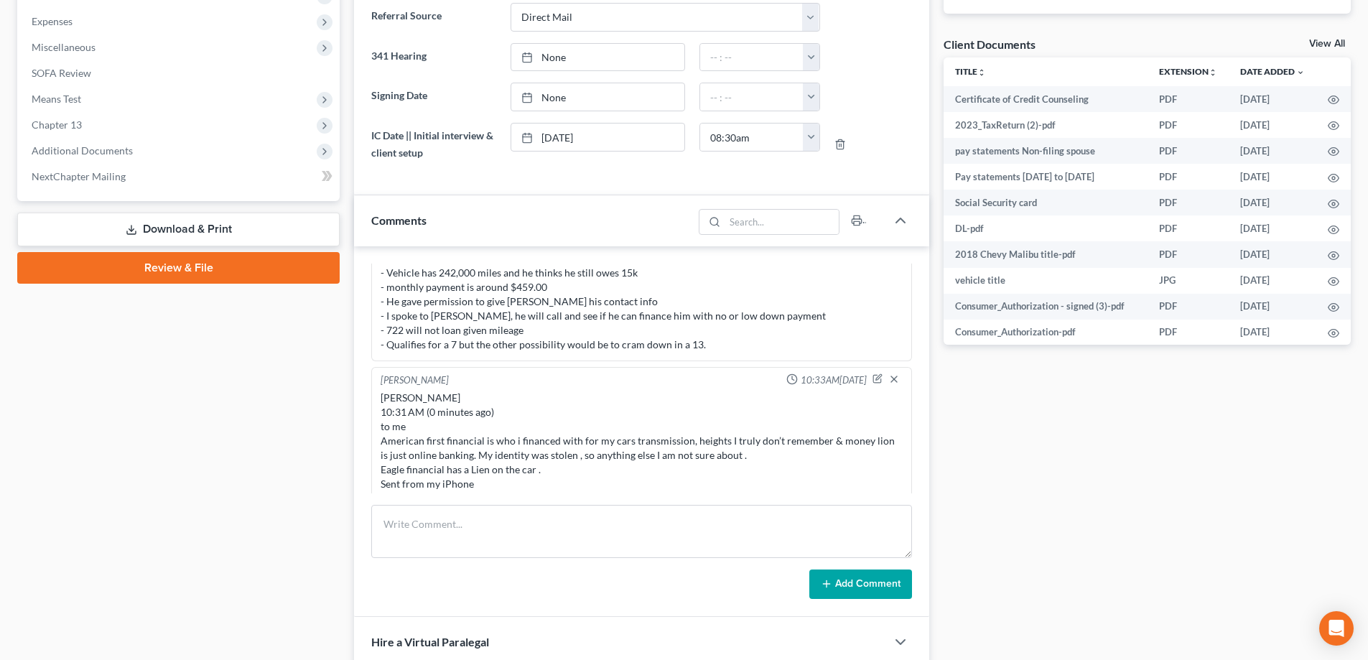
scroll to position [431, 0]
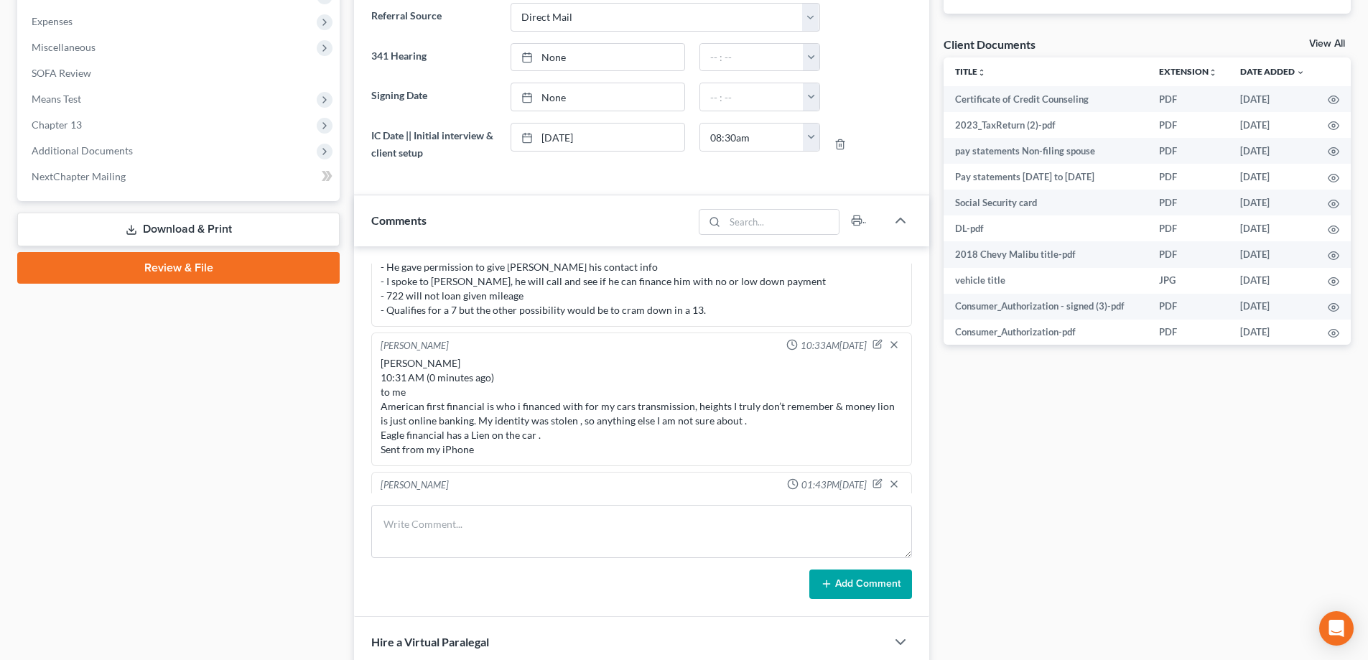
click at [1332, 40] on link "View All" at bounding box center [1327, 44] width 36 height 10
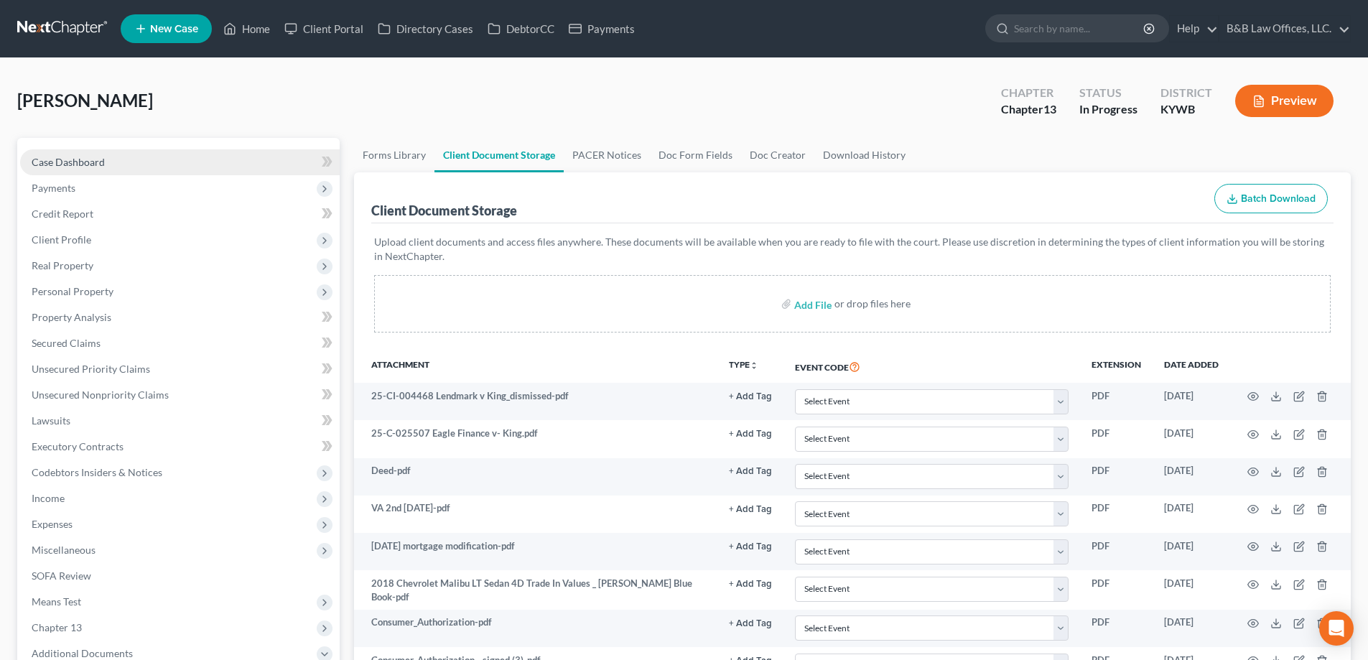
click at [119, 162] on link "Case Dashboard" at bounding box center [180, 162] width 320 height 26
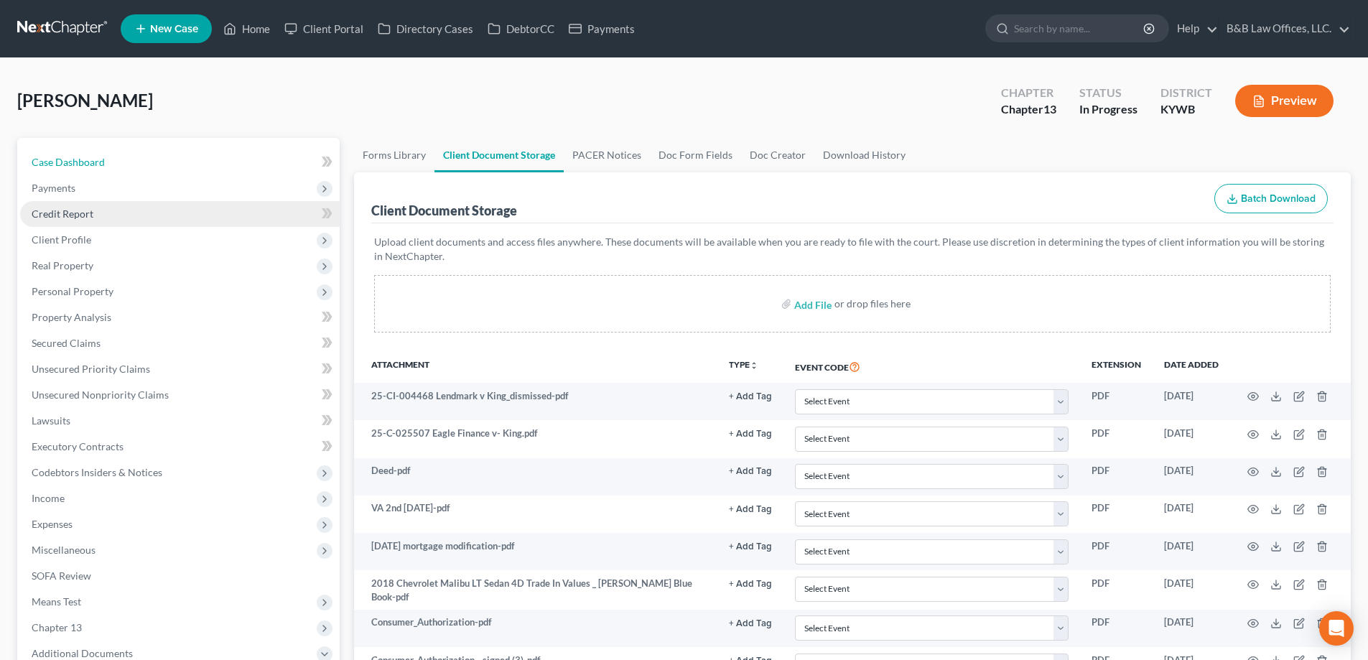
select select "2"
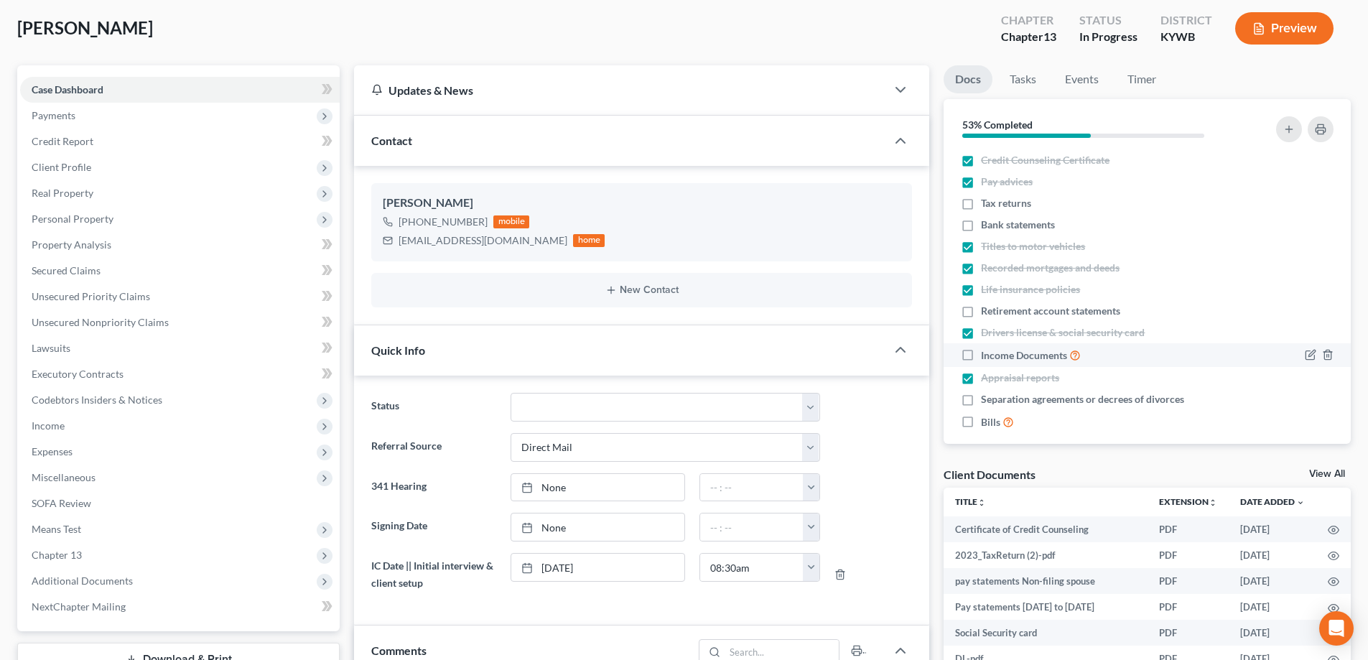
scroll to position [72, 0]
click at [981, 314] on label "Retirement account statements" at bounding box center [1050, 312] width 139 height 14
click at [987, 314] on input "Retirement account statements" at bounding box center [991, 309] width 9 height 9
checkbox input "true"
click at [981, 356] on label "Income Documents" at bounding box center [1031, 356] width 100 height 17
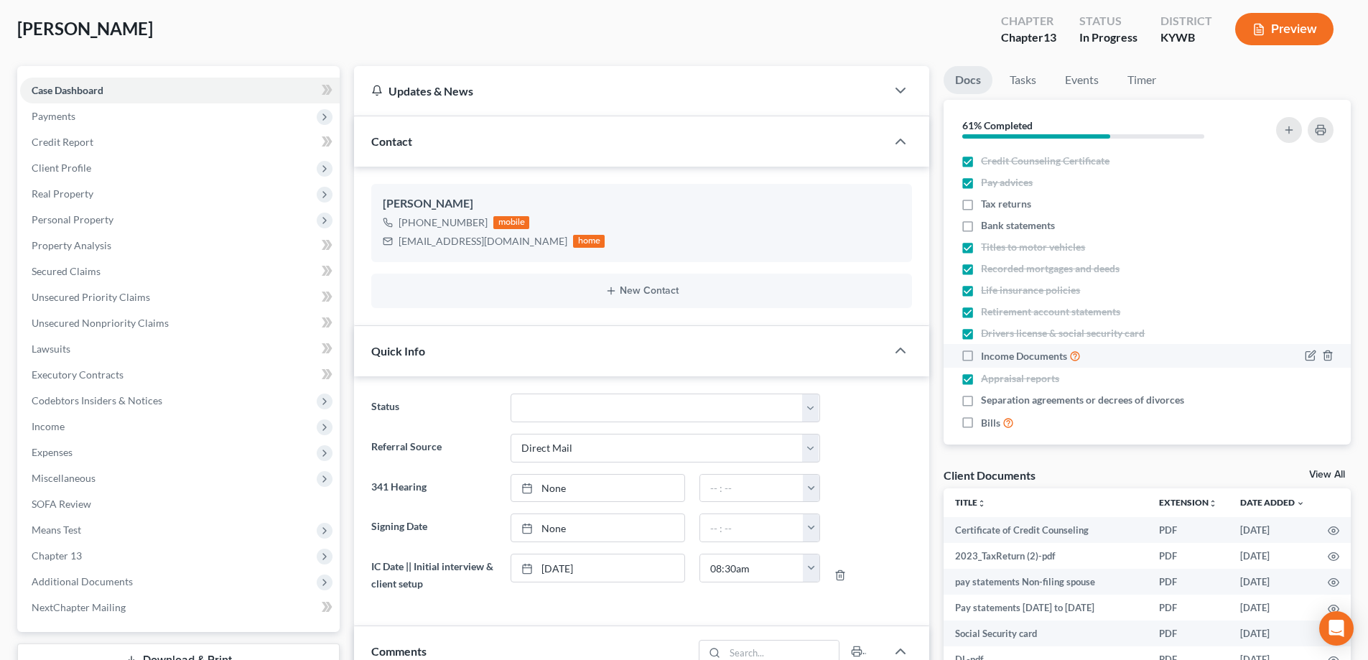
click at [987, 356] on input "Income Documents" at bounding box center [991, 352] width 9 height 9
checkbox input "true"
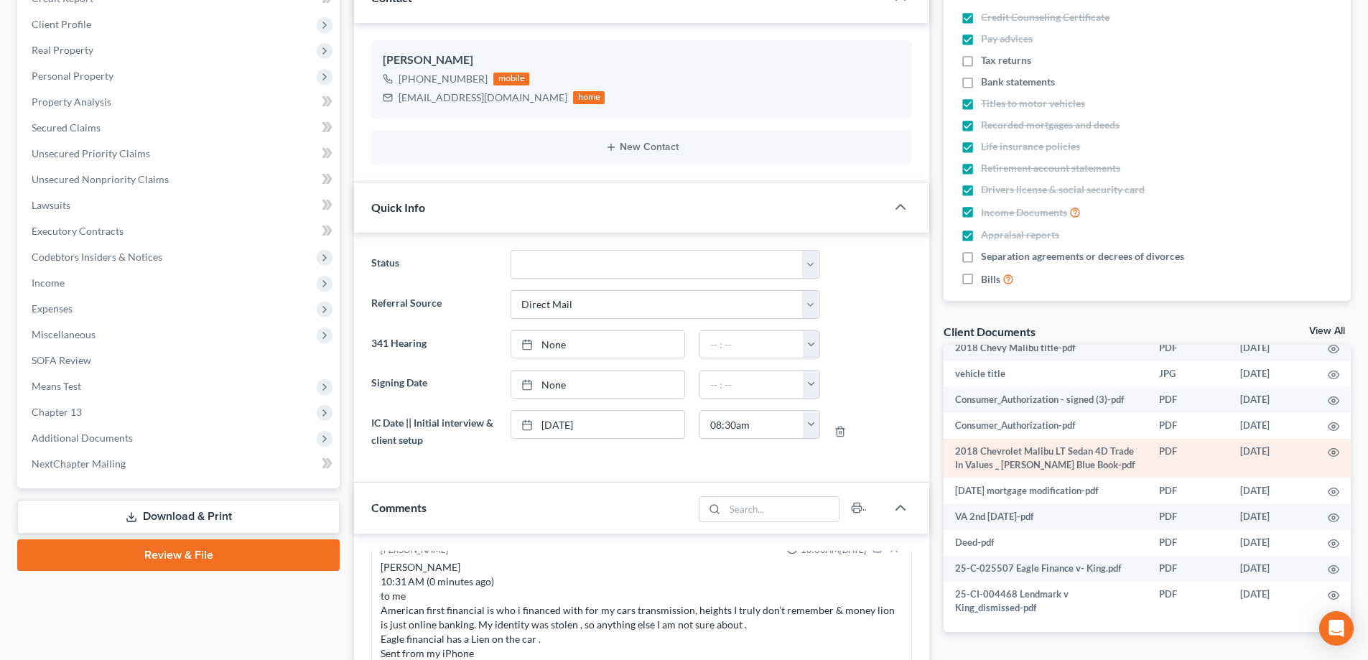
scroll to position [287, 0]
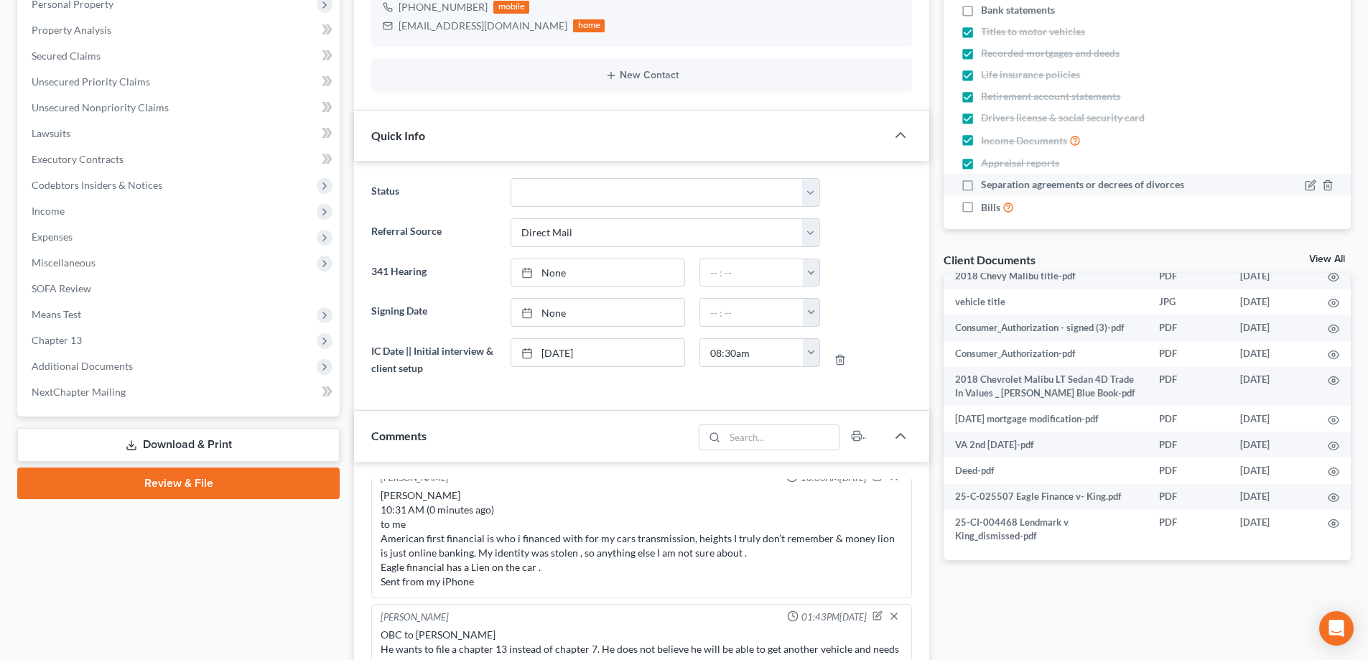
click at [981, 180] on label "Separation agreements or decrees of divorces" at bounding box center [1082, 184] width 203 height 14
click at [987, 180] on input "Separation agreements or decrees of divorces" at bounding box center [991, 181] width 9 height 9
checkbox input "true"
click at [981, 211] on label "Bills" at bounding box center [997, 207] width 33 height 17
click at [987, 208] on input "Bills" at bounding box center [991, 203] width 9 height 9
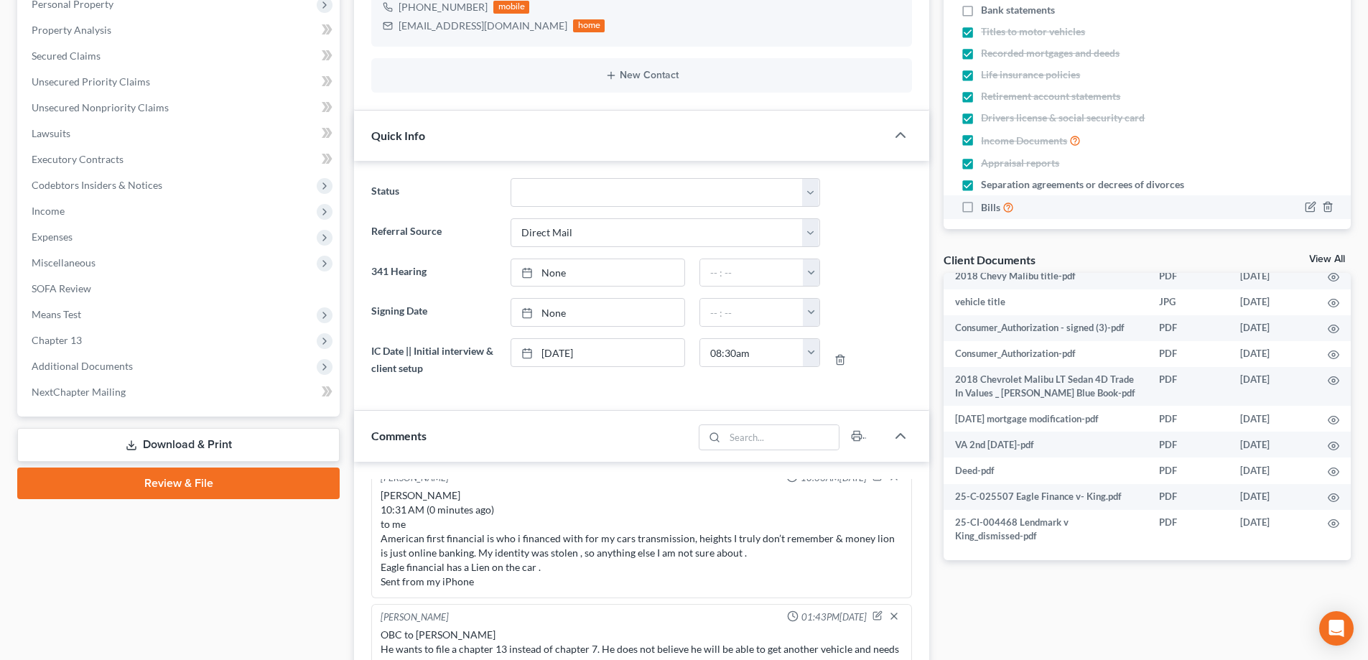
checkbox input "true"
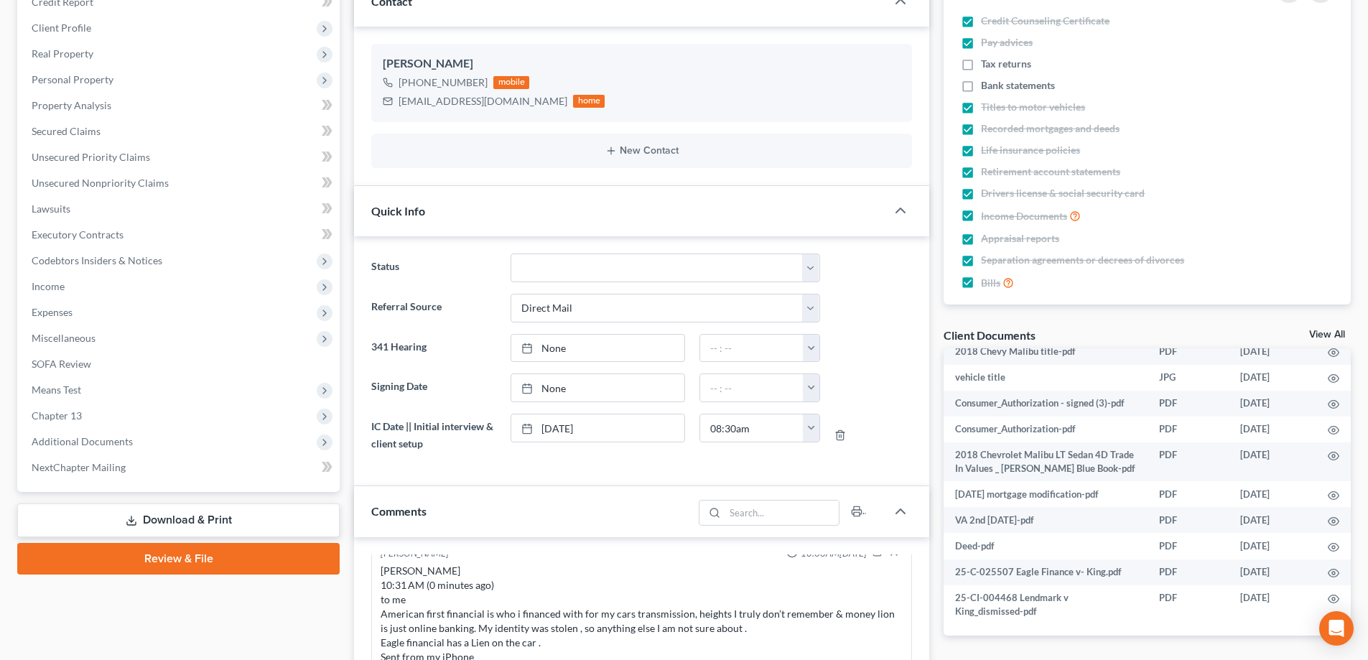
scroll to position [215, 0]
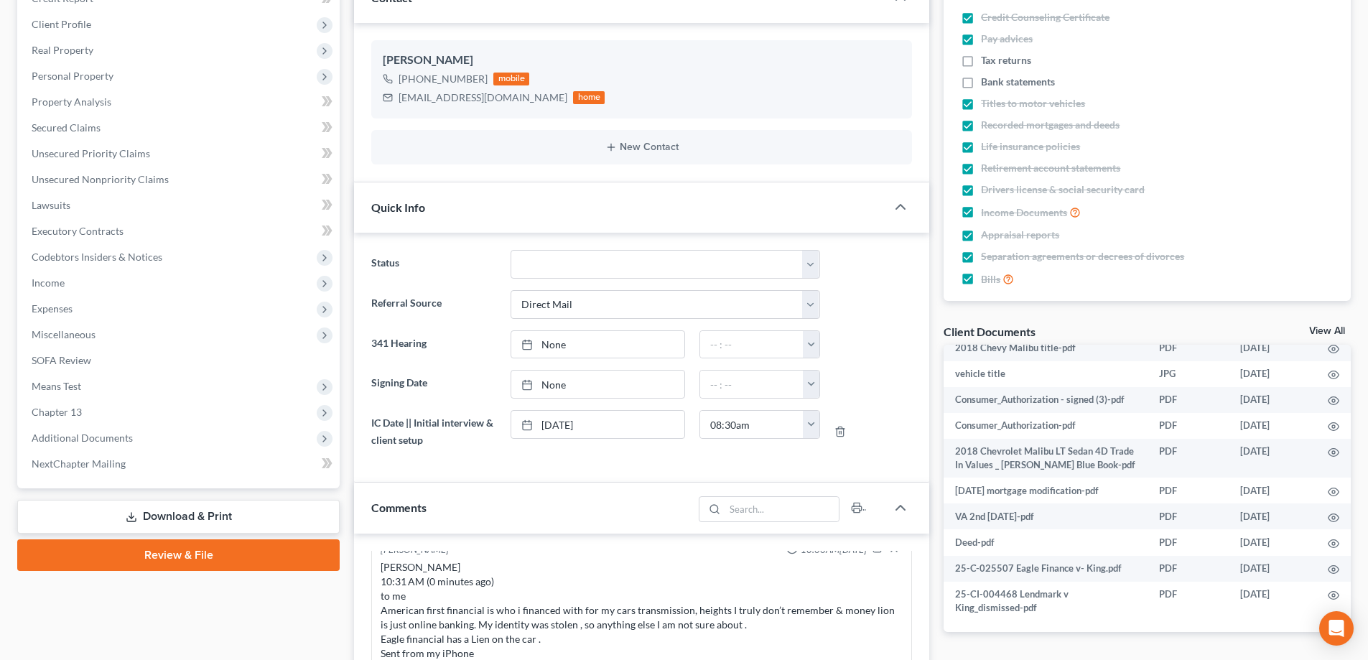
click at [1327, 330] on link "View All" at bounding box center [1327, 331] width 36 height 10
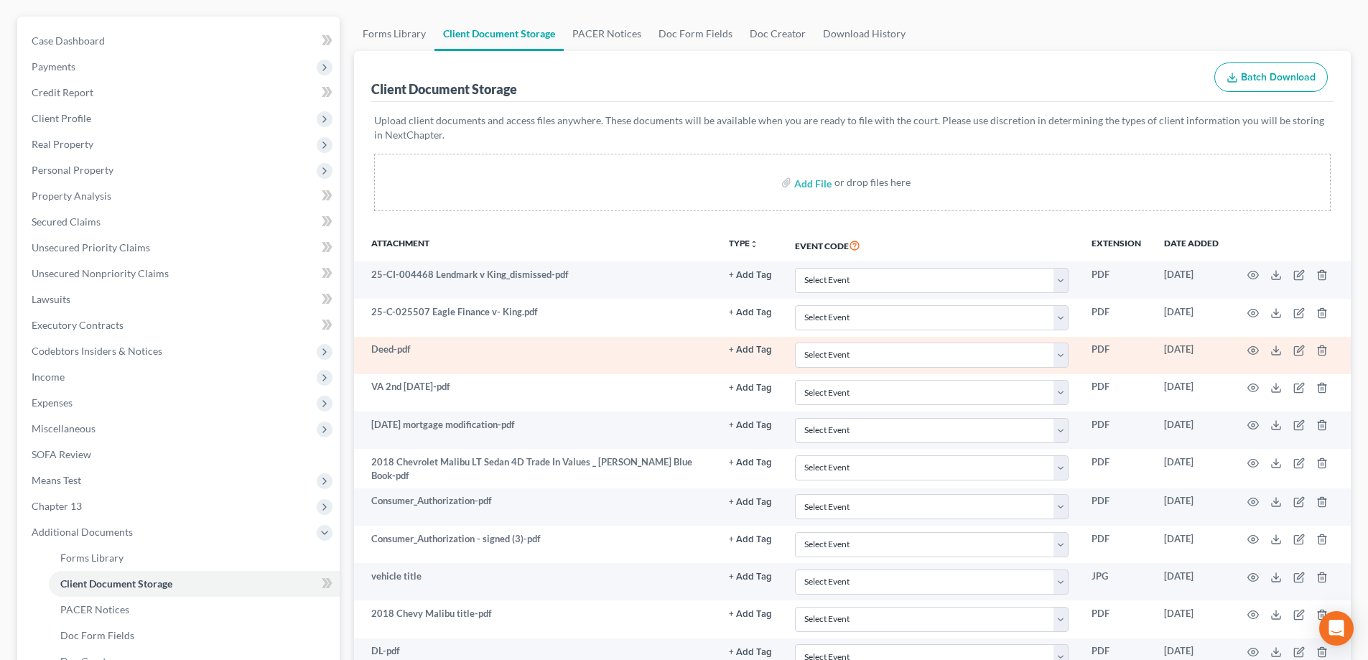
scroll to position [144, 0]
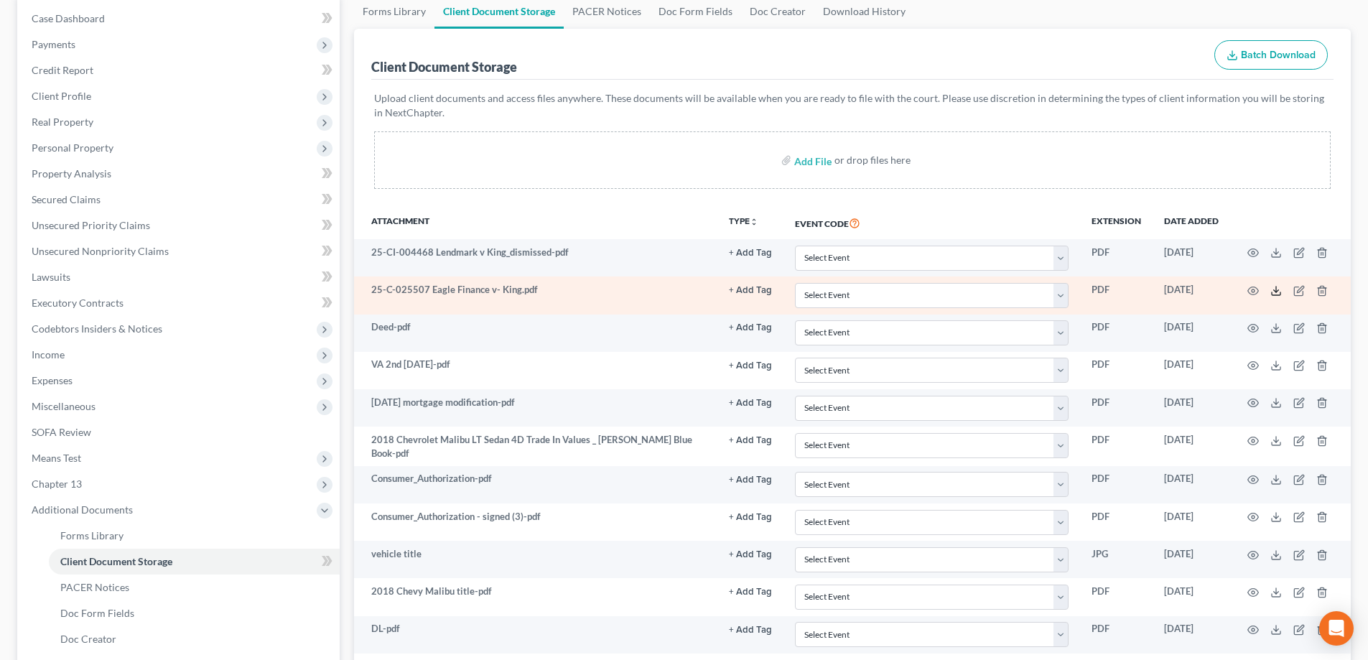
click at [1276, 292] on line at bounding box center [1276, 290] width 0 height 6
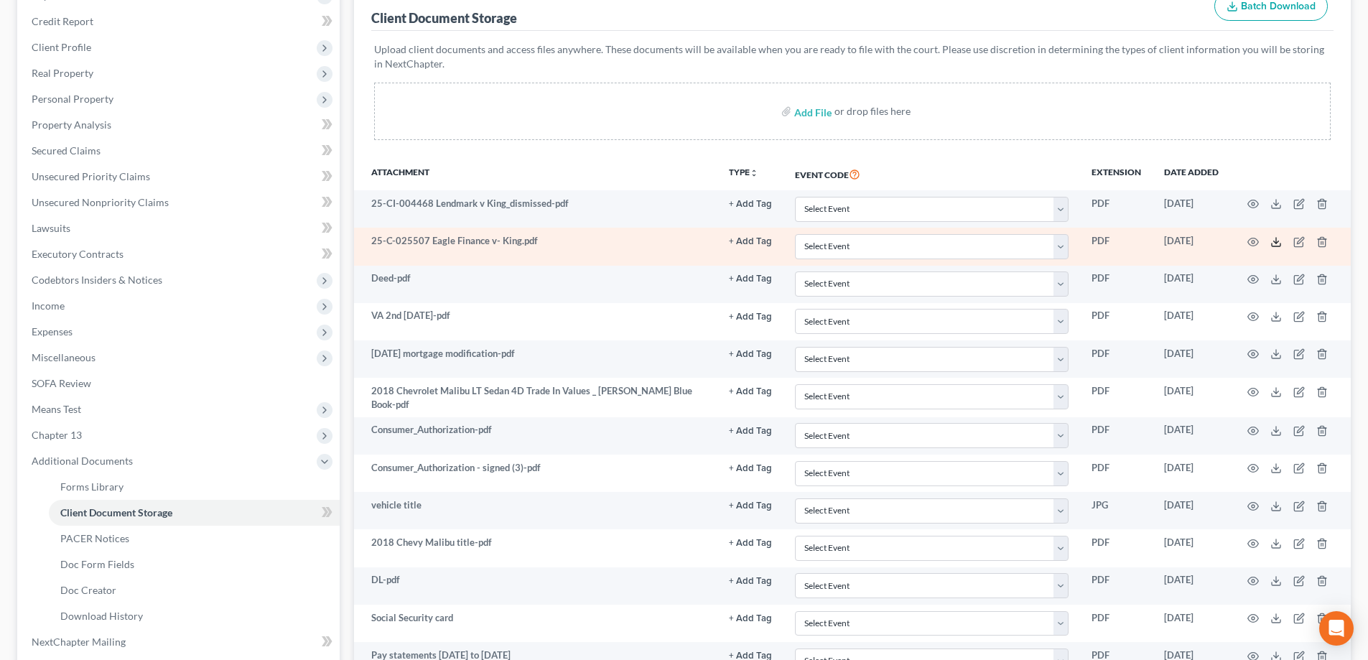
scroll to position [215, 0]
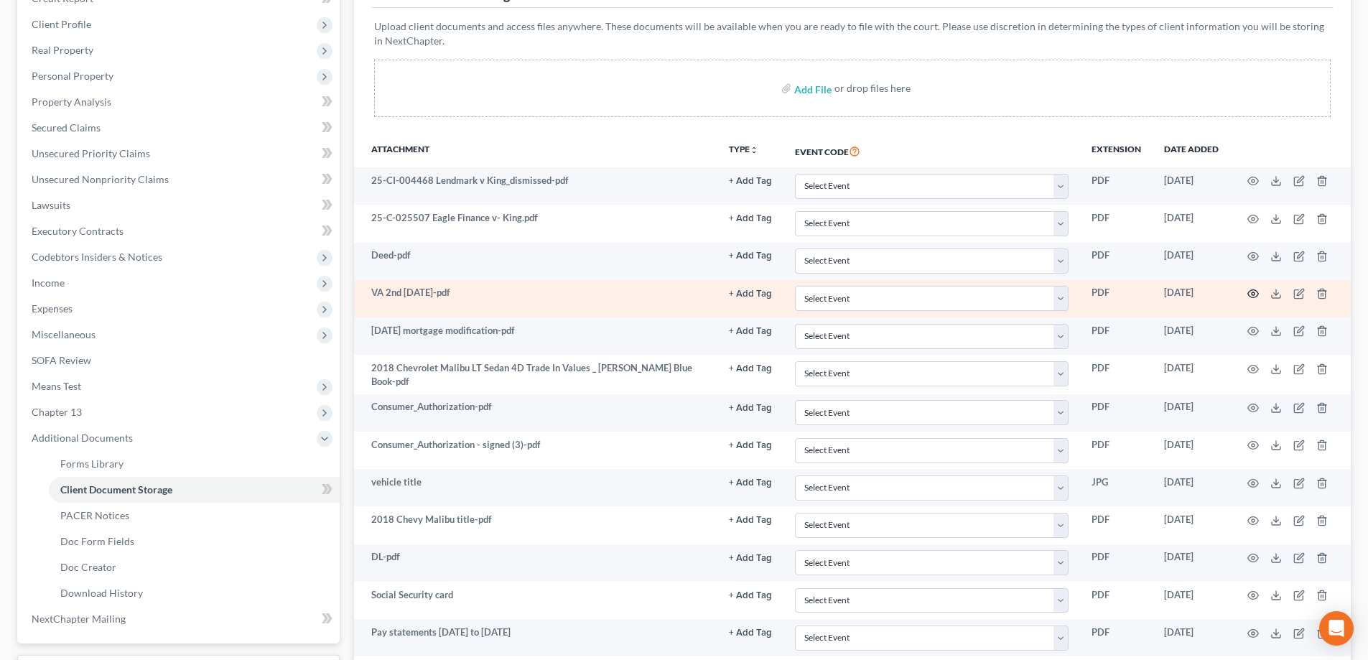
click at [1251, 294] on icon "button" at bounding box center [1253, 293] width 11 height 11
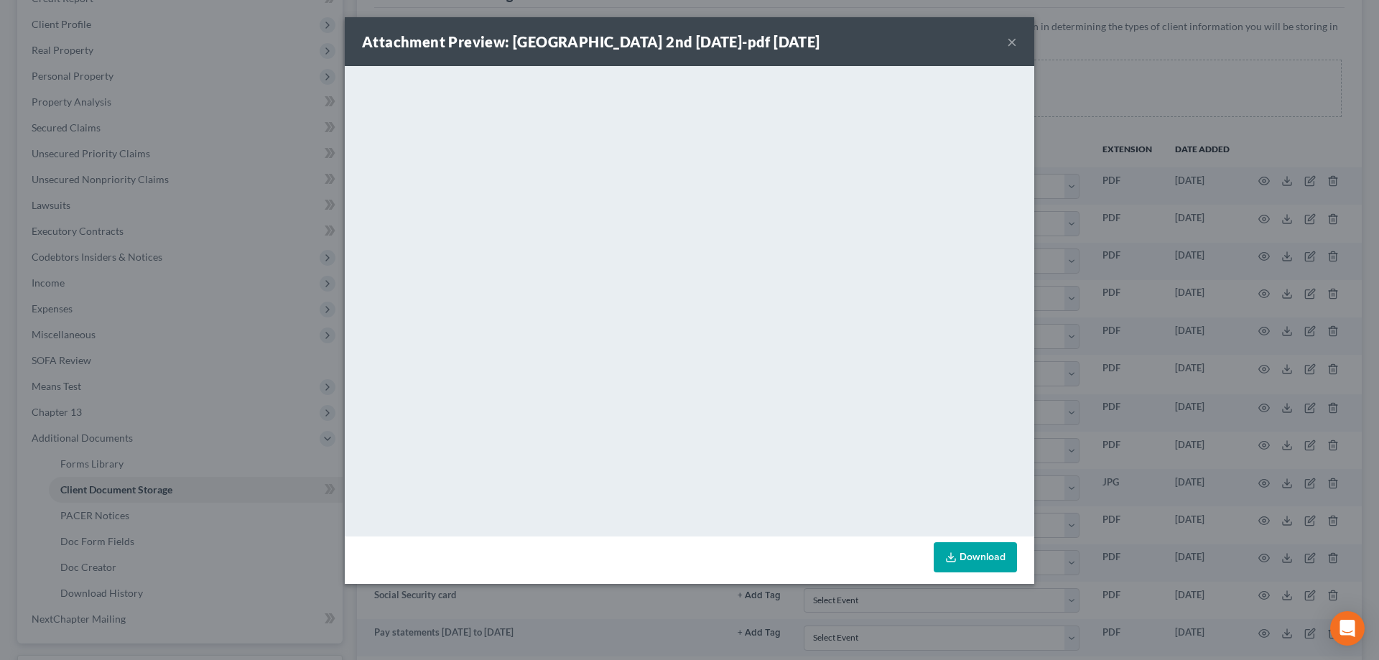
click at [1011, 37] on button "×" at bounding box center [1012, 41] width 10 height 17
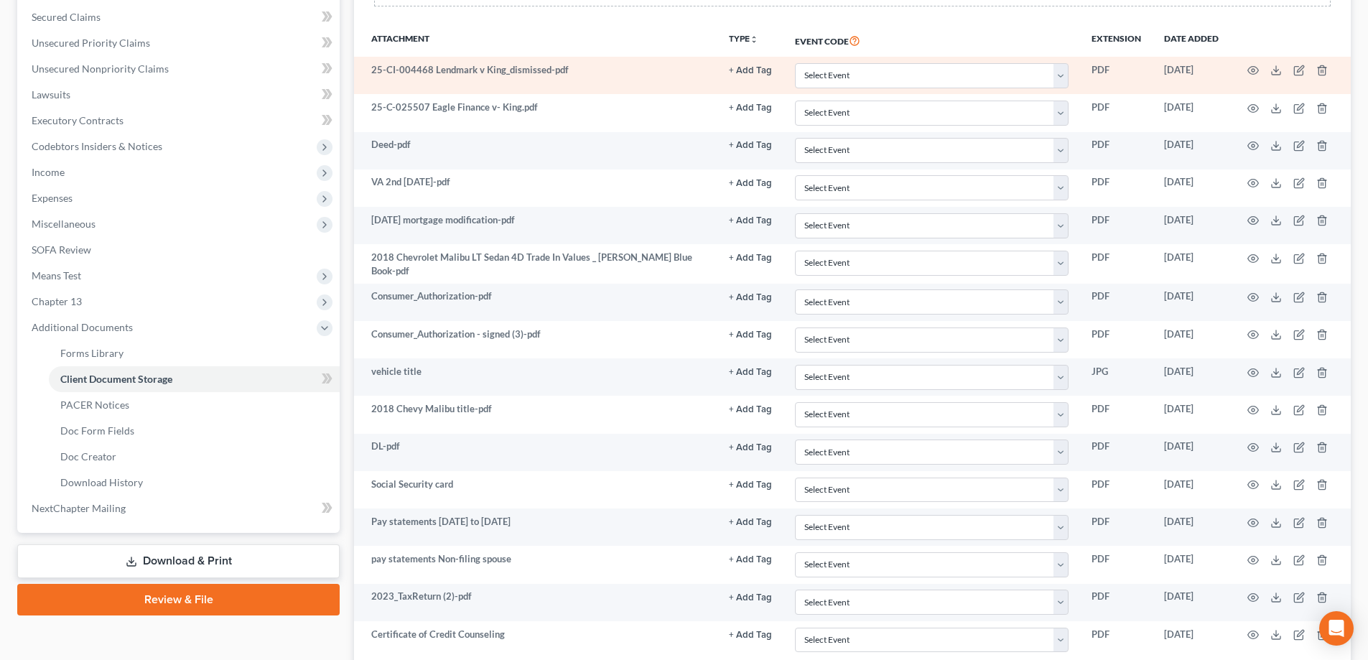
scroll to position [359, 0]
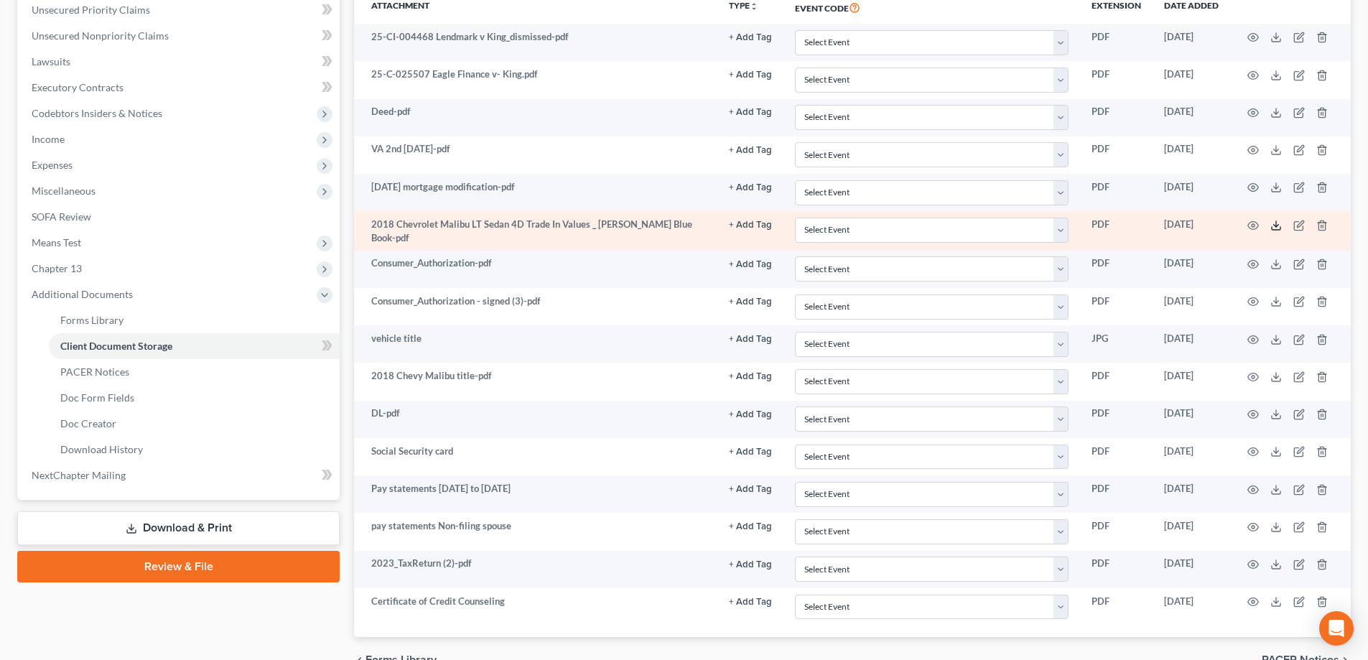
click at [1277, 229] on icon at bounding box center [1276, 228] width 9 height 3
click at [1286, 226] on td at bounding box center [1290, 231] width 121 height 40
click at [1279, 226] on icon at bounding box center [1276, 225] width 11 height 11
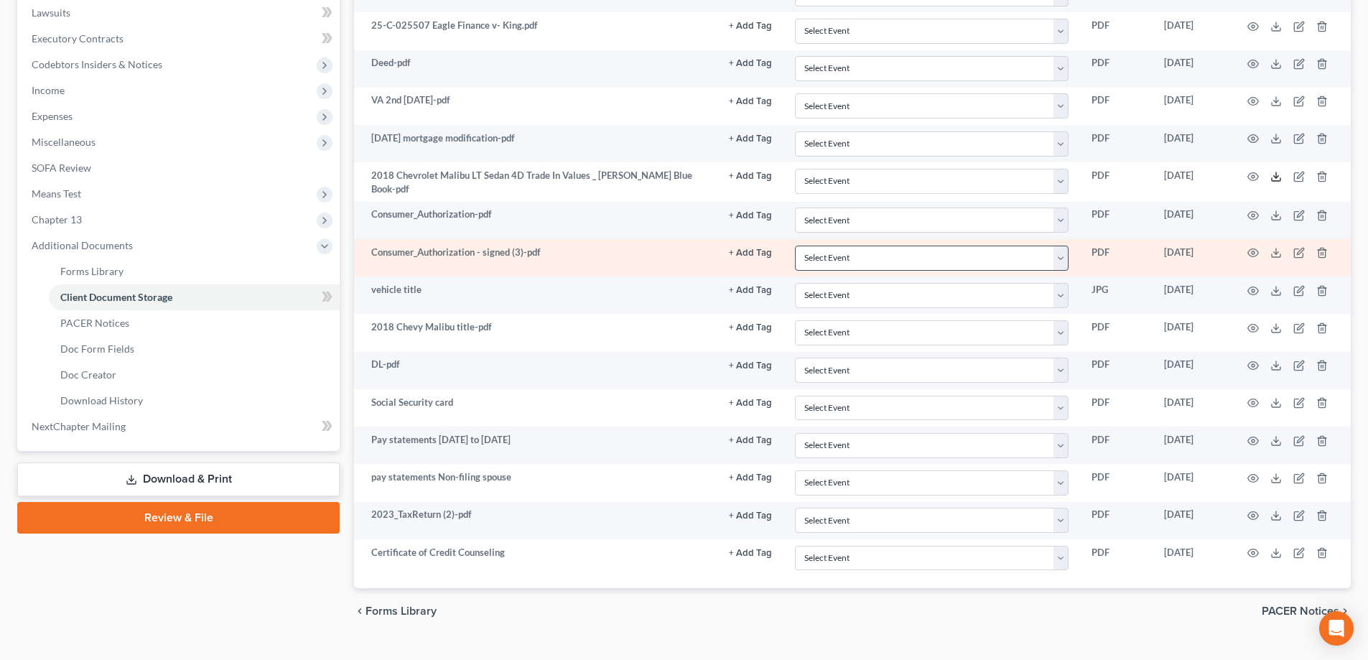
scroll to position [431, 0]
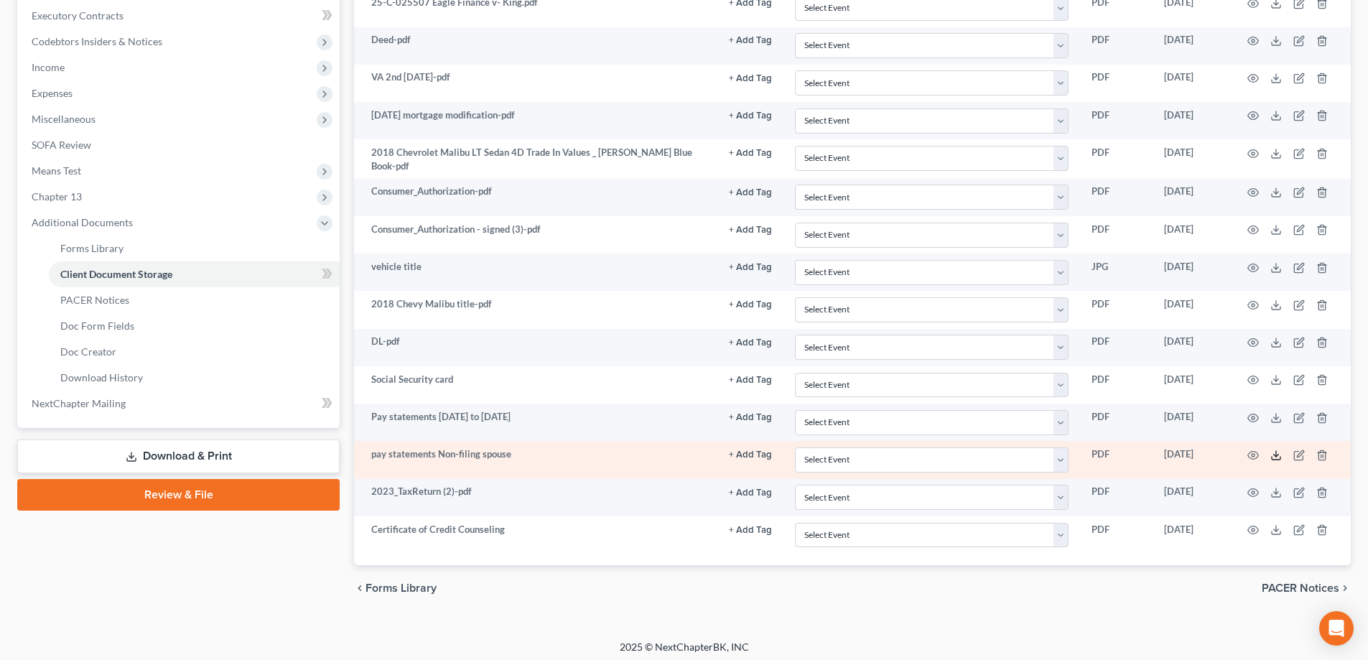
click at [1274, 454] on icon at bounding box center [1276, 455] width 11 height 11
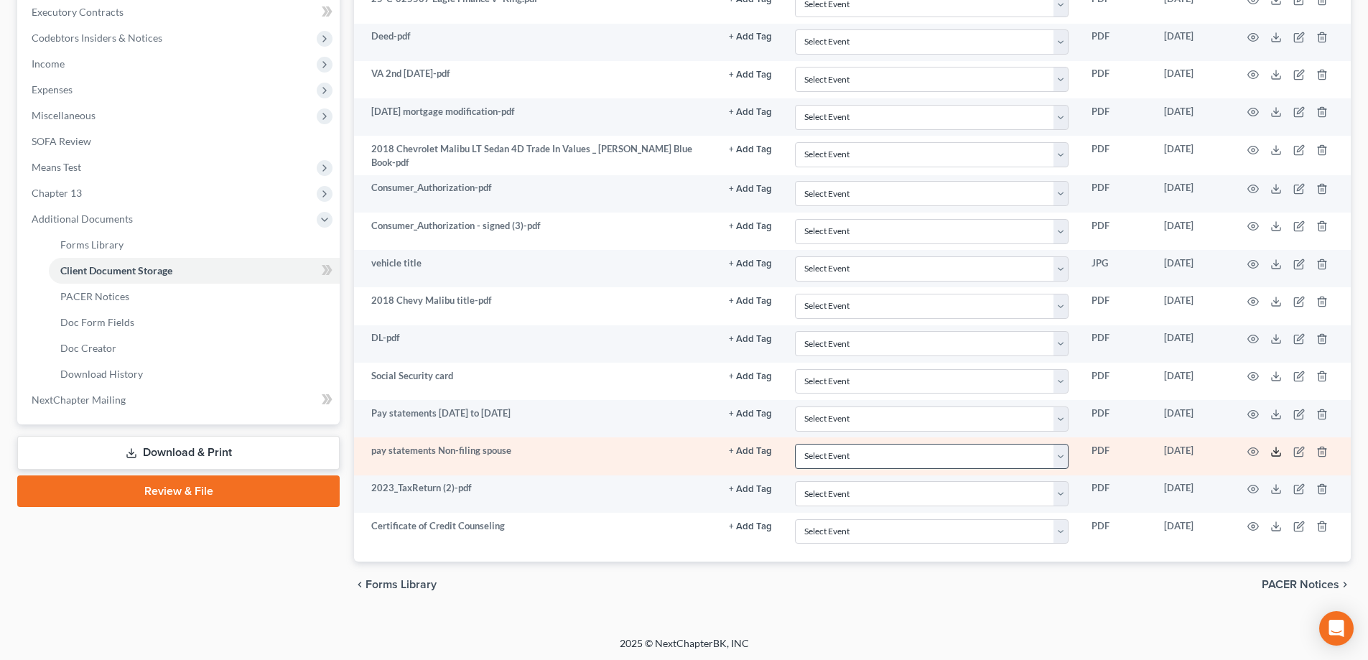
scroll to position [435, 0]
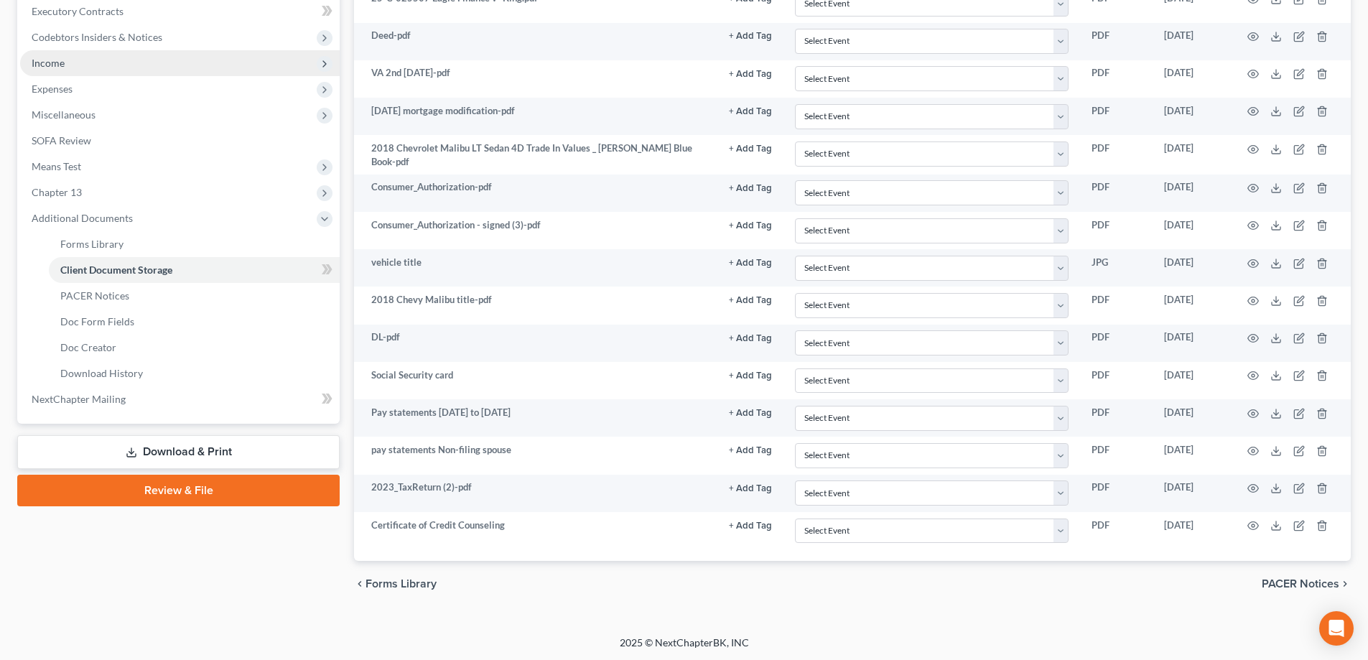
click at [96, 66] on span "Income" at bounding box center [180, 63] width 320 height 26
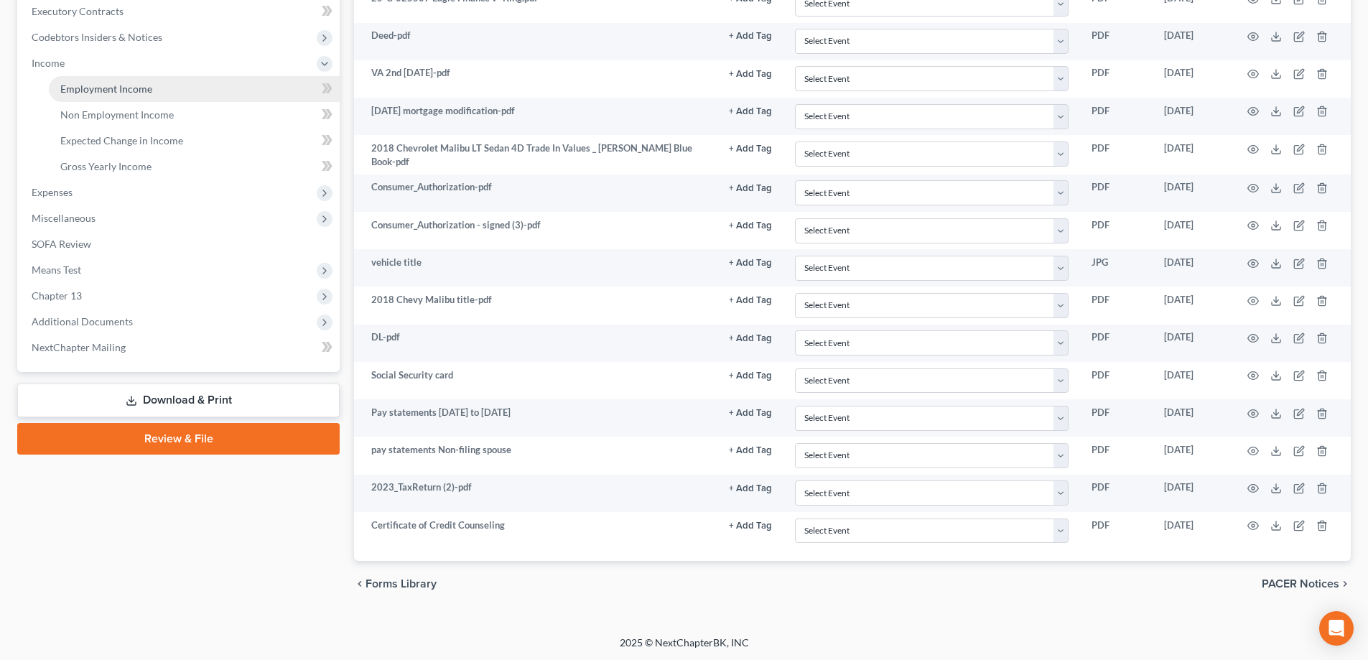
click at [130, 91] on span "Employment Income" at bounding box center [106, 89] width 92 height 12
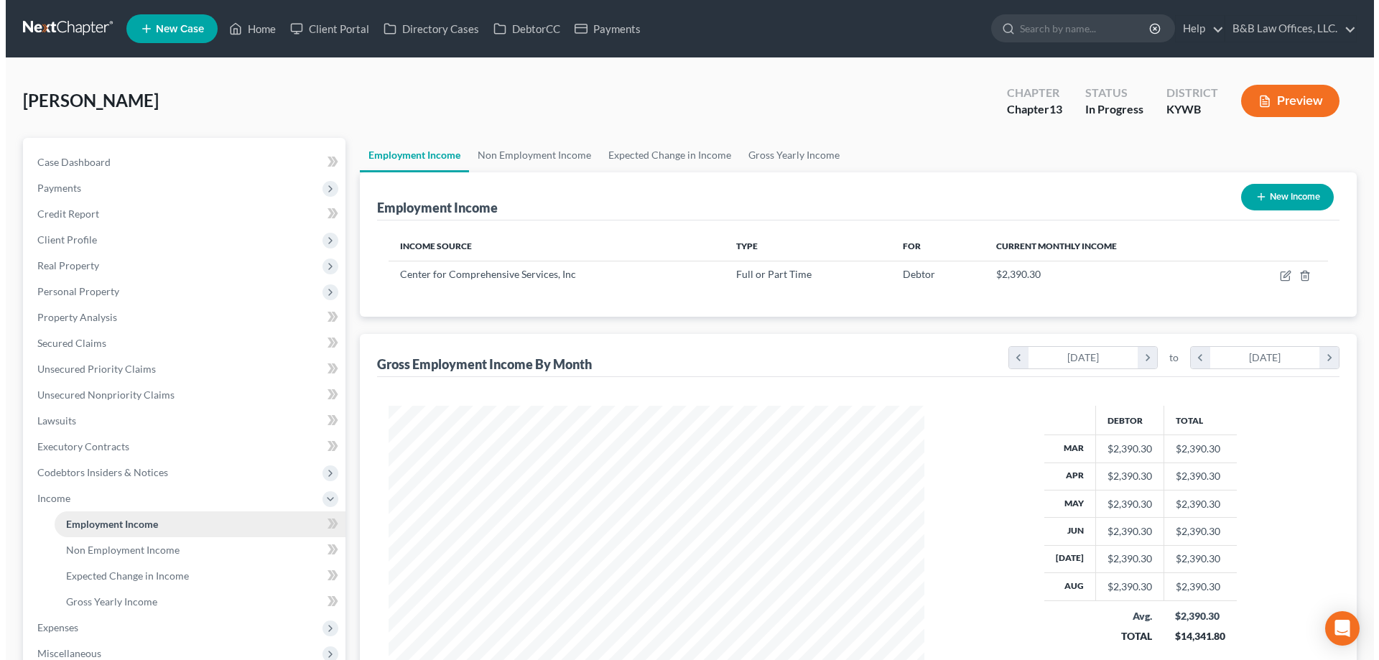
scroll to position [268, 565]
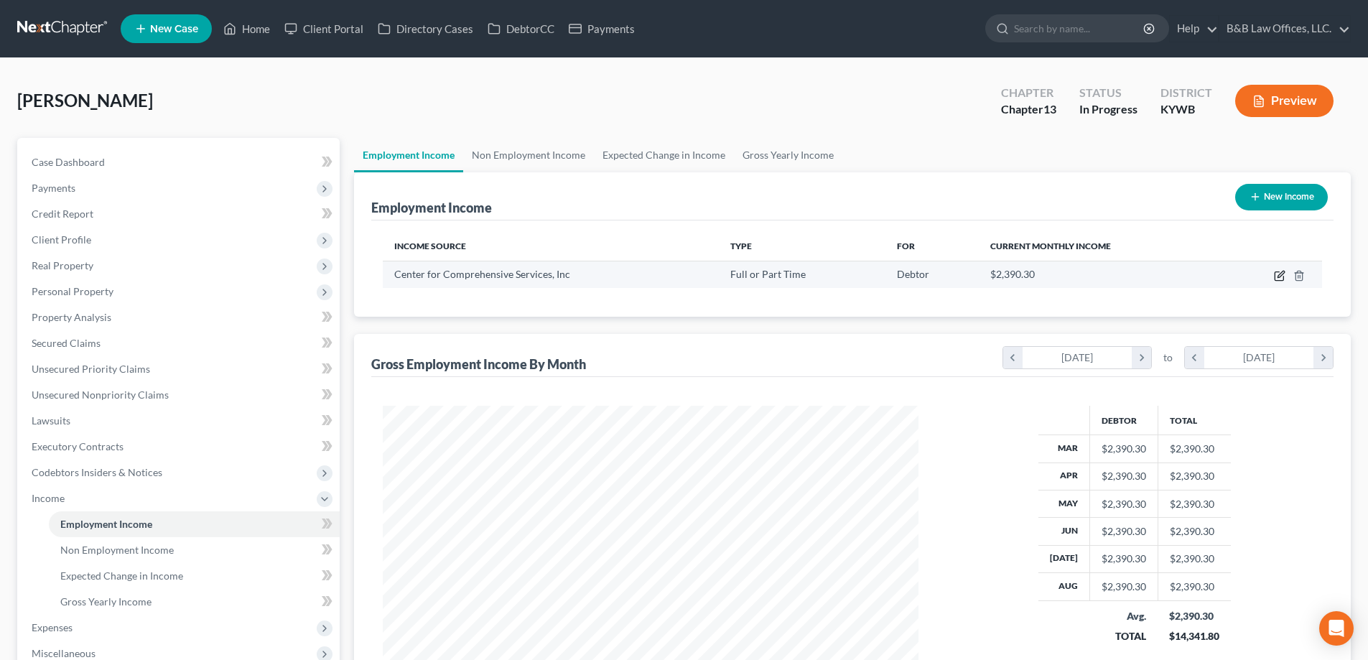
click at [1281, 275] on icon "button" at bounding box center [1279, 275] width 11 height 11
select select "0"
select select "24"
select select "2"
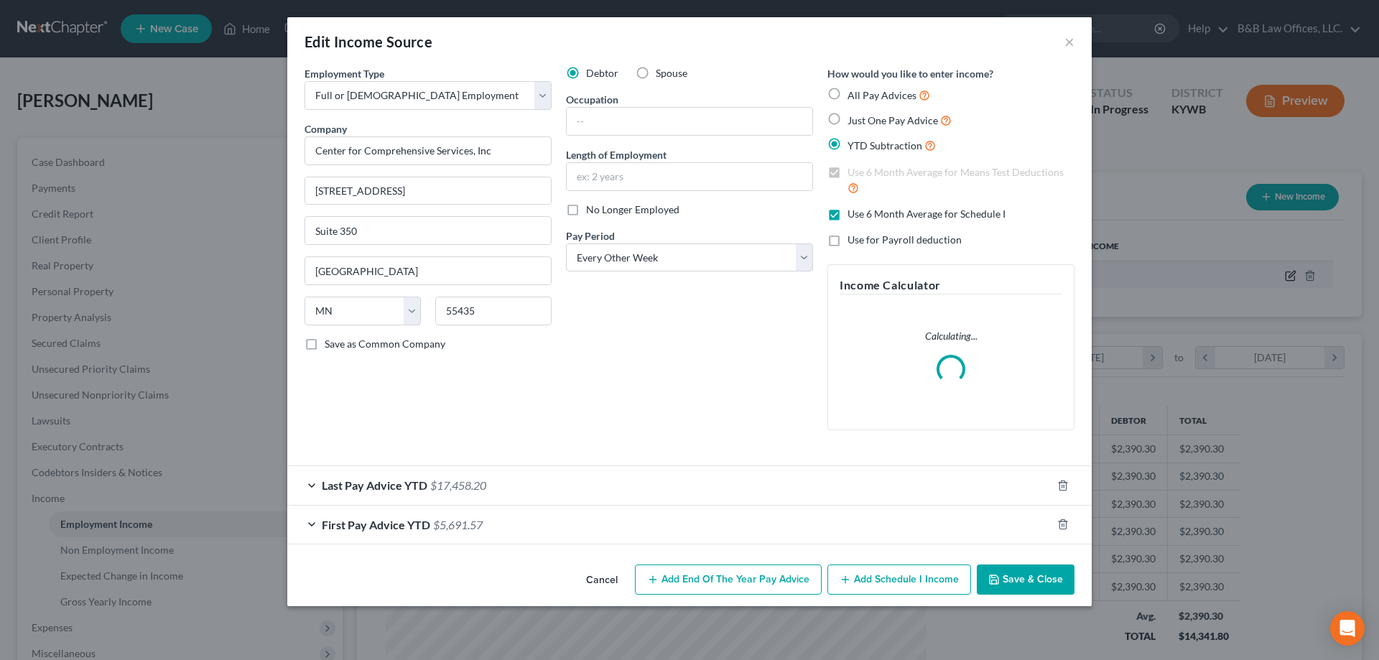
scroll to position [270, 570]
click at [656, 73] on label "Spouse" at bounding box center [672, 73] width 32 height 14
click at [662, 73] on input "Spouse" at bounding box center [666, 70] width 9 height 9
radio input "true"
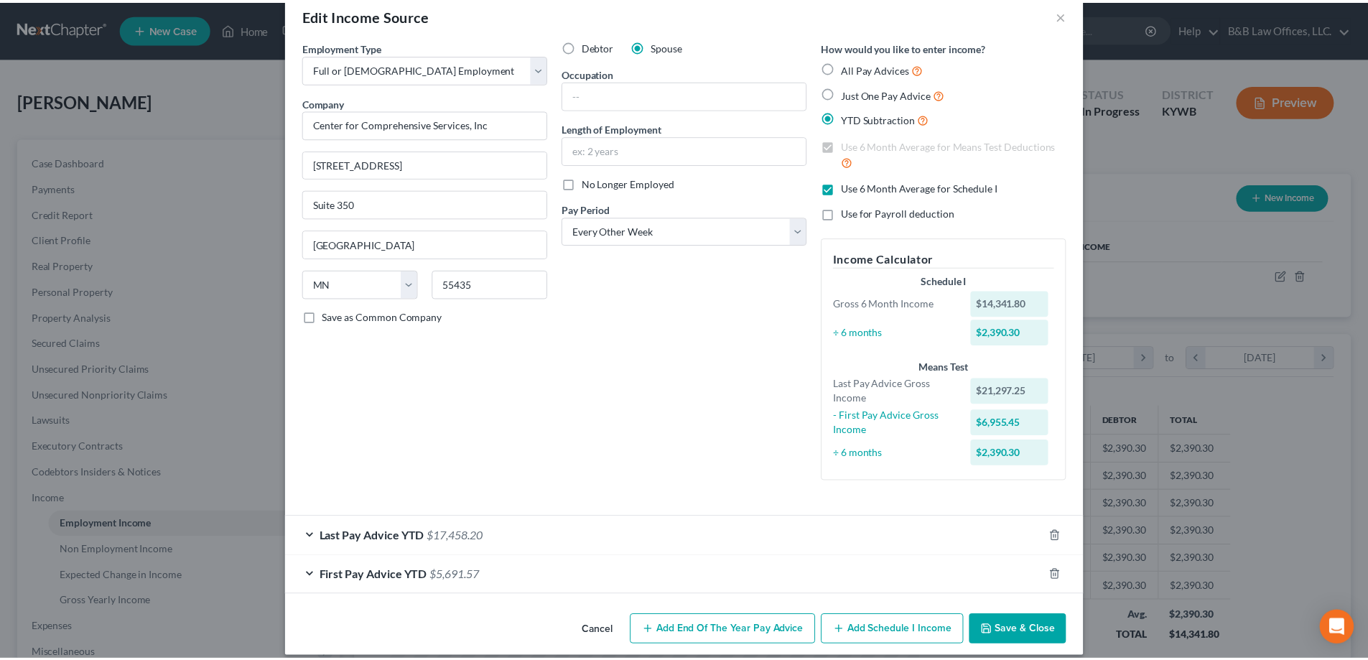
scroll to position [41, 0]
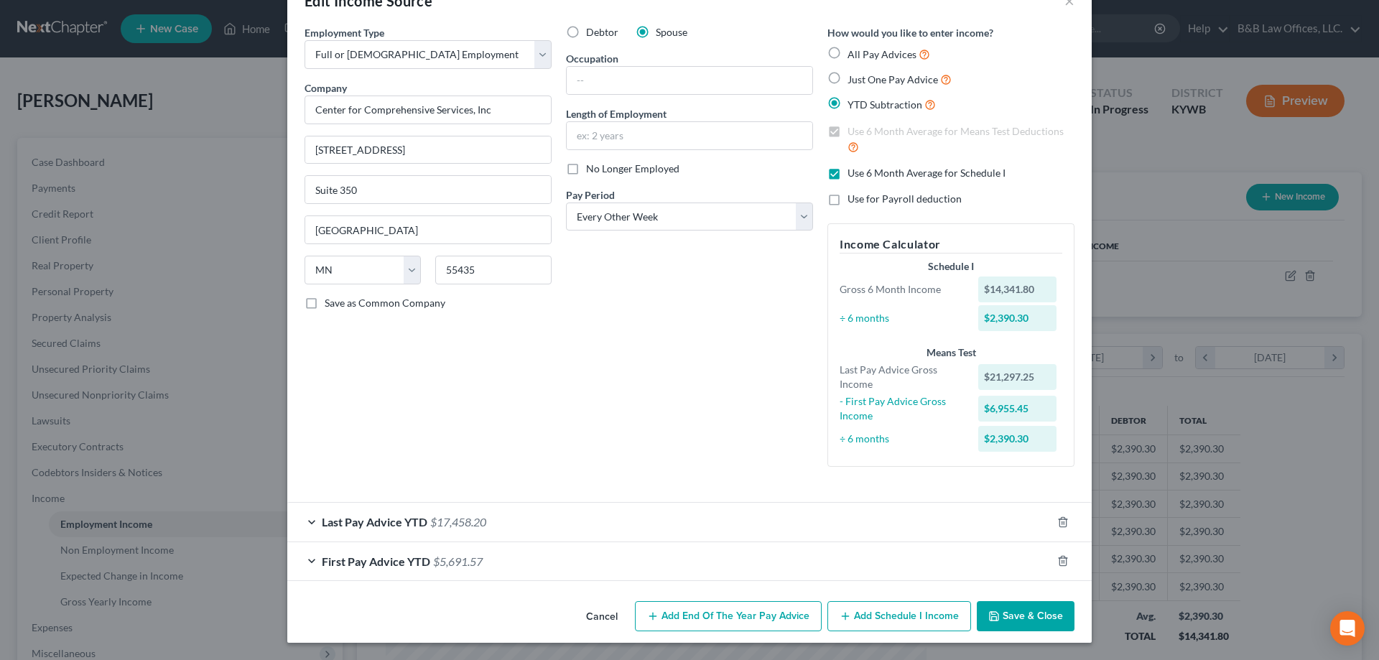
click at [597, 614] on button "Cancel" at bounding box center [602, 617] width 55 height 29
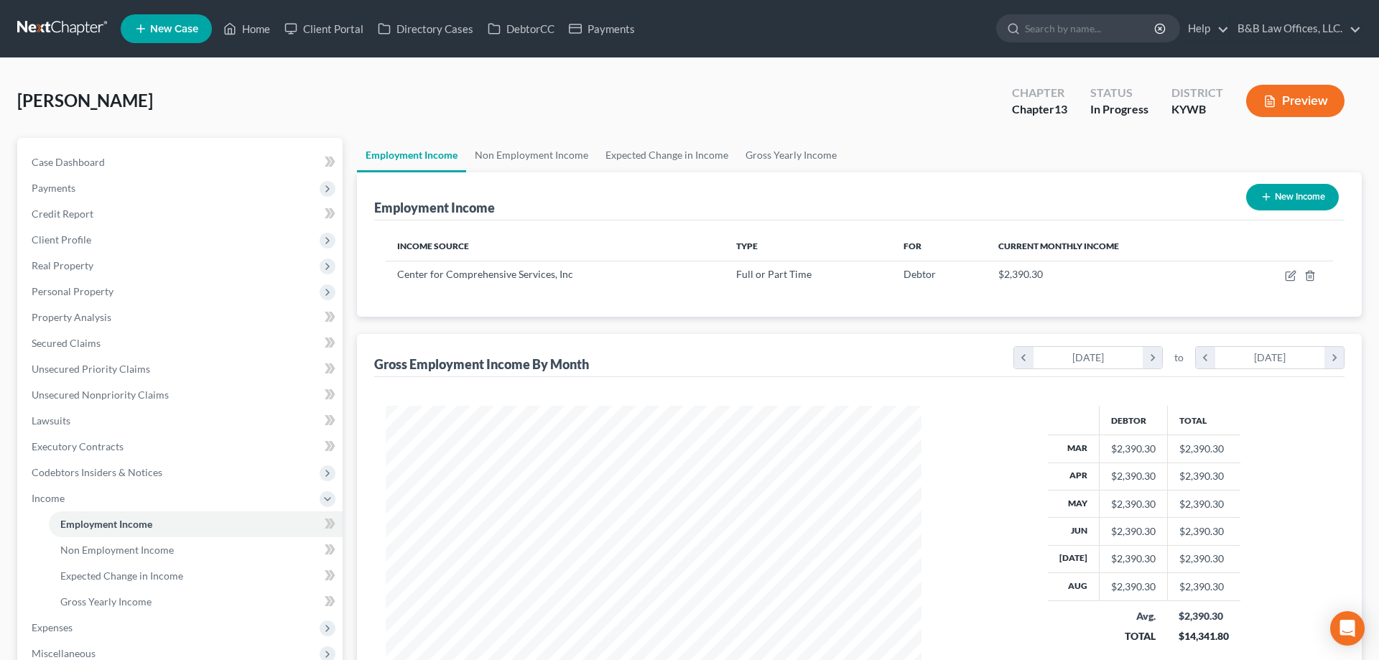
scroll to position [718016, 717719]
click at [1291, 198] on button "New Income" at bounding box center [1281, 197] width 93 height 27
select select "0"
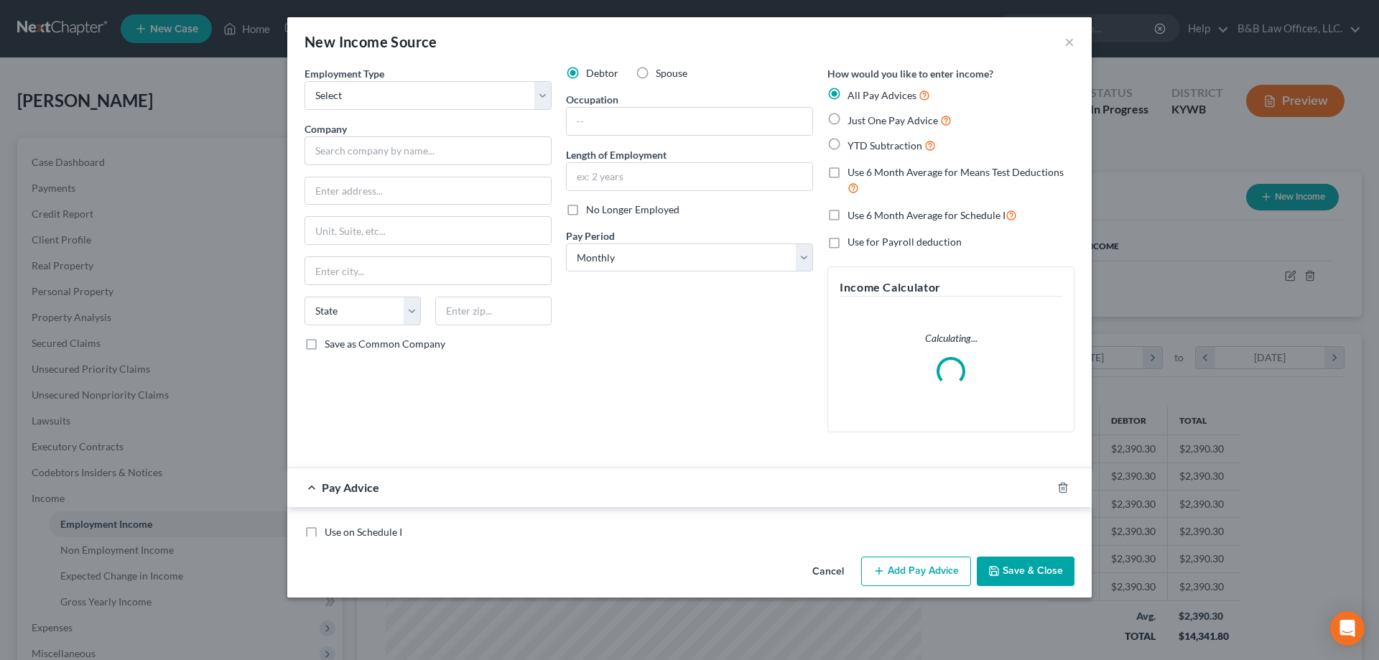
scroll to position [270, 570]
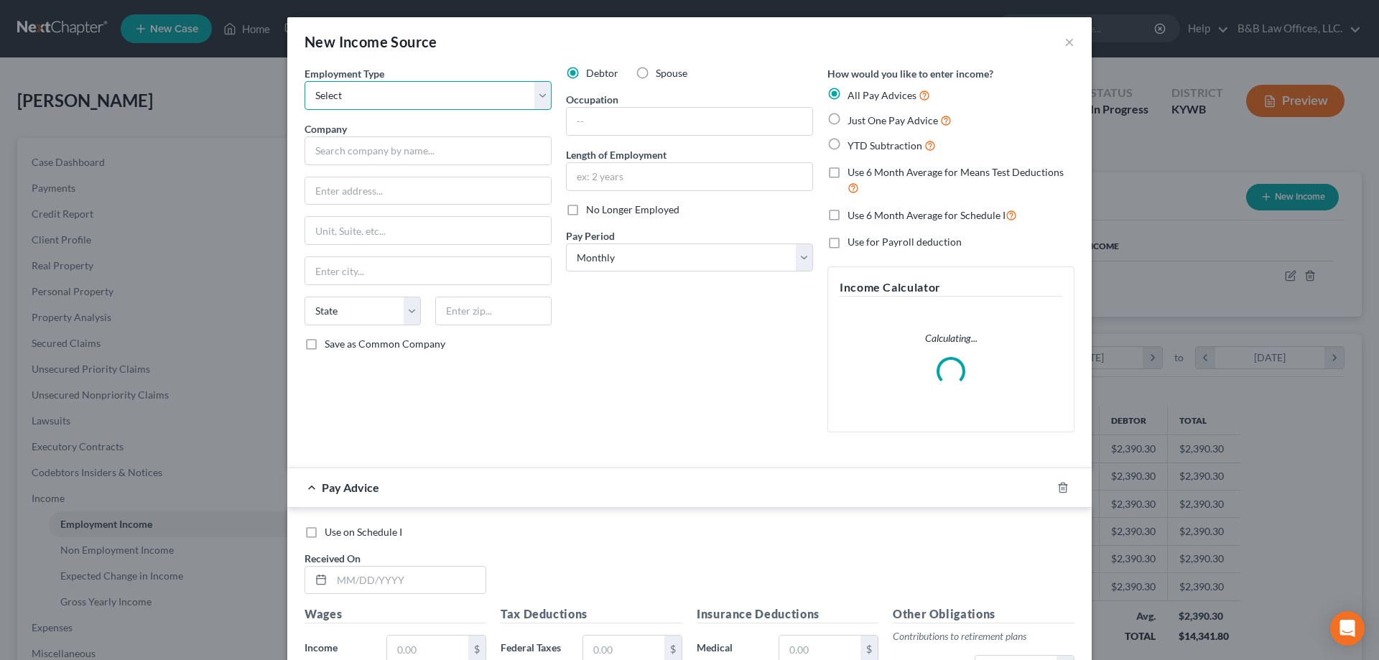
click at [535, 98] on select "Select Full or [DEMOGRAPHIC_DATA] Employment Self Employment" at bounding box center [428, 95] width 247 height 29
select select "0"
click at [305, 81] on select "Select Full or [DEMOGRAPHIC_DATA] Employment Self Employment" at bounding box center [428, 95] width 247 height 29
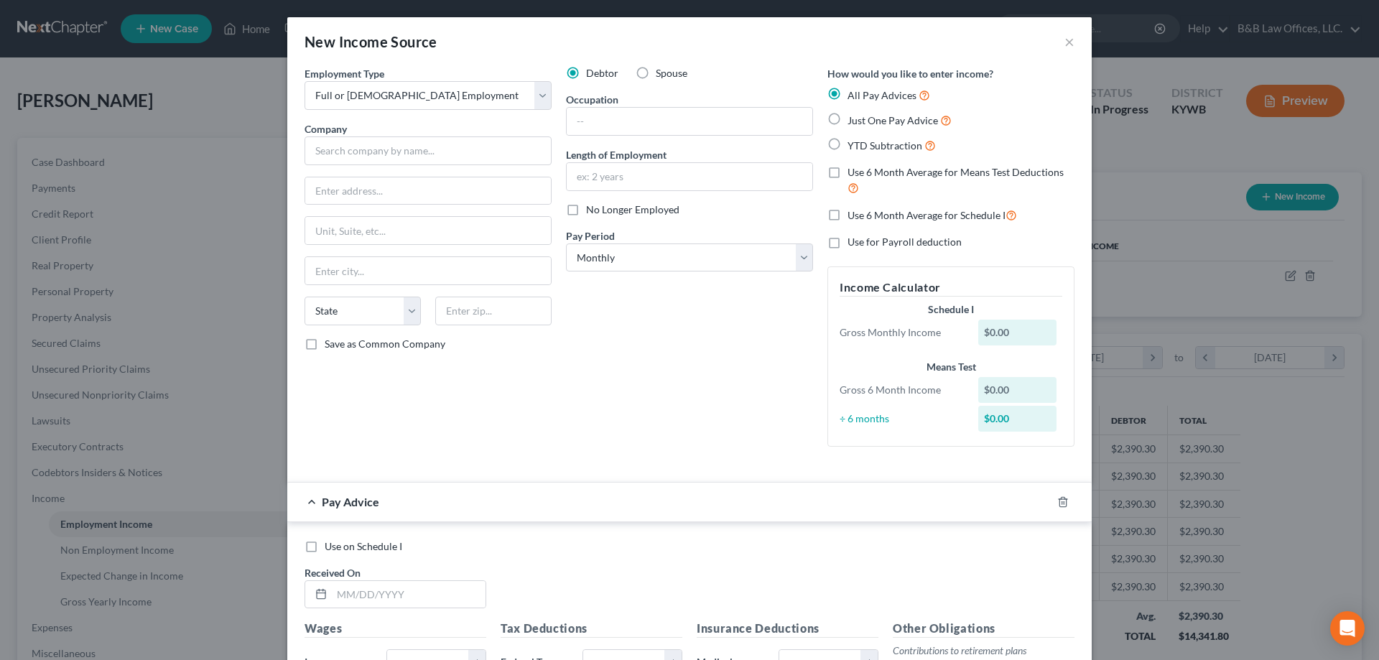
click at [656, 73] on label "Spouse" at bounding box center [672, 73] width 32 height 14
click at [662, 73] on input "Spouse" at bounding box center [666, 70] width 9 height 9
radio input "true"
click at [424, 152] on input "text" at bounding box center [428, 150] width 247 height 29
type input "Dynamic HR Services."
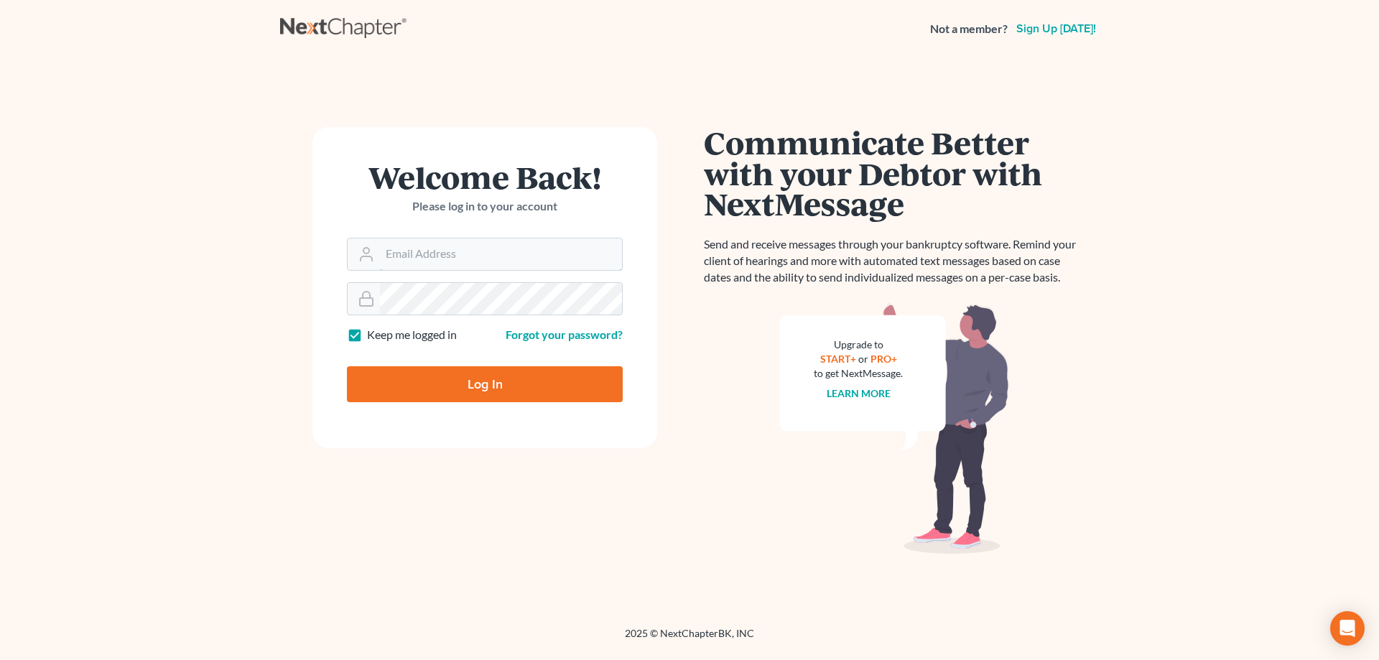
type input "[PERSON_NAME][EMAIL_ADDRESS][DOMAIN_NAME]"
click at [484, 376] on input "Log In" at bounding box center [485, 384] width 276 height 36
type input "Thinking..."
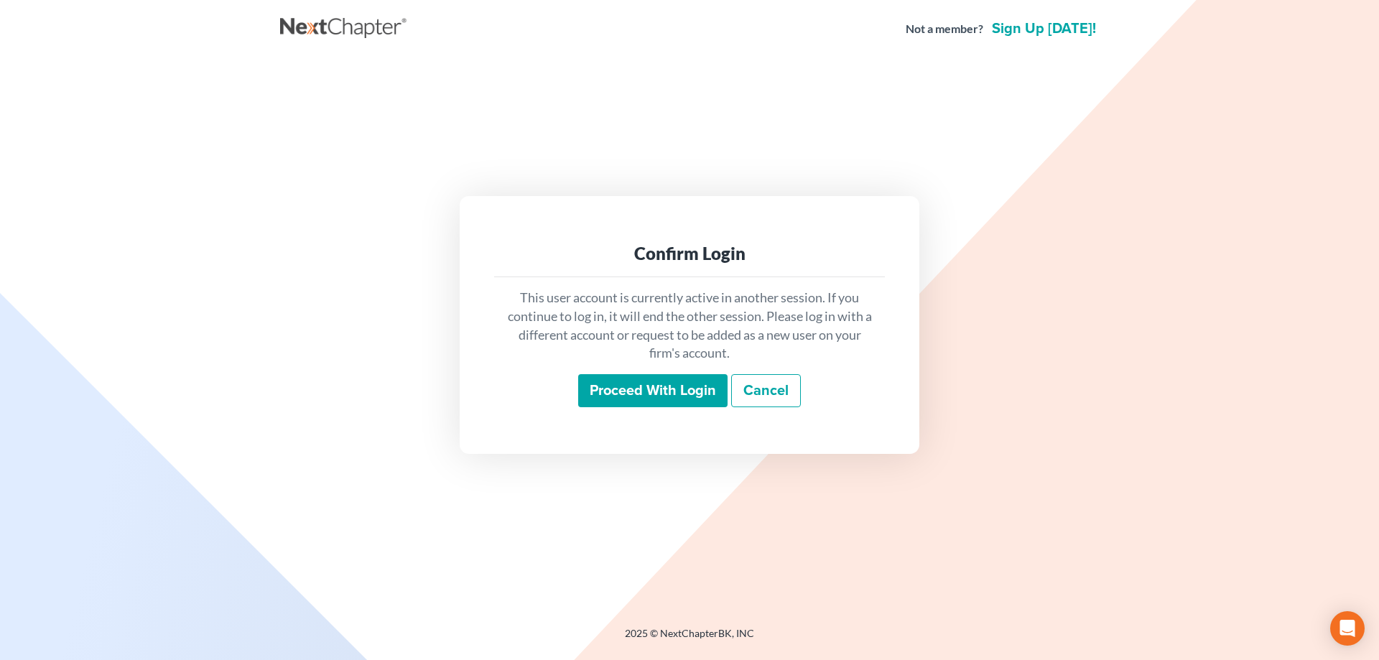
click at [609, 398] on input "Proceed with login" at bounding box center [652, 390] width 149 height 33
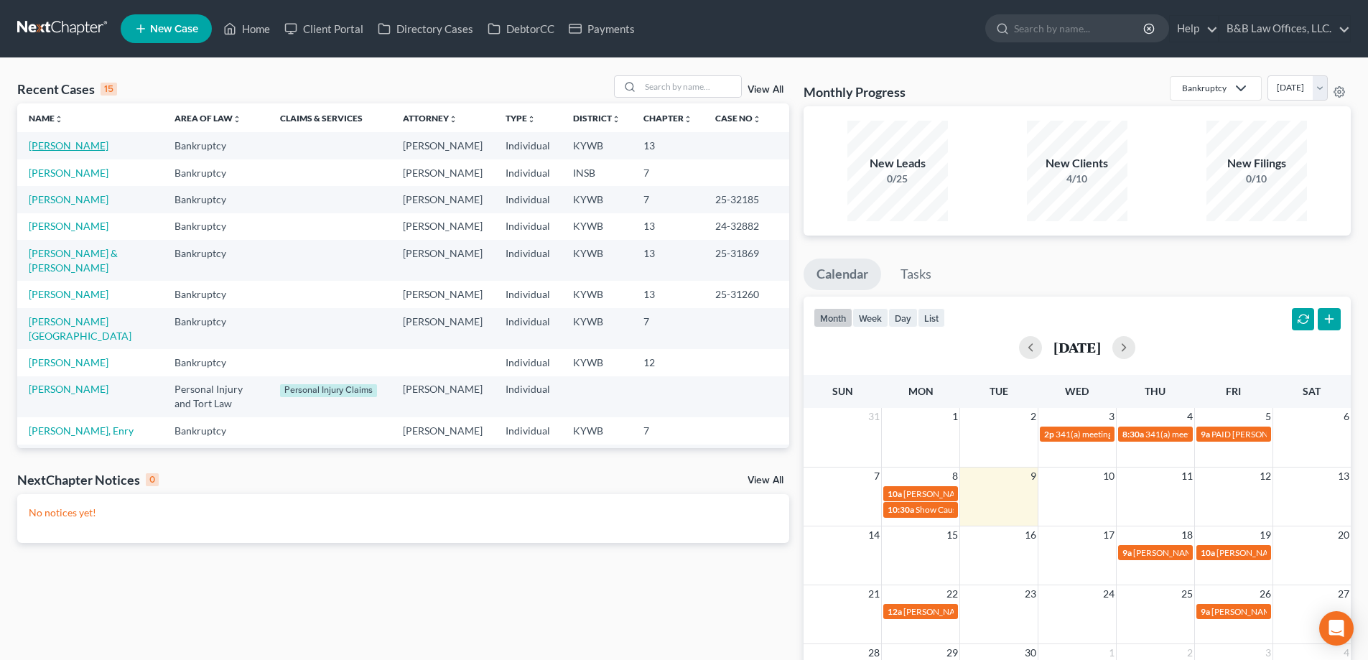
click at [48, 148] on link "[PERSON_NAME]" at bounding box center [69, 145] width 80 height 12
select select "2"
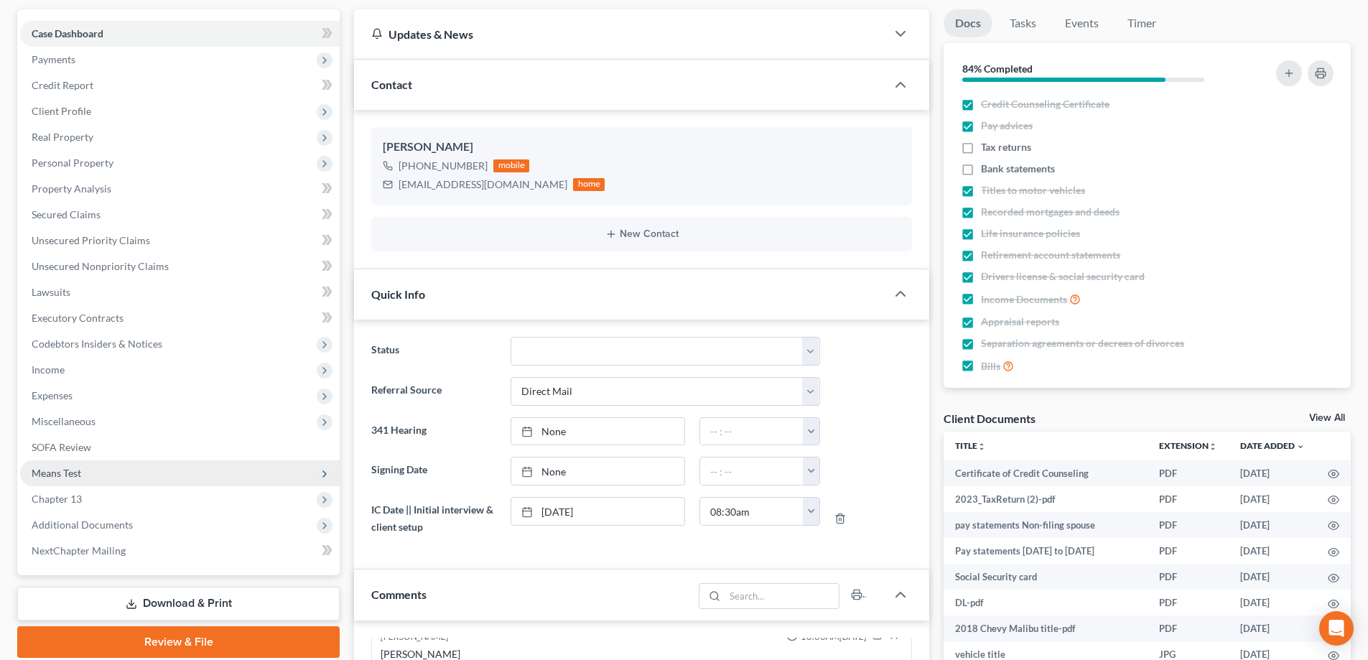
scroll to position [144, 0]
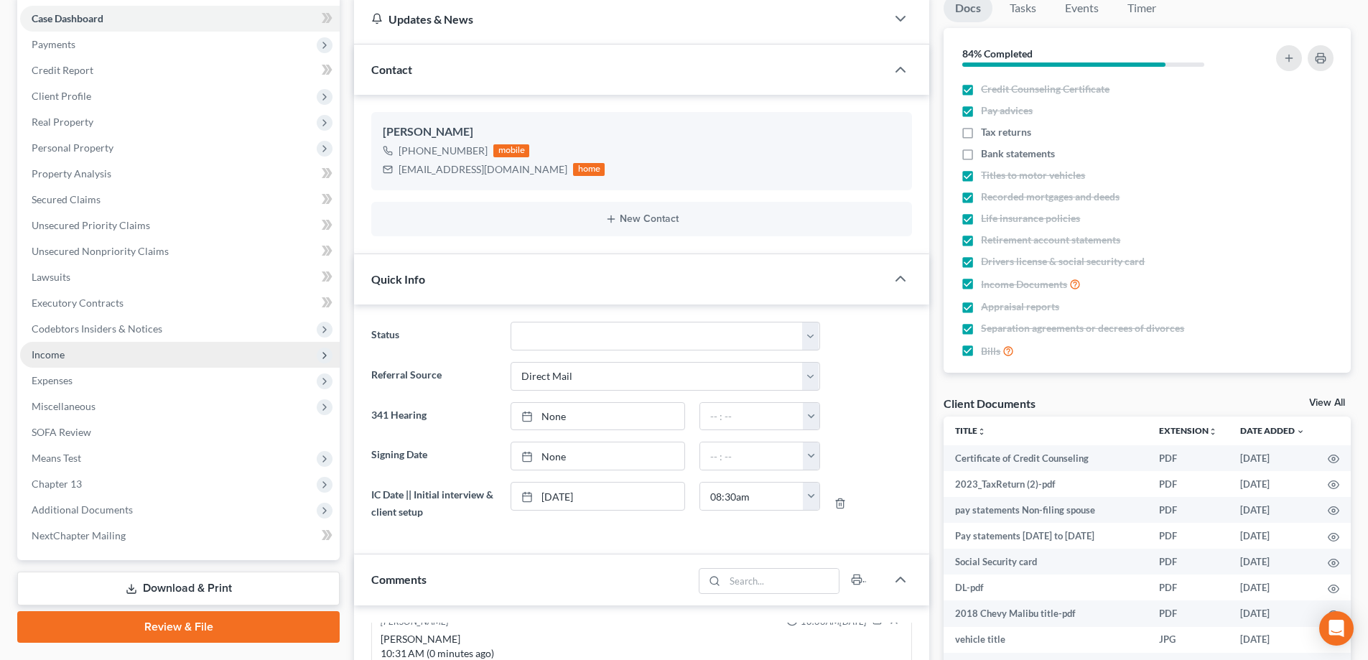
click at [103, 355] on span "Income" at bounding box center [180, 355] width 320 height 26
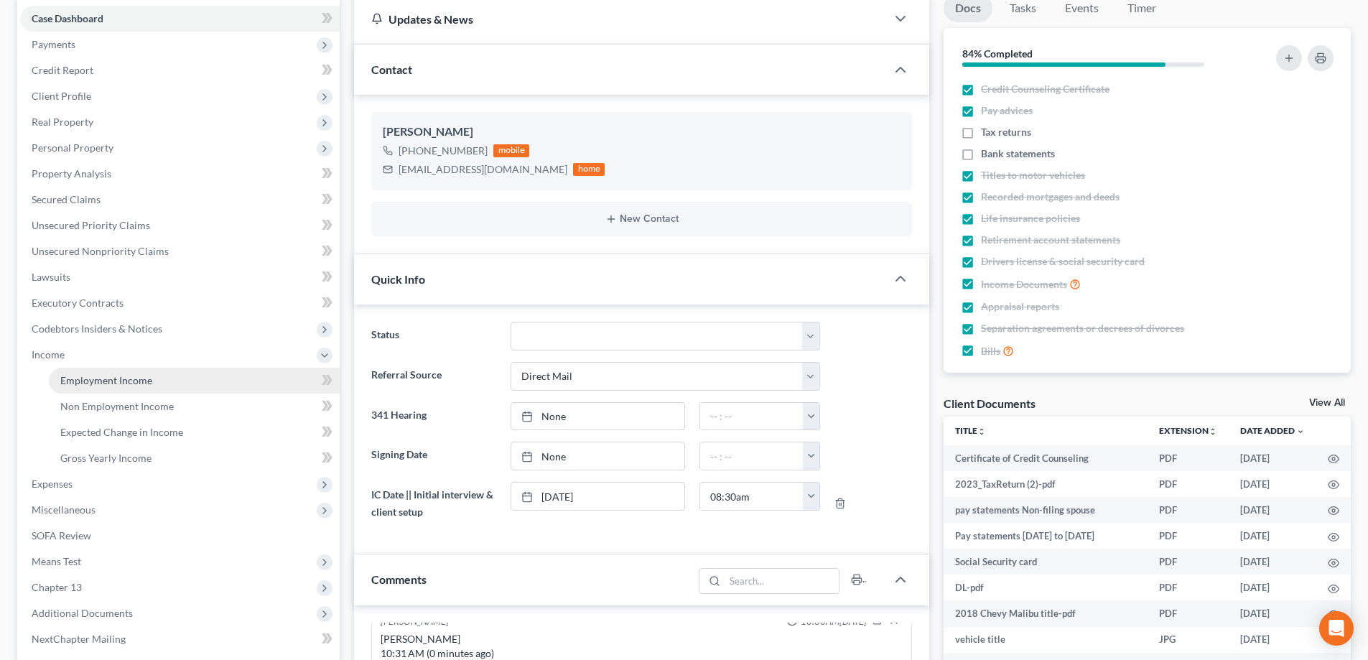
click at [108, 378] on span "Employment Income" at bounding box center [106, 380] width 92 height 12
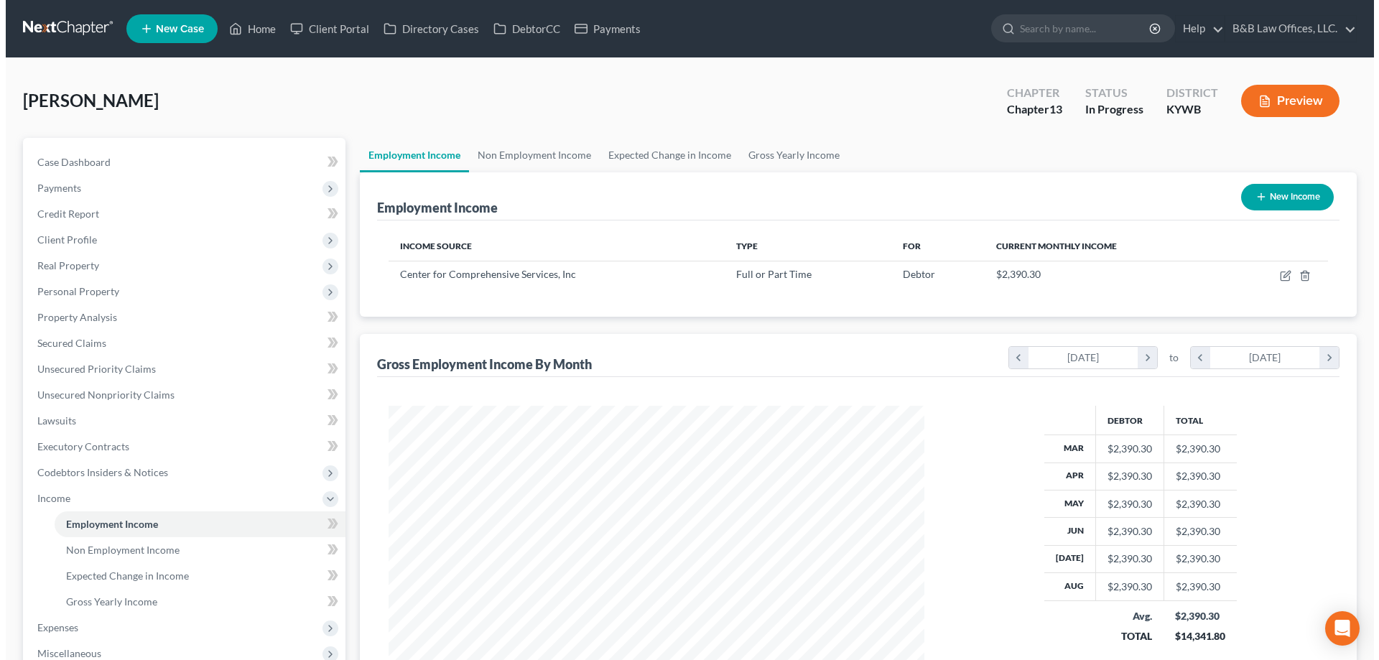
scroll to position [268, 565]
click at [1271, 203] on button "New Income" at bounding box center [1281, 197] width 93 height 27
select select "0"
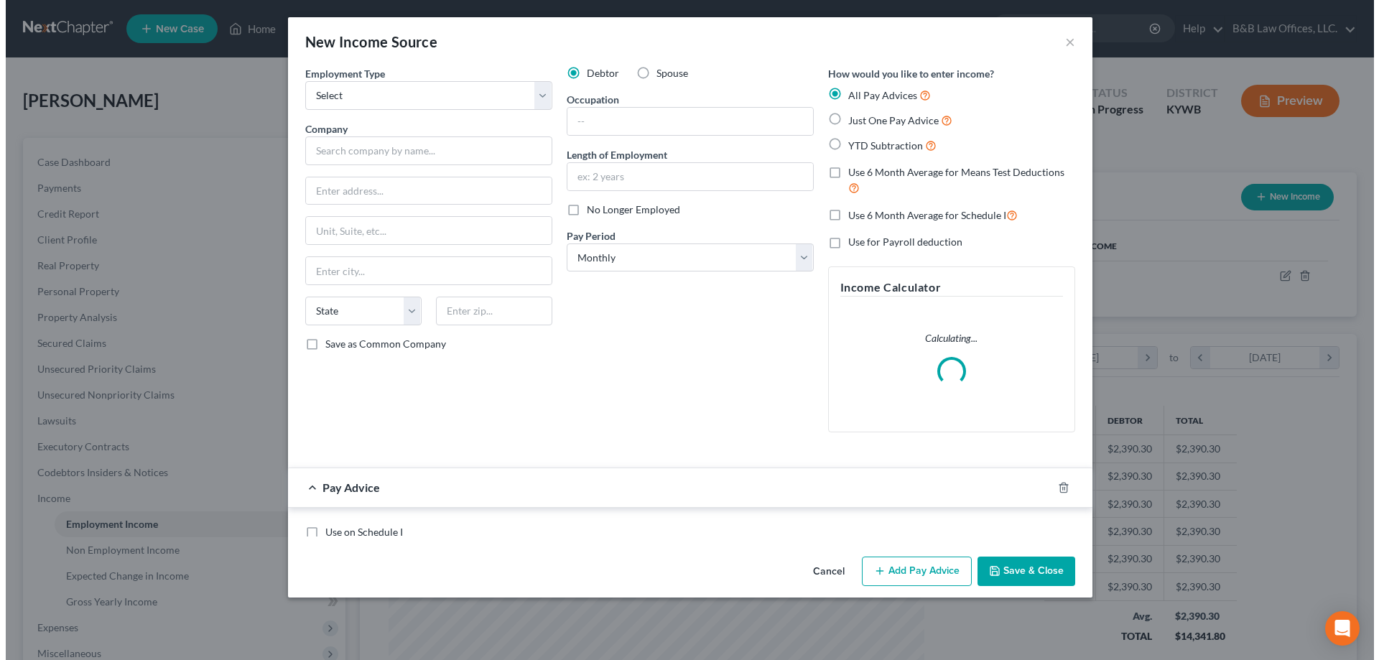
scroll to position [270, 570]
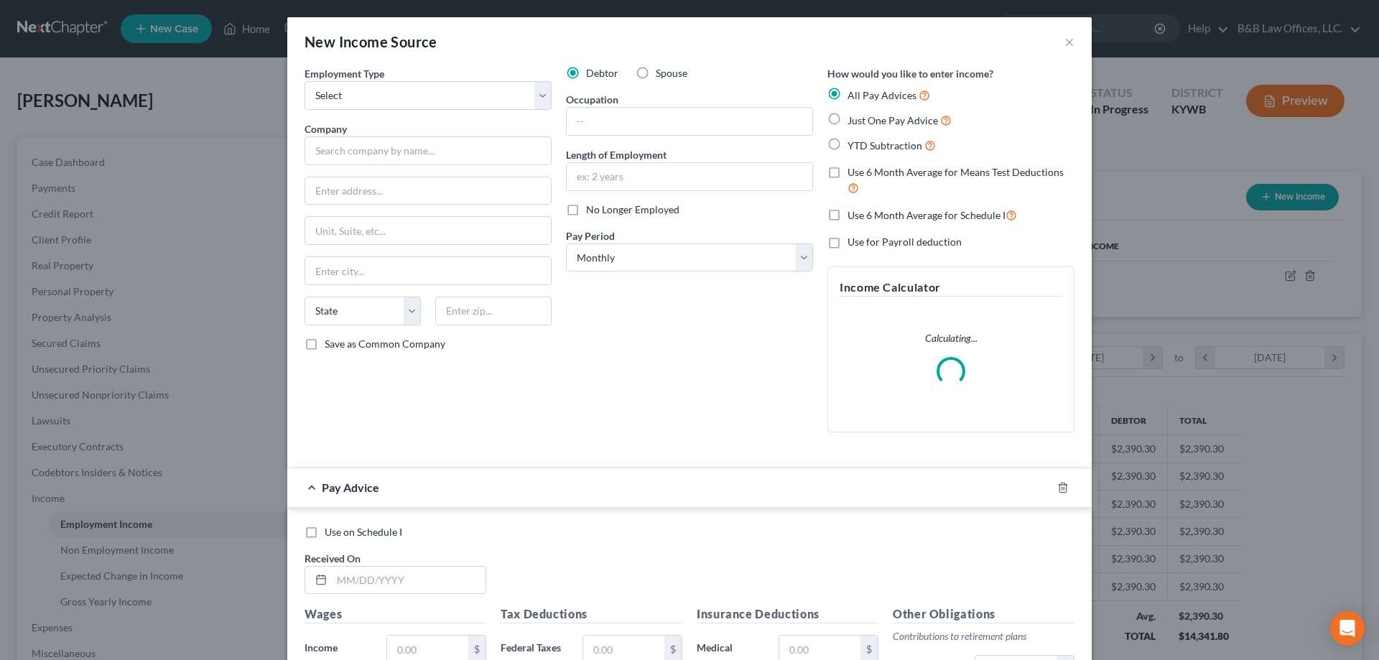
click at [656, 69] on label "Spouse" at bounding box center [672, 73] width 32 height 14
click at [662, 69] on input "Spouse" at bounding box center [666, 70] width 9 height 9
radio input "true"
click at [656, 72] on label "Spouse" at bounding box center [672, 73] width 32 height 14
click at [662, 72] on input "Spouse" at bounding box center [666, 70] width 9 height 9
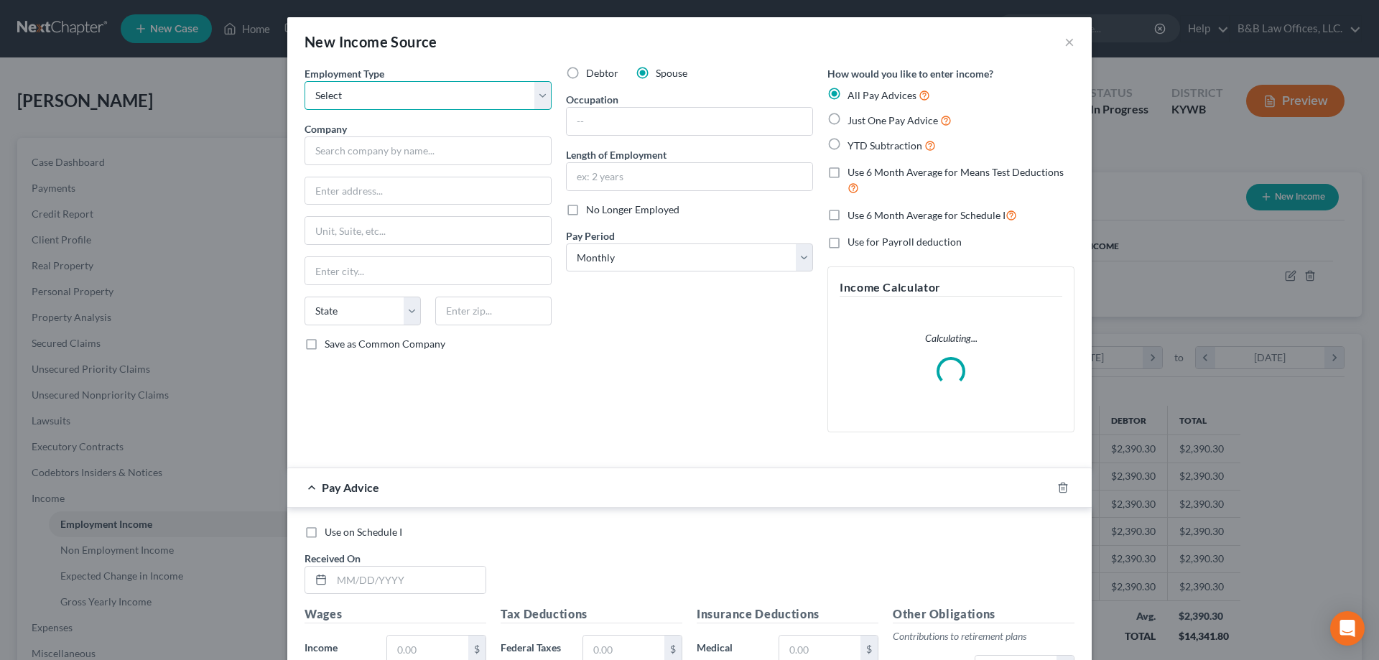
click at [445, 100] on select "Select Full or [DEMOGRAPHIC_DATA] Employment Self Employment" at bounding box center [428, 95] width 247 height 29
click at [305, 81] on select "Select Full or [DEMOGRAPHIC_DATA] Employment Self Employment" at bounding box center [428, 95] width 247 height 29
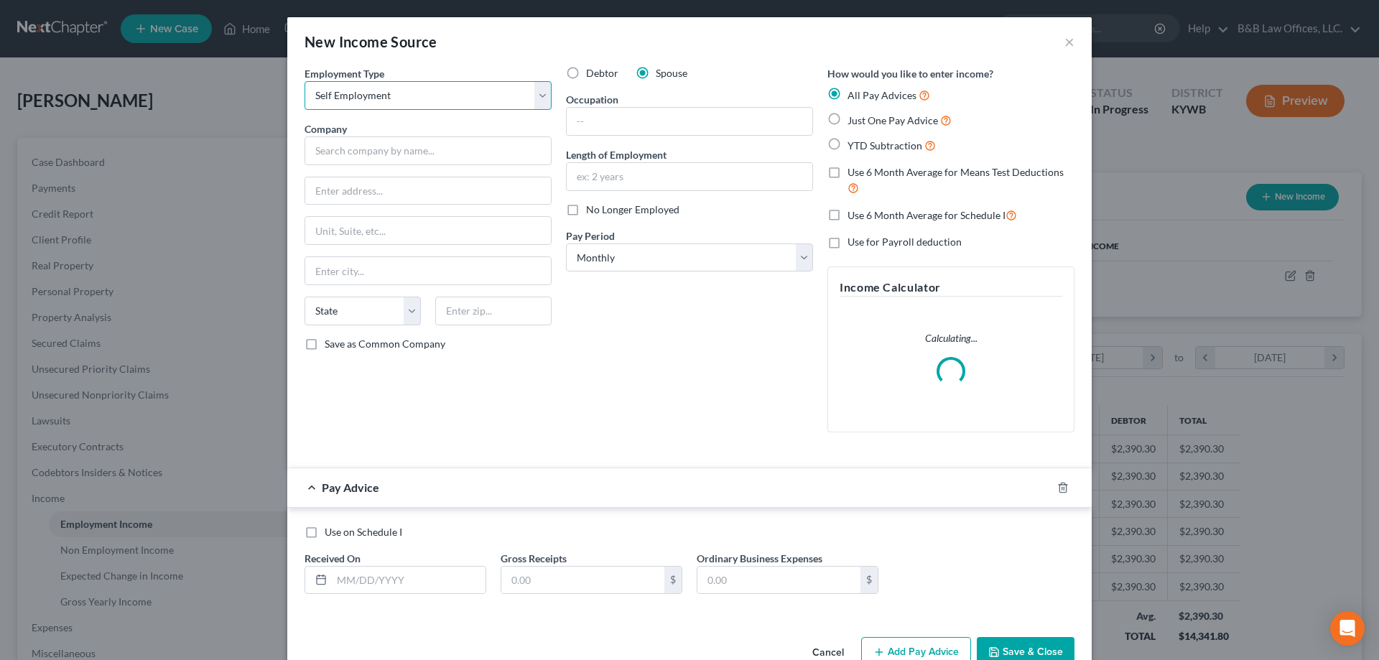
click at [371, 97] on select "Select Full or [DEMOGRAPHIC_DATA] Employment Self Employment" at bounding box center [428, 95] width 247 height 29
select select "0"
click at [305, 81] on select "Select Full or [DEMOGRAPHIC_DATA] Employment Self Employment" at bounding box center [428, 95] width 247 height 29
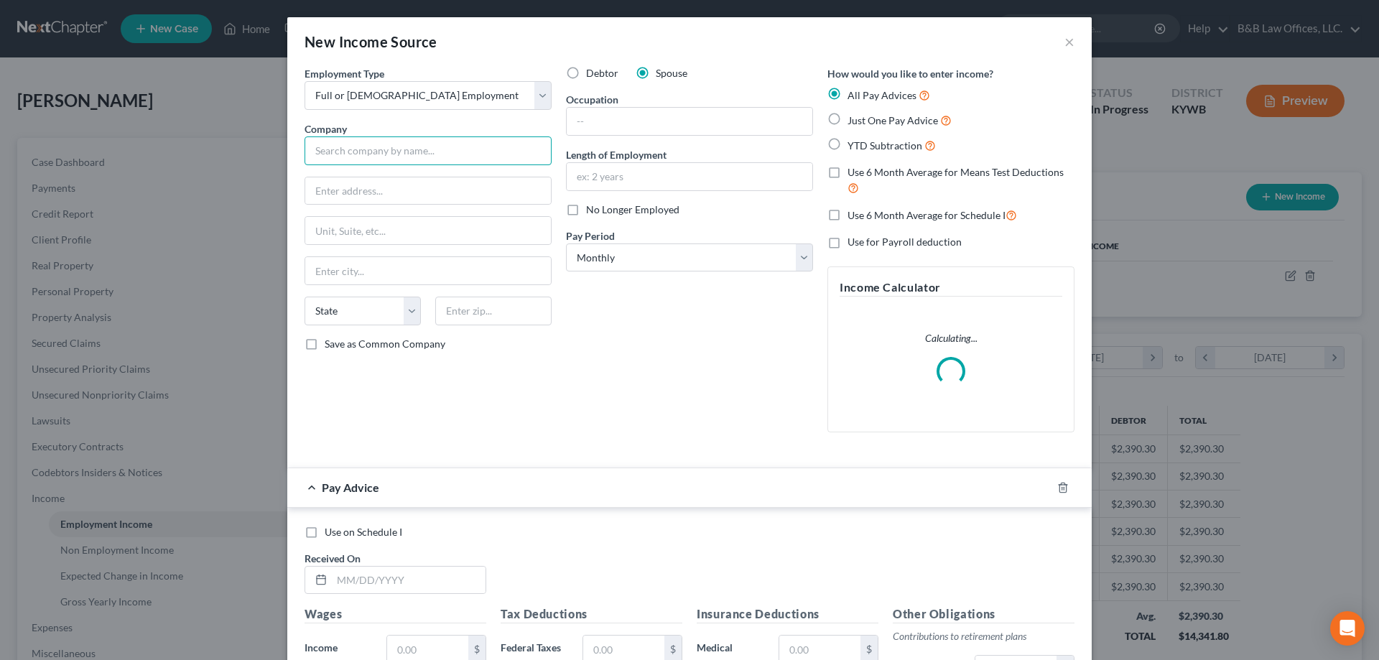
click at [359, 158] on input "text" at bounding box center [428, 150] width 247 height 29
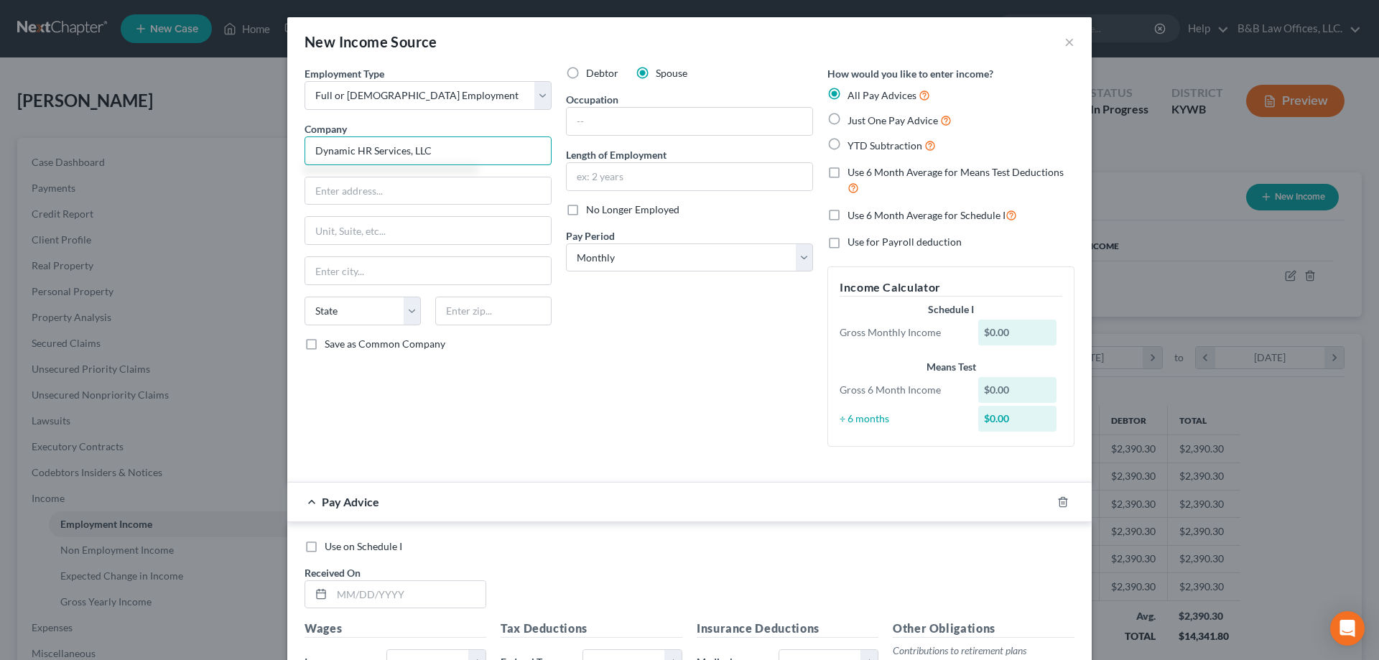
type input "Dynamic HR Services, LLC"
type input "[STREET_ADDRESS]"
type input "4th Floor"
type input "A"
type input "48326"
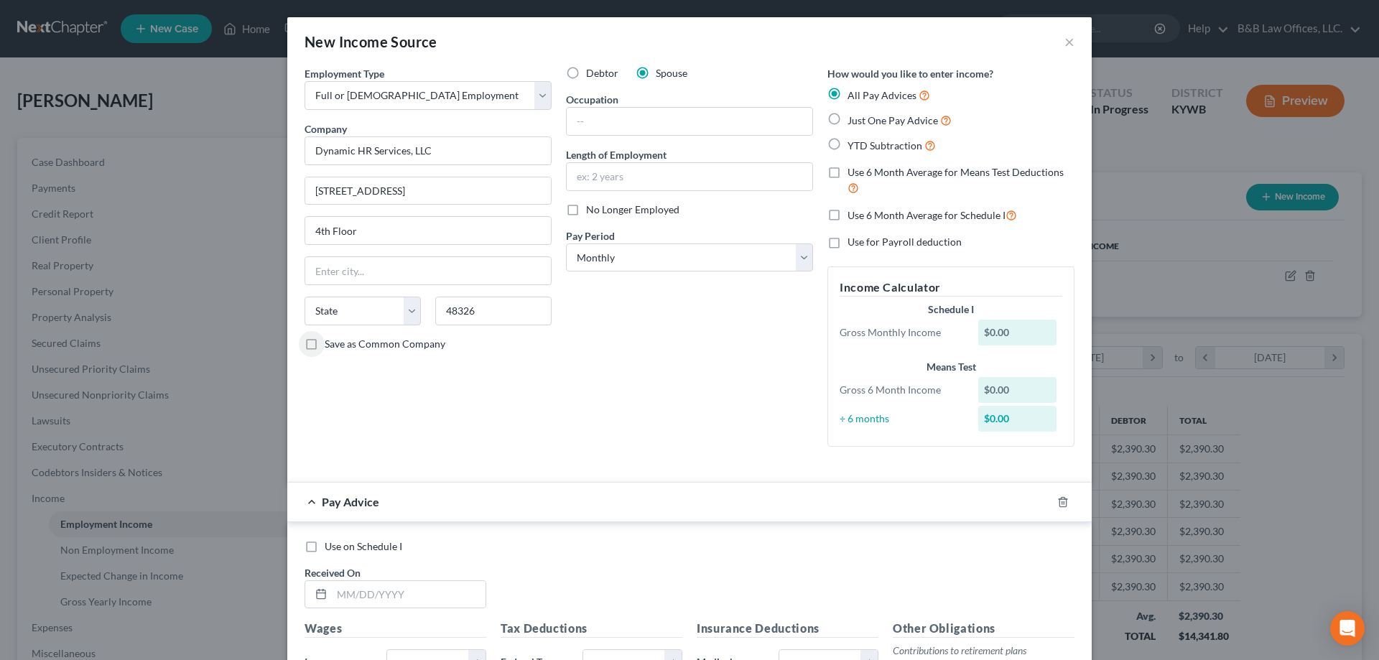
type input "[GEOGRAPHIC_DATA]"
select select "23"
click at [325, 345] on label "Save as Common Company" at bounding box center [385, 344] width 121 height 14
click at [330, 345] on input "Save as Common Company" at bounding box center [334, 341] width 9 height 9
checkbox input "true"
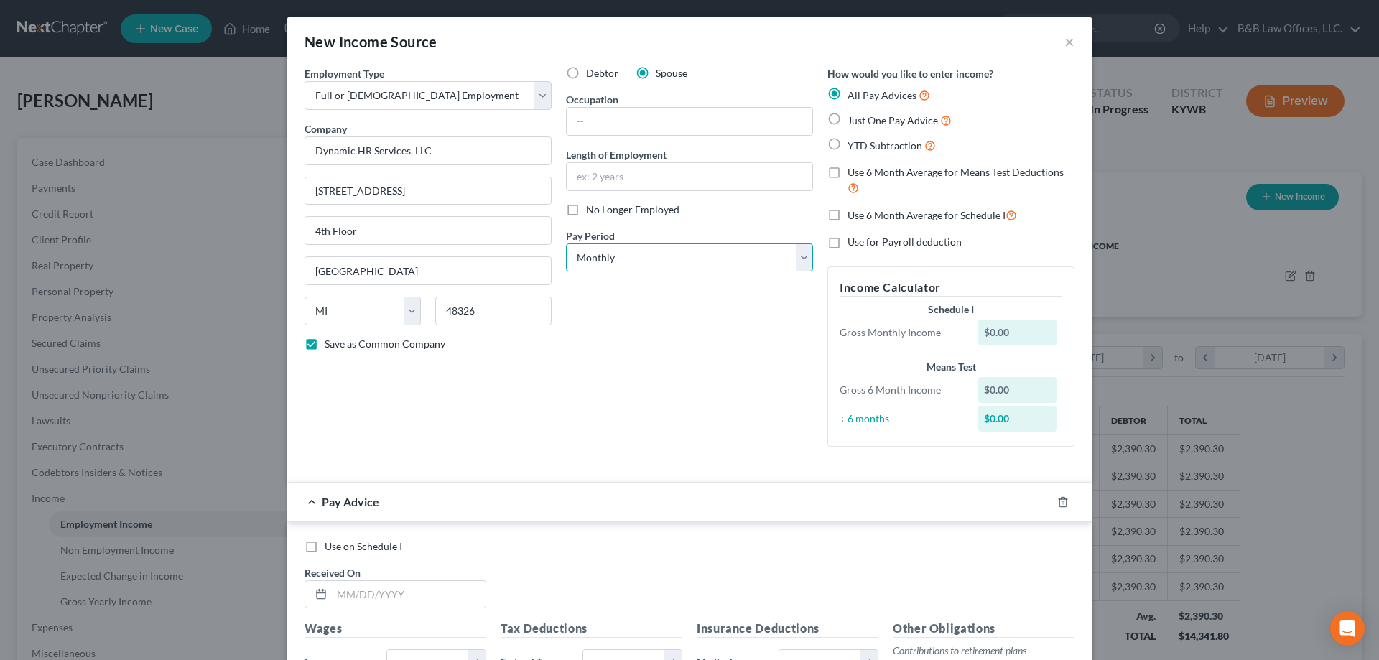
click at [613, 261] on select "Select Monthly Twice Monthly Every Other Week Weekly" at bounding box center [689, 257] width 247 height 29
select select "2"
click at [566, 243] on select "Select Monthly Twice Monthly Every Other Week Weekly" at bounding box center [689, 257] width 247 height 29
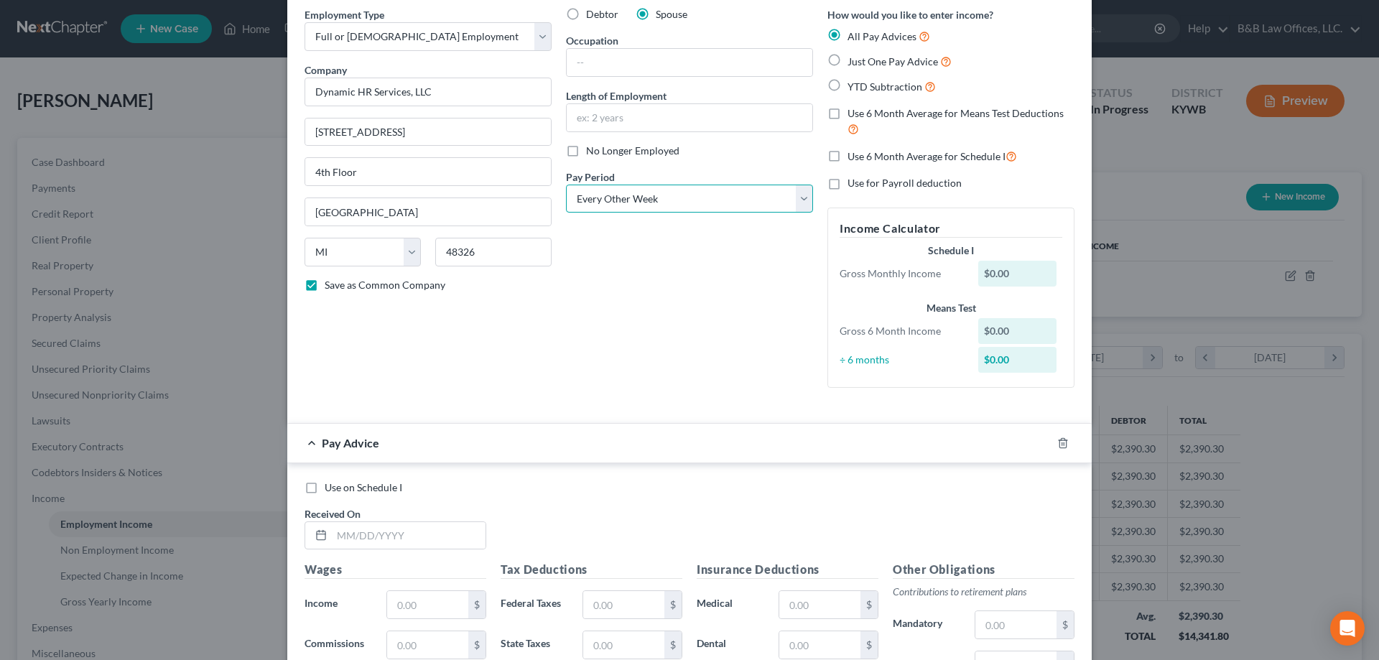
scroll to position [0, 0]
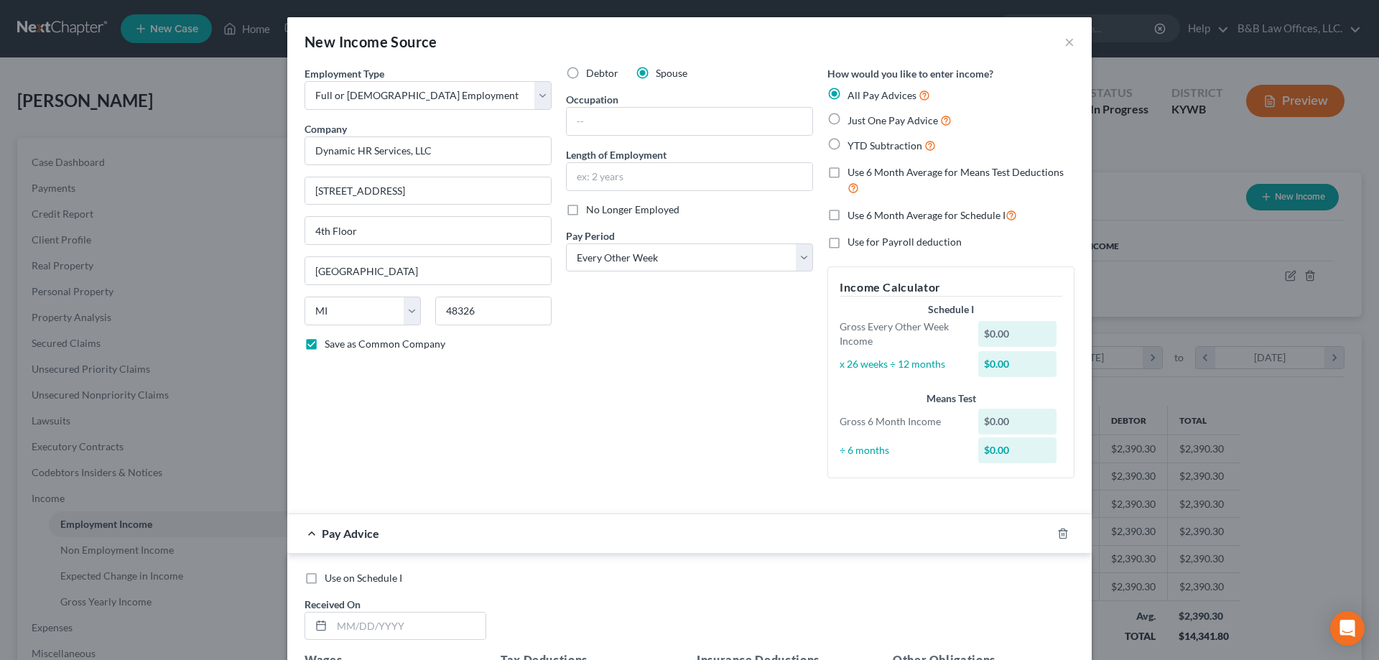
click at [848, 143] on label "YTD Subtraction" at bounding box center [892, 145] width 88 height 17
click at [853, 143] on input "YTD Subtraction" at bounding box center [857, 141] width 9 height 9
radio input "true"
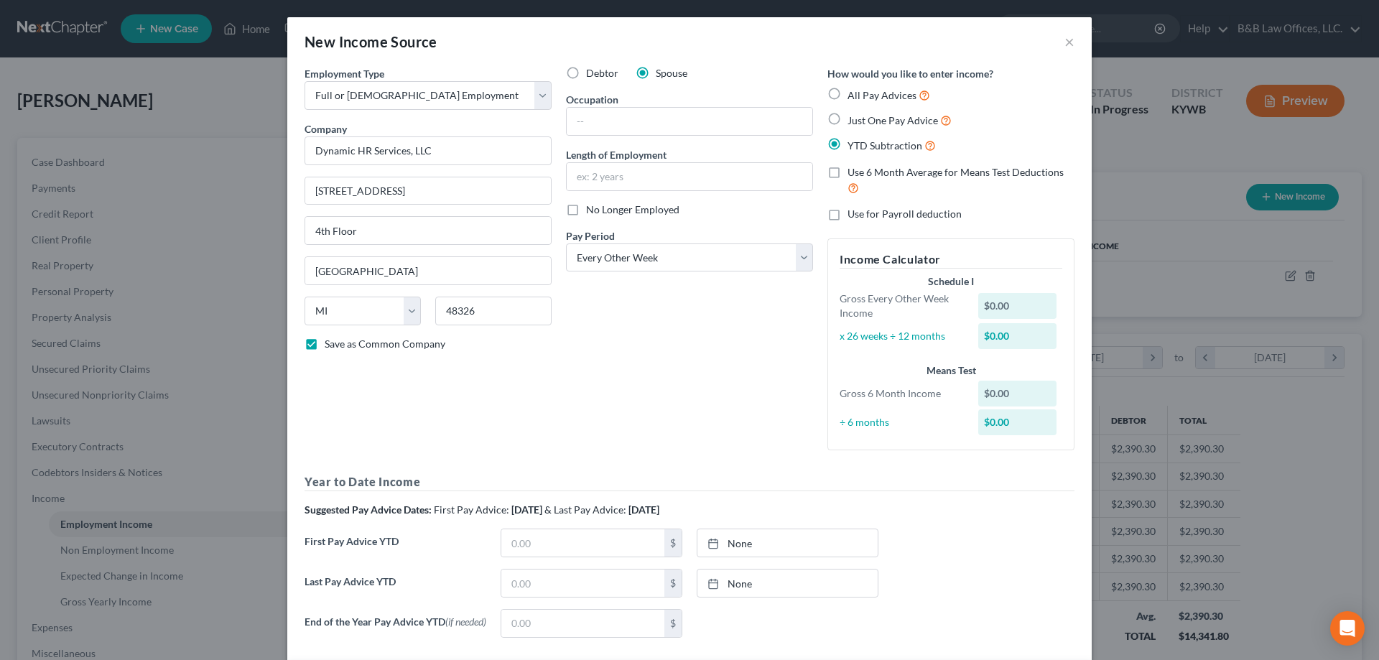
click at [848, 172] on label "Use 6 Month Average for Means Test Deductions" at bounding box center [961, 180] width 227 height 31
click at [853, 172] on input "Use 6 Month Average for Means Test Deductions" at bounding box center [857, 169] width 9 height 9
checkbox input "true"
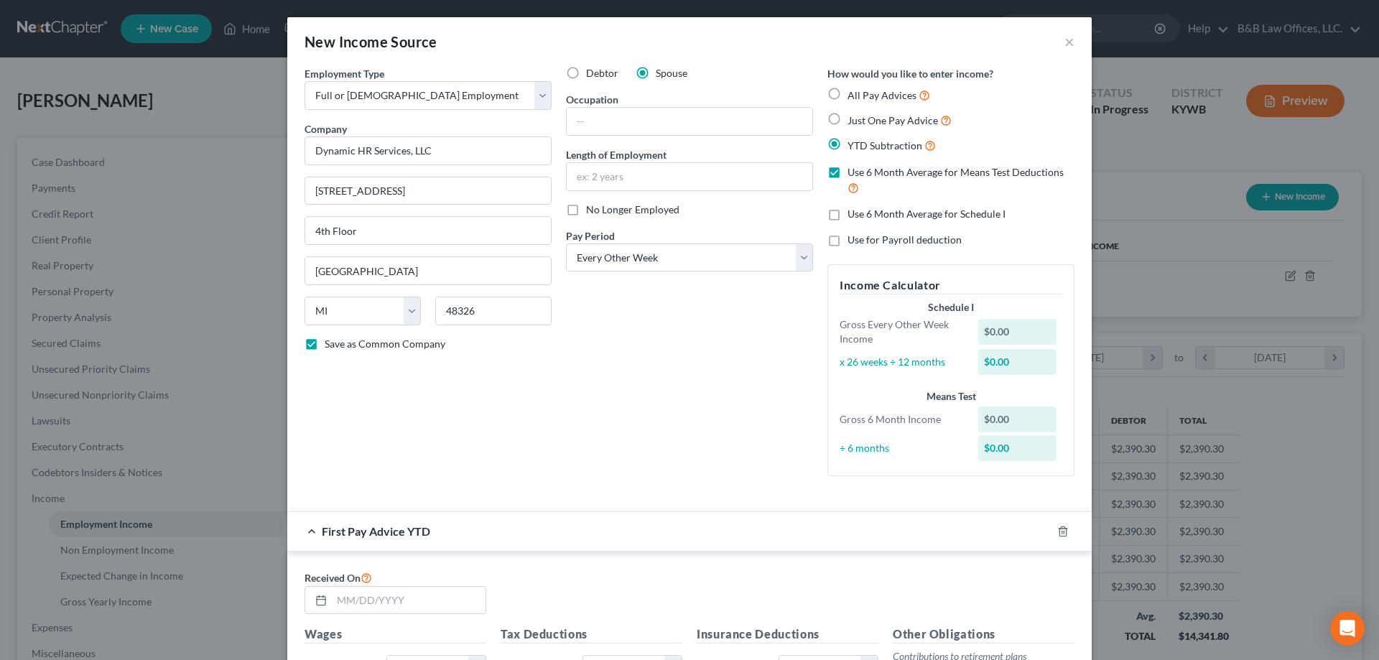
click at [848, 218] on label "Use 6 Month Average for Schedule I" at bounding box center [927, 214] width 158 height 14
click at [853, 216] on input "Use 6 Month Average for Schedule I" at bounding box center [857, 211] width 9 height 9
checkbox input "true"
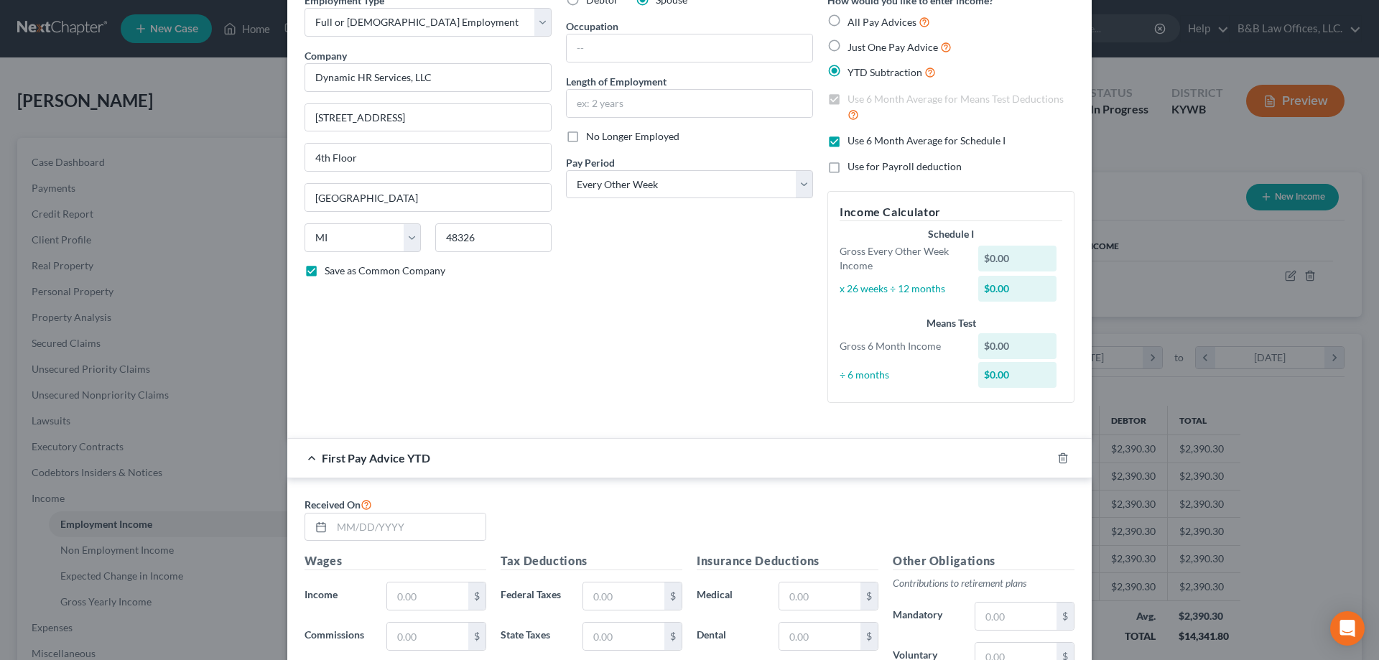
scroll to position [359, 0]
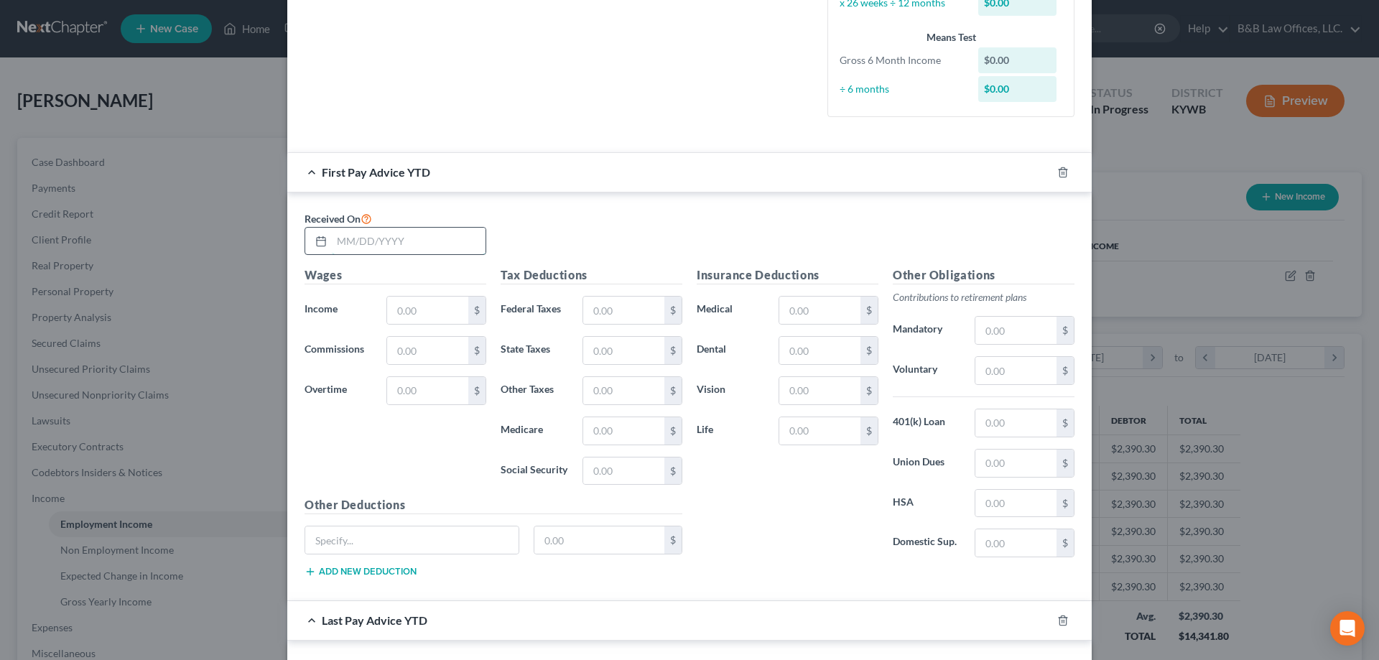
click at [333, 244] on input "text" at bounding box center [409, 241] width 154 height 27
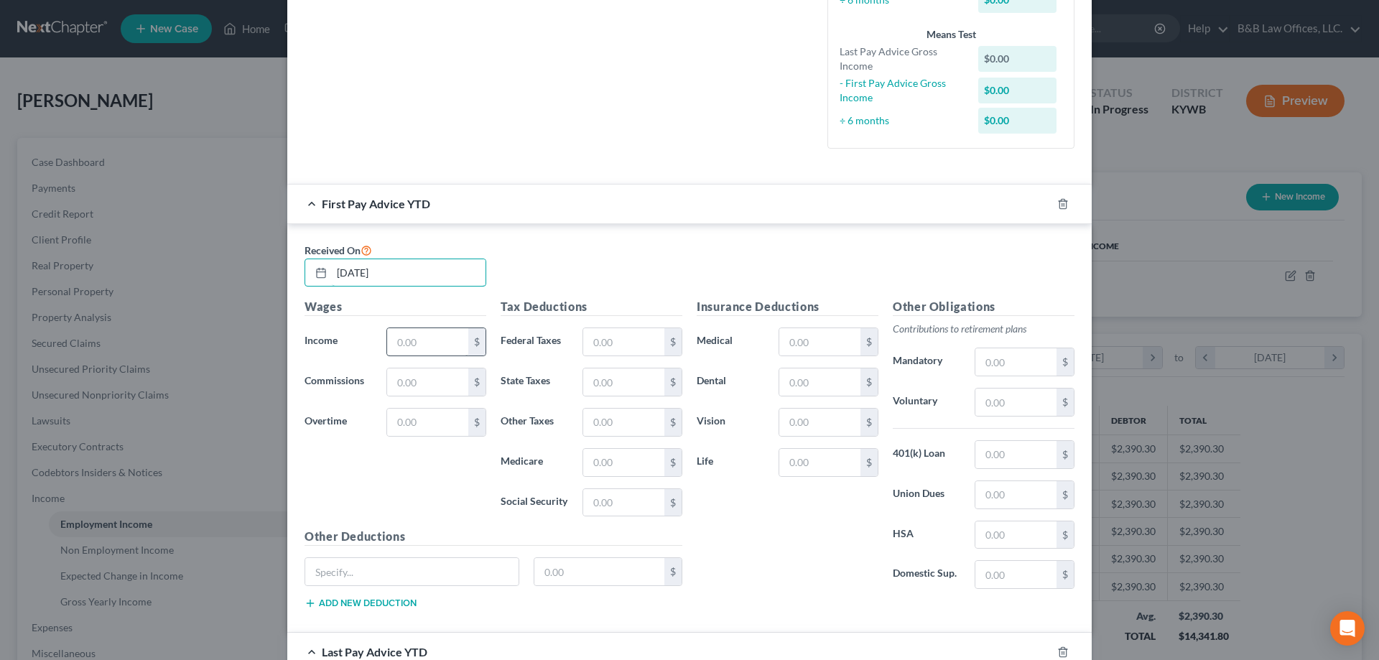
type input "[DATE]"
click at [427, 331] on input "text" at bounding box center [427, 341] width 81 height 27
drag, startPoint x: 421, startPoint y: 340, endPoint x: 384, endPoint y: 328, distance: 38.4
click at [379, 340] on div "7,273. $" at bounding box center [436, 342] width 114 height 29
type input "8,351.98"
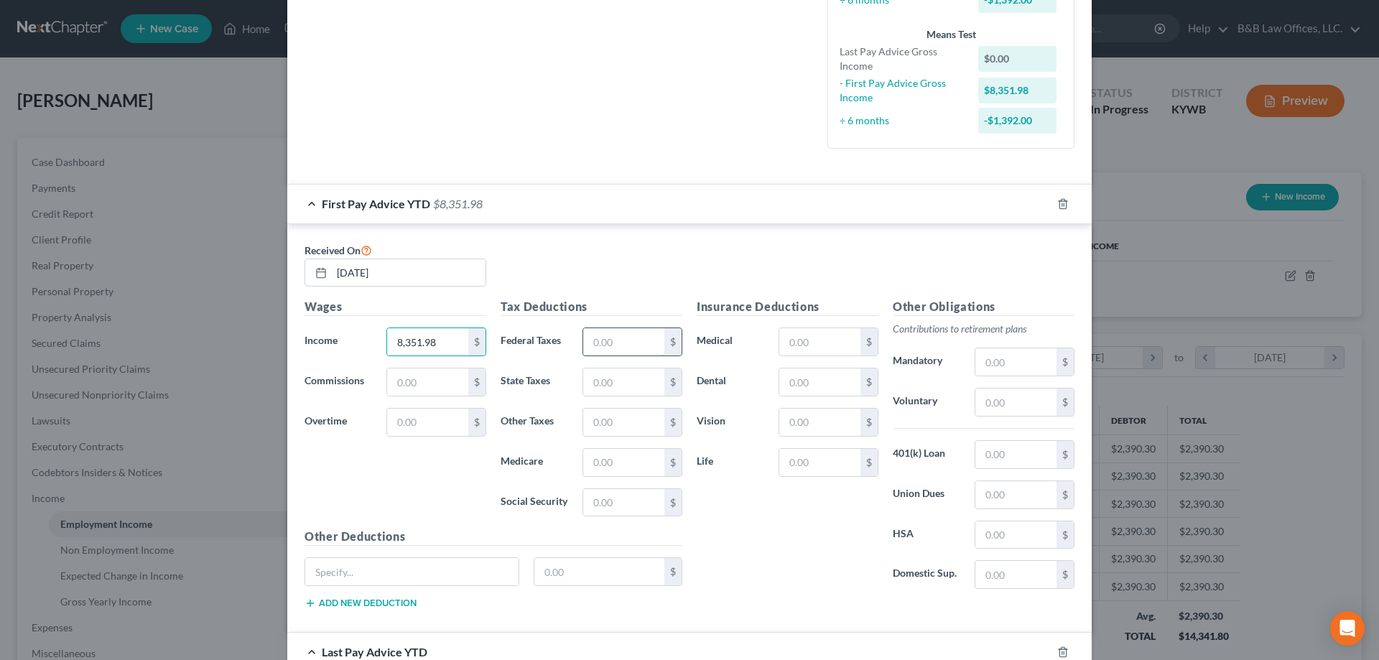
click at [600, 336] on input "text" at bounding box center [623, 341] width 81 height 27
type input "669.06"
drag, startPoint x: 616, startPoint y: 389, endPoint x: 622, endPoint y: 380, distance: 11.0
click at [614, 389] on input "text" at bounding box center [623, 381] width 81 height 27
type input "366.78"
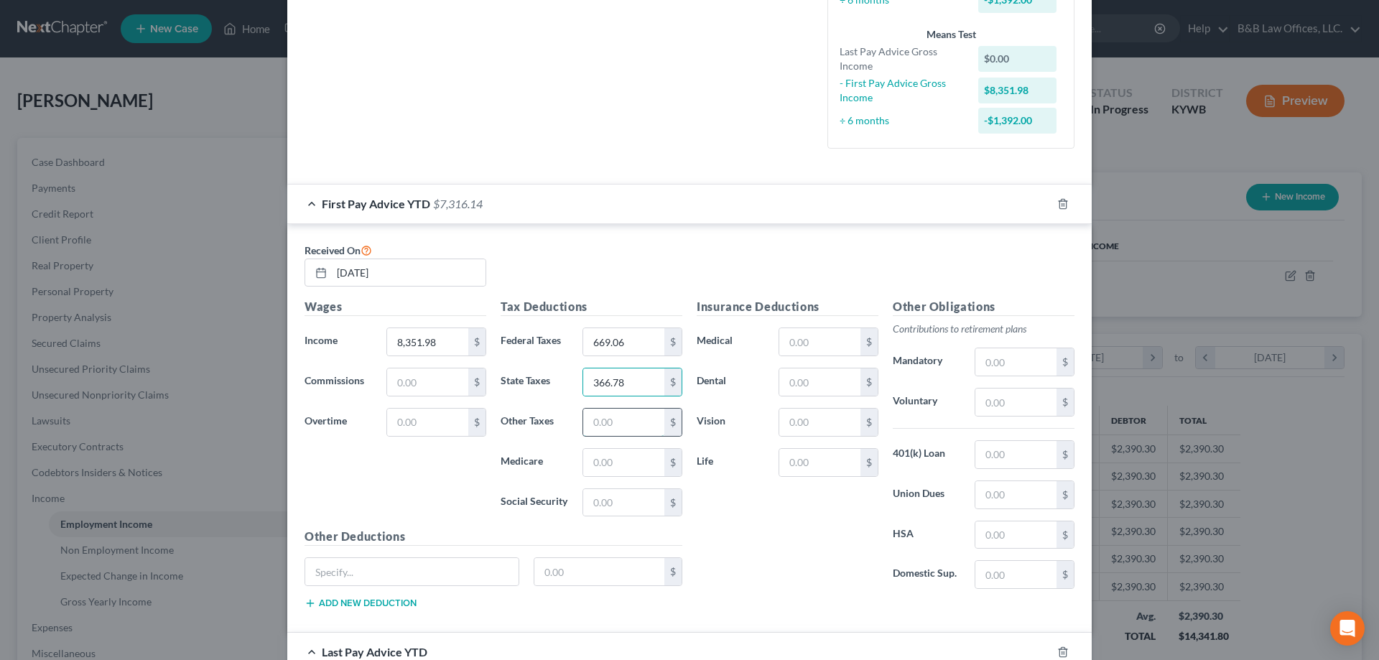
click at [609, 425] on input "text" at bounding box center [623, 422] width 81 height 27
type input "186.76"
type input "119.97"
type input "512.99"
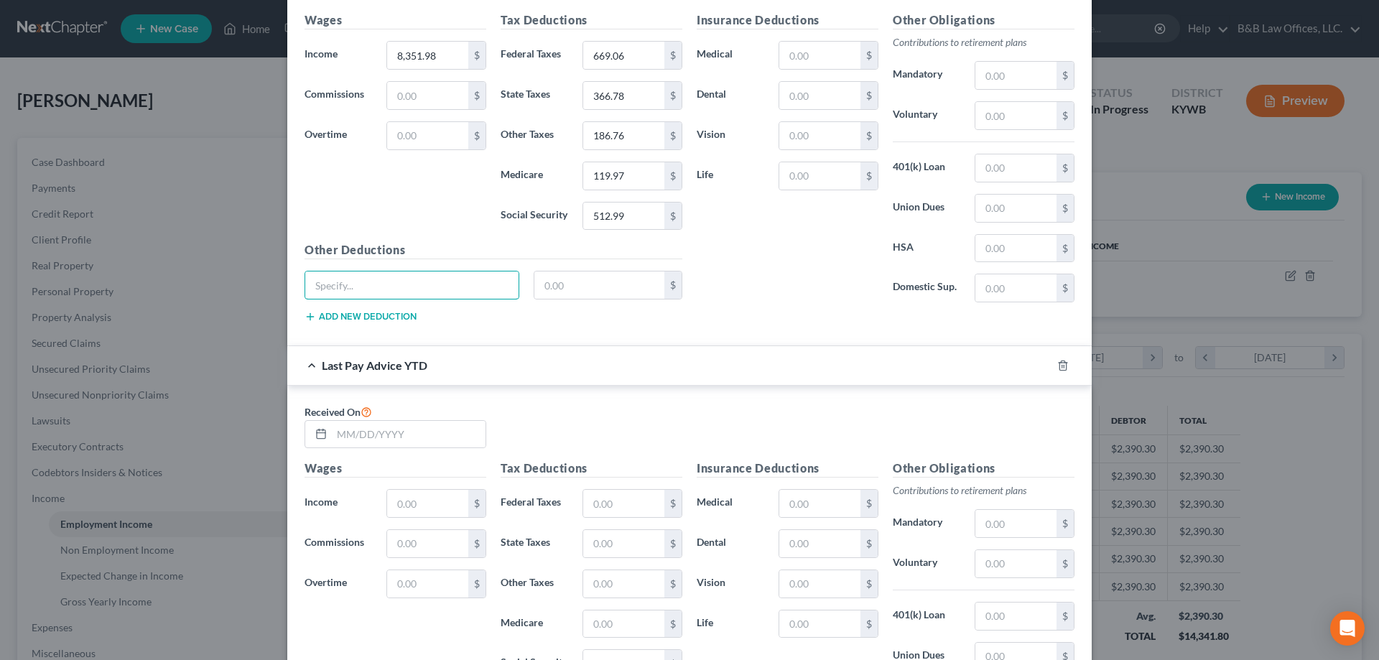
scroll to position [646, 0]
click at [384, 433] on input "text" at bounding box center [409, 433] width 154 height 27
click at [363, 427] on input "text" at bounding box center [409, 433] width 154 height 27
type input "[DATE]"
click at [411, 500] on input "text" at bounding box center [427, 502] width 81 height 27
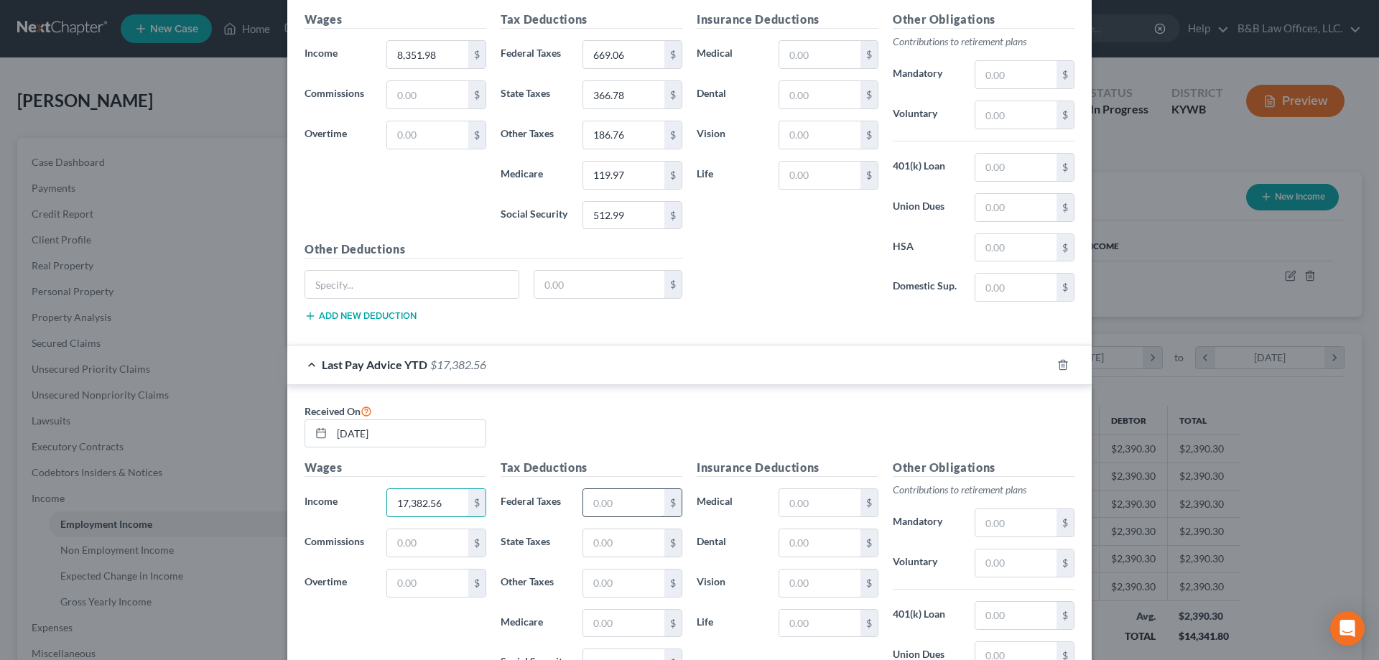
type input "17,382.56"
click at [623, 511] on input "text" at bounding box center [623, 502] width 81 height 27
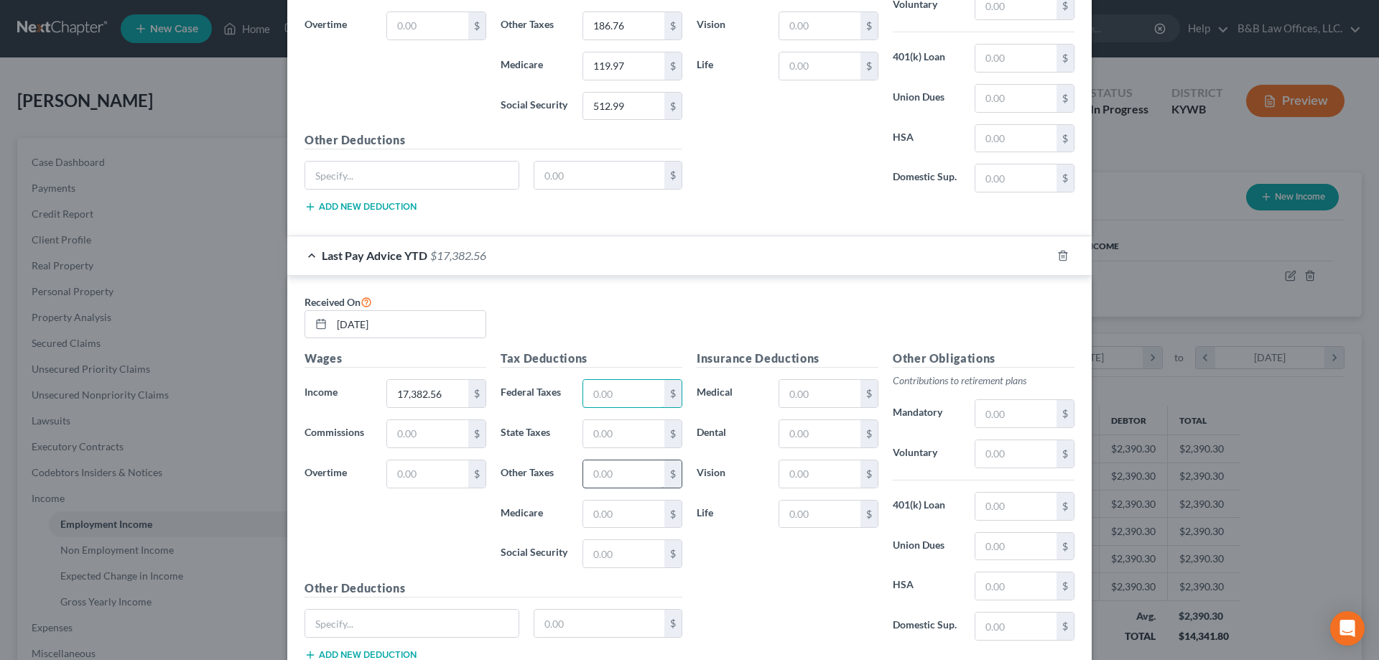
scroll to position [790, 0]
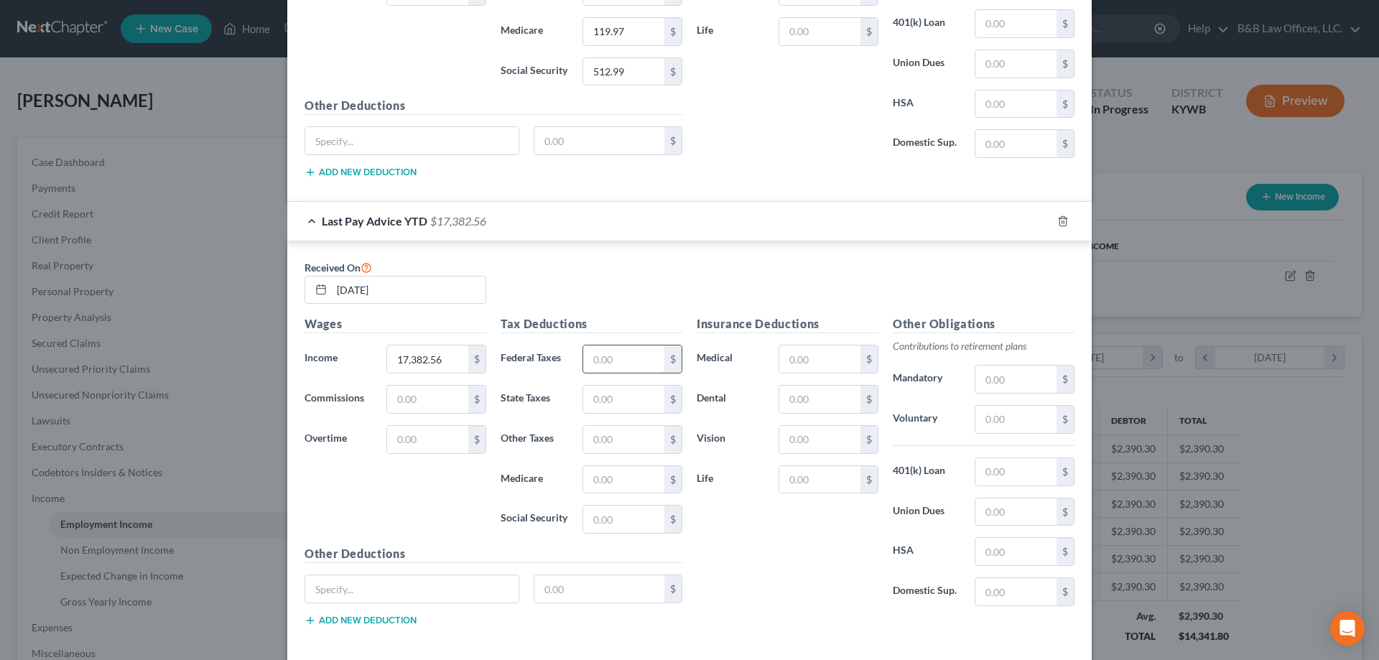
click at [590, 363] on input "text" at bounding box center [623, 358] width 81 height 27
type input "1,509.53"
click at [631, 405] on input "text" at bounding box center [623, 399] width 81 height 27
type input "757.59"
click at [618, 452] on input "text" at bounding box center [623, 439] width 81 height 27
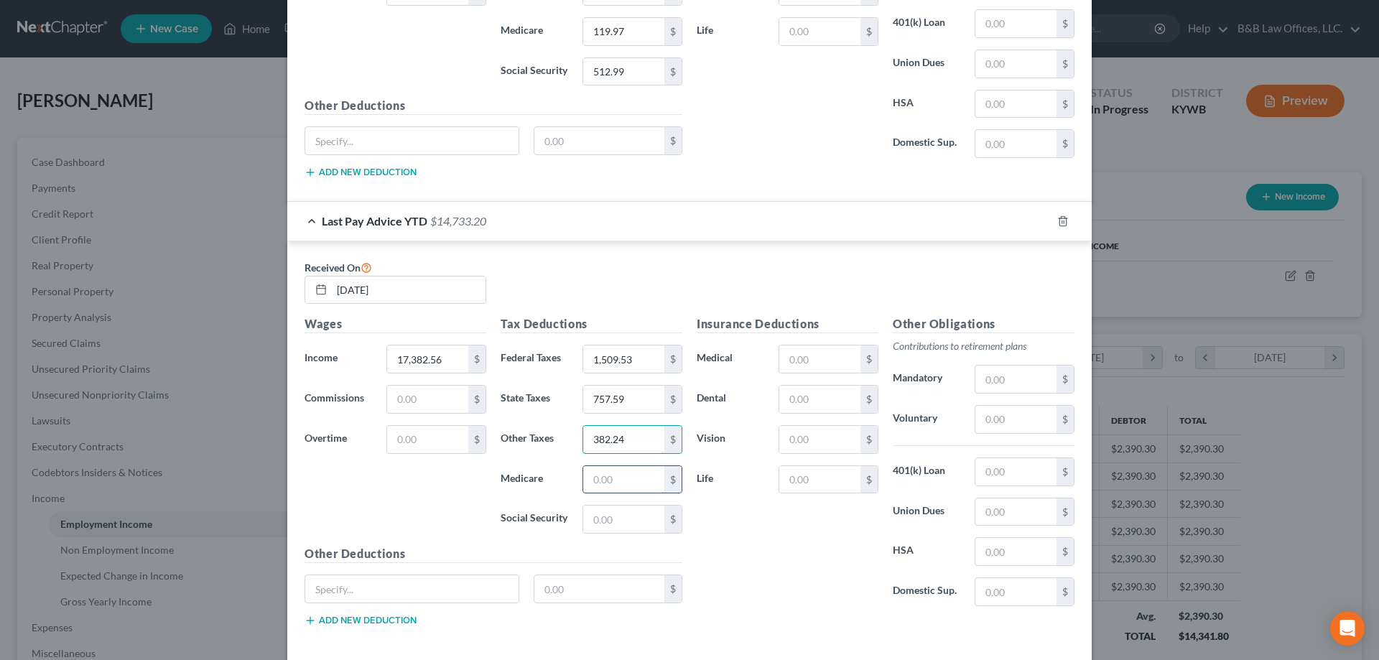
type input "382.24"
click at [627, 471] on input "text" at bounding box center [623, 479] width 81 height 27
type input "249.03"
click at [645, 522] on input "text" at bounding box center [623, 519] width 81 height 27
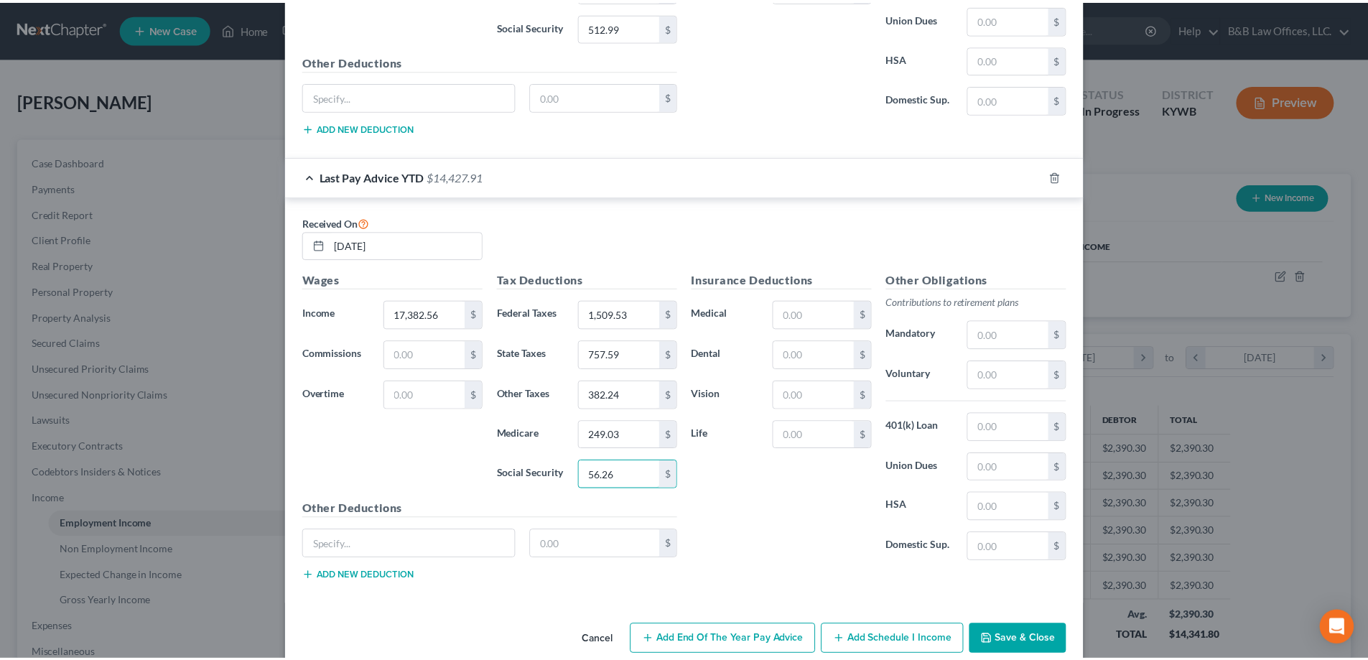
scroll to position [858, 0]
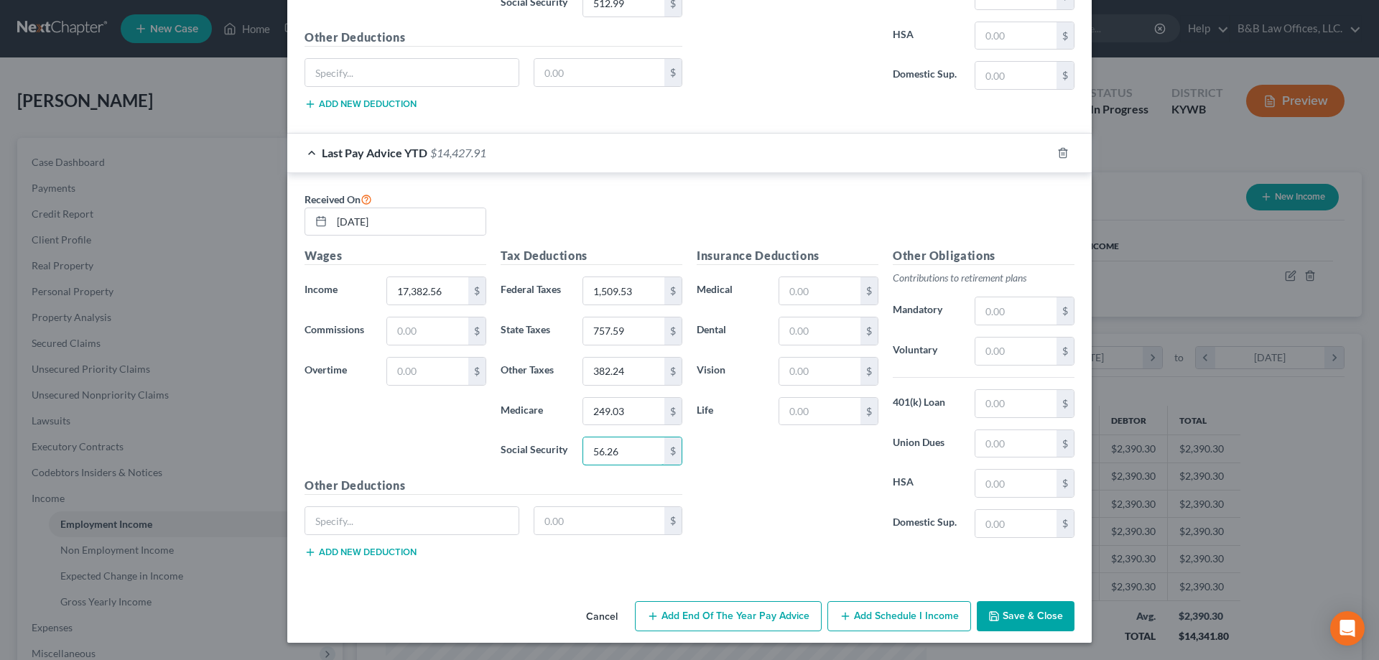
type input "56.26"
click at [1008, 621] on button "Save & Close" at bounding box center [1026, 616] width 98 height 30
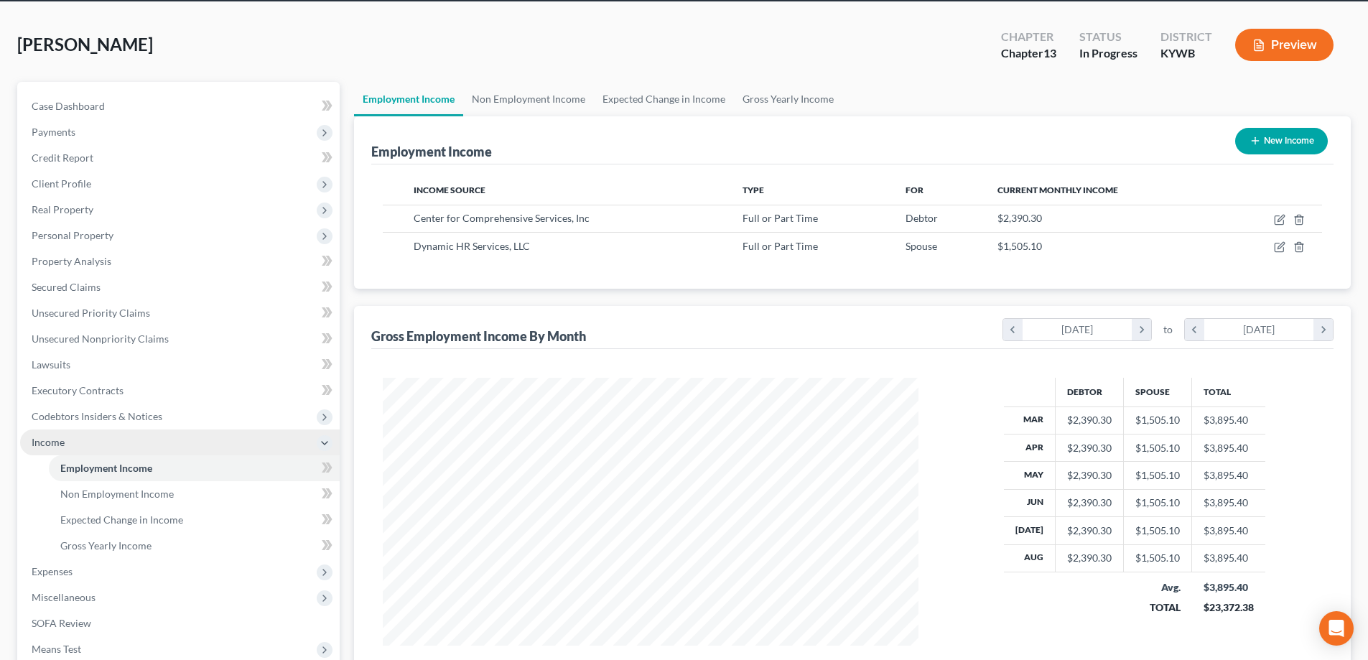
scroll to position [215, 0]
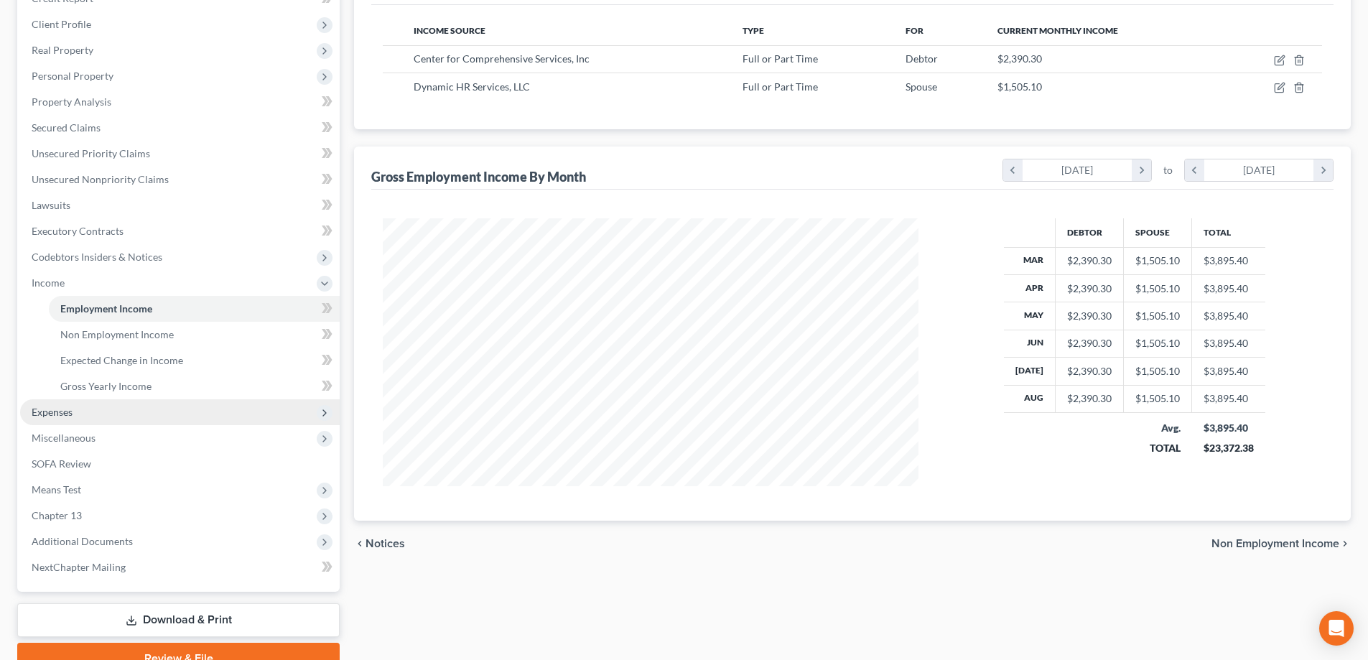
click at [75, 408] on span "Expenses" at bounding box center [180, 412] width 320 height 26
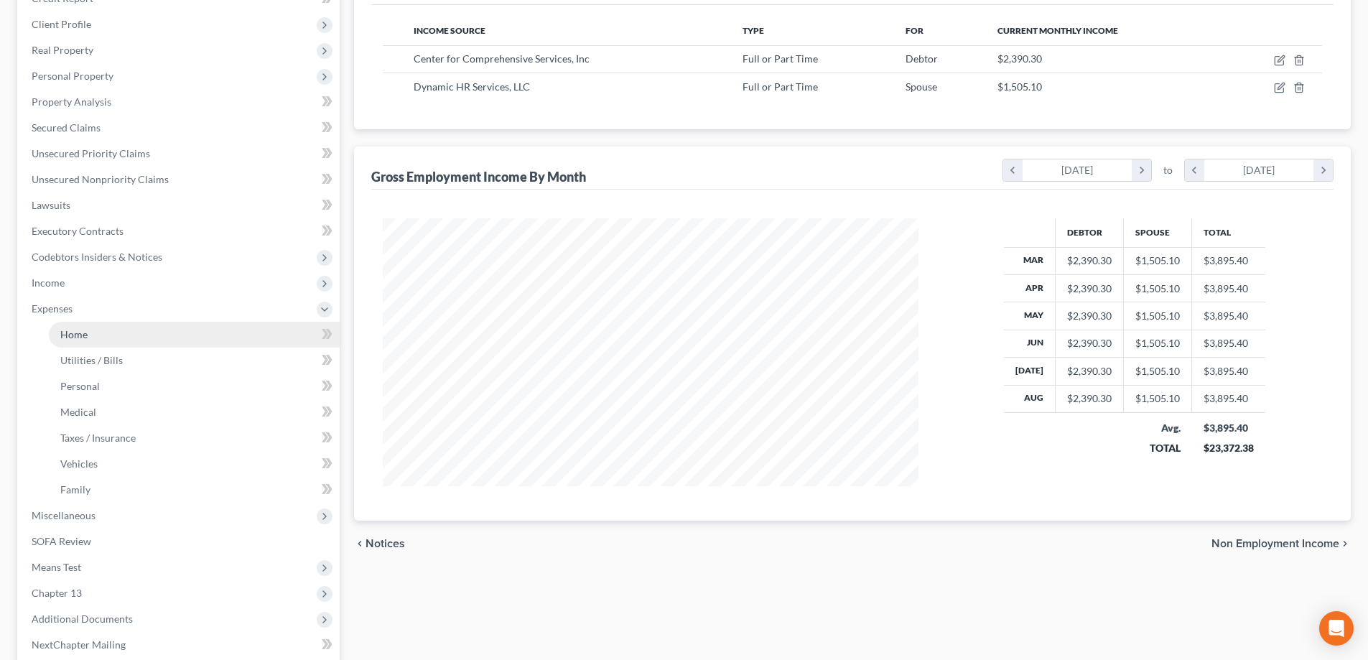
click at [111, 343] on link "Home" at bounding box center [194, 335] width 291 height 26
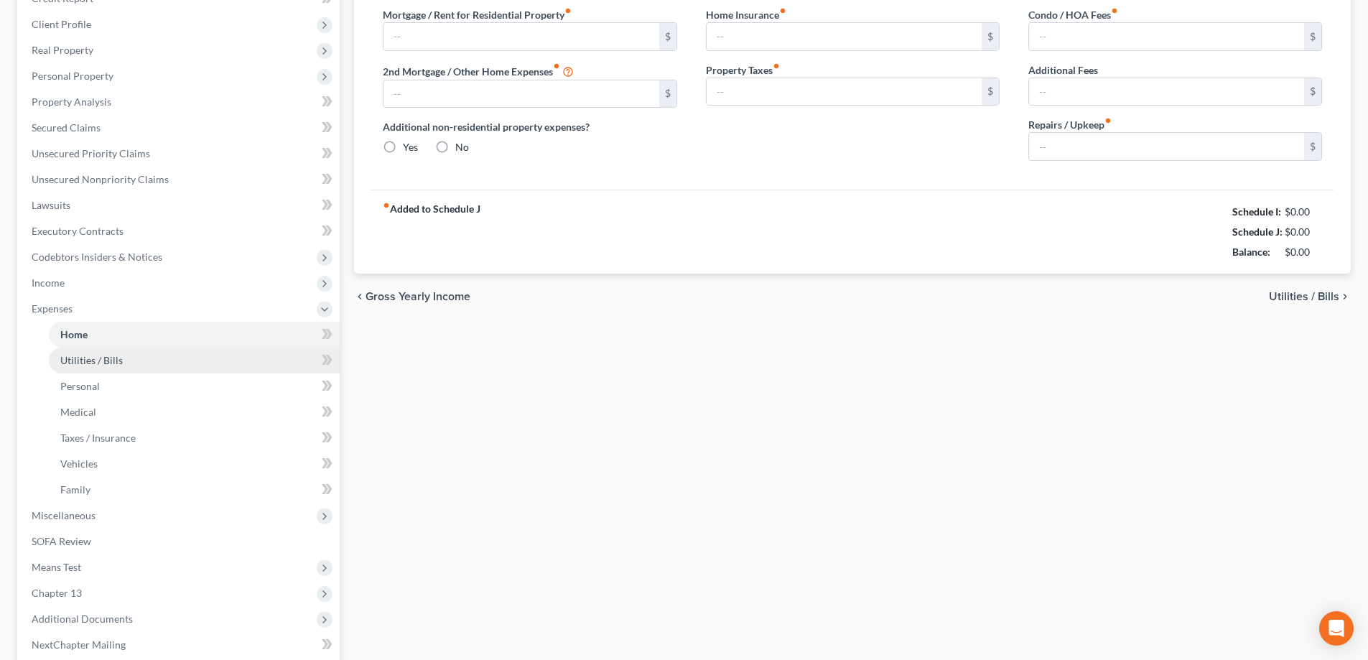
type input "0.00"
radio input "true"
type input "0.00"
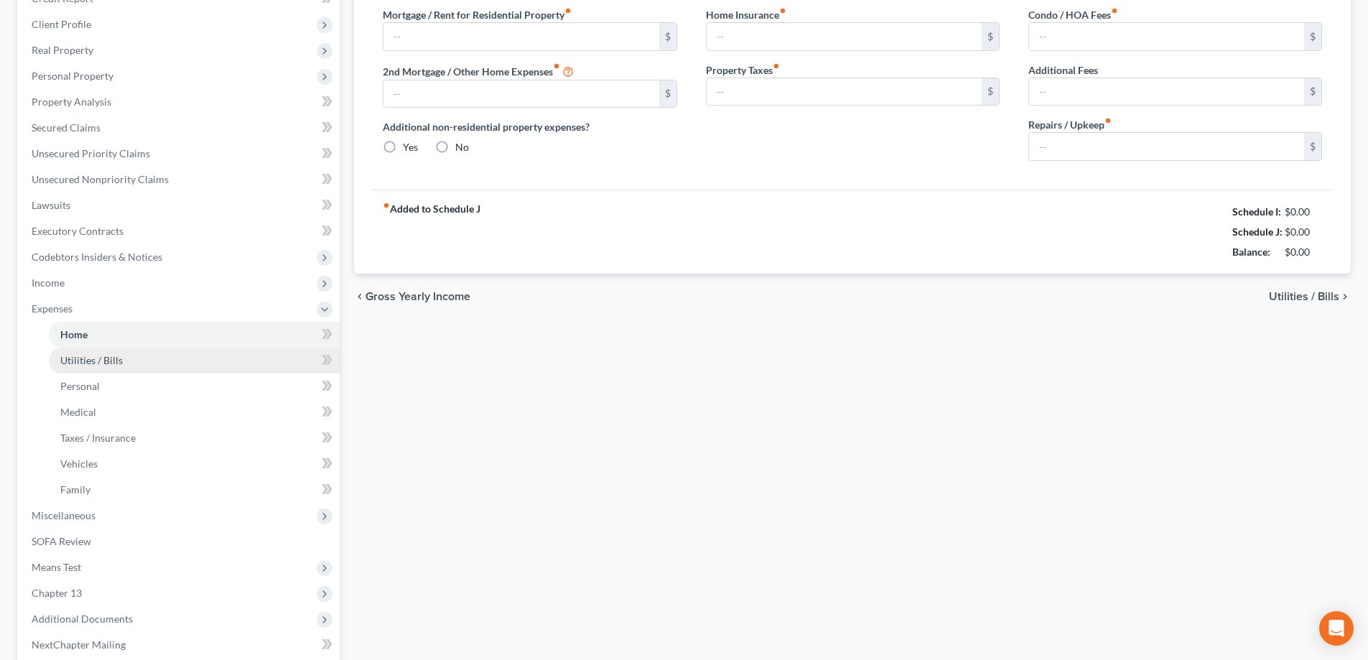
type input "0.00"
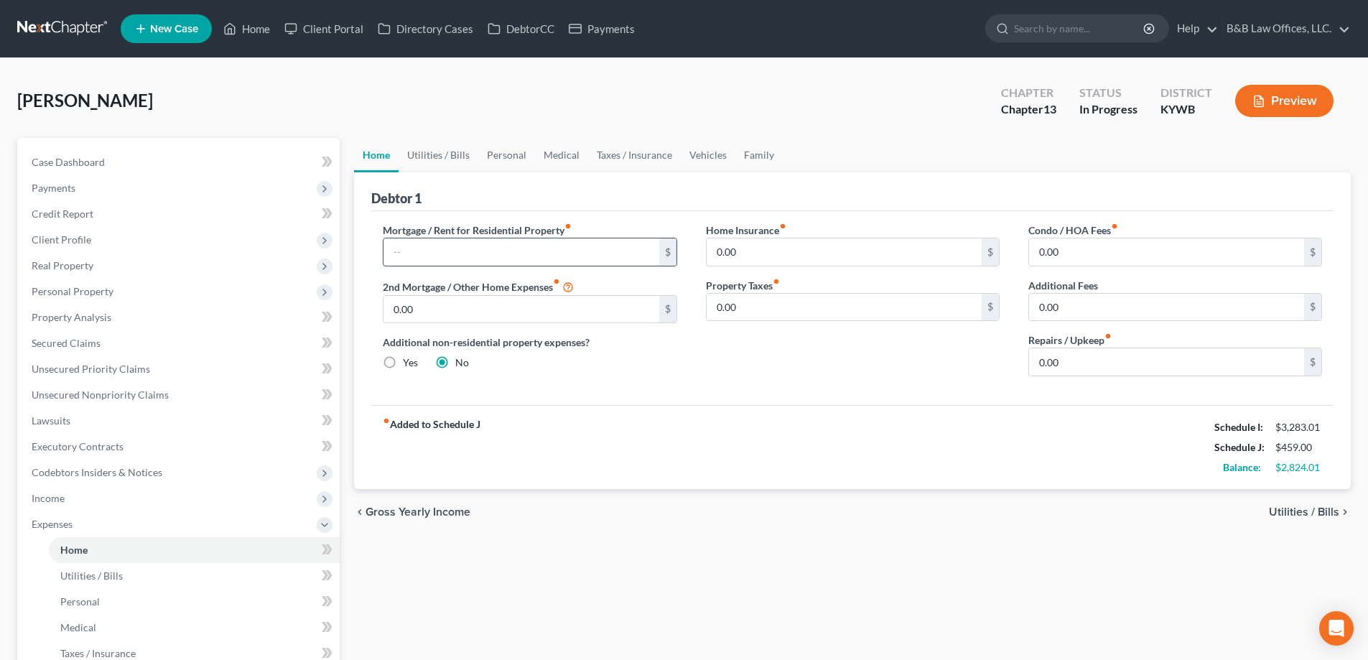
click at [476, 249] on input "text" at bounding box center [521, 251] width 275 height 27
click at [431, 149] on link "Utilities / Bills" at bounding box center [439, 155] width 80 height 34
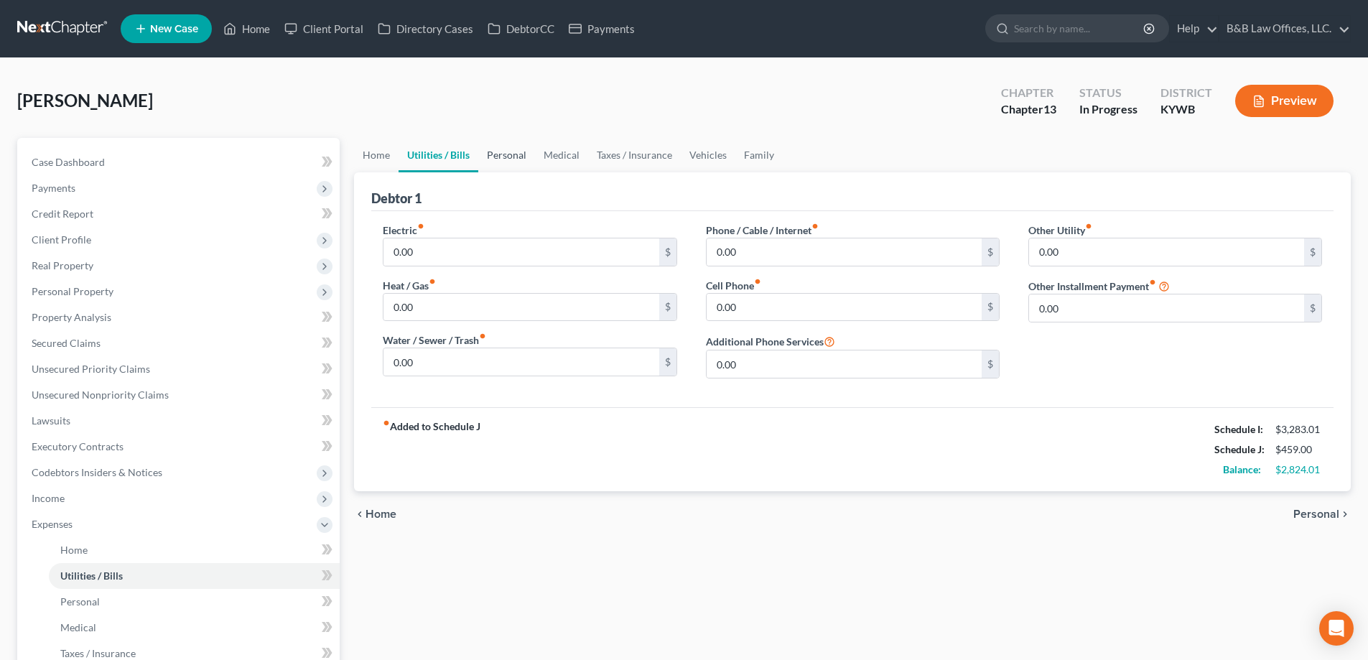
click at [511, 160] on link "Personal" at bounding box center [506, 155] width 57 height 34
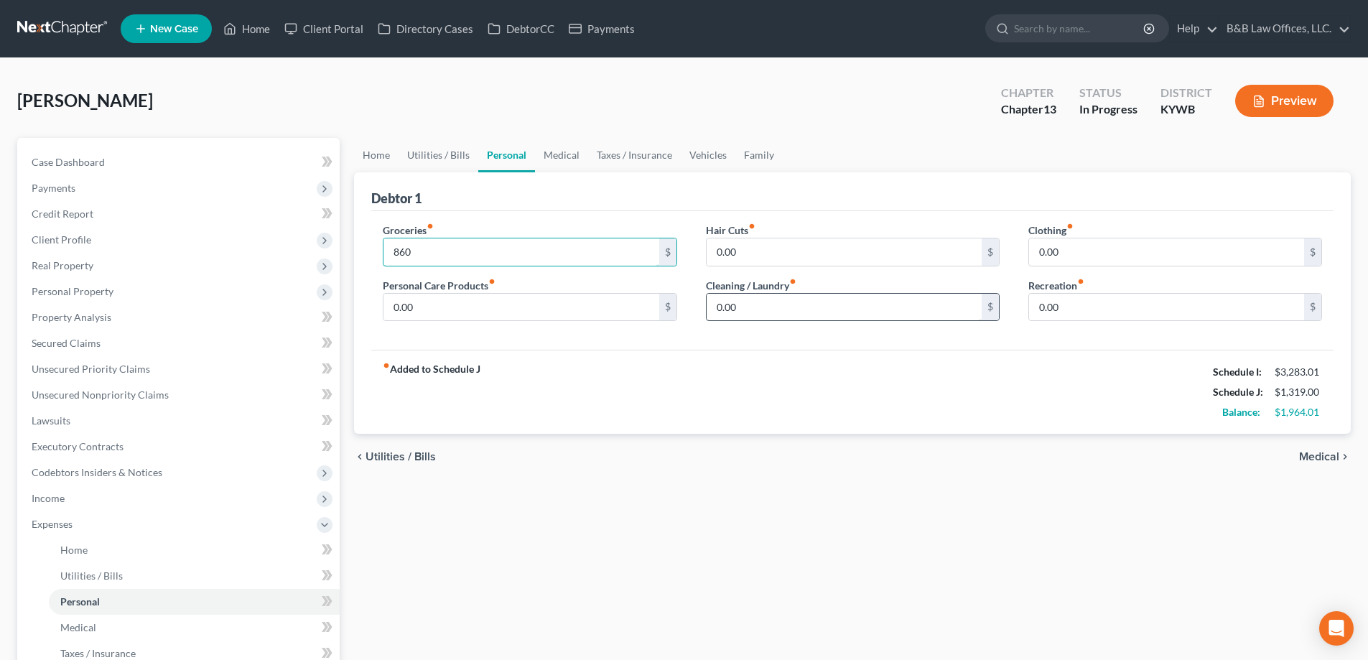
type input "860"
click at [777, 308] on input "0.00" at bounding box center [844, 307] width 275 height 27
type input "70"
click at [1077, 249] on input "0.00" at bounding box center [1166, 251] width 275 height 27
type input "180"
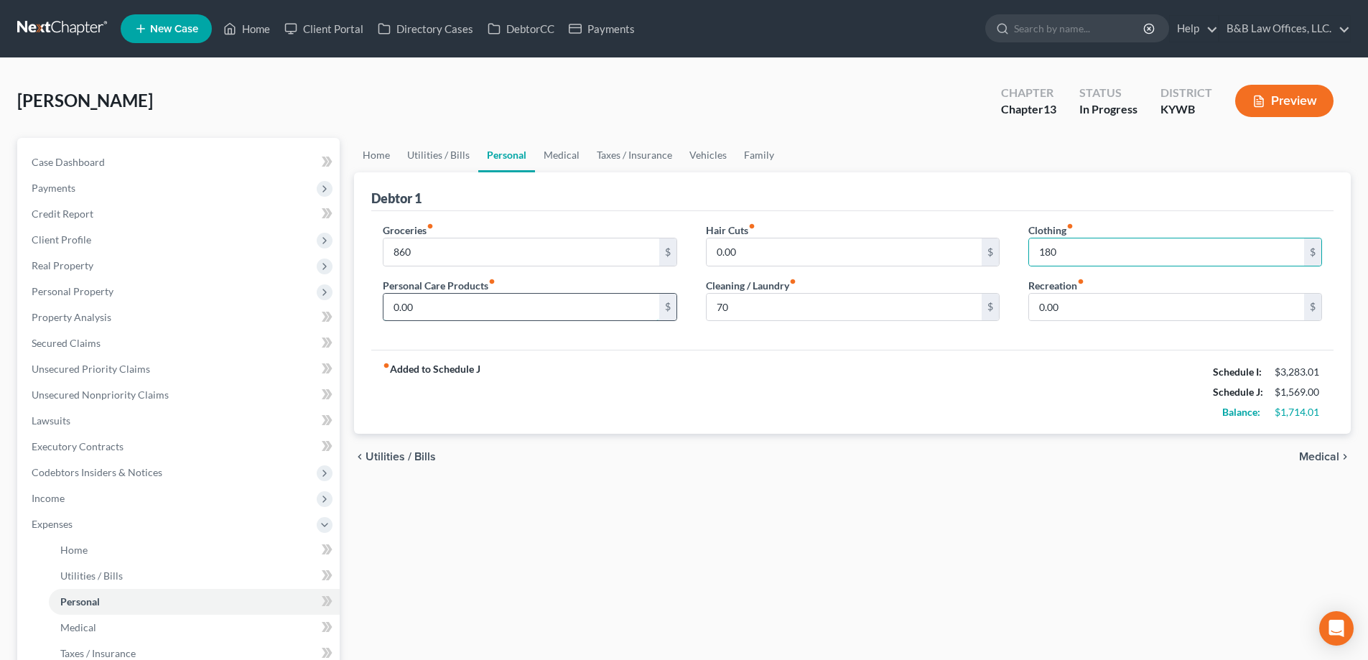
click at [489, 300] on input "0.00" at bounding box center [521, 307] width 275 height 27
type input "85"
click at [1157, 330] on div "Clothing fiber_manual_record 180 $ Recreation fiber_manual_record 0.00 $" at bounding box center [1175, 278] width 323 height 111
click at [1138, 312] on input "0.00" at bounding box center [1166, 307] width 275 height 27
type input "250"
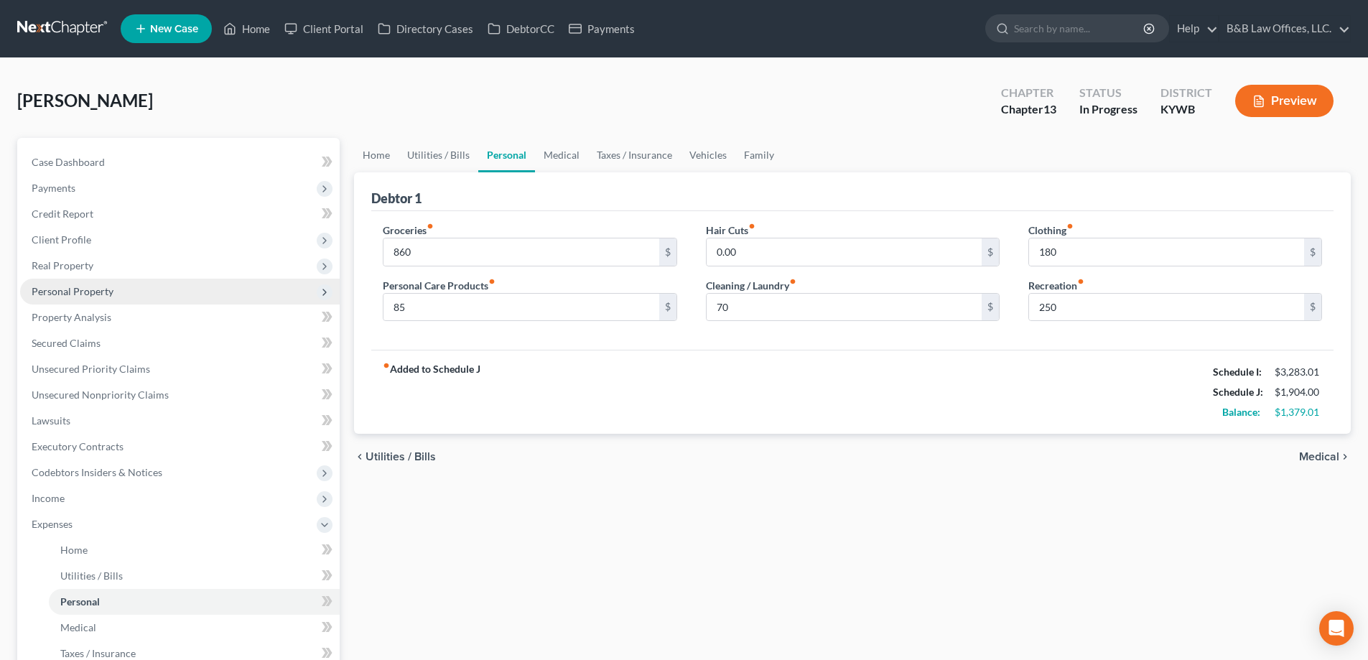
click at [91, 284] on span "Personal Property" at bounding box center [180, 292] width 320 height 26
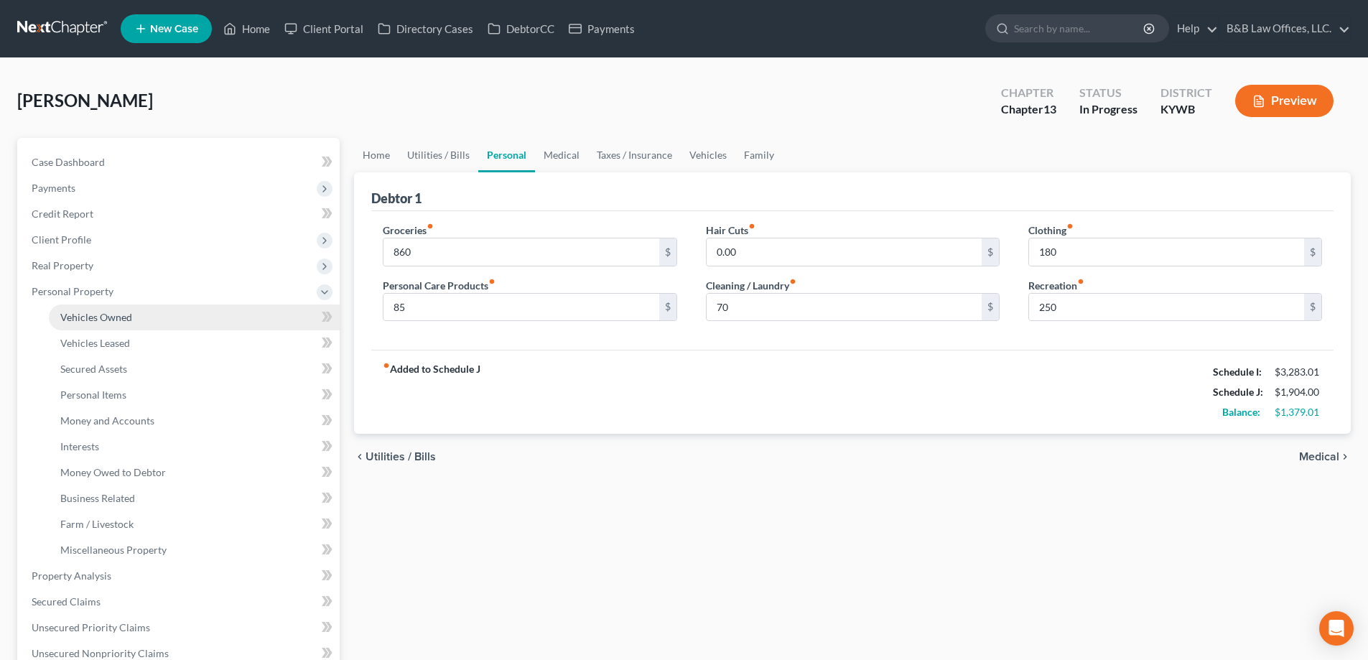
click at [94, 311] on span "Vehicles Owned" at bounding box center [96, 317] width 72 height 12
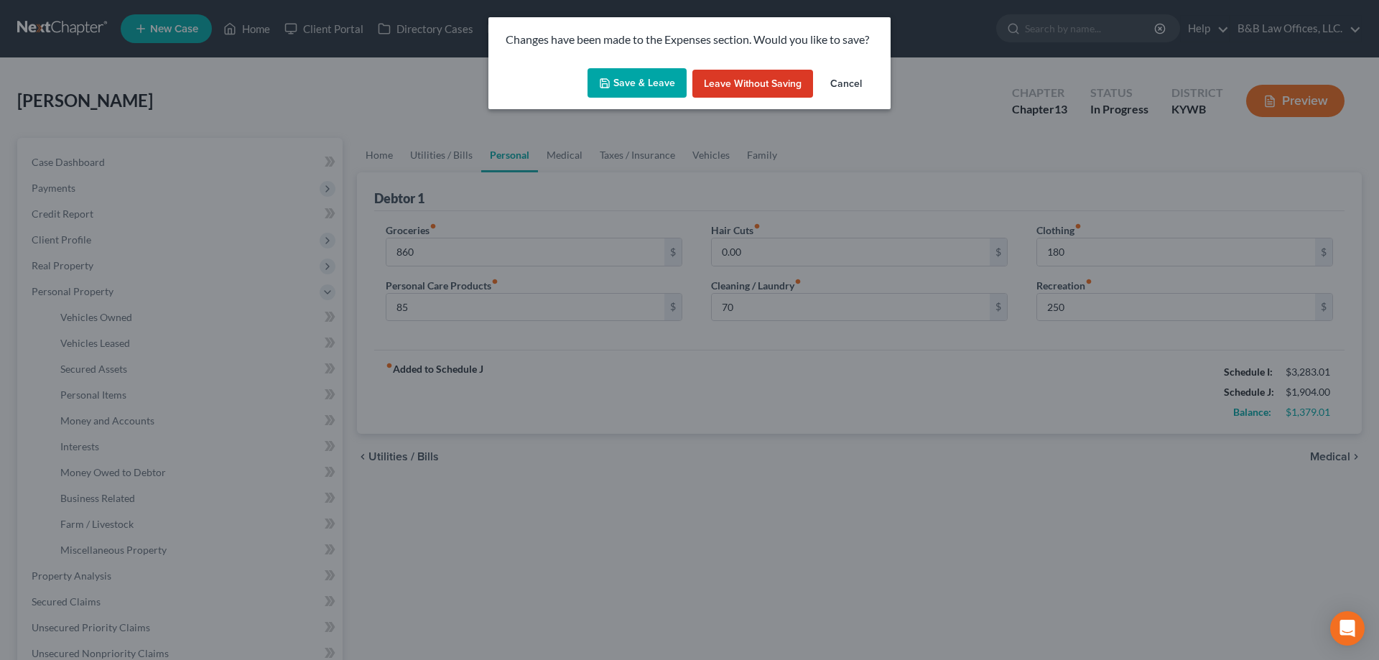
click at [646, 86] on button "Save & Leave" at bounding box center [637, 83] width 99 height 30
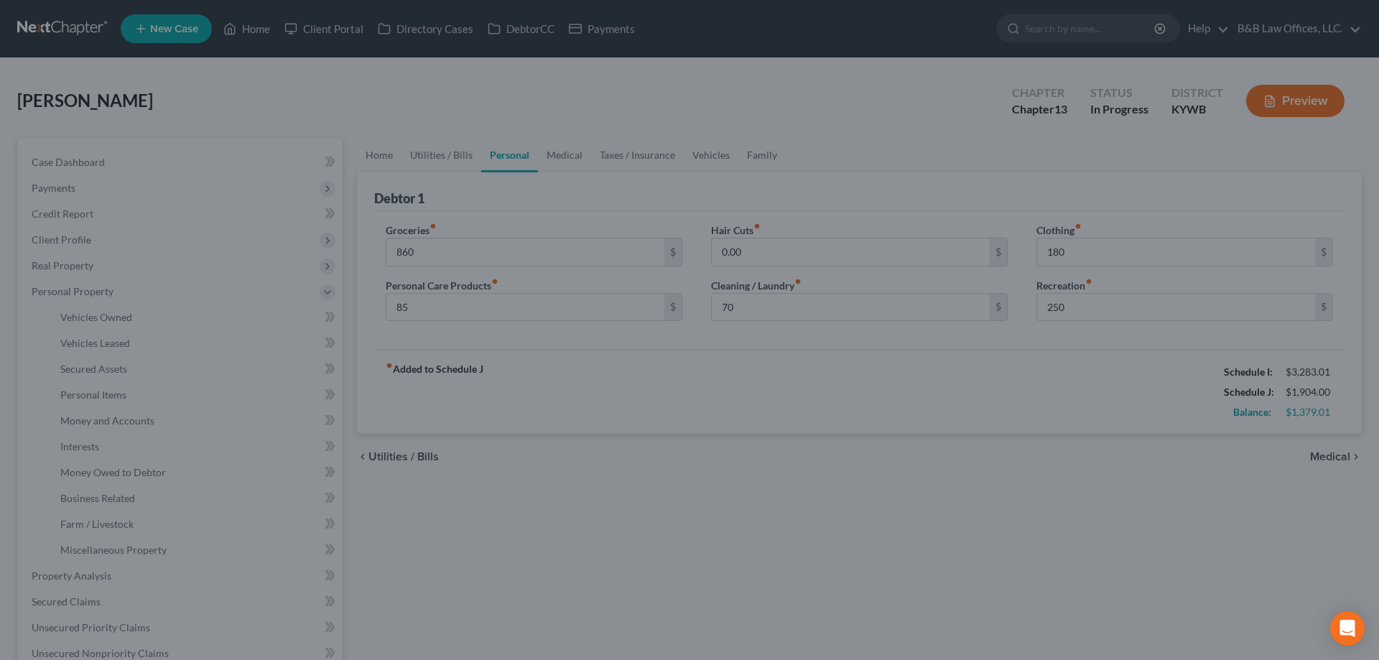
type input "860.00"
type input "85.00"
type input "70.00"
type input "180.00"
type input "250.00"
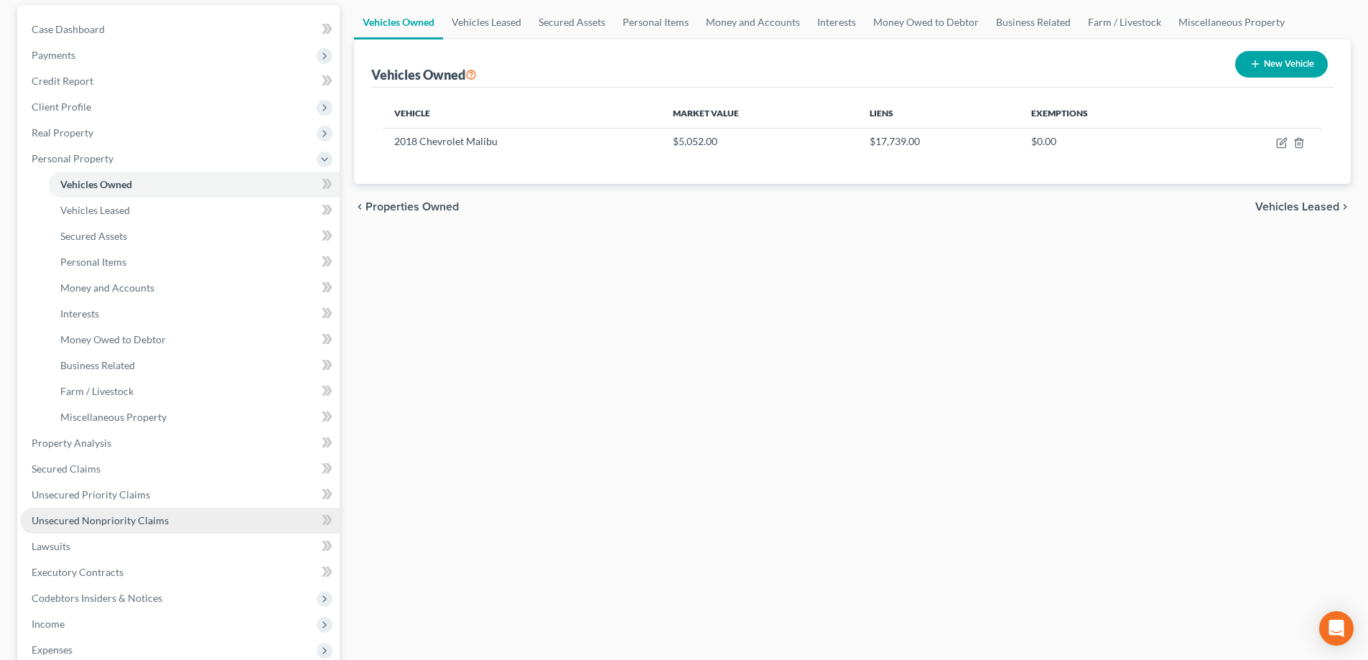
scroll to position [144, 0]
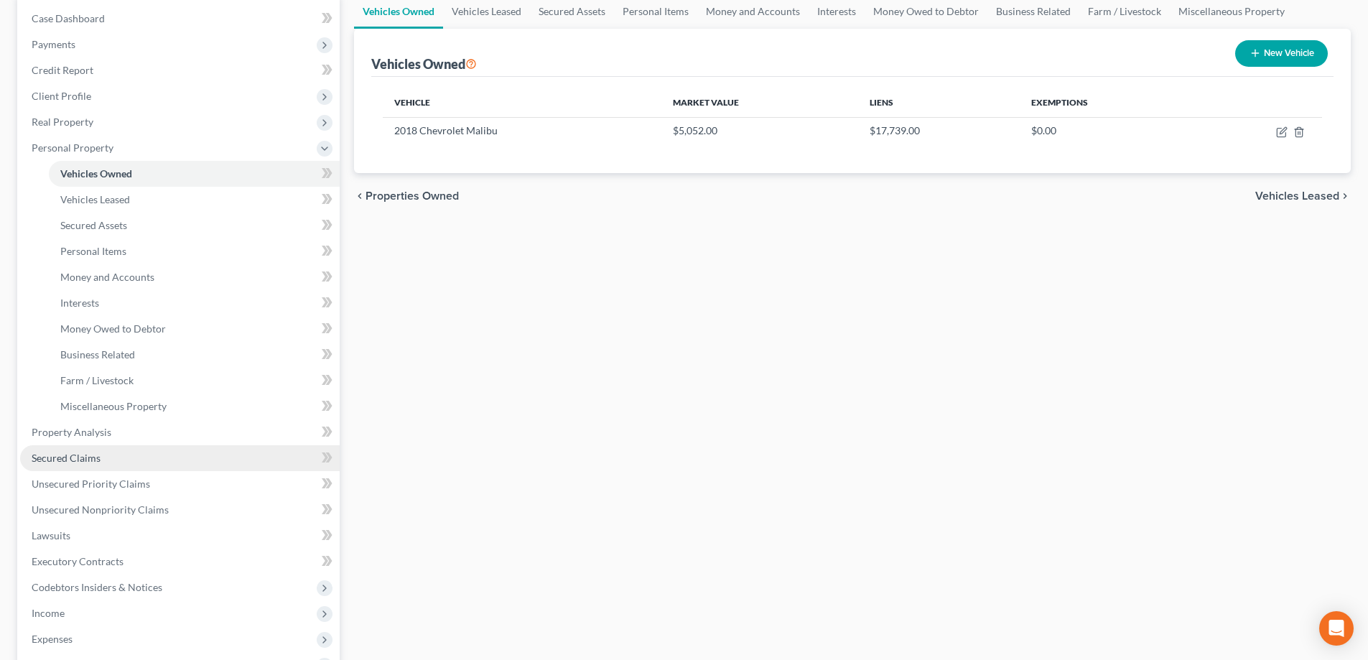
click at [78, 464] on link "Secured Claims" at bounding box center [180, 458] width 320 height 26
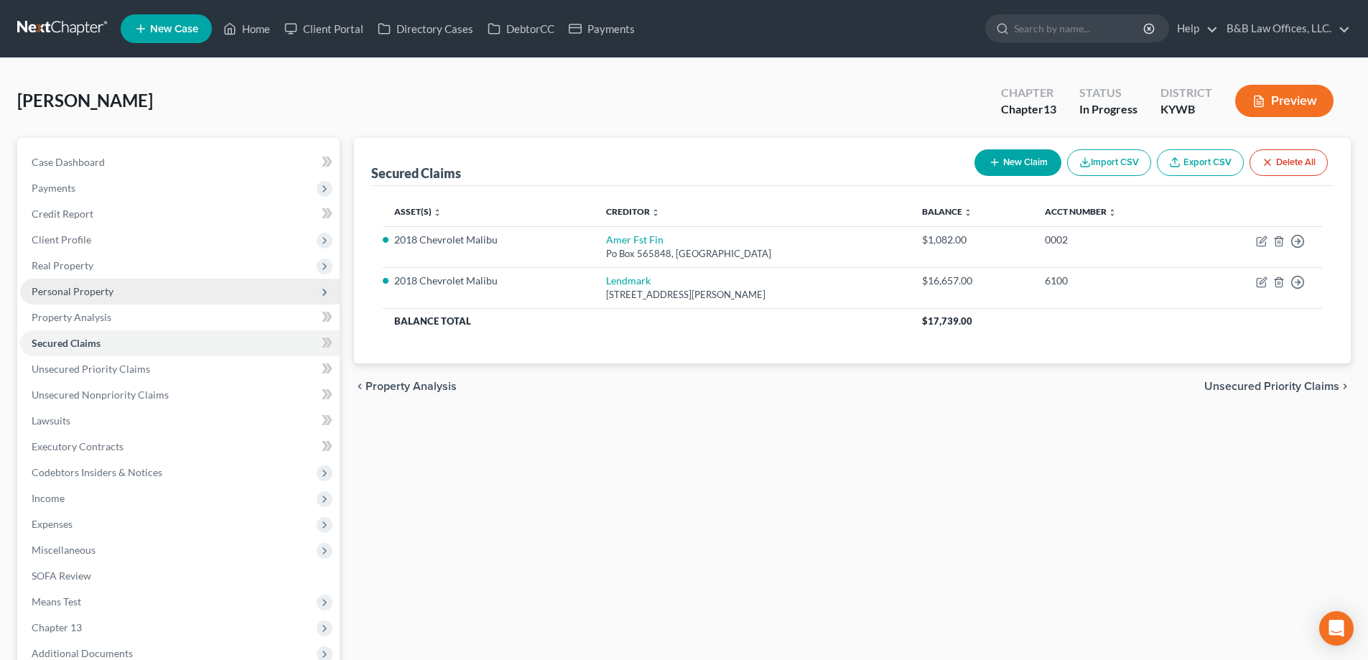
click at [104, 292] on span "Personal Property" at bounding box center [73, 291] width 82 height 12
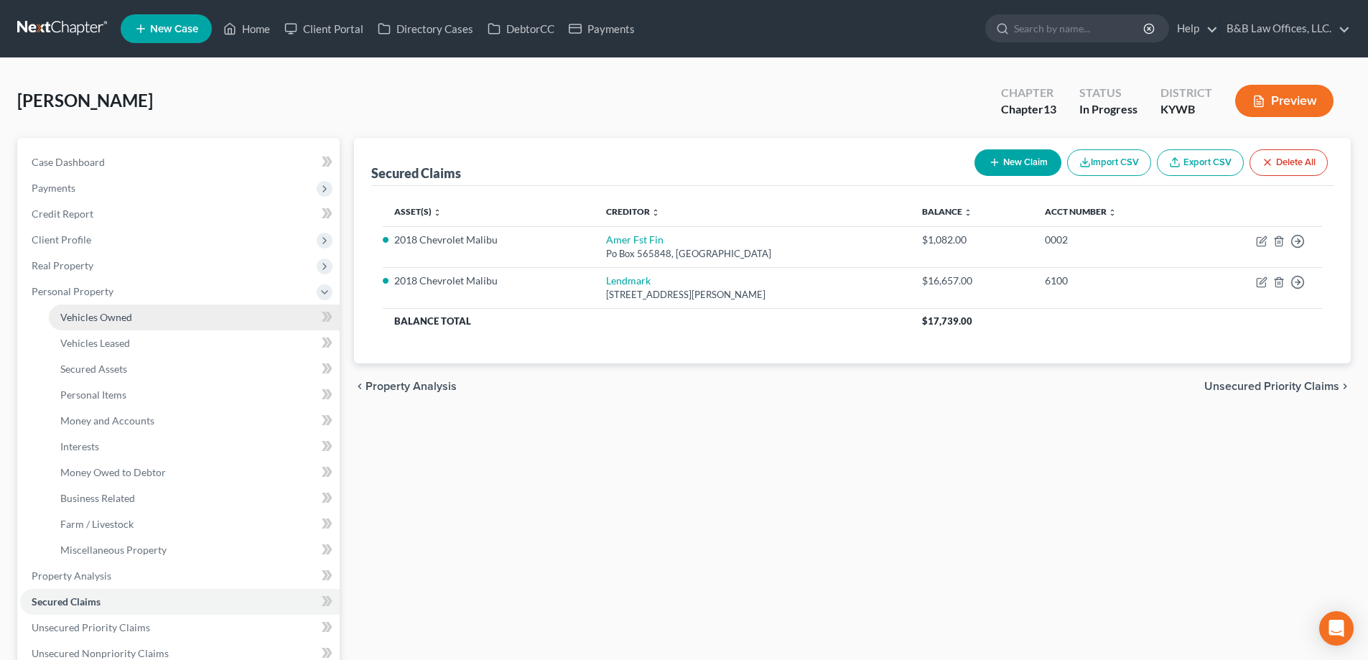
click at [108, 312] on span "Vehicles Owned" at bounding box center [96, 317] width 72 height 12
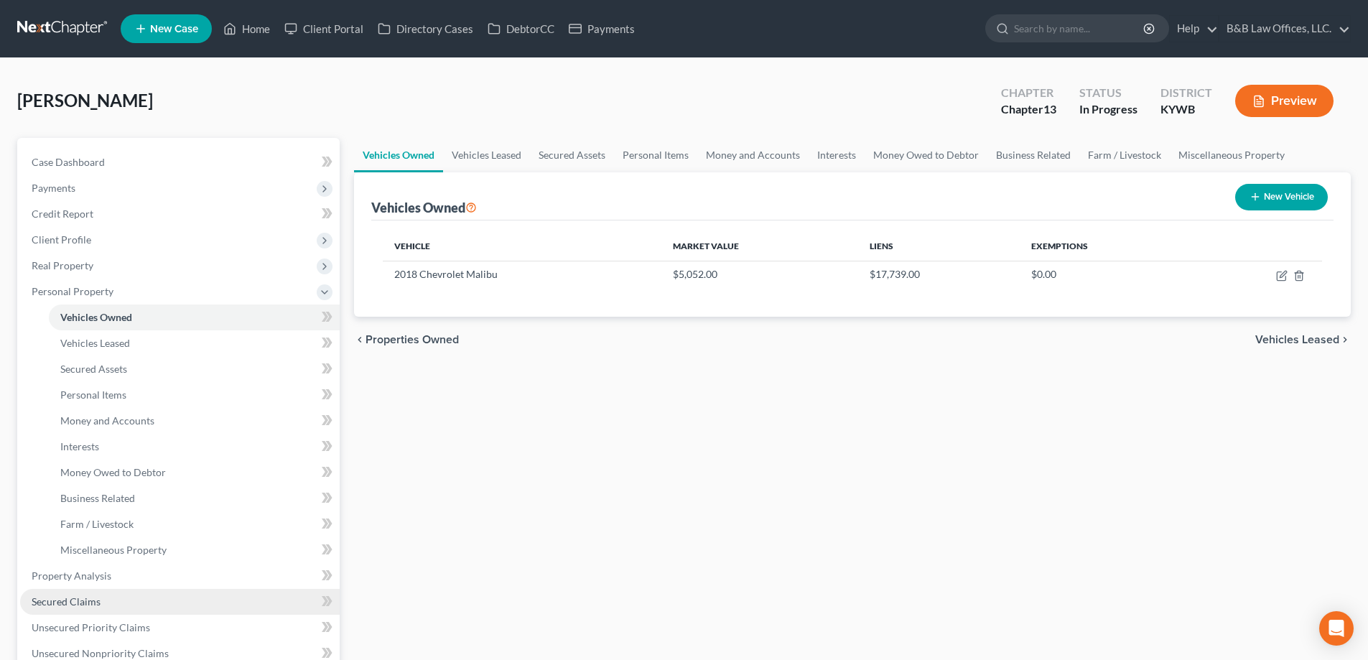
click at [106, 598] on link "Secured Claims" at bounding box center [180, 602] width 320 height 26
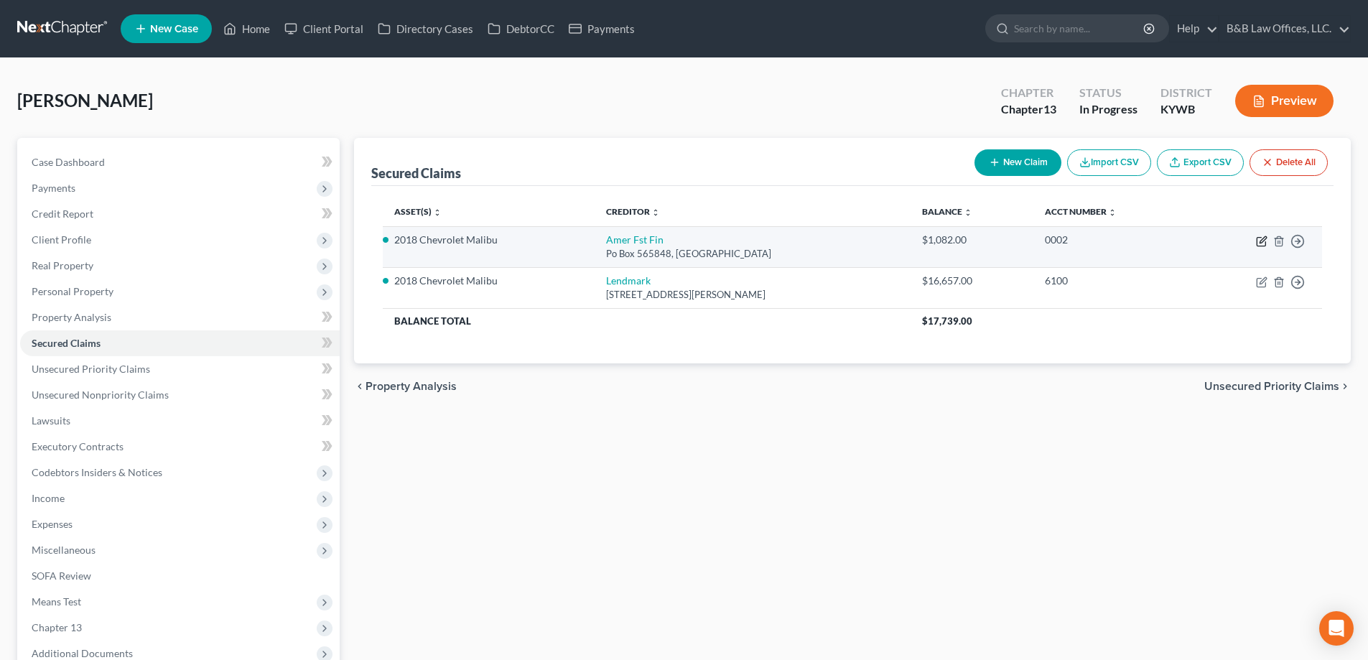
click at [1263, 243] on icon "button" at bounding box center [1261, 241] width 11 height 11
select select "45"
select select "3"
select select "0"
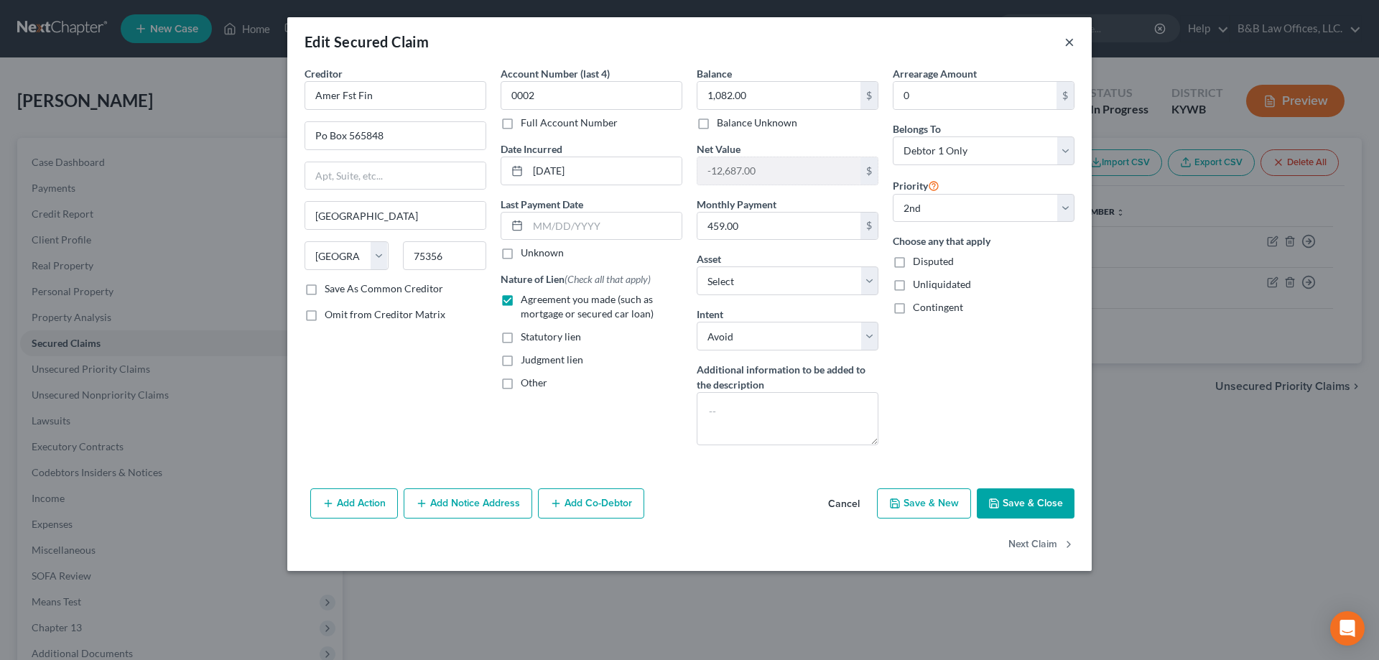
click at [1073, 44] on button "×" at bounding box center [1069, 41] width 10 height 17
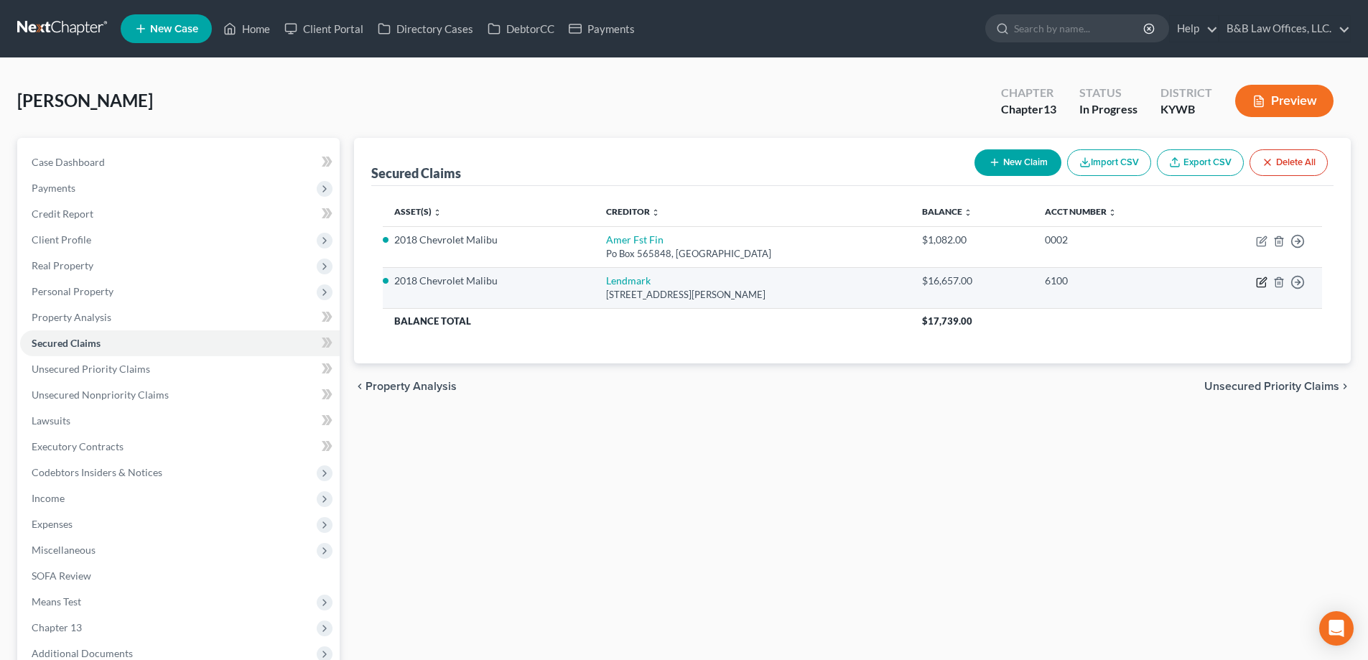
click at [1261, 286] on icon "button" at bounding box center [1261, 282] width 11 height 11
select select "10"
select select "2"
select select "0"
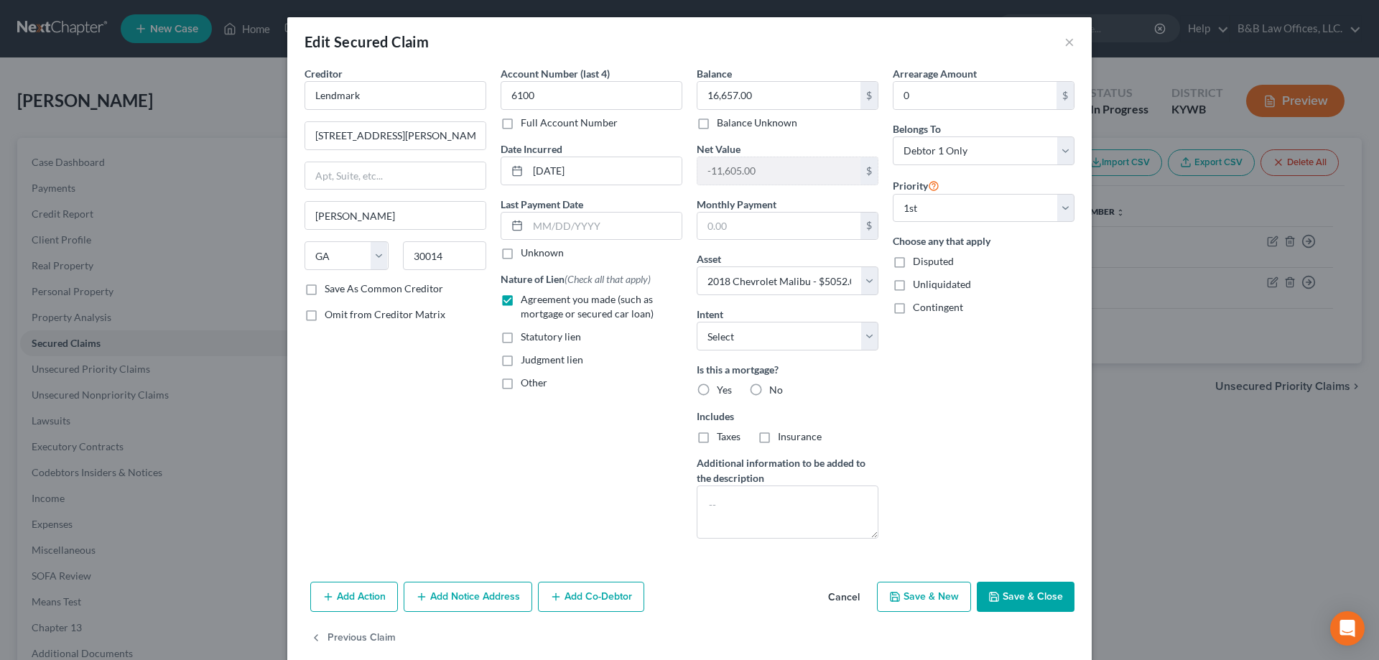
drag, startPoint x: 841, startPoint y: 594, endPoint x: 986, endPoint y: 590, distance: 145.2
click at [979, 590] on div "Add Action Add Notice Address Add Co-Debtor Cancel Save & New Save & Close" at bounding box center [689, 599] width 804 height 47
click at [1003, 594] on button "Save & Close" at bounding box center [1026, 597] width 98 height 30
select select
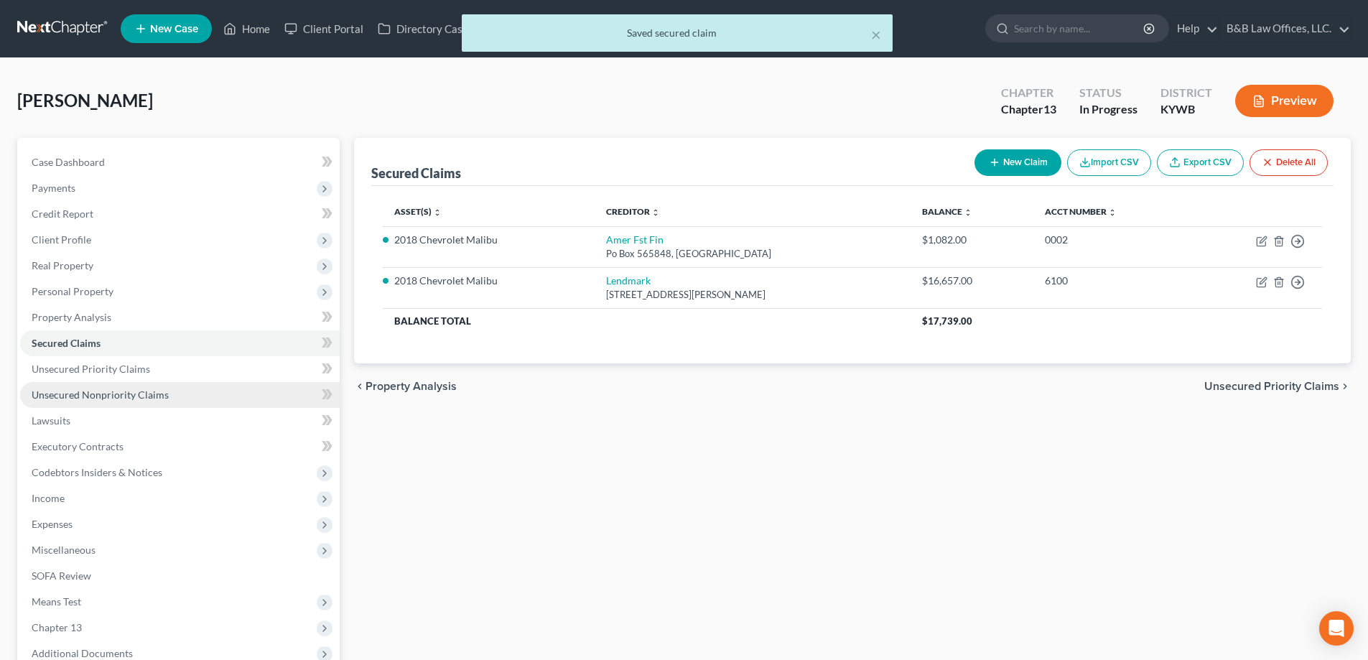
click at [70, 398] on span "Unsecured Nonpriority Claims" at bounding box center [100, 395] width 137 height 12
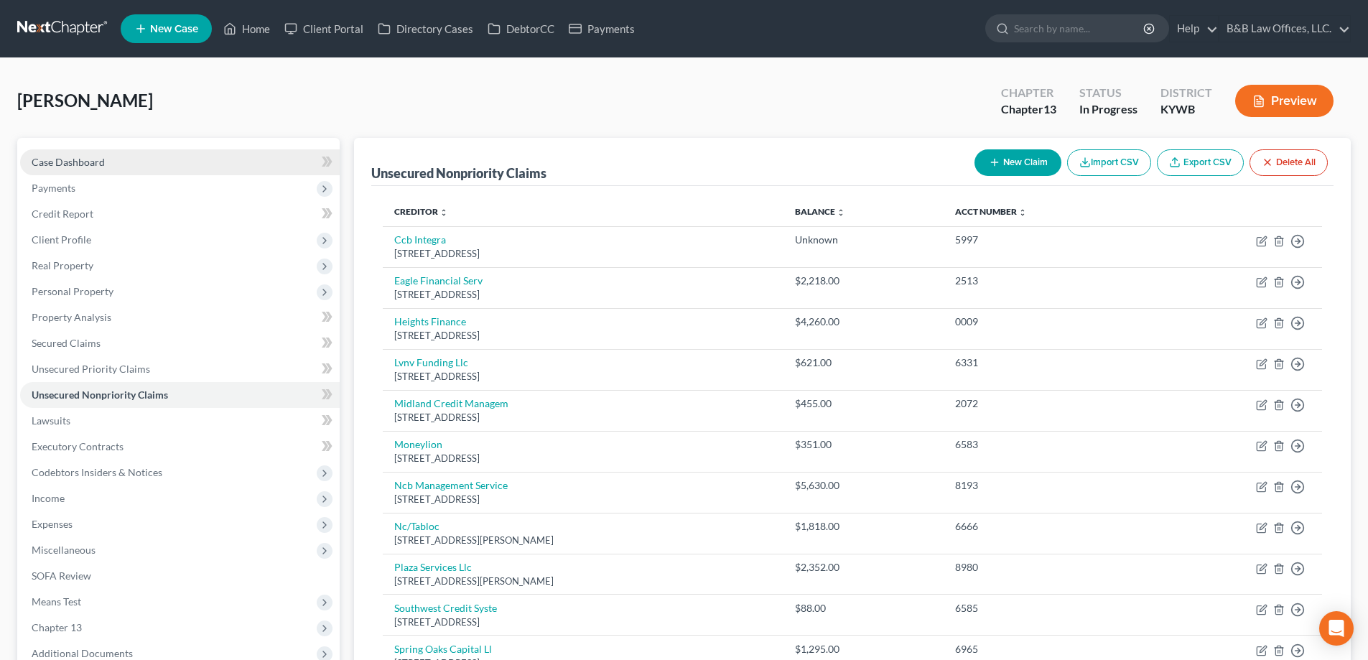
click at [121, 161] on link "Case Dashboard" at bounding box center [180, 162] width 320 height 26
select select "2"
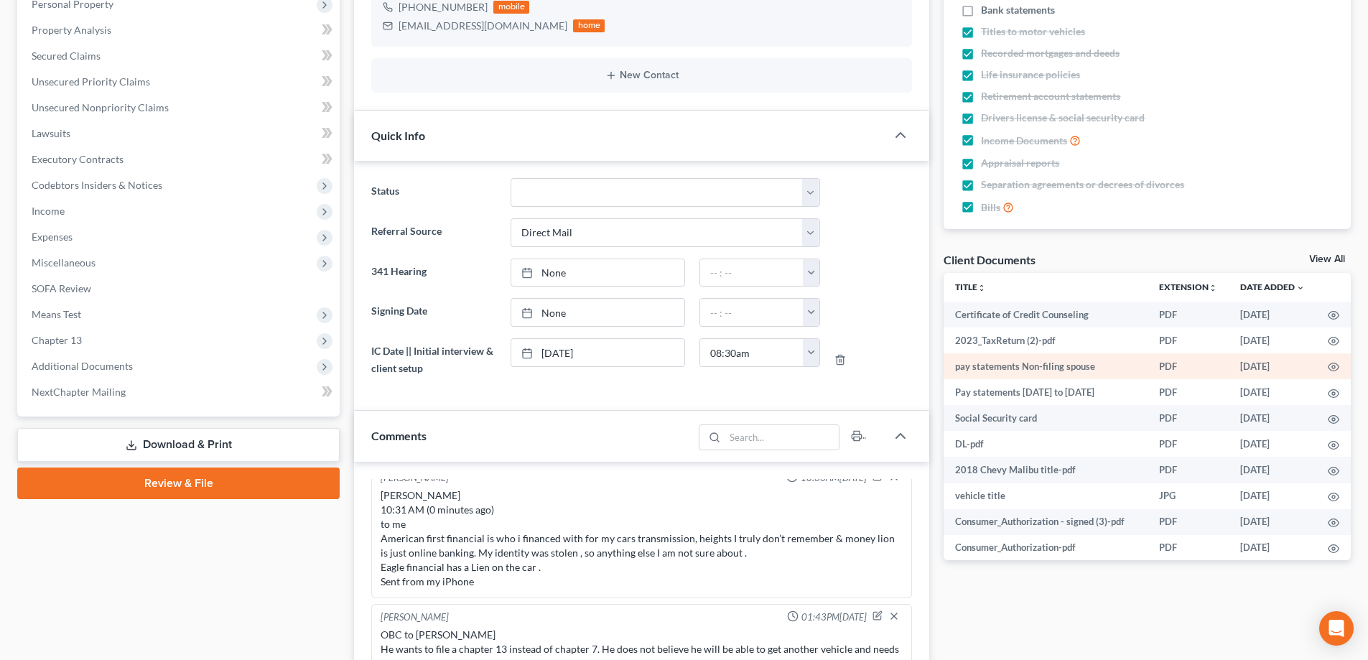
scroll to position [4150, 0]
click at [1325, 255] on link "View All" at bounding box center [1327, 259] width 36 height 10
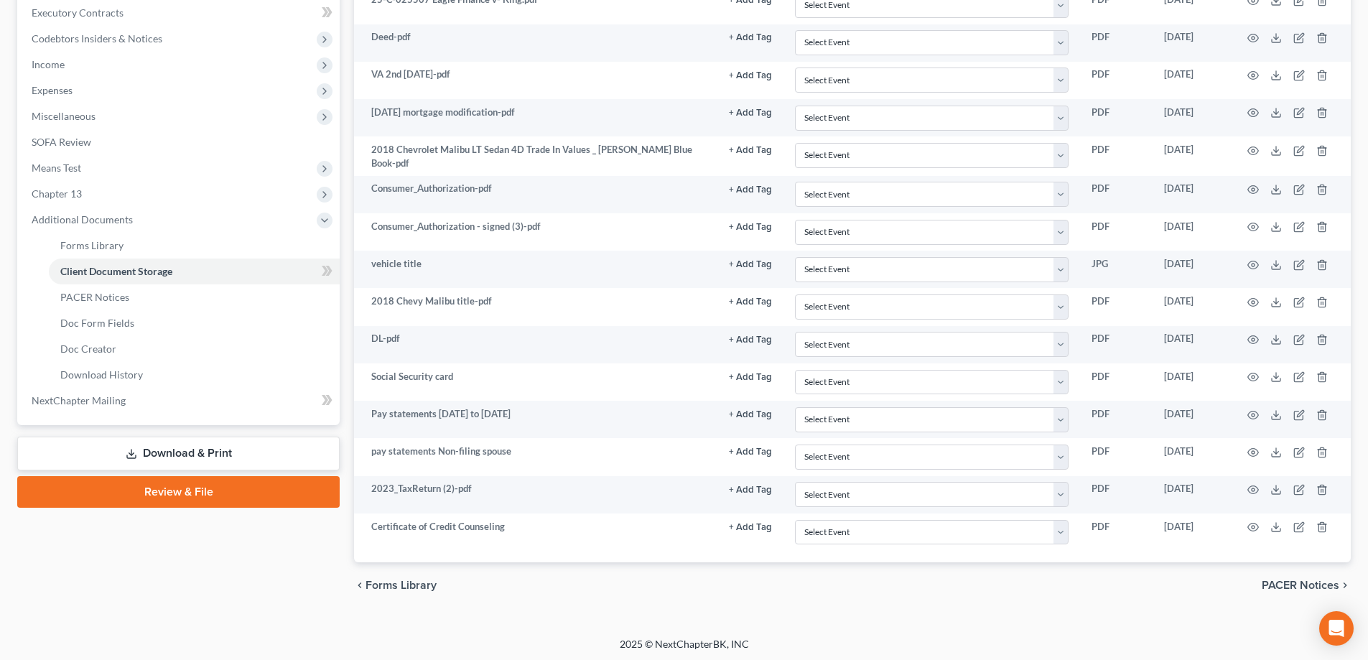
scroll to position [435, 0]
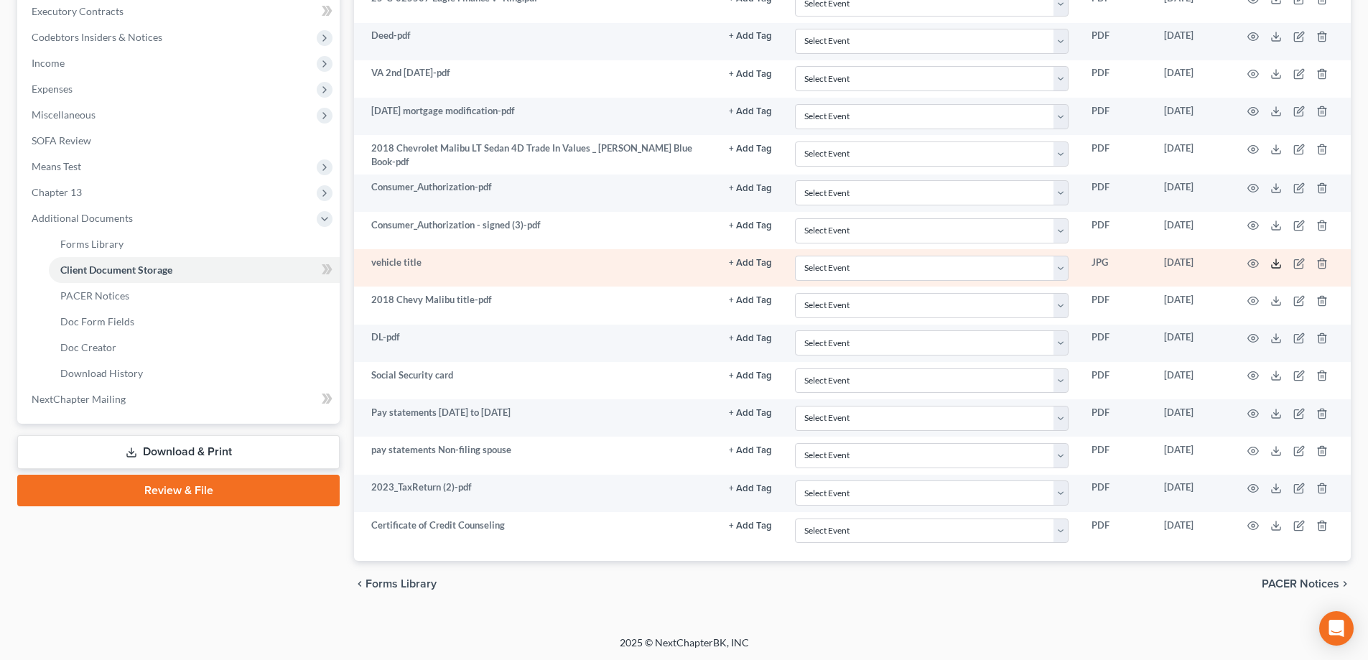
click at [1271, 260] on icon at bounding box center [1276, 263] width 11 height 11
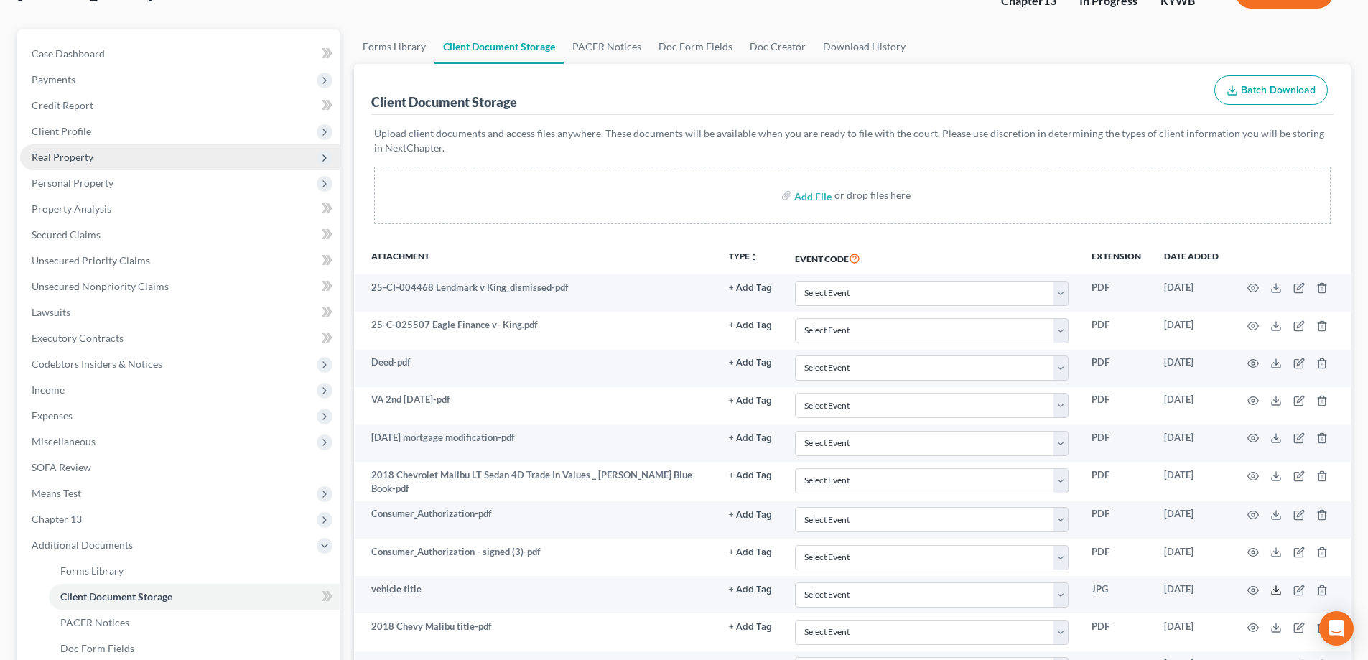
scroll to position [76, 0]
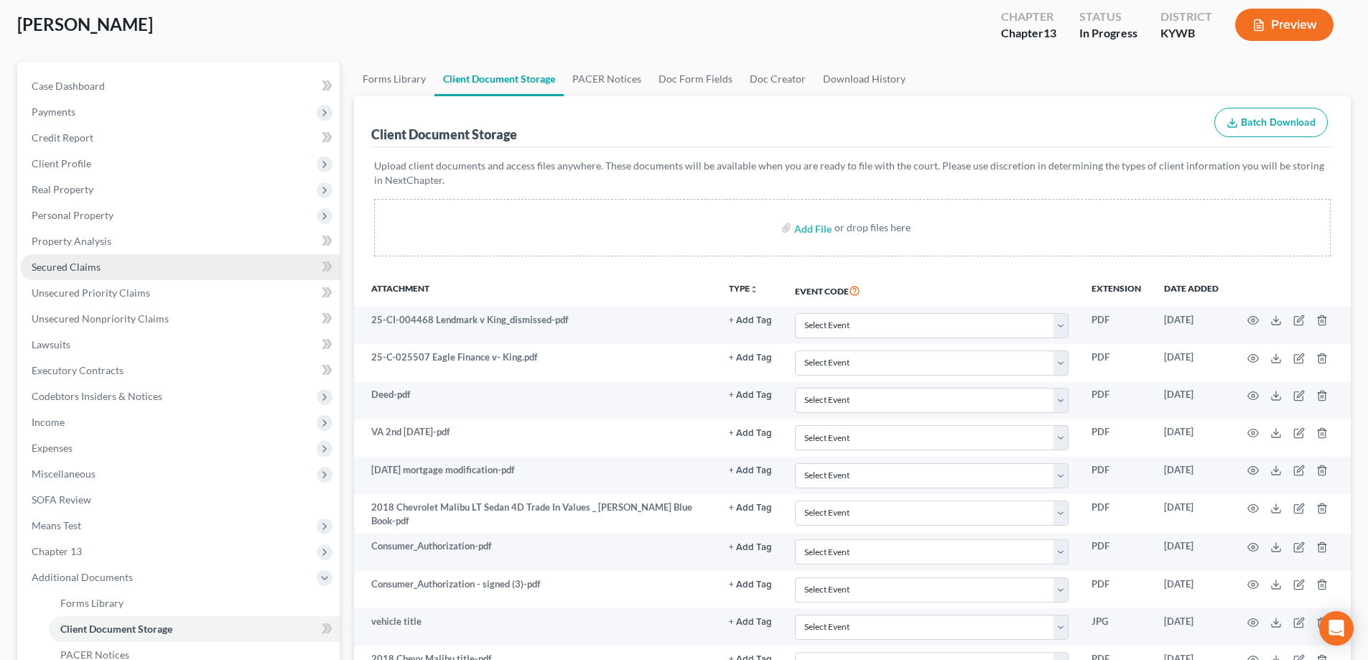
click at [103, 266] on link "Secured Claims" at bounding box center [180, 267] width 320 height 26
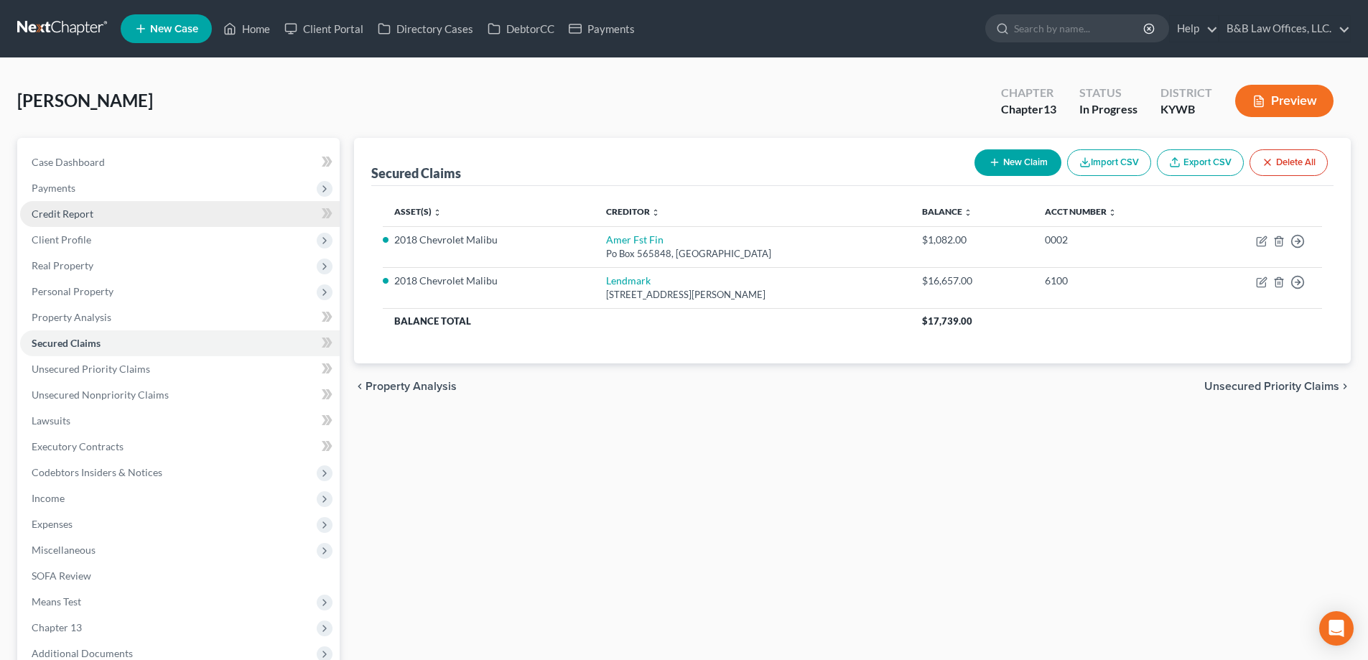
click at [83, 217] on span "Credit Report" at bounding box center [63, 214] width 62 height 12
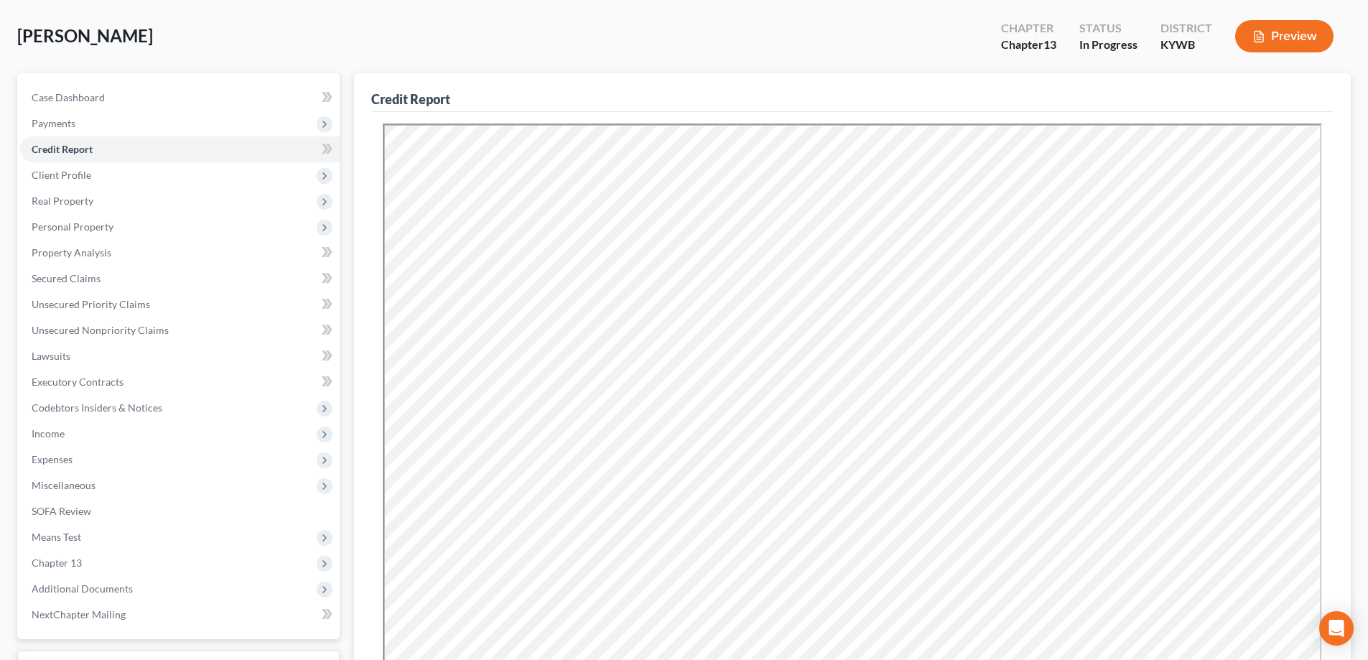
scroll to position [72, 0]
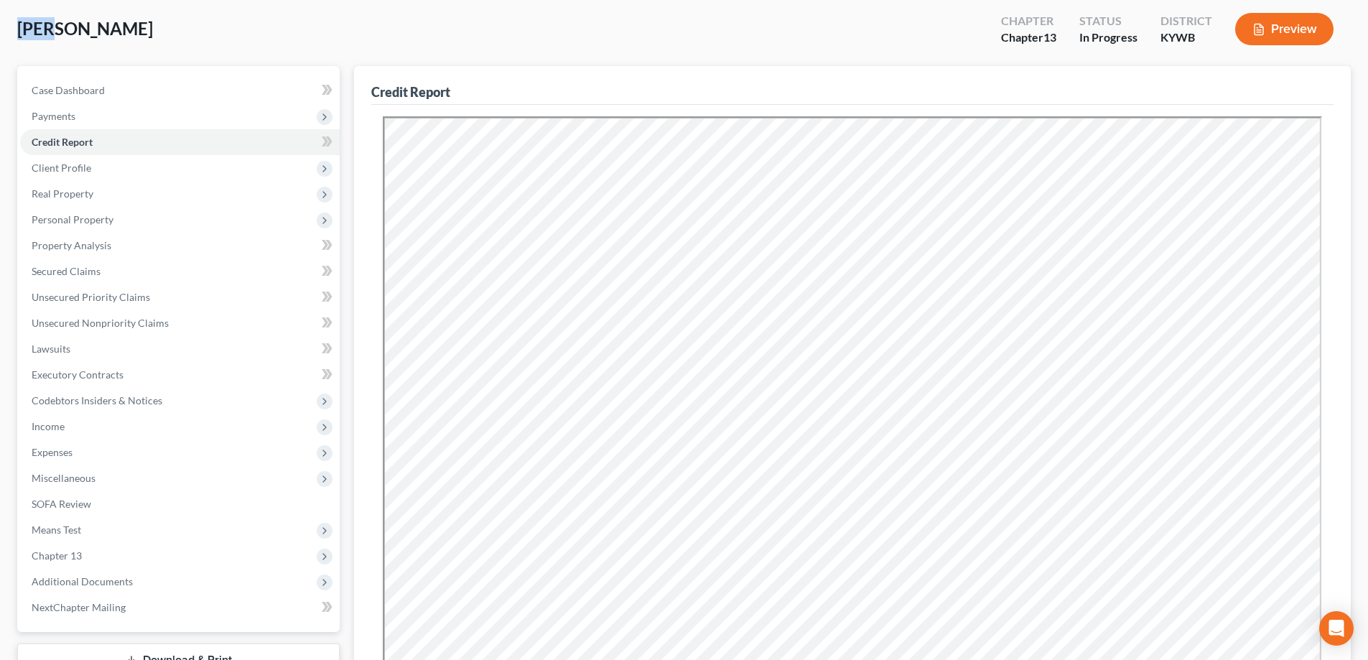
drag, startPoint x: 14, startPoint y: 25, endPoint x: 51, endPoint y: 32, distance: 37.3
click at [51, 32] on div "[PERSON_NAME] Upgraded Chapter Chapter 13 Status In [GEOGRAPHIC_DATA] [GEOGRAPH…" at bounding box center [684, 415] width 1368 height 859
copy span "King"
click at [134, 34] on div "[PERSON_NAME] Upgraded Chapter Chapter 13 Status In [GEOGRAPHIC_DATA] [GEOGRAPH…" at bounding box center [684, 35] width 1334 height 62
drag, startPoint x: 61, startPoint y: 27, endPoint x: 109, endPoint y: 34, distance: 48.6
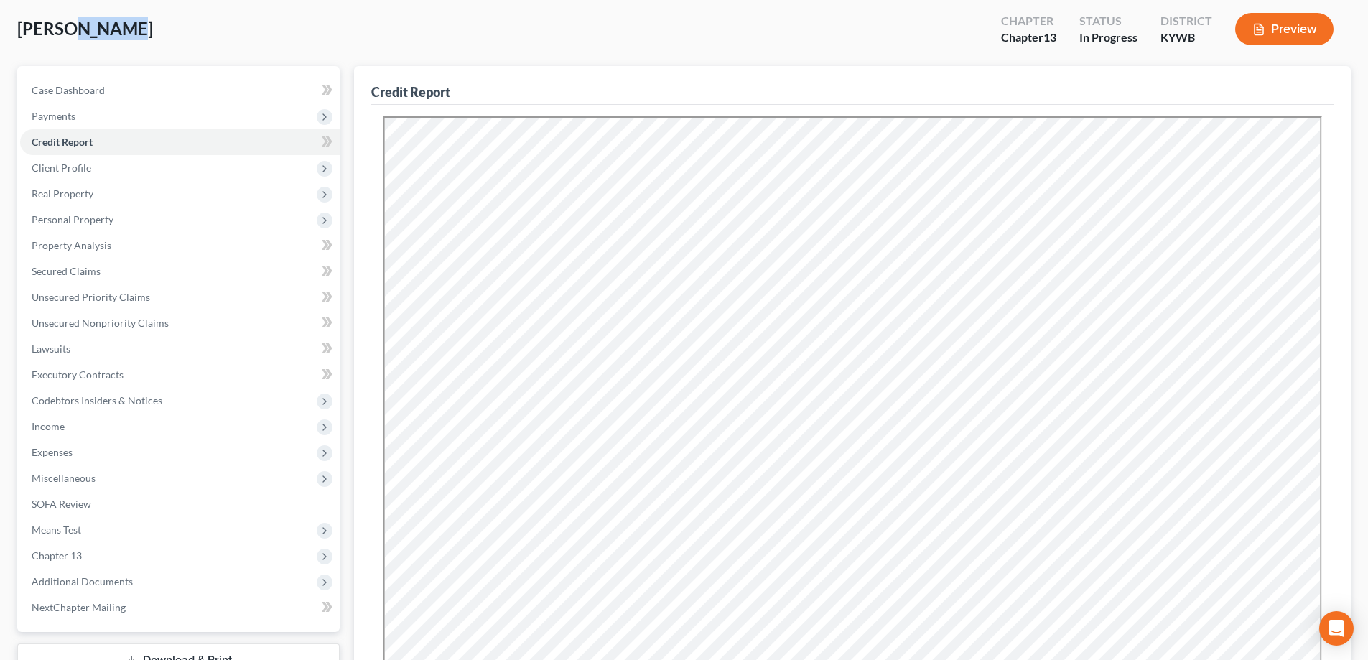
click at [109, 34] on span "[PERSON_NAME]" at bounding box center [85, 28] width 136 height 21
copy span "[PERSON_NAME]"
click at [152, 90] on link "Case Dashboard" at bounding box center [180, 91] width 320 height 26
select select "2"
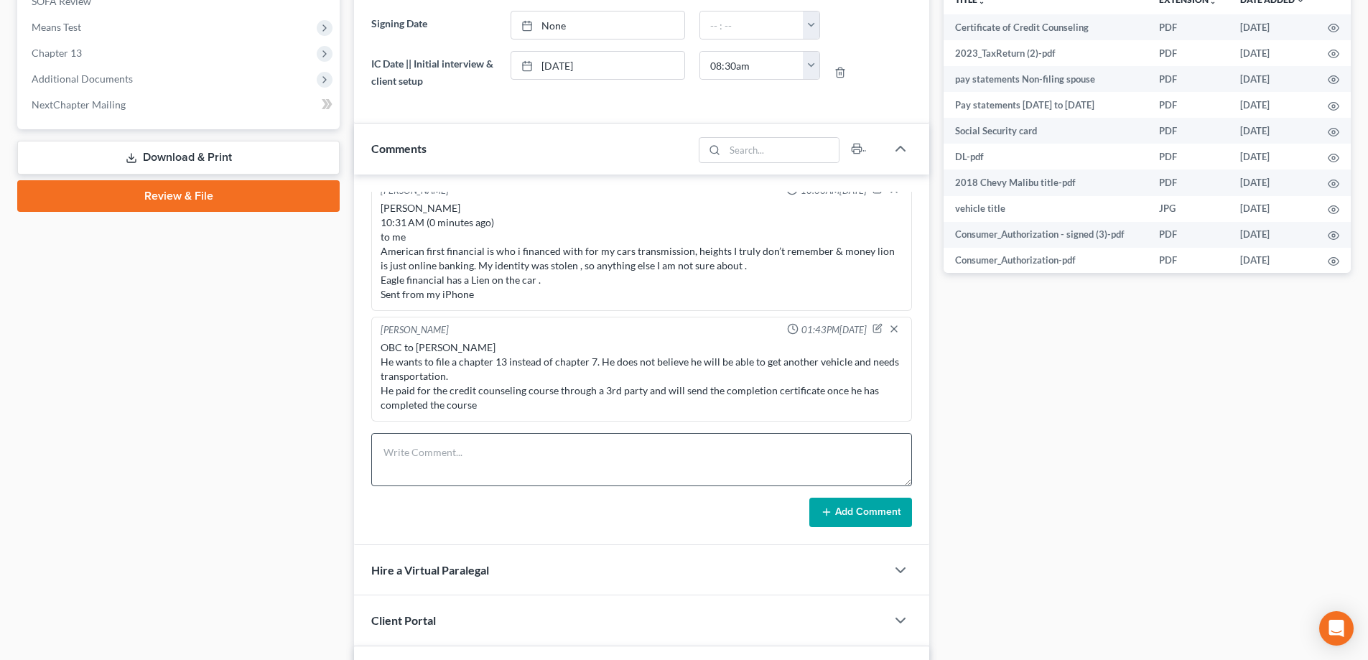
scroll to position [4150, 0]
click at [501, 461] on textarea at bounding box center [641, 459] width 541 height 53
type textarea "As of [DATE]- No UCC filings"
click at [850, 507] on button "Add Comment" at bounding box center [861, 513] width 103 height 30
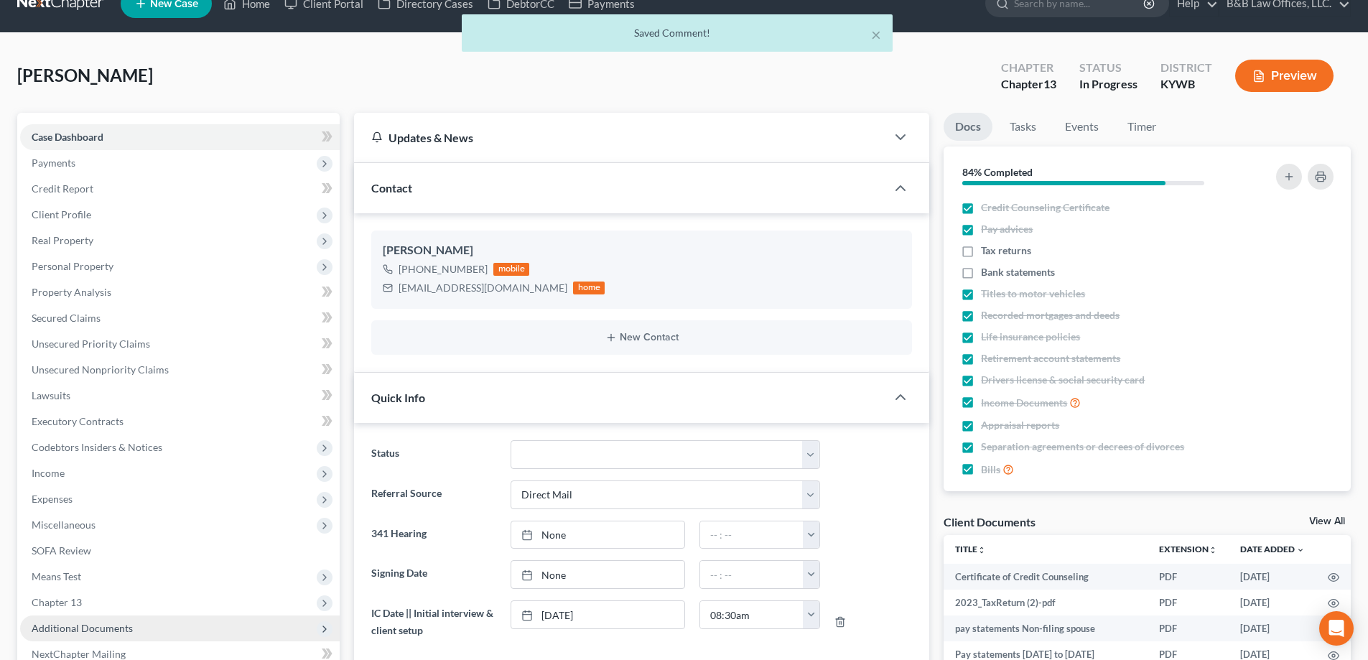
scroll to position [0, 0]
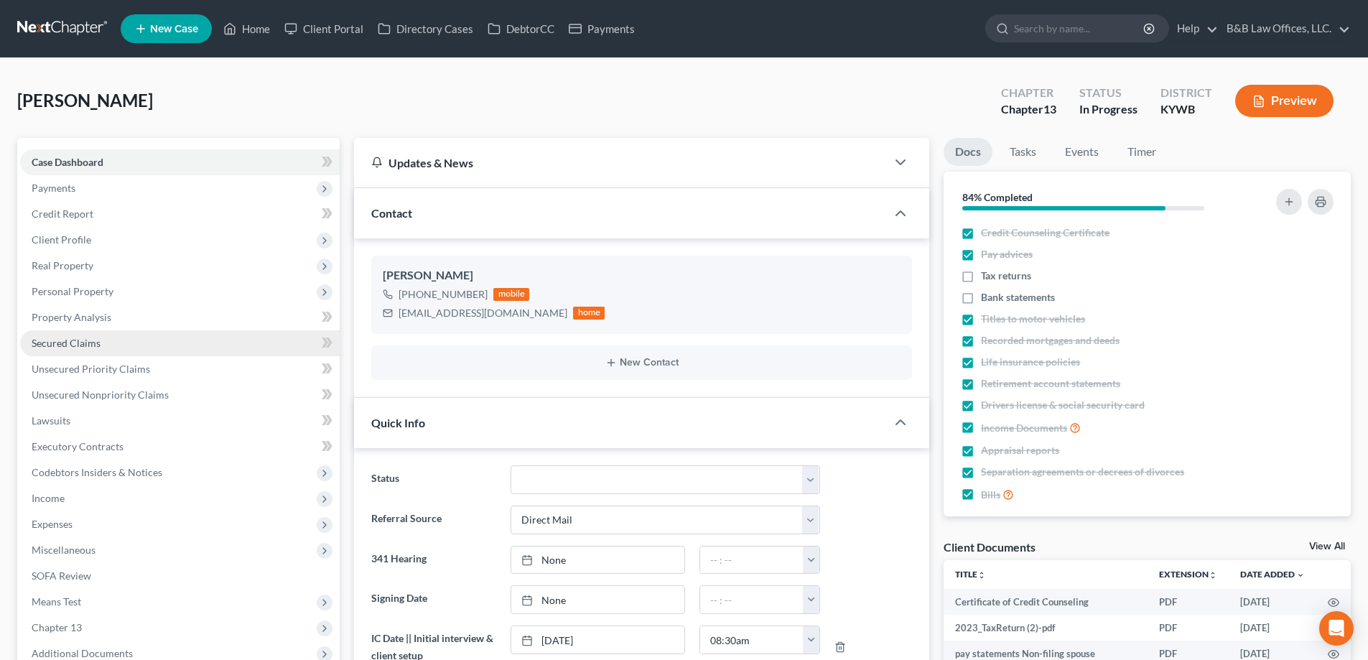
click at [113, 351] on link "Secured Claims" at bounding box center [180, 343] width 320 height 26
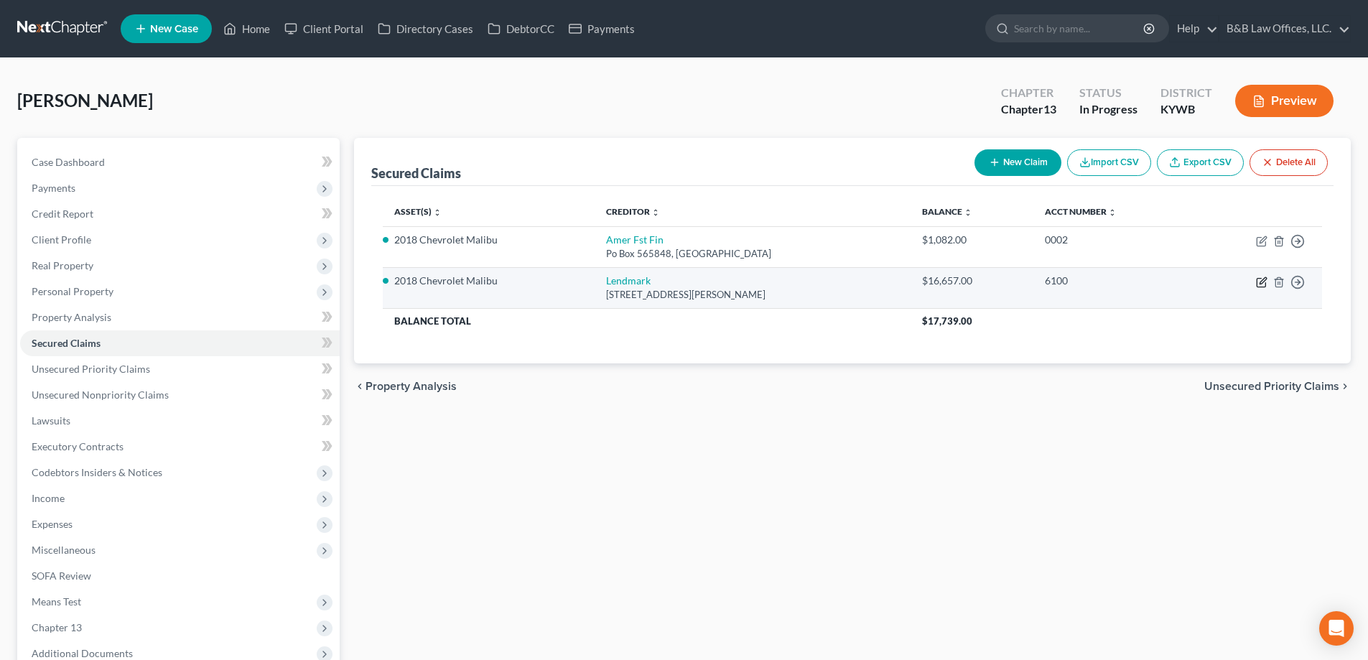
click at [1261, 280] on icon "button" at bounding box center [1261, 282] width 11 height 11
select select "10"
select select "2"
select select "0"
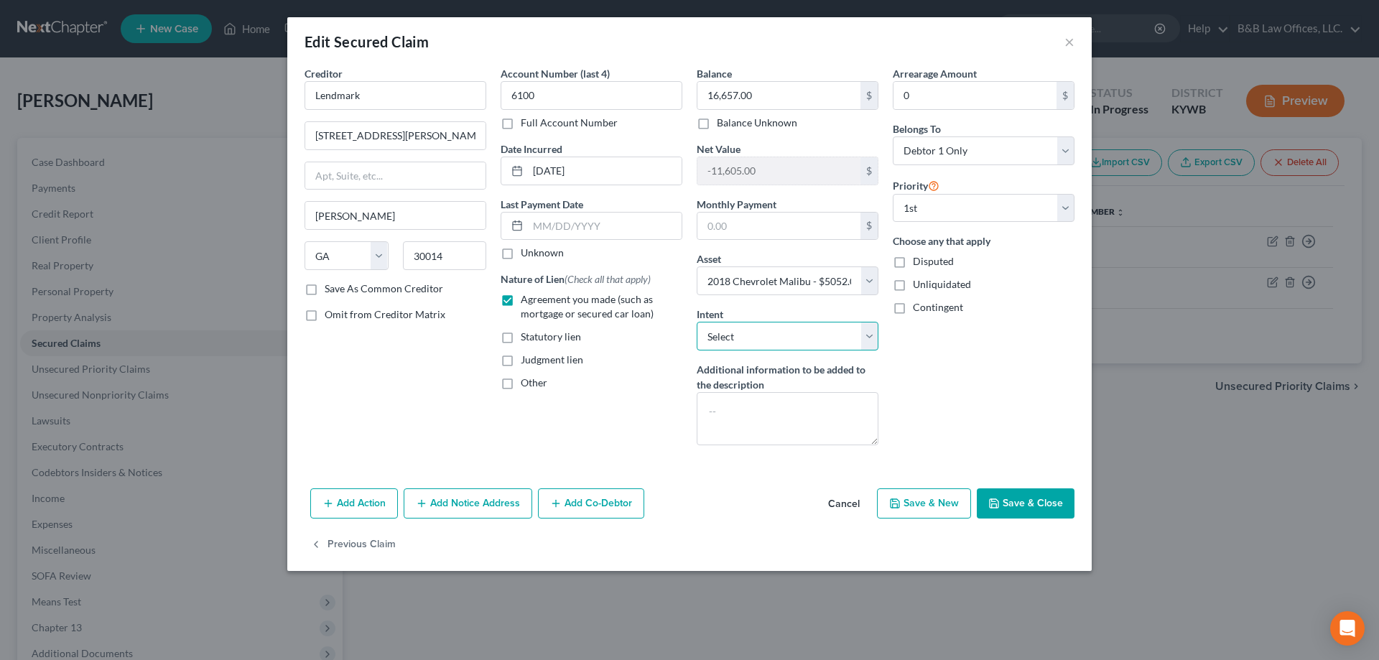
click at [764, 326] on select "Select Surrender Redeem Reaffirm Avoid Other" at bounding box center [788, 336] width 182 height 29
click at [991, 394] on div "Arrearage Amount 0 $ Belongs To * Select Debtor 1 Only Debtor 2 Only Debtor 1 A…" at bounding box center [984, 261] width 196 height 391
click at [864, 337] on select "Select Surrender Redeem Reaffirm Avoid Other" at bounding box center [788, 336] width 182 height 29
select select "4"
click at [697, 322] on select "Select Surrender Redeem Reaffirm Avoid Other" at bounding box center [788, 336] width 182 height 29
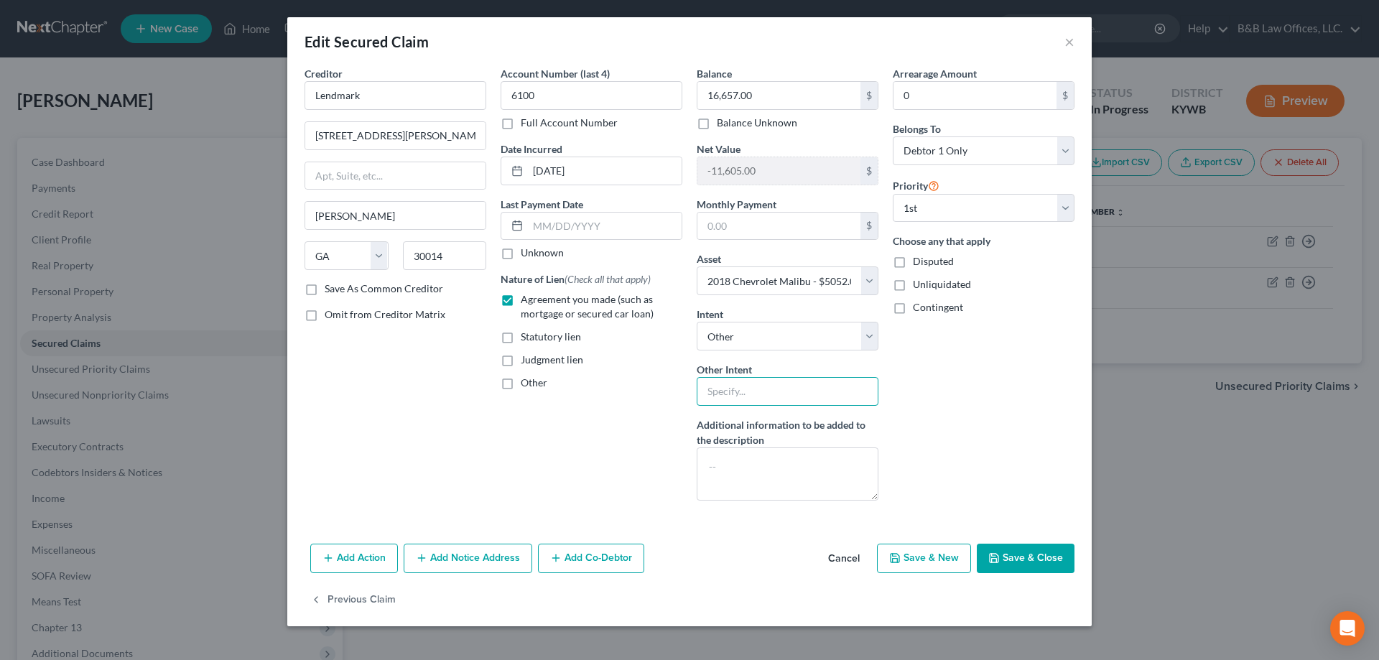
click at [748, 392] on input "text" at bounding box center [788, 391] width 182 height 29
type input "Cram Down"
click at [1017, 555] on button "Save & Close" at bounding box center [1026, 559] width 98 height 30
select select
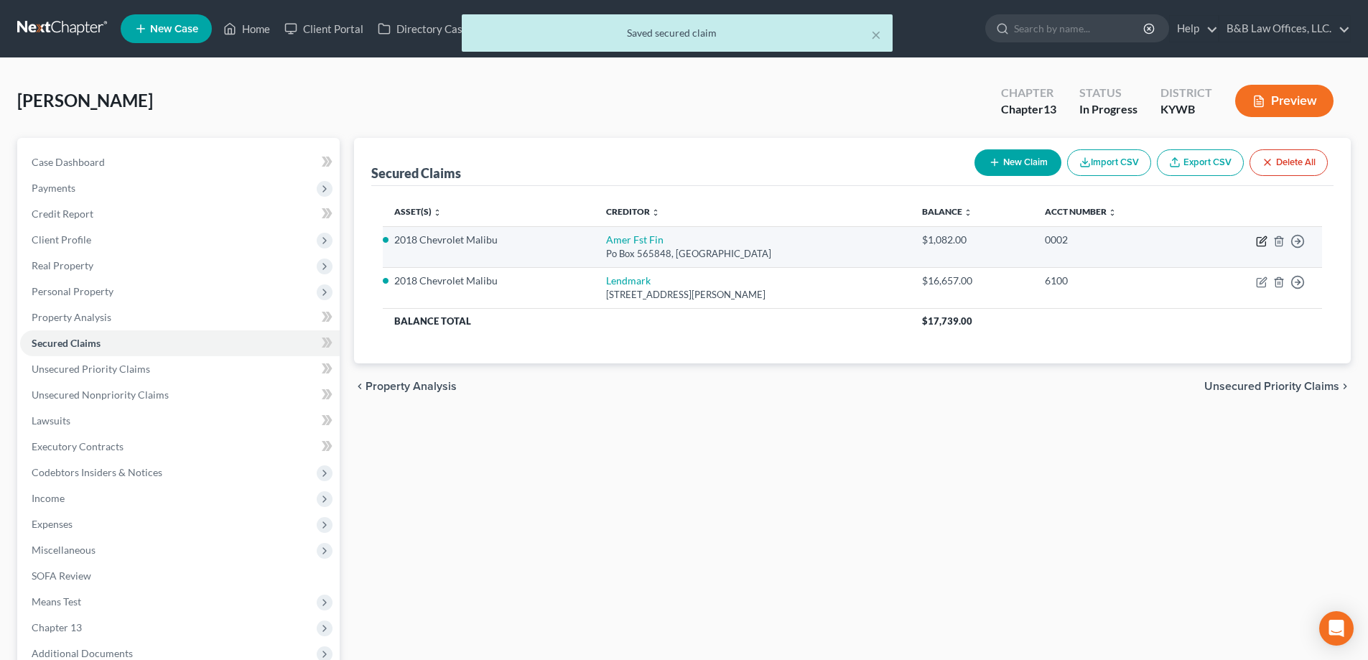
click at [1263, 239] on icon "button" at bounding box center [1263, 239] width 6 height 6
select select "45"
select select "3"
select select "0"
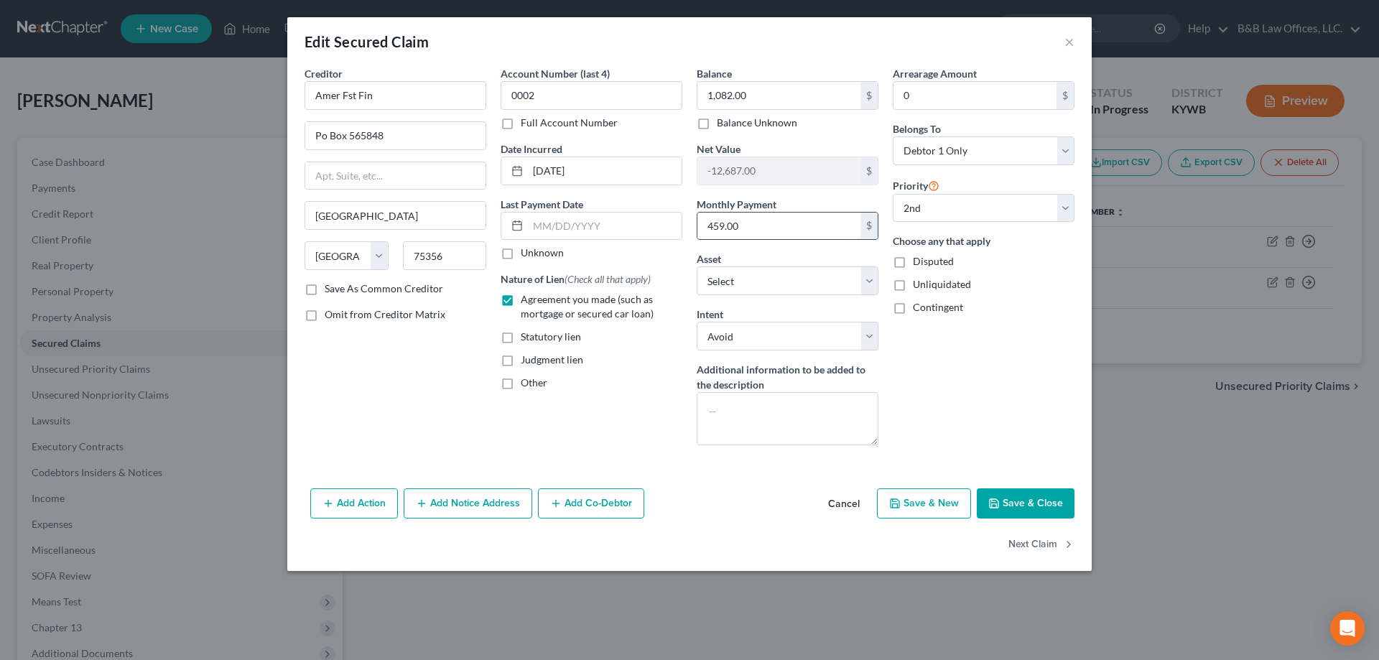
click at [779, 230] on input "459.00" at bounding box center [778, 226] width 163 height 27
click at [850, 500] on button "Cancel" at bounding box center [844, 504] width 55 height 29
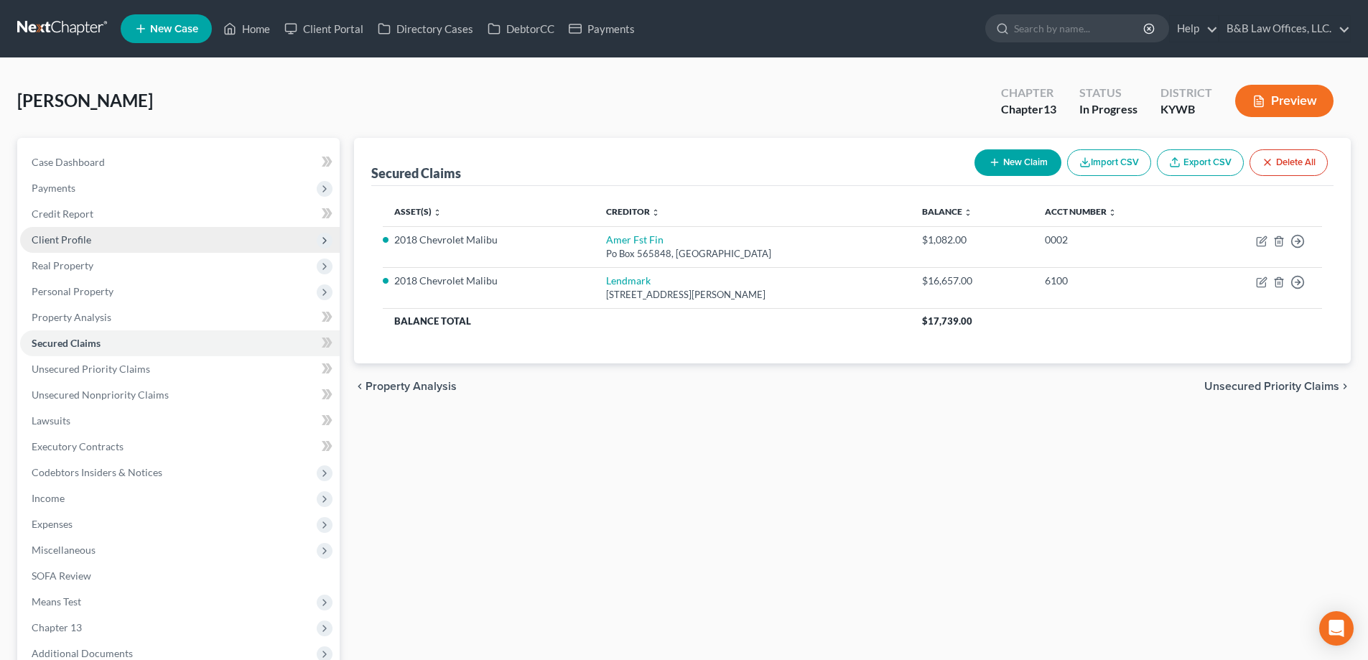
click at [98, 227] on span "Client Profile" at bounding box center [180, 240] width 320 height 26
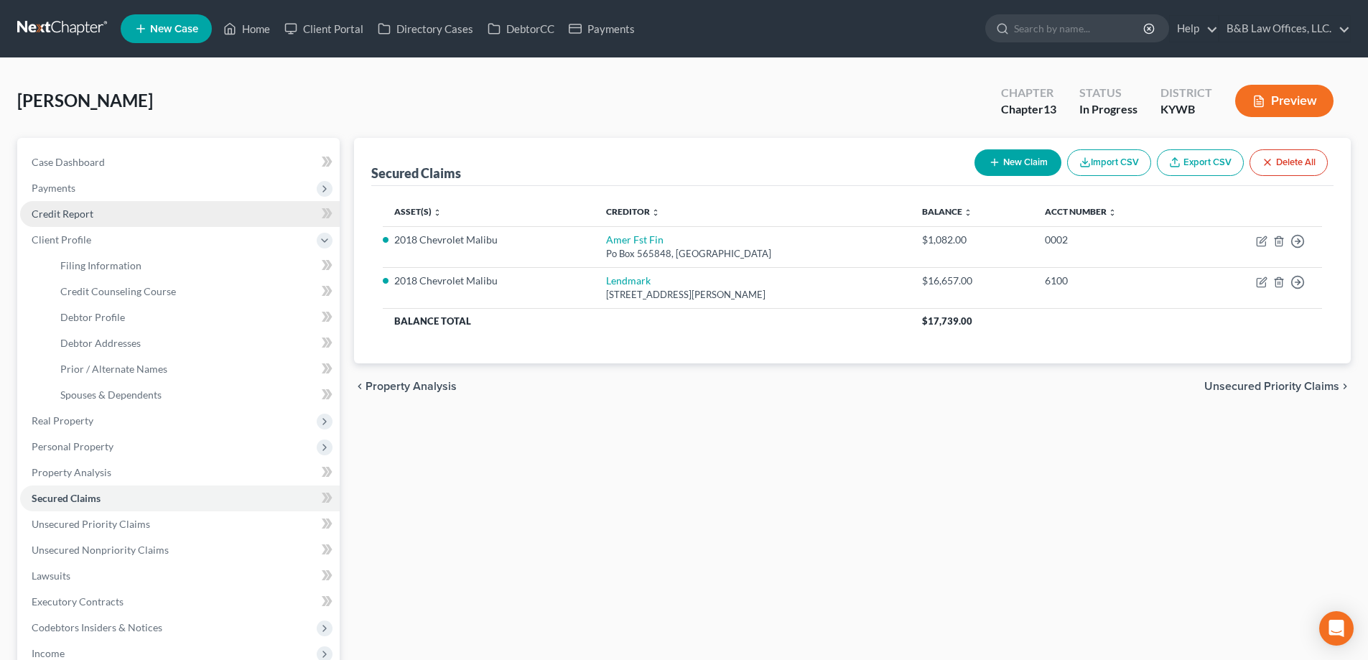
click at [103, 220] on link "Credit Report" at bounding box center [180, 214] width 320 height 26
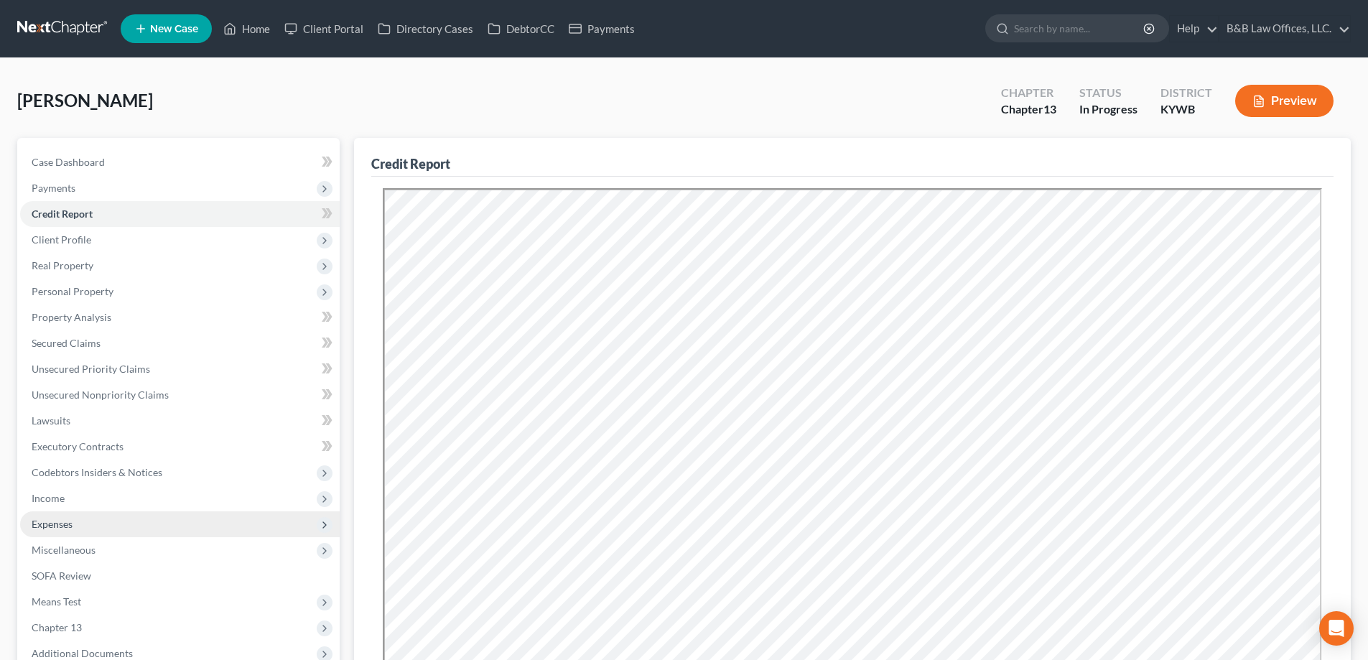
click at [71, 527] on span "Expenses" at bounding box center [52, 524] width 41 height 12
click at [97, 496] on span "Income" at bounding box center [180, 499] width 320 height 26
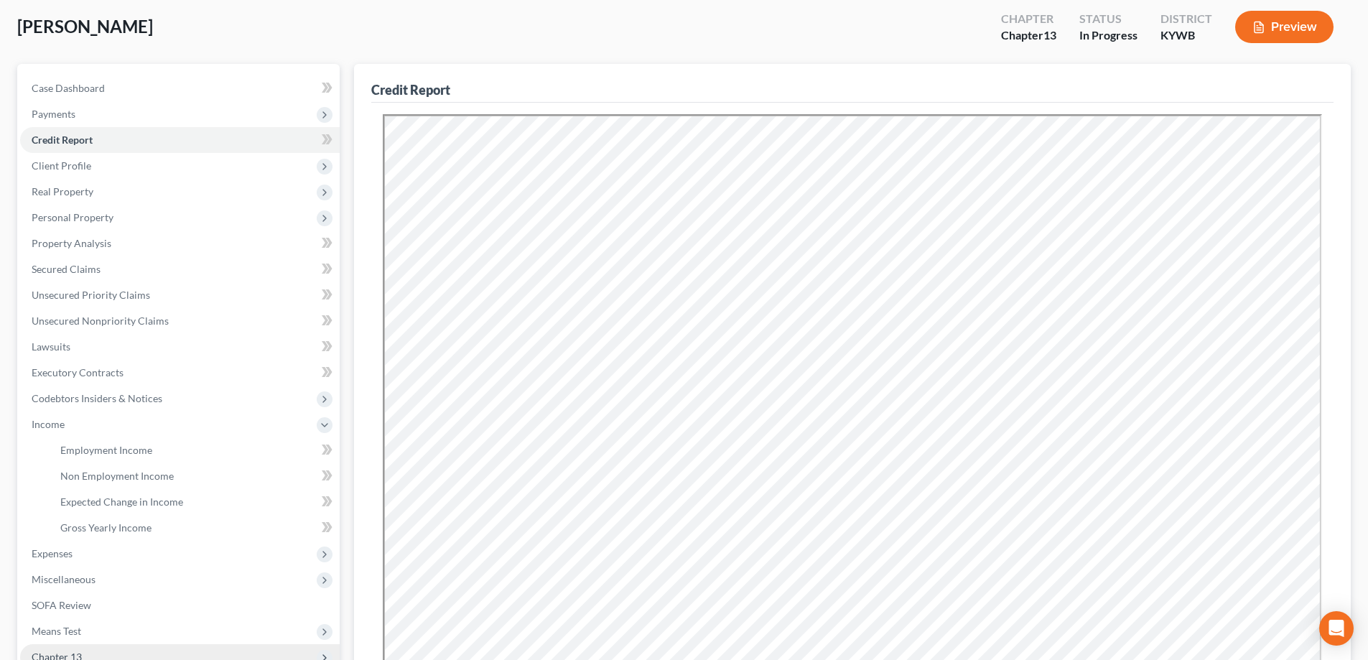
scroll to position [284, 0]
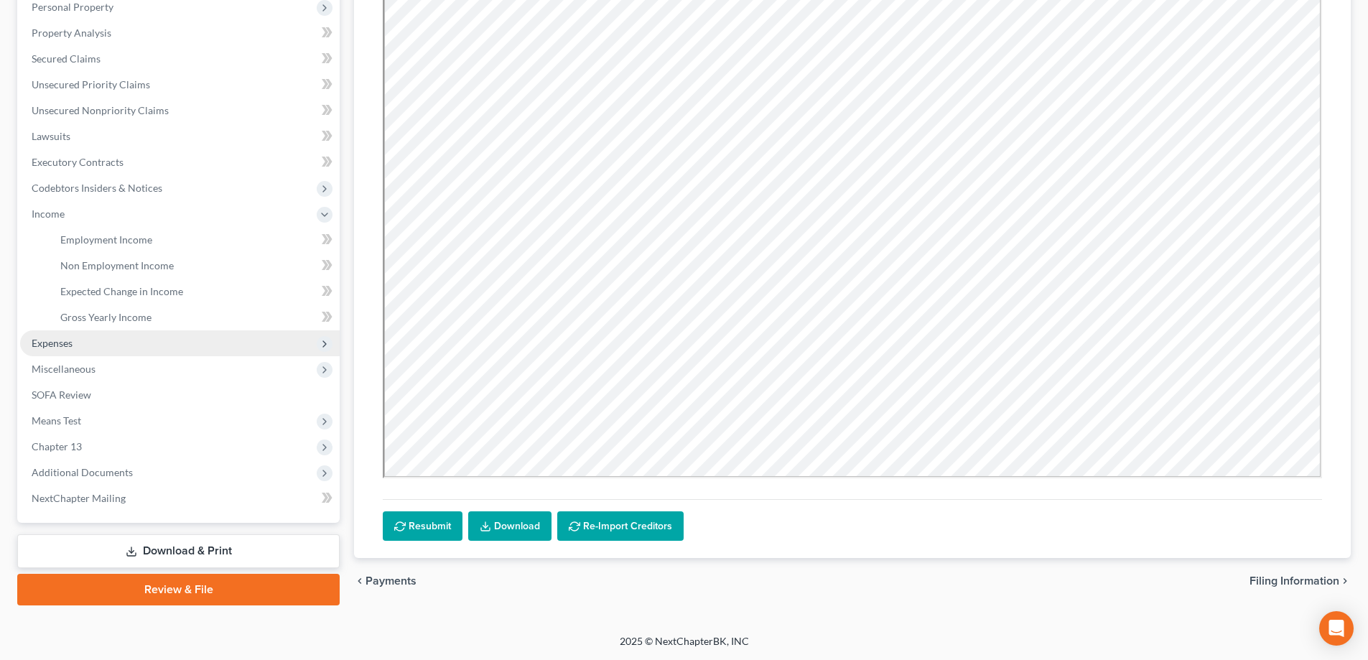
click at [66, 342] on span "Expenses" at bounding box center [52, 343] width 41 height 12
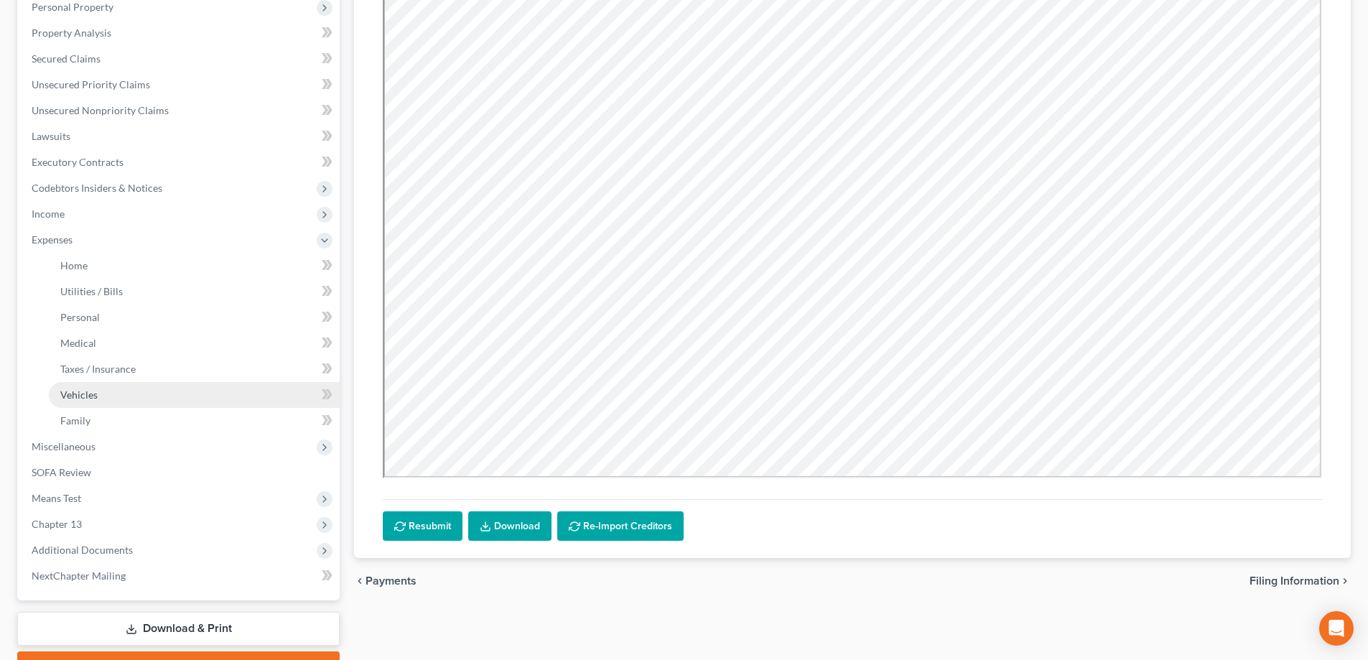
click at [103, 398] on link "Vehicles" at bounding box center [194, 395] width 291 height 26
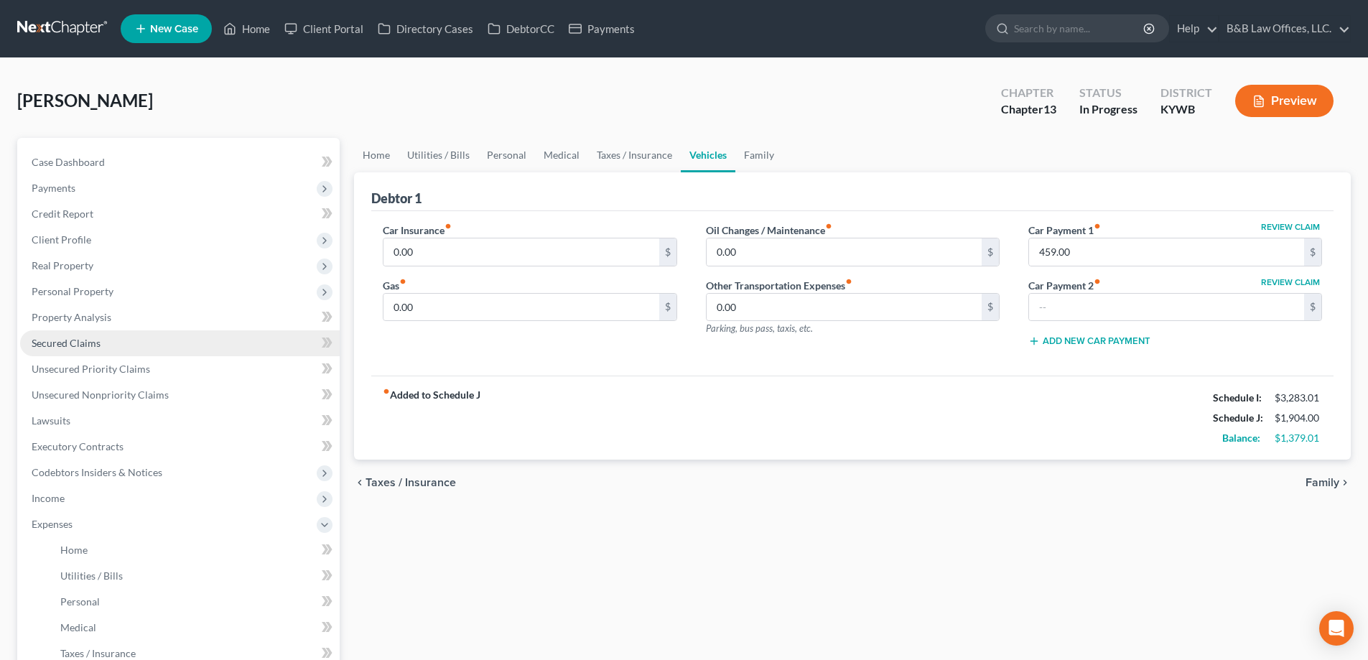
click at [97, 348] on span "Secured Claims" at bounding box center [66, 343] width 69 height 12
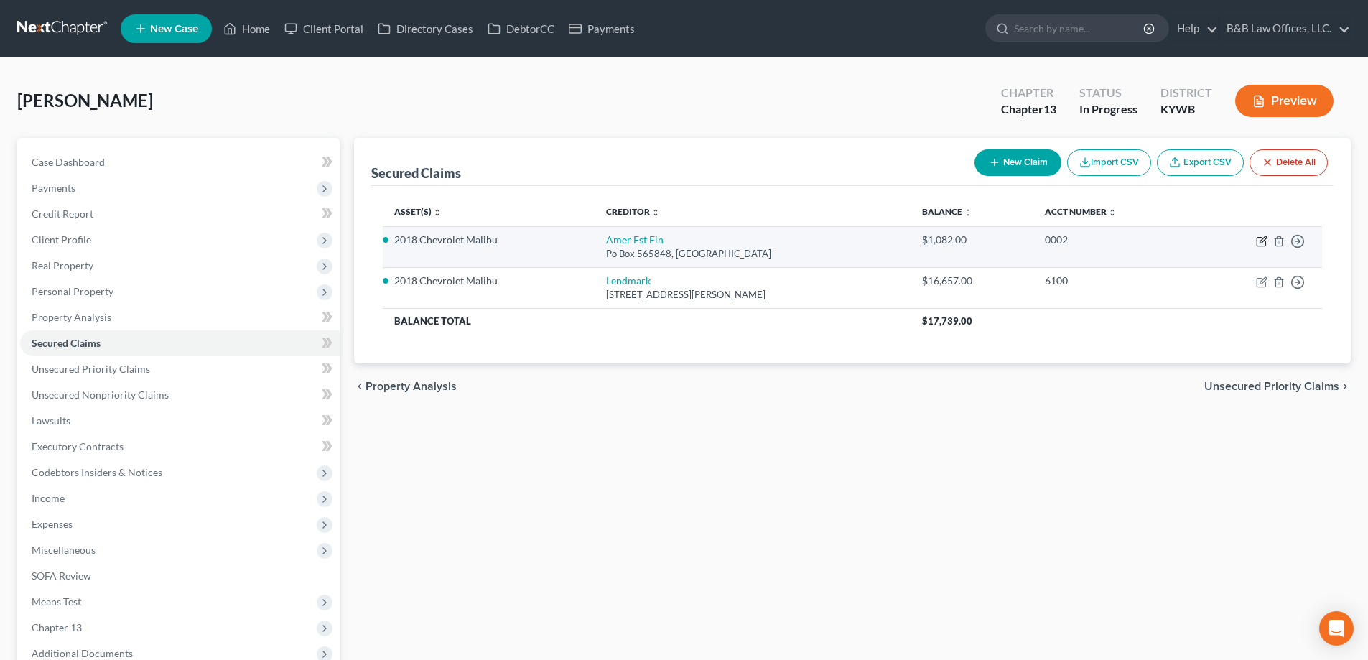
click at [1263, 239] on icon "button" at bounding box center [1261, 241] width 11 height 11
select select "45"
select select "2"
select select "3"
select select "0"
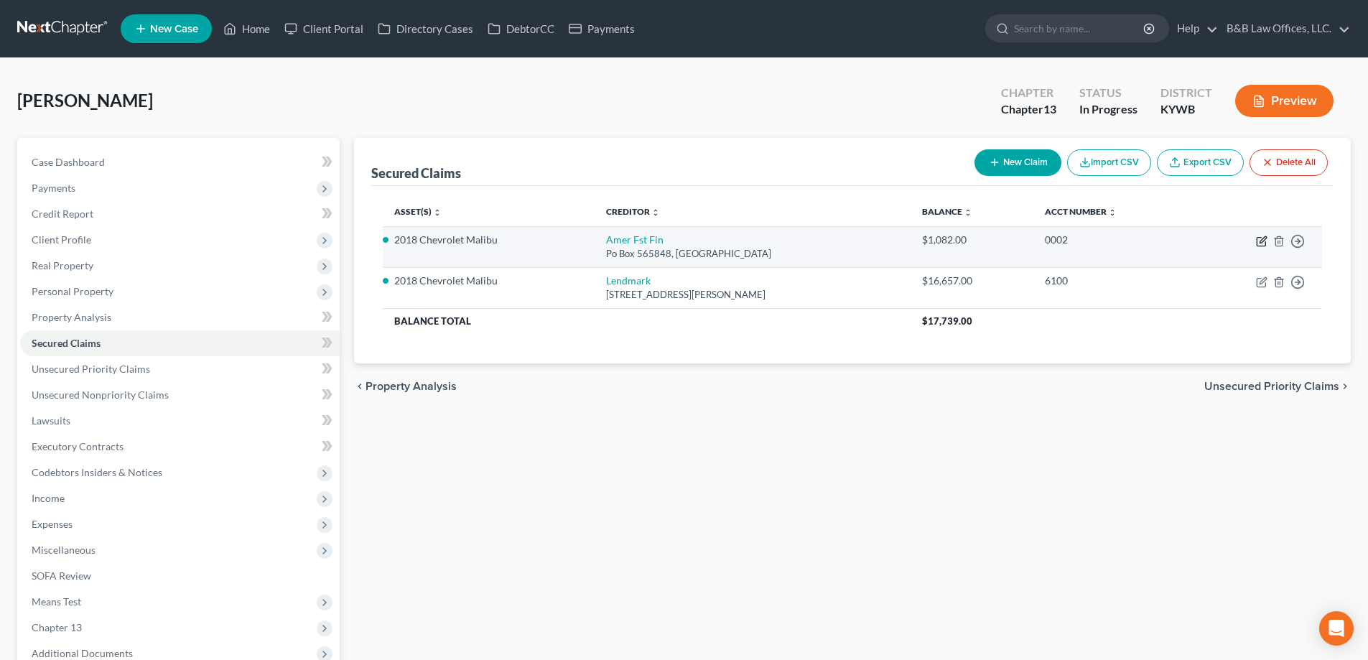
select select "0"
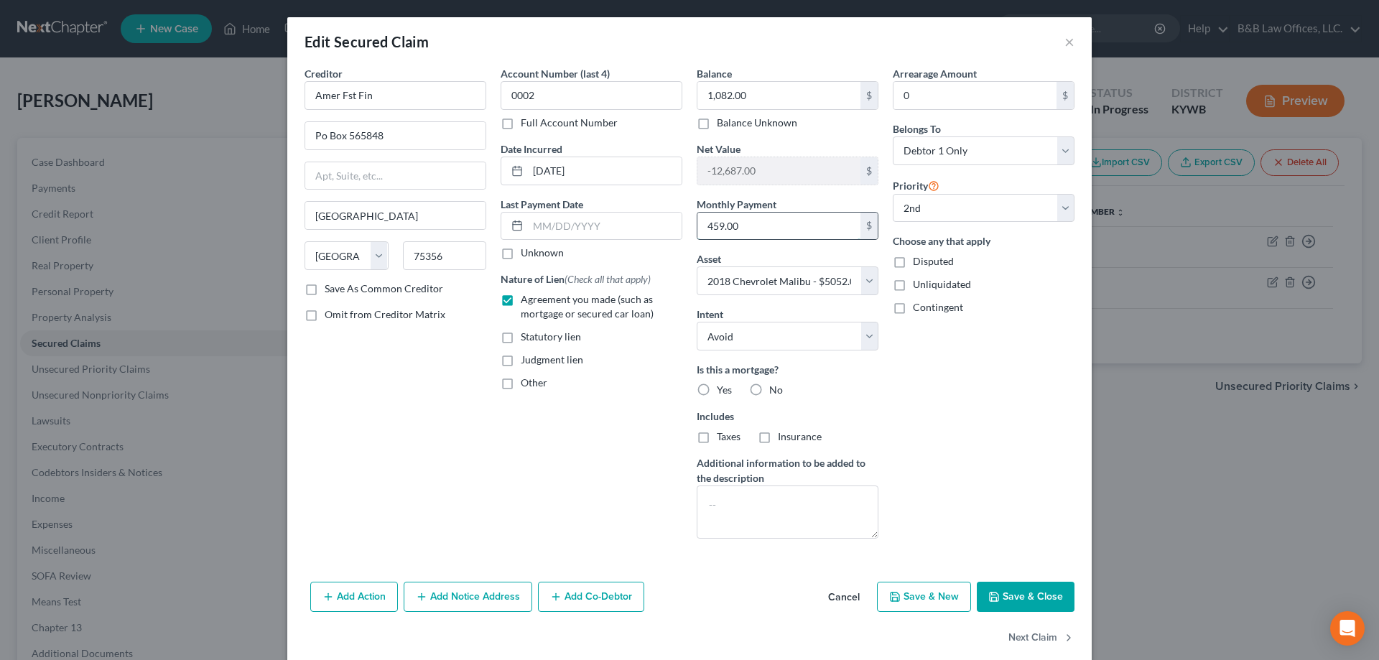
click at [751, 223] on input "459.00" at bounding box center [778, 226] width 163 height 27
type input "189"
click at [994, 589] on button "Save & Close" at bounding box center [1026, 597] width 98 height 30
select select
select select "1"
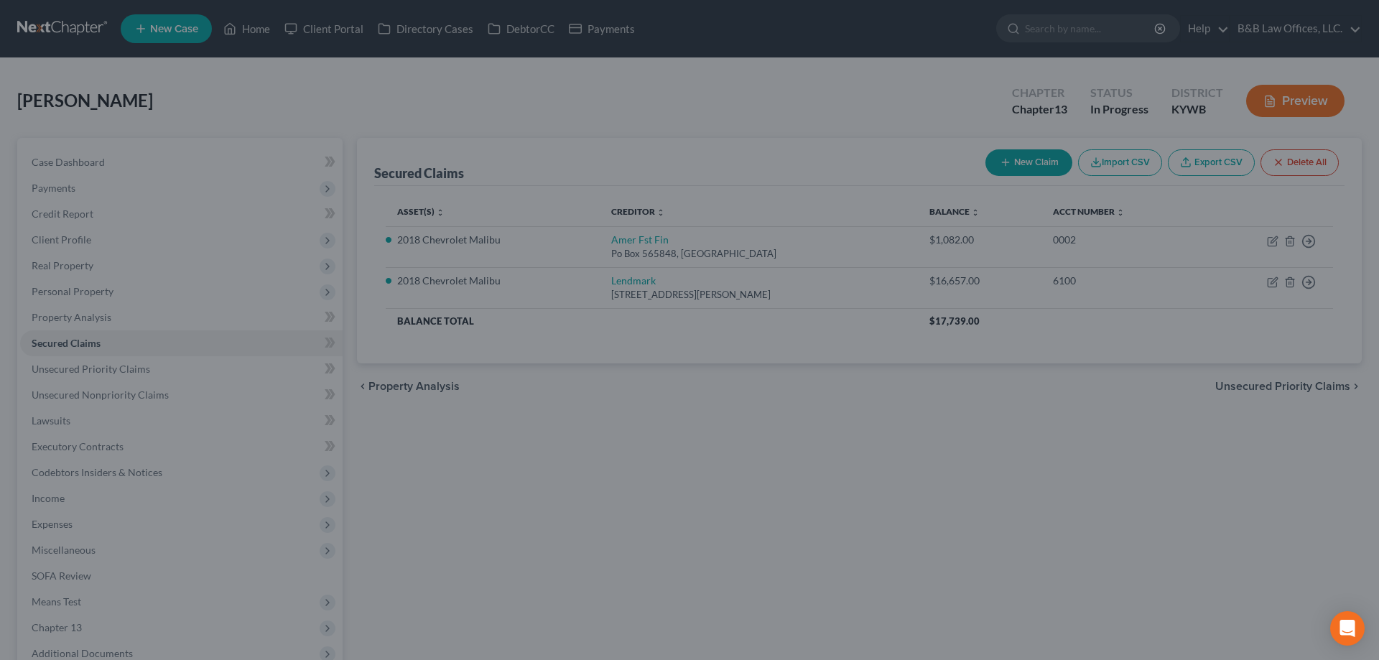
type input "189.00"
select select "2"
select select "0"
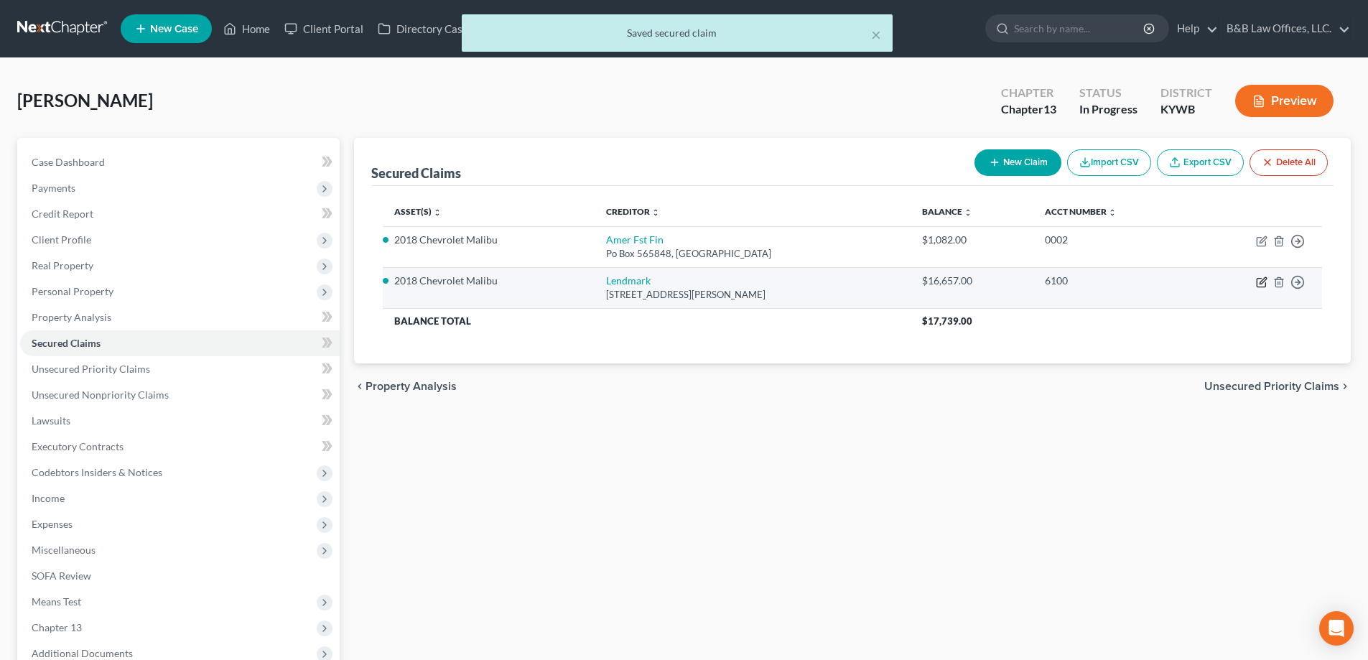
click at [1264, 284] on icon "button" at bounding box center [1261, 282] width 11 height 11
select select "10"
select select "2"
select select "4"
select select "0"
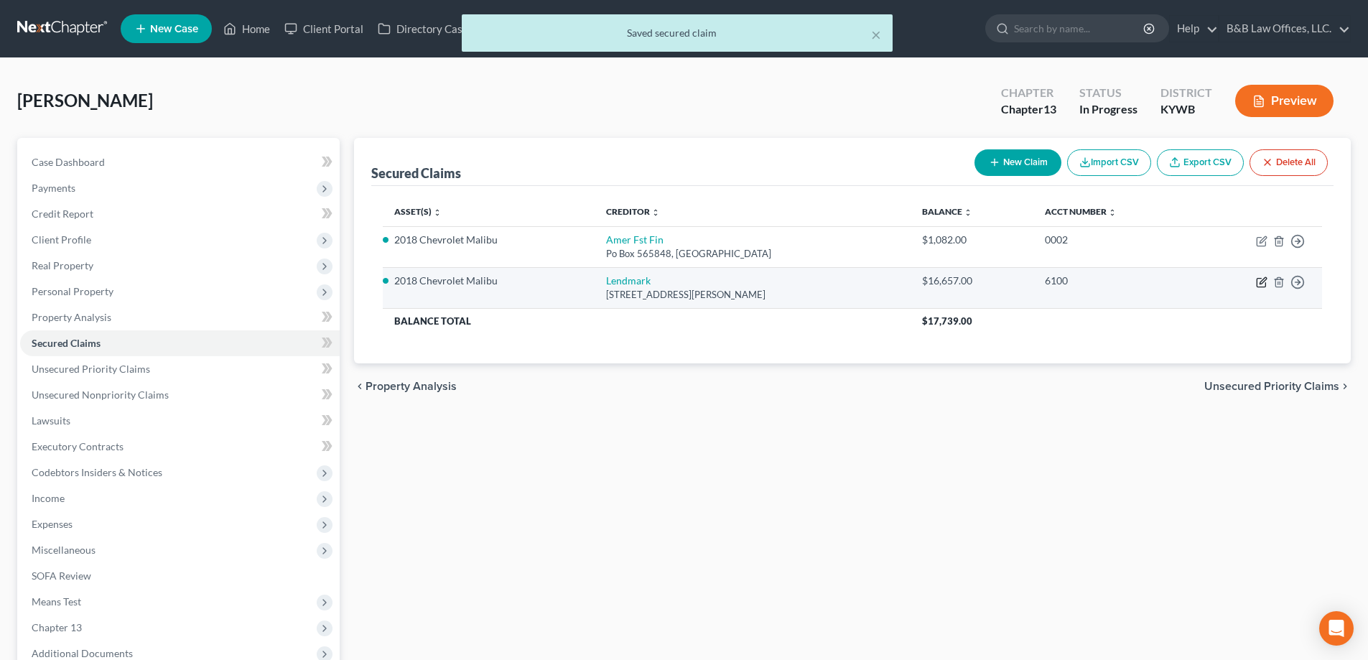
select select "0"
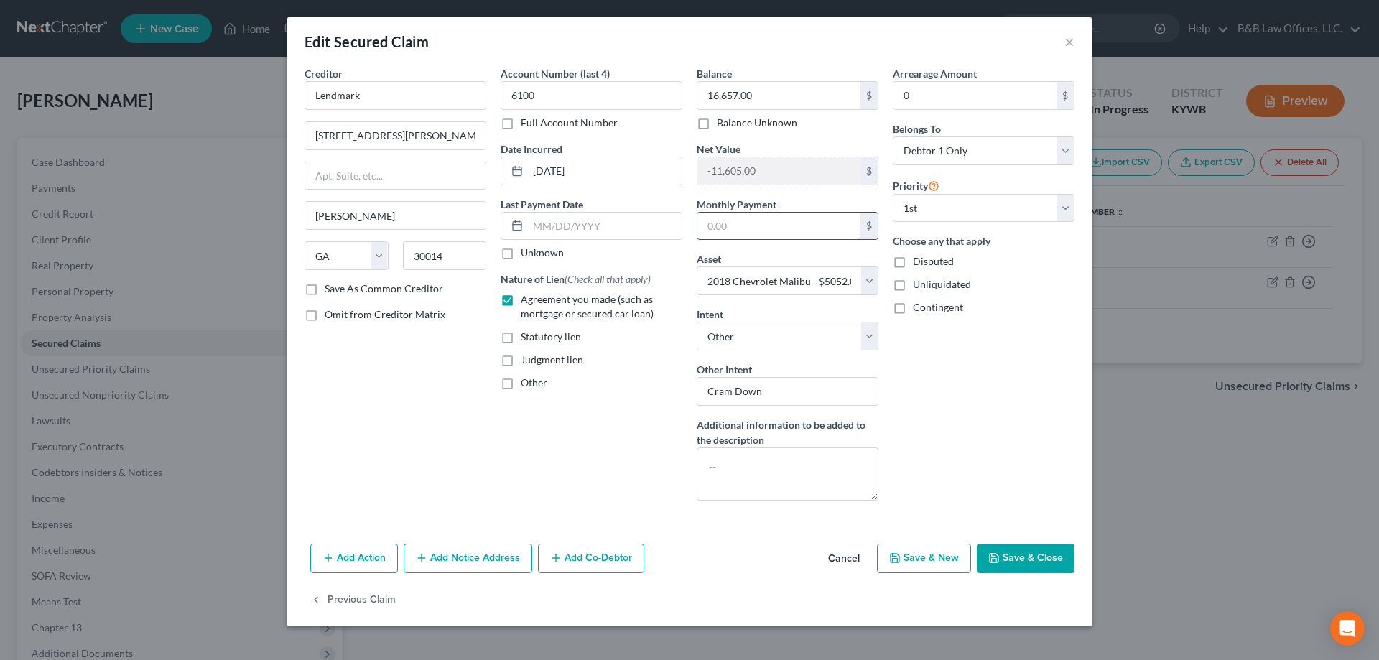
click at [810, 221] on input "text" at bounding box center [778, 226] width 163 height 27
type input "459"
drag, startPoint x: 1008, startPoint y: 565, endPoint x: 1011, endPoint y: 557, distance: 7.7
click at [1008, 565] on button "Save & Close" at bounding box center [1026, 559] width 98 height 30
select select
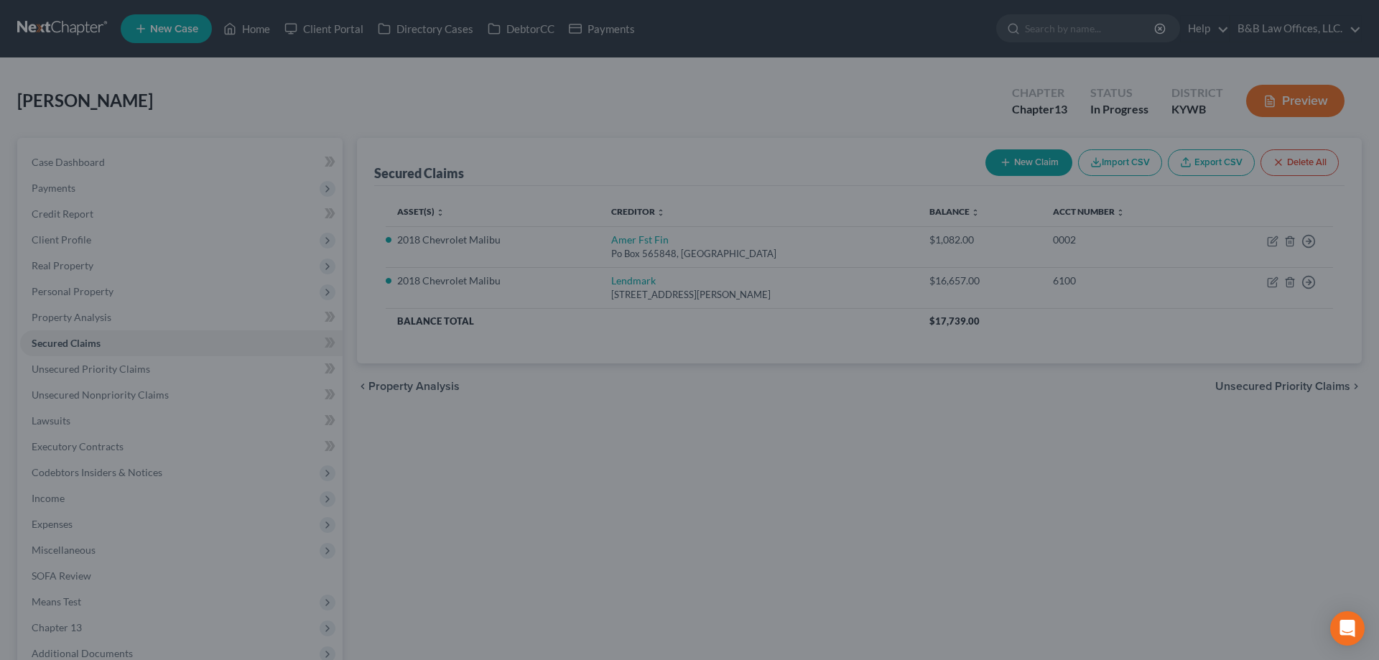
type input "459.00"
select select "2"
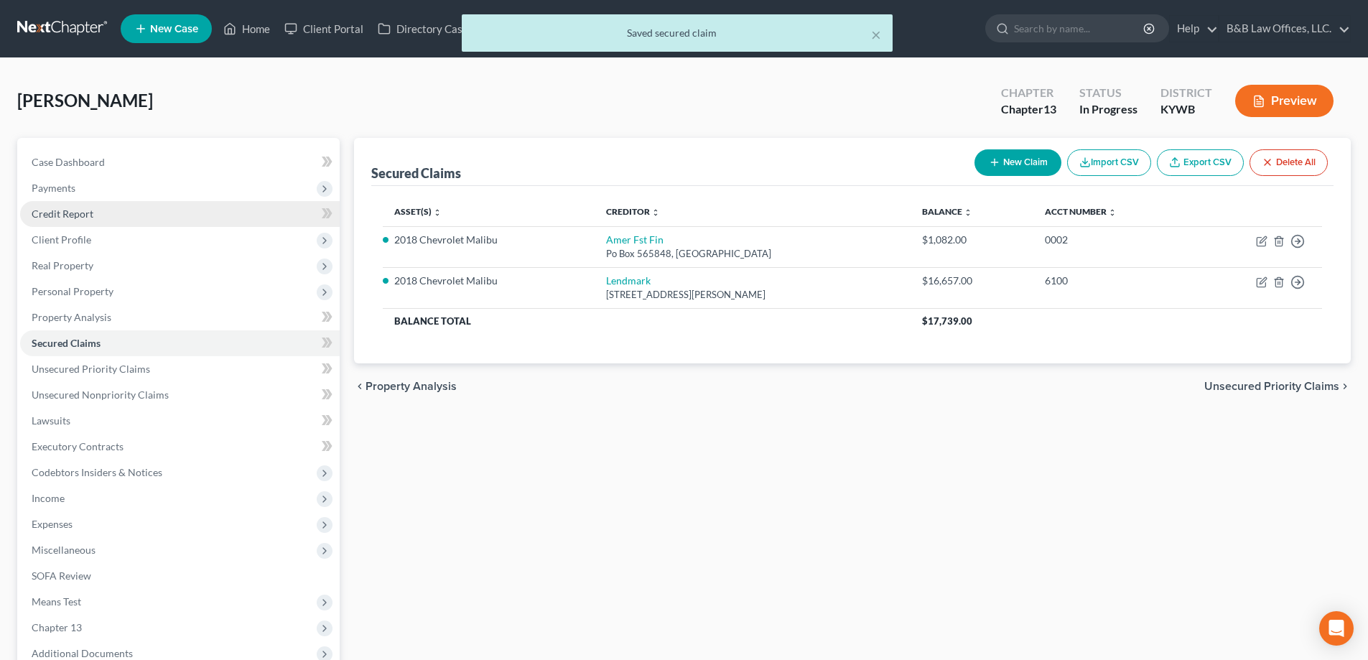
click at [97, 221] on link "Credit Report" at bounding box center [180, 214] width 320 height 26
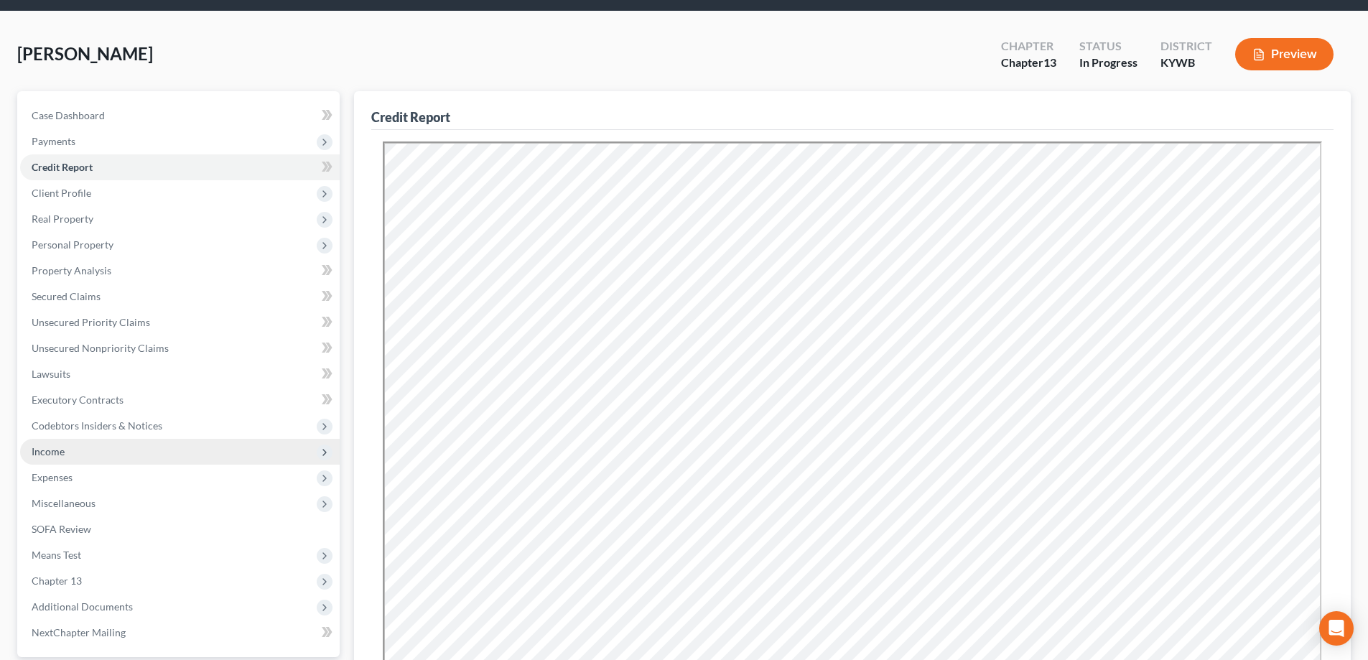
scroll to position [72, 0]
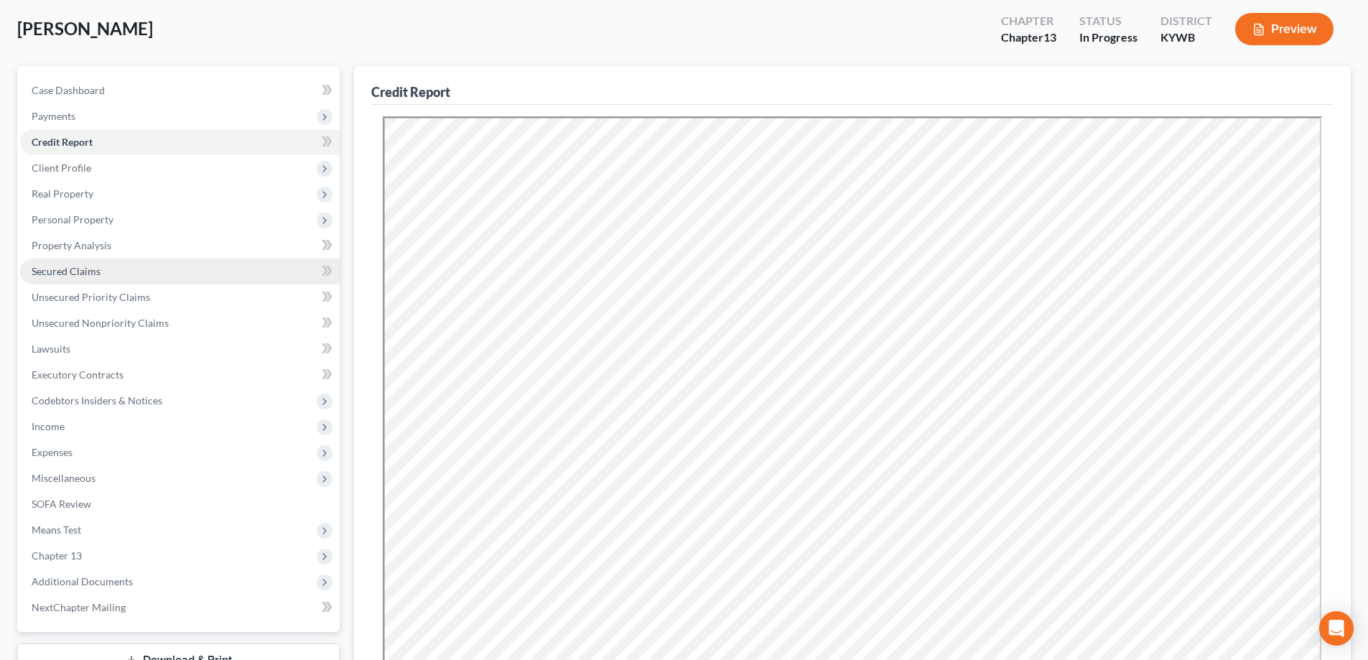
click at [88, 270] on span "Secured Claims" at bounding box center [66, 271] width 69 height 12
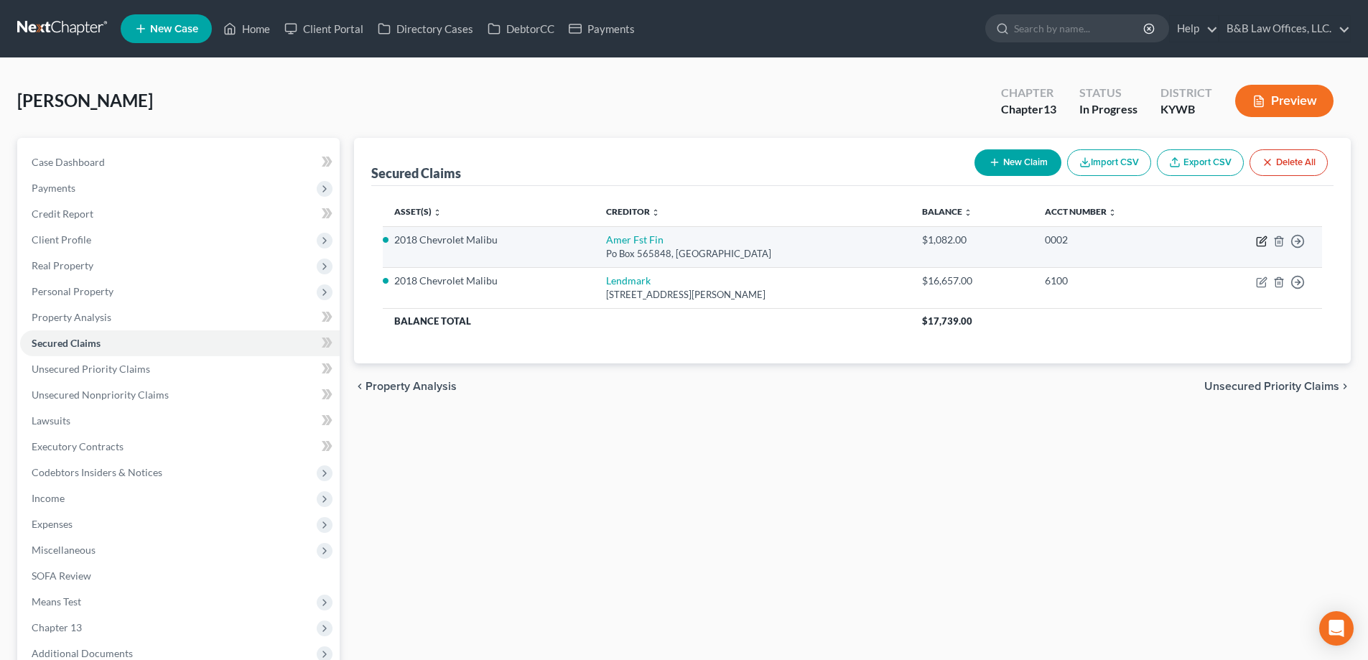
click at [1265, 241] on icon "button" at bounding box center [1261, 241] width 11 height 11
select select "45"
select select "3"
select select "0"
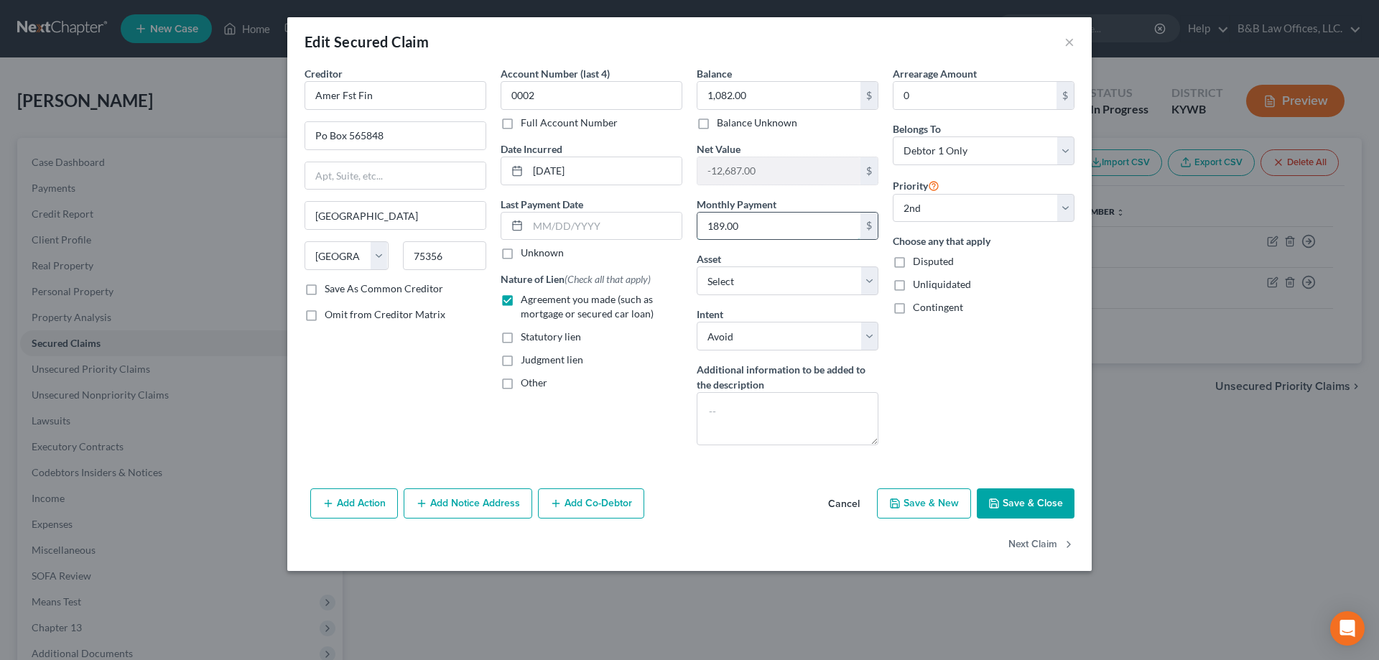
click at [799, 226] on input "189.00" at bounding box center [778, 226] width 163 height 27
type input "186"
click at [1024, 493] on button "Save & Close" at bounding box center [1026, 503] width 98 height 30
select select "1"
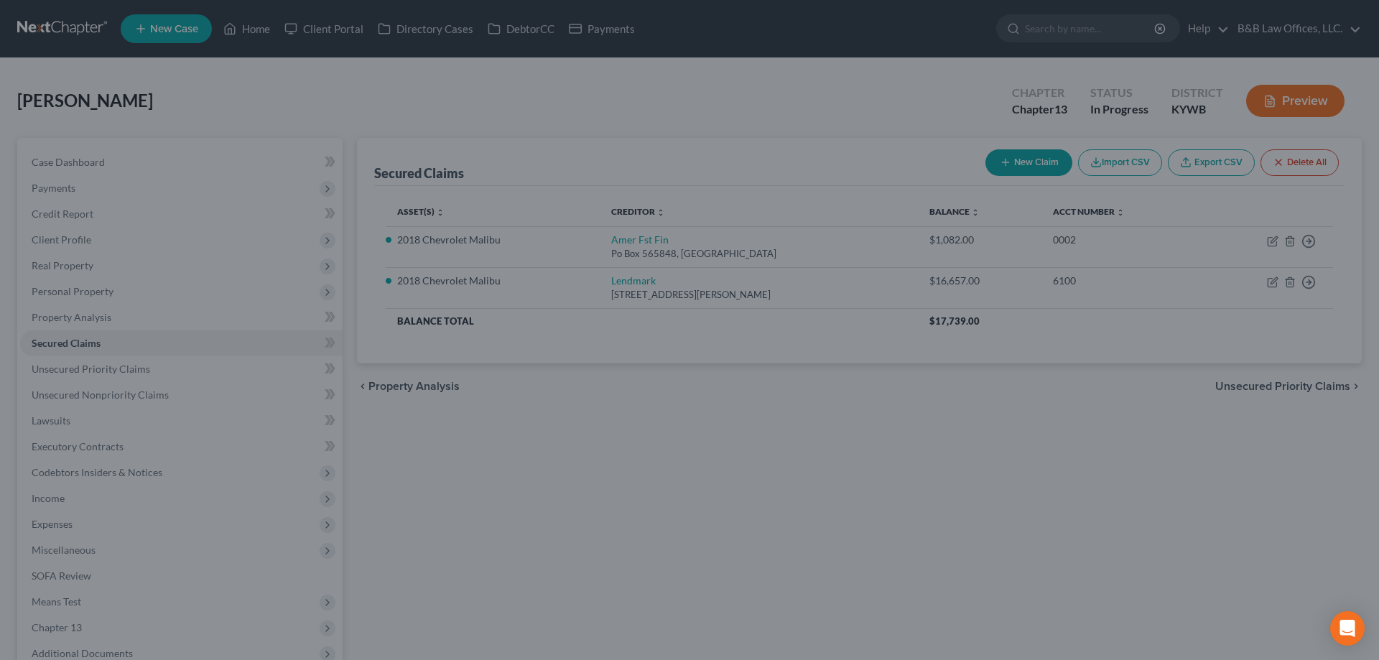
type input "186.00"
select select "2"
select select "0"
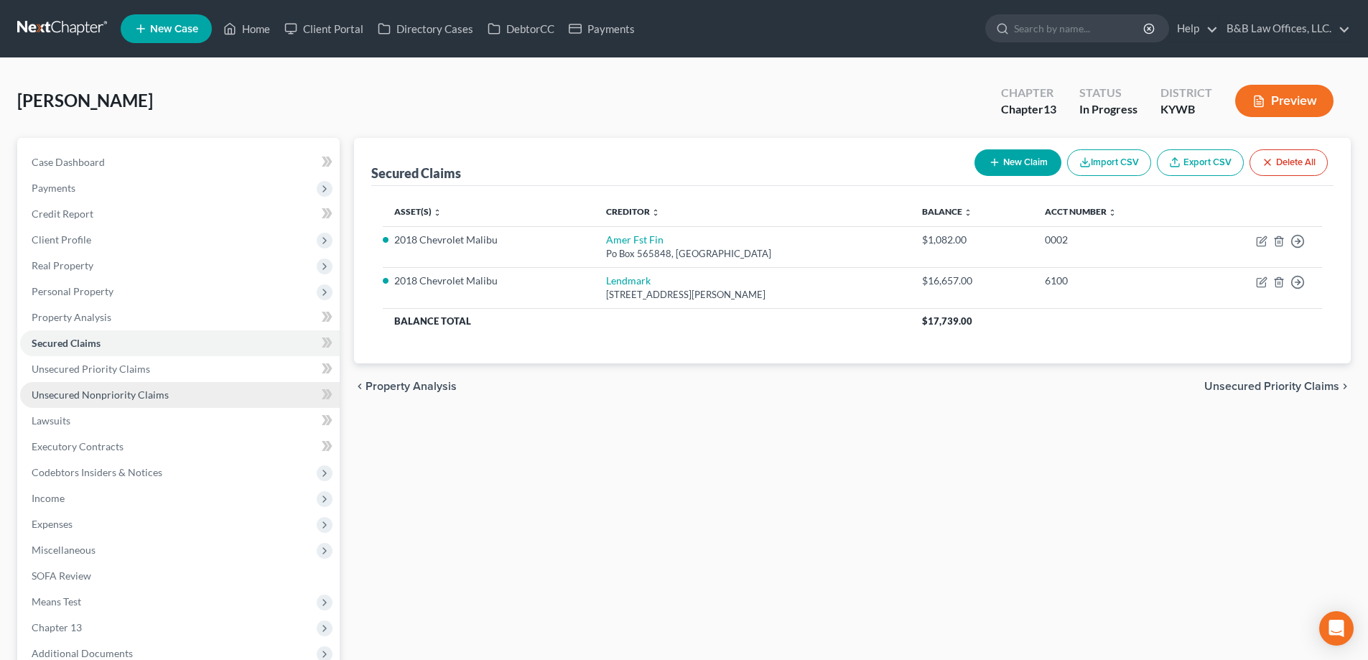
click at [143, 399] on span "Unsecured Nonpriority Claims" at bounding box center [100, 395] width 137 height 12
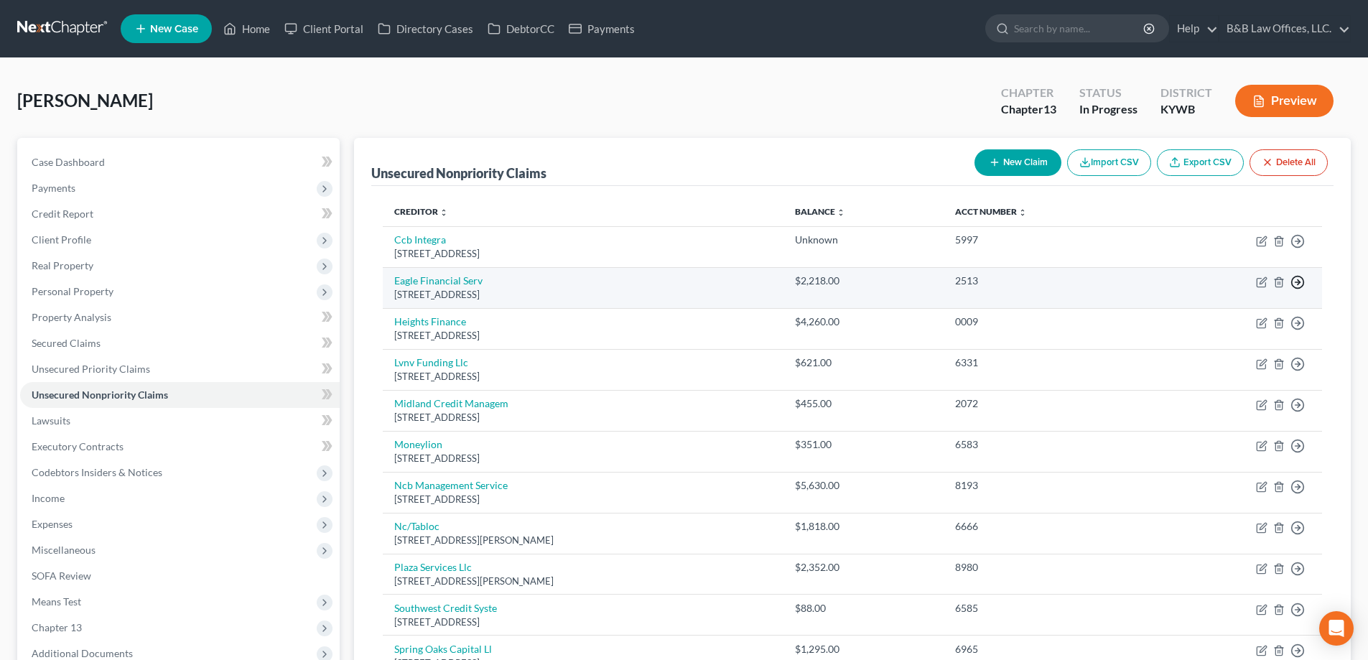
click at [1297, 282] on icon "button" at bounding box center [1298, 282] width 14 height 14
click at [1238, 290] on link "Move to D" at bounding box center [1232, 292] width 120 height 24
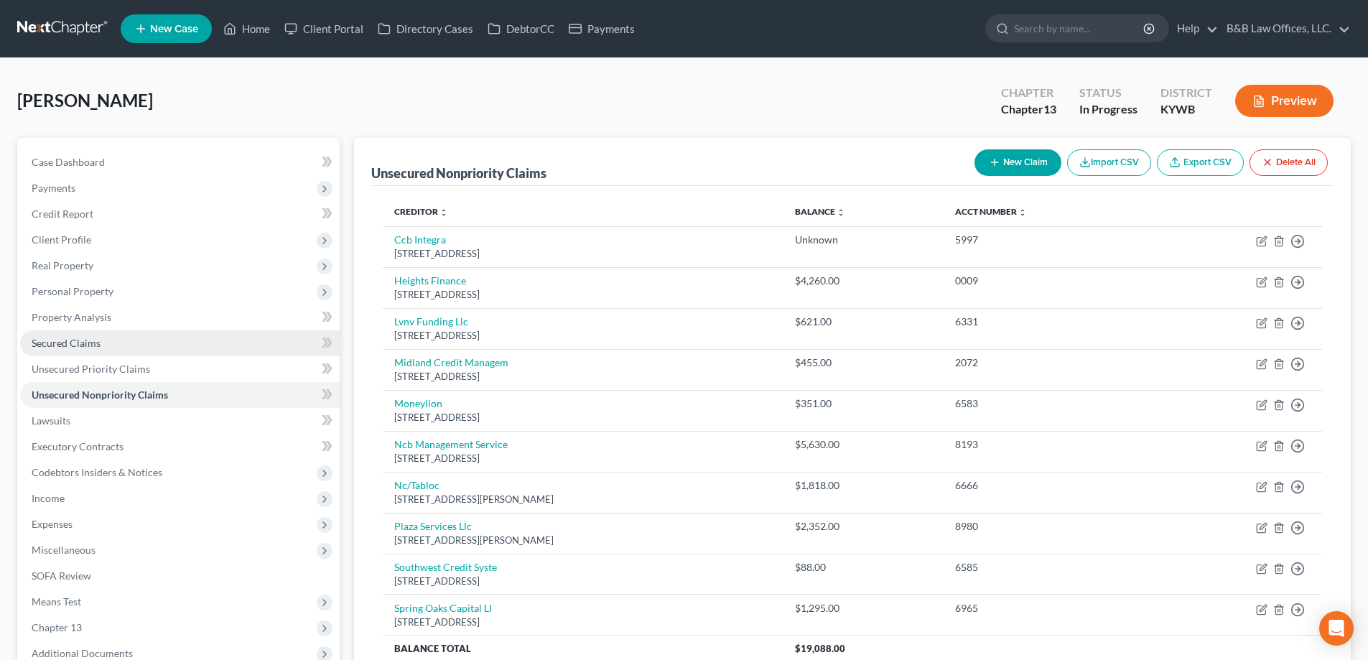
click at [92, 345] on span "Secured Claims" at bounding box center [66, 343] width 69 height 12
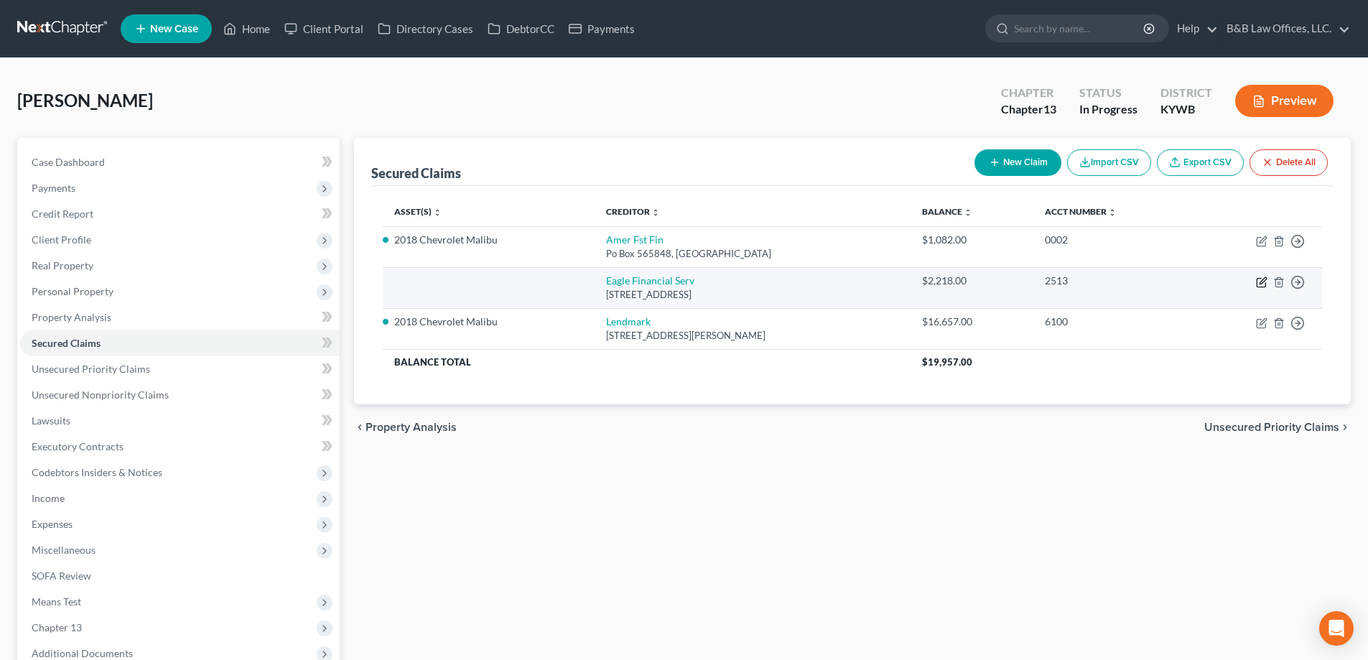
click at [1262, 281] on icon "button" at bounding box center [1263, 280] width 6 height 6
select select "18"
select select "0"
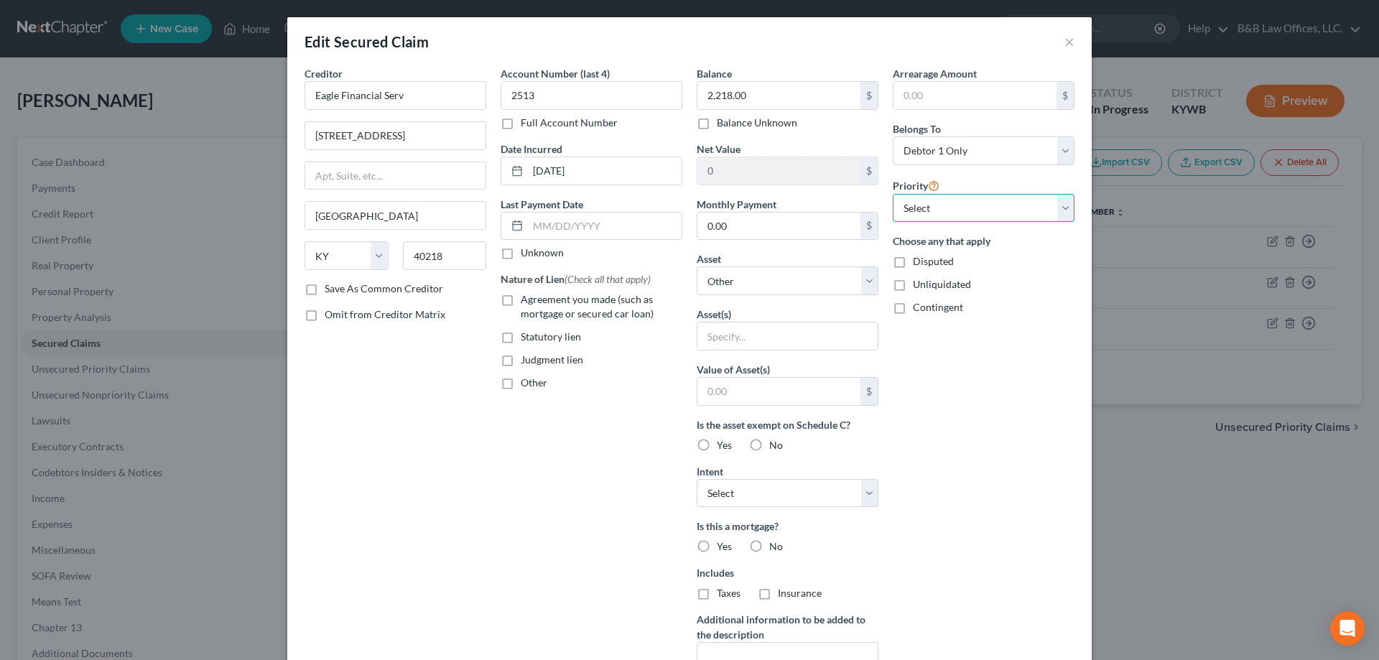
click at [923, 206] on select "Select 1st 2nd 3rd 4th 5th 6th 7th 8th 9th 10th 11th 12th 13th 14th 15th 16th 1…" at bounding box center [984, 208] width 182 height 29
click at [923, 208] on select "Select 1st 2nd 3rd 4th 5th 6th 7th 8th 9th 10th 11th 12th 13th 14th 15th 16th 1…" at bounding box center [984, 208] width 182 height 29
select select "1"
click at [893, 194] on select "Select 1st 2nd 3rd 4th 5th 6th 7th 8th 9th 10th 11th 12th 13th 14th 15th 16th 1…" at bounding box center [984, 208] width 182 height 29
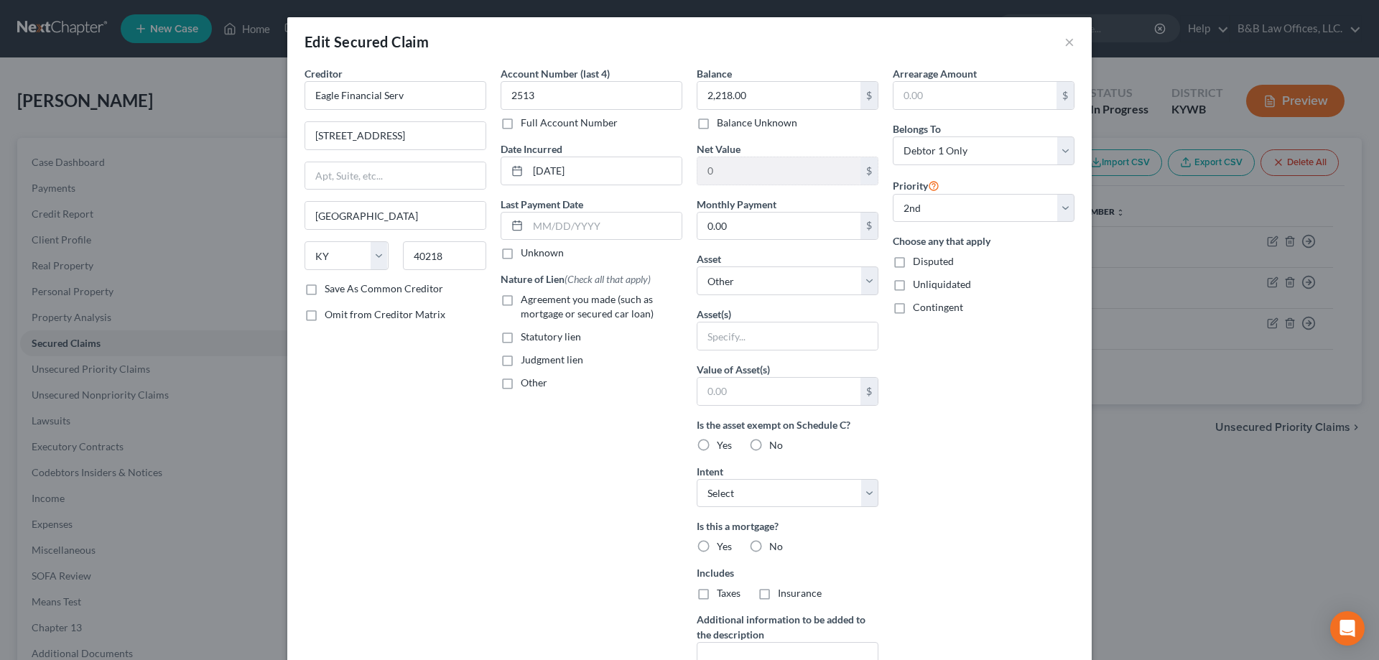
click at [521, 302] on label "Agreement you made (such as mortgage or secured car loan)" at bounding box center [602, 306] width 162 height 29
click at [527, 302] on input "Agreement you made (such as mortgage or secured car loan)" at bounding box center [531, 296] width 9 height 9
checkbox input "true"
click at [744, 338] on input "text" at bounding box center [787, 336] width 180 height 27
click at [990, 431] on div "Arrearage Amount $ Belongs To * Select Debtor 1 Only Debtor 2 Only Debtor 1 And…" at bounding box center [984, 386] width 196 height 641
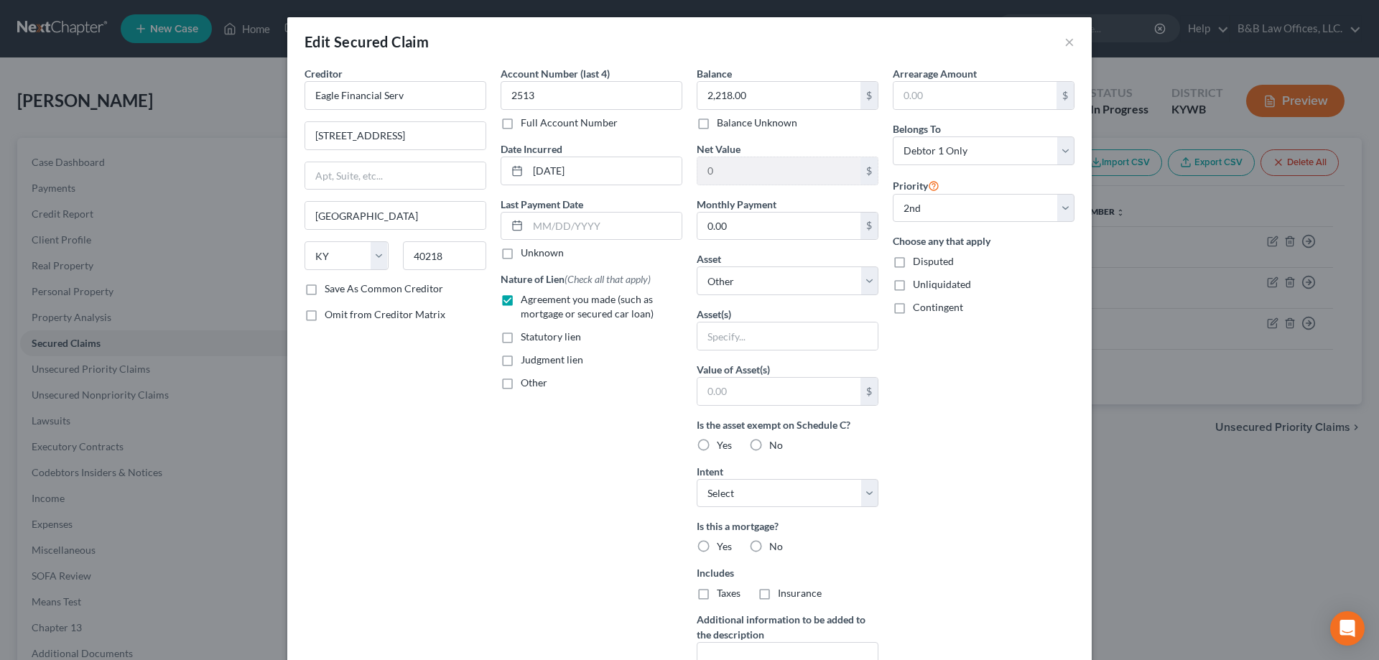
click at [769, 443] on label "No" at bounding box center [776, 445] width 14 height 14
click at [775, 443] on input "No" at bounding box center [779, 442] width 9 height 9
radio input "true"
drag, startPoint x: 745, startPoint y: 539, endPoint x: 753, endPoint y: 544, distance: 9.0
click at [769, 540] on label "No" at bounding box center [776, 546] width 14 height 14
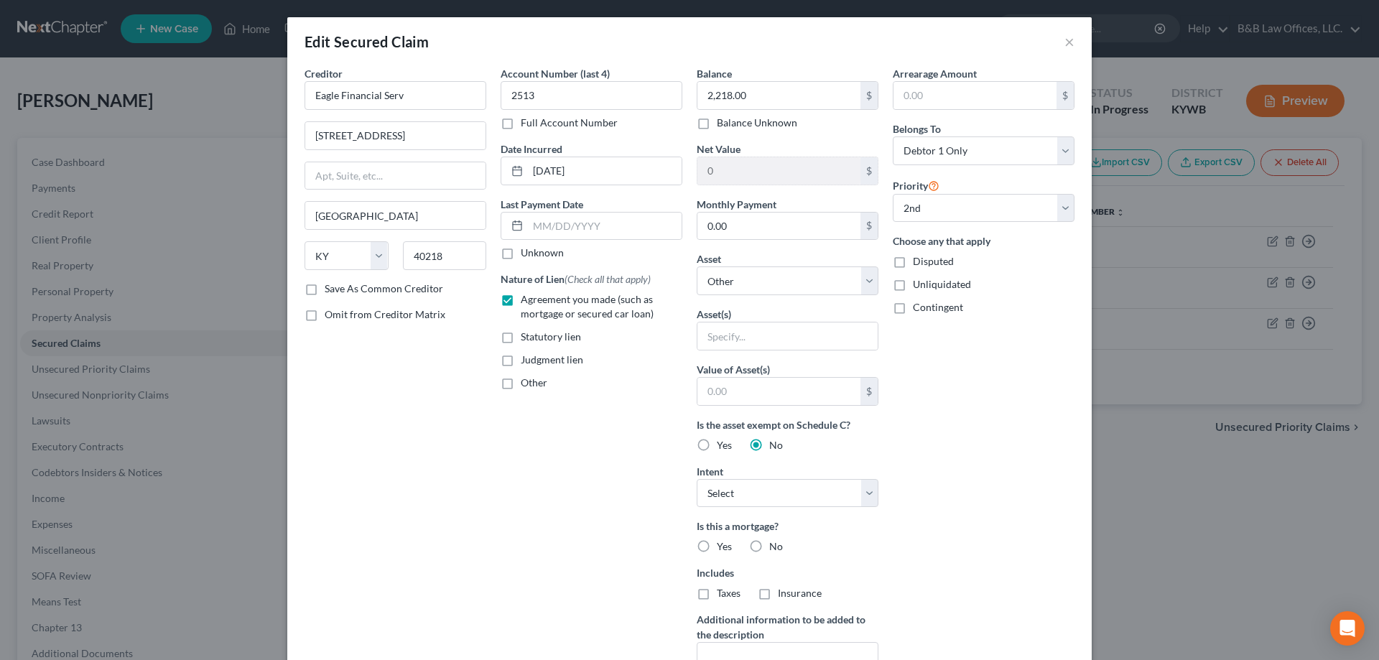
click at [775, 540] on input "No" at bounding box center [779, 543] width 9 height 9
radio input "true"
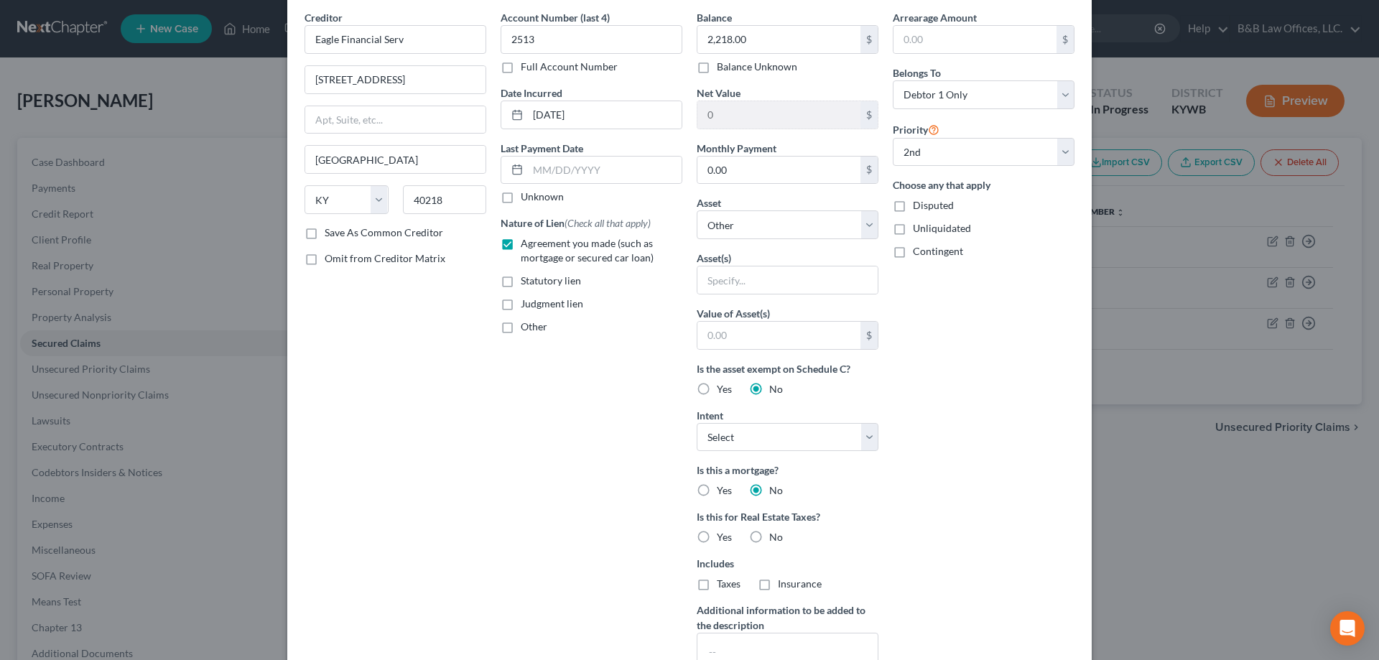
scroll to position [215, 0]
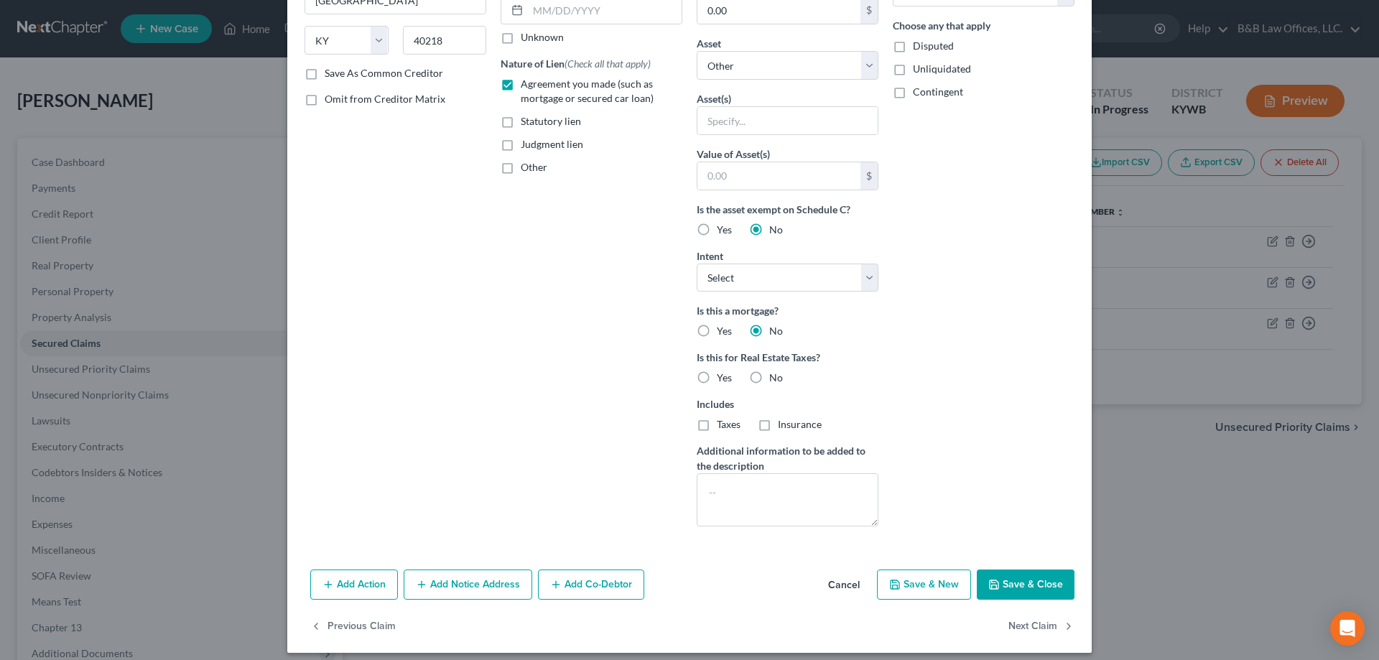
click at [1008, 587] on button "Save & Close" at bounding box center [1026, 585] width 98 height 30
select select
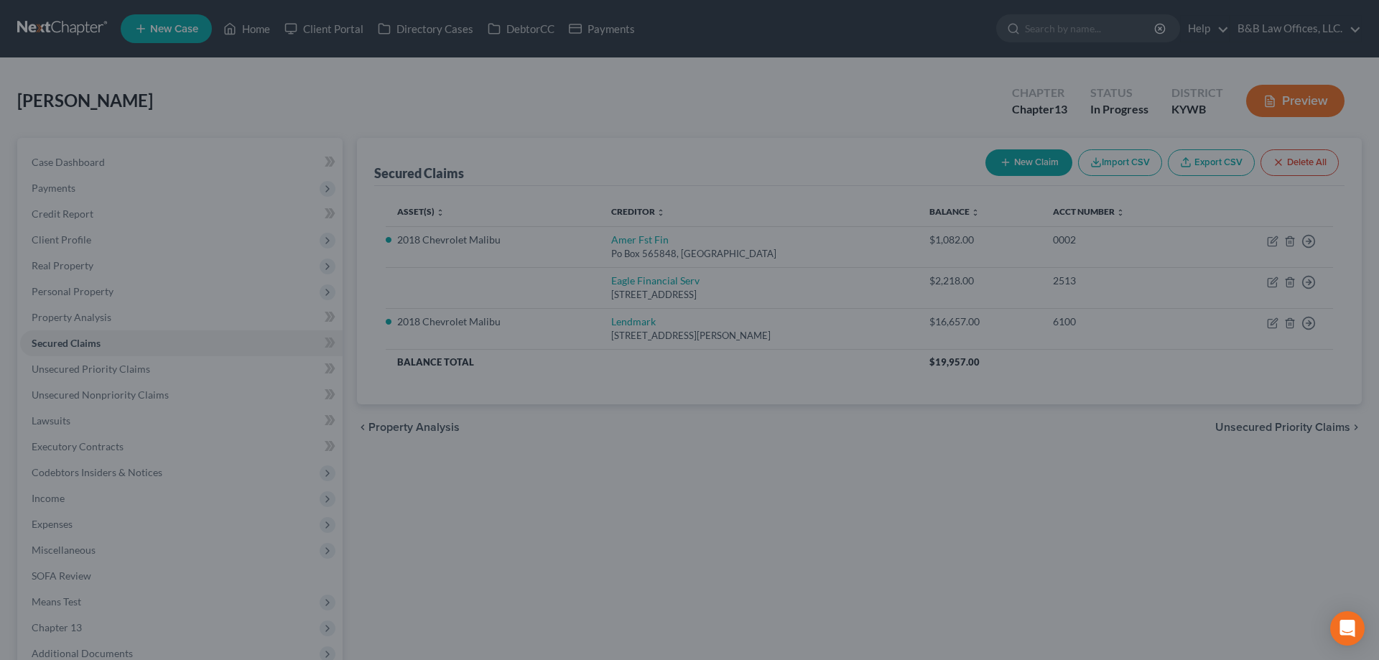
type input "0"
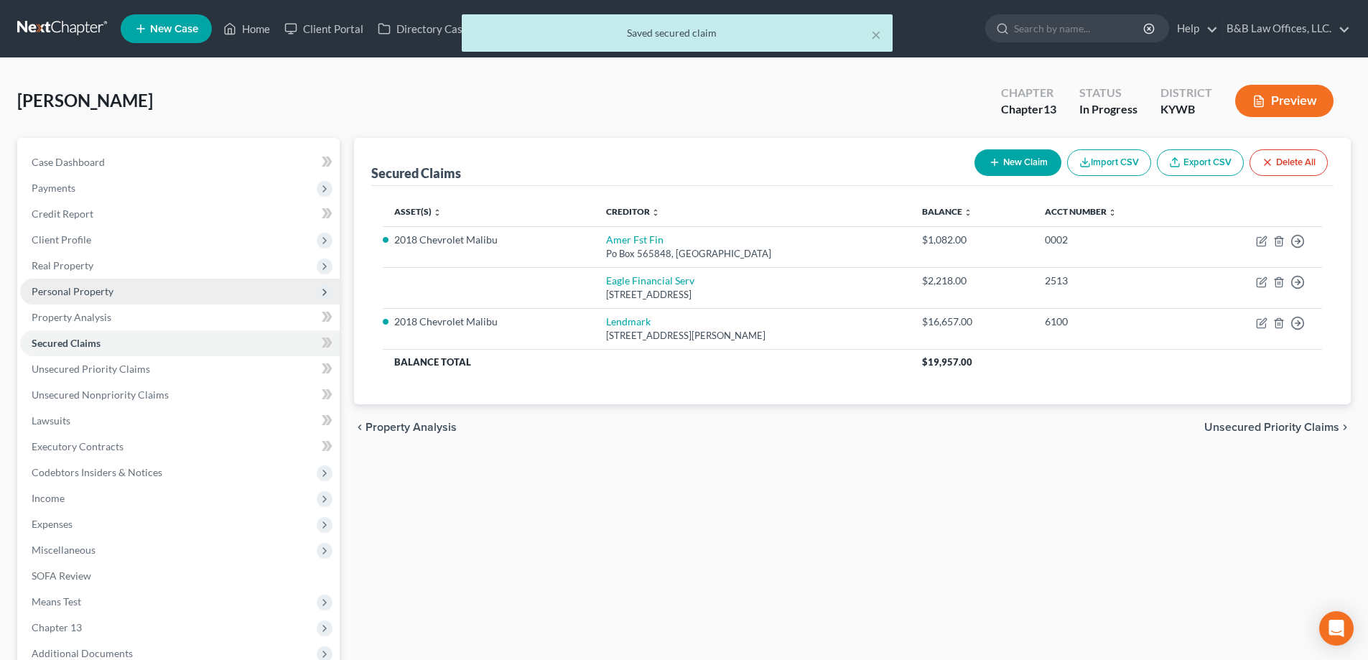
click at [68, 293] on span "Personal Property" at bounding box center [73, 291] width 82 height 12
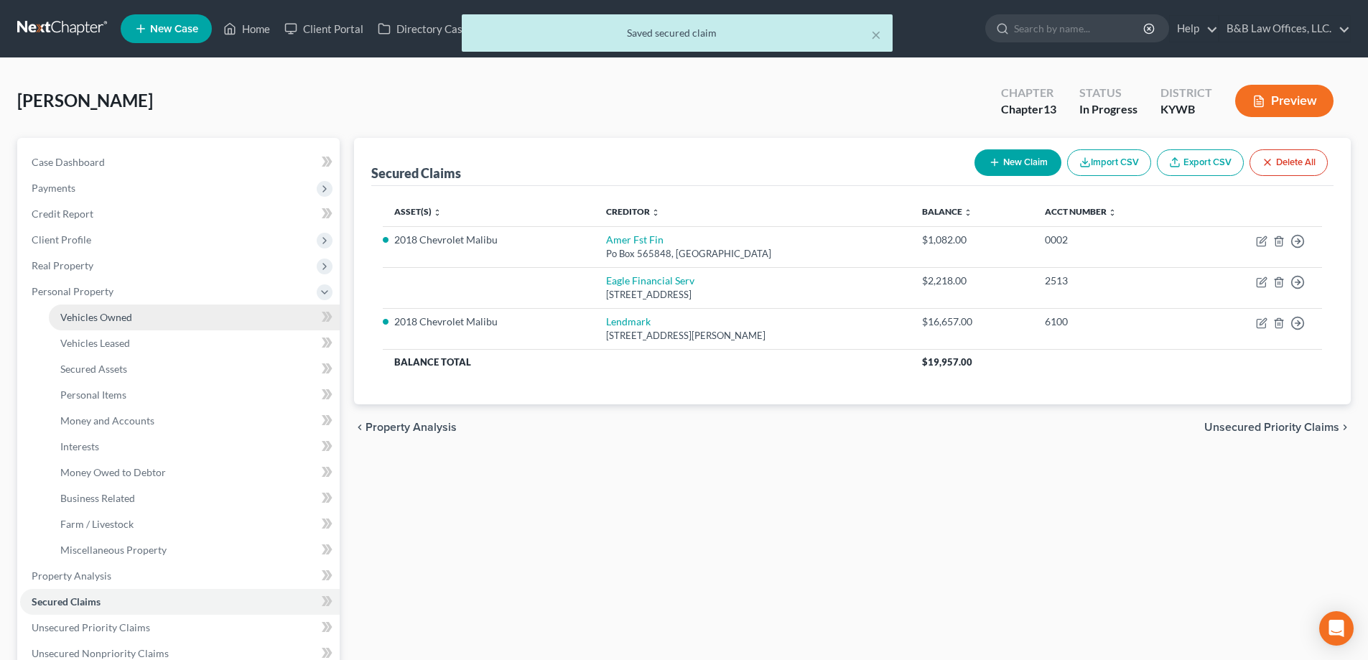
click at [85, 315] on span "Vehicles Owned" at bounding box center [96, 317] width 72 height 12
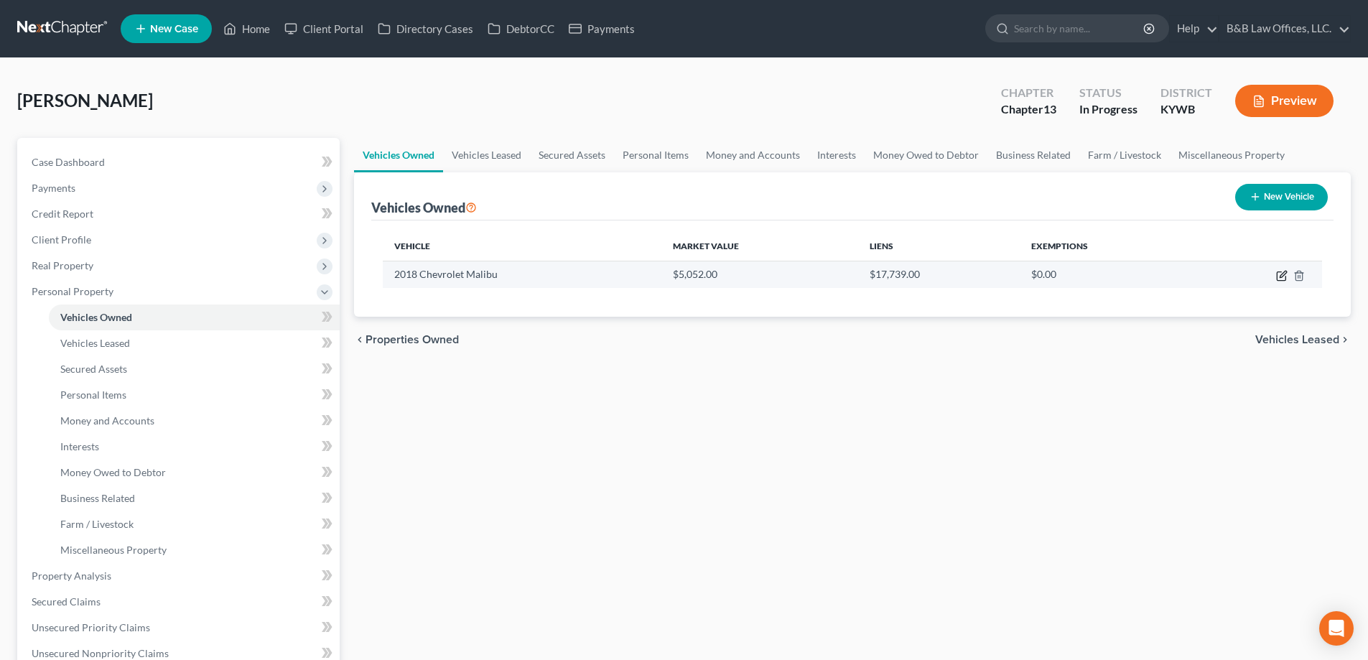
click at [1280, 277] on icon "button" at bounding box center [1283, 274] width 6 height 6
select select "0"
select select "8"
select select "2"
select select "0"
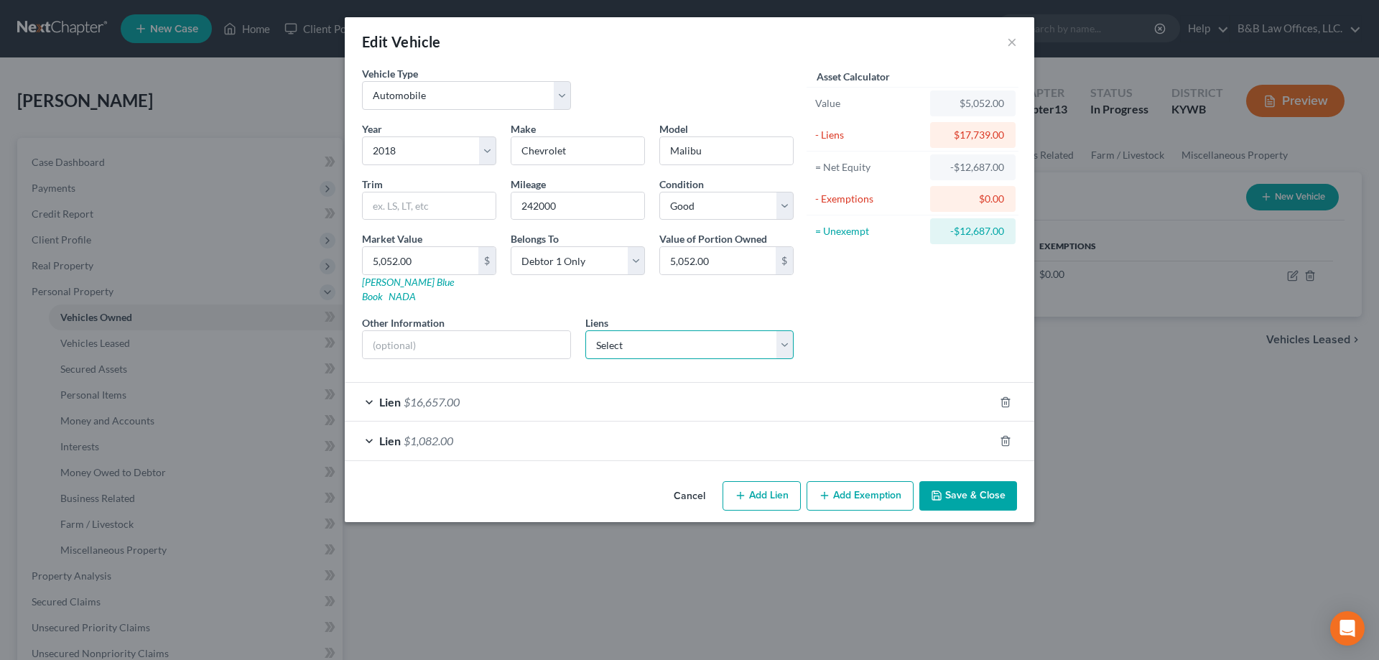
click at [639, 330] on select "Select Eagle Financial Serv - $2,218.00" at bounding box center [689, 344] width 209 height 29
select select "18"
select select "0"
select select "1"
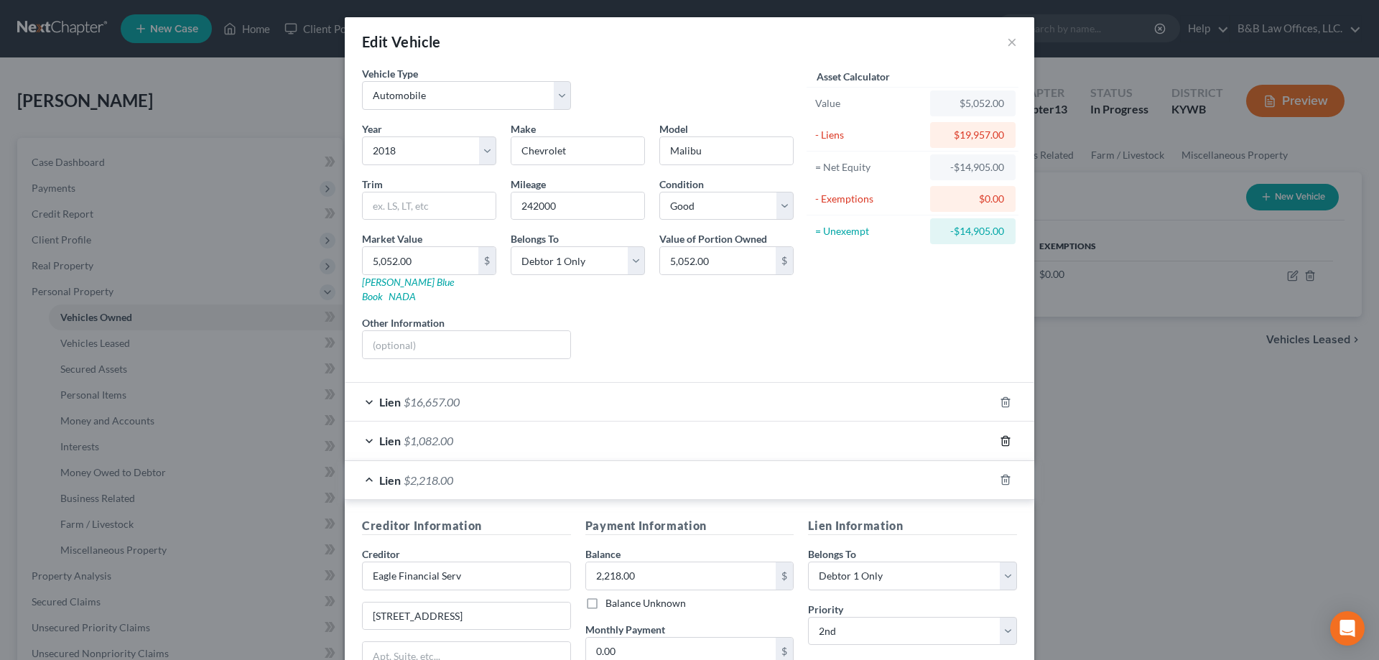
click at [1003, 435] on icon "button" at bounding box center [1005, 440] width 11 height 11
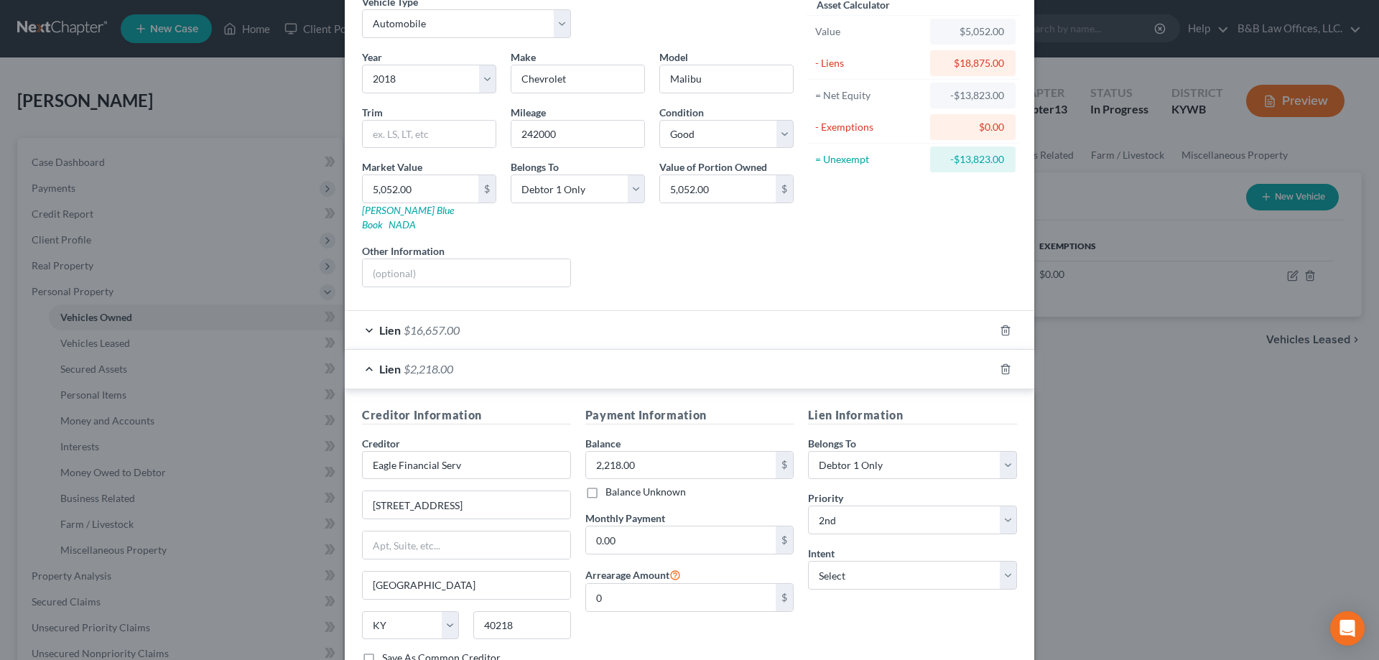
scroll to position [144, 0]
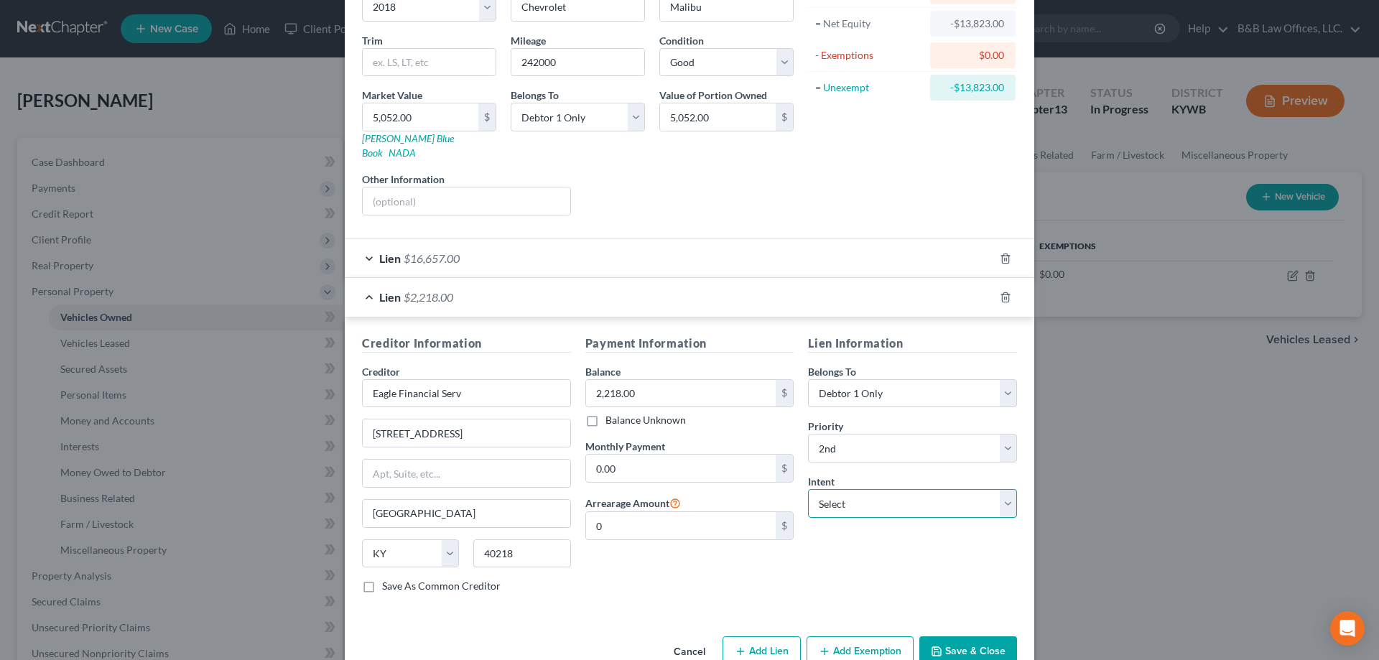
click at [853, 489] on select "Select Surrender Redeem Reaffirm Avoid Other" at bounding box center [912, 503] width 209 height 29
click at [1138, 501] on div "Edit Vehicle × Vehicle Type Select Automobile Truck Trailer Watercraft Aircraft…" at bounding box center [689, 330] width 1379 height 660
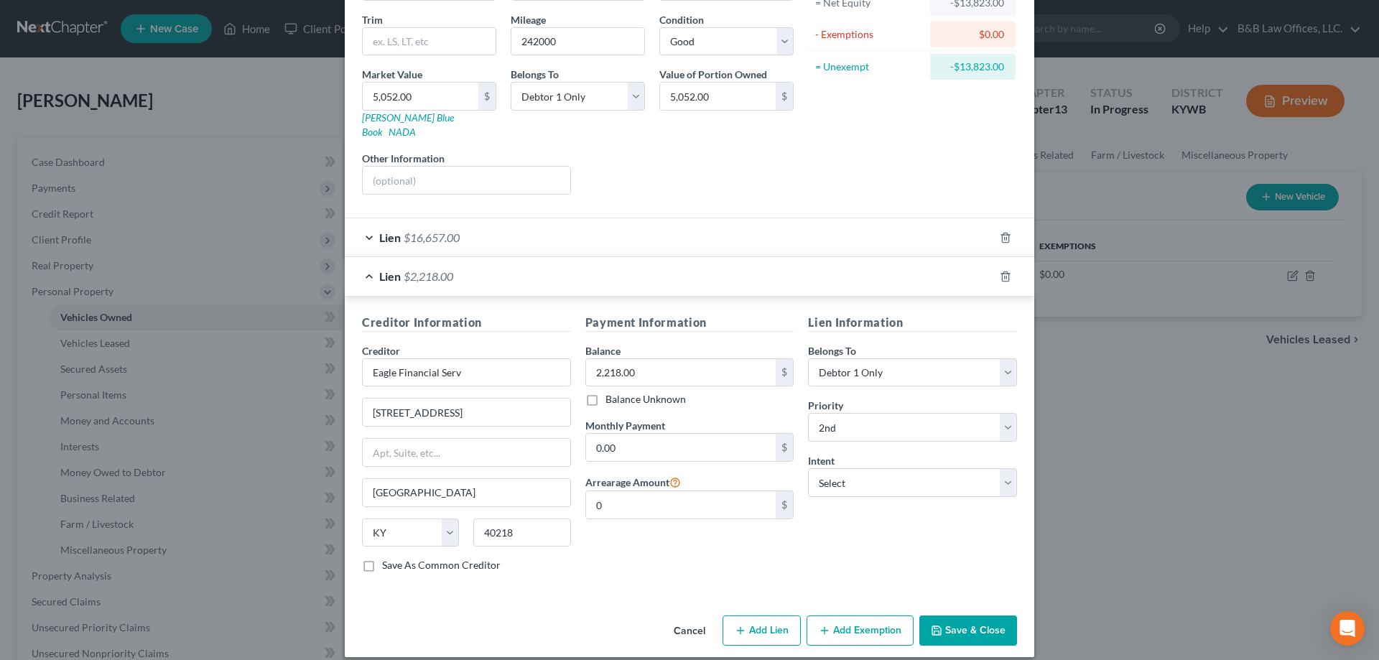
click at [981, 616] on button "Save & Close" at bounding box center [968, 631] width 98 height 30
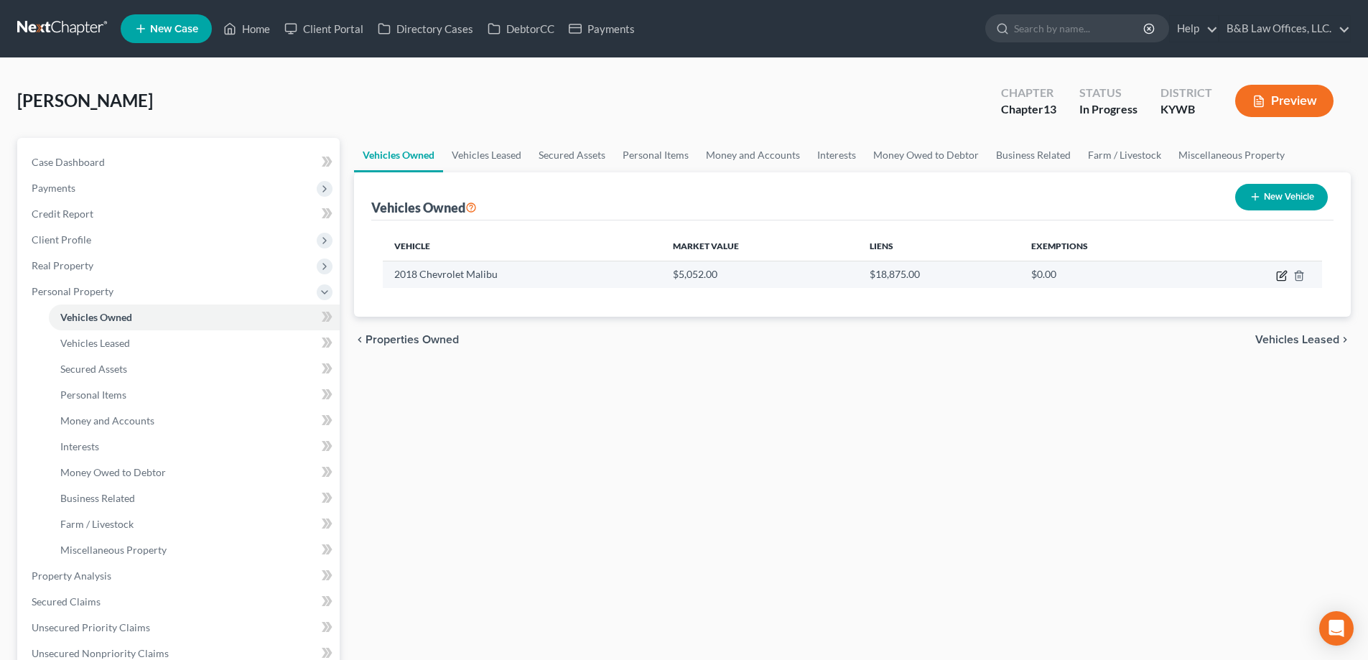
click at [1281, 279] on icon "button" at bounding box center [1281, 275] width 11 height 11
select select "0"
select select "8"
select select "2"
select select "0"
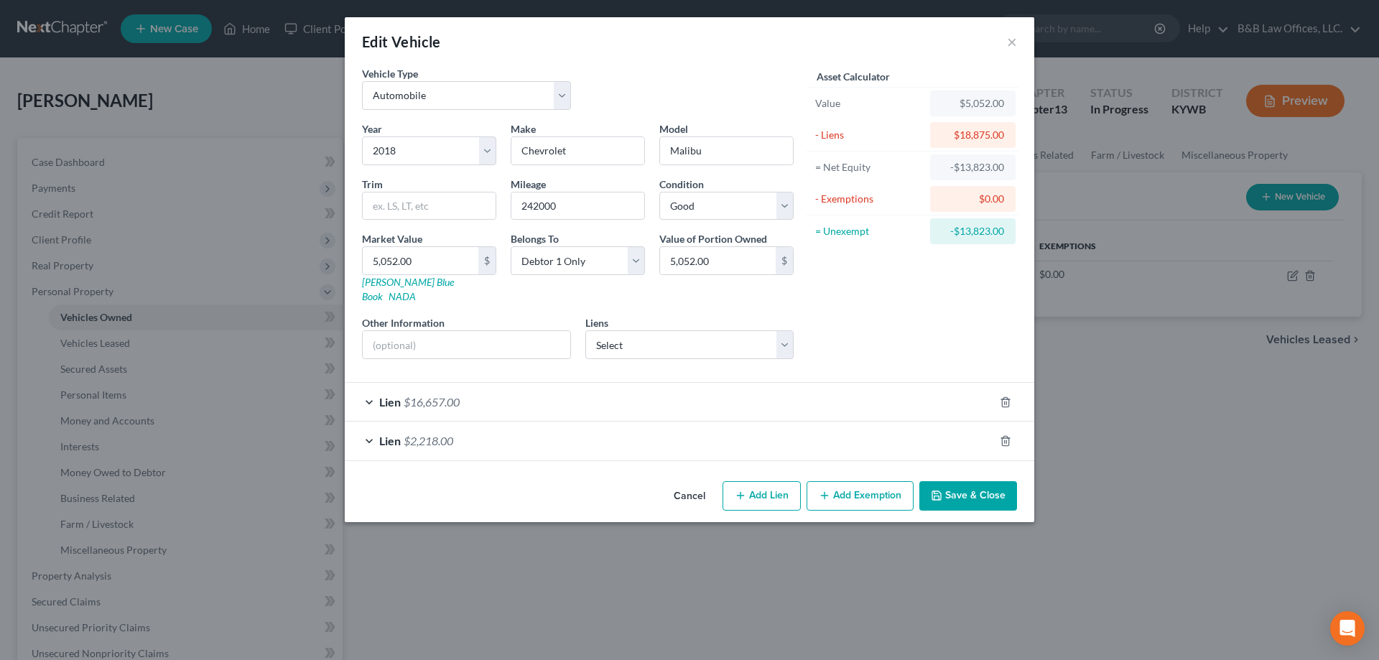
click at [453, 434] on span "$2,218.00" at bounding box center [429, 441] width 50 height 14
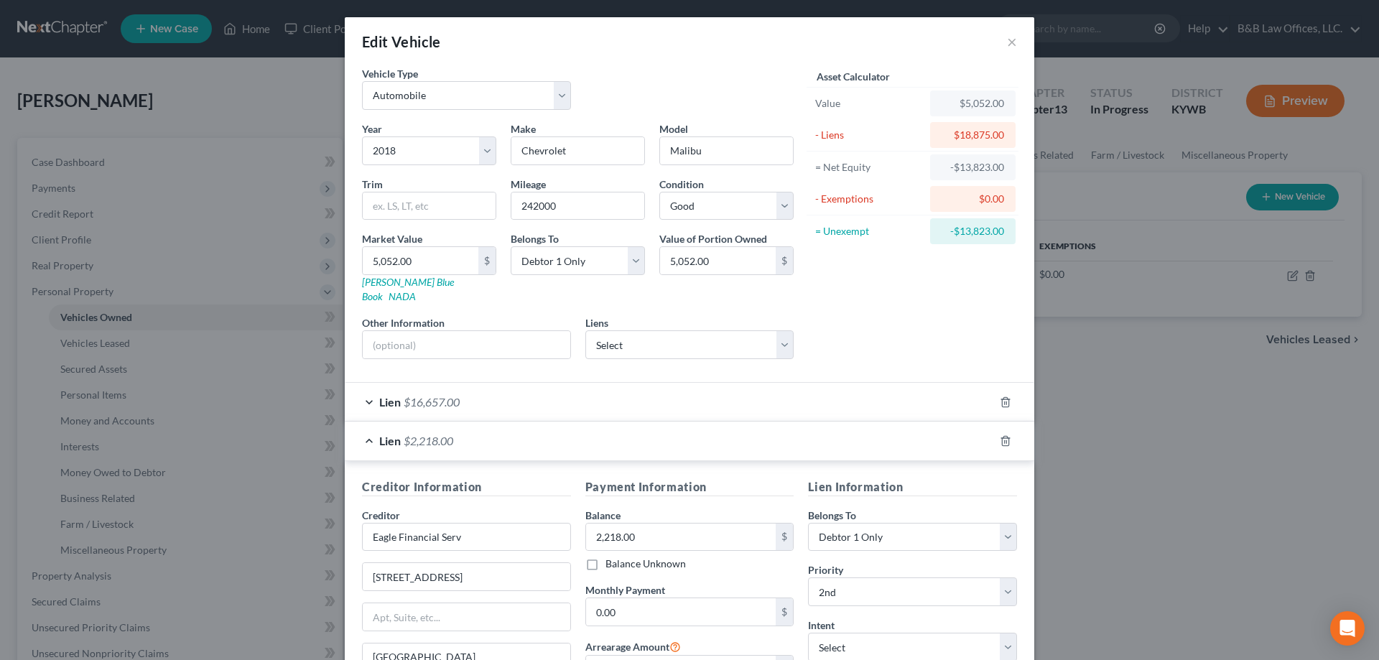
click at [453, 430] on div "Lien $2,218.00" at bounding box center [669, 441] width 649 height 38
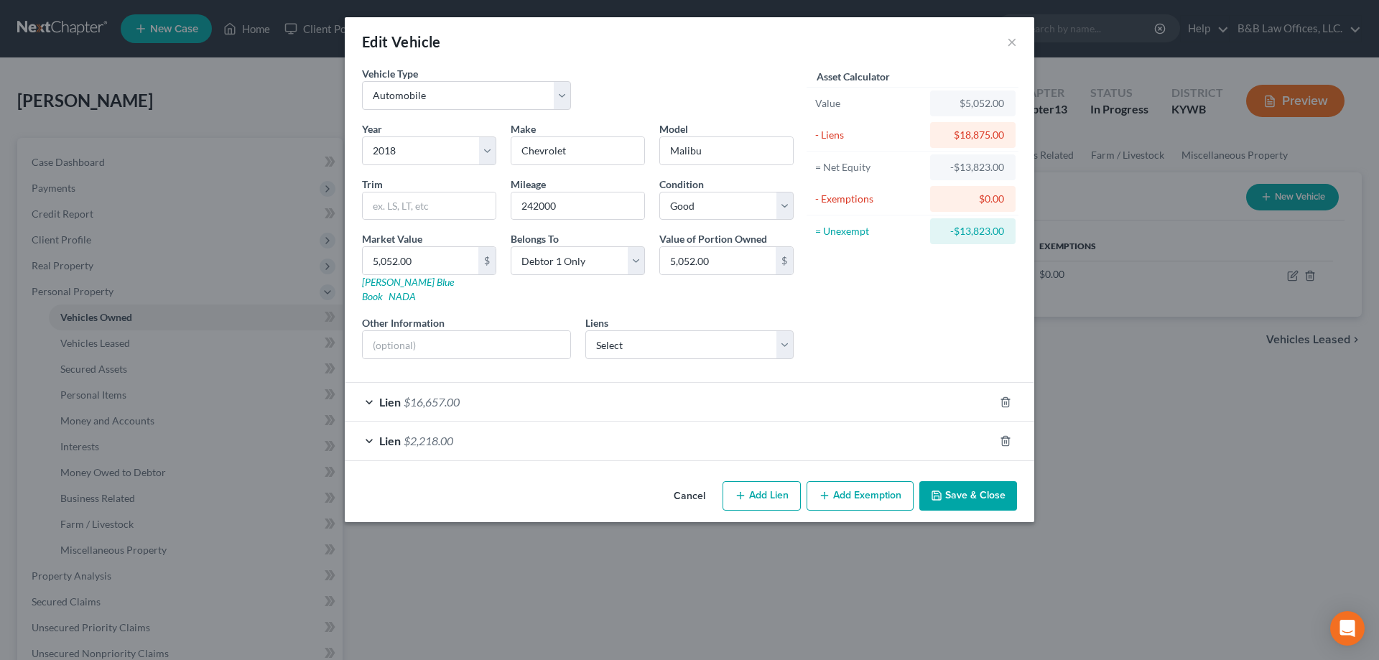
click at [699, 483] on button "Cancel" at bounding box center [689, 497] width 55 height 29
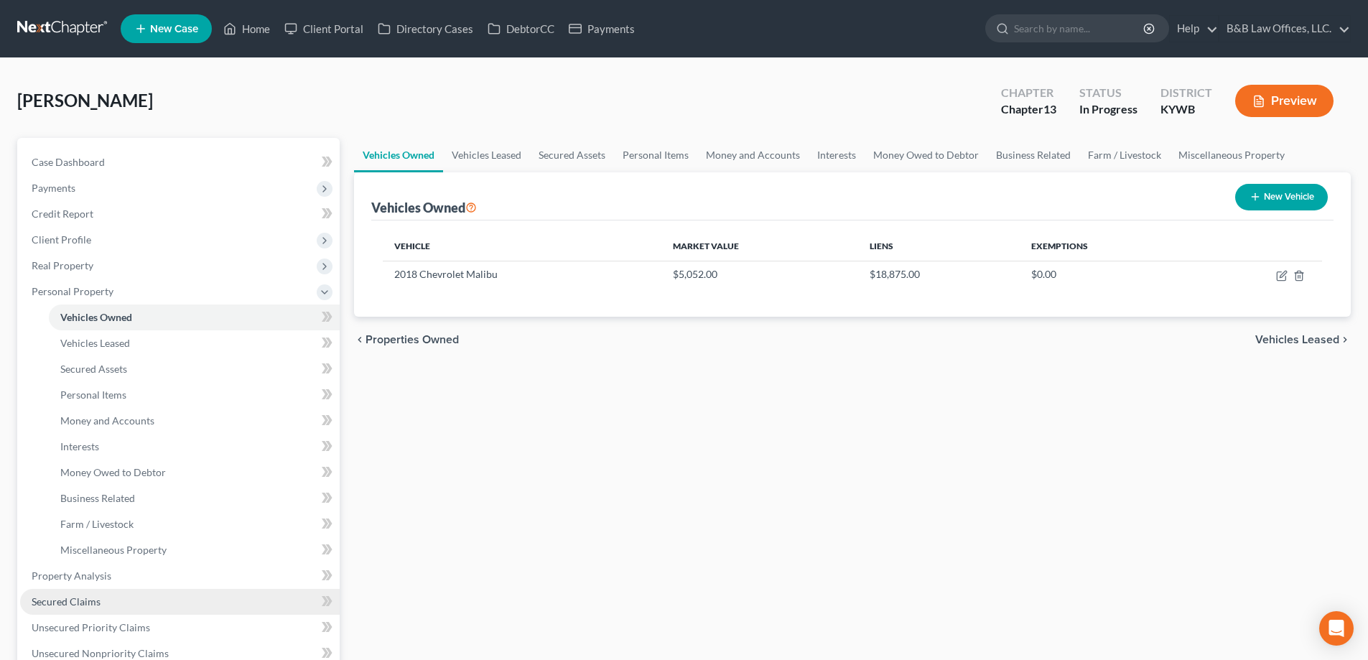
click at [106, 593] on link "Secured Claims" at bounding box center [180, 602] width 320 height 26
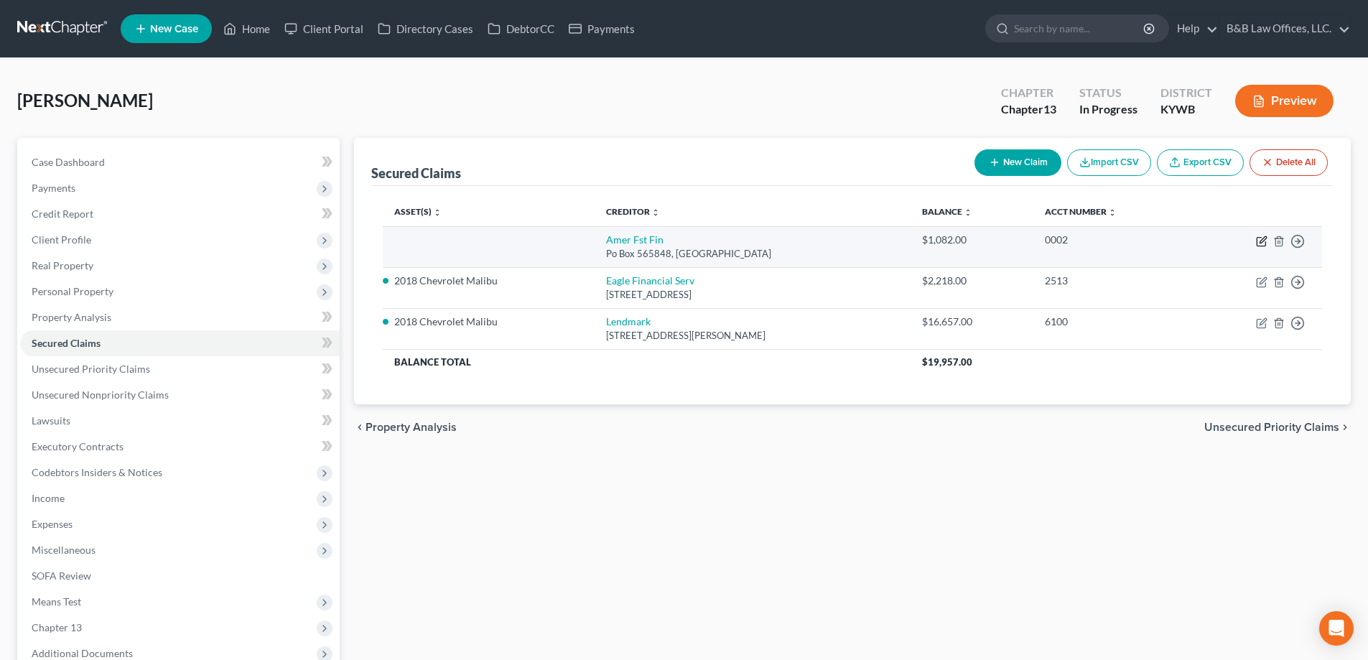
click at [1261, 242] on icon "button" at bounding box center [1263, 239] width 6 height 6
select select "45"
select select "0"
select select "3"
select select "0"
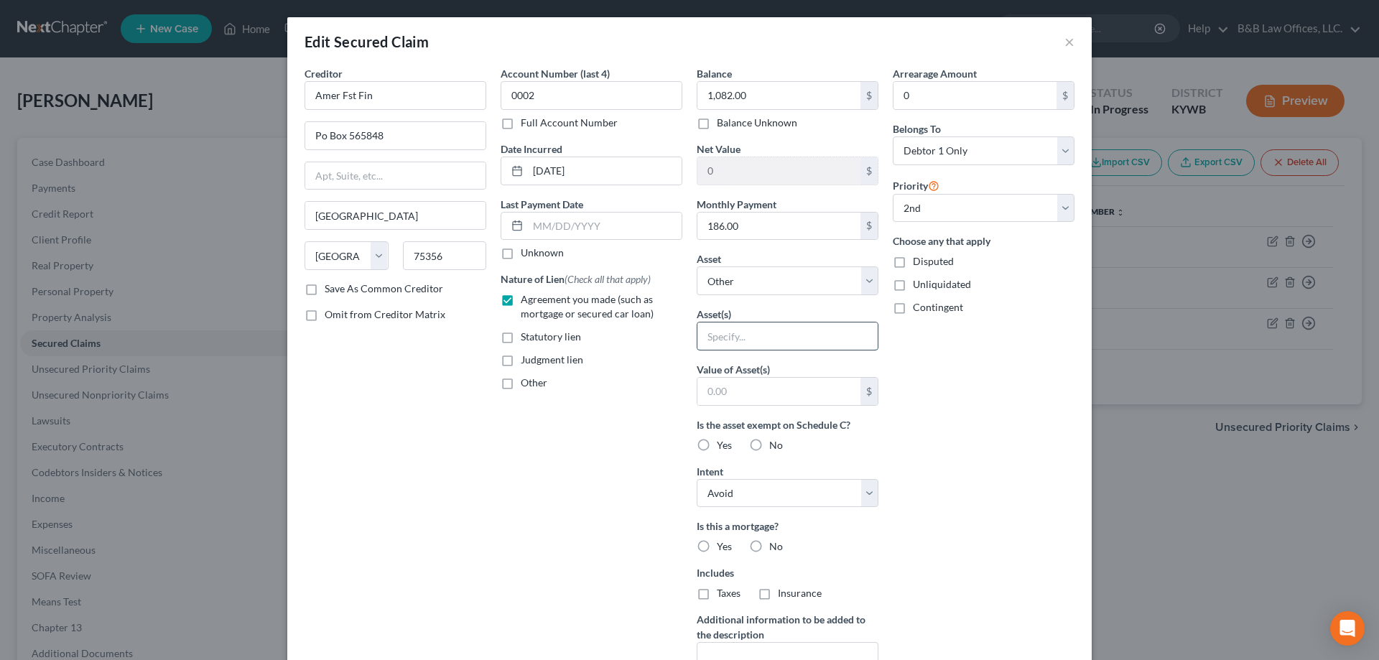
click at [742, 339] on input "text" at bounding box center [787, 336] width 180 height 27
drag, startPoint x: 1077, startPoint y: 388, endPoint x: 1063, endPoint y: 397, distance: 17.1
click at [1077, 389] on div "Creditor * Amer Fst Fin Po Box 565848 [GEOGRAPHIC_DATA] [US_STATE][GEOGRAPHIC_D…" at bounding box center [689, 399] width 804 height 667
click at [924, 204] on select "Select 1st 2nd 3rd 4th 5th 6th 7th 8th 9th 10th 11th 12th 13th 14th 15th 16th 1…" at bounding box center [984, 208] width 182 height 29
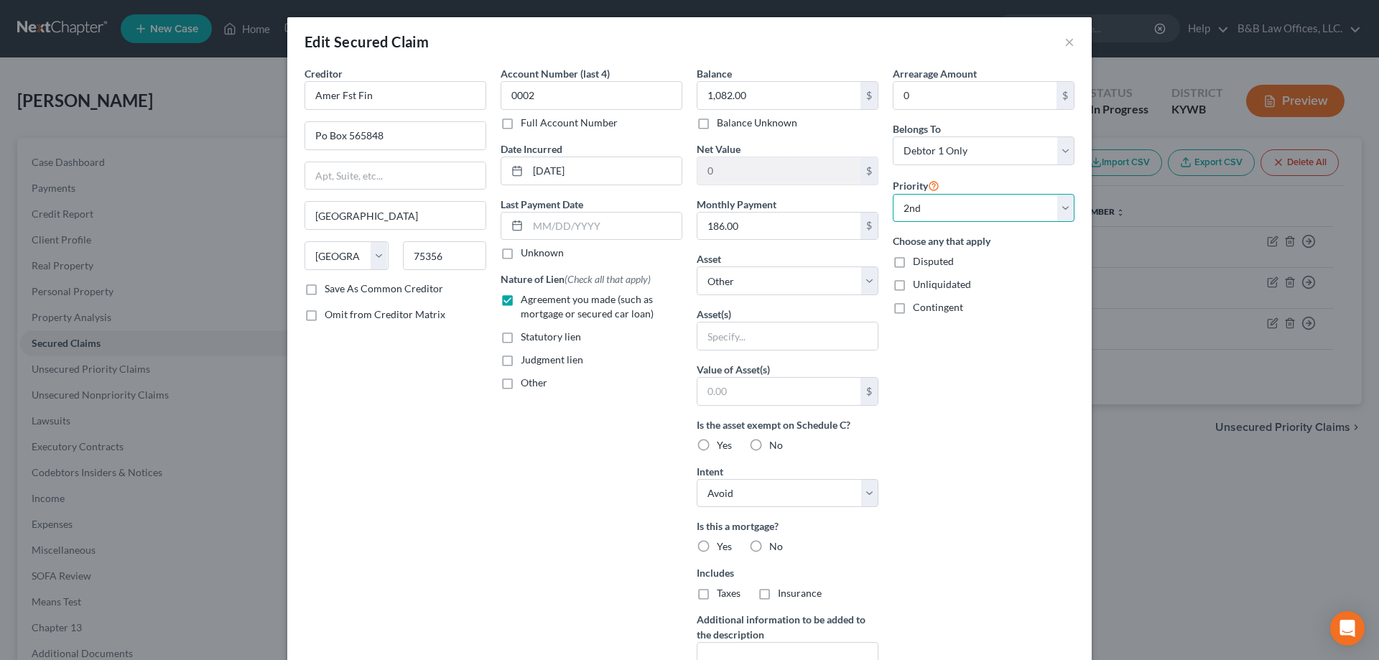
select select "2"
click at [893, 194] on select "Select 1st 2nd 3rd 4th 5th 6th 7th 8th 9th 10th 11th 12th 13th 14th 15th 16th 1…" at bounding box center [984, 208] width 182 height 29
click at [724, 338] on input "text" at bounding box center [787, 336] width 180 height 27
click at [1008, 407] on div "Arrearage Amount 0 $ Belongs To * Select Debtor 1 Only Debtor 2 Only Debtor 1 A…" at bounding box center [984, 386] width 196 height 641
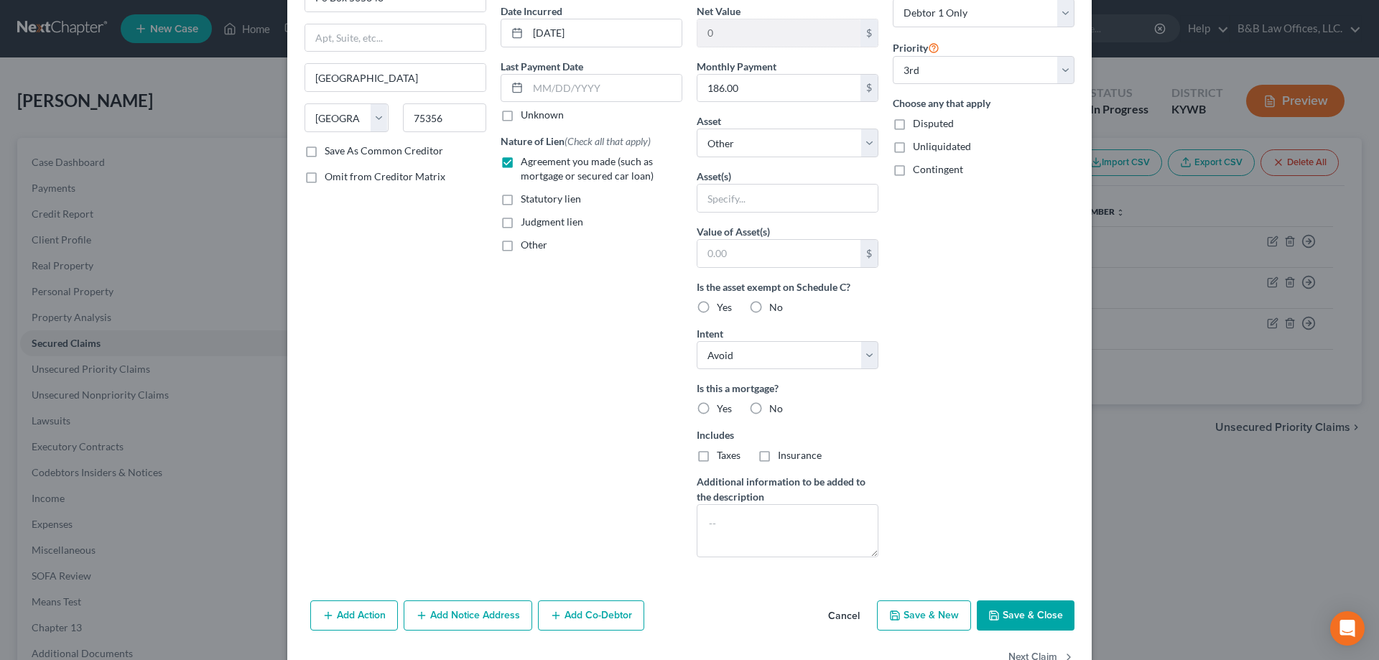
scroll to position [144, 0]
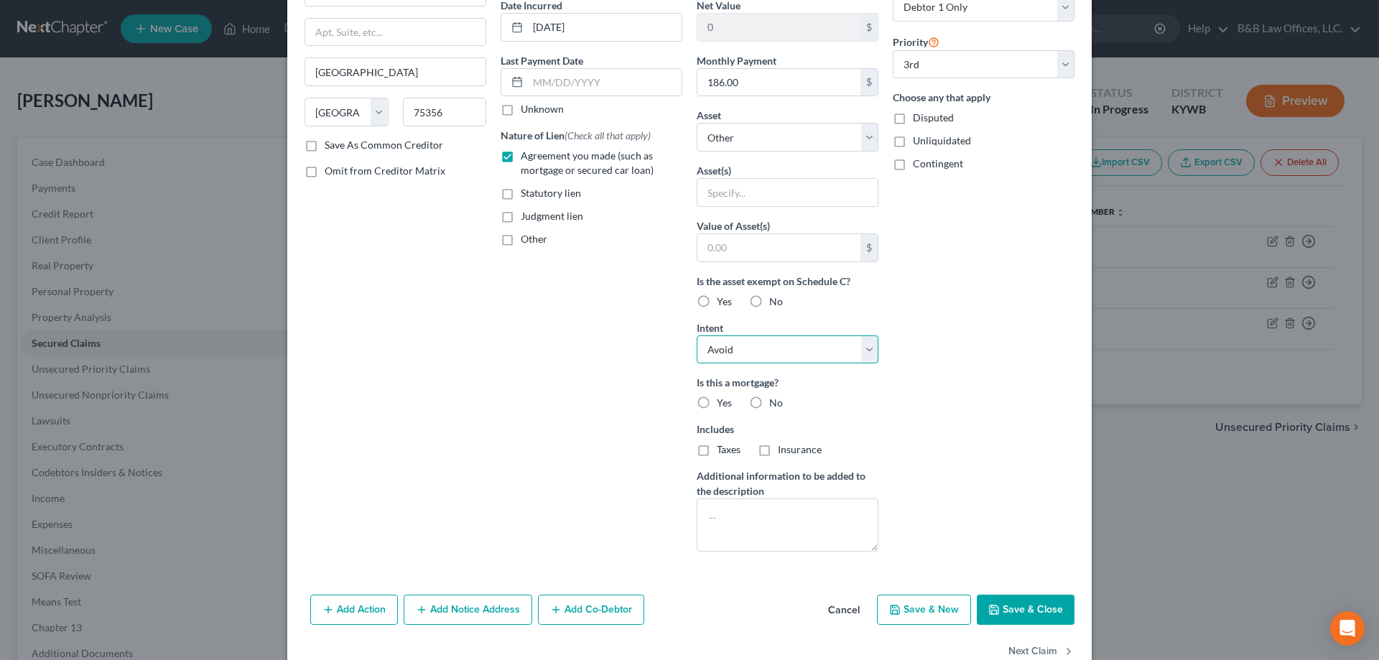
click at [866, 349] on select "Select Surrender Redeem Reaffirm Avoid Other" at bounding box center [788, 349] width 182 height 29
select select
click at [697, 335] on select "Select Surrender Redeem Reaffirm Avoid Other" at bounding box center [788, 349] width 182 height 29
click at [769, 404] on label "No" at bounding box center [776, 403] width 14 height 14
click at [775, 404] on input "No" at bounding box center [779, 400] width 9 height 9
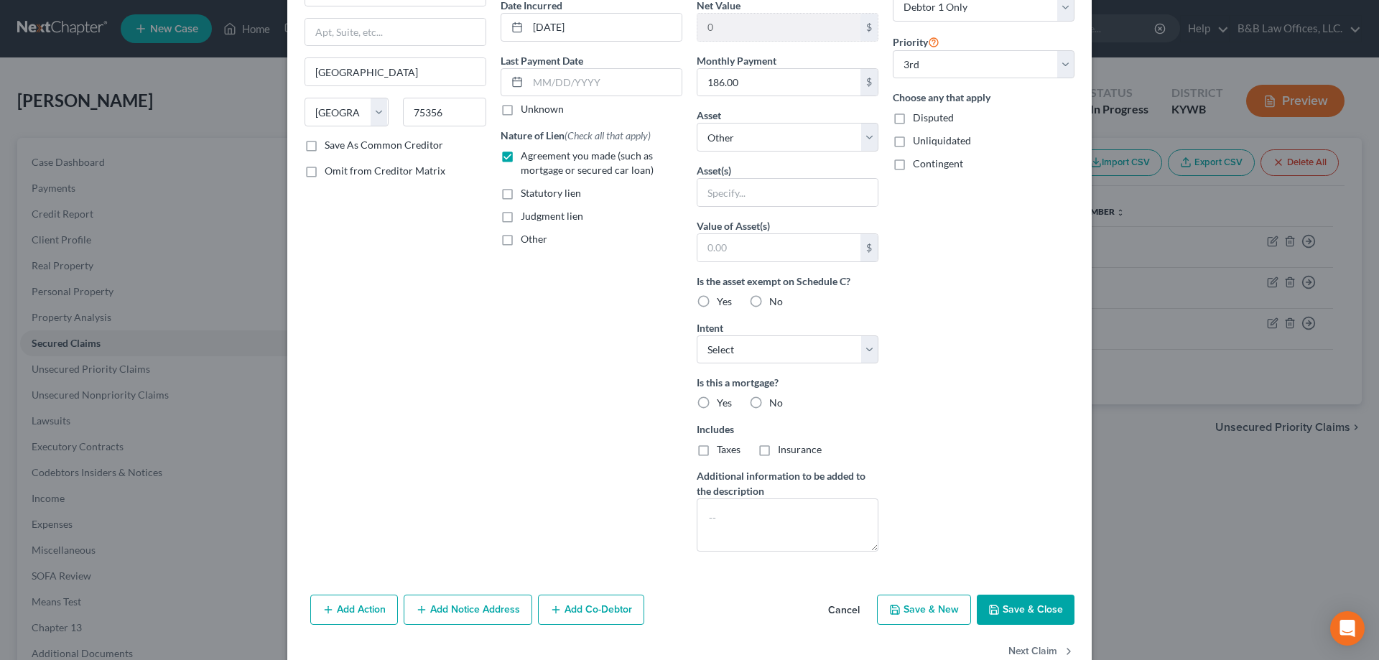
radio input "true"
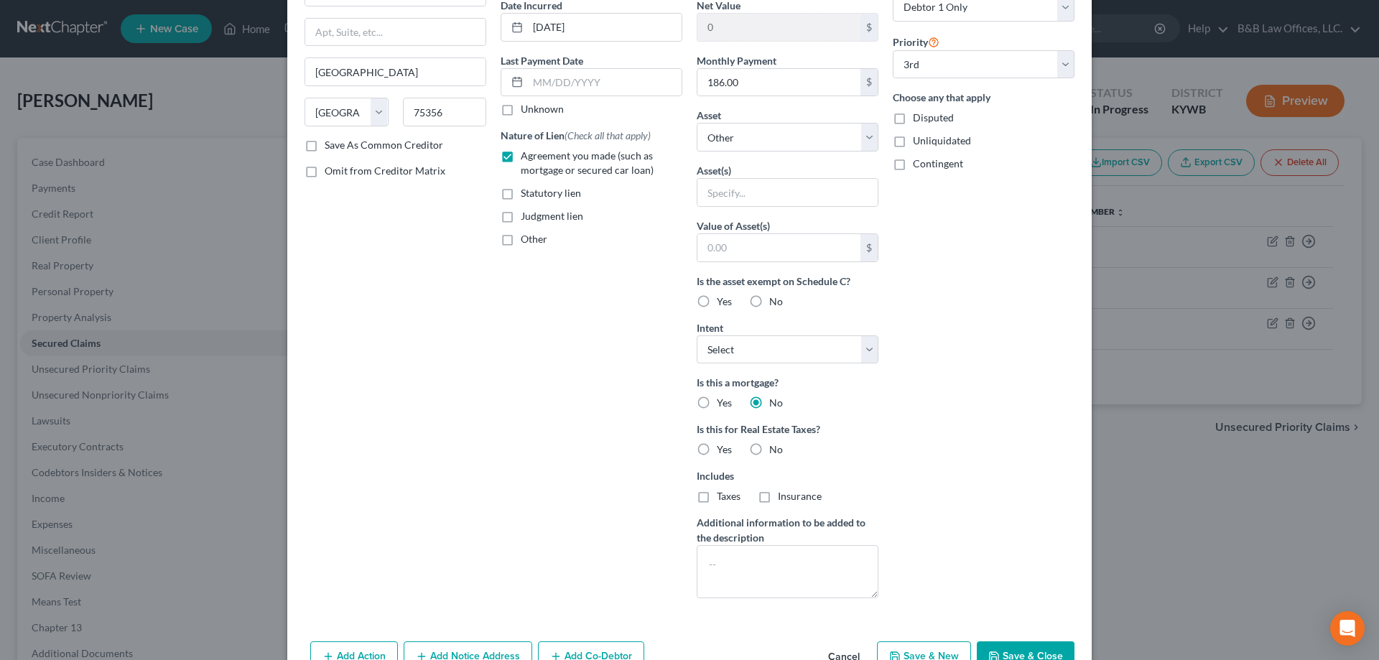
click at [769, 447] on label "No" at bounding box center [776, 449] width 14 height 14
click at [775, 447] on input "No" at bounding box center [779, 446] width 9 height 9
radio input "true"
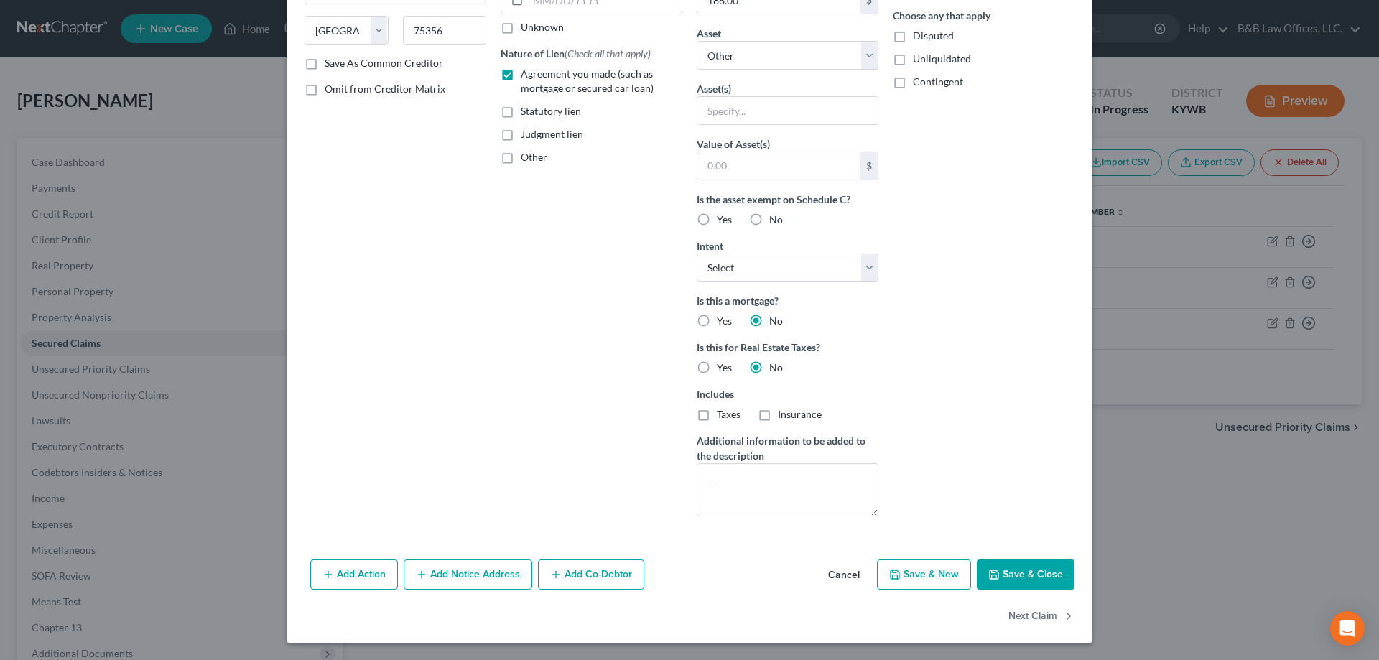
click at [1024, 576] on button "Save & Close" at bounding box center [1026, 575] width 98 height 30
select select
select select "1"
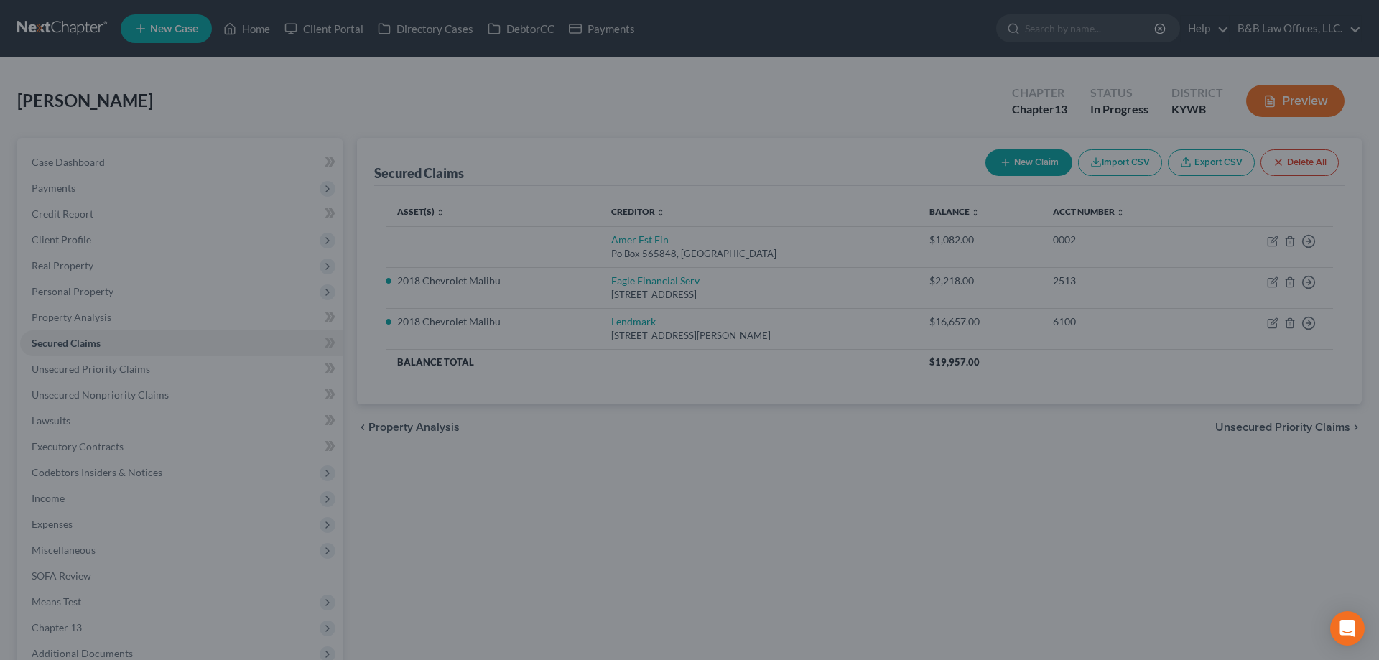
scroll to position [68, 0]
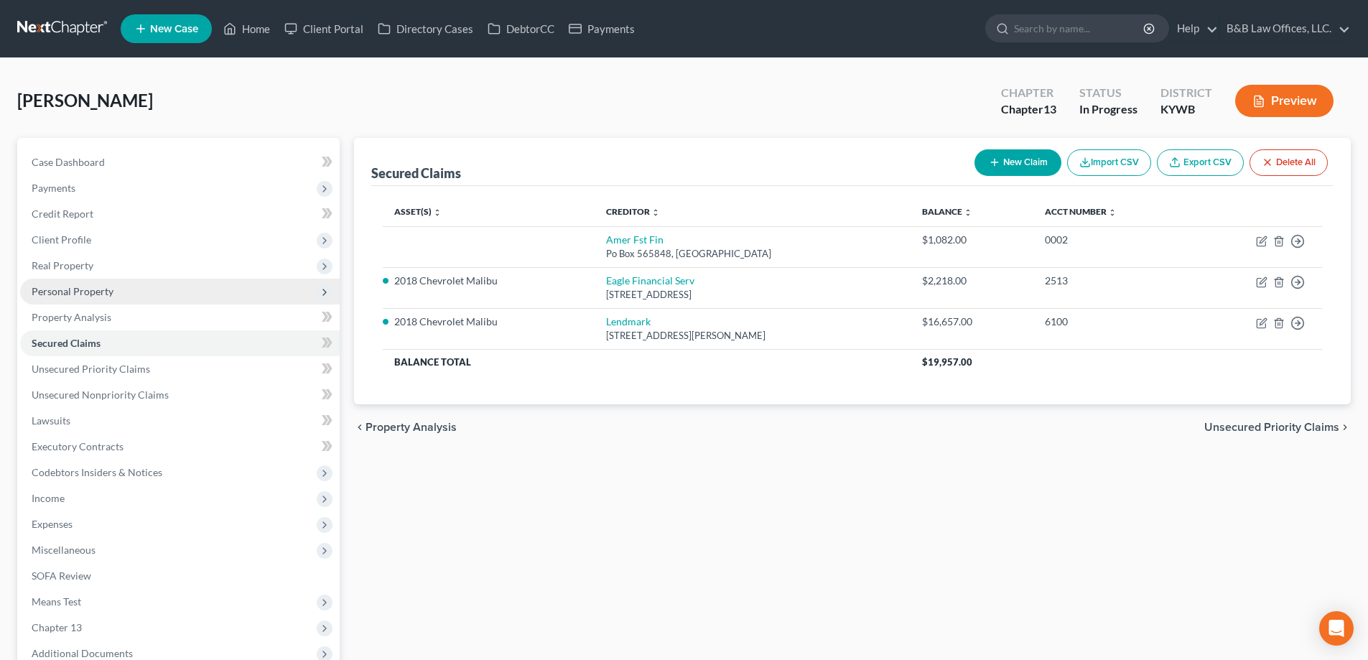
click at [78, 283] on span "Personal Property" at bounding box center [180, 292] width 320 height 26
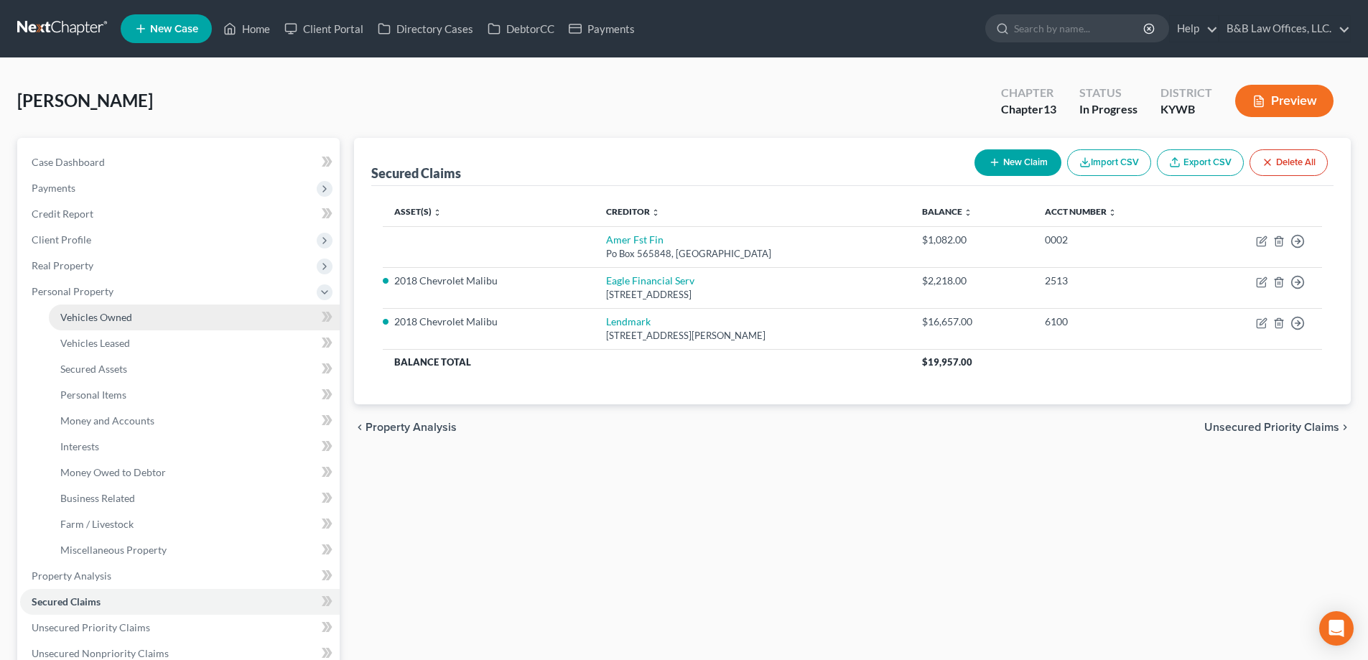
click at [76, 312] on span "Vehicles Owned" at bounding box center [96, 317] width 72 height 12
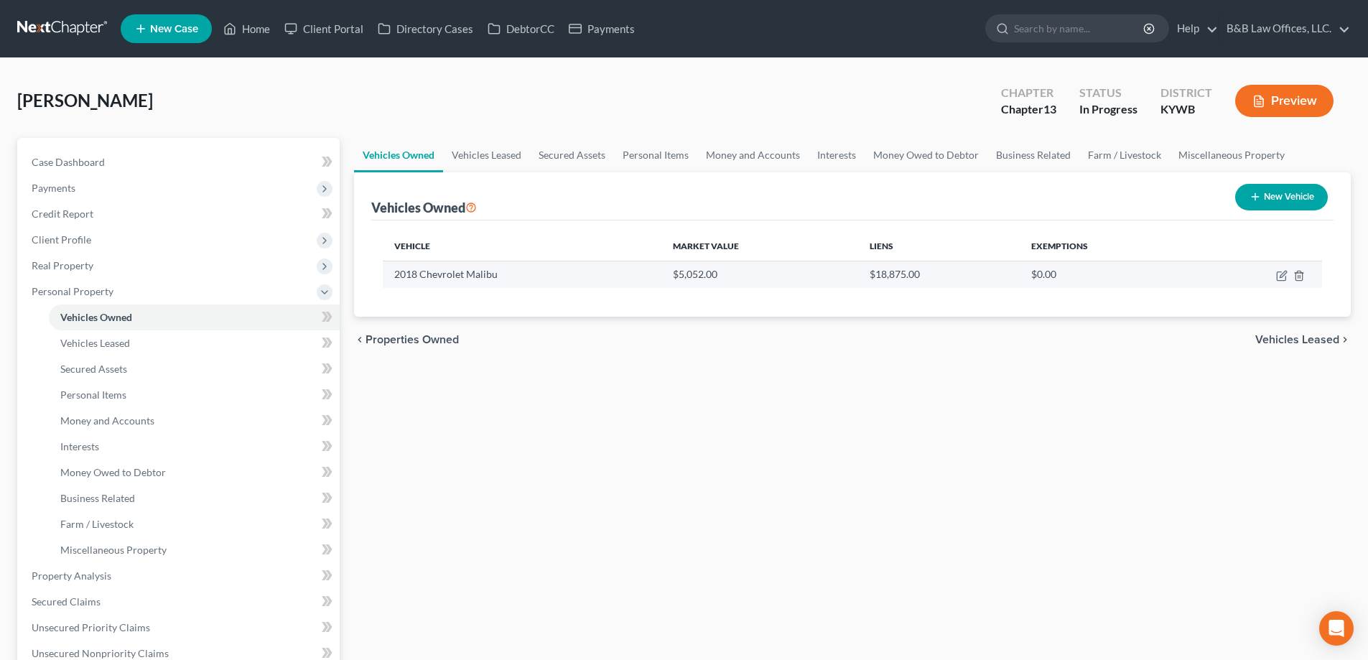
click at [1296, 268] on td at bounding box center [1259, 274] width 126 height 27
click at [1284, 272] on icon "button" at bounding box center [1283, 274] width 6 height 6
select select "0"
select select "8"
select select "2"
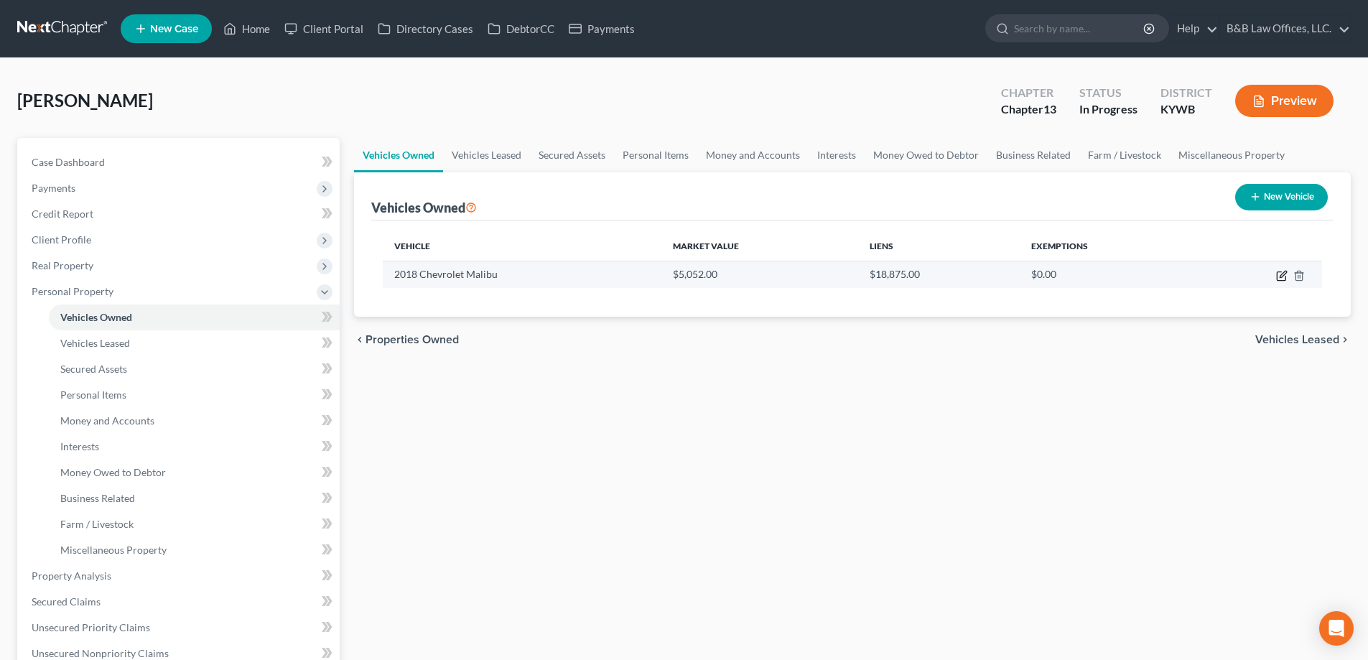
select select "0"
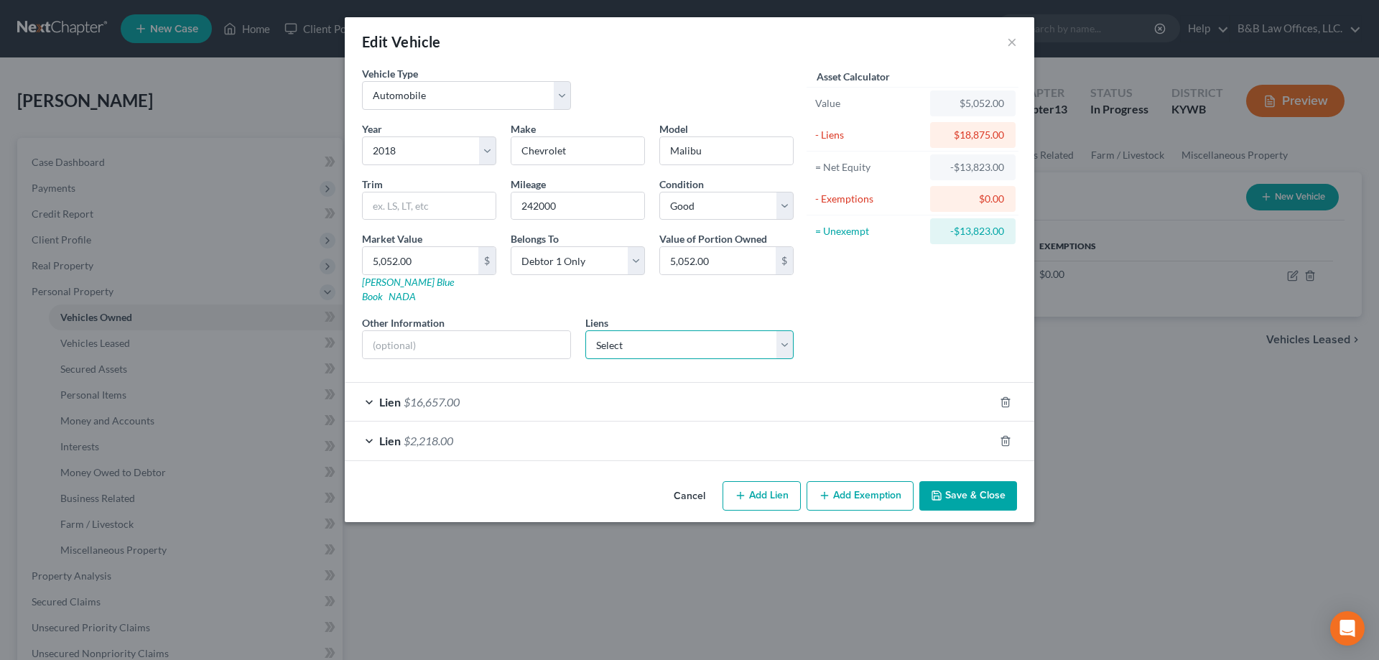
click at [669, 338] on select "Select Amer Fst Fin - $1,082.00" at bounding box center [689, 344] width 209 height 29
select select "45"
select select "0"
select select "2"
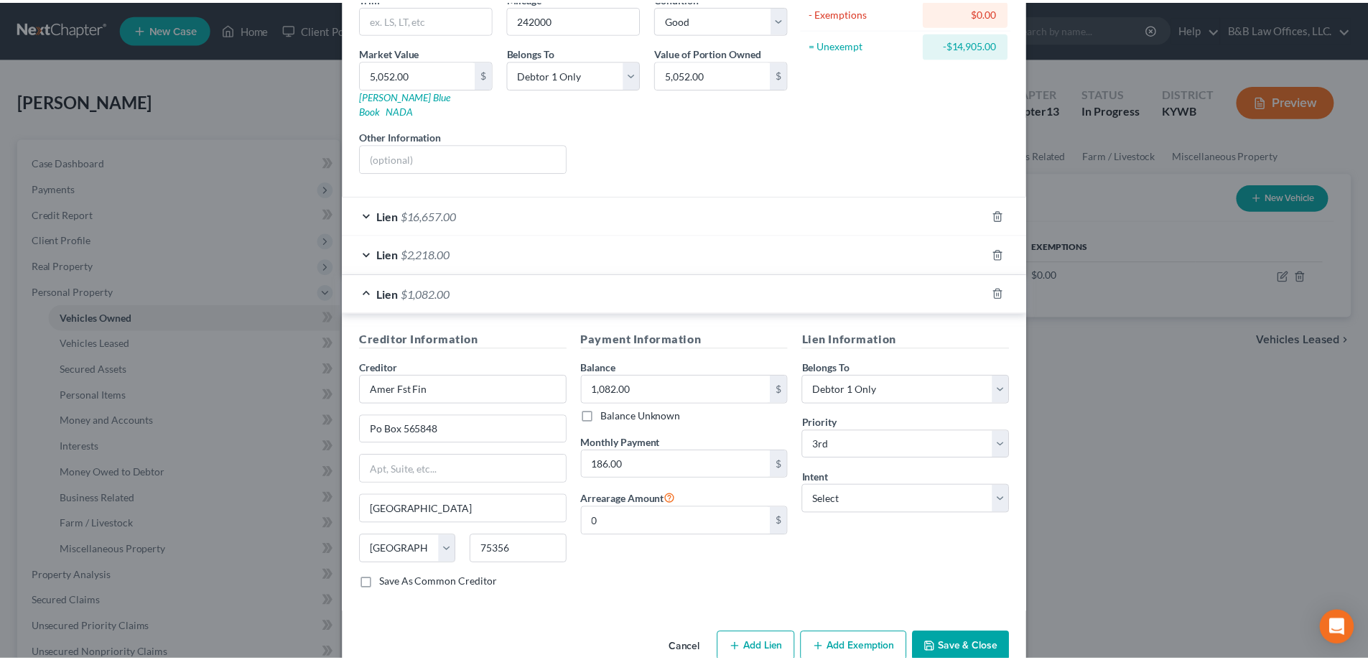
scroll to position [203, 0]
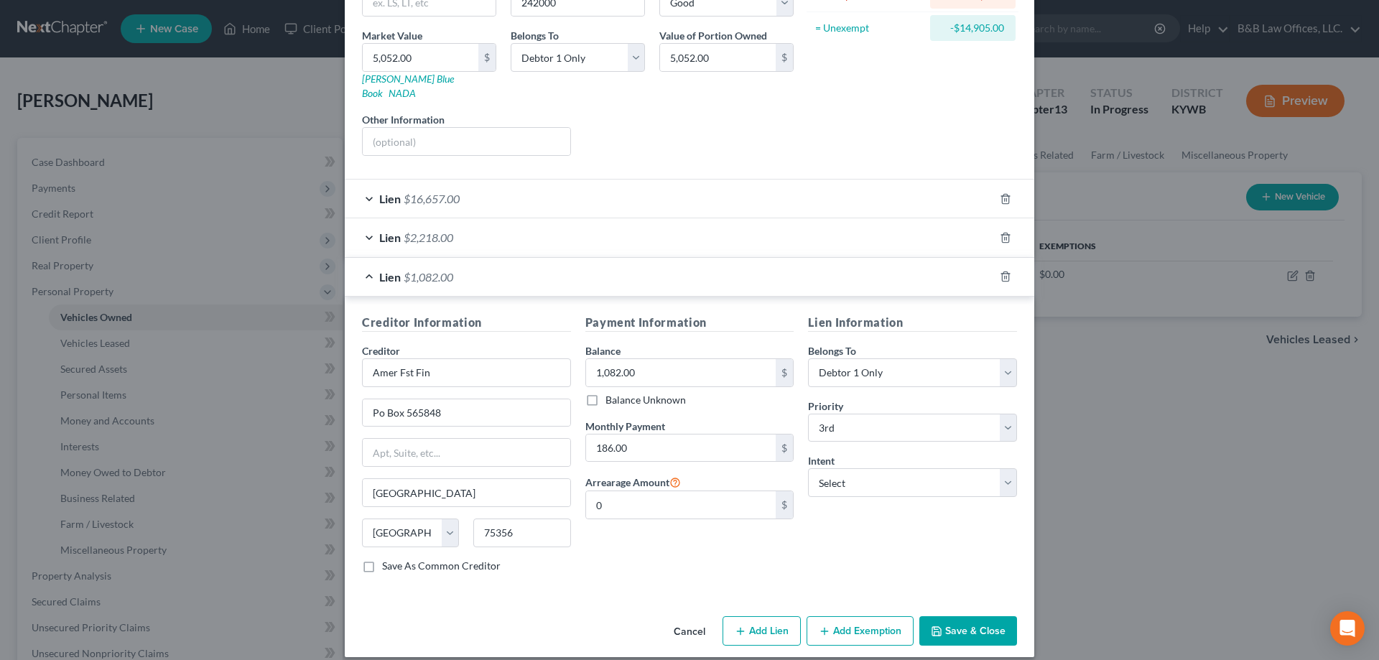
click at [946, 619] on button "Save & Close" at bounding box center [968, 631] width 98 height 30
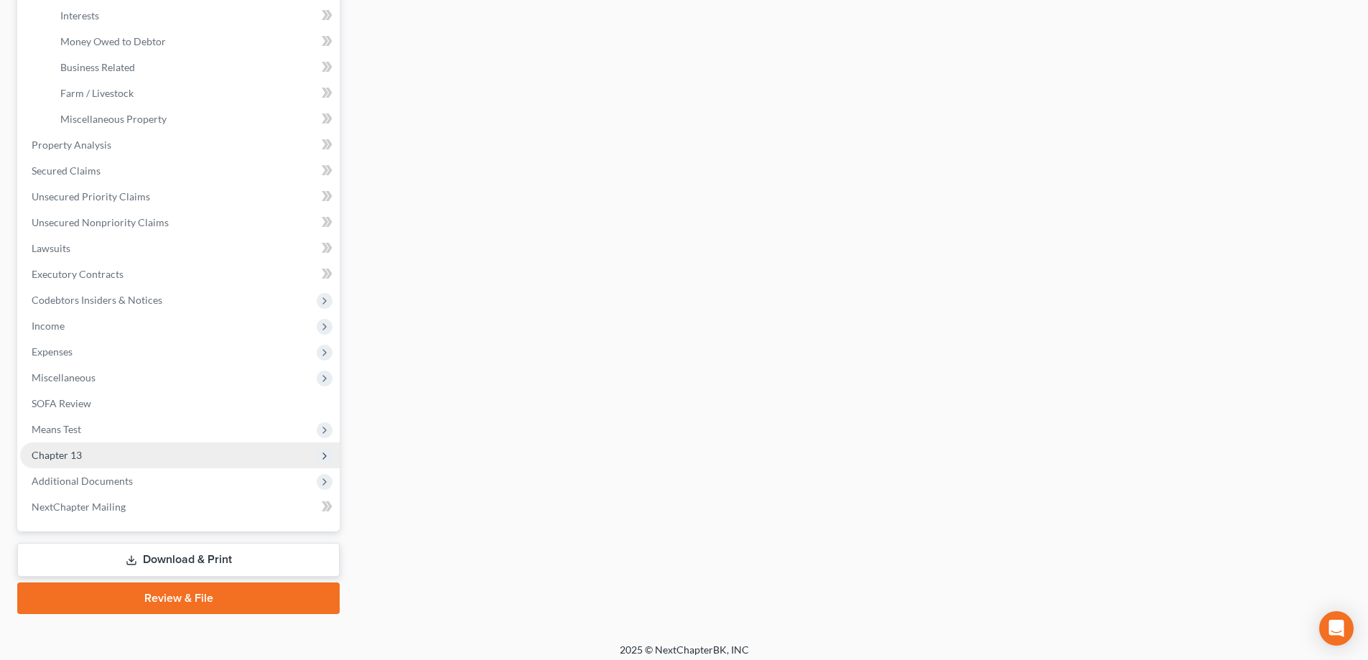
click at [134, 452] on span "Chapter 13" at bounding box center [180, 455] width 320 height 26
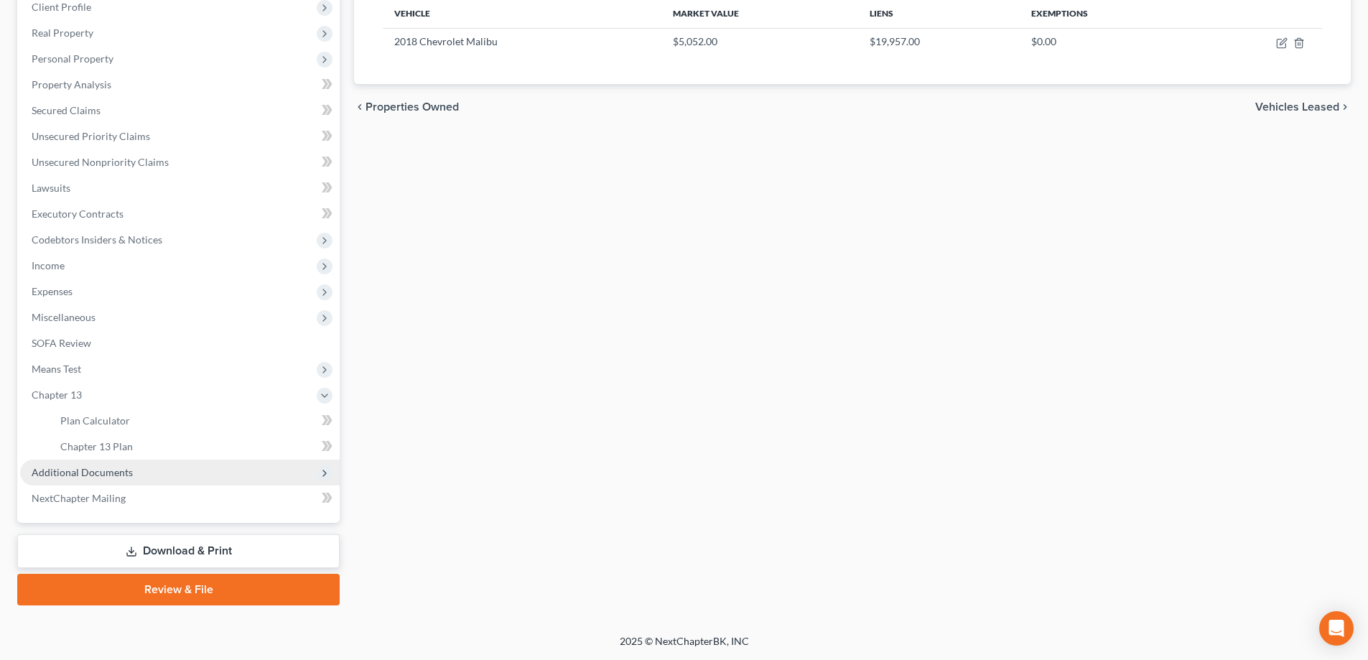
scroll to position [233, 0]
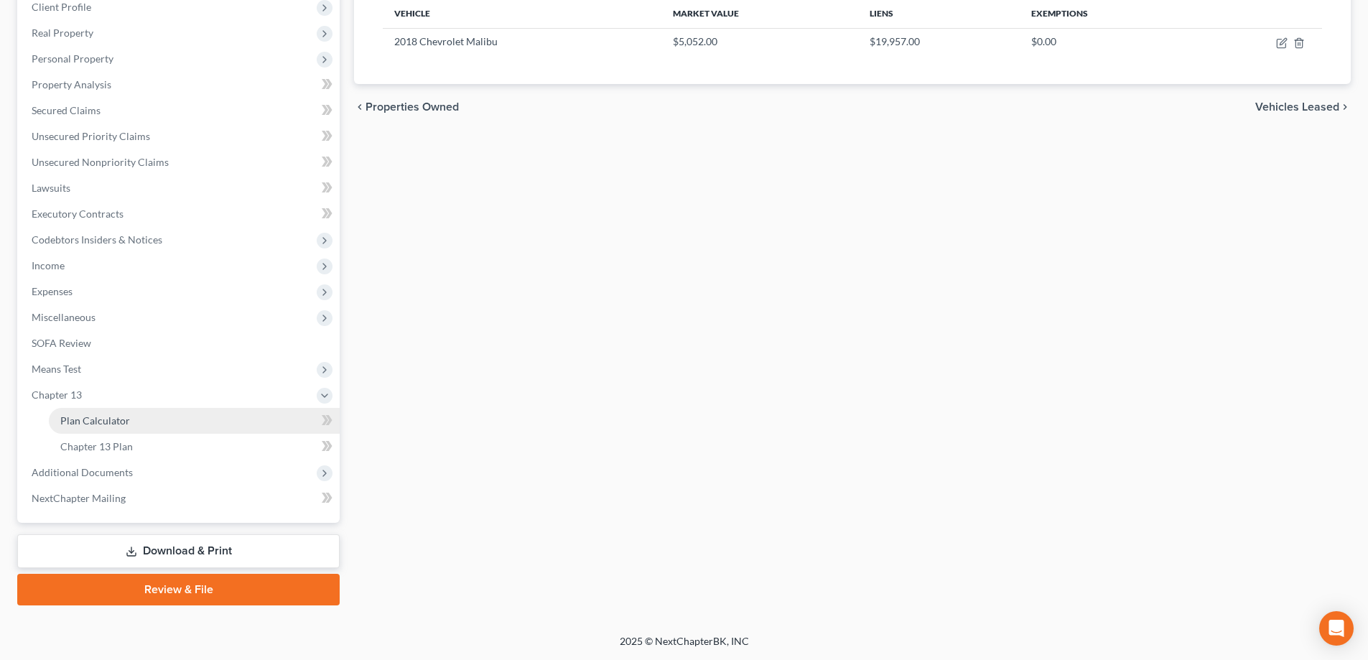
click at [156, 419] on link "Plan Calculator" at bounding box center [194, 421] width 291 height 26
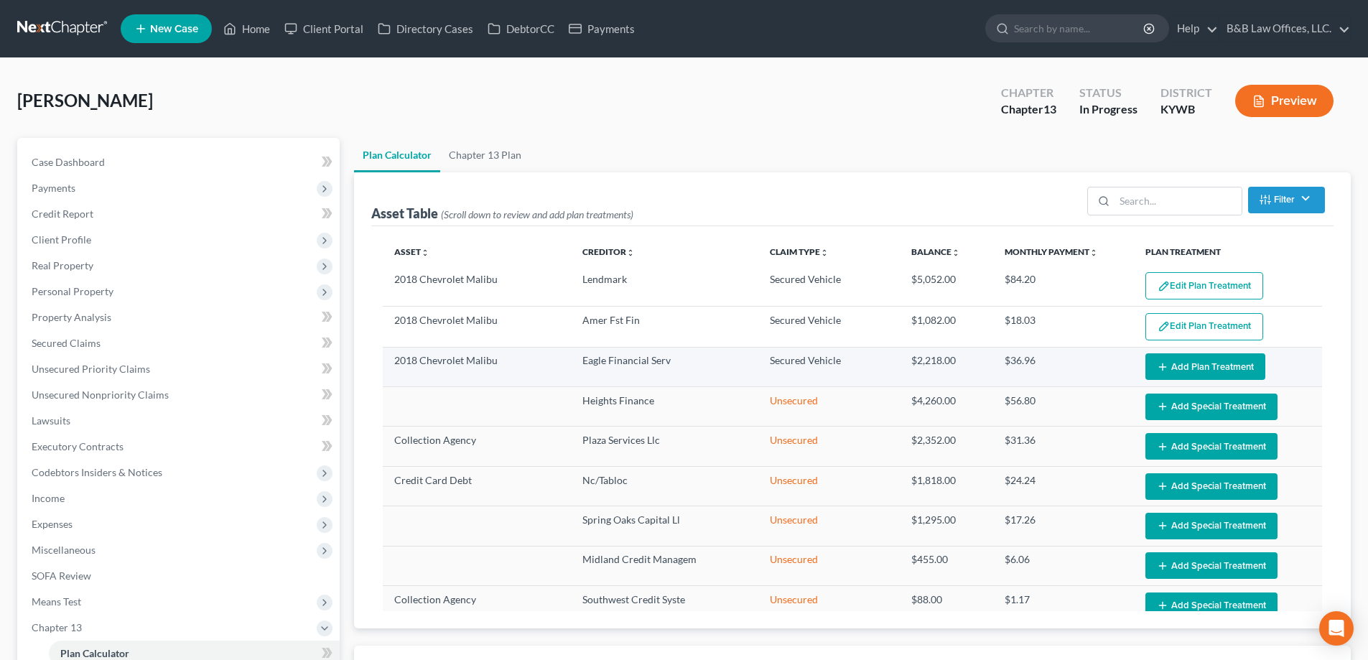
select select "59"
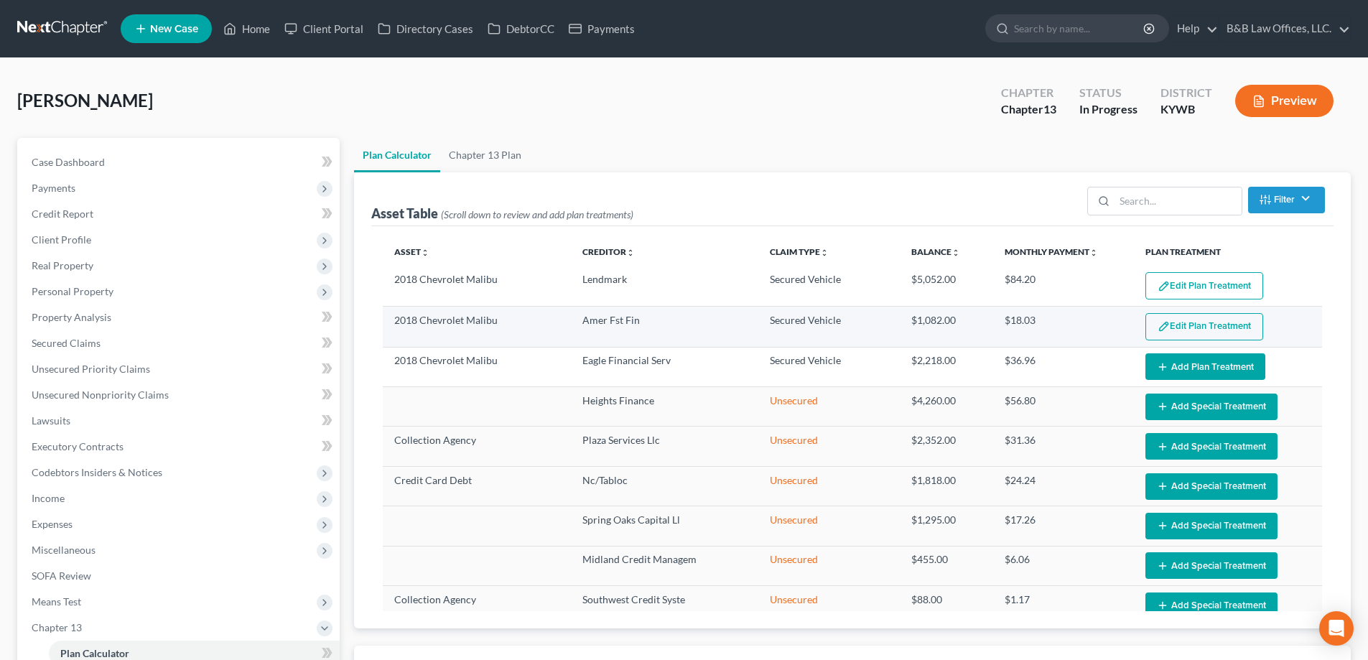
click at [1178, 317] on button "Edit Plan Treatment" at bounding box center [1205, 326] width 118 height 27
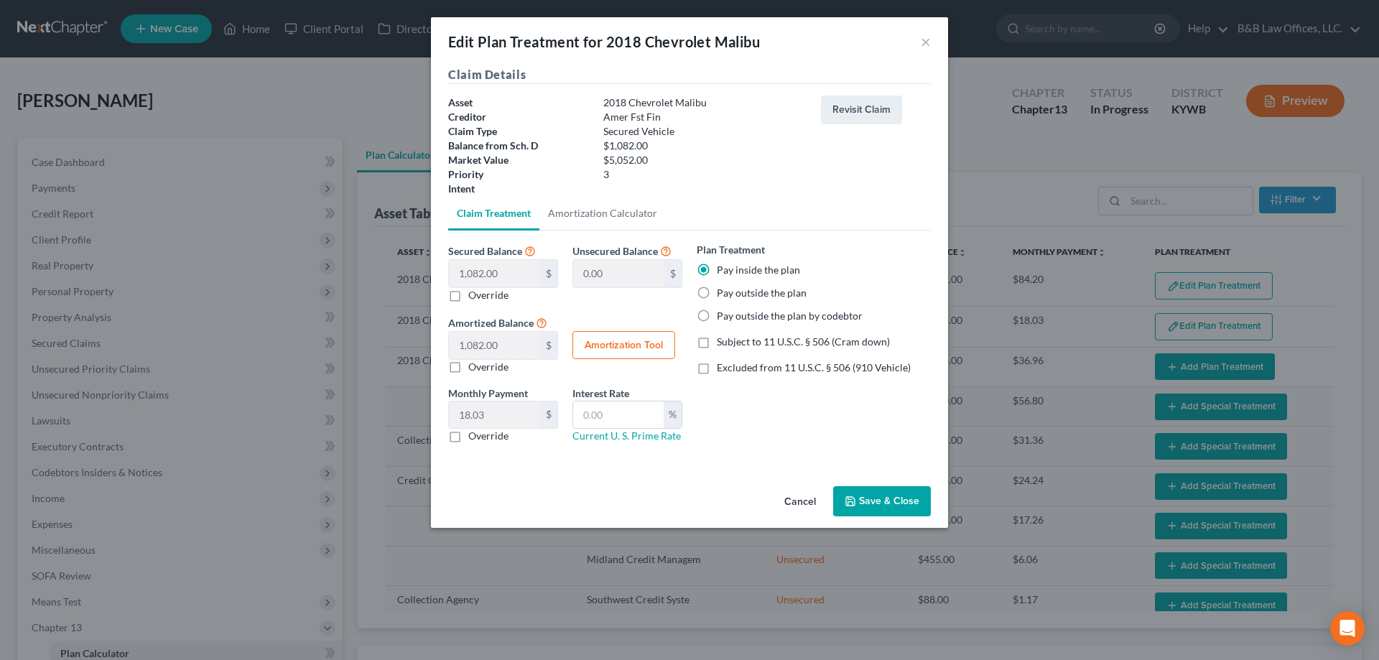
click at [468, 297] on label "Override" at bounding box center [488, 295] width 40 height 14
click at [474, 297] on input "Override" at bounding box center [478, 292] width 9 height 9
checkbox input "true"
type input "1,082.00"
type input "0.00"
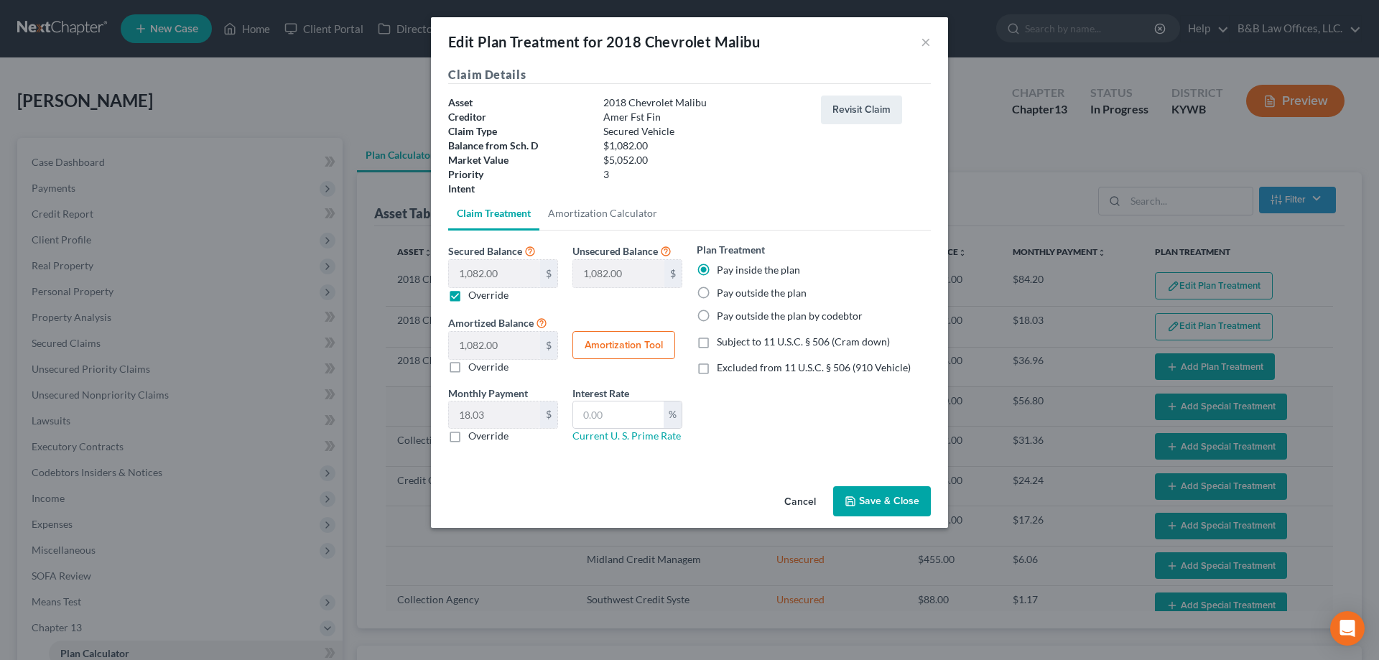
type input "0"
drag, startPoint x: 646, startPoint y: 423, endPoint x: 641, endPoint y: 417, distance: 8.6
click at [646, 423] on input "text" at bounding box center [618, 415] width 91 height 27
type input "0.00"
click at [865, 494] on button "Save & Close" at bounding box center [882, 501] width 98 height 30
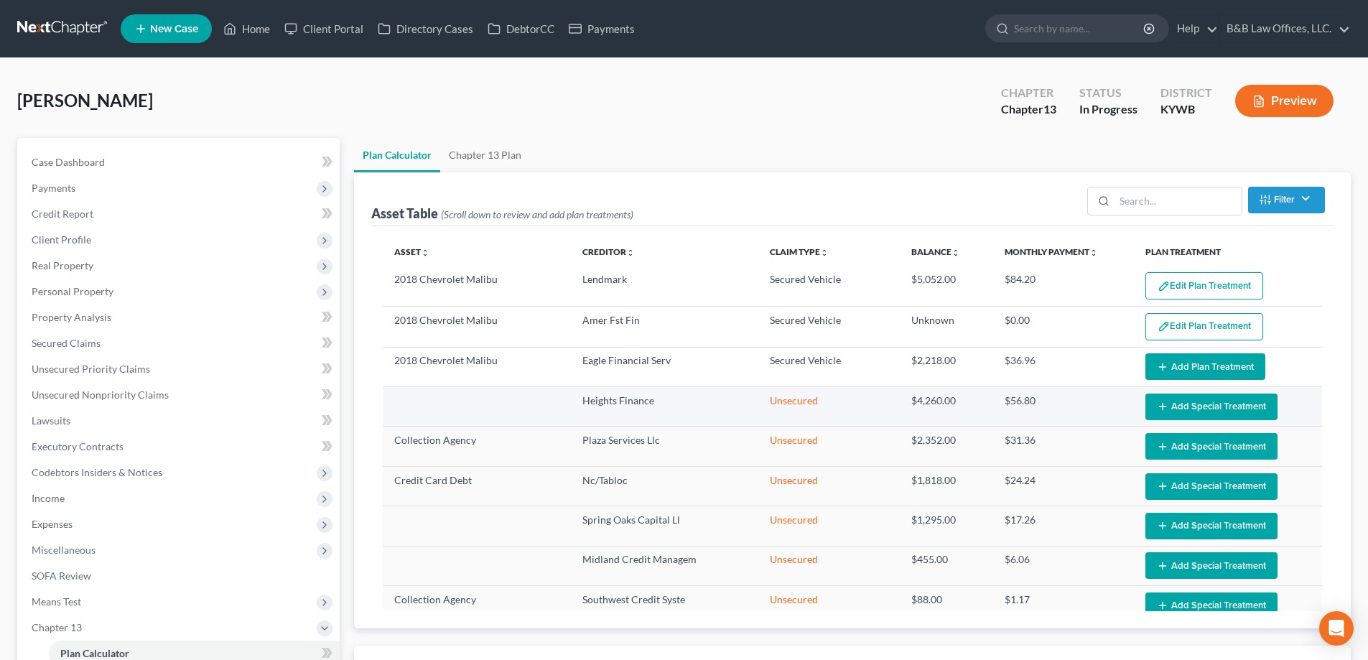
select select "59"
click at [1172, 367] on button "Add Plan Treatment" at bounding box center [1206, 366] width 120 height 27
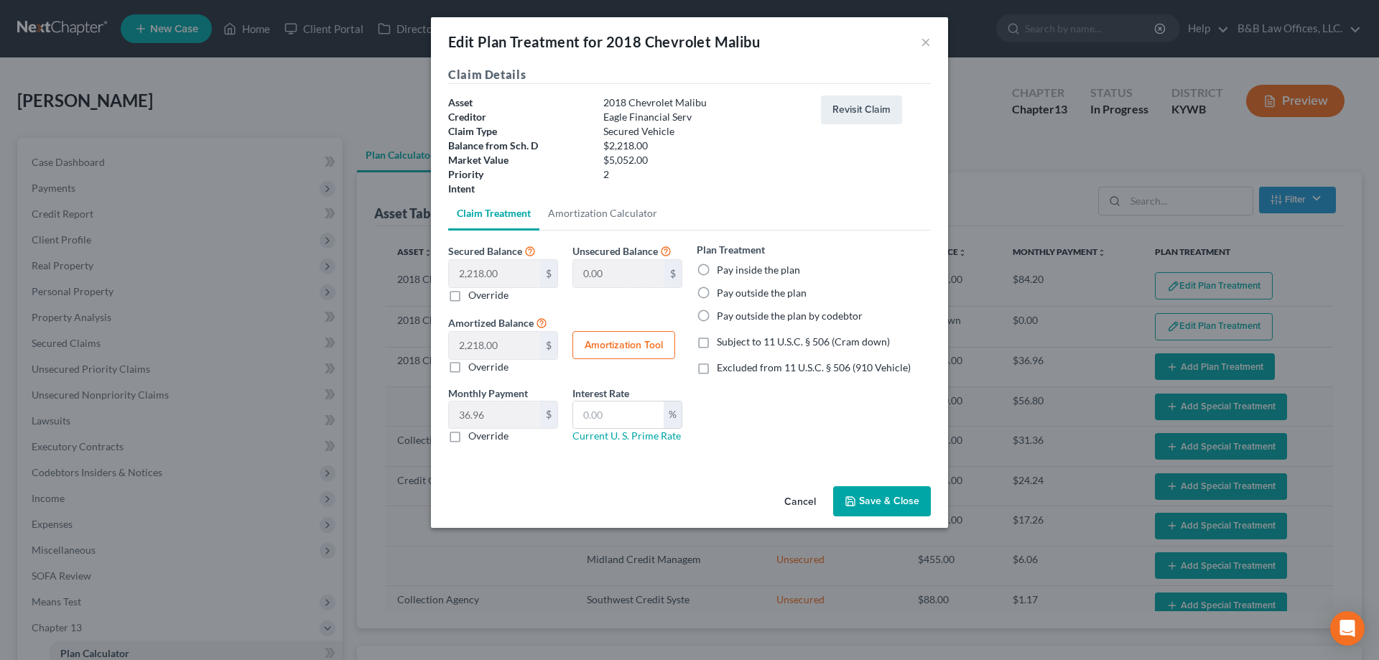
click at [717, 270] on label "Pay inside the plan" at bounding box center [758, 270] width 83 height 14
click at [723, 270] on input "Pay inside the plan" at bounding box center [727, 267] width 9 height 9
radio input "true"
click at [468, 300] on label "Override" at bounding box center [488, 295] width 40 height 14
click at [474, 297] on input "Override" at bounding box center [478, 292] width 9 height 9
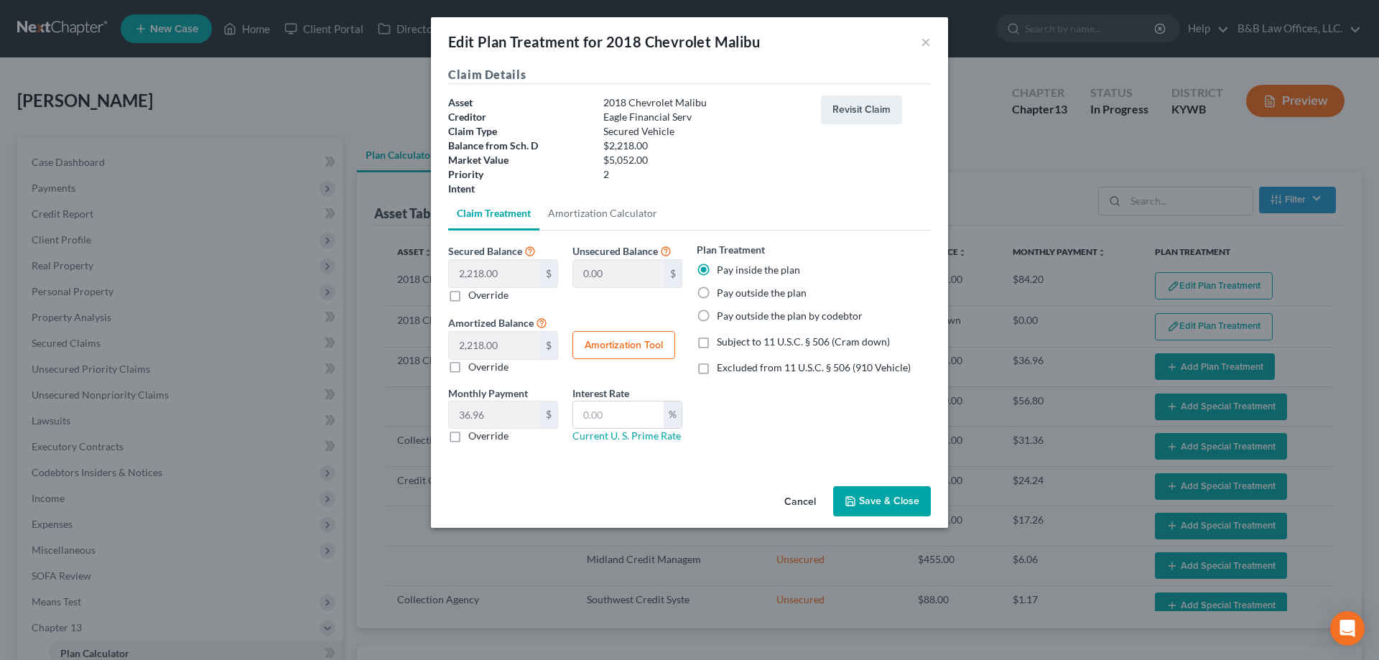
checkbox input "true"
click at [504, 283] on input "text" at bounding box center [494, 273] width 91 height 27
type input "0"
type input "2,218.00"
type input "0.00"
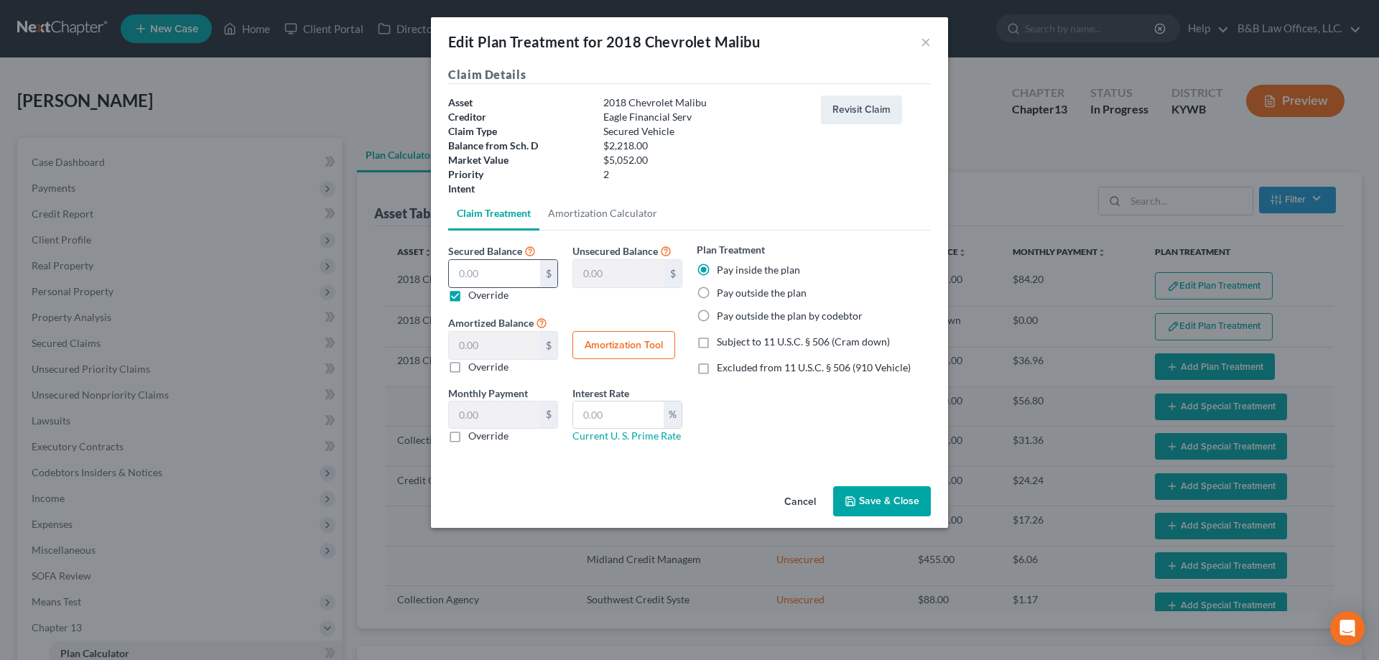
type input "0"
type input "0.00"
click at [631, 420] on input "text" at bounding box center [618, 415] width 91 height 27
type input "0.00"
click at [894, 506] on button "Save & Close" at bounding box center [882, 501] width 98 height 30
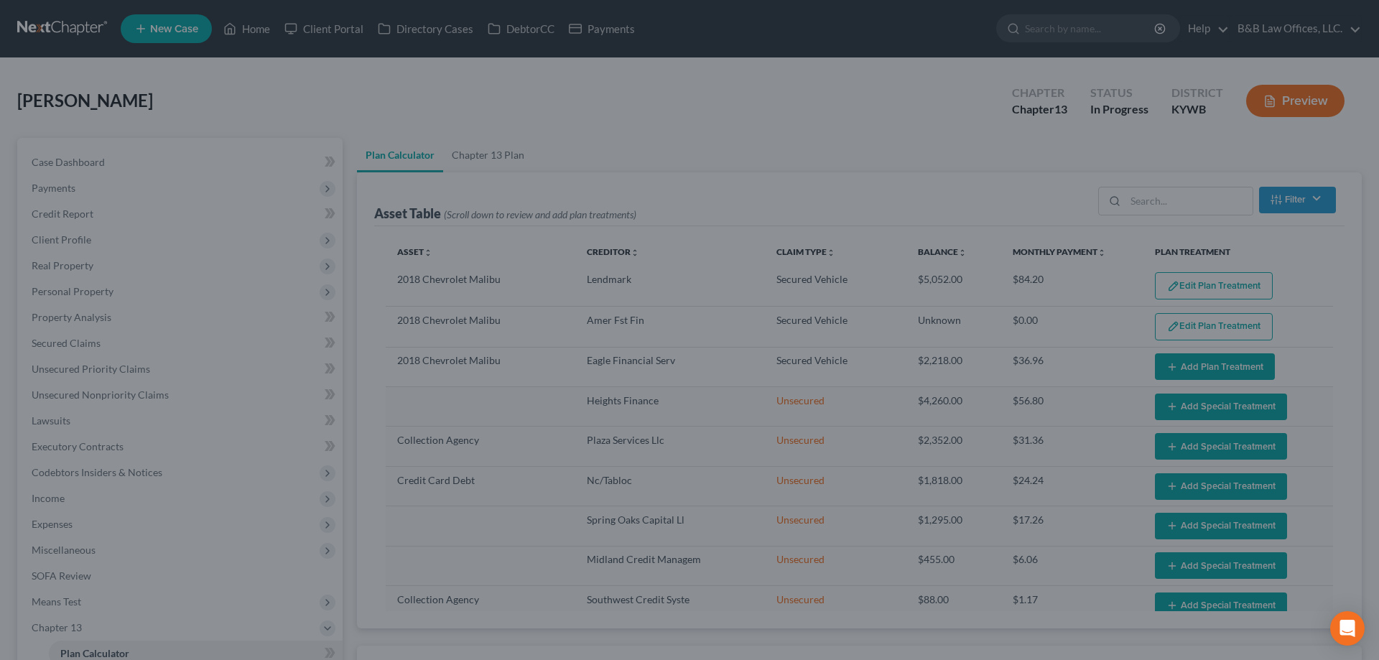
select select "59"
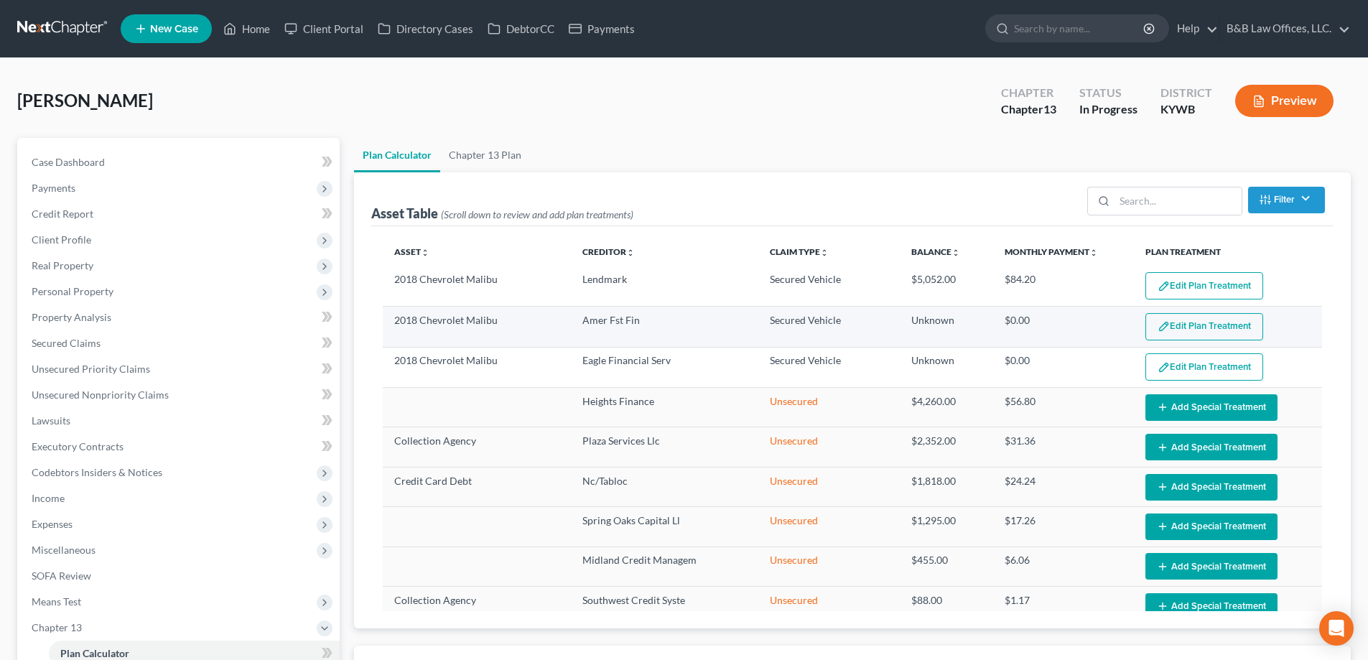
click at [1194, 330] on button "Edit Plan Treatment" at bounding box center [1205, 326] width 118 height 27
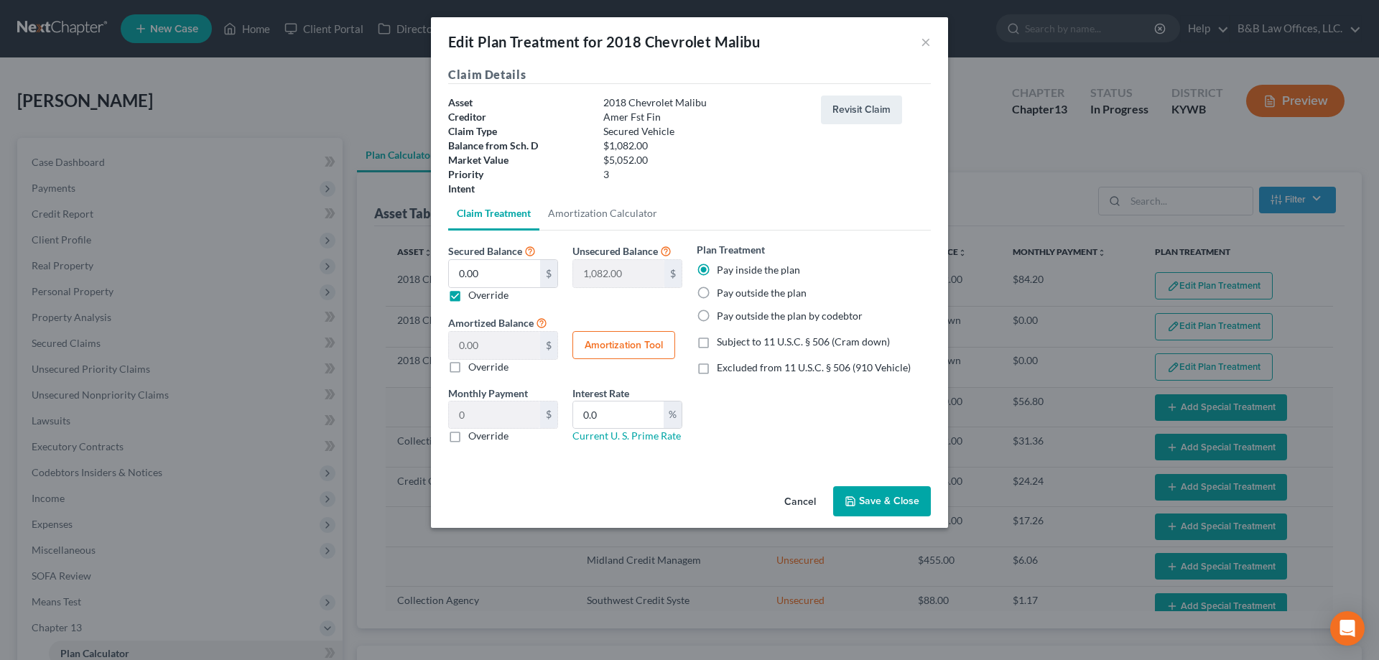
click at [891, 516] on button "Save & Close" at bounding box center [882, 501] width 98 height 30
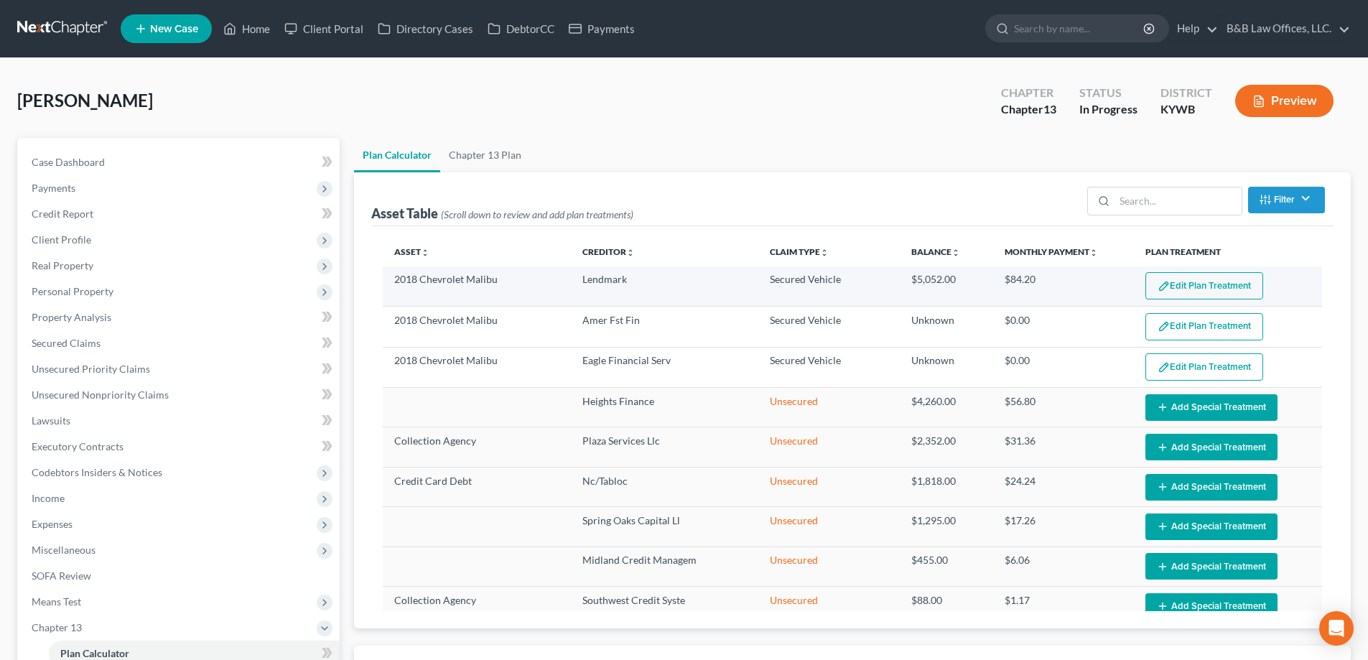
select select "59"
click at [1158, 284] on img "button" at bounding box center [1164, 286] width 12 height 12
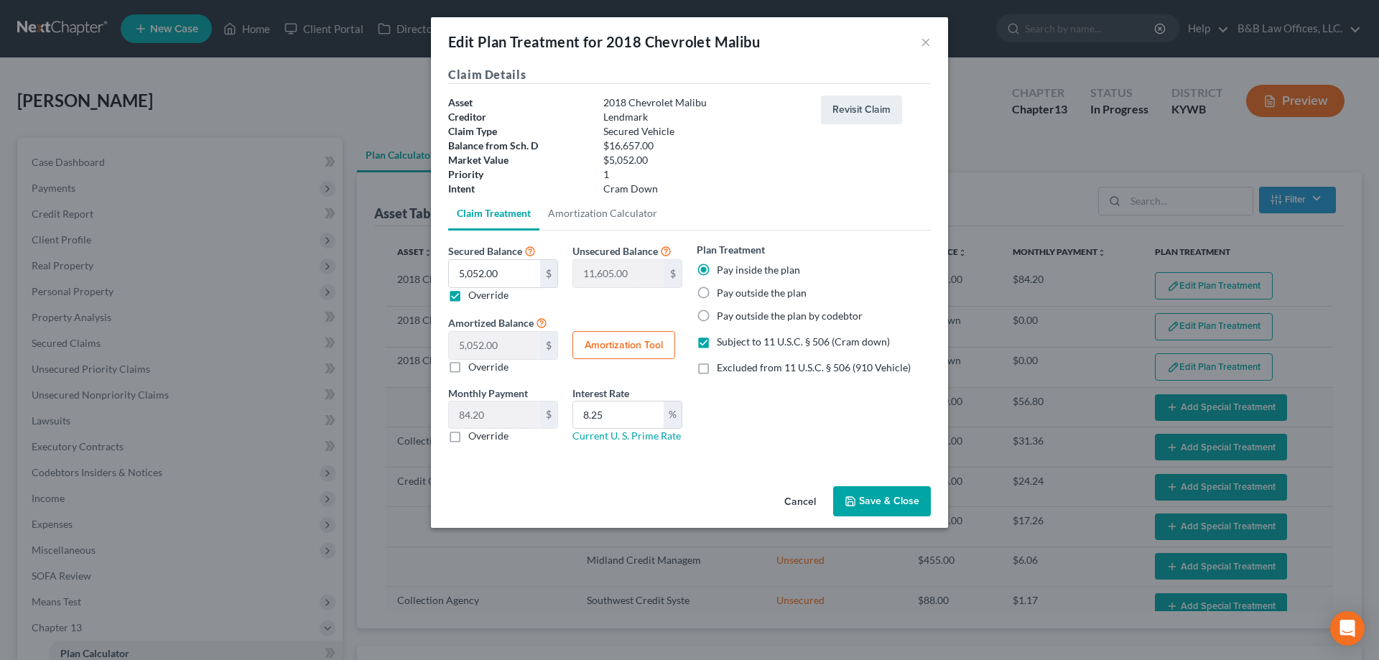
click at [901, 511] on button "Save & Close" at bounding box center [882, 501] width 98 height 30
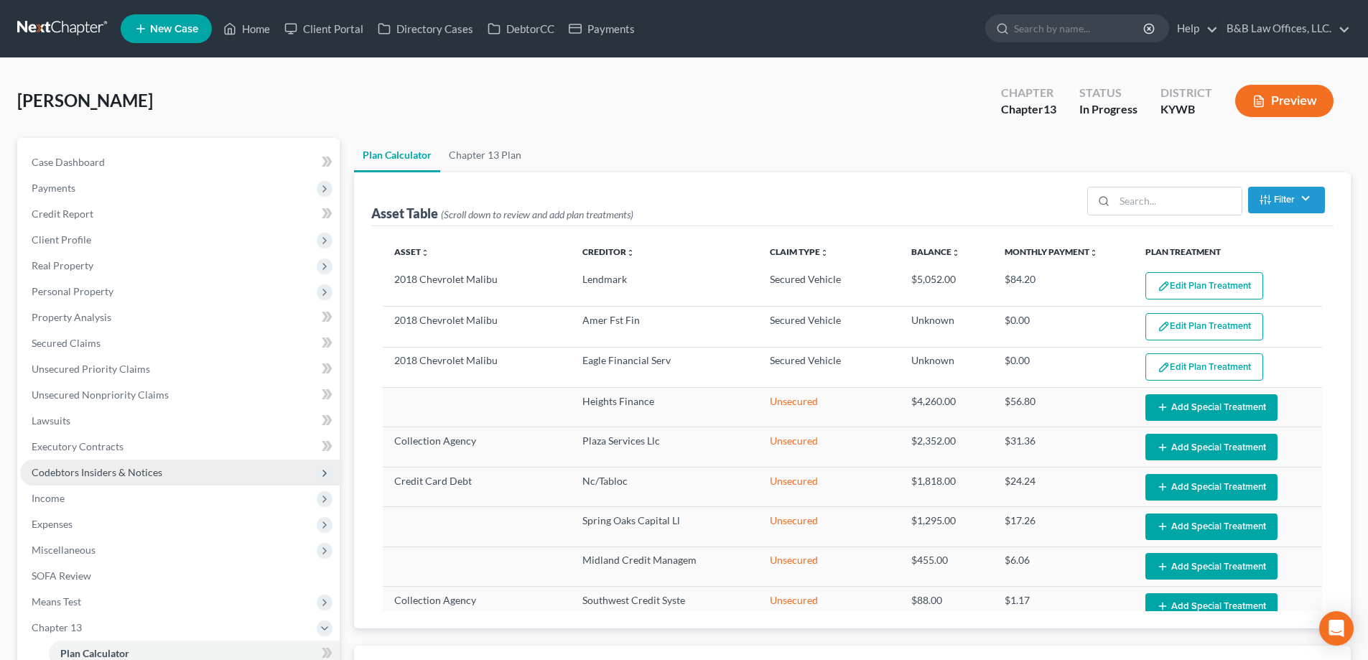
scroll to position [72, 0]
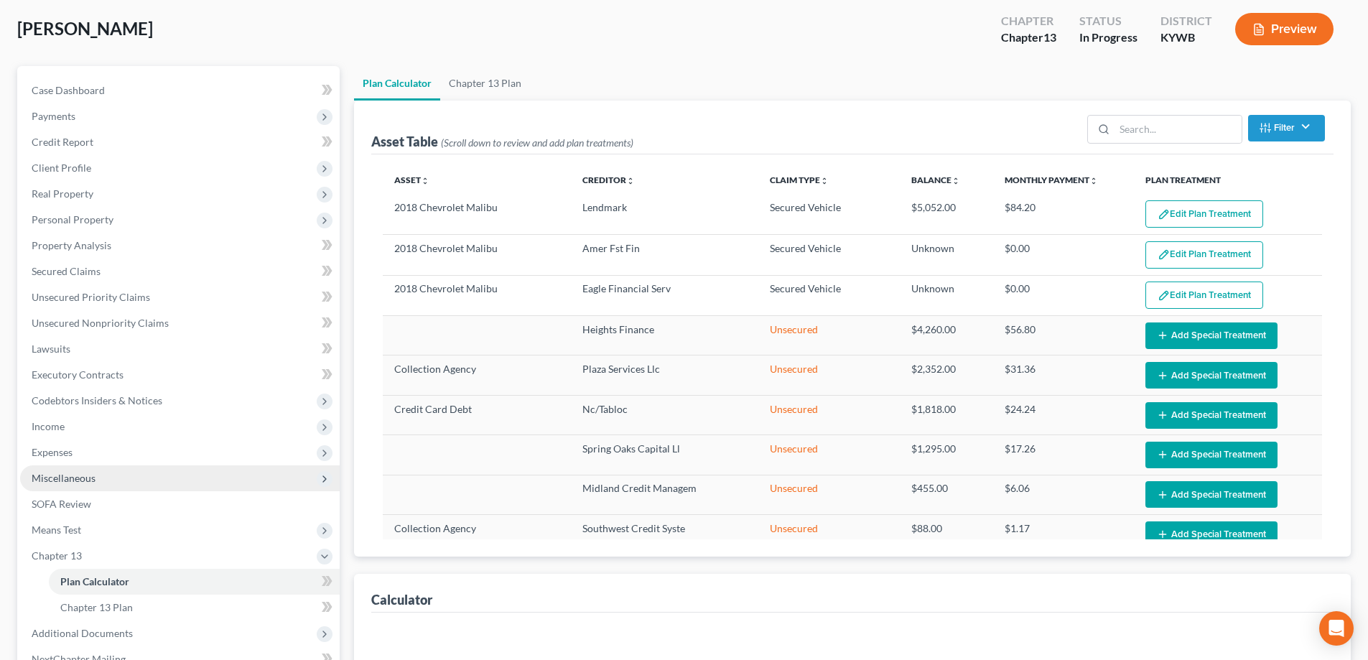
select select "59"
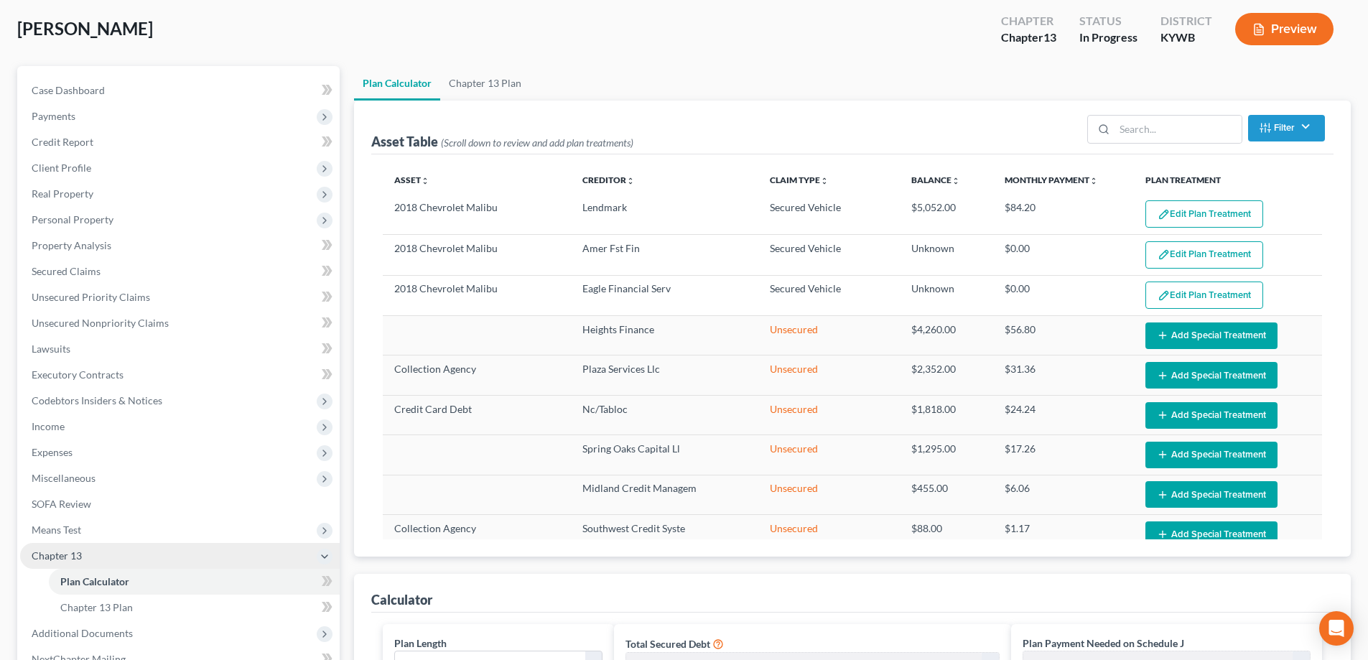
scroll to position [144, 0]
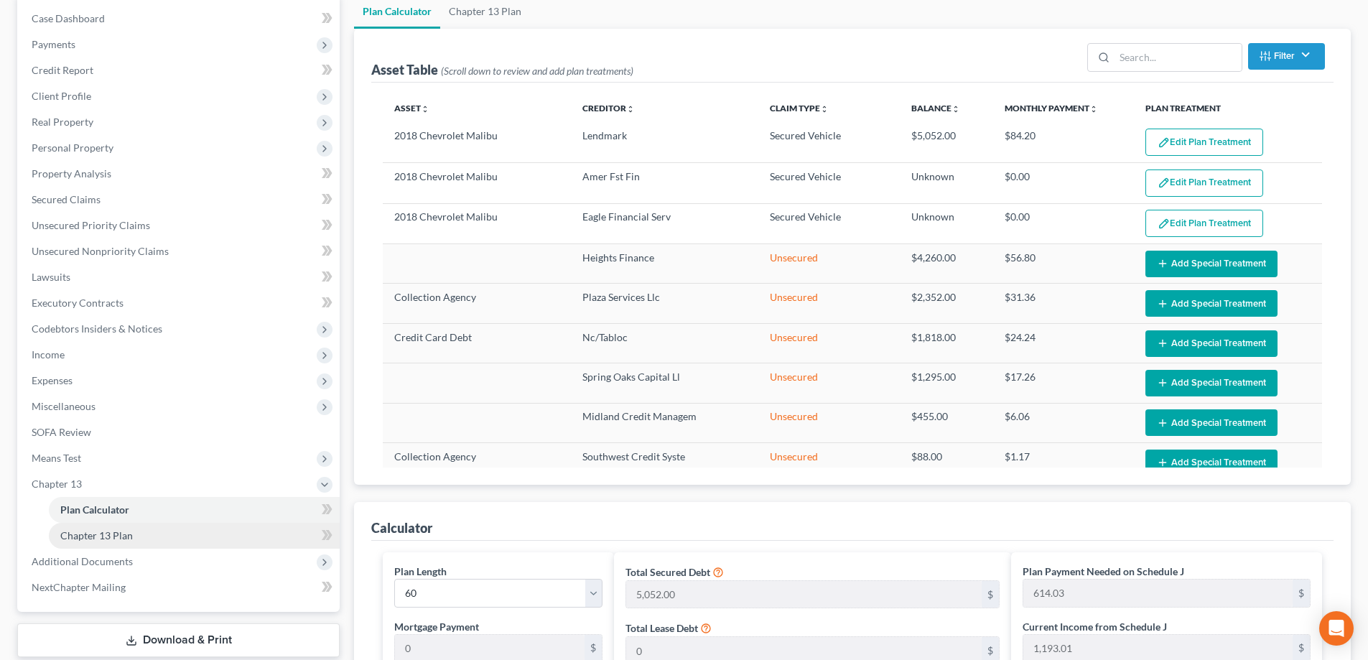
click at [142, 533] on link "Chapter 13 Plan" at bounding box center [194, 536] width 291 height 26
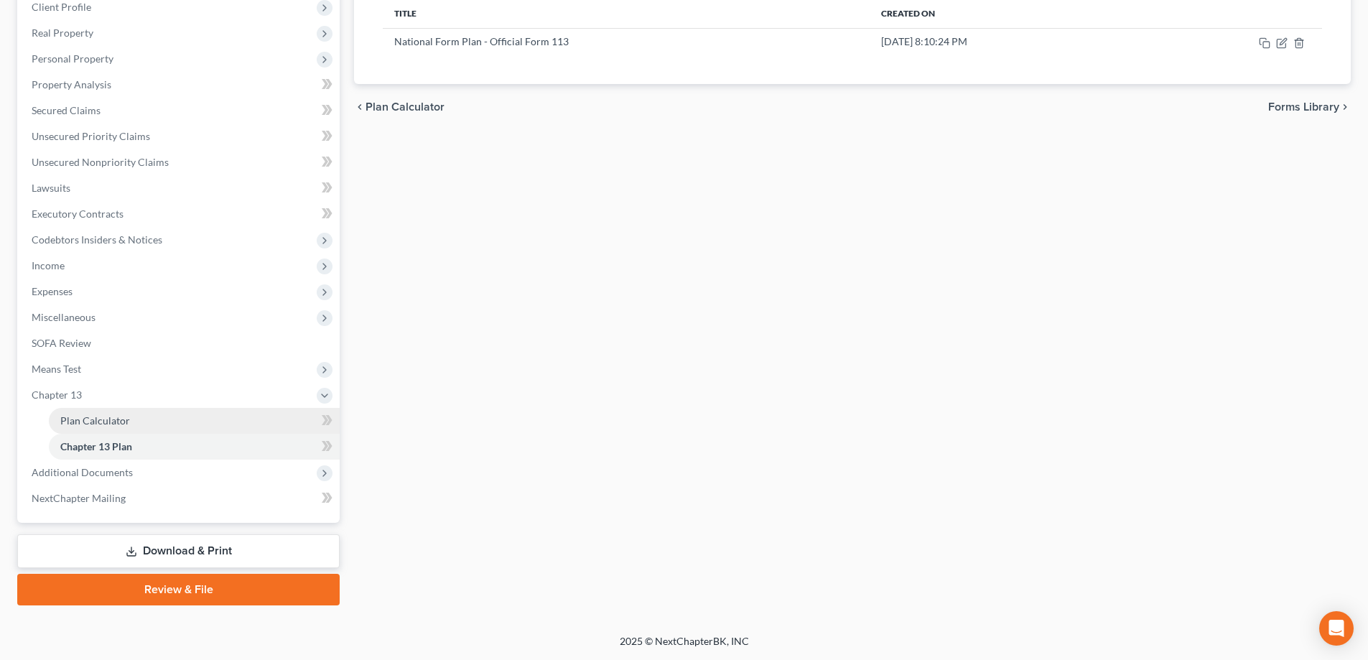
click at [124, 421] on span "Plan Calculator" at bounding box center [95, 420] width 70 height 12
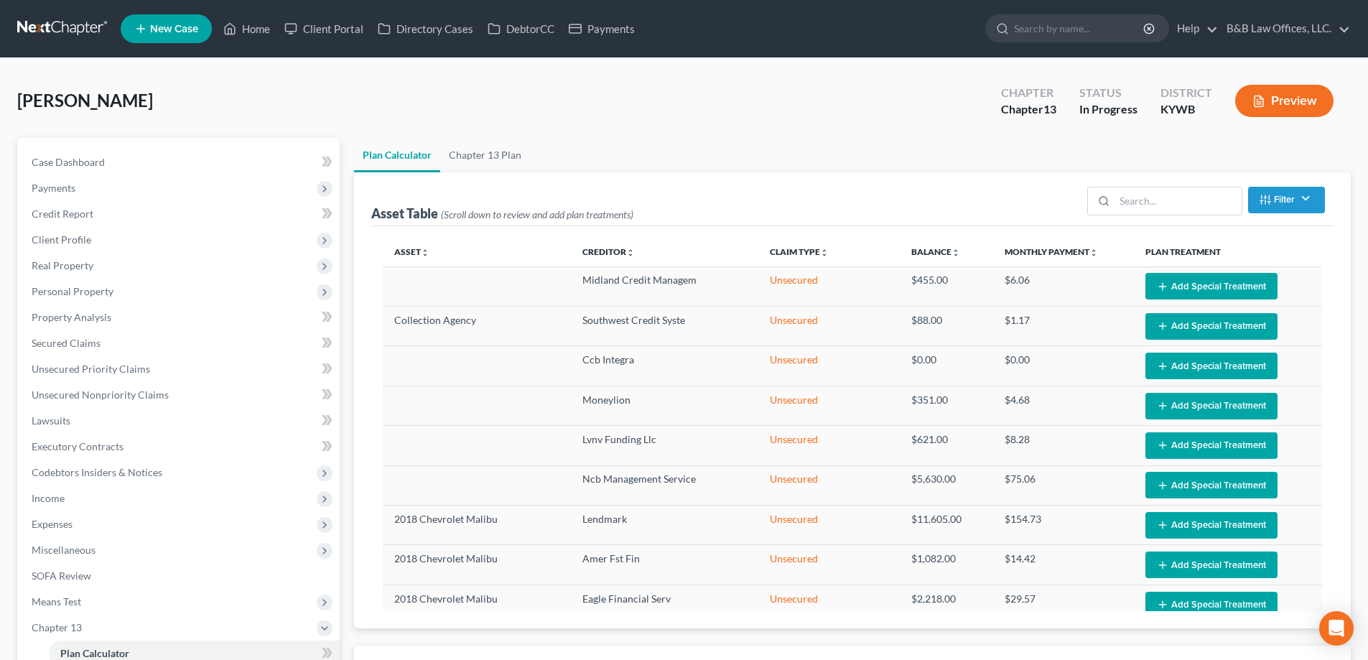
scroll to position [185, 0]
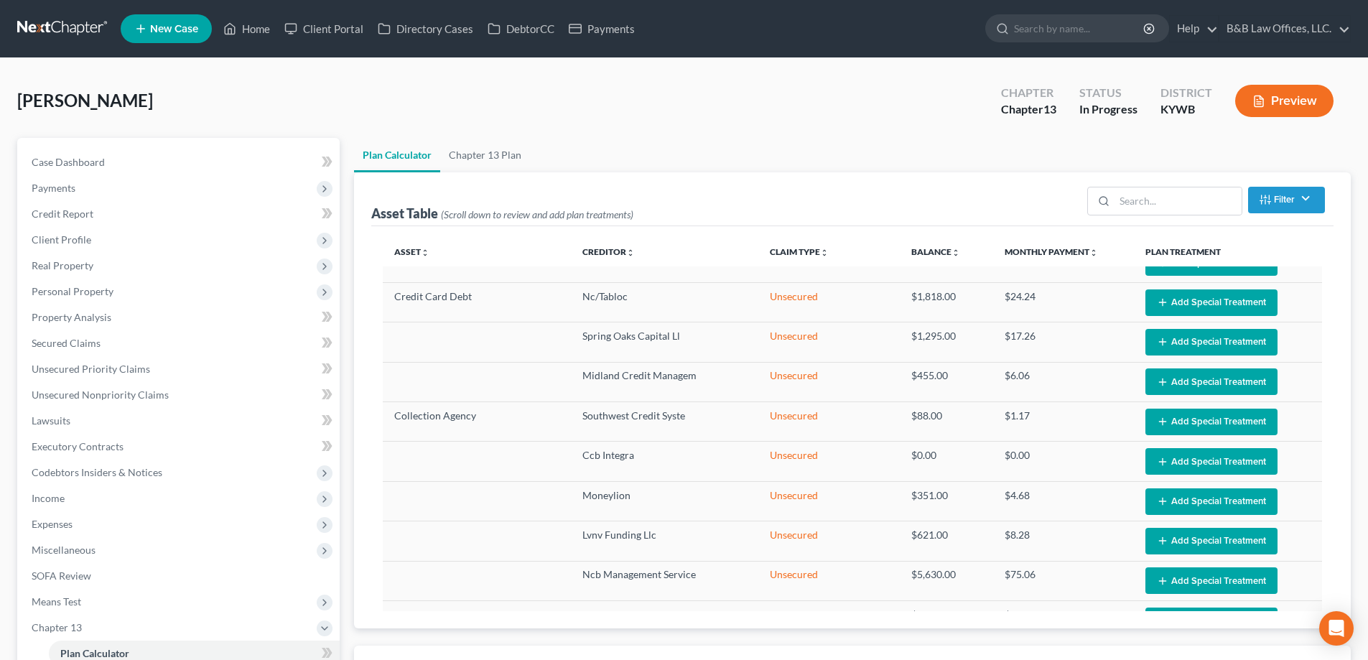
select select "59"
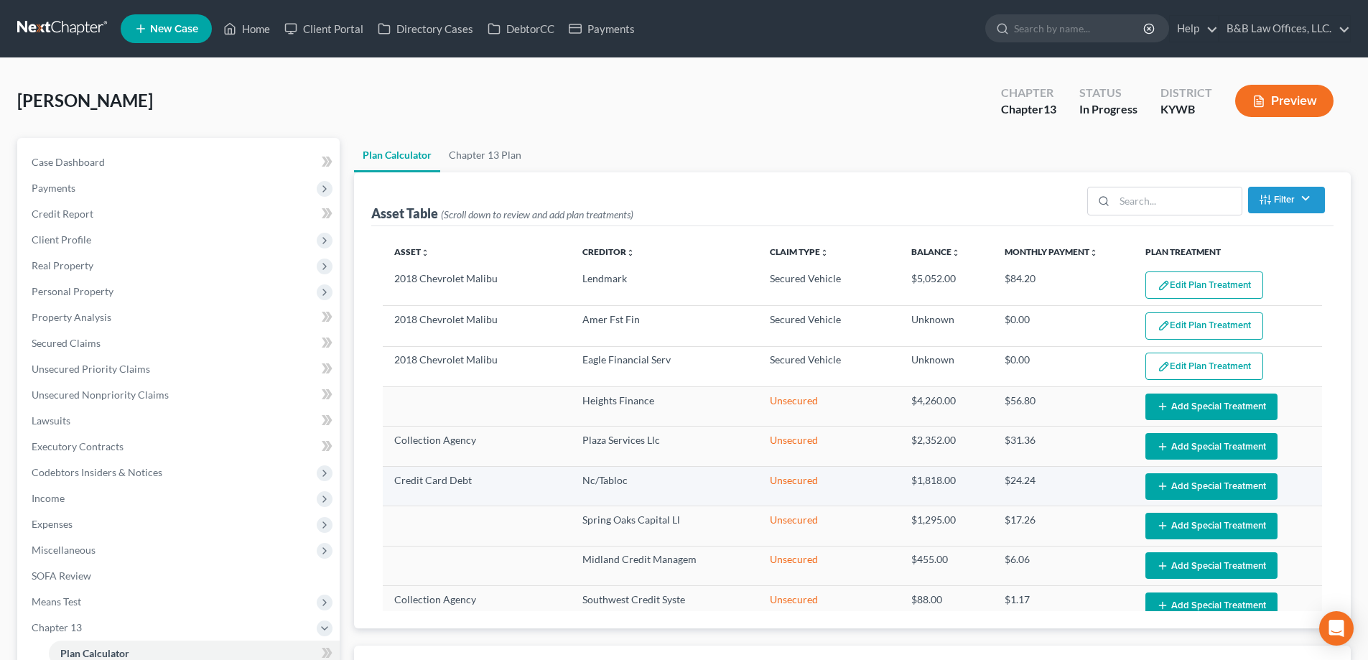
scroll to position [0, 0]
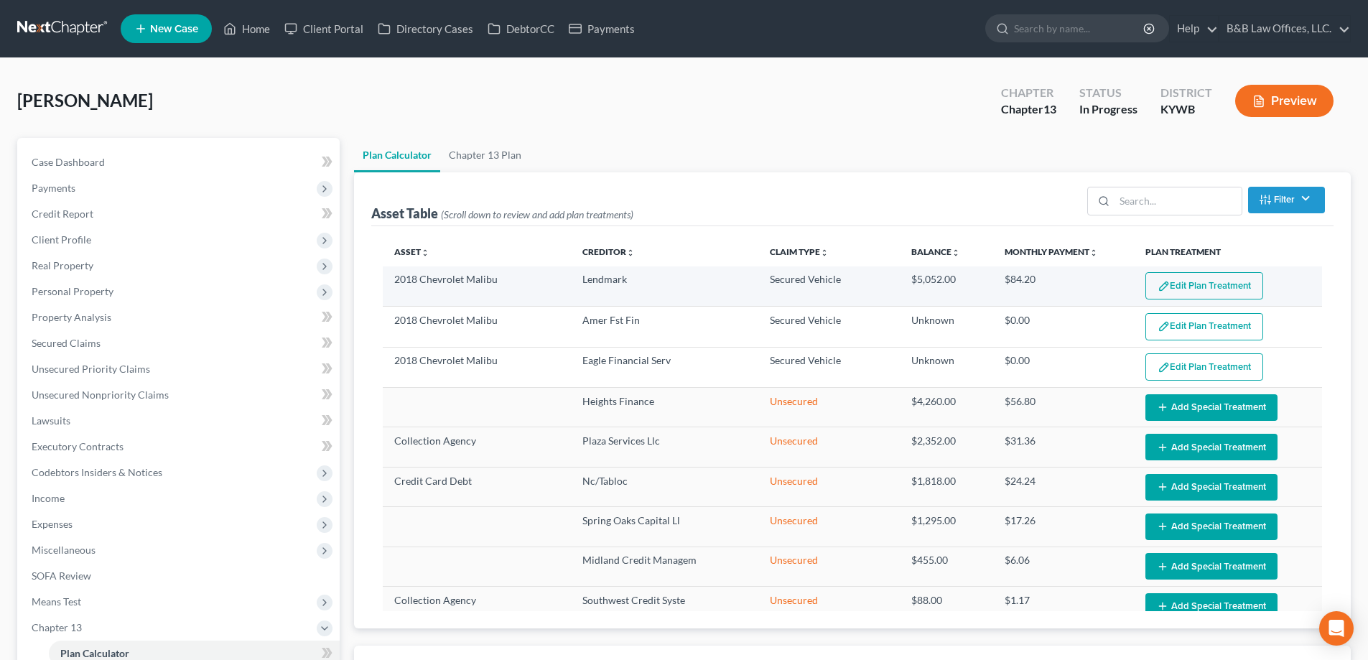
click at [1177, 286] on button "Edit Plan Treatment" at bounding box center [1205, 285] width 118 height 27
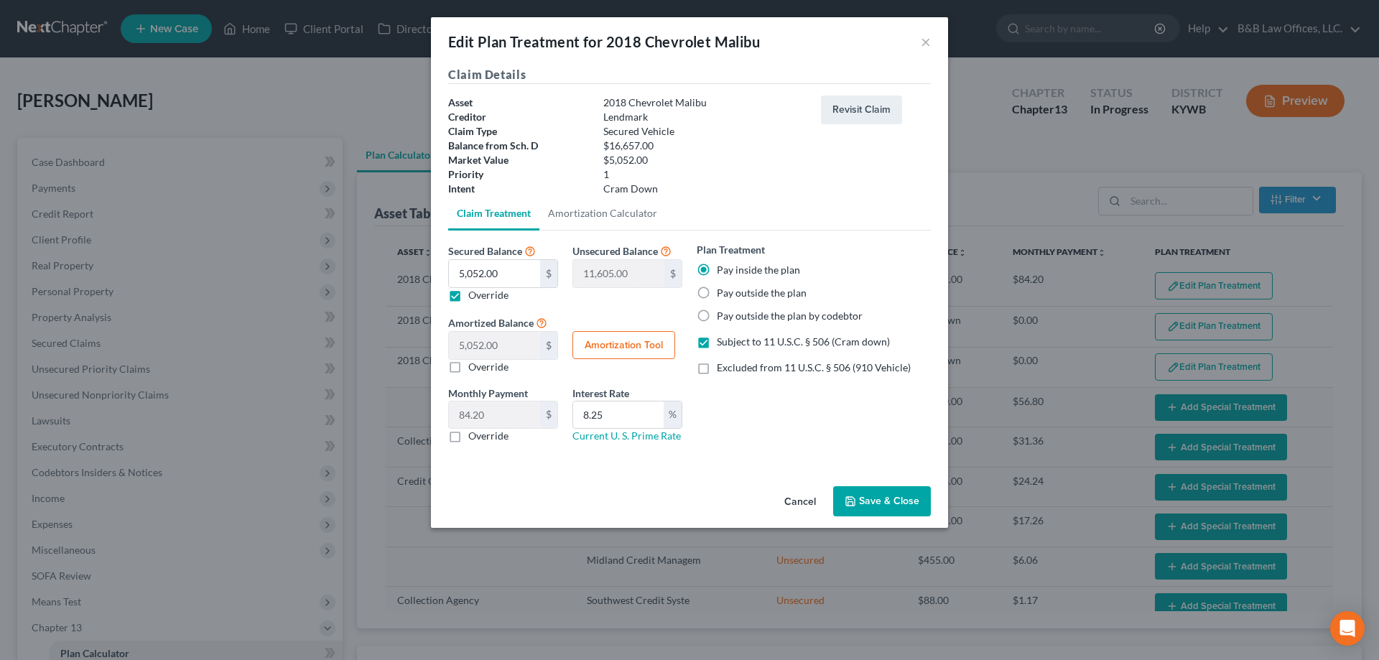
drag, startPoint x: 883, startPoint y: 502, endPoint x: 883, endPoint y: 493, distance: 9.3
click at [883, 493] on button "Save & Close" at bounding box center [882, 501] width 98 height 30
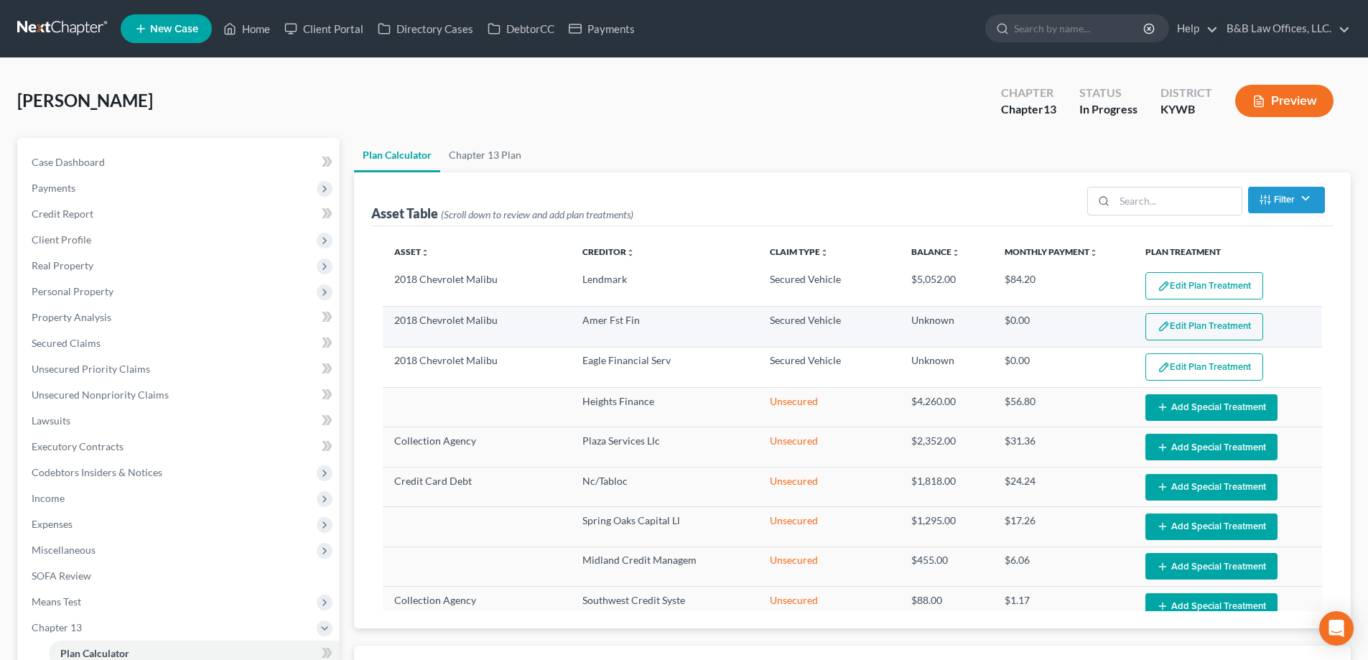
select select "59"
click at [1146, 324] on button "Edit Plan Treatment" at bounding box center [1205, 326] width 118 height 27
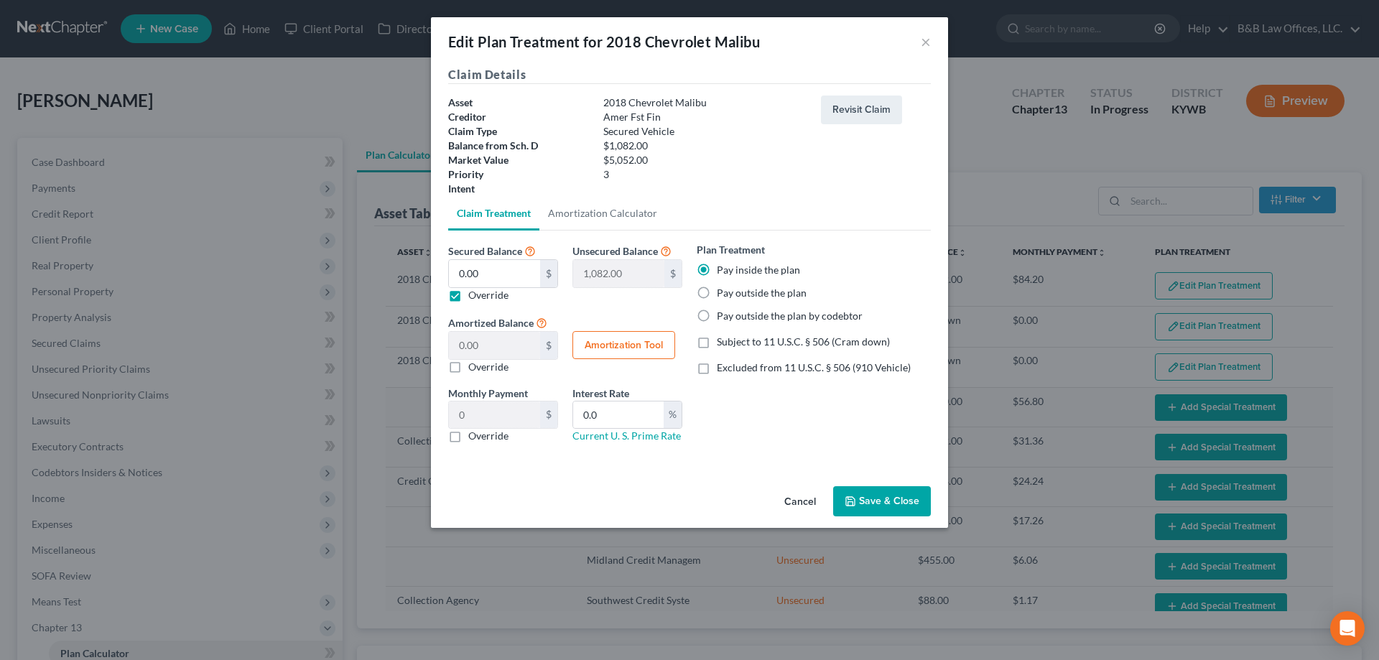
click at [864, 506] on button "Save & Close" at bounding box center [882, 501] width 98 height 30
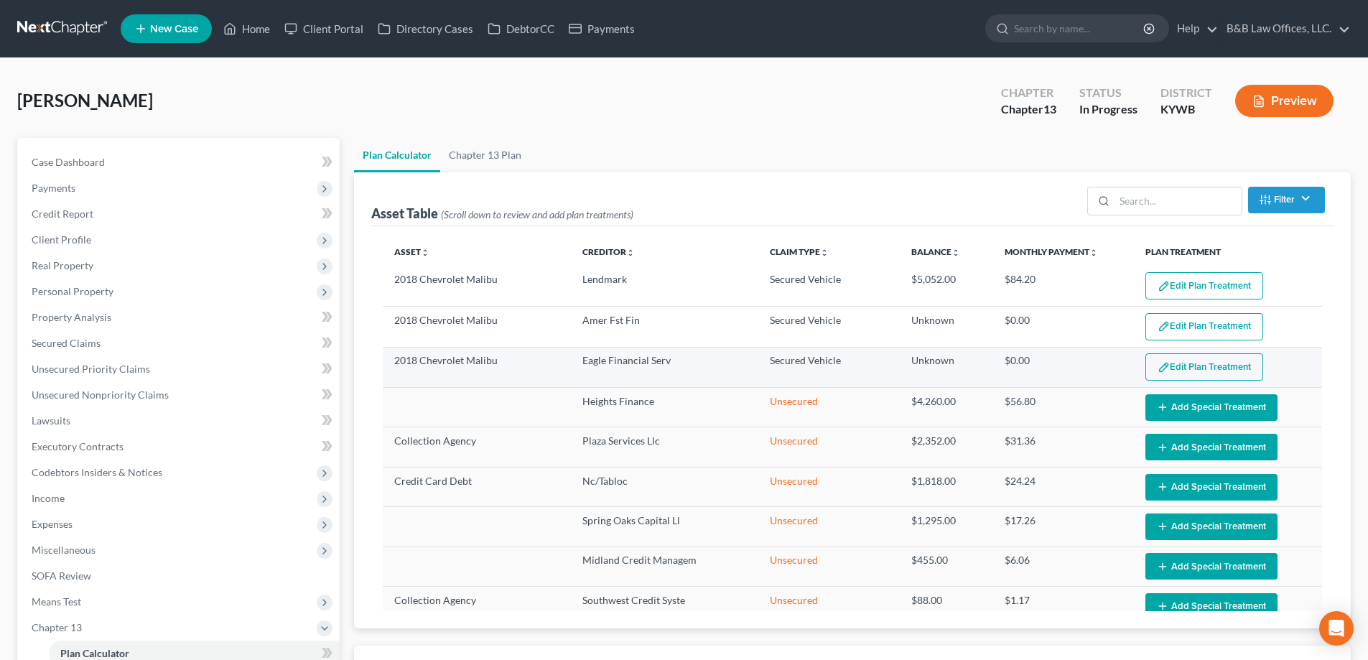
click at [1159, 374] on button "Edit Plan Treatment" at bounding box center [1205, 366] width 118 height 27
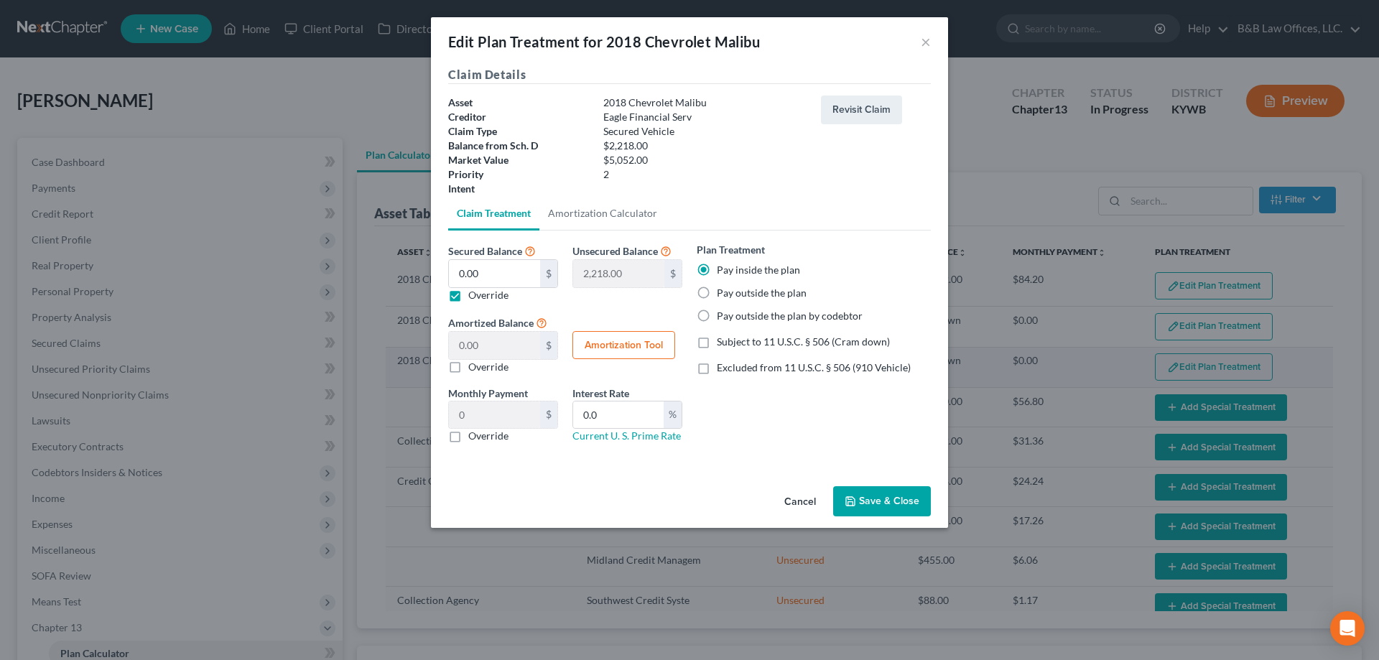
select select "59"
click at [869, 501] on button "Save & Close" at bounding box center [882, 501] width 98 height 30
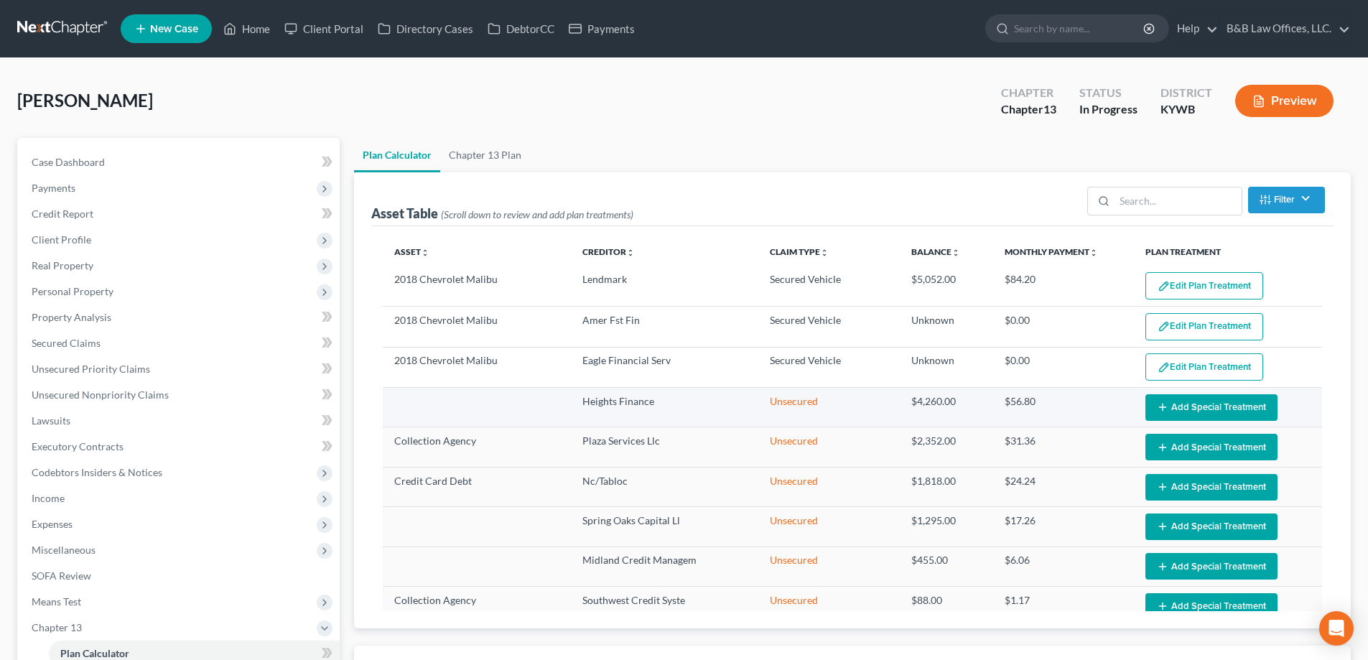
select select "59"
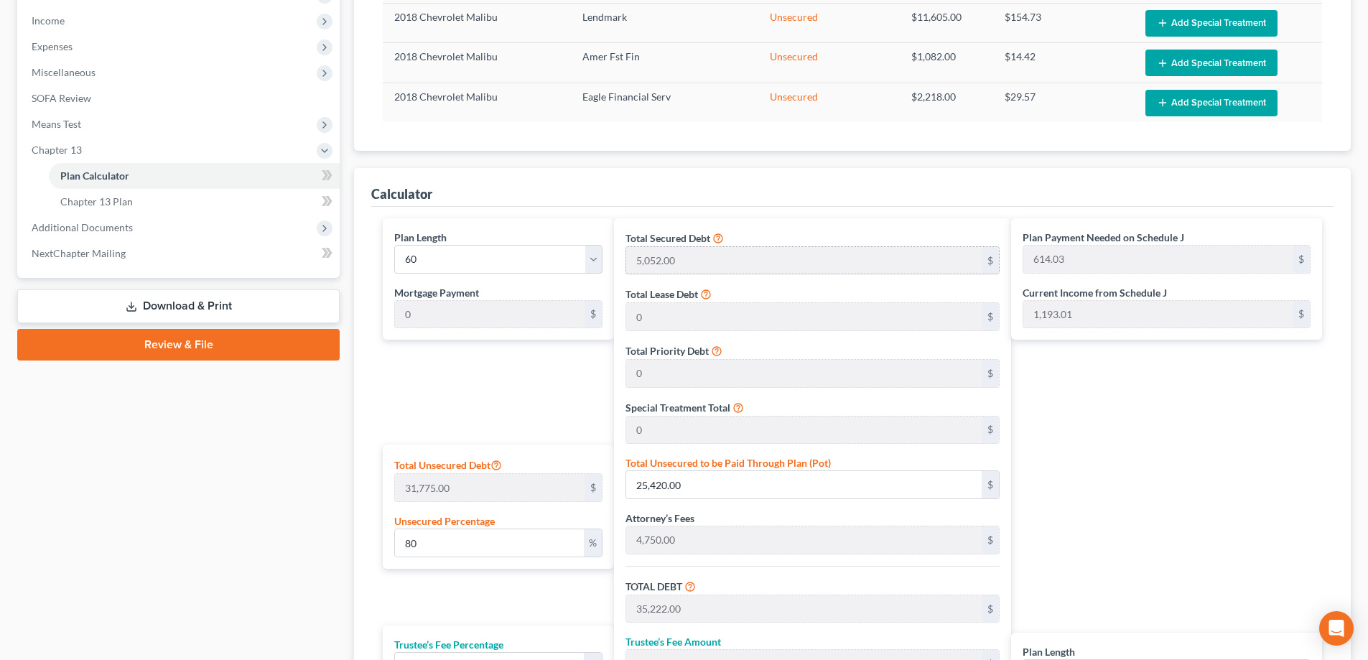
scroll to position [503, 0]
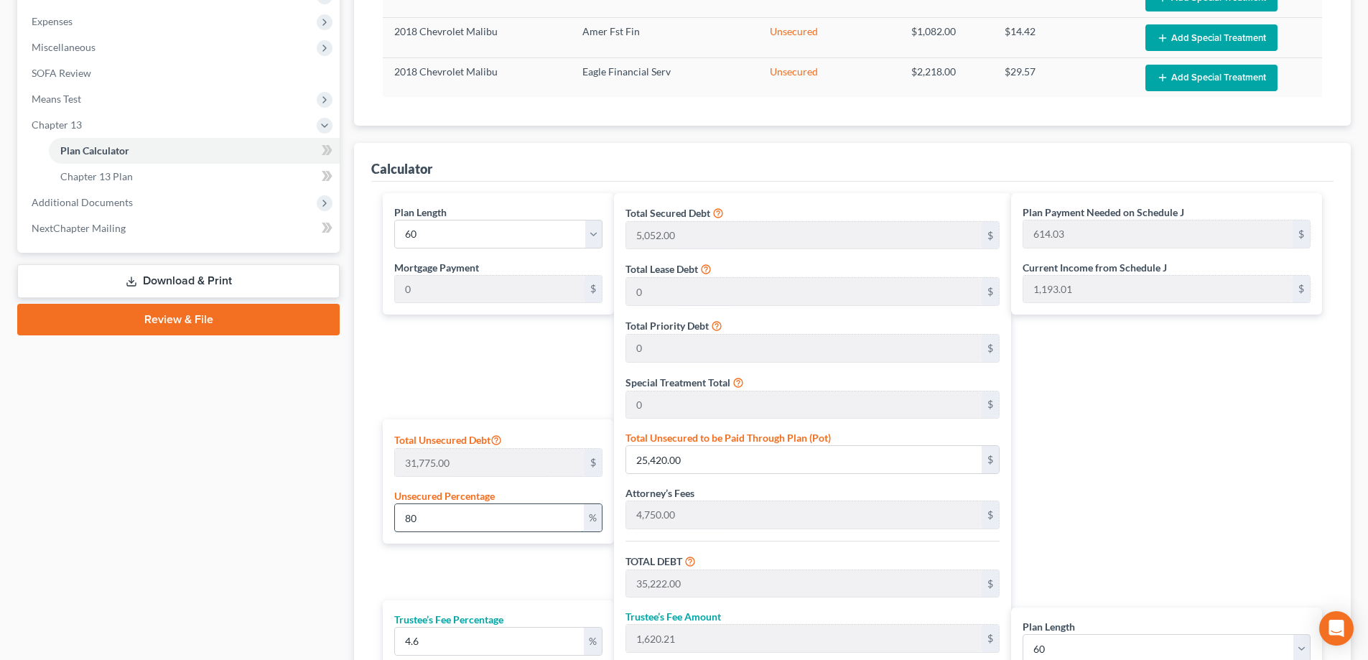
click at [501, 525] on input "80" at bounding box center [489, 517] width 189 height 27
drag, startPoint x: 501, startPoint y: 525, endPoint x: 489, endPoint y: 527, distance: 11.7
click at [489, 527] on input "80" at bounding box center [489, 517] width 189 height 27
type input "1"
type input "317.75"
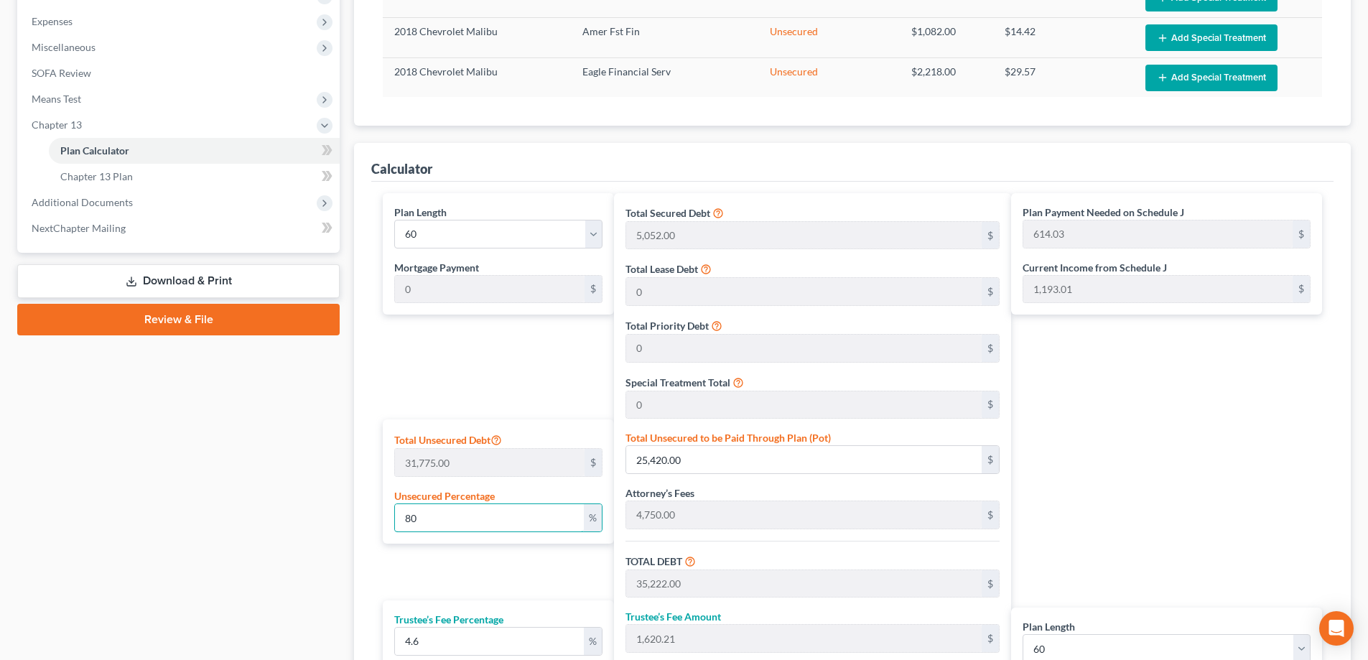
type input "10,119.75"
type input "465.50"
type input "10,585.25"
type input "176.42"
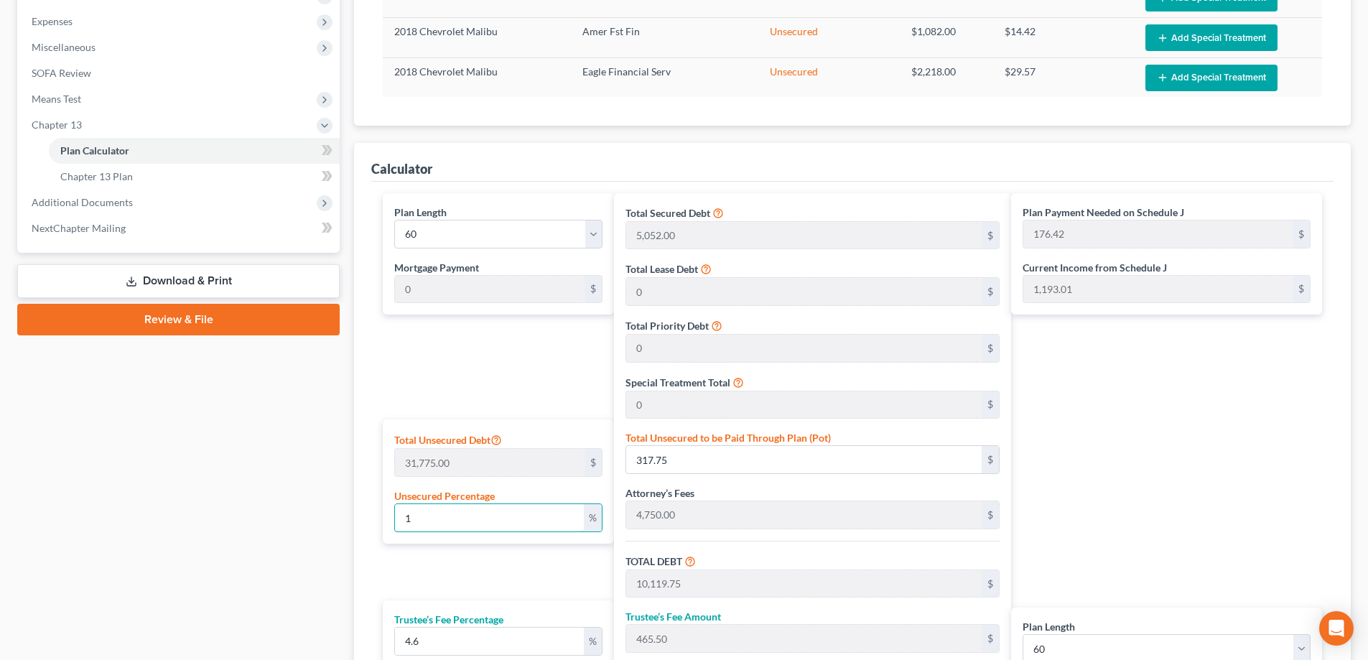
type input "10"
type input "3,177.50"
type input "12,979.50"
type input "597.05"
type input "13,576.55"
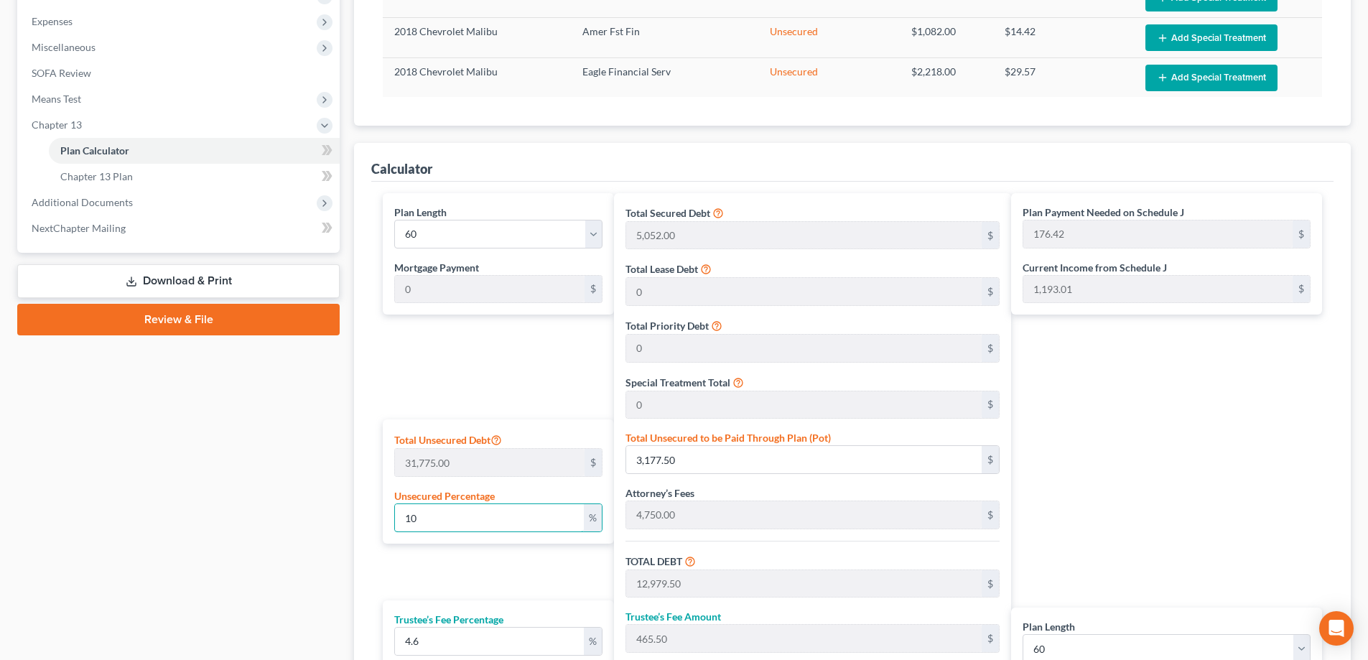
type input "226.27"
type input "100"
type input "31,775.00"
type input "41,577.00"
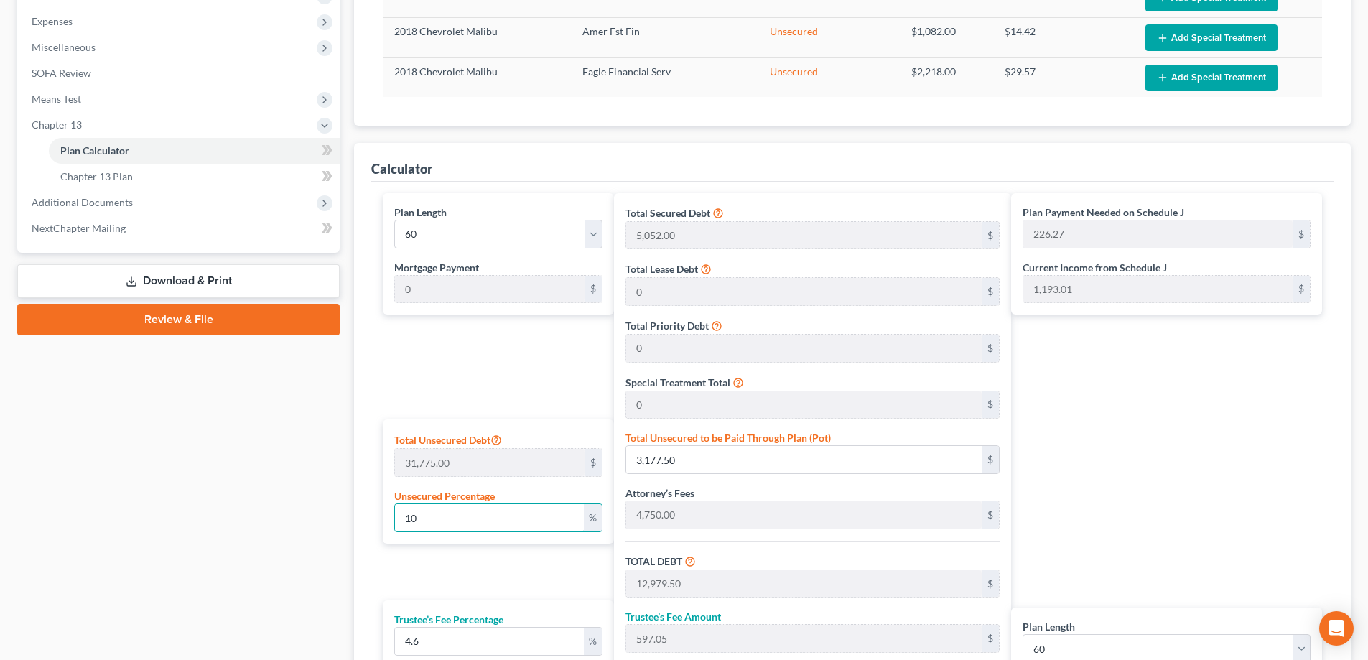
type input "1,912.54"
type input "43,489.54"
type input "724.82"
type input "100"
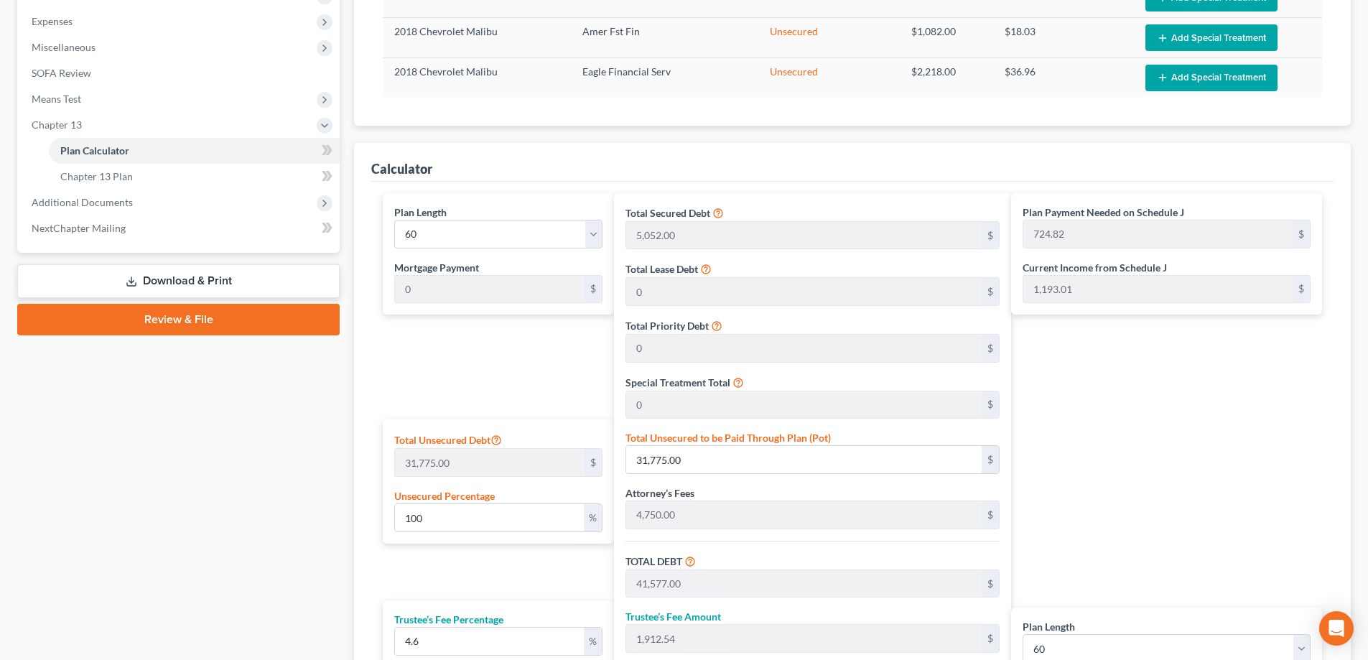
click at [1163, 470] on div "Plan Payment Needed on Schedule J 724.82 $ Current Income from Schedule J 1,193…" at bounding box center [1170, 484] width 318 height 583
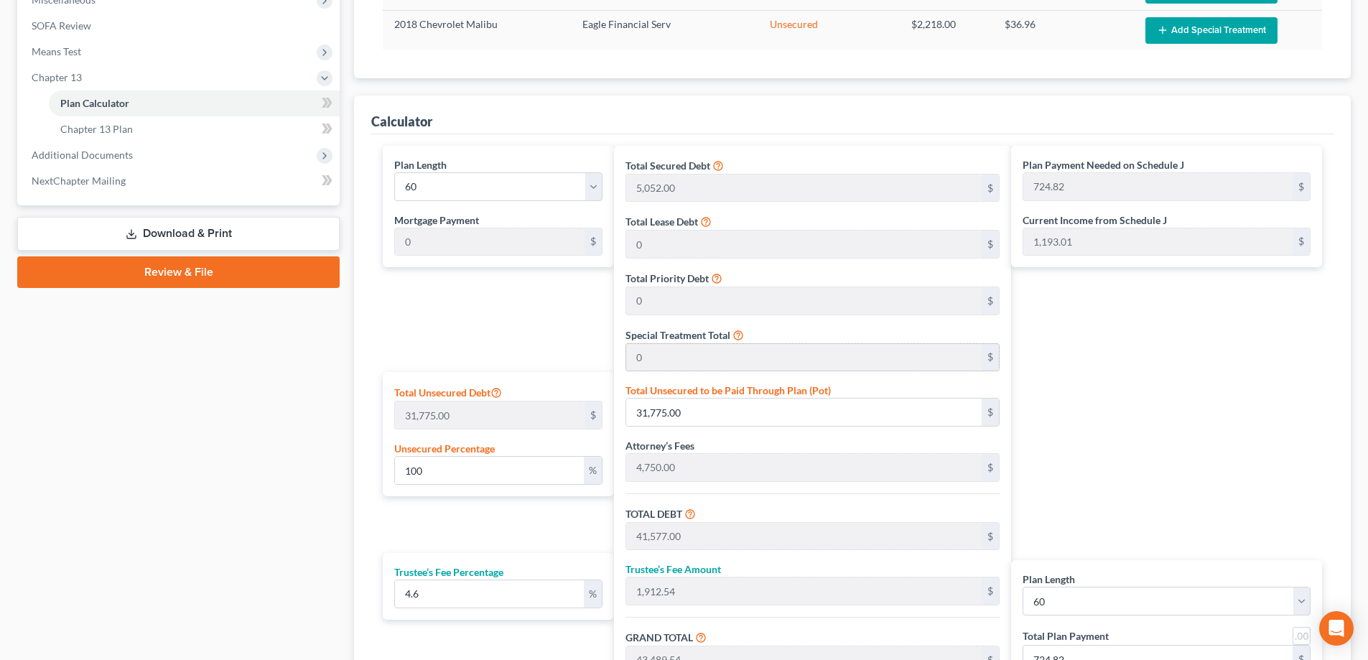
scroll to position [575, 0]
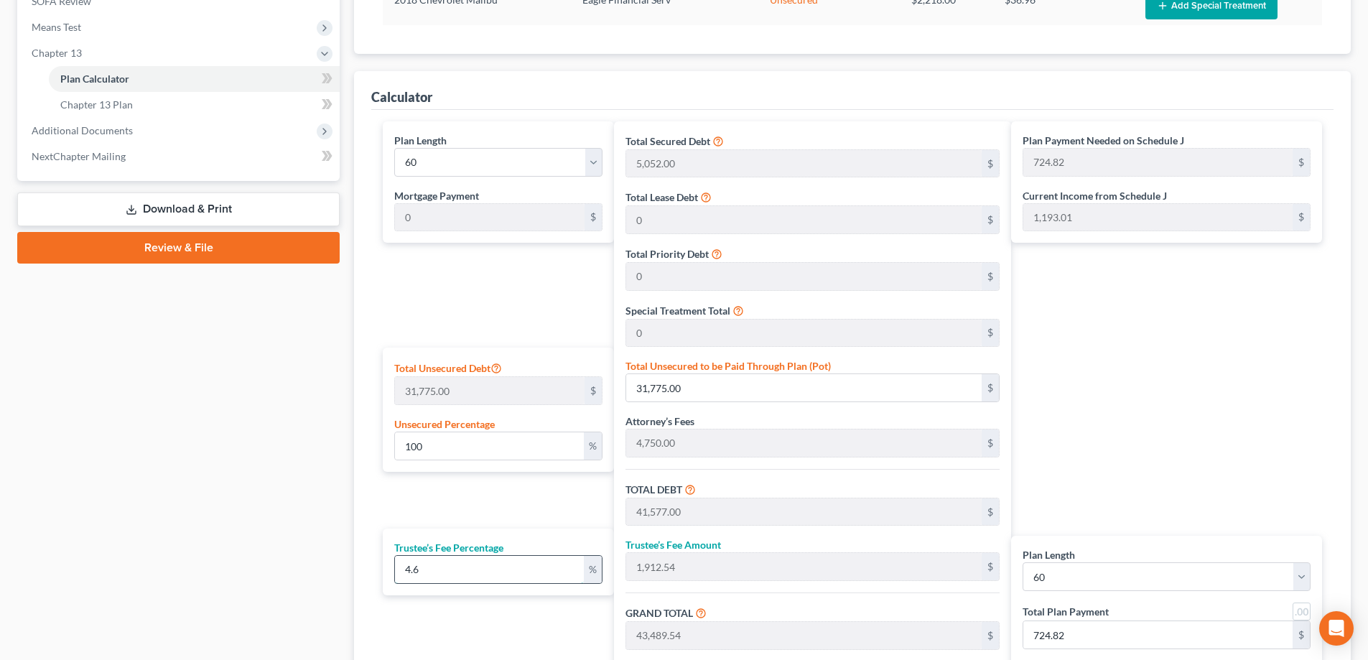
click at [496, 563] on input "4.6" at bounding box center [489, 569] width 189 height 27
drag, startPoint x: 492, startPoint y: 562, endPoint x: 395, endPoint y: 548, distance: 98.0
click at [386, 564] on div "Trustee’s Fee Percentage 4.6 %" at bounding box center [498, 562] width 231 height 67
type input "4"
type input "1,663.08"
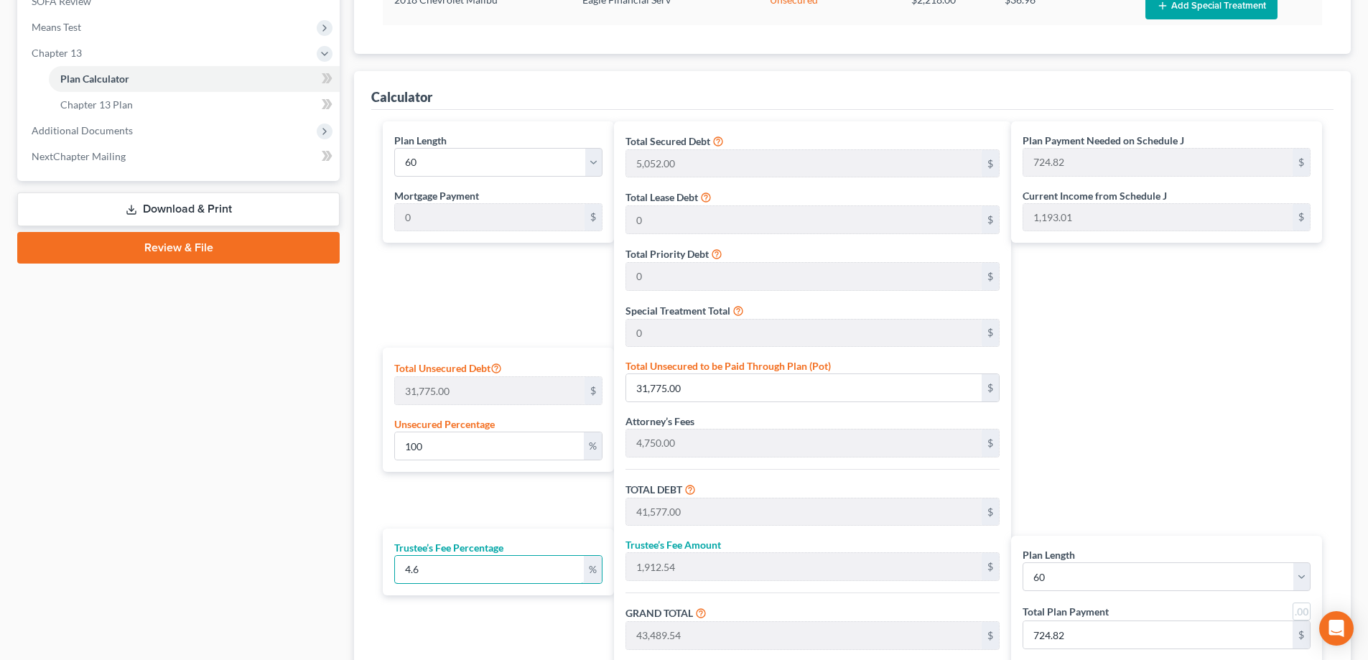
type input "43,240.08"
type input "720.66"
type input "4.5"
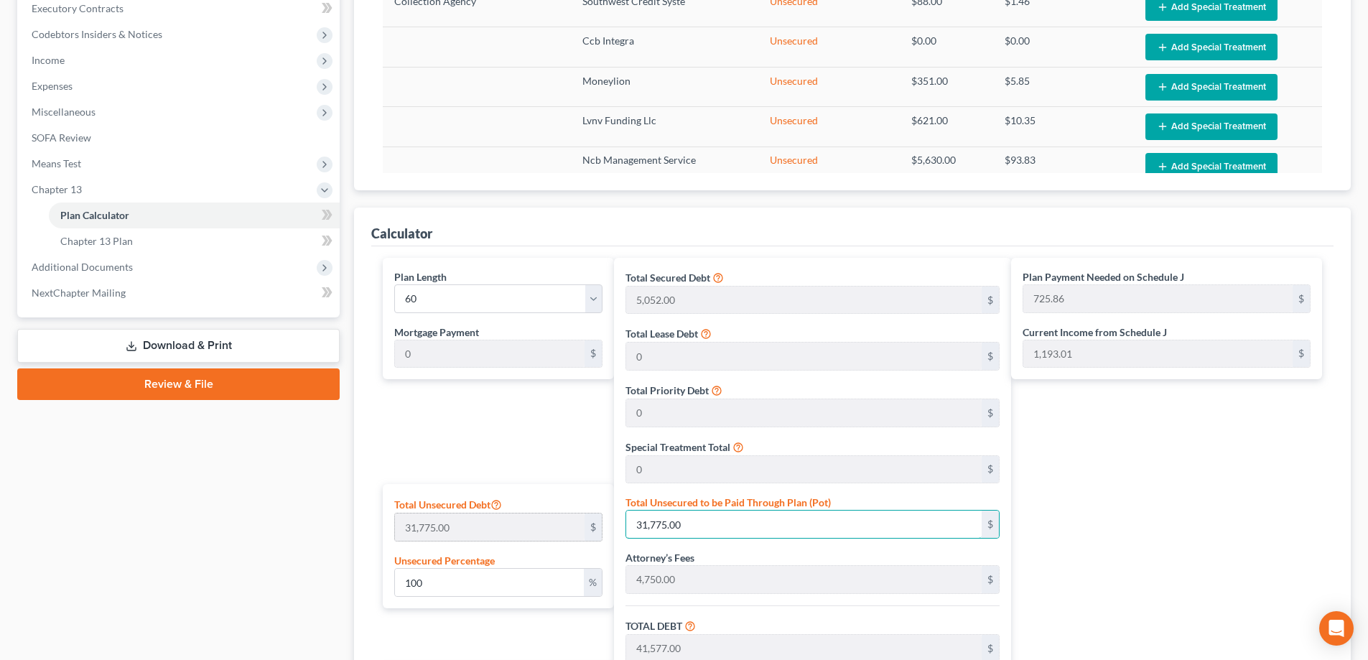
scroll to position [503, 0]
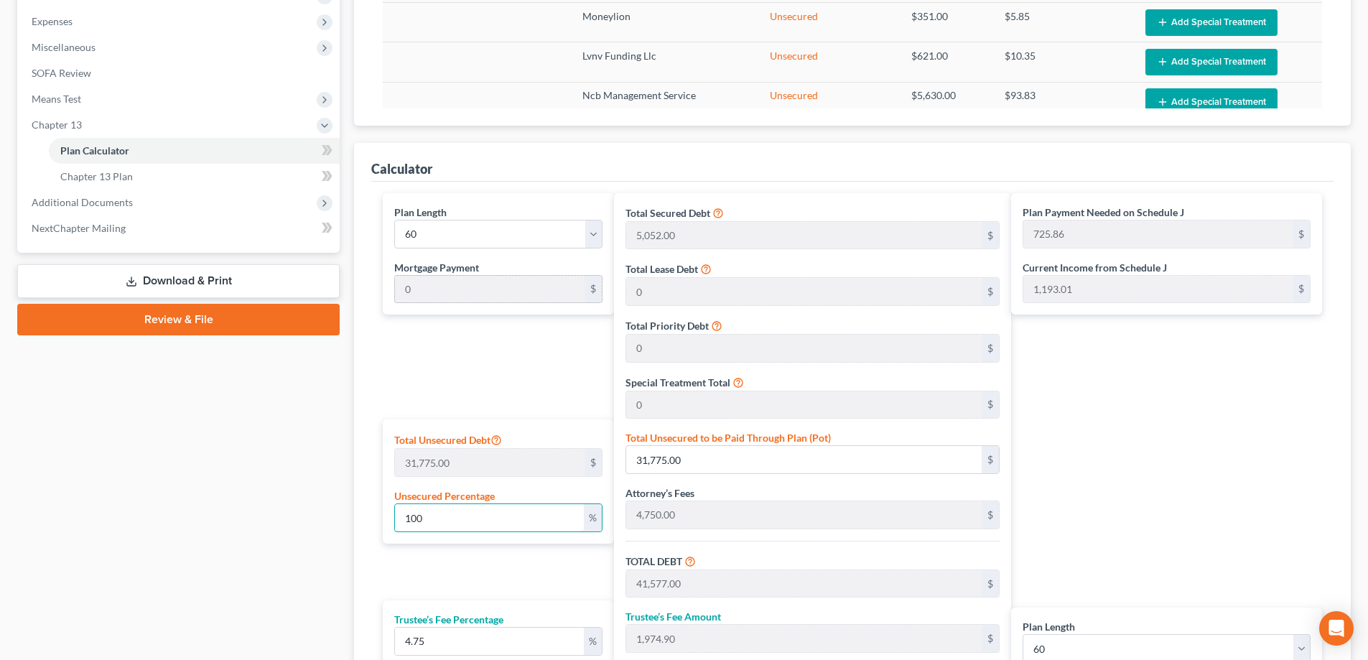
drag, startPoint x: 442, startPoint y: 516, endPoint x: 496, endPoint y: 297, distance: 224.9
click at [389, 492] on div "Total Unsecured Debt 31,775.00 $ Unsecured Percentage 100 %" at bounding box center [498, 481] width 231 height 124
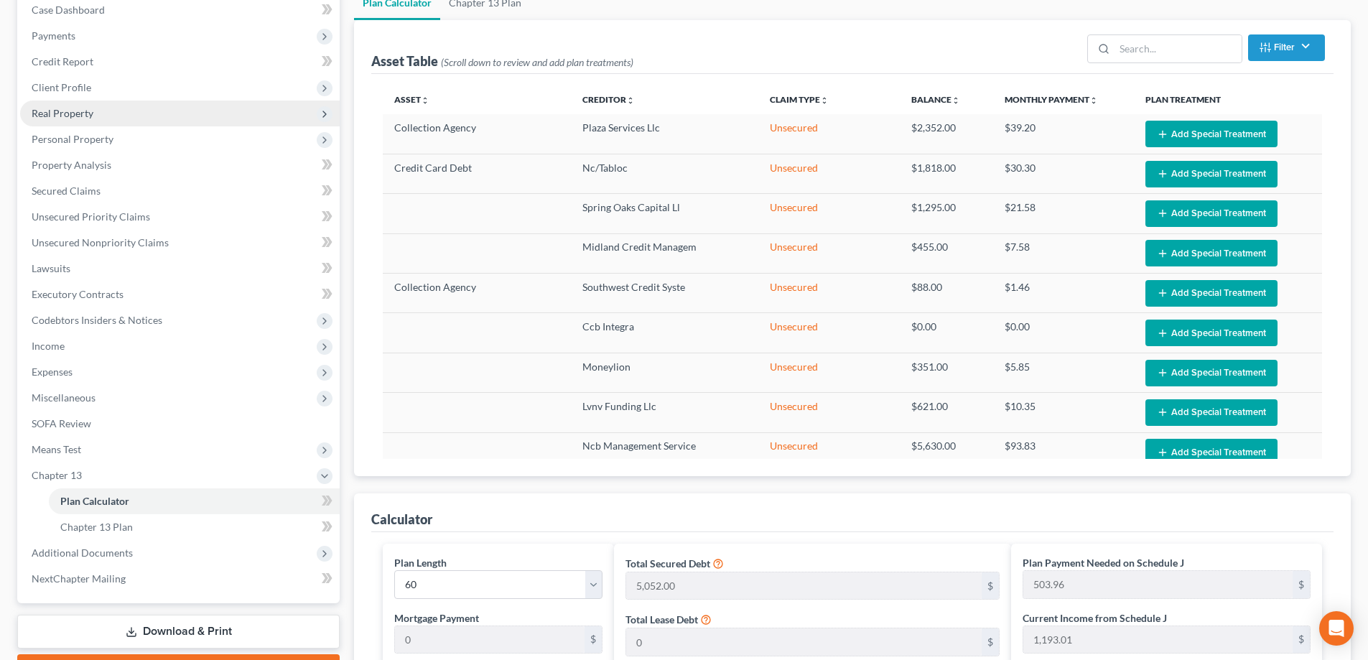
scroll to position [72, 0]
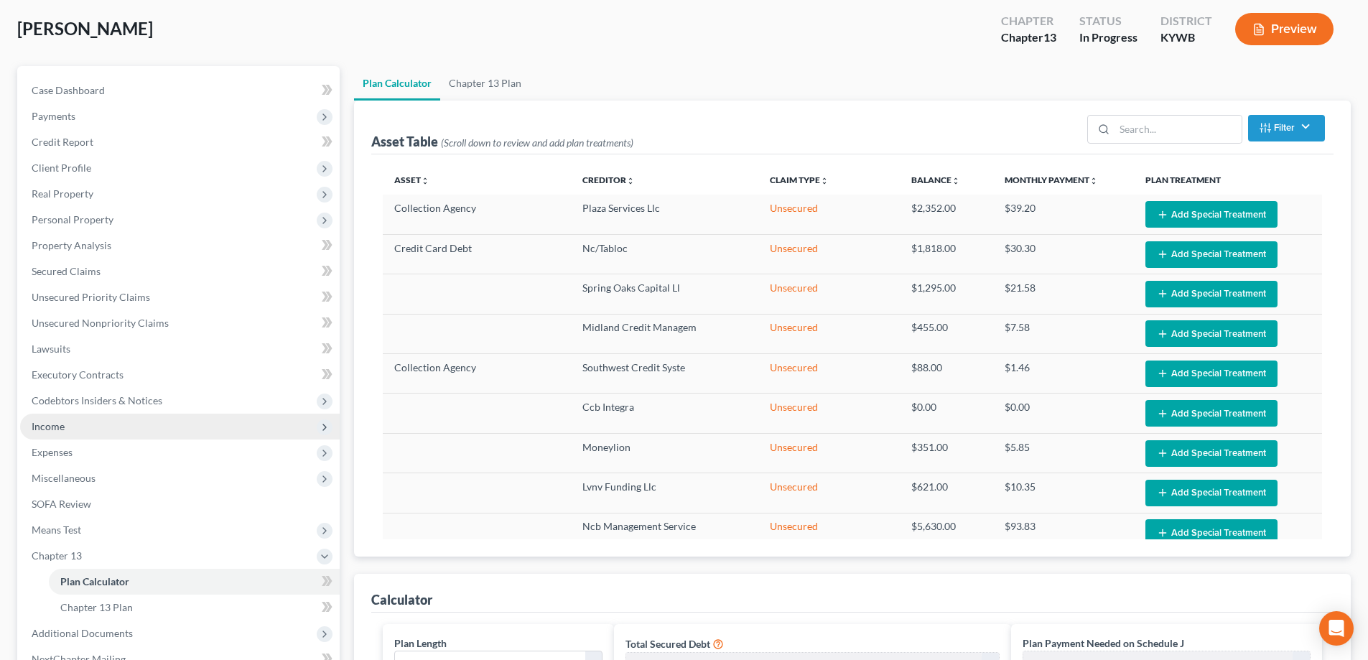
click at [89, 425] on span "Income" at bounding box center [180, 427] width 320 height 26
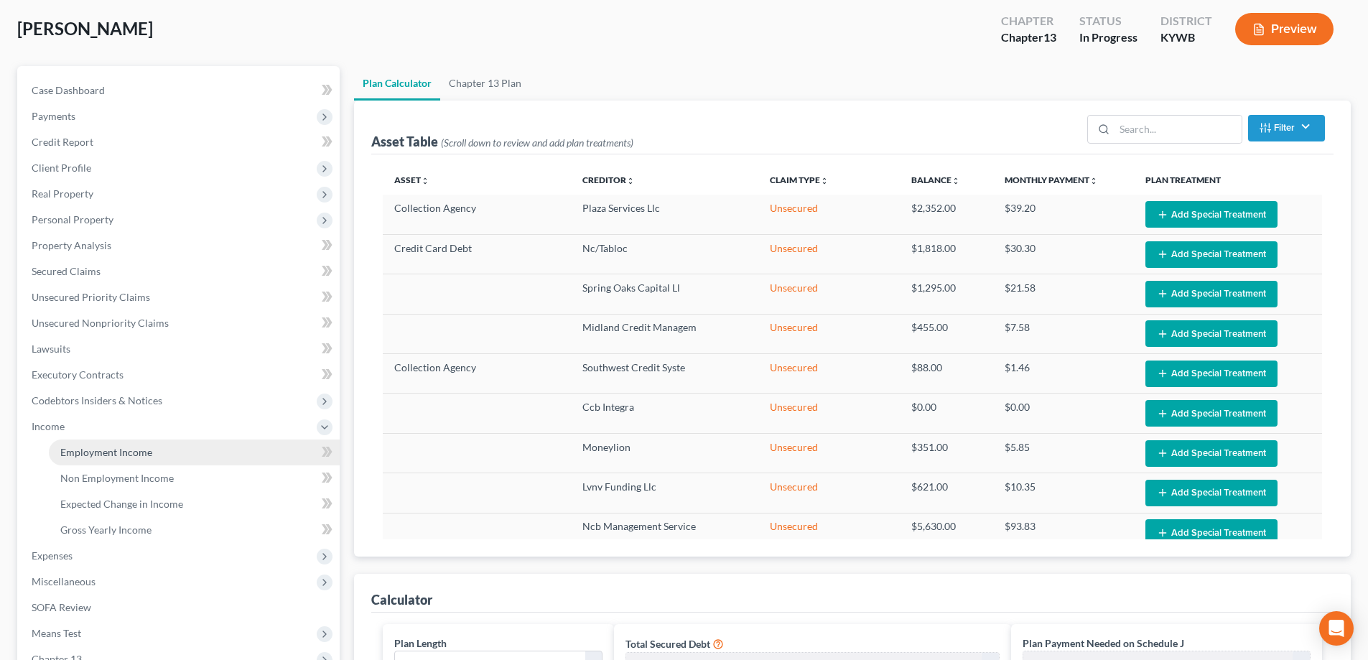
click at [129, 450] on span "Employment Income" at bounding box center [106, 452] width 92 height 12
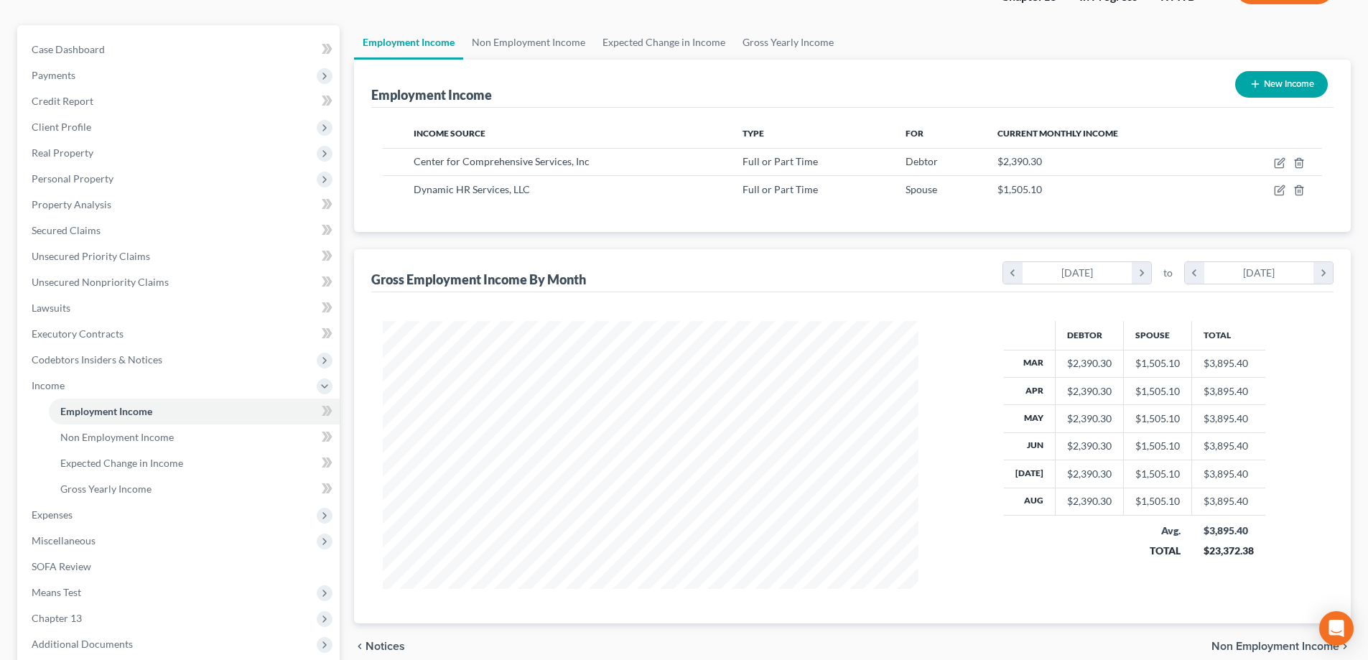
scroll to position [144, 0]
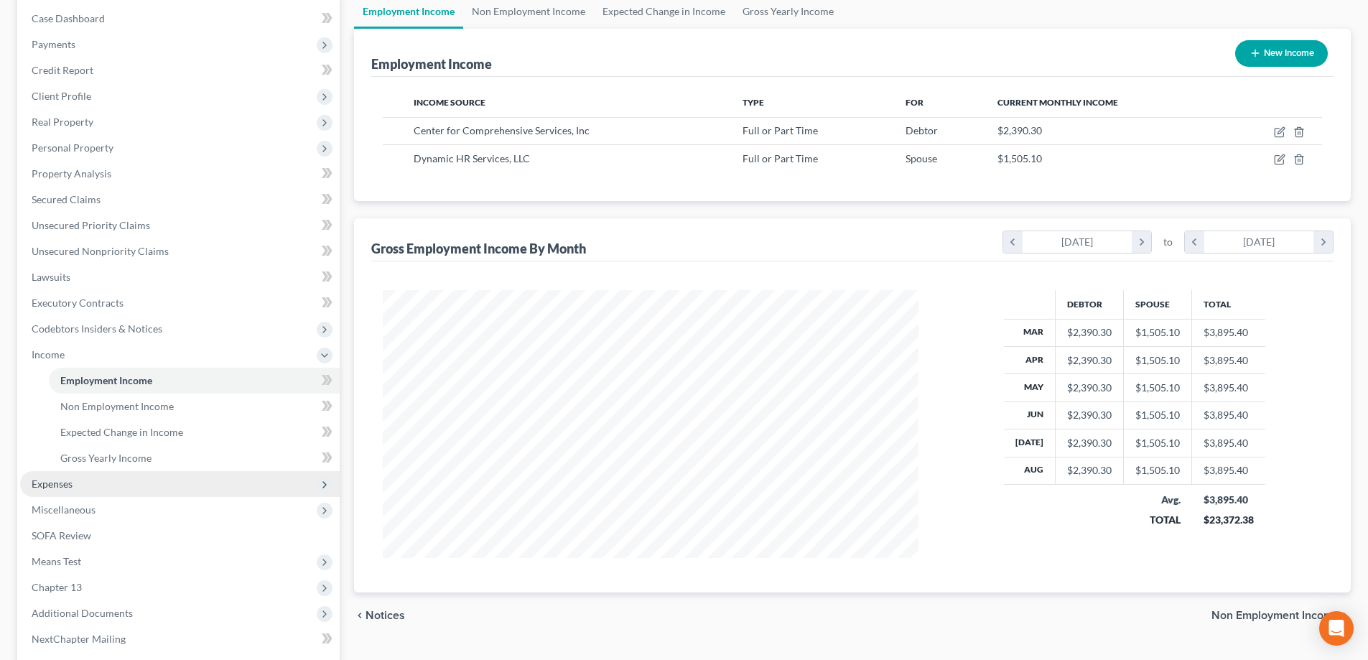
click at [81, 491] on span "Expenses" at bounding box center [180, 484] width 320 height 26
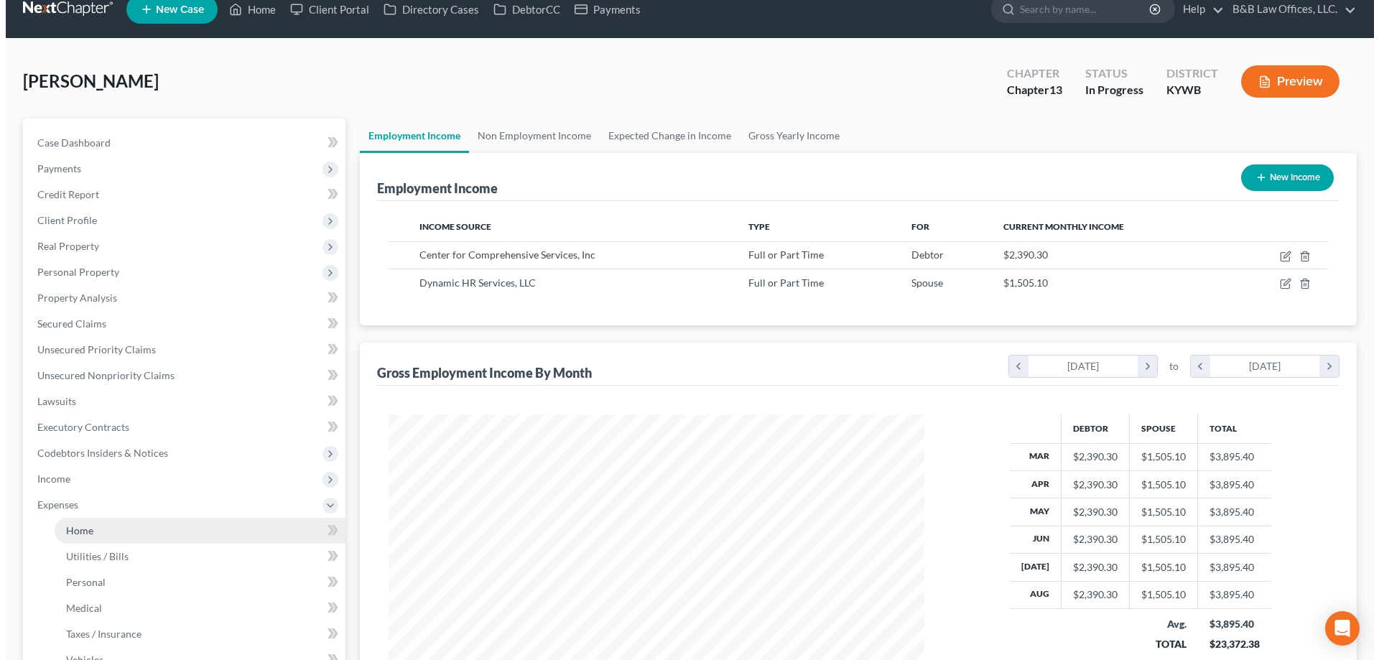
scroll to position [0, 0]
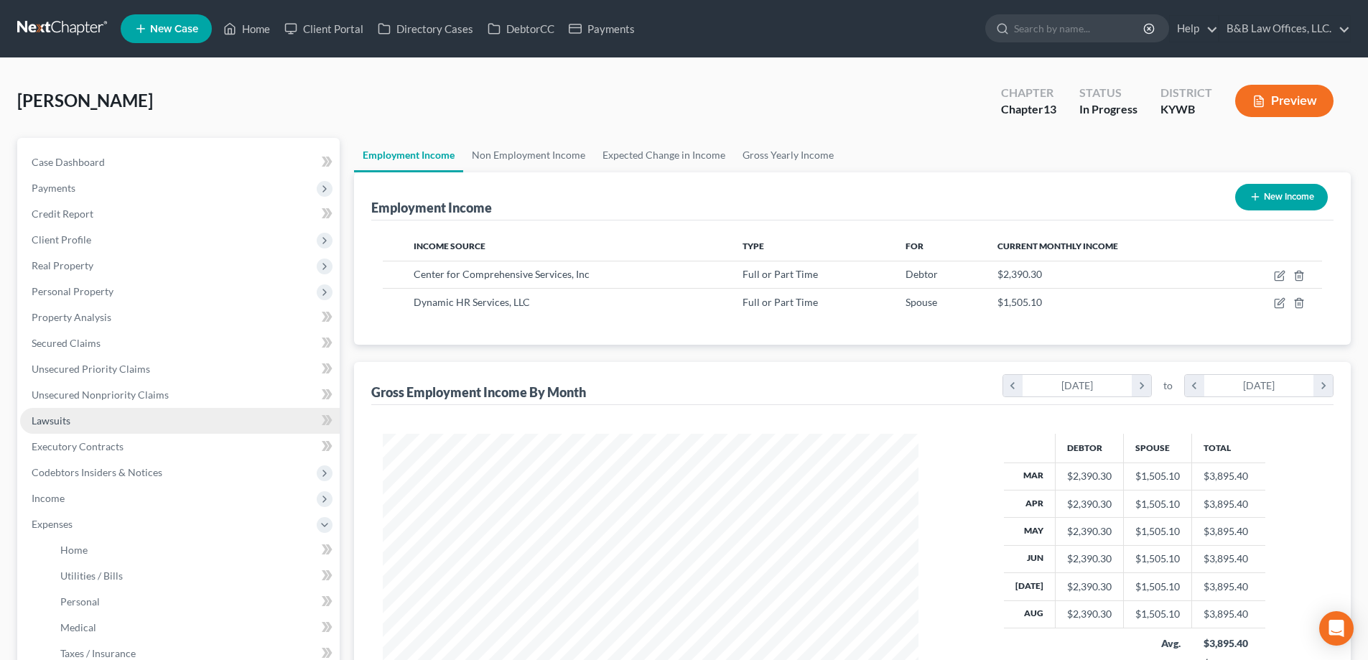
click at [78, 412] on link "Lawsuits" at bounding box center [180, 421] width 320 height 26
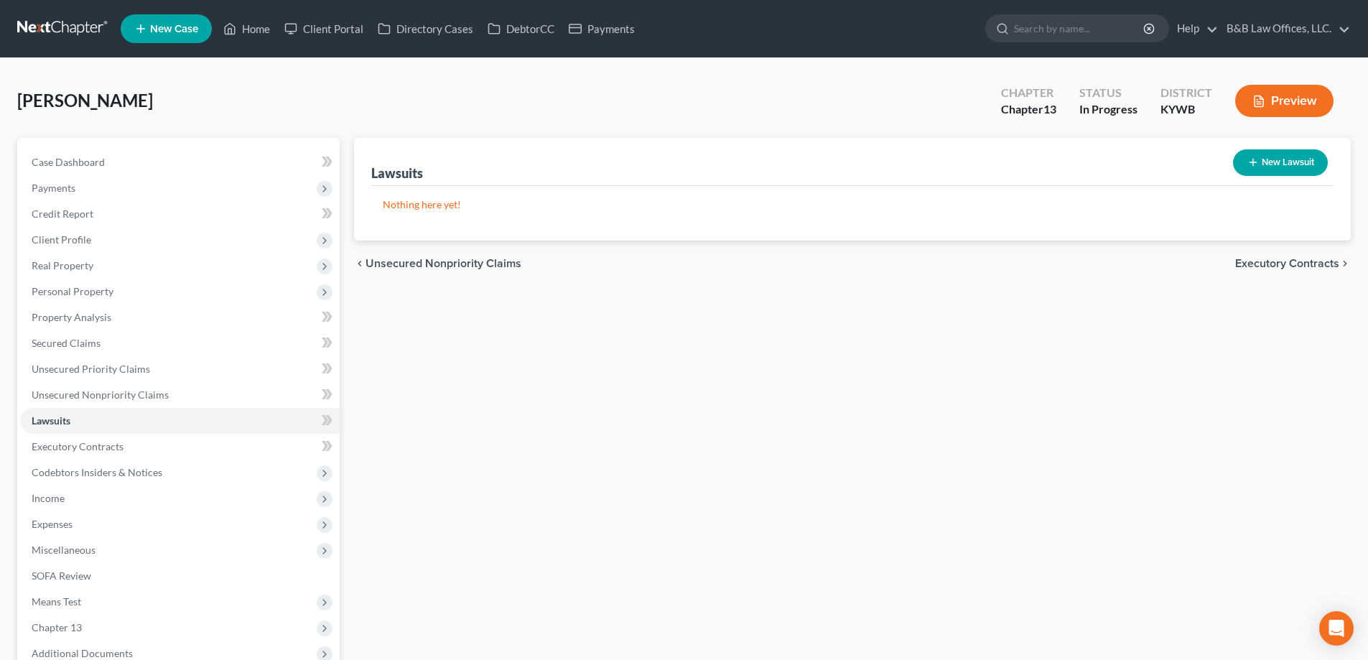
click at [1292, 168] on button "New Lawsuit" at bounding box center [1280, 162] width 95 height 27
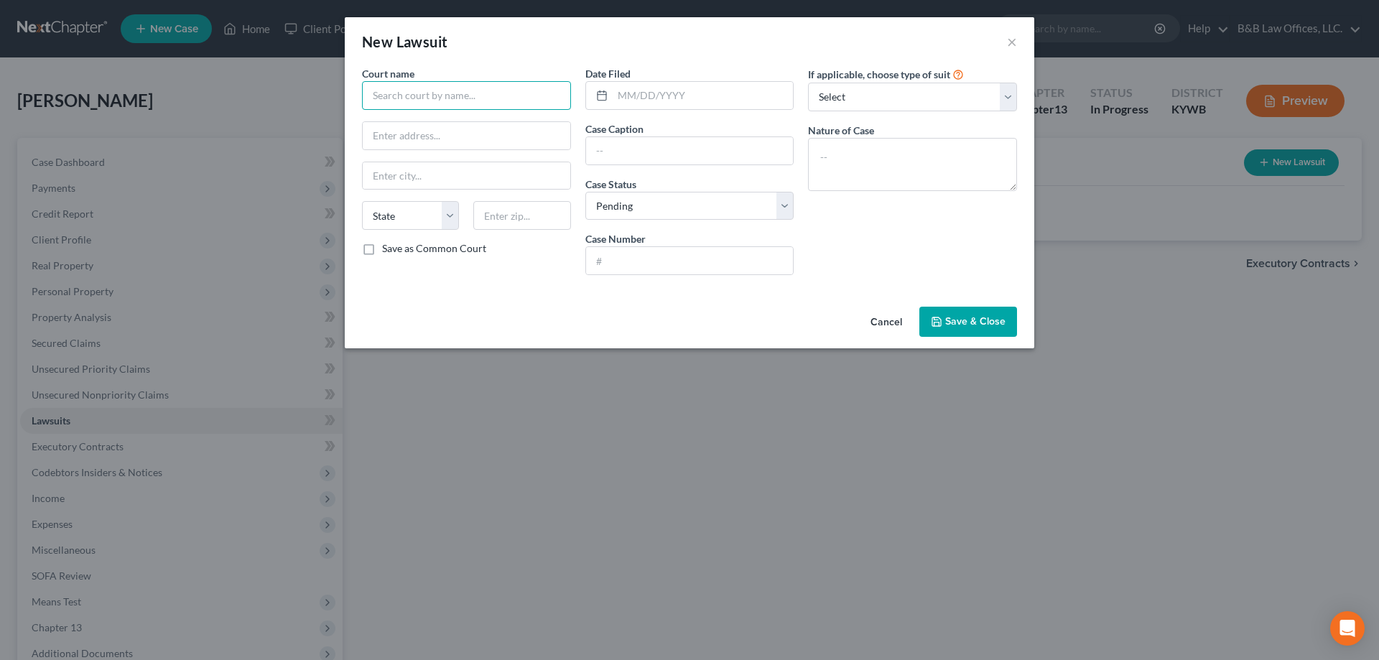
click at [448, 101] on input "text" at bounding box center [466, 95] width 209 height 29
drag, startPoint x: 506, startPoint y: 88, endPoint x: 334, endPoint y: 98, distance: 172.7
click at [334, 98] on div "New Lawsuit × Court name * Eagle Finance Company State [US_STATE] AK AR AZ CA C…" at bounding box center [689, 330] width 1379 height 660
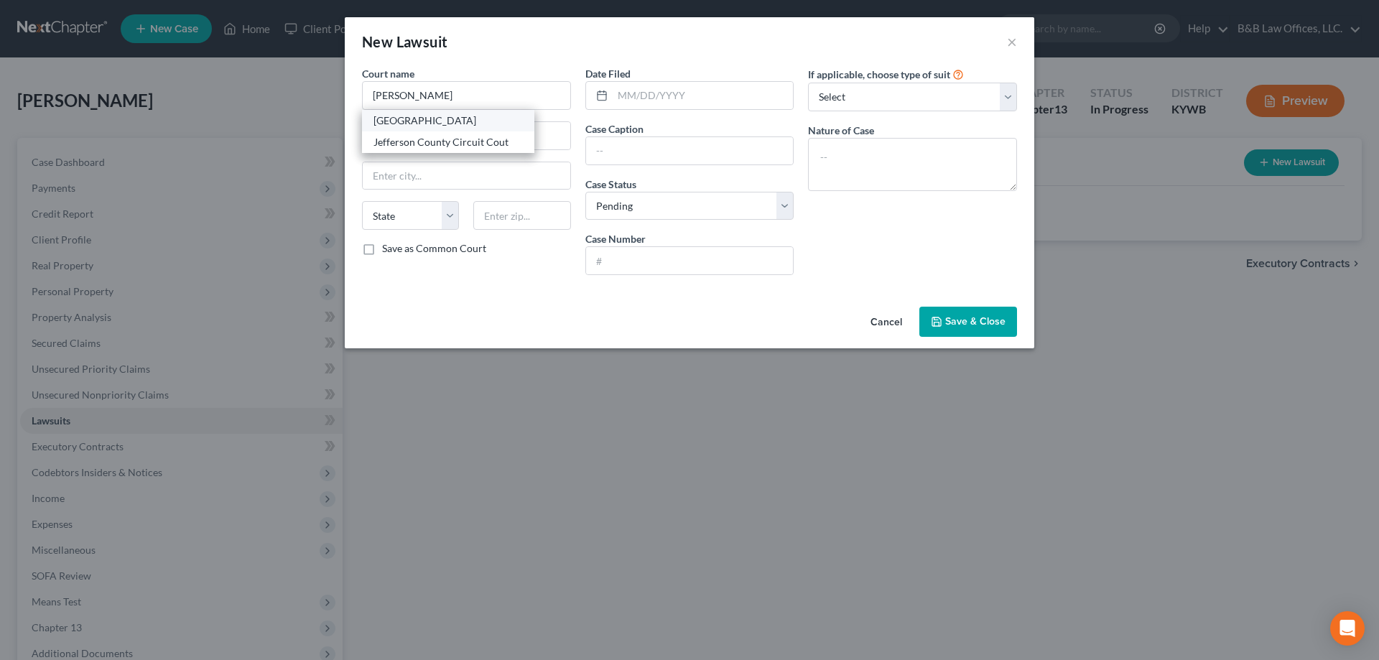
click at [417, 119] on div "[GEOGRAPHIC_DATA]" at bounding box center [448, 120] width 149 height 14
click at [641, 101] on input "text" at bounding box center [703, 95] width 181 height 27
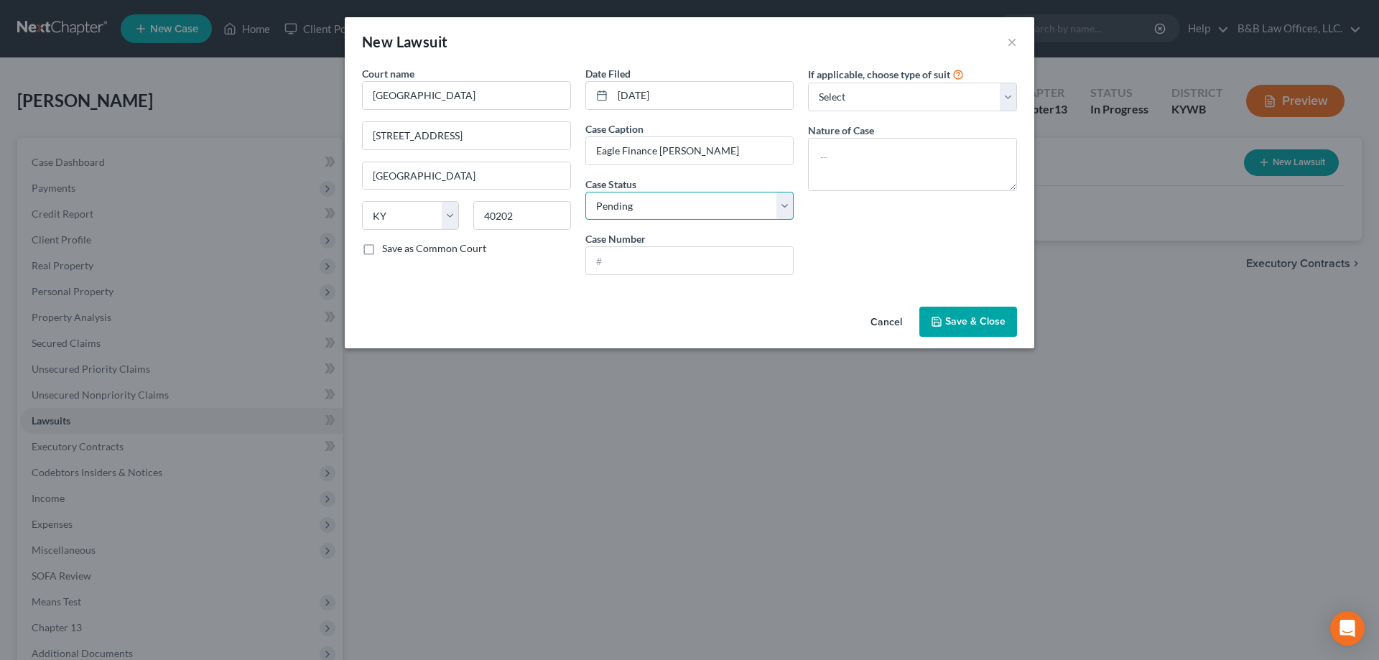
click at [661, 193] on select "Select Pending On Appeal Concluded" at bounding box center [689, 206] width 209 height 29
click at [585, 192] on select "Select Pending On Appeal Concluded" at bounding box center [689, 206] width 209 height 29
click at [634, 264] on input "text" at bounding box center [690, 260] width 208 height 27
click at [891, 101] on select "Select Repossession Garnishment Foreclosure Attached, Seized, Or Levied Other" at bounding box center [912, 97] width 209 height 29
click at [808, 83] on select "Select Repossession Garnishment Foreclosure Attached, Seized, Or Levied Other" at bounding box center [912, 97] width 209 height 29
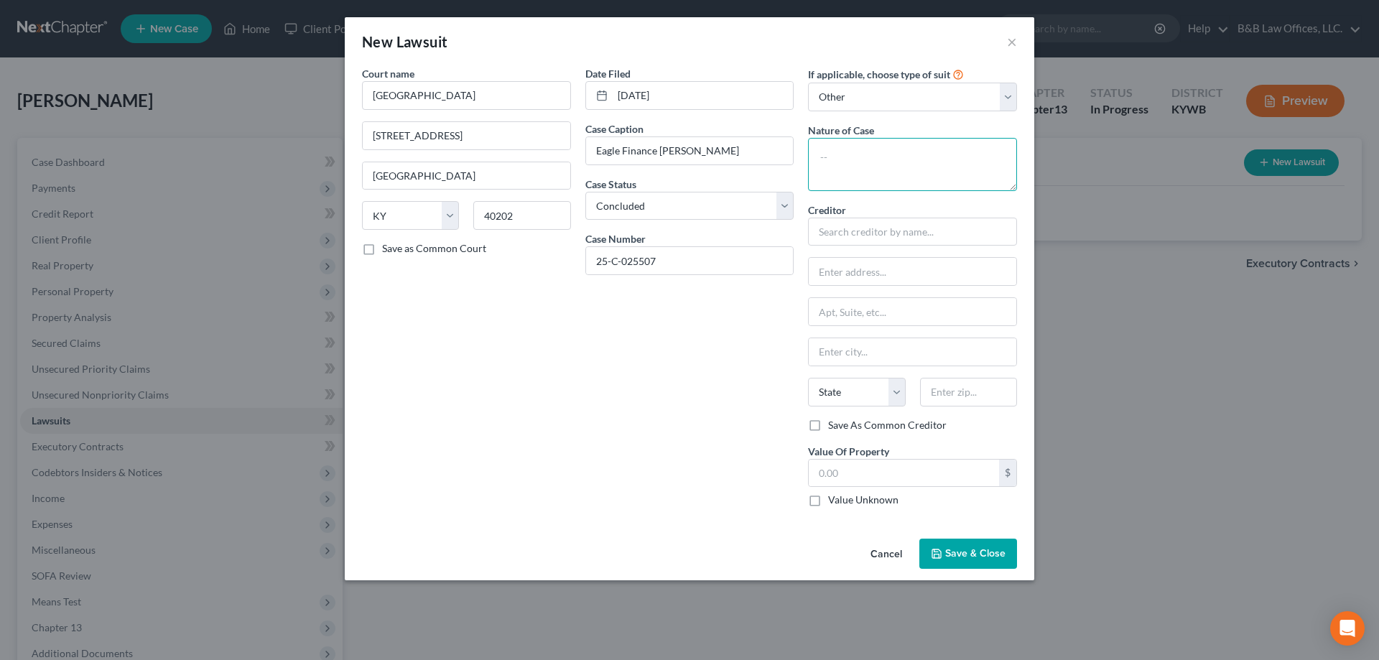
click at [848, 176] on textarea at bounding box center [912, 164] width 209 height 53
click at [840, 229] on input "text" at bounding box center [912, 232] width 209 height 29
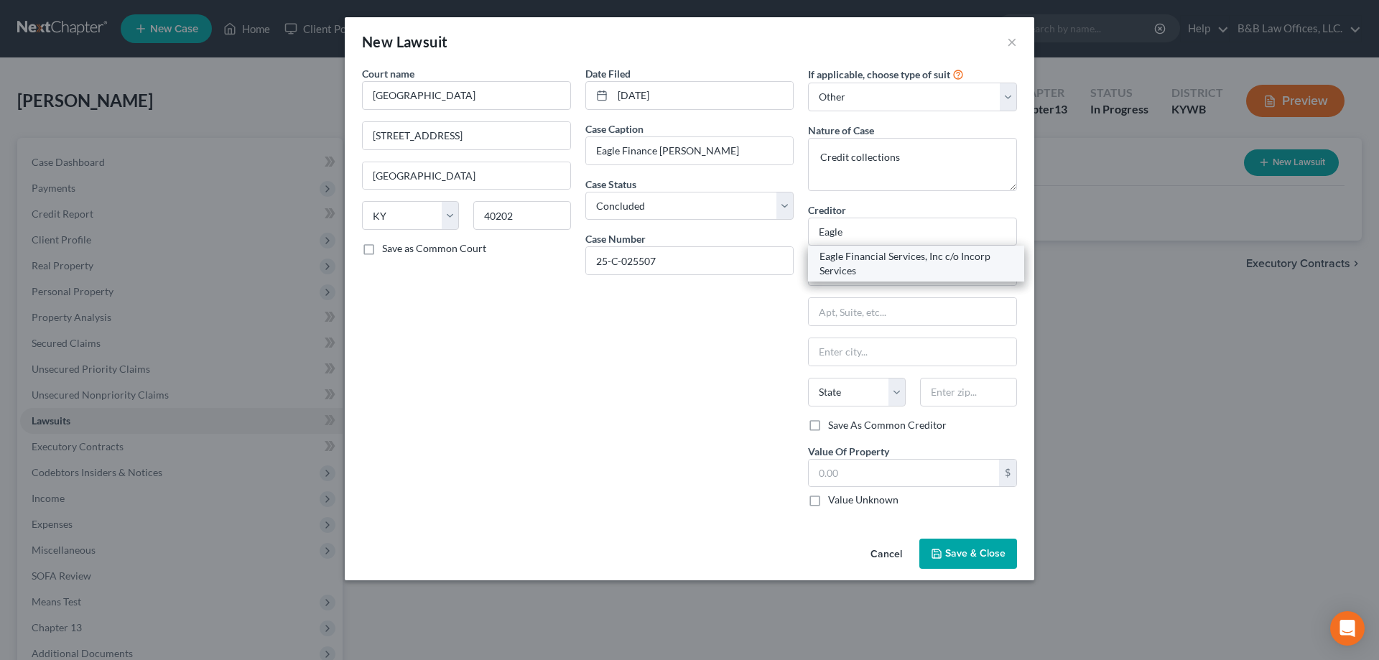
click at [848, 261] on div "Eagle Financial Services, Inc c/o Incorp Services" at bounding box center [916, 263] width 193 height 29
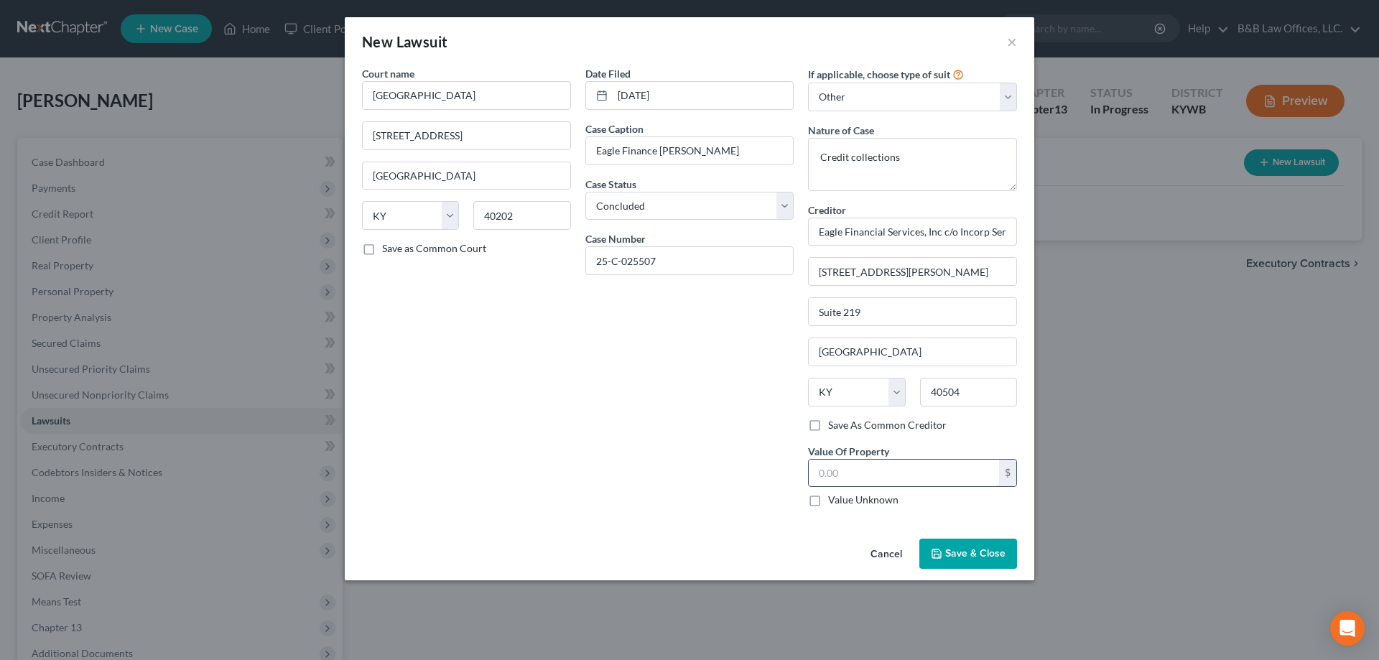
click at [848, 478] on input "text" at bounding box center [904, 473] width 190 height 27
click at [959, 557] on span "Save & Close" at bounding box center [975, 553] width 60 height 12
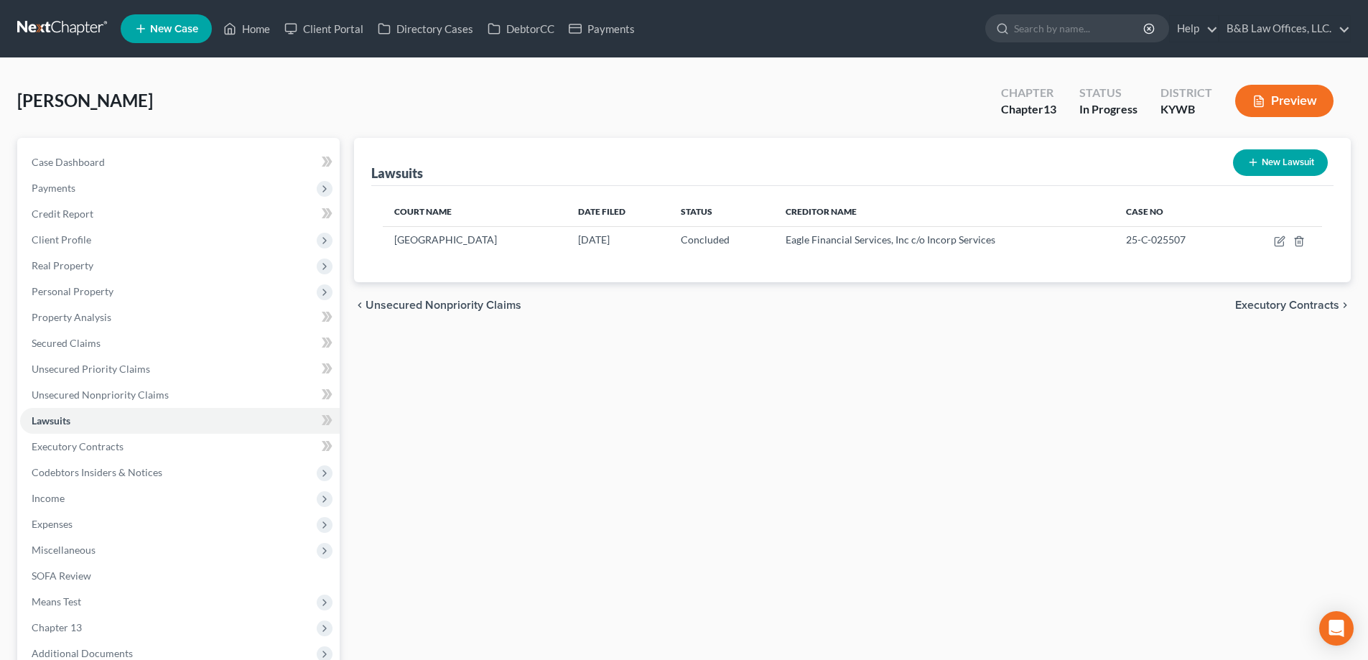
drag, startPoint x: 262, startPoint y: 28, endPoint x: 152, endPoint y: 71, distance: 118.0
click at [139, 71] on div "[PERSON_NAME] Upgraded Chapter Chapter 13 Status In [GEOGRAPHIC_DATA] [GEOGRAPH…" at bounding box center [684, 436] width 1368 height 757
click at [1281, 242] on icon "button" at bounding box center [1281, 239] width 6 height 6
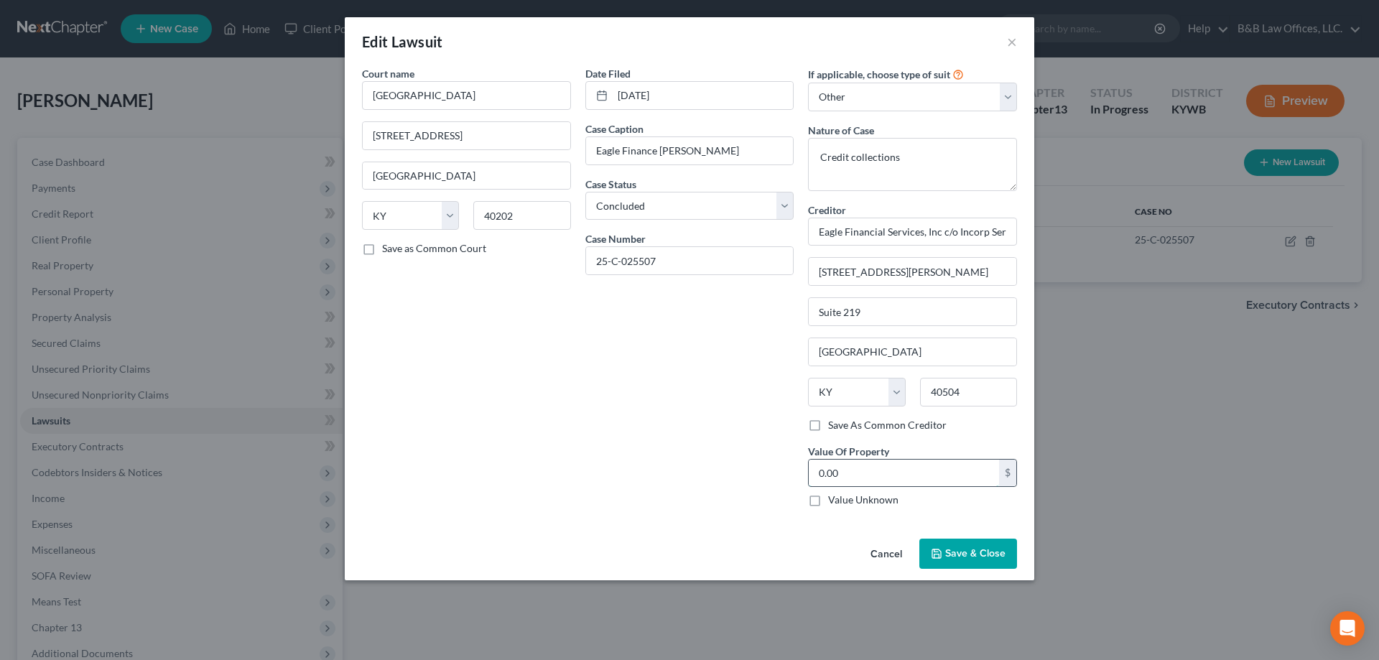
click at [940, 472] on input "0.00" at bounding box center [904, 473] width 190 height 27
click at [960, 555] on span "Save & Close" at bounding box center [975, 553] width 60 height 12
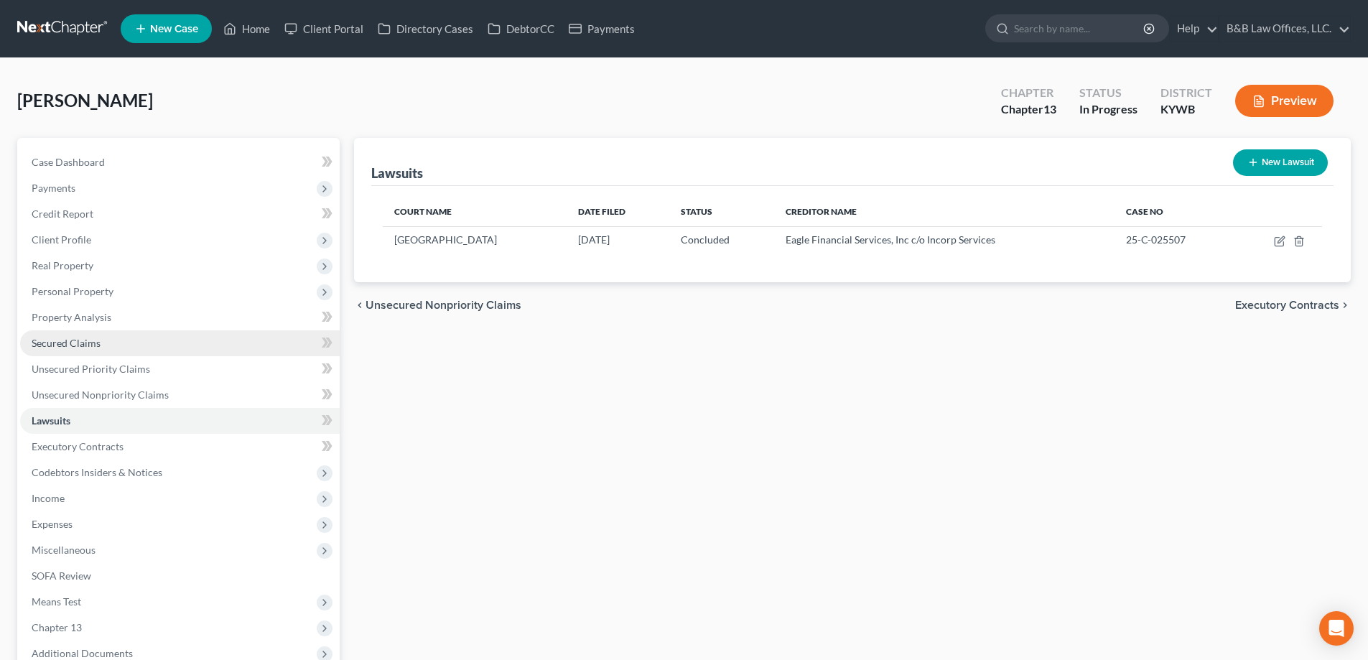
click at [94, 353] on link "Secured Claims" at bounding box center [180, 343] width 320 height 26
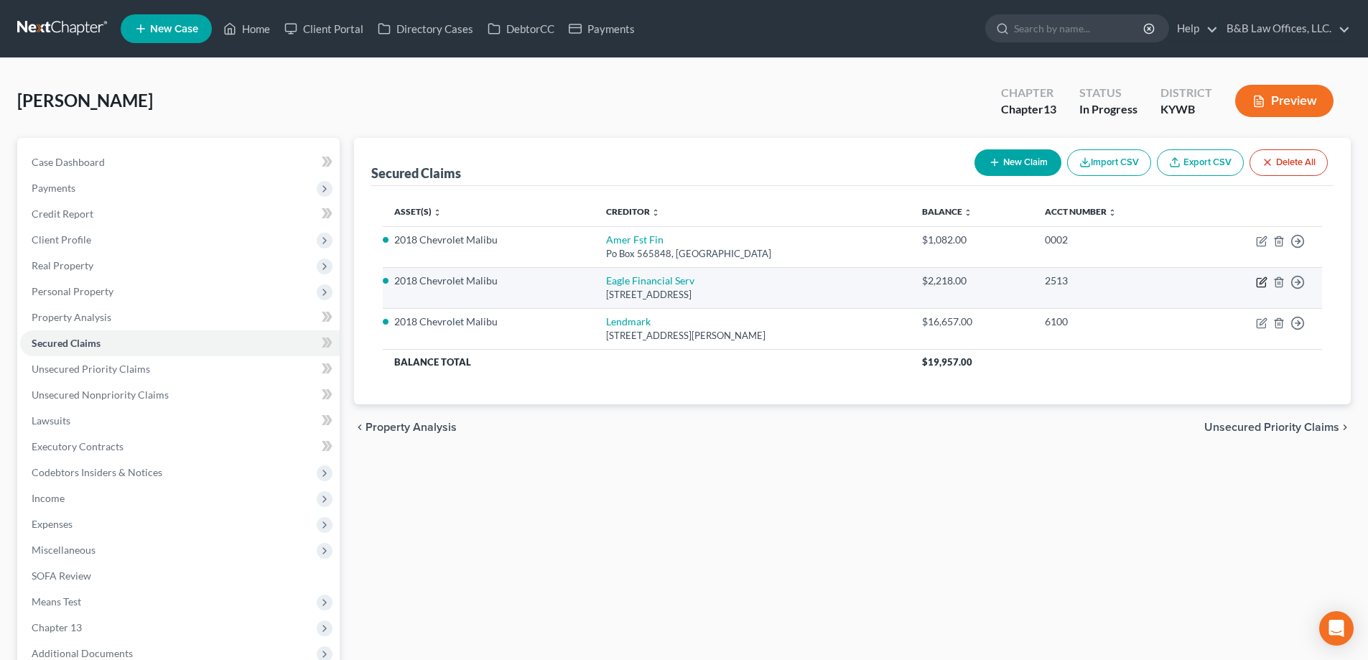
click at [1265, 284] on icon "button" at bounding box center [1261, 282] width 11 height 11
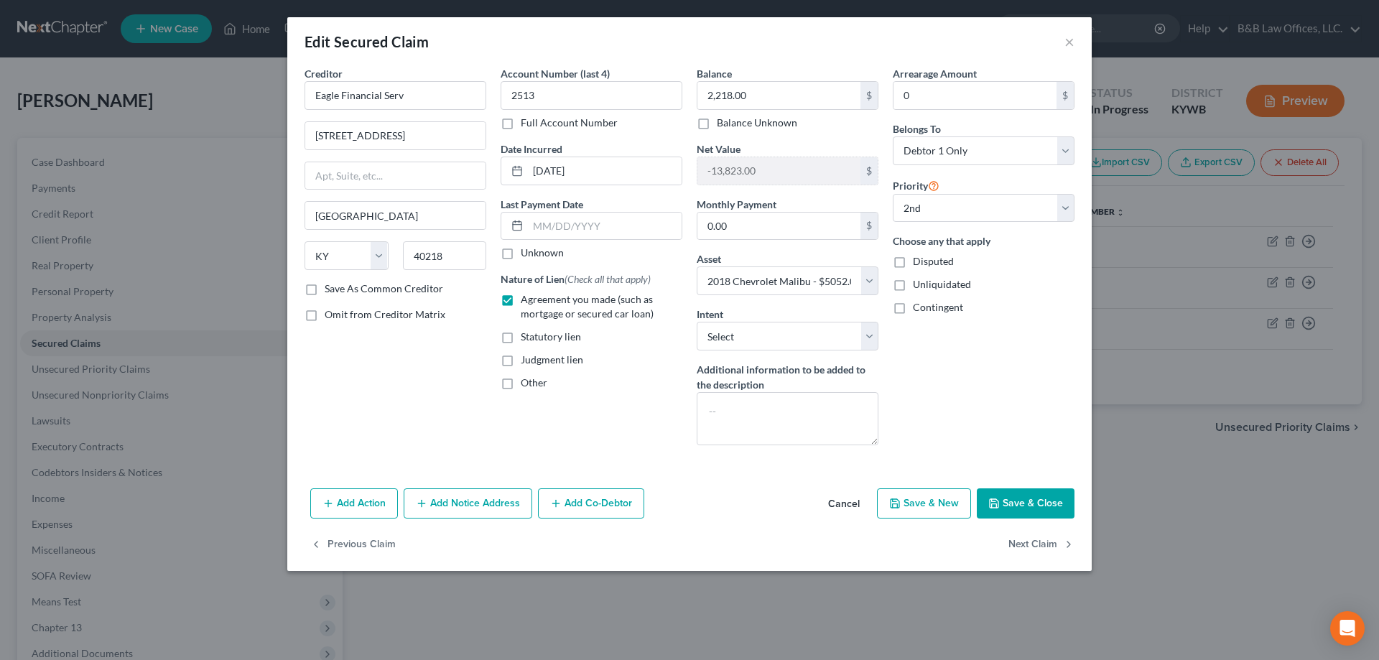
click at [468, 503] on button "Add Notice Address" at bounding box center [468, 503] width 129 height 30
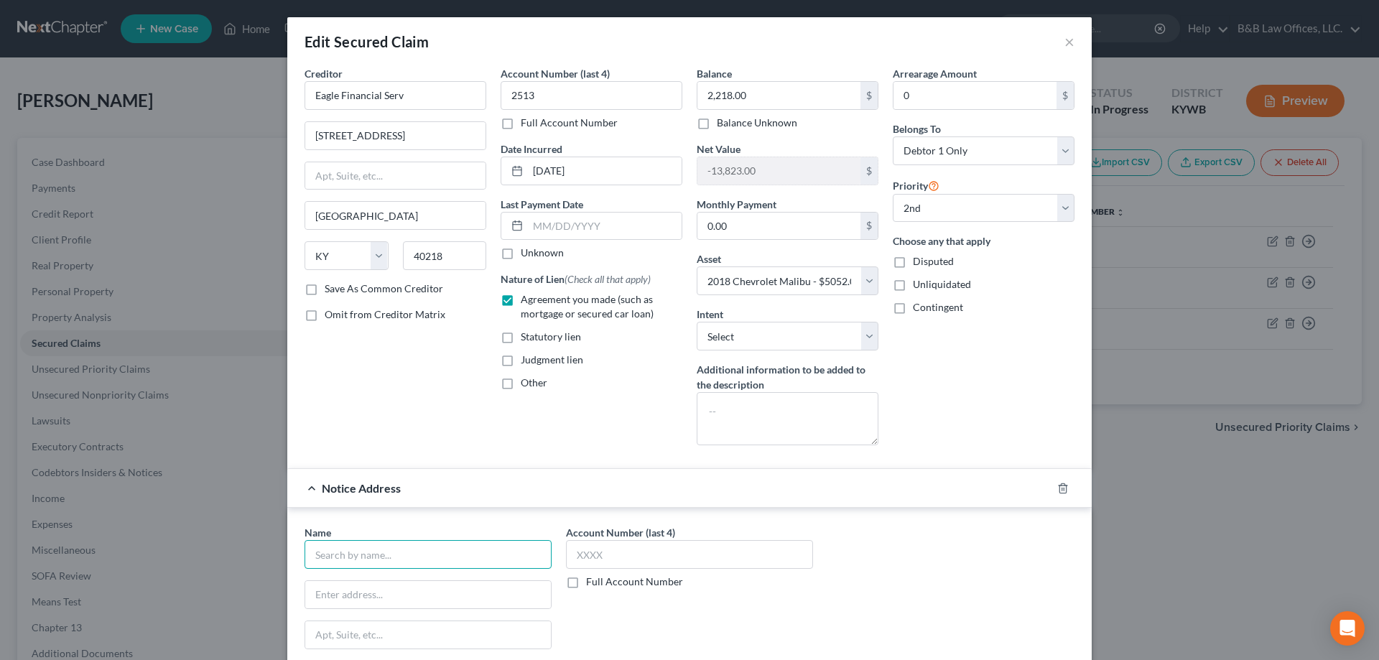
click at [387, 549] on input "text" at bounding box center [428, 554] width 247 height 29
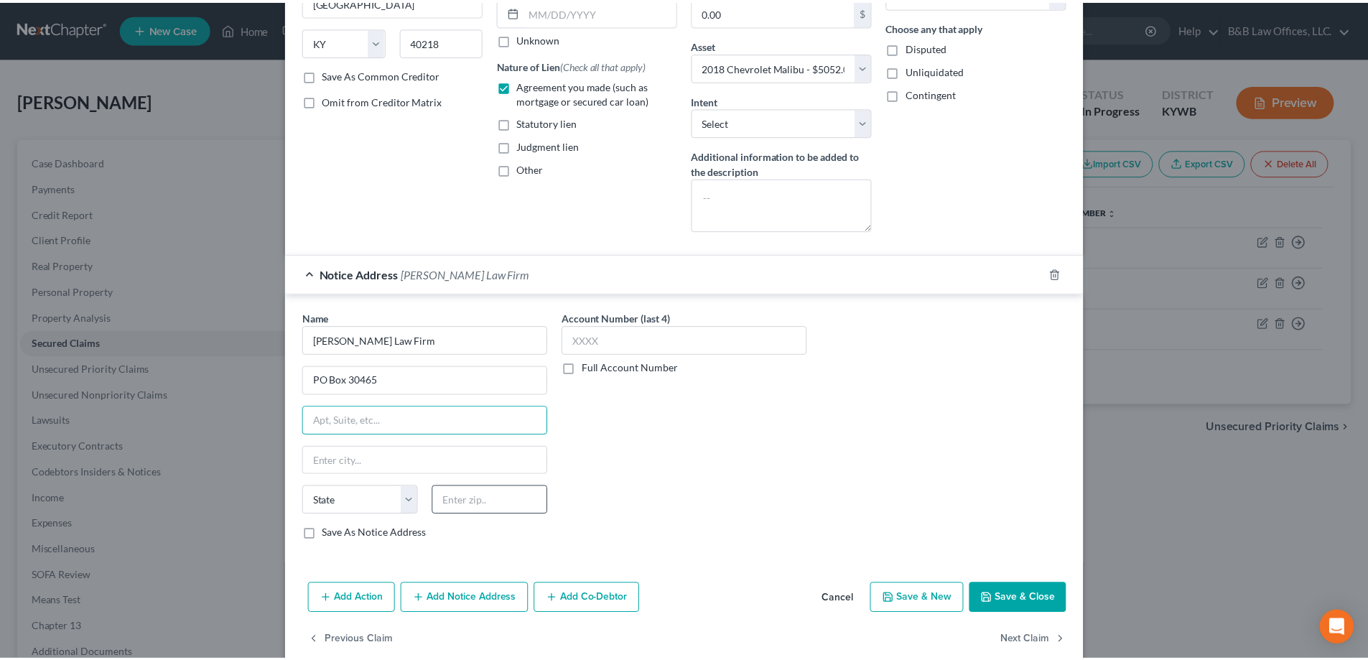
scroll to position [215, 0]
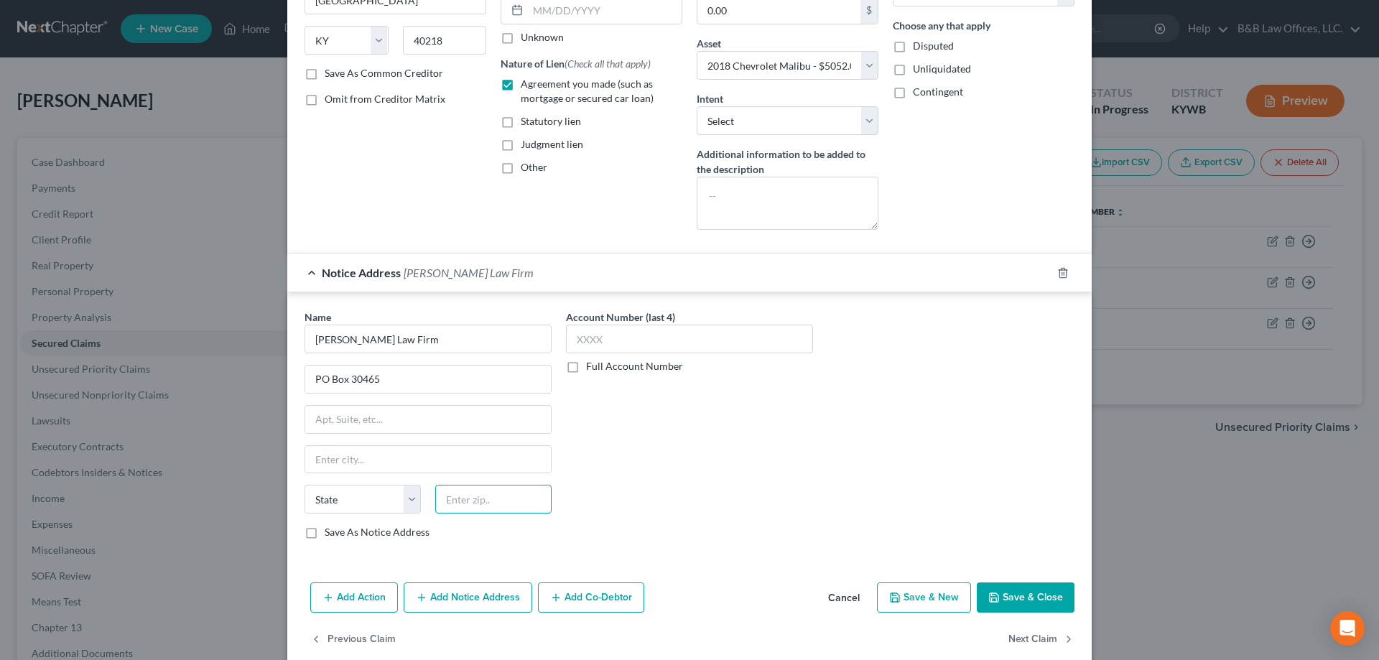
drag, startPoint x: 442, startPoint y: 499, endPoint x: 463, endPoint y: 492, distance: 21.4
click at [442, 499] on input "text" at bounding box center [493, 499] width 116 height 29
click at [591, 343] on input "text" at bounding box center [689, 339] width 247 height 29
click at [586, 368] on label "Full Account Number" at bounding box center [634, 366] width 97 height 14
click at [592, 368] on input "Full Account Number" at bounding box center [596, 363] width 9 height 9
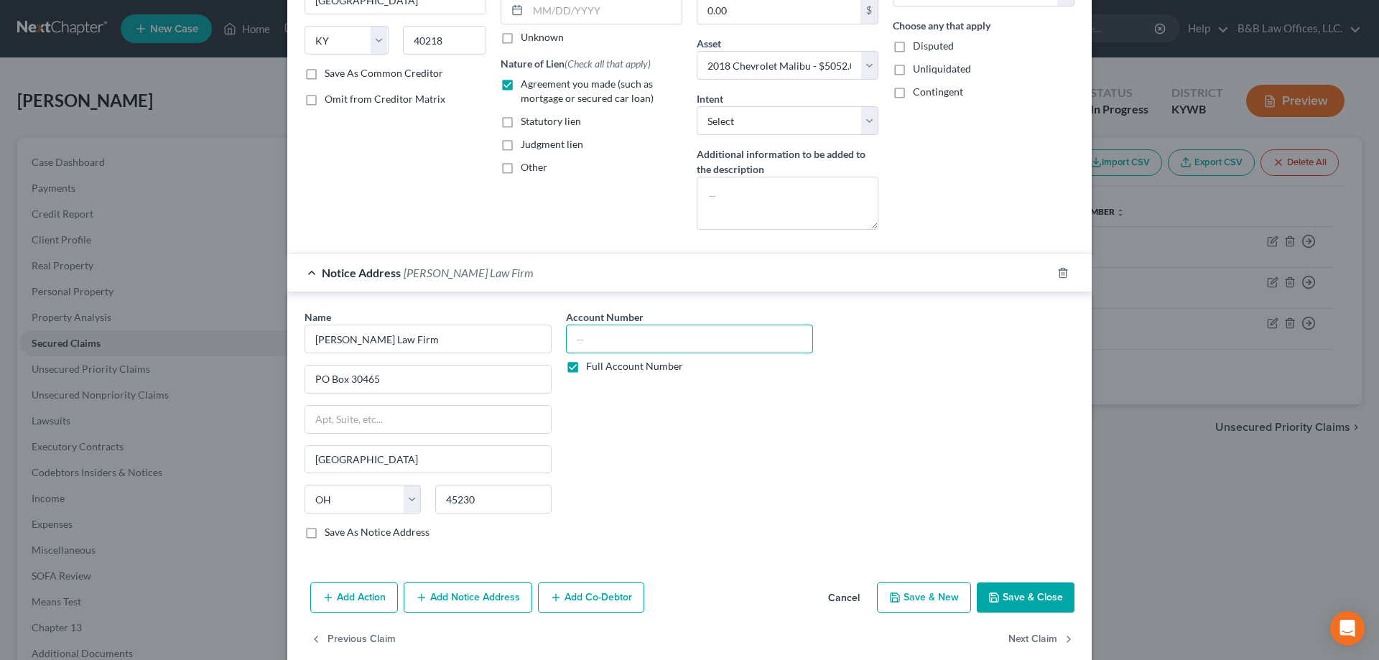
drag, startPoint x: 569, startPoint y: 368, endPoint x: 582, endPoint y: 350, distance: 22.1
click at [582, 350] on input "text" at bounding box center [689, 339] width 247 height 29
click at [1026, 602] on button "Save & Close" at bounding box center [1026, 598] width 98 height 30
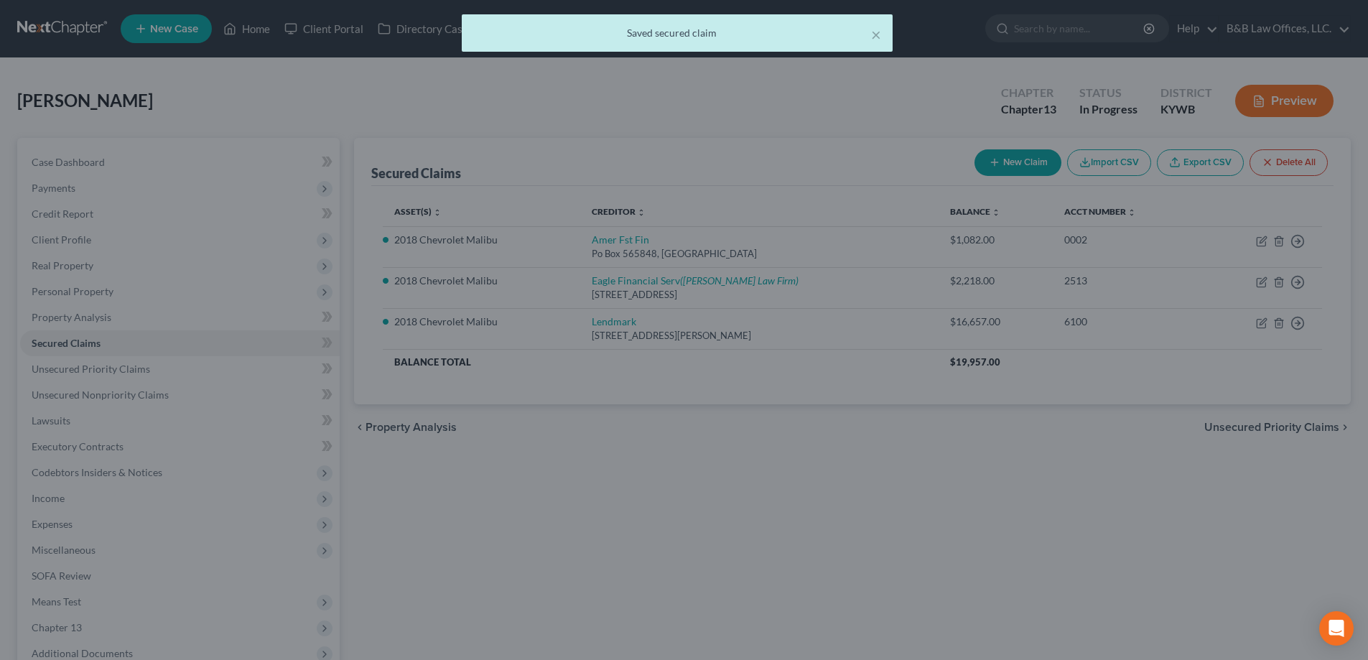
scroll to position [0, 0]
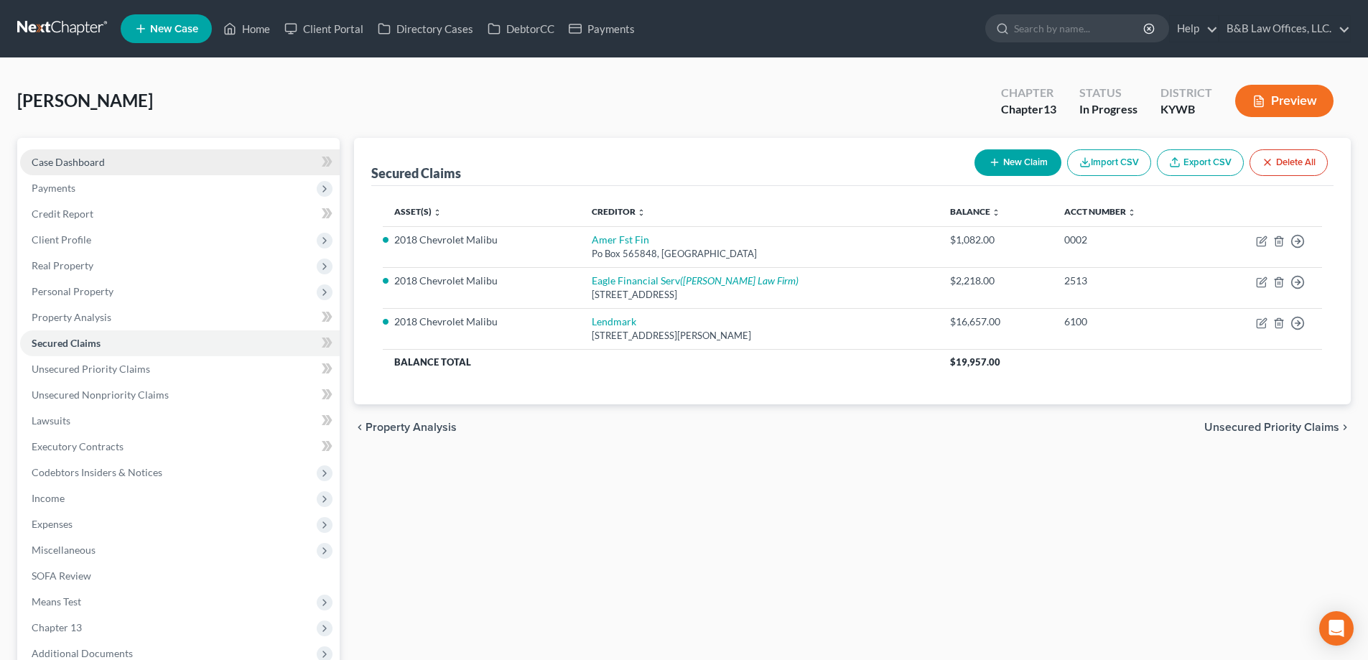
click at [110, 163] on link "Case Dashboard" at bounding box center [180, 162] width 320 height 26
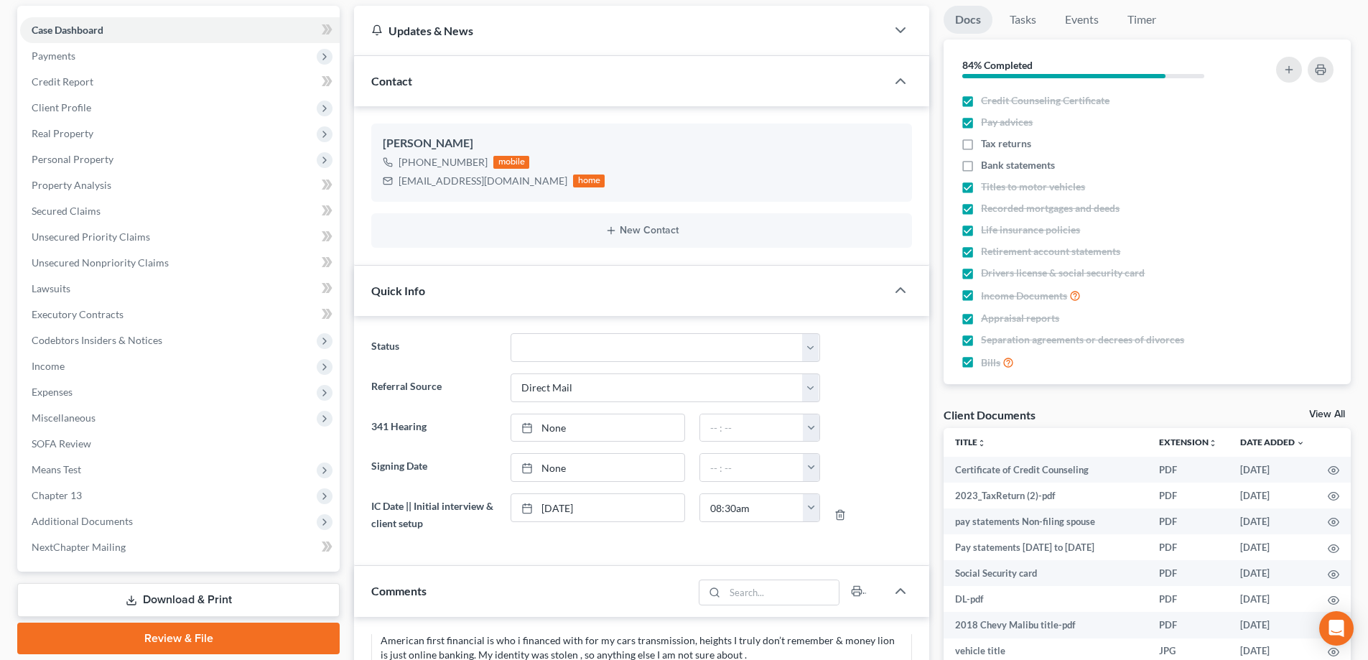
scroll to position [4150, 0]
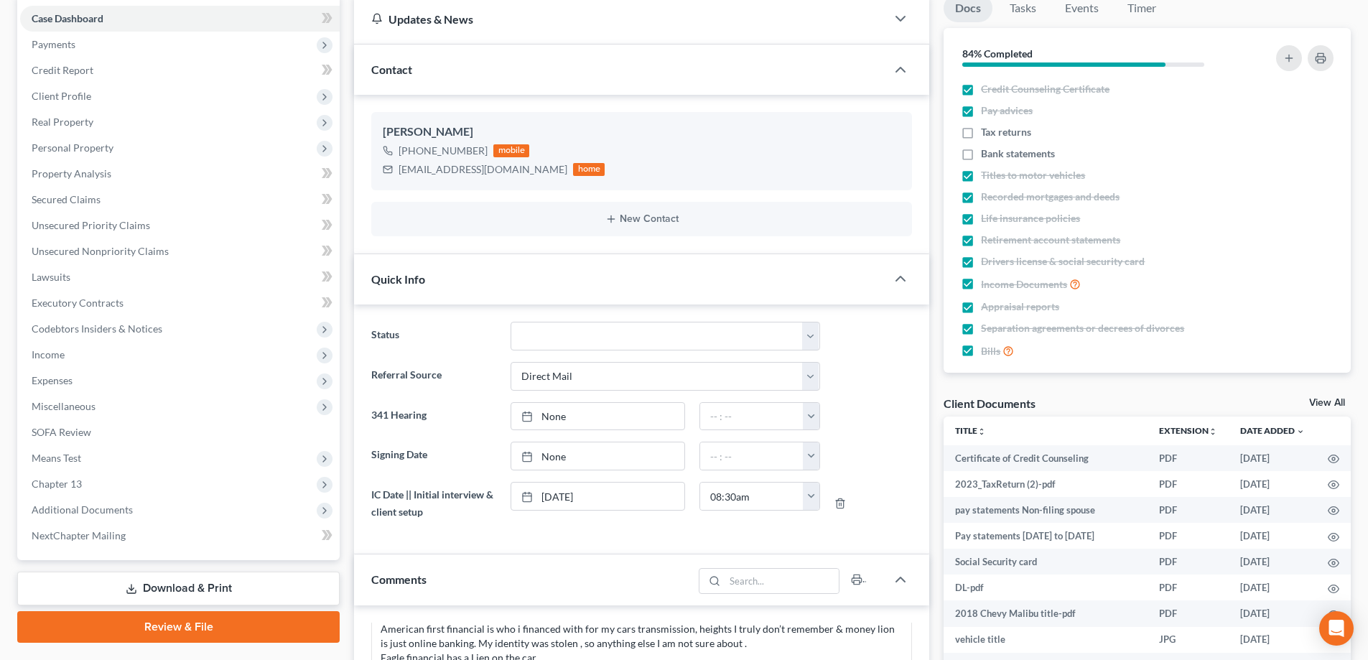
click at [1329, 398] on link "View All" at bounding box center [1327, 403] width 36 height 10
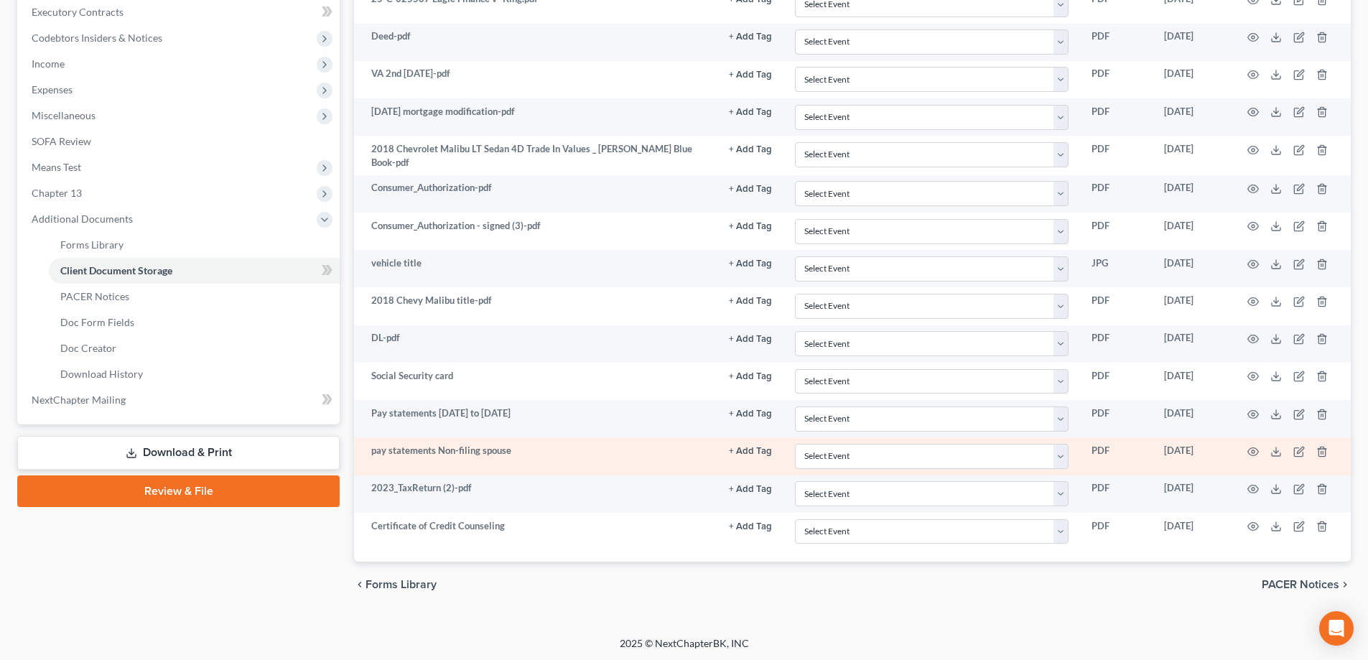
scroll to position [435, 0]
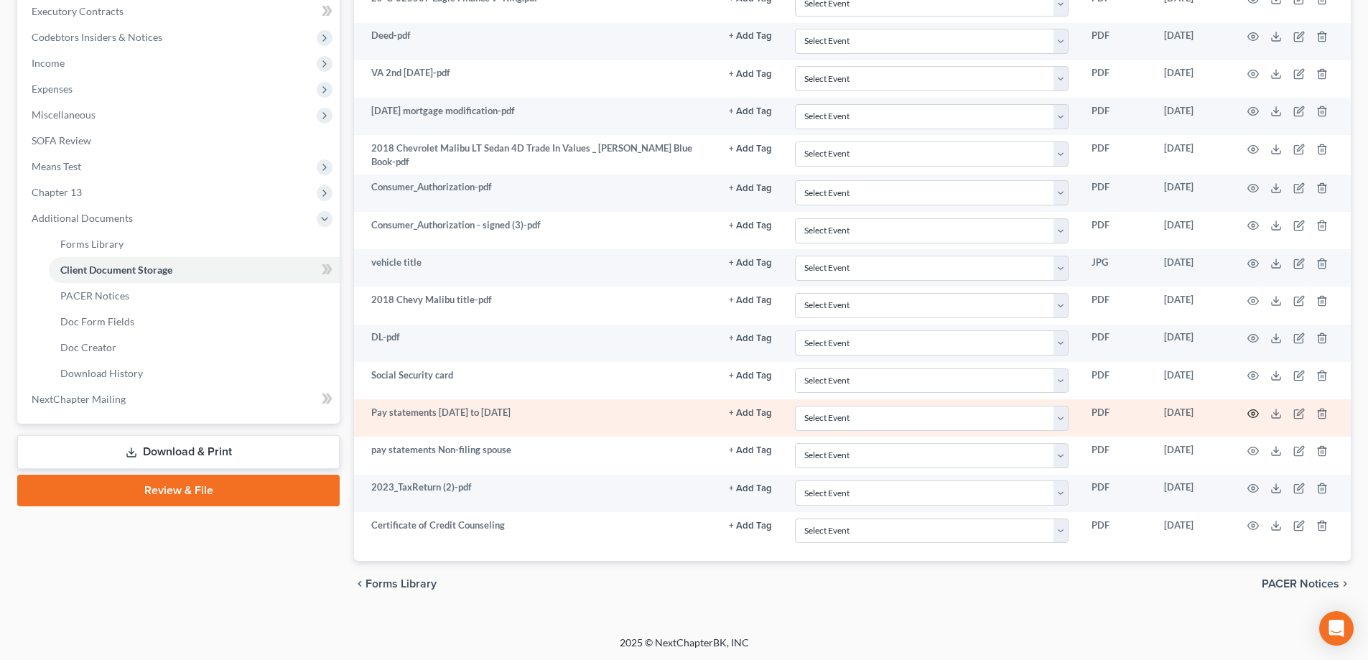
click at [1256, 412] on icon "button" at bounding box center [1253, 413] width 11 height 11
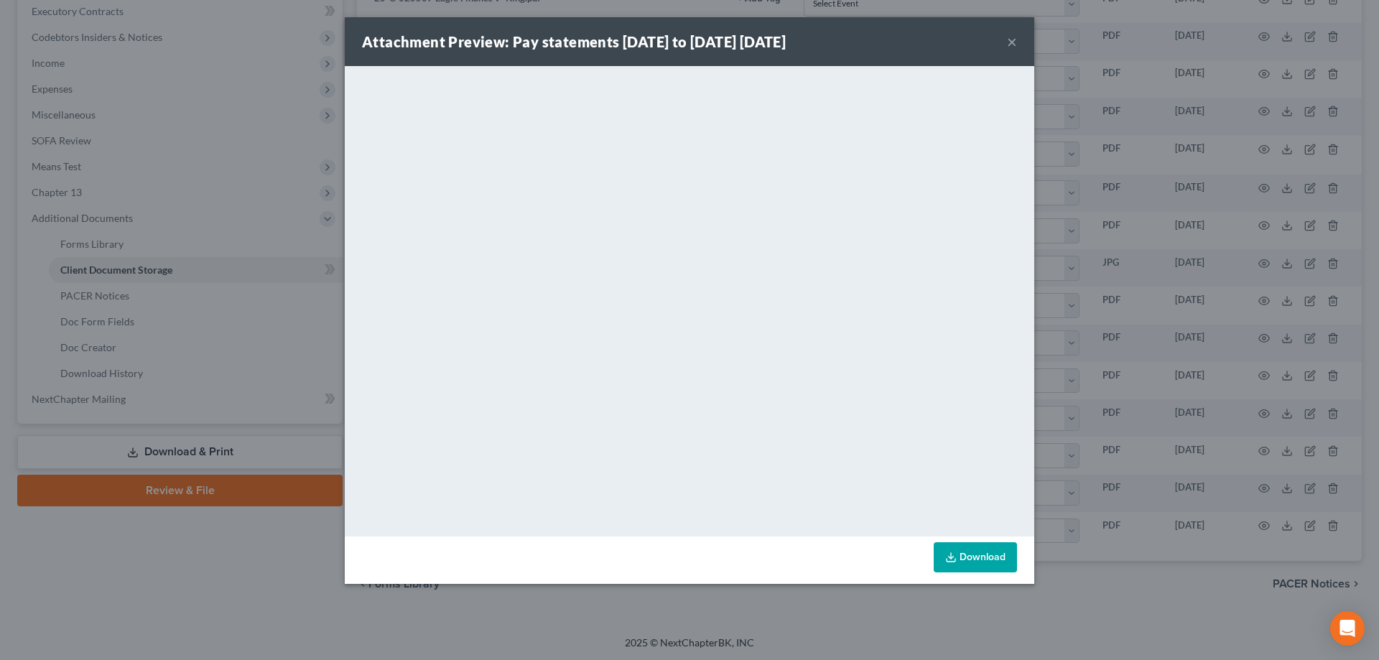
drag, startPoint x: 1015, startPoint y: 43, endPoint x: 1004, endPoint y: 60, distance: 19.7
click at [1015, 43] on button "×" at bounding box center [1012, 41] width 10 height 17
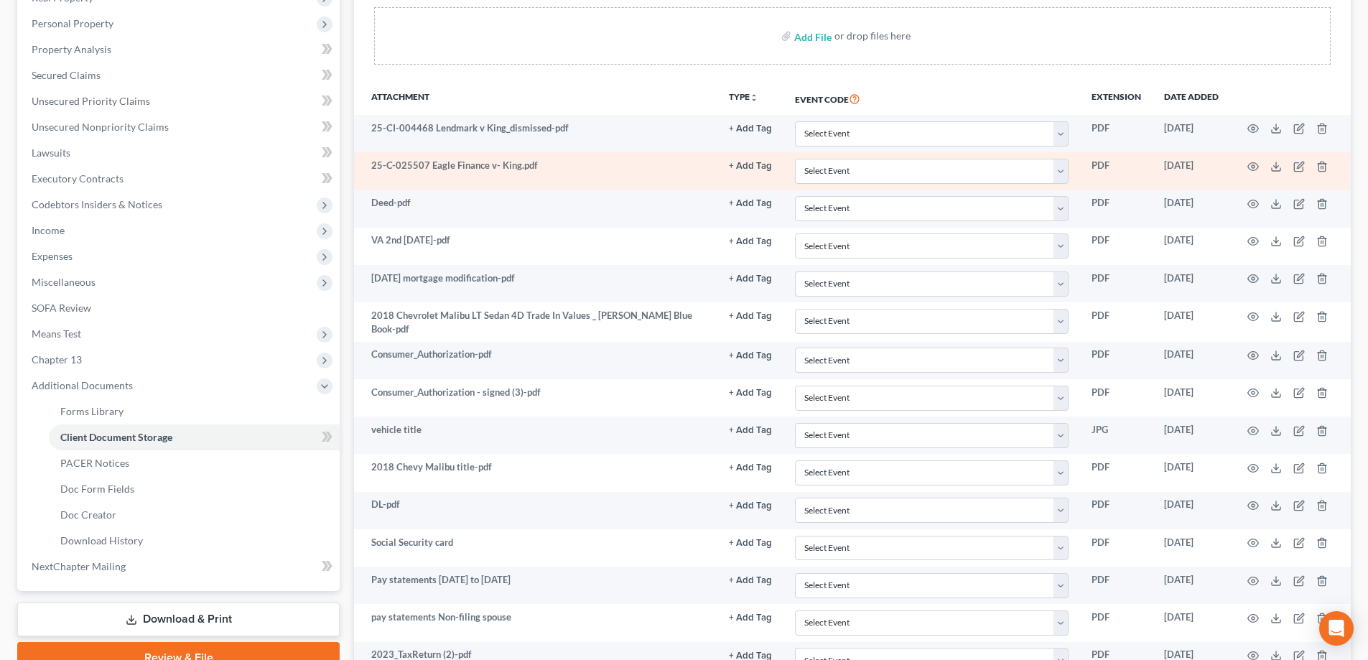
scroll to position [292, 0]
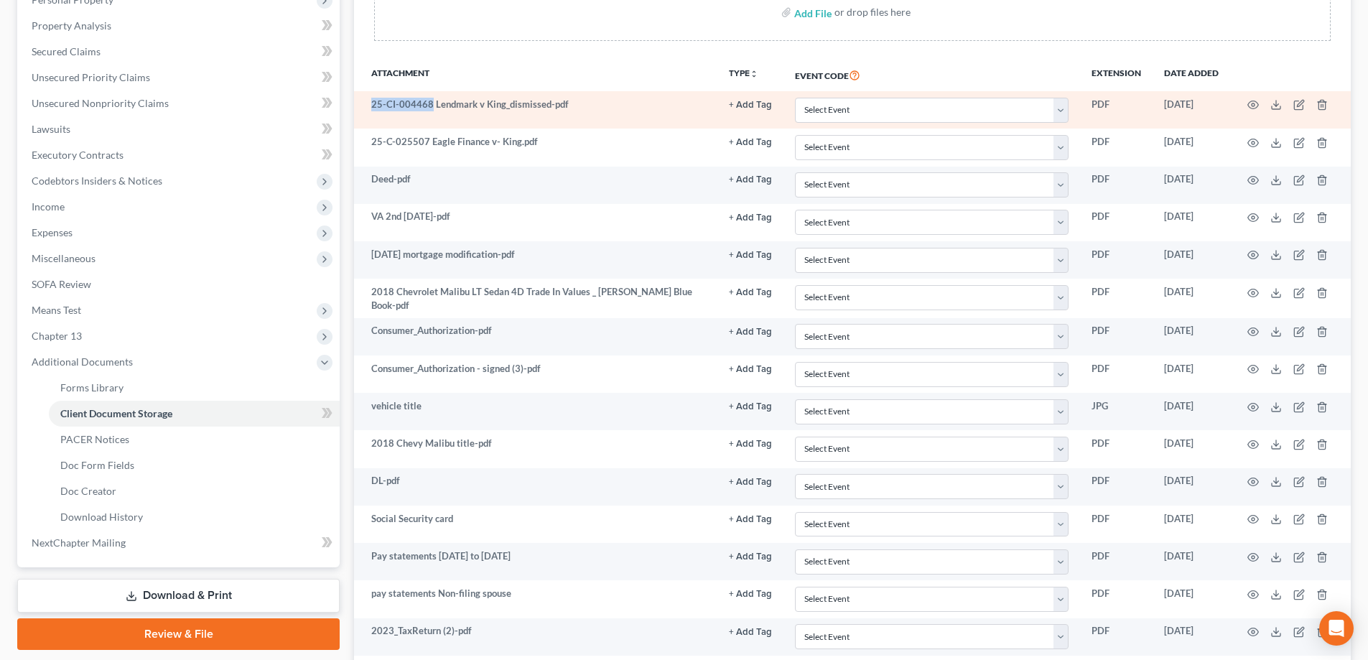
drag, startPoint x: 370, startPoint y: 106, endPoint x: 430, endPoint y: 104, distance: 59.6
click at [430, 104] on td "25-CI-004468 Lendmark v King_dismissed-pdf" at bounding box center [535, 109] width 363 height 37
copy td "25-CI-004468"
click at [1252, 100] on icon "button" at bounding box center [1253, 104] width 11 height 11
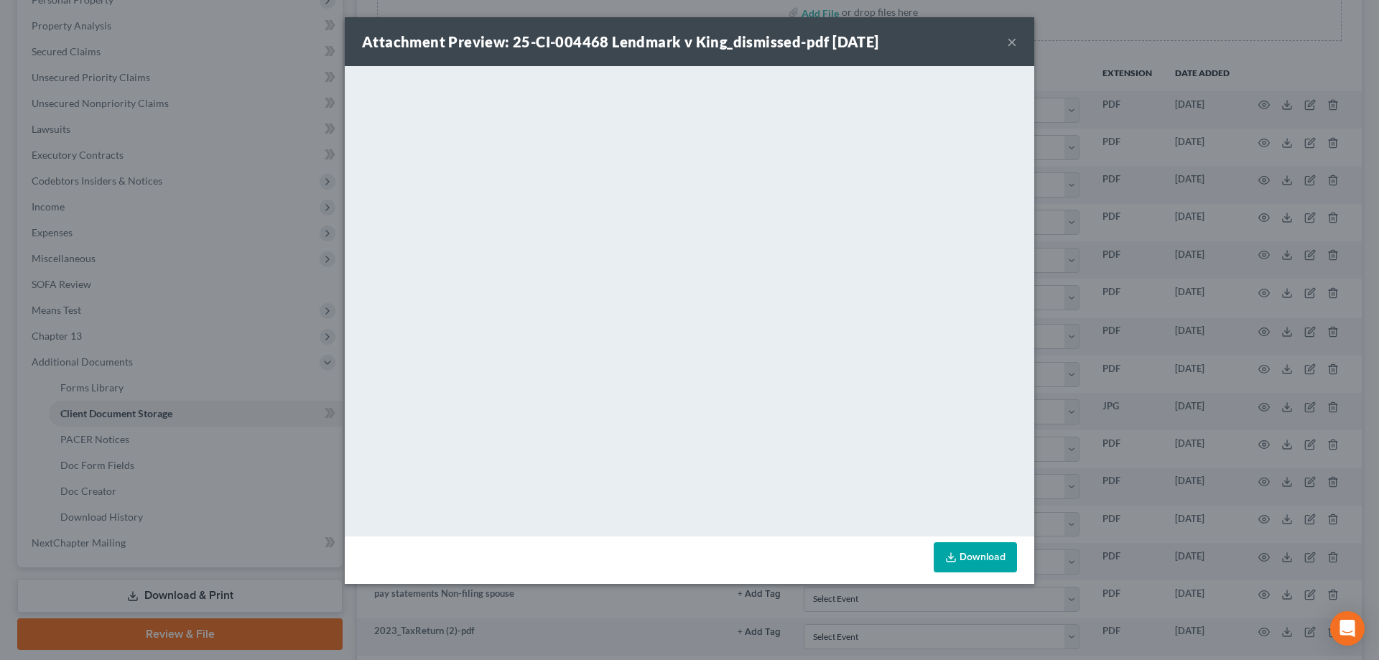
click at [1011, 41] on button "×" at bounding box center [1012, 41] width 10 height 17
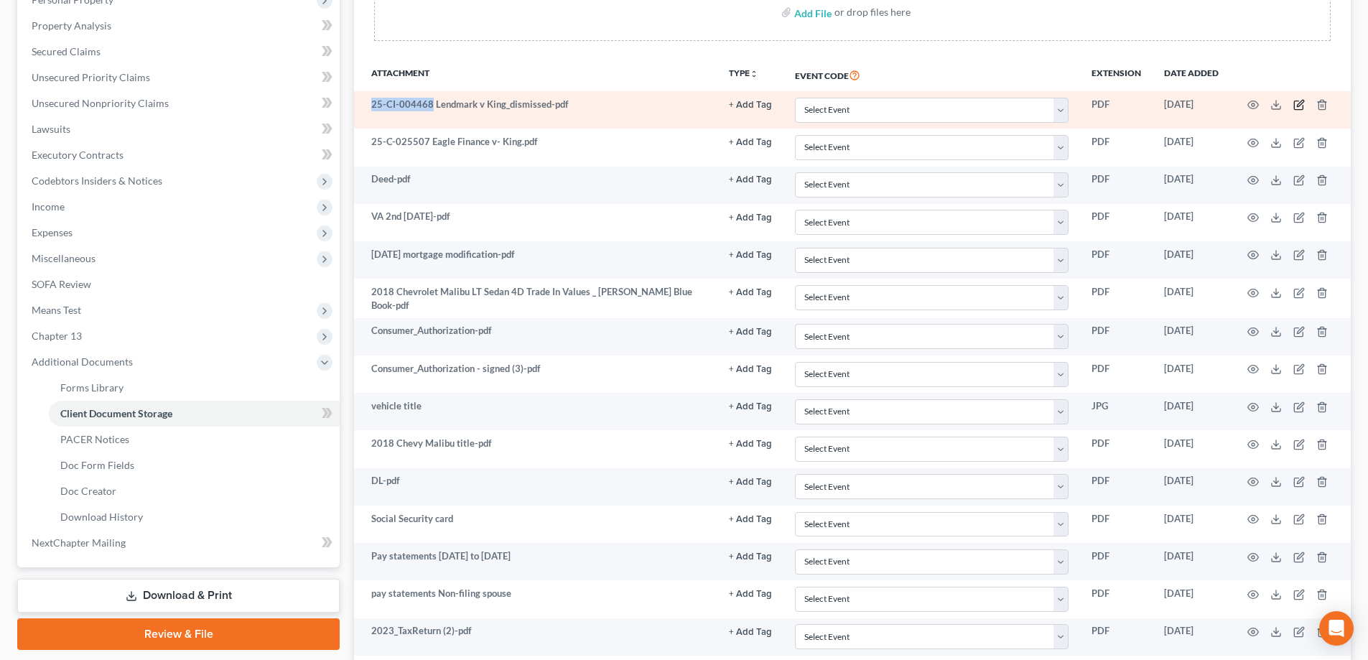
click at [1297, 107] on icon "button" at bounding box center [1300, 104] width 6 height 6
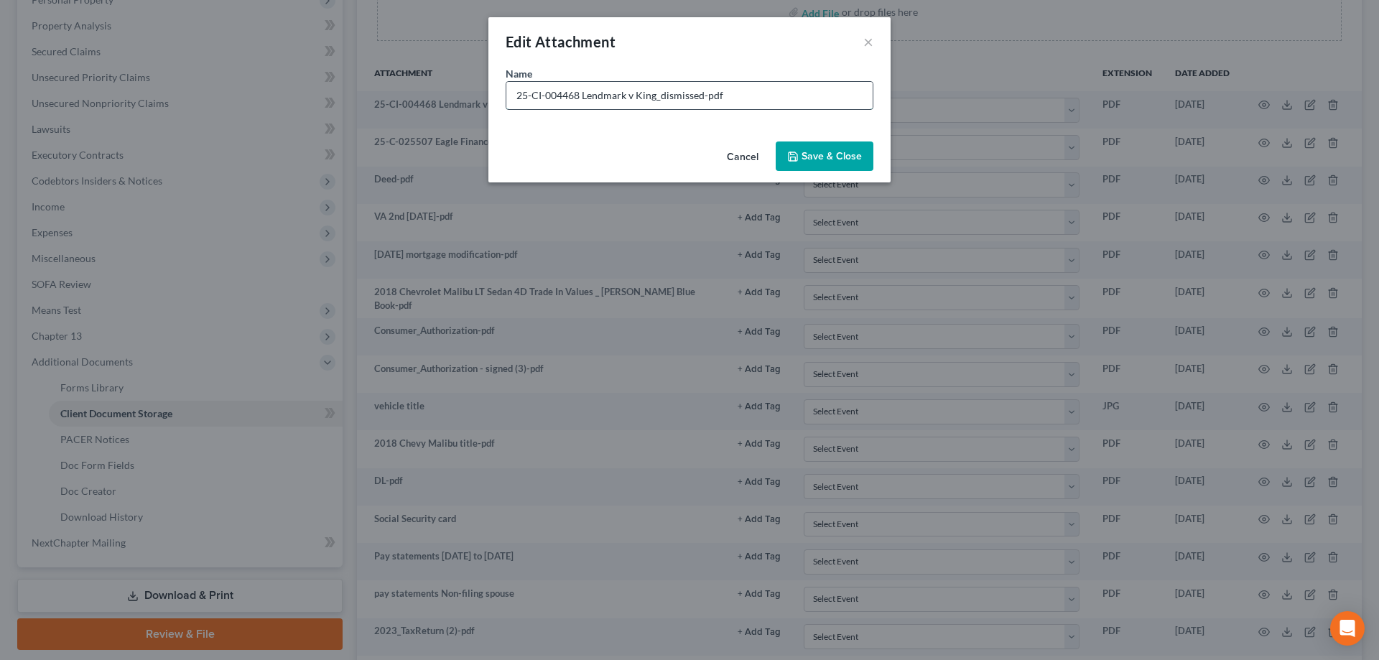
click at [660, 96] on input "25-CI-004468 Lendmark v King_dismissed-pdf" at bounding box center [689, 95] width 366 height 27
drag, startPoint x: 664, startPoint y: 96, endPoint x: 683, endPoint y: 92, distance: 19.0
click at [689, 93] on input "25-CI-004468 Lendmark v King_DISMISSED [DATE] -pdf" at bounding box center [689, 95] width 366 height 27
click at [661, 96] on input "25-CI-004468 Lendmark v King_DISMISSED [DATE] -pdf" at bounding box center [689, 95] width 366 height 27
click at [824, 157] on span "Save & Close" at bounding box center [832, 156] width 60 height 12
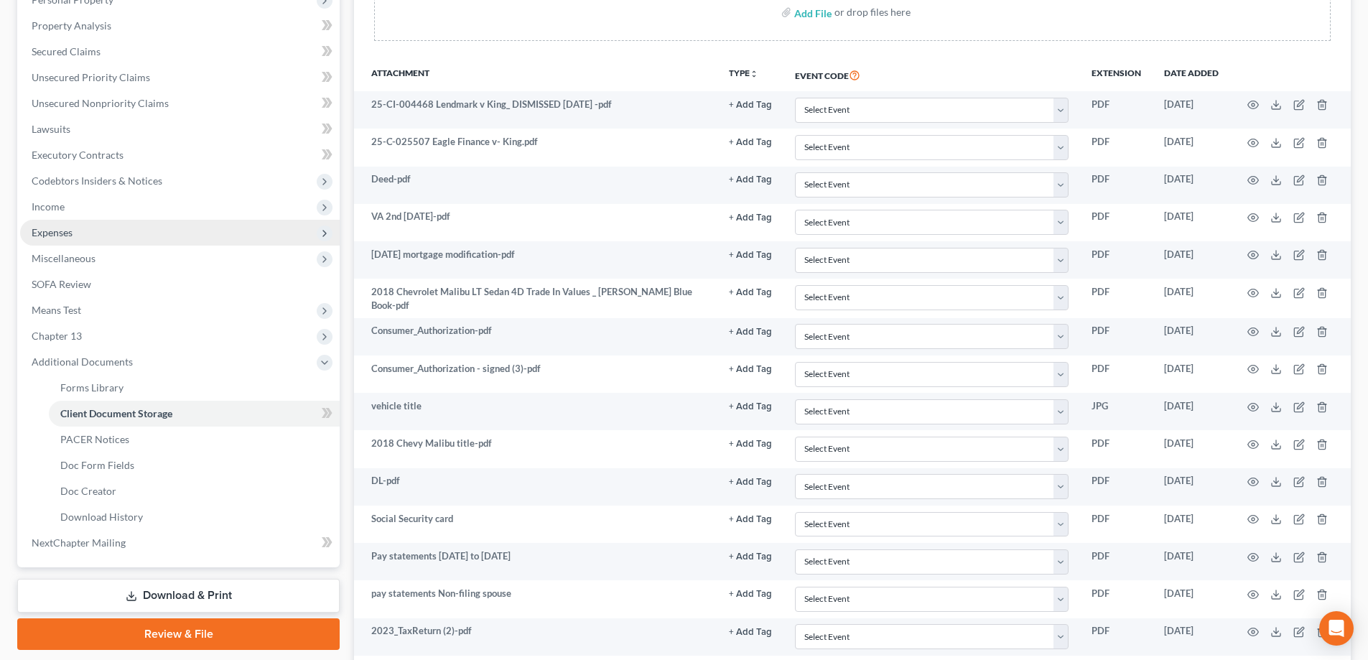
click at [75, 231] on span "Expenses" at bounding box center [180, 233] width 320 height 26
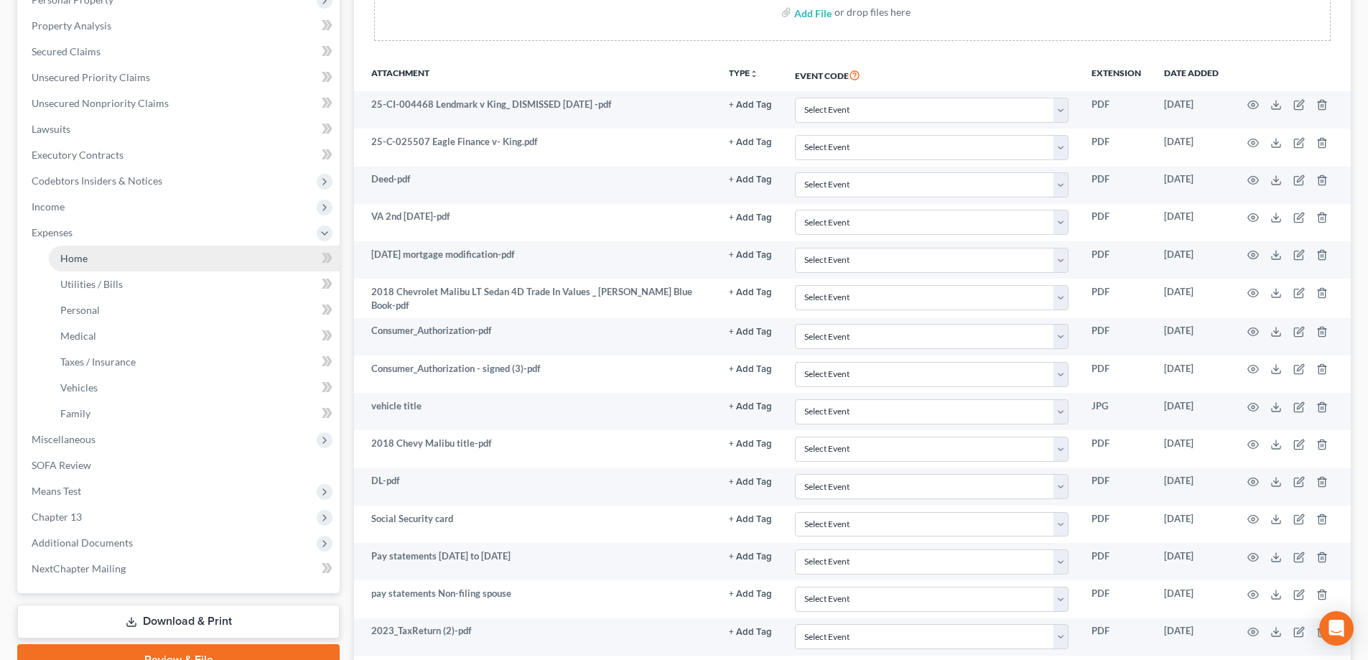
click at [86, 258] on span "Home" at bounding box center [73, 258] width 27 height 12
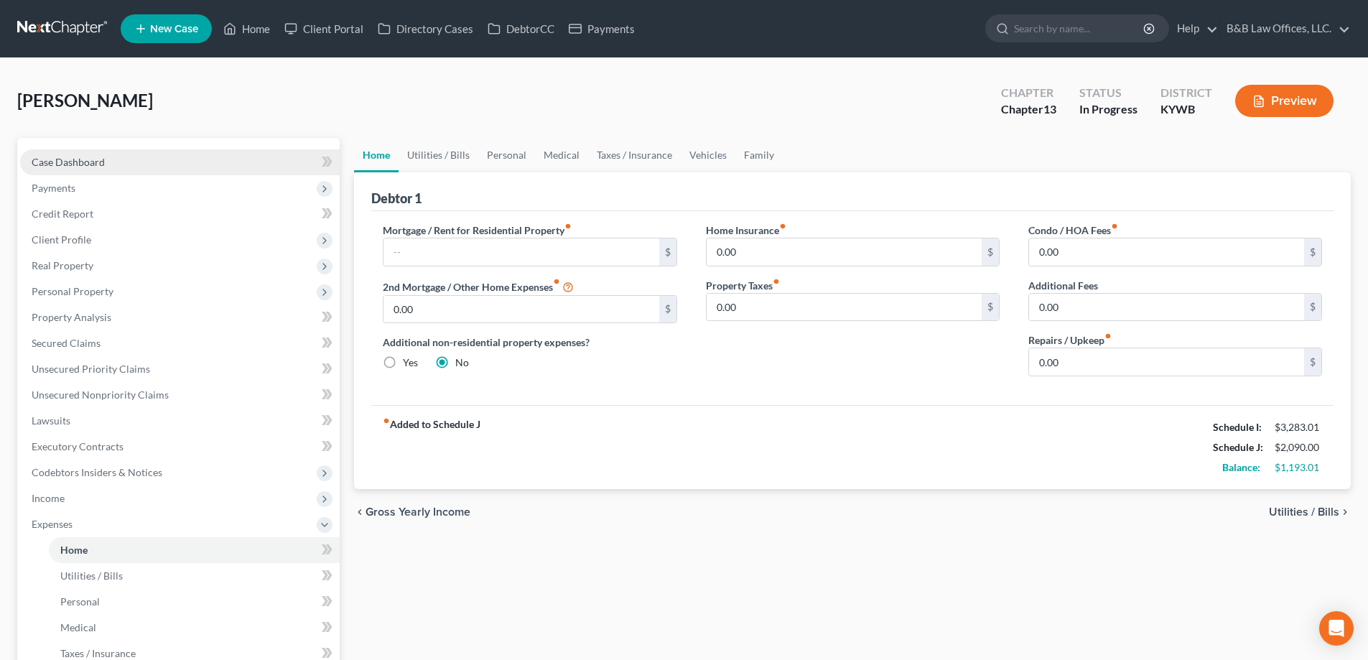
click at [175, 158] on link "Case Dashboard" at bounding box center [180, 162] width 320 height 26
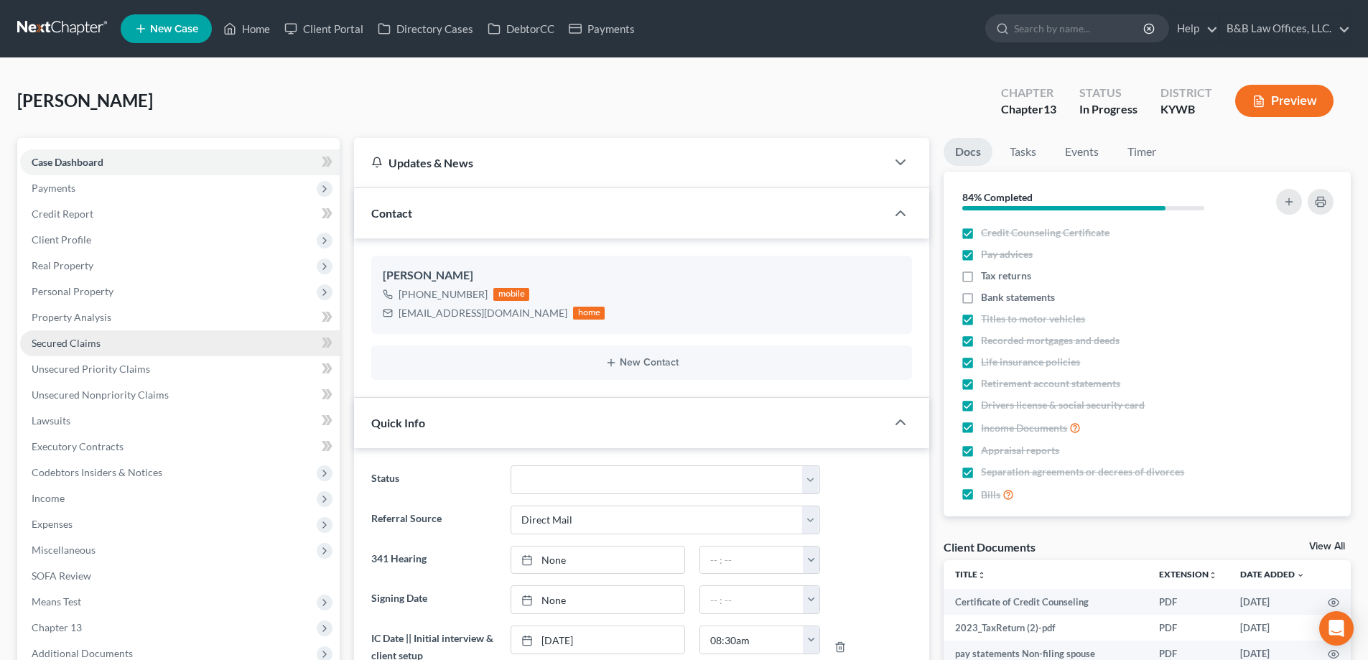
click at [113, 351] on link "Secured Claims" at bounding box center [180, 343] width 320 height 26
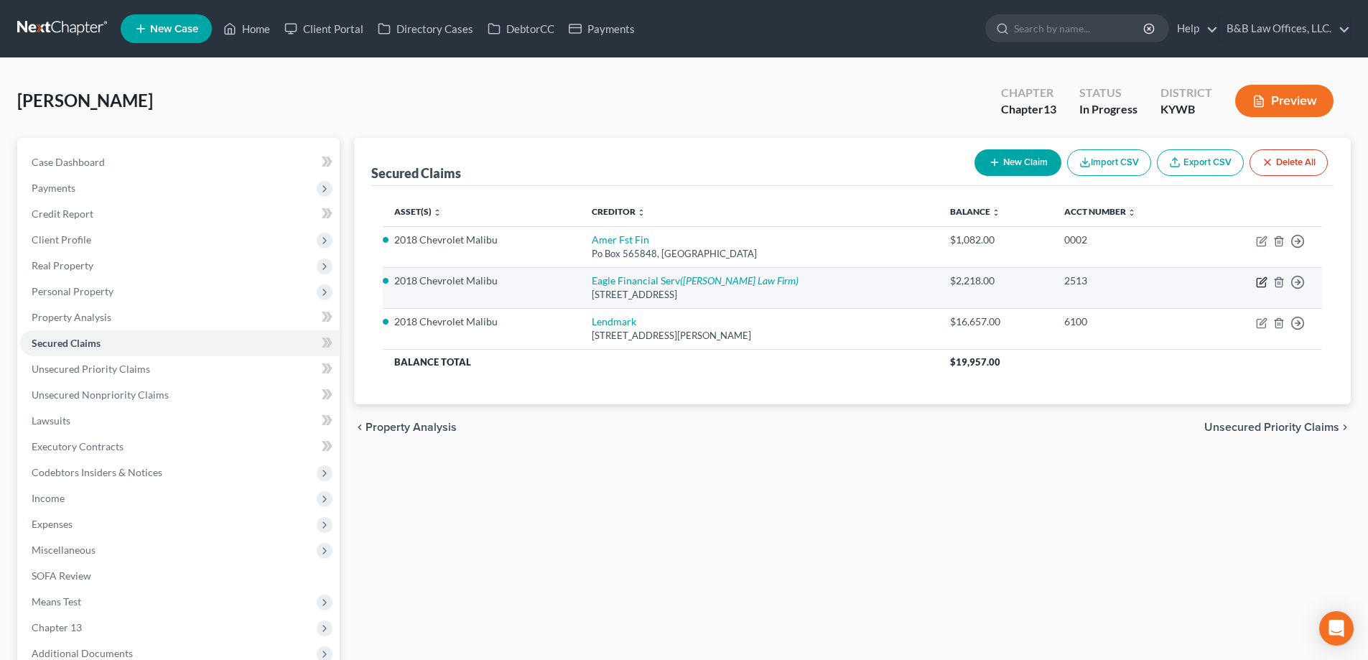
click at [1261, 285] on icon "button" at bounding box center [1261, 282] width 11 height 11
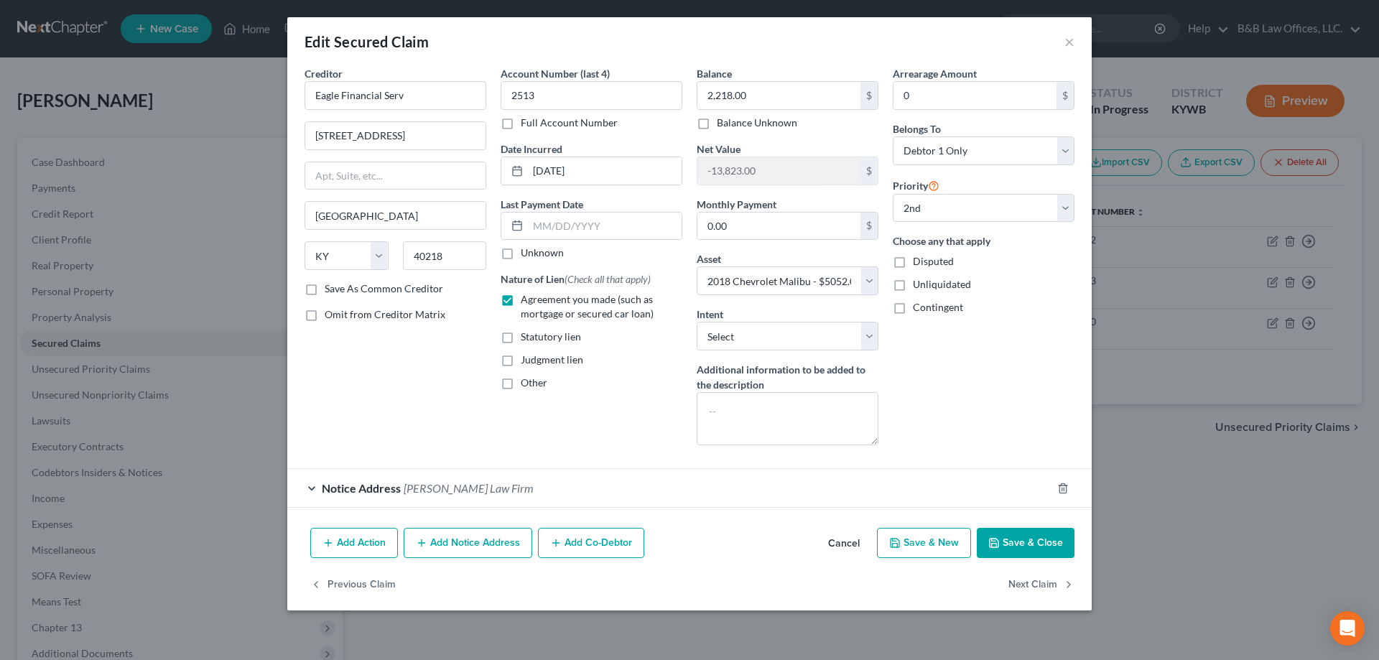
click at [854, 541] on button "Cancel" at bounding box center [844, 543] width 55 height 29
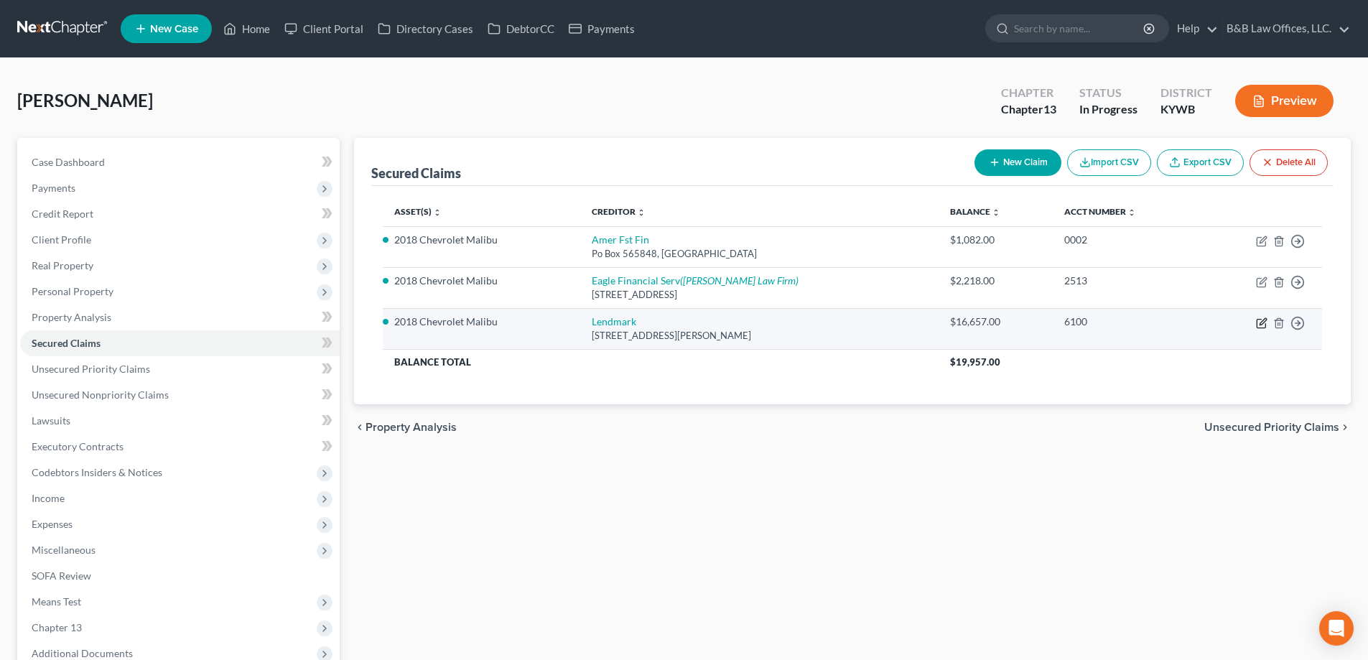
click at [1260, 327] on icon "button" at bounding box center [1261, 322] width 11 height 11
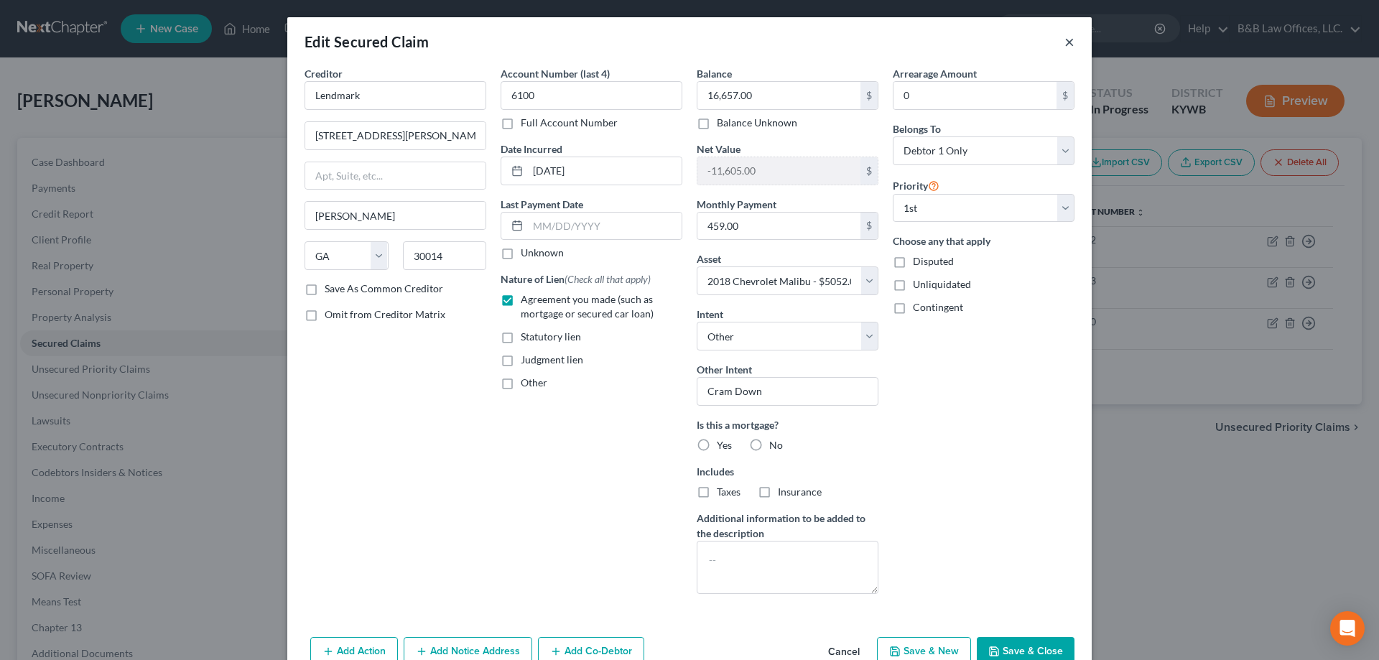
click at [1064, 46] on button "×" at bounding box center [1069, 41] width 10 height 17
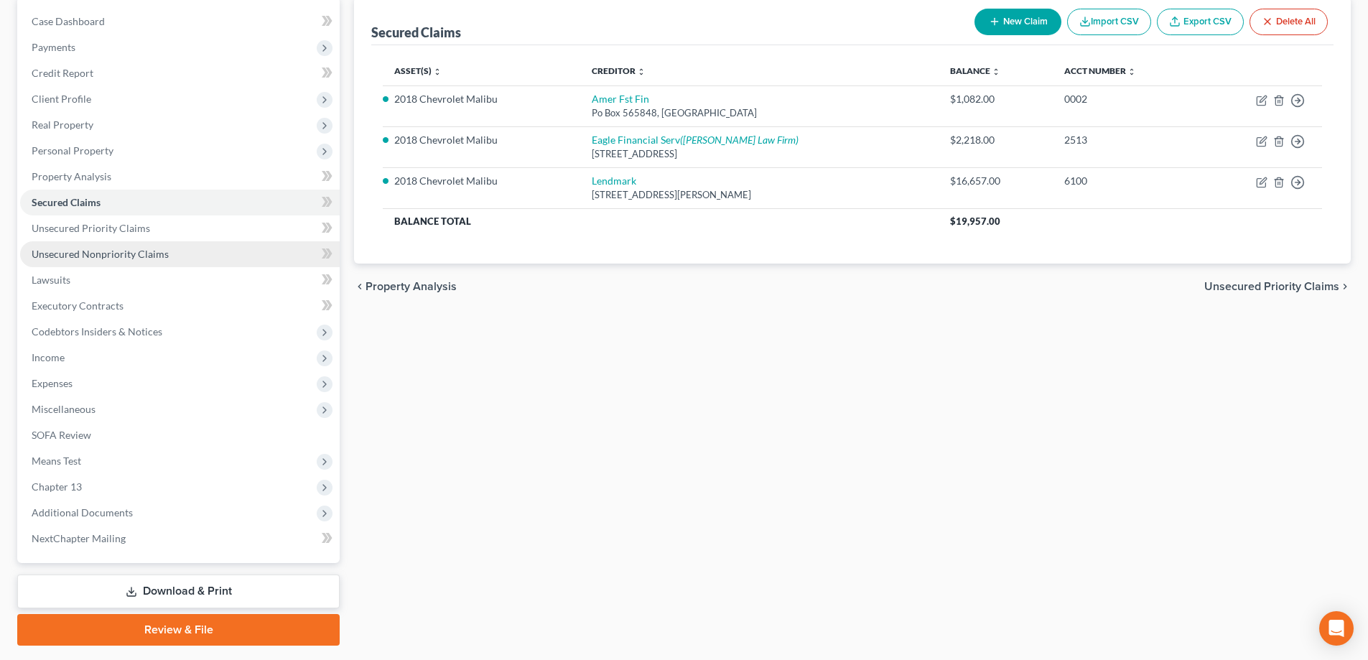
scroll to position [181, 0]
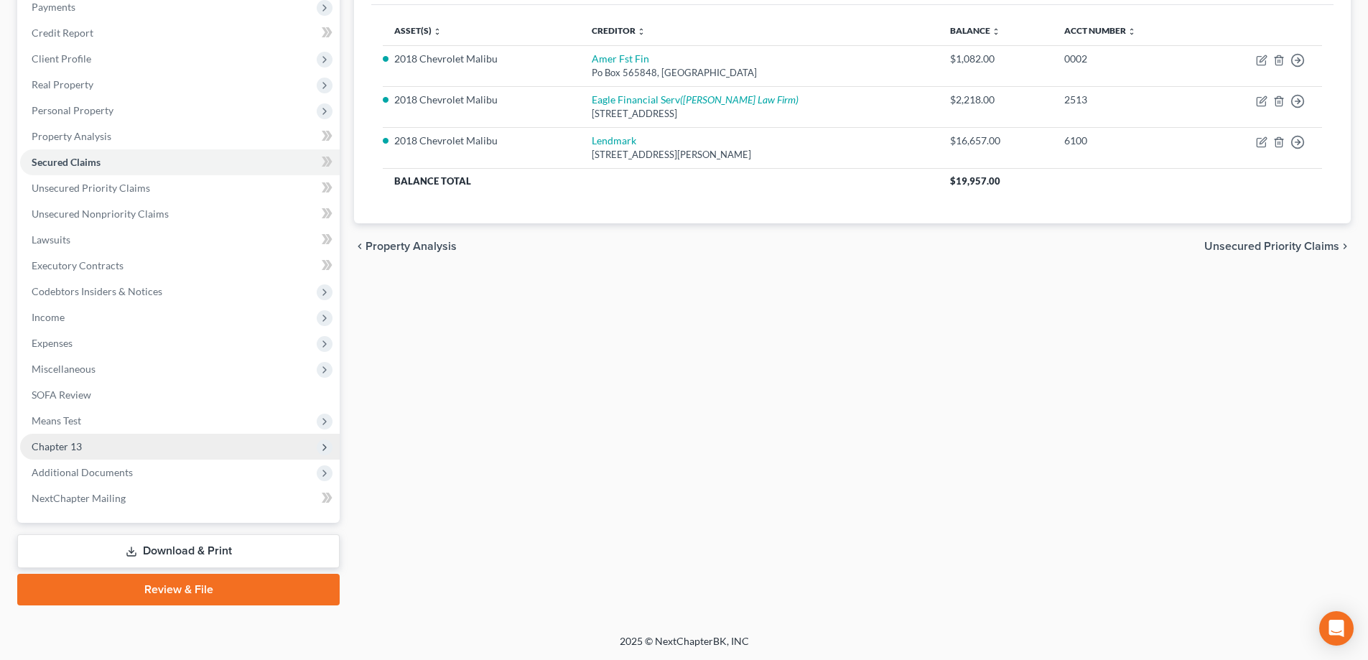
click at [106, 449] on span "Chapter 13" at bounding box center [180, 447] width 320 height 26
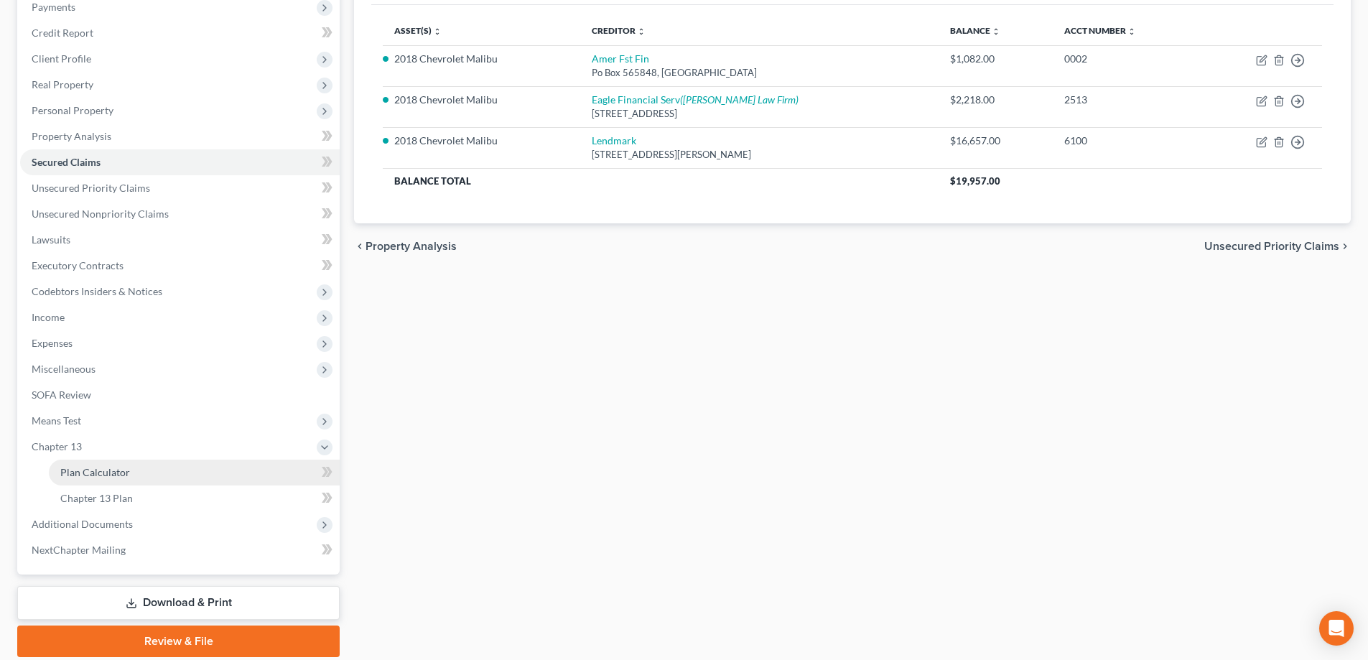
click at [111, 469] on span "Plan Calculator" at bounding box center [95, 472] width 70 height 12
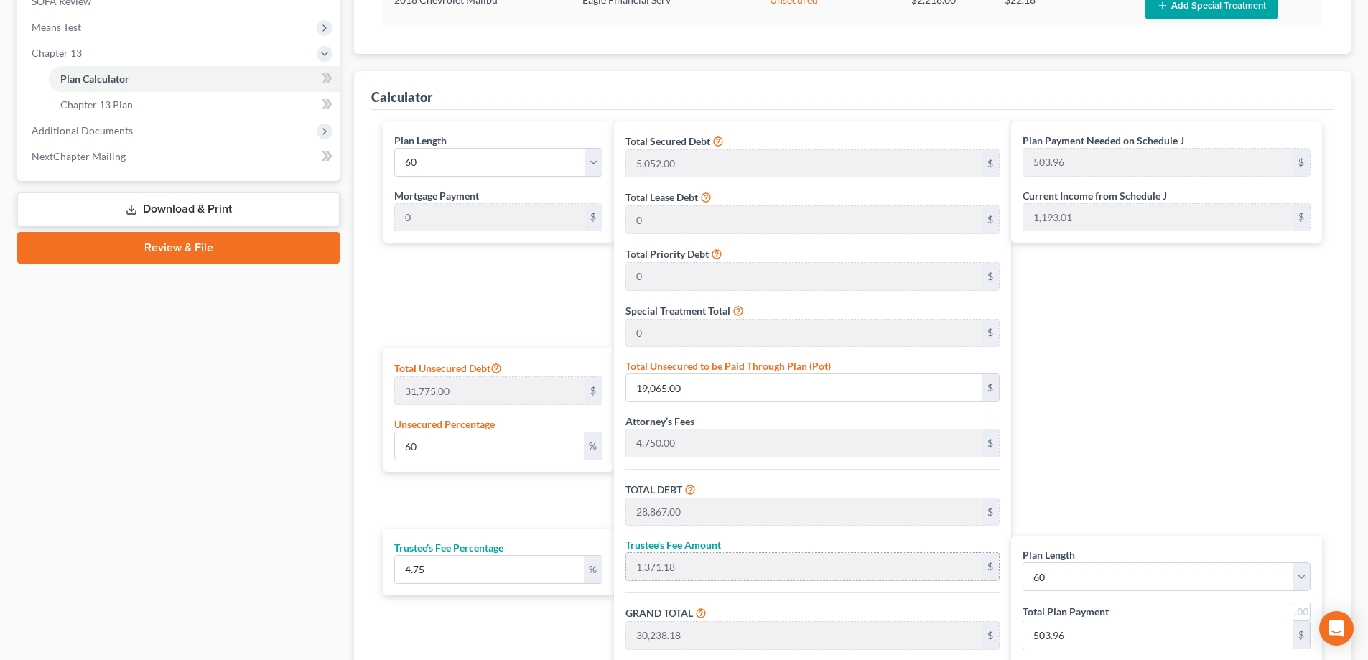
scroll to position [646, 0]
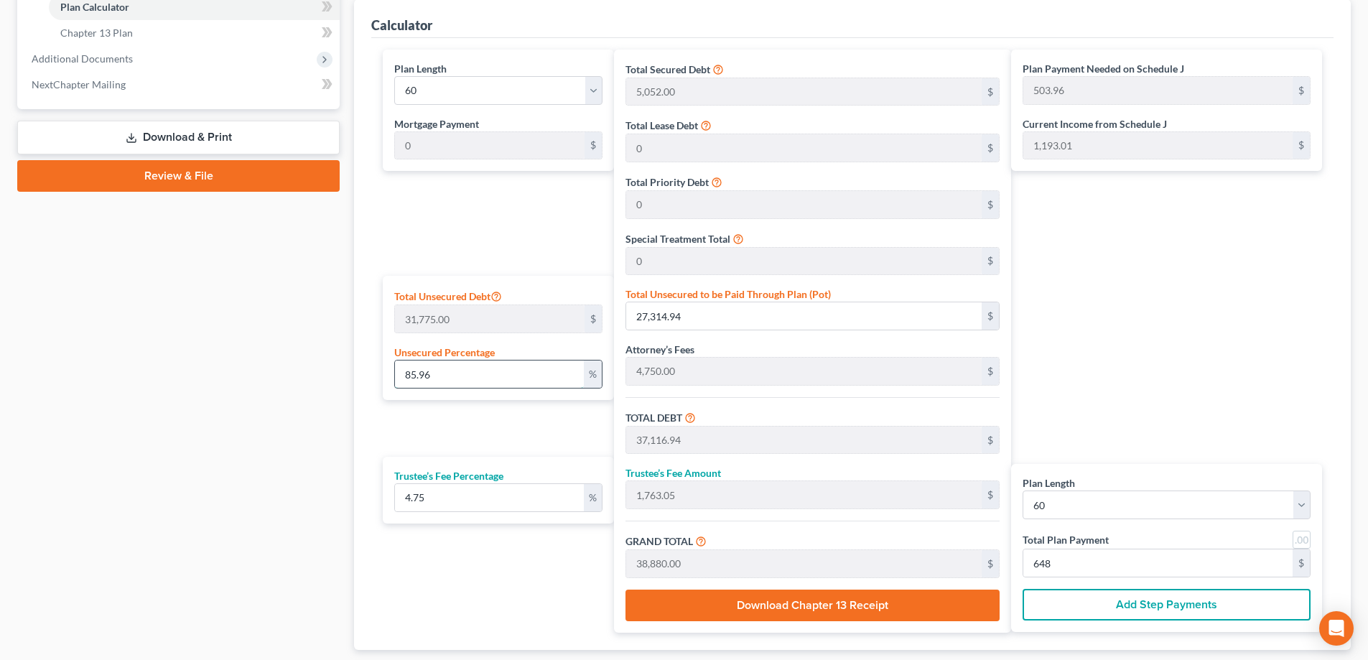
drag, startPoint x: 461, startPoint y: 373, endPoint x: 400, endPoint y: 374, distance: 61.1
click at [400, 374] on input "85.96" at bounding box center [489, 374] width 189 height 27
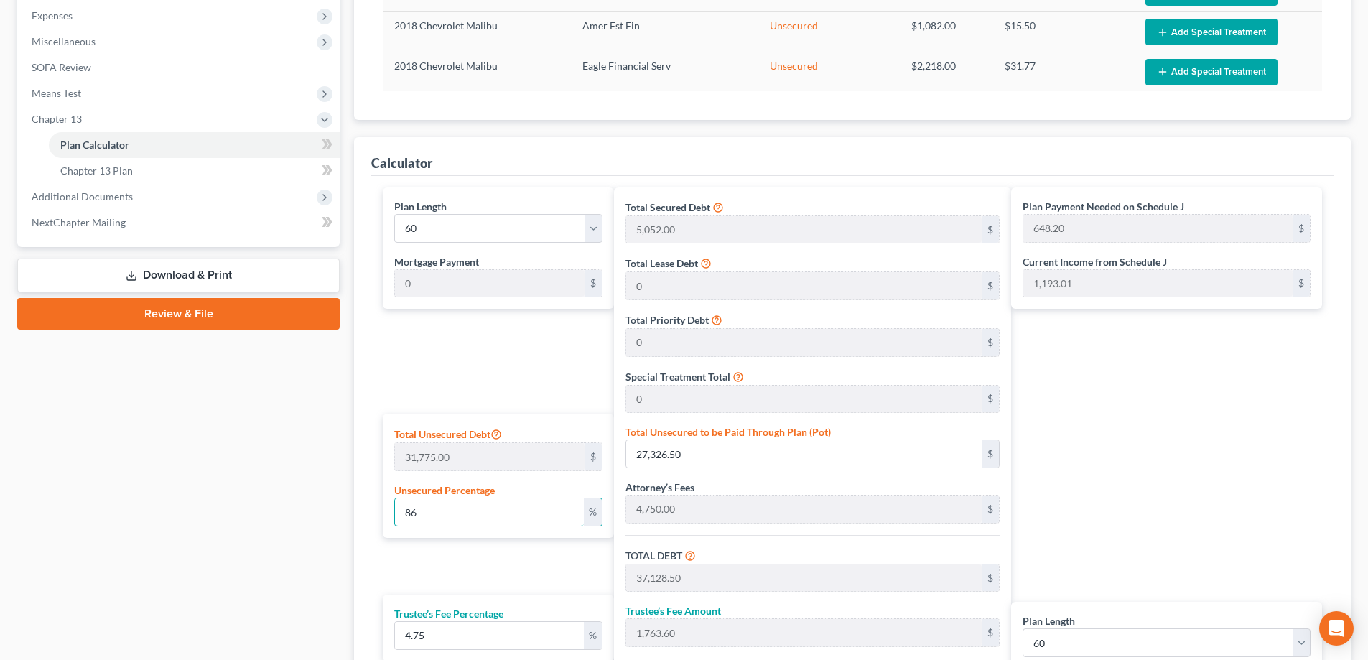
scroll to position [503, 0]
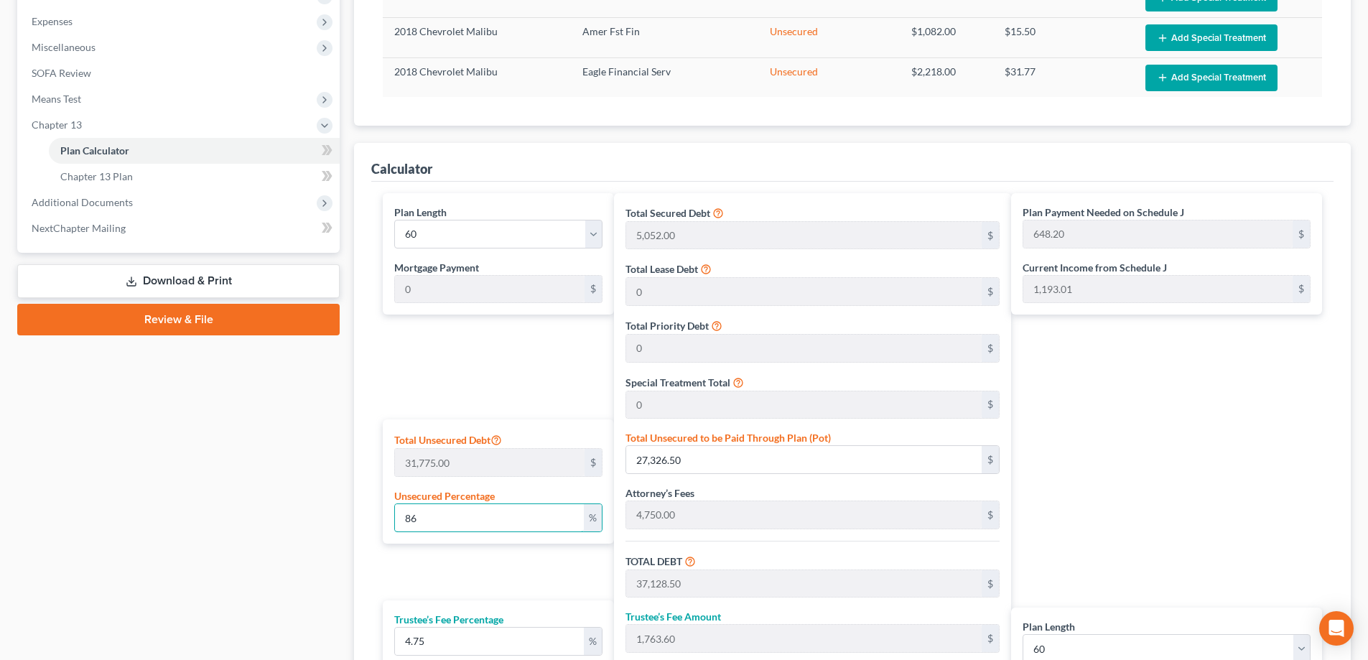
drag, startPoint x: 488, startPoint y: 516, endPoint x: 348, endPoint y: 513, distance: 140.8
click at [344, 521] on div "Petition Navigation Case Dashboard Payments Invoices Payments Payments Credit R…" at bounding box center [684, 237] width 1348 height 1205
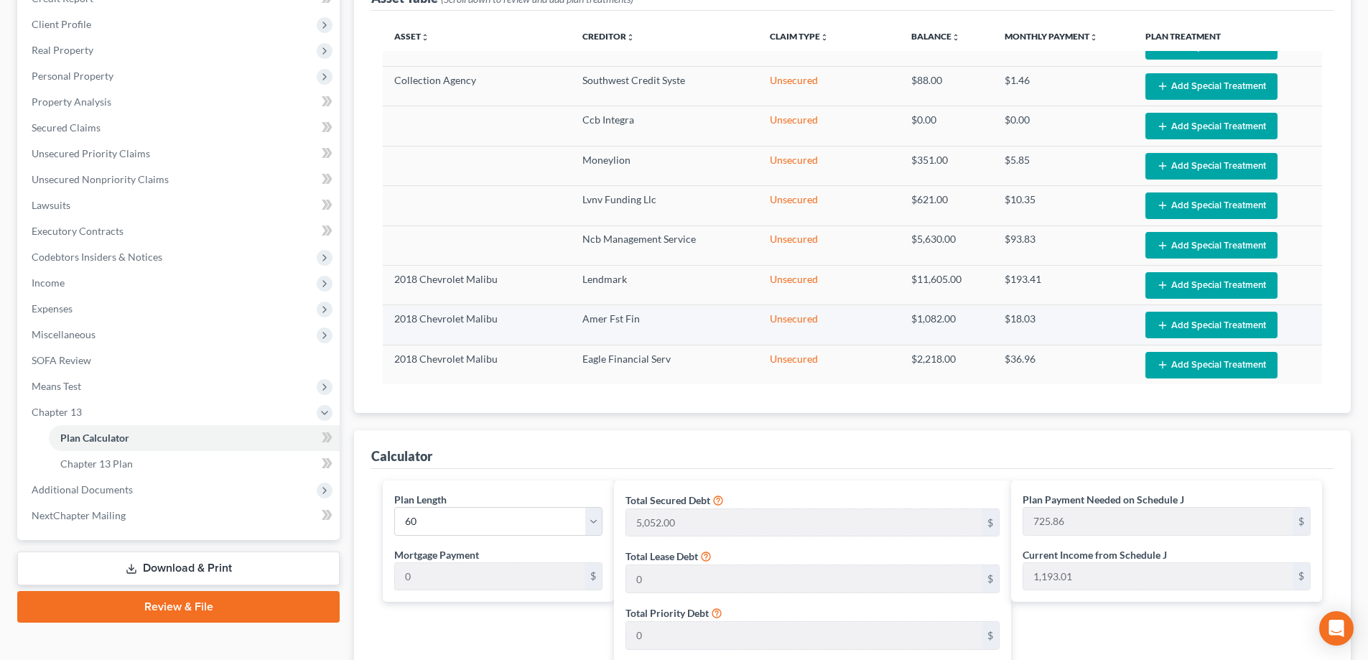
scroll to position [0, 0]
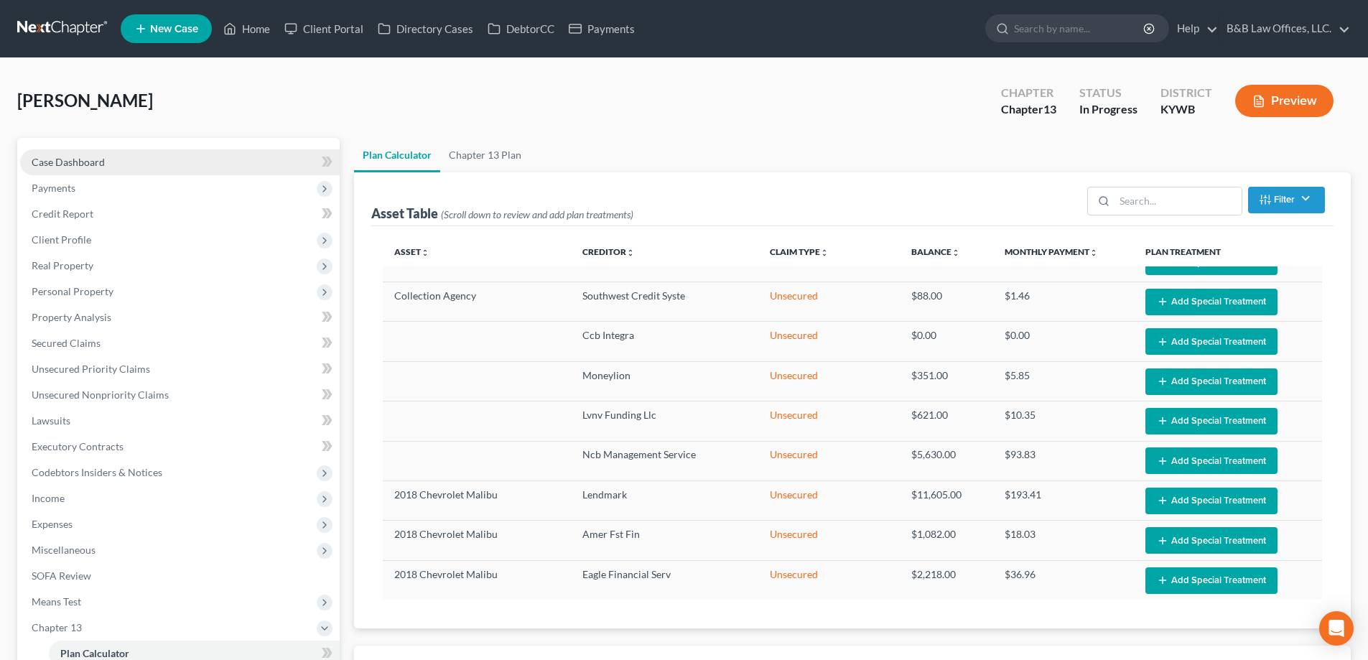
click at [85, 167] on span "Case Dashboard" at bounding box center [68, 162] width 73 height 12
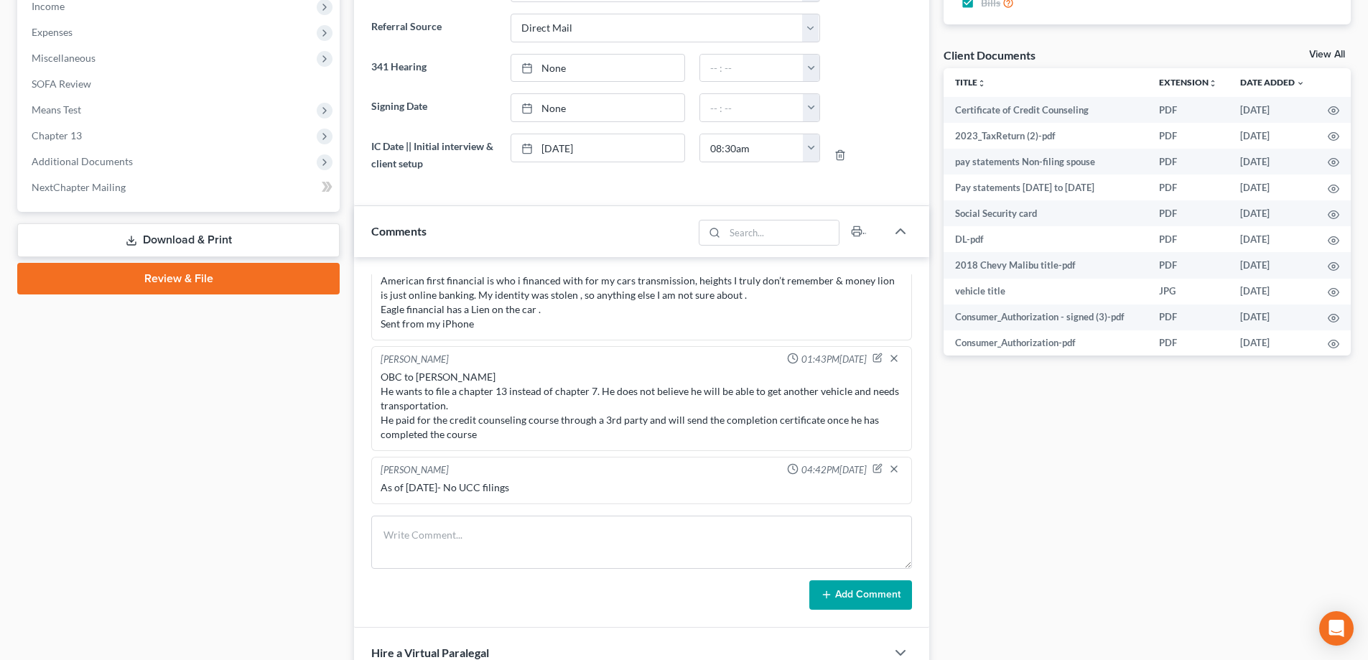
scroll to position [503, 0]
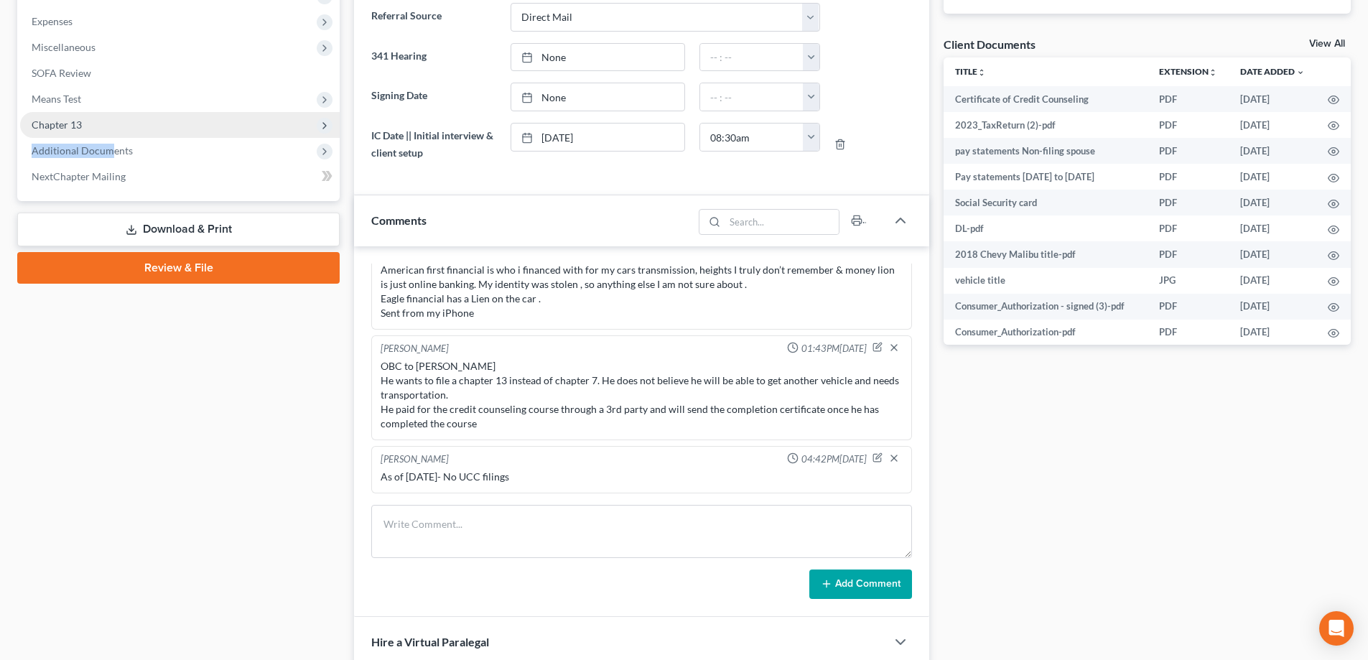
click at [112, 129] on span "Chapter 13" at bounding box center [180, 125] width 320 height 26
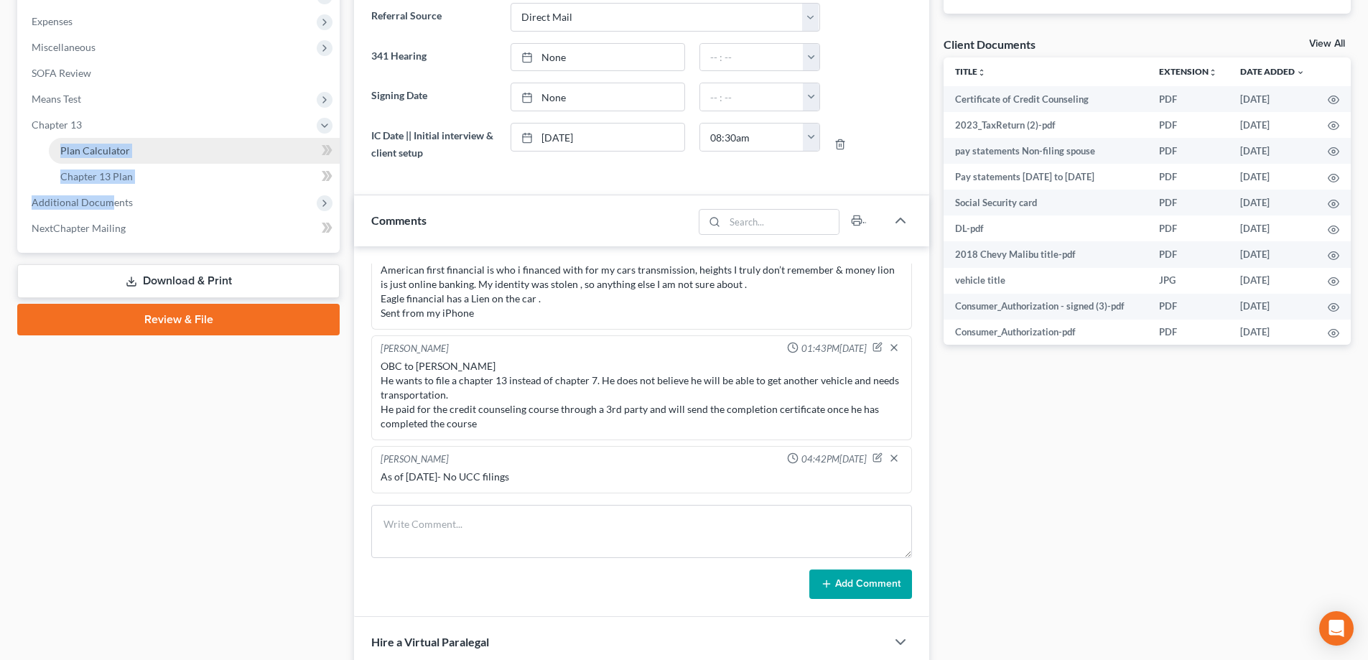
click at [129, 144] on link "Plan Calculator" at bounding box center [194, 151] width 291 height 26
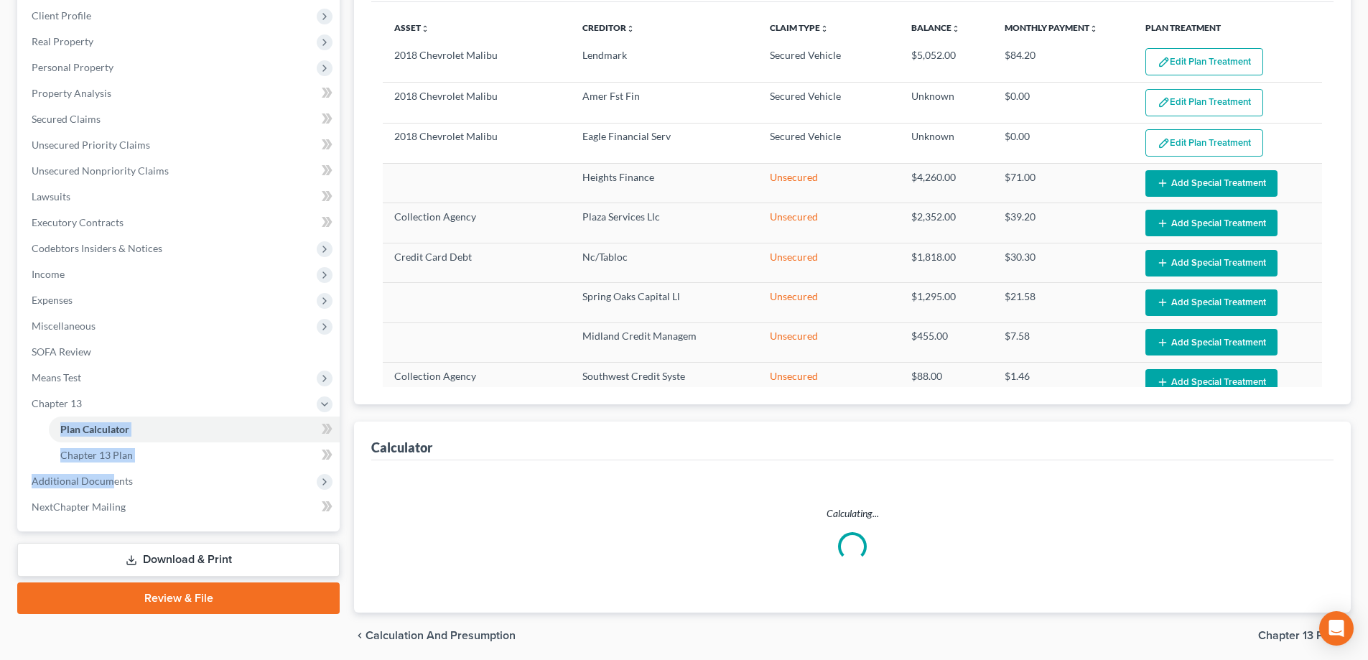
scroll to position [277, 0]
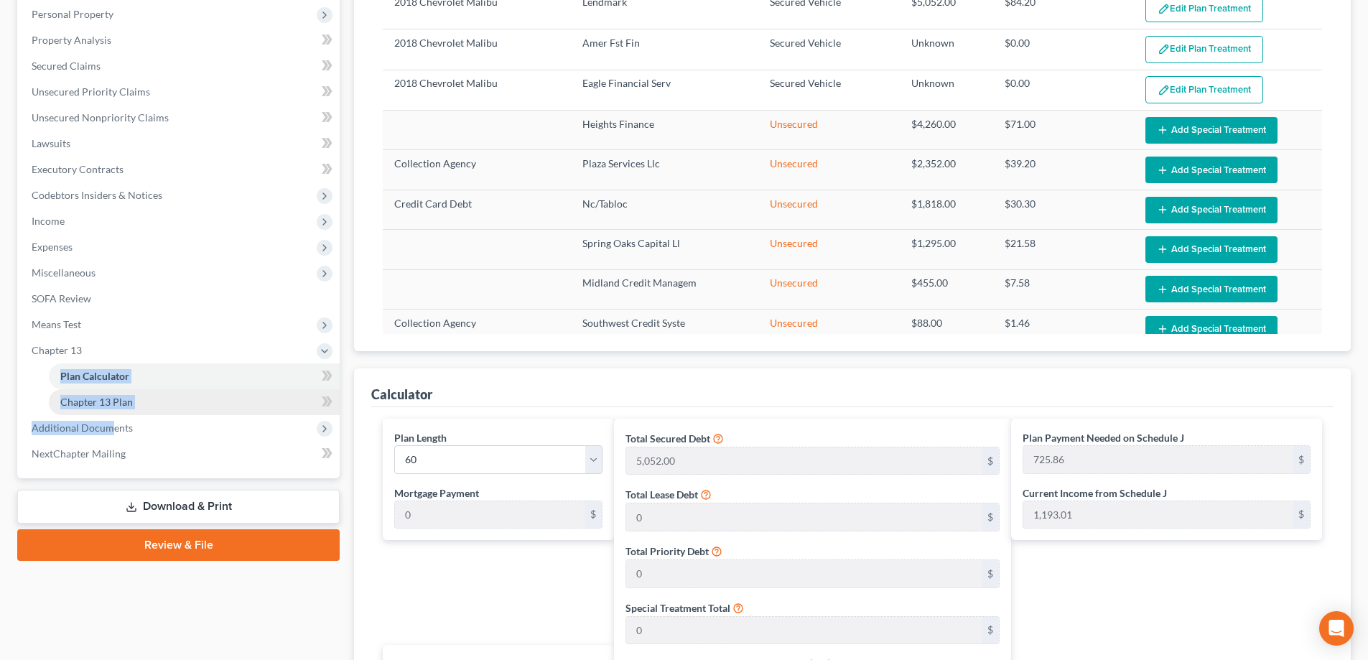
click at [152, 399] on link "Chapter 13 Plan" at bounding box center [194, 402] width 291 height 26
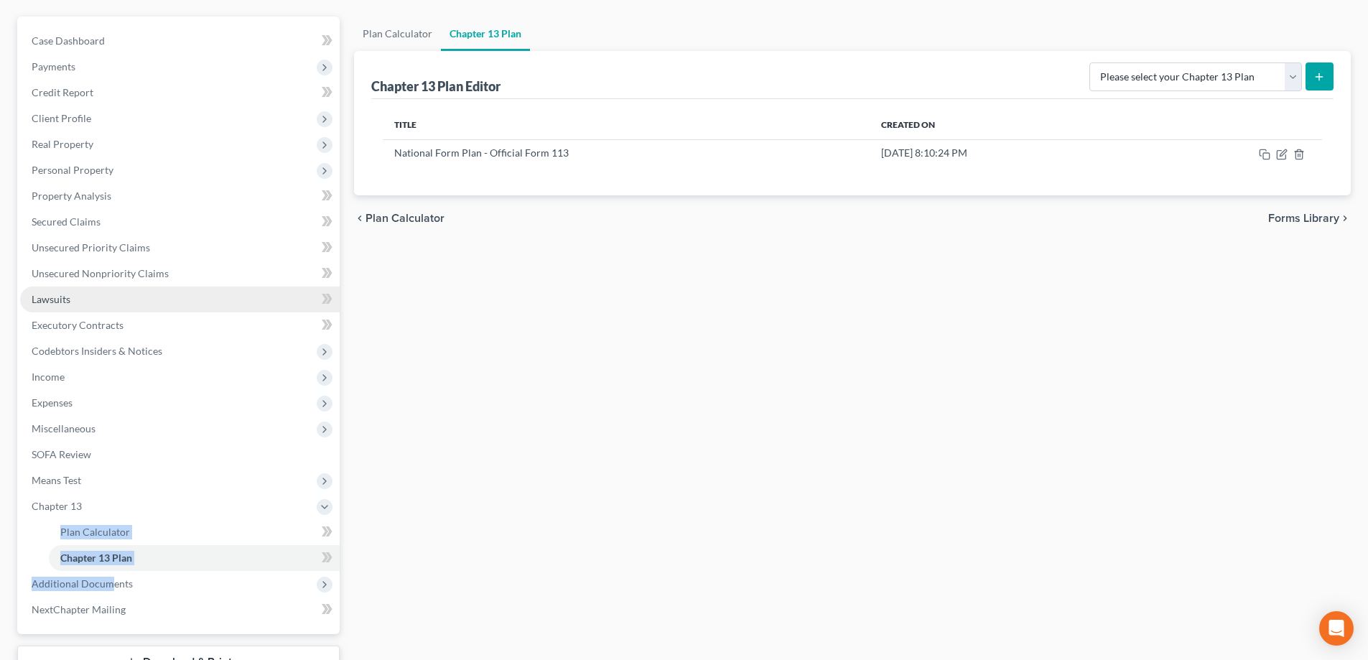
scroll to position [233, 0]
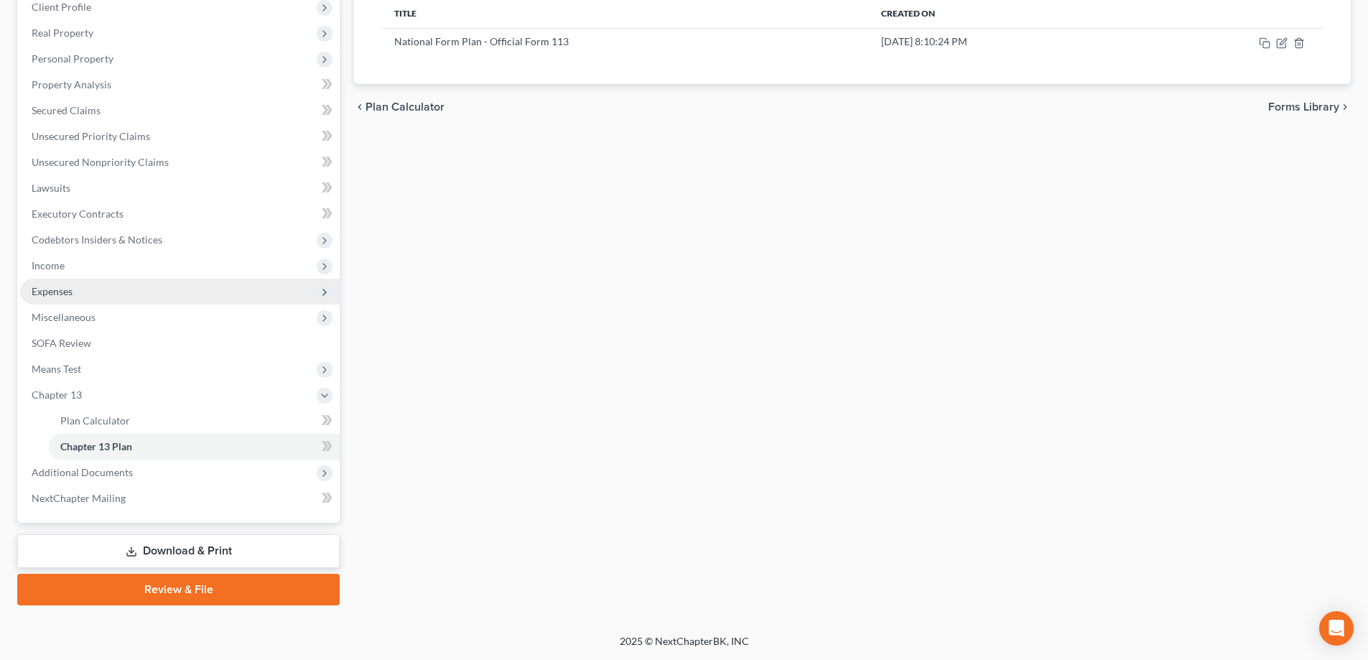
click at [154, 301] on ul "Case Dashboard Payments Invoices Payments Payments Credit Report Client Profile" at bounding box center [180, 214] width 320 height 595
click at [272, 452] on link "Chapter 13 Plan" at bounding box center [194, 447] width 291 height 26
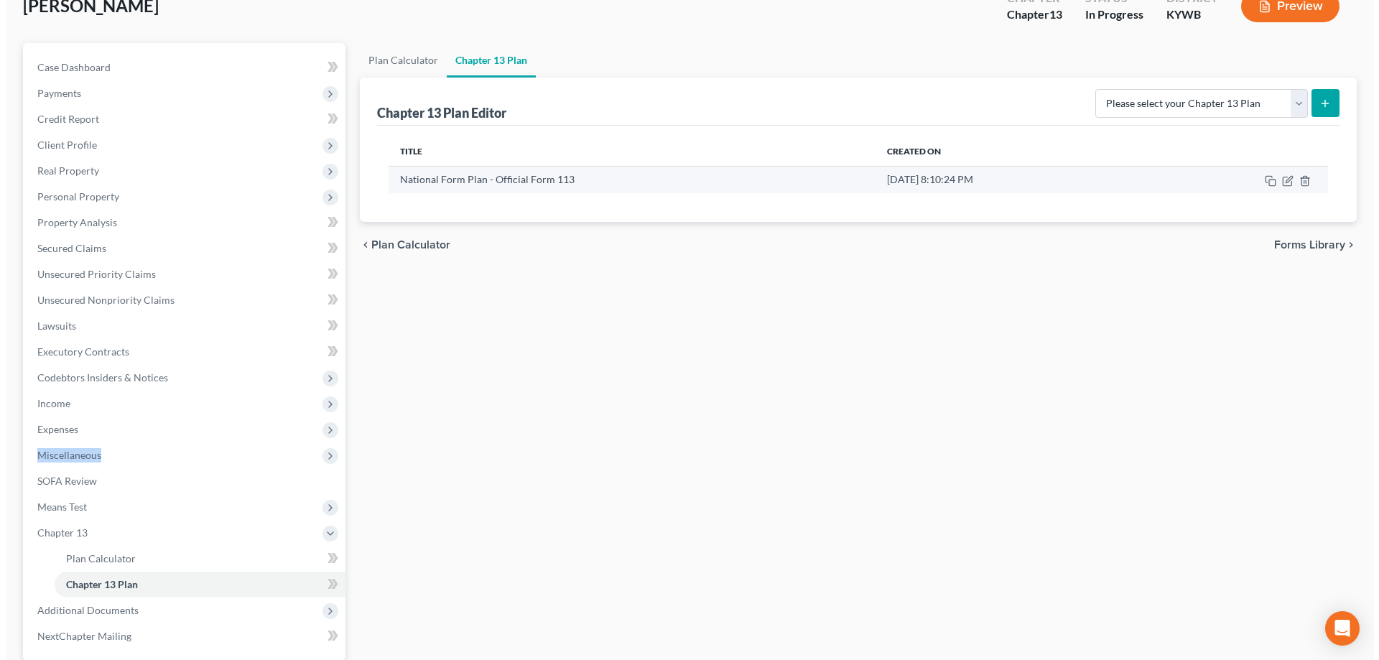
scroll to position [0, 0]
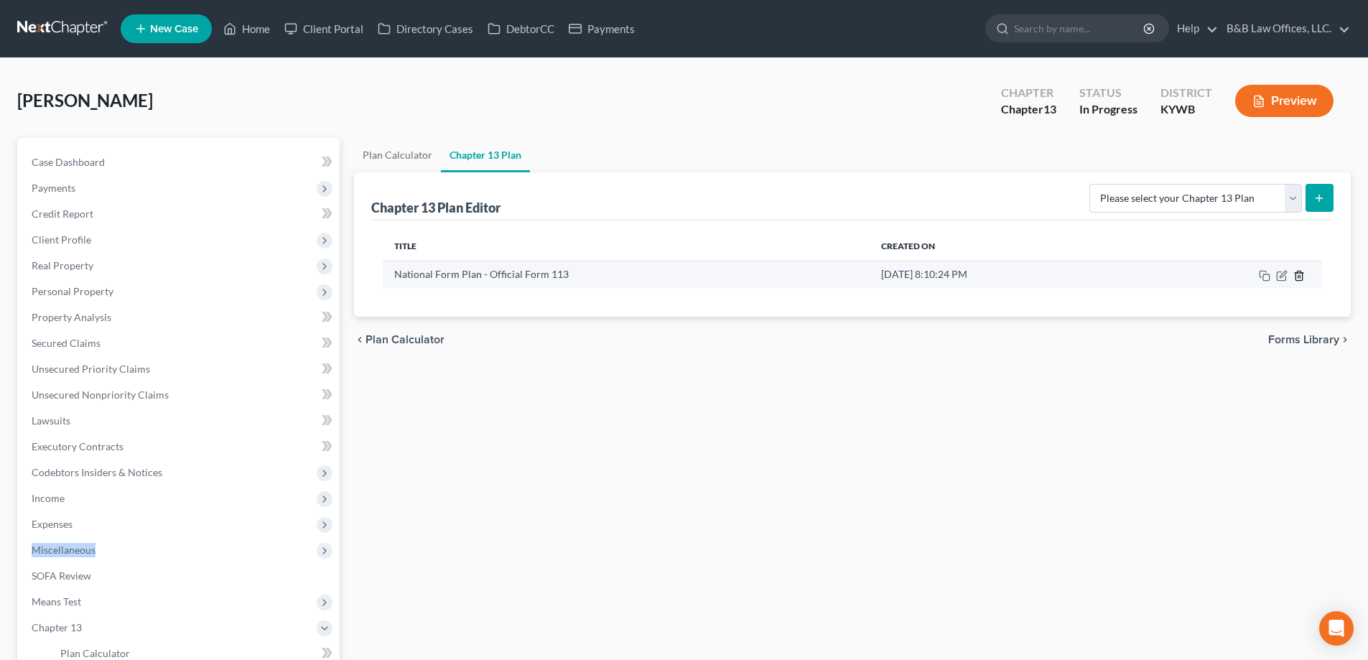
click at [1300, 277] on line "button" at bounding box center [1300, 276] width 0 height 3
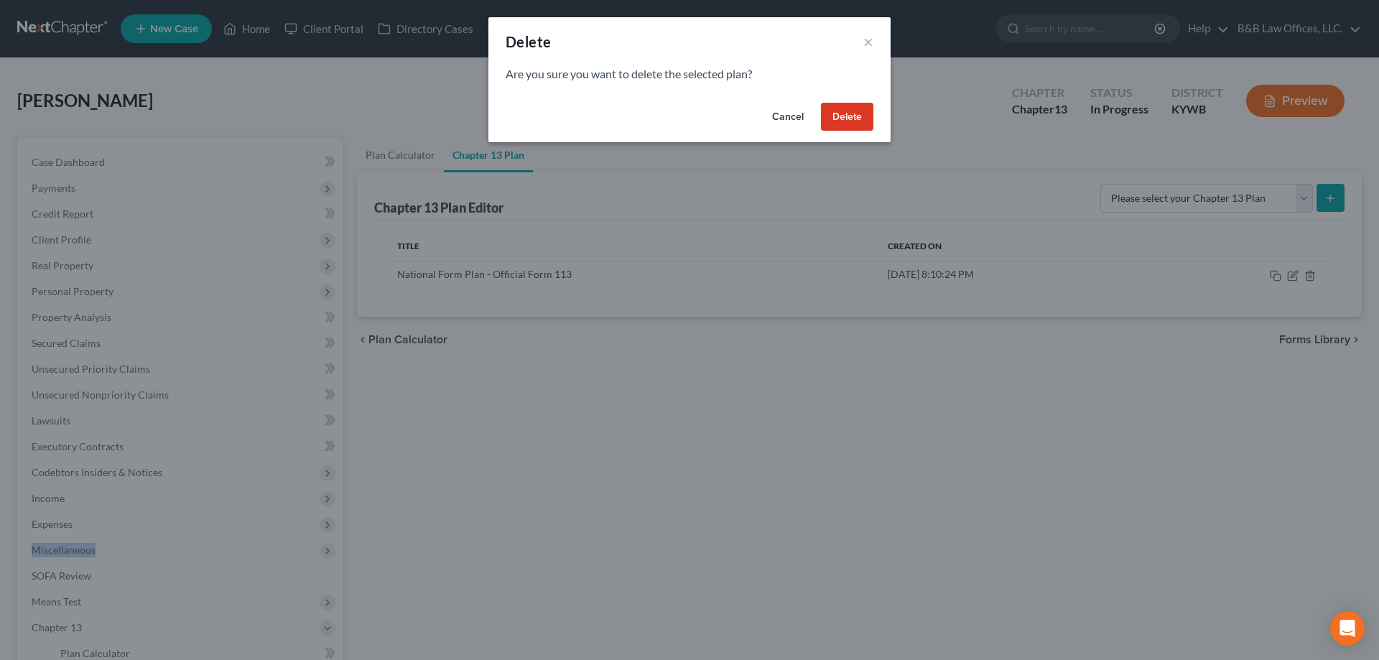
click at [849, 118] on button "Delete" at bounding box center [847, 117] width 52 height 29
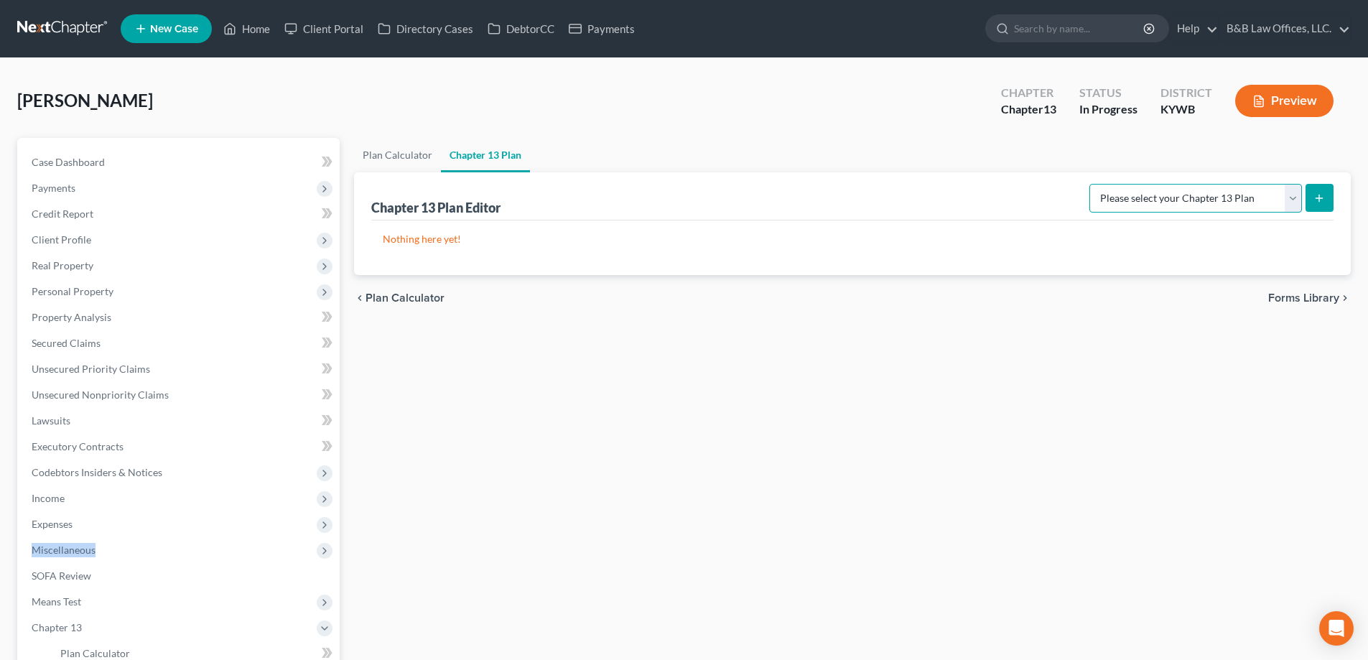
click at [1289, 200] on select "Please select your Chapter 13 Plan National Form Plan - Official Form 113" at bounding box center [1196, 198] width 213 height 29
click at [1095, 184] on select "Please select your Chapter 13 Plan National Form Plan - Official Form 113" at bounding box center [1196, 198] width 213 height 29
click at [1325, 200] on icon "submit" at bounding box center [1319, 198] width 11 height 11
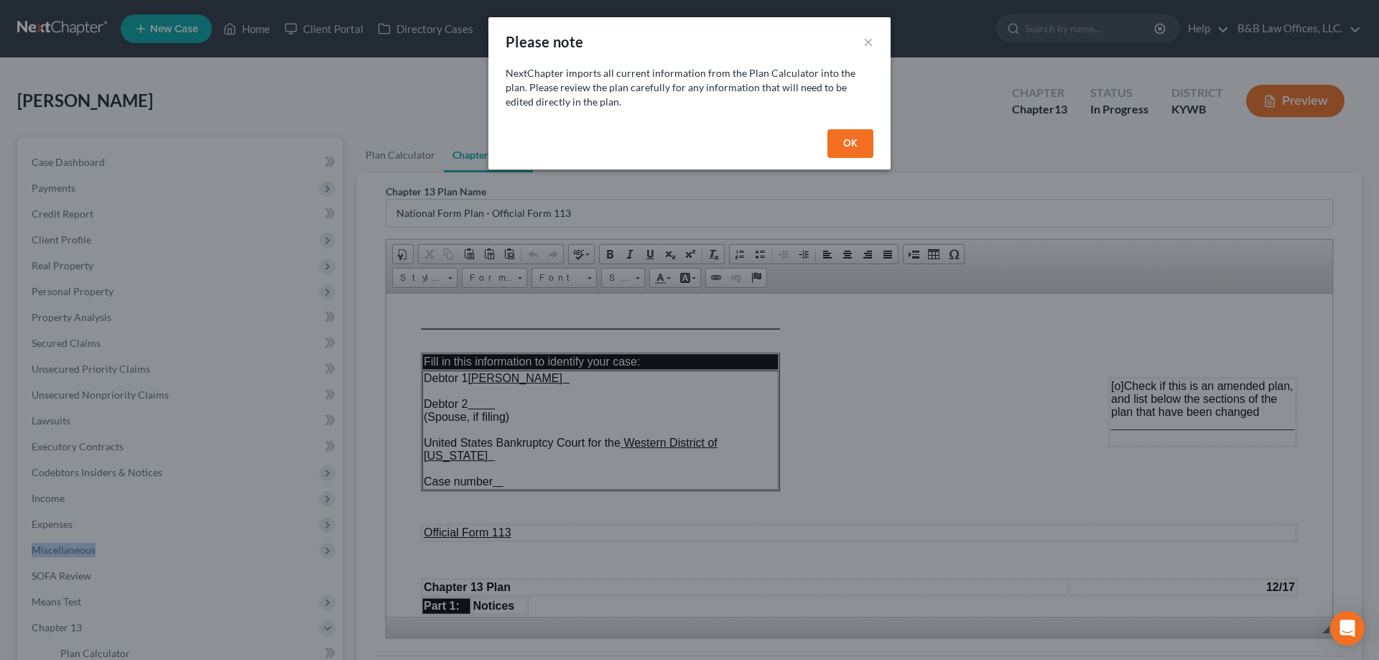
click at [843, 147] on button "OK" at bounding box center [850, 143] width 46 height 29
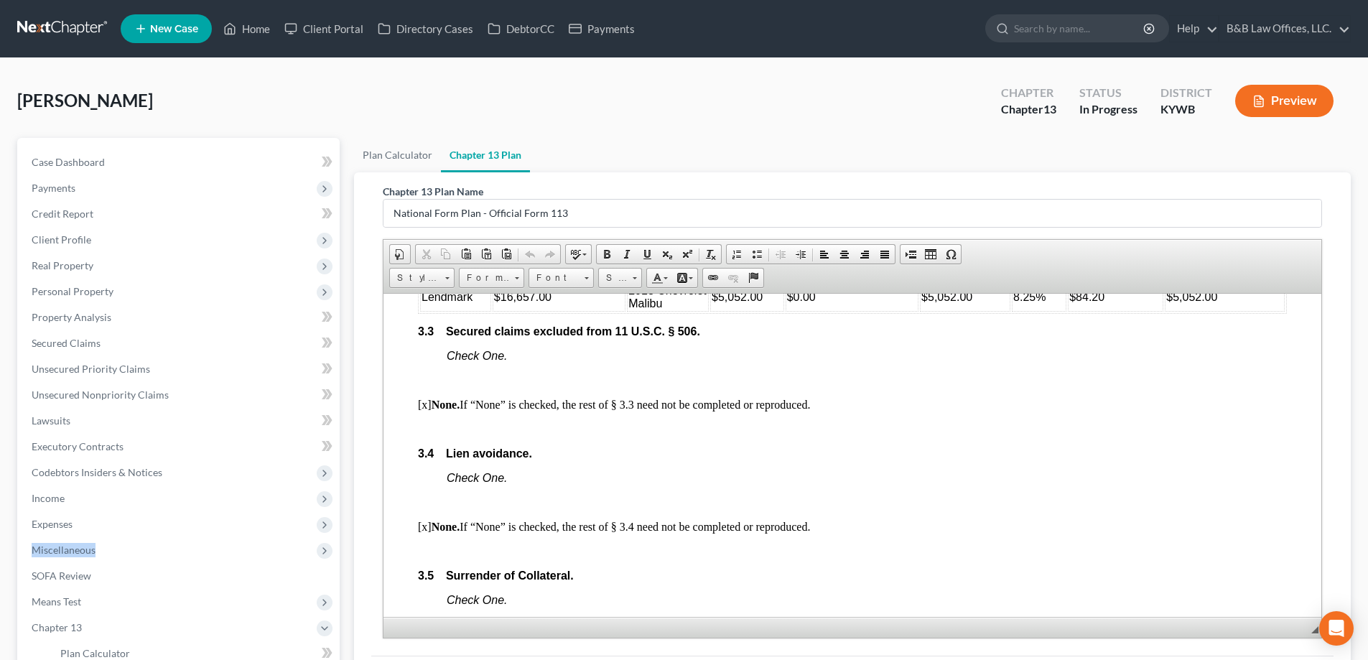
scroll to position [1939, 0]
click at [93, 339] on span "Secured Claims" at bounding box center [66, 343] width 69 height 12
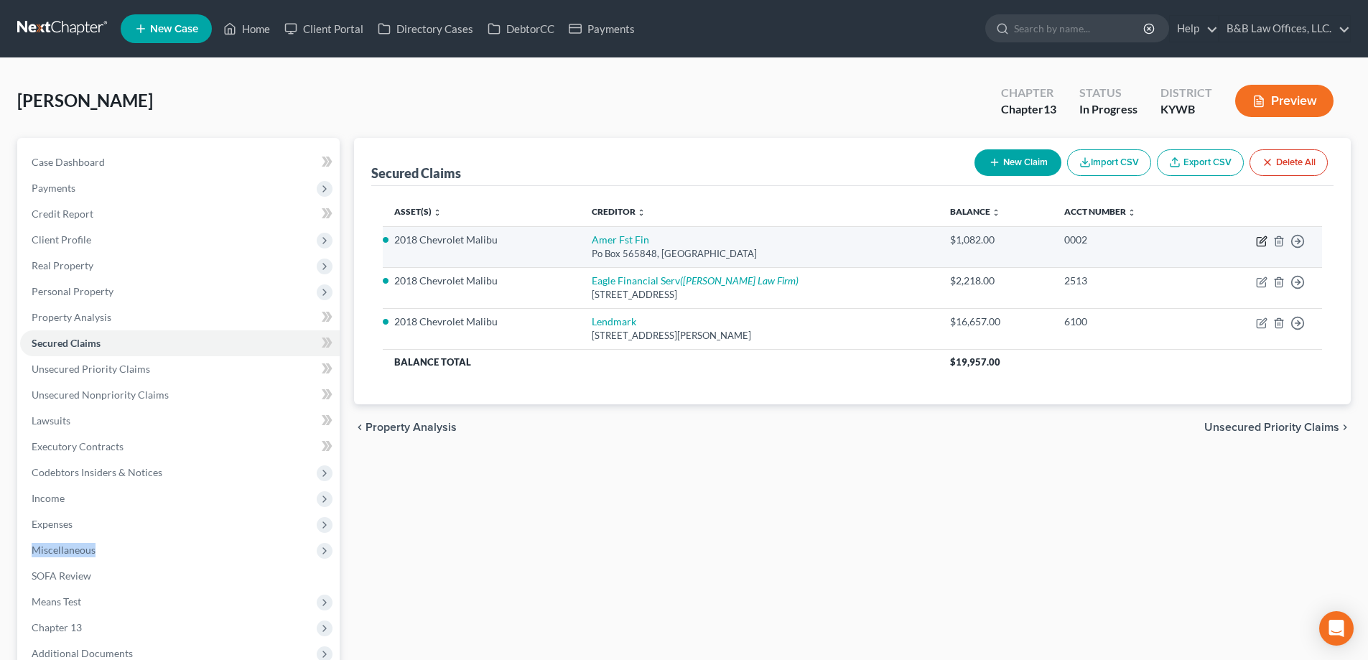
click at [1263, 241] on icon "button" at bounding box center [1263, 239] width 6 height 6
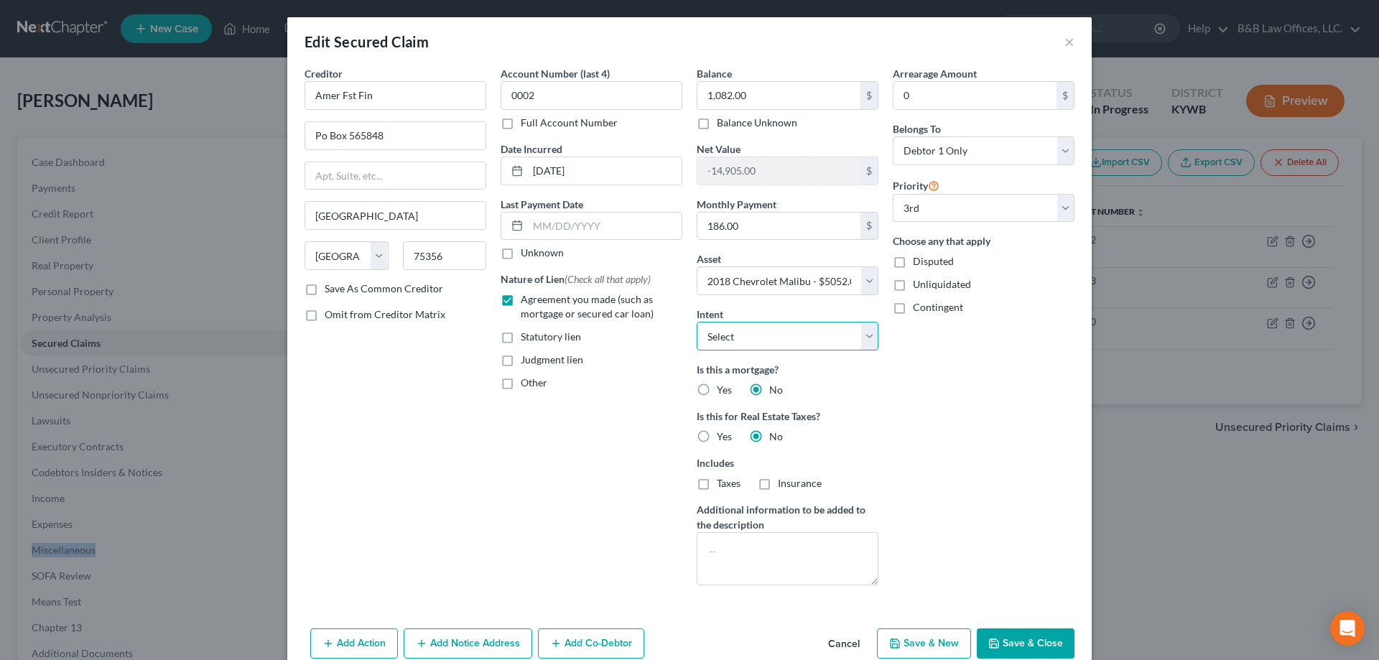
click at [748, 343] on select "Select Surrender Redeem Reaffirm Avoid Other" at bounding box center [788, 336] width 182 height 29
click at [697, 322] on select "Select Surrender Redeem Reaffirm Avoid Other" at bounding box center [788, 336] width 182 height 29
click at [1036, 644] on button "Save & Close" at bounding box center [1026, 643] width 98 height 30
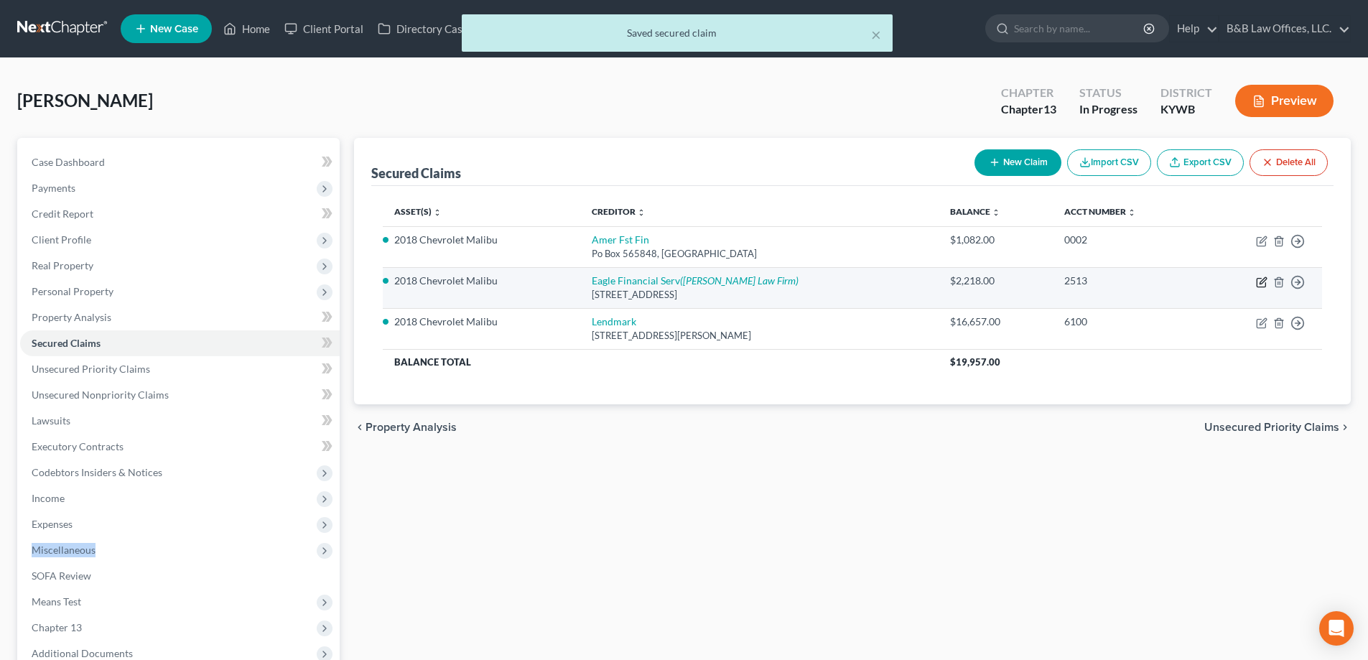
click at [1263, 282] on icon "button" at bounding box center [1261, 282] width 11 height 11
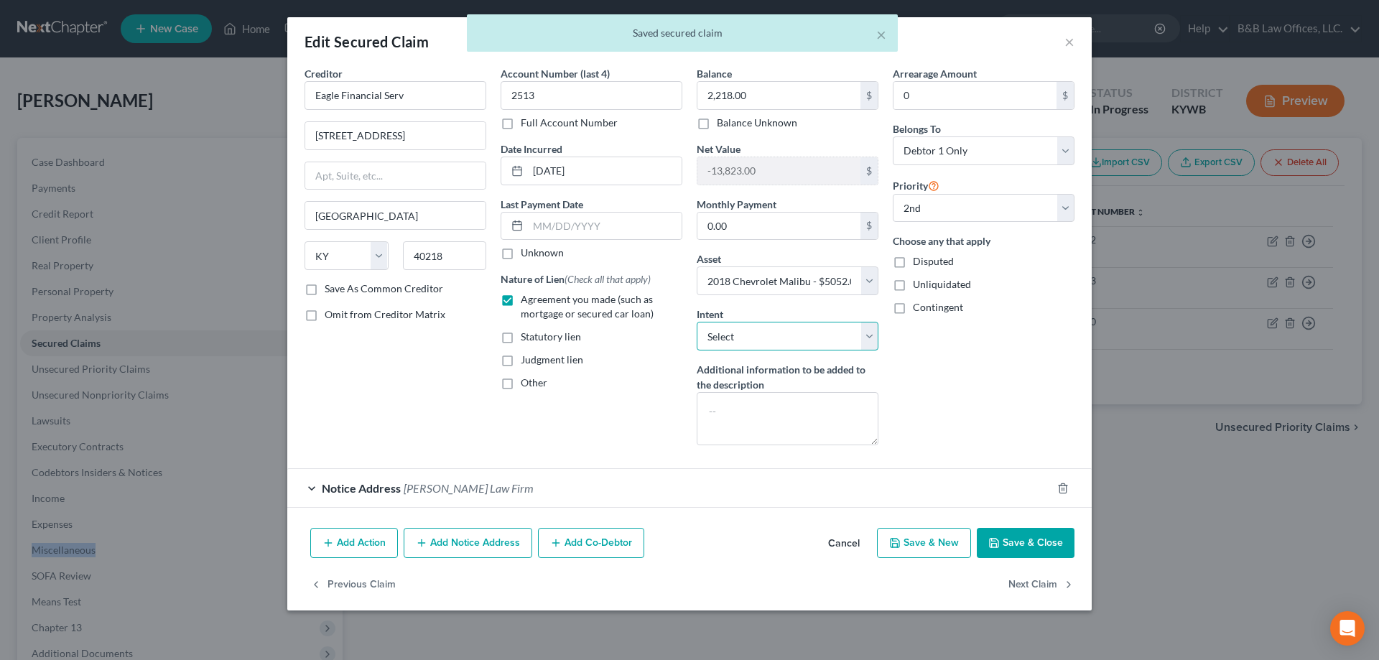
click at [789, 333] on select "Select Surrender Redeem Reaffirm Avoid Other" at bounding box center [788, 336] width 182 height 29
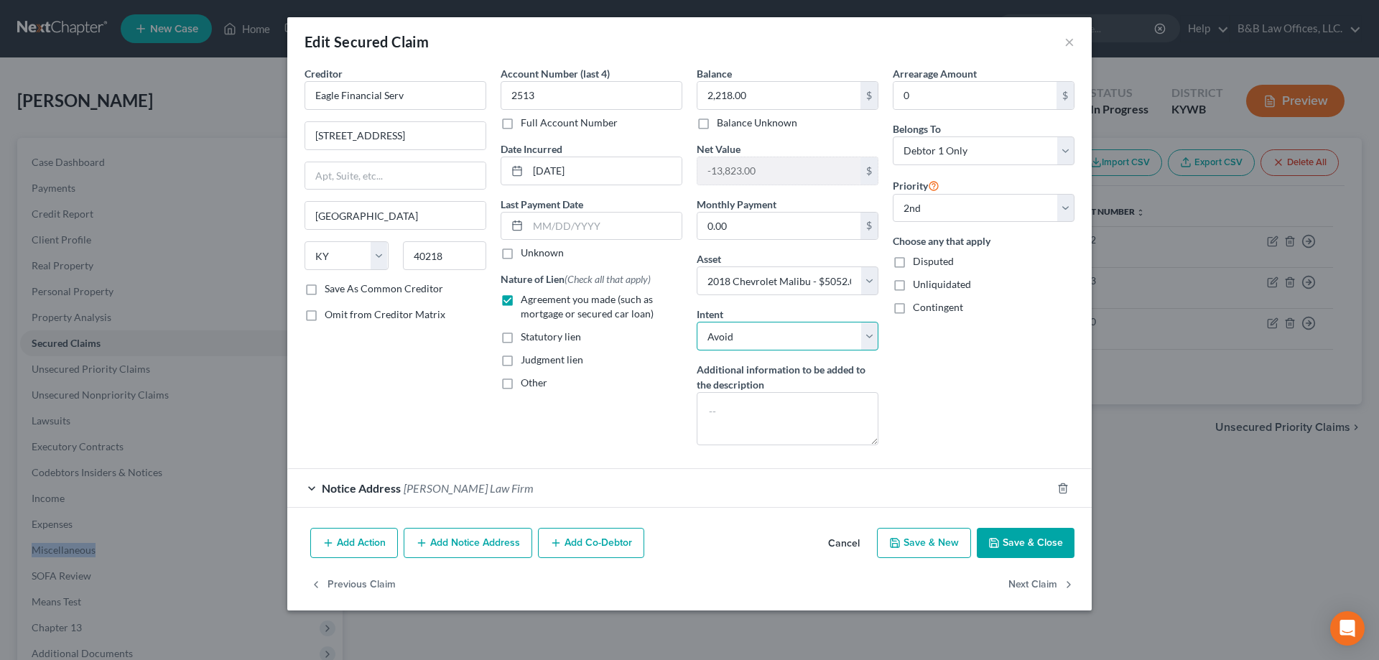
click at [697, 322] on select "Select Surrender Redeem Reaffirm Avoid Other" at bounding box center [788, 336] width 182 height 29
click at [1029, 545] on button "Save & Close" at bounding box center [1026, 543] width 98 height 30
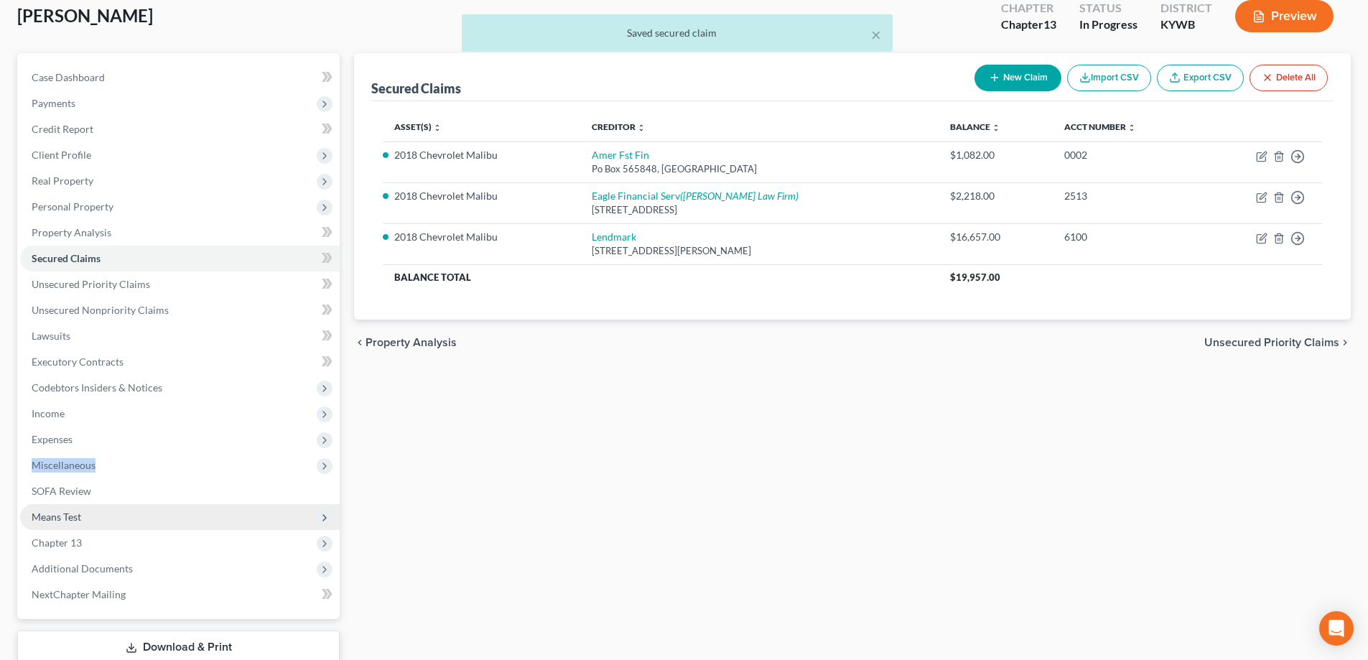
scroll to position [181, 0]
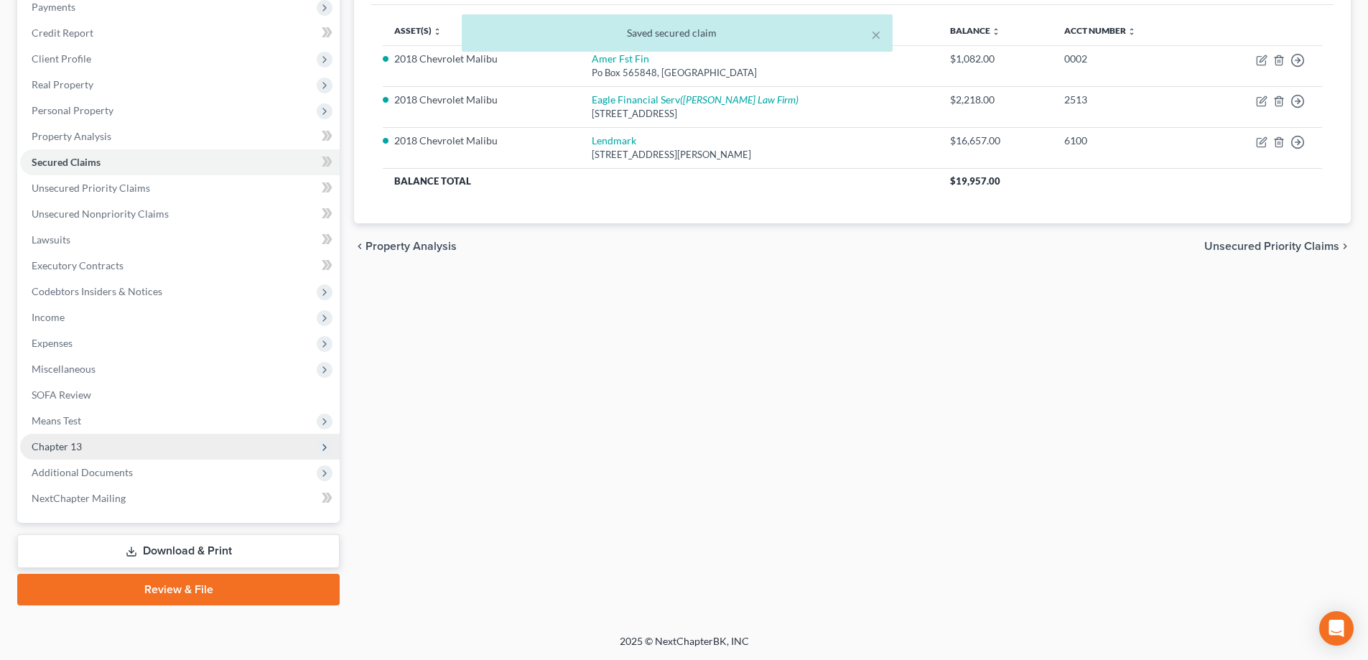
click at [113, 450] on span "Chapter 13" at bounding box center [180, 447] width 320 height 26
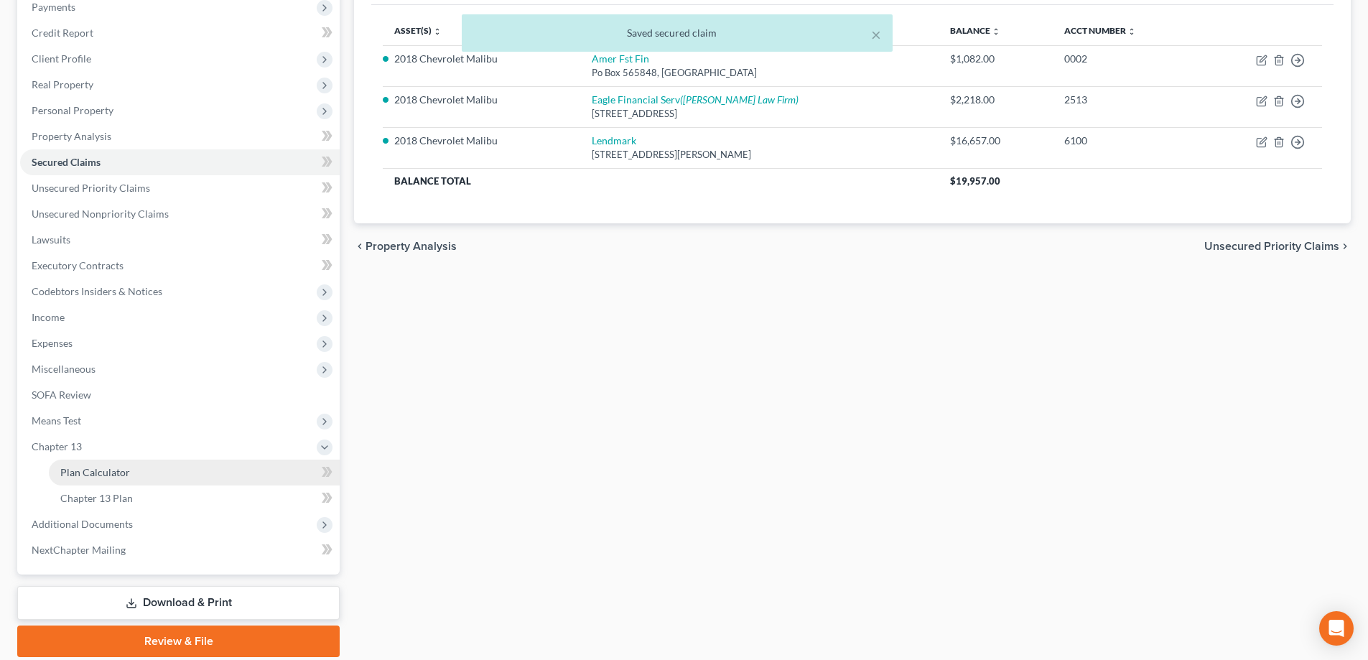
click at [124, 476] on span "Plan Calculator" at bounding box center [95, 472] width 70 height 12
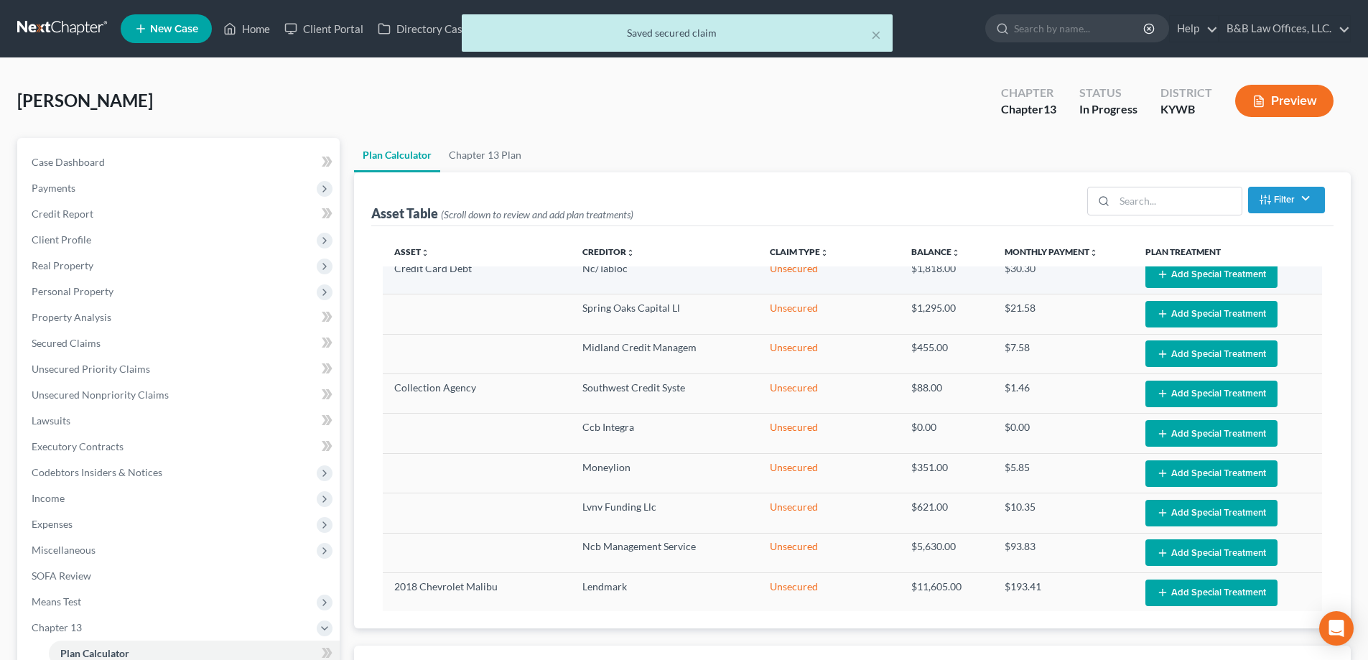
scroll to position [305, 0]
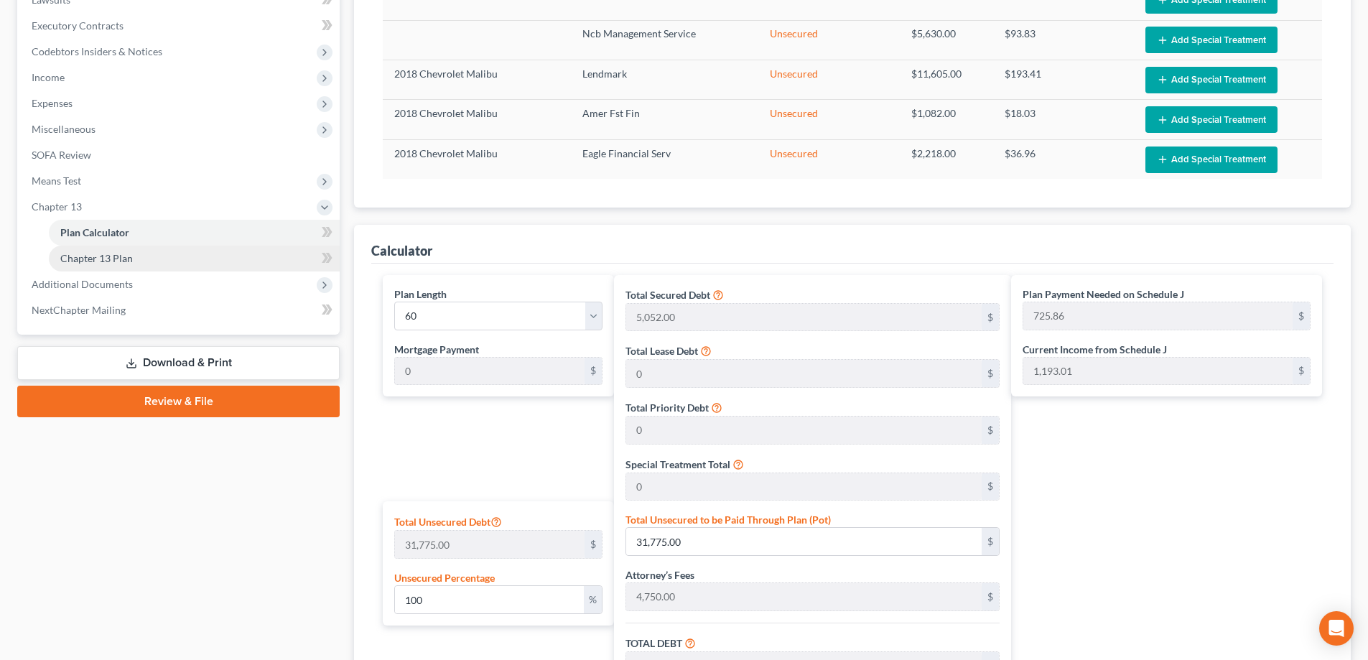
click at [94, 256] on span "Chapter 13 Plan" at bounding box center [96, 258] width 73 height 12
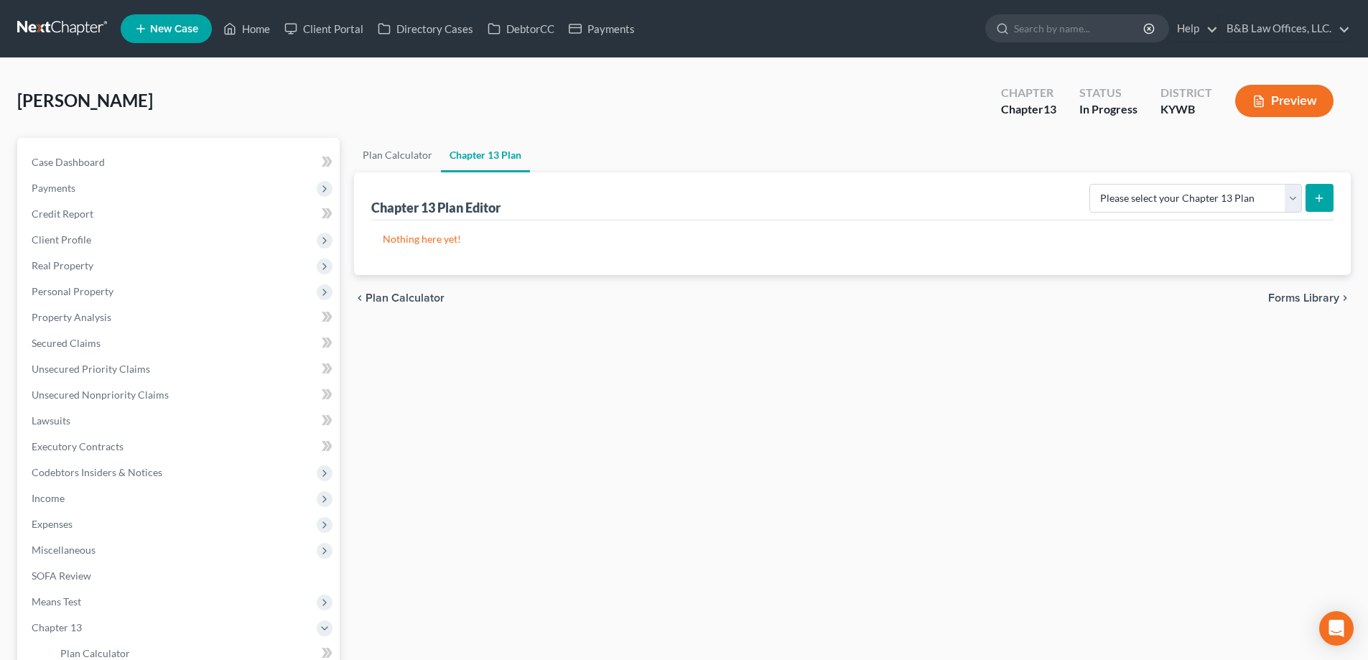
click at [1328, 198] on button "submit" at bounding box center [1320, 198] width 28 height 28
drag, startPoint x: 1286, startPoint y: 198, endPoint x: 1266, endPoint y: 208, distance: 22.8
click at [1286, 198] on select "Please select your Chapter 13 Plan National Form Plan - Official Form 113" at bounding box center [1196, 198] width 213 height 29
click at [1095, 184] on select "Please select your Chapter 13 Plan National Form Plan - Official Form 113" at bounding box center [1196, 198] width 213 height 29
click at [1327, 191] on button "submit" at bounding box center [1320, 198] width 28 height 28
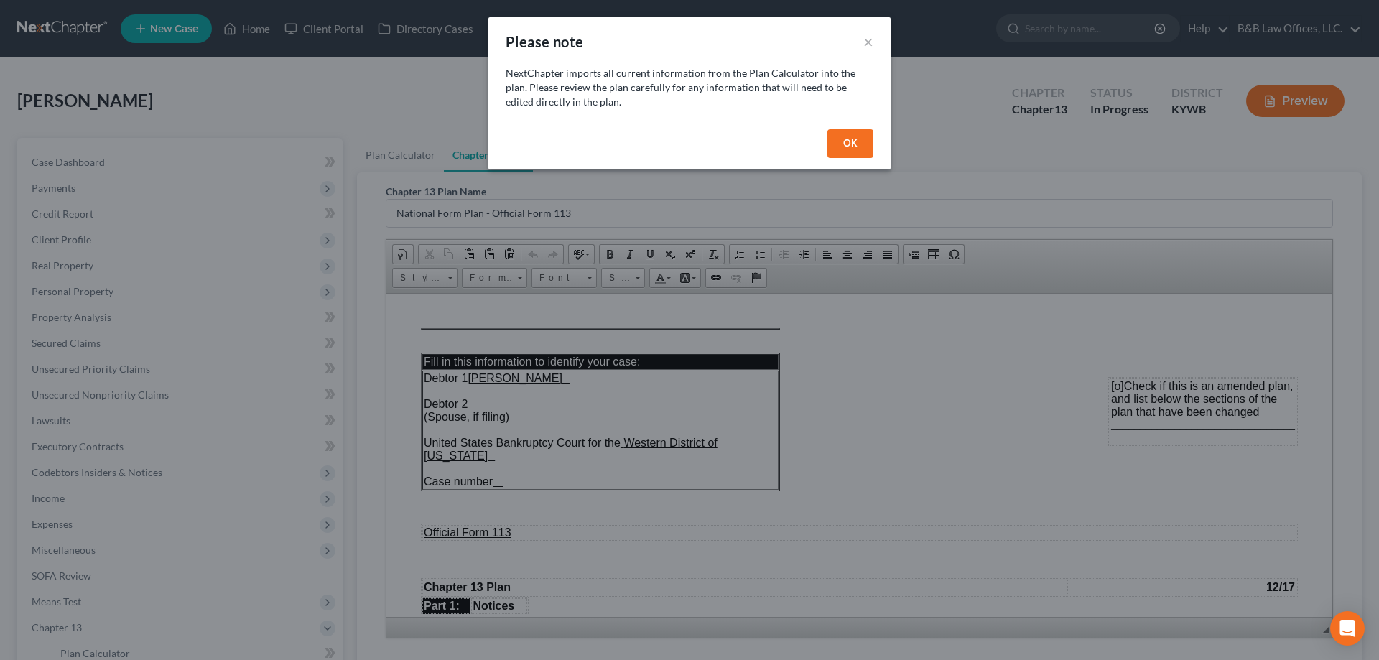
click at [851, 142] on button "OK" at bounding box center [850, 143] width 46 height 29
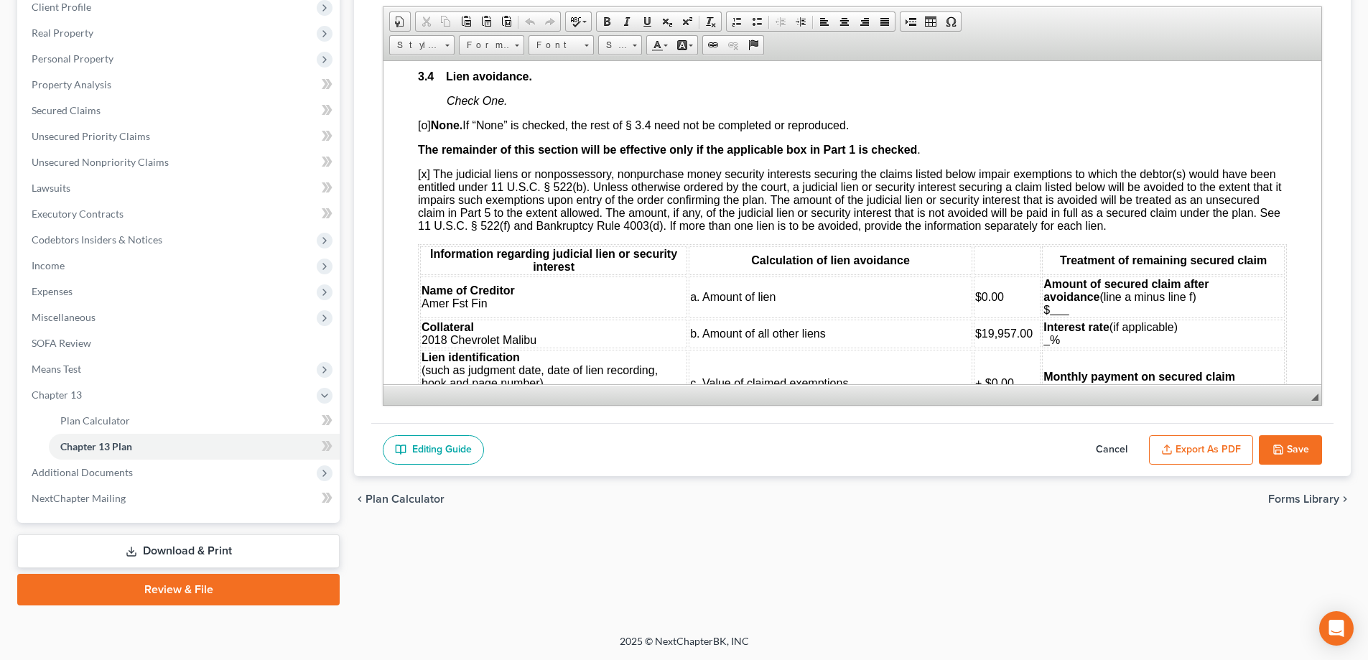
scroll to position [2155, 0]
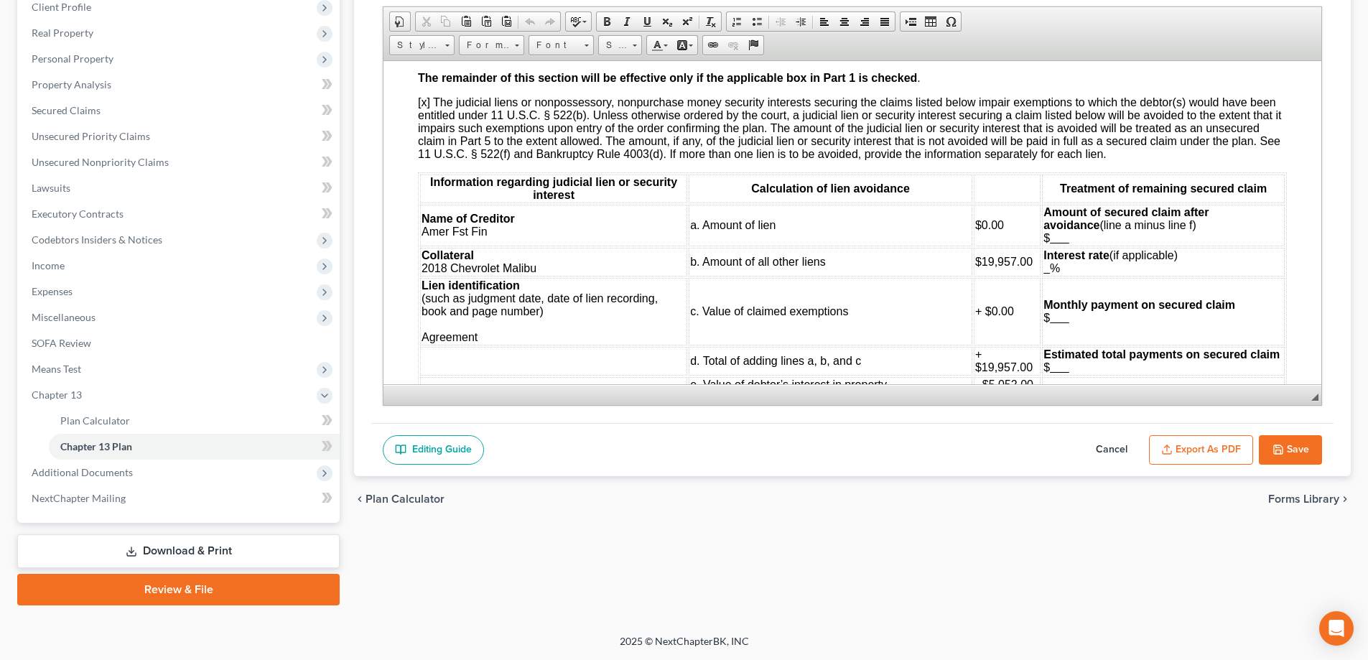
click at [1059, 234] on u at bounding box center [1059, 237] width 19 height 12
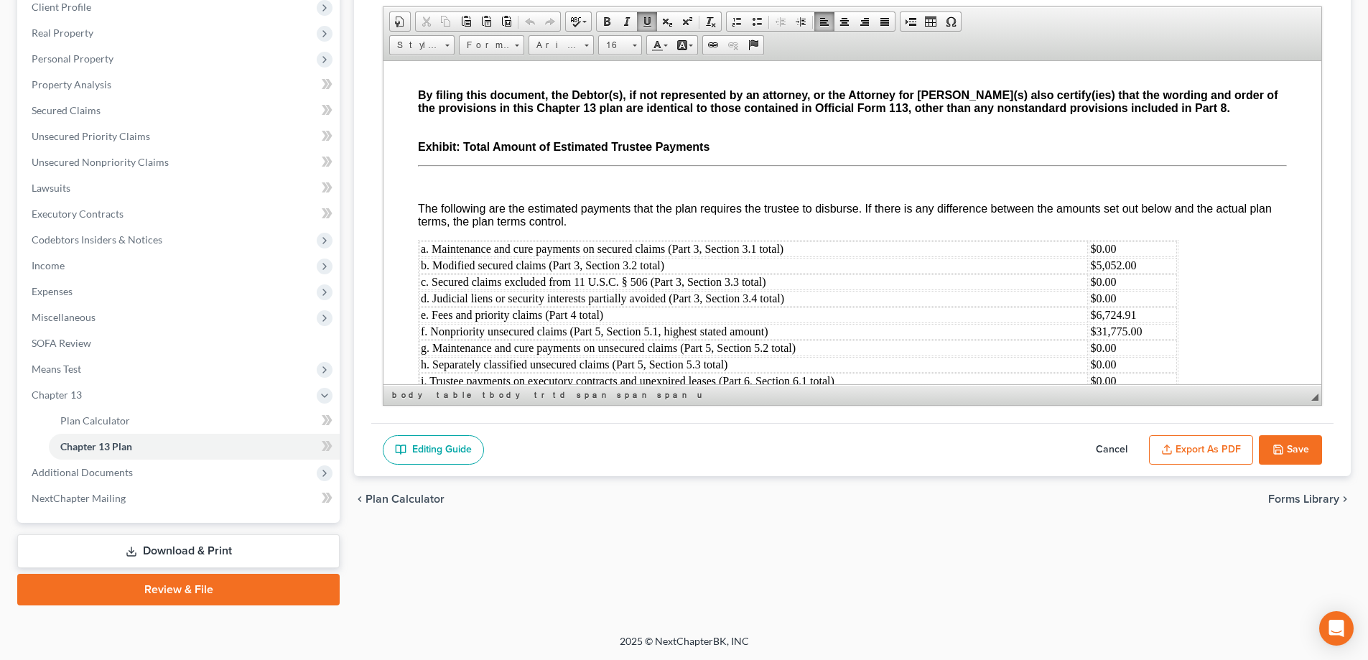
scroll to position [6038, 0]
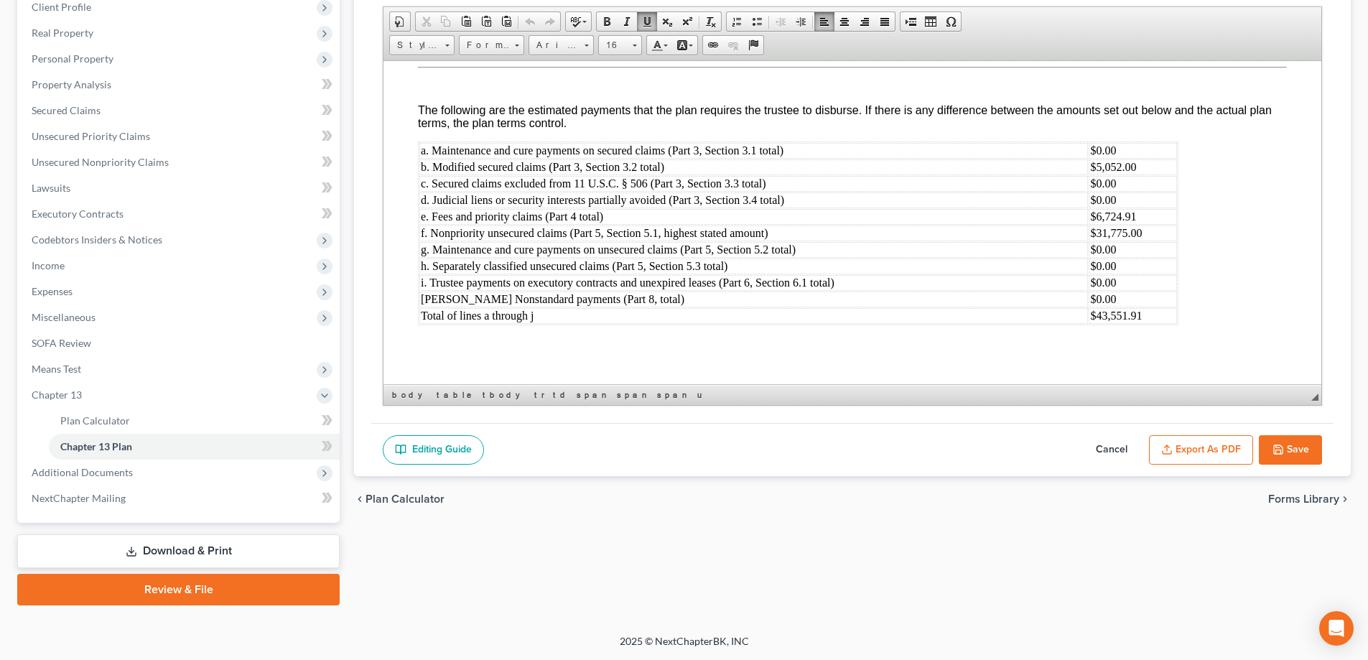
click at [1277, 442] on button "Save" at bounding box center [1290, 450] width 63 height 30
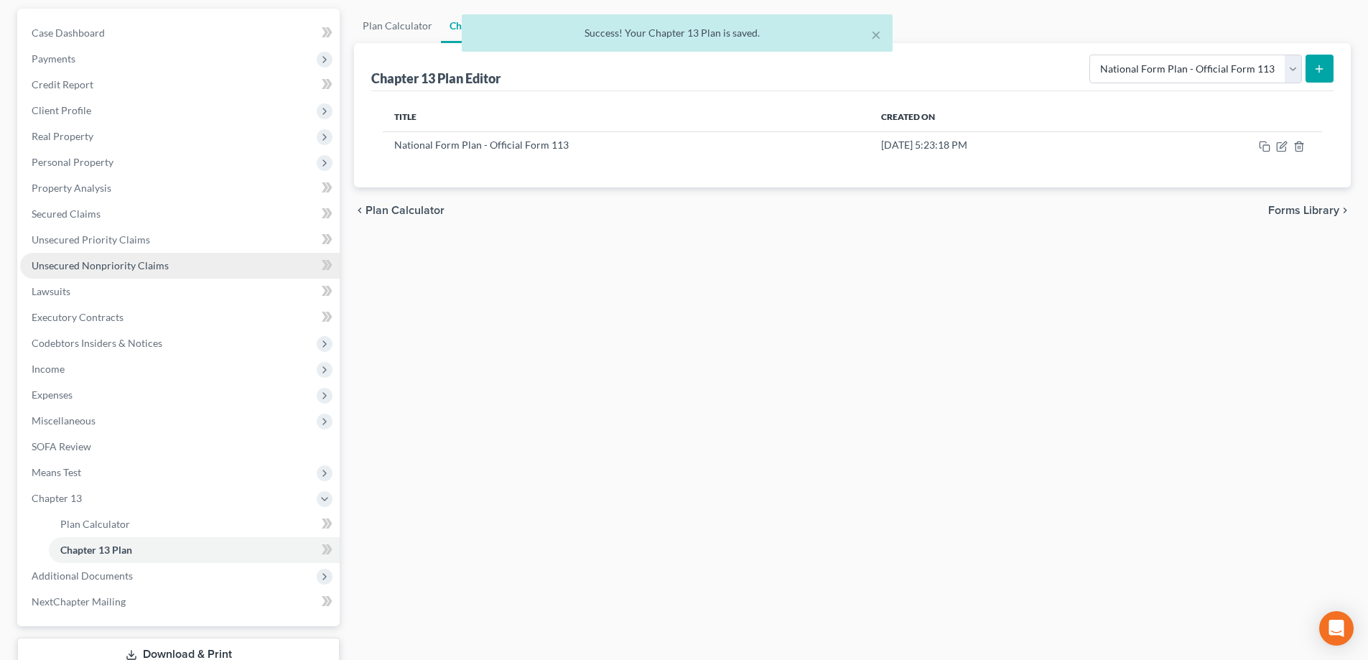
scroll to position [0, 0]
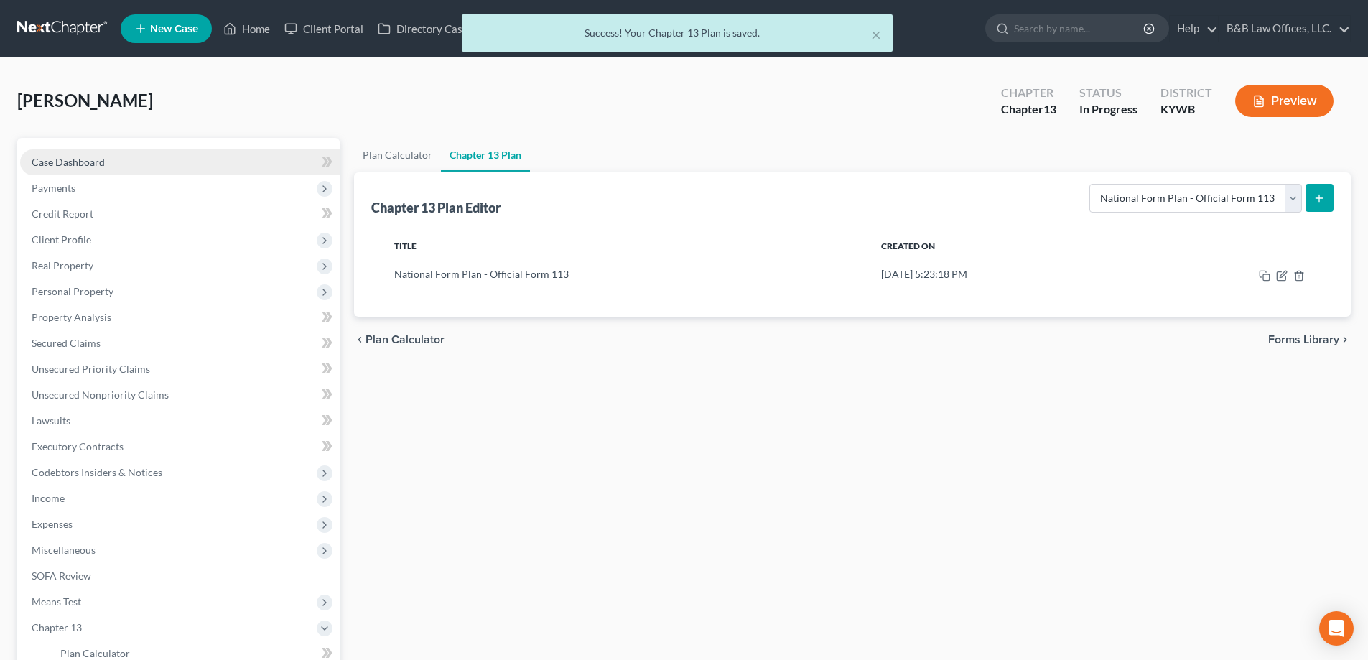
click at [110, 154] on link "Case Dashboard" at bounding box center [180, 162] width 320 height 26
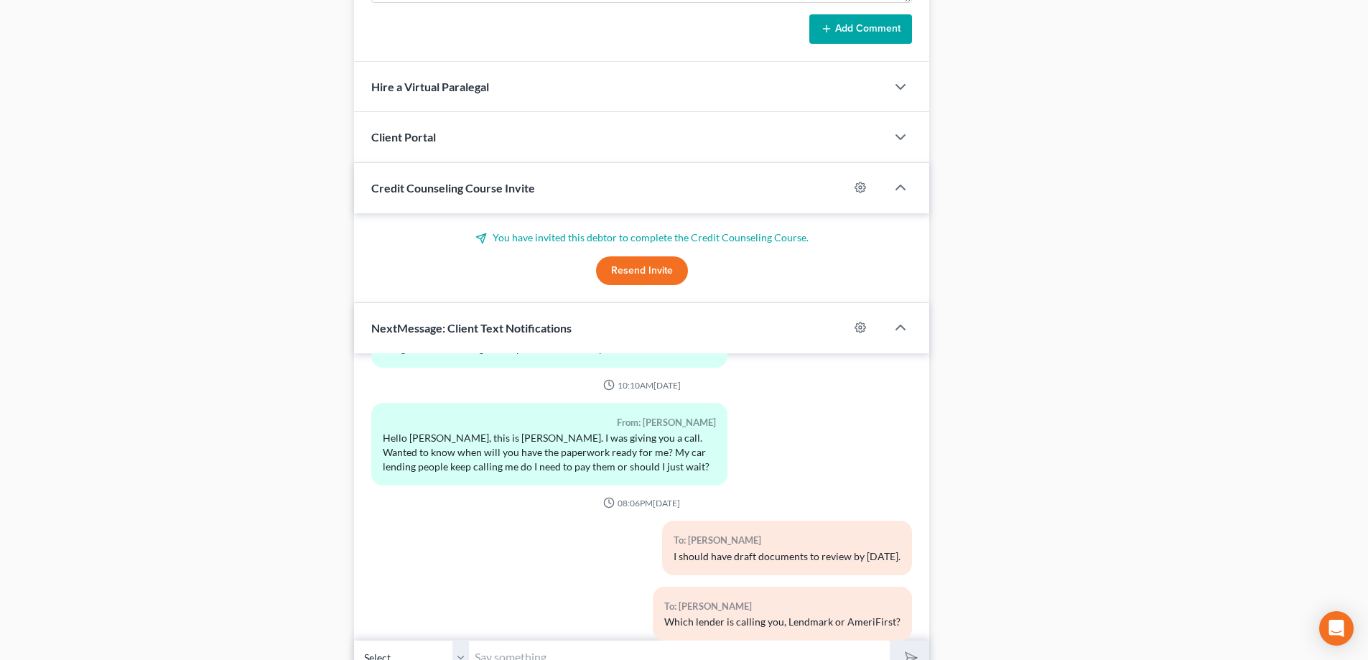
scroll to position [1128, 0]
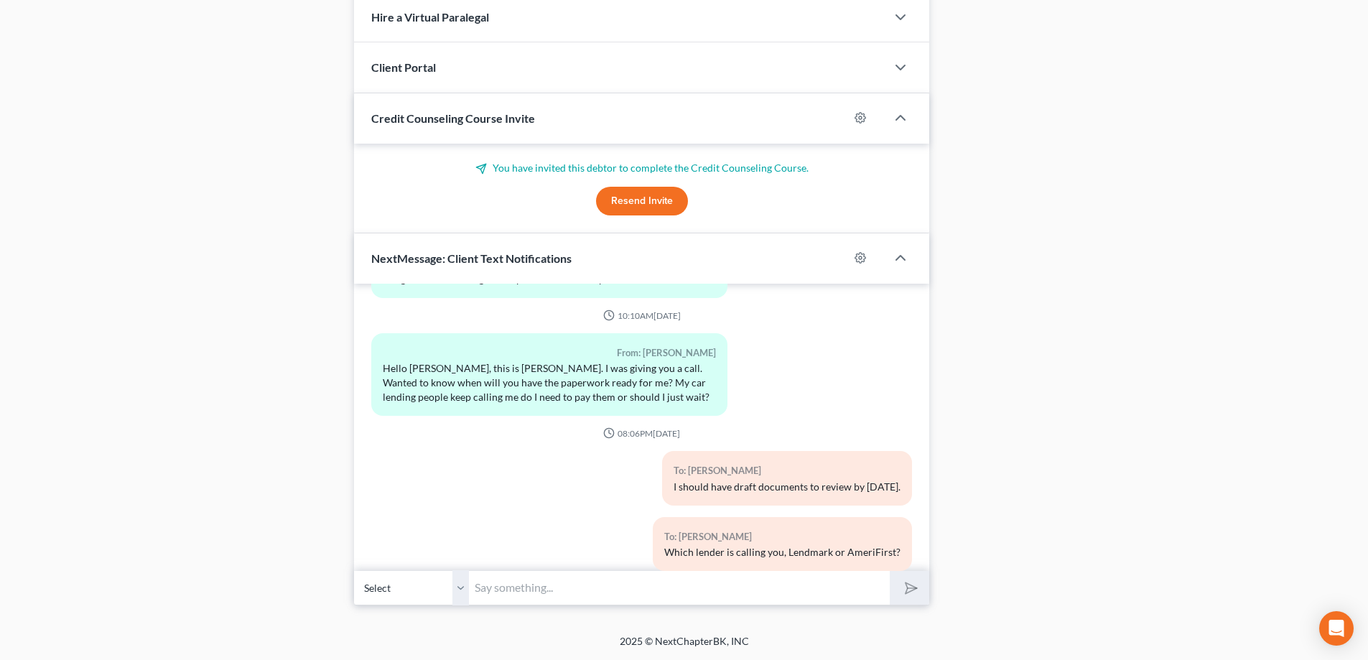
drag, startPoint x: 491, startPoint y: 588, endPoint x: 473, endPoint y: 579, distance: 19.3
click at [491, 585] on input "text" at bounding box center [679, 587] width 421 height 35
click at [890, 571] on button "submit" at bounding box center [910, 588] width 40 height 34
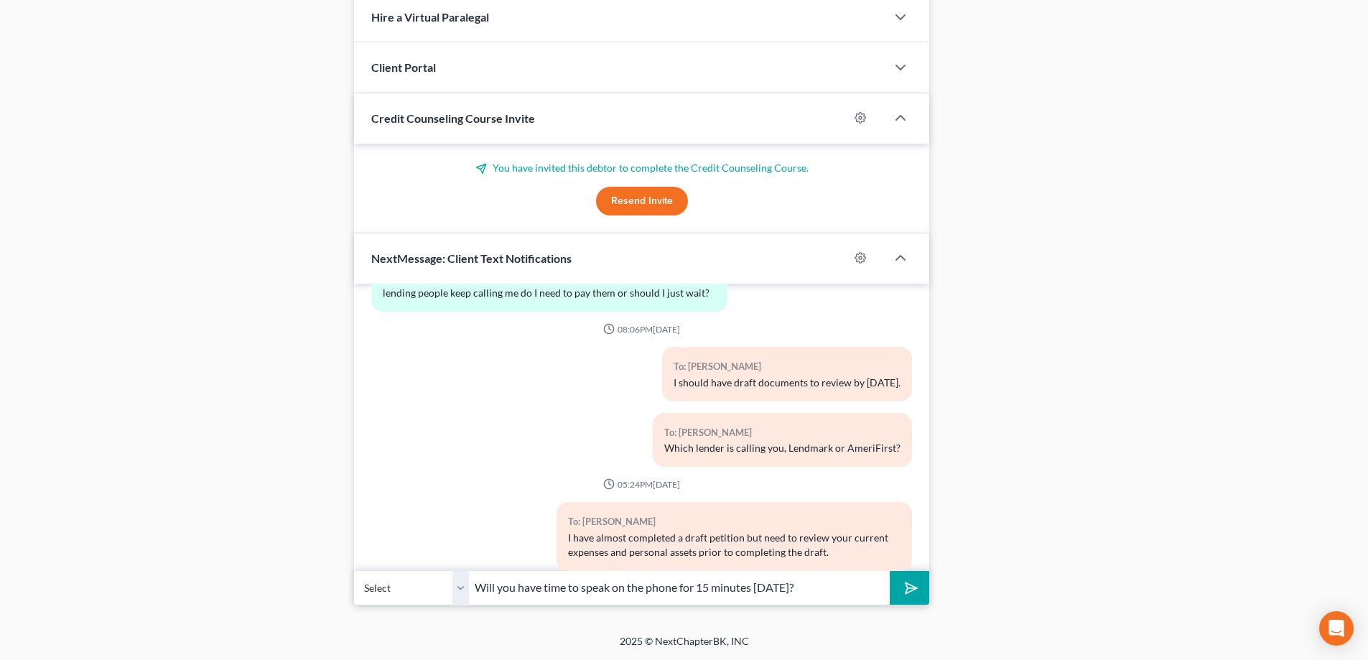
click at [890, 571] on button "submit" at bounding box center [910, 588] width 40 height 34
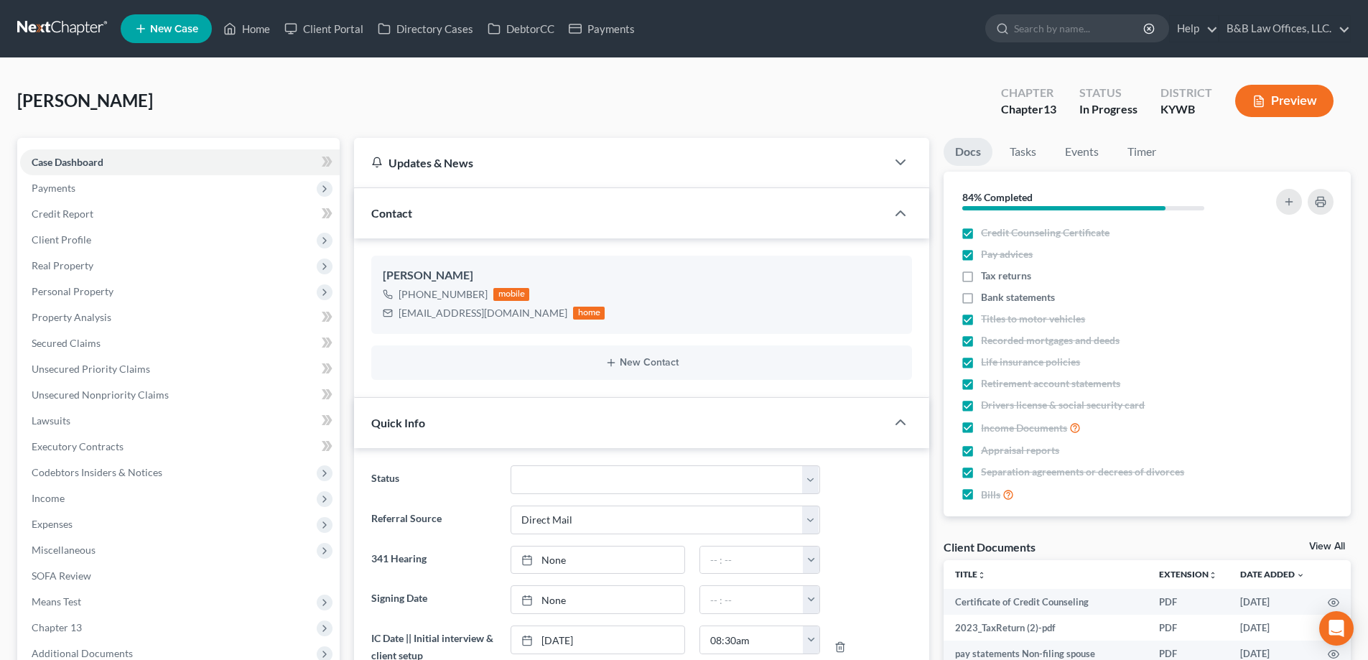
scroll to position [4385, 0]
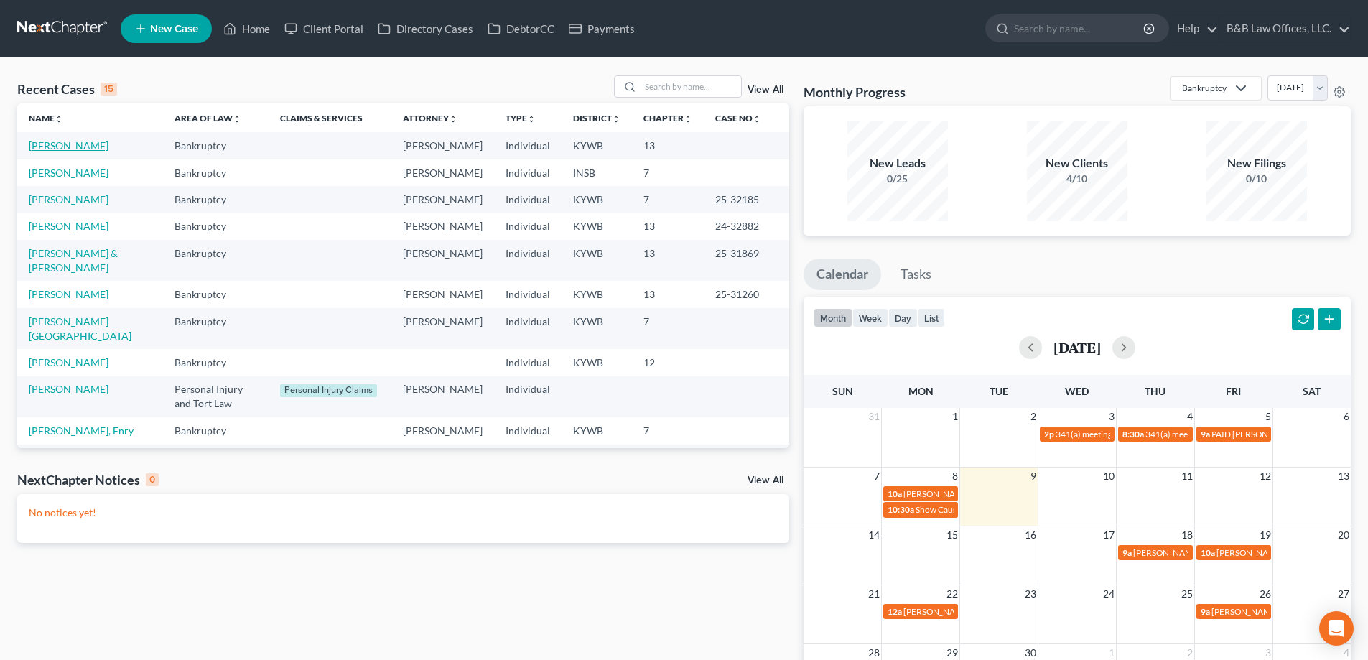
click at [57, 146] on link "[PERSON_NAME]" at bounding box center [69, 145] width 80 height 12
select select "2"
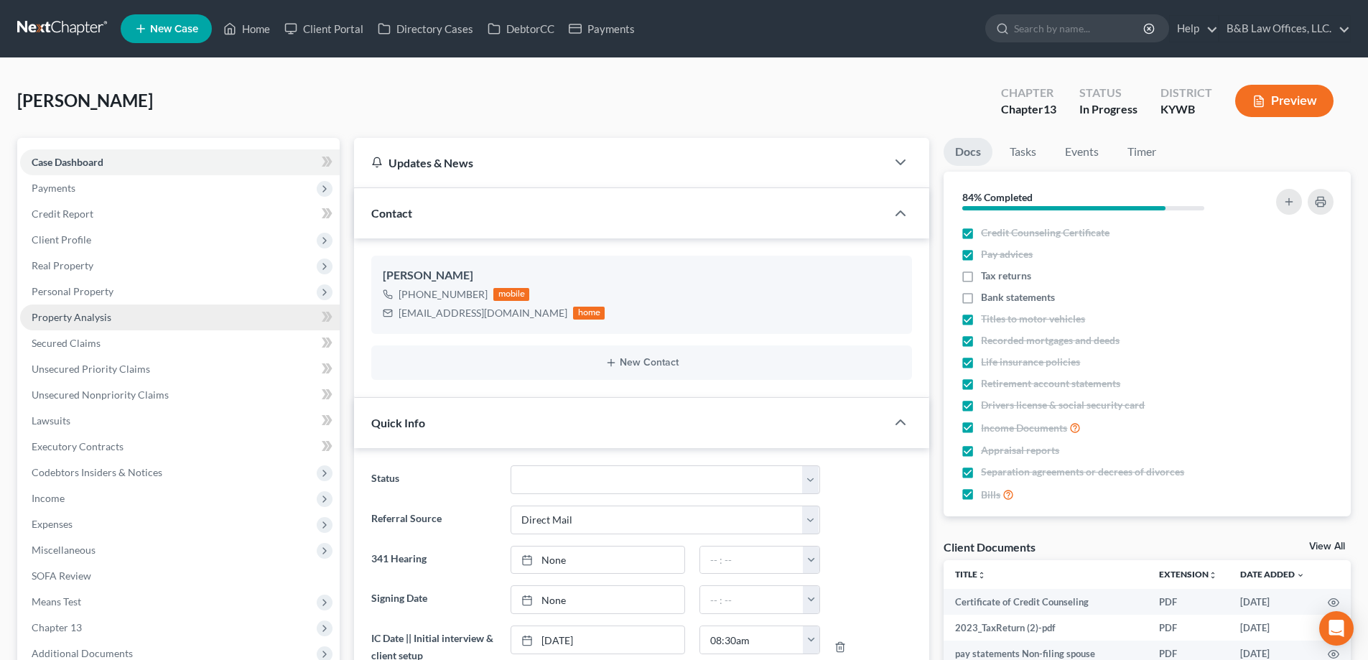
scroll to position [4150, 0]
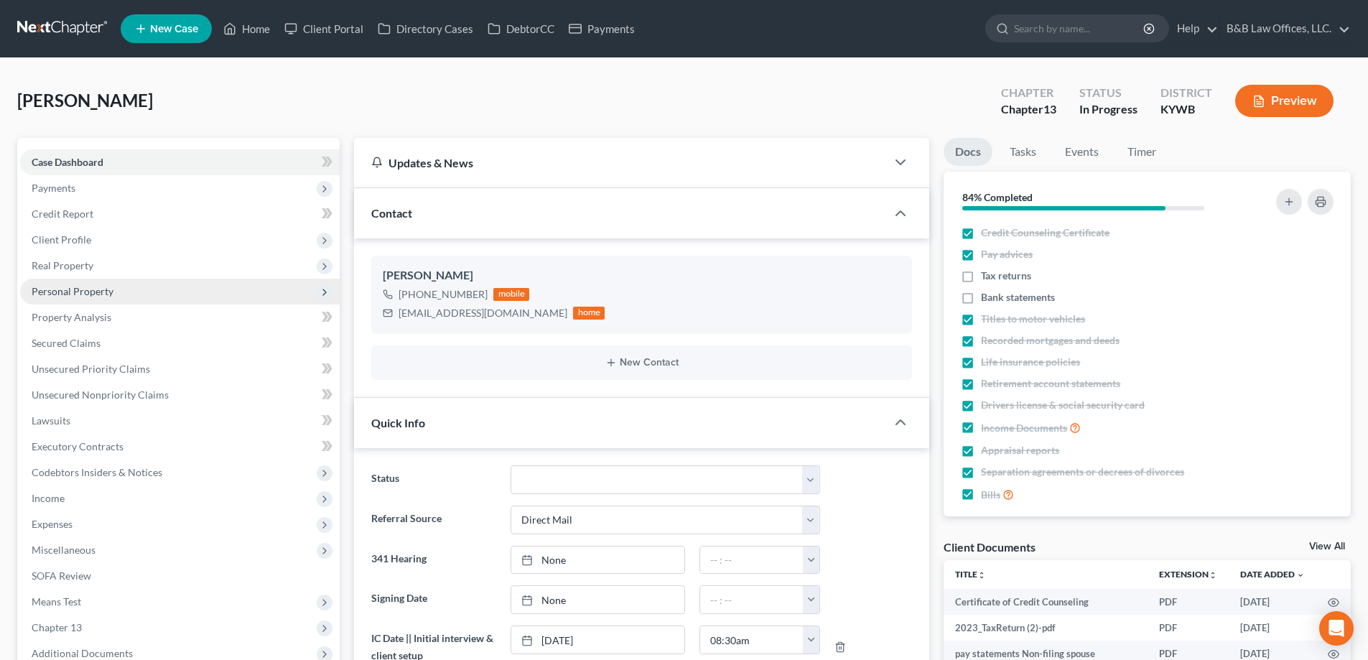
click at [83, 286] on span "Personal Property" at bounding box center [73, 291] width 82 height 12
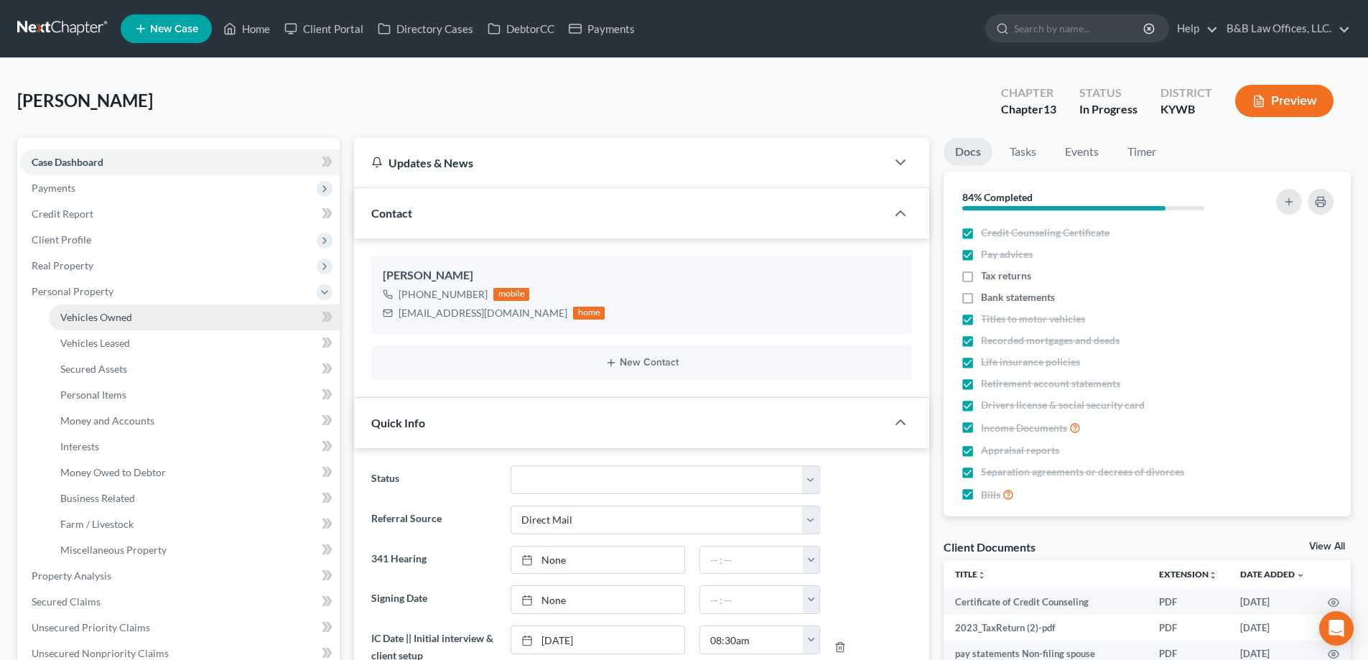
click at [109, 323] on span "Vehicles Owned" at bounding box center [96, 317] width 72 height 12
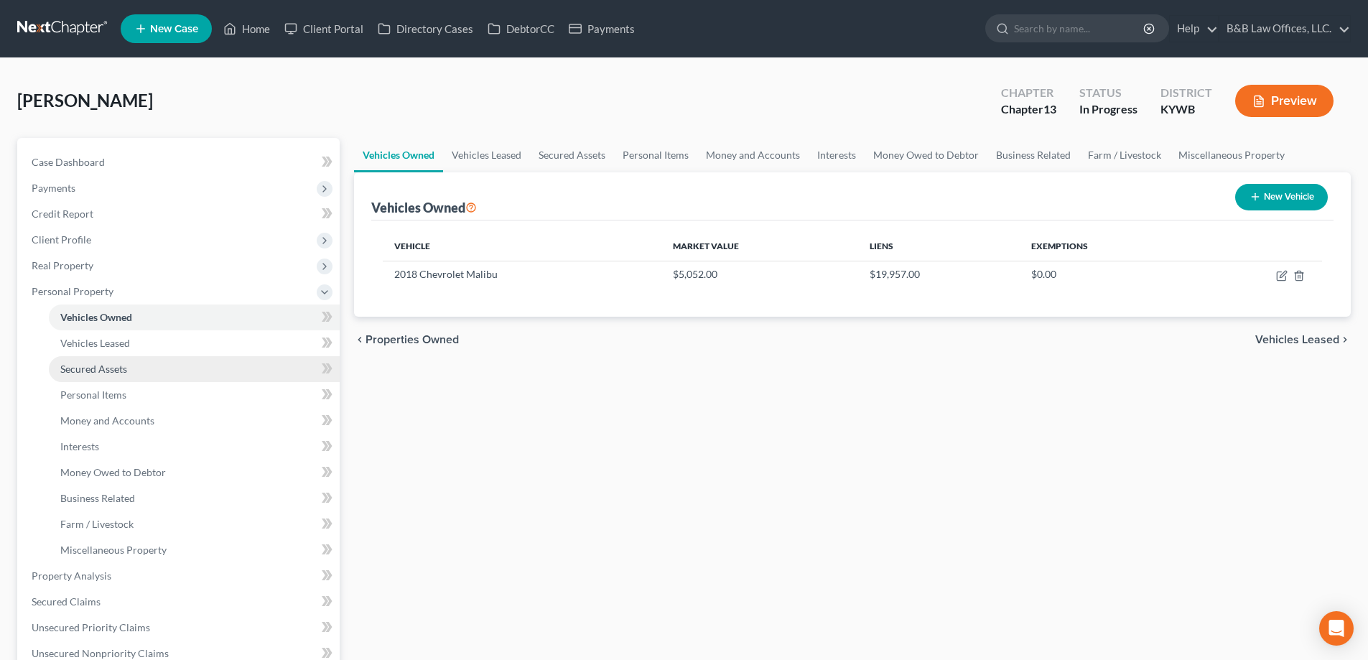
click at [99, 367] on span "Secured Assets" at bounding box center [93, 369] width 67 height 12
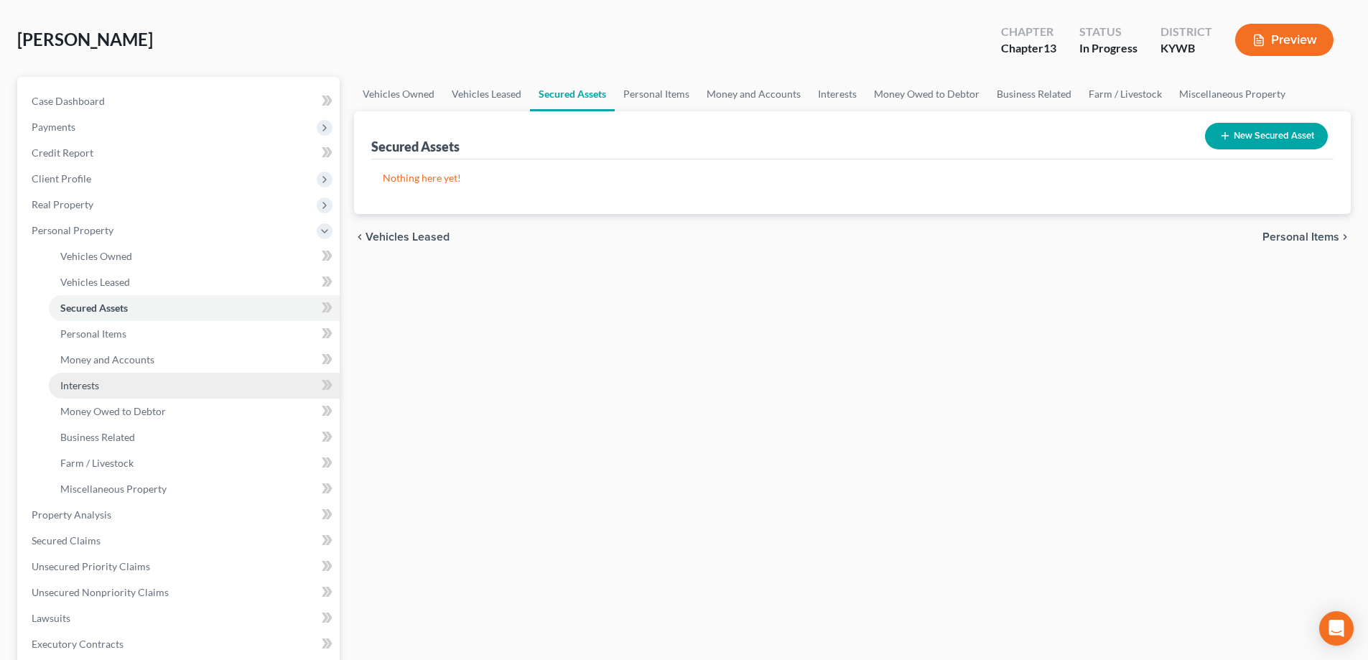
scroll to position [144, 0]
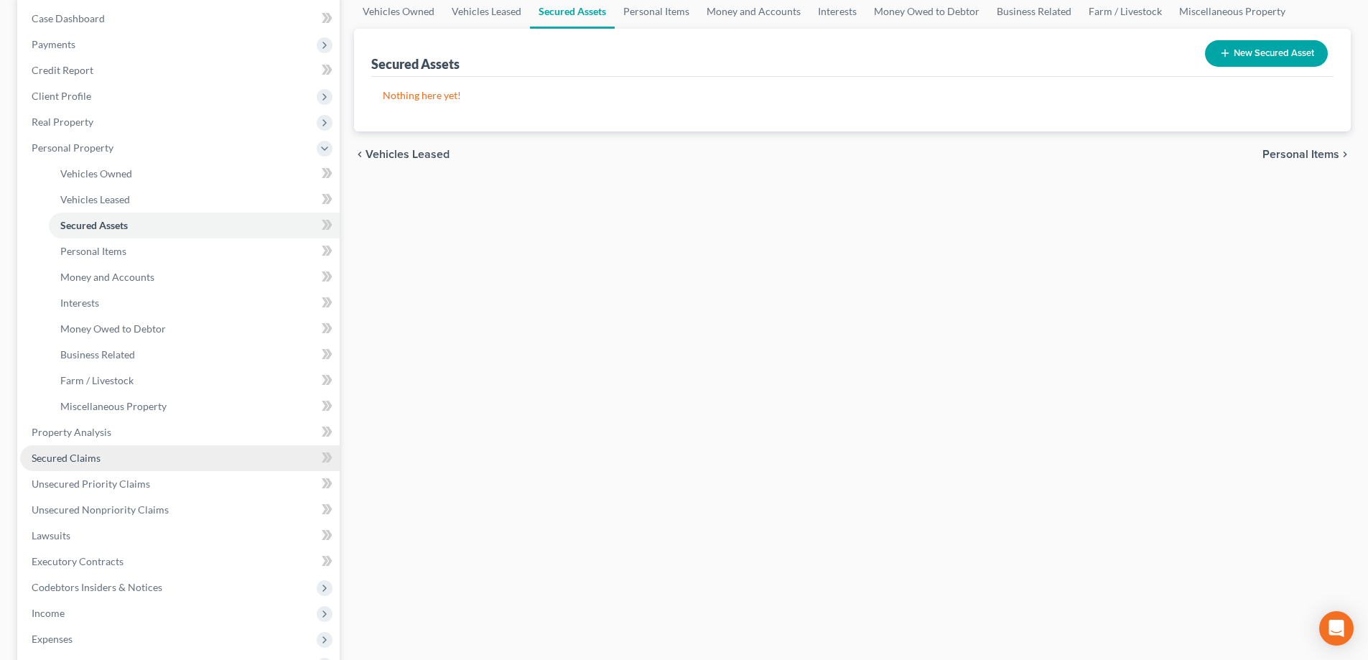
click at [100, 452] on link "Secured Claims" at bounding box center [180, 458] width 320 height 26
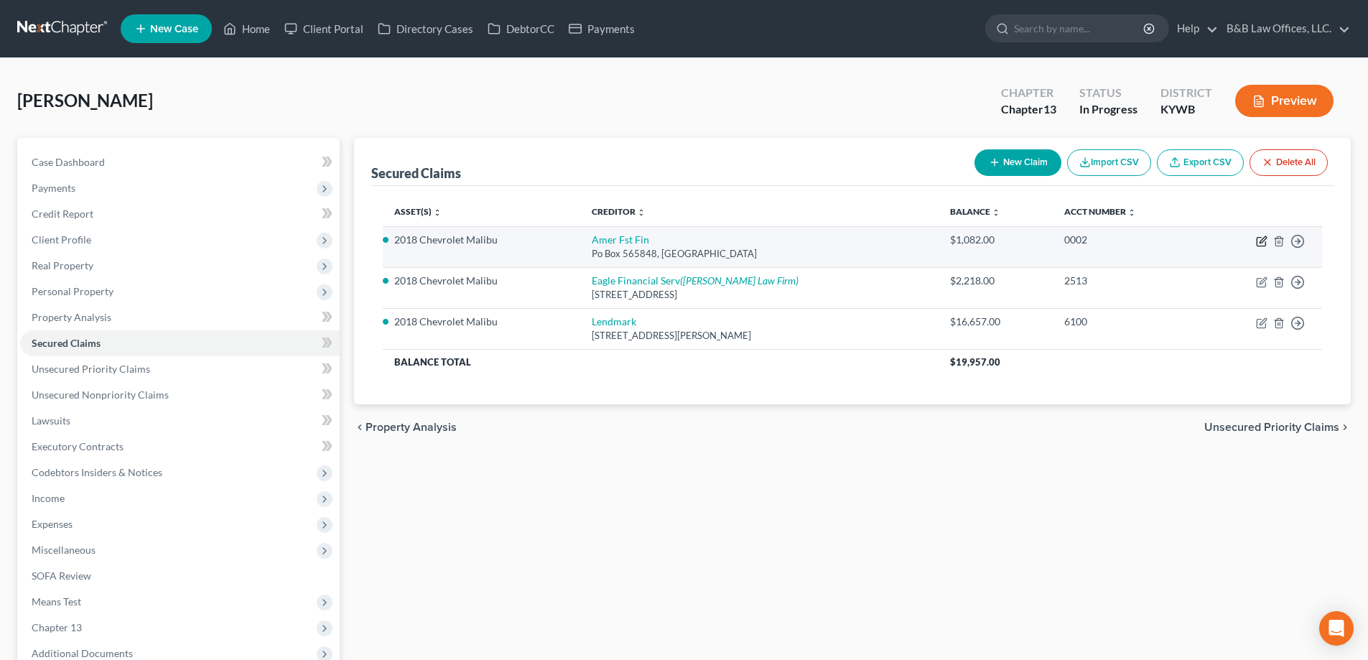
click at [1263, 238] on icon "button" at bounding box center [1263, 239] width 6 height 6
select select "45"
select select "2"
select select "0"
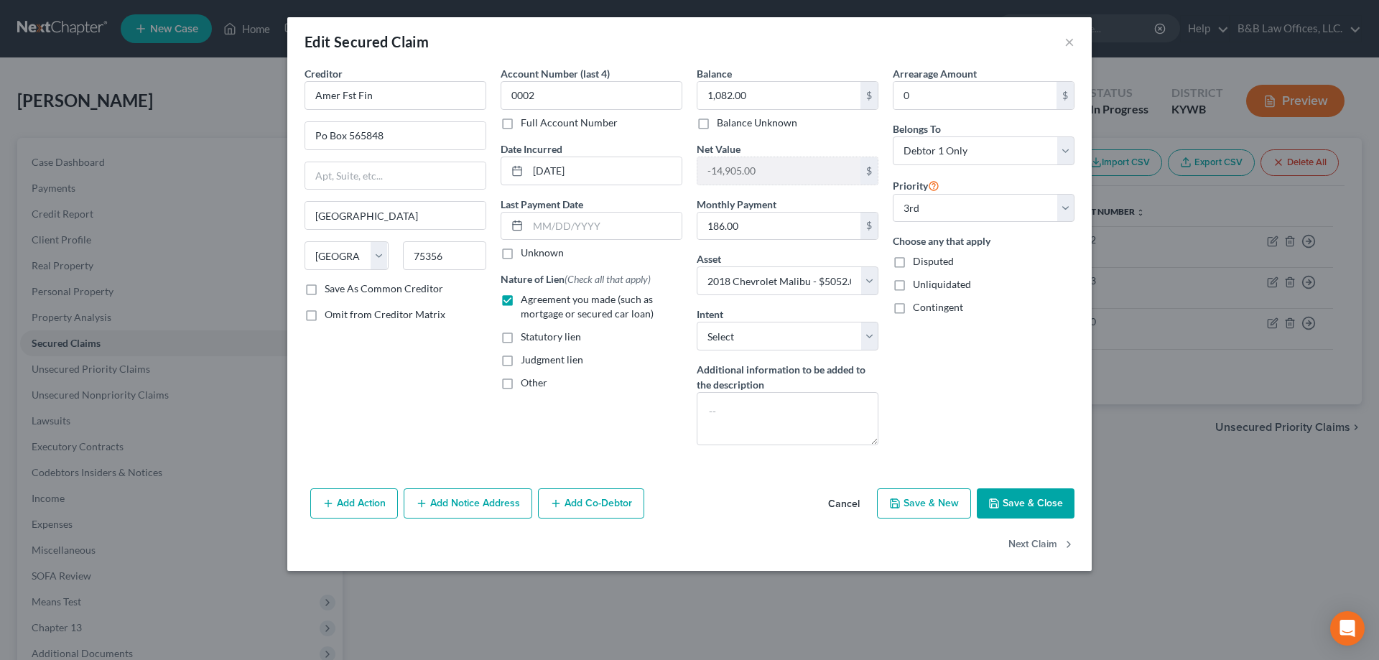
click at [1046, 504] on button "Save & Close" at bounding box center [1026, 503] width 98 height 30
select select
select select "2"
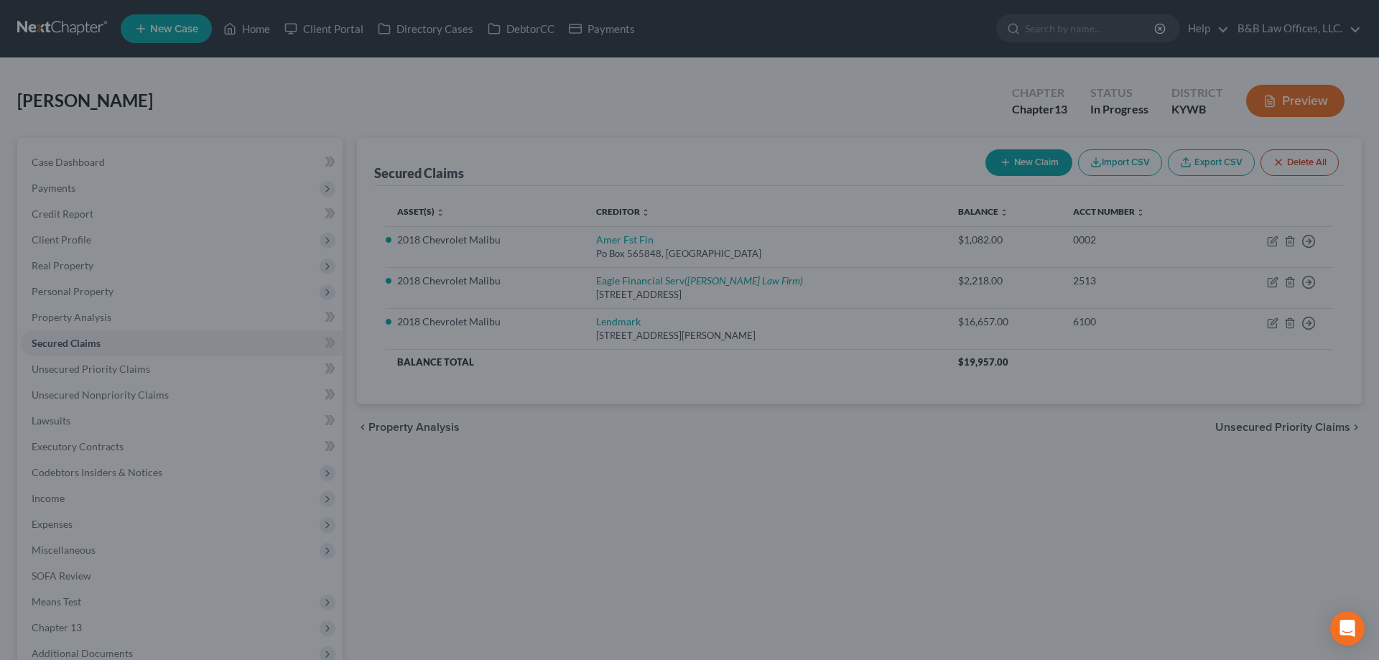
select select "2"
select select "0"
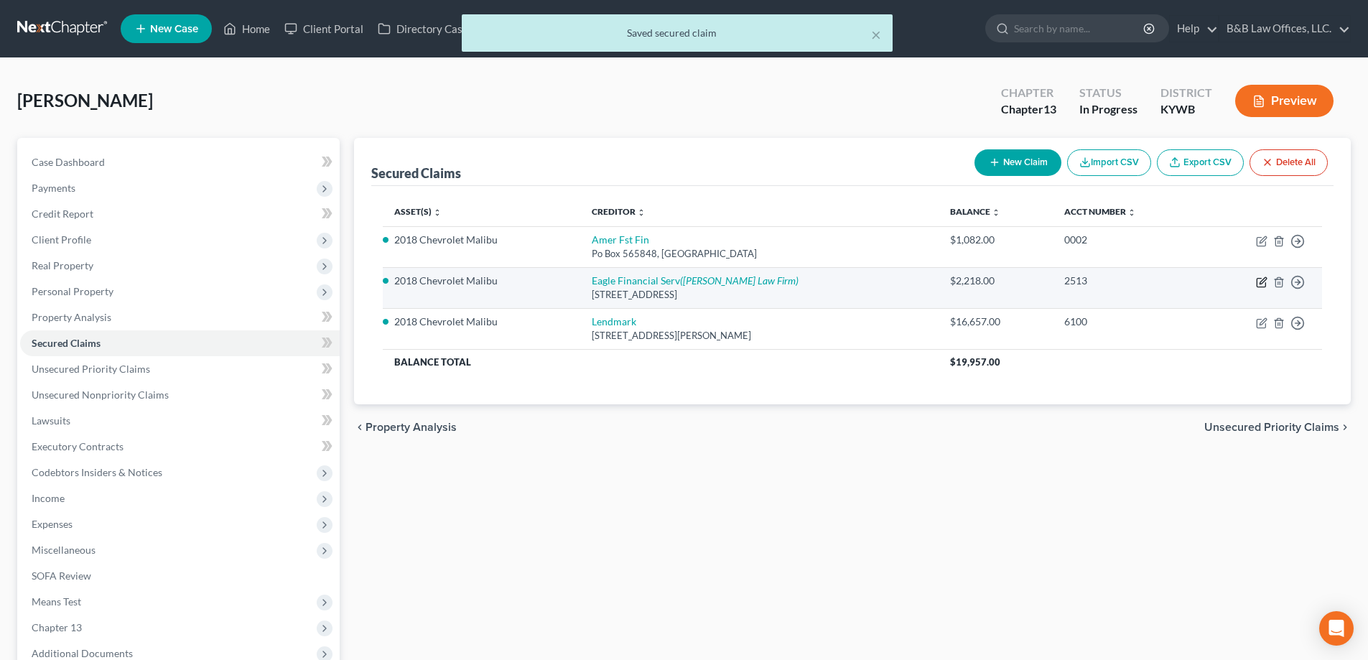
click at [1263, 280] on icon "button" at bounding box center [1261, 282] width 11 height 11
select select "18"
select select "2"
select select "0"
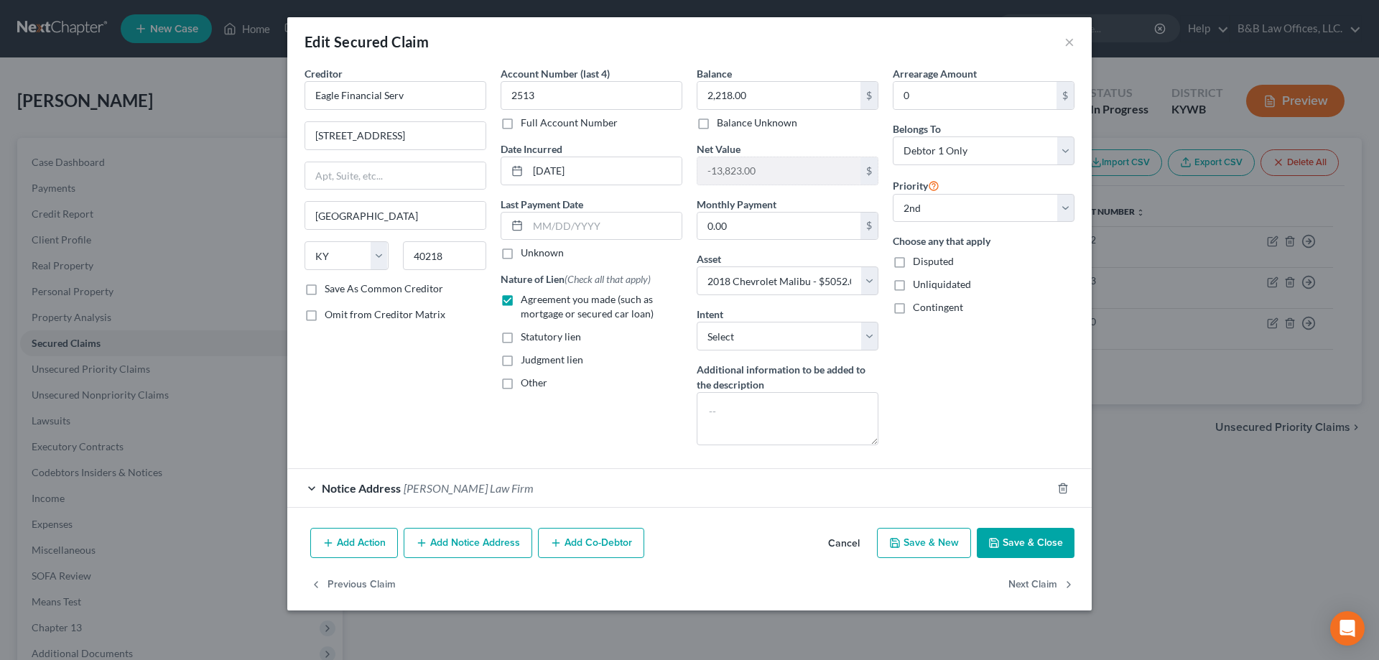
click at [937, 544] on button "Save & New" at bounding box center [924, 543] width 94 height 30
select select
select select "0"
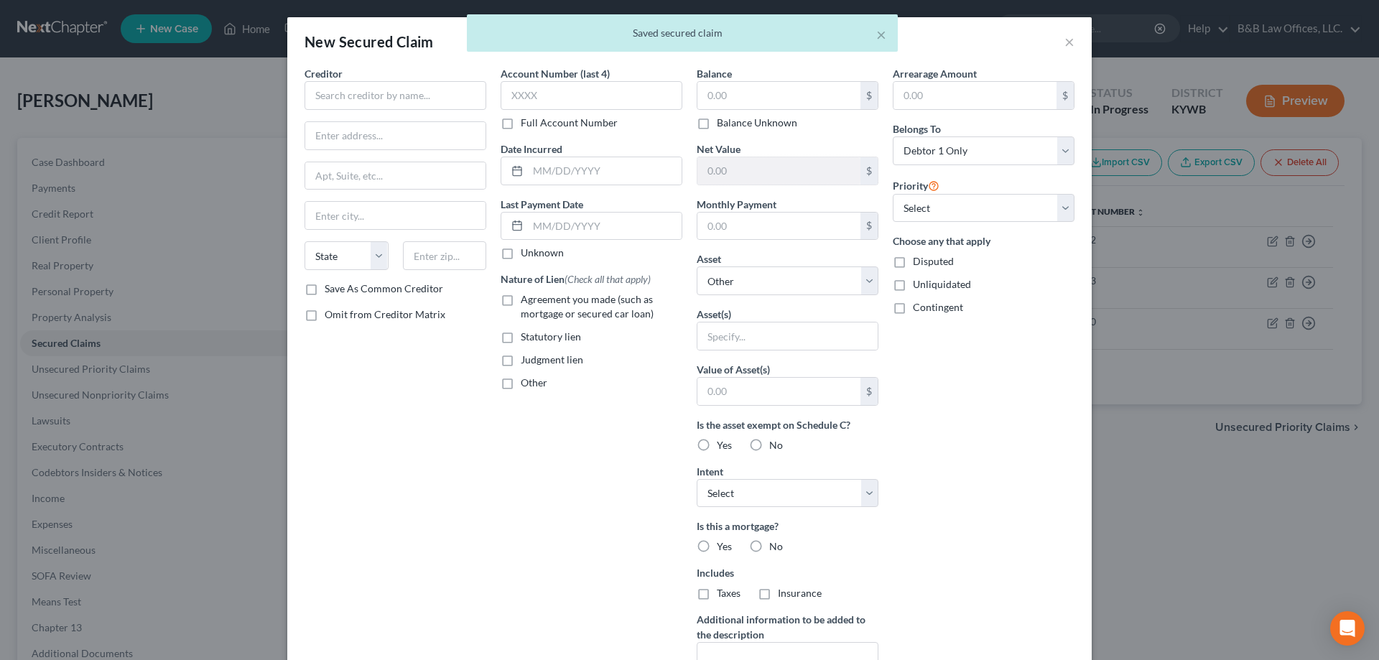
click at [1063, 42] on div "× Saved secured claim" at bounding box center [682, 36] width 1379 height 45
click at [1049, 37] on div "× Saved secured claim" at bounding box center [682, 36] width 1379 height 45
click at [1064, 40] on div "× Saved secured claim" at bounding box center [682, 36] width 1379 height 45
click at [1064, 45] on div "× Saved secured claim" at bounding box center [682, 36] width 1379 height 45
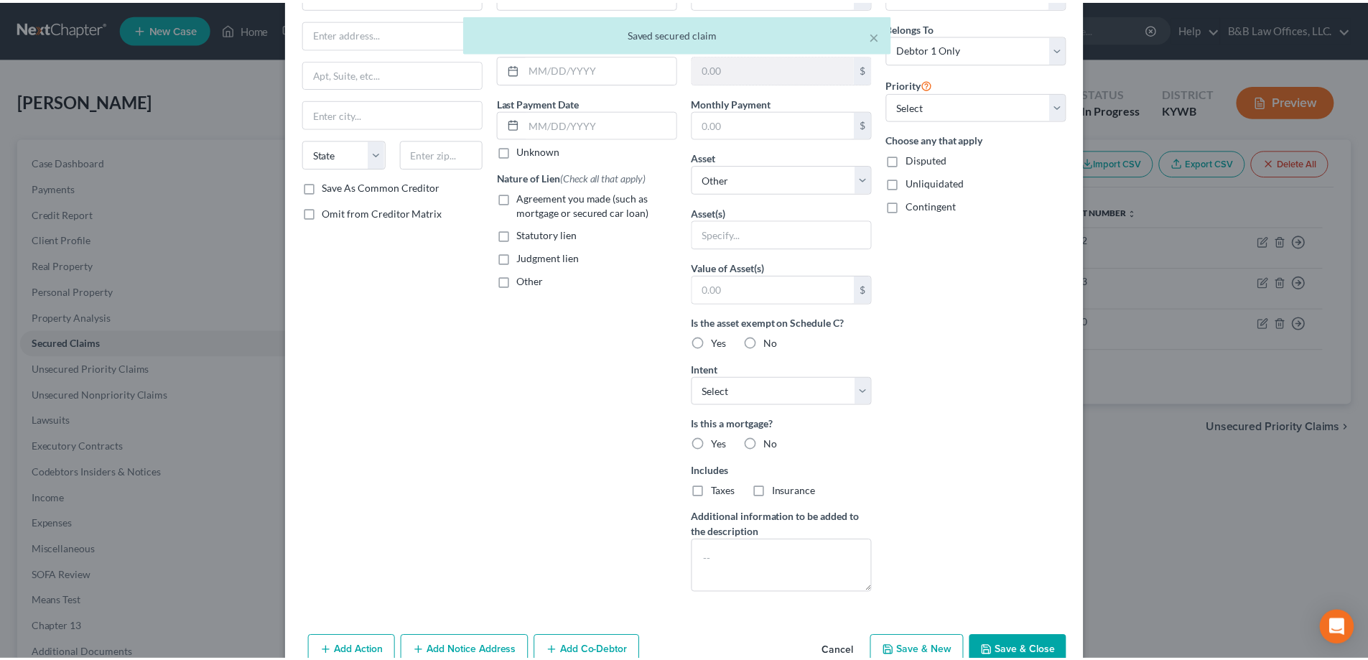
scroll to position [137, 0]
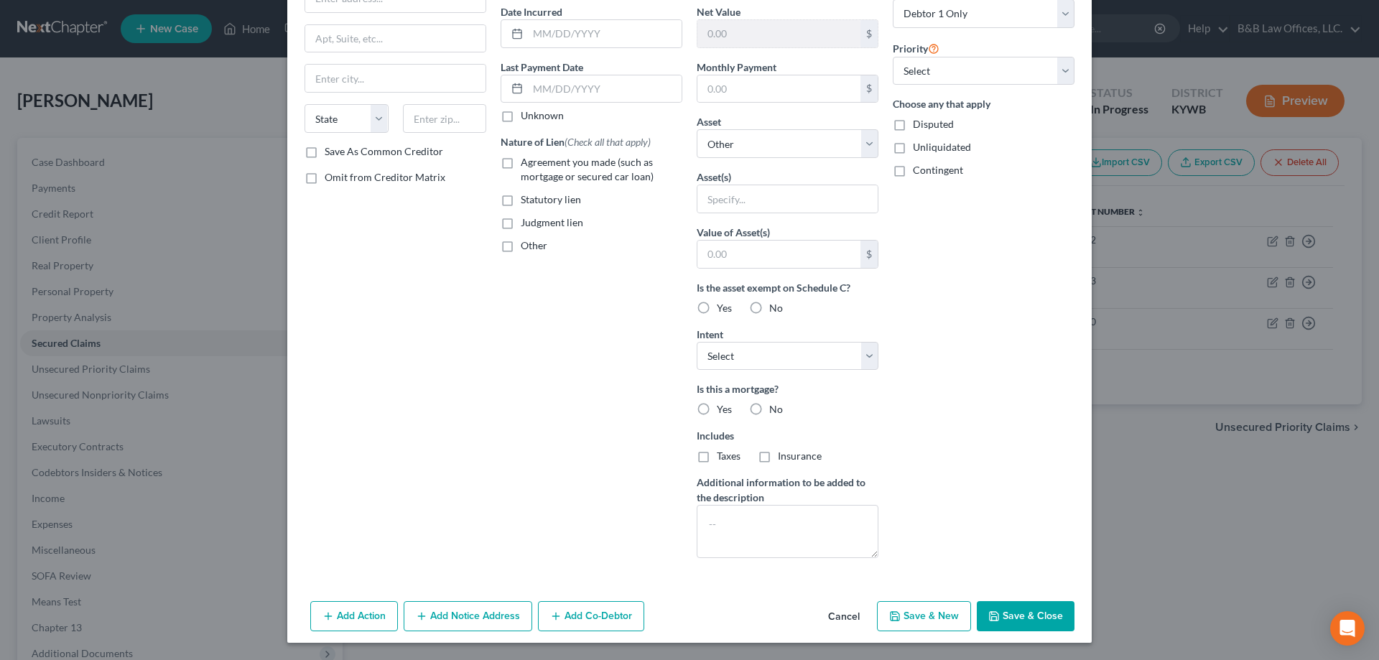
click at [853, 618] on button "Cancel" at bounding box center [844, 617] width 55 height 29
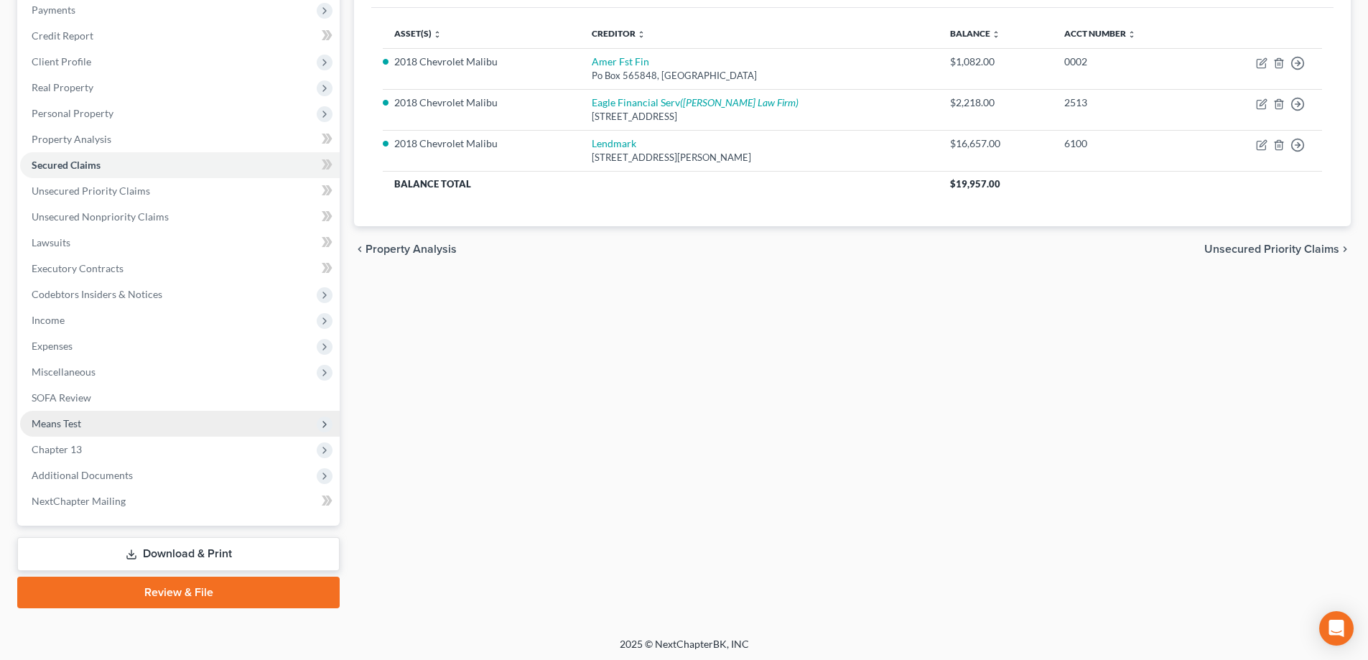
scroll to position [181, 0]
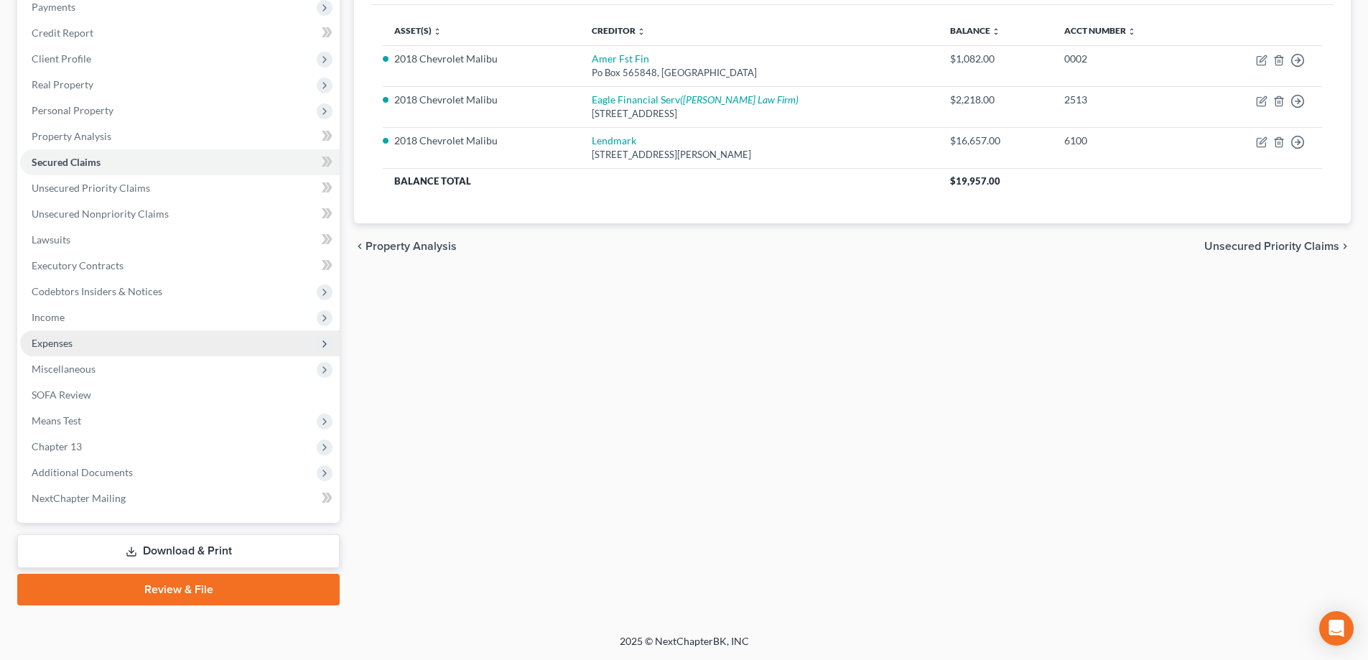
click at [78, 342] on span "Expenses" at bounding box center [180, 343] width 320 height 26
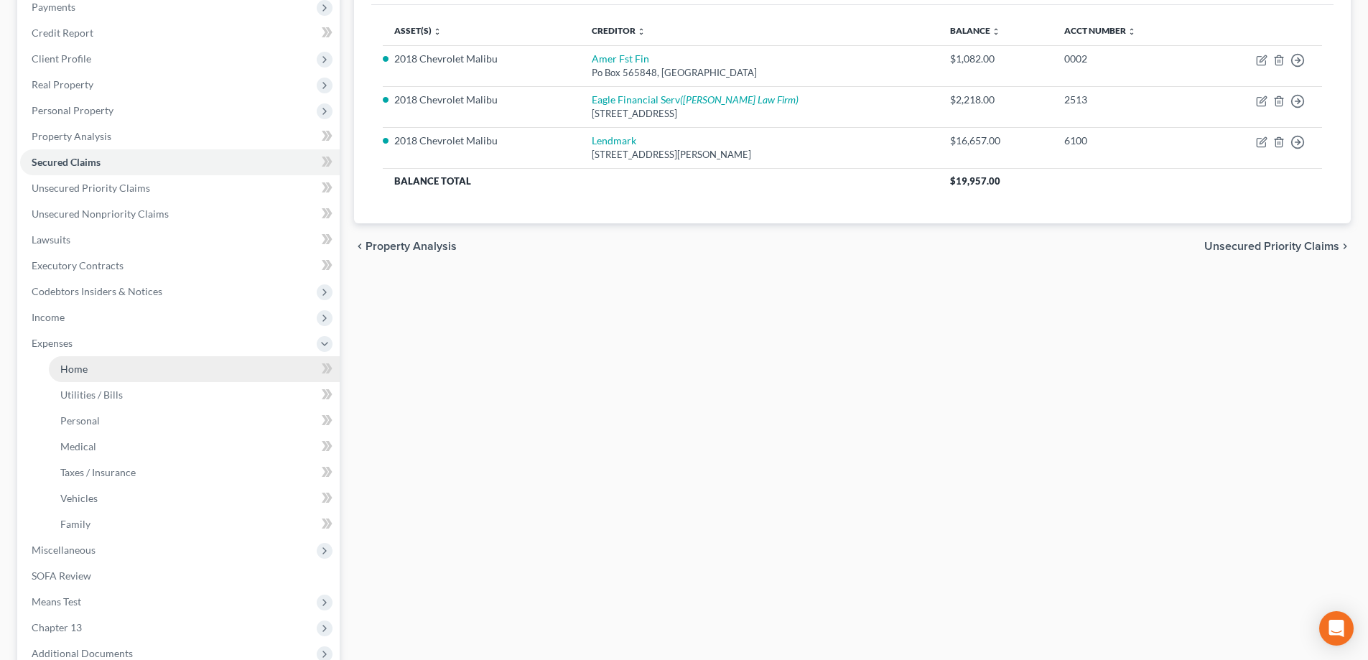
click at [83, 366] on span "Home" at bounding box center [73, 369] width 27 height 12
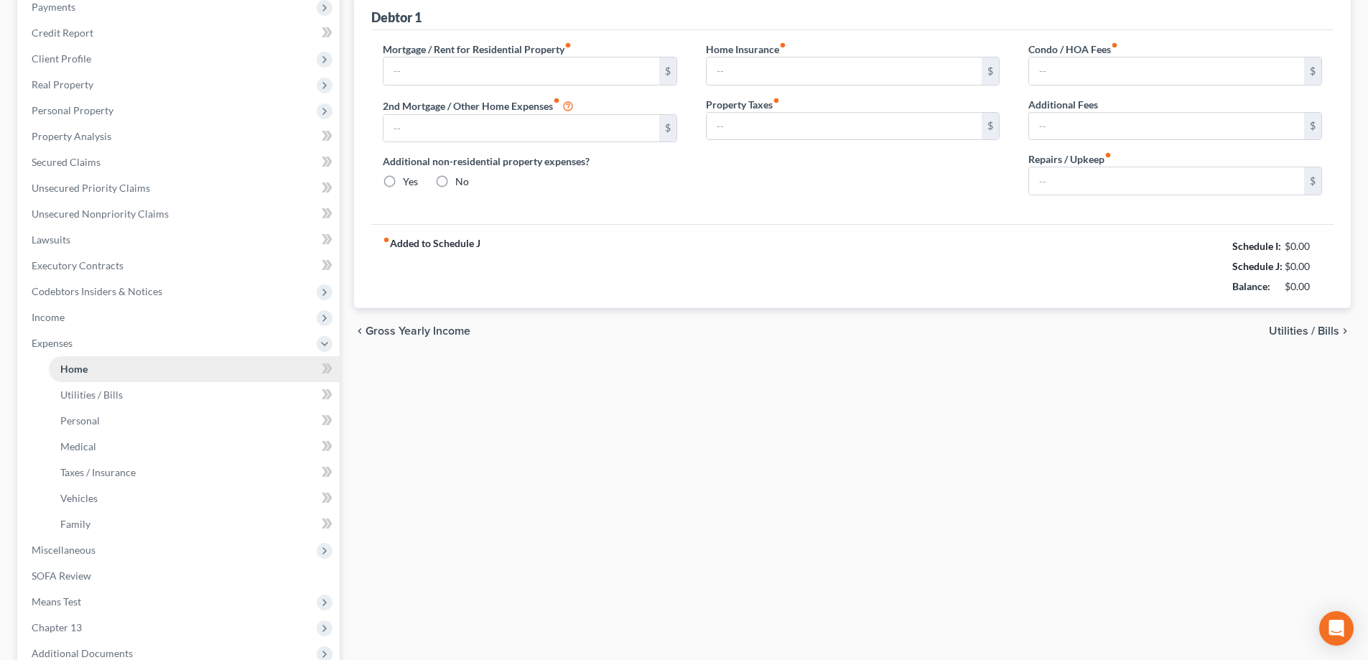
scroll to position [24, 0]
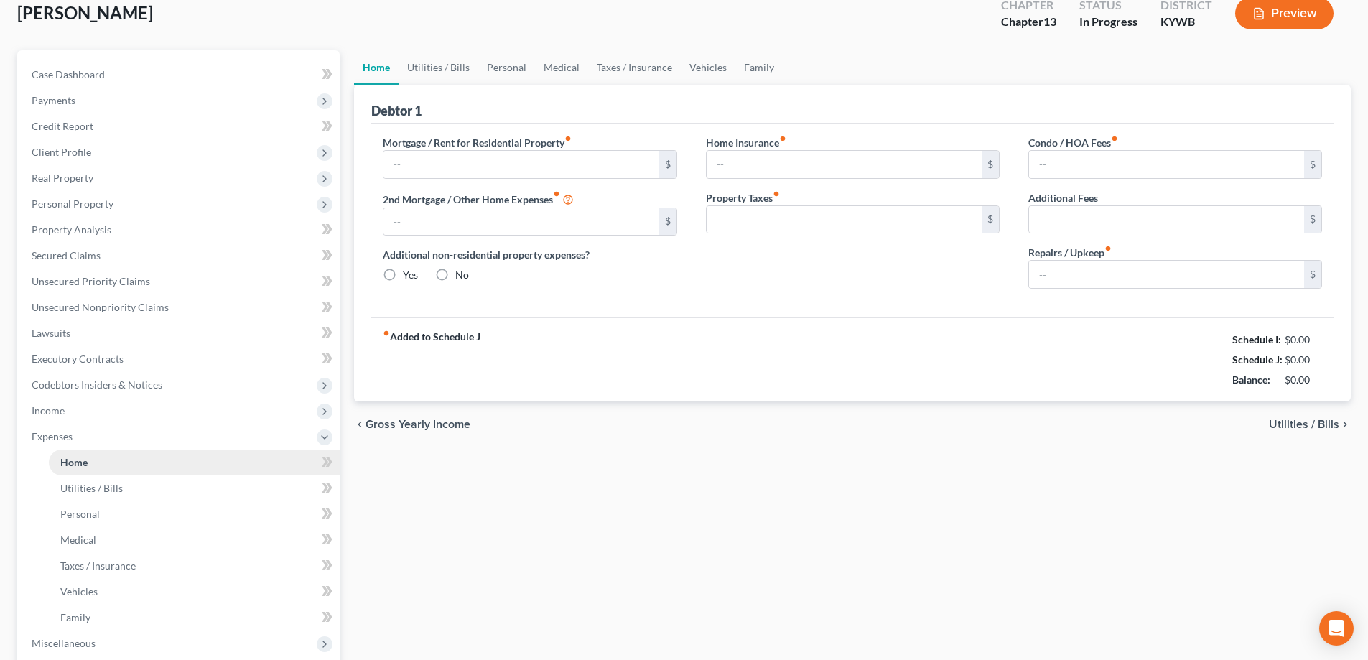
type input "0.00"
radio input "true"
type input "0.00"
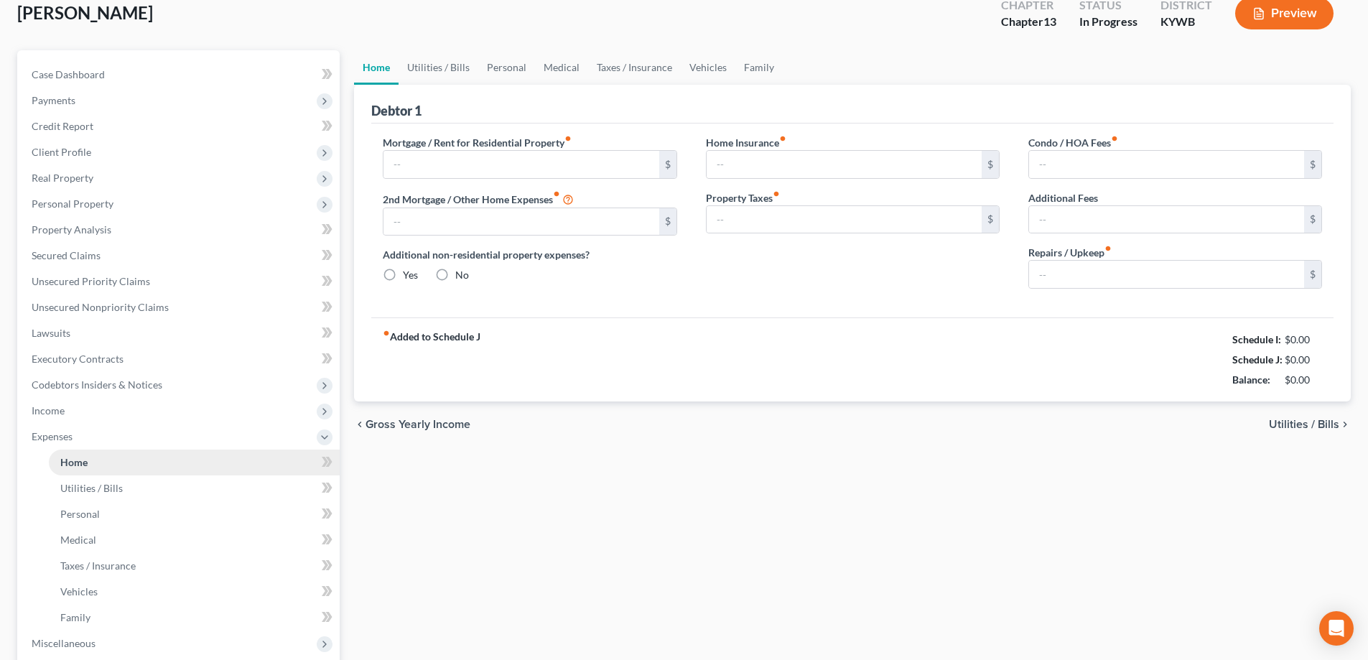
type input "0.00"
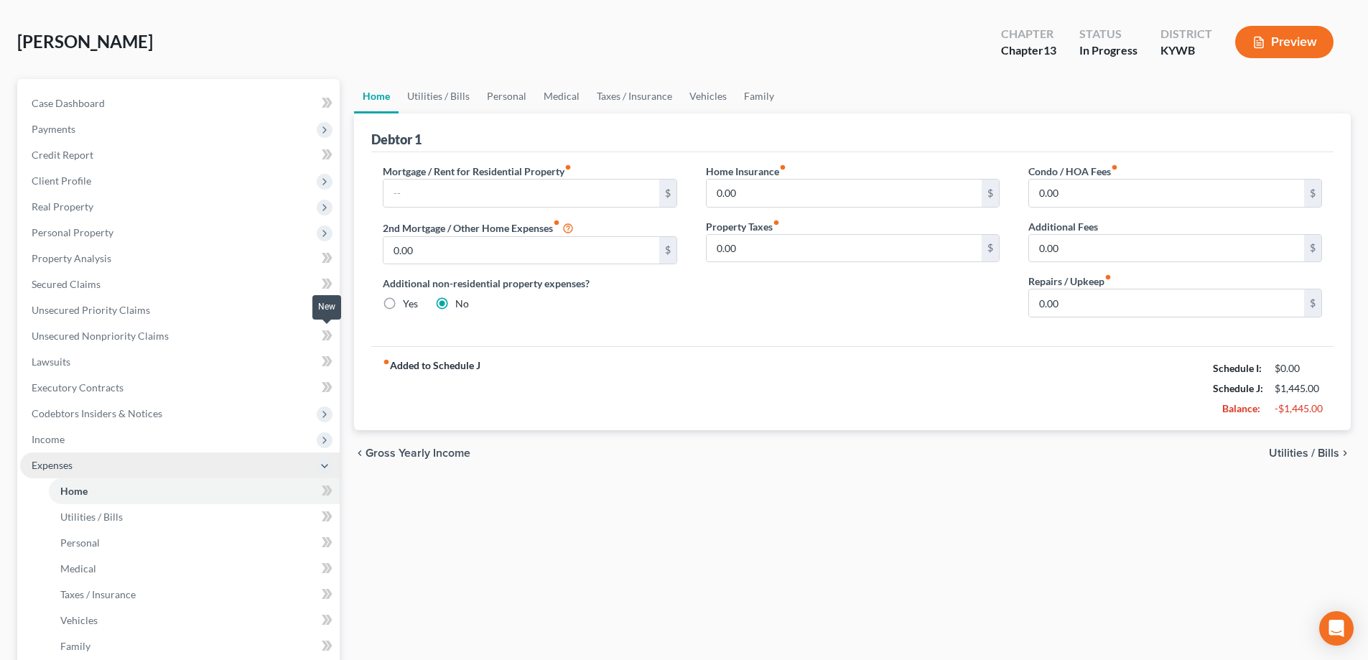
scroll to position [215, 0]
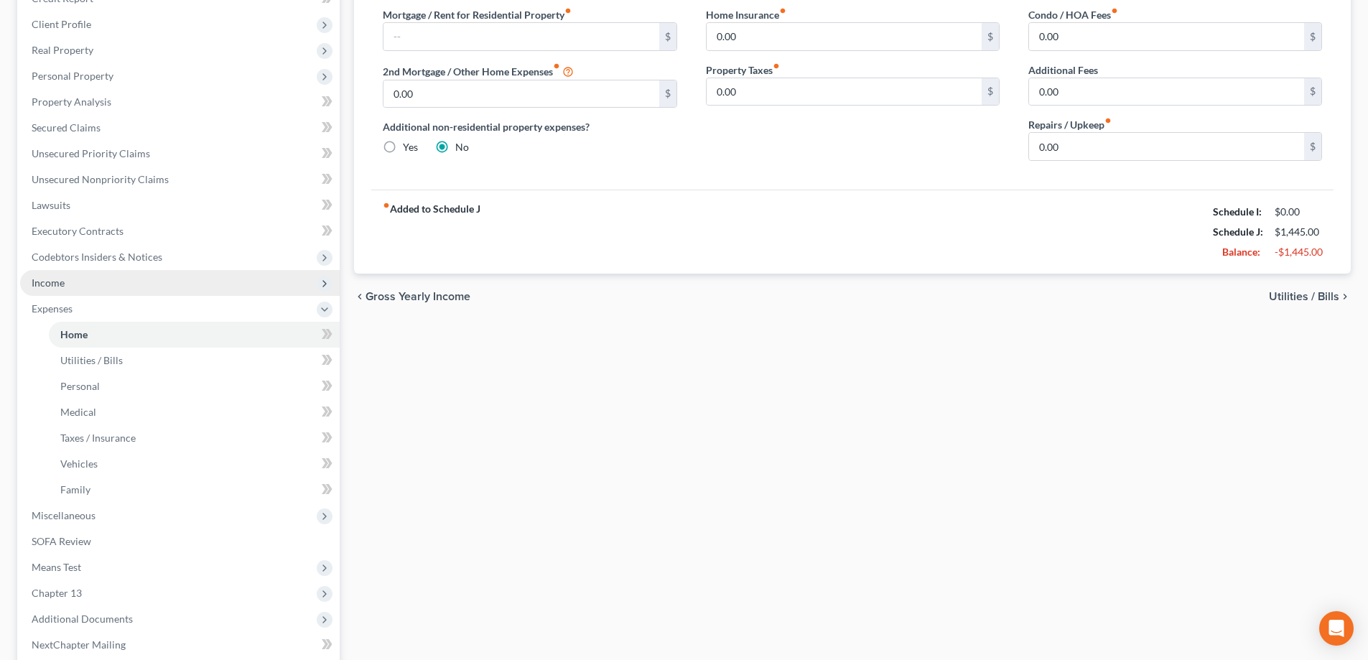
click at [108, 284] on span "Income" at bounding box center [180, 283] width 320 height 26
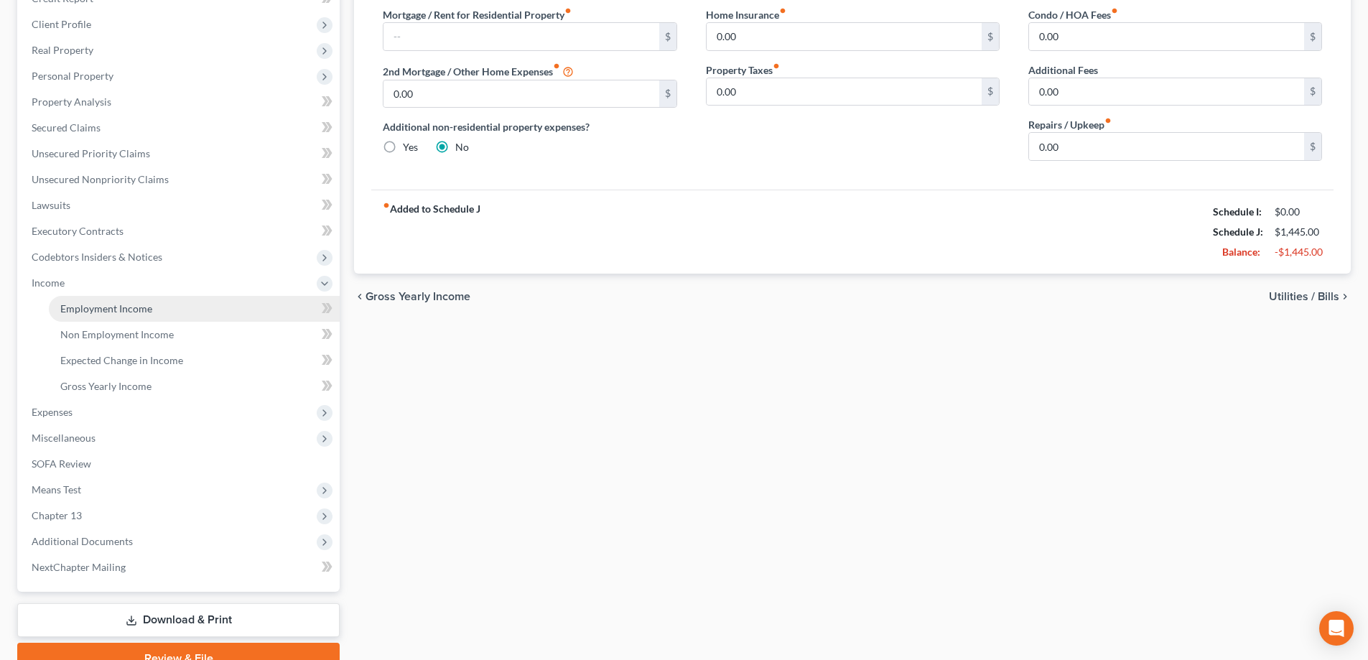
click at [113, 302] on span "Employment Income" at bounding box center [106, 308] width 92 height 12
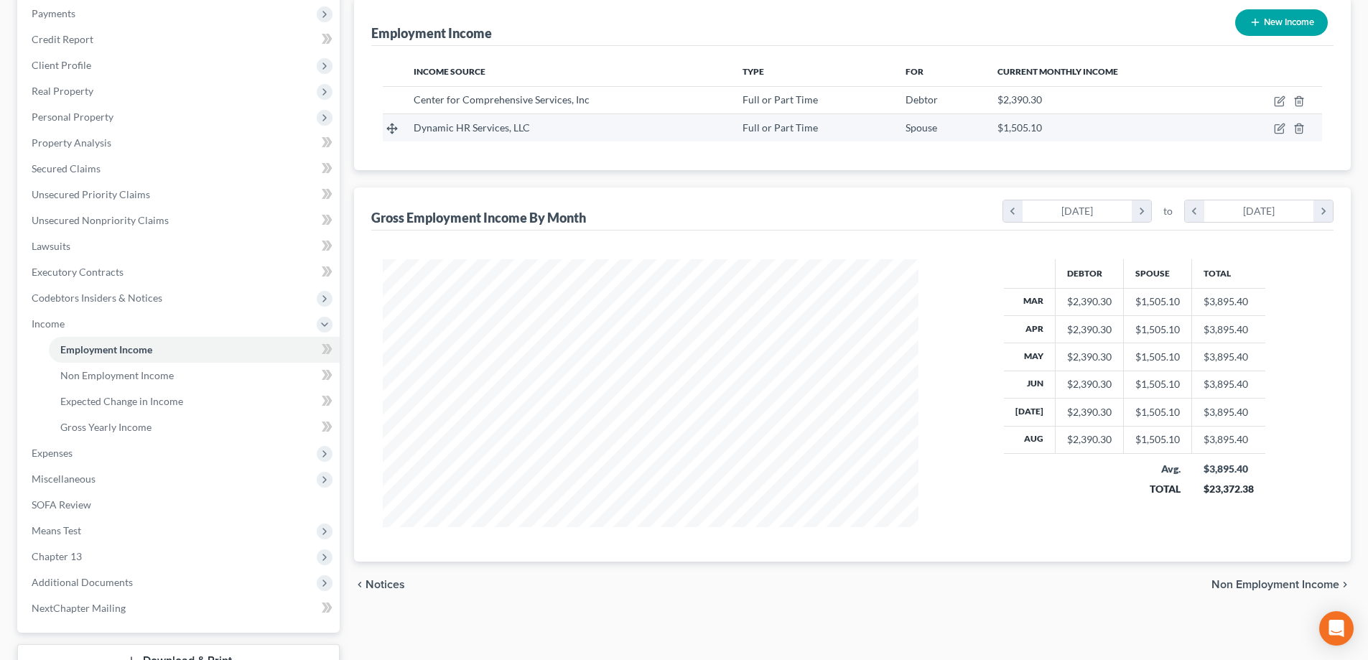
scroll to position [215, 0]
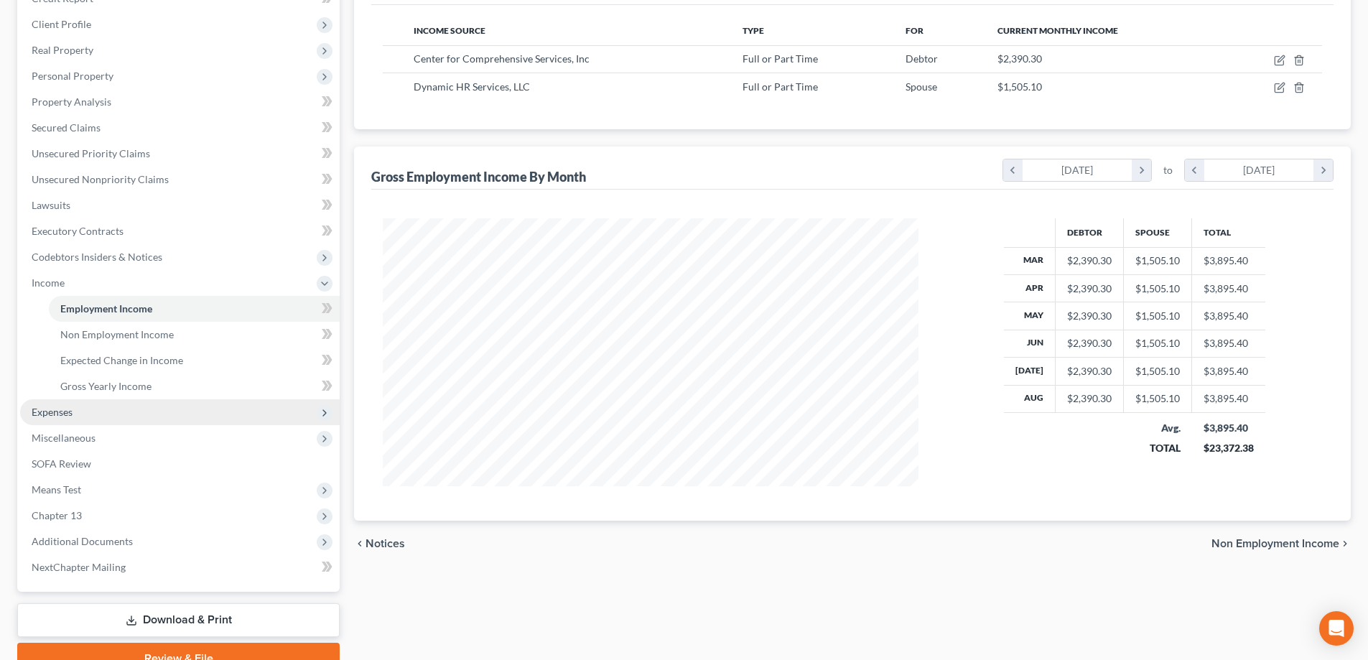
click at [60, 411] on span "Expenses" at bounding box center [52, 412] width 41 height 12
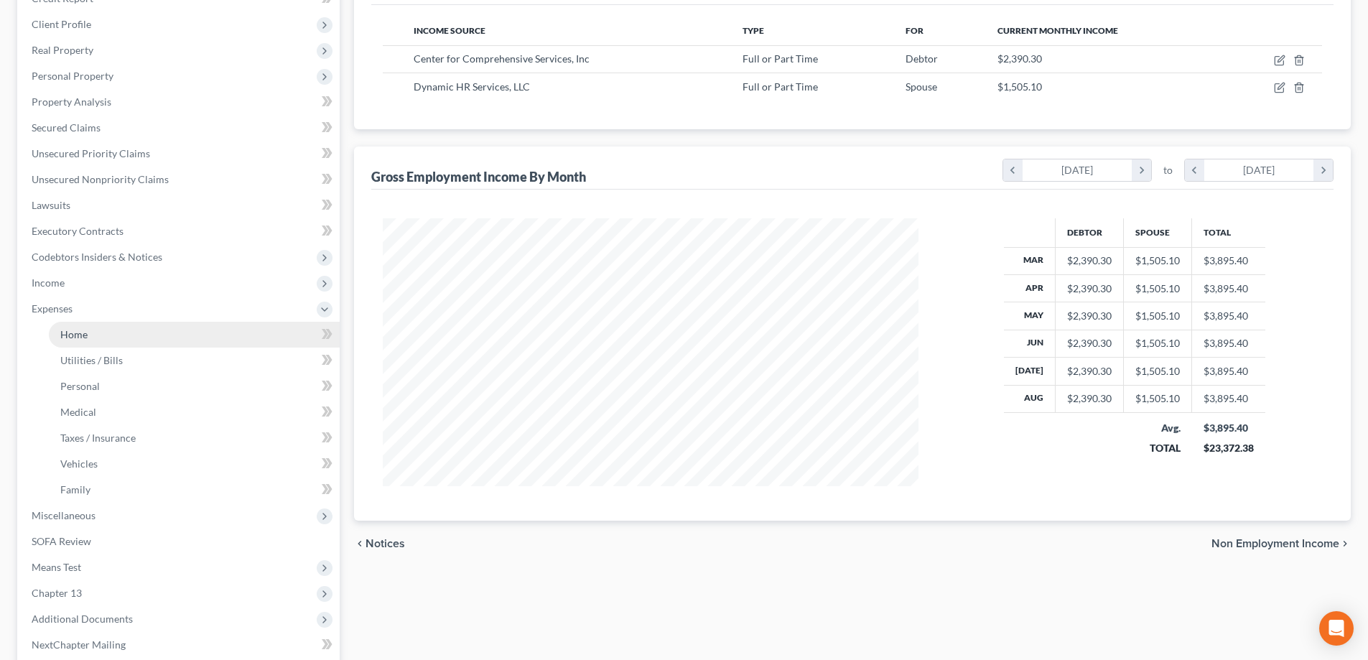
click at [101, 335] on link "Home" at bounding box center [194, 335] width 291 height 26
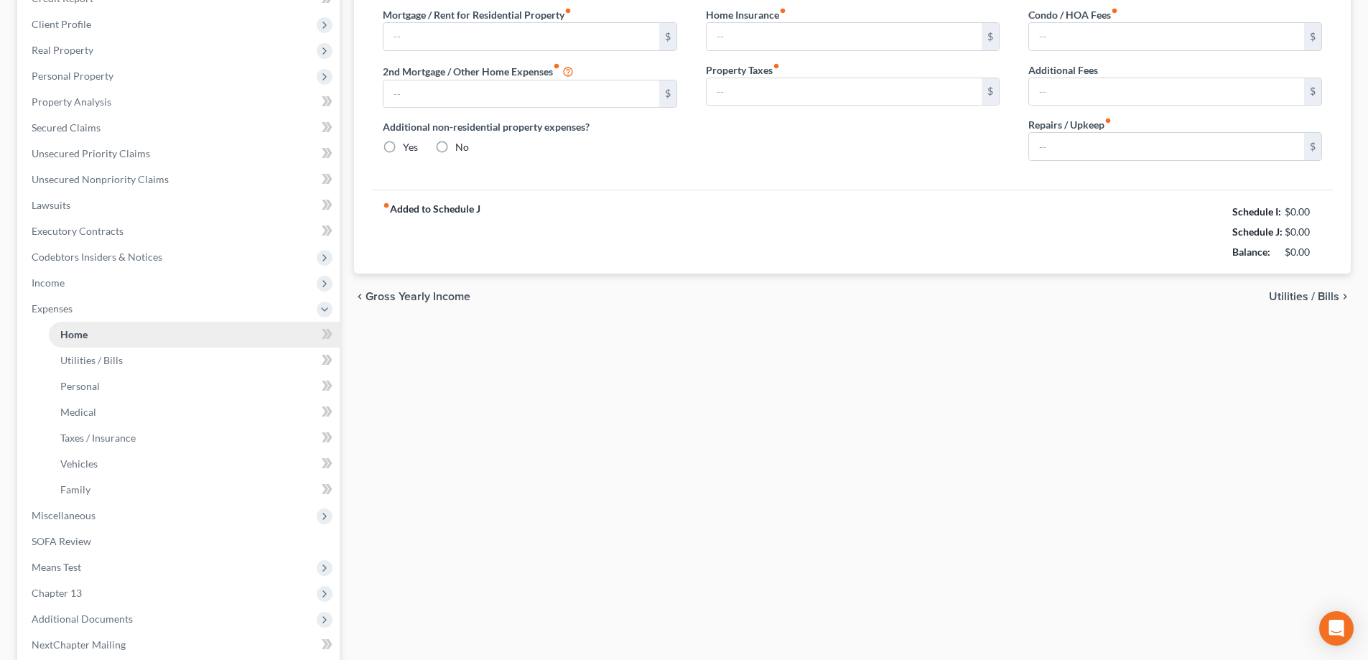
type input "0.00"
radio input "true"
type input "0.00"
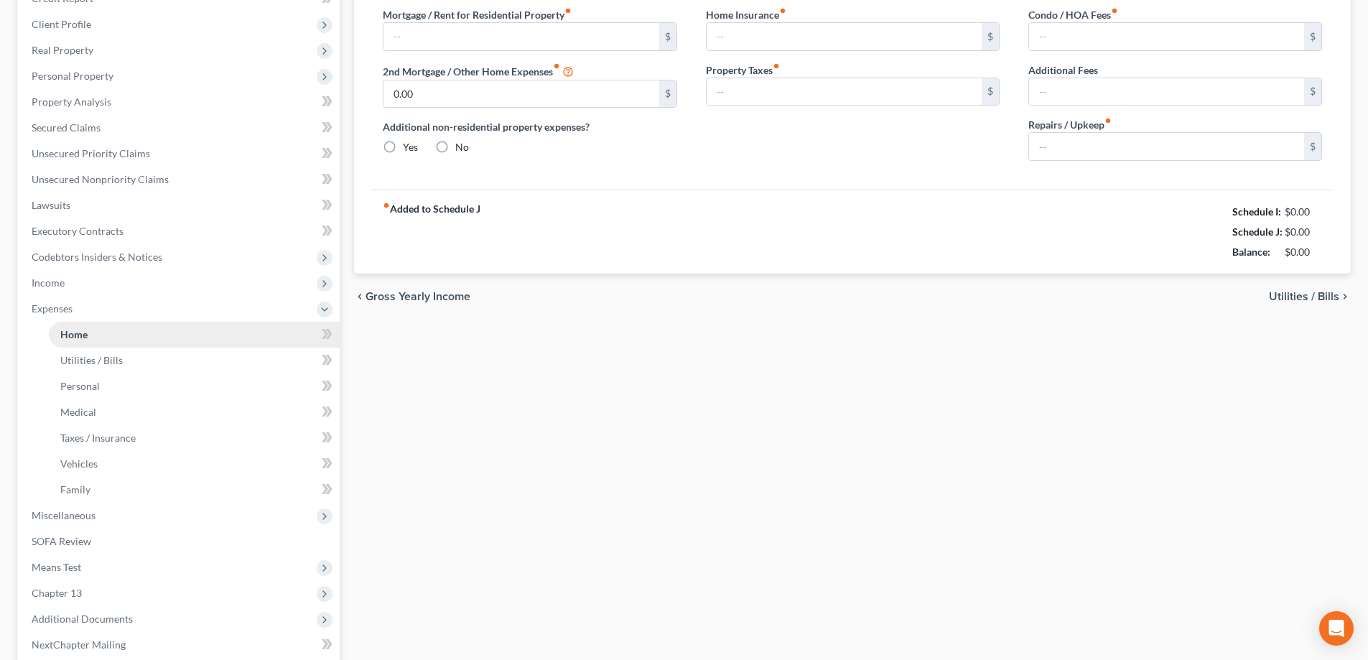
type input "0.00"
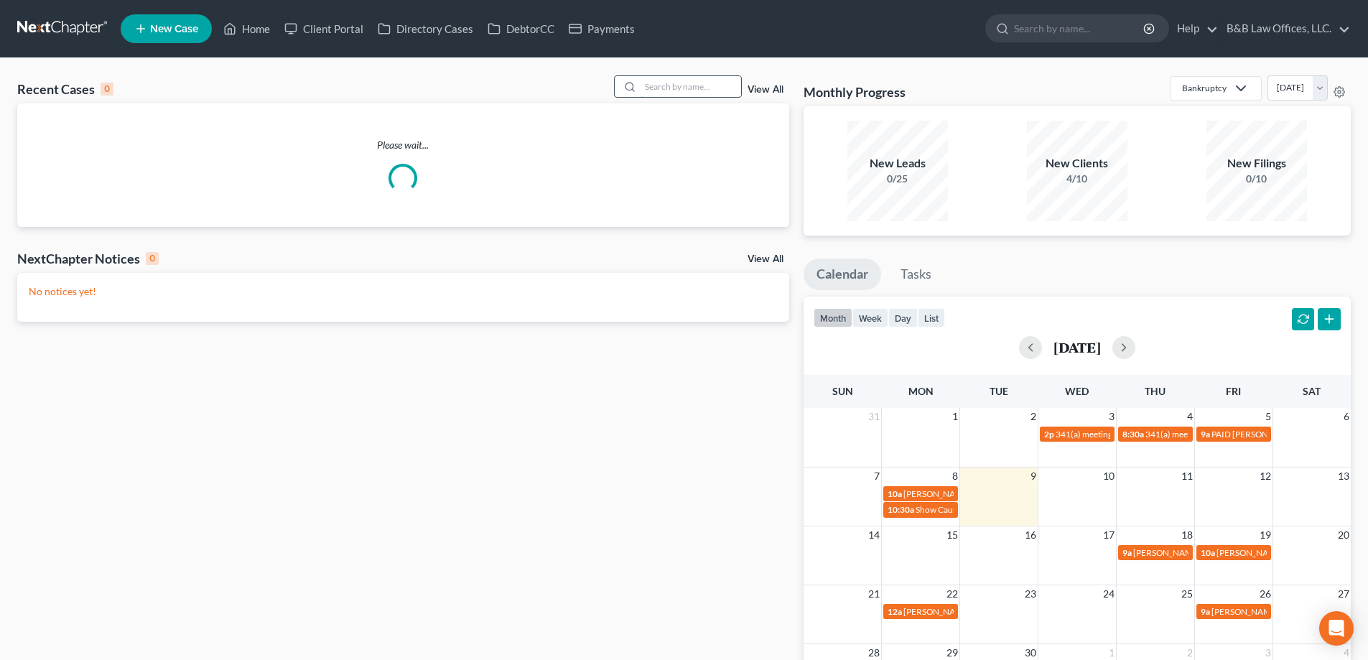
click at [671, 91] on input "search" at bounding box center [691, 86] width 101 height 21
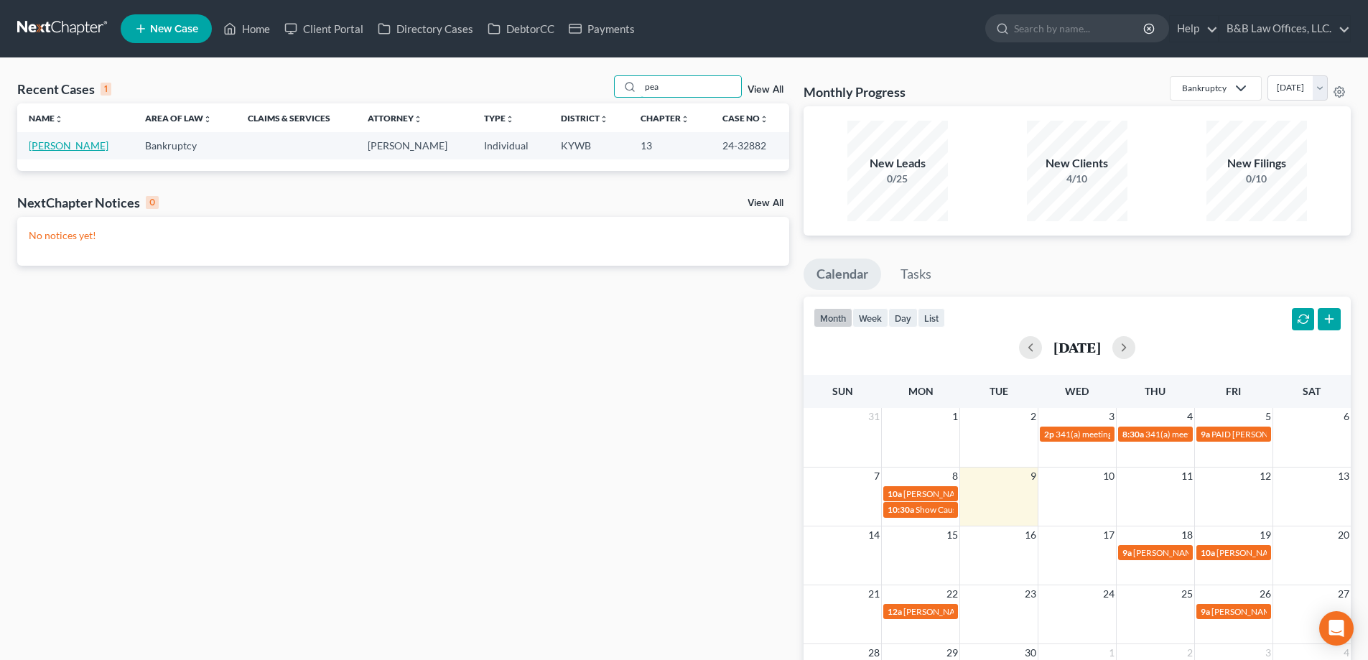
type input "pea"
click at [45, 147] on link "[PERSON_NAME]" at bounding box center [69, 145] width 80 height 12
select select "2"
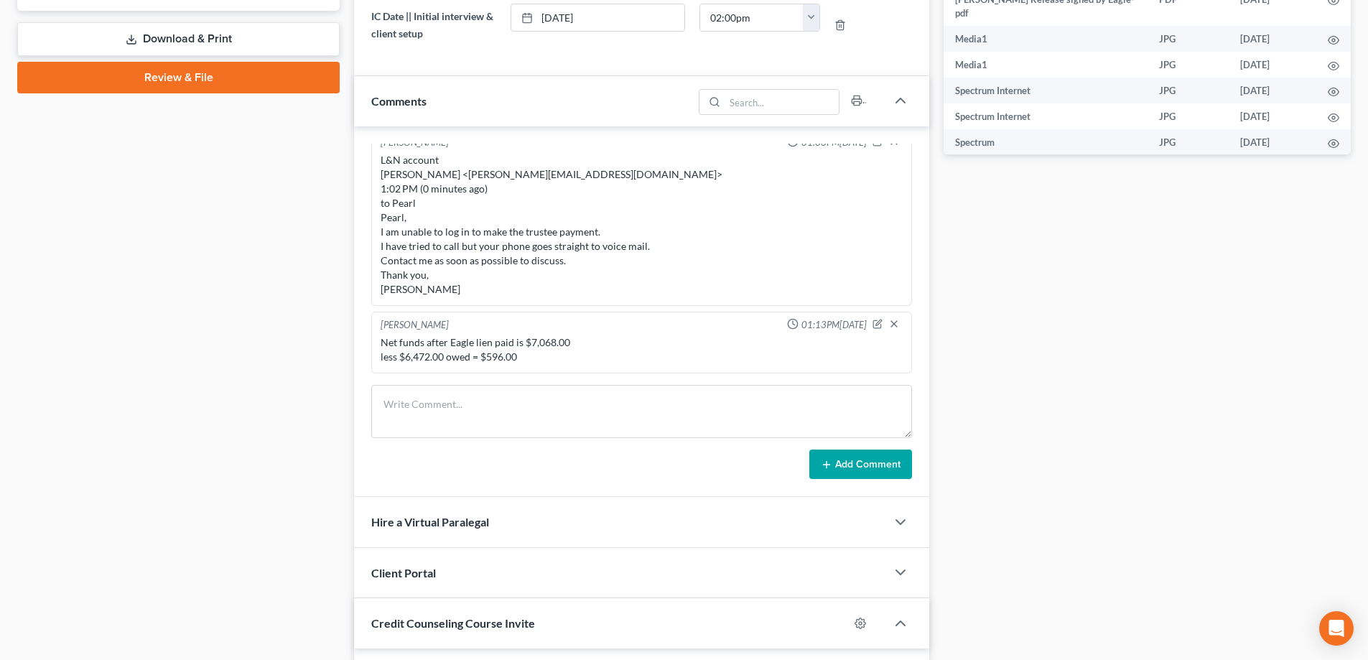
scroll to position [667, 0]
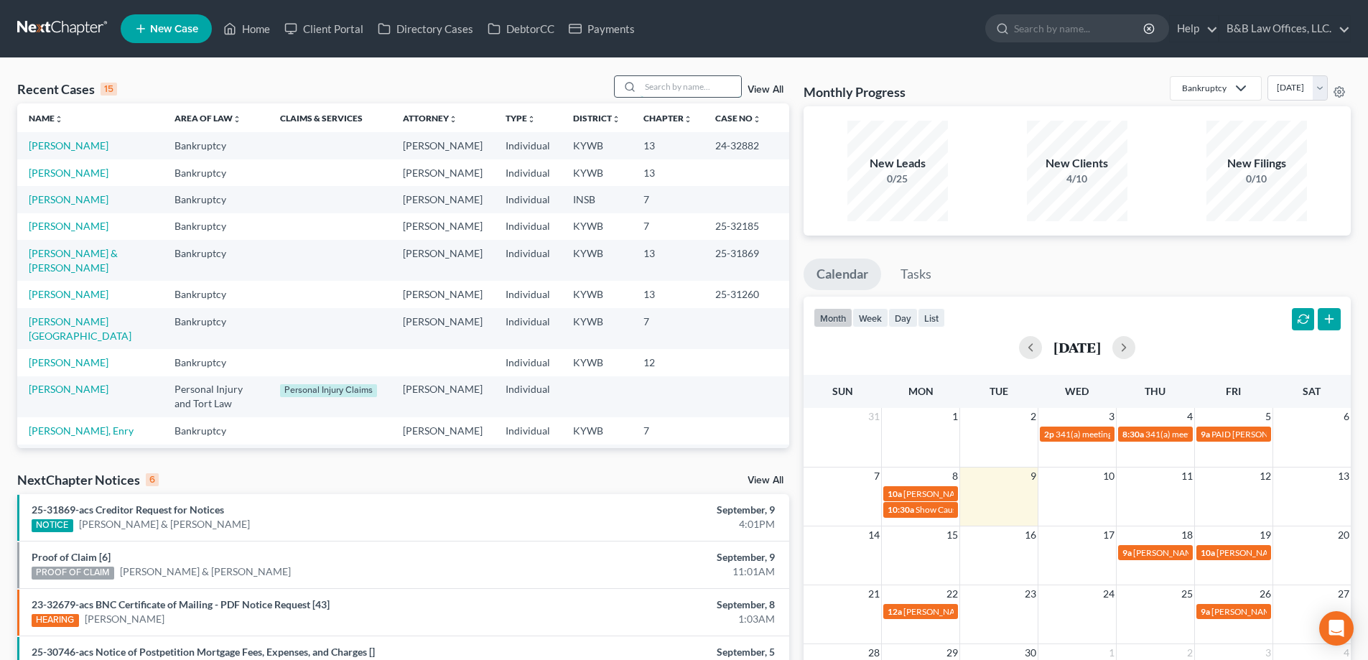
click at [692, 90] on input "search" at bounding box center [691, 86] width 101 height 21
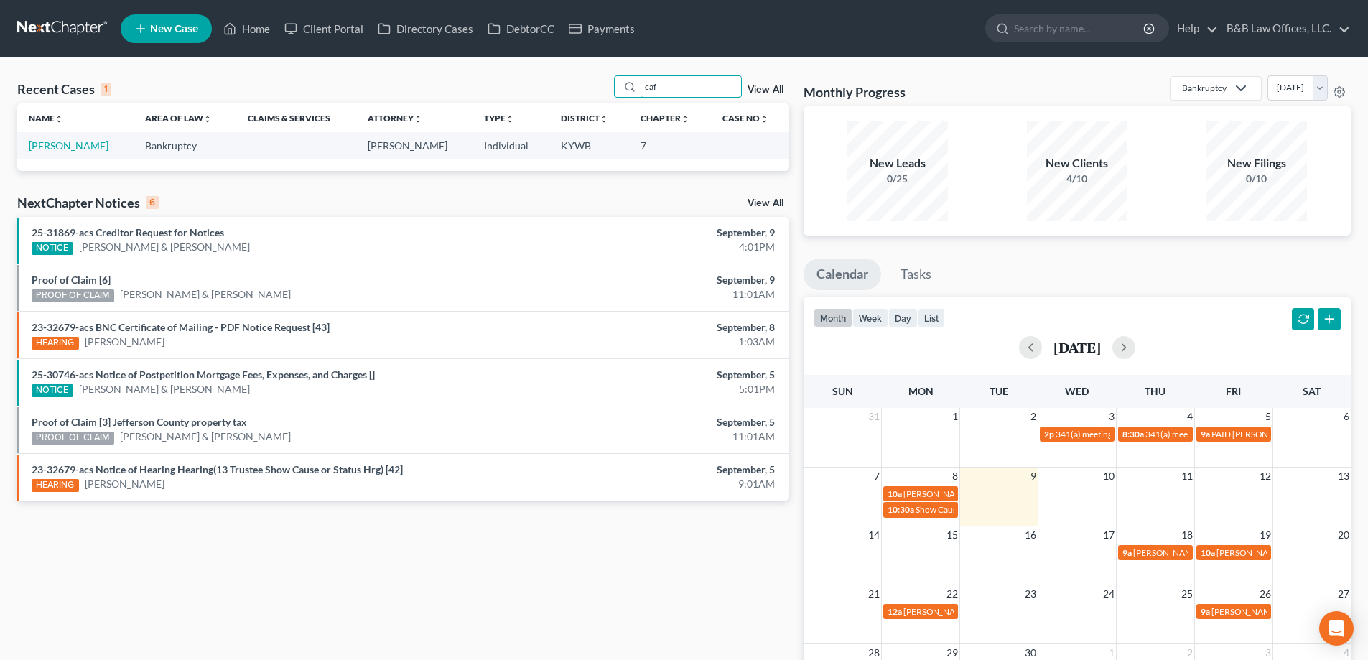
type input "caf"
click at [261, 556] on div "Recent Cases 1 caf View All Name unfold_more expand_more expand_less Area of La…" at bounding box center [403, 430] width 787 height 711
click at [764, 205] on link "View All" at bounding box center [766, 203] width 36 height 10
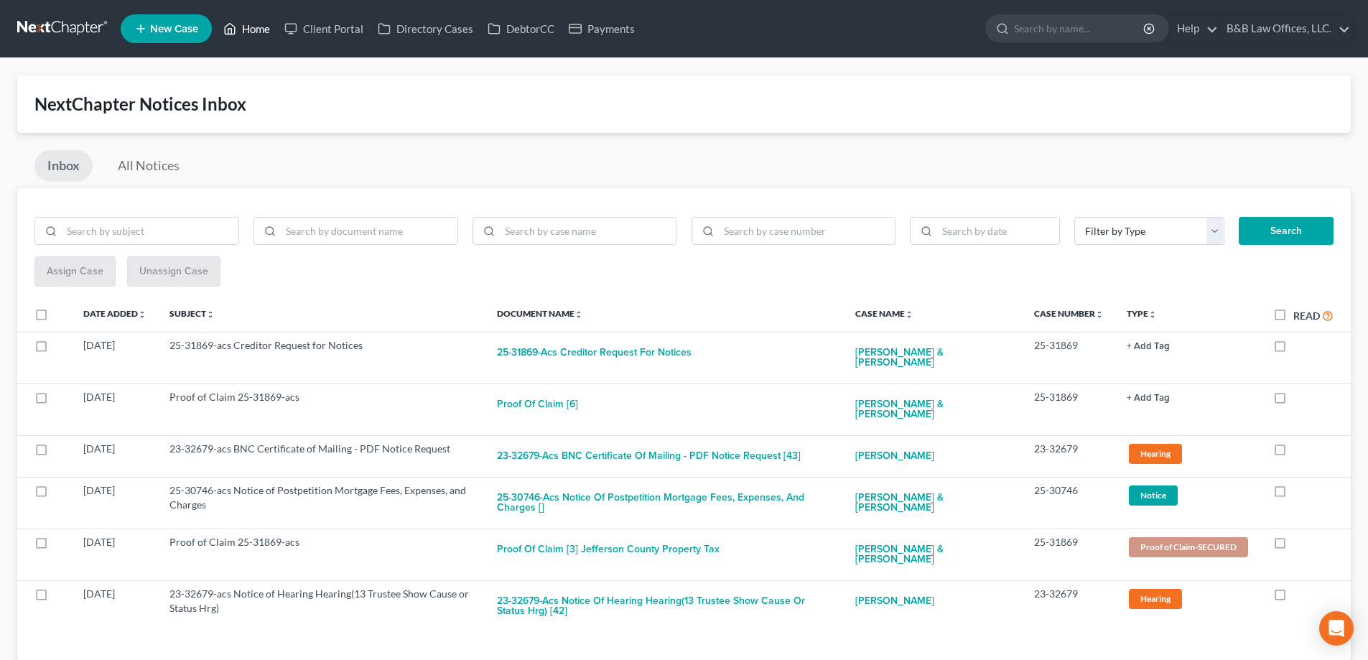
click at [256, 21] on link "Home" at bounding box center [246, 29] width 61 height 26
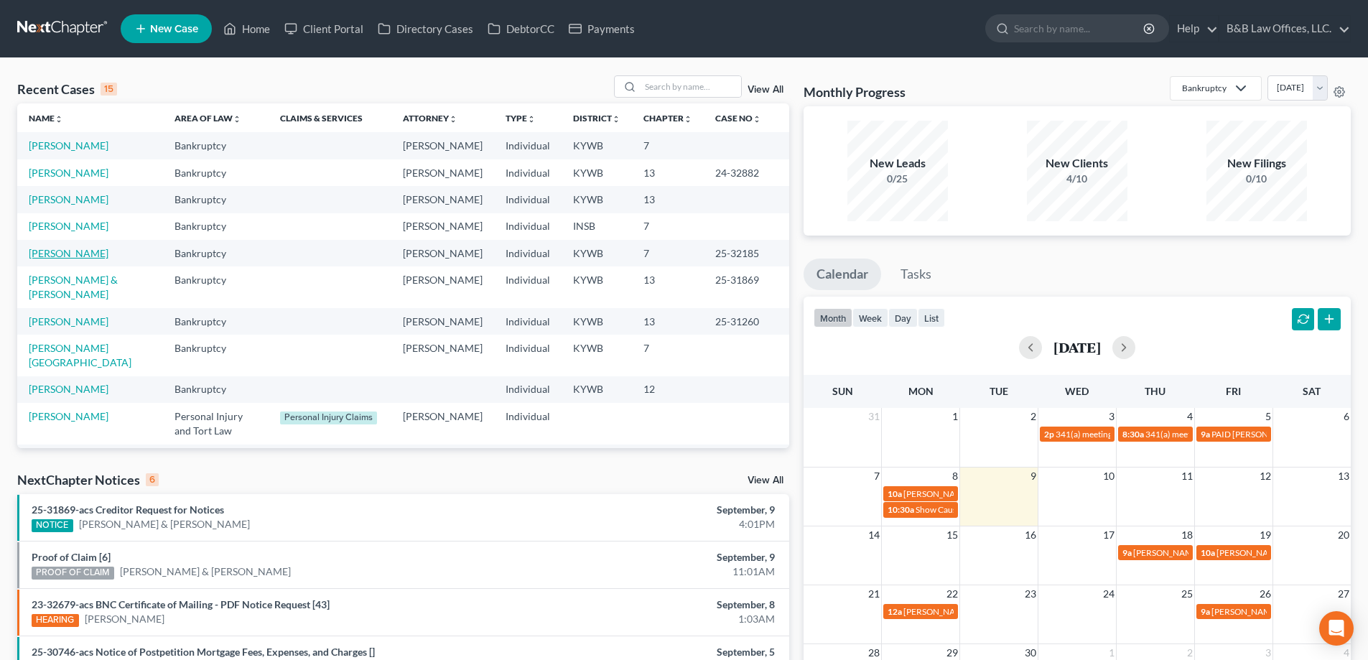
click at [61, 259] on link "[PERSON_NAME]" at bounding box center [69, 253] width 80 height 12
select select "1"
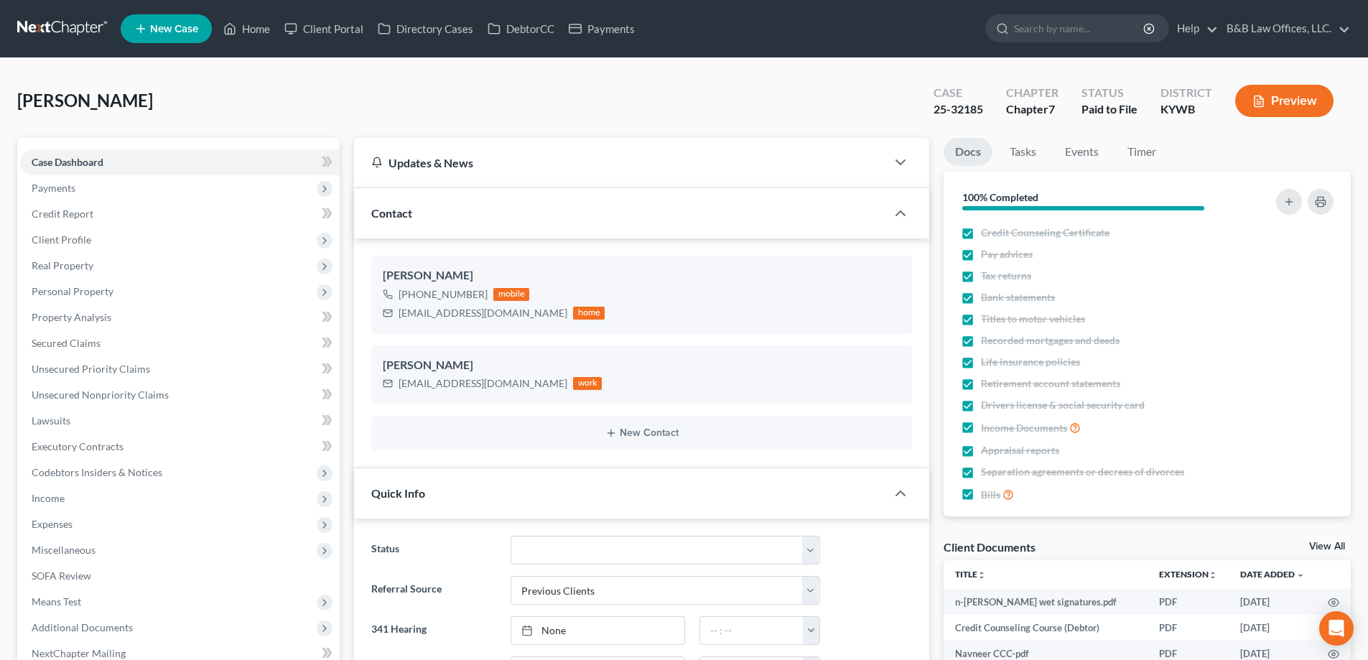
scroll to position [11064, 0]
drag, startPoint x: 929, startPoint y: 105, endPoint x: 984, endPoint y: 112, distance: 55.1
click at [984, 112] on div "Case 25-32185" at bounding box center [958, 102] width 73 height 42
copy div "25-32185"
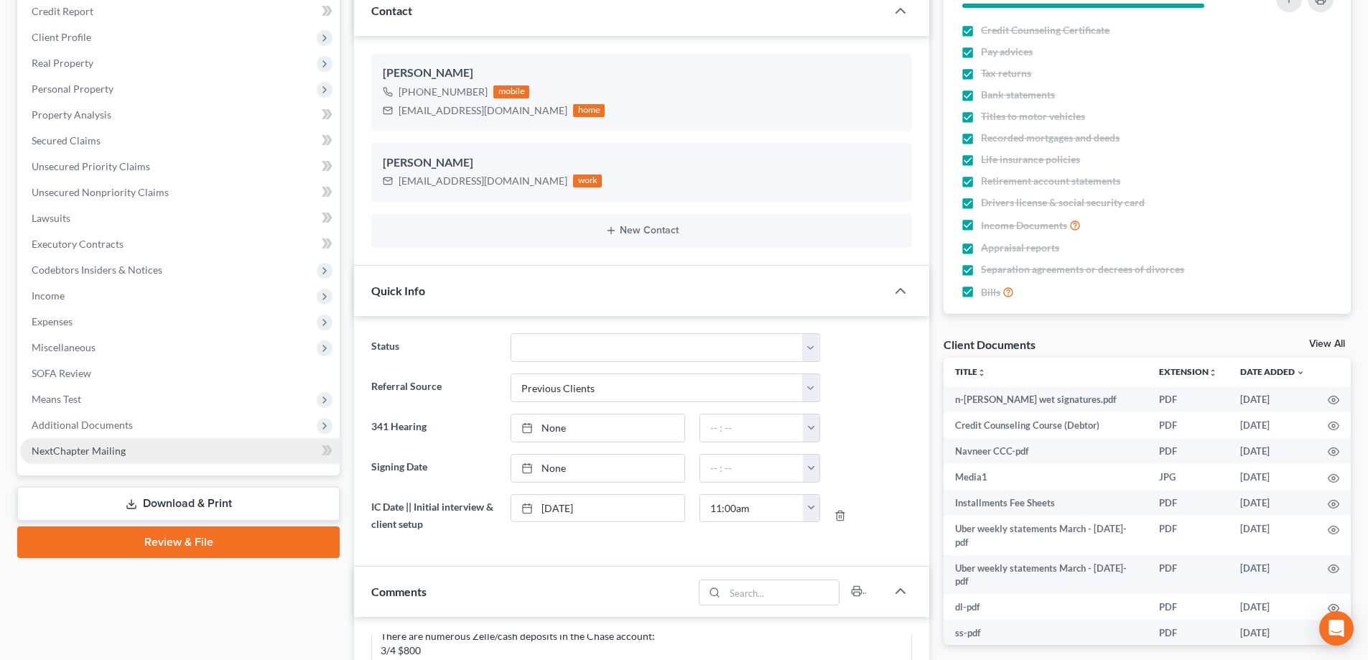
scroll to position [215, 0]
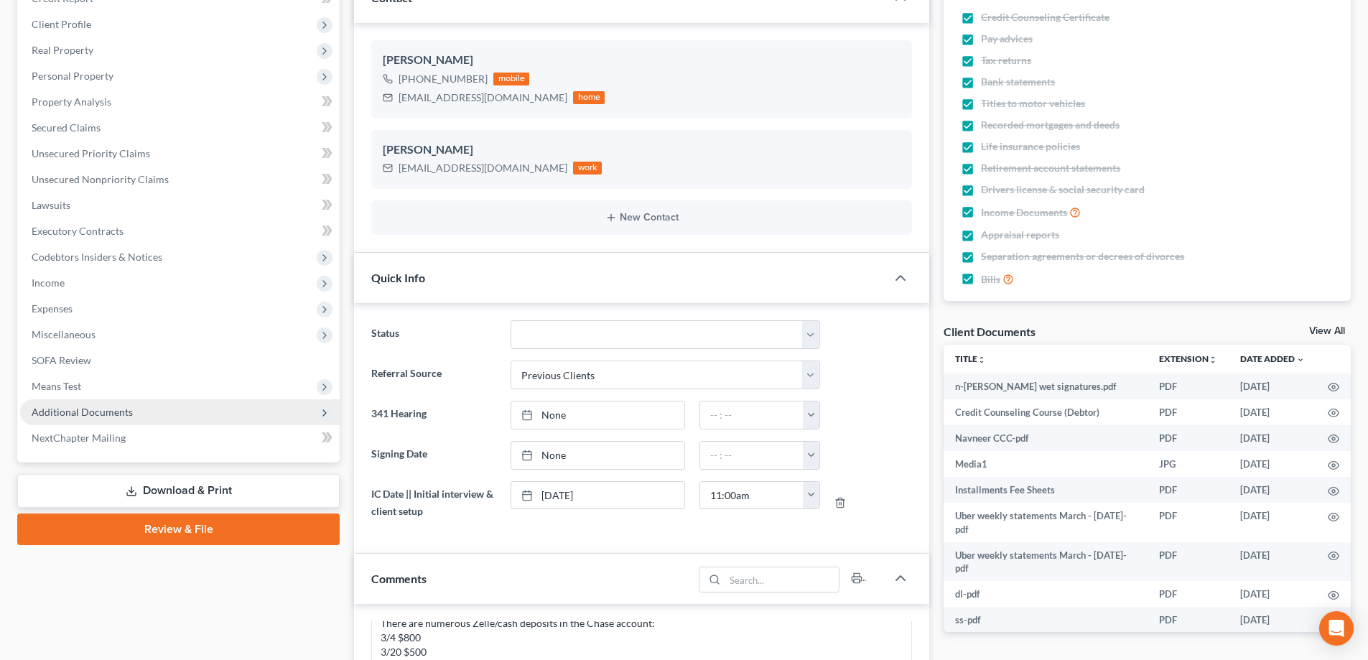
click at [93, 409] on span "Additional Documents" at bounding box center [82, 412] width 101 height 12
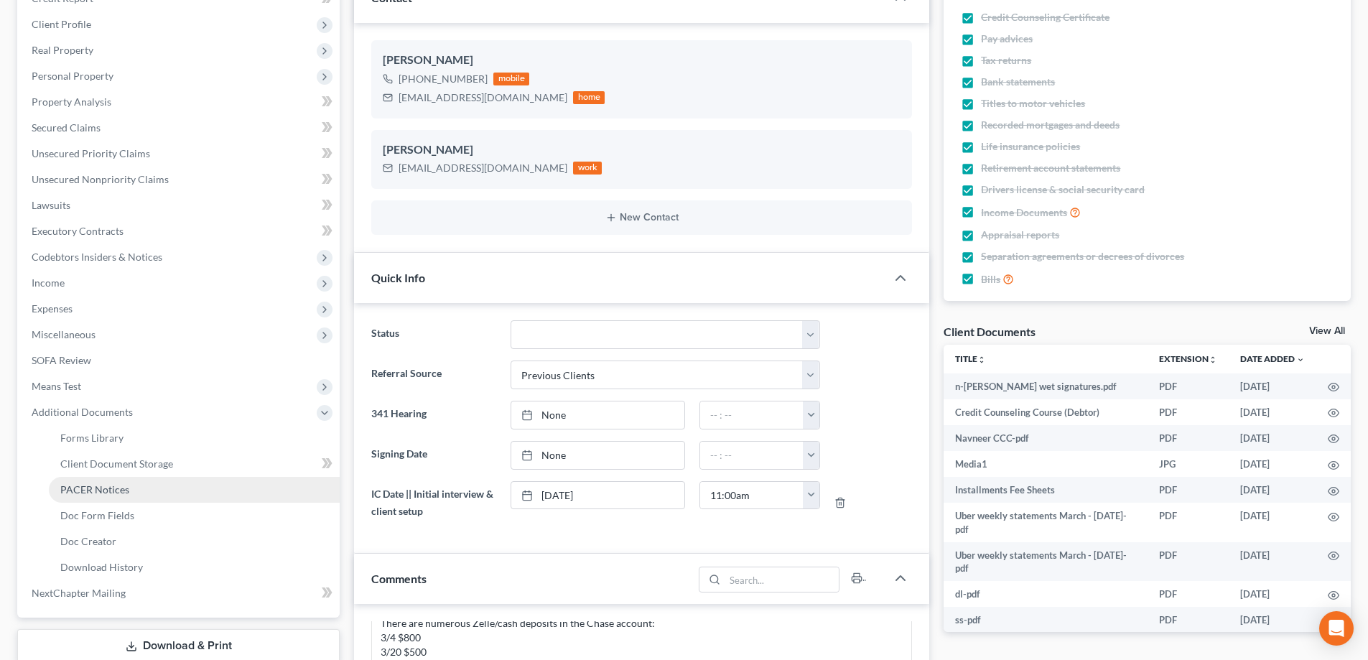
click at [91, 483] on span "PACER Notices" at bounding box center [94, 489] width 69 height 12
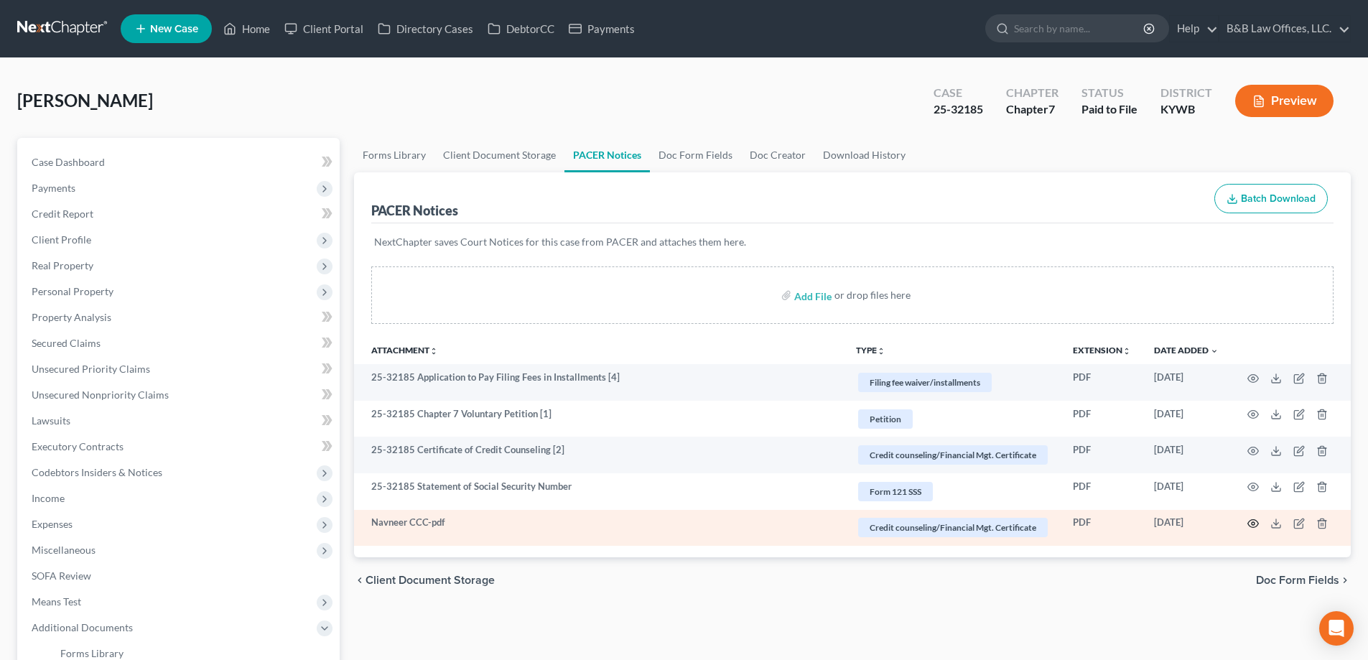
click at [1255, 524] on circle "button" at bounding box center [1253, 523] width 3 height 3
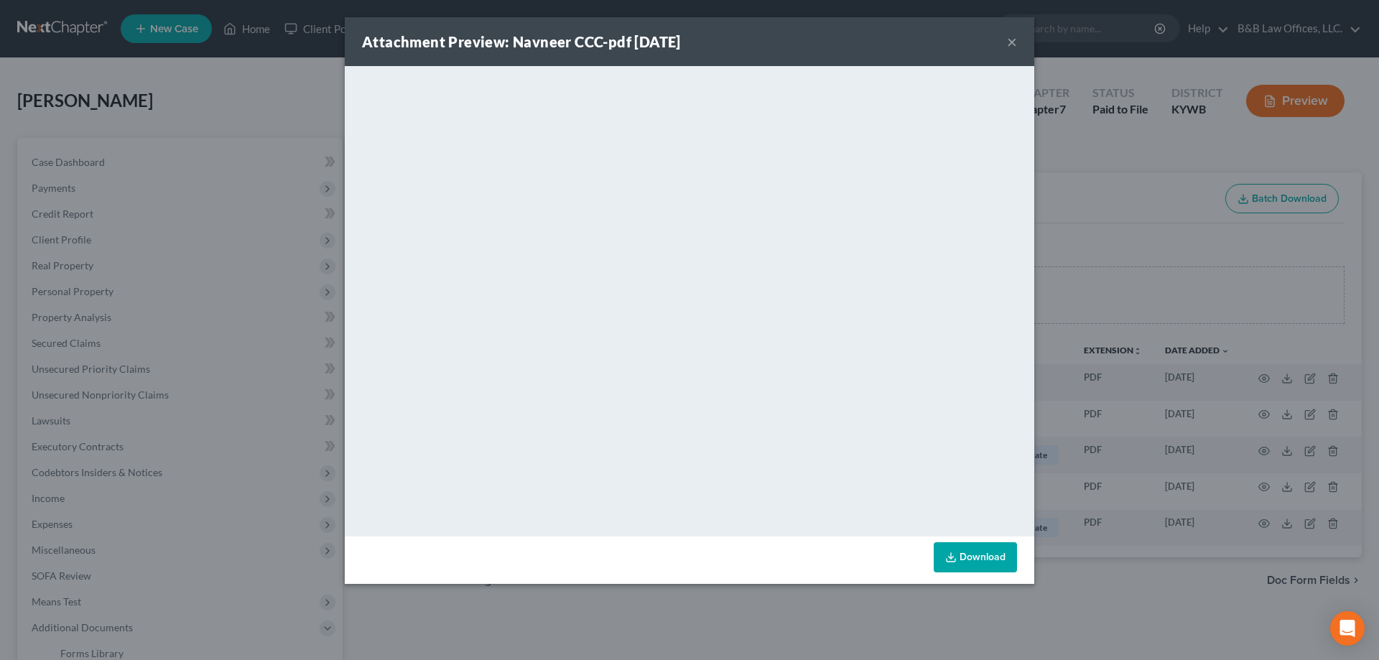
click at [1019, 32] on div "Attachment Preview: Navneer CCC-pdf 09/08/2025 ×" at bounding box center [690, 41] width 690 height 49
click at [1017, 37] on div "Attachment Preview: Navneer CCC-pdf 09/08/2025 ×" at bounding box center [690, 41] width 690 height 49
click at [1006, 45] on div "Attachment Preview: Navneer CCC-pdf 09/08/2025 ×" at bounding box center [690, 41] width 690 height 49
click at [1012, 38] on button "×" at bounding box center [1012, 41] width 10 height 17
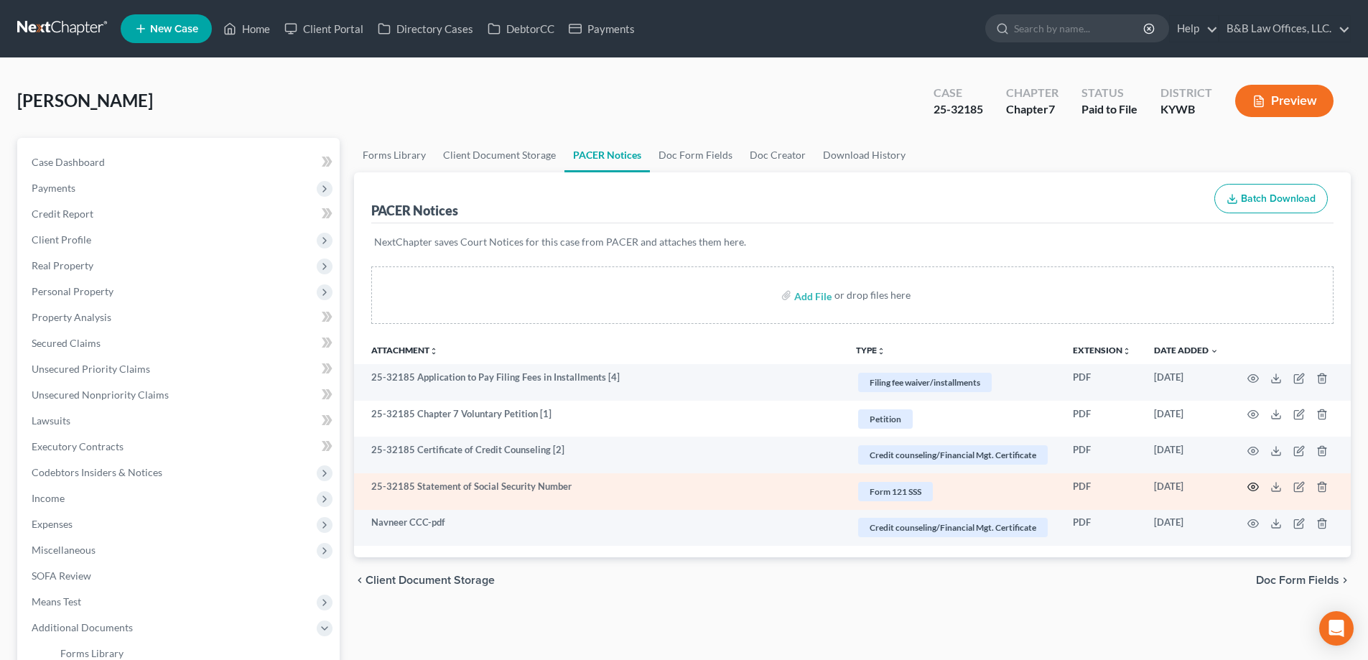
click at [1248, 489] on icon "button" at bounding box center [1253, 486] width 11 height 11
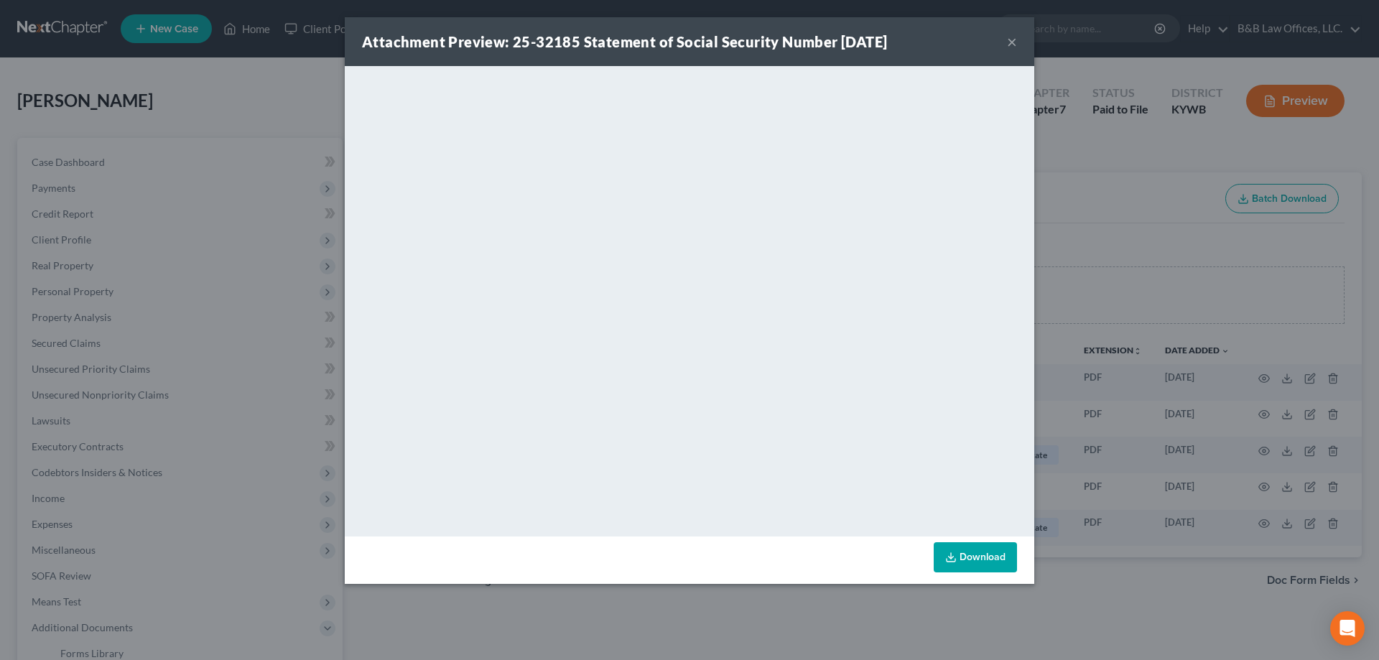
click at [1010, 45] on button "×" at bounding box center [1012, 41] width 10 height 17
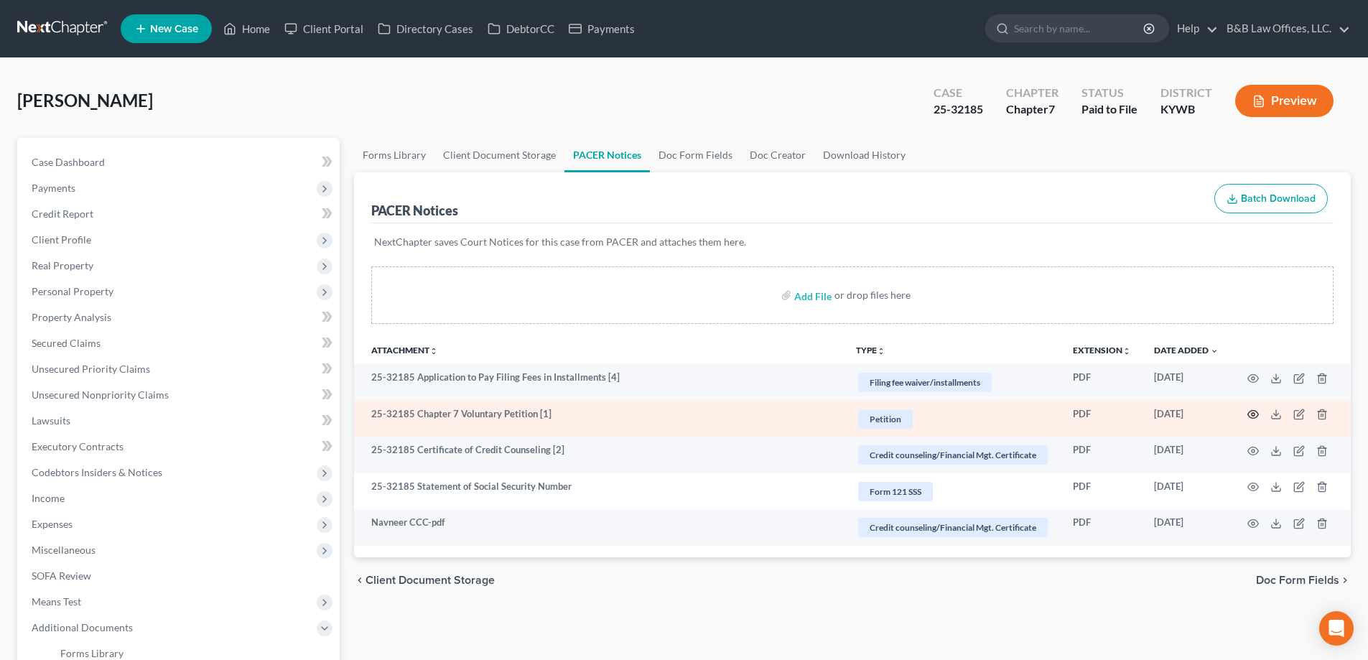
click at [1253, 413] on circle "button" at bounding box center [1253, 414] width 3 height 3
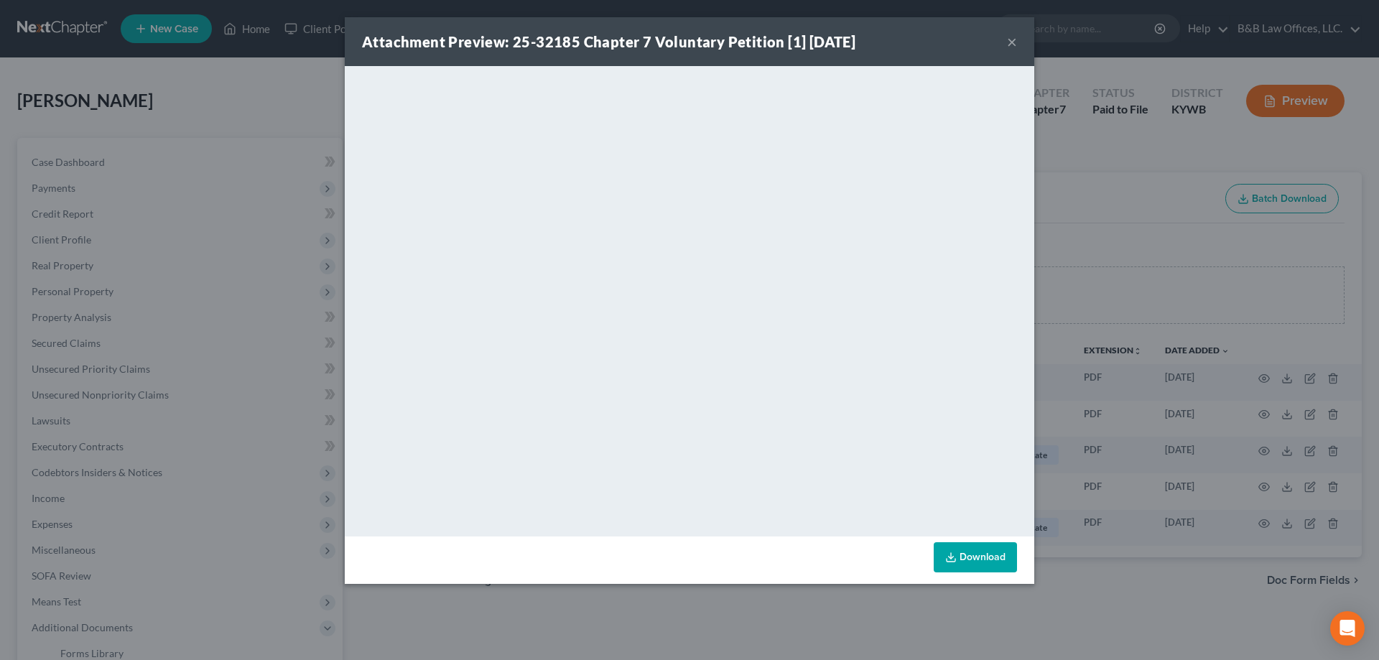
click at [1008, 39] on button "×" at bounding box center [1012, 41] width 10 height 17
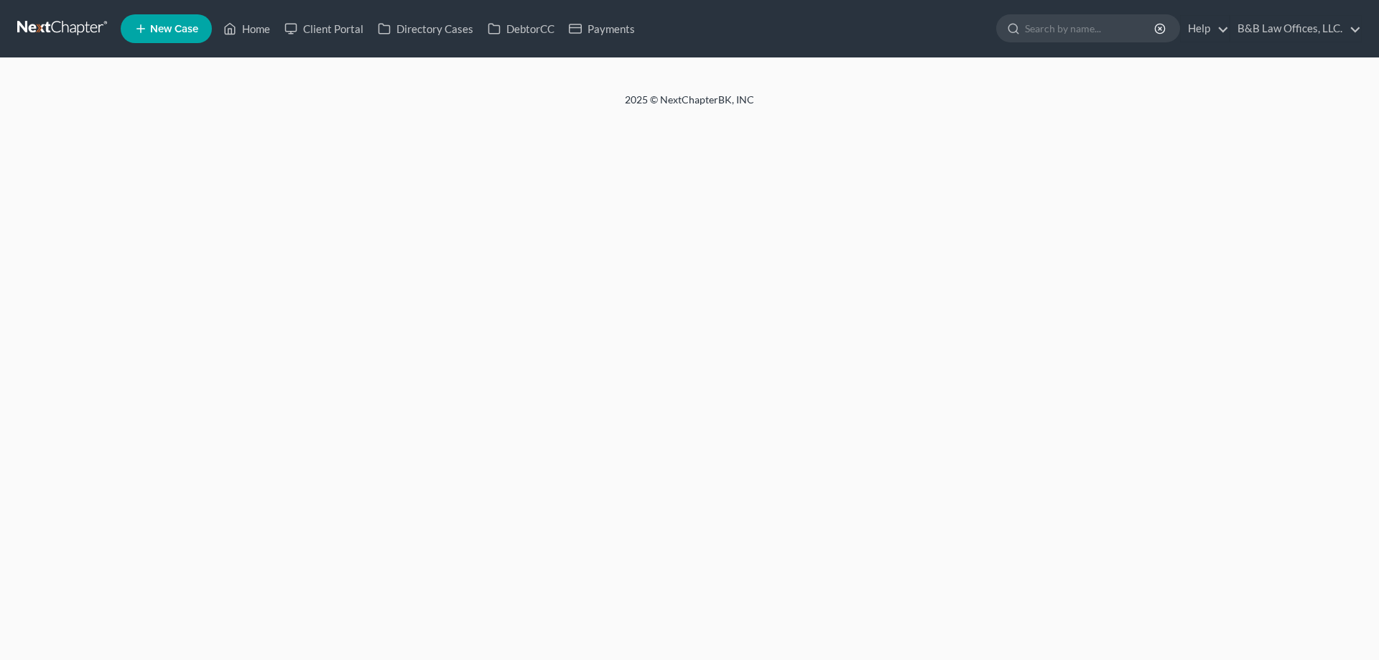
select select "2"
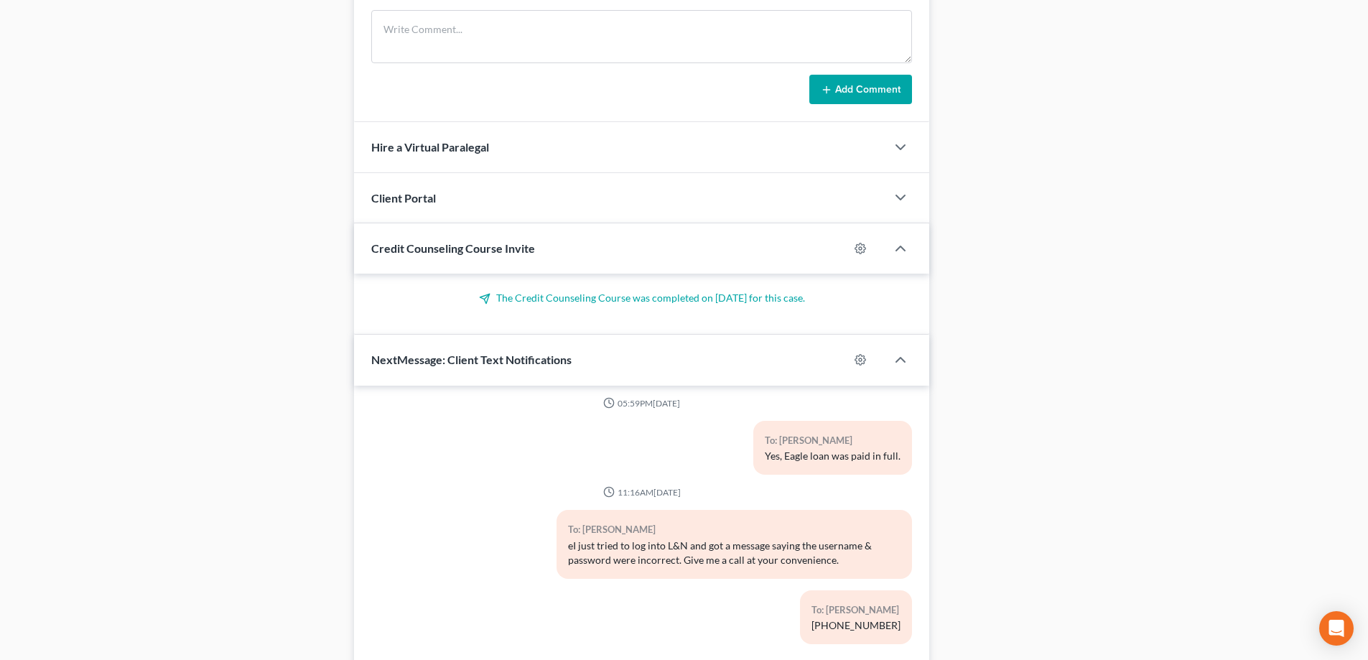
scroll to position [1170, 0]
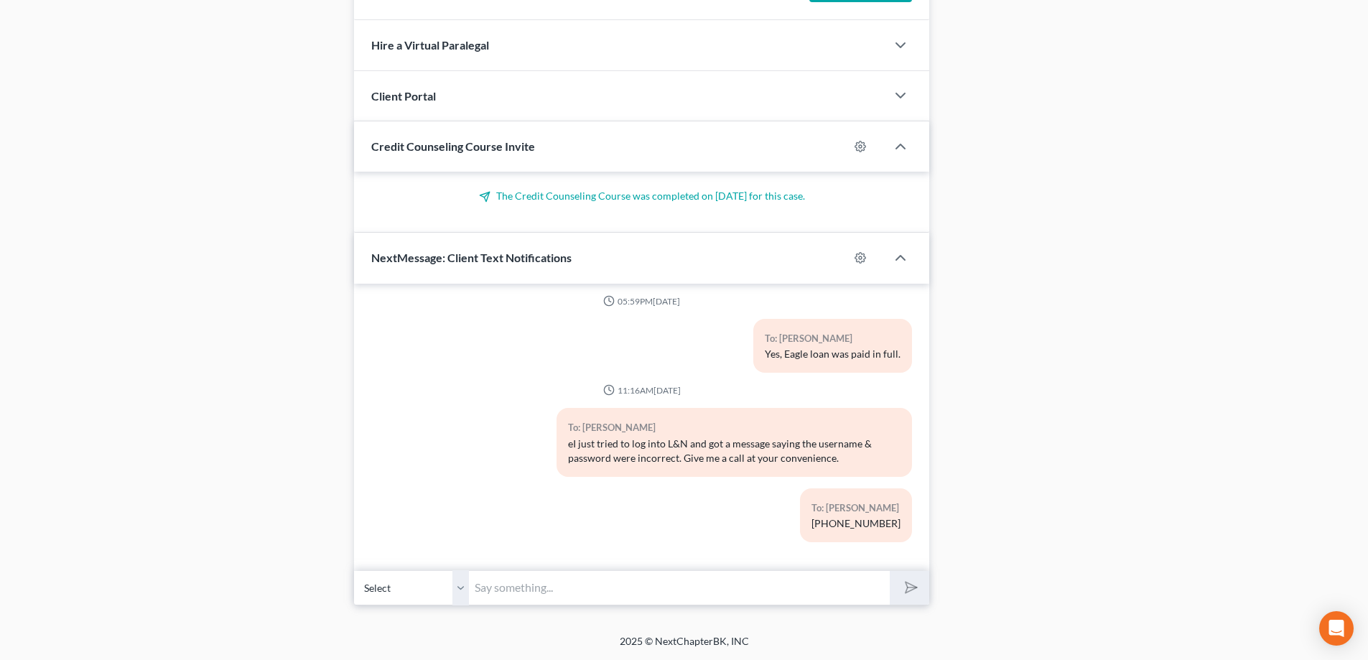
click at [551, 583] on input "text" at bounding box center [679, 587] width 421 height 35
type input "Pearl, I have tried contacting you a few times [DATE]. Is everything okay with …"
click at [904, 593] on icon "submit" at bounding box center [909, 588] width 20 height 20
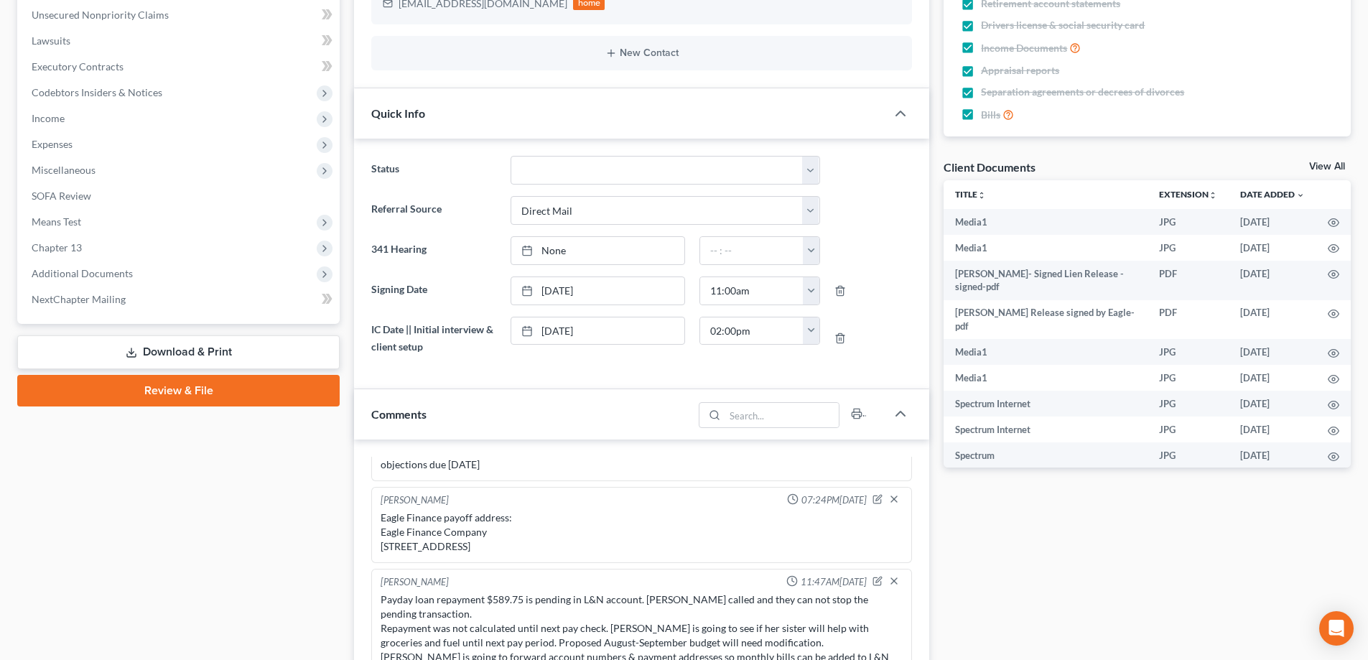
scroll to position [0, 0]
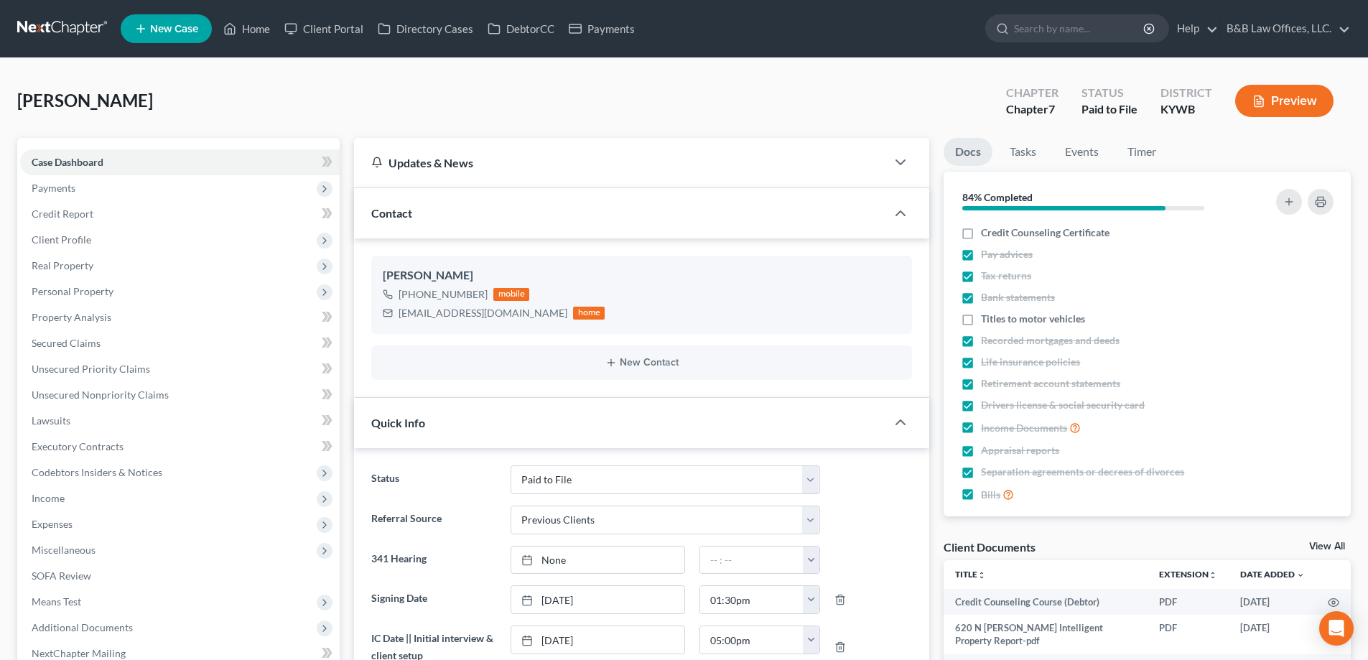
select select "12"
select select "1"
select select "0"
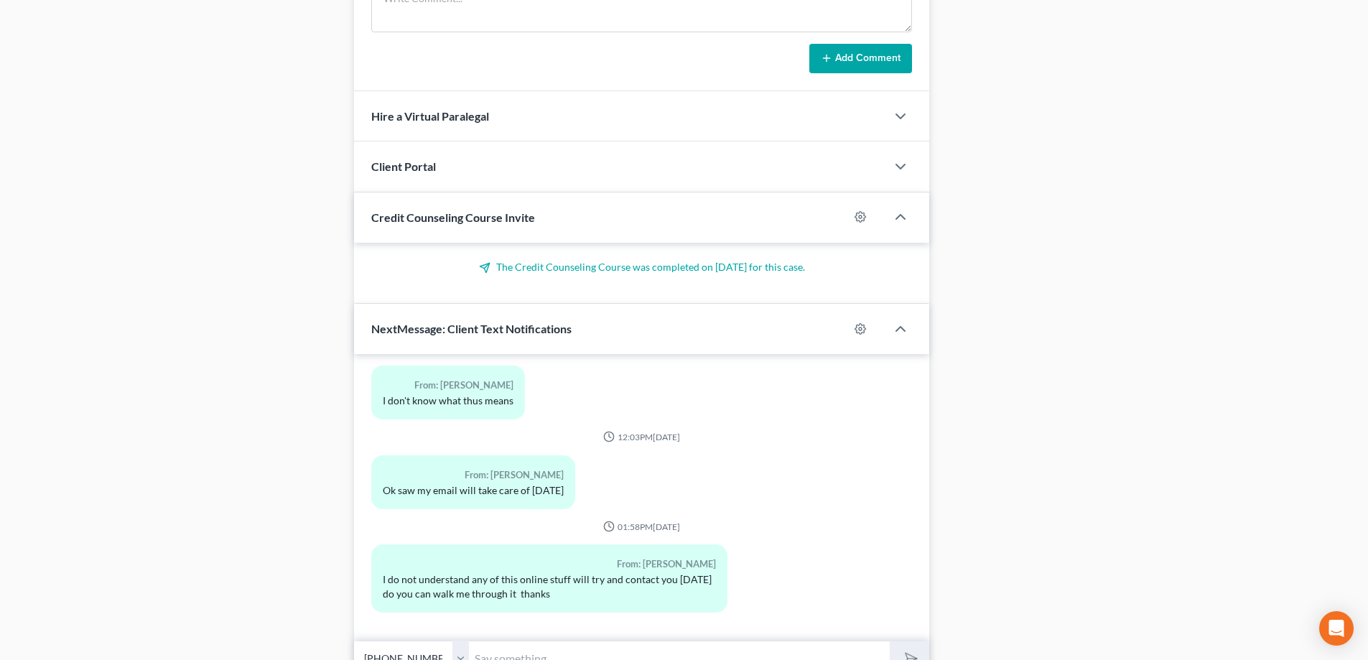
scroll to position [1099, 0]
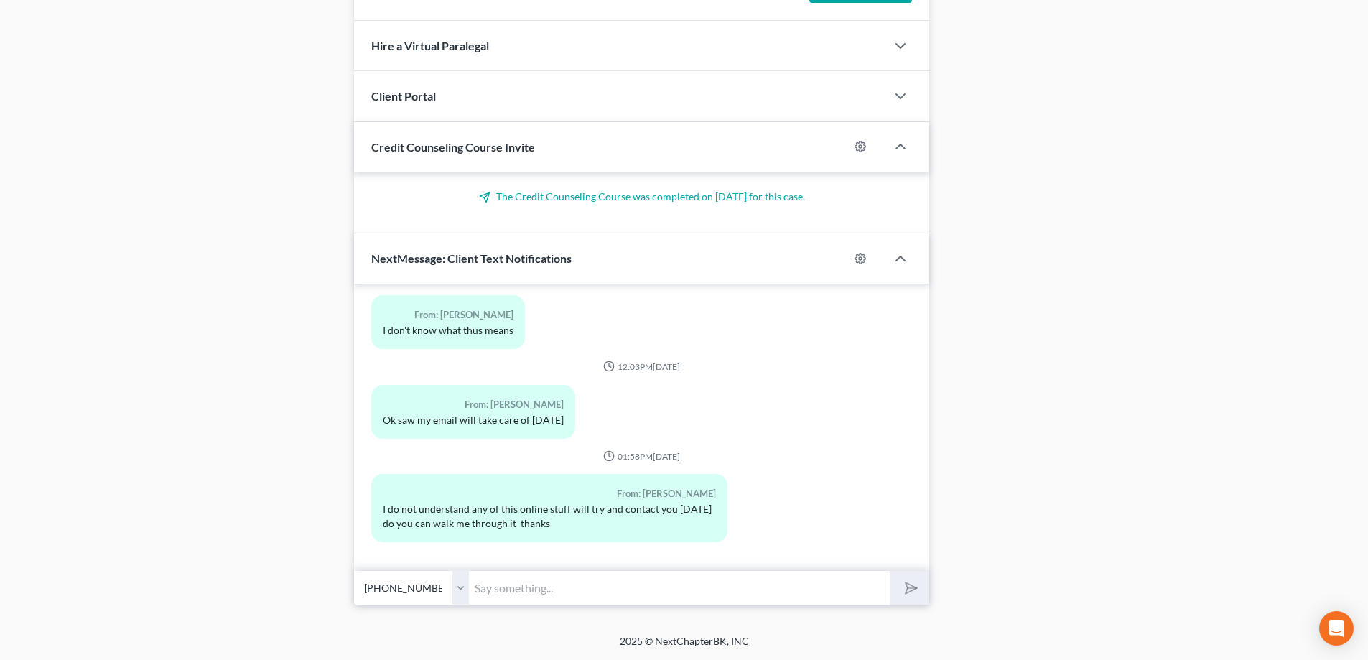
click at [531, 586] on input "text" at bounding box center [679, 587] width 421 height 35
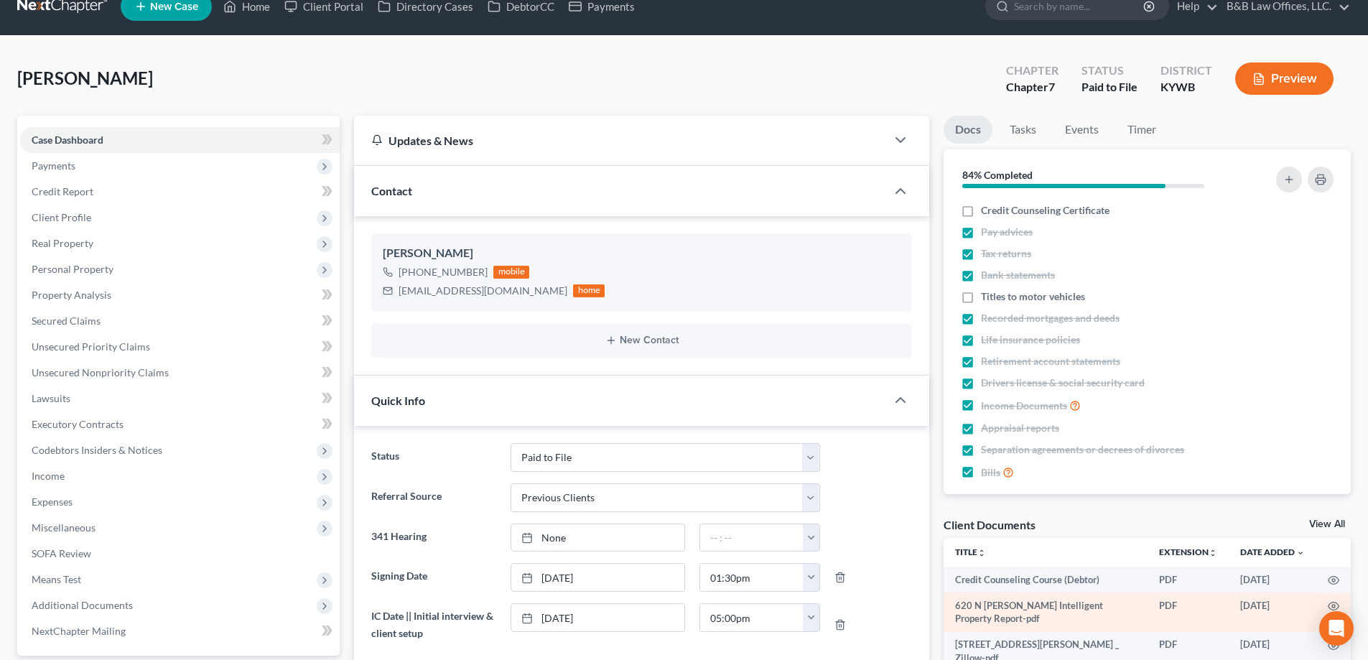
scroll to position [22, 0]
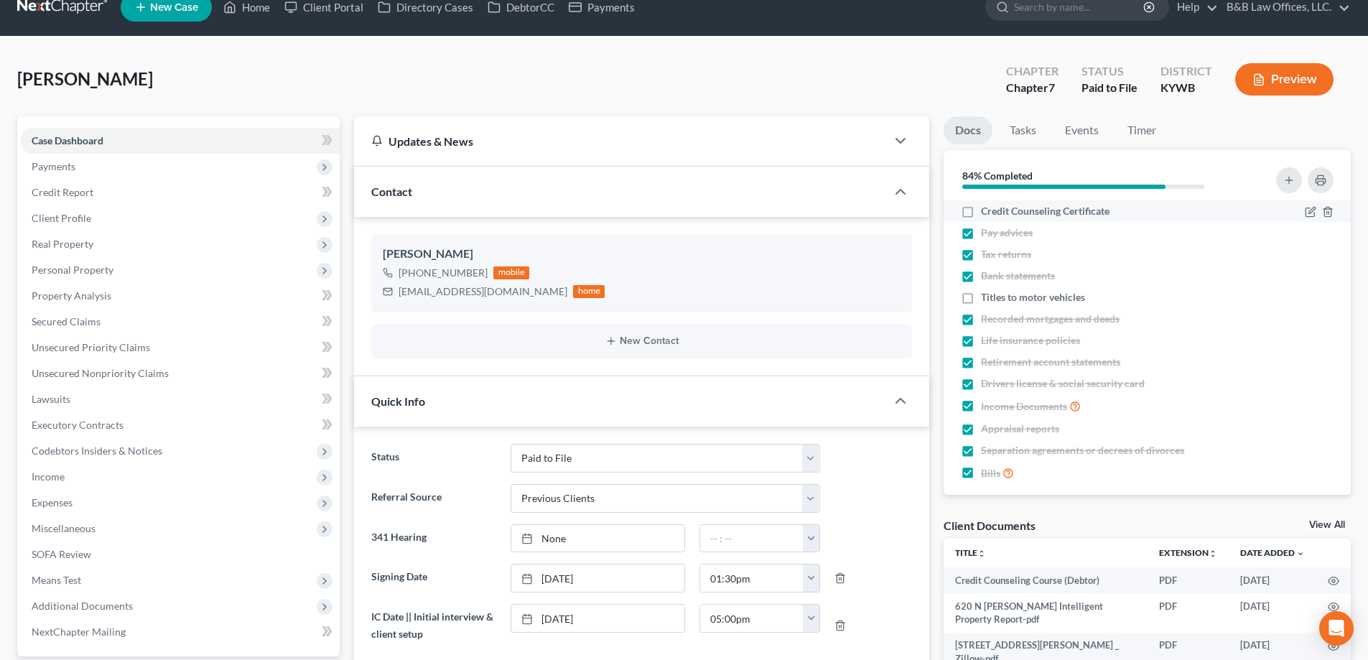
click at [981, 213] on label "Credit Counseling Certificate" at bounding box center [1045, 211] width 129 height 14
click at [987, 213] on input "Credit Counseling Certificate" at bounding box center [991, 208] width 9 height 9
click at [981, 213] on label "Credit Counseling Certificate" at bounding box center [1045, 211] width 129 height 14
click at [987, 213] on input "Credit Counseling Certificate" at bounding box center [991, 208] width 9 height 9
checkbox input "false"
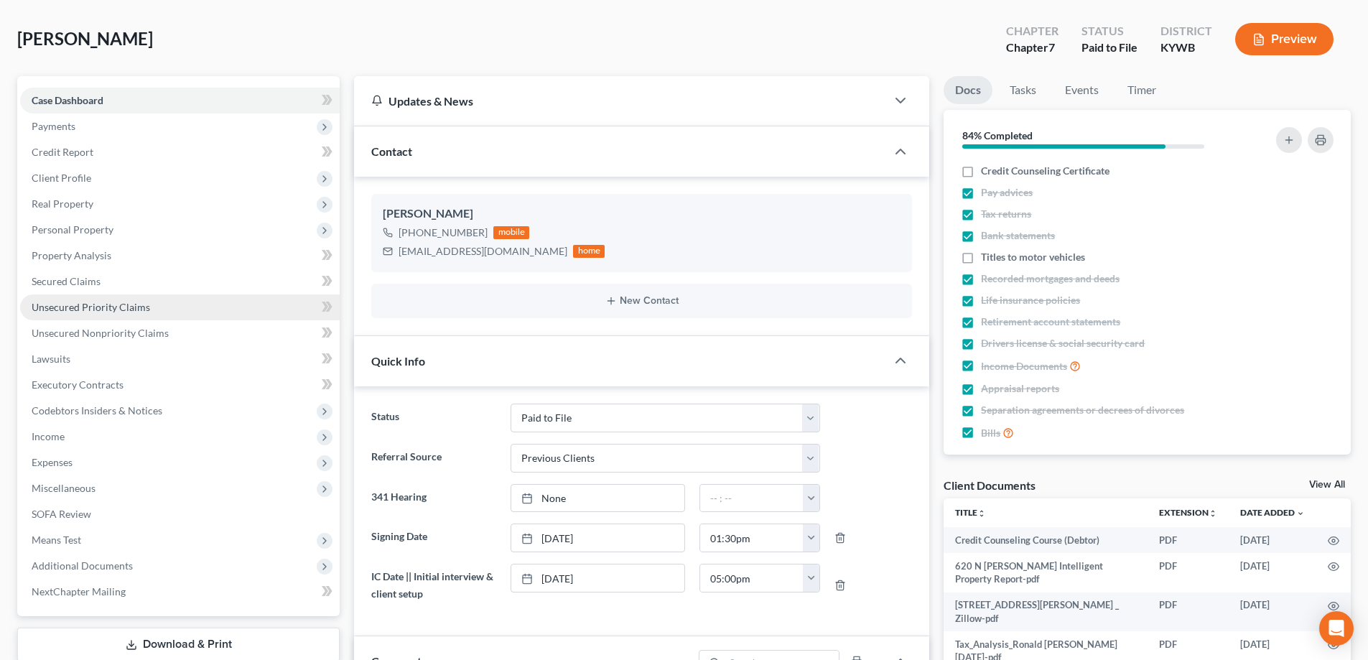
scroll to position [93, 0]
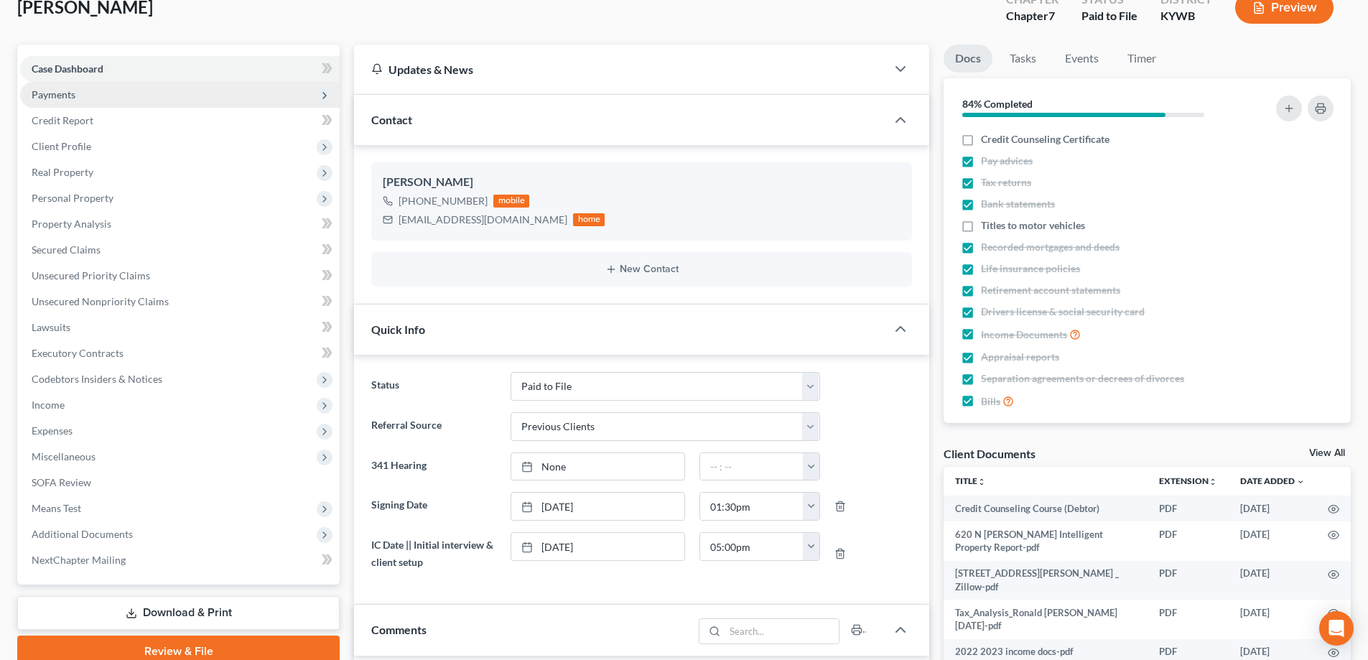
click at [86, 104] on span "Payments" at bounding box center [180, 95] width 320 height 26
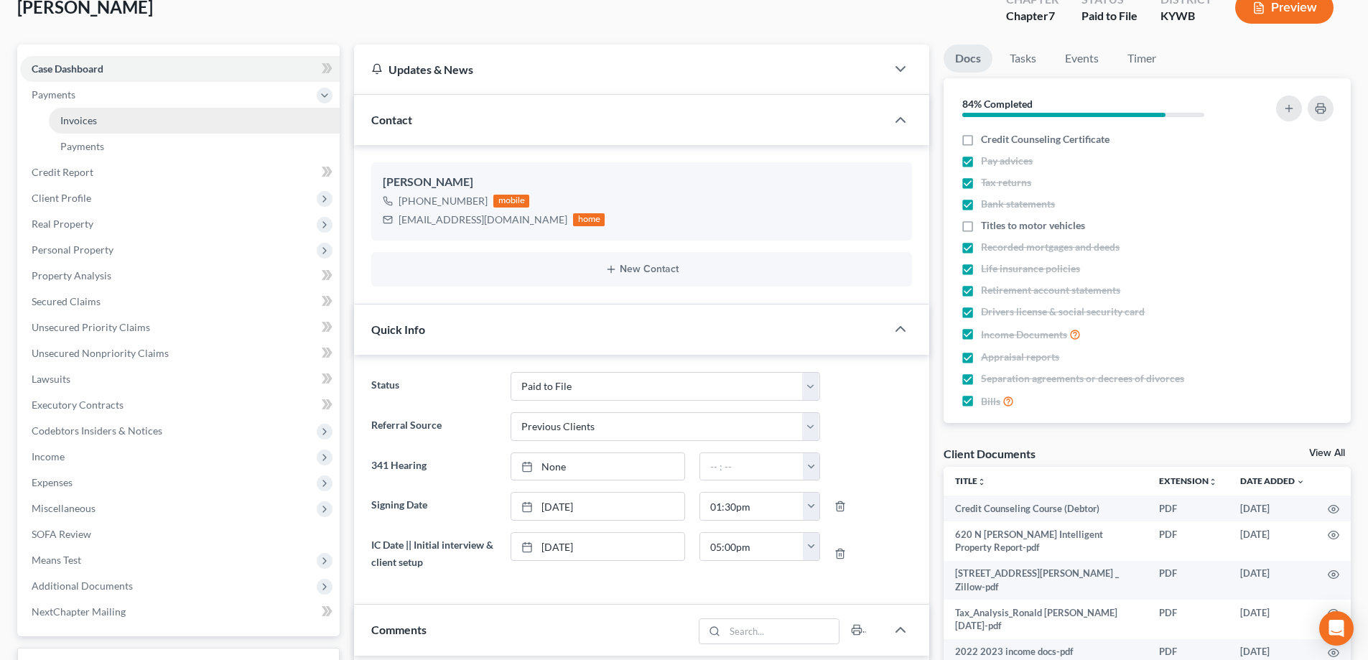
click at [98, 126] on link "Invoices" at bounding box center [194, 121] width 291 height 26
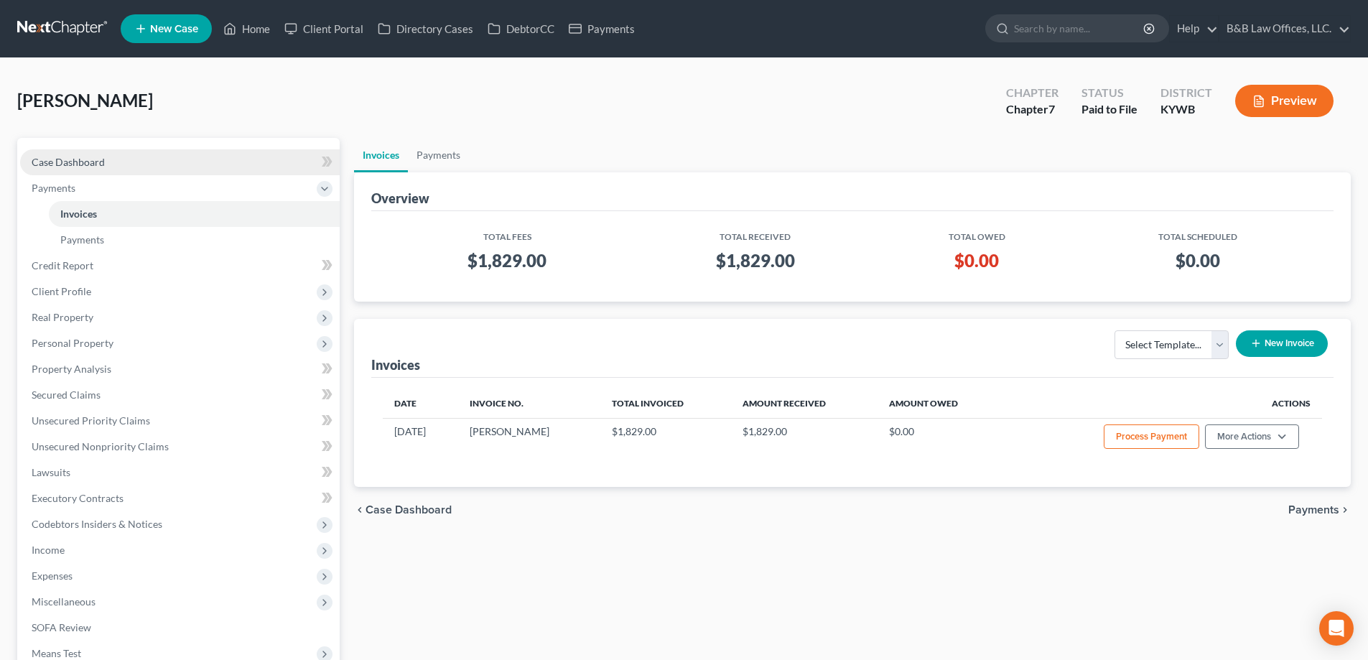
click at [98, 157] on span "Case Dashboard" at bounding box center [68, 162] width 73 height 12
select select "1"
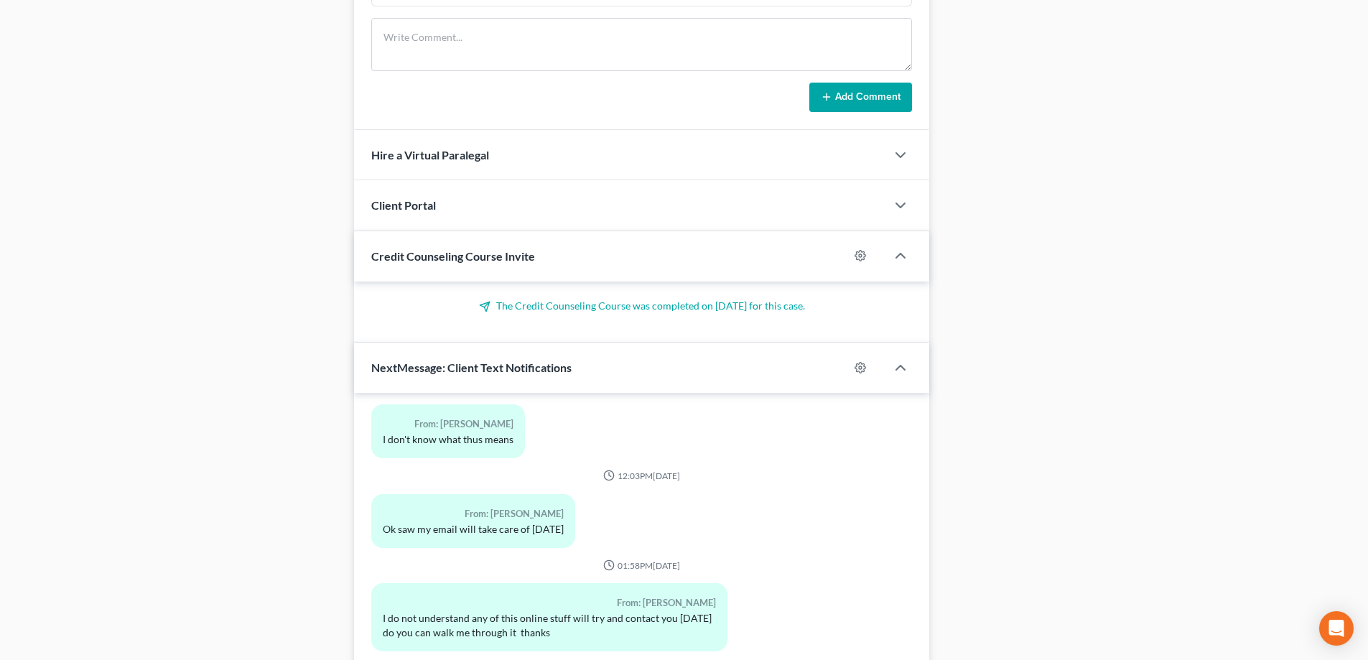
scroll to position [1099, 0]
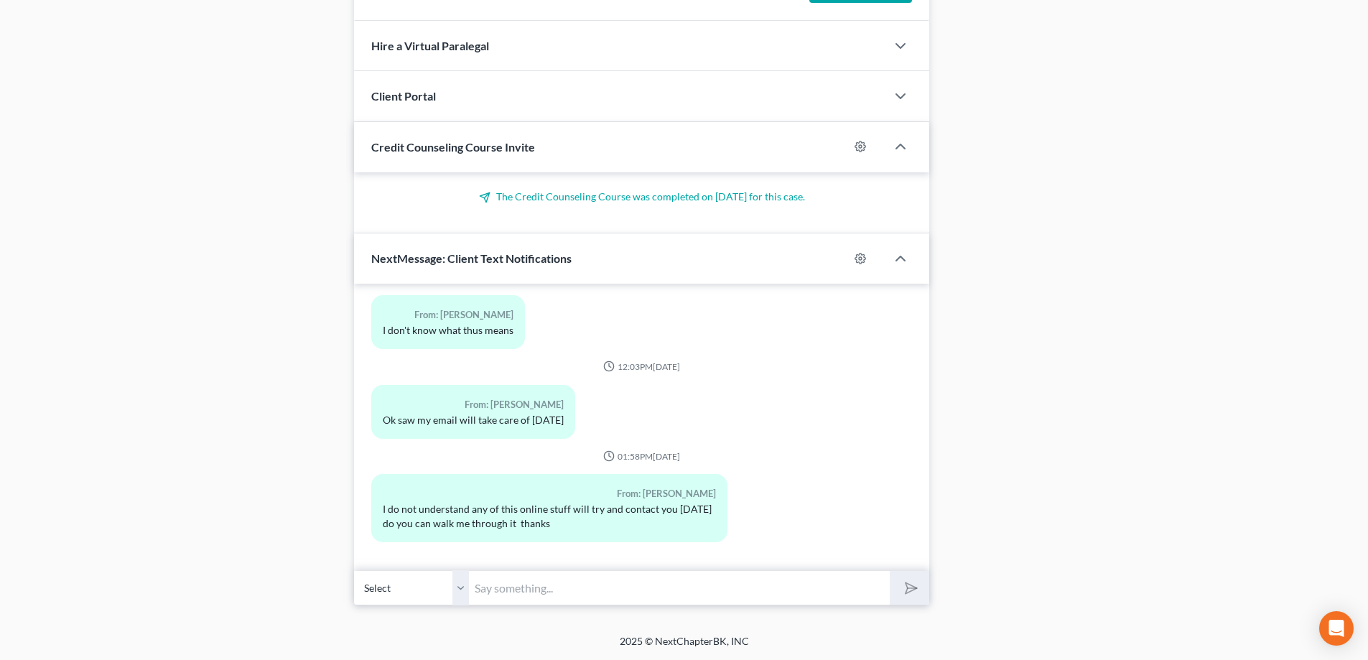
click at [513, 583] on input "text" at bounding box center [679, 587] width 421 height 35
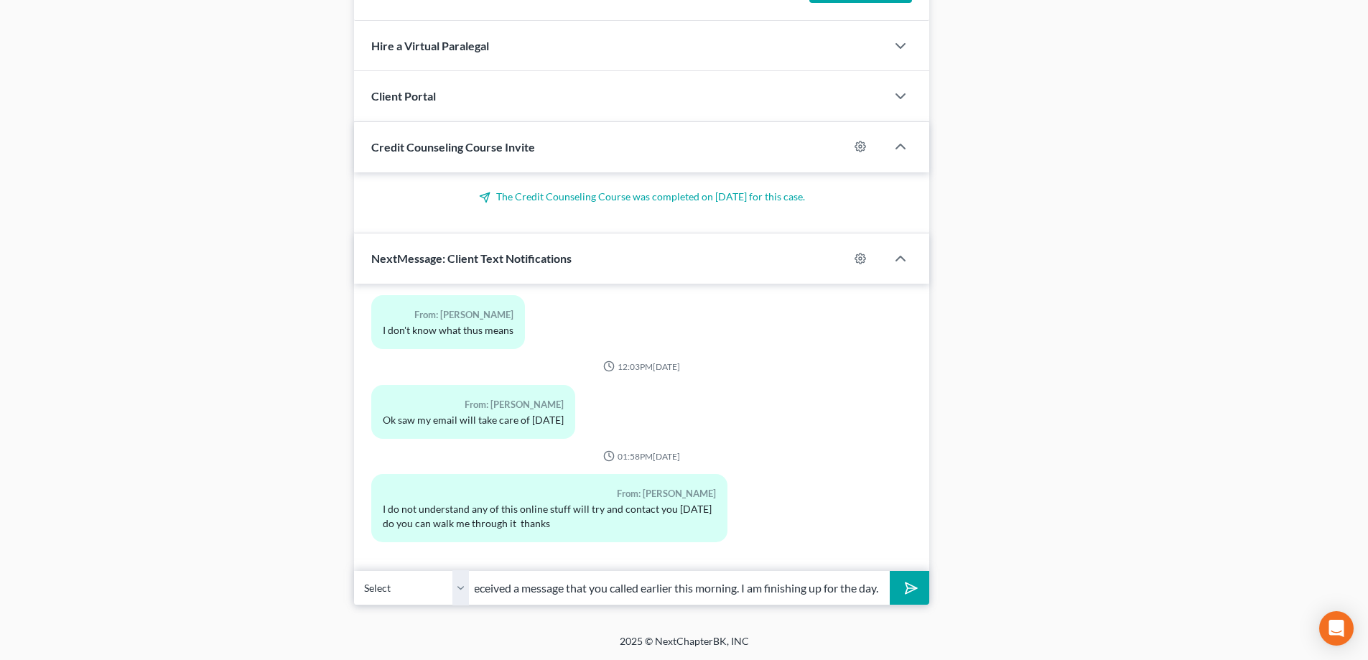
scroll to position [0, 18]
type input "I received a message that you called earlier this morning. I am finishing up fo…"
click at [890, 571] on button "submit" at bounding box center [910, 588] width 40 height 34
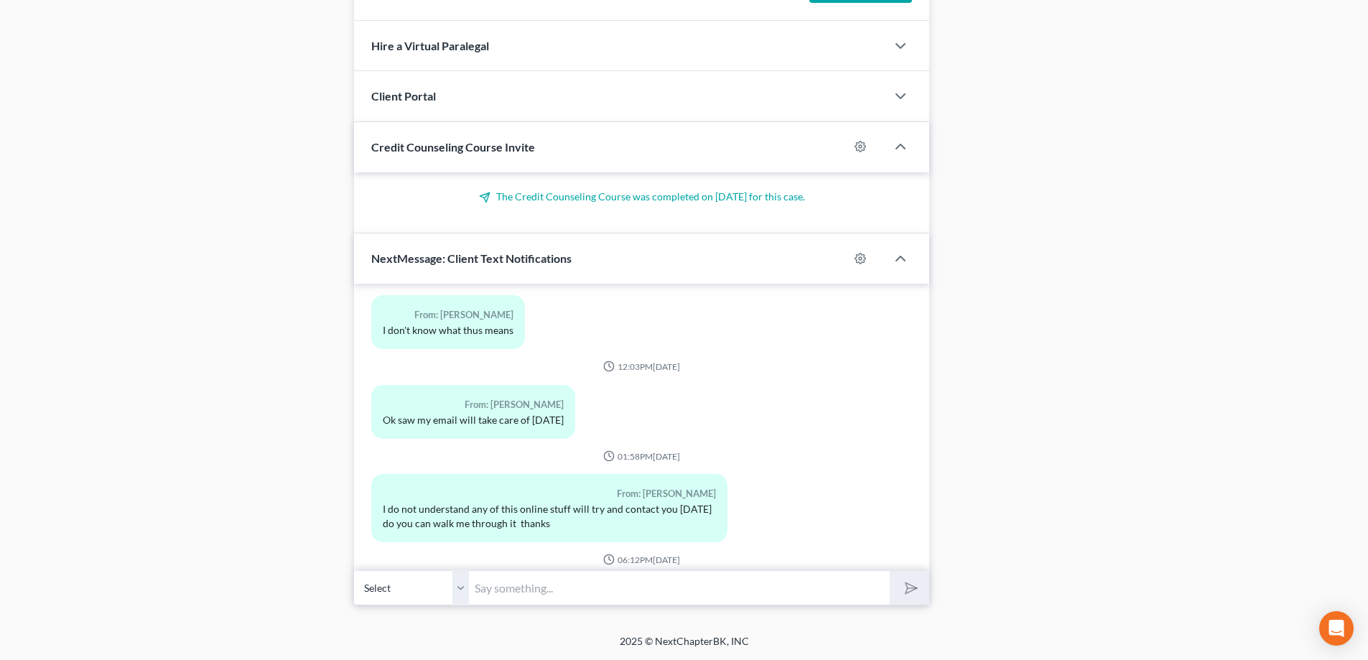
scroll to position [577, 0]
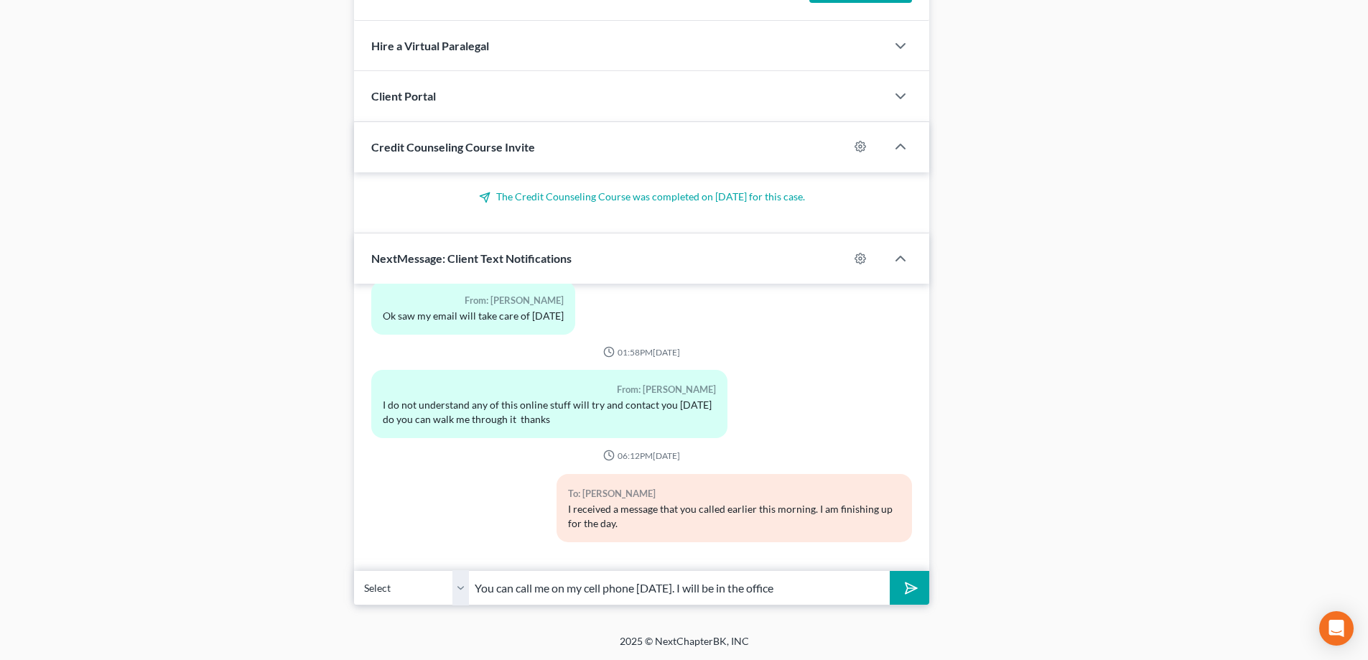
click at [688, 590] on input "You can call me on my cell phone [DATE]. I will be in the office" at bounding box center [679, 587] width 421 height 35
type input "You can call me on my cell phone [DATE] [PHONE_NUMBER], any time between 9 & 5.…"
click at [913, 593] on icon "submit" at bounding box center [909, 588] width 20 height 20
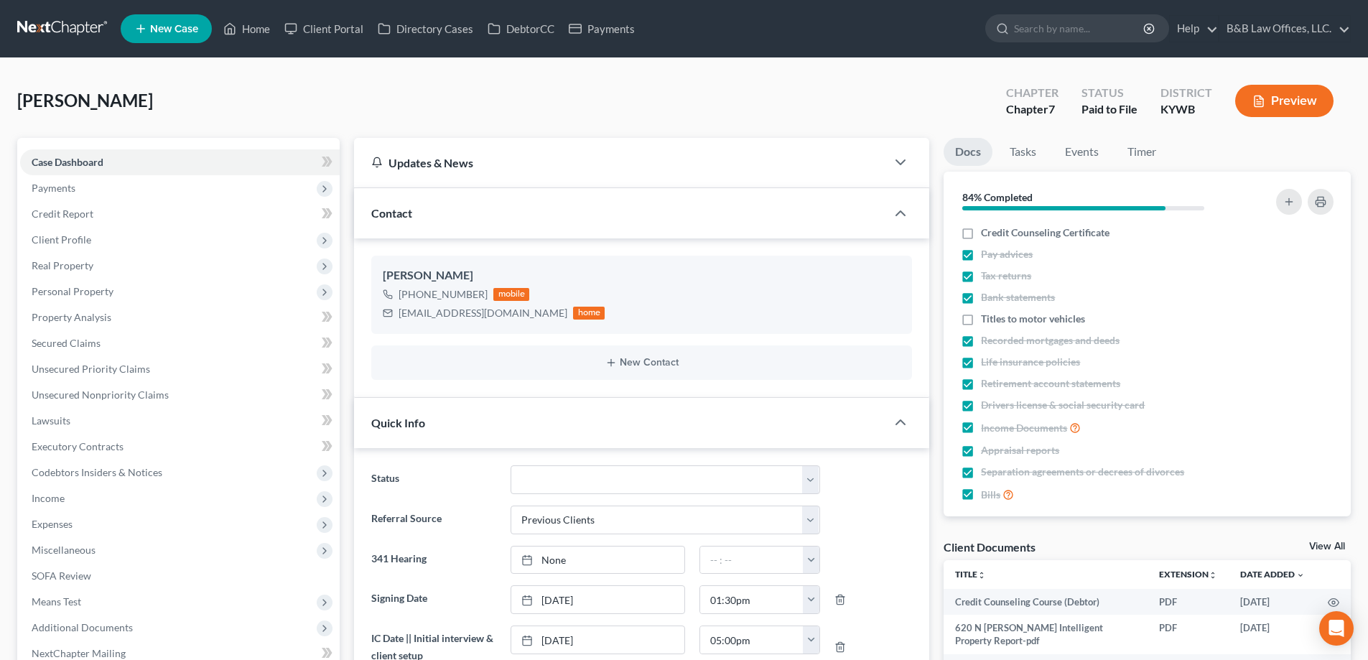
scroll to position [722, 0]
